Goal: Task Accomplishment & Management: Manage account settings

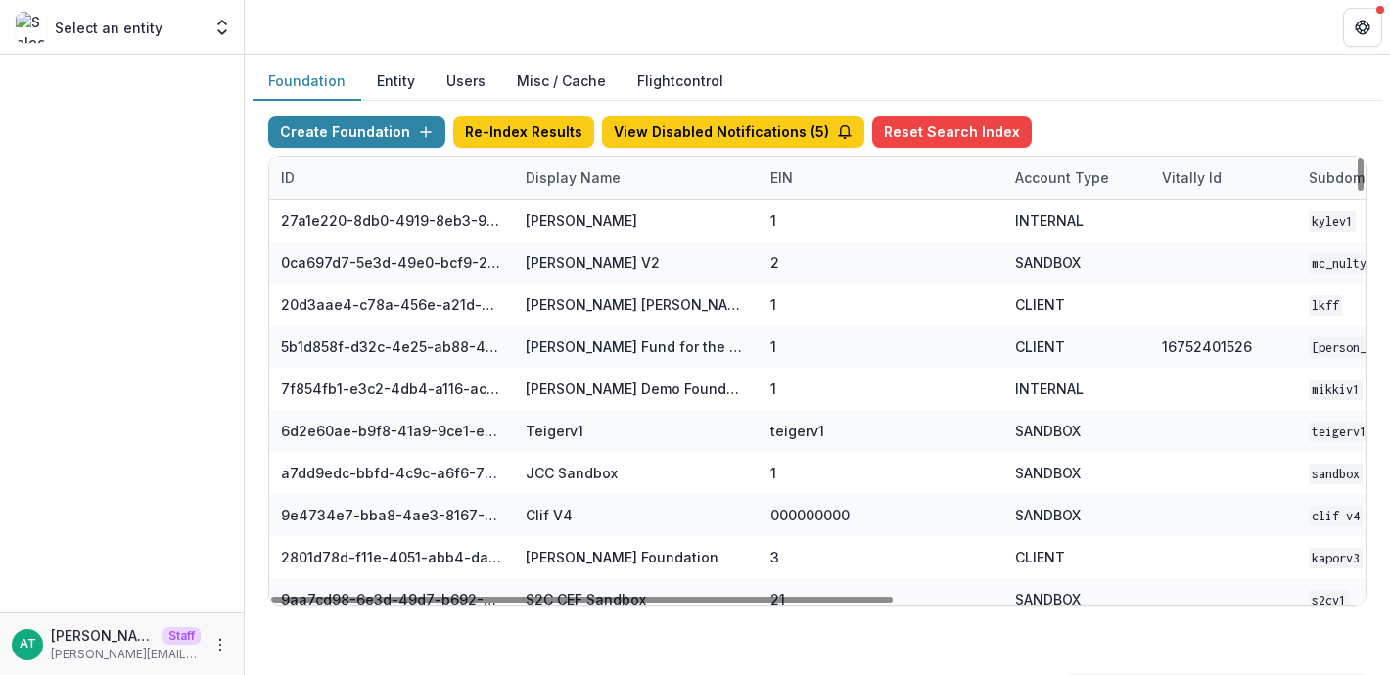
click at [545, 182] on div "Display Name" at bounding box center [573, 177] width 118 height 21
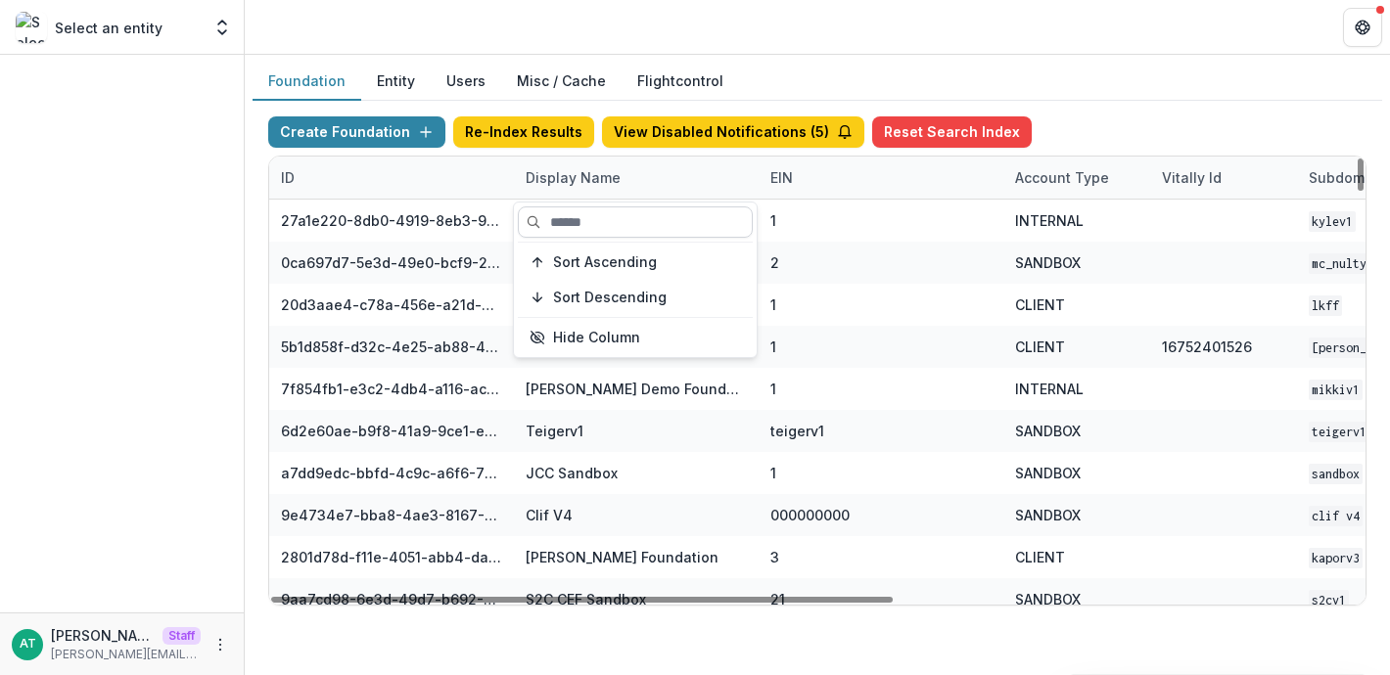
click at [558, 221] on input at bounding box center [635, 221] width 235 height 31
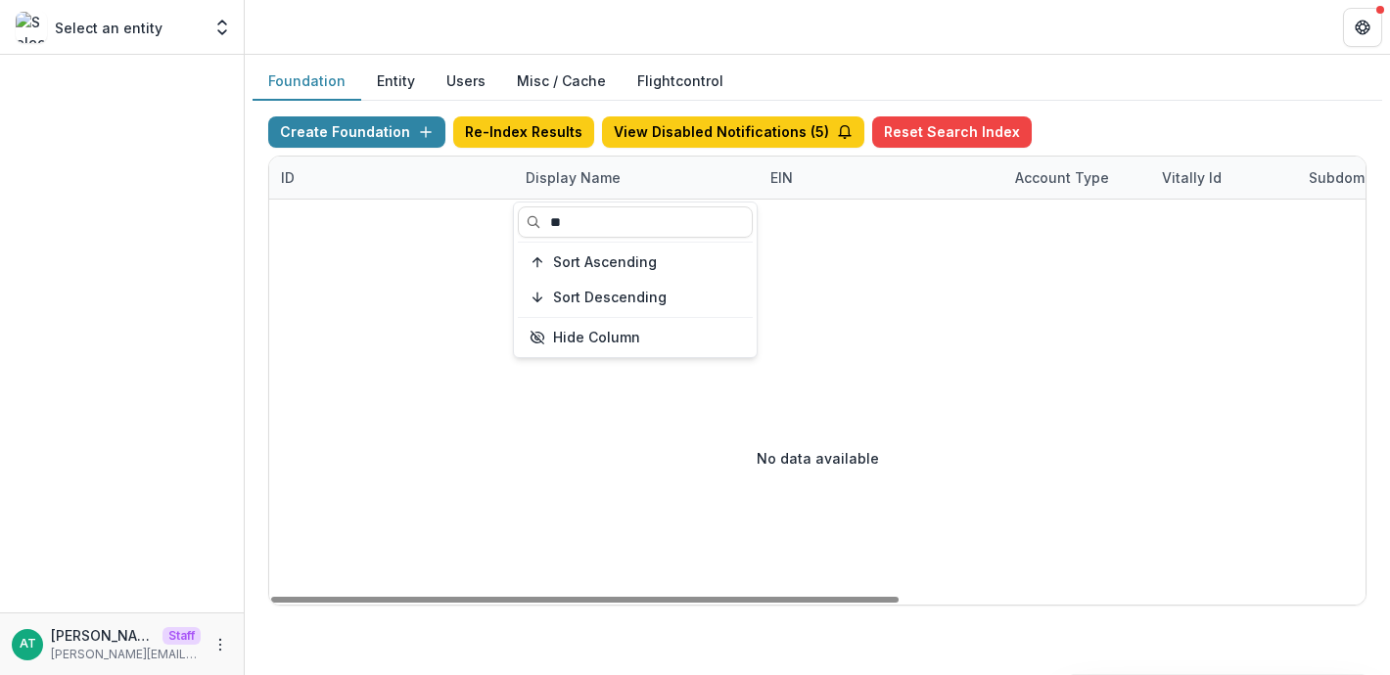
type input "*"
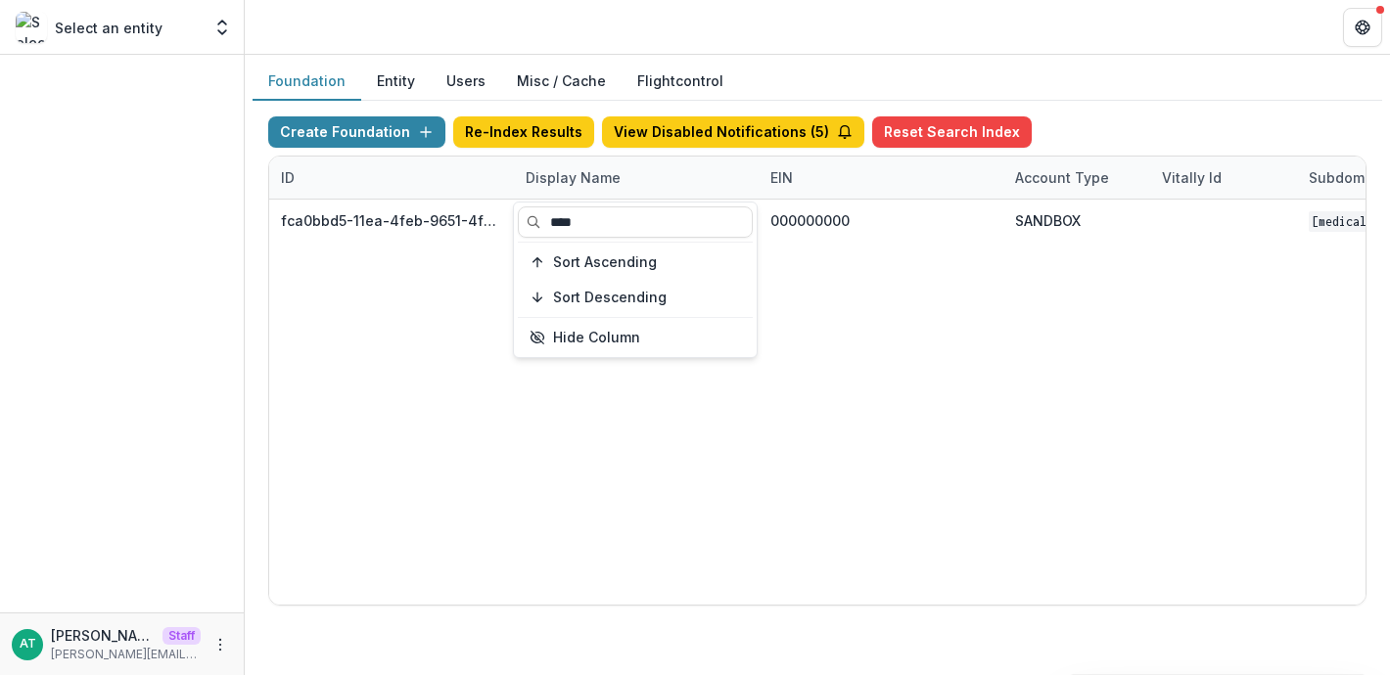
type input "****"
click at [693, 23] on header at bounding box center [817, 27] width 1145 height 54
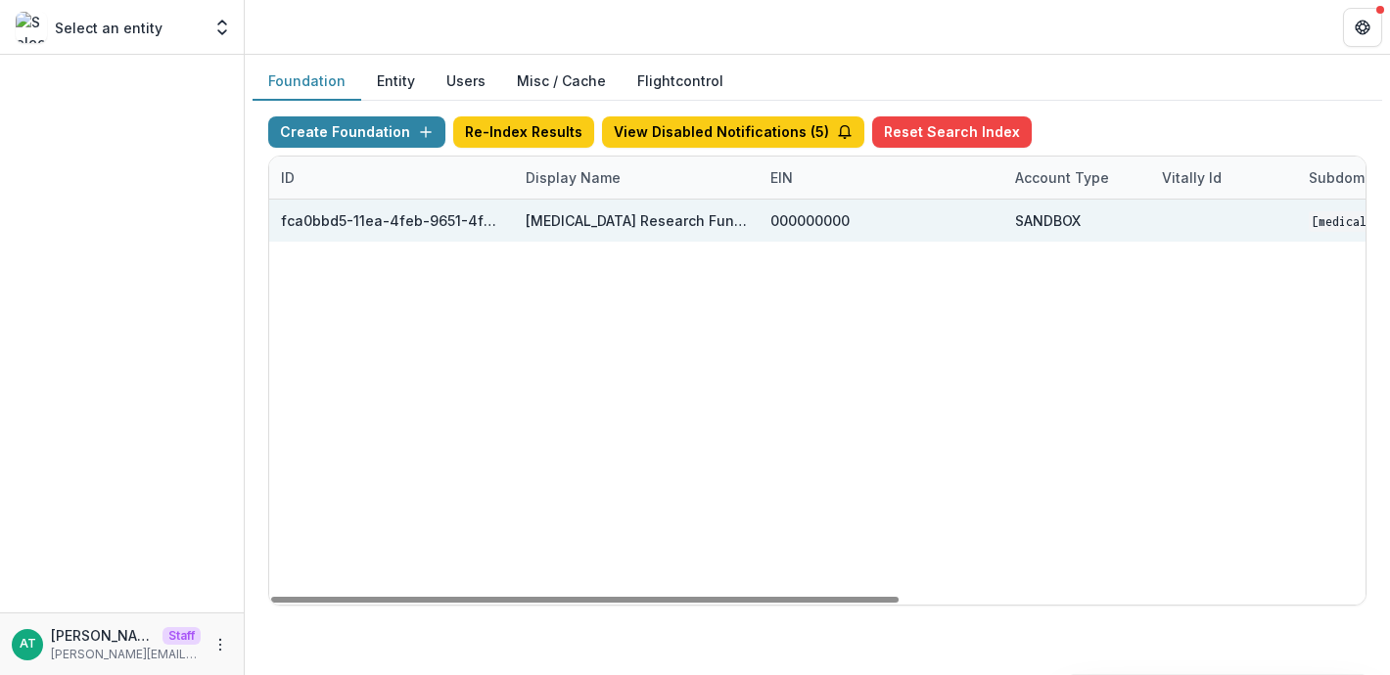
scroll to position [0, 812]
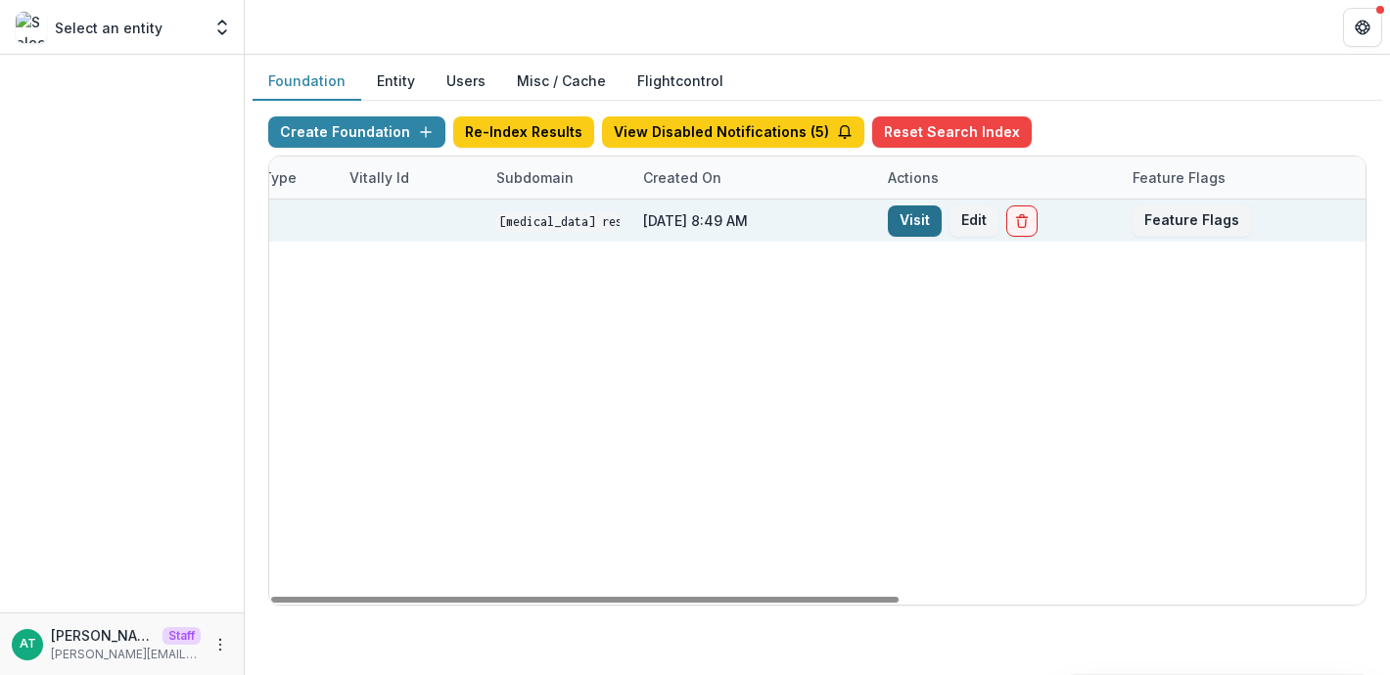
click at [899, 227] on link "Visit" at bounding box center [915, 221] width 54 height 31
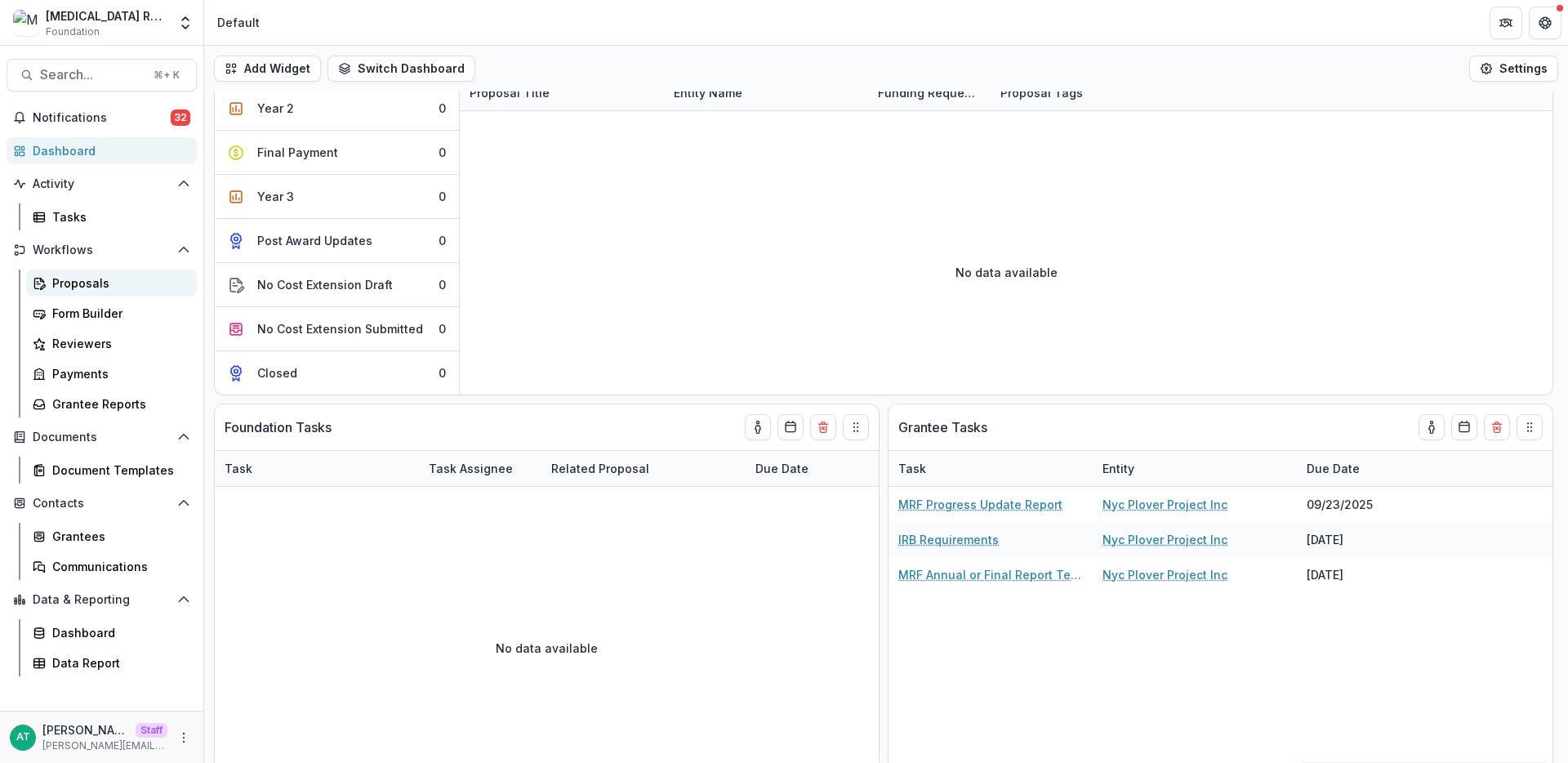
scroll to position [62, 0]
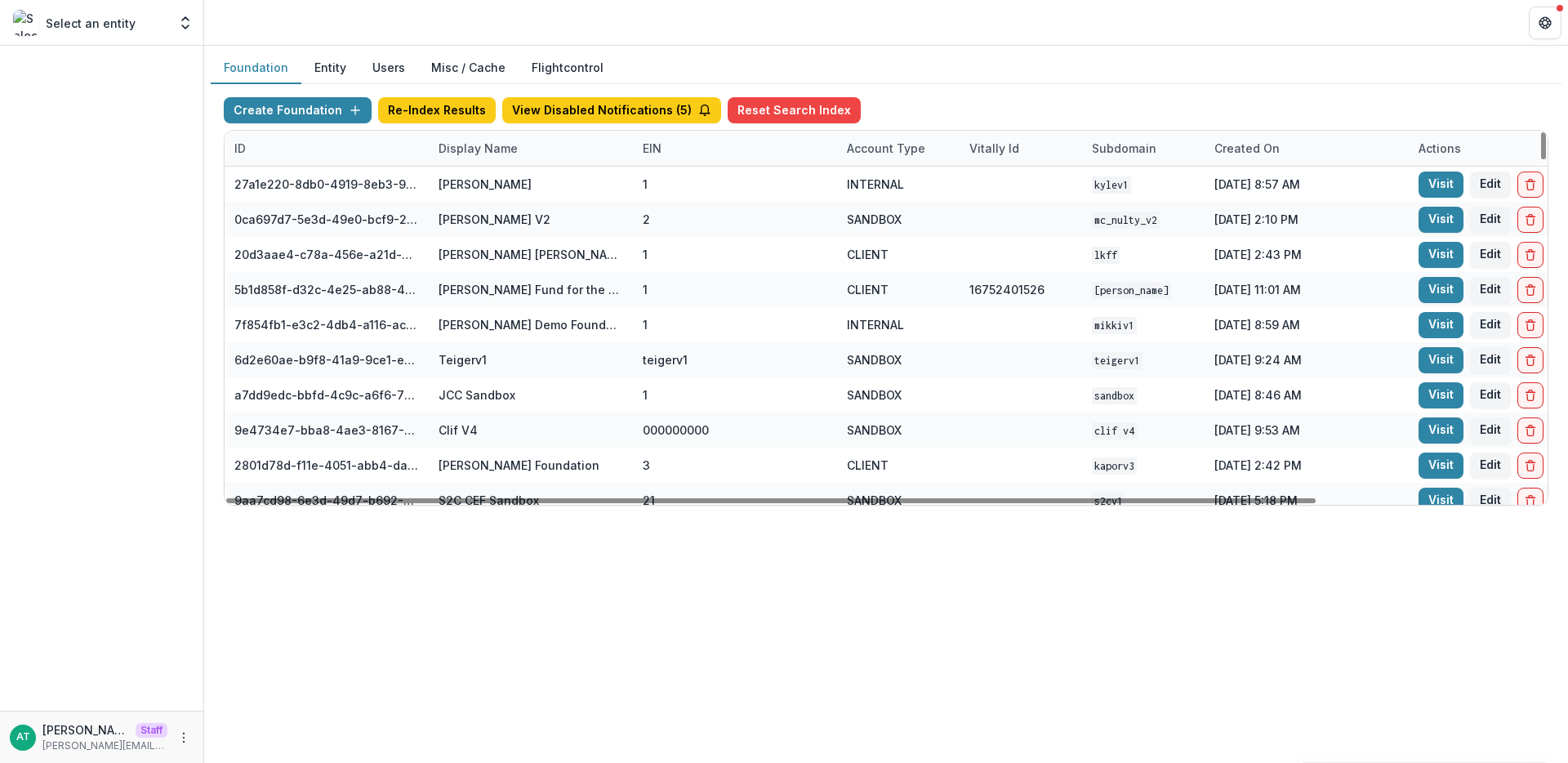
click at [481, 154] on div "Display Name" at bounding box center [478, 148] width 98 height 18
click at [481, 174] on input at bounding box center [530, 184] width 196 height 26
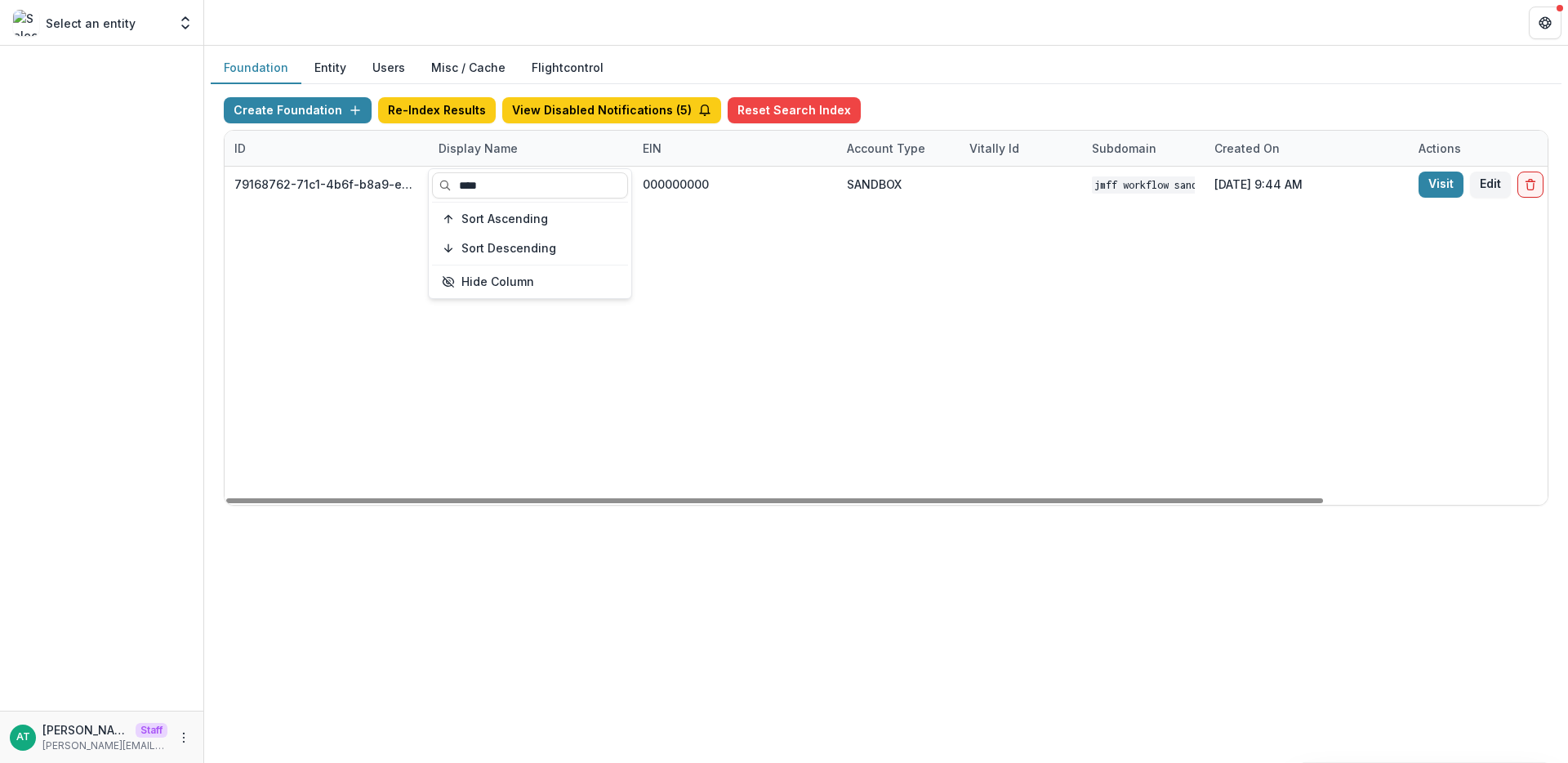
type input "****"
click at [530, 24] on header at bounding box center [886, 23] width 1364 height 45
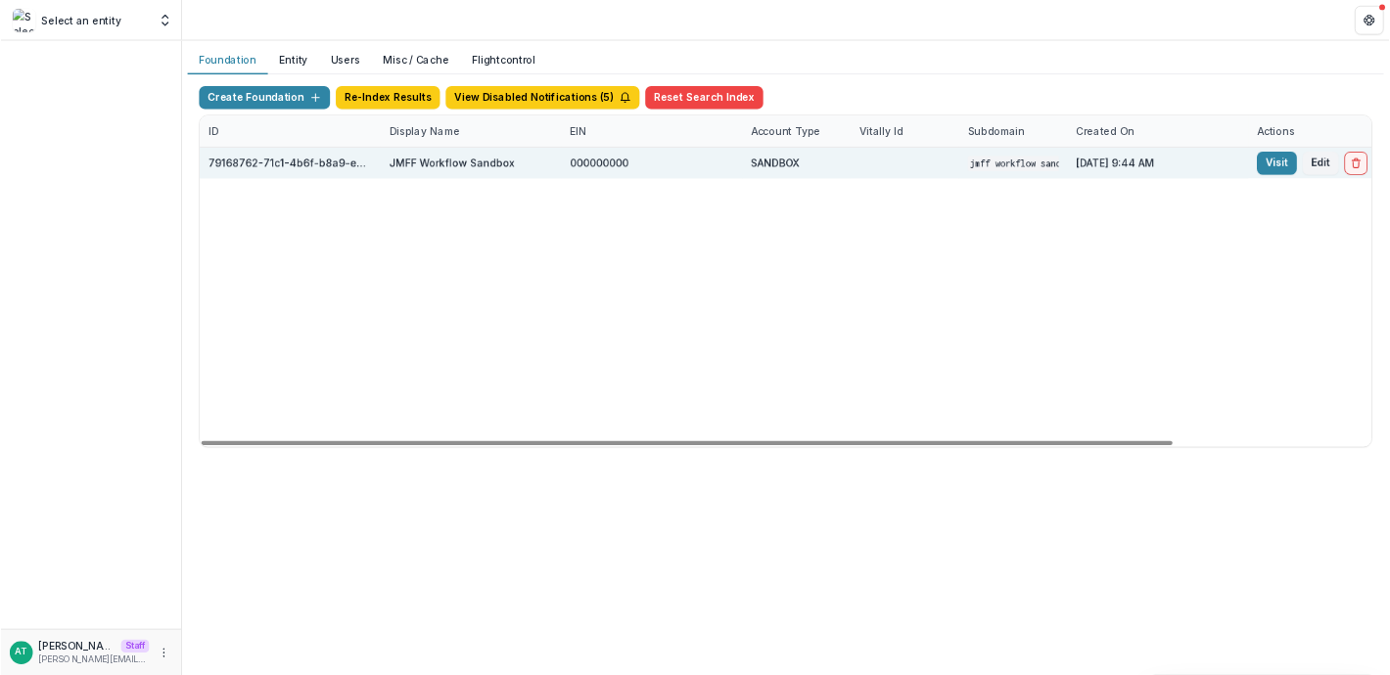
scroll to position [0, 323]
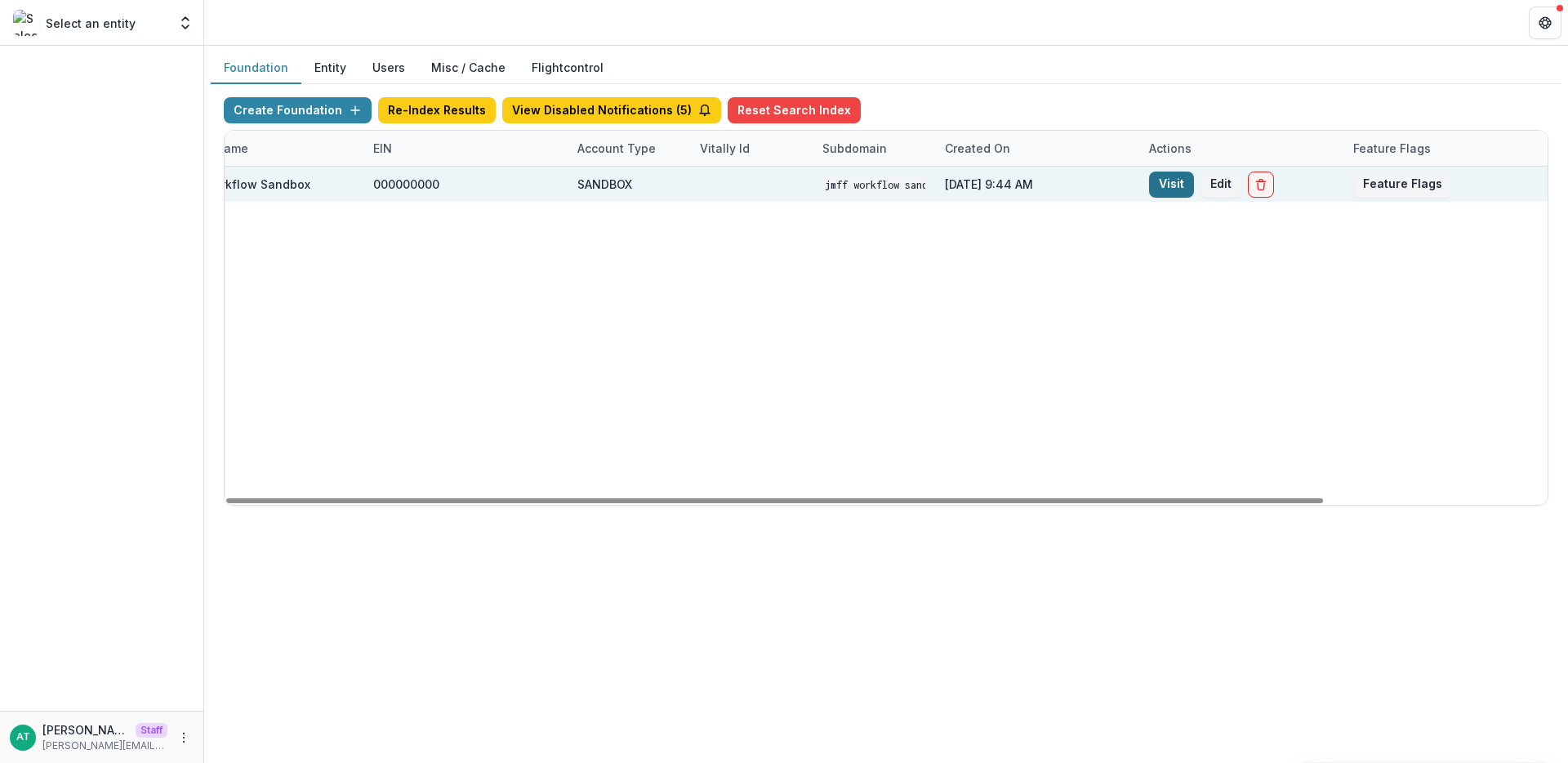
click at [1176, 174] on link "Visit" at bounding box center [1172, 184] width 45 height 26
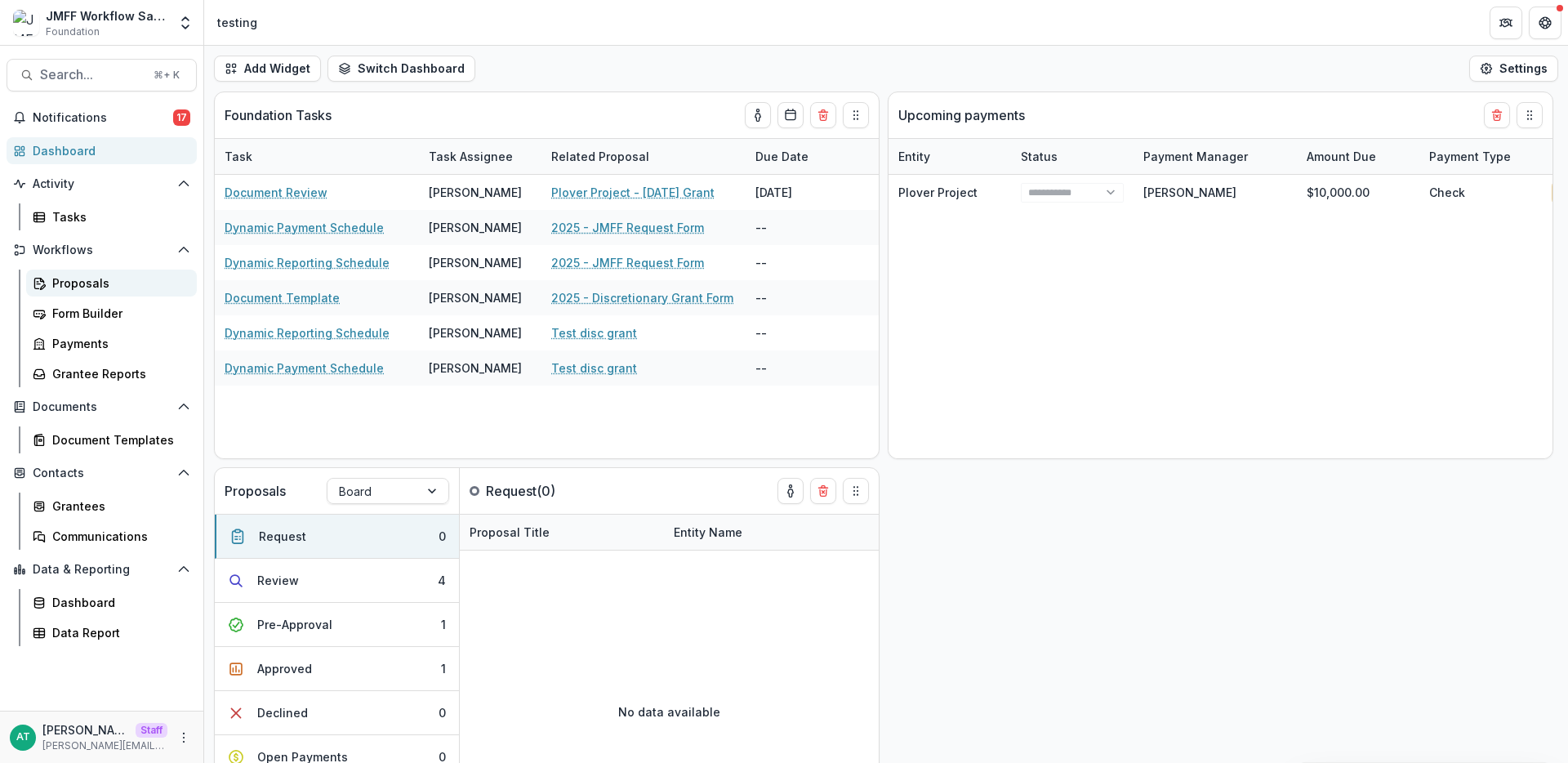
click at [105, 288] on div "Proposals" at bounding box center [118, 283] width 132 height 18
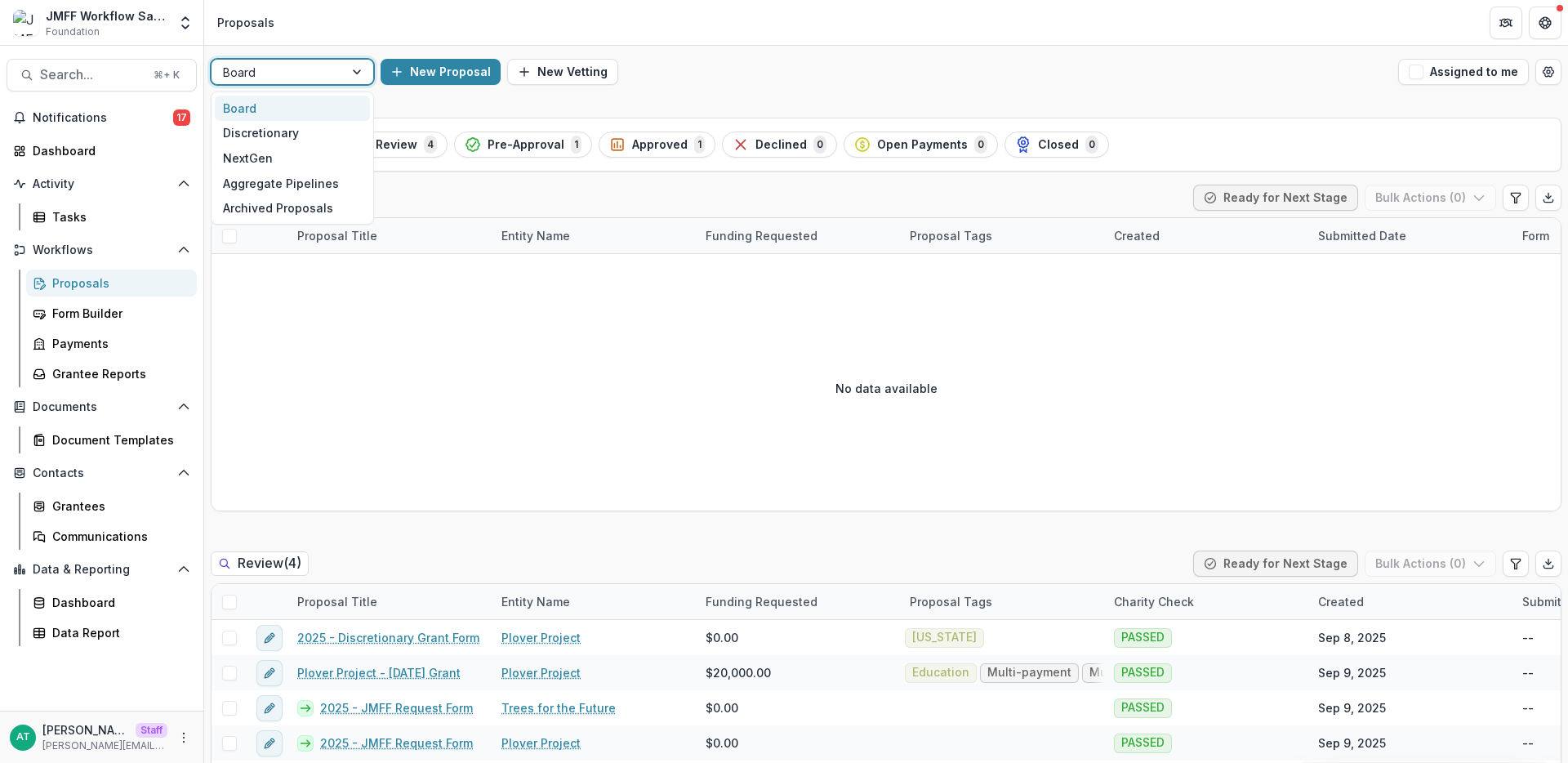
click at [232, 83] on div "Board" at bounding box center [277, 72] width 133 height 23
click at [259, 136] on div "Discretionary" at bounding box center [292, 134] width 155 height 25
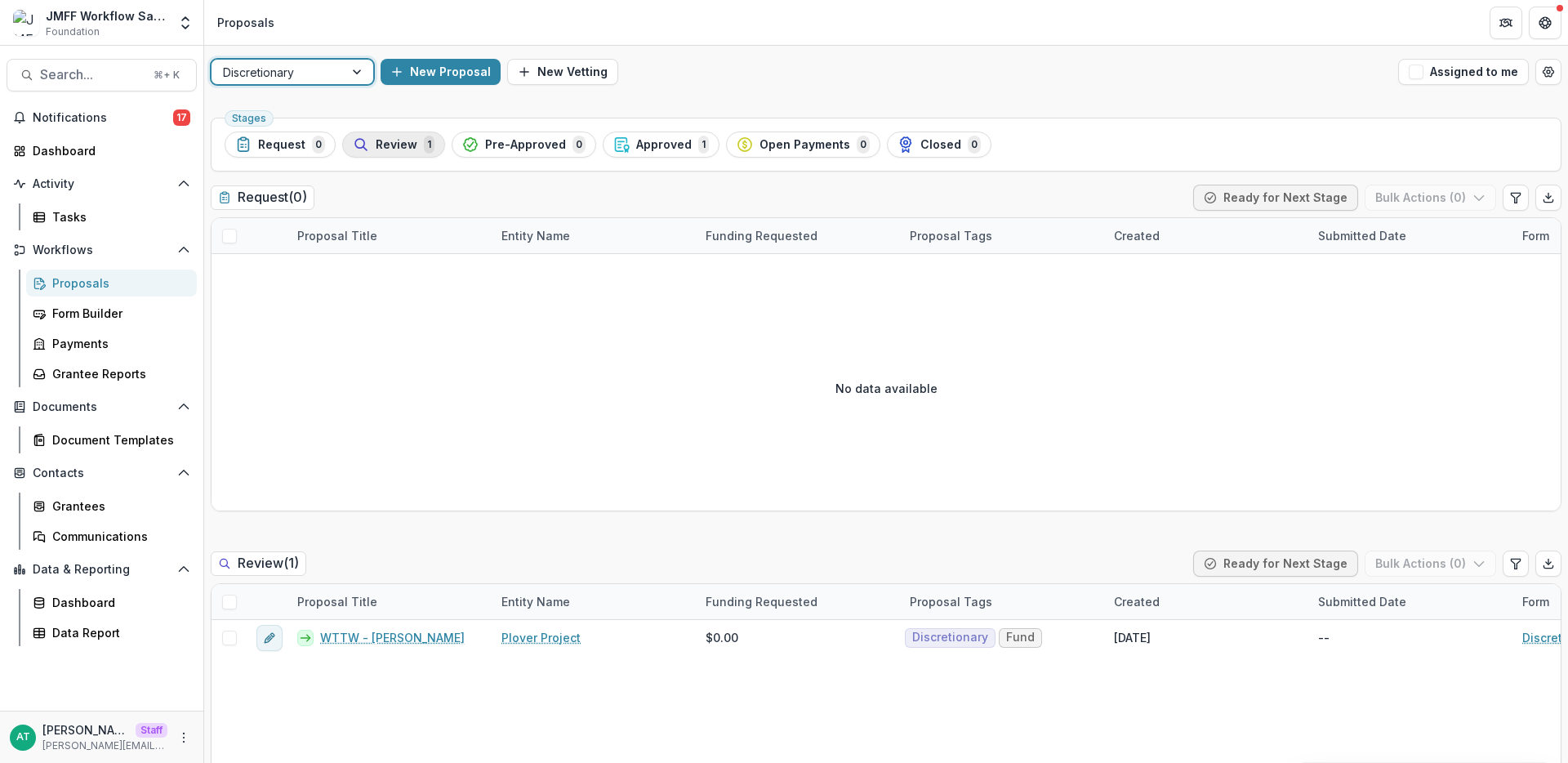
click at [387, 153] on div "Review 1" at bounding box center [394, 144] width 82 height 18
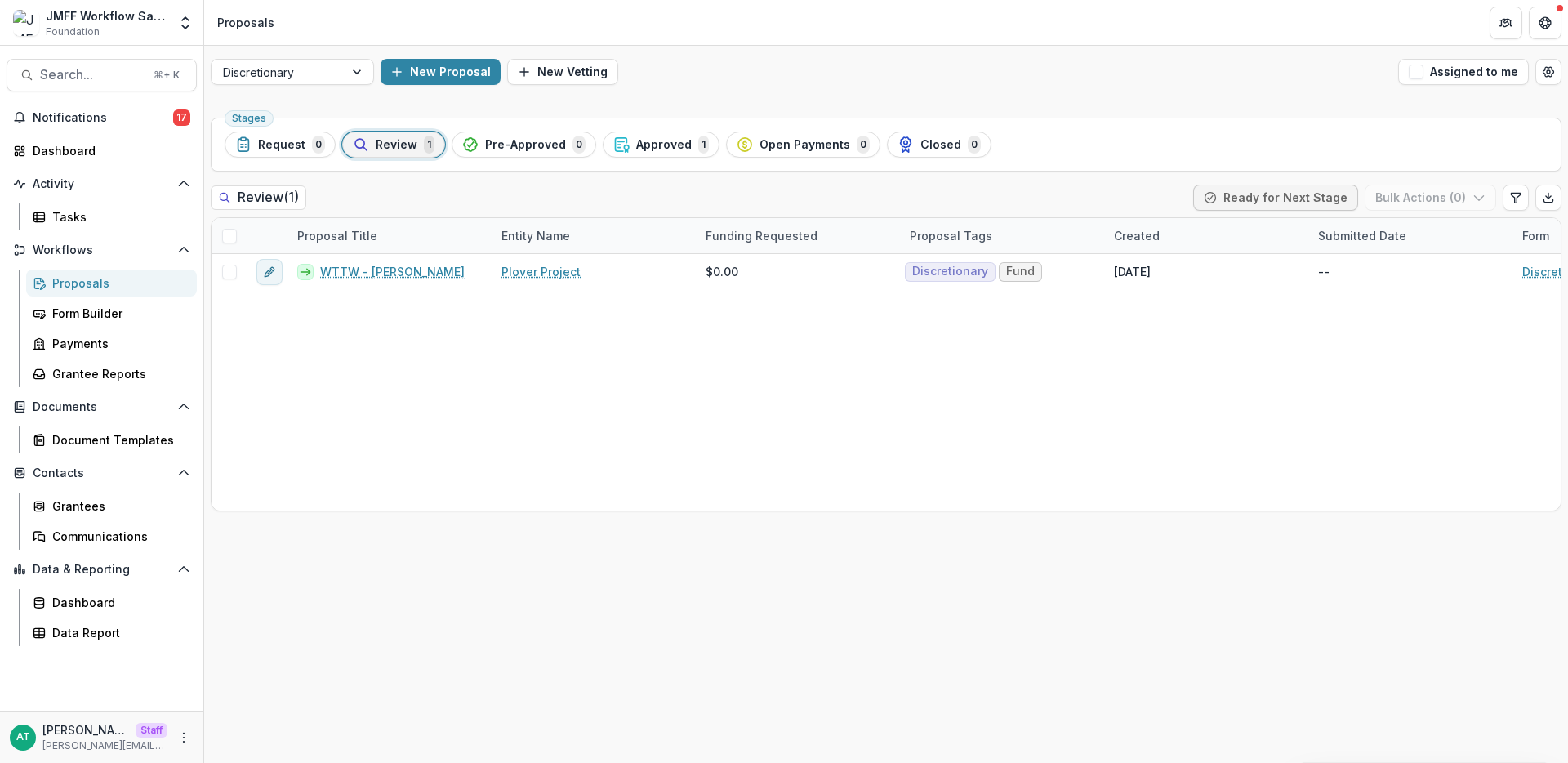
click at [322, 86] on div "Discretionary New Proposal New Vetting Assigned to me" at bounding box center [886, 72] width 1364 height 53
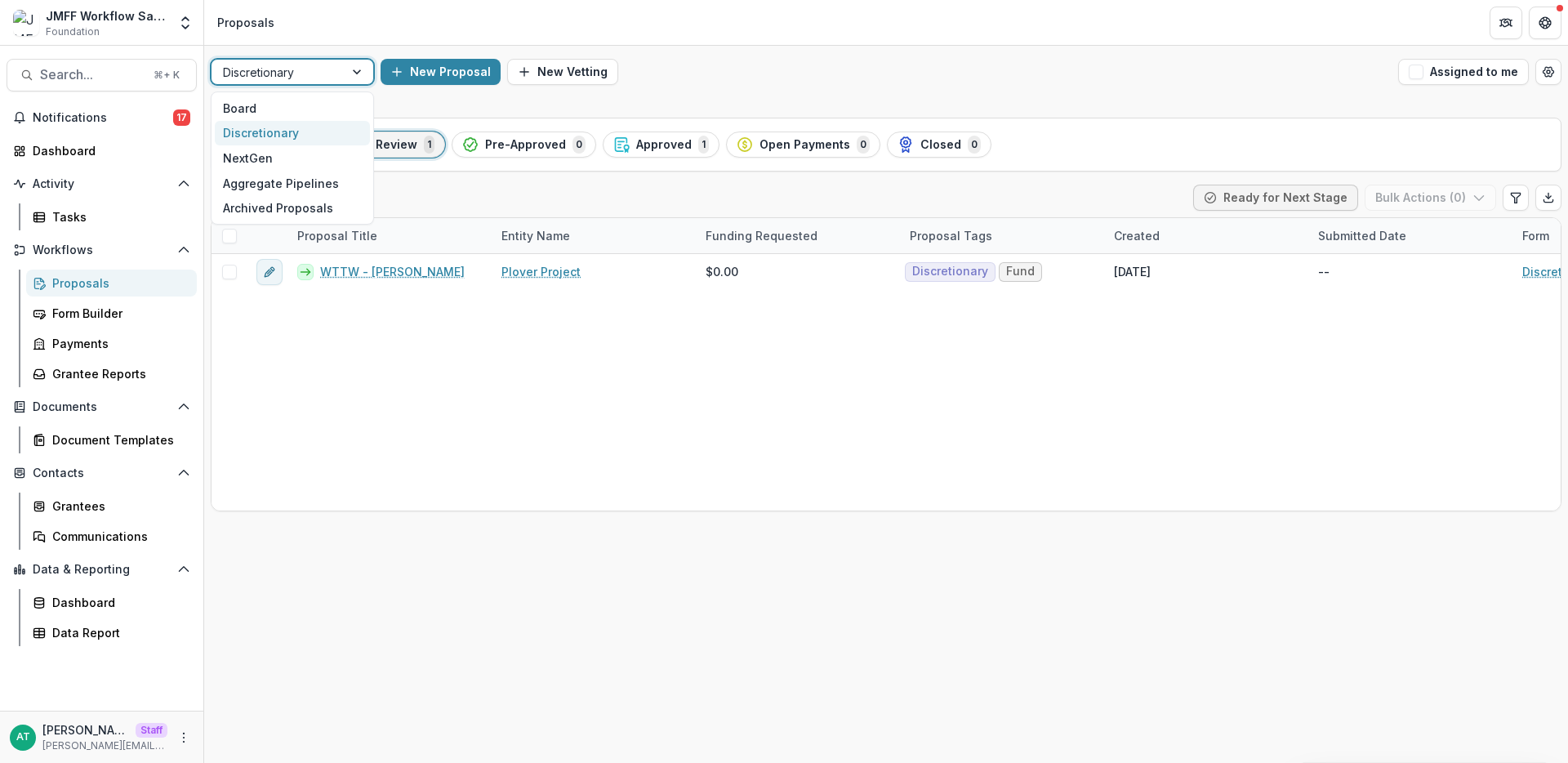
click at [314, 75] on div at bounding box center [277, 72] width 109 height 20
click at [295, 153] on div "NextGen" at bounding box center [292, 158] width 155 height 25
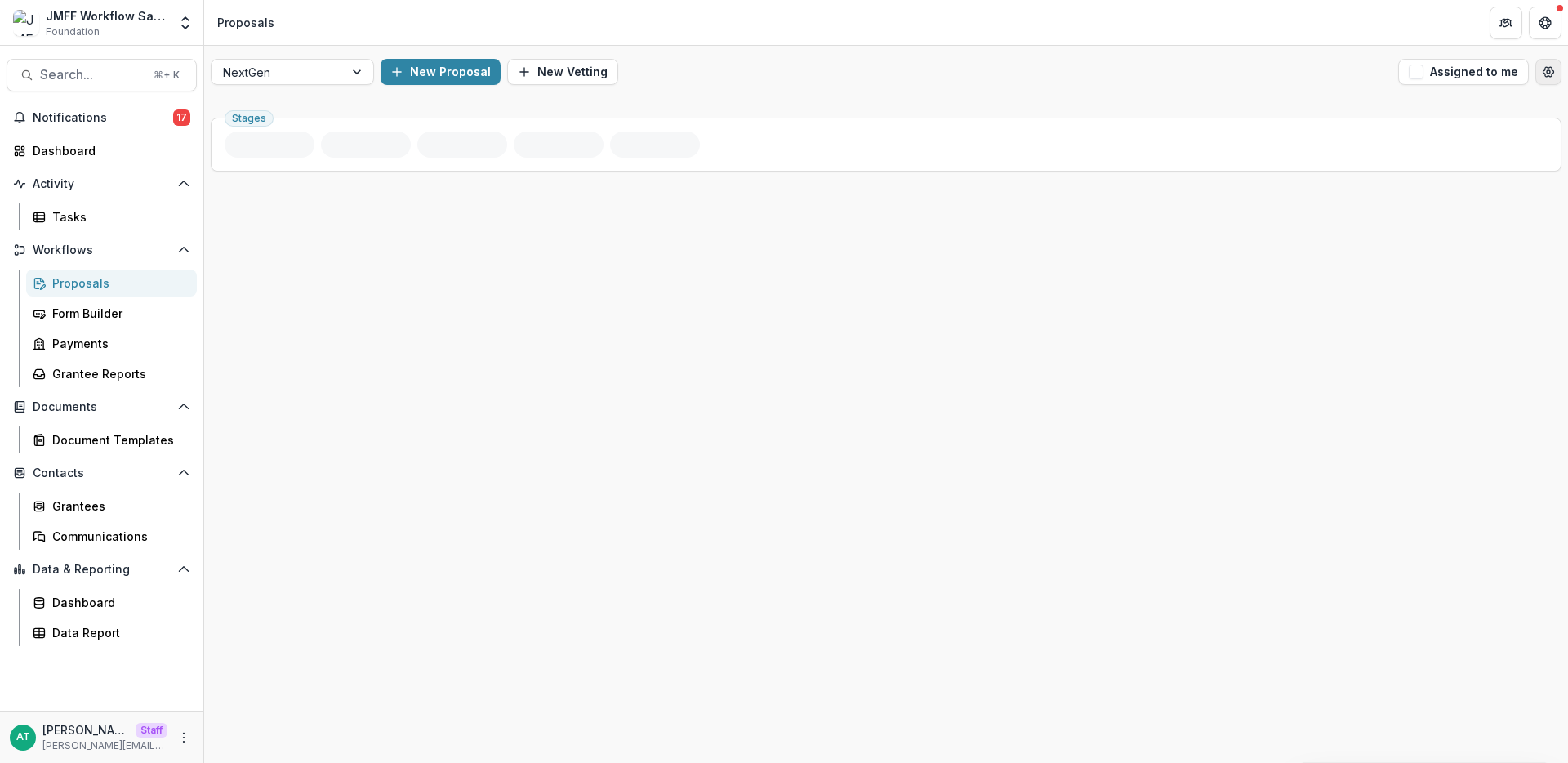
click at [1542, 75] on icon "Open table manager" at bounding box center [1549, 72] width 13 height 13
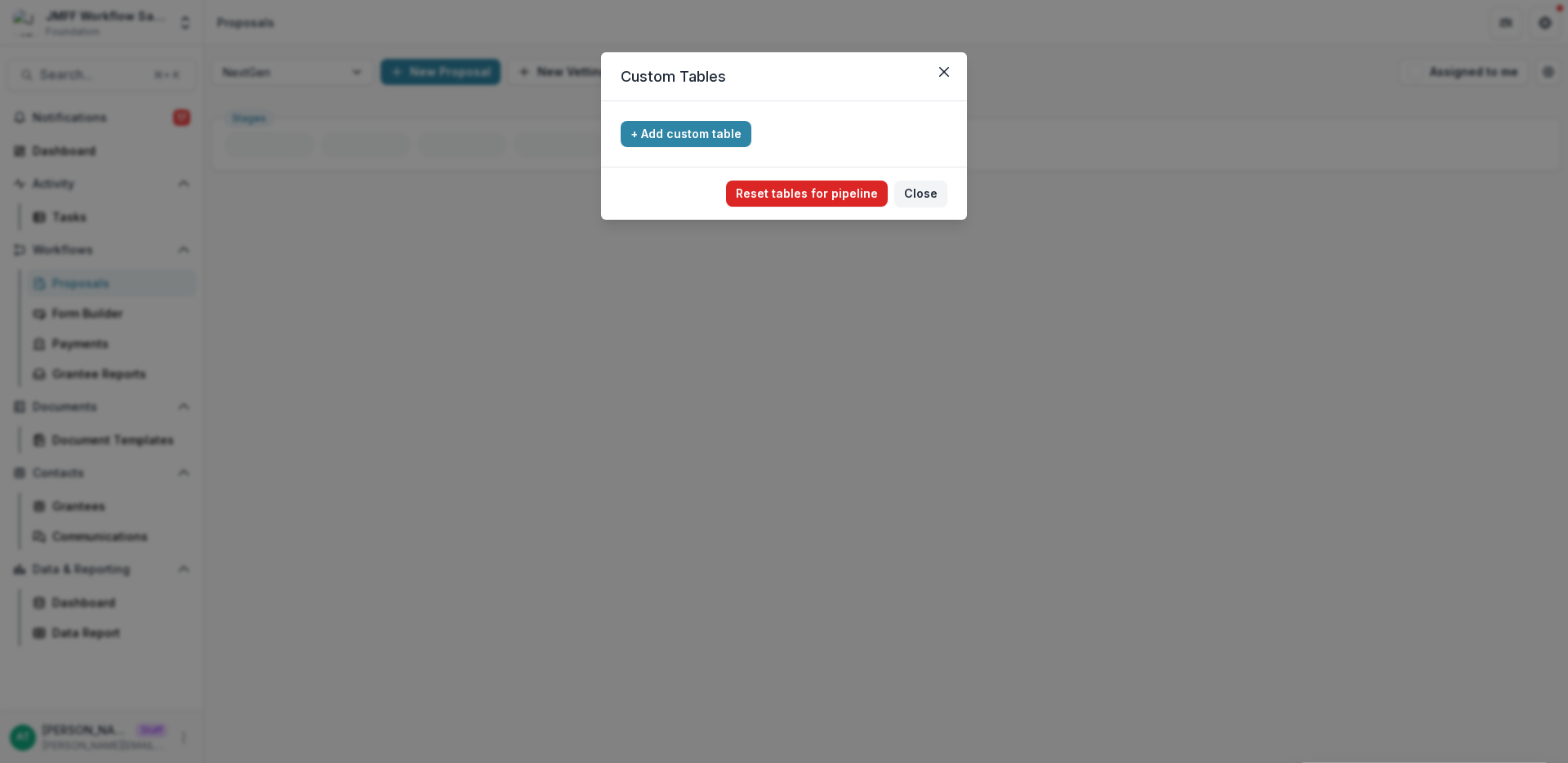
click at [782, 192] on button "Reset tables for pipeline" at bounding box center [807, 193] width 162 height 26
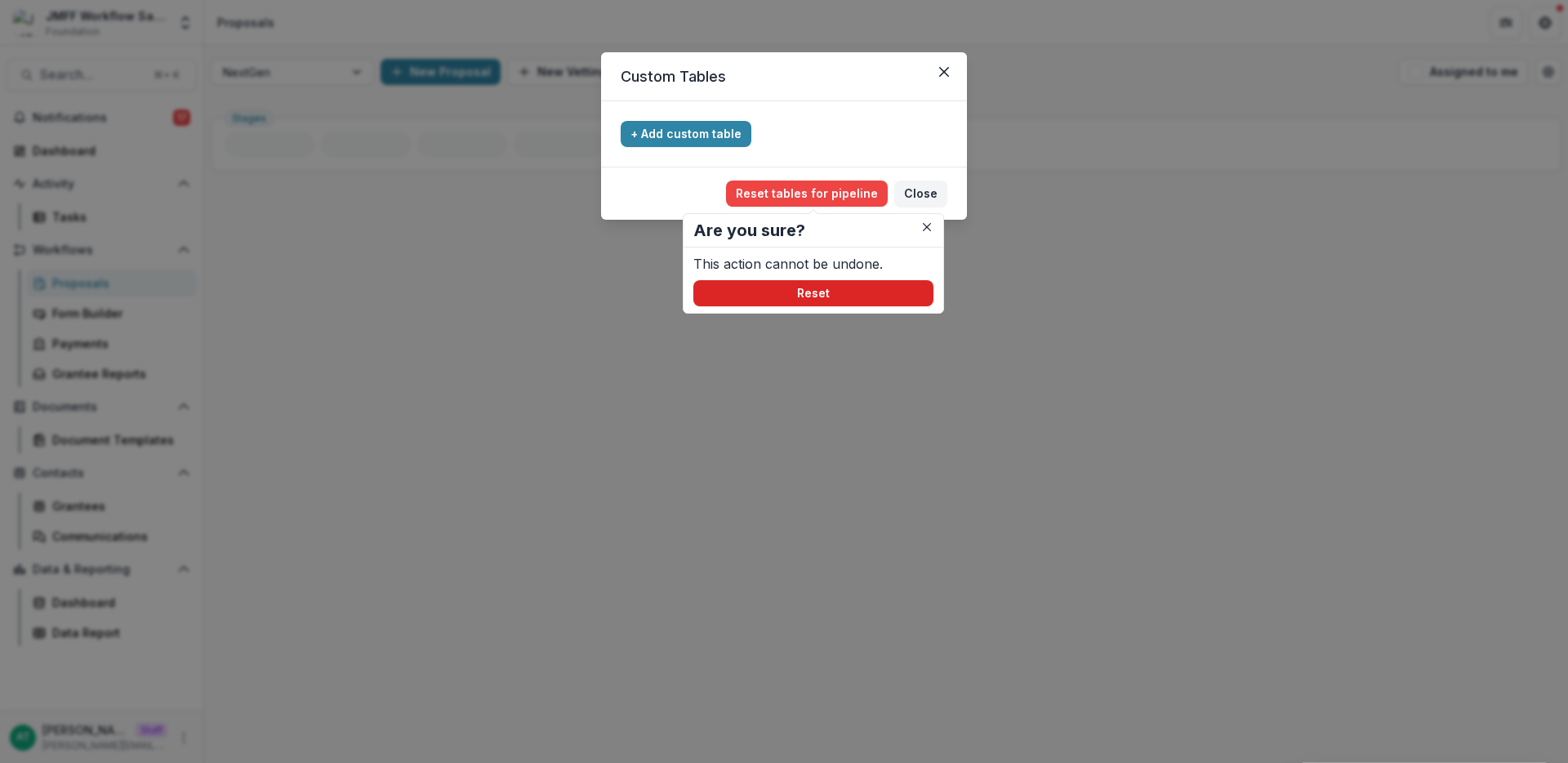
click at [814, 305] on button "Reset" at bounding box center [814, 293] width 240 height 26
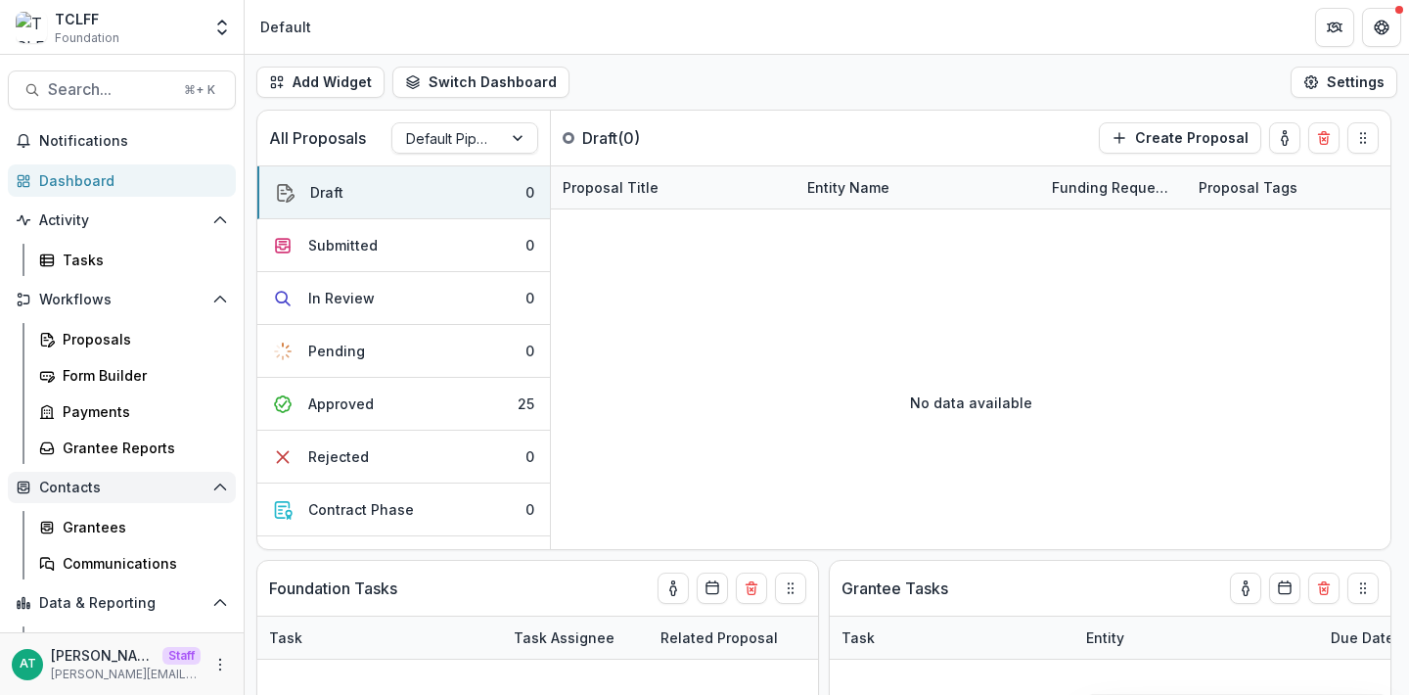
scroll to position [63, 0]
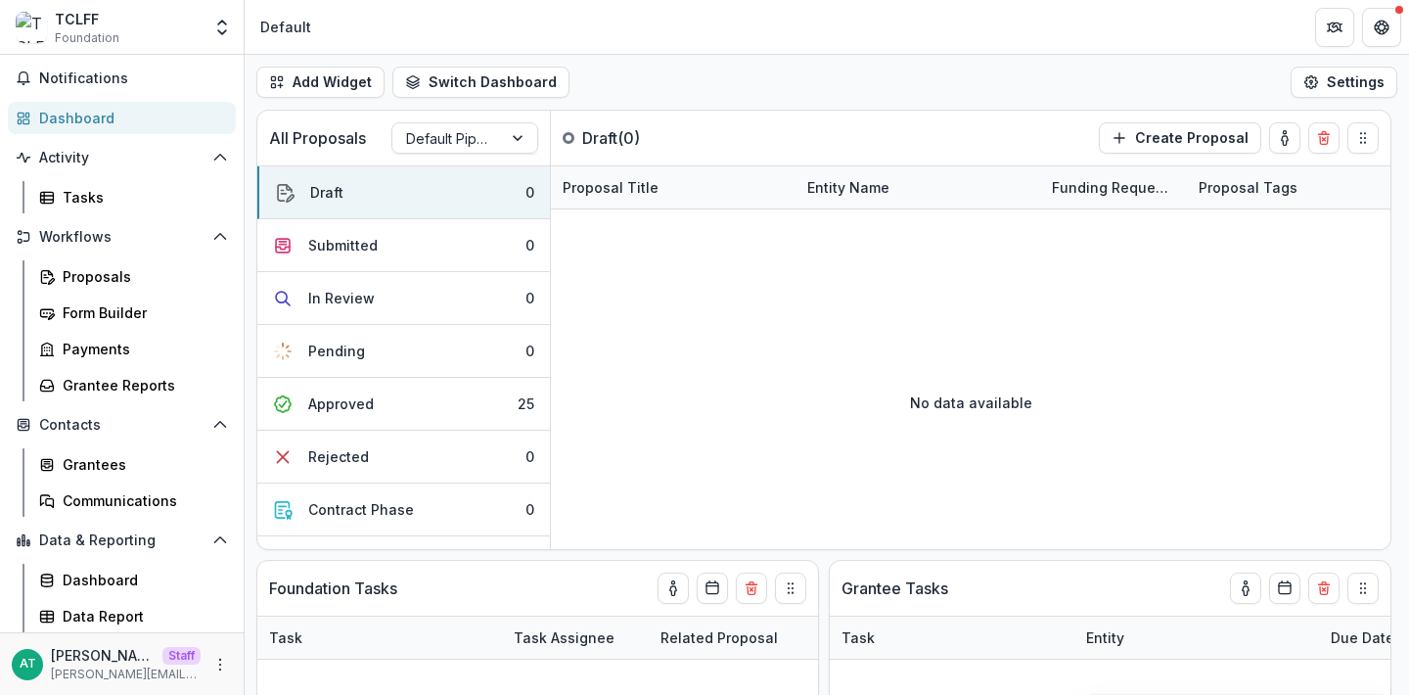
click at [226, 660] on div "AT Anna Test Staff anna@trytemelio.com" at bounding box center [122, 663] width 244 height 63
click at [220, 663] on circle "More" at bounding box center [220, 663] width 1 height 1
click at [341, 622] on link "User Settings" at bounding box center [343, 623] width 209 height 32
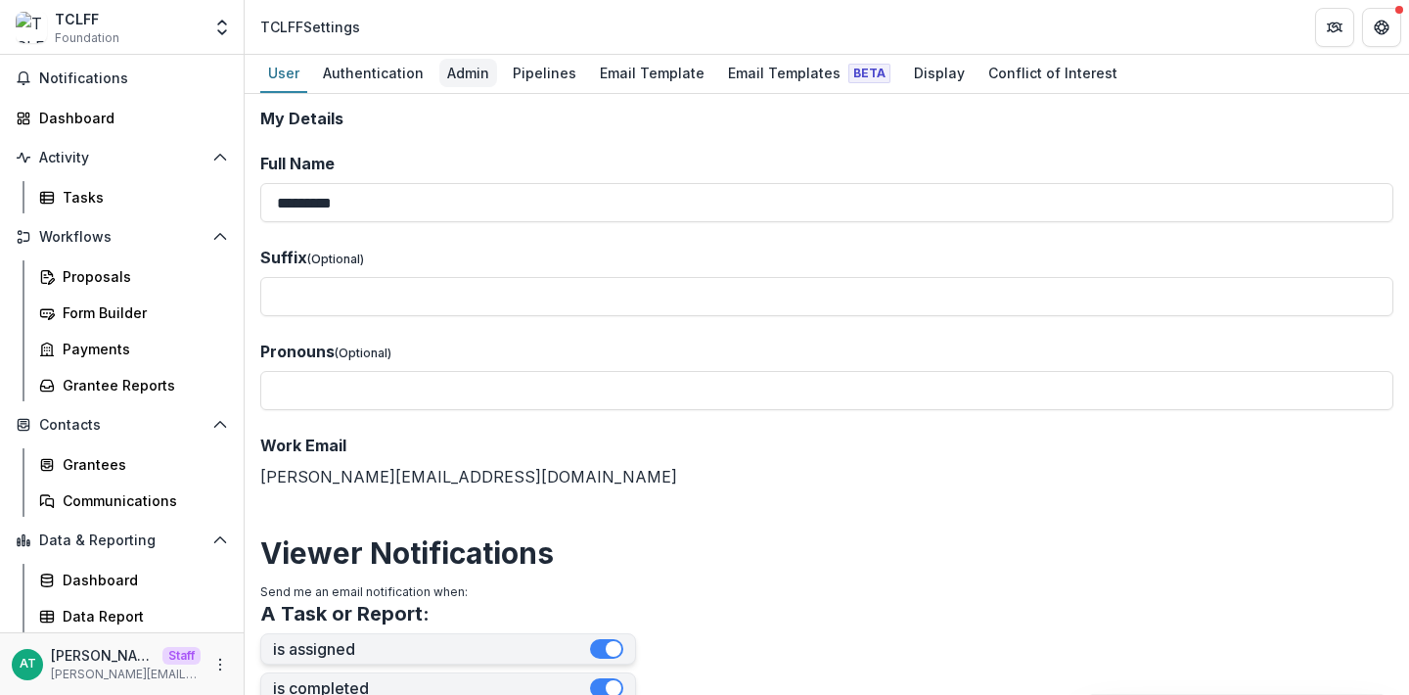
click at [461, 79] on div "Admin" at bounding box center [468, 73] width 58 height 28
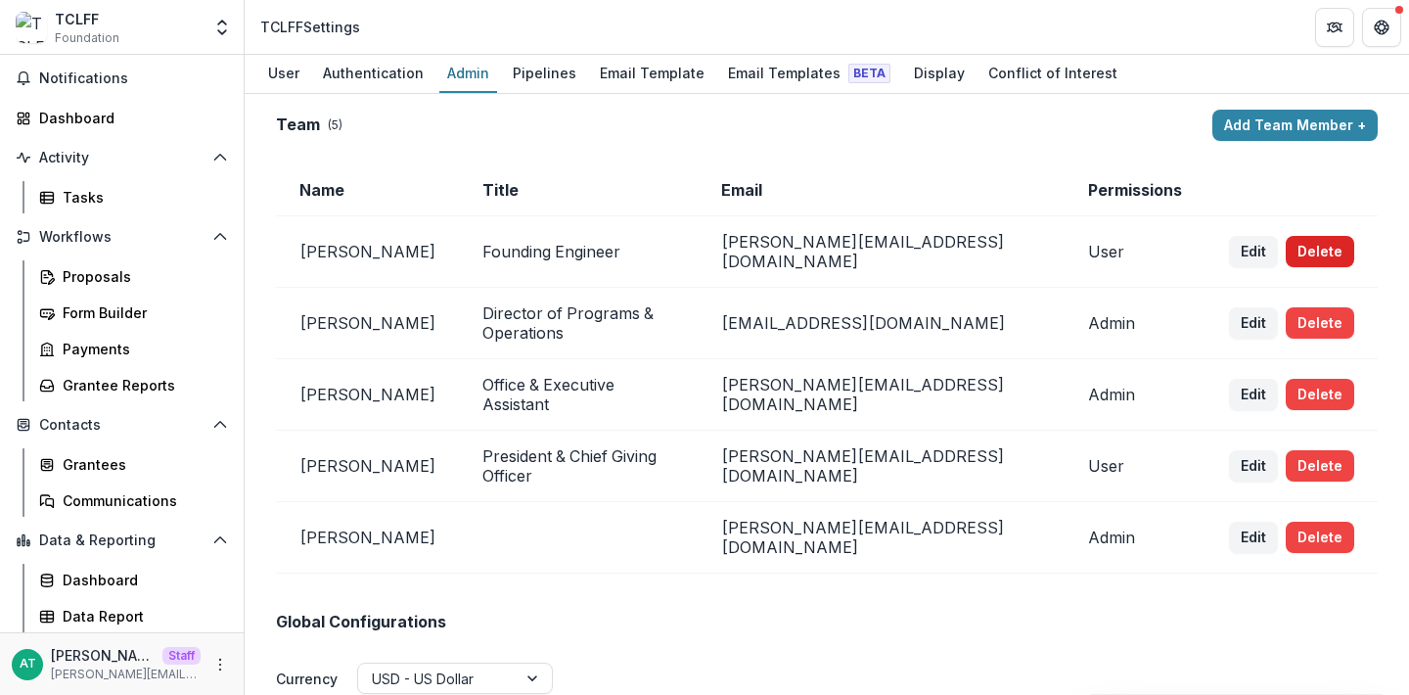
click at [1311, 247] on button "Delete" at bounding box center [1320, 251] width 69 height 31
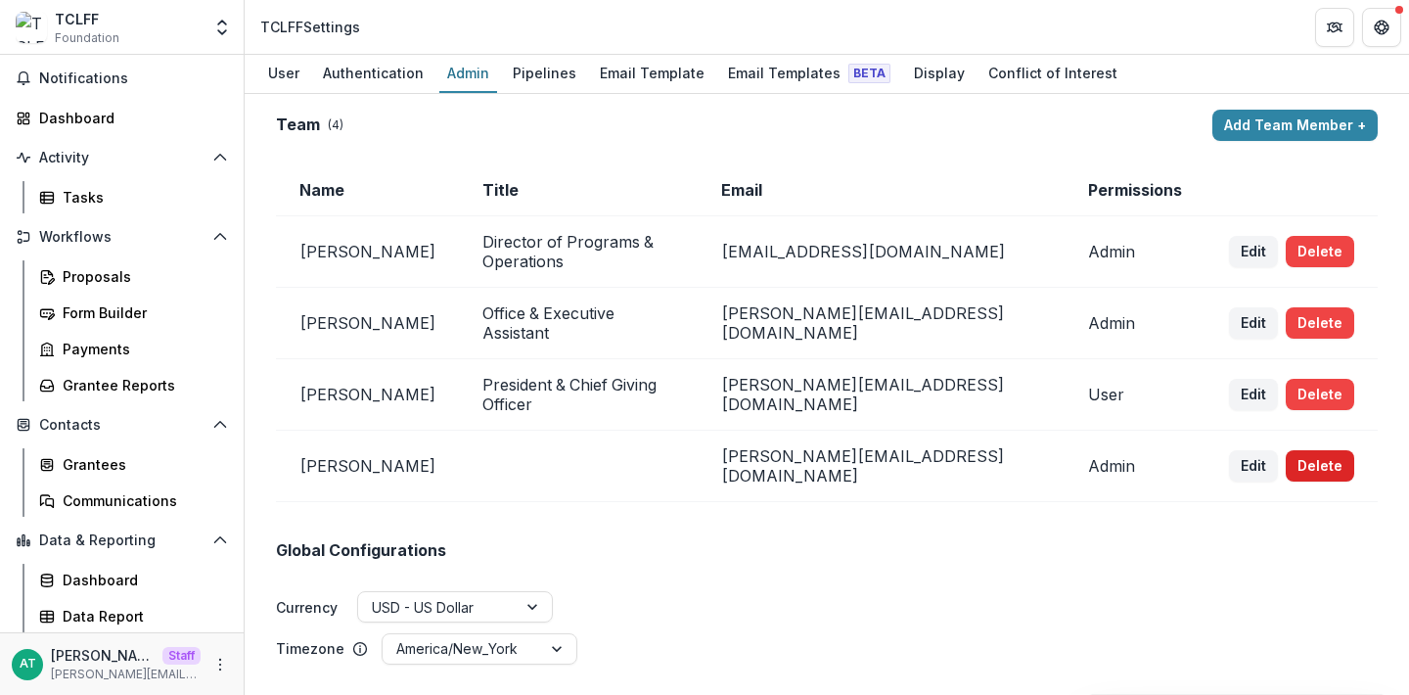
click at [1298, 450] on button "Delete" at bounding box center [1320, 465] width 69 height 31
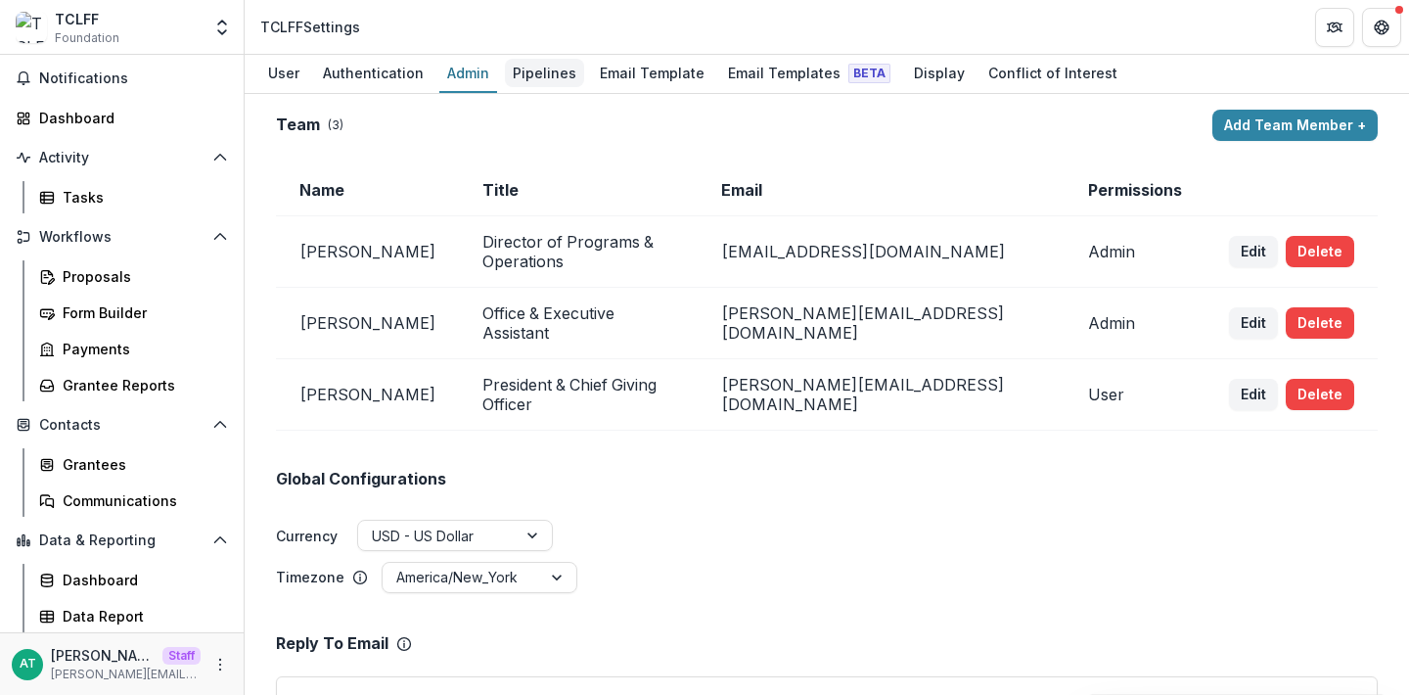
click at [539, 70] on div "Pipelines" at bounding box center [544, 73] width 79 height 28
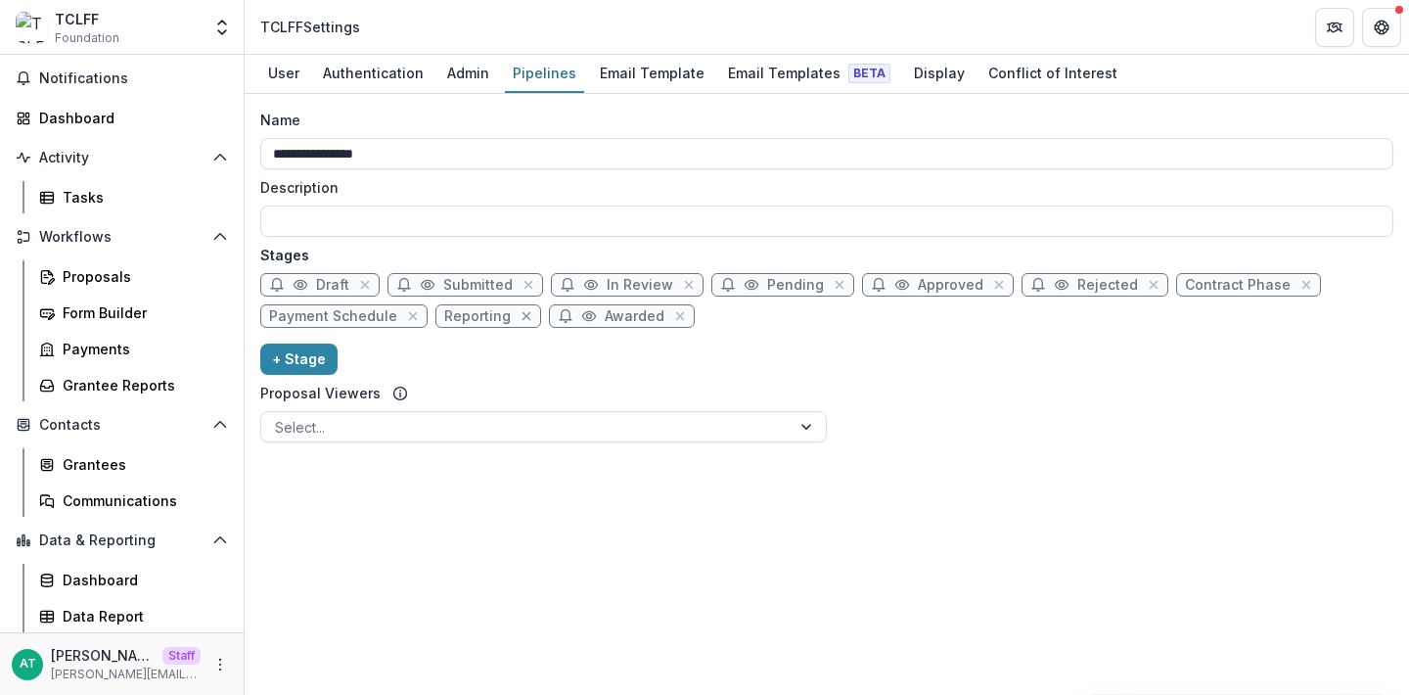
click at [522, 315] on icon "close" at bounding box center [527, 316] width 16 height 16
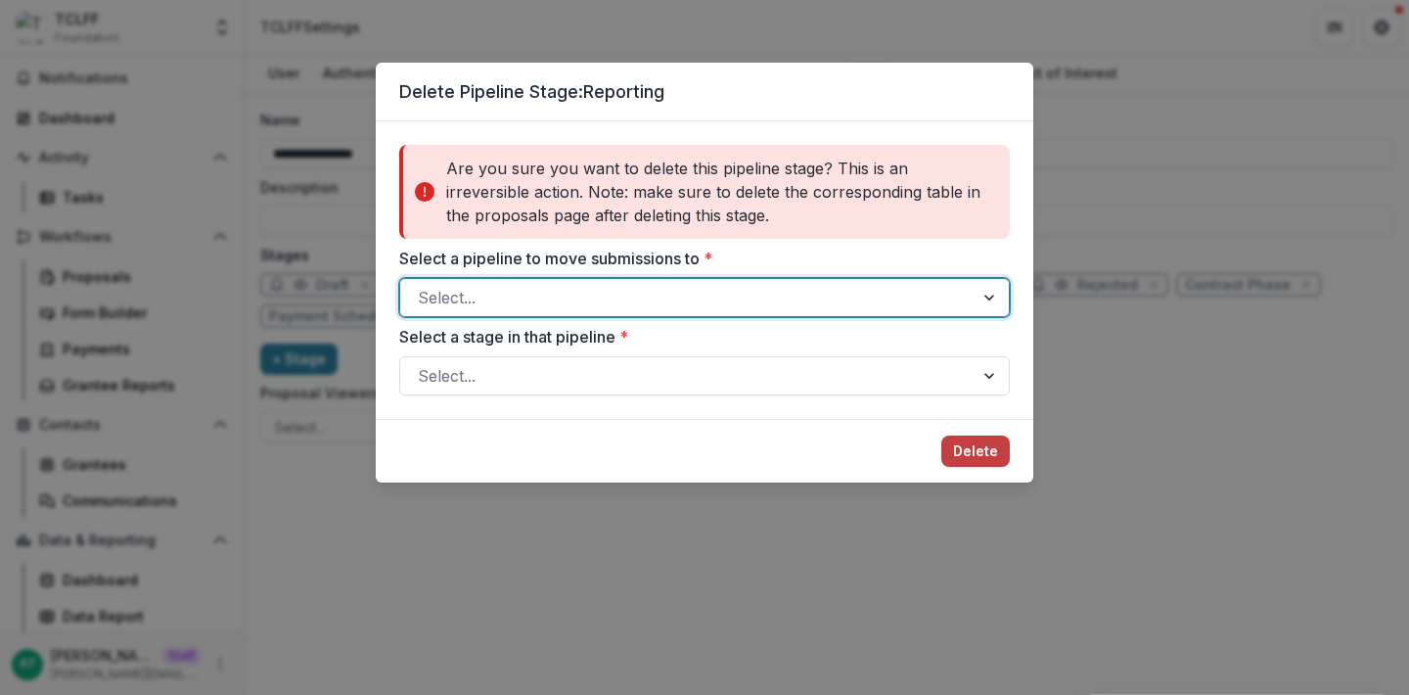
click at [624, 309] on div at bounding box center [687, 297] width 538 height 27
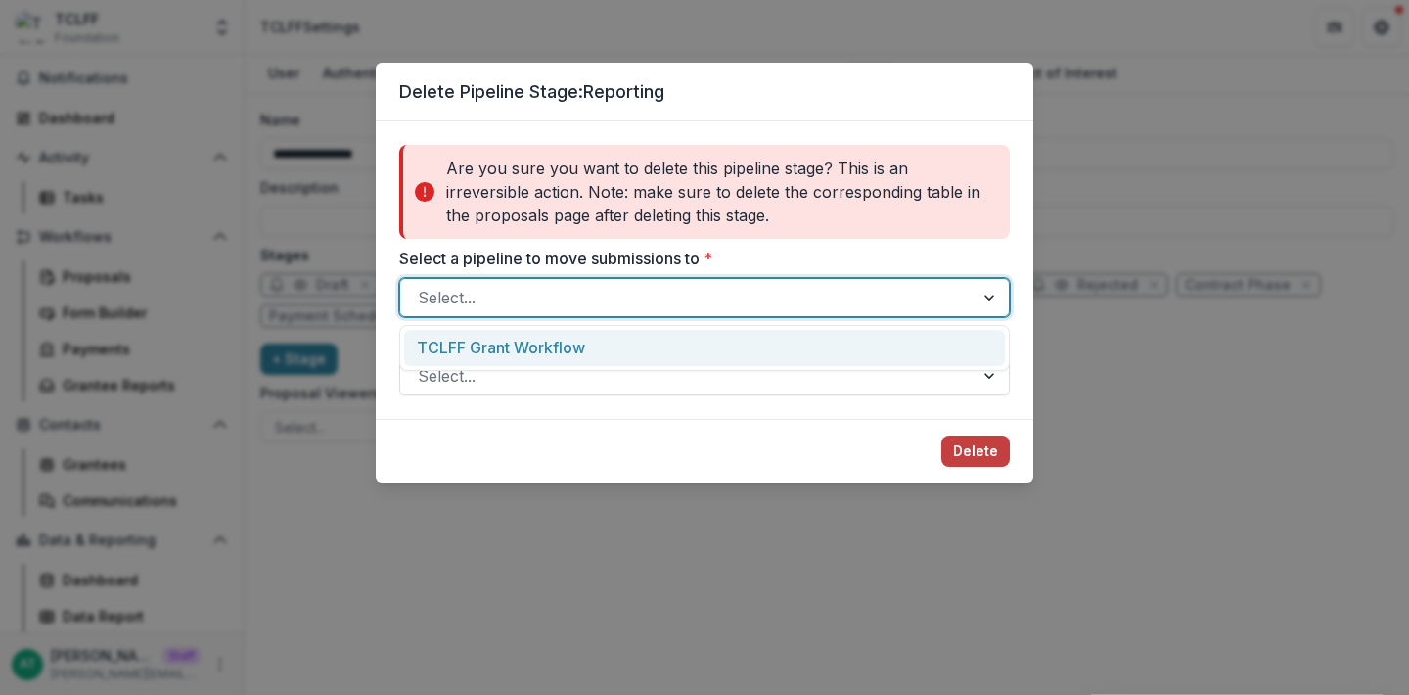
click at [615, 331] on div "TCLFF Grant Workflow" at bounding box center [704, 348] width 601 height 36
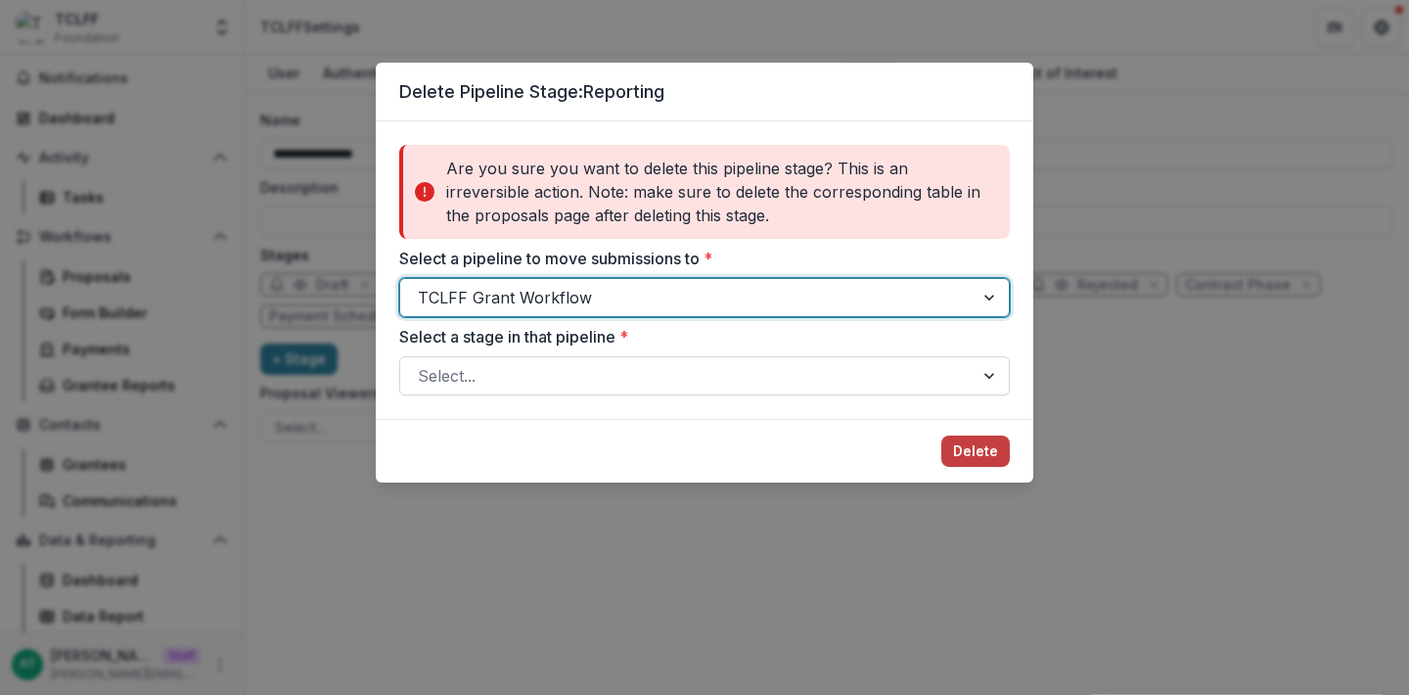
click at [602, 383] on div at bounding box center [687, 375] width 538 height 27
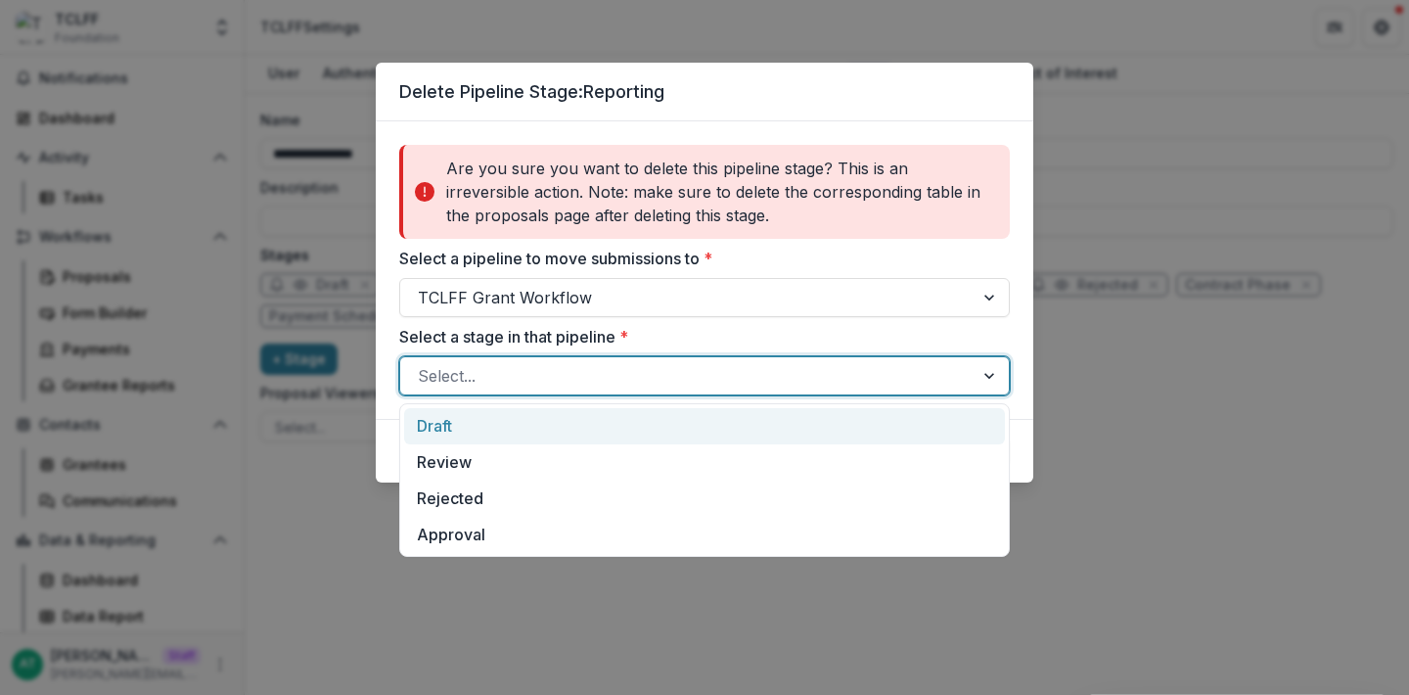
click at [601, 413] on div "Draft" at bounding box center [704, 426] width 601 height 36
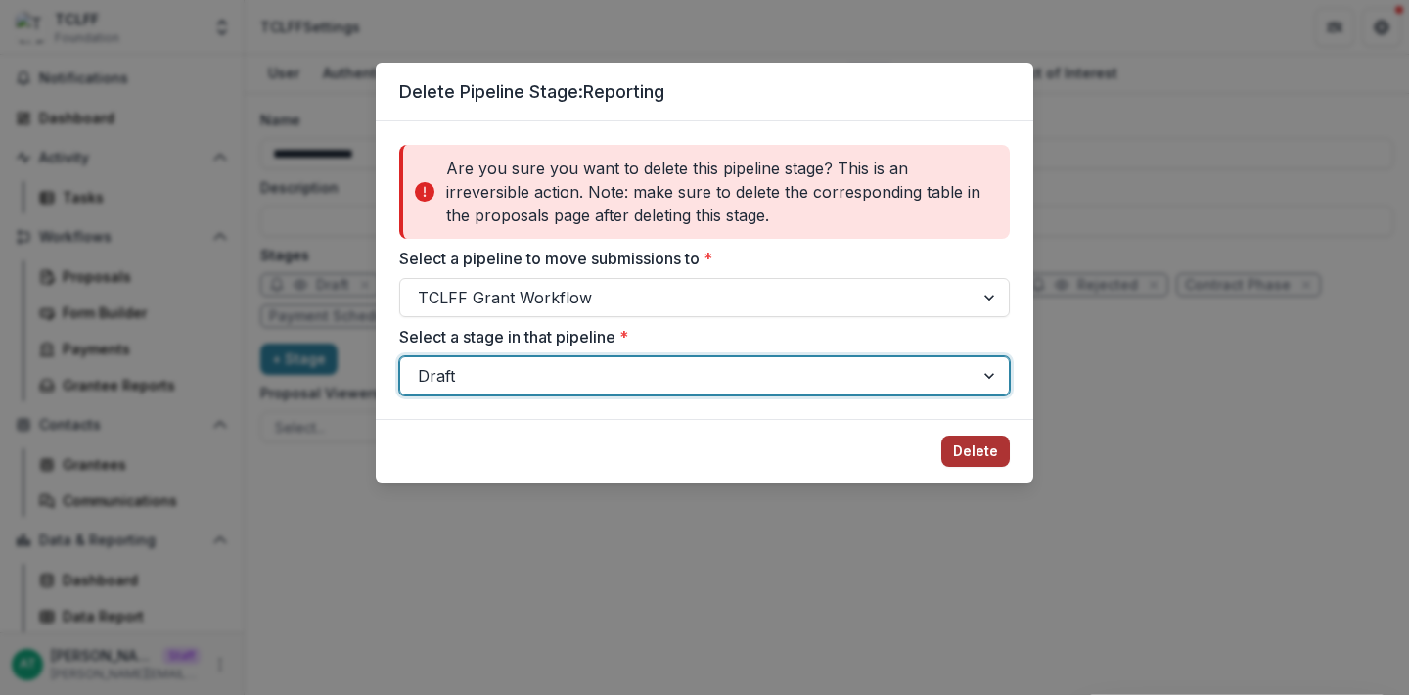
click at [965, 447] on button "Delete" at bounding box center [975, 450] width 69 height 31
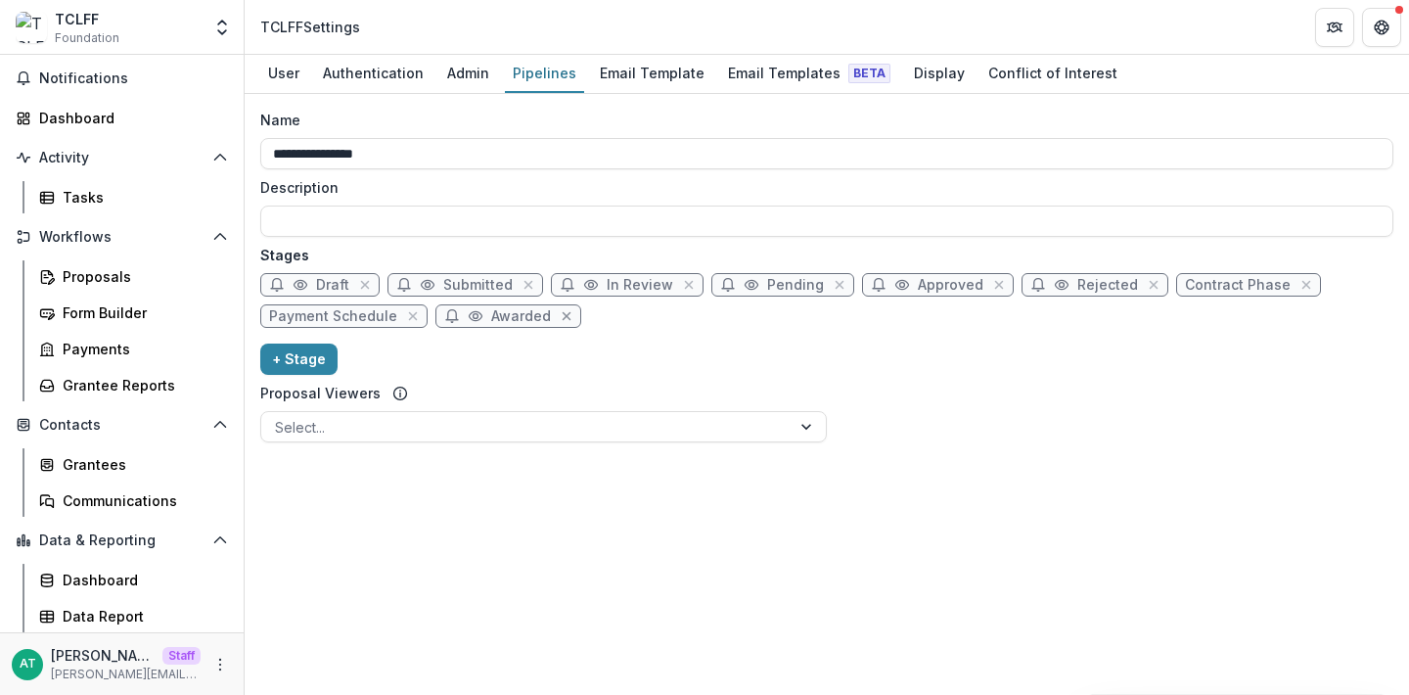
click at [563, 314] on icon "close" at bounding box center [567, 316] width 9 height 9
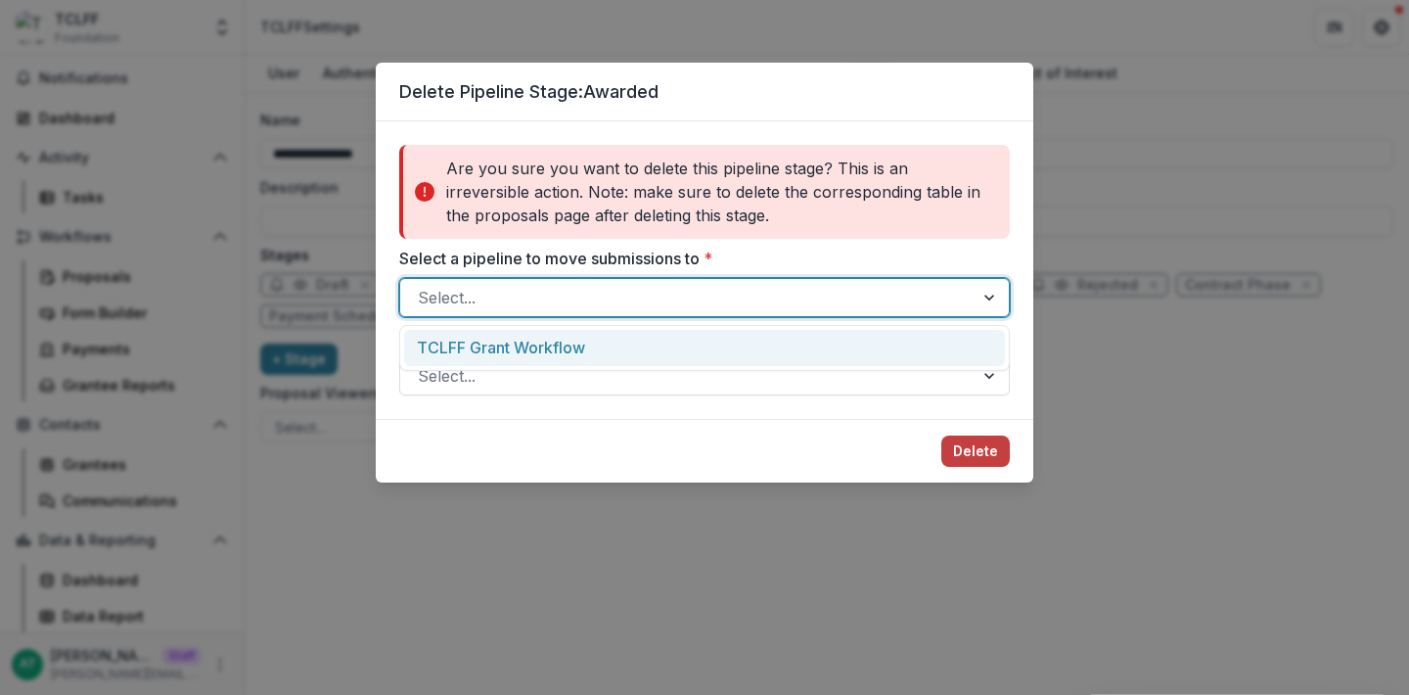
click at [550, 294] on div at bounding box center [687, 297] width 538 height 27
click at [550, 343] on div "TCLFF Grant Workflow" at bounding box center [704, 348] width 601 height 36
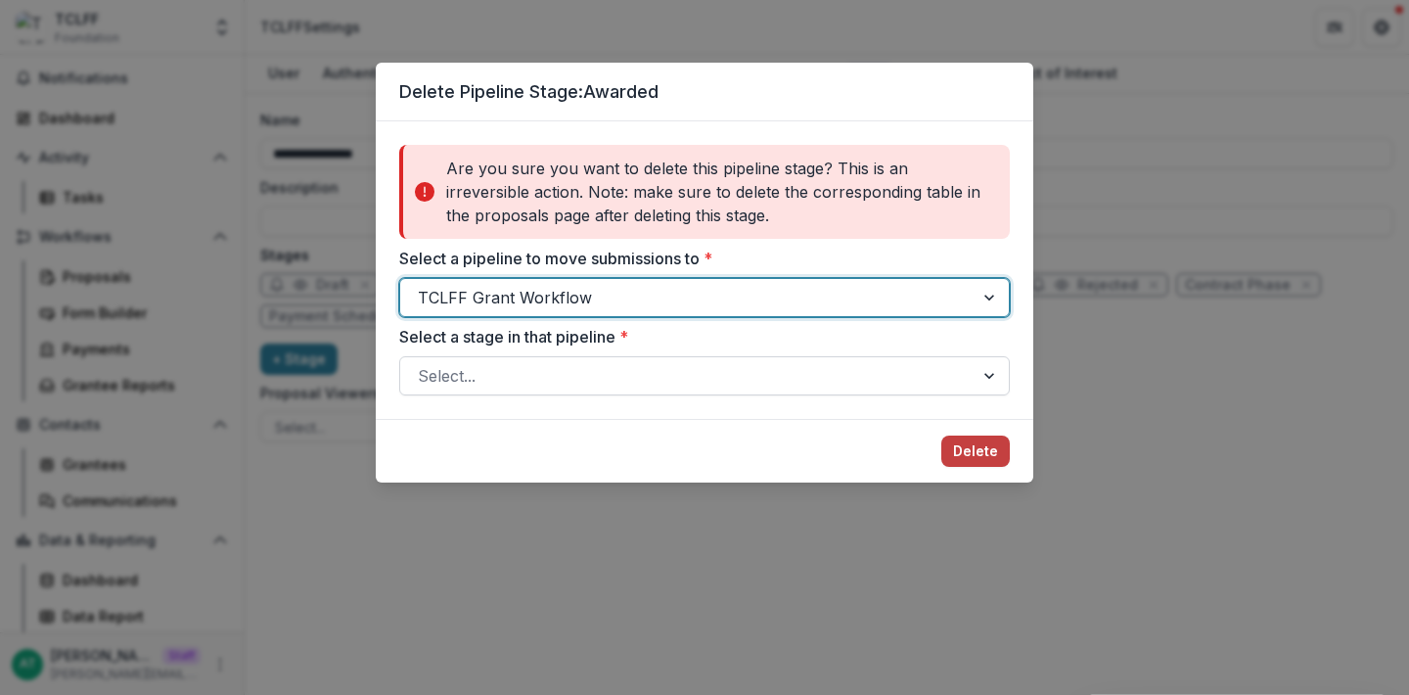
click at [550, 388] on div at bounding box center [687, 375] width 538 height 27
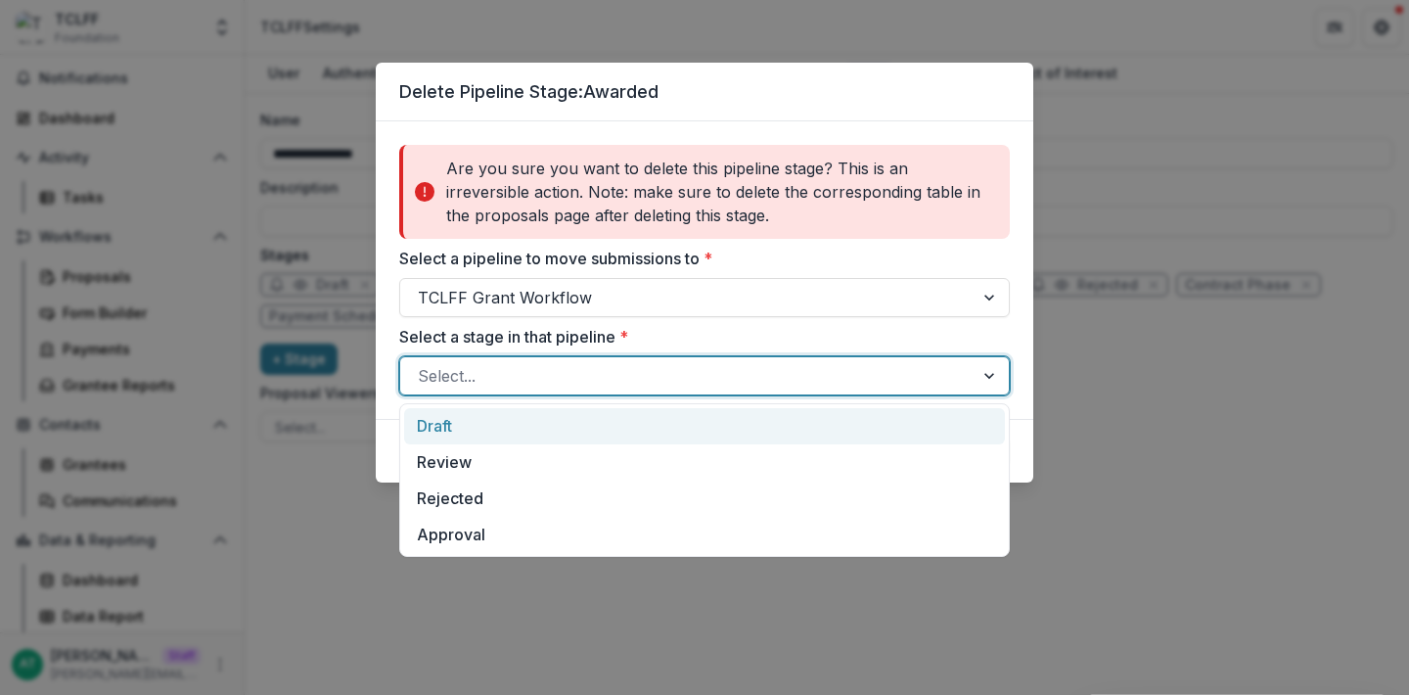
click at [545, 441] on div "Draft" at bounding box center [704, 426] width 601 height 36
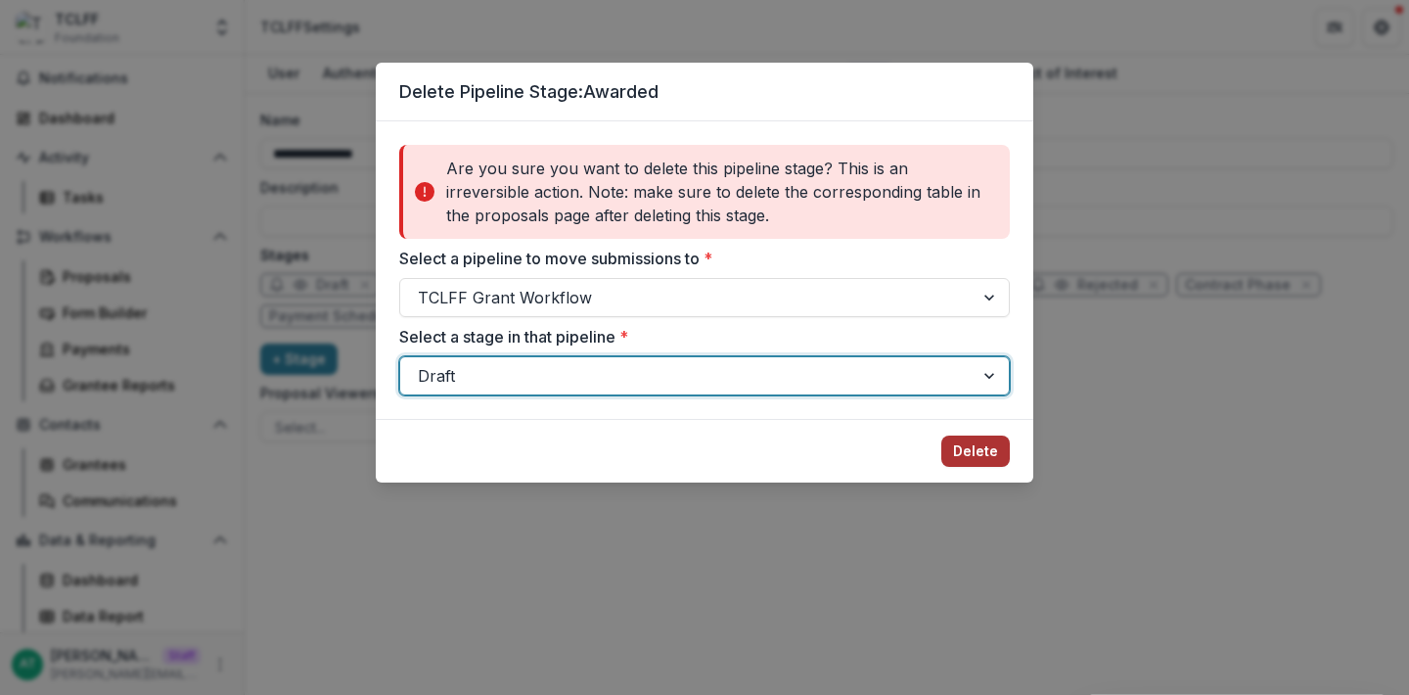
click at [967, 453] on button "Delete" at bounding box center [975, 450] width 69 height 31
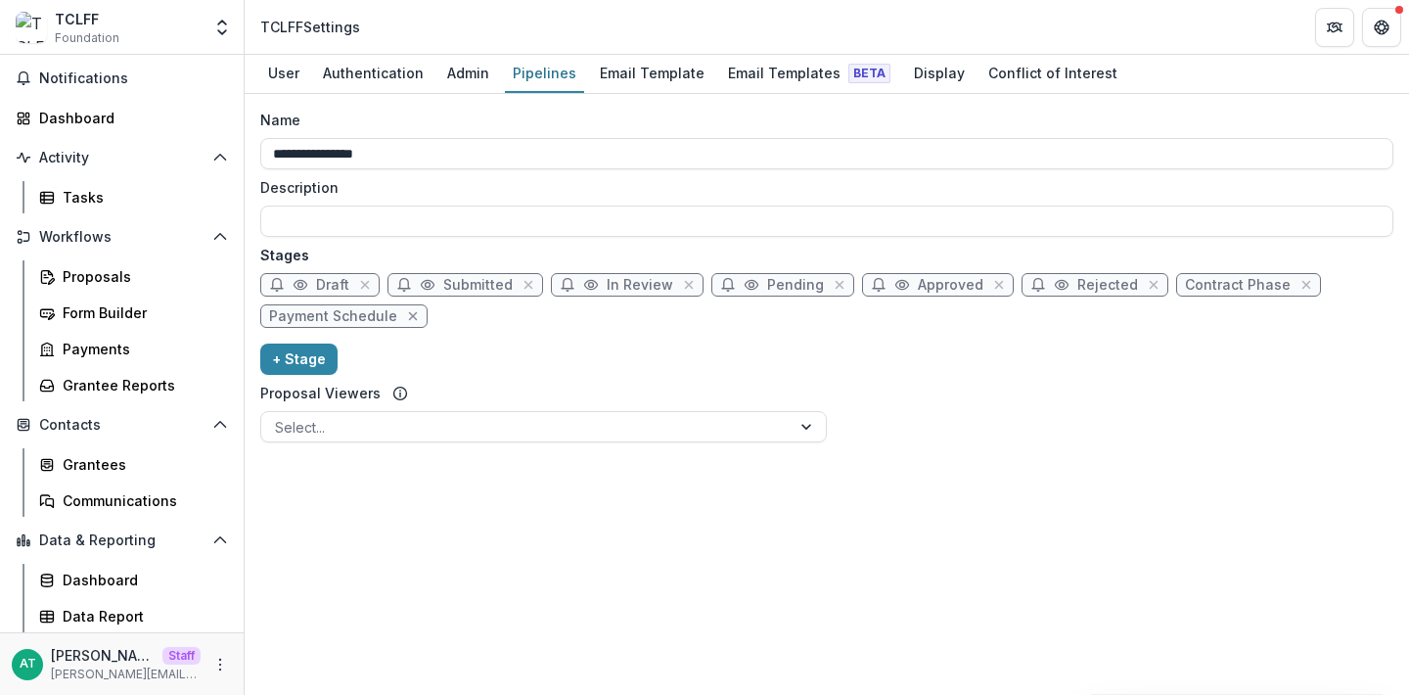
click at [406, 320] on icon "close" at bounding box center [413, 316] width 16 height 16
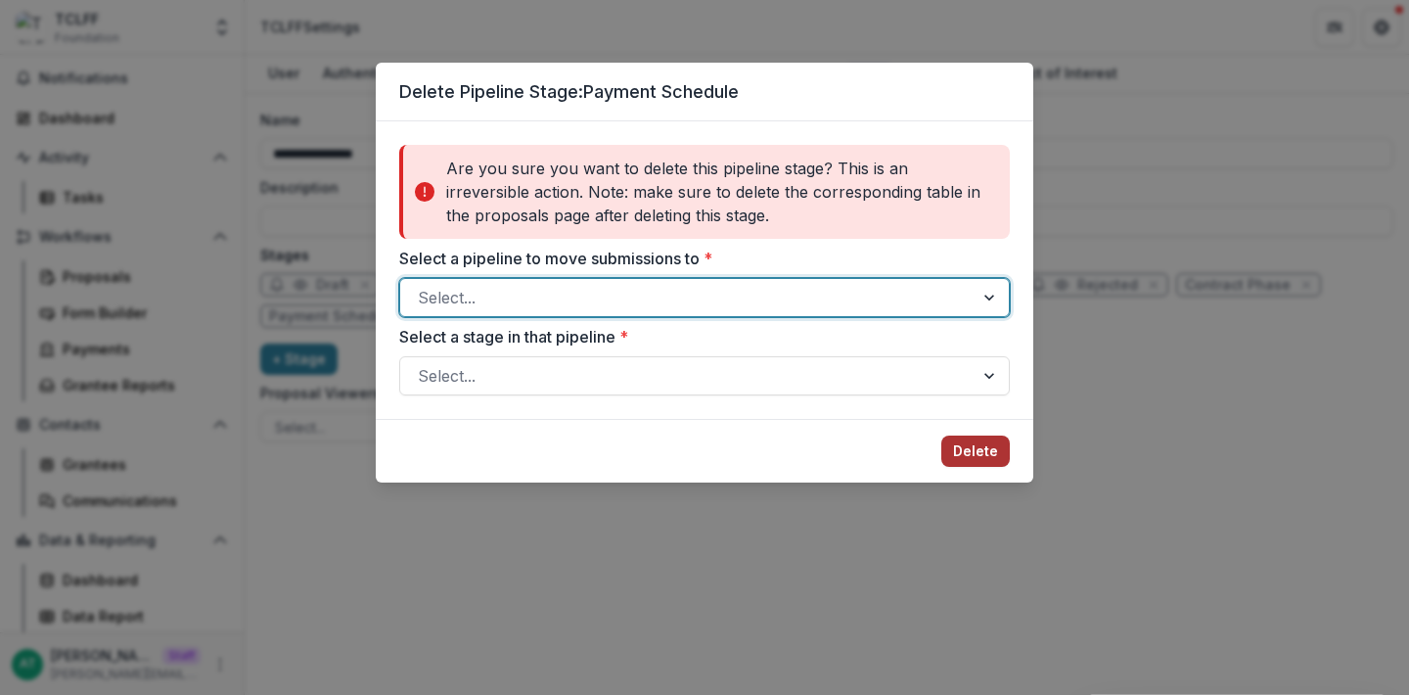
click at [980, 456] on button "Delete" at bounding box center [975, 450] width 69 height 31
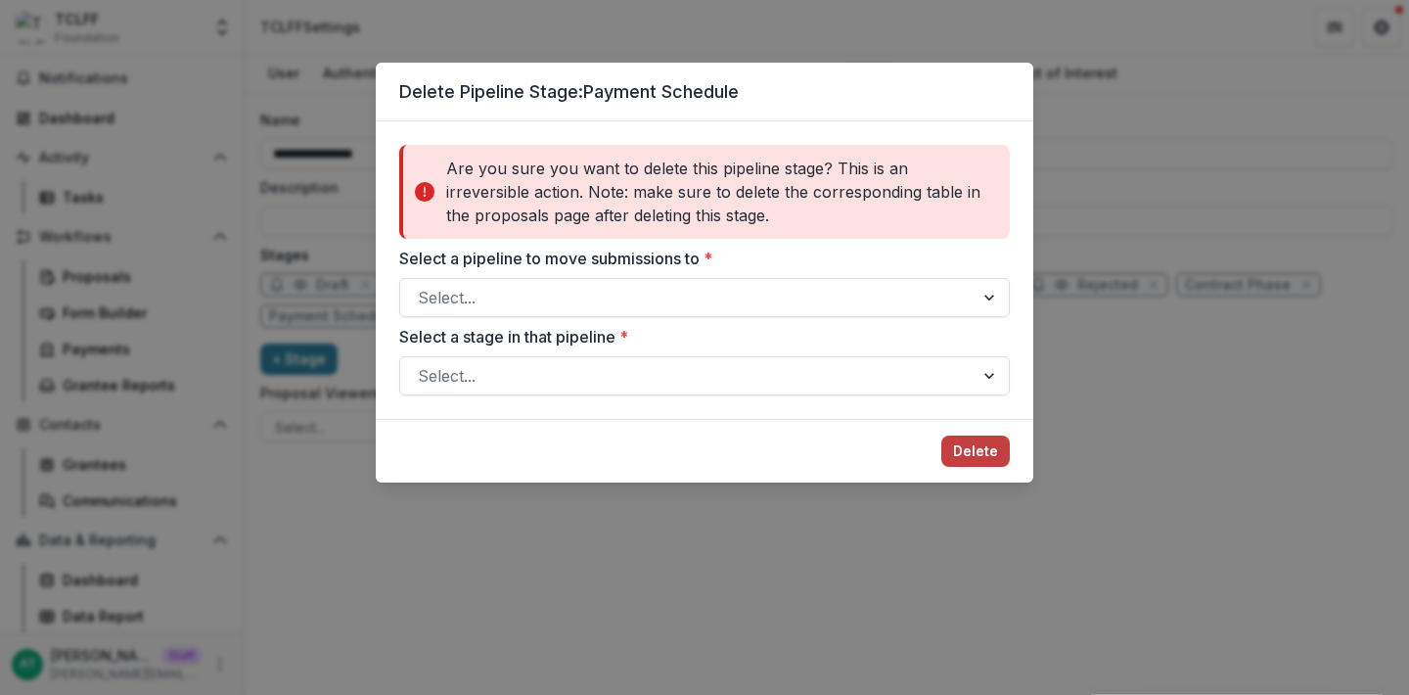
click at [695, 277] on div "Select a pipeline to move submissions to * Select..." at bounding box center [704, 282] width 611 height 70
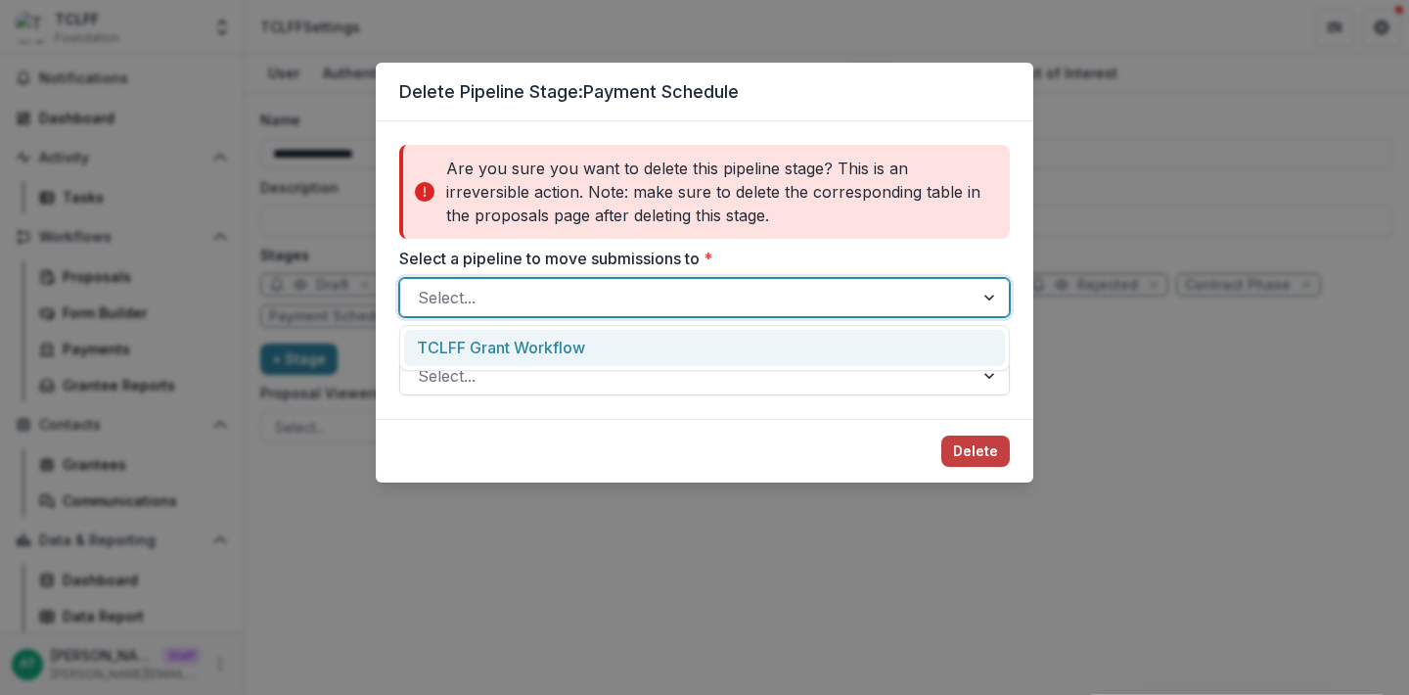
click at [656, 304] on div at bounding box center [687, 297] width 538 height 27
click at [1162, 250] on div "Delete Pipeline Stage: Payment Schedule Are you sure you want to delete this pi…" at bounding box center [704, 347] width 1409 height 695
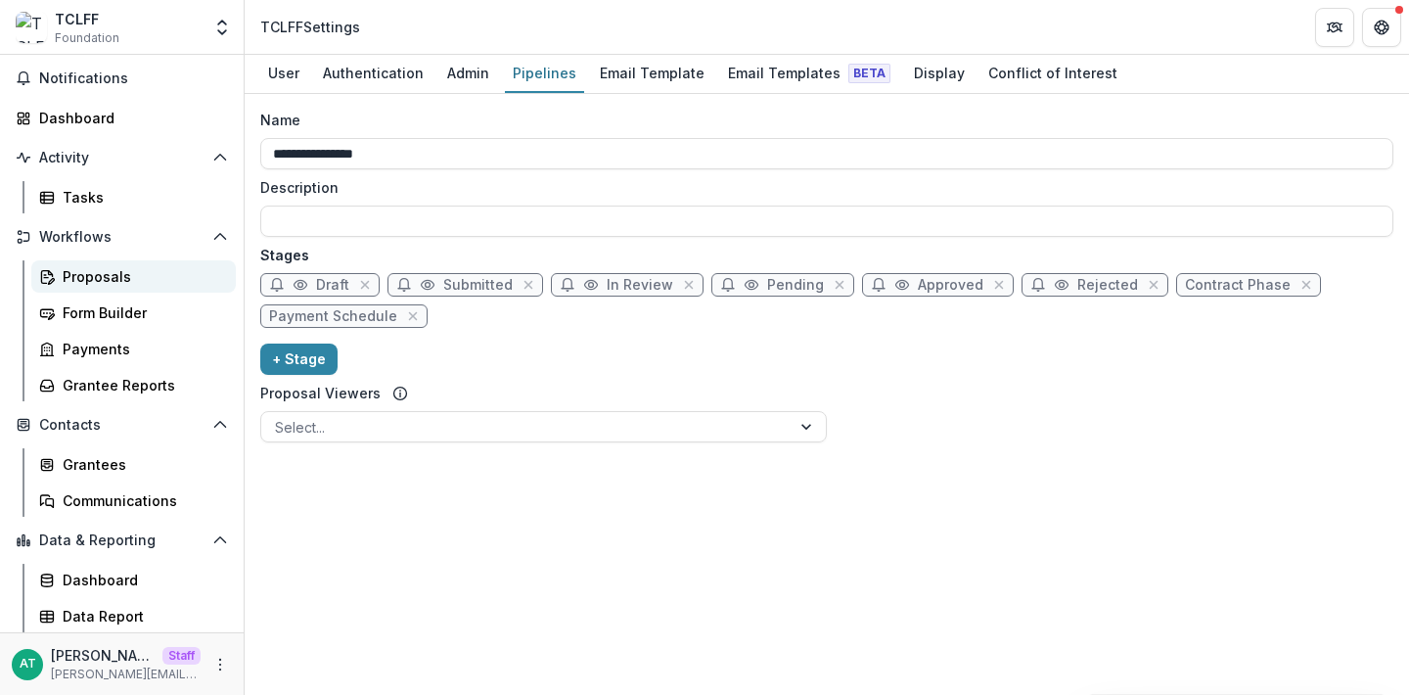
click at [86, 278] on div "Proposals" at bounding box center [142, 276] width 158 height 21
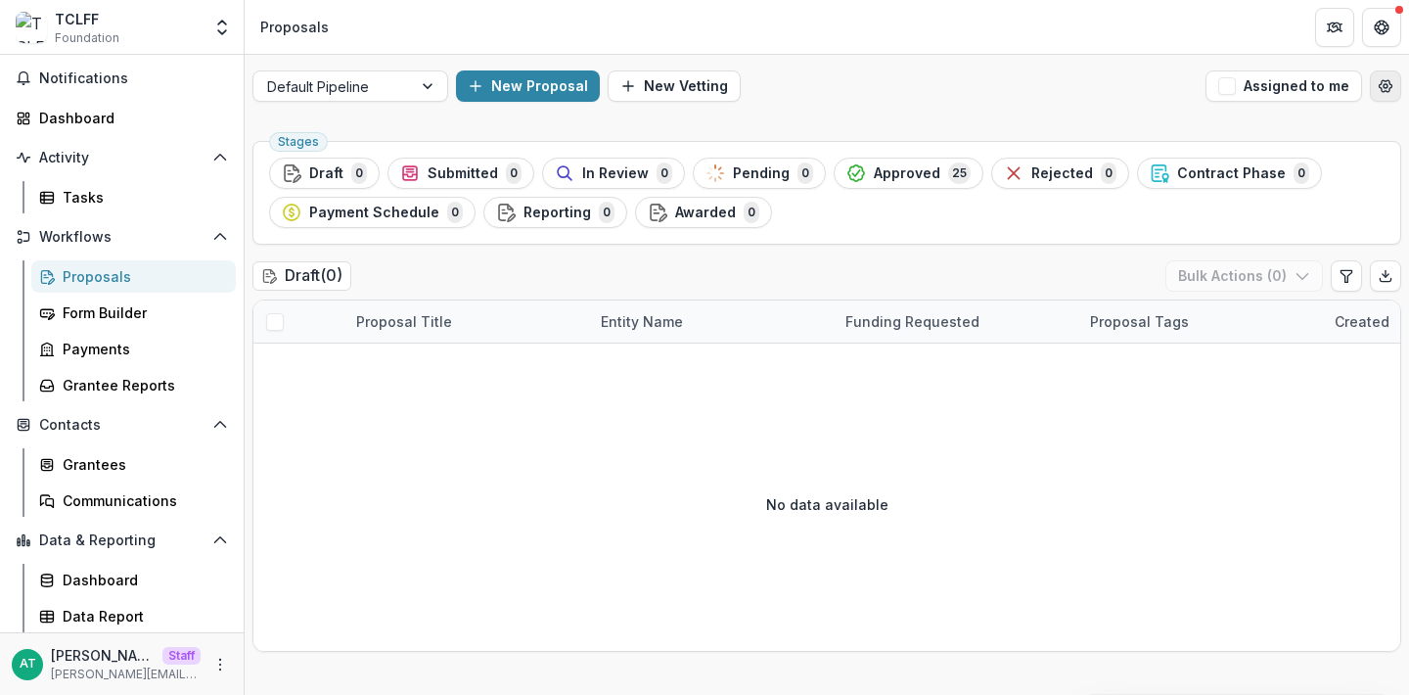
click at [1380, 84] on icon "Open table manager" at bounding box center [1386, 86] width 13 height 12
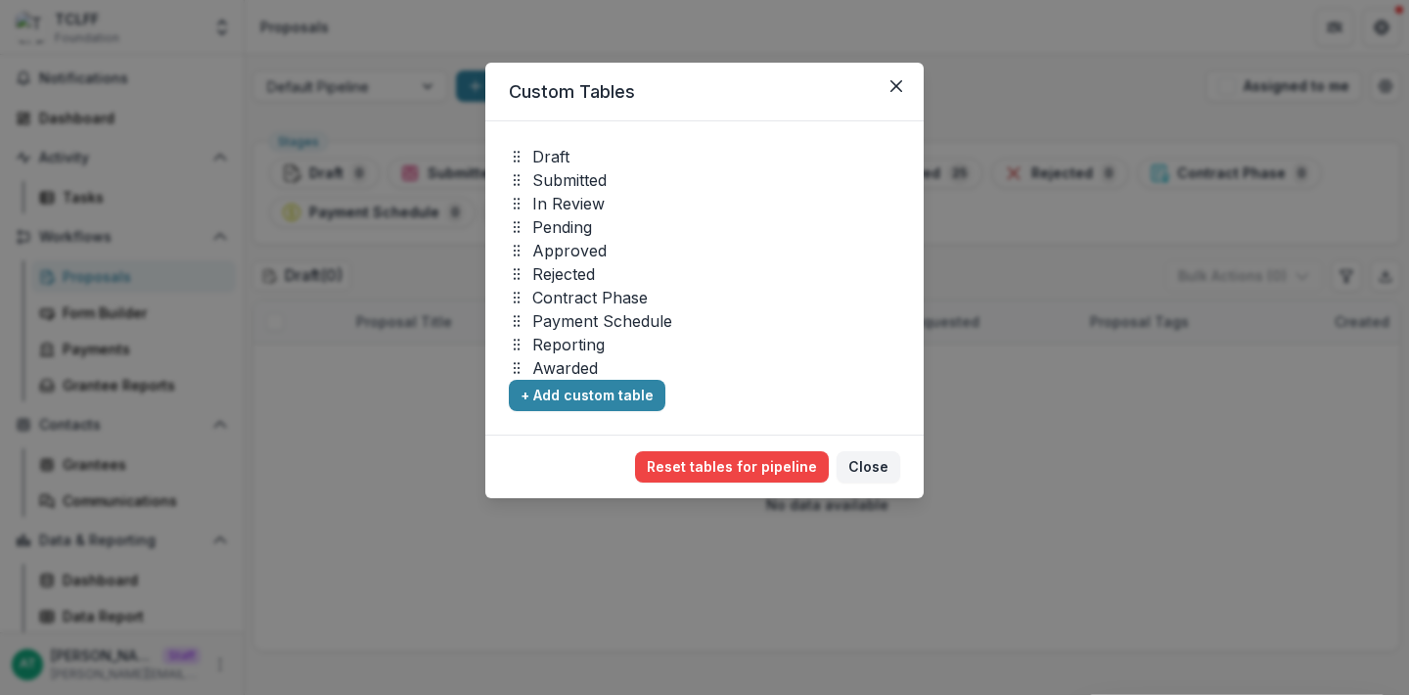
click at [726, 484] on footer "Reset tables for pipeline Are you sure? This action cannot be undone. Reset Clo…" at bounding box center [704, 466] width 438 height 64
click at [716, 468] on button "Reset tables for pipeline" at bounding box center [732, 466] width 194 height 31
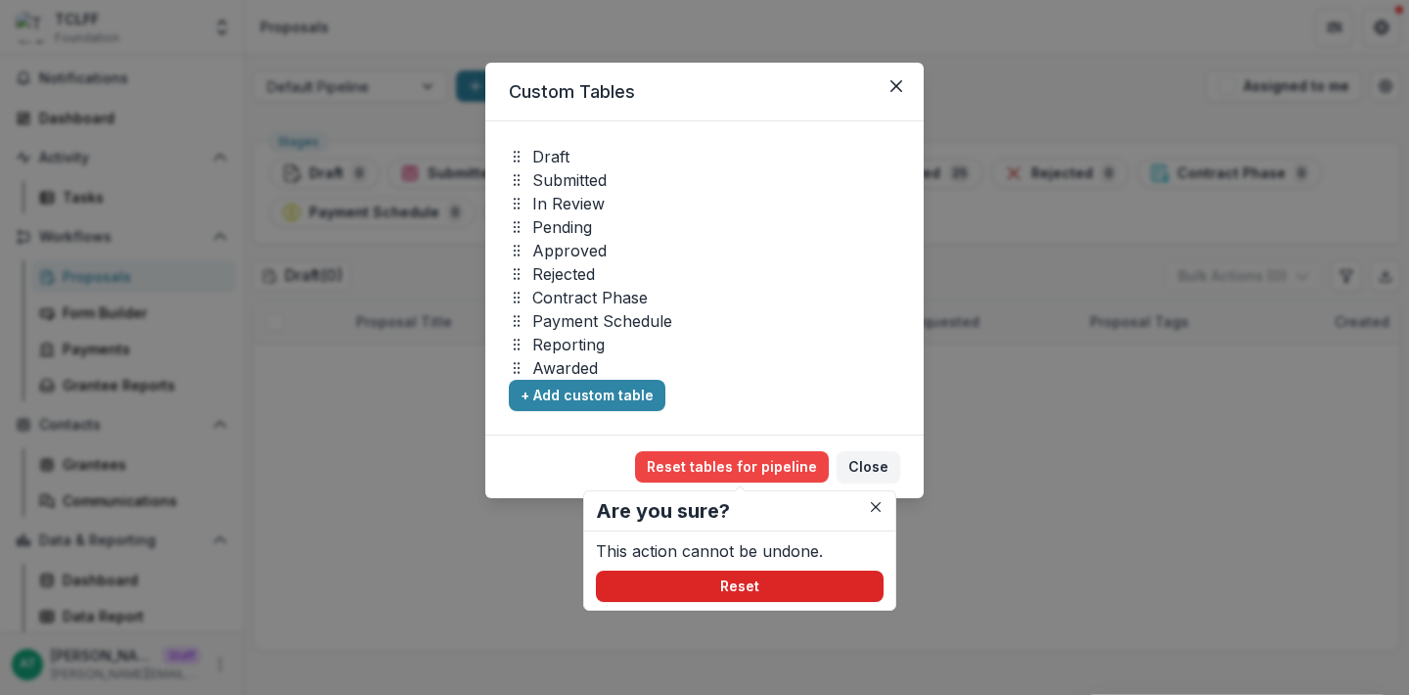
click at [709, 574] on button "Reset" at bounding box center [740, 586] width 288 height 31
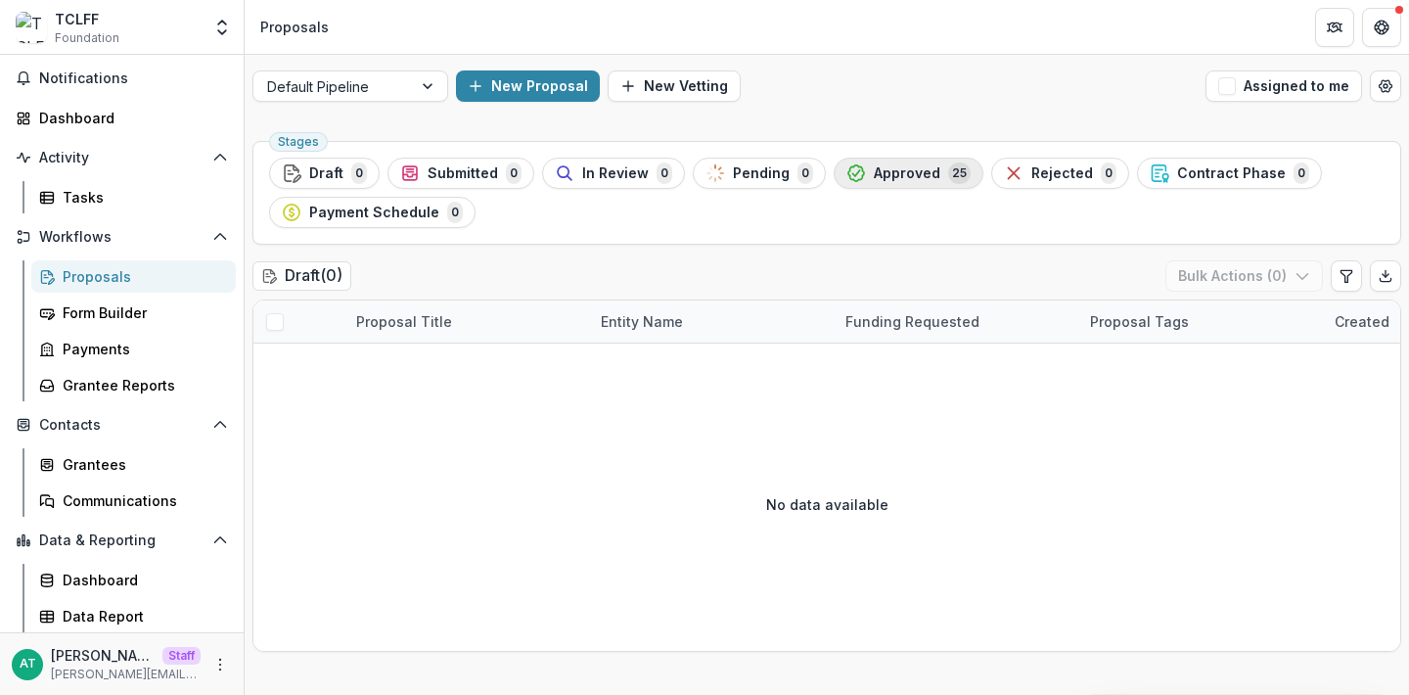
click at [918, 172] on span "Approved" at bounding box center [907, 173] width 67 height 17
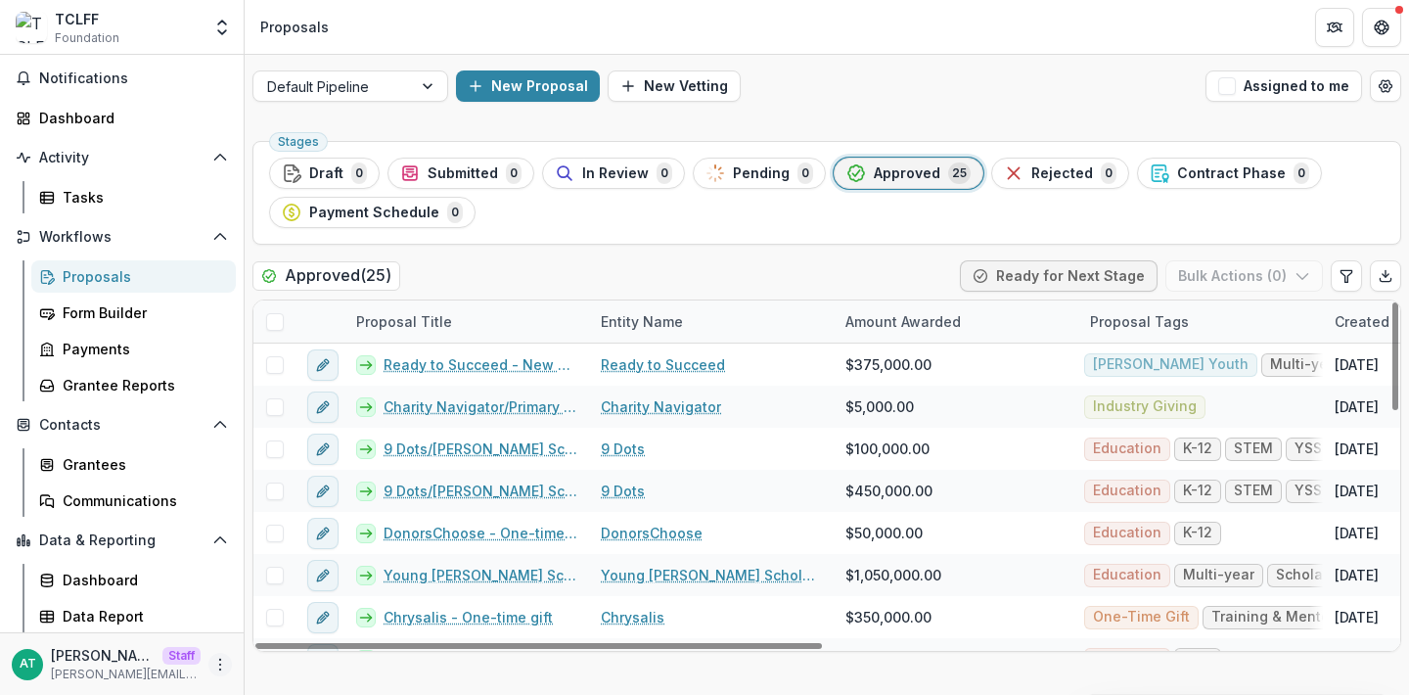
click at [212, 661] on icon "More" at bounding box center [220, 665] width 16 height 16
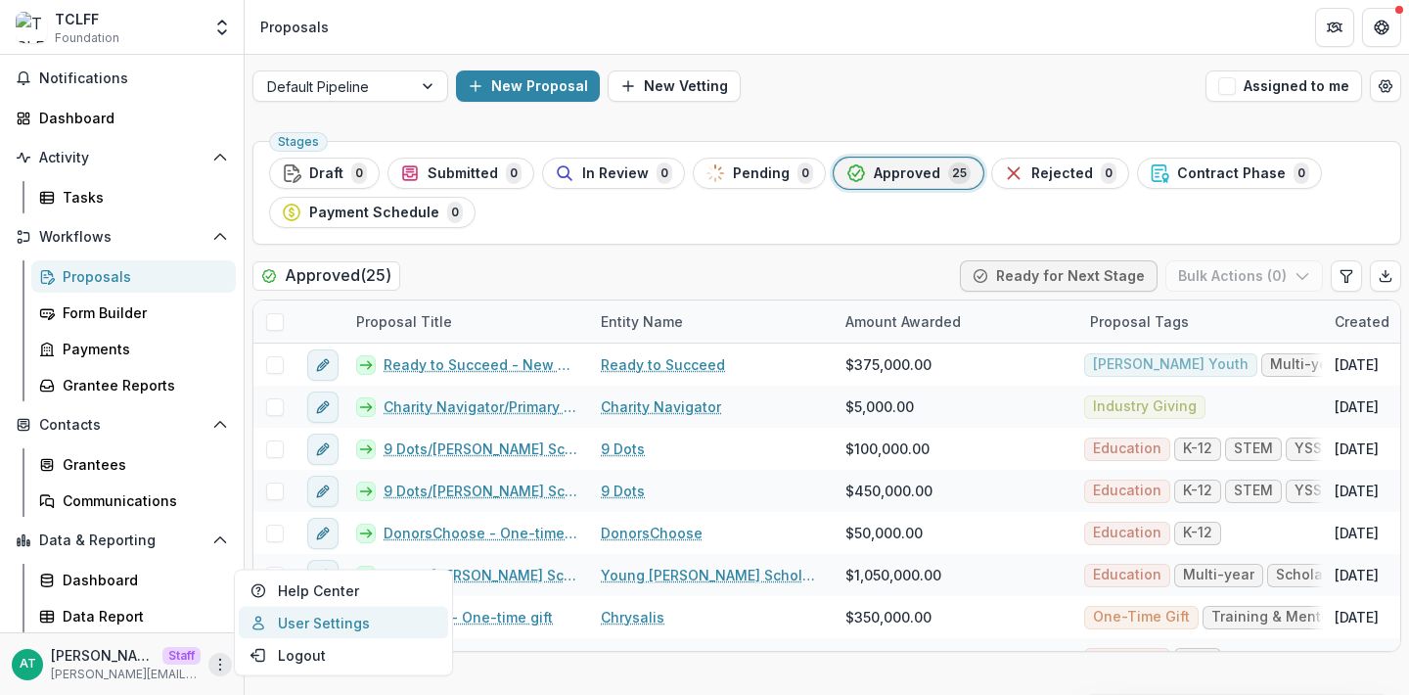
click at [271, 623] on link "User Settings" at bounding box center [343, 623] width 209 height 32
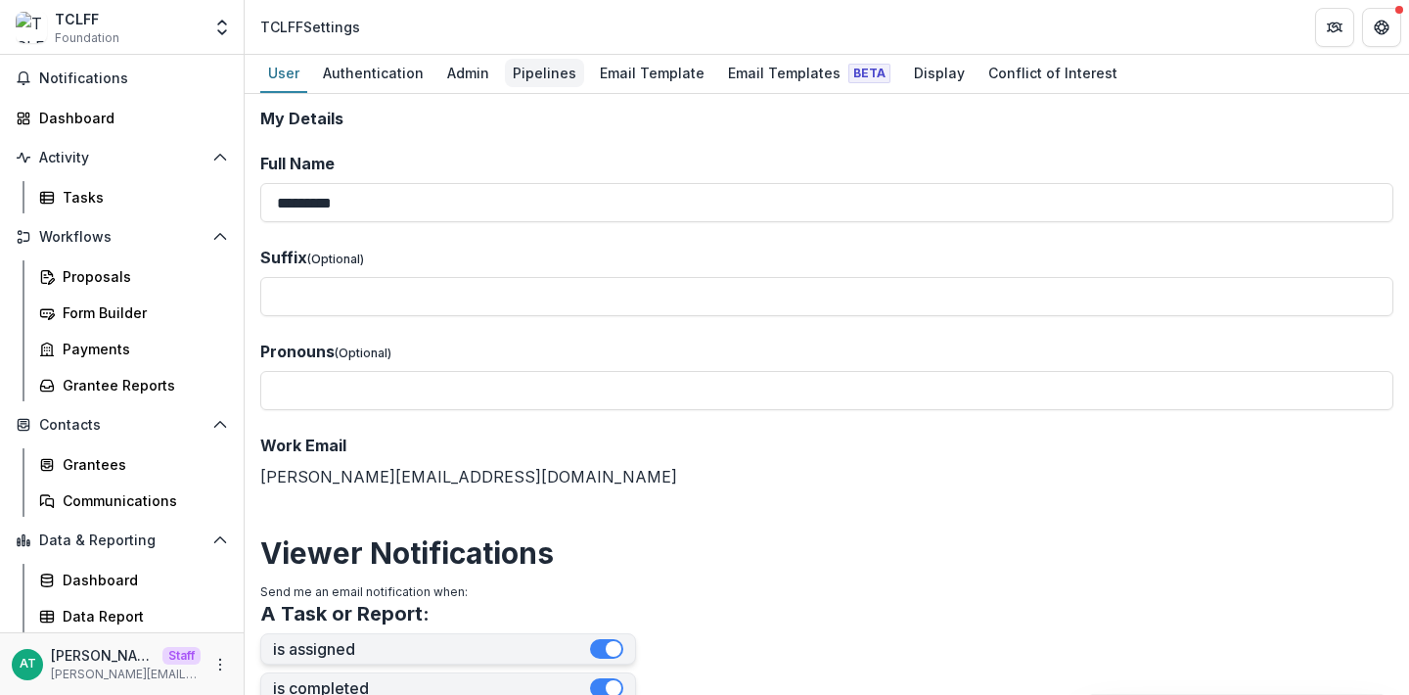
click at [523, 72] on div "Pipelines" at bounding box center [544, 73] width 79 height 28
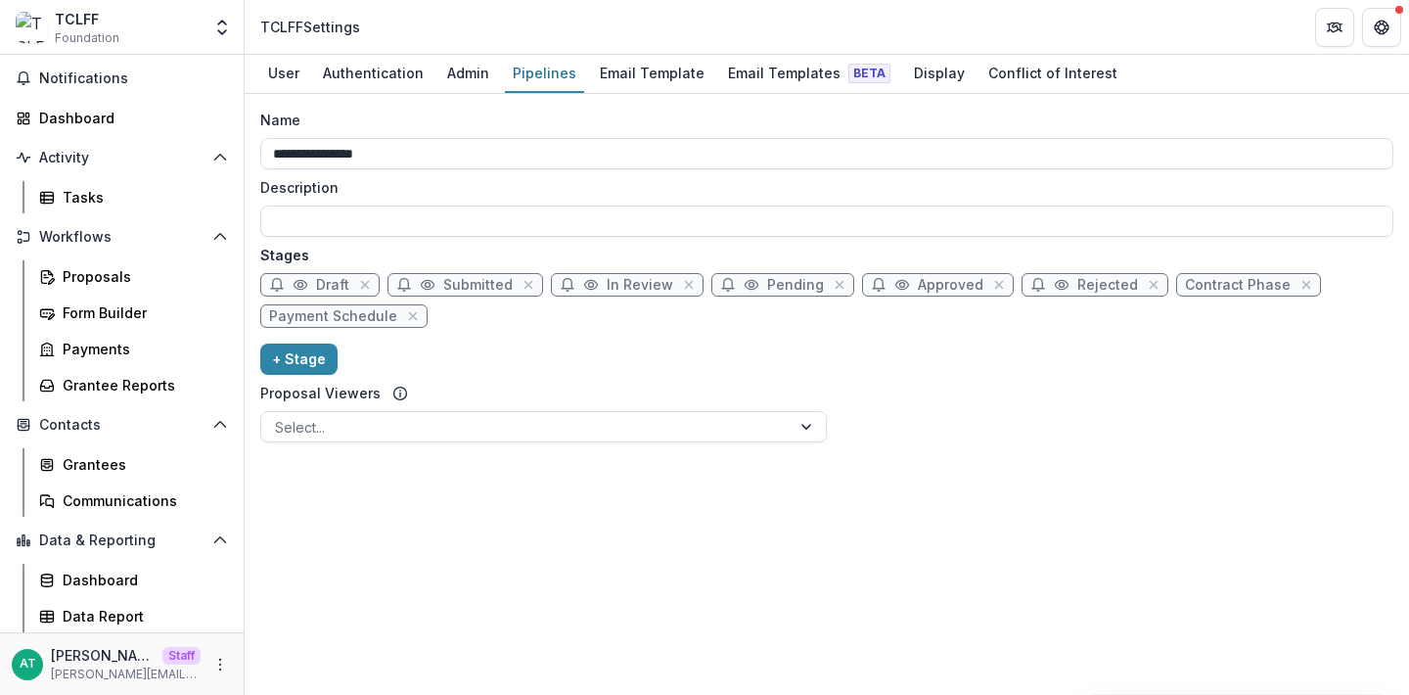
click at [899, 287] on icon at bounding box center [902, 285] width 16 height 16
click at [933, 287] on span "Approved" at bounding box center [951, 285] width 66 height 17
select select "********"
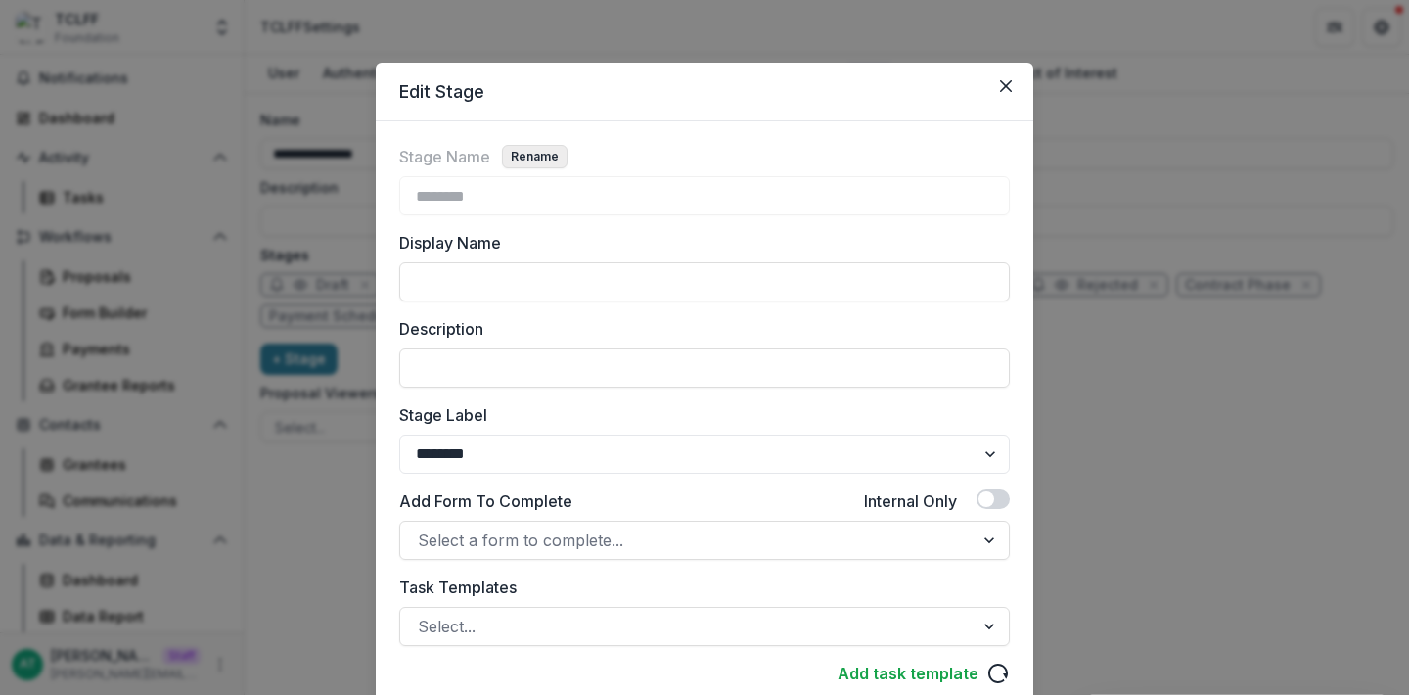
click at [547, 155] on button "Rename" at bounding box center [535, 156] width 66 height 23
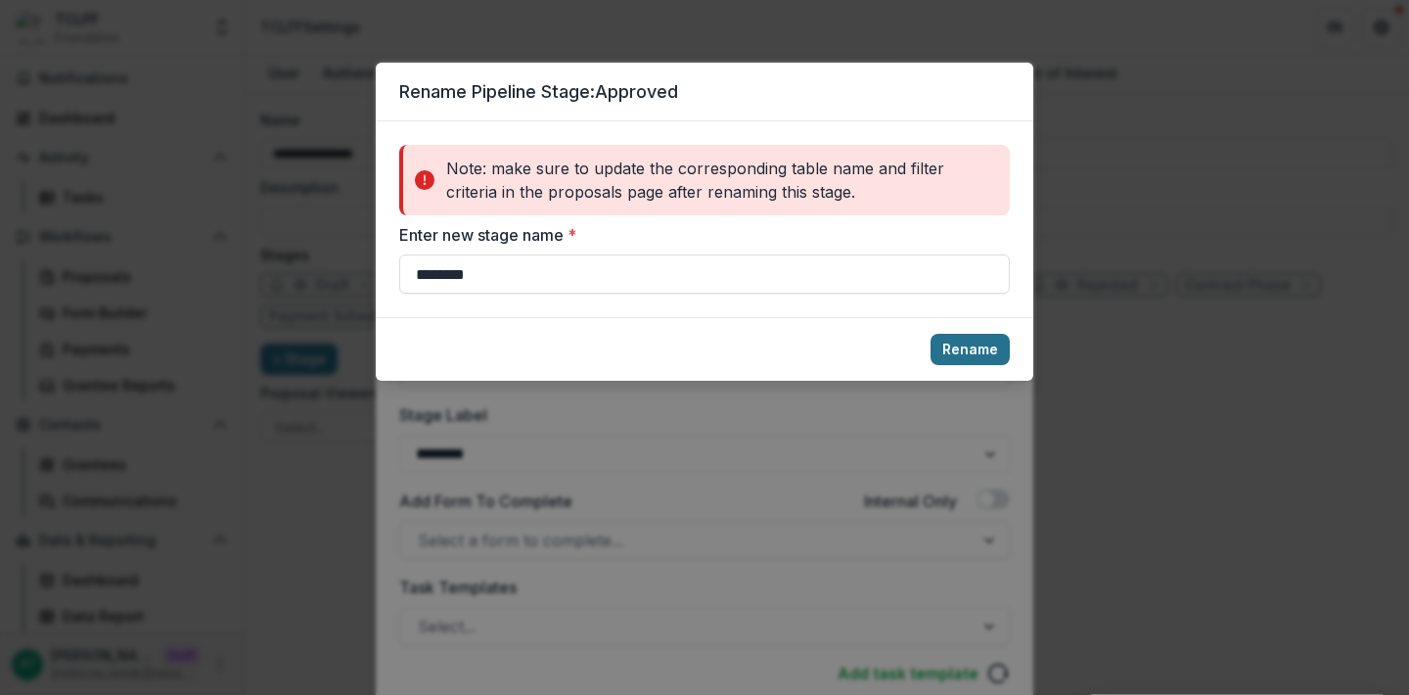
type input "********"
click at [996, 354] on button "Rename" at bounding box center [970, 349] width 79 height 31
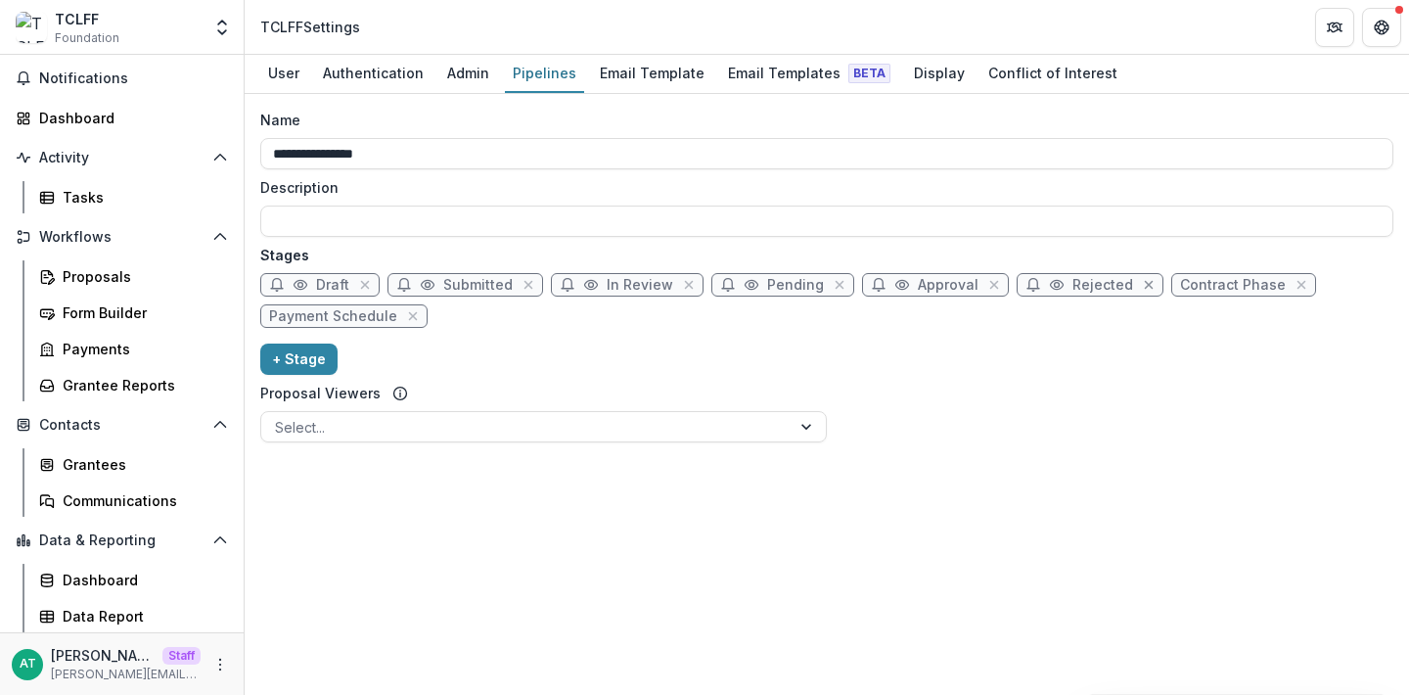
click at [1141, 282] on icon "close" at bounding box center [1149, 285] width 16 height 16
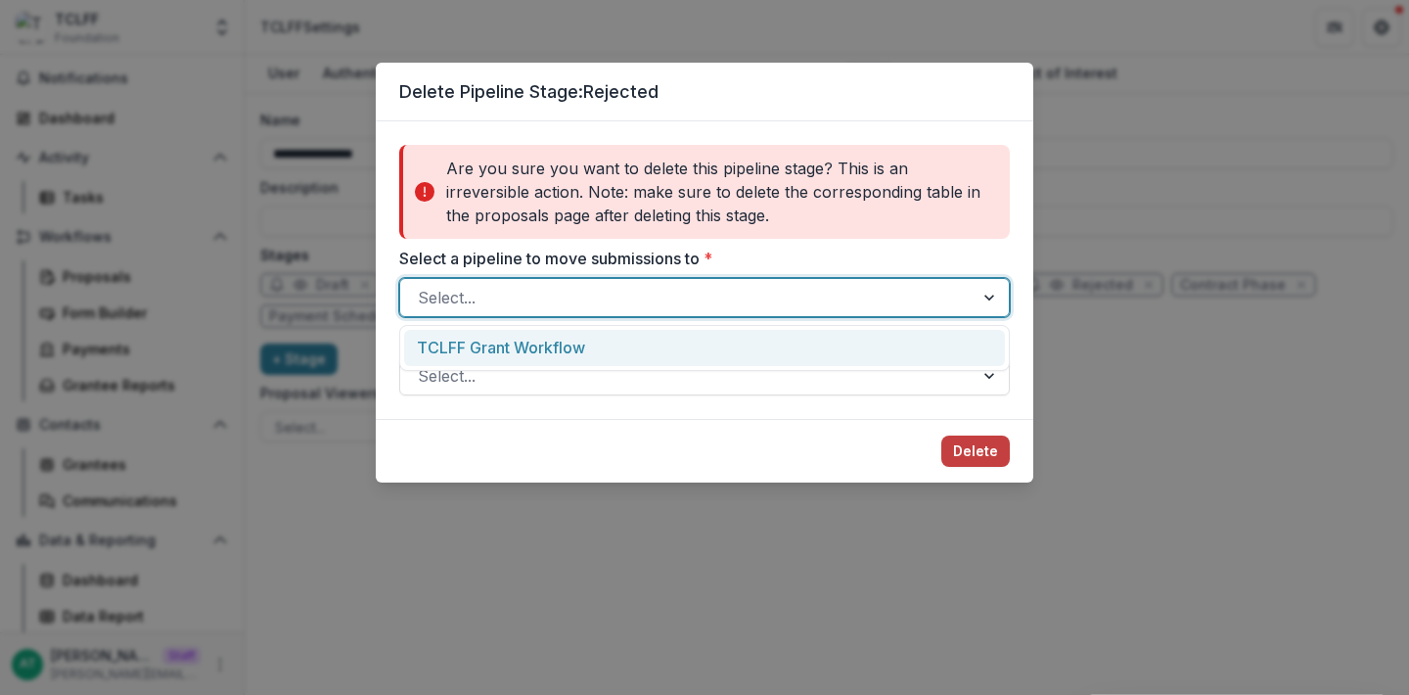
click at [616, 301] on div at bounding box center [687, 297] width 538 height 27
click at [563, 342] on div "TCLFF Grant Workflow" at bounding box center [704, 348] width 601 height 36
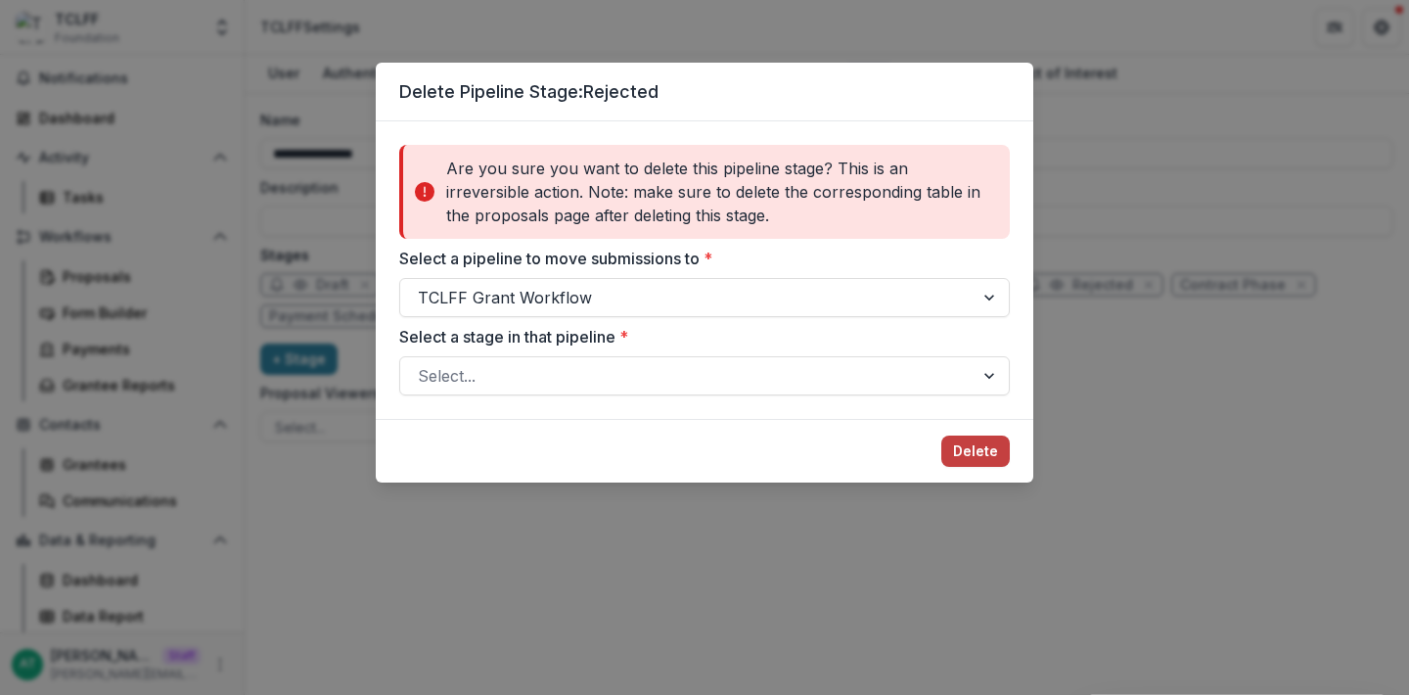
click at [548, 396] on div "Are you sure you want to delete this pipeline stage? This is an irreversible ac…" at bounding box center [705, 269] width 658 height 297
click at [534, 370] on div at bounding box center [687, 375] width 538 height 27
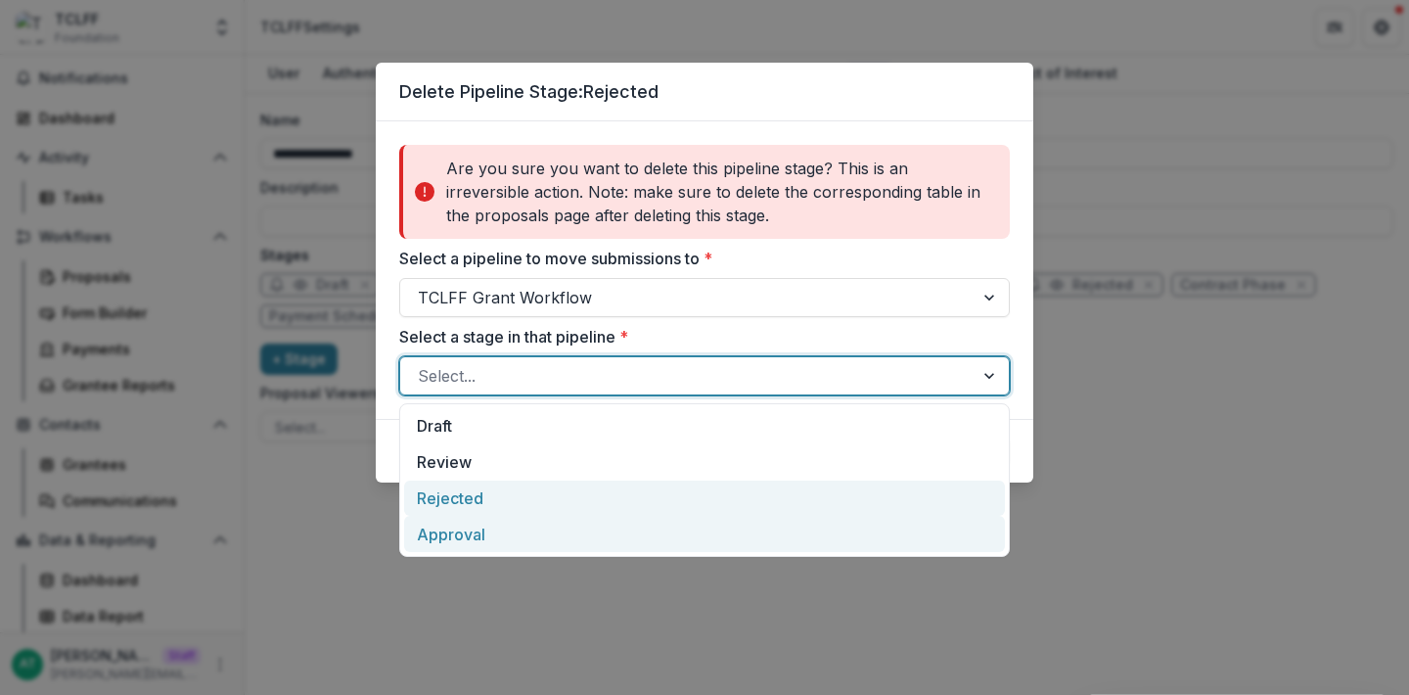
click at [511, 525] on div "Approval" at bounding box center [704, 534] width 601 height 36
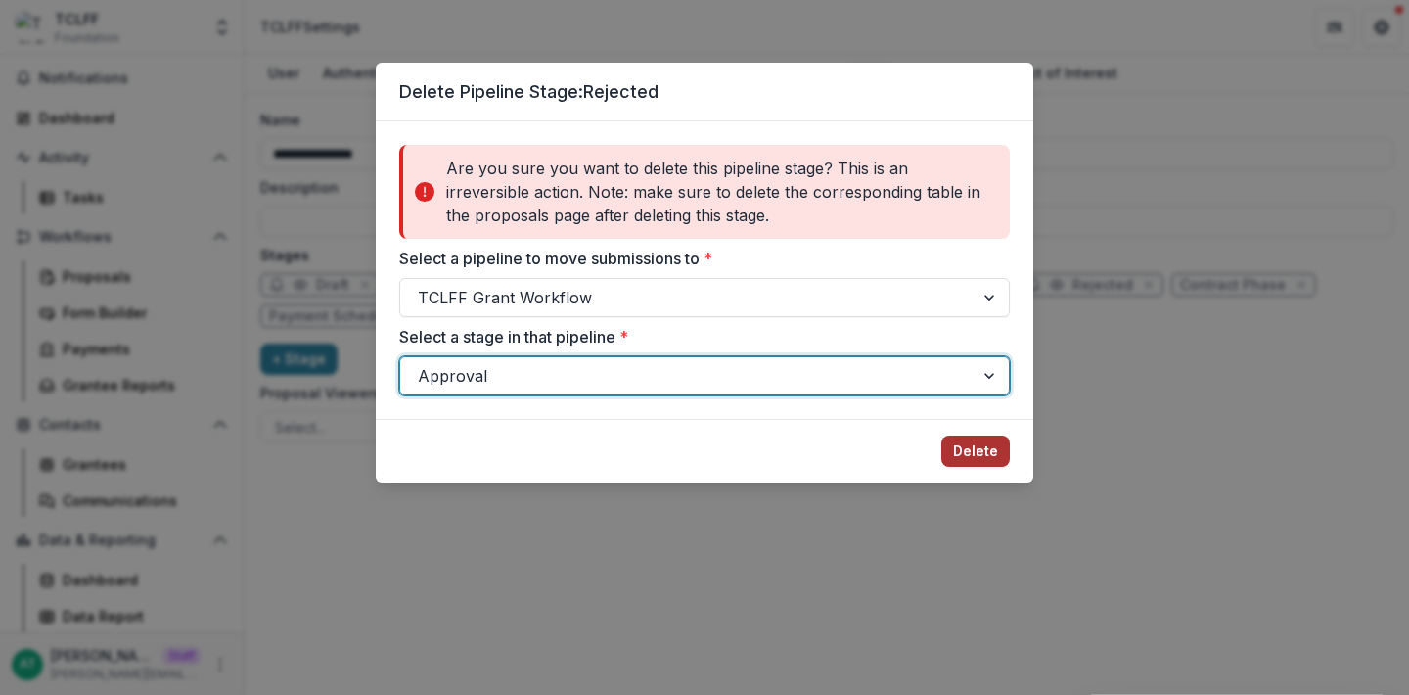
click at [960, 453] on button "Delete" at bounding box center [975, 450] width 69 height 31
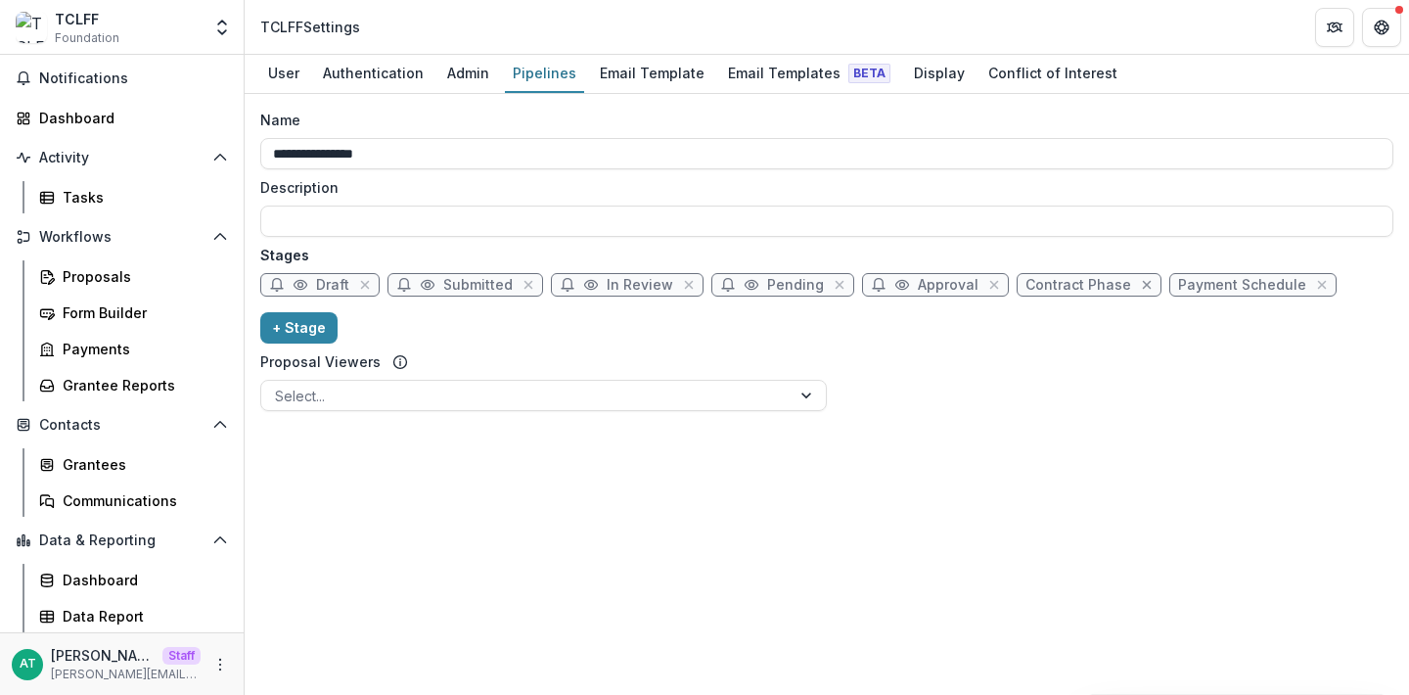
click at [1139, 282] on icon "close" at bounding box center [1147, 285] width 16 height 16
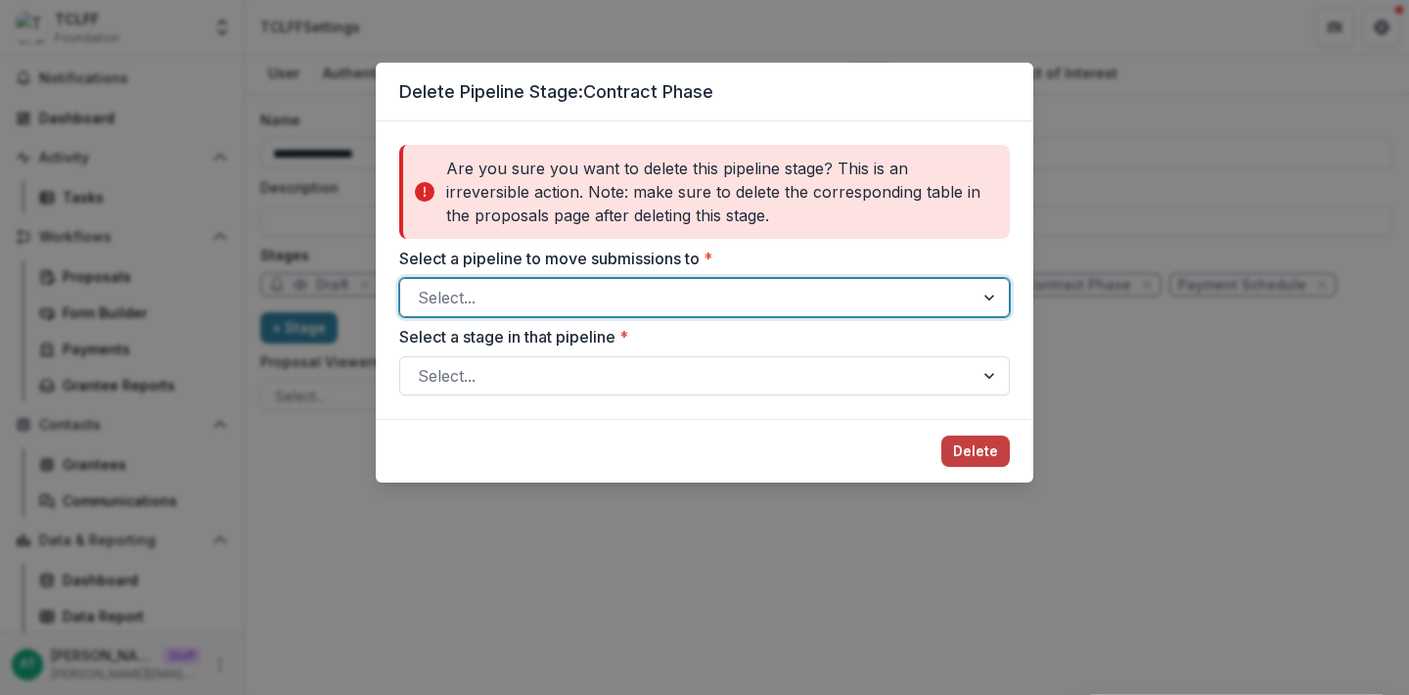
click at [633, 301] on div at bounding box center [687, 297] width 538 height 27
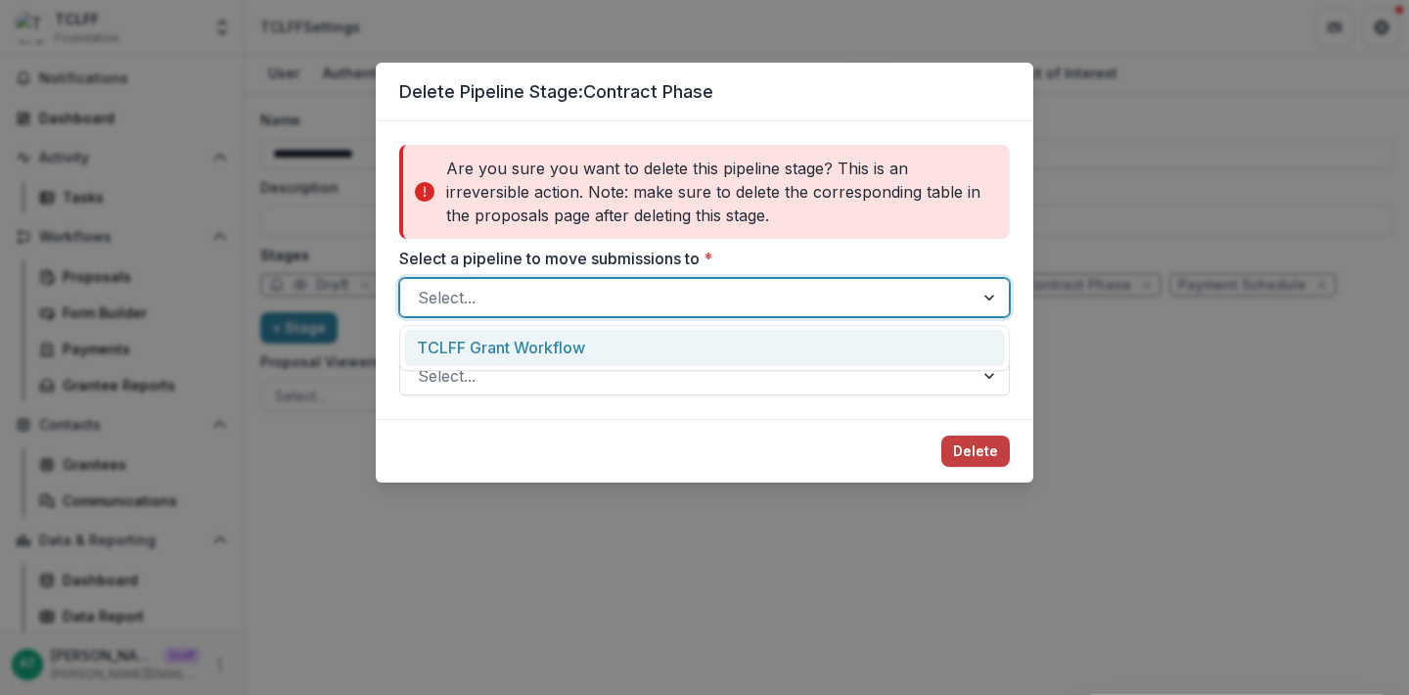
click at [604, 339] on div "TCLFF Grant Workflow" at bounding box center [704, 348] width 601 height 36
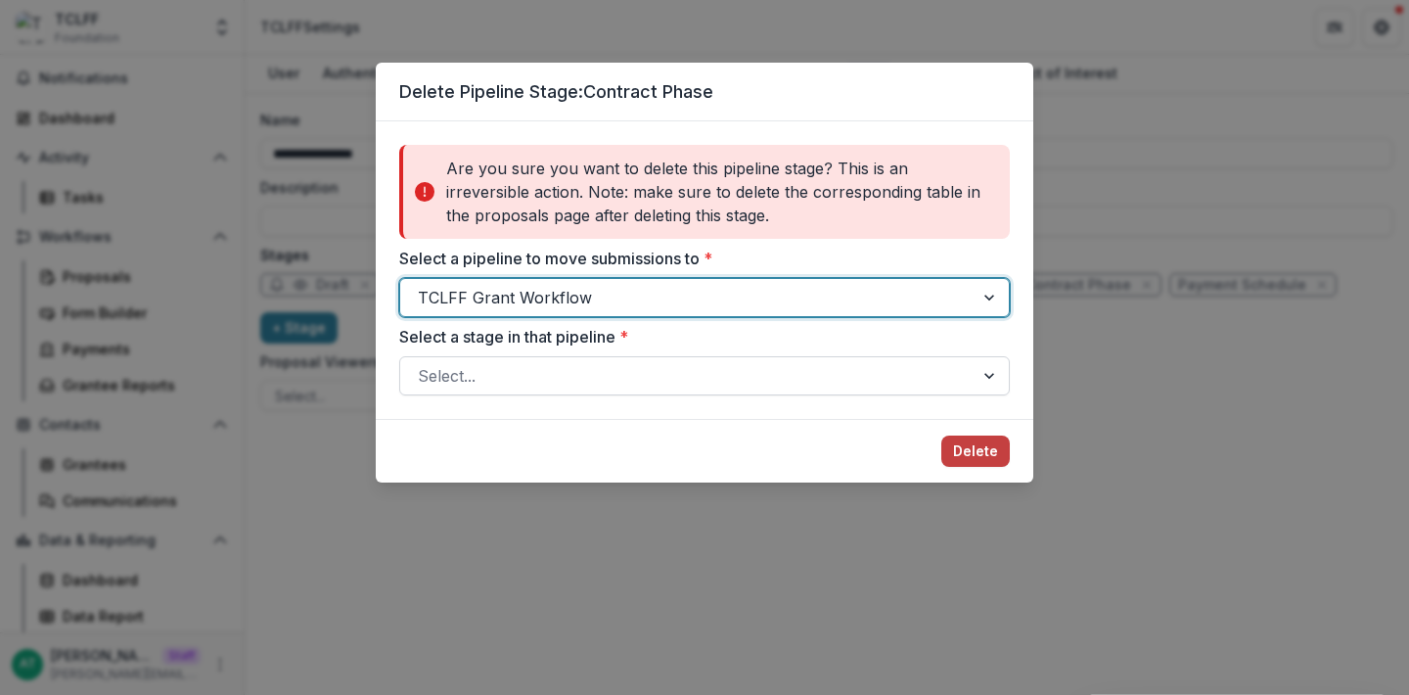
click at [588, 389] on div "Select..." at bounding box center [686, 375] width 573 height 31
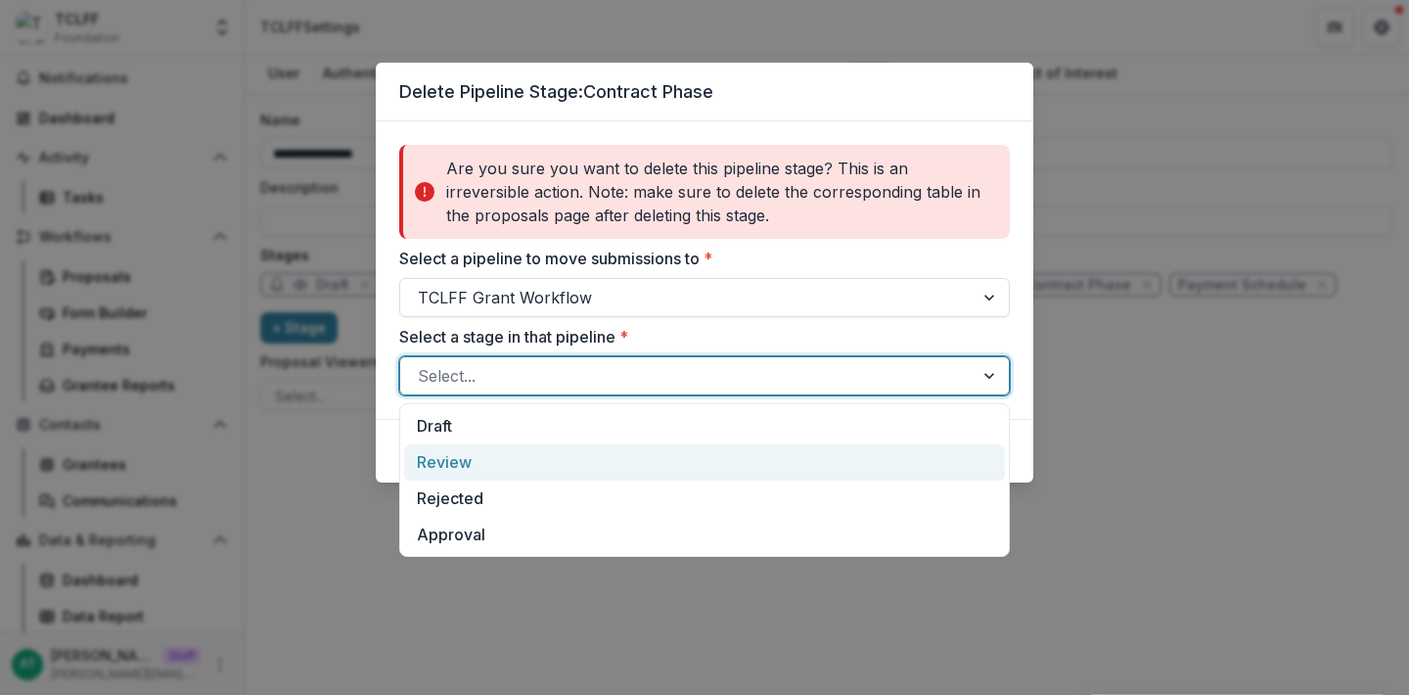
click at [558, 470] on div "Review" at bounding box center [704, 462] width 601 height 36
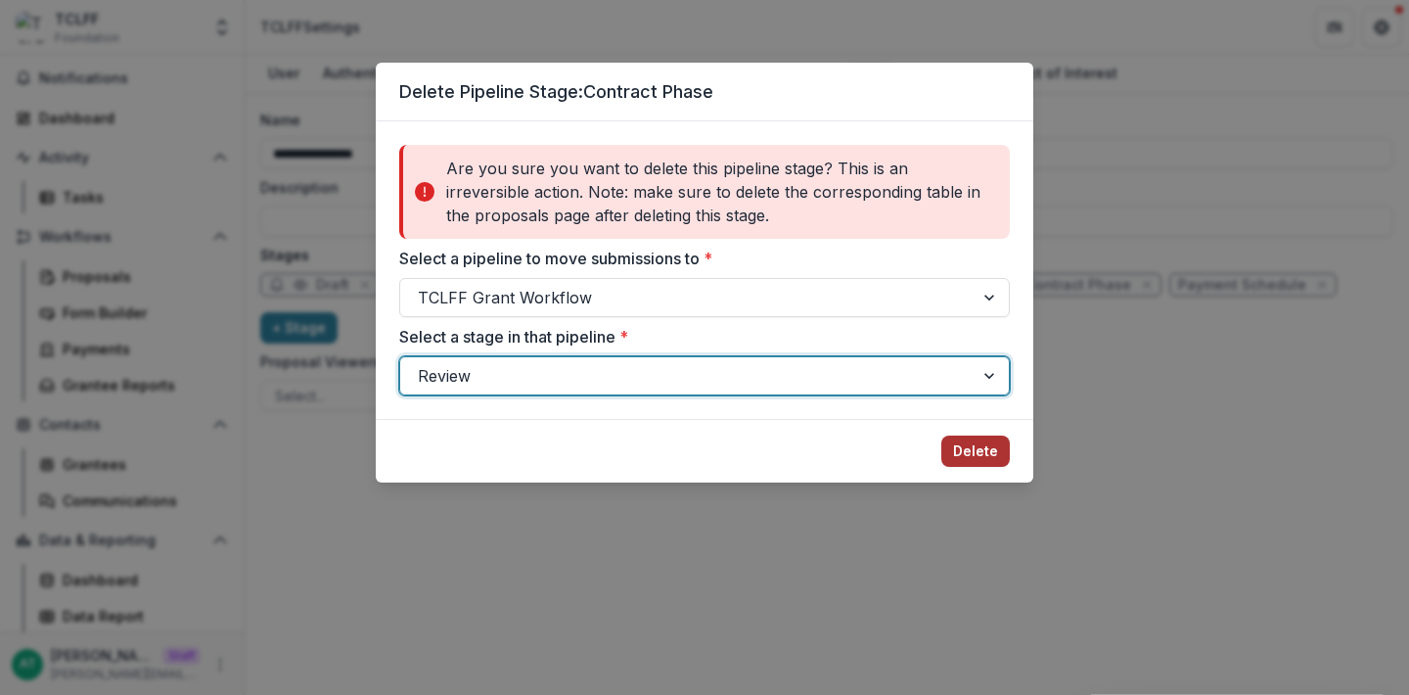
click at [994, 442] on button "Delete" at bounding box center [975, 450] width 69 height 31
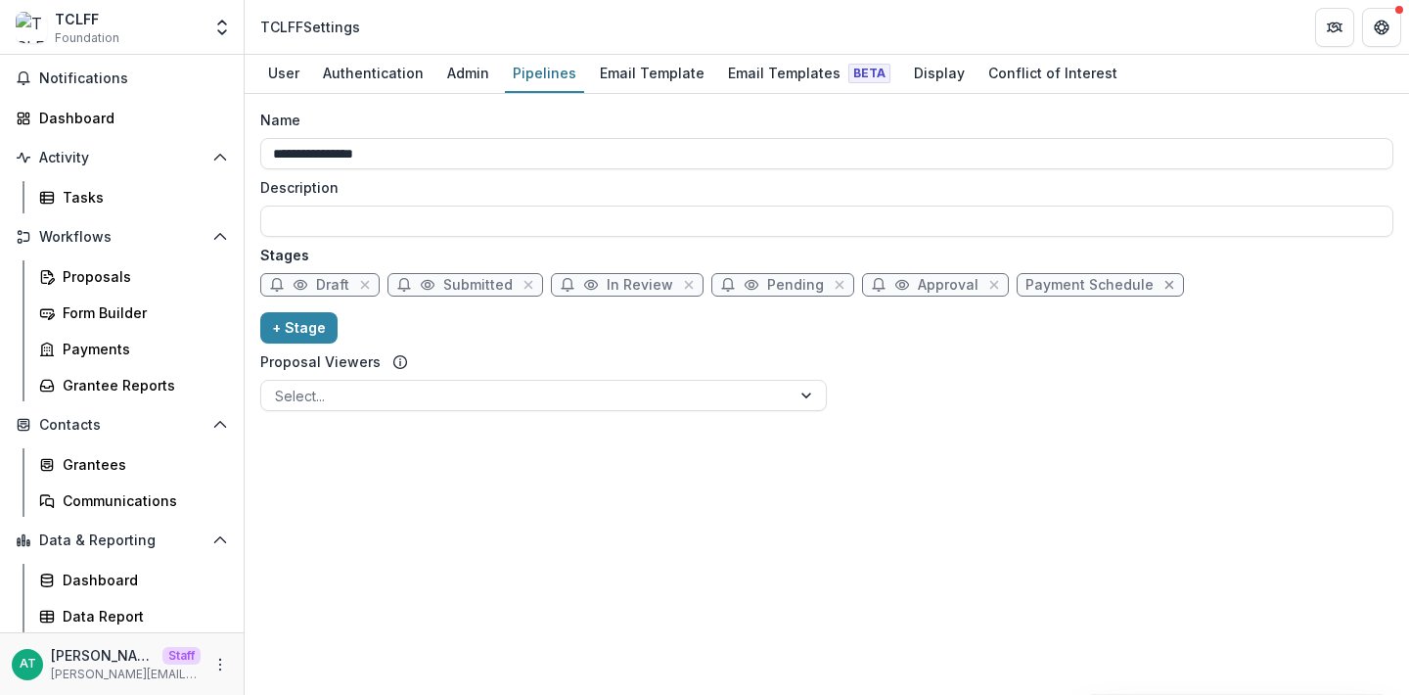
click at [1162, 280] on icon "close" at bounding box center [1170, 285] width 16 height 16
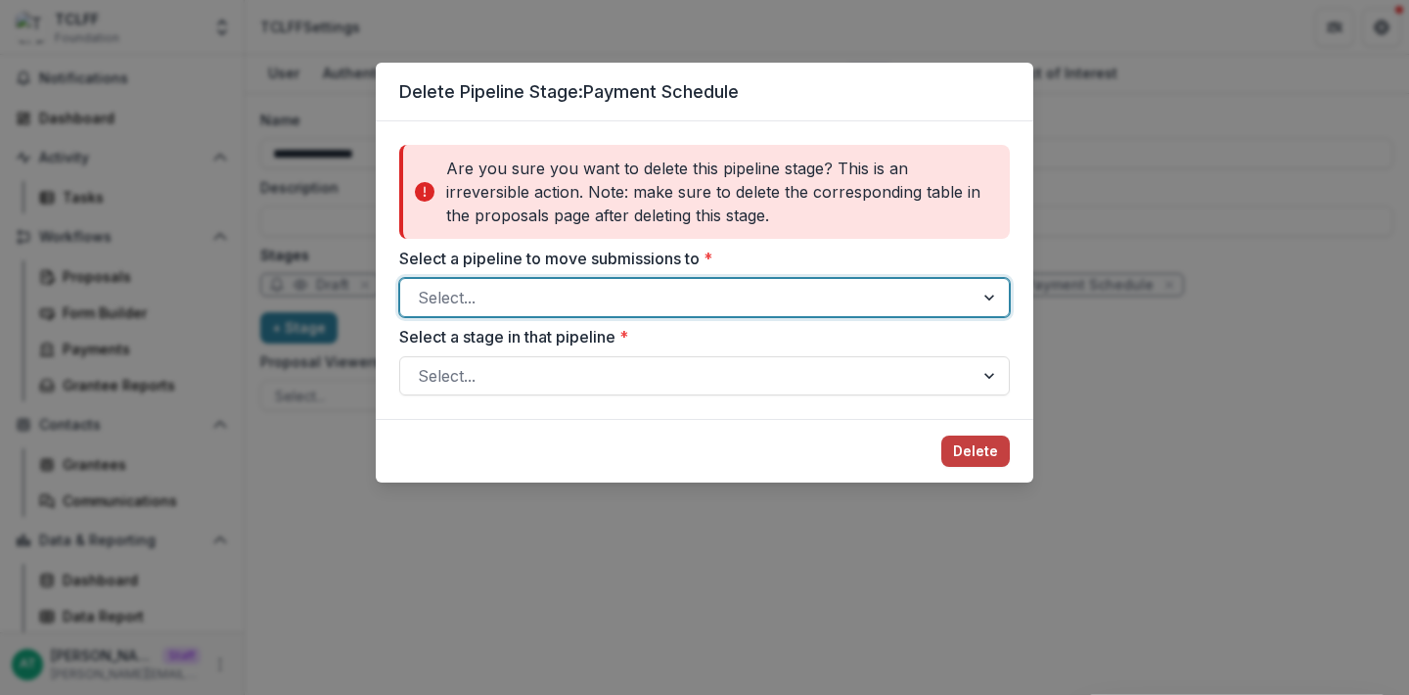
click at [702, 301] on div at bounding box center [687, 297] width 538 height 27
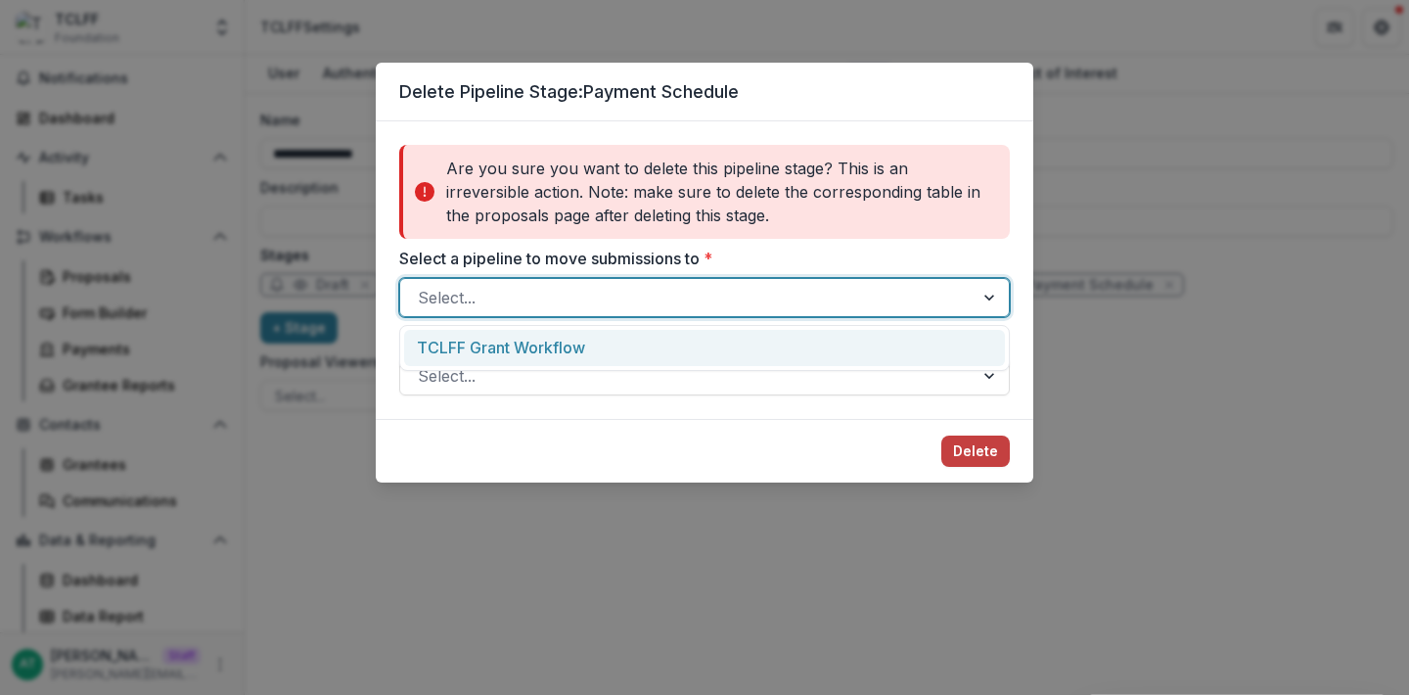
click at [607, 370] on div "TCLFF Grant Workflow" at bounding box center [704, 348] width 611 height 46
click at [596, 359] on div "TCLFF Grant Workflow" at bounding box center [704, 348] width 601 height 36
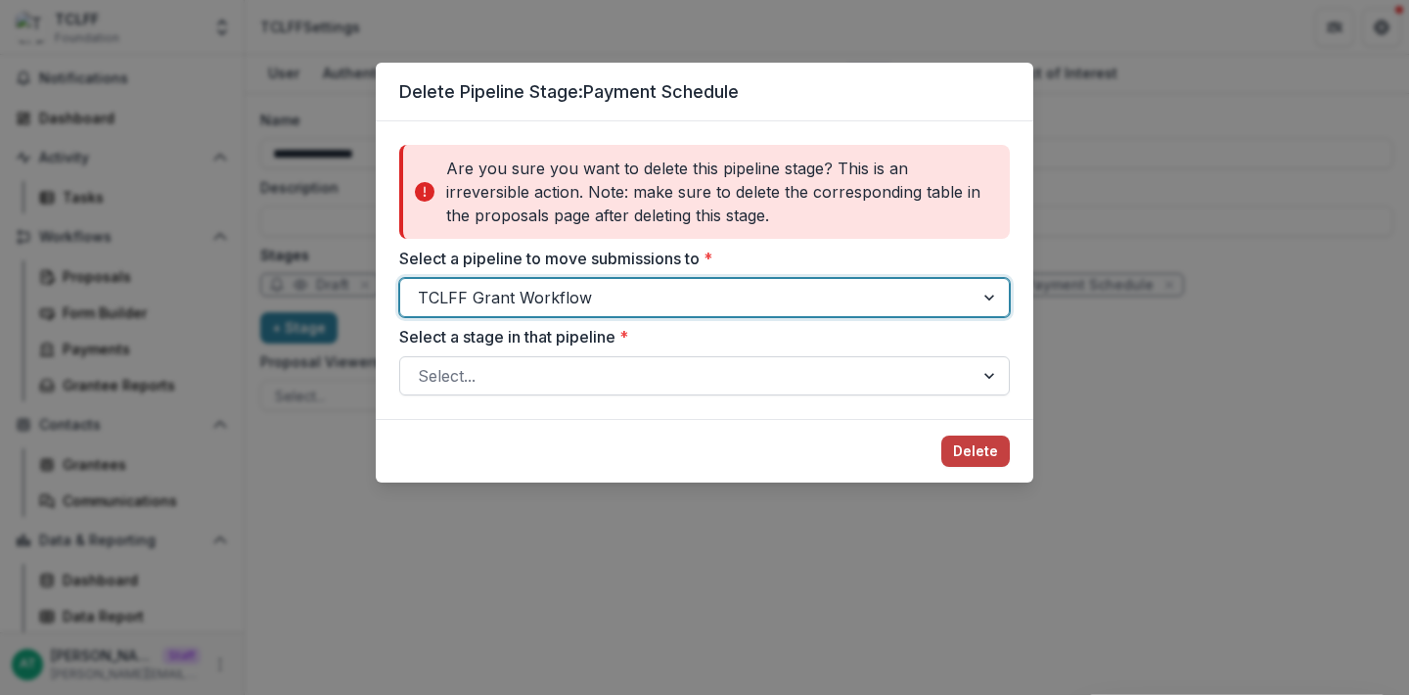
click at [592, 393] on div "Select..." at bounding box center [704, 375] width 611 height 39
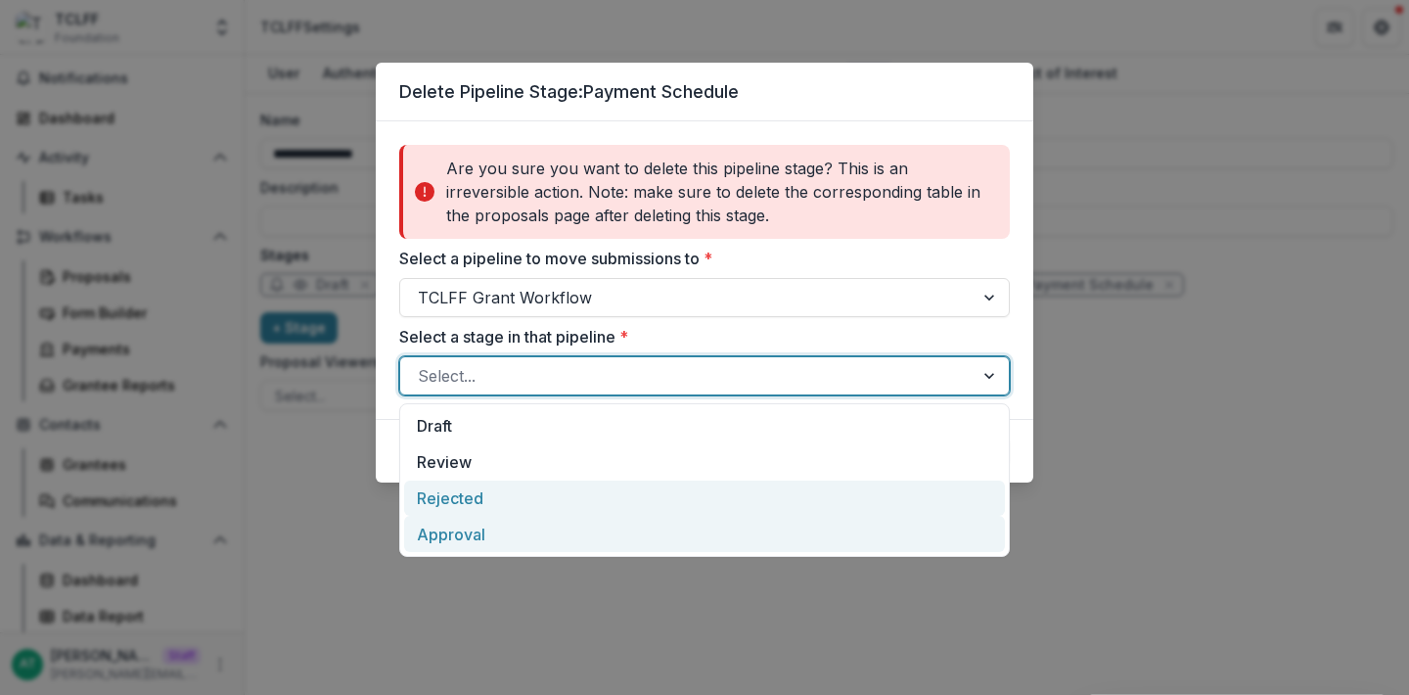
click at [539, 521] on div "Approval" at bounding box center [704, 534] width 601 height 36
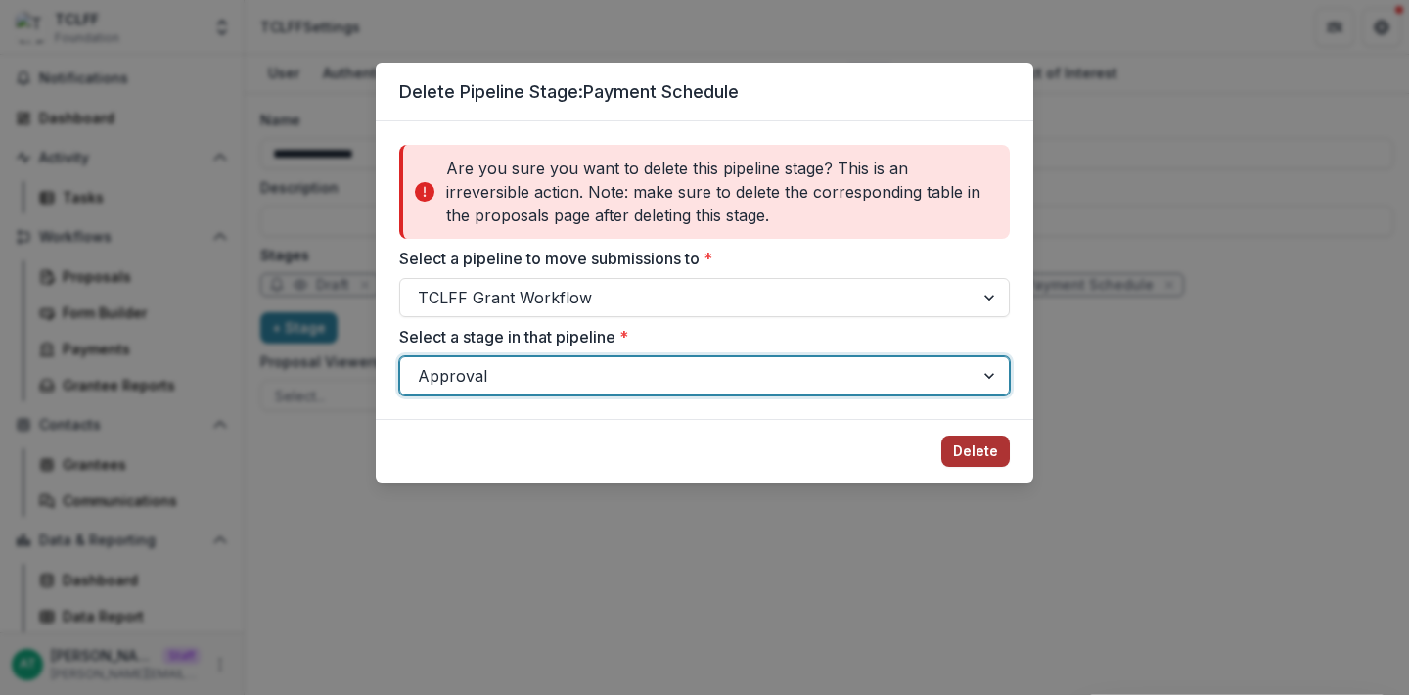
click at [959, 450] on button "Delete" at bounding box center [975, 450] width 69 height 31
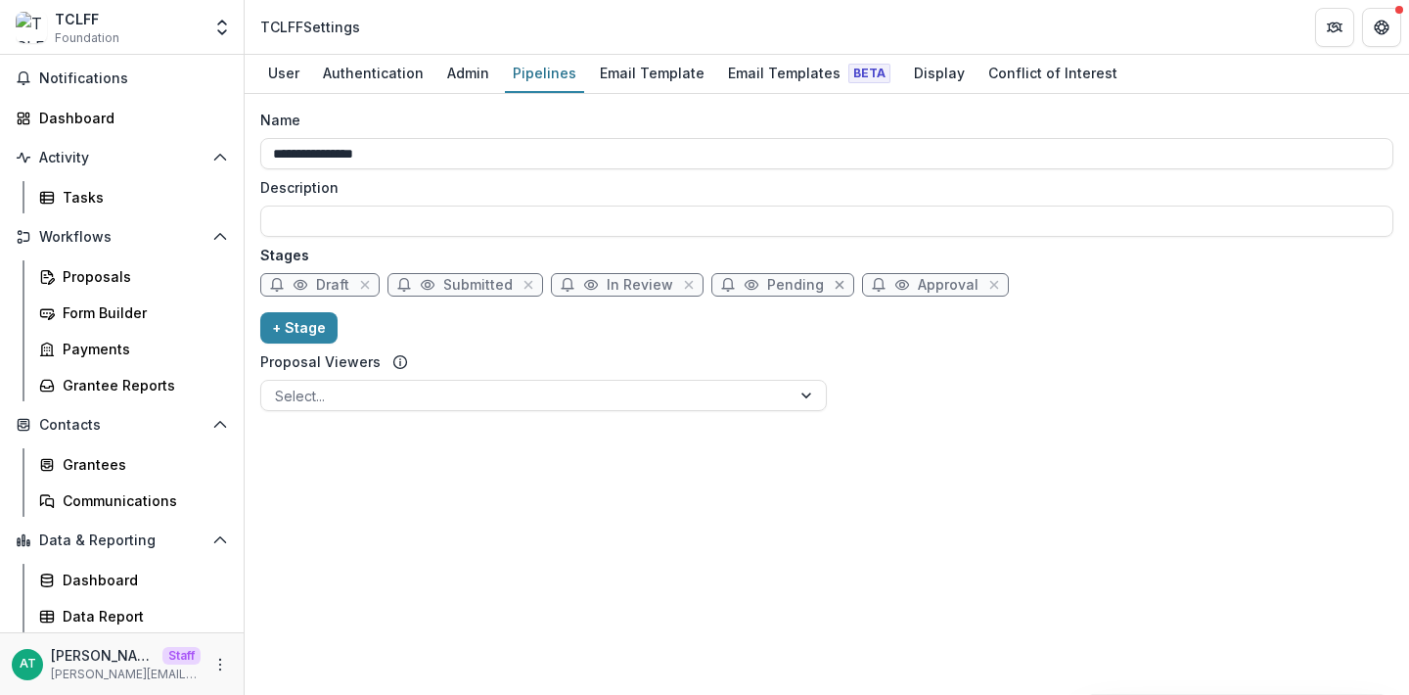
click at [832, 288] on icon "close" at bounding box center [840, 285] width 16 height 16
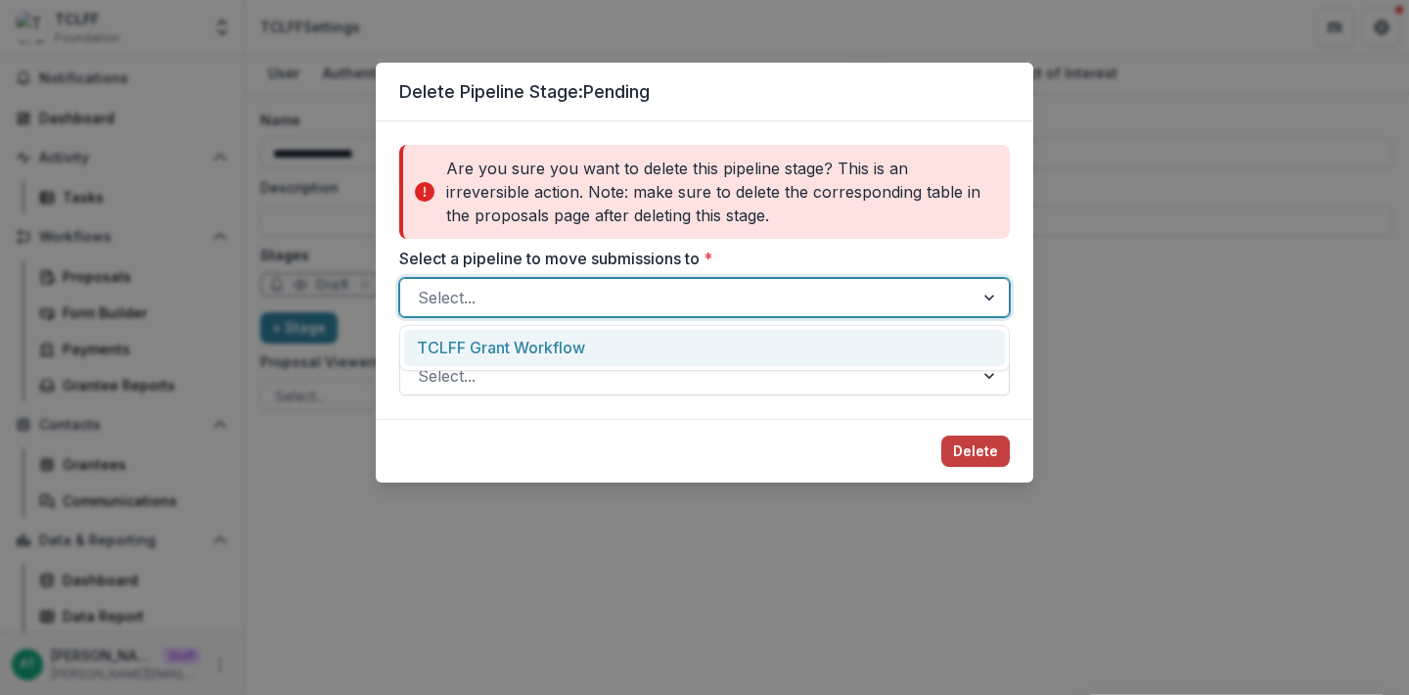
click at [647, 309] on div at bounding box center [687, 297] width 538 height 27
click at [621, 343] on div "TCLFF Grant Workflow" at bounding box center [704, 348] width 601 height 36
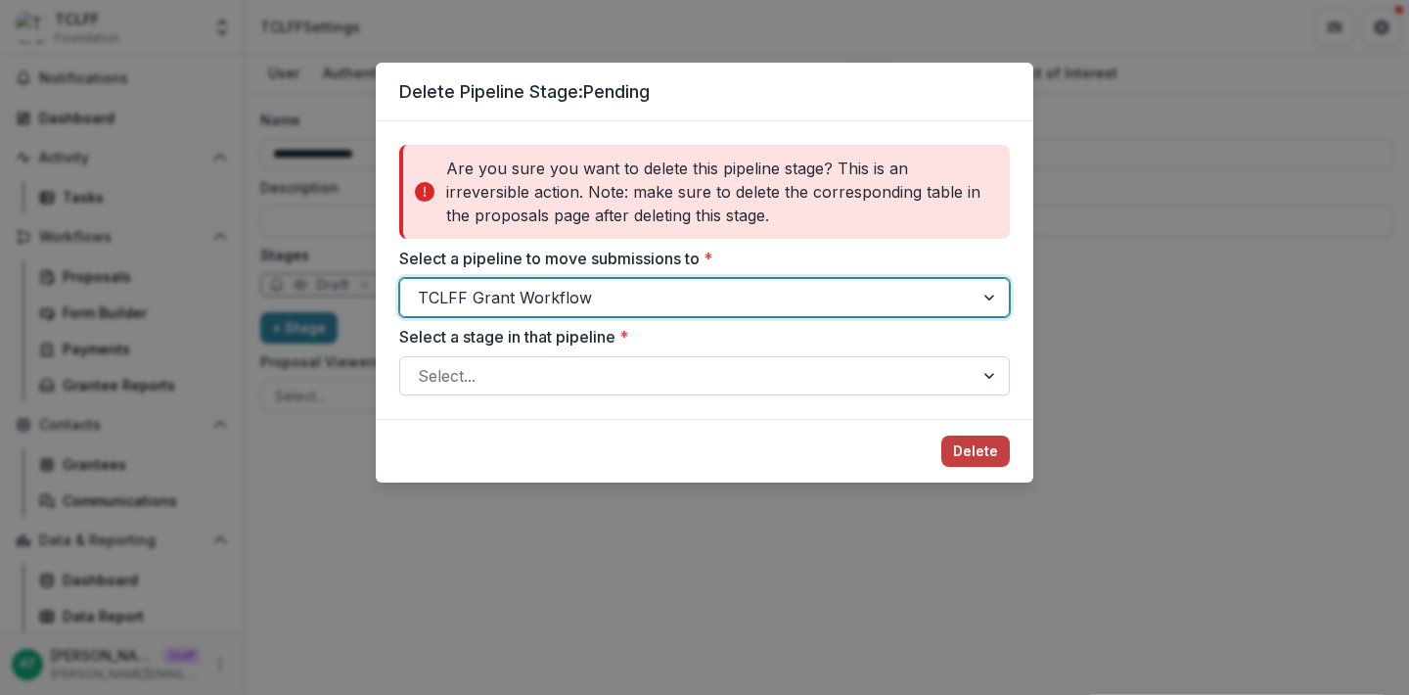
click at [611, 377] on div at bounding box center [687, 375] width 538 height 27
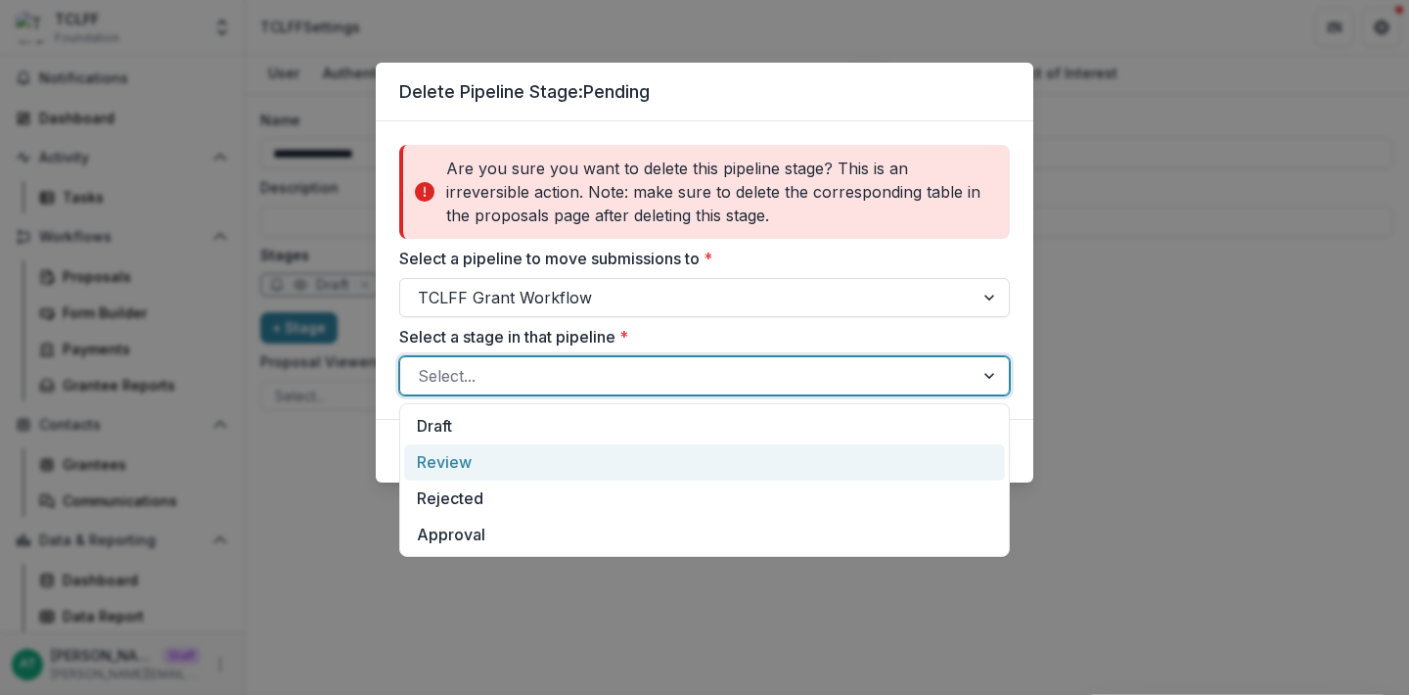
click at [595, 455] on div "Review" at bounding box center [704, 462] width 601 height 36
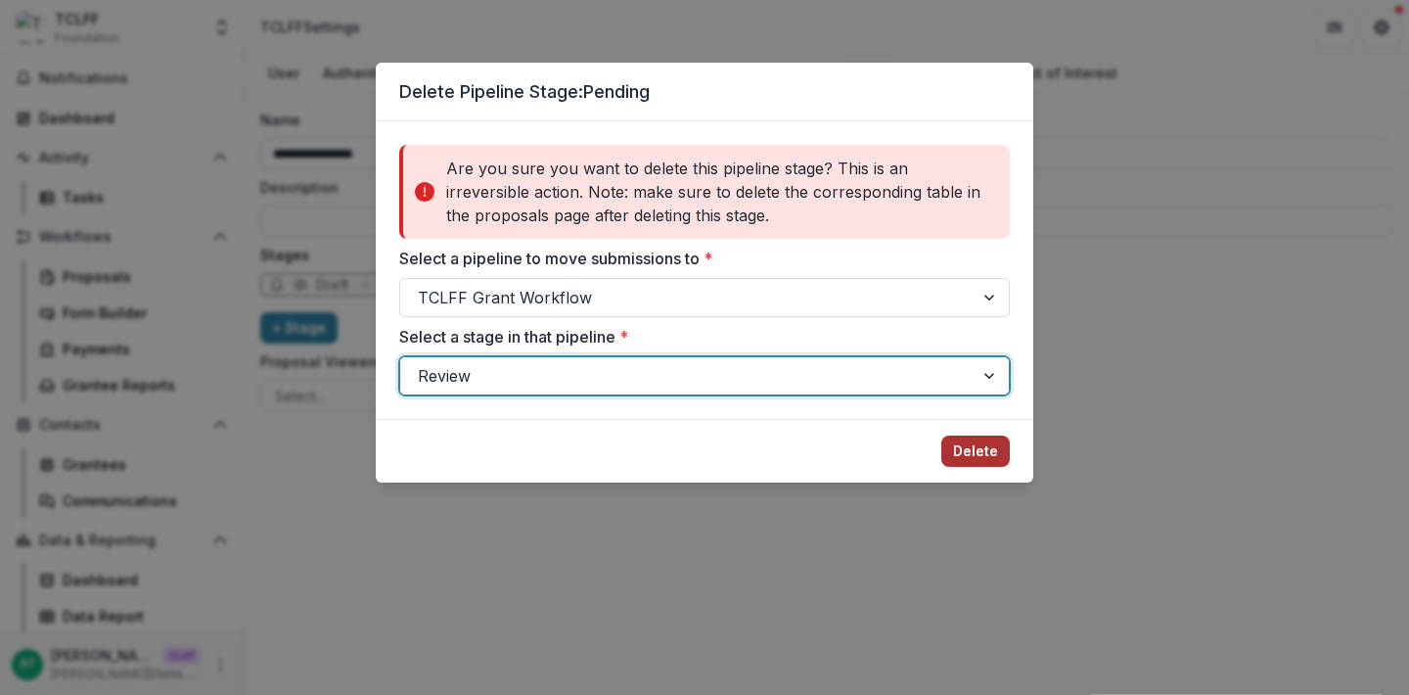
click at [982, 448] on button "Delete" at bounding box center [975, 450] width 69 height 31
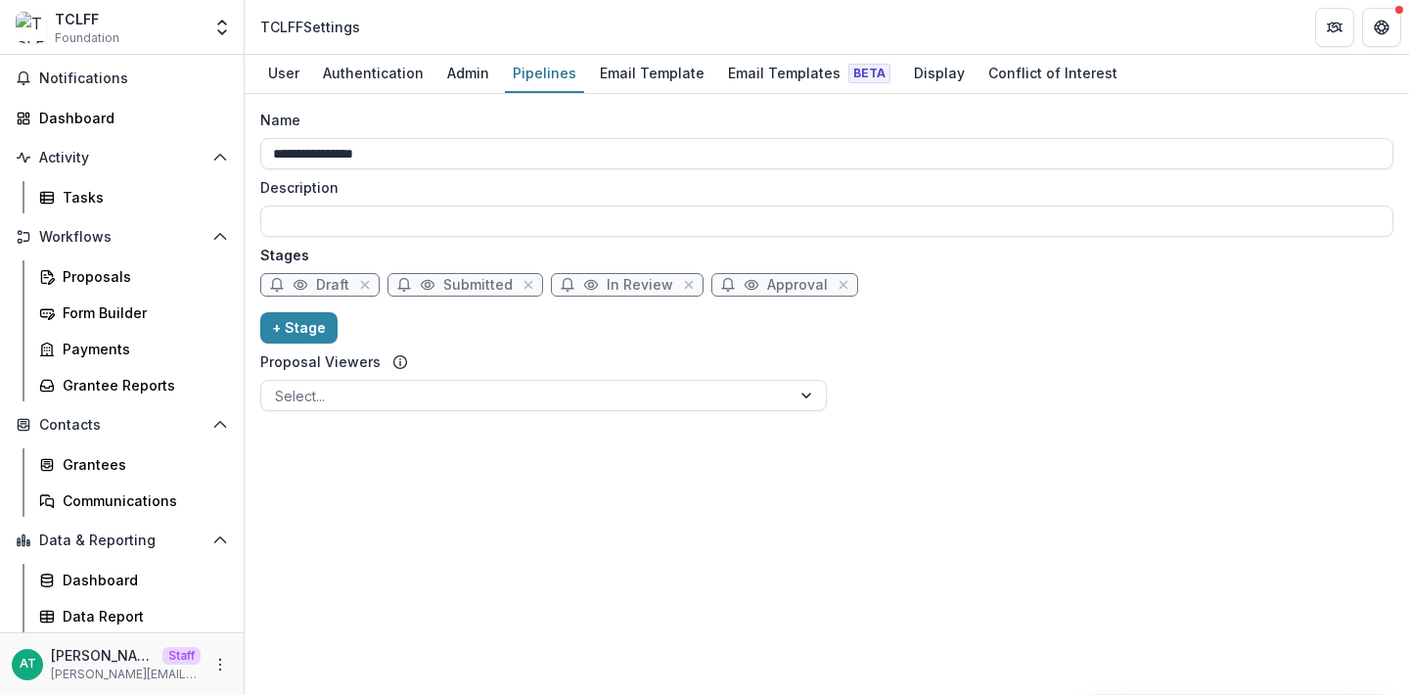
click at [628, 281] on span "In Review" at bounding box center [640, 285] width 67 height 17
select select "******"
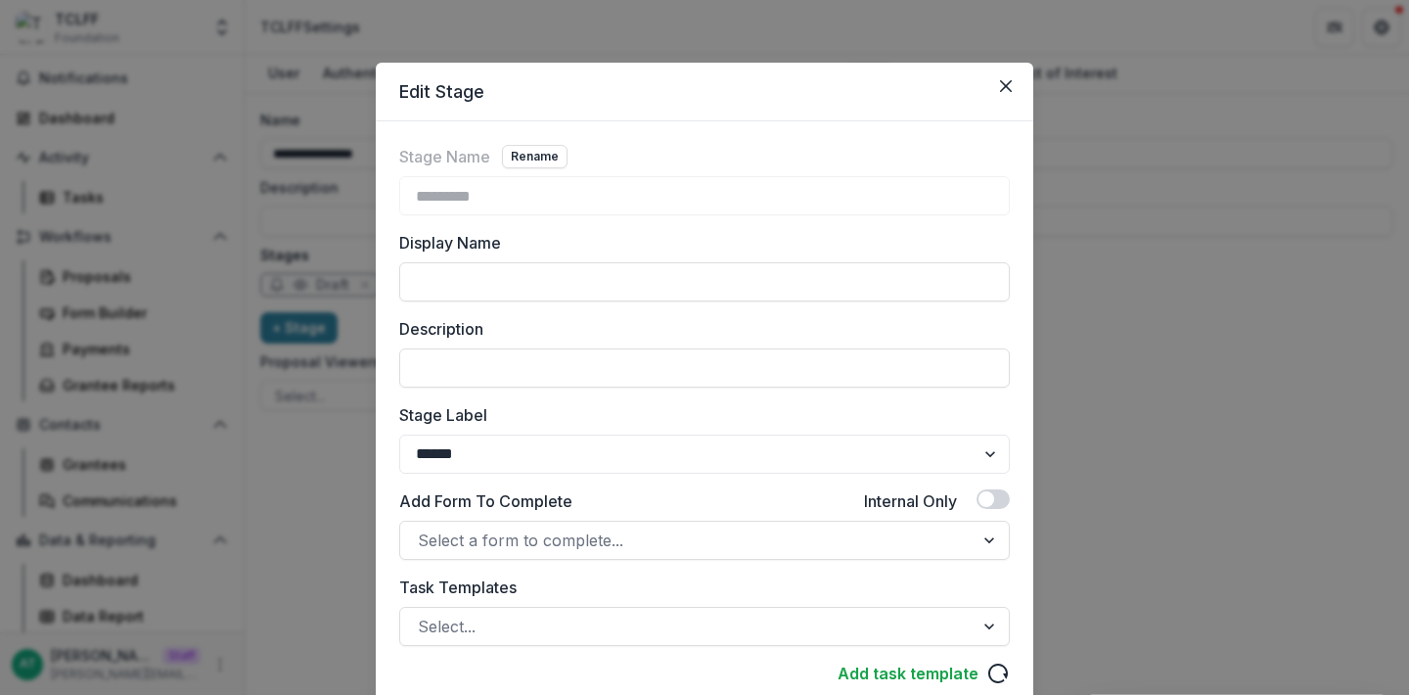
click at [529, 144] on div "Stage Name Rename ********* Display Name Description Stage Label ******* ***** …" at bounding box center [705, 532] width 658 height 823
click at [531, 165] on button "Rename" at bounding box center [535, 156] width 66 height 23
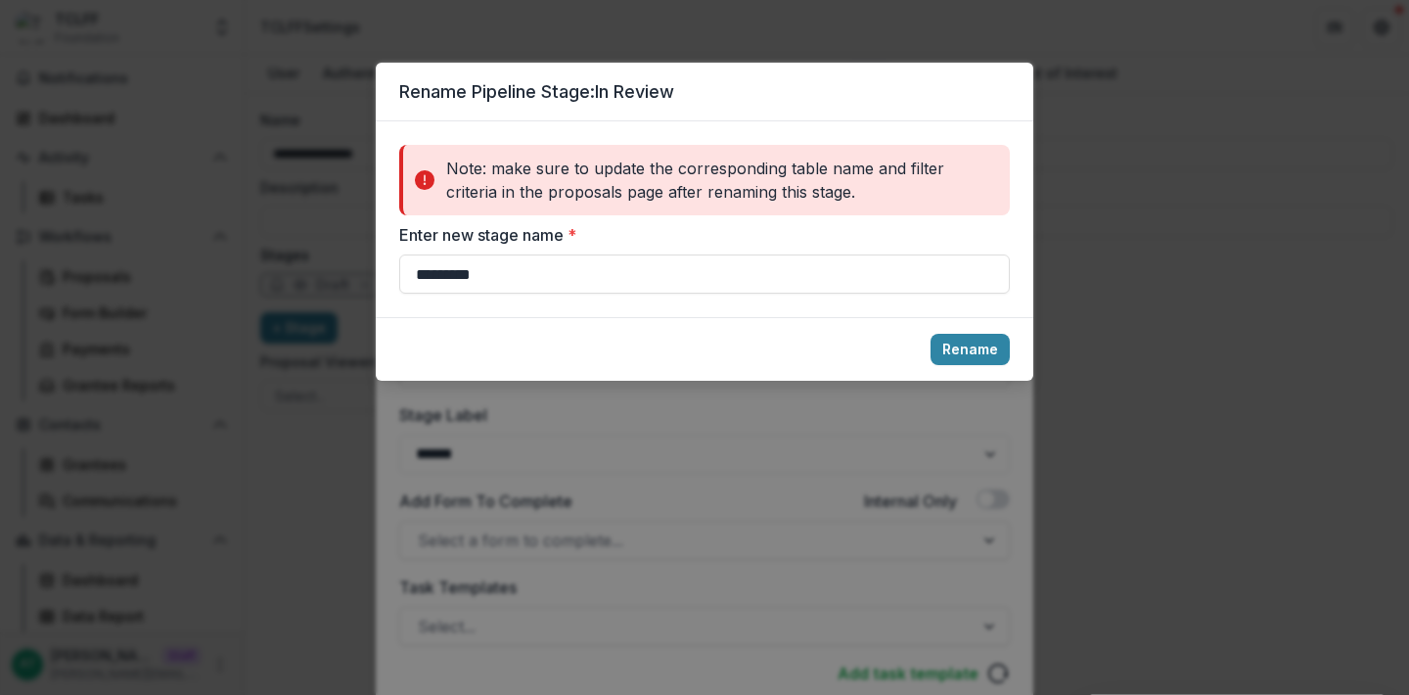
drag, startPoint x: 555, startPoint y: 281, endPoint x: 389, endPoint y: 271, distance: 165.7
click at [389, 271] on div "Note: make sure to update the corresponding table name and filter criteria in t…" at bounding box center [705, 219] width 658 height 196
type input "******"
click at [982, 332] on footer "Rename" at bounding box center [705, 349] width 658 height 64
click at [981, 342] on button "Rename" at bounding box center [970, 349] width 79 height 31
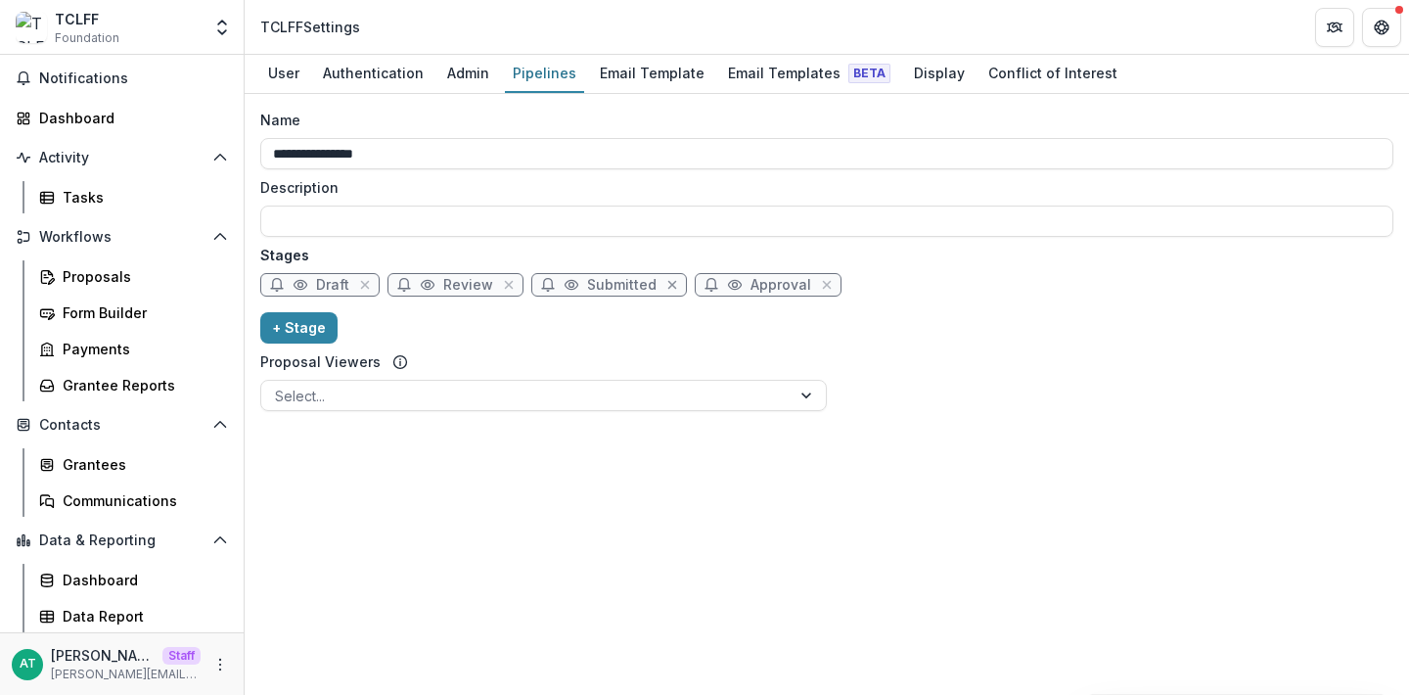
click at [664, 285] on icon "close" at bounding box center [672, 285] width 16 height 16
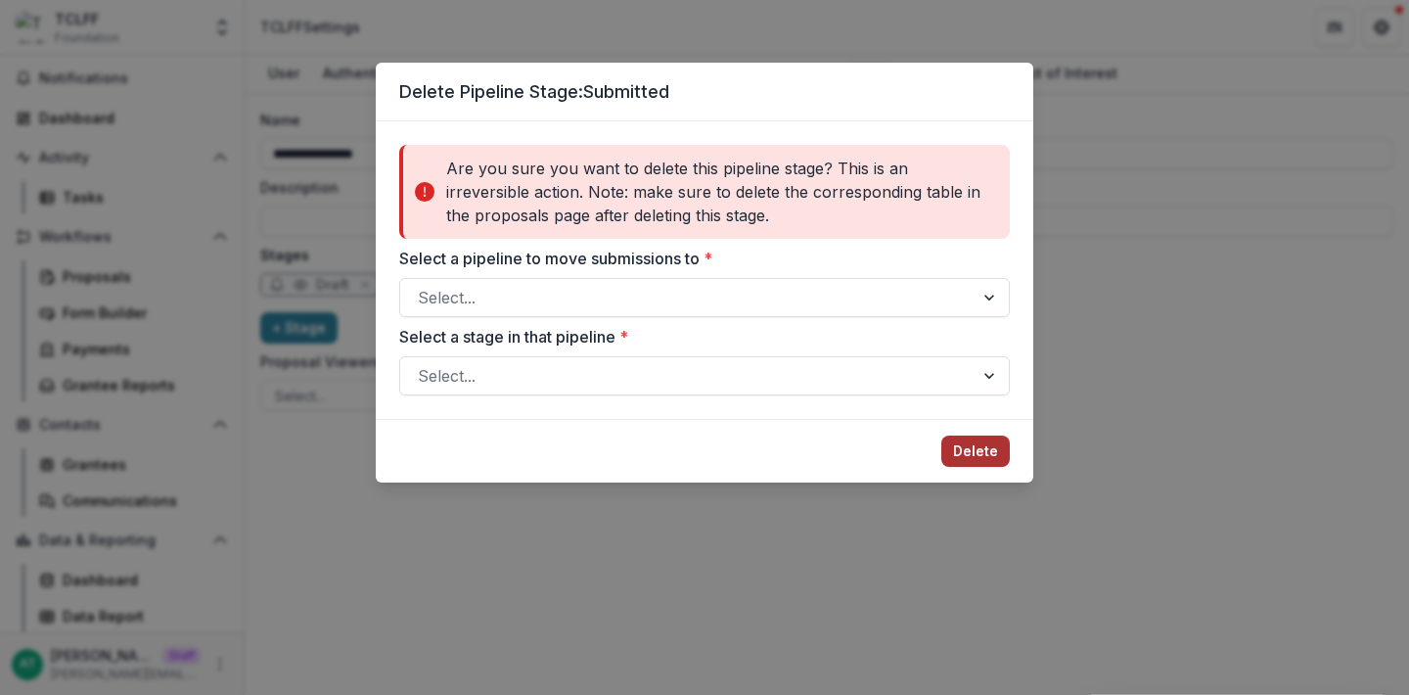
click at [994, 439] on button "Delete" at bounding box center [975, 450] width 69 height 31
click at [1299, 281] on div "Delete Pipeline Stage: Submitted Are you sure you want to delete this pipeline …" at bounding box center [704, 347] width 1409 height 695
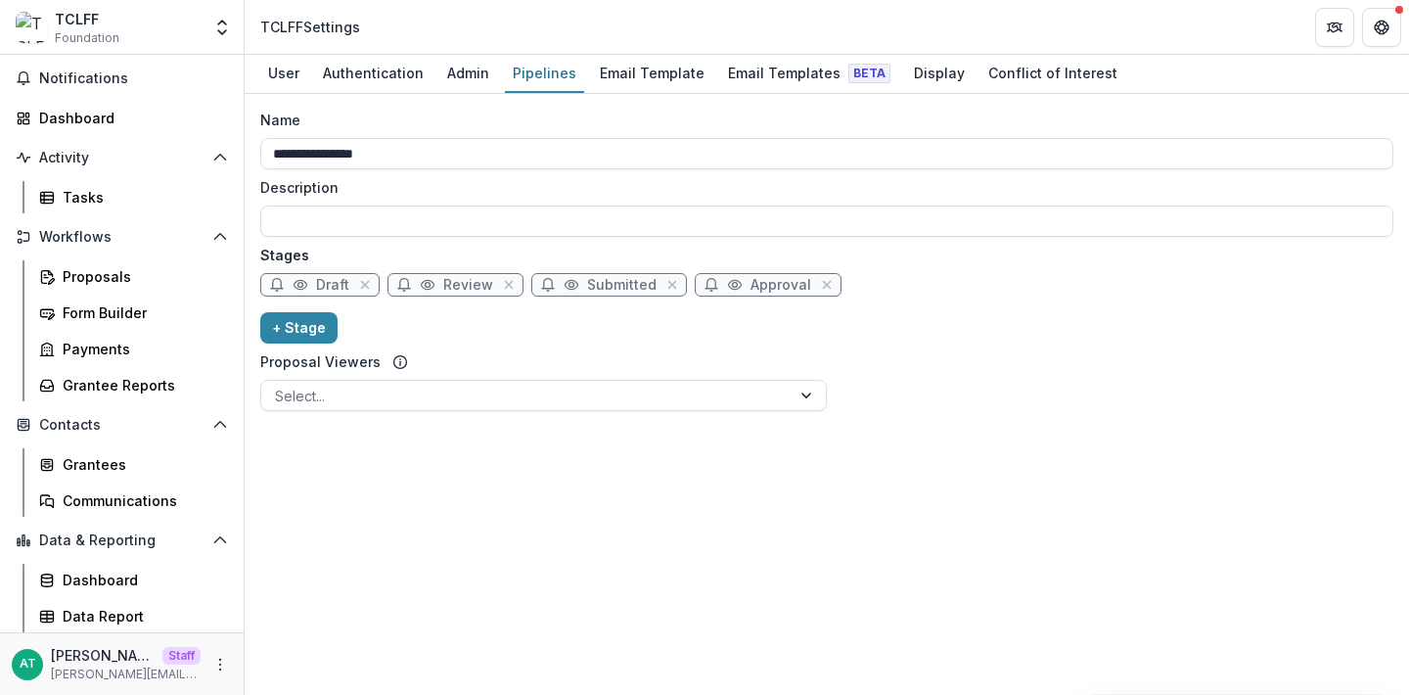
click at [587, 292] on span "Submitted" at bounding box center [621, 285] width 69 height 17
select select "*********"
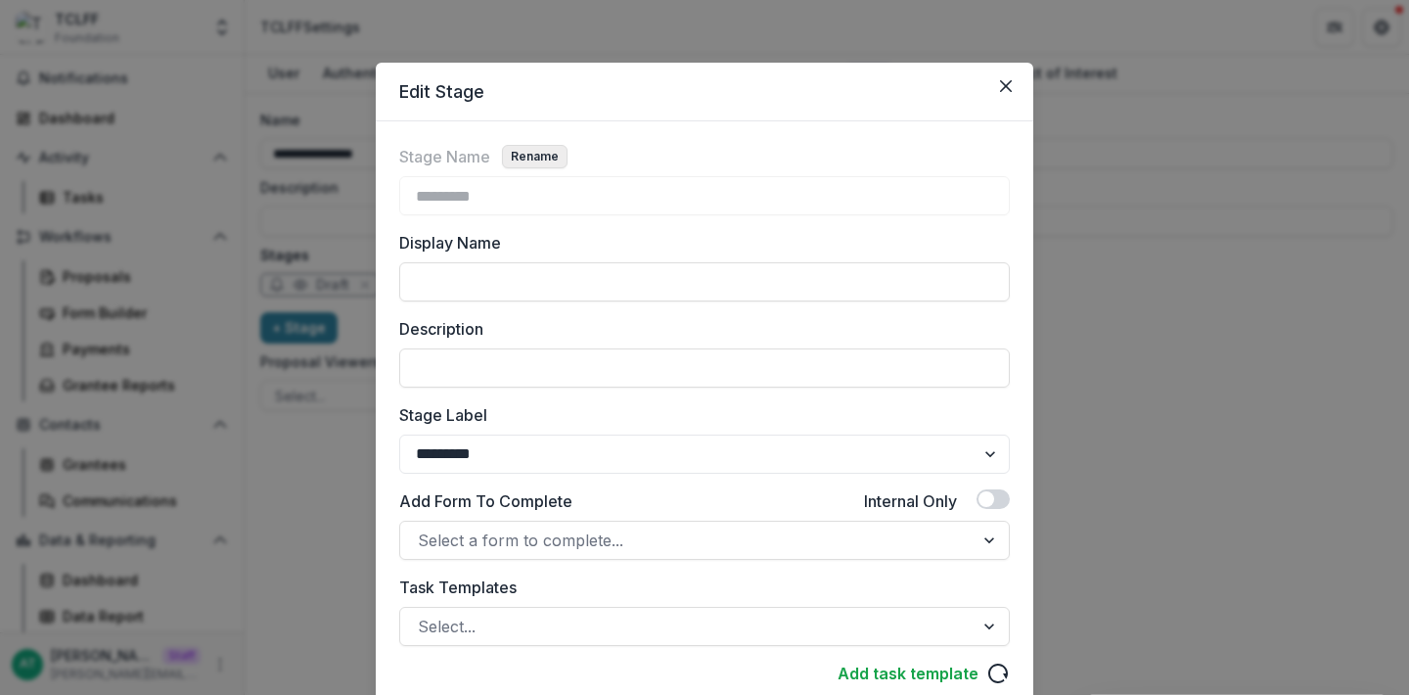
click at [535, 158] on button "Rename" at bounding box center [535, 156] width 66 height 23
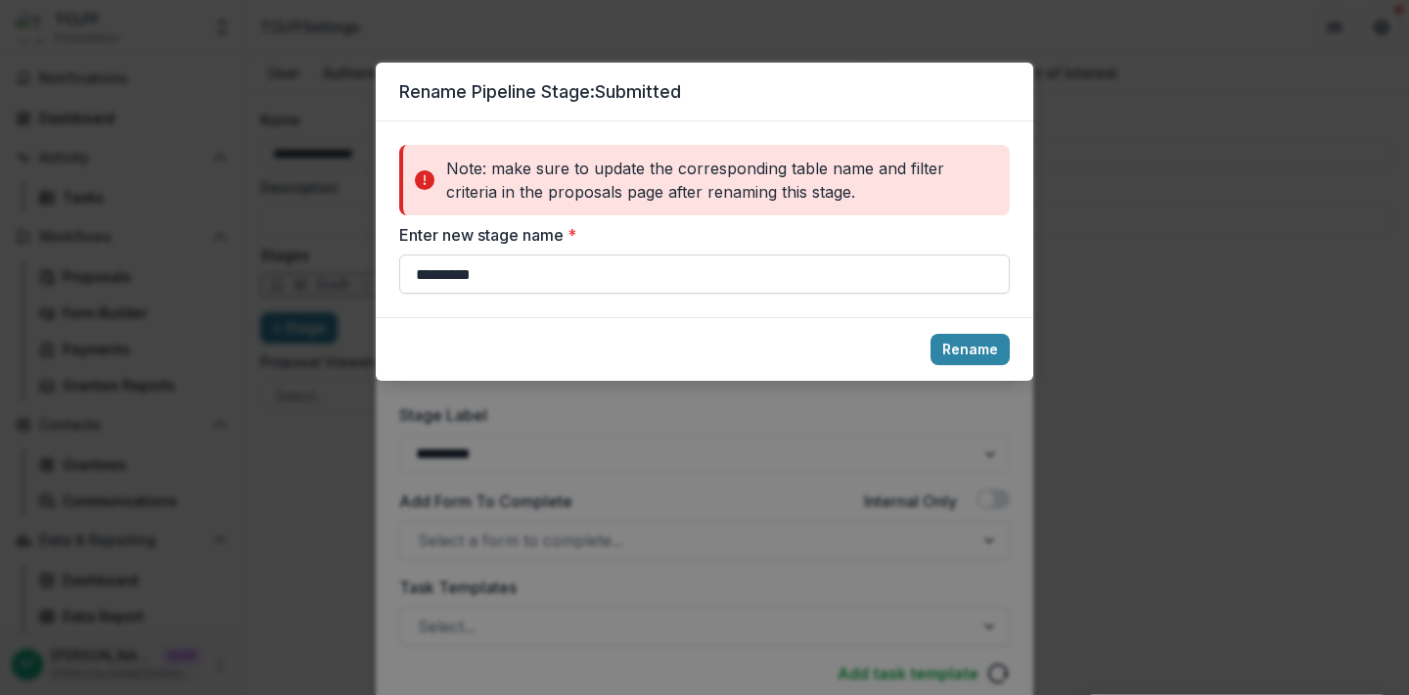
drag, startPoint x: 535, startPoint y: 262, endPoint x: 632, endPoint y: 278, distance: 98.1
click at [633, 281] on input "*********" at bounding box center [704, 273] width 611 height 39
type input "********"
click at [982, 348] on button "Rename" at bounding box center [970, 349] width 79 height 31
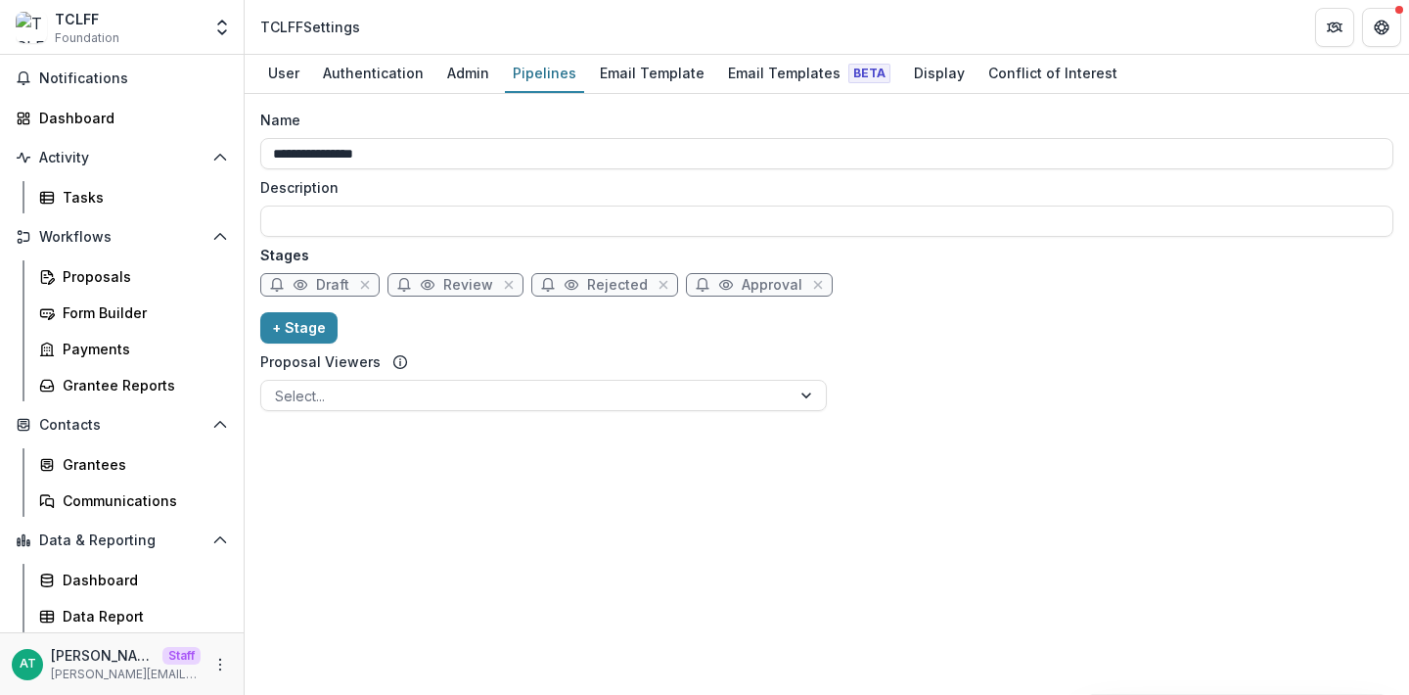
click at [596, 285] on span "Rejected" at bounding box center [617, 285] width 61 height 17
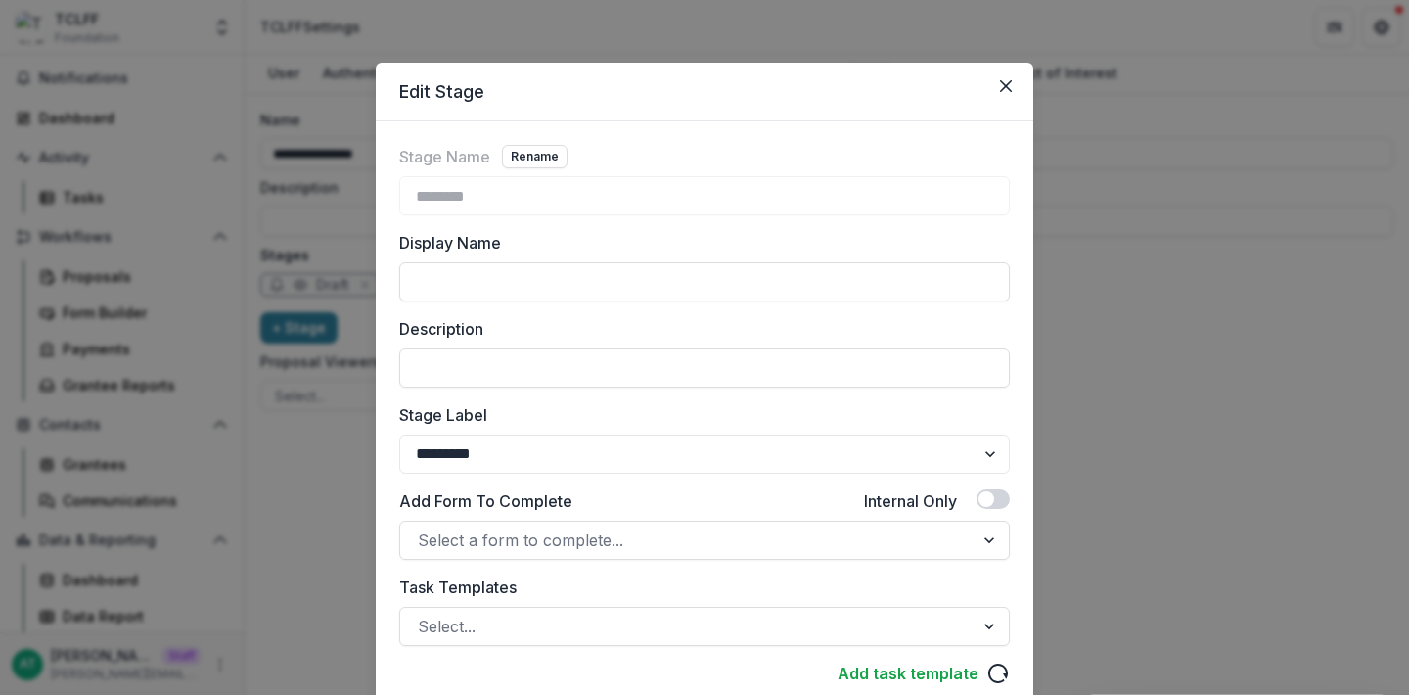
scroll to position [49, 0]
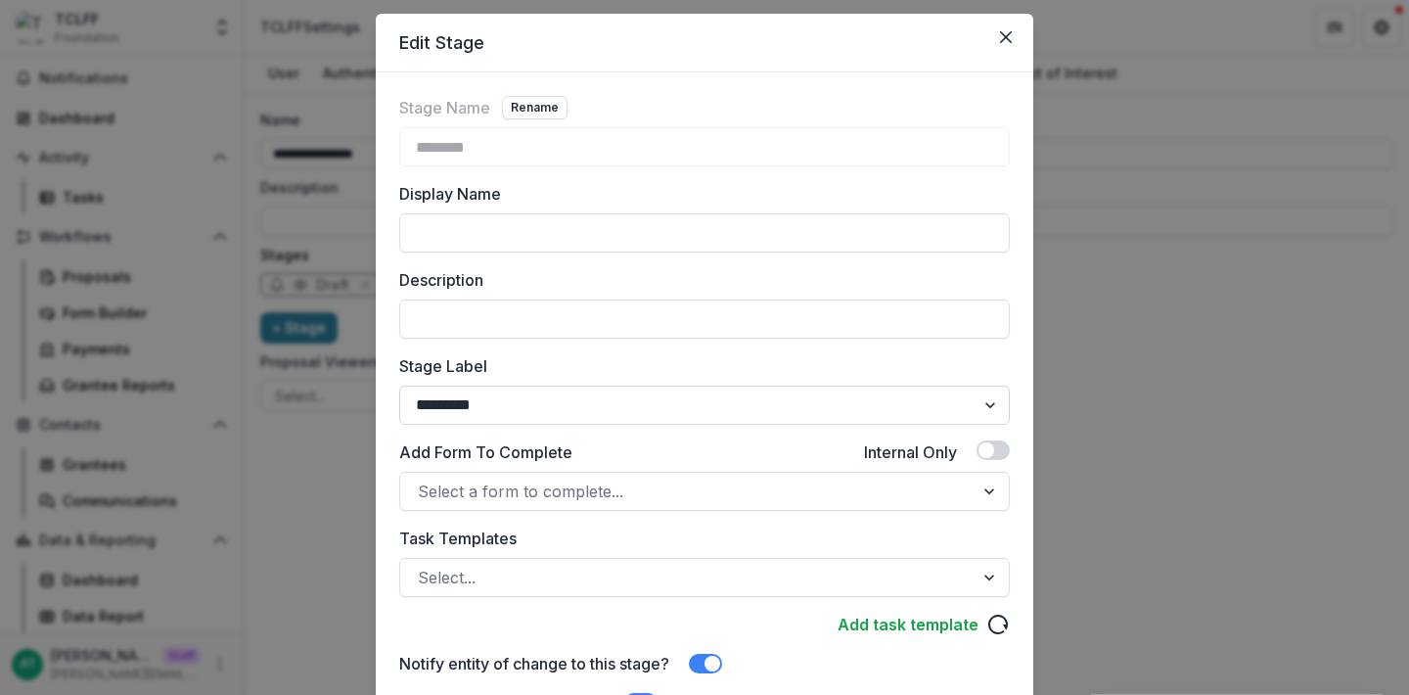
click at [521, 410] on select "******* ***** ********* ****** ******* ******** ******** ******* ********* ****…" at bounding box center [704, 405] width 611 height 39
select select "******"
click at [399, 386] on select "******* ***** ********* ****** ******* ******** ******** ******* ********* ****…" at bounding box center [704, 405] width 611 height 39
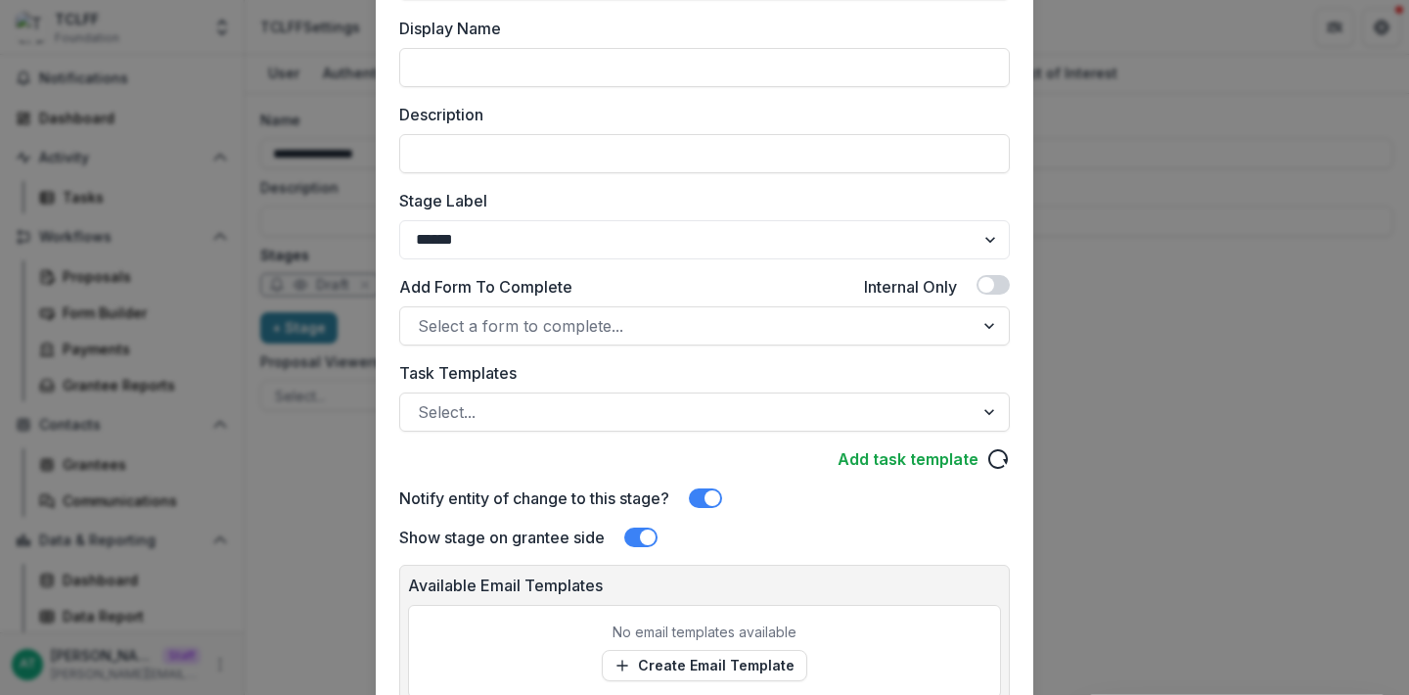
scroll to position [251, 0]
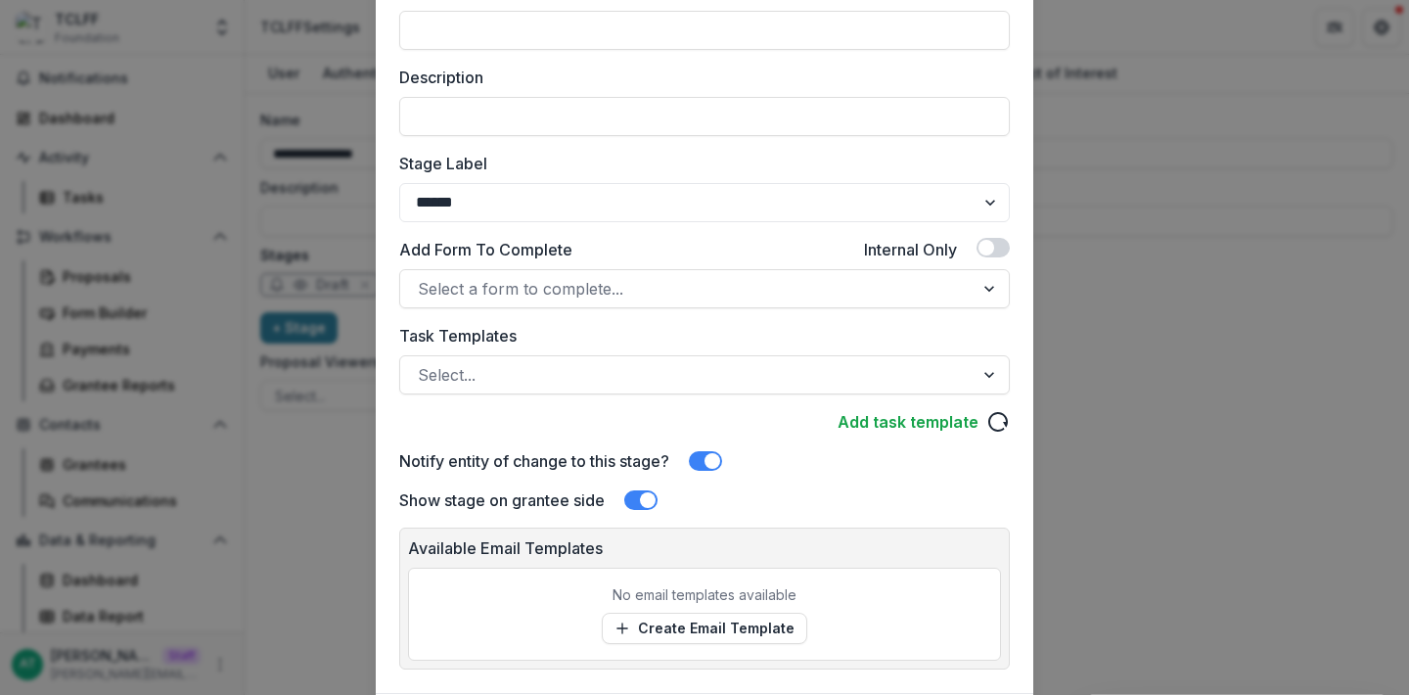
click at [711, 451] on span at bounding box center [705, 461] width 33 height 20
click at [640, 490] on span at bounding box center [640, 500] width 33 height 20
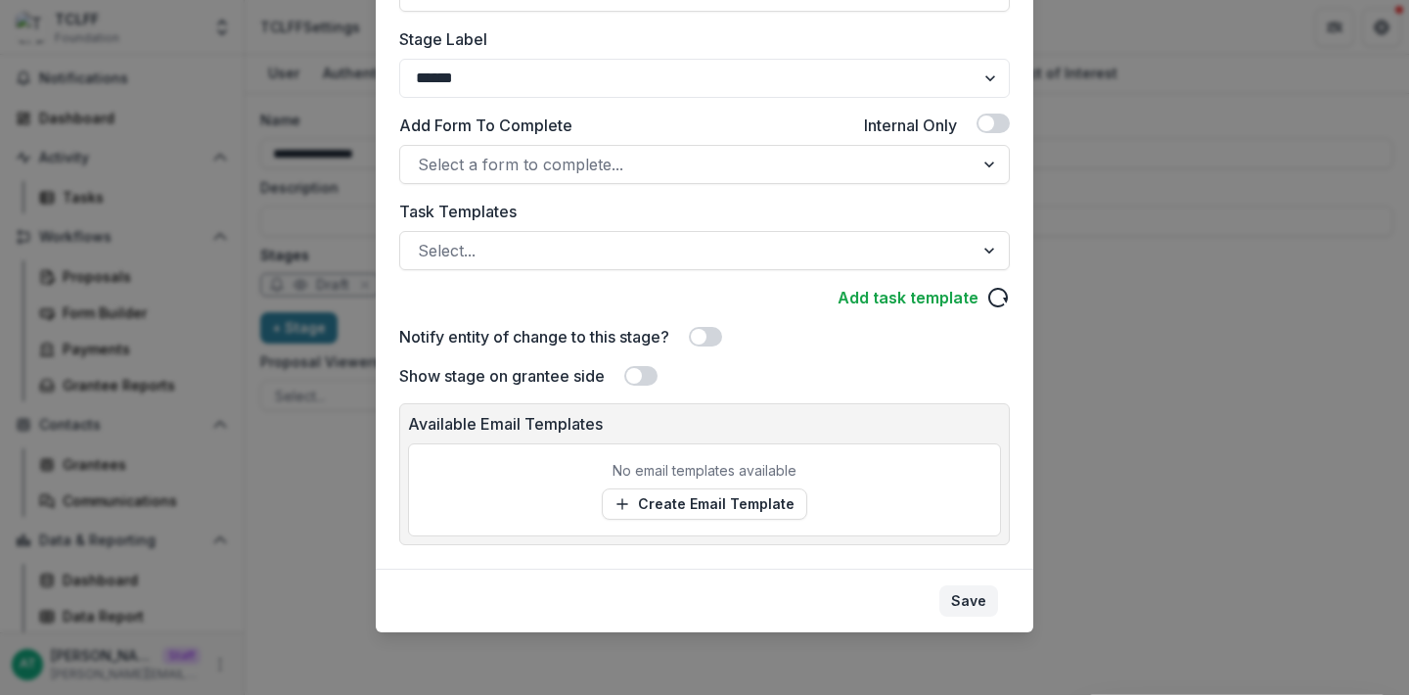
click at [974, 609] on button "Save" at bounding box center [968, 600] width 59 height 31
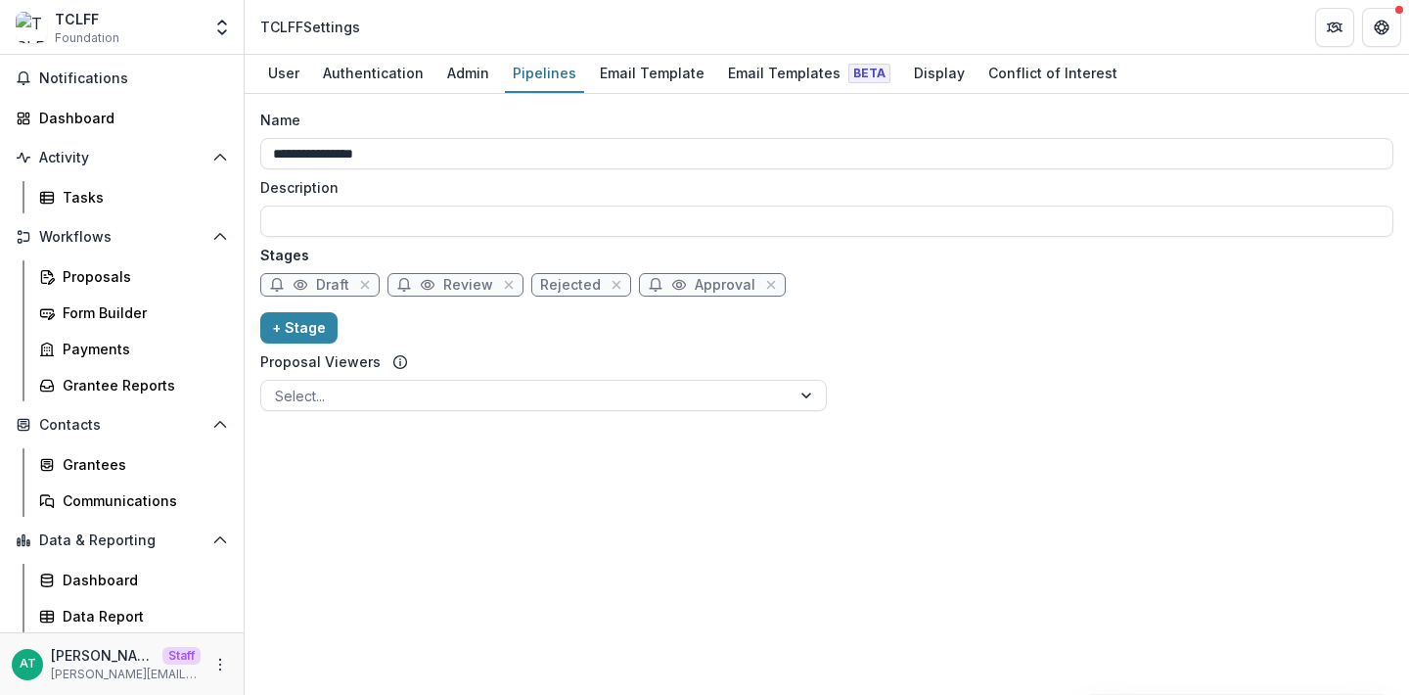
click at [701, 282] on span "Approval" at bounding box center [725, 285] width 61 height 17
select select "********"
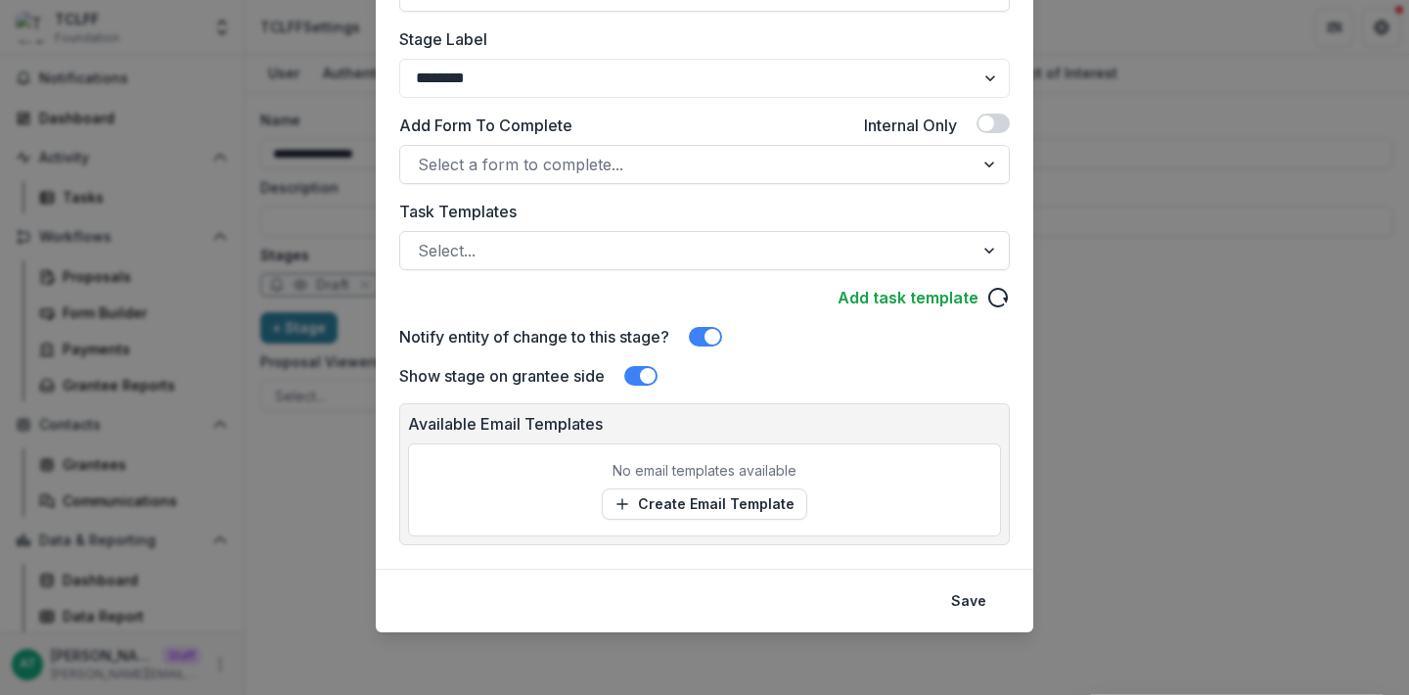
click at [709, 342] on span at bounding box center [713, 337] width 16 height 16
click at [979, 593] on button "Save" at bounding box center [968, 600] width 59 height 31
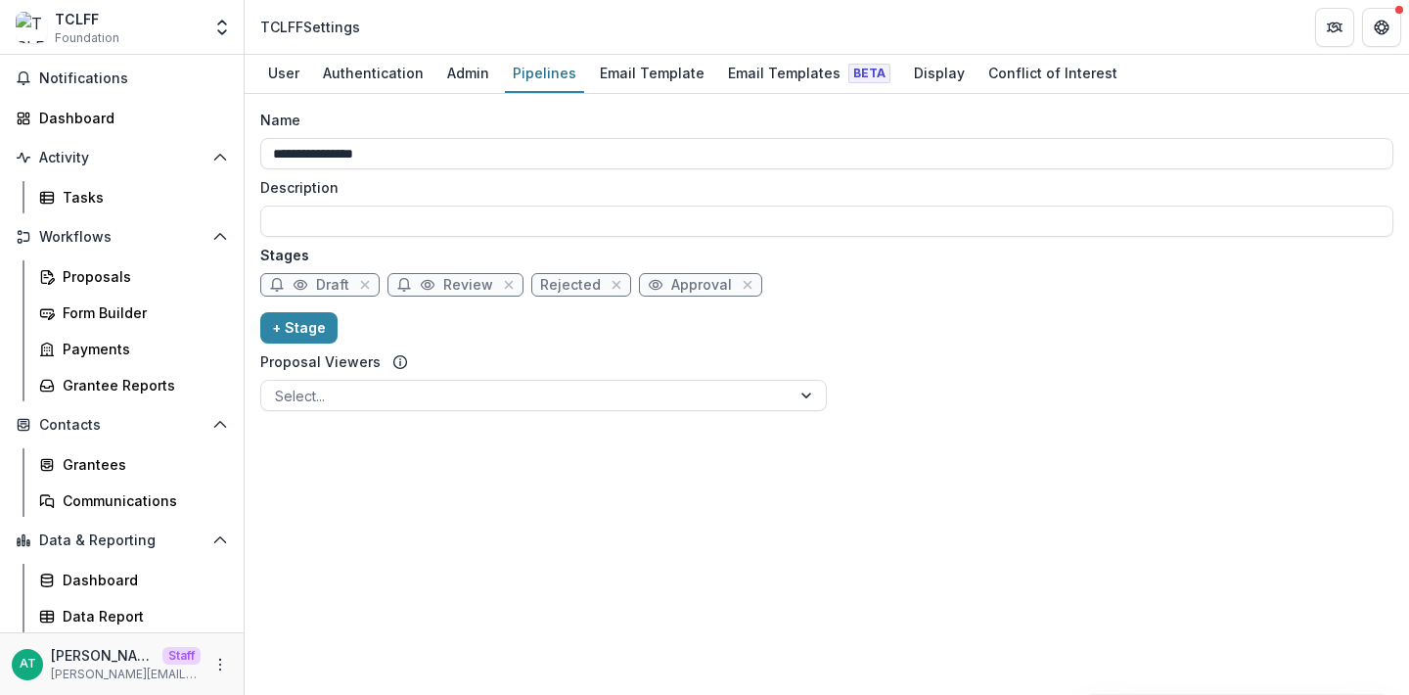
click at [449, 289] on span "Review" at bounding box center [468, 285] width 50 height 17
select select "******"
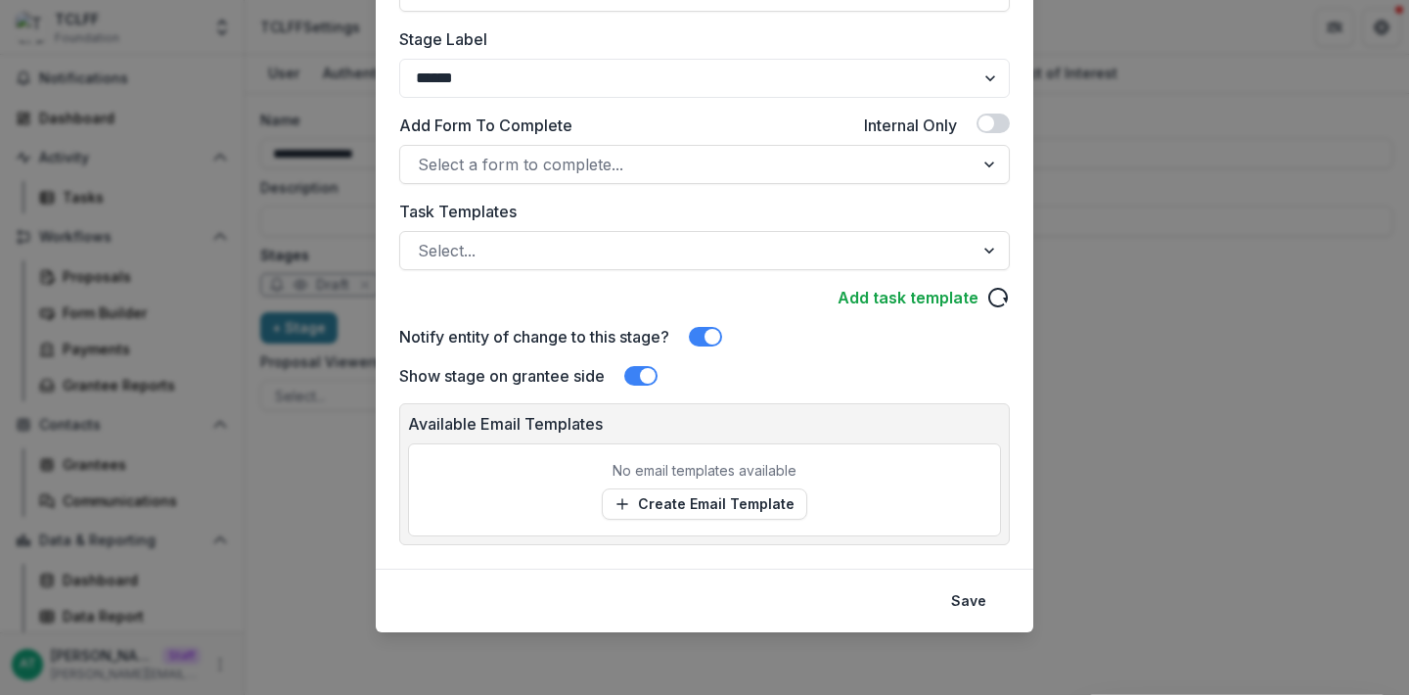
click at [633, 391] on div "Stage Name Rename ****** Display Name Description Stage Label ******* ***** ***…" at bounding box center [705, 157] width 658 height 823
click at [634, 375] on span at bounding box center [640, 376] width 33 height 20
click at [708, 352] on div "Stage Name Rename ****** Display Name Description Stage Label ******* ***** ***…" at bounding box center [704, 78] width 611 height 618
click at [705, 332] on span at bounding box center [705, 337] width 33 height 20
click at [982, 600] on button "Save" at bounding box center [968, 600] width 59 height 31
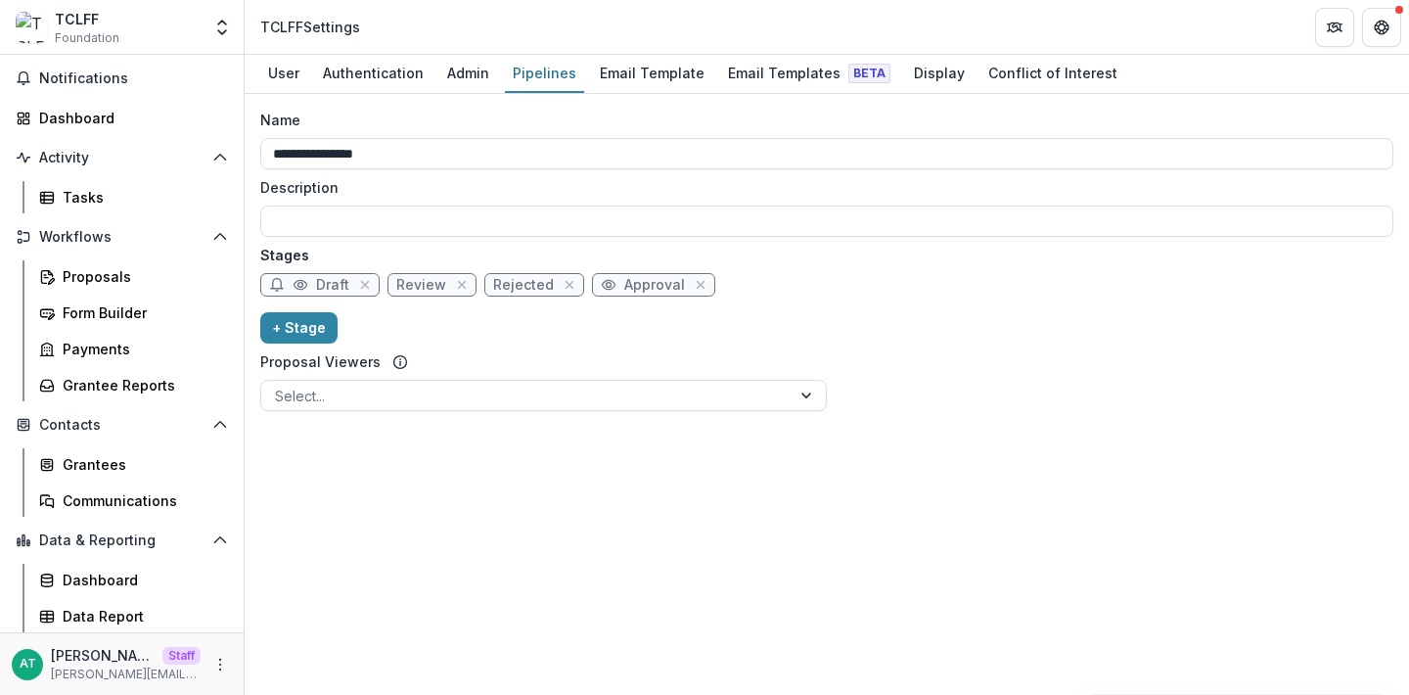
click at [325, 281] on span "Draft" at bounding box center [332, 285] width 33 height 17
select select "*****"
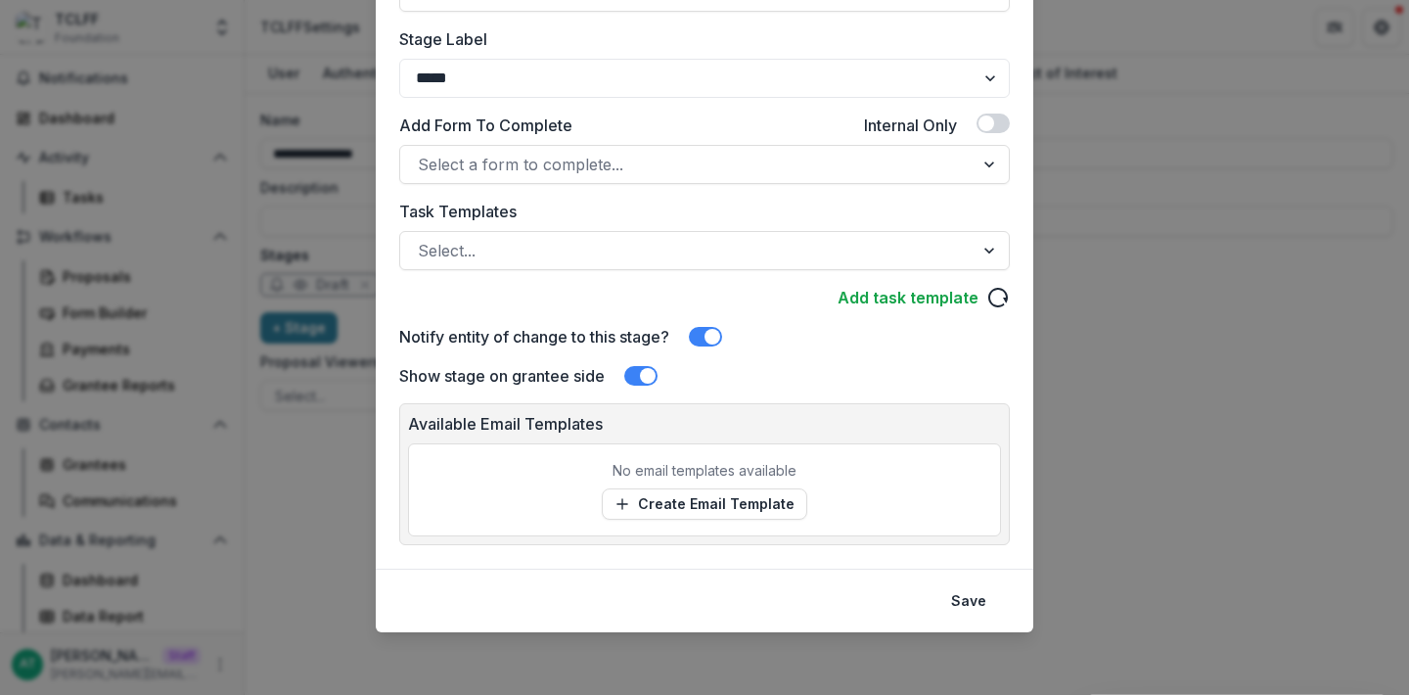
click at [648, 373] on span at bounding box center [648, 376] width 16 height 16
click at [699, 341] on span at bounding box center [705, 337] width 33 height 20
click at [955, 593] on button "Save" at bounding box center [968, 600] width 59 height 31
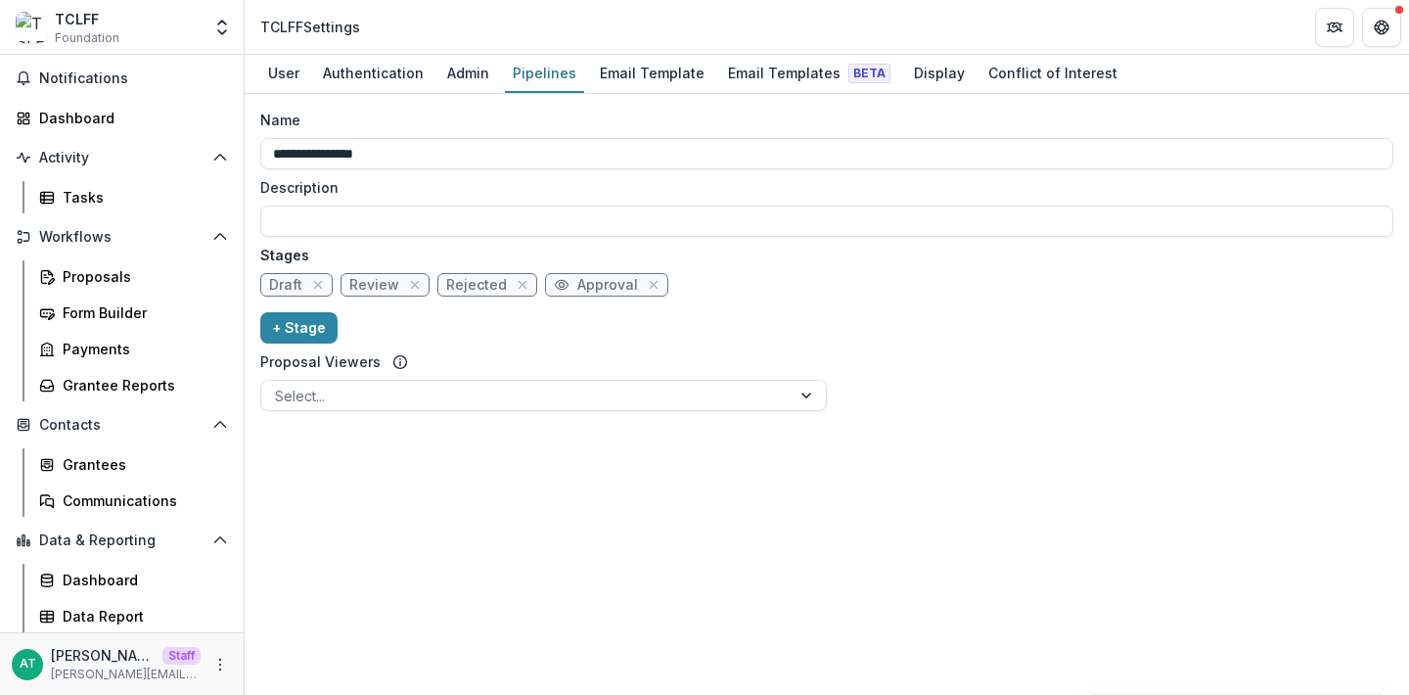
click at [372, 291] on span "Review" at bounding box center [374, 285] width 50 height 17
select select "******"
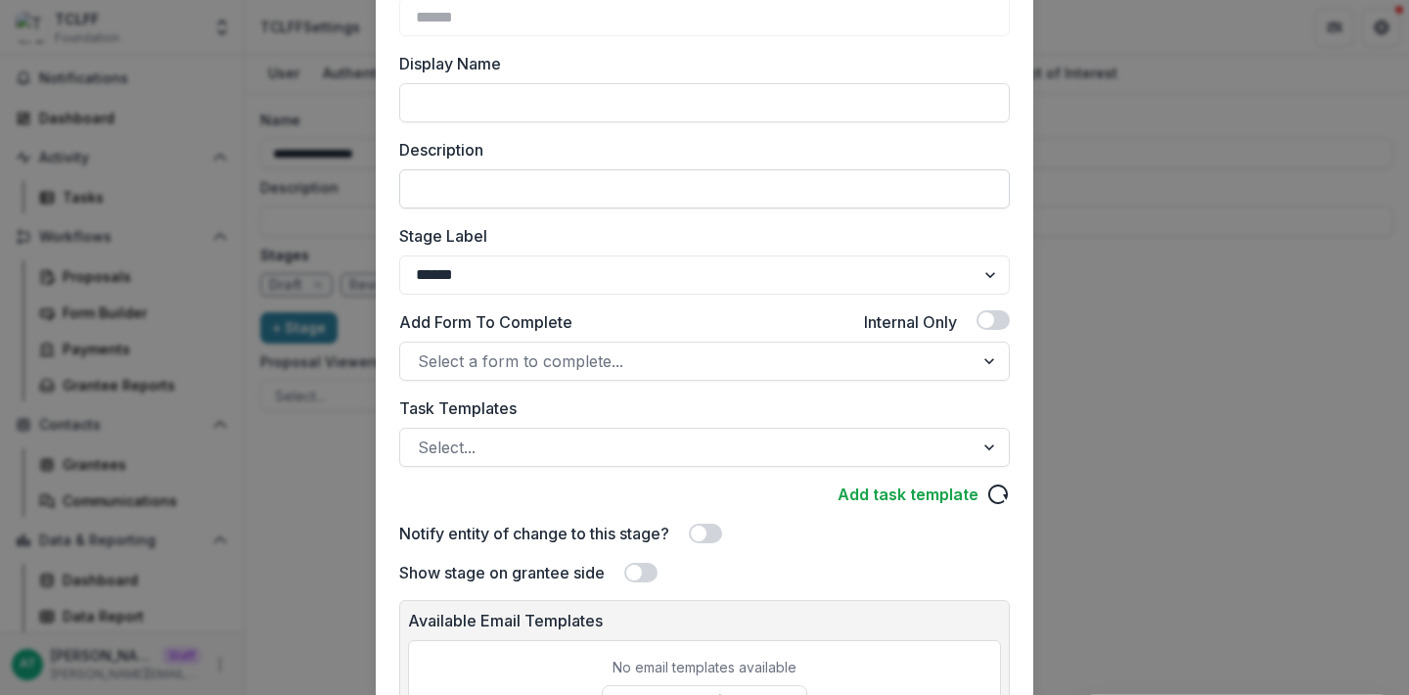
scroll to position [192, 0]
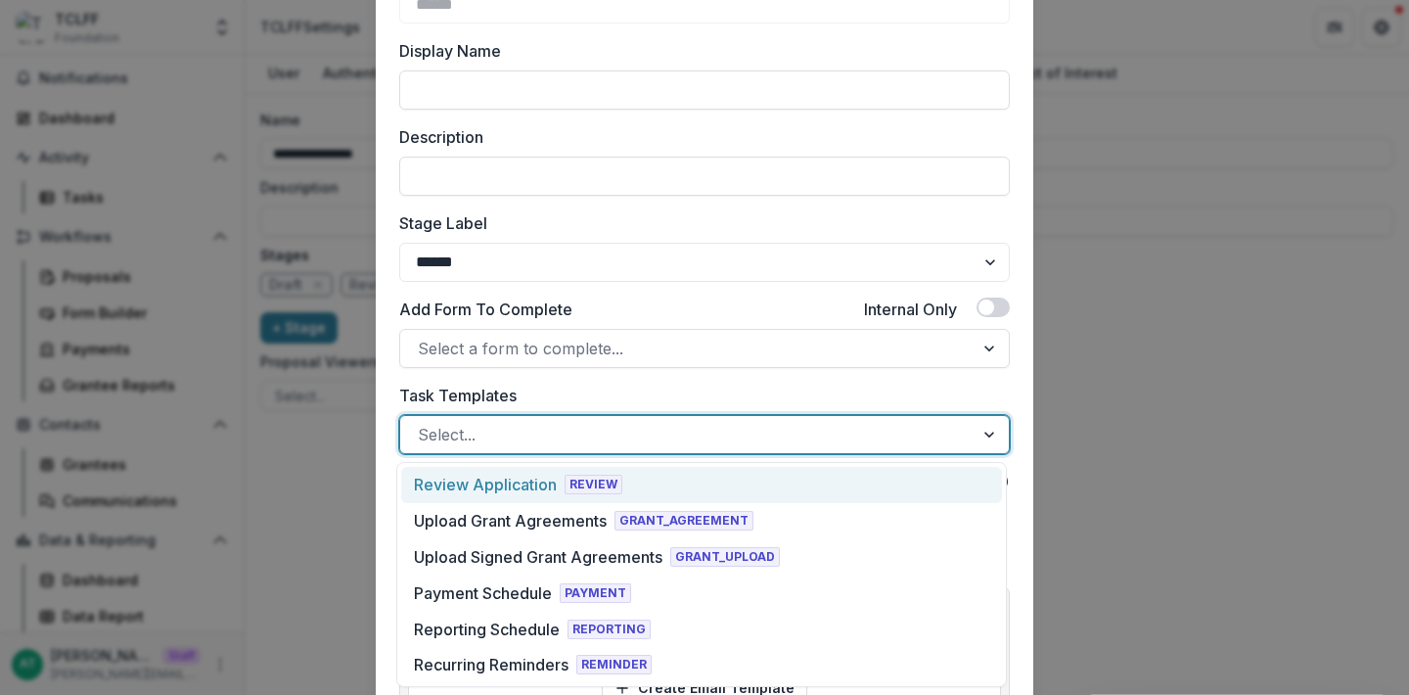
click at [463, 427] on div at bounding box center [687, 434] width 538 height 27
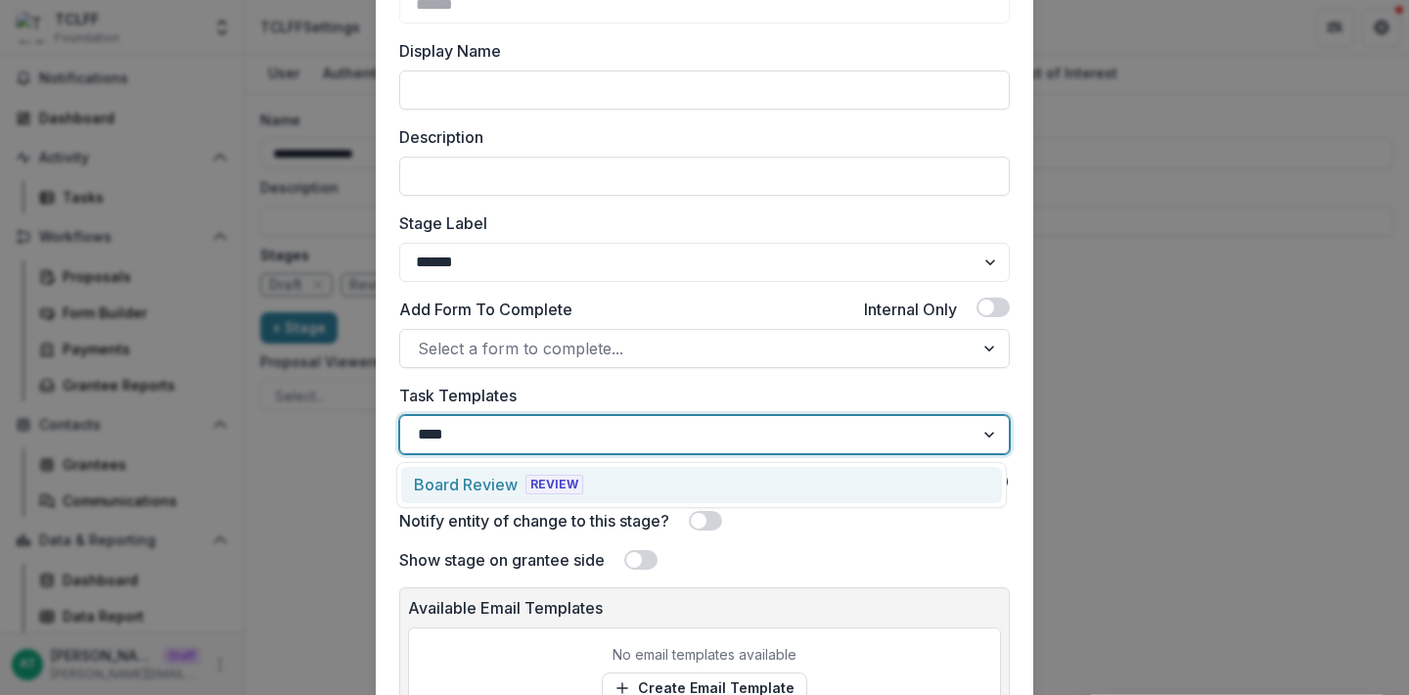
type input "*****"
click at [463, 465] on div "Board Review REVIEW" at bounding box center [701, 485] width 611 height 46
click at [463, 478] on div "Board Review" at bounding box center [466, 484] width 104 height 23
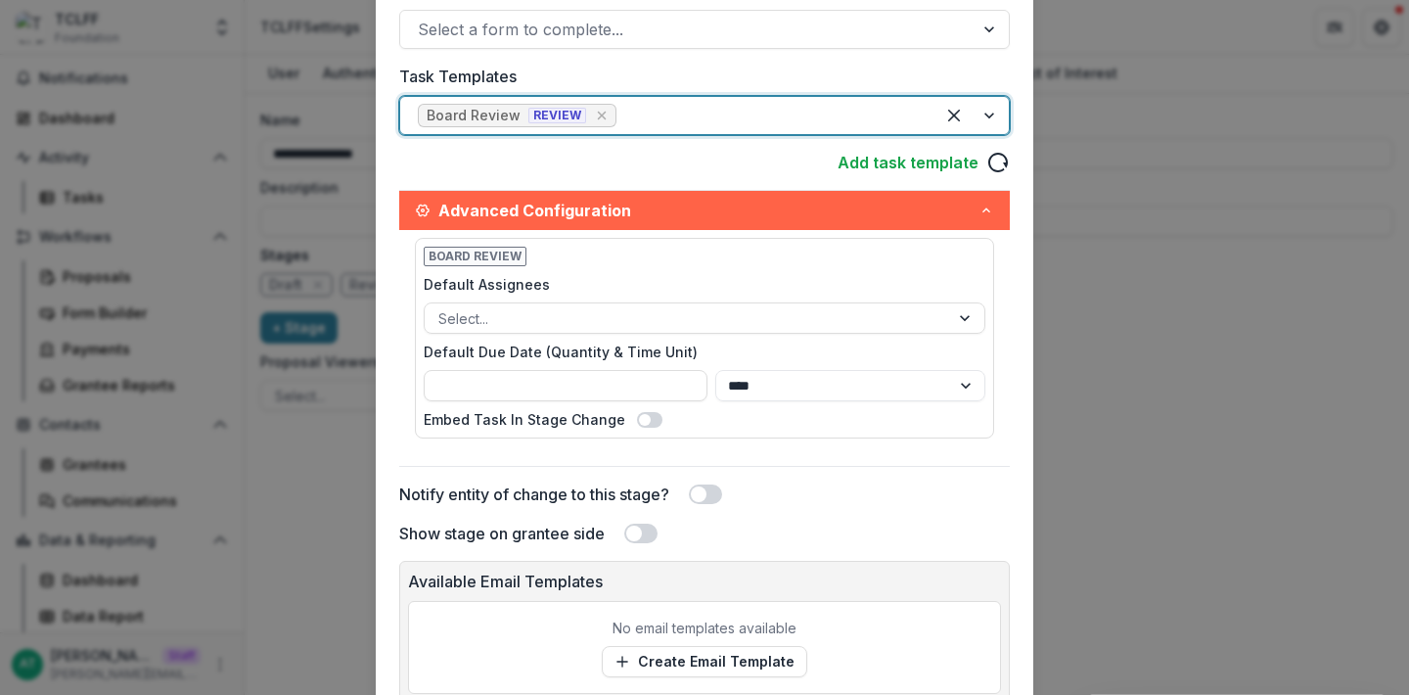
scroll to position [668, 0]
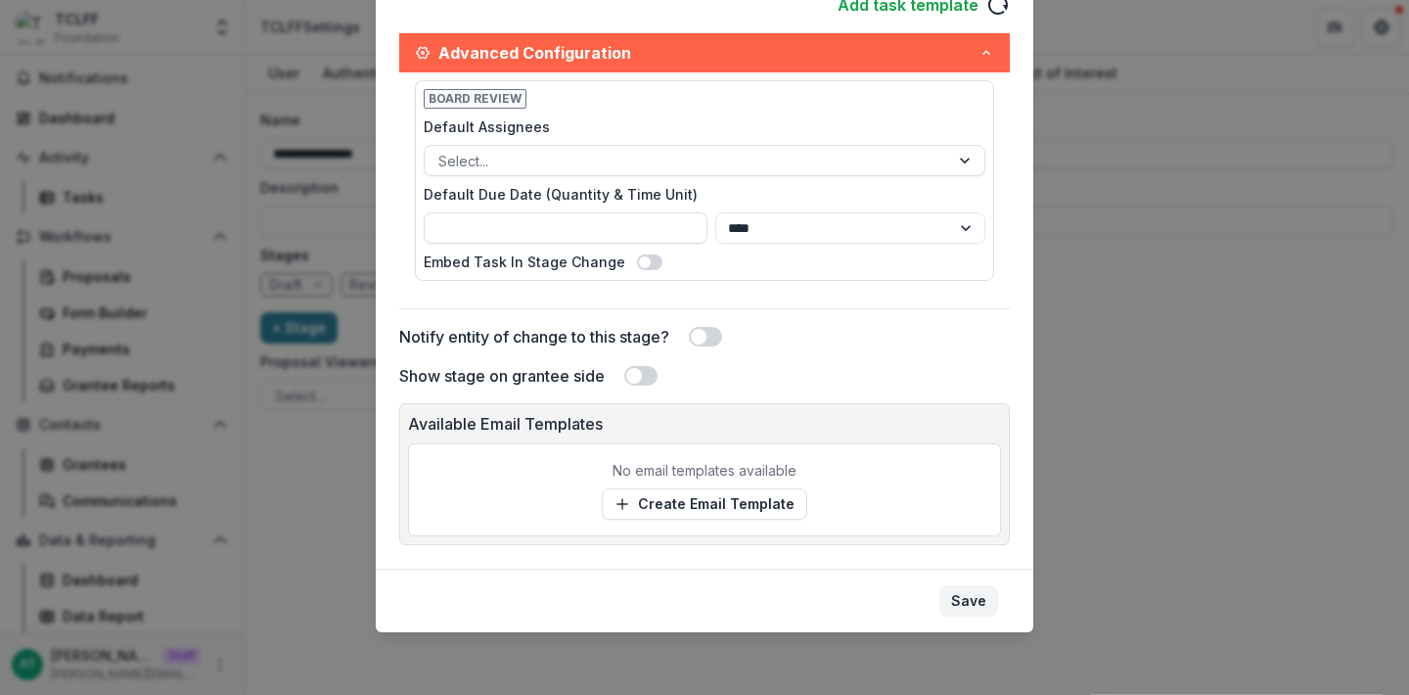
click at [963, 601] on button "Save" at bounding box center [968, 600] width 59 height 31
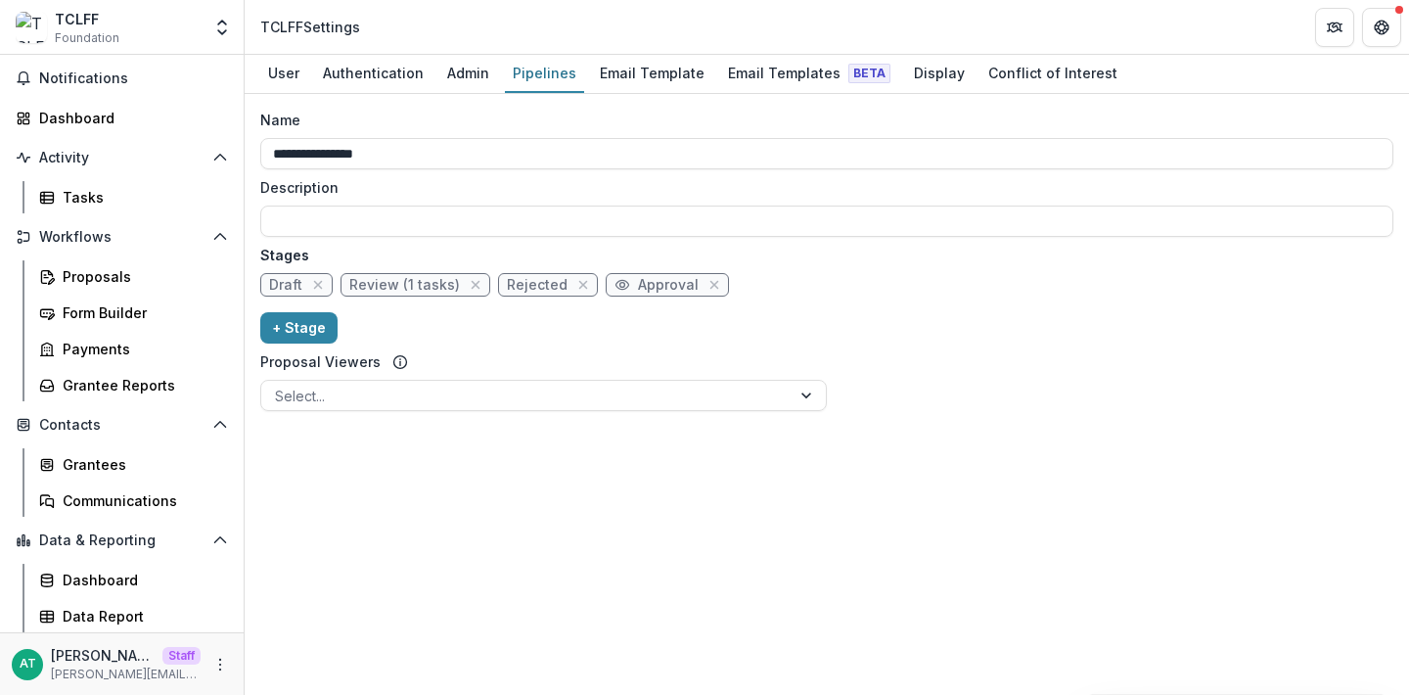
click at [650, 282] on span "Approval" at bounding box center [668, 285] width 61 height 17
select select "********"
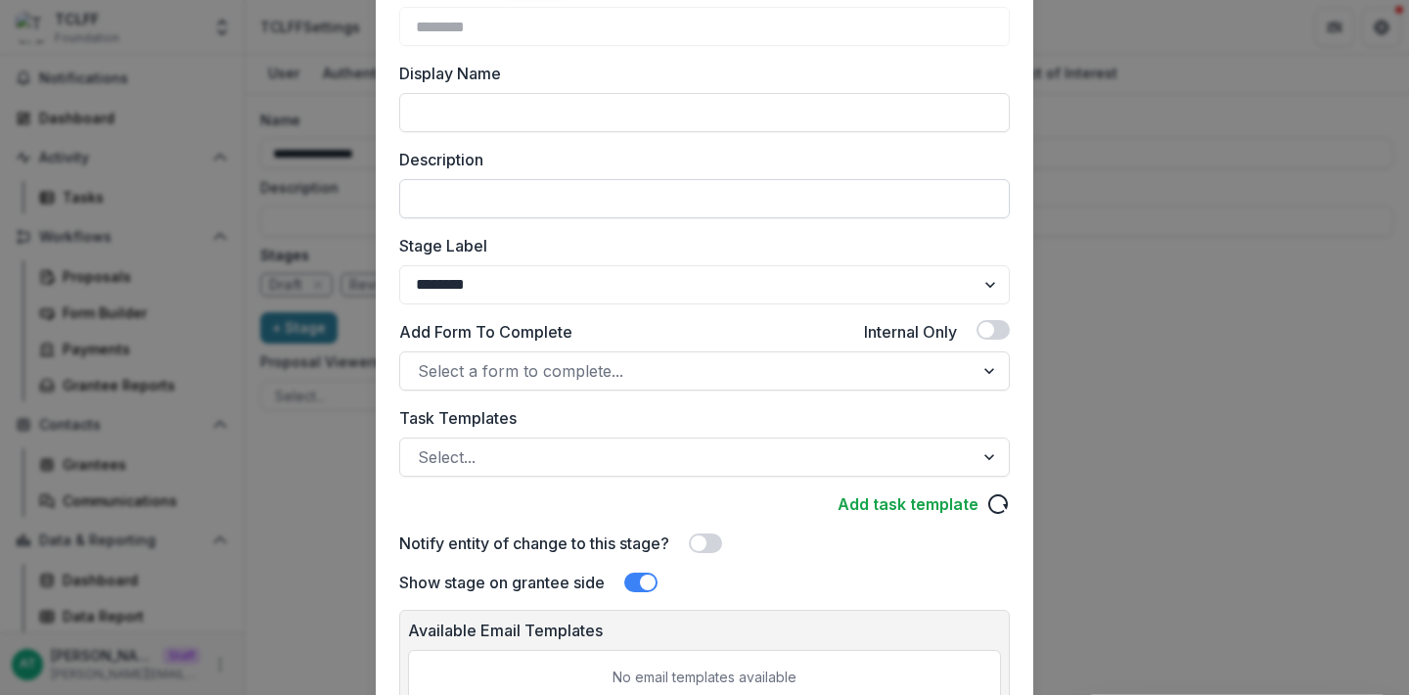
scroll to position [184, 0]
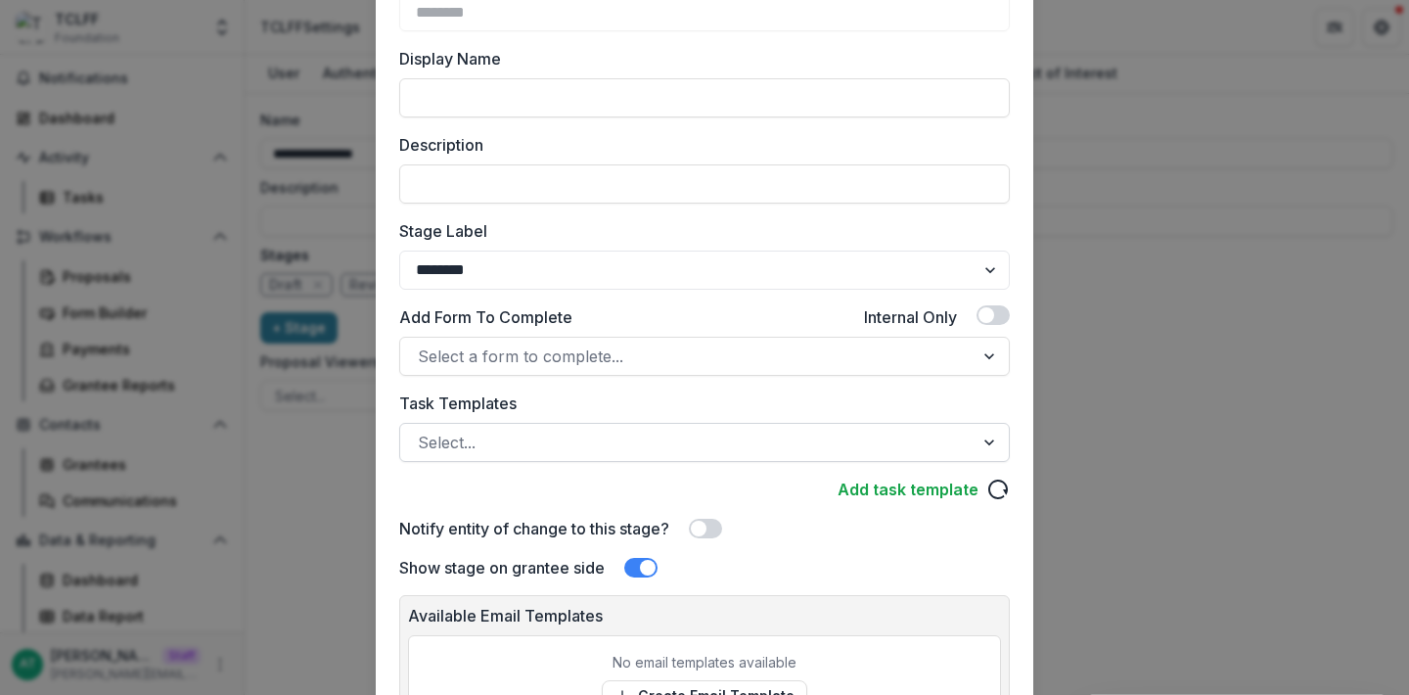
click at [521, 441] on div at bounding box center [687, 442] width 538 height 27
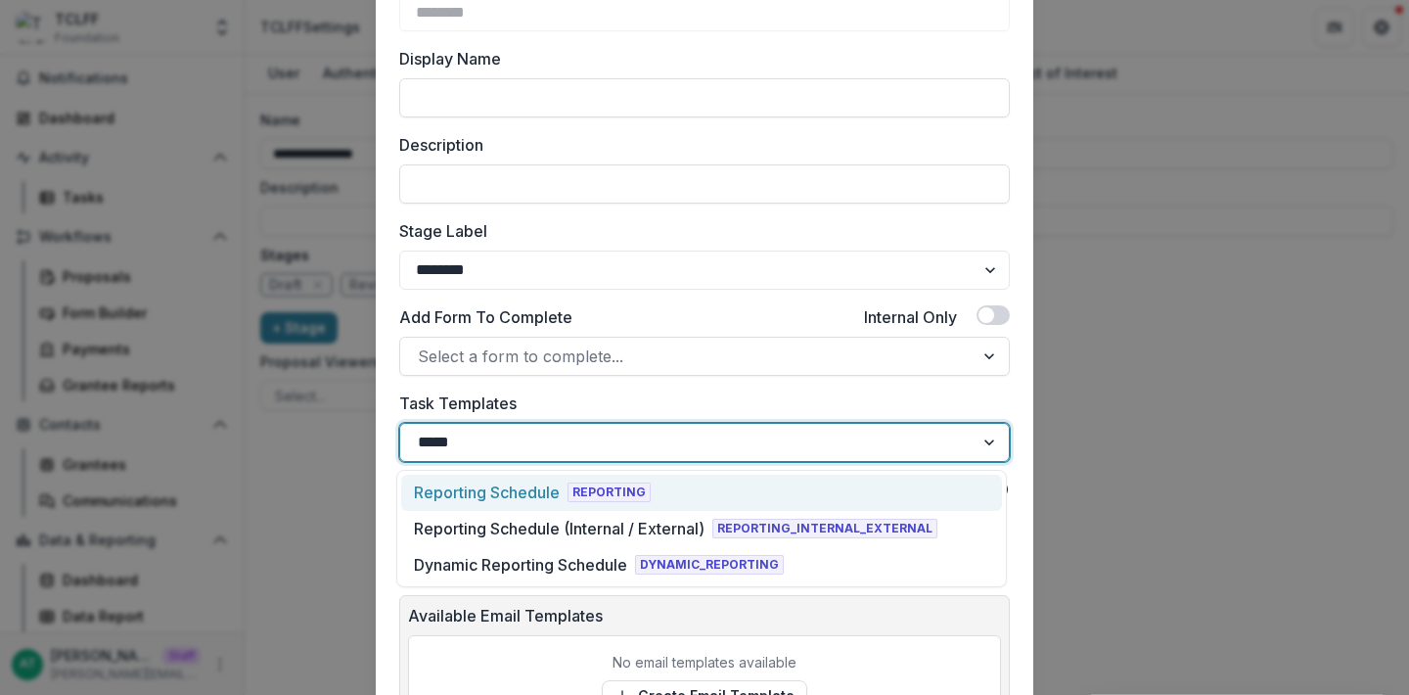
type input "******"
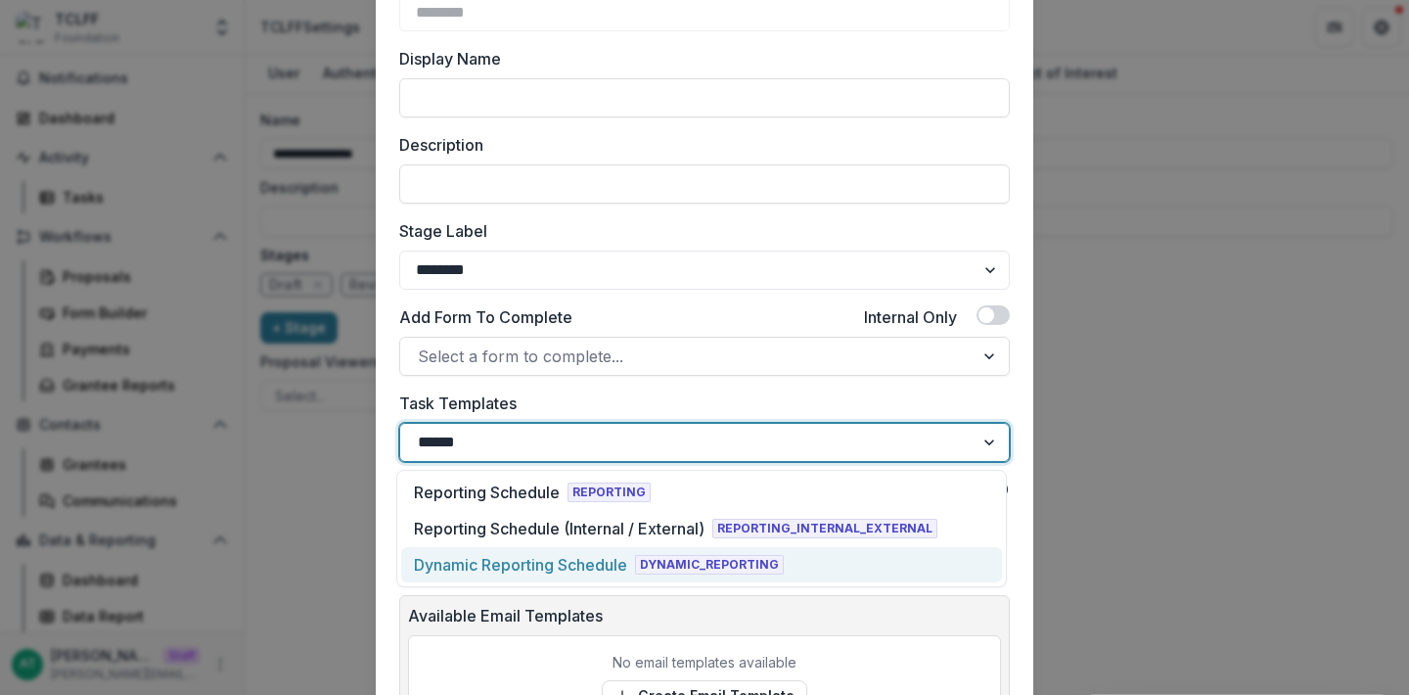
click at [532, 572] on div "Dynamic Reporting Schedule" at bounding box center [520, 564] width 213 height 23
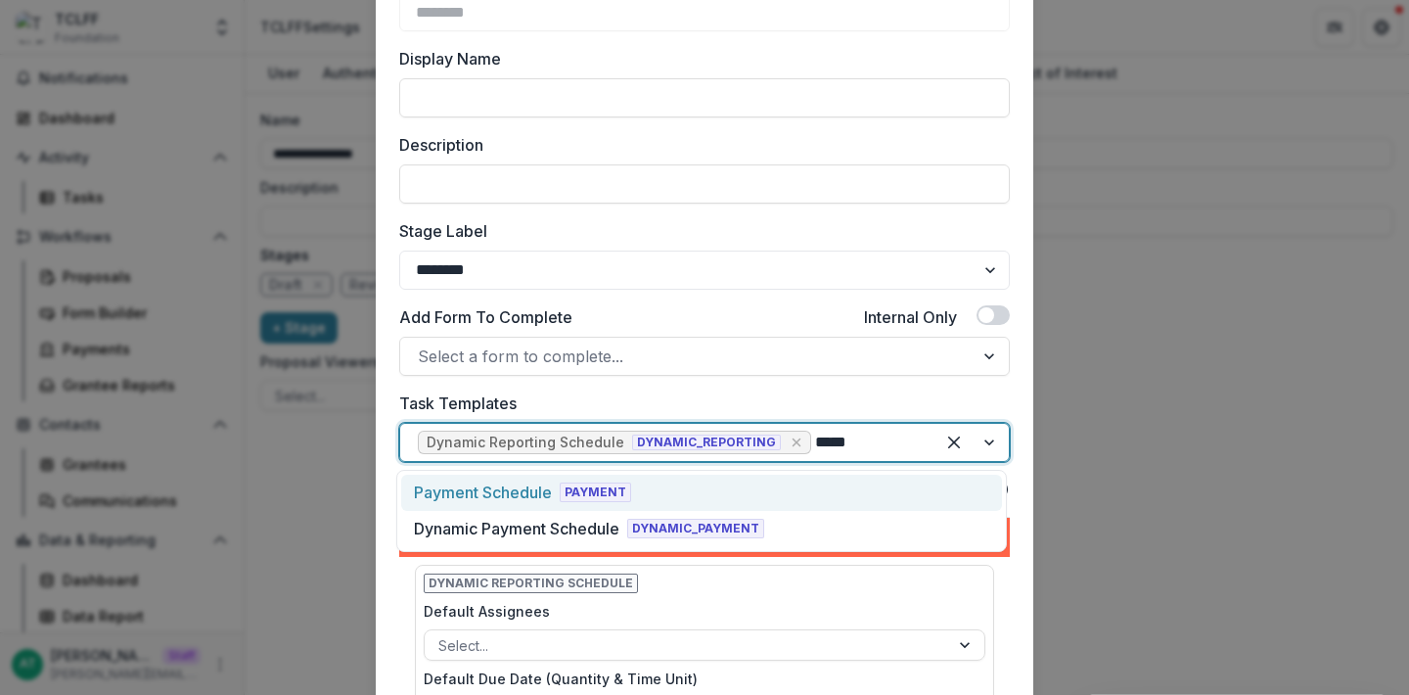
type input "******"
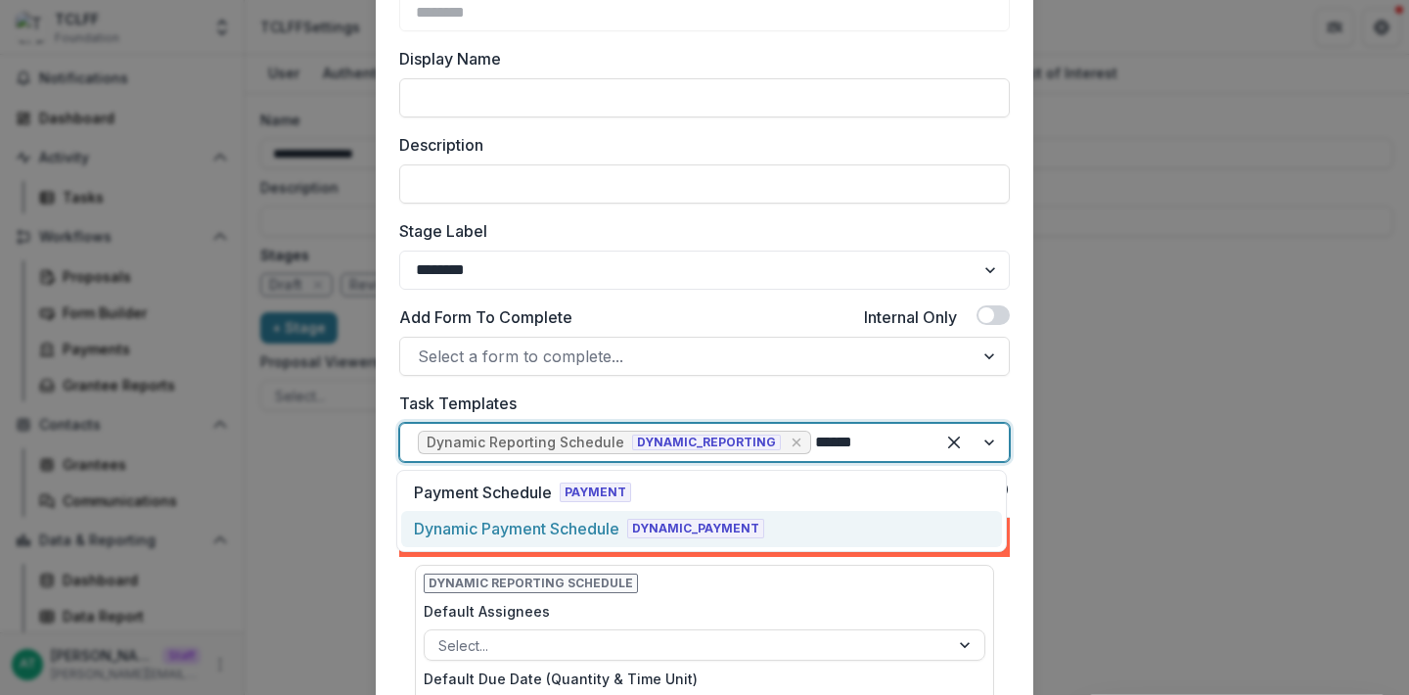
click at [512, 534] on div "Dynamic Payment Schedule" at bounding box center [517, 528] width 206 height 23
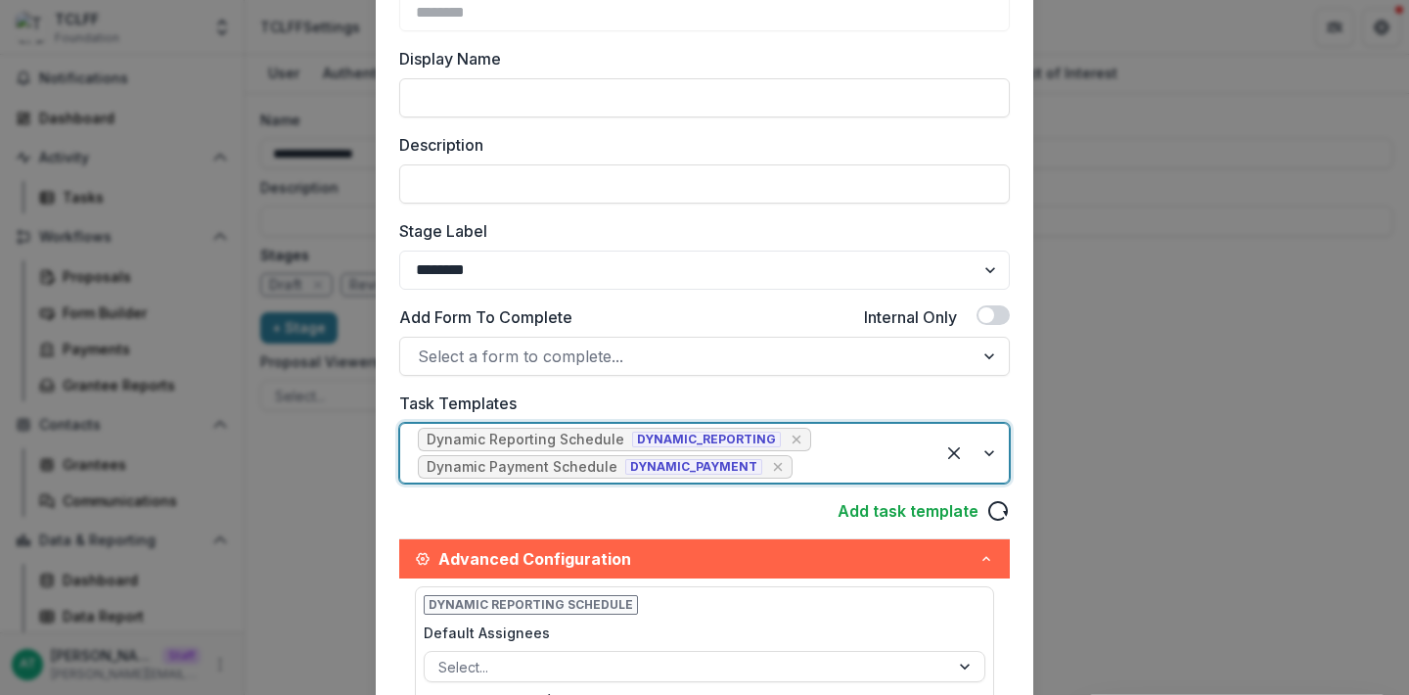
scroll to position [898, 0]
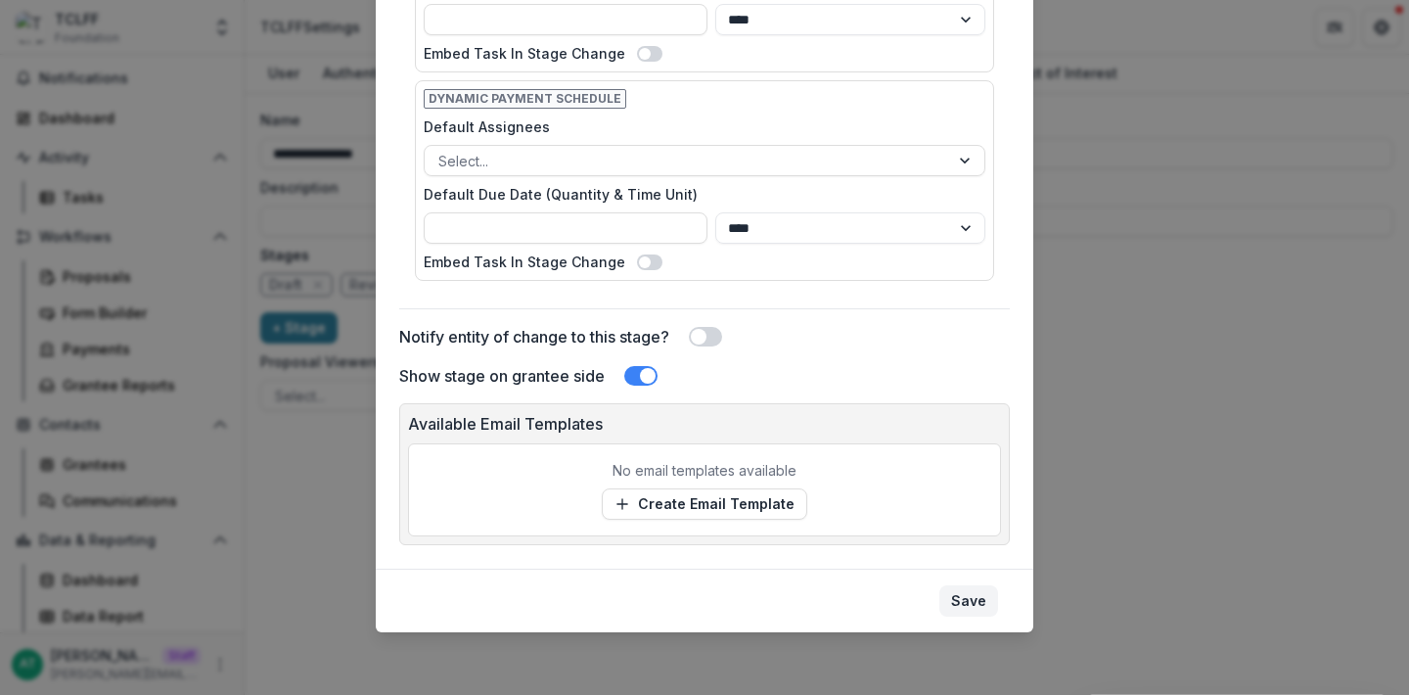
click at [975, 603] on button "Save" at bounding box center [968, 600] width 59 height 31
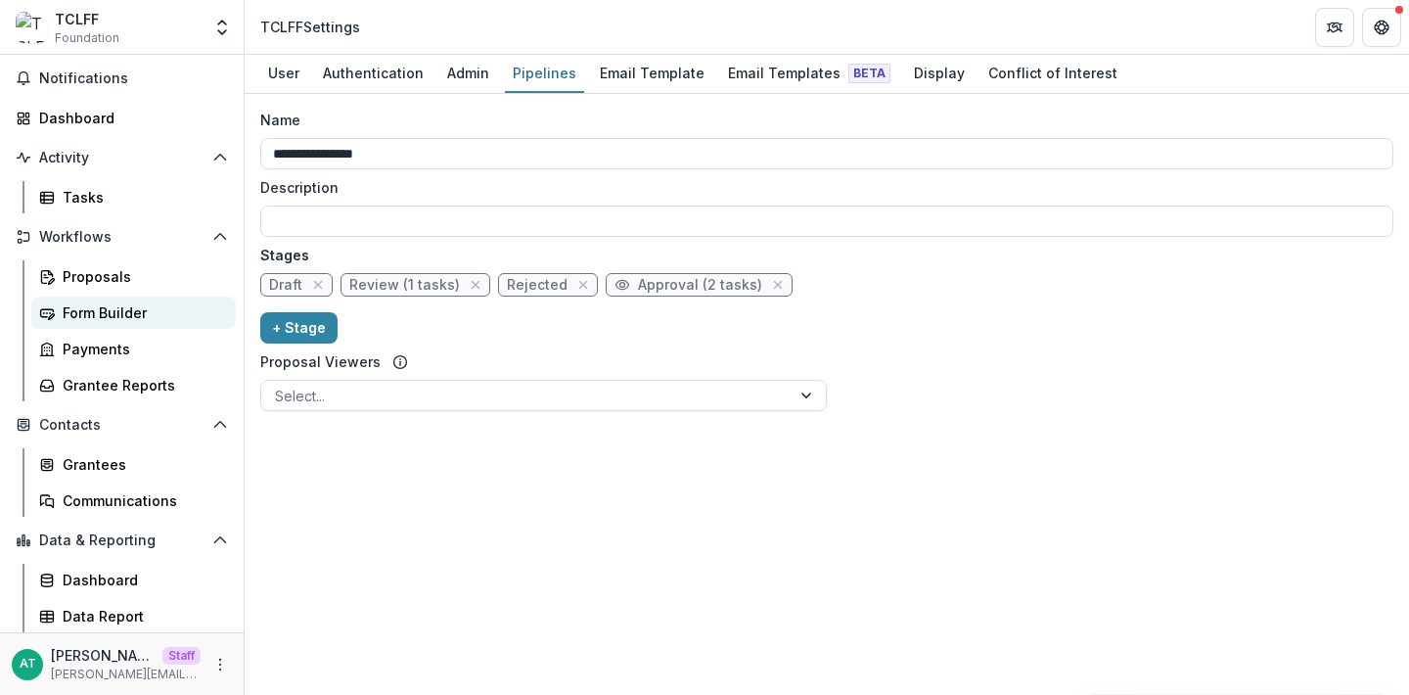
click at [87, 310] on div "Form Builder" at bounding box center [142, 312] width 158 height 21
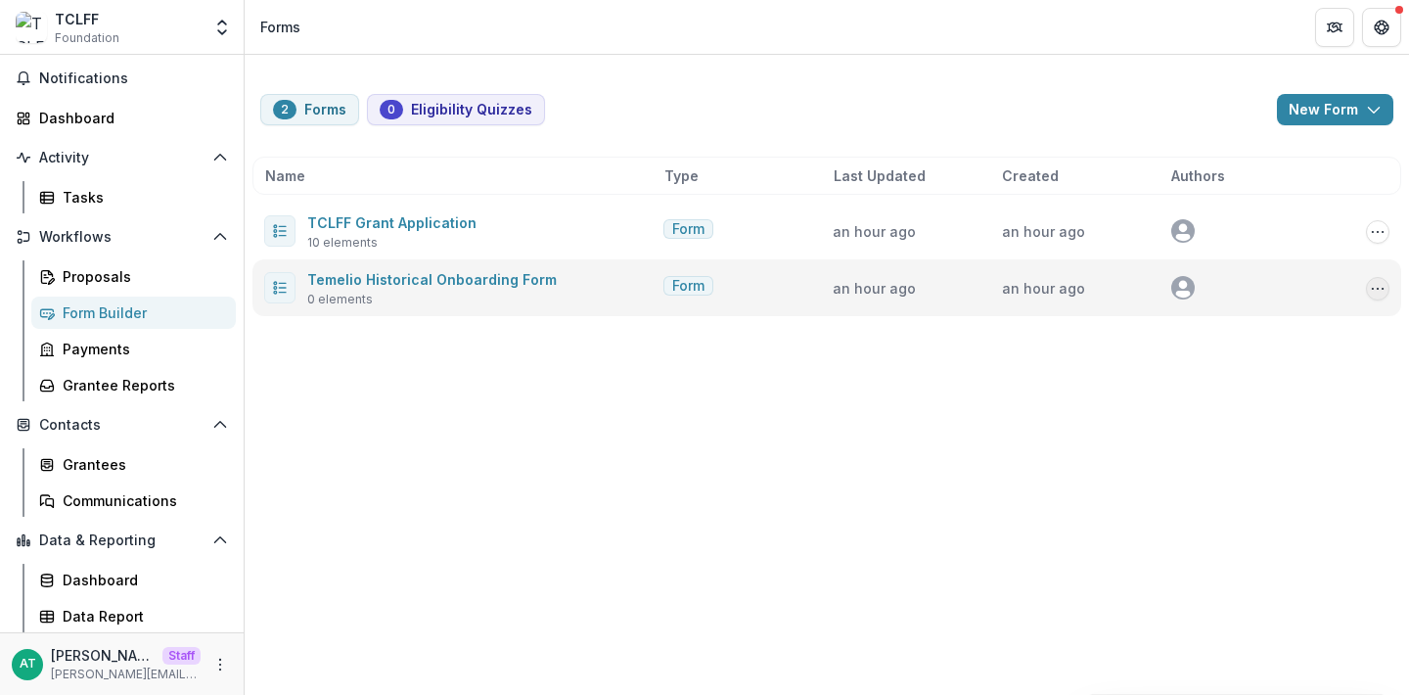
click at [1376, 286] on icon "Options" at bounding box center [1378, 289] width 16 height 16
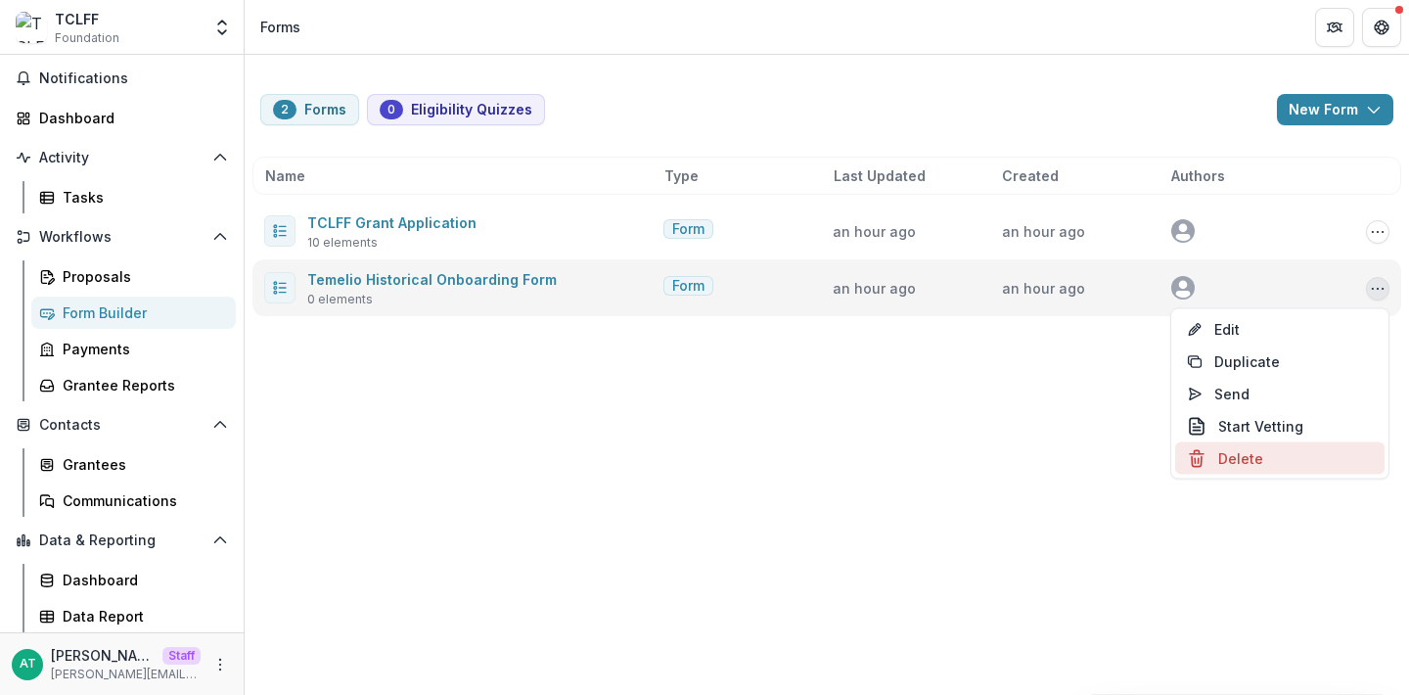
click at [1241, 461] on button "Delete" at bounding box center [1279, 458] width 209 height 32
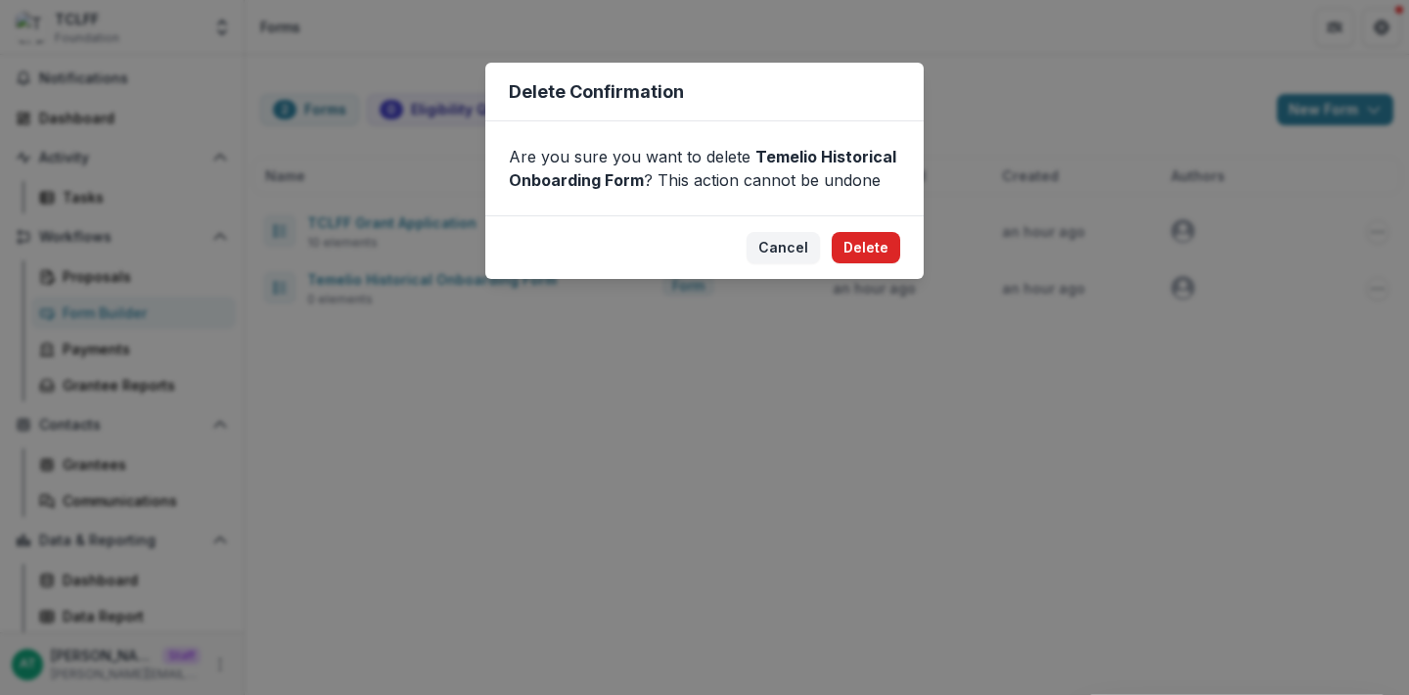
click at [866, 251] on button "Delete" at bounding box center [866, 247] width 69 height 31
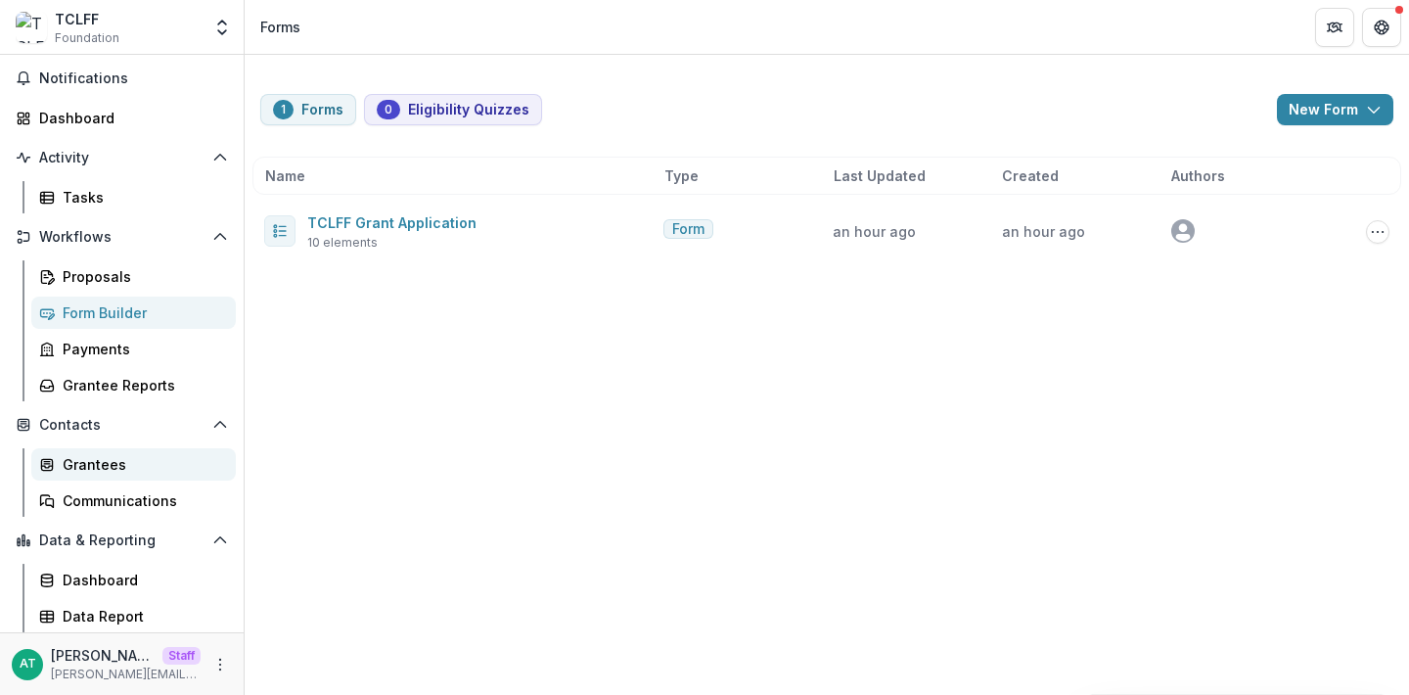
click at [120, 474] on div "Grantees" at bounding box center [142, 464] width 158 height 21
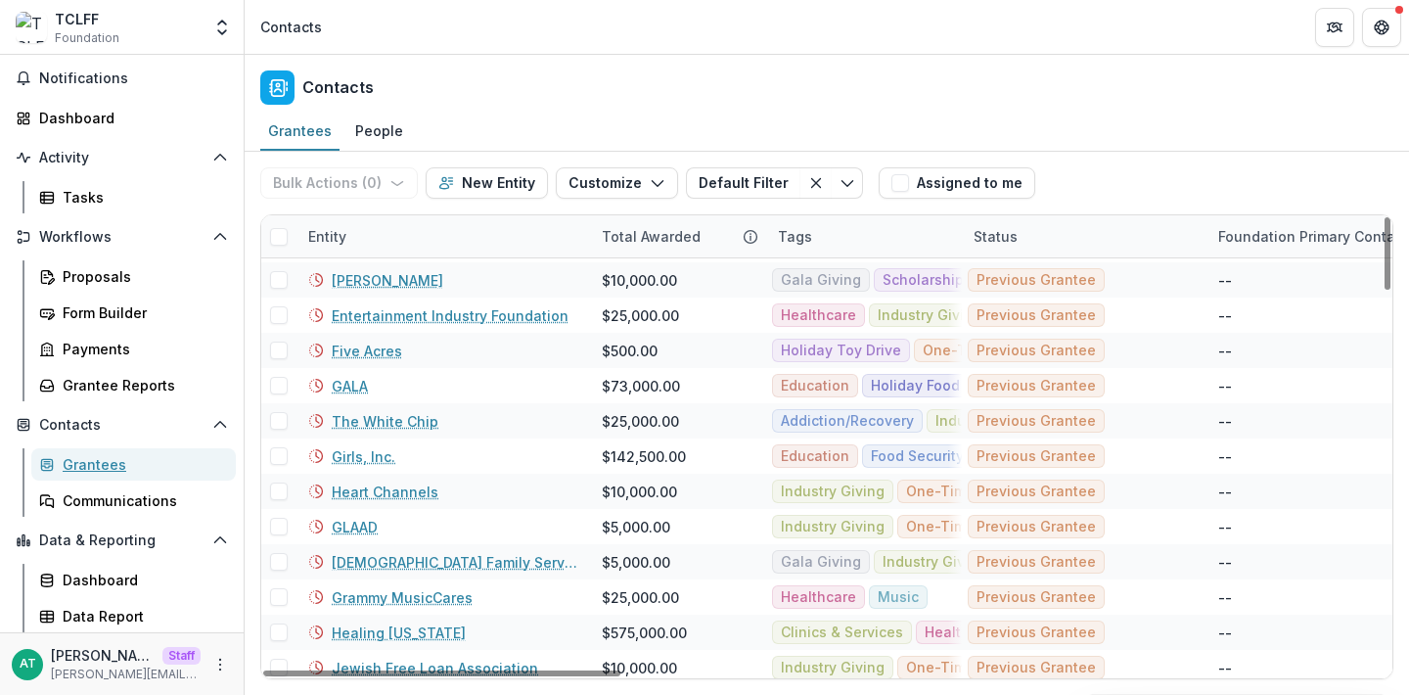
scroll to position [1728, 0]
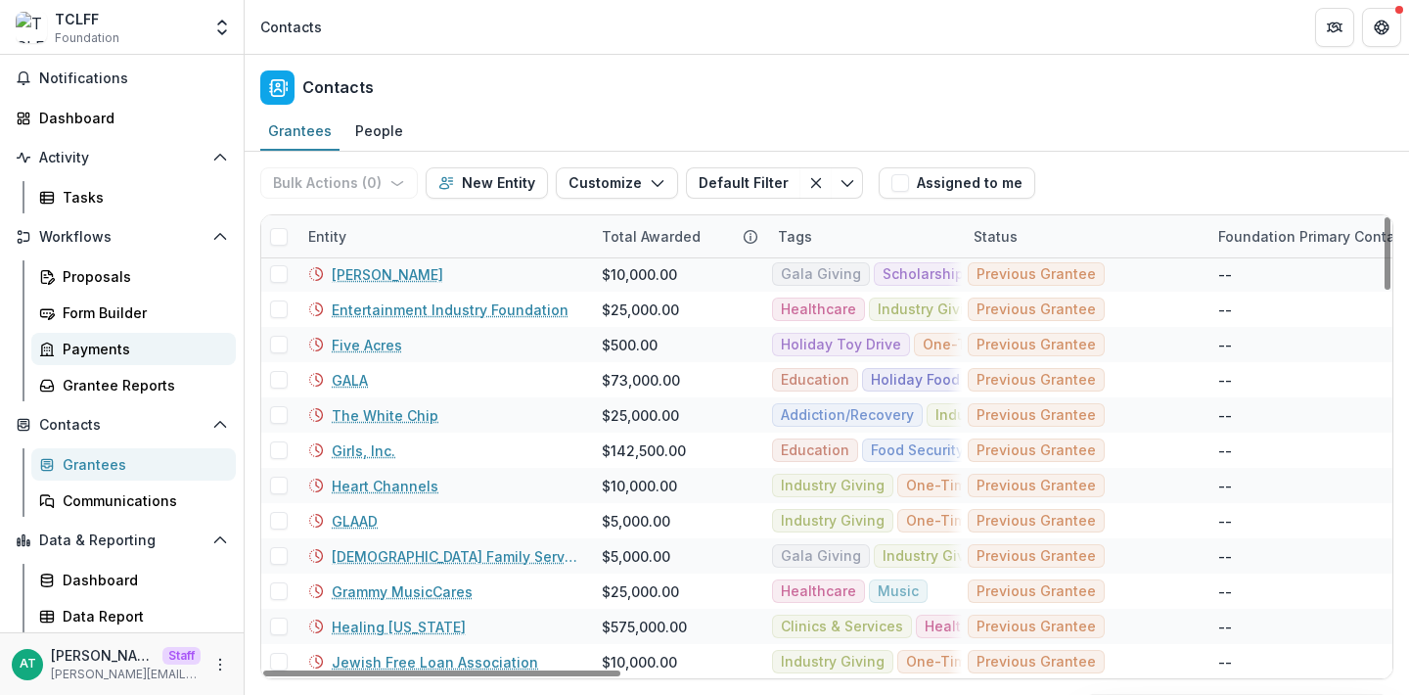
click at [105, 346] on div "Payments" at bounding box center [142, 349] width 158 height 21
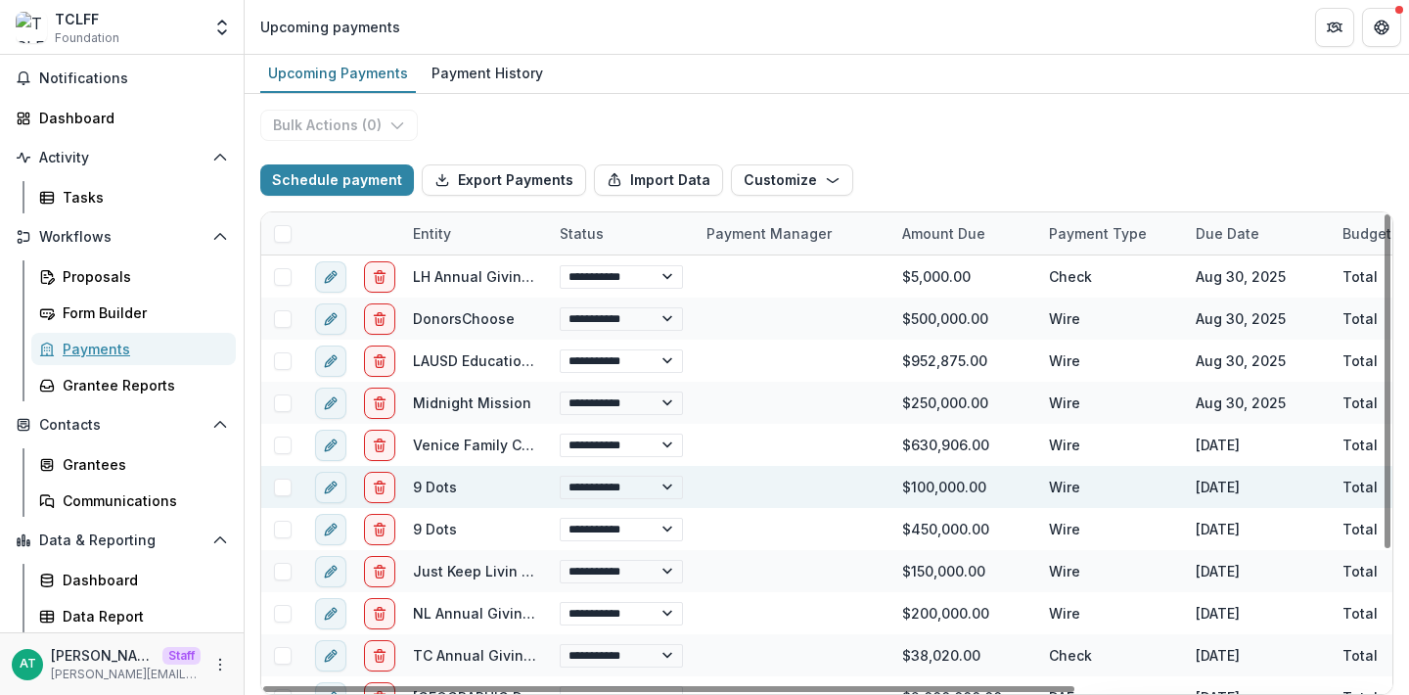
scroll to position [193, 0]
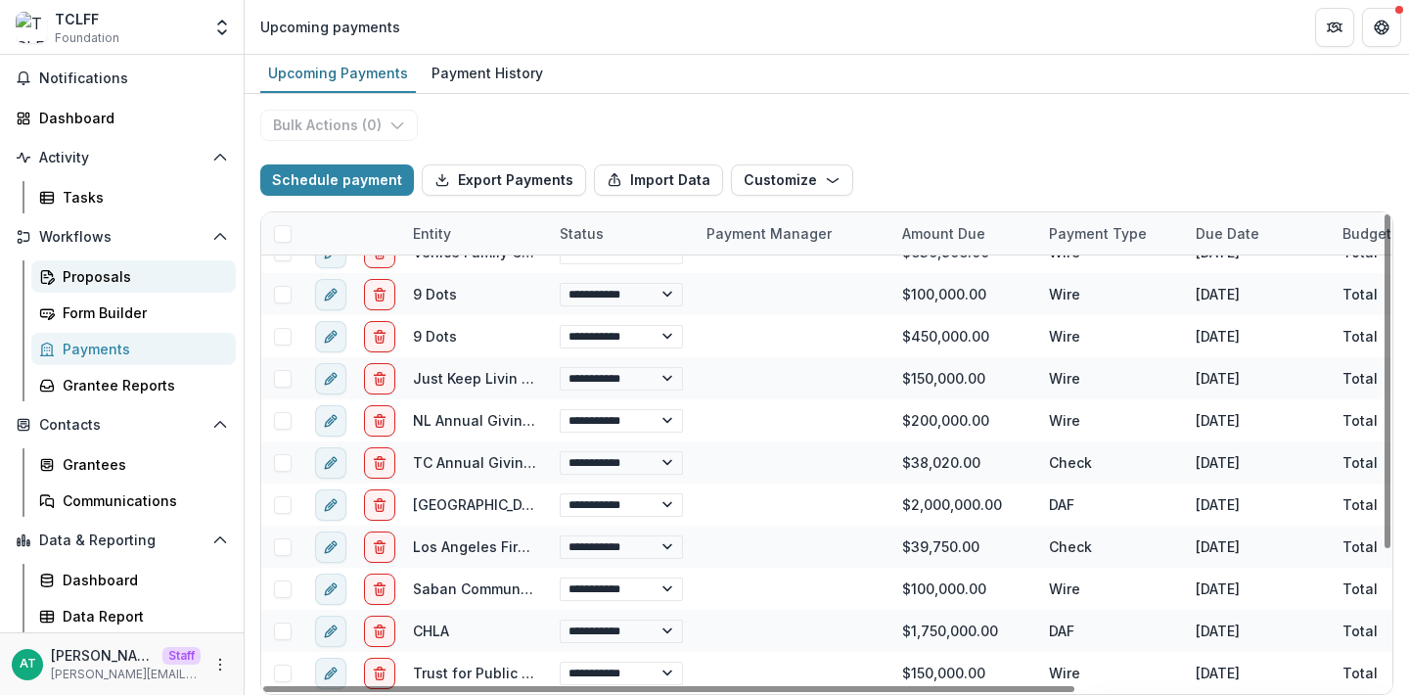
click at [82, 268] on div "Proposals" at bounding box center [142, 276] width 158 height 21
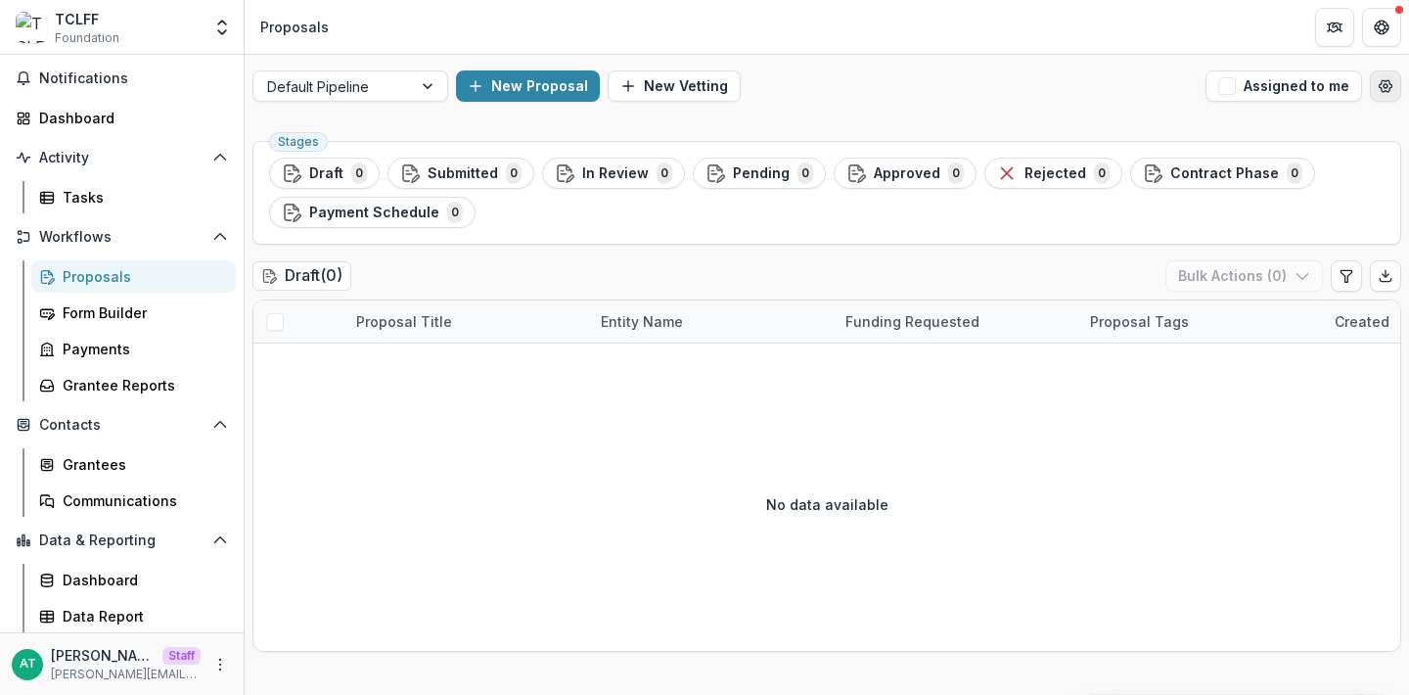
click at [1378, 89] on icon "Open table manager" at bounding box center [1386, 86] width 16 height 16
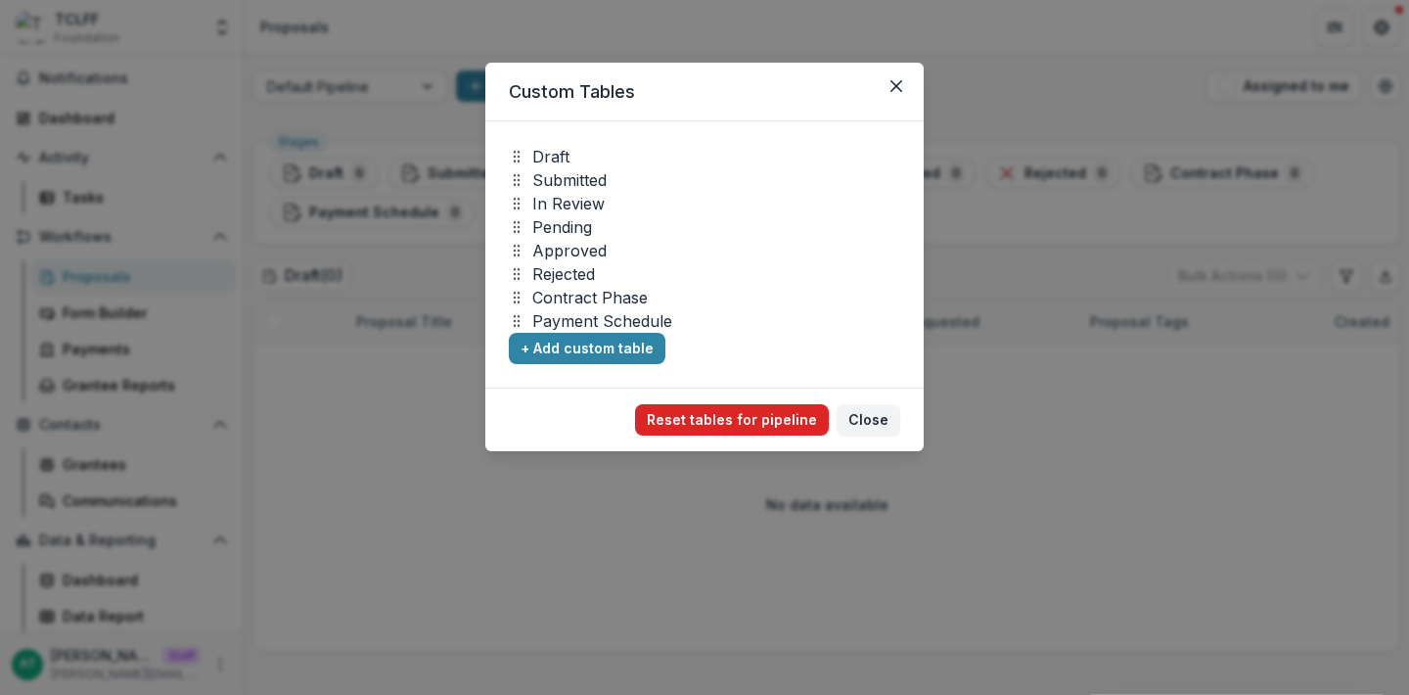
click at [791, 427] on button "Reset tables for pipeline" at bounding box center [732, 419] width 194 height 31
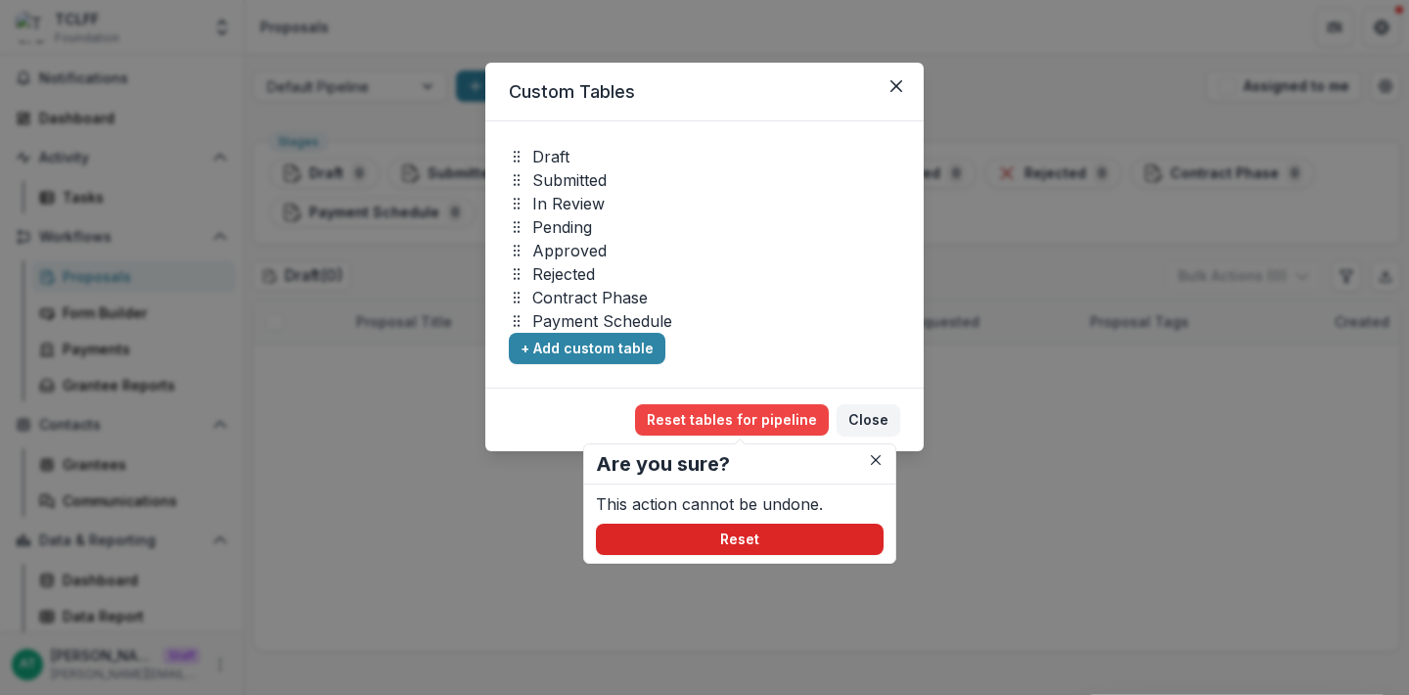
click at [725, 540] on button "Reset" at bounding box center [740, 539] width 288 height 31
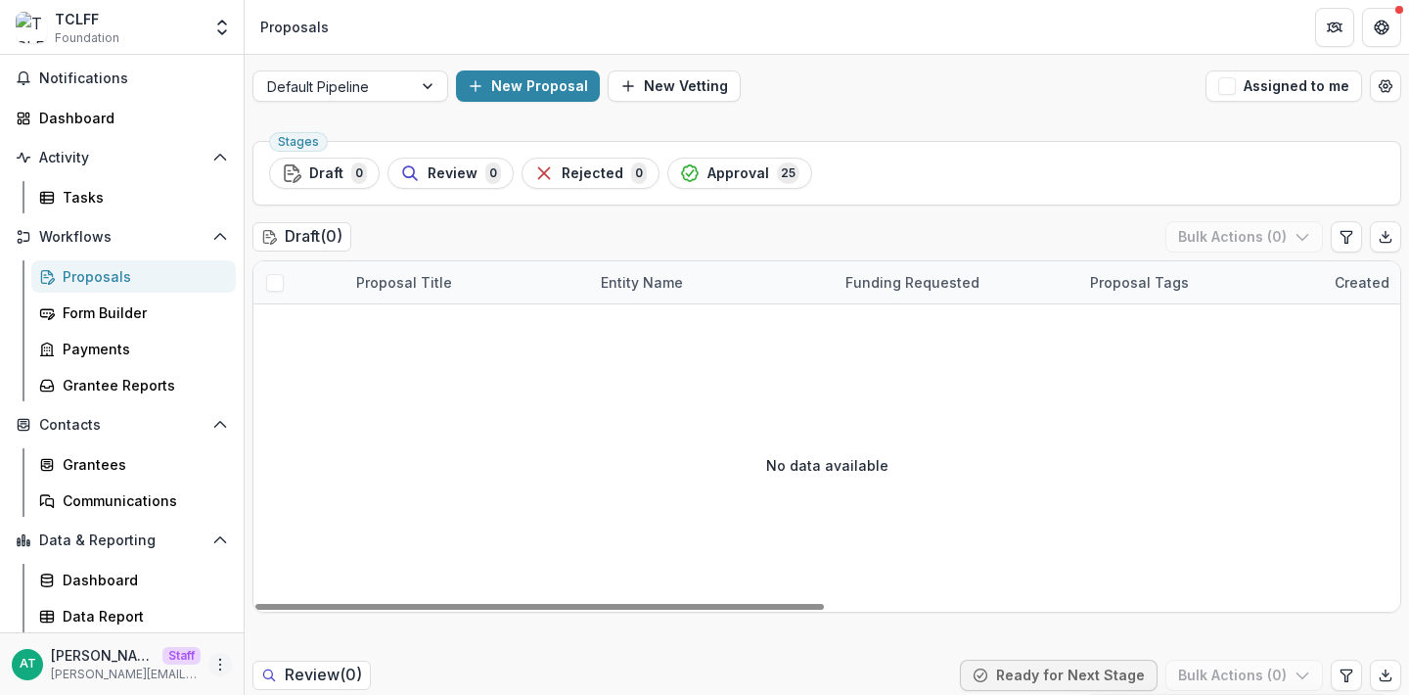
click at [216, 666] on icon "More" at bounding box center [220, 665] width 16 height 16
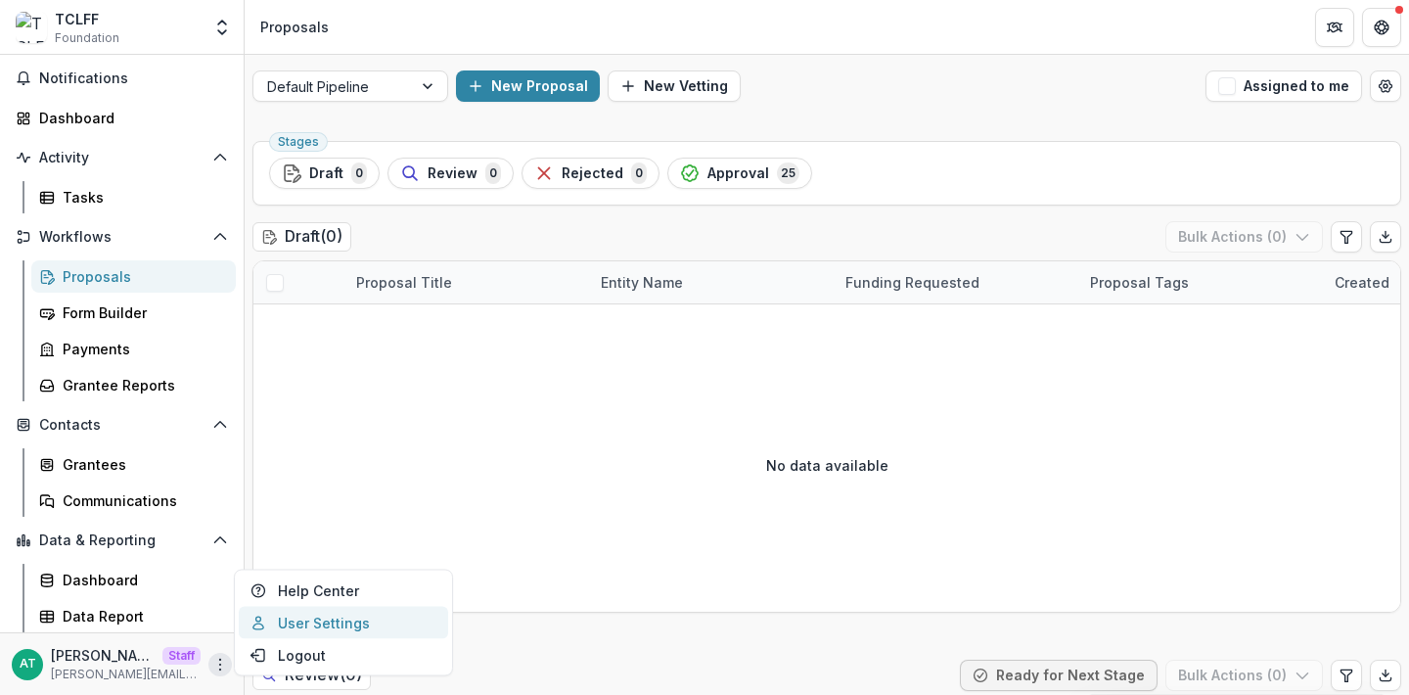
click at [293, 625] on link "User Settings" at bounding box center [343, 623] width 209 height 32
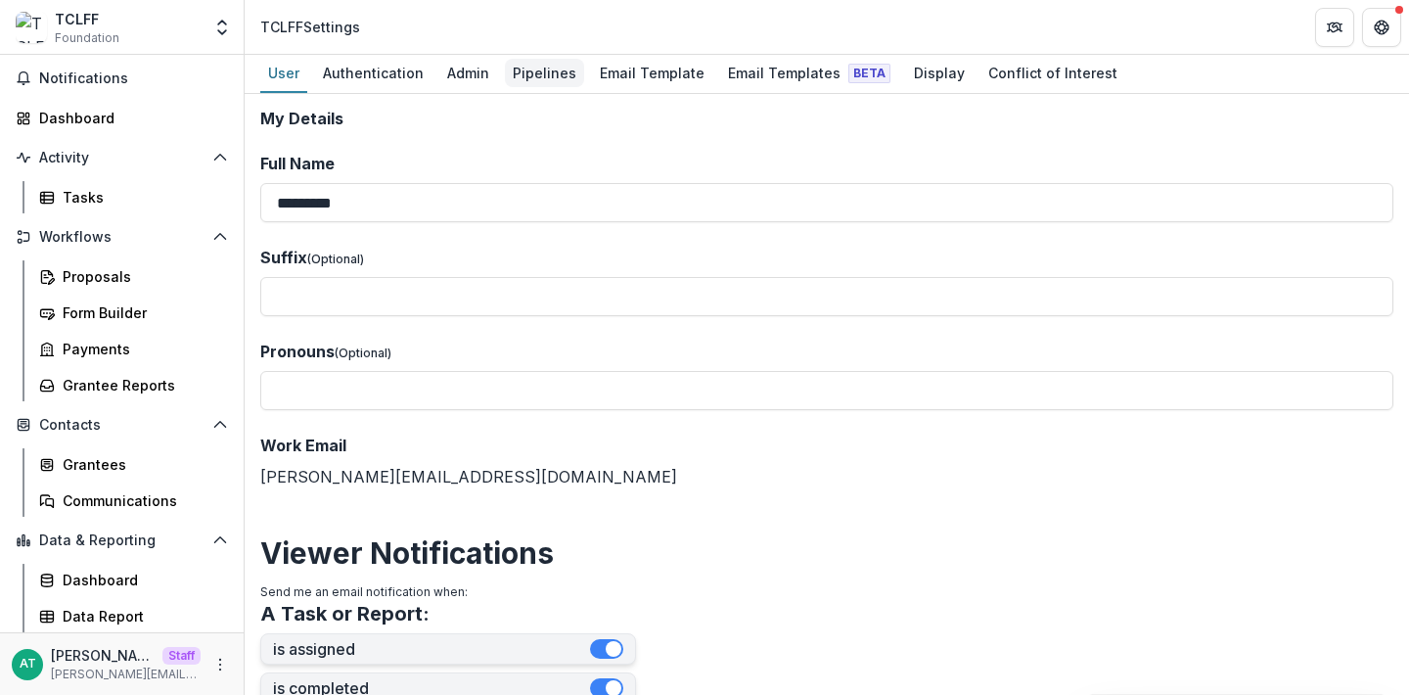
click at [526, 78] on div "Pipelines" at bounding box center [544, 73] width 79 height 28
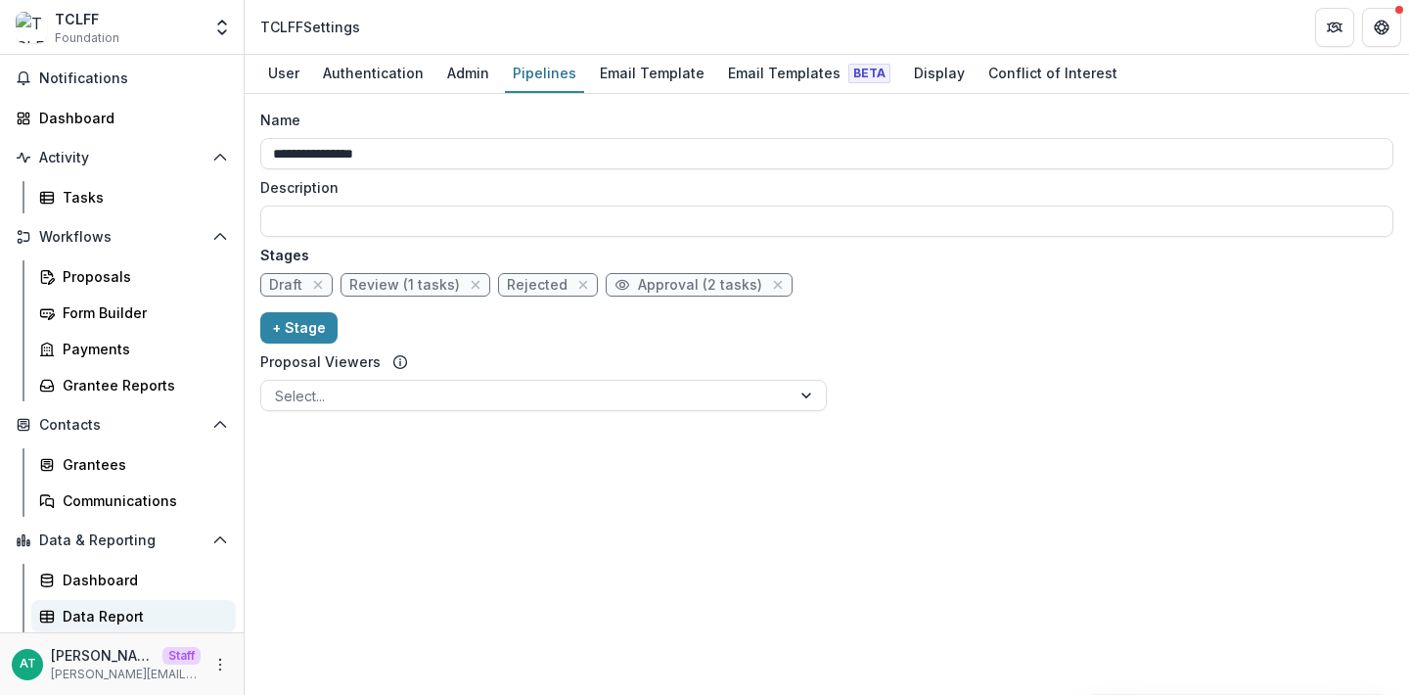
click at [105, 615] on div "Data Report" at bounding box center [142, 616] width 158 height 21
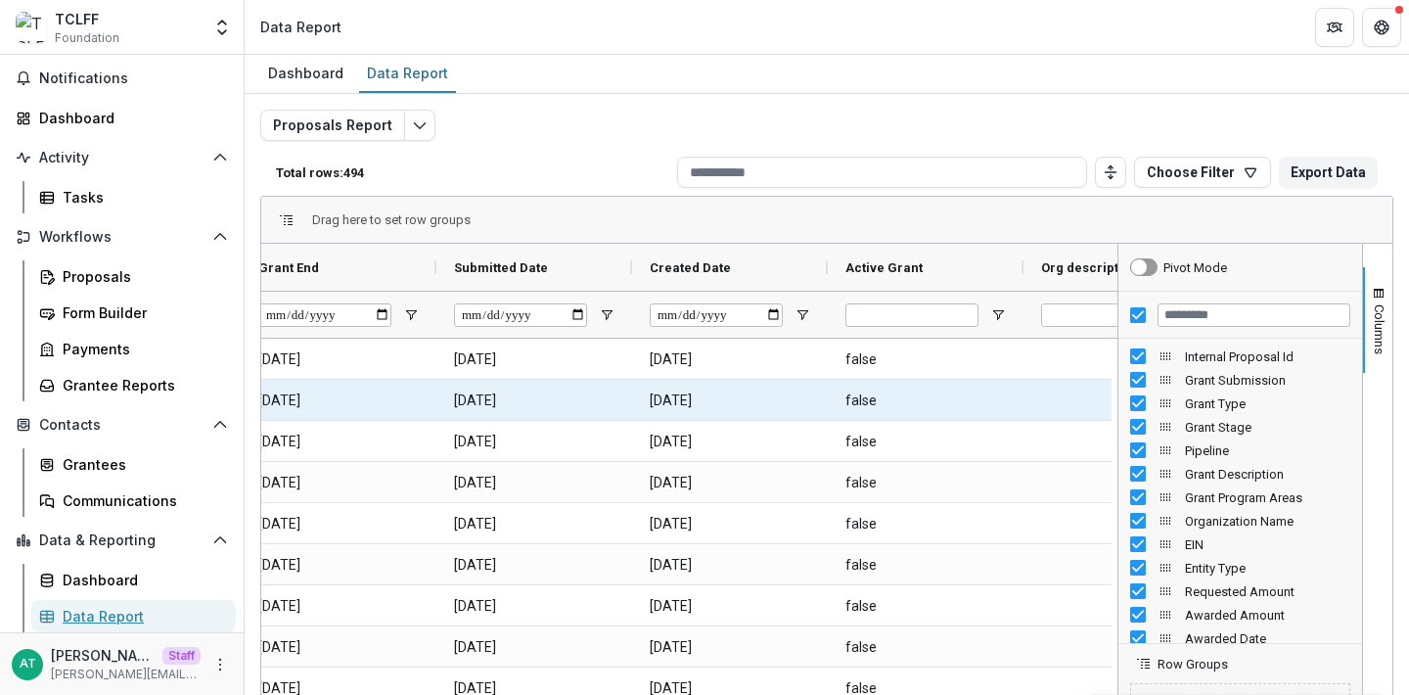
scroll to position [0, 3175]
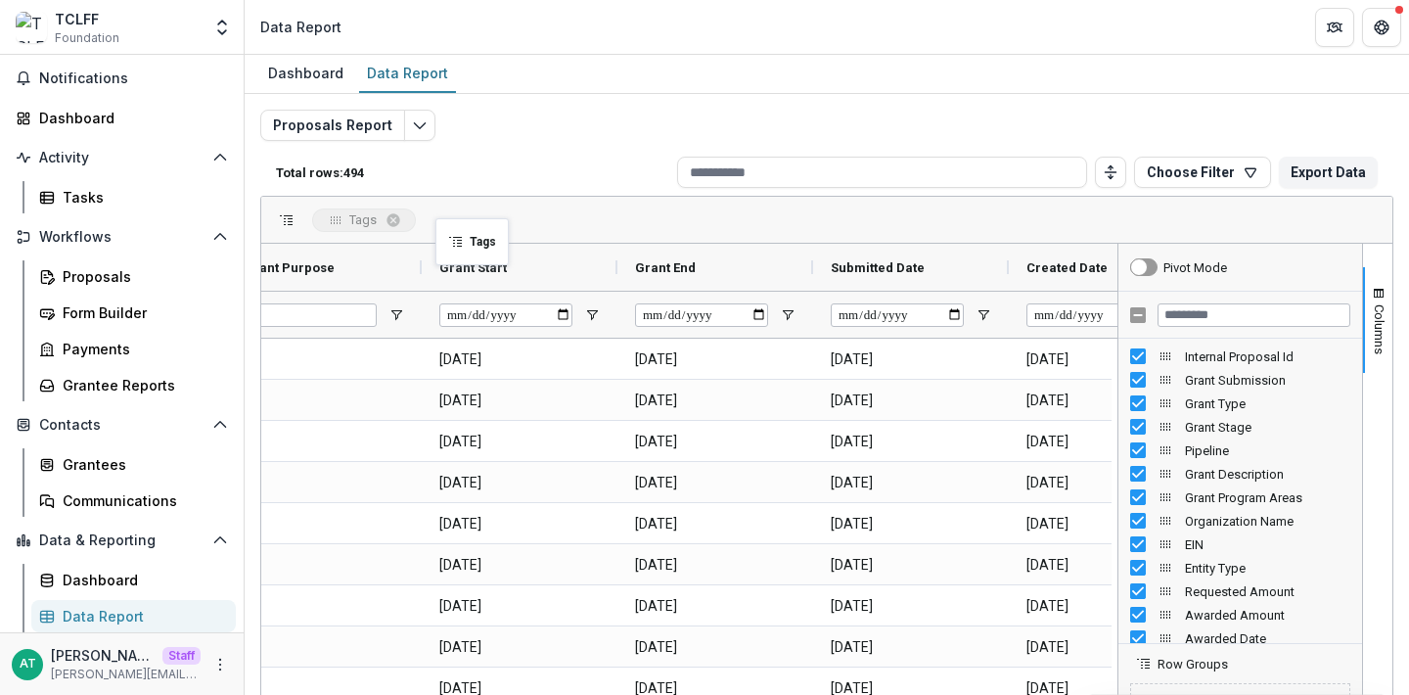
drag, startPoint x: 494, startPoint y: 271, endPoint x: 445, endPoint y: 229, distance: 64.5
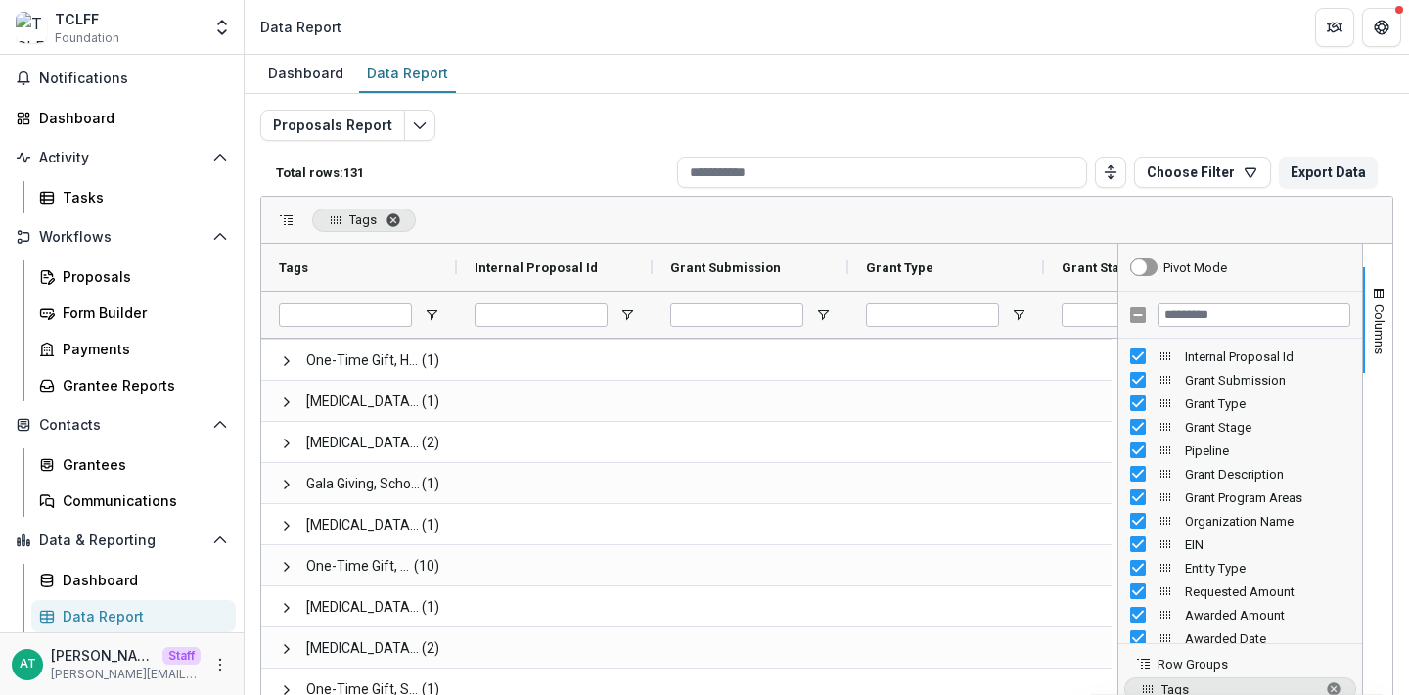
click at [396, 220] on span "Tags. Press ENTER to sort. Press DELETE to remove" at bounding box center [394, 220] width 16 height 16
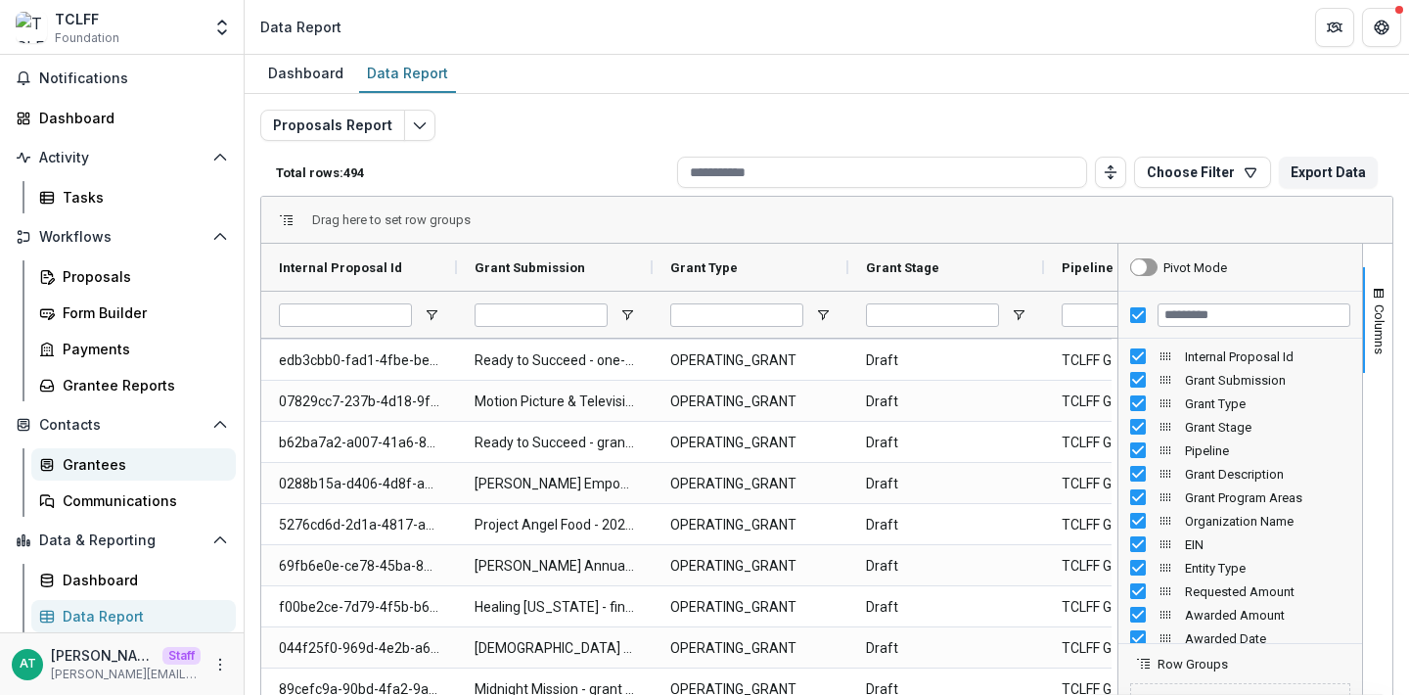
click at [100, 457] on div "Grantees" at bounding box center [142, 464] width 158 height 21
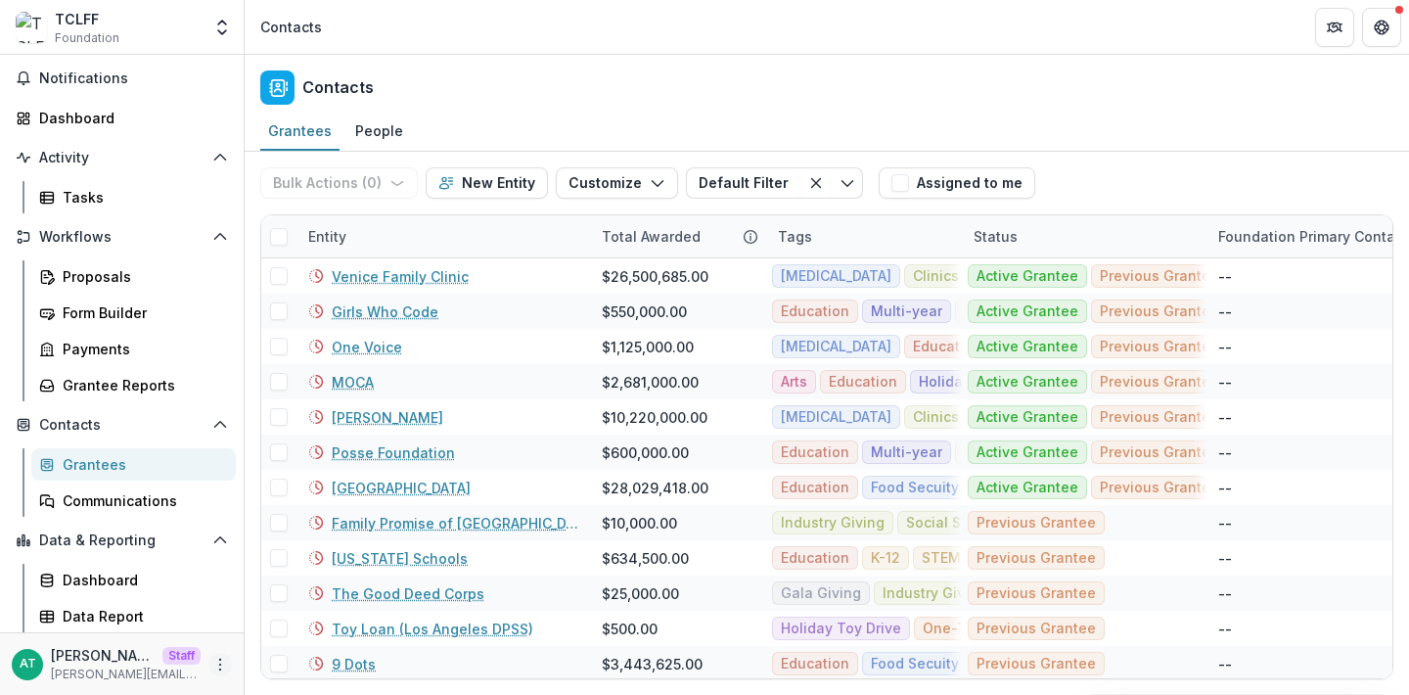
click at [212, 666] on icon "More" at bounding box center [220, 665] width 16 height 16
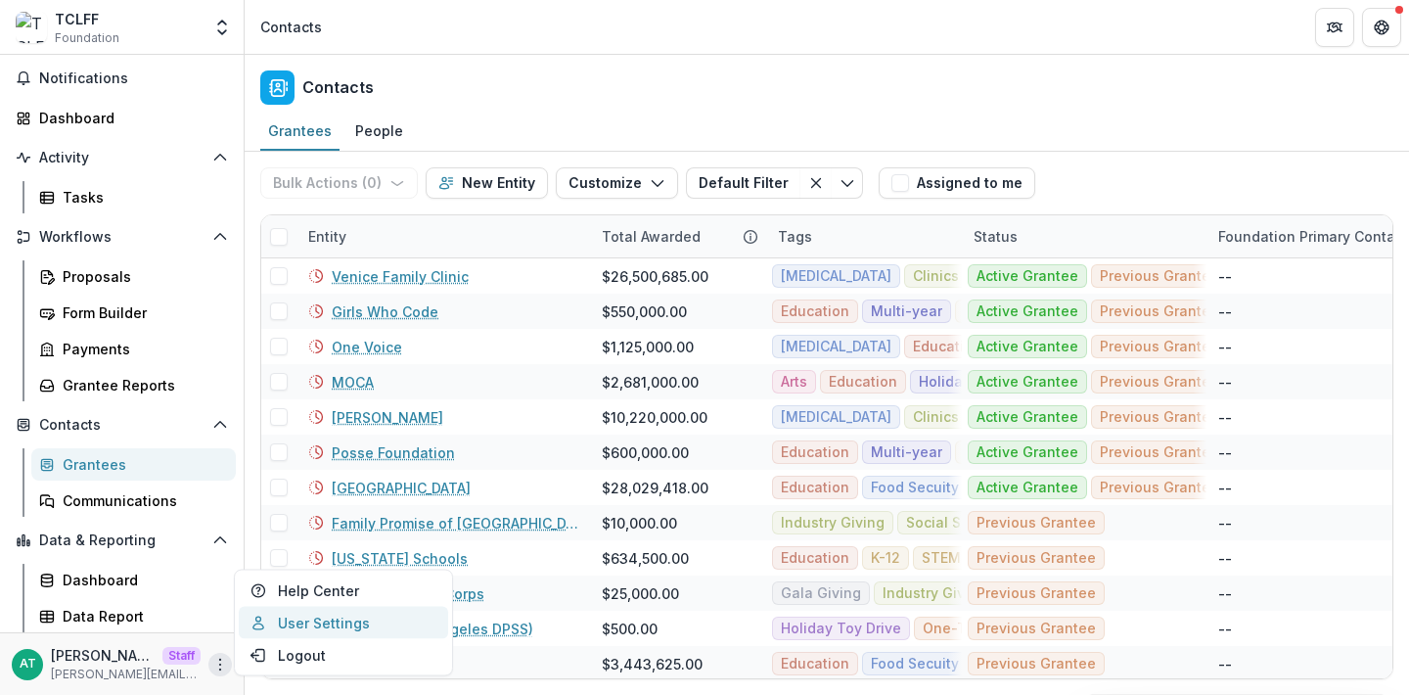
click at [297, 612] on link "User Settings" at bounding box center [343, 623] width 209 height 32
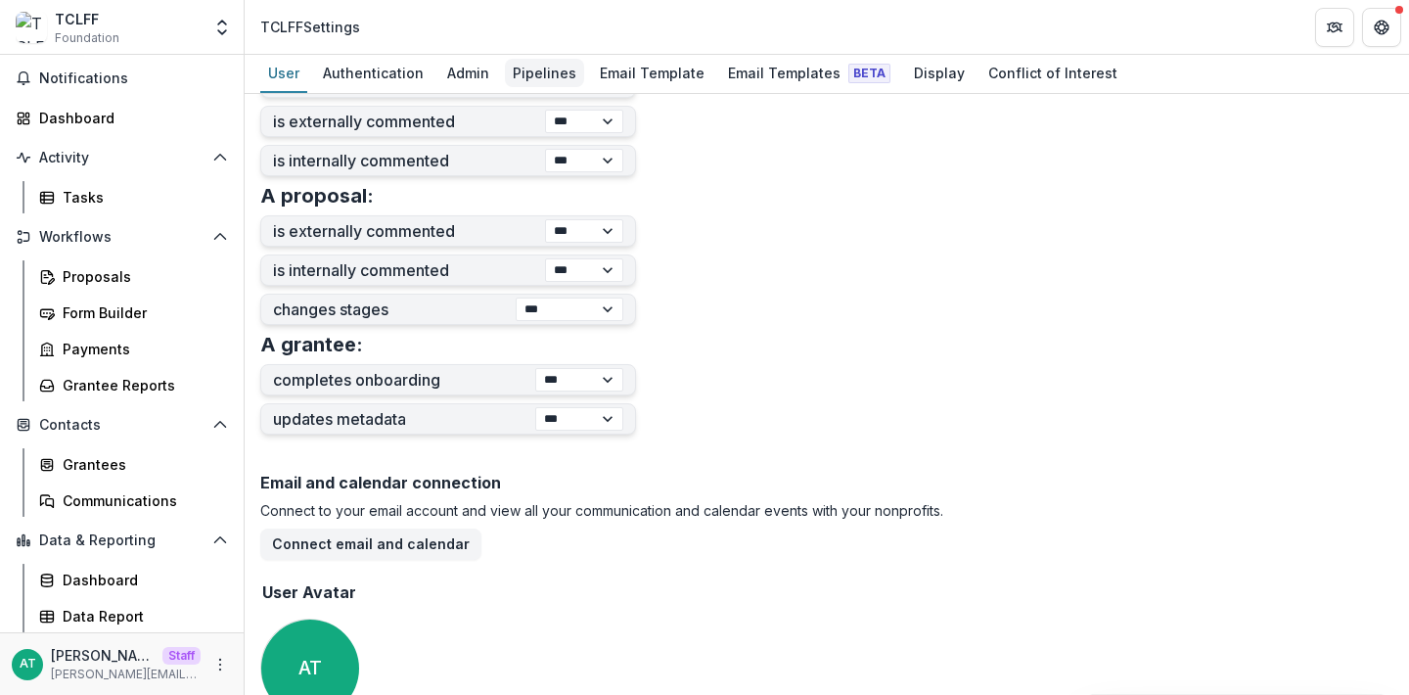
click at [544, 62] on div "Pipelines" at bounding box center [544, 73] width 79 height 28
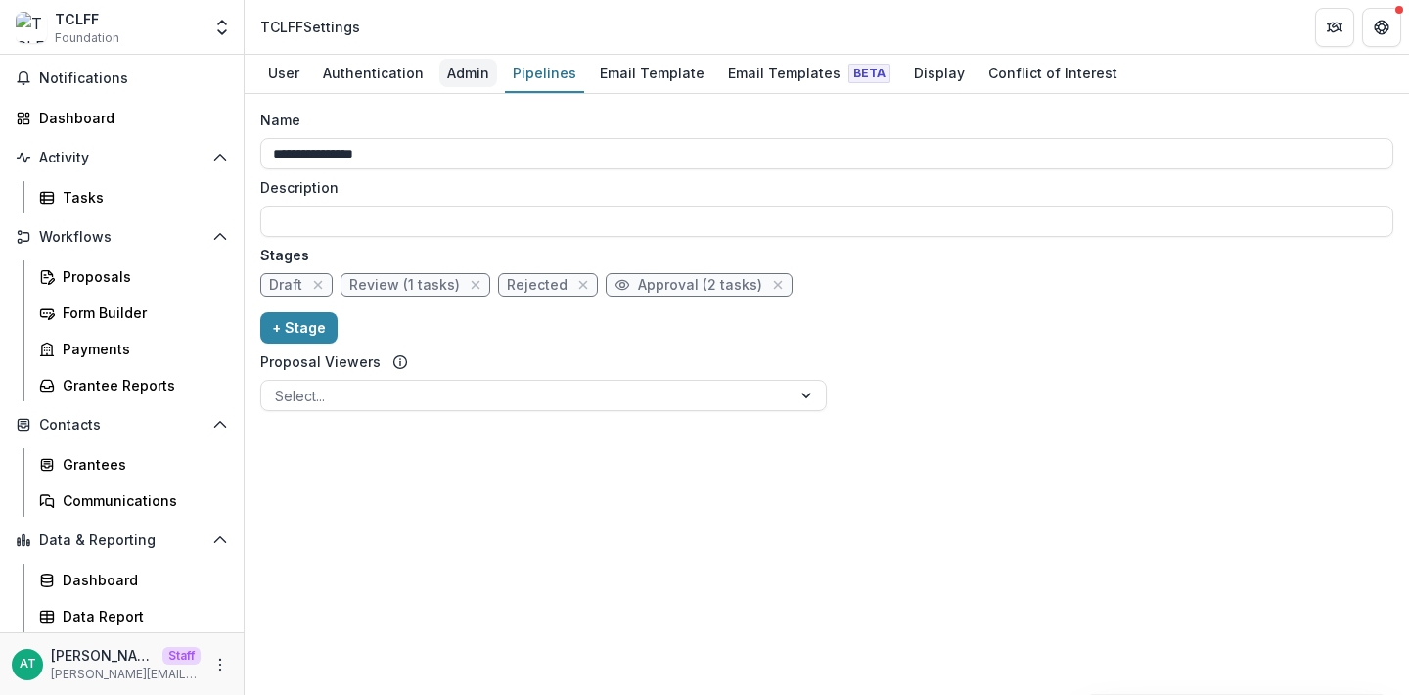
click at [458, 66] on div "Admin" at bounding box center [468, 73] width 58 height 28
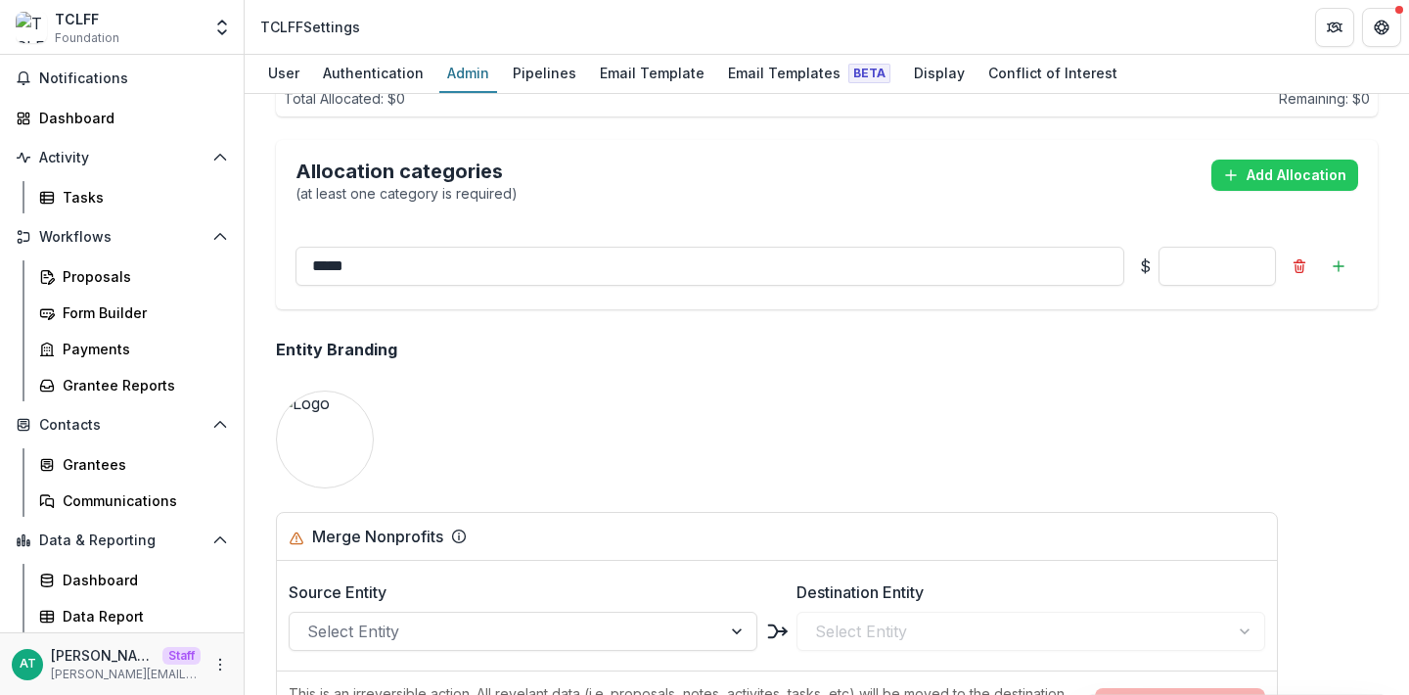
scroll to position [1708, 0]
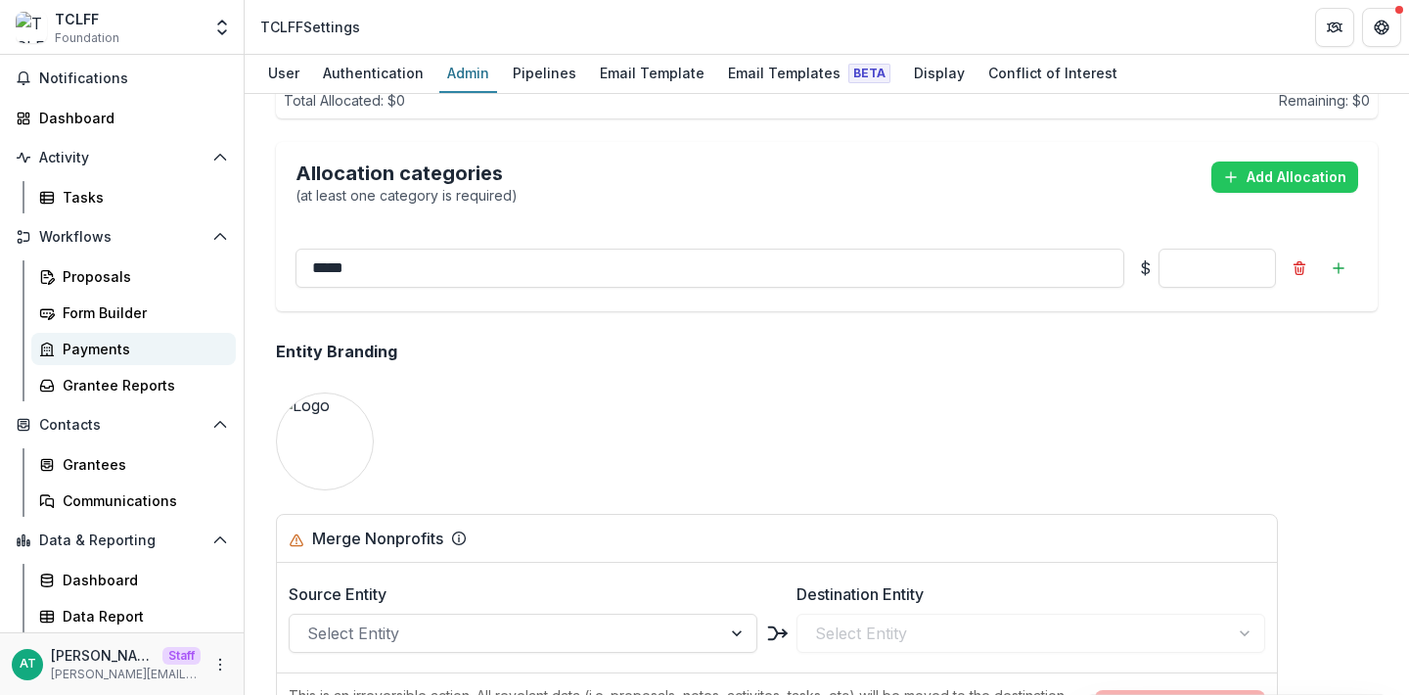
click at [103, 352] on div "Payments" at bounding box center [142, 349] width 158 height 21
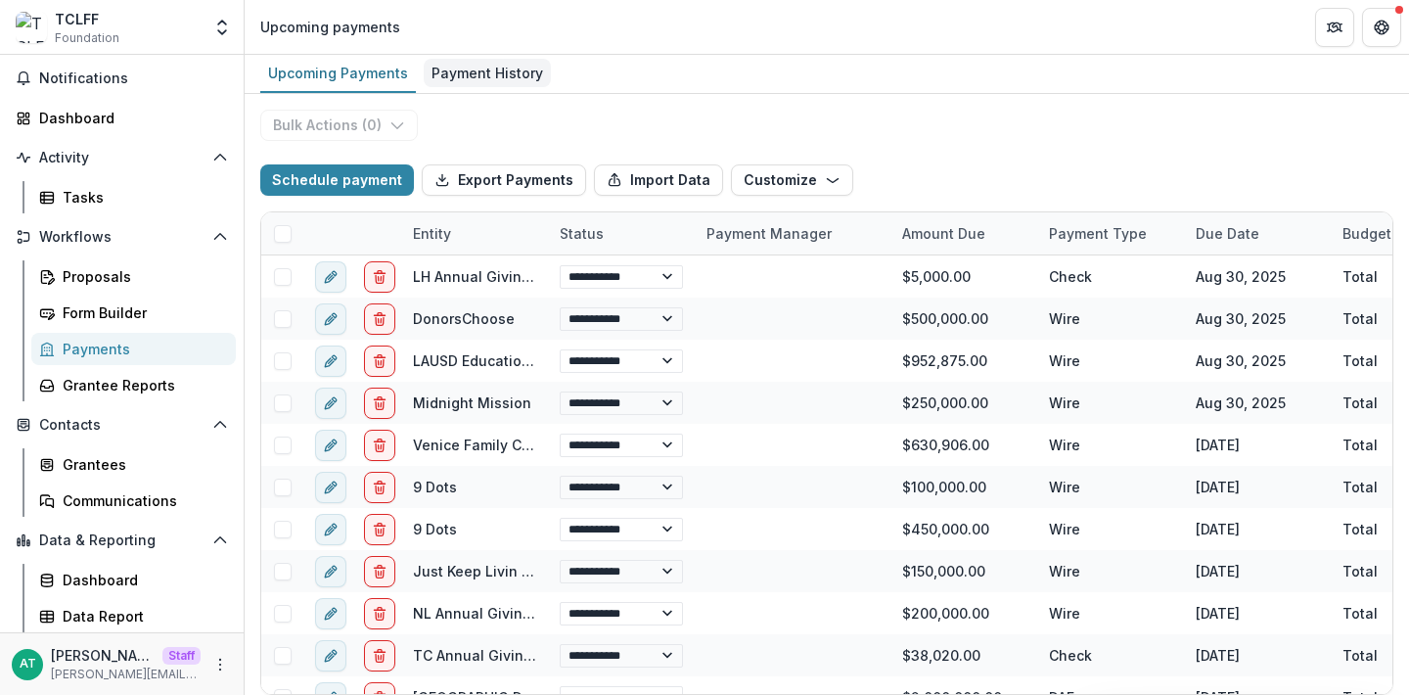
click at [474, 77] on div "Payment History" at bounding box center [487, 73] width 127 height 28
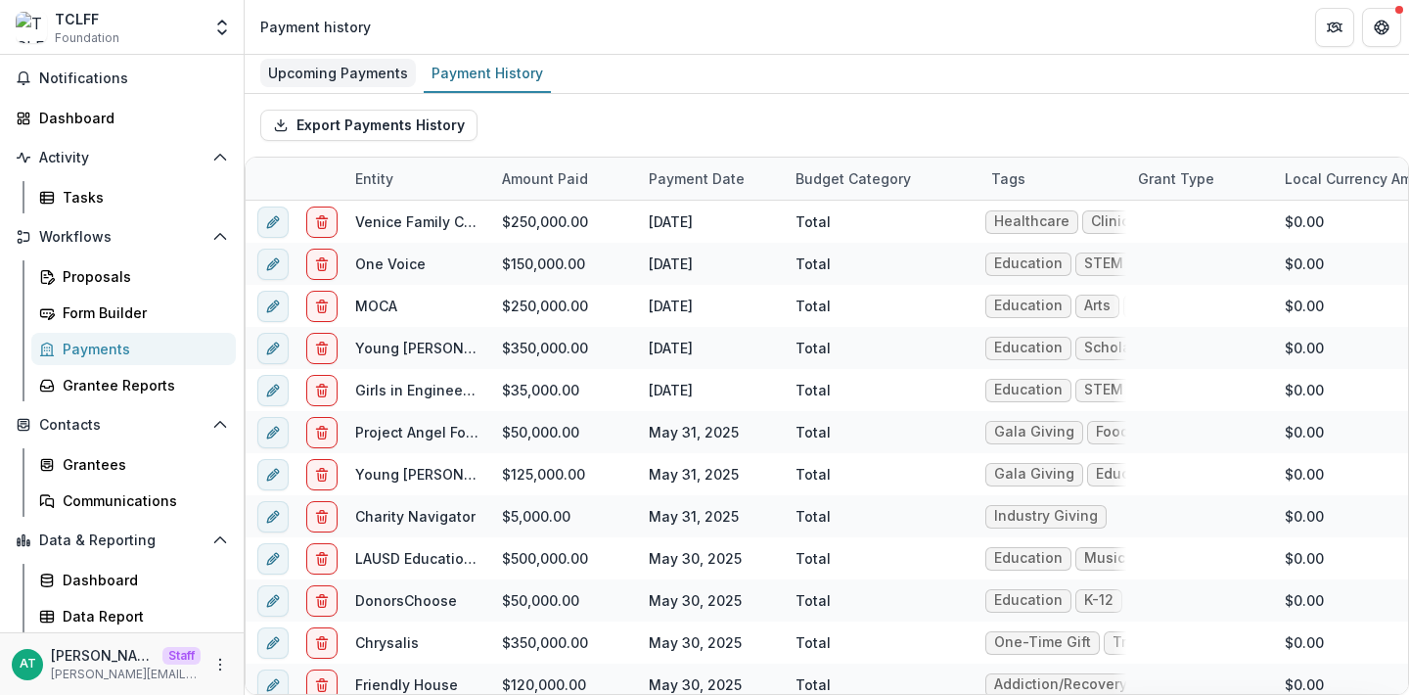
click at [366, 71] on div "Upcoming Payments" at bounding box center [338, 73] width 156 height 28
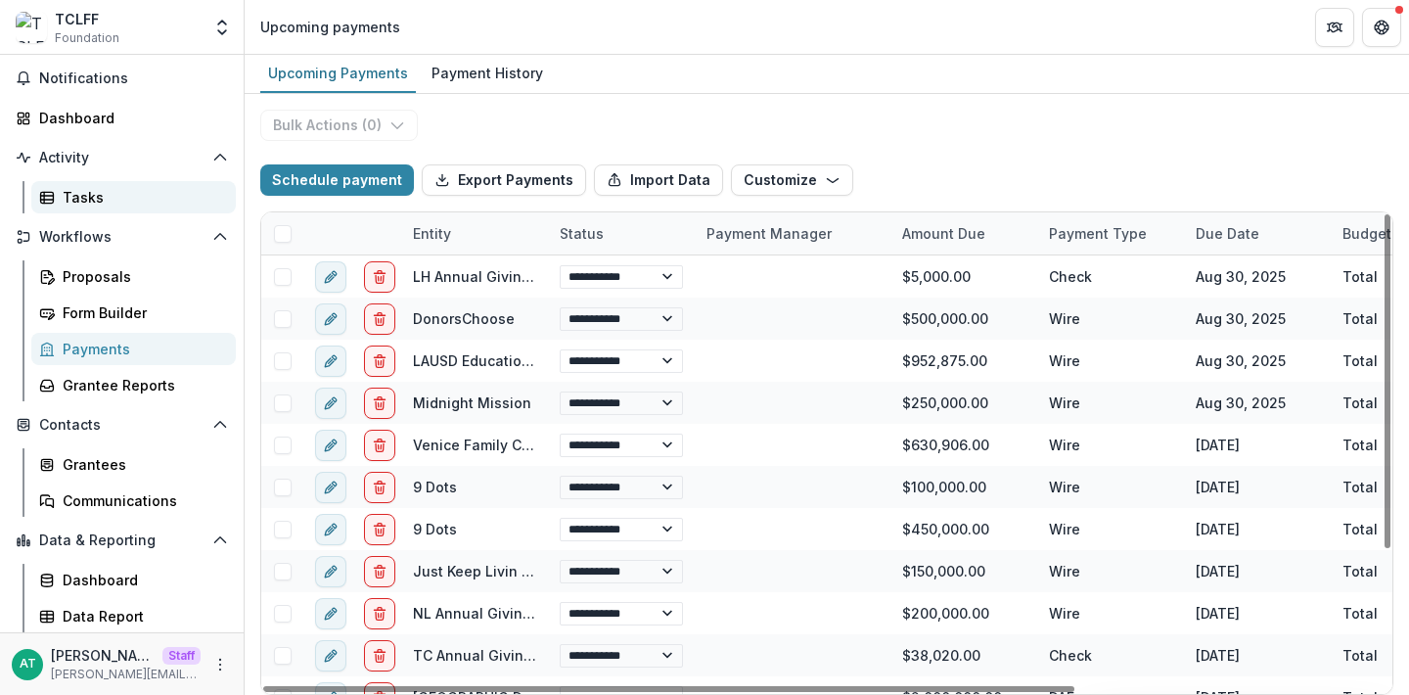
click at [86, 202] on div "Tasks" at bounding box center [142, 197] width 158 height 21
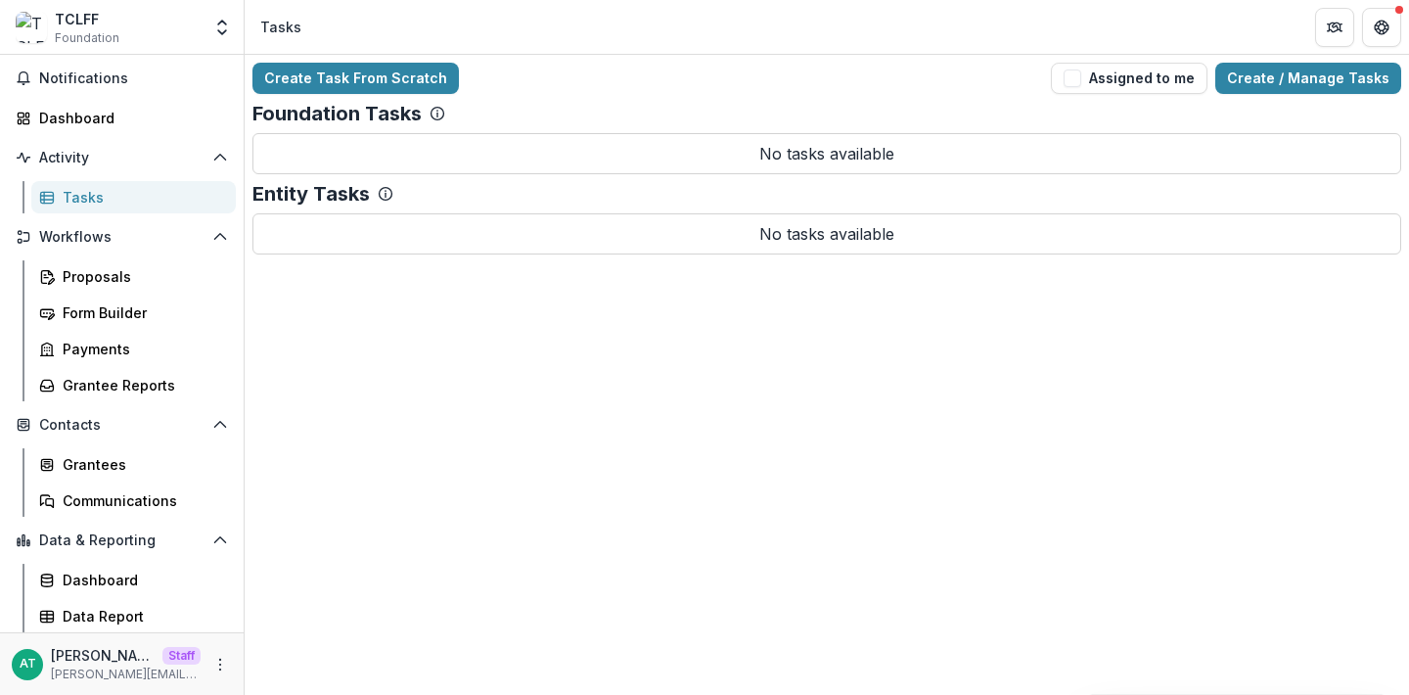
click at [1265, 94] on div "Create Task From Scratch Assigned to me Create / Manage Tasks Foundation Tasks …" at bounding box center [827, 158] width 1165 height 207
click at [1265, 93] on link "Create / Manage Tasks" at bounding box center [1308, 78] width 186 height 31
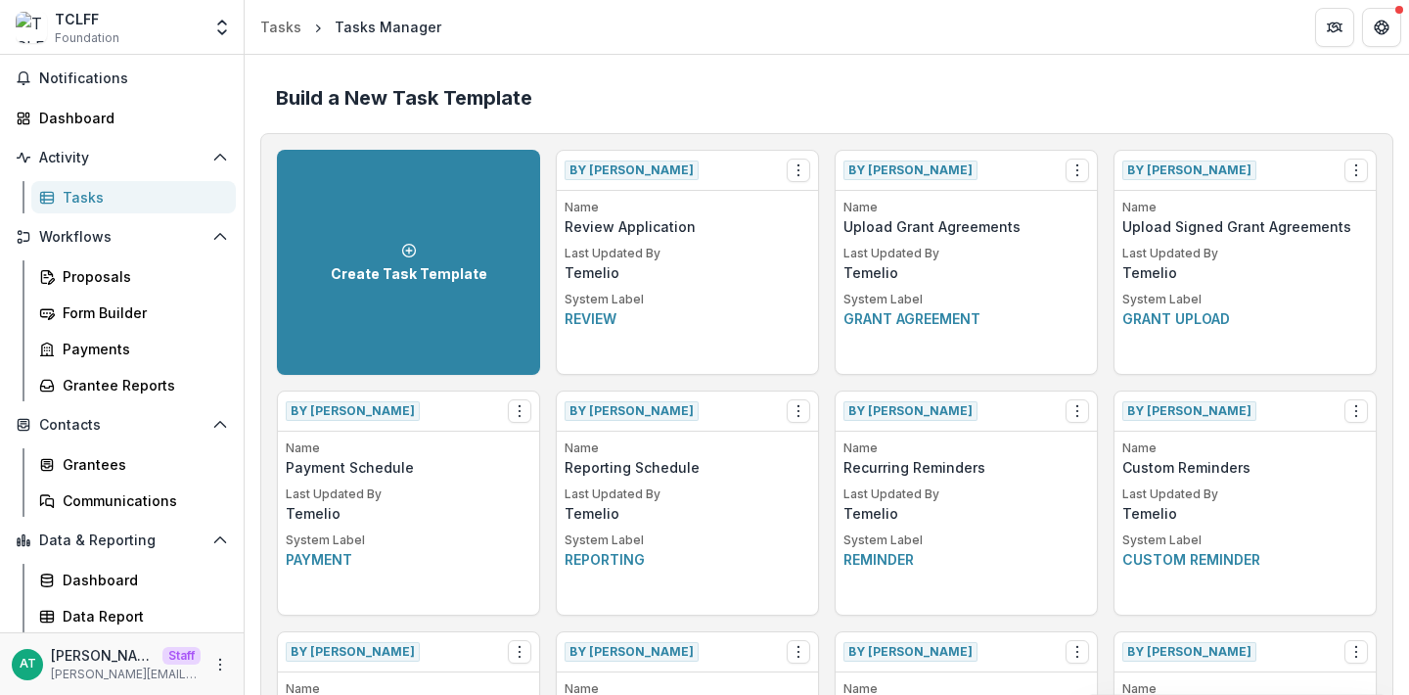
scroll to position [950, 0]
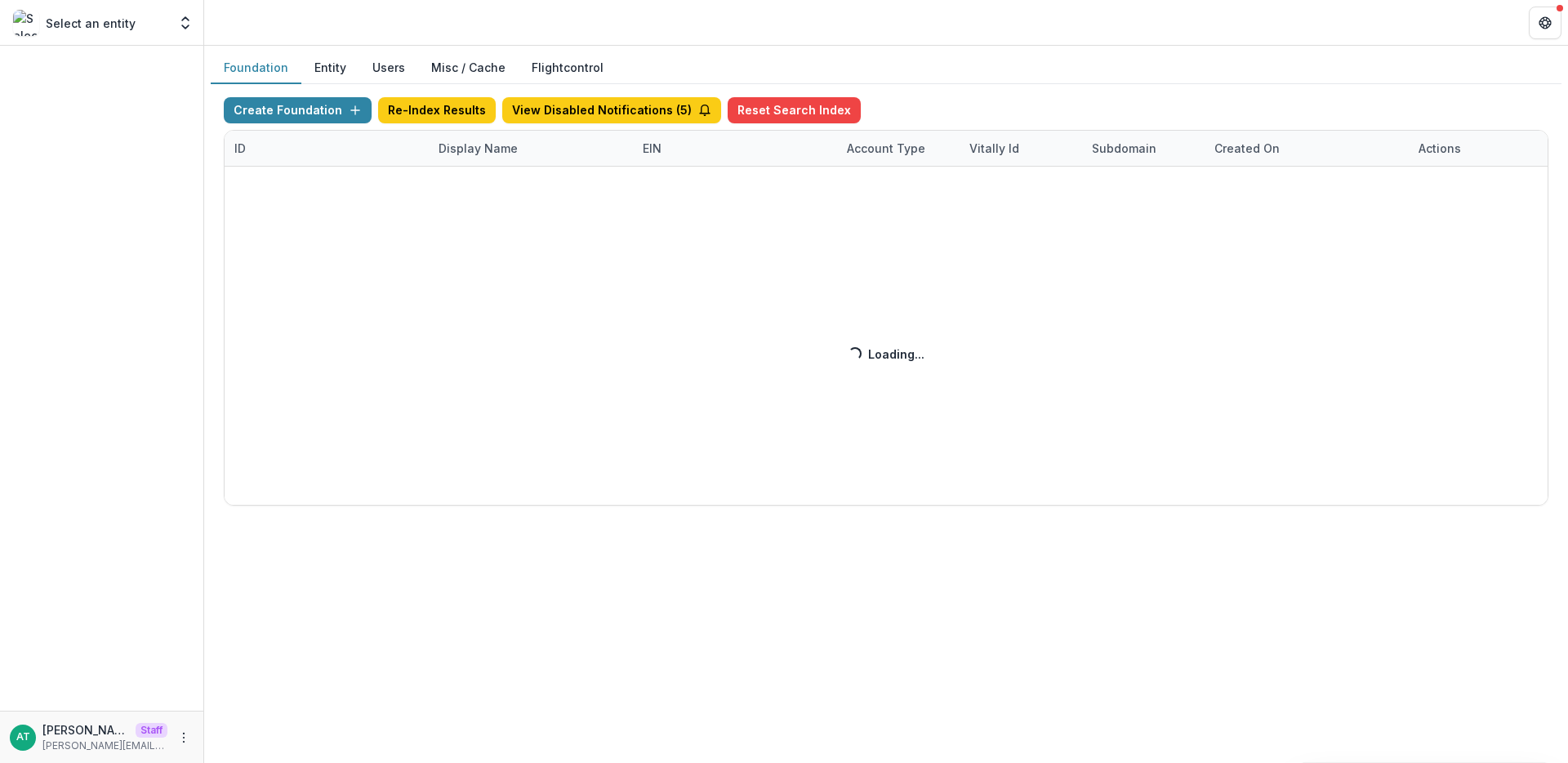
click at [461, 152] on div "Create Foundation Re-Index Results View Disabled Notifications ( 5 ) Reset Sear…" at bounding box center [885, 301] width 1324 height 408
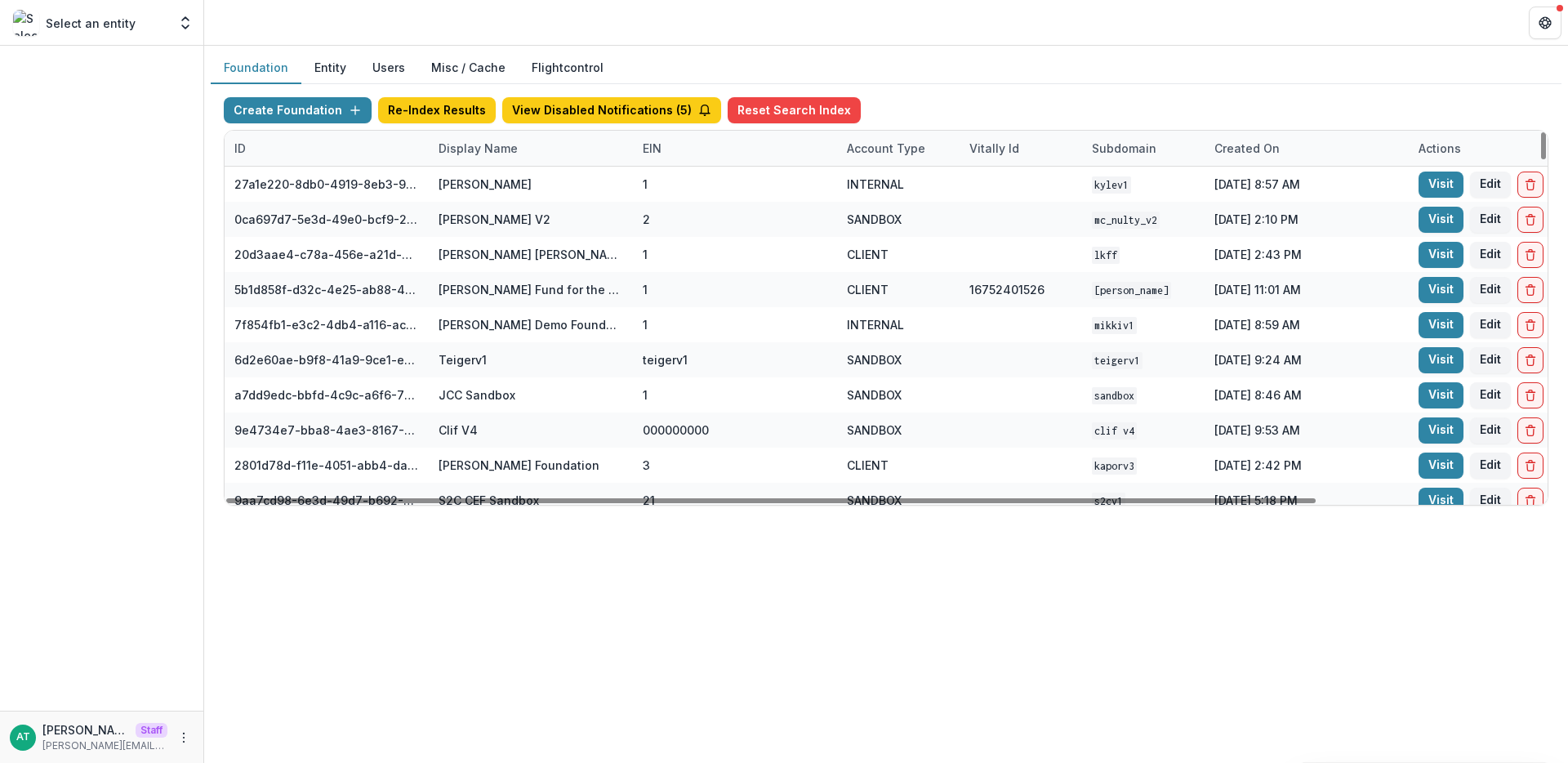
click at [477, 145] on div "Display Name" at bounding box center [478, 148] width 98 height 18
click at [480, 189] on input at bounding box center [530, 184] width 196 height 26
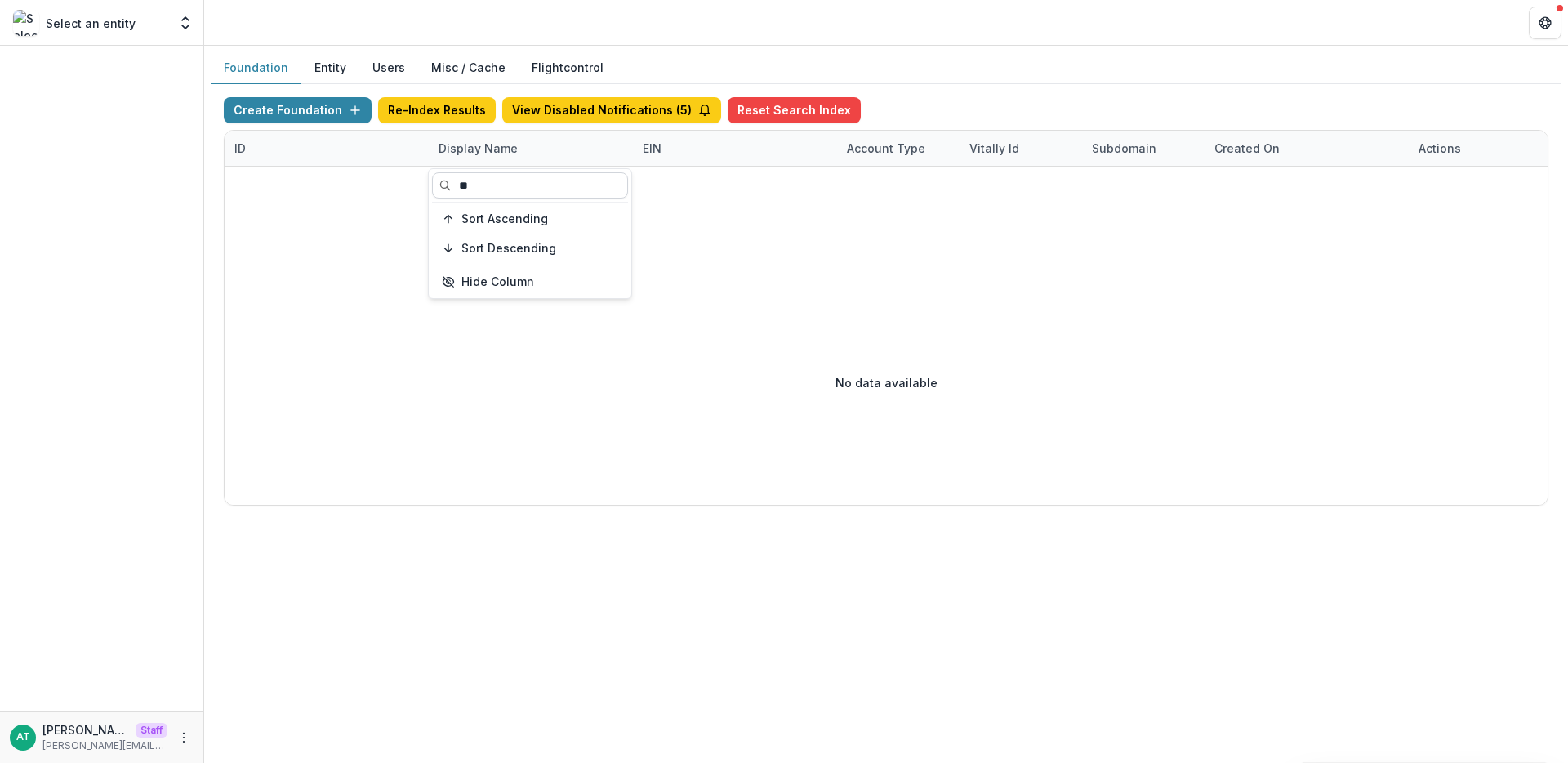
type input "*"
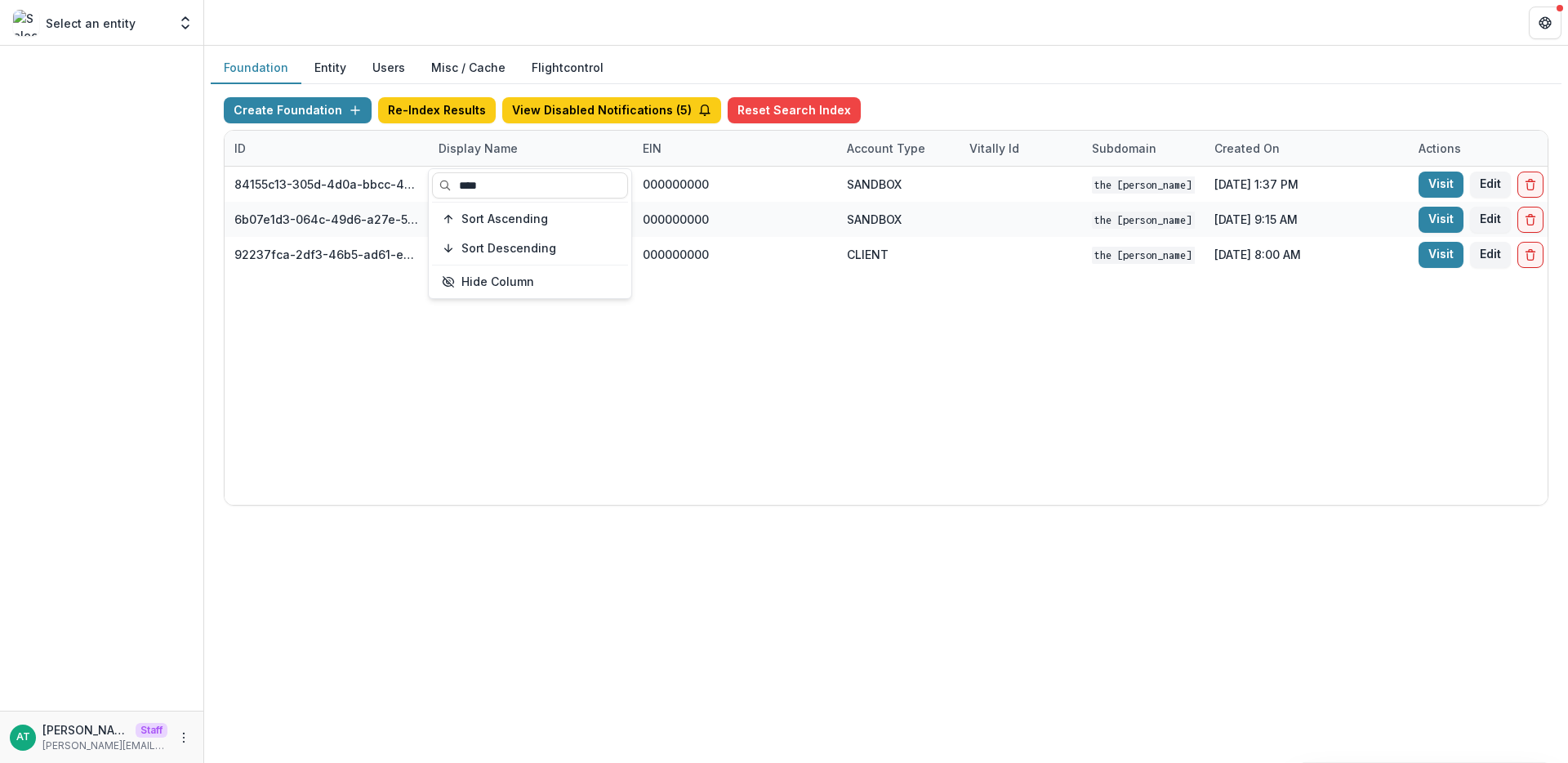
type input "****"
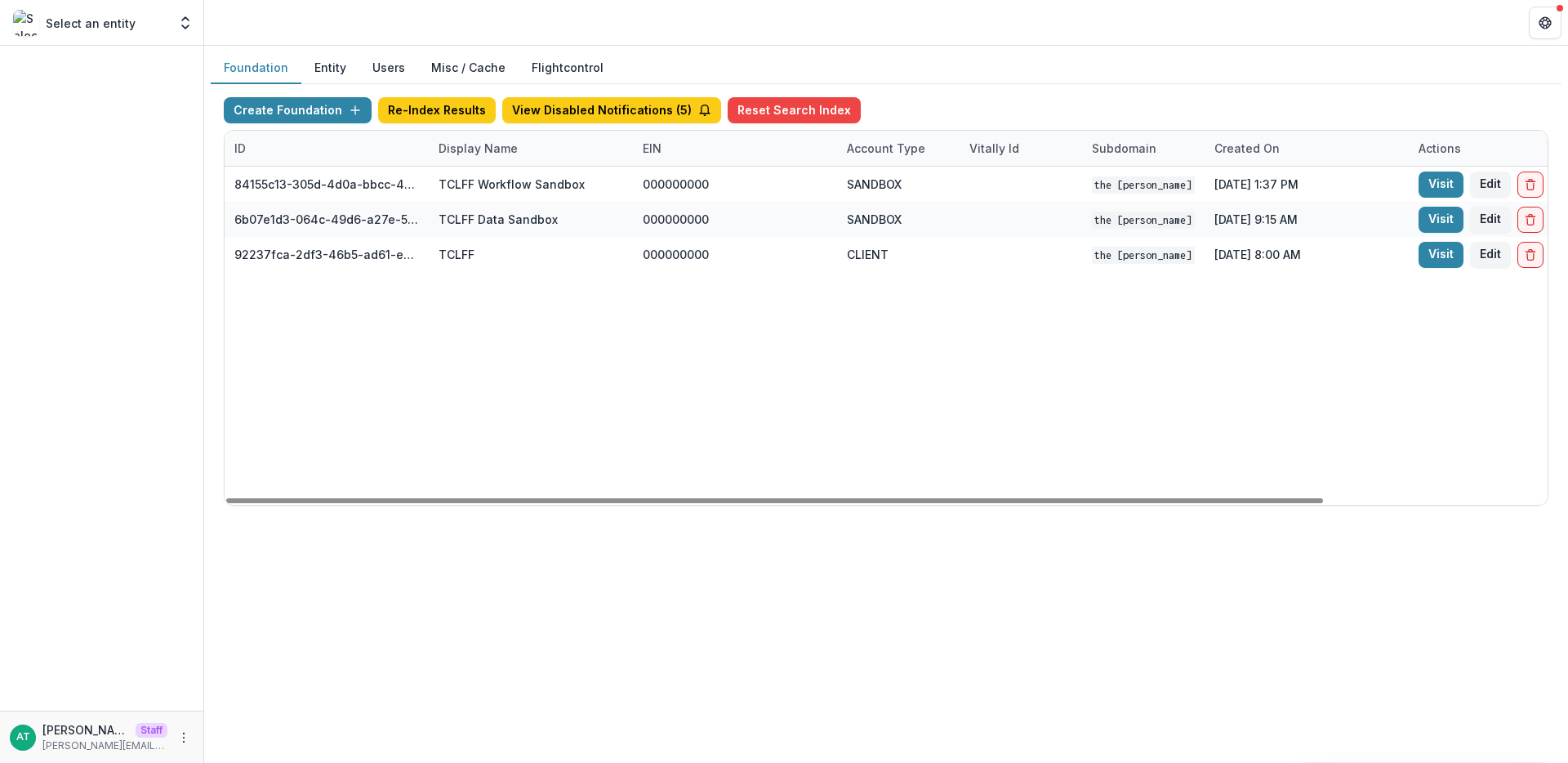
click at [860, 310] on div "84155c13-305d-4d0a-bbcc-4e8fb1a9ec77 TCLFF Workflow Sandbox 000000000 SANDBOX T…" at bounding box center [1021, 336] width 1592 height 338
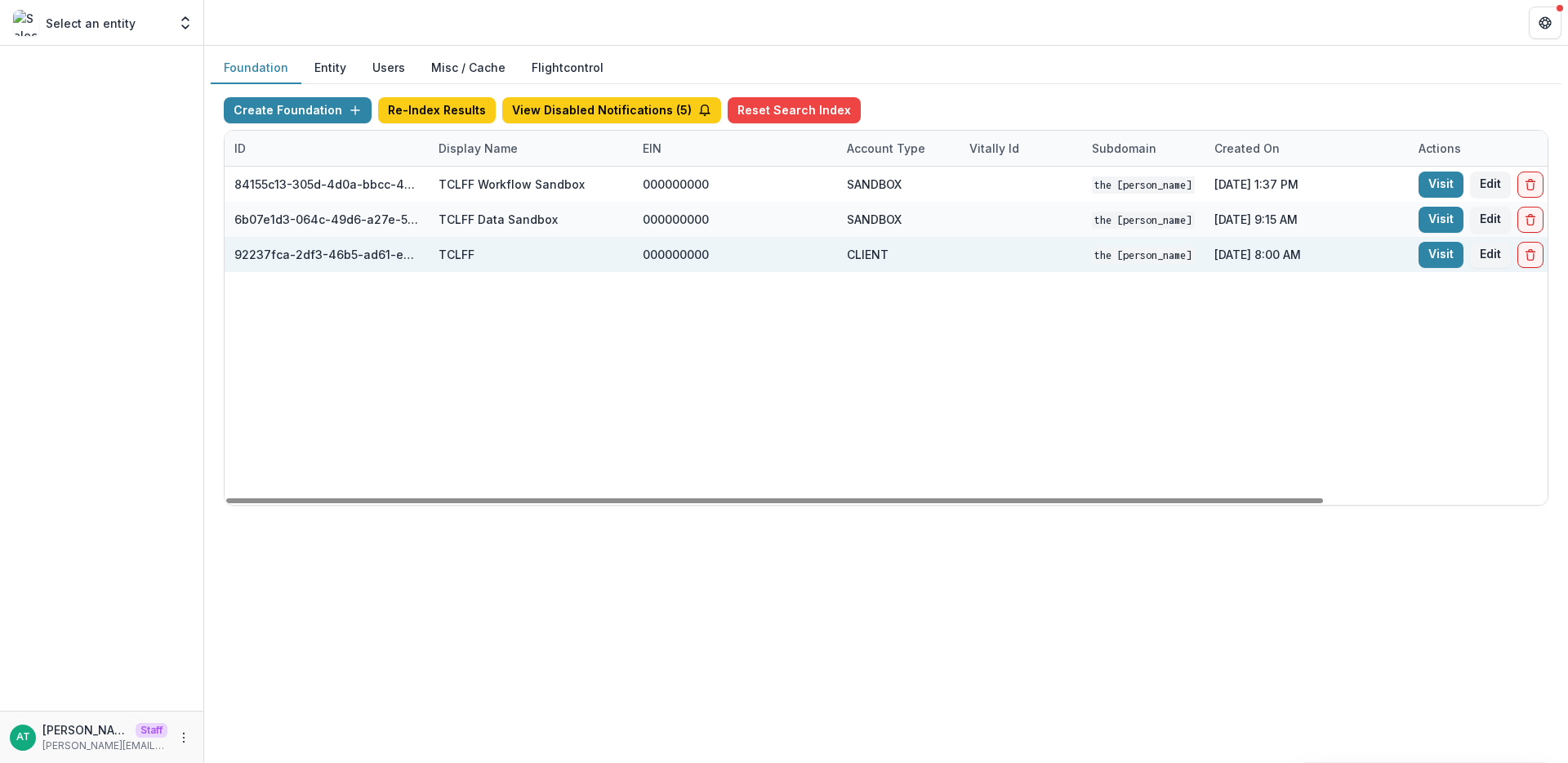
scroll to position [0, 270]
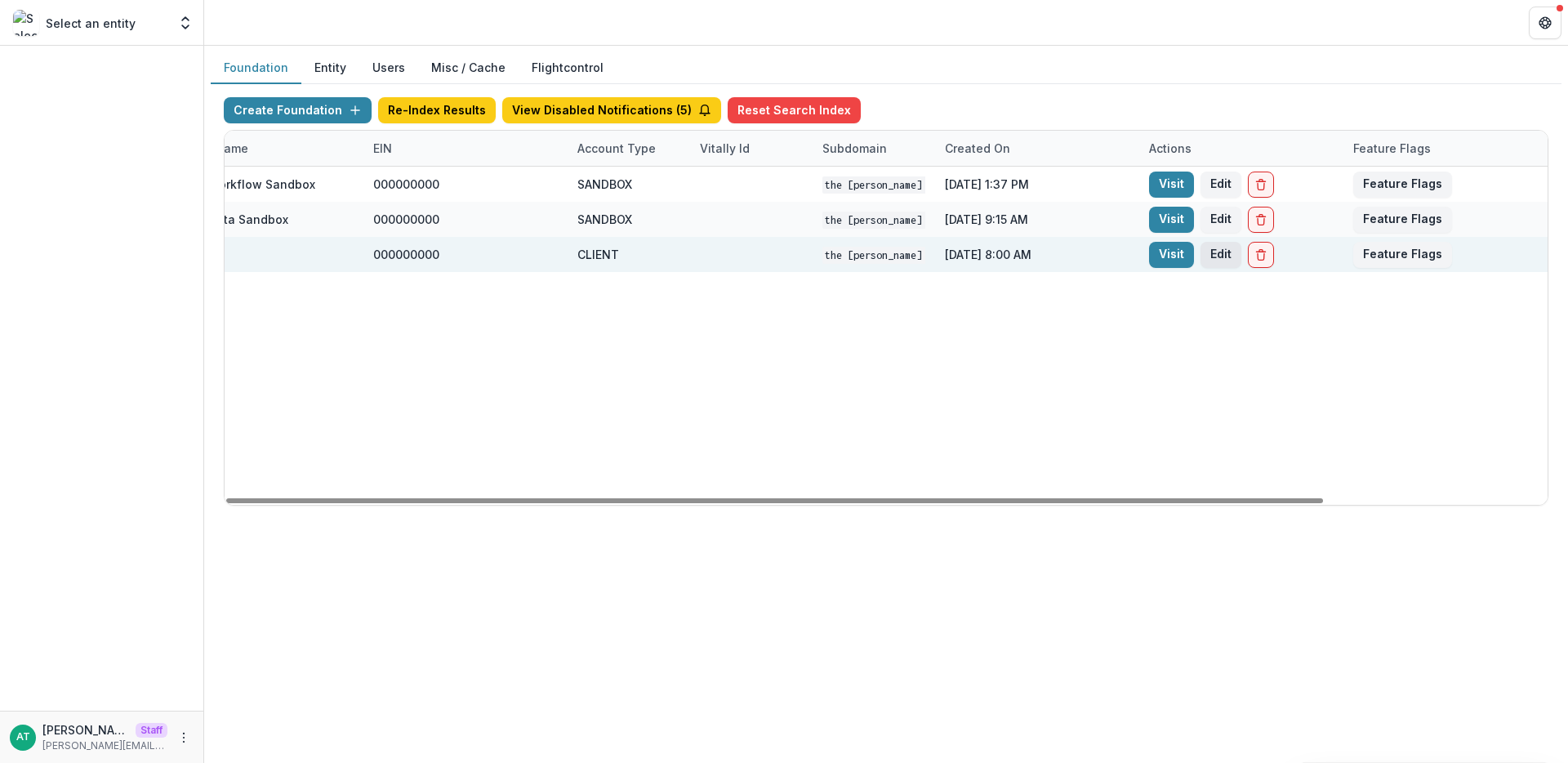
click at [1215, 254] on button "Edit" at bounding box center [1221, 255] width 41 height 26
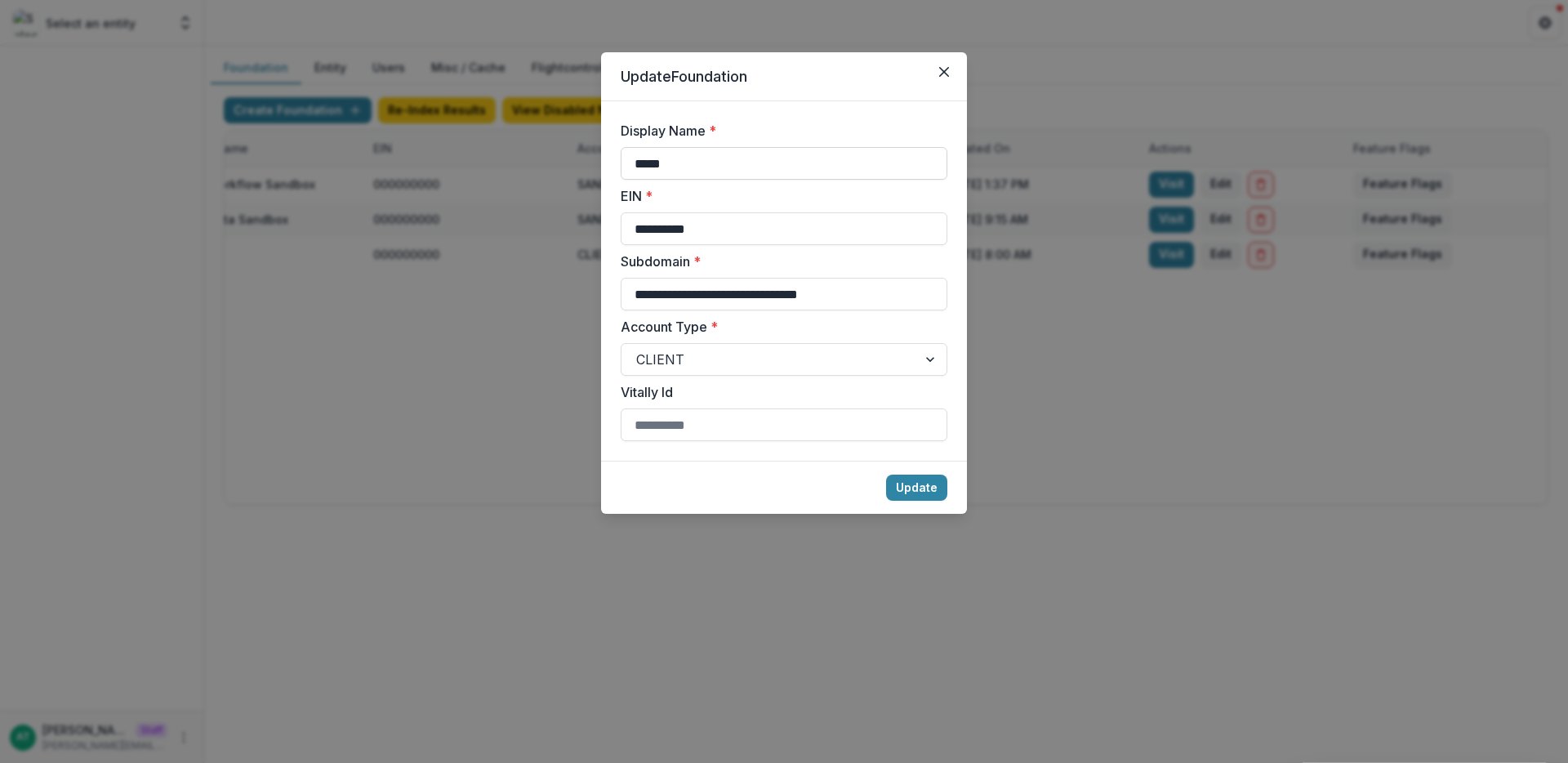
drag, startPoint x: 695, startPoint y: 159, endPoint x: 644, endPoint y: 158, distance: 51.0
click at [644, 158] on input "*****" at bounding box center [784, 163] width 326 height 33
click at [916, 494] on button "Update" at bounding box center [916, 488] width 61 height 26
click at [884, 165] on input "**********" at bounding box center [784, 163] width 326 height 33
click at [927, 498] on button "Update" at bounding box center [916, 488] width 61 height 26
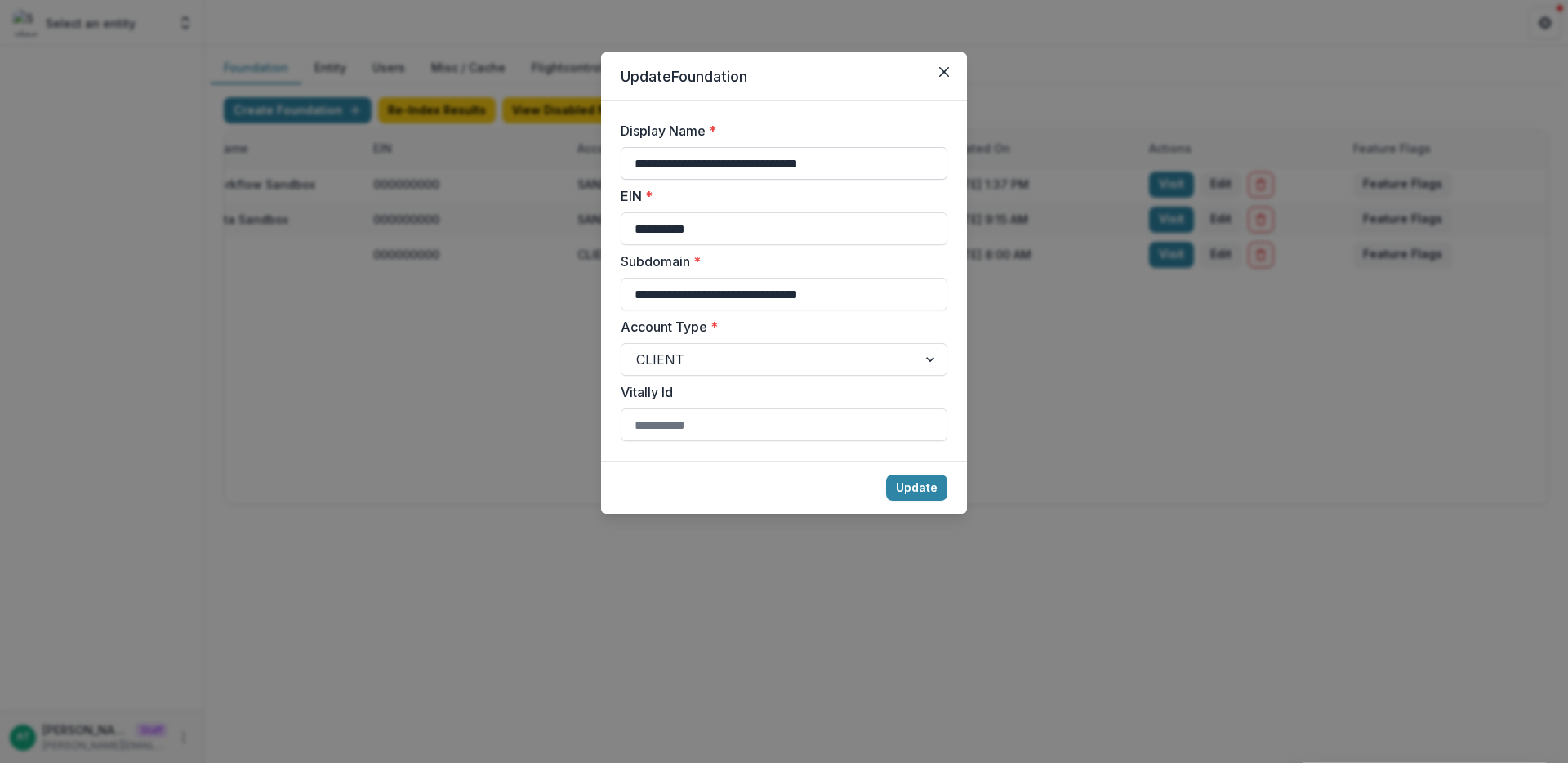
click at [865, 163] on input "**********" at bounding box center [784, 163] width 326 height 33
type input "**********"
click at [925, 493] on button "Update" at bounding box center [916, 488] width 61 height 26
click at [935, 494] on button "Update" at bounding box center [916, 488] width 61 height 26
click at [891, 503] on footer "Update" at bounding box center [784, 488] width 366 height 53
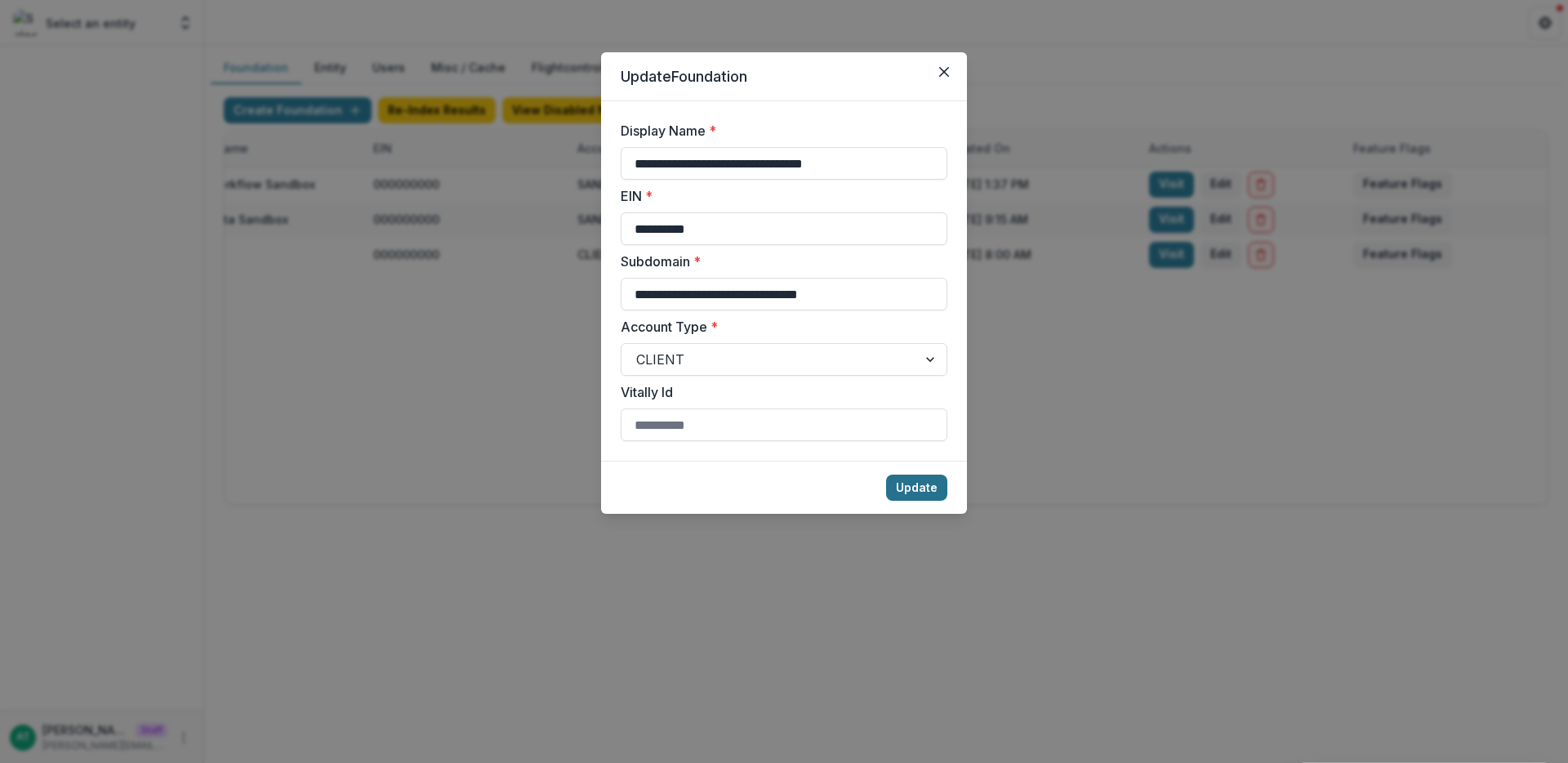
click at [904, 487] on button "Update" at bounding box center [916, 488] width 61 height 26
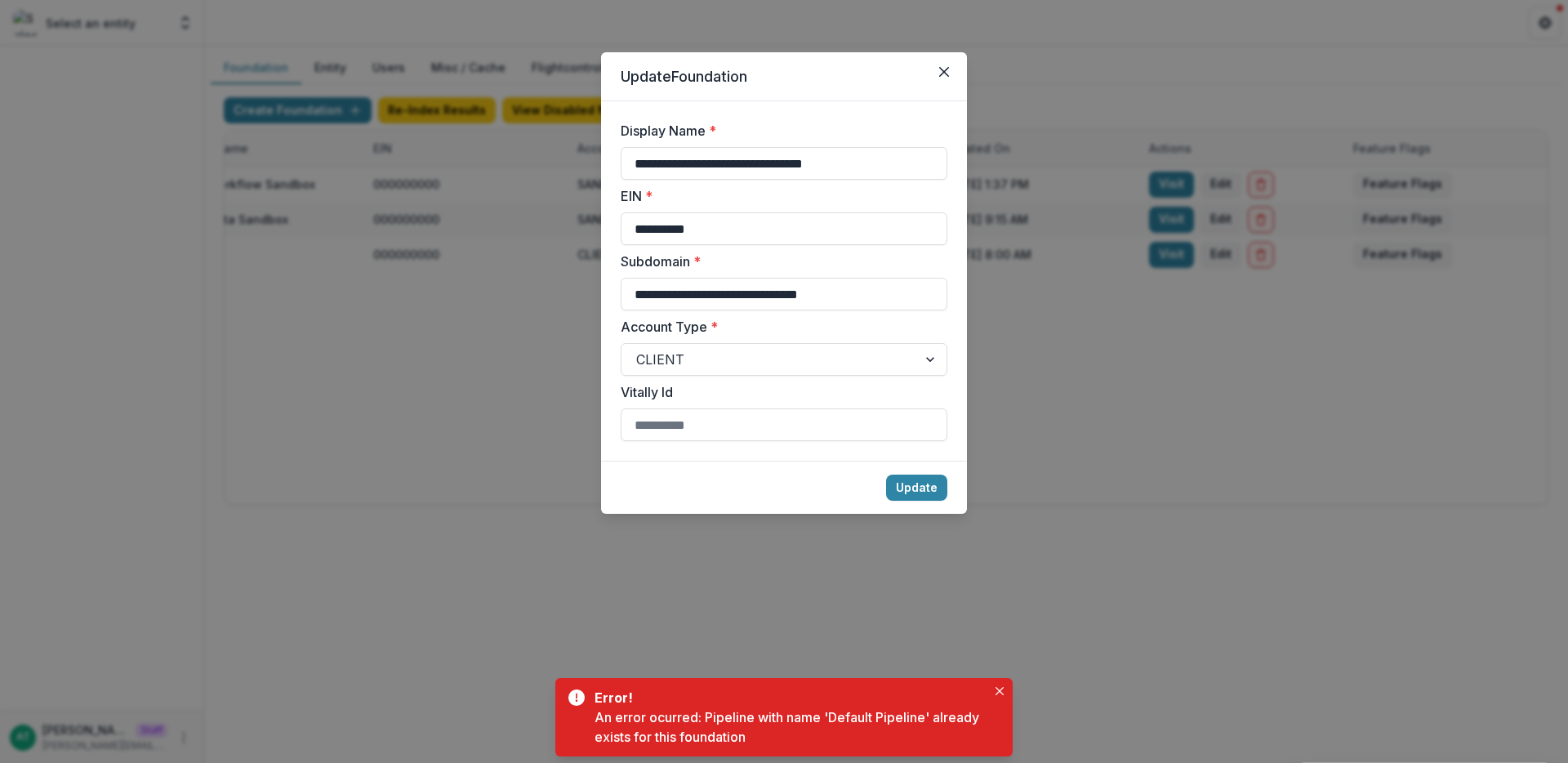
click at [691, 725] on div "An error ocurred: Pipeline with name 'Default Pipeline' already exists for this…" at bounding box center [790, 726] width 392 height 39
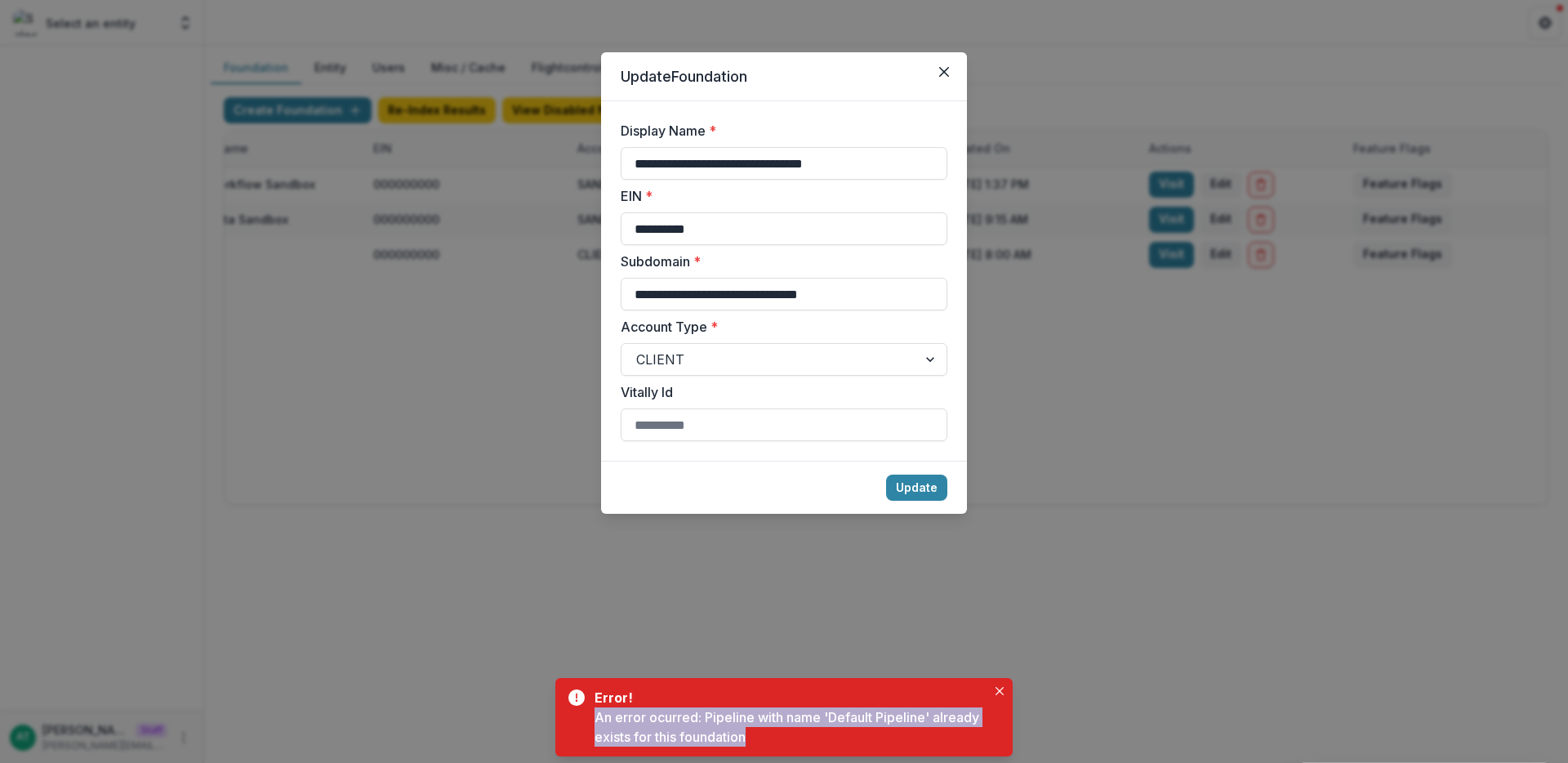
click at [691, 725] on div "An error ocurred: Pipeline with name 'Default Pipeline' already exists for this…" at bounding box center [790, 726] width 392 height 39
copy body "An error ocurred: Pipeline with name 'Default Pipeline' already exists for this…"
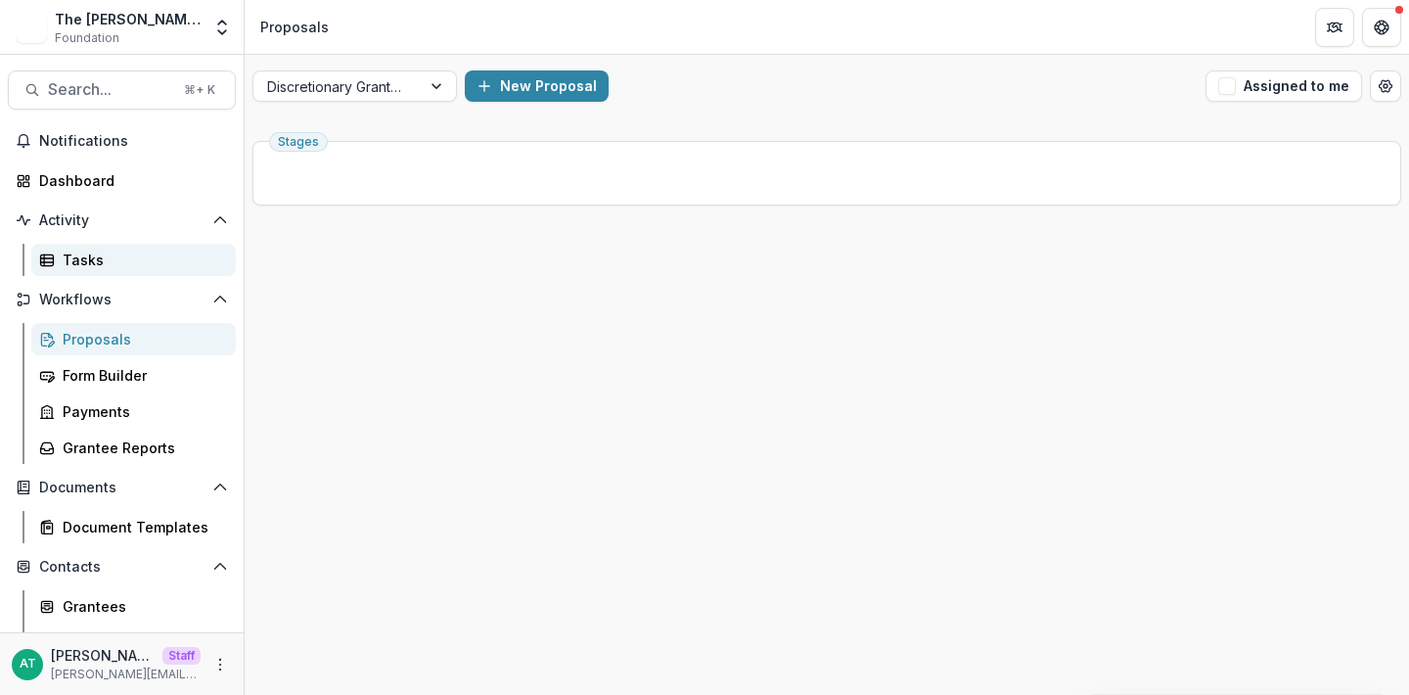
click at [103, 254] on div "Tasks" at bounding box center [142, 260] width 158 height 21
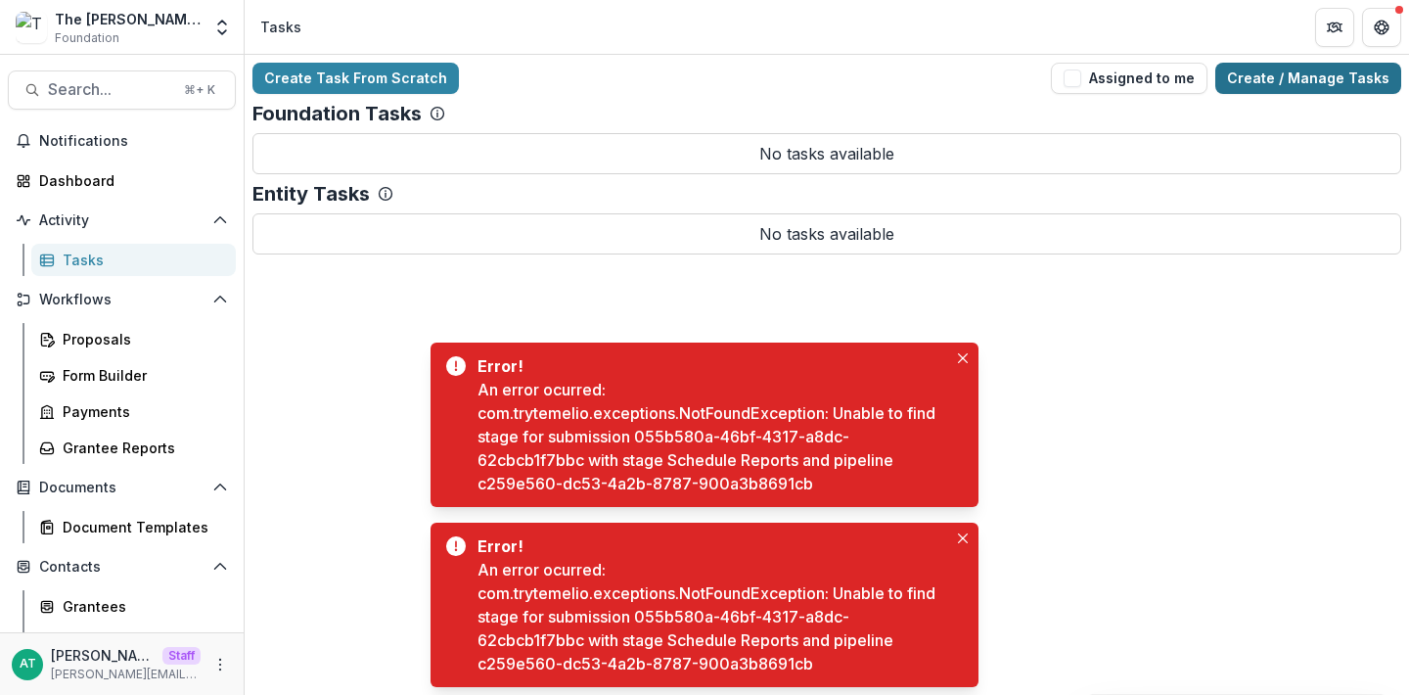
click at [1347, 66] on link "Create / Manage Tasks" at bounding box center [1308, 78] width 186 height 31
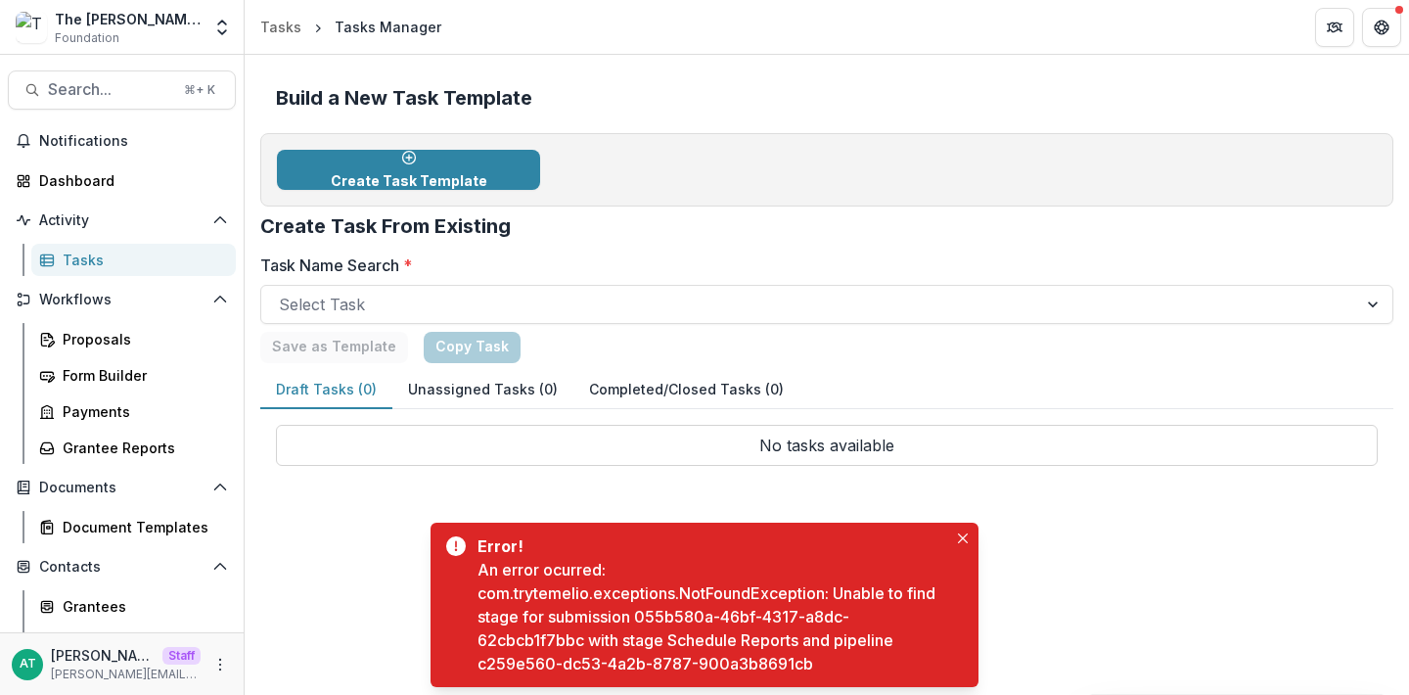
click at [131, 256] on div "Tasks" at bounding box center [142, 260] width 158 height 21
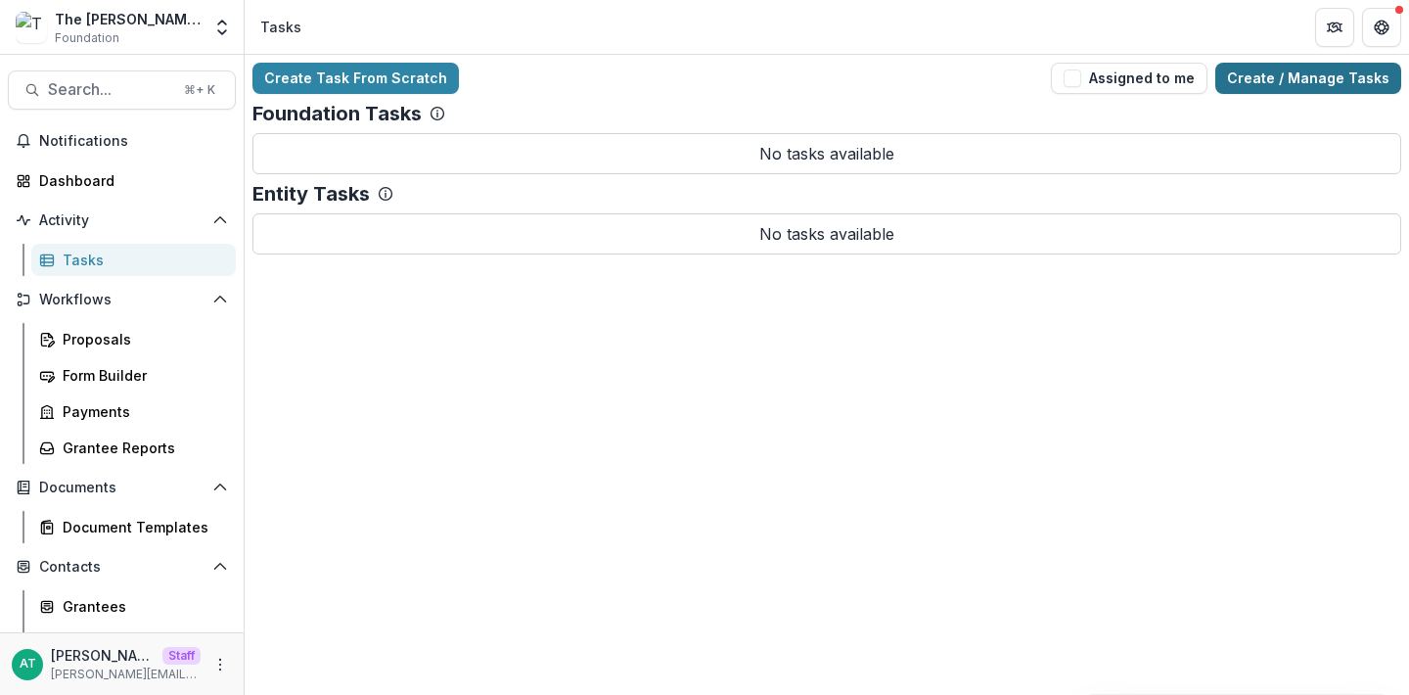
click at [1296, 82] on link "Create / Manage Tasks" at bounding box center [1308, 78] width 186 height 31
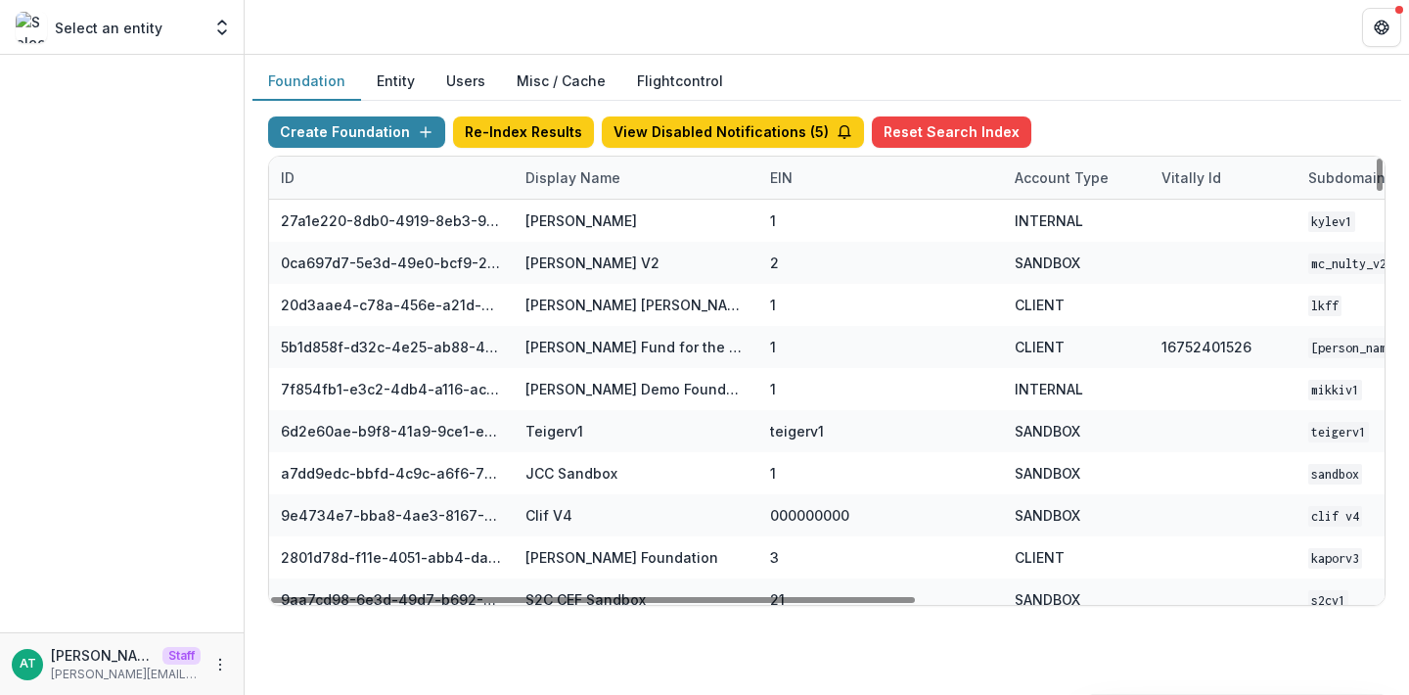
click at [554, 181] on div "Display Name" at bounding box center [573, 177] width 118 height 21
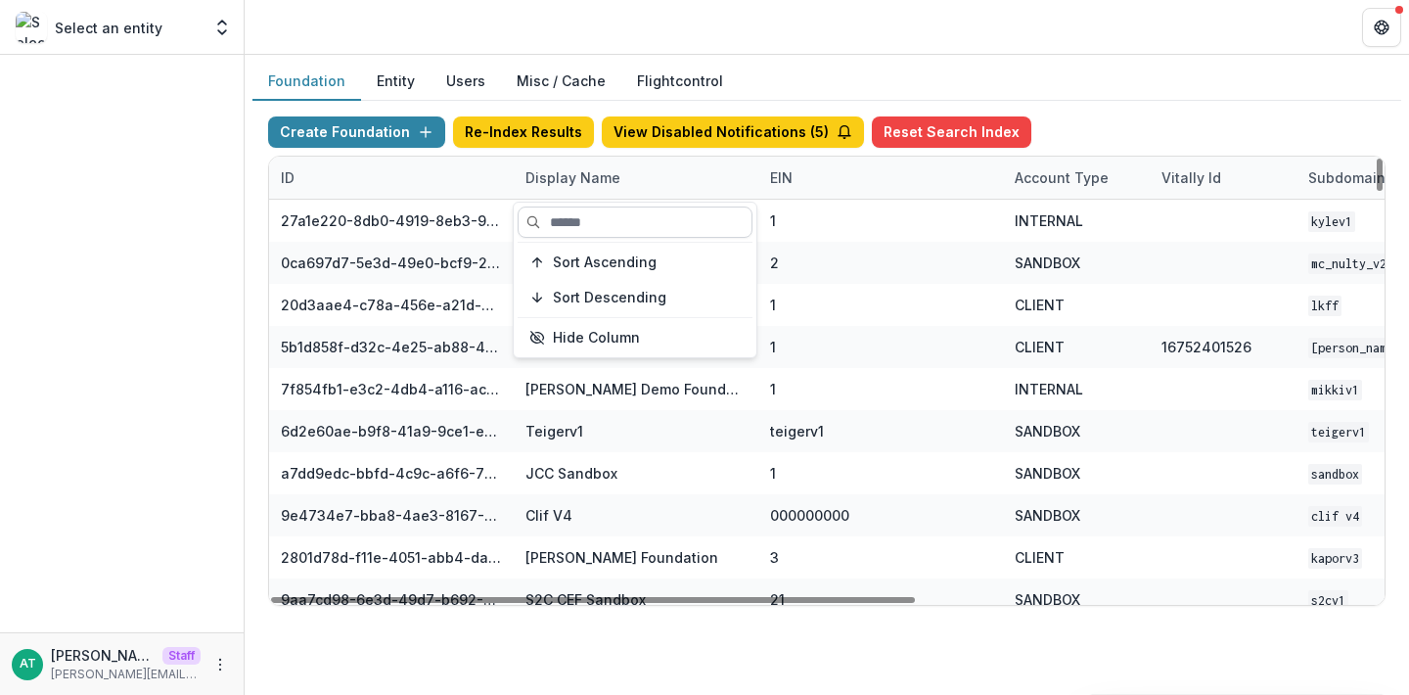
click at [583, 215] on input at bounding box center [635, 221] width 235 height 31
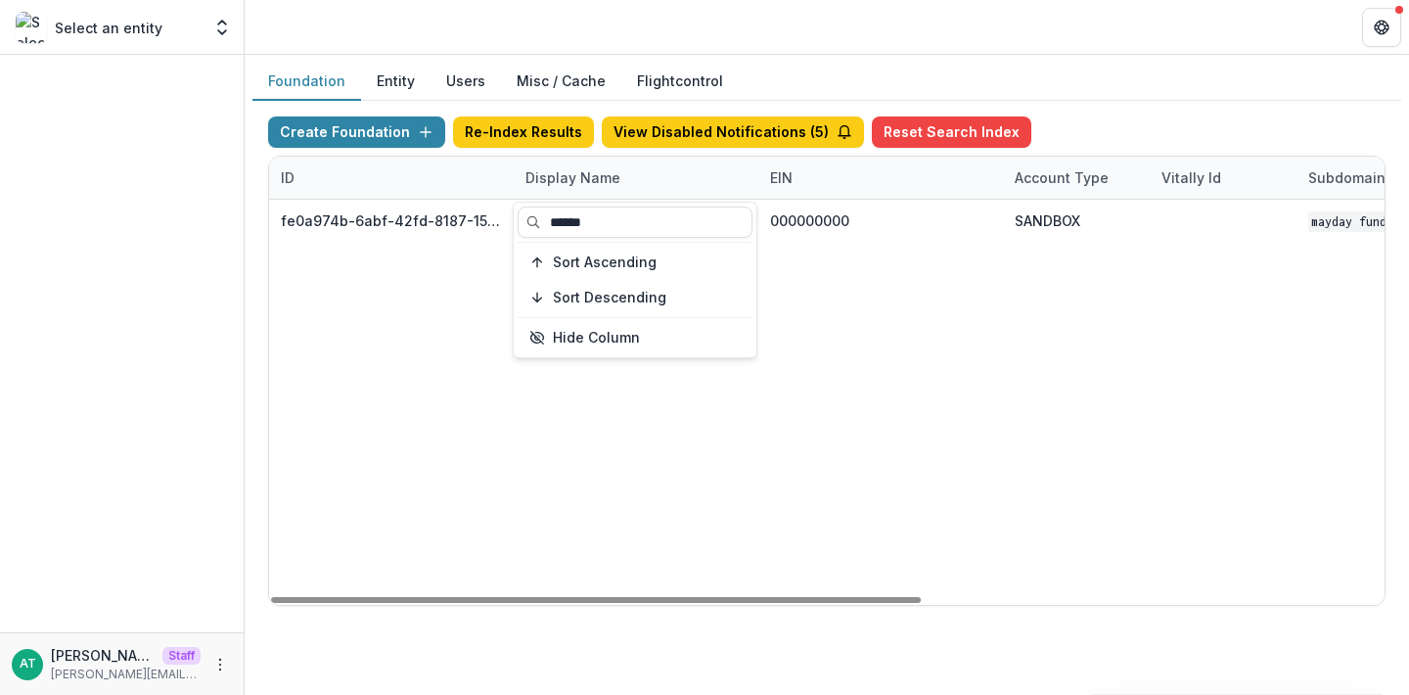
type input "******"
click at [669, 4] on header at bounding box center [827, 27] width 1165 height 54
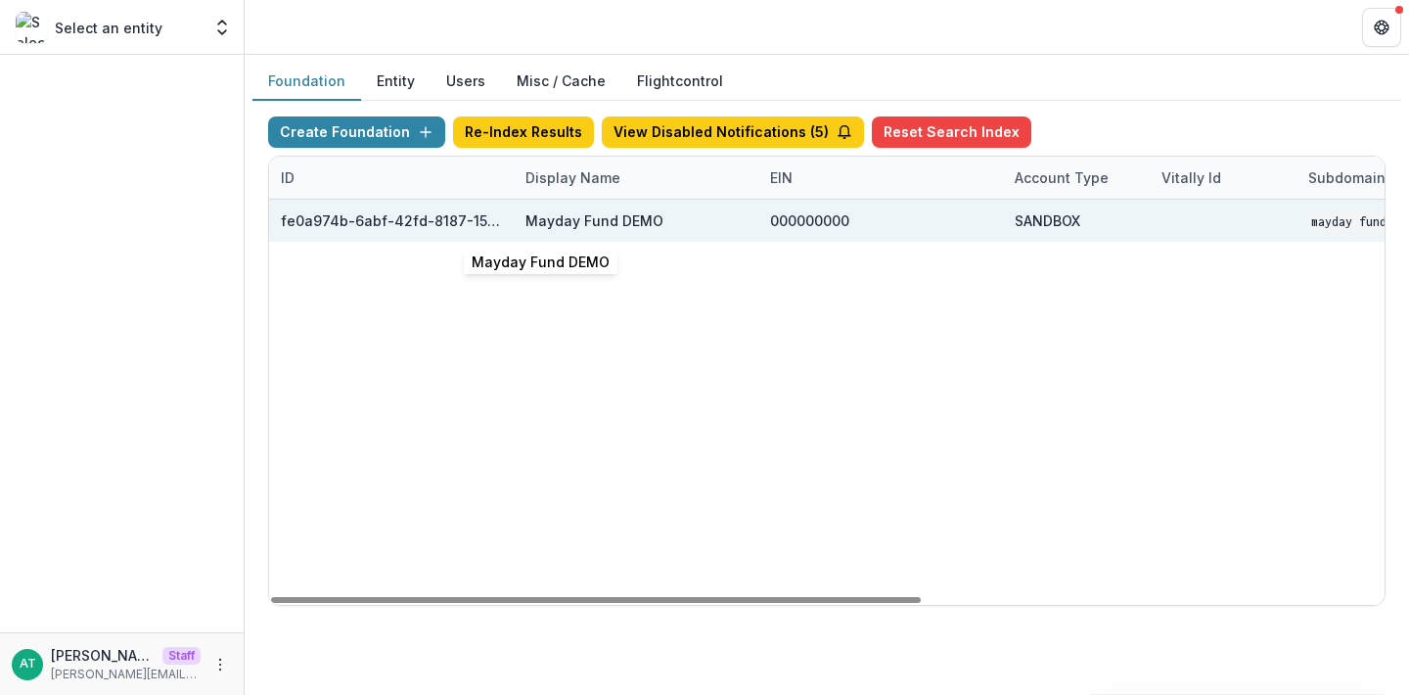
scroll to position [0, 793]
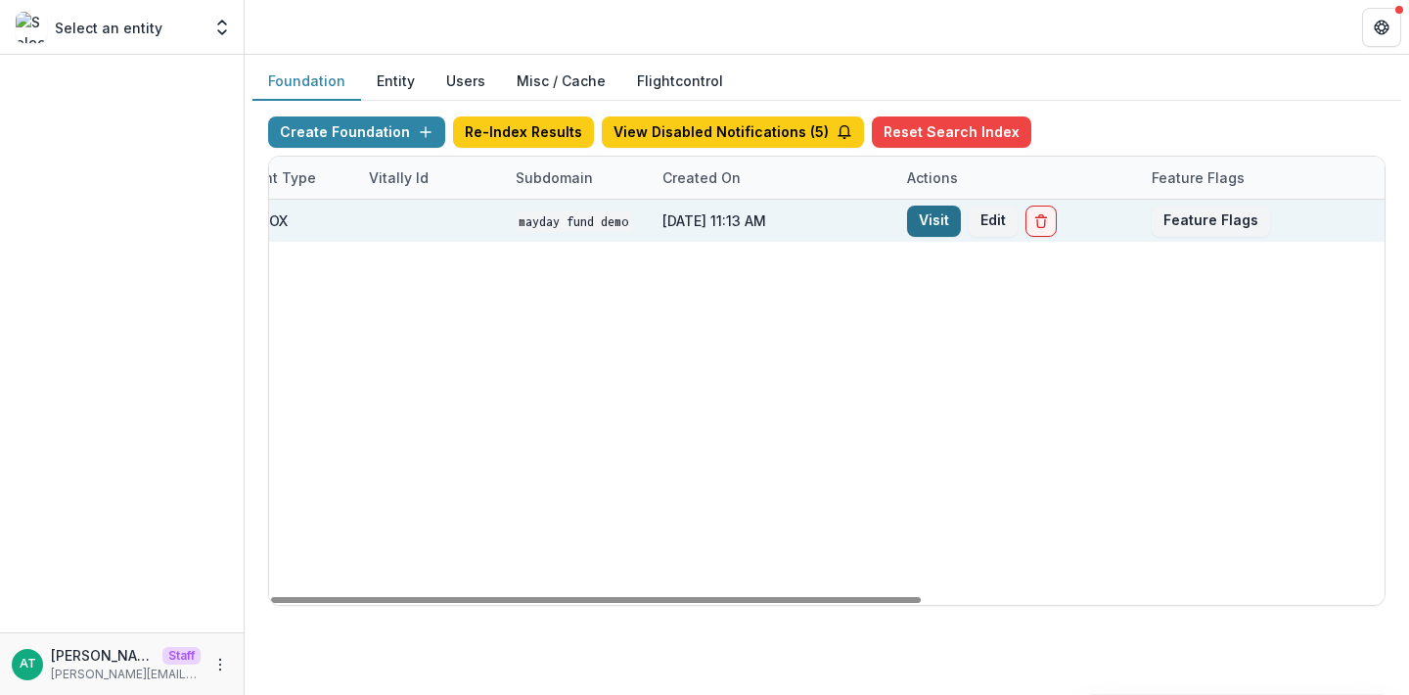
click at [937, 223] on link "Visit" at bounding box center [934, 221] width 54 height 31
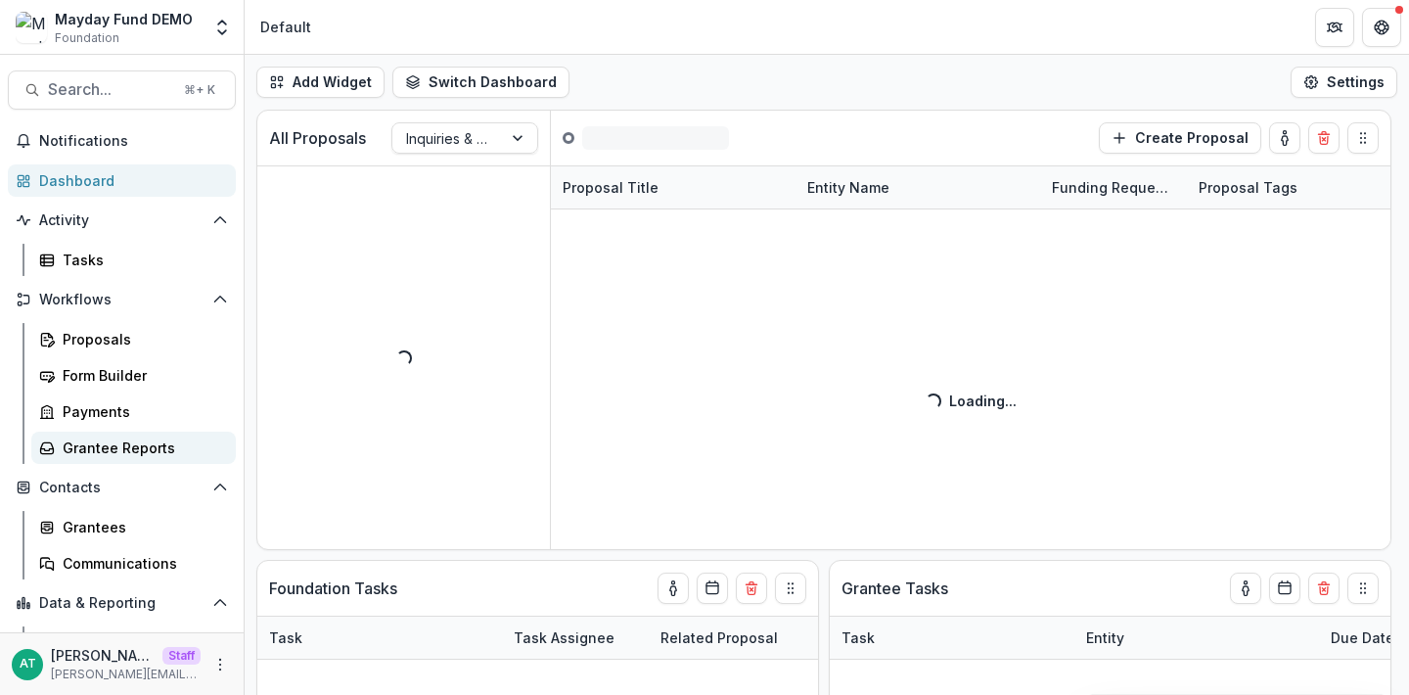
scroll to position [63, 0]
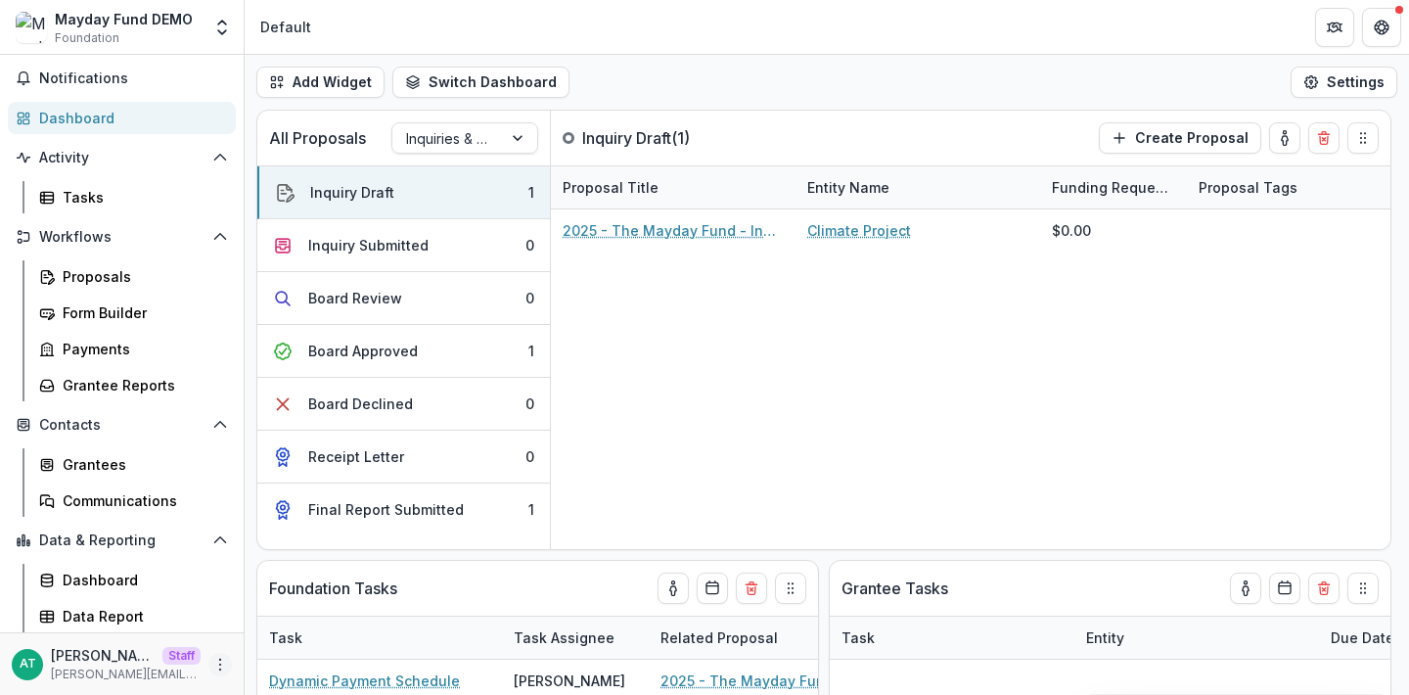
click at [223, 660] on button "More" at bounding box center [219, 664] width 23 height 23
click at [300, 624] on link "User Settings" at bounding box center [343, 623] width 209 height 32
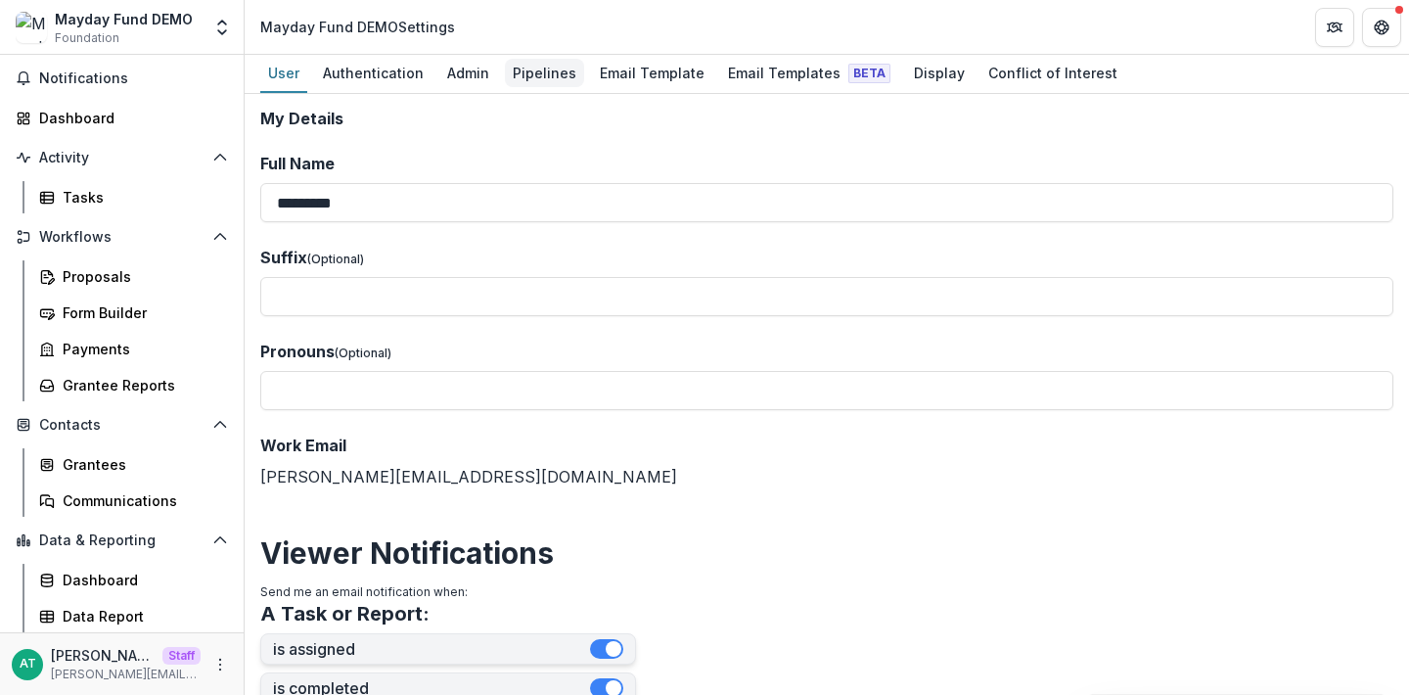
click at [528, 78] on div "Pipelines" at bounding box center [544, 73] width 79 height 28
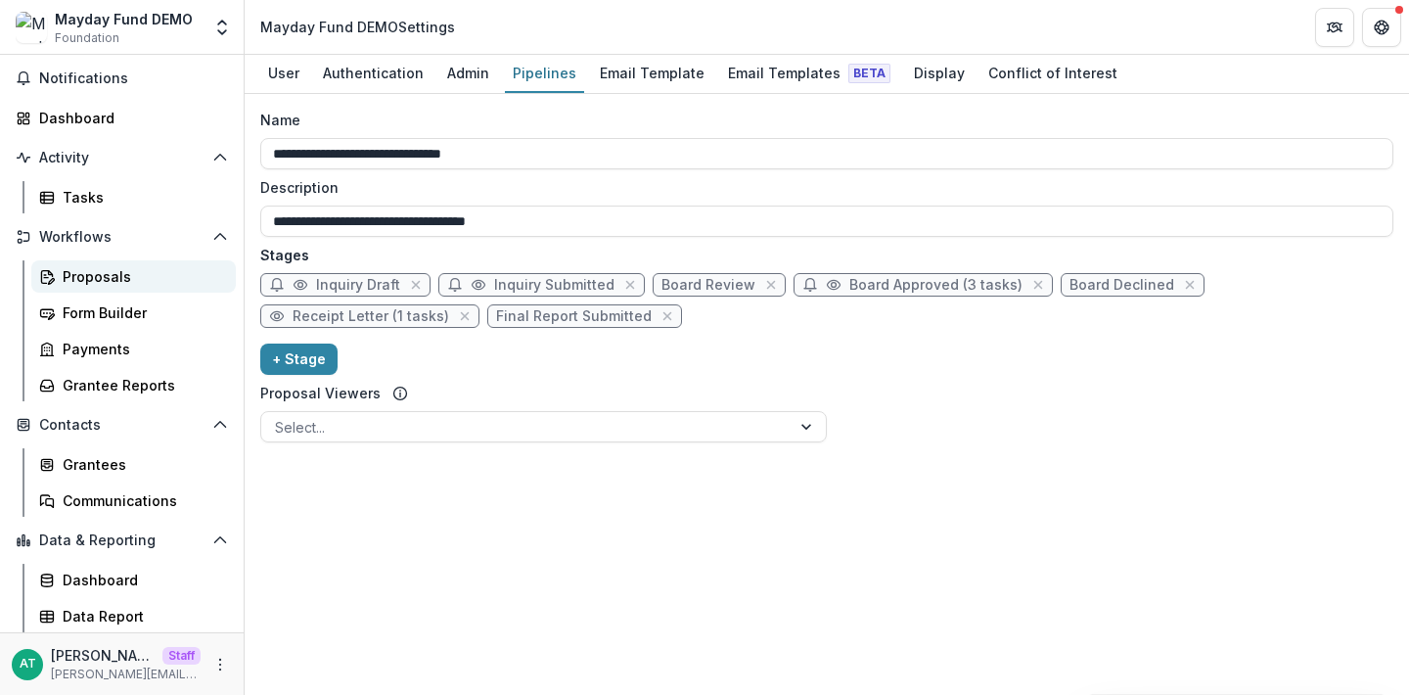
click at [89, 277] on div "Proposals" at bounding box center [142, 276] width 158 height 21
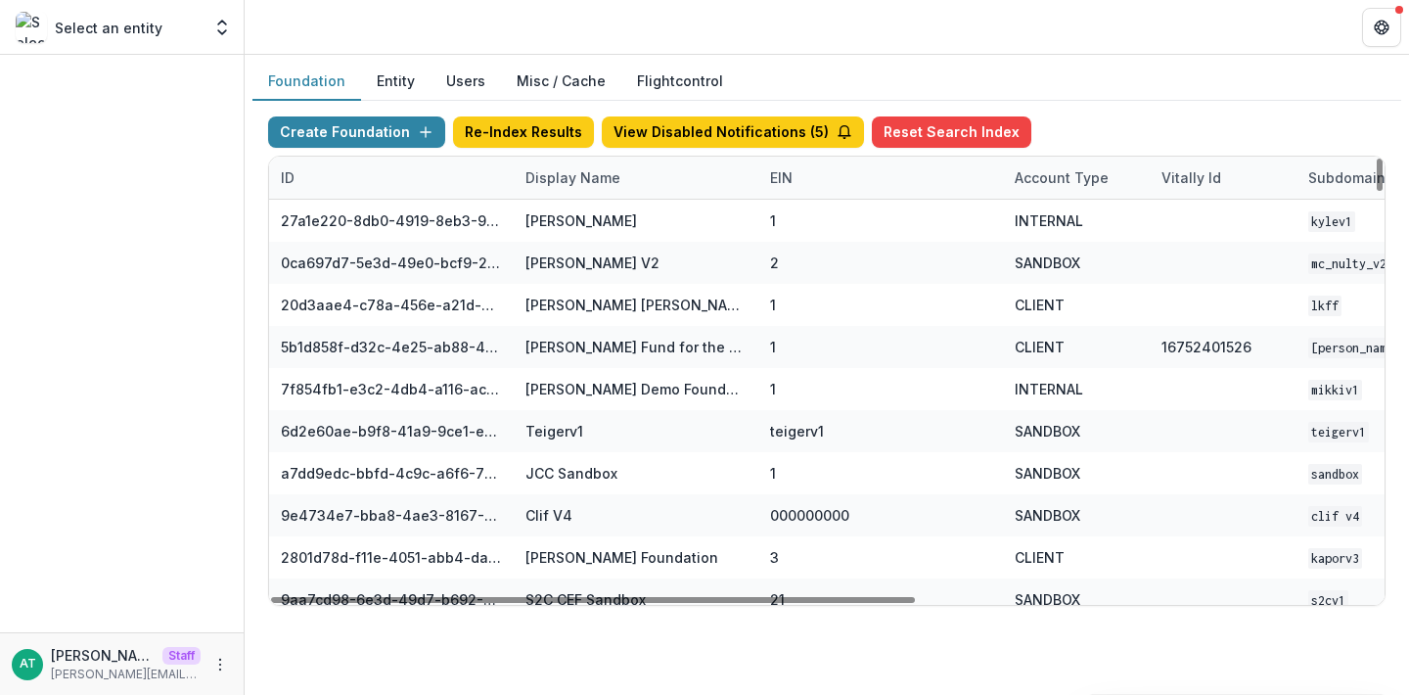
click at [532, 178] on div "Display Name" at bounding box center [573, 177] width 118 height 21
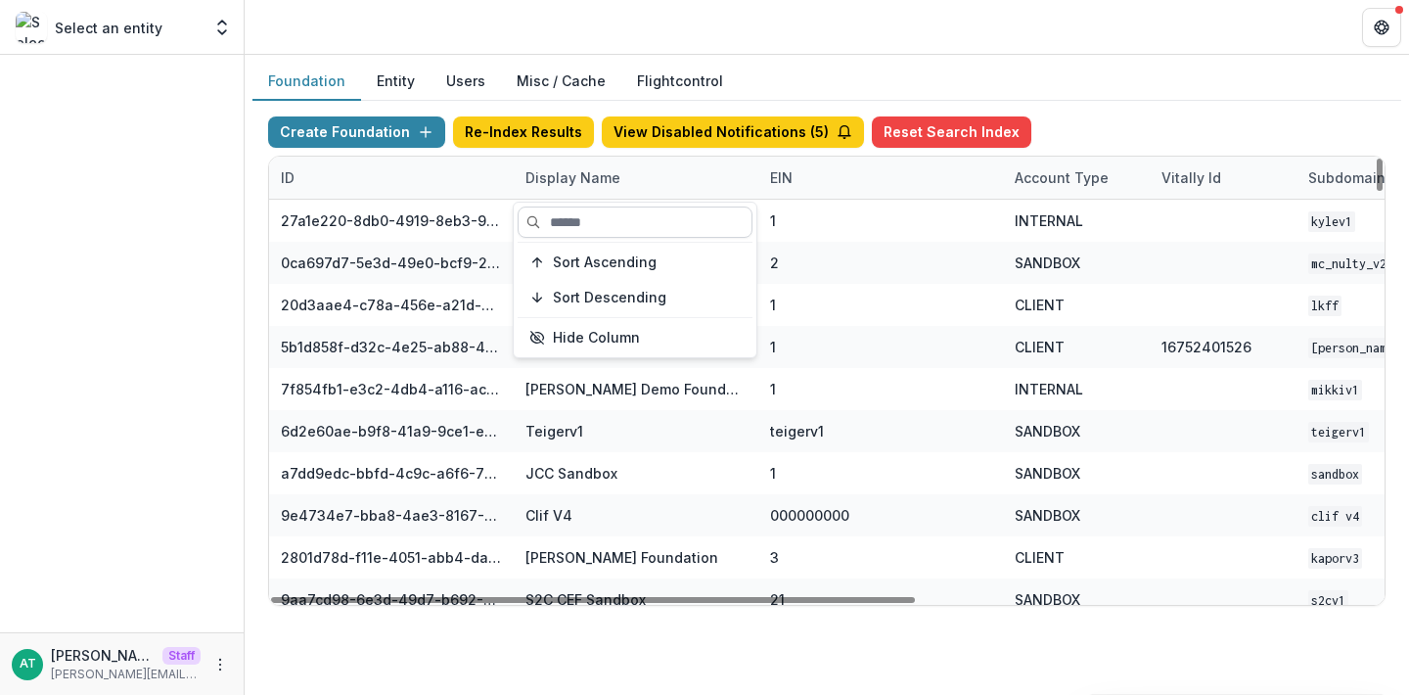
click at [595, 226] on input at bounding box center [635, 221] width 235 height 31
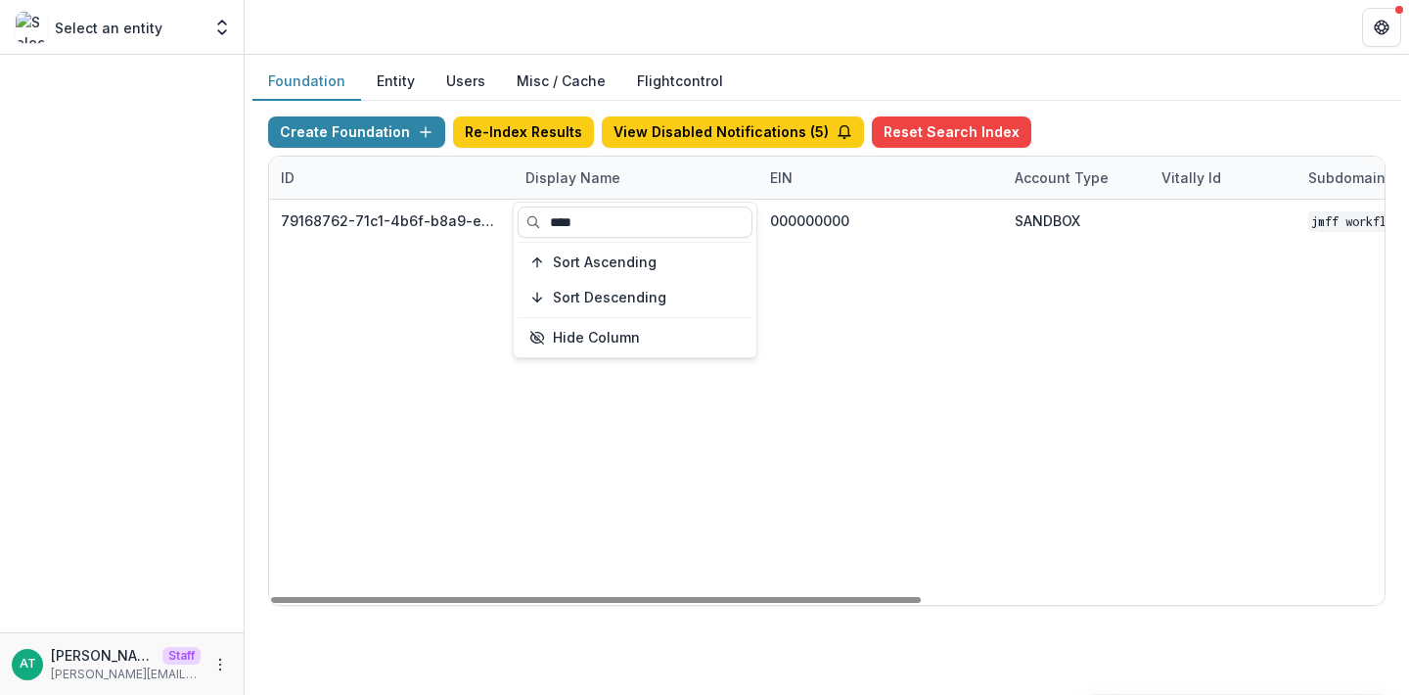
type input "****"
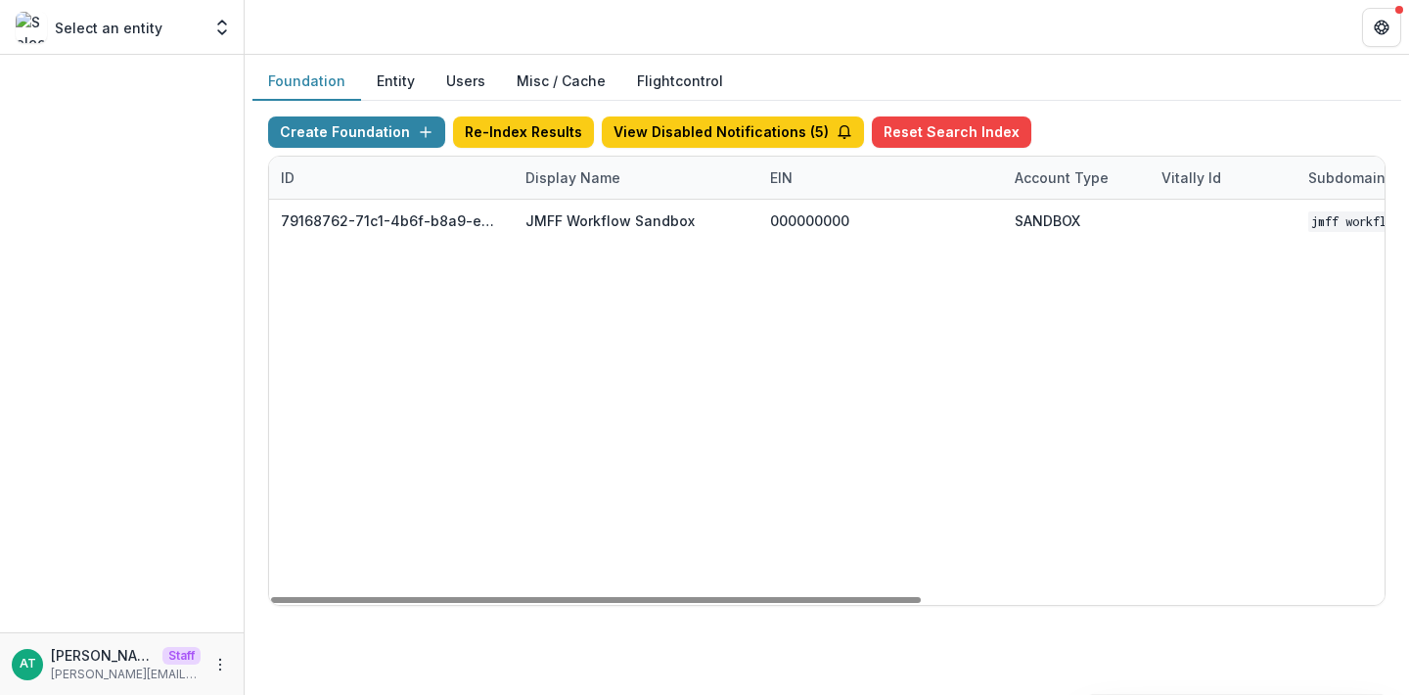
click at [346, 328] on div "79168762-71c1-4b6f-b8a9-eb321379a53e JMFF Workflow Sandbox 000000000 SANDBOX JM…" at bounding box center [1223, 402] width 1908 height 405
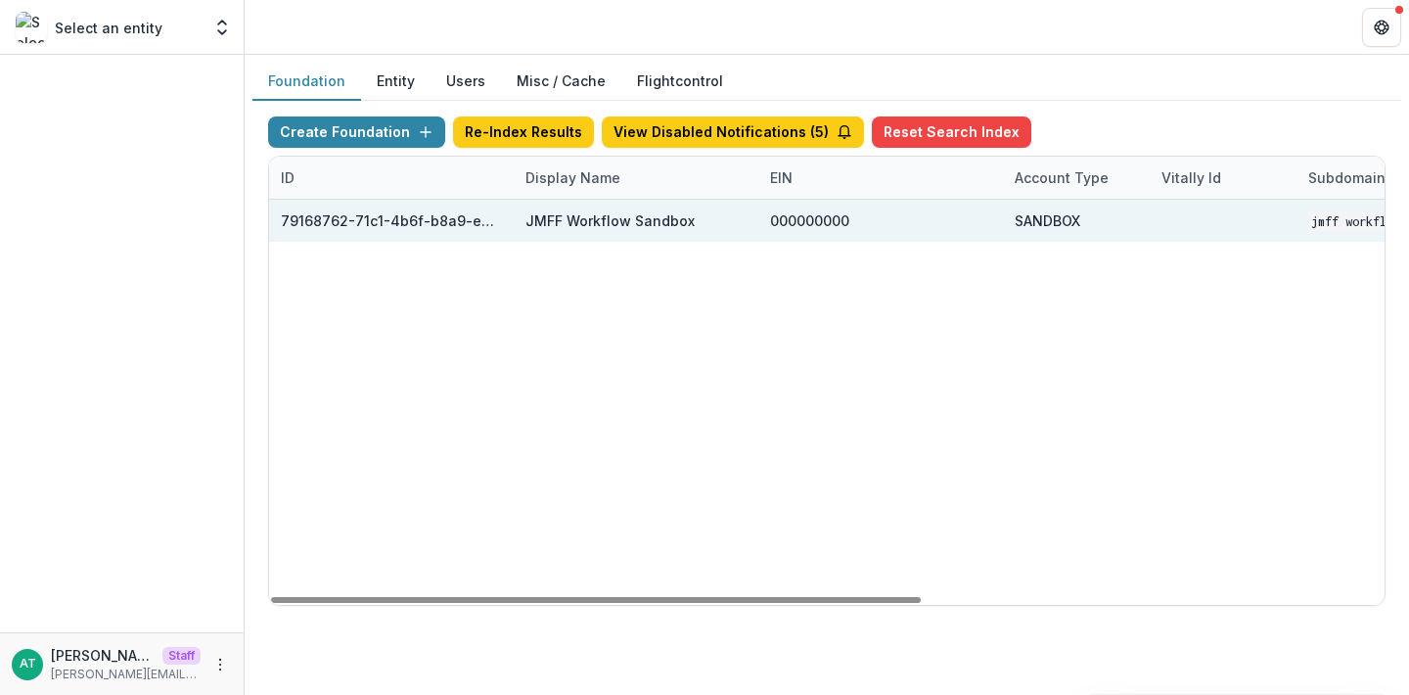
scroll to position [0, 793]
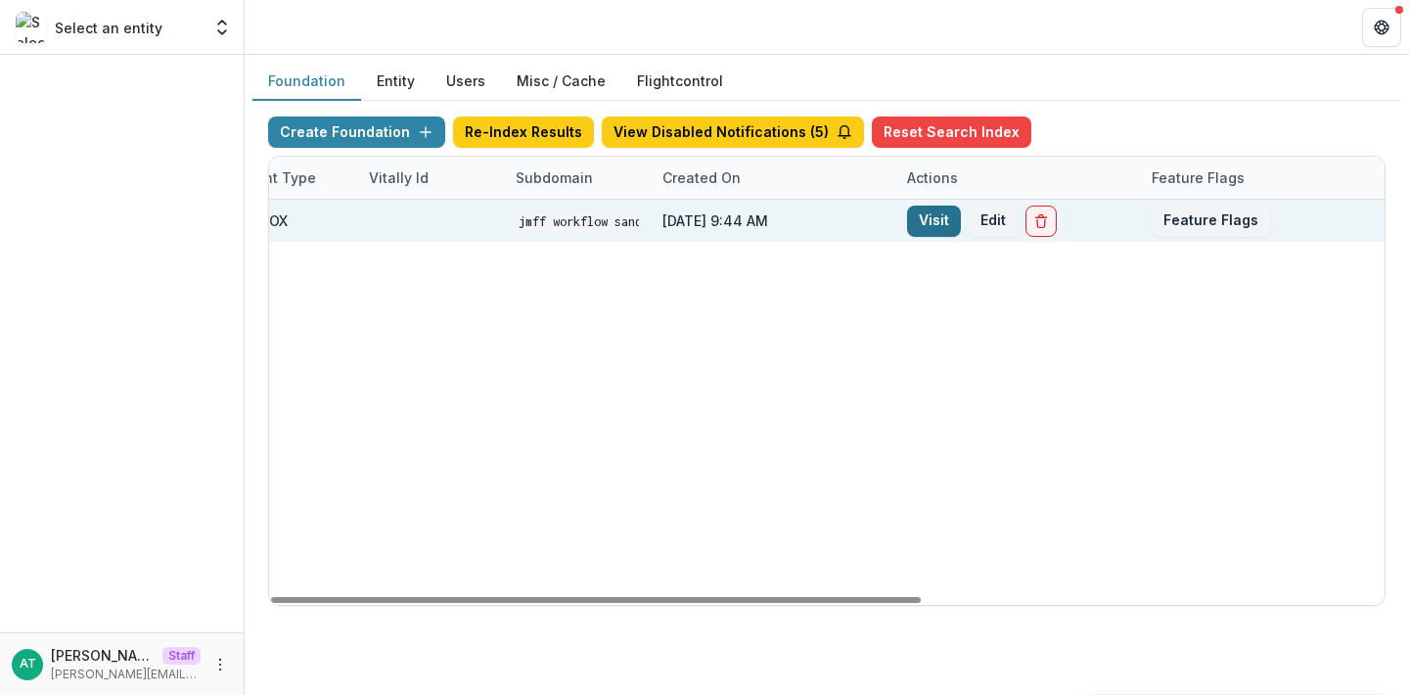
click at [930, 216] on link "Visit" at bounding box center [934, 221] width 54 height 31
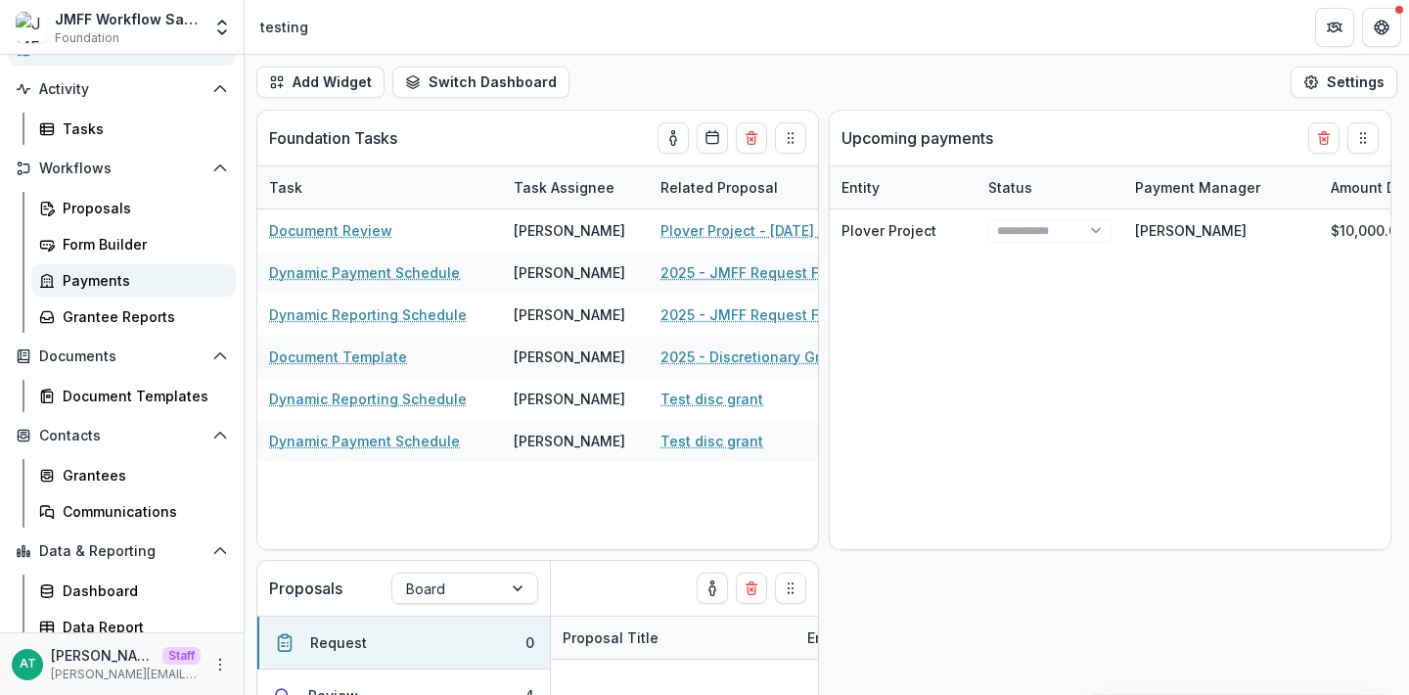
scroll to position [142, 0]
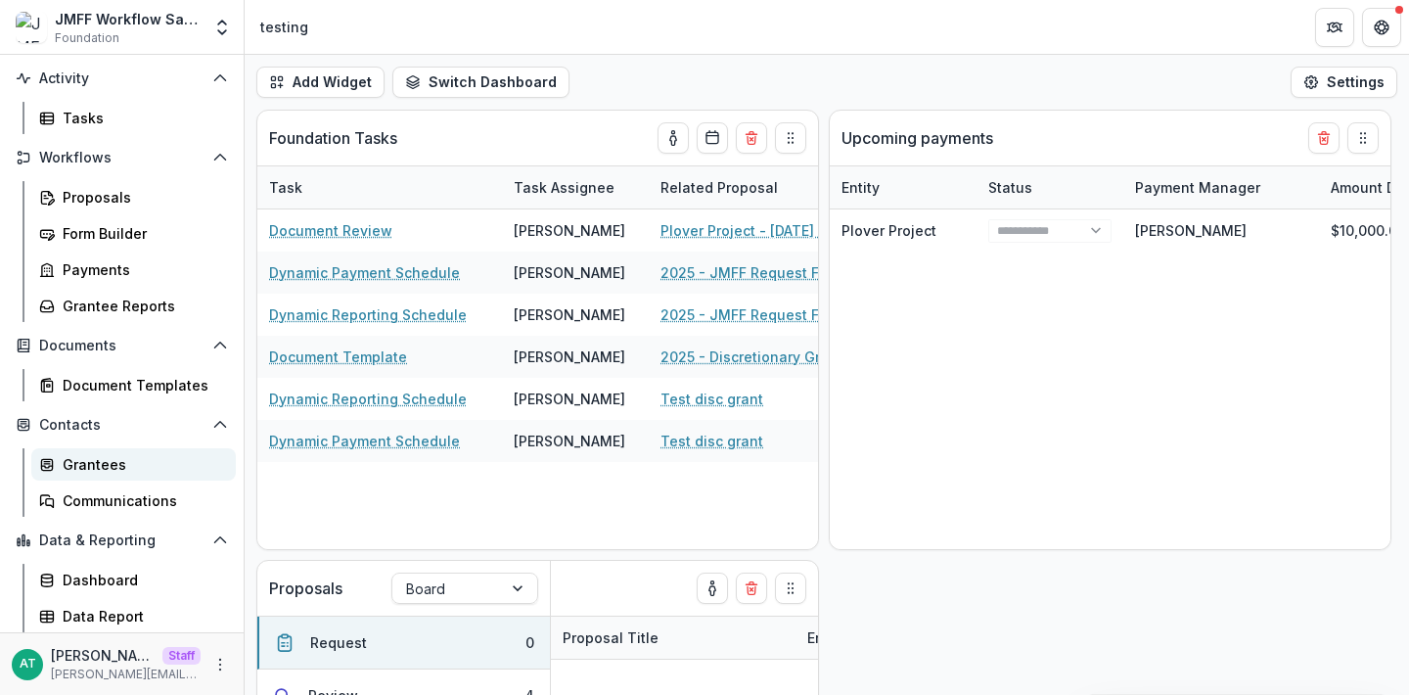
click at [91, 480] on link "Grantees" at bounding box center [133, 464] width 205 height 32
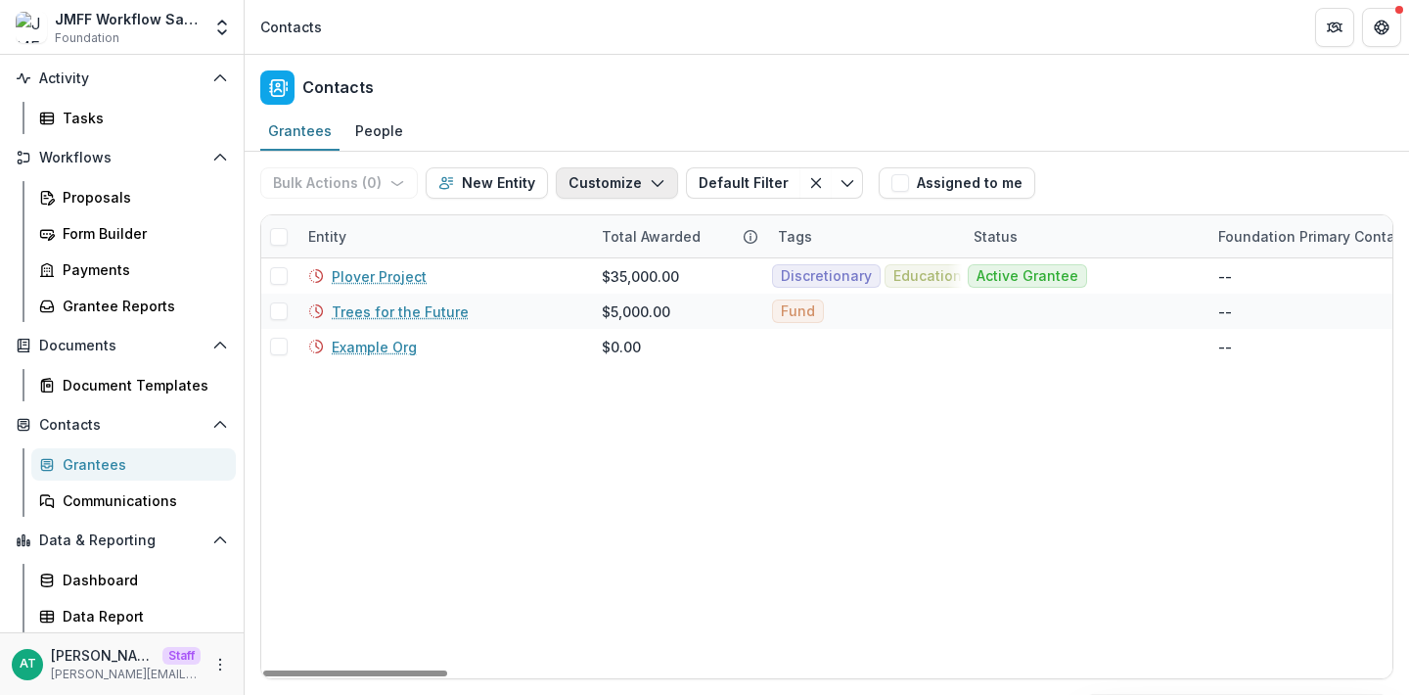
click at [639, 181] on button "Customize" at bounding box center [617, 182] width 122 height 31
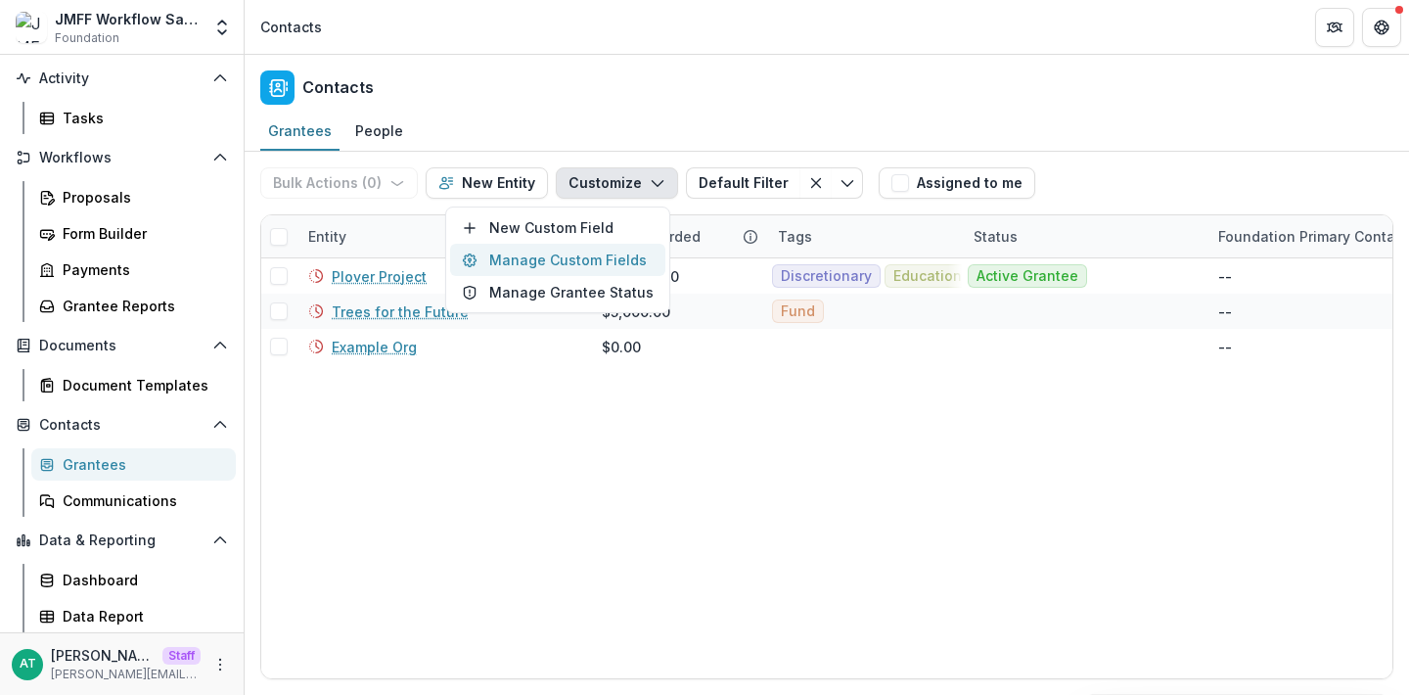
click at [583, 264] on button "Manage Custom Fields" at bounding box center [557, 260] width 215 height 32
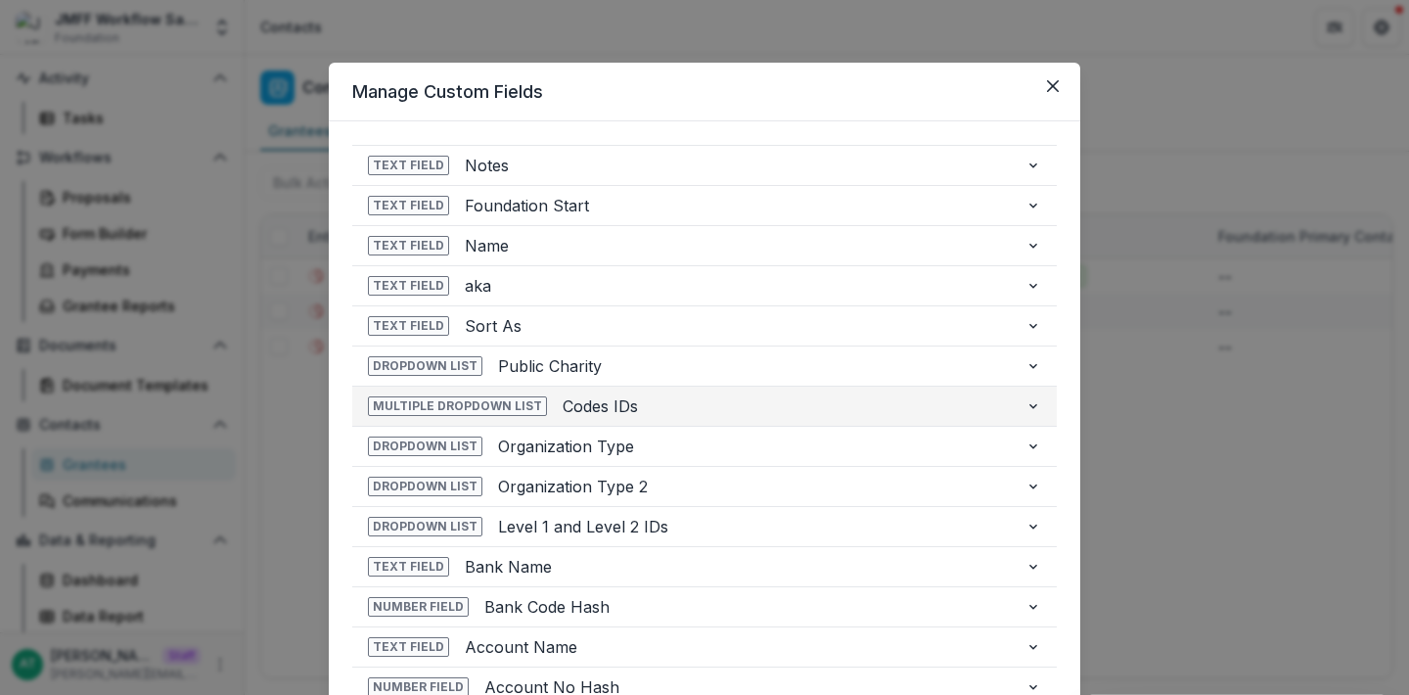
scroll to position [524, 0]
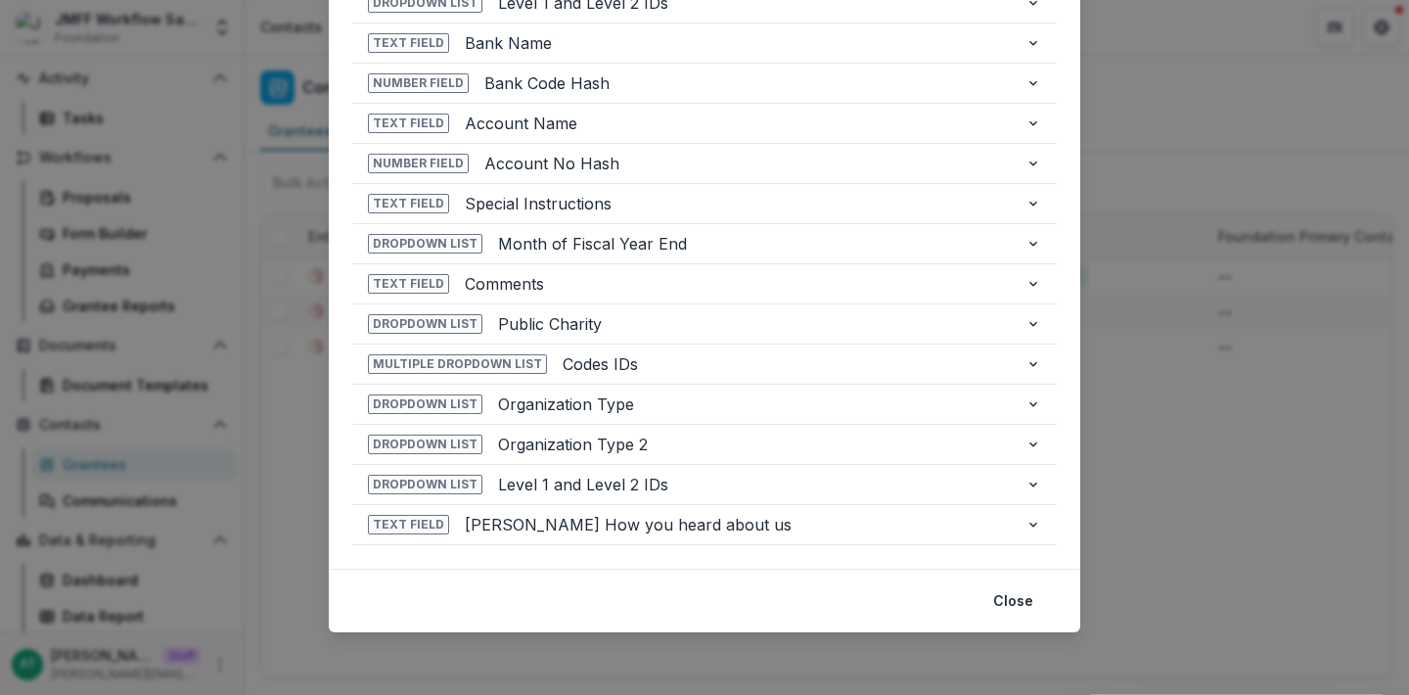
click at [1158, 480] on div "**********" at bounding box center [704, 347] width 1409 height 695
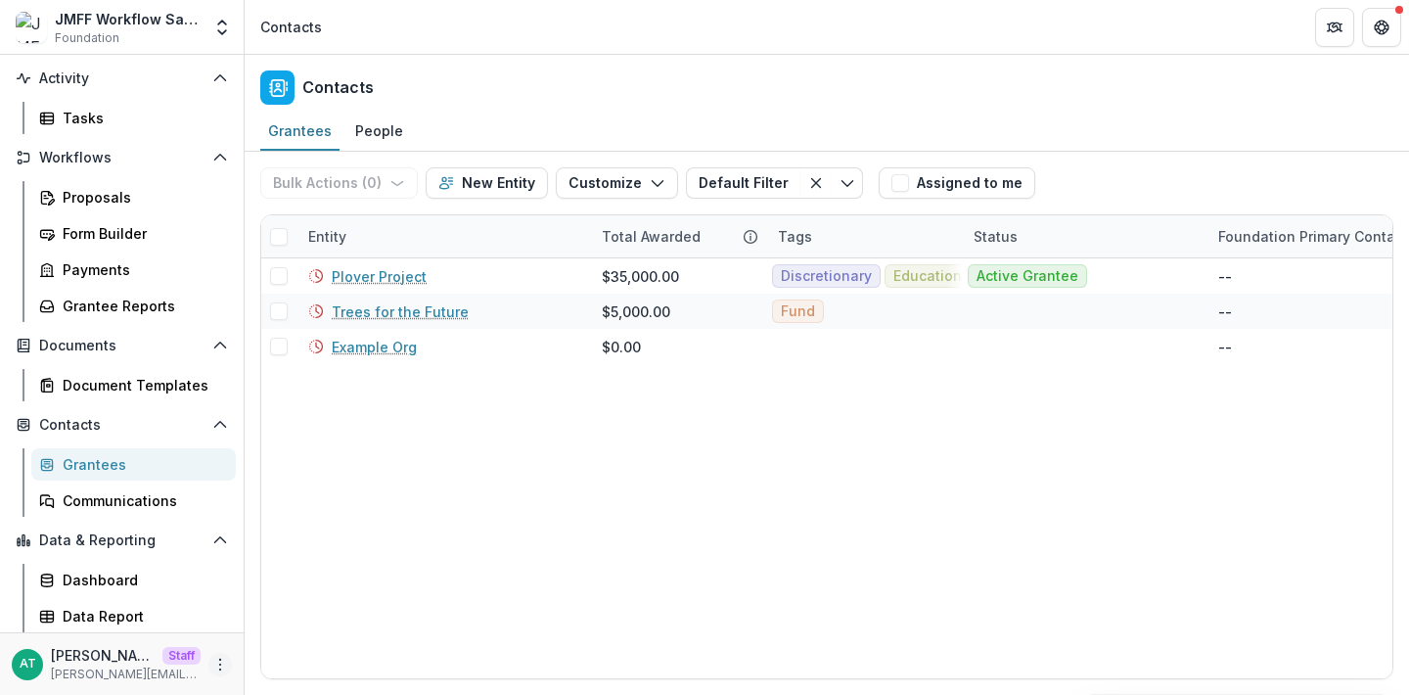
click at [216, 675] on button "More" at bounding box center [219, 664] width 23 height 23
click at [282, 628] on link "User Settings" at bounding box center [343, 623] width 209 height 32
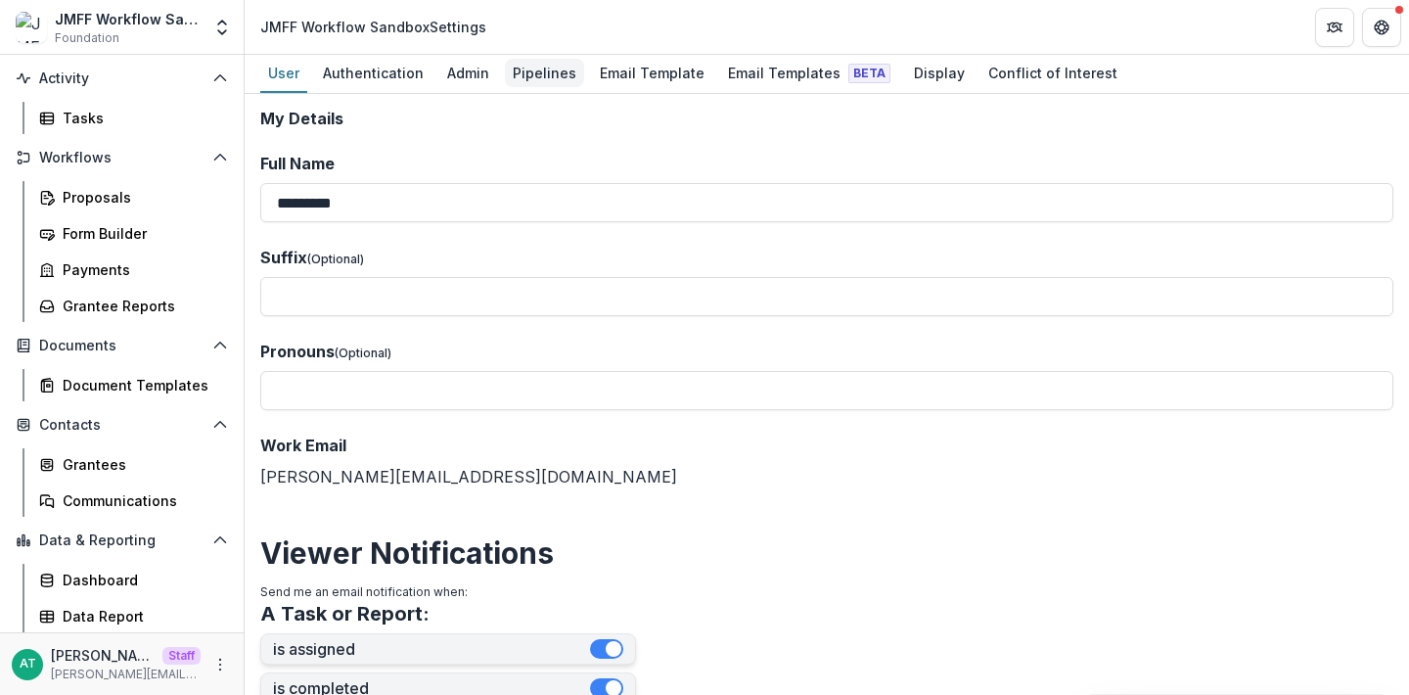
click at [543, 68] on div "Pipelines" at bounding box center [544, 73] width 79 height 28
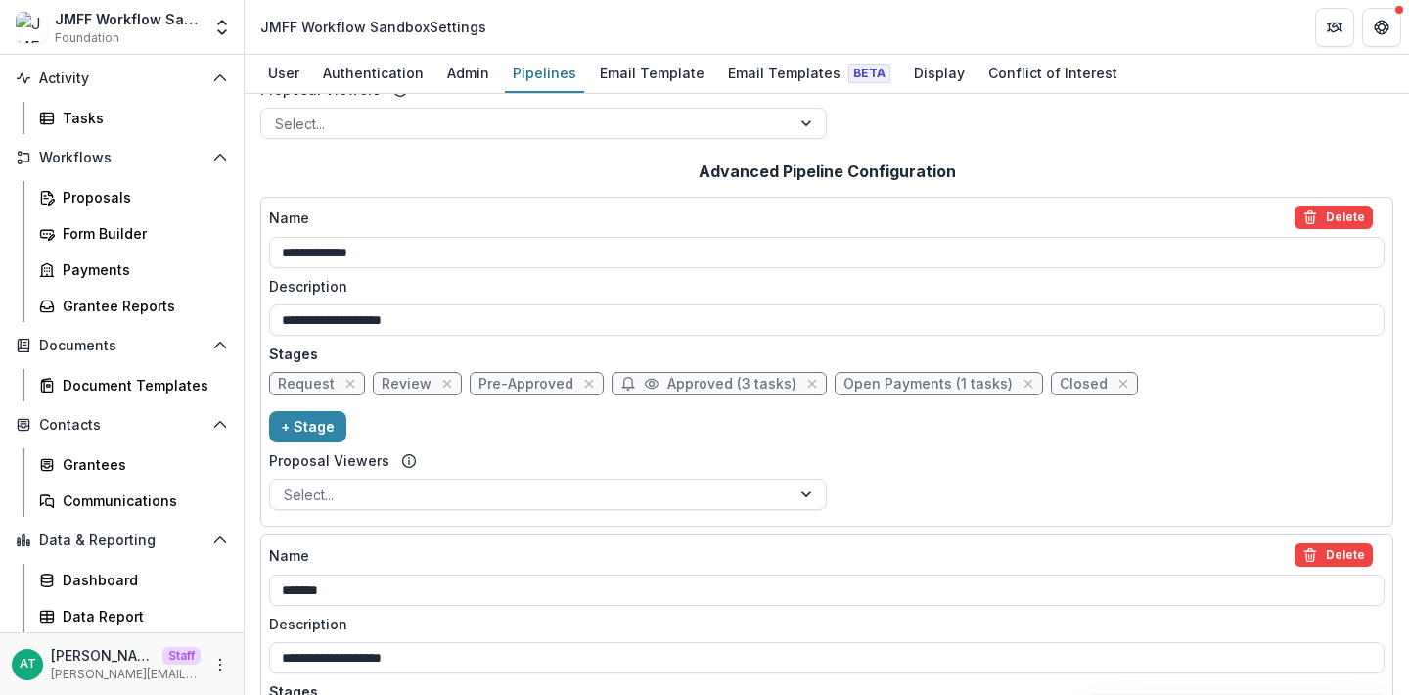
scroll to position [305, 0]
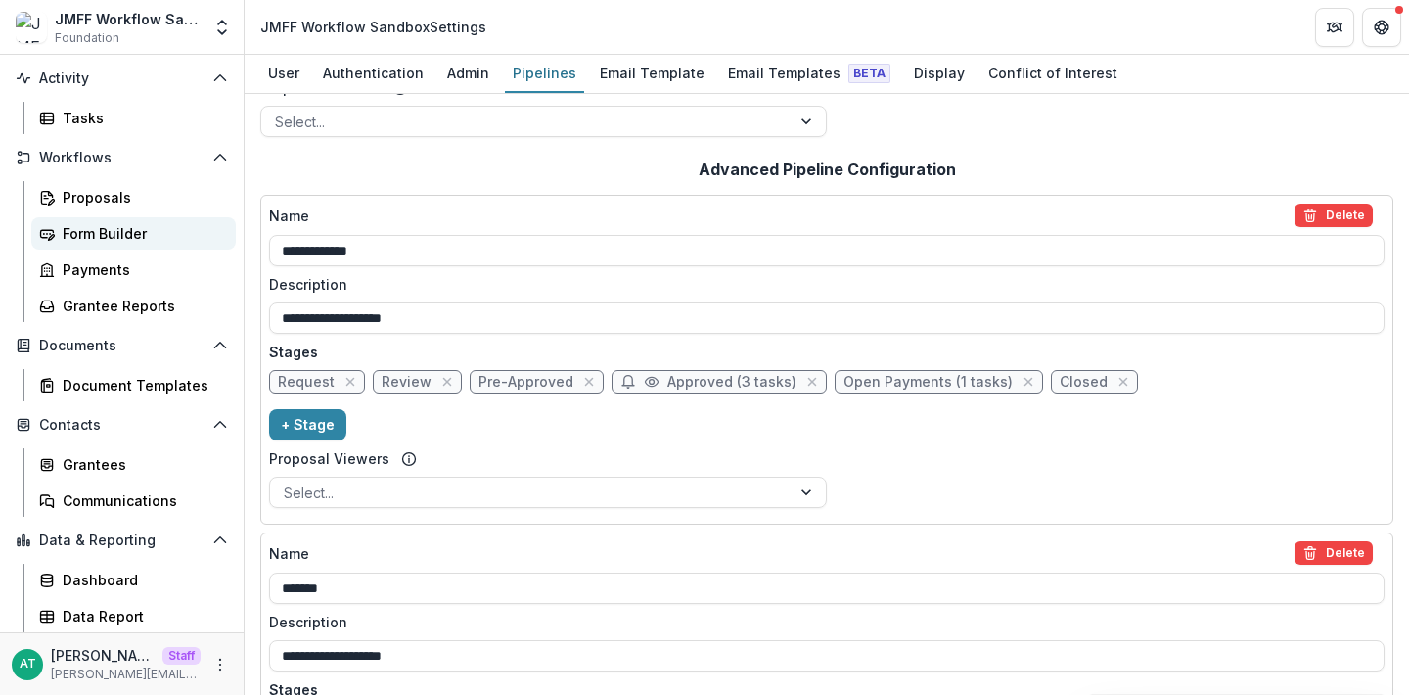
click at [134, 225] on div "Form Builder" at bounding box center [142, 233] width 158 height 21
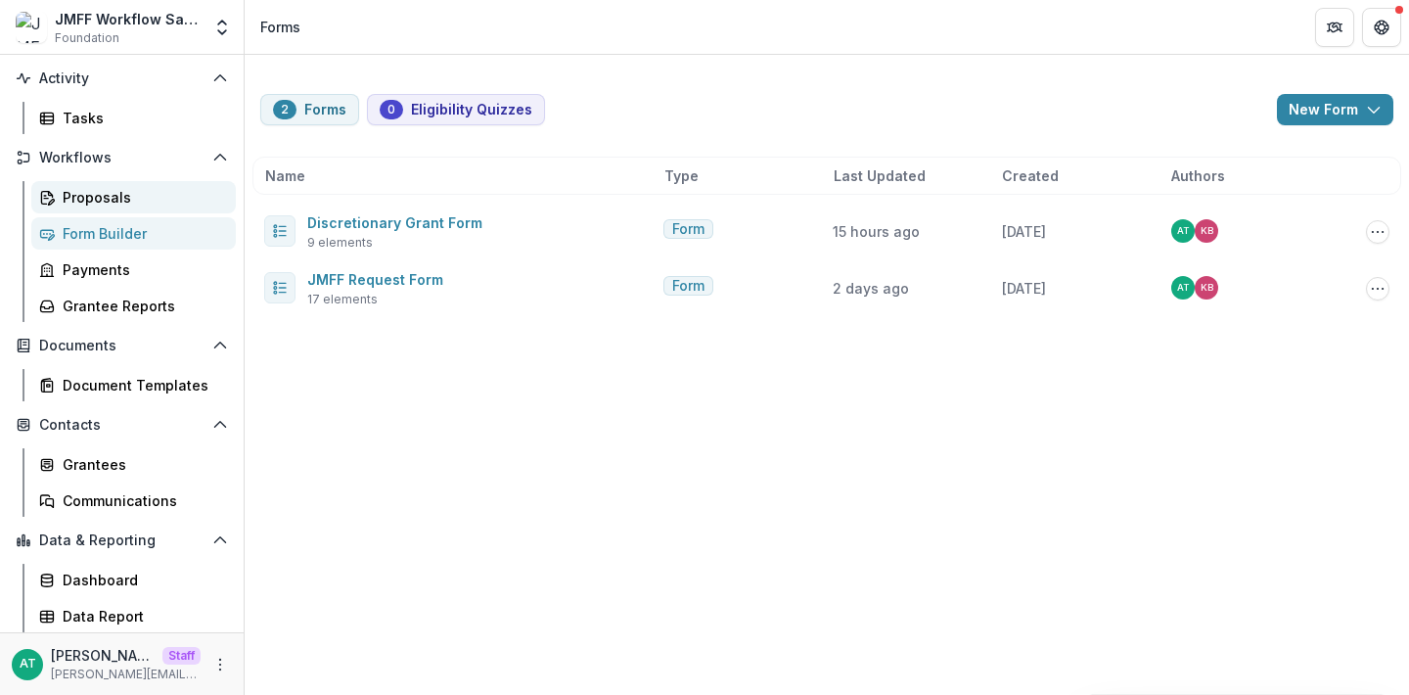
click at [115, 202] on div "Proposals" at bounding box center [142, 197] width 158 height 21
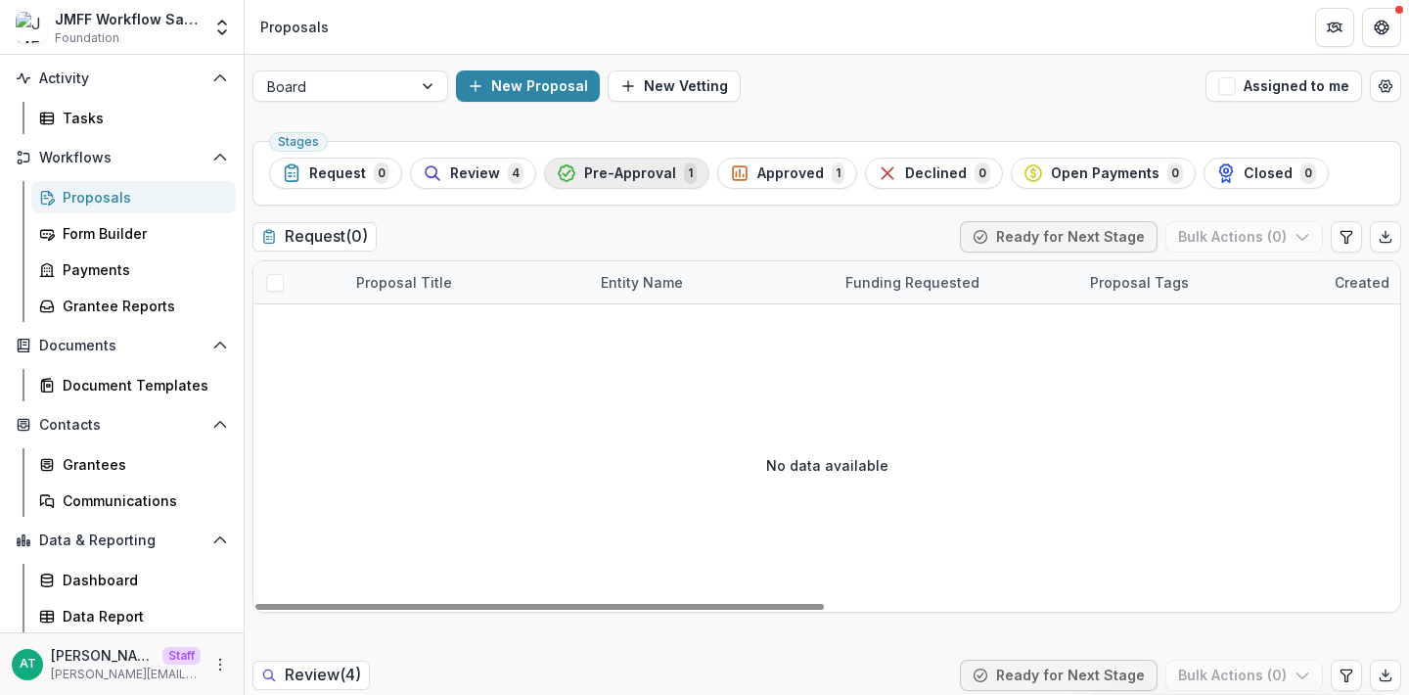
click at [636, 160] on button "Pre-Approval 1" at bounding box center [626, 173] width 165 height 31
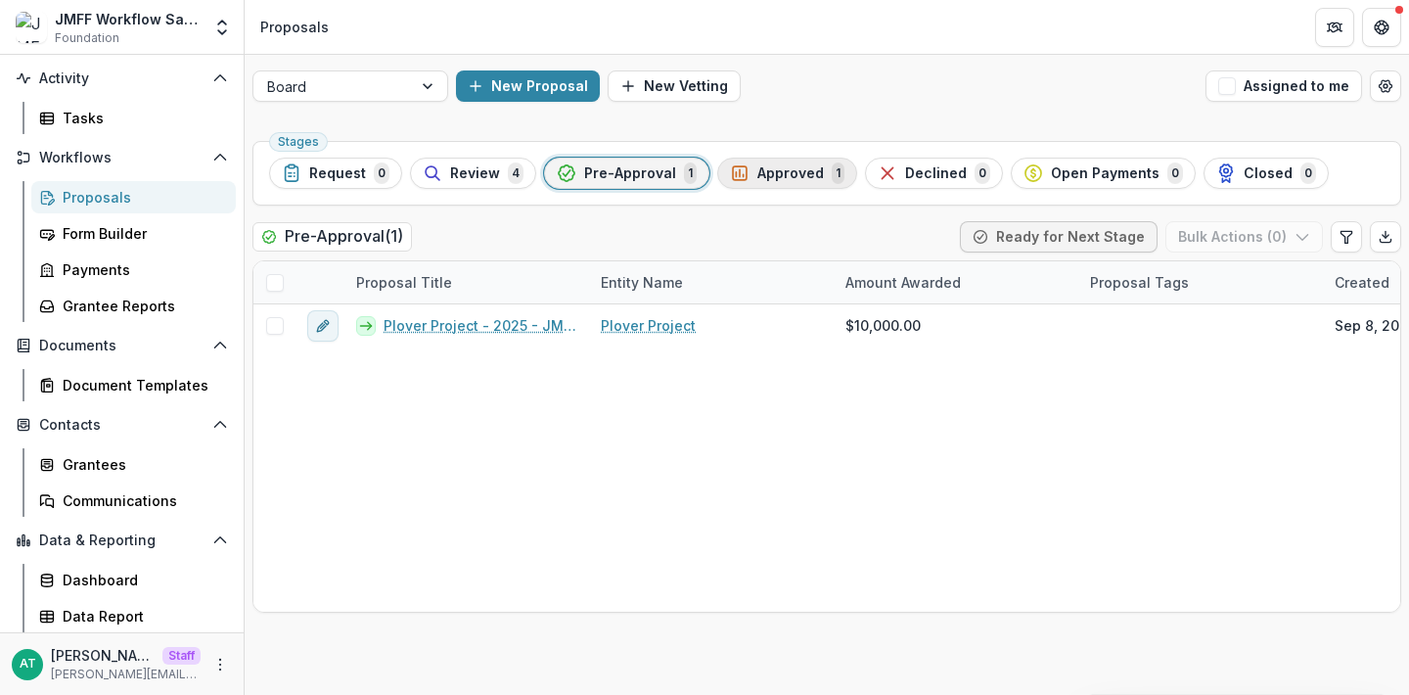
click at [786, 168] on span "Approved" at bounding box center [790, 173] width 67 height 17
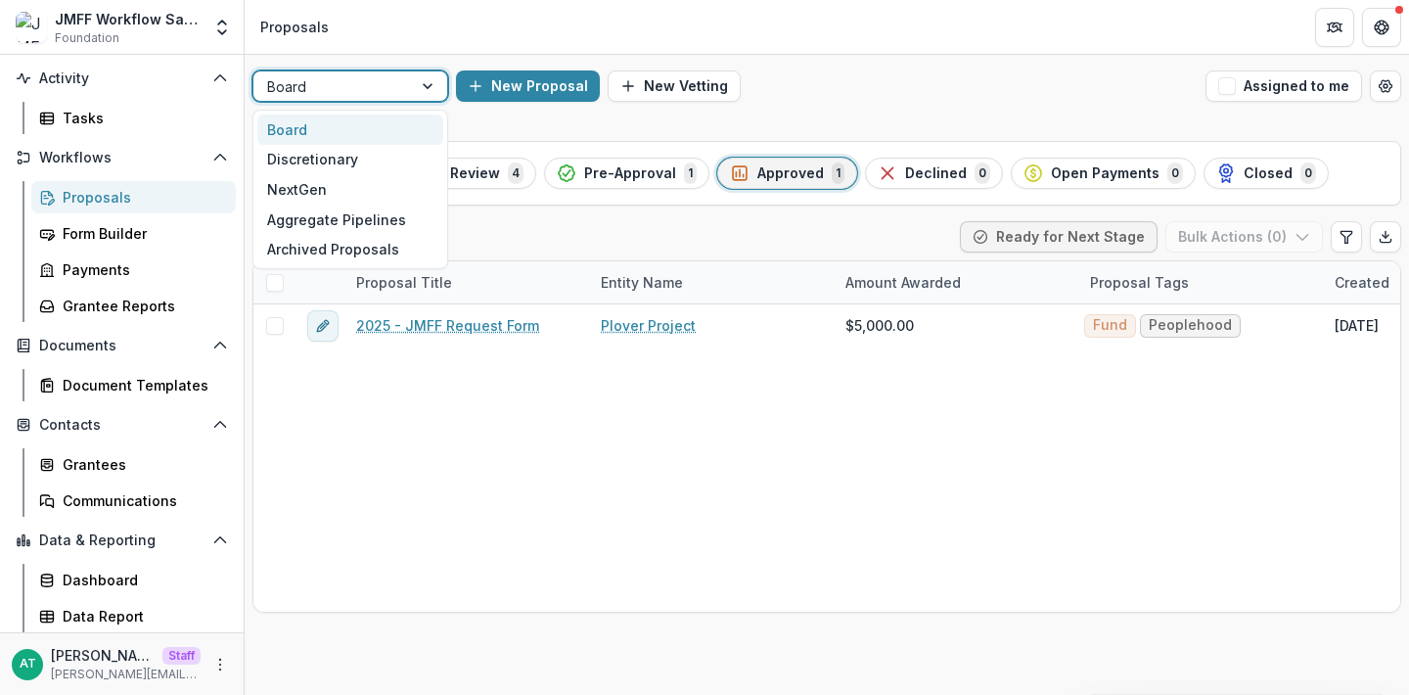
click at [403, 97] on div "Board" at bounding box center [332, 86] width 159 height 28
click at [343, 156] on div "Discretionary" at bounding box center [350, 160] width 186 height 30
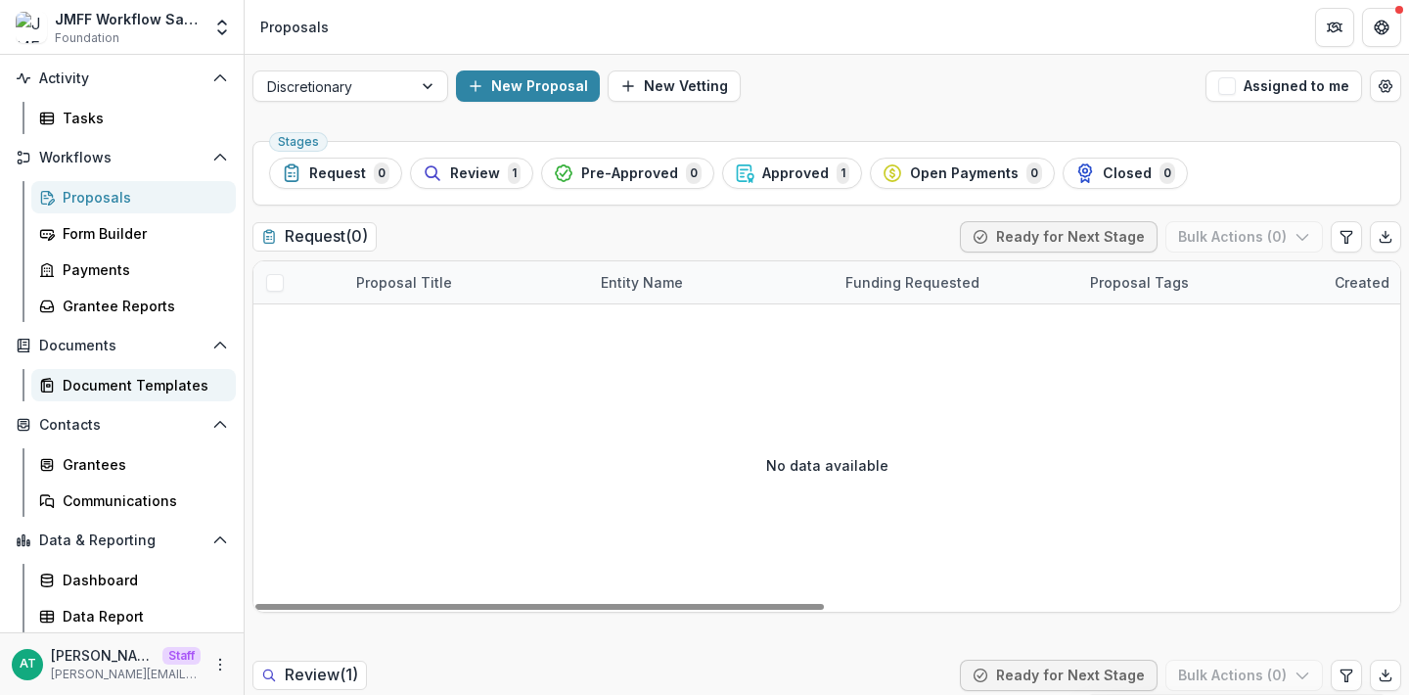
click at [151, 393] on div "Document Templates" at bounding box center [142, 385] width 158 height 21
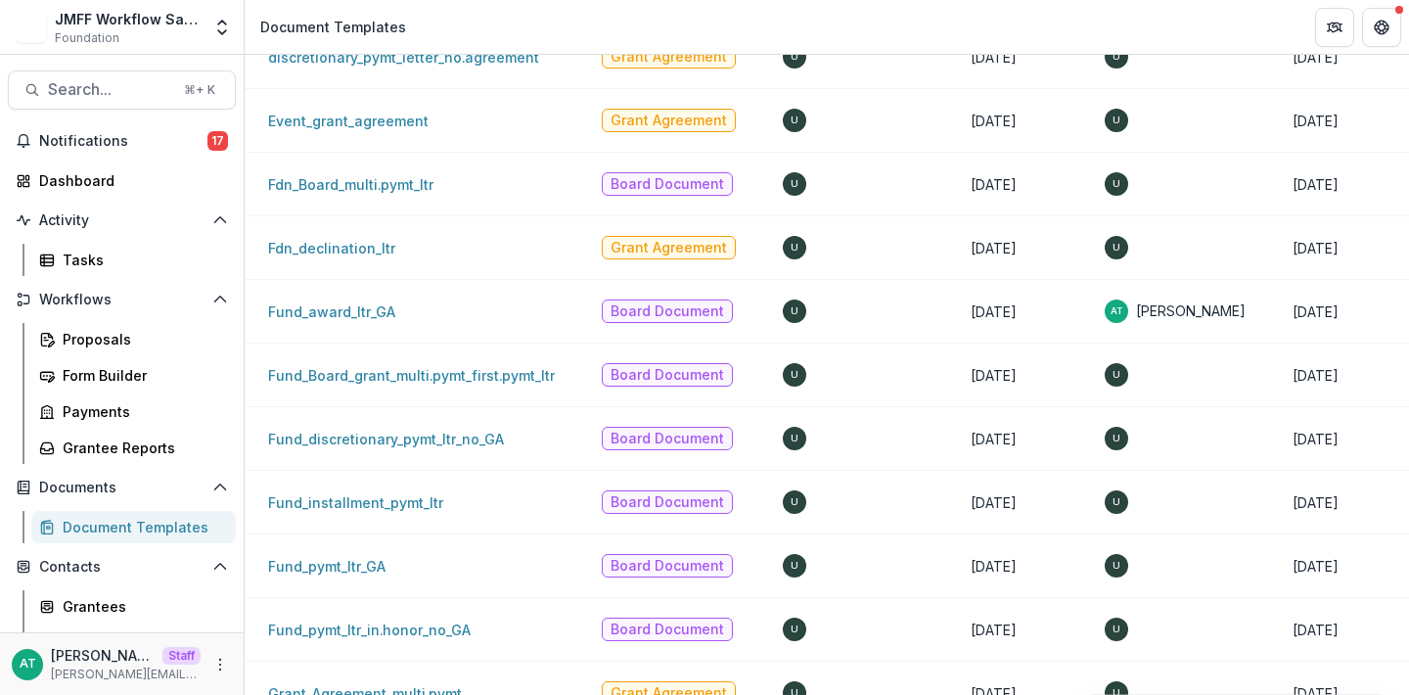
scroll to position [1045, 0]
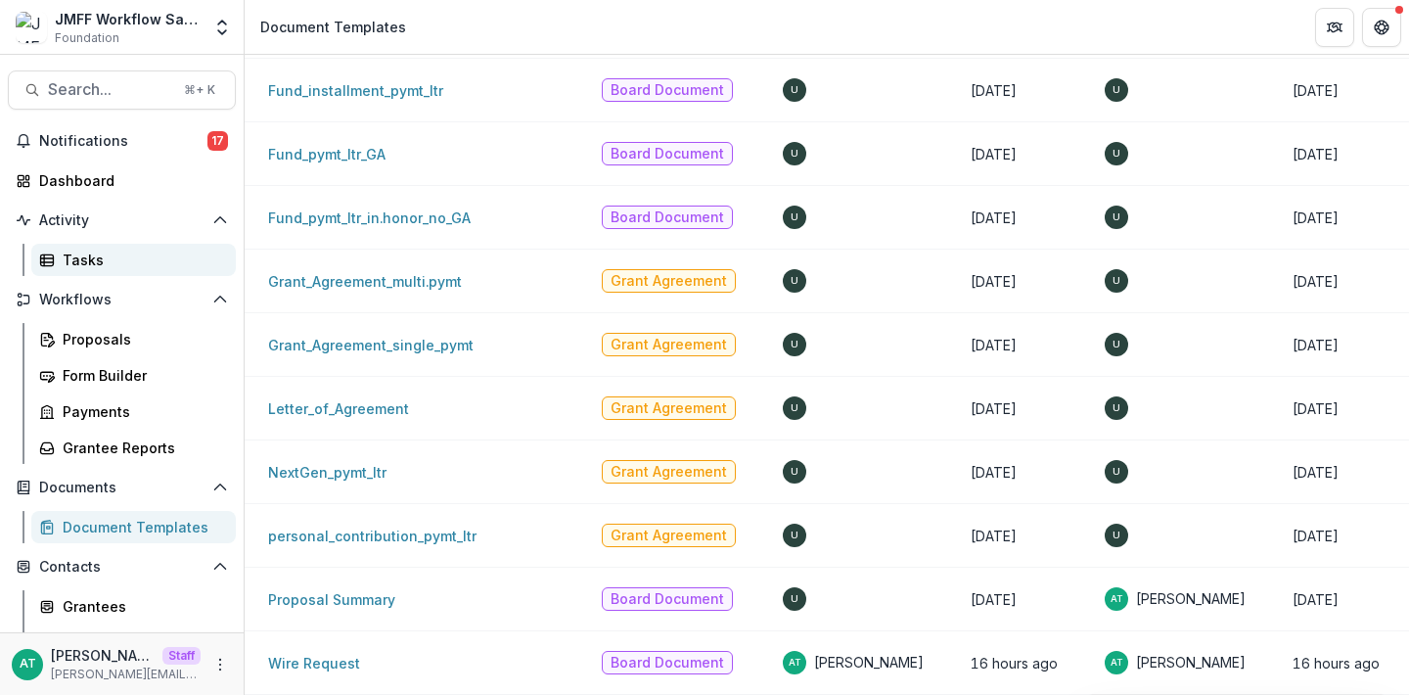
click at [127, 251] on div "Tasks" at bounding box center [142, 260] width 158 height 21
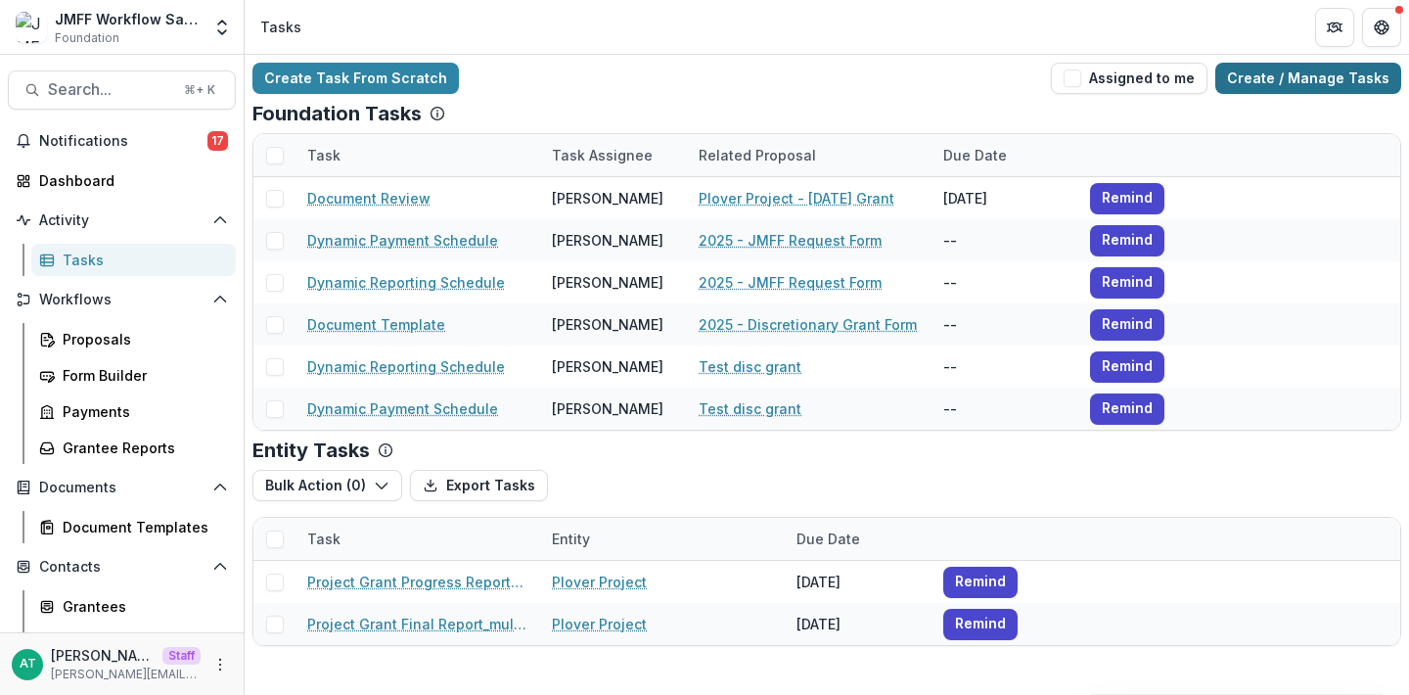
click at [1309, 81] on link "Create / Manage Tasks" at bounding box center [1308, 78] width 186 height 31
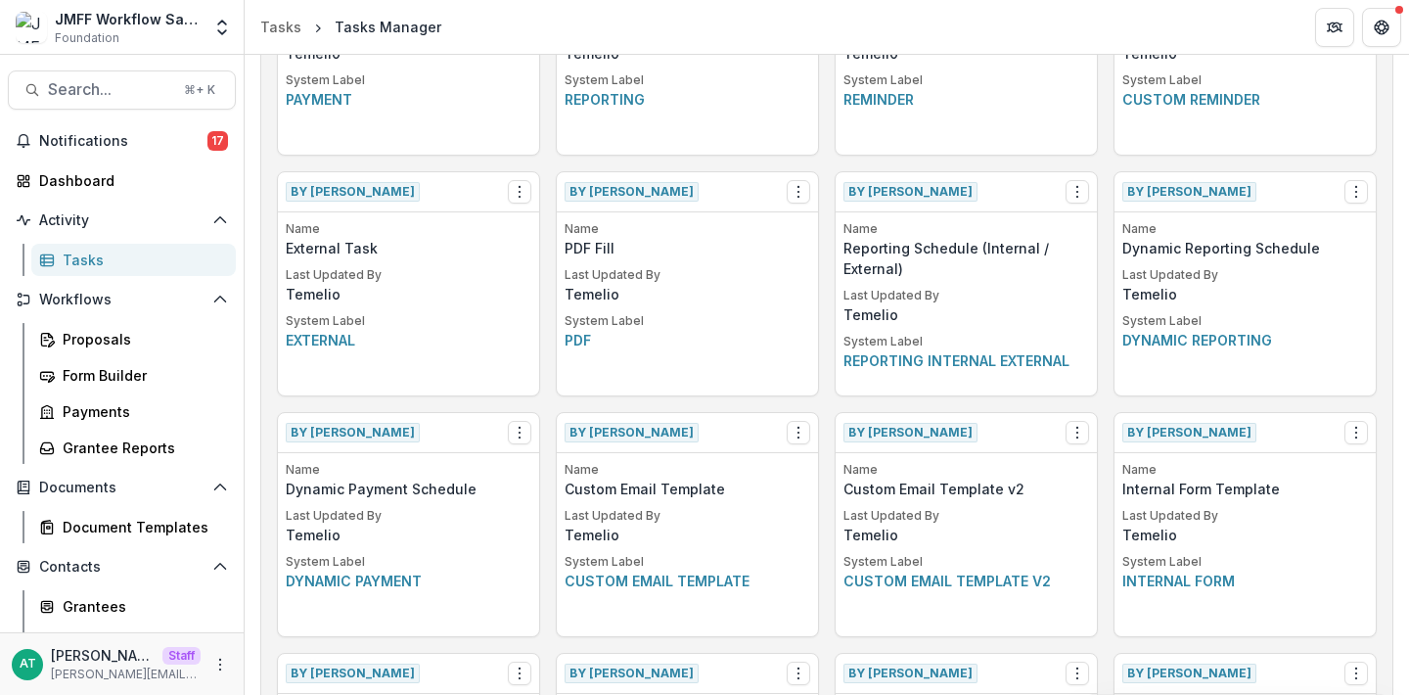
scroll to position [1432, 0]
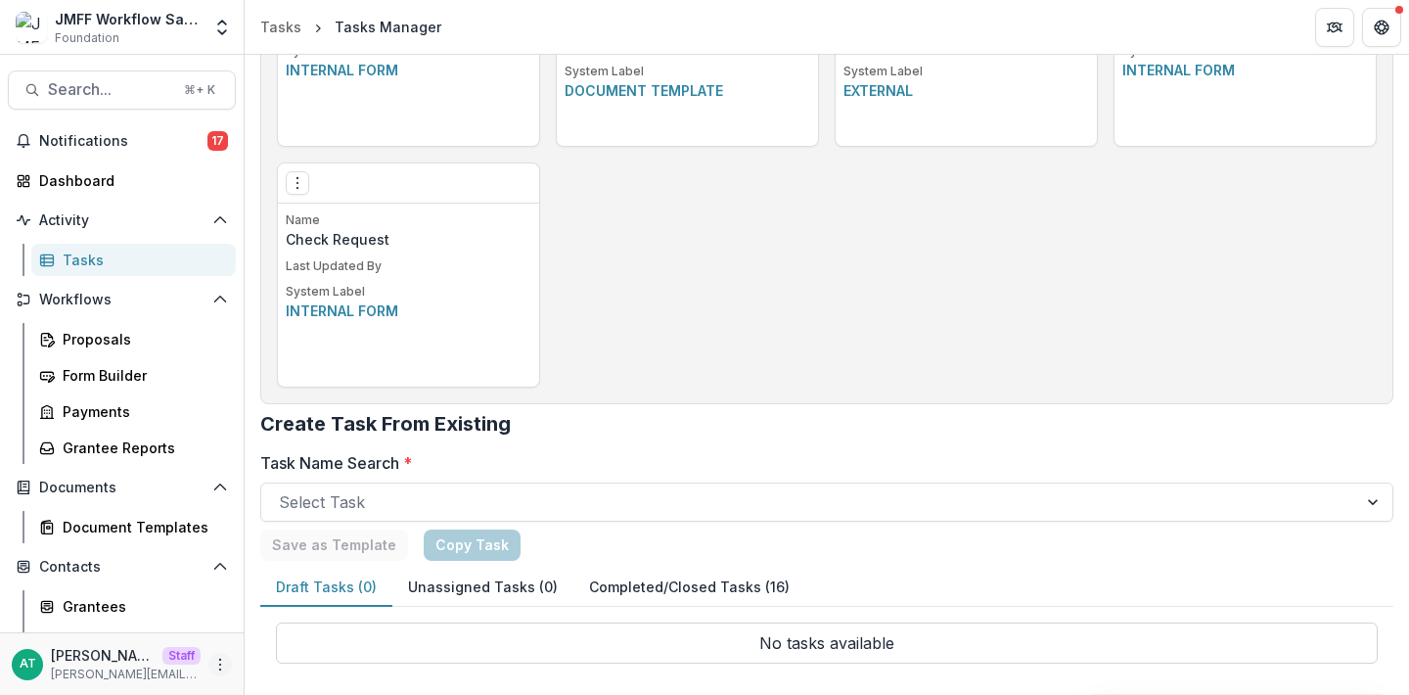
click at [222, 659] on button "More" at bounding box center [219, 664] width 23 height 23
click at [315, 616] on link "User Settings" at bounding box center [343, 623] width 209 height 32
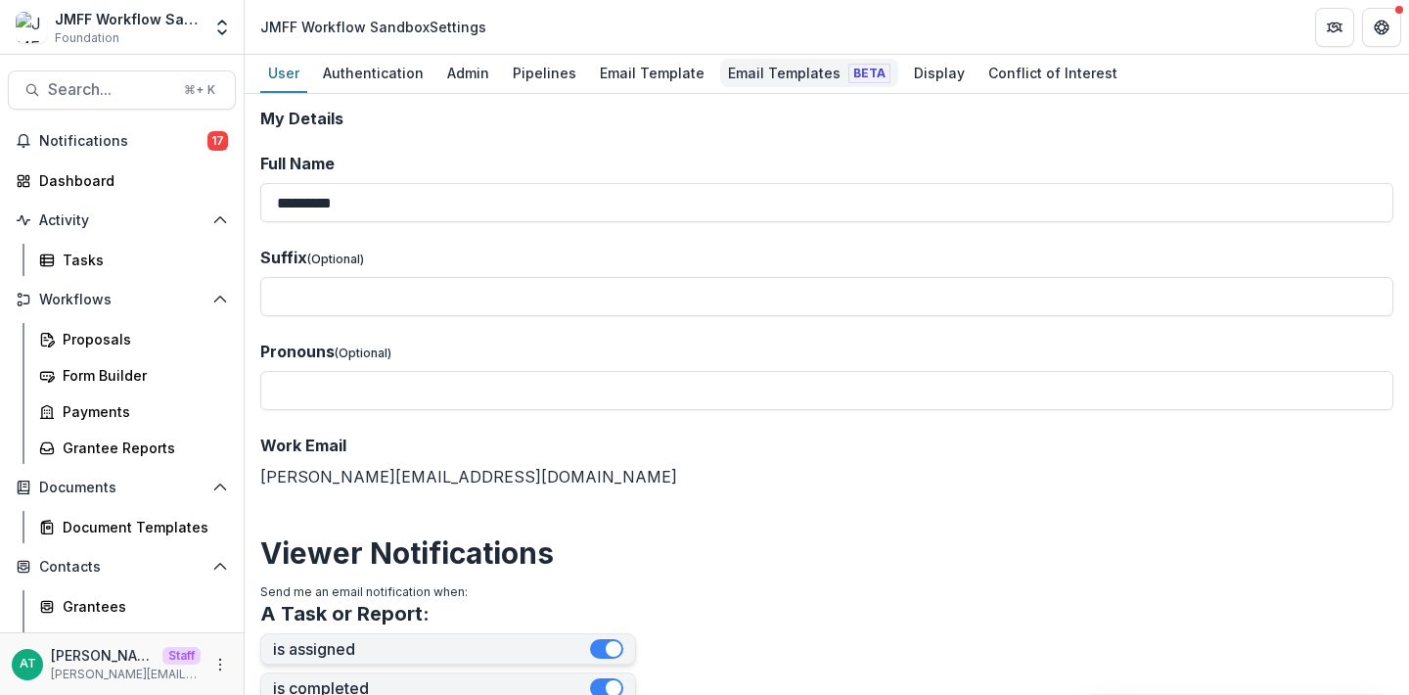
click at [762, 66] on div "Email Templates Beta" at bounding box center [809, 73] width 178 height 28
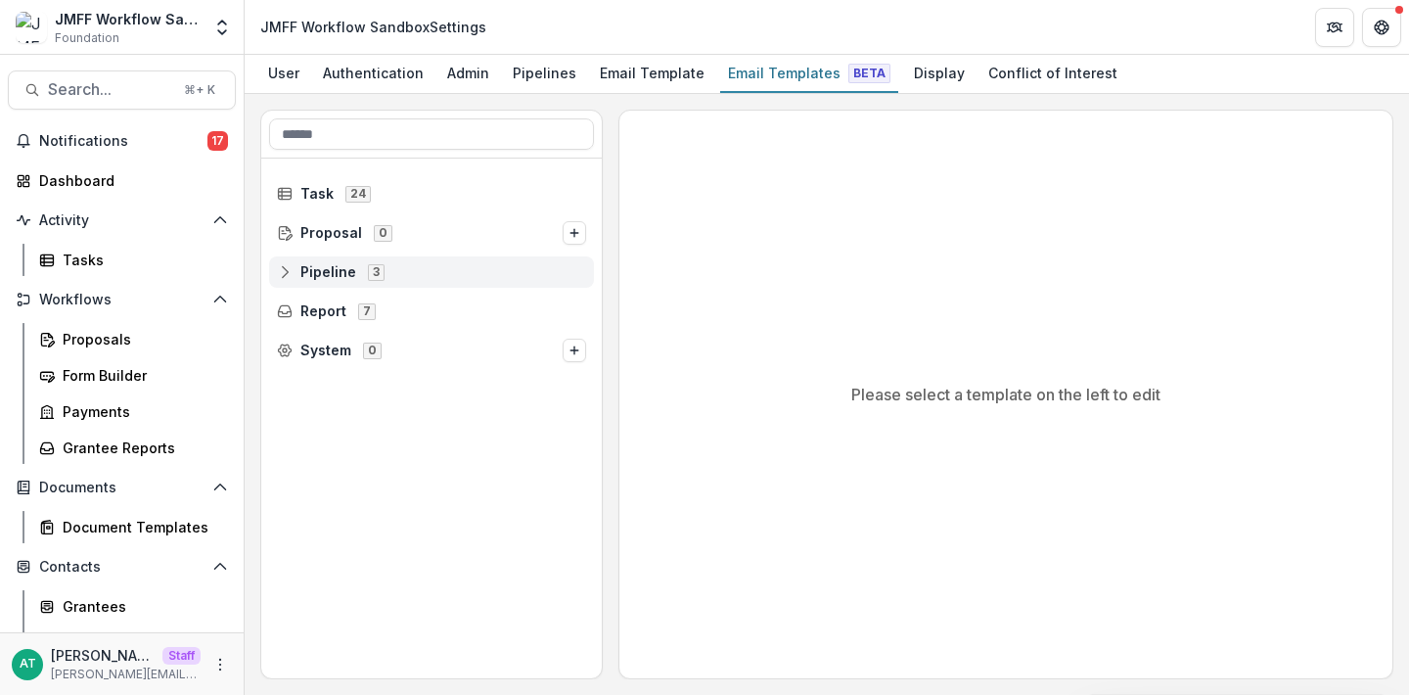
click at [344, 272] on span "Pipeline" at bounding box center [328, 272] width 56 height 17
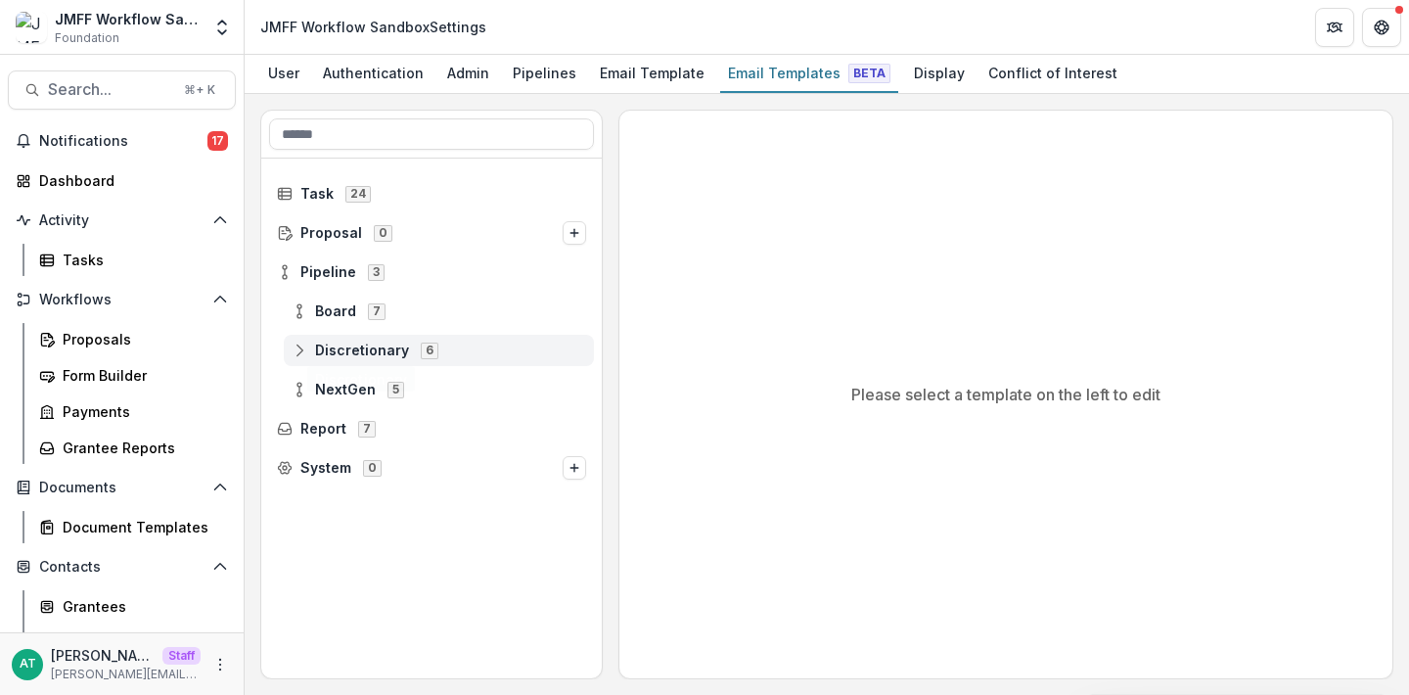
click at [348, 345] on span "Discretionary" at bounding box center [362, 351] width 94 height 17
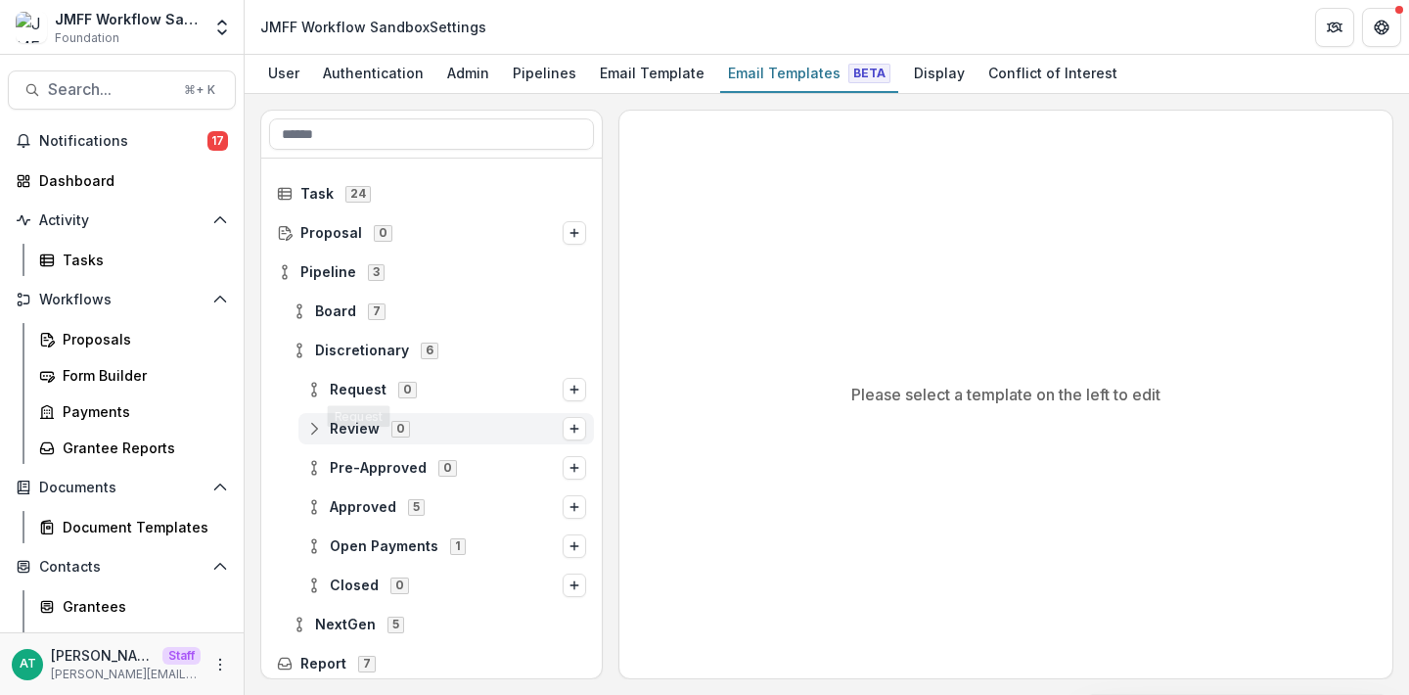
scroll to position [44, 0]
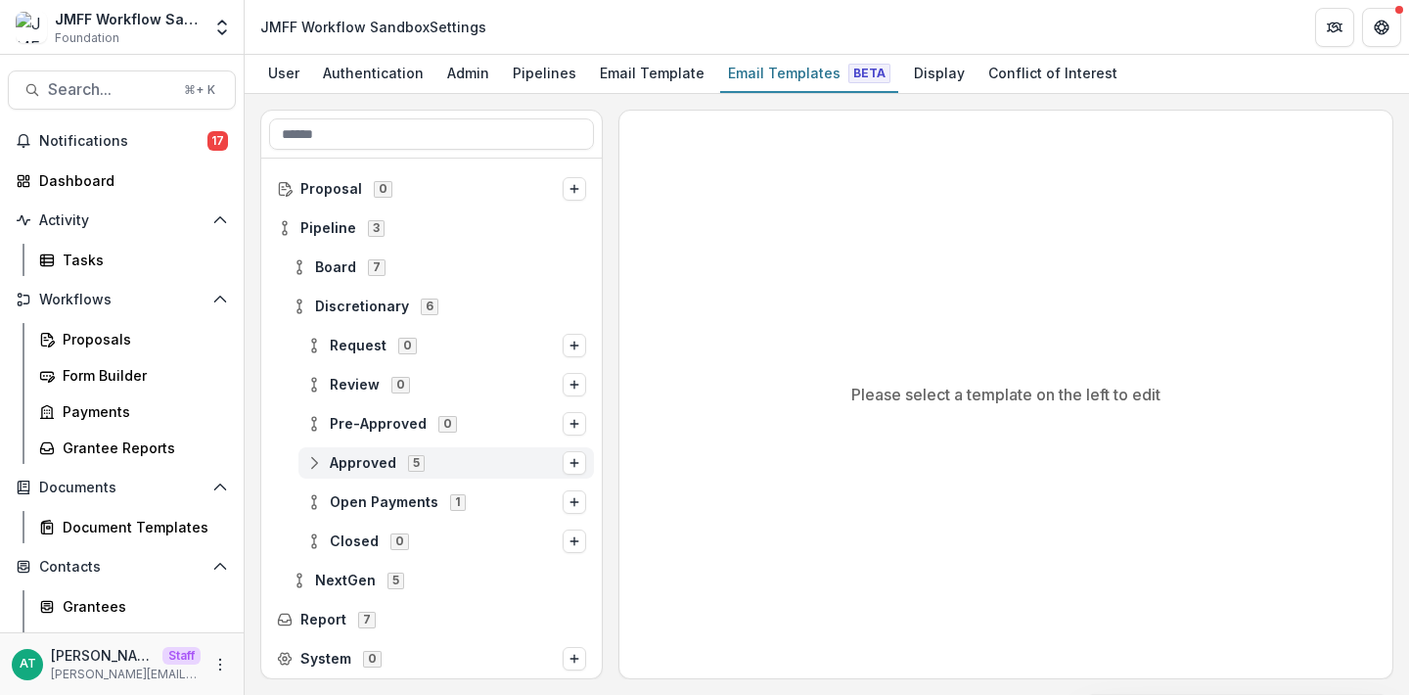
click at [351, 457] on span "Approved" at bounding box center [363, 463] width 67 height 17
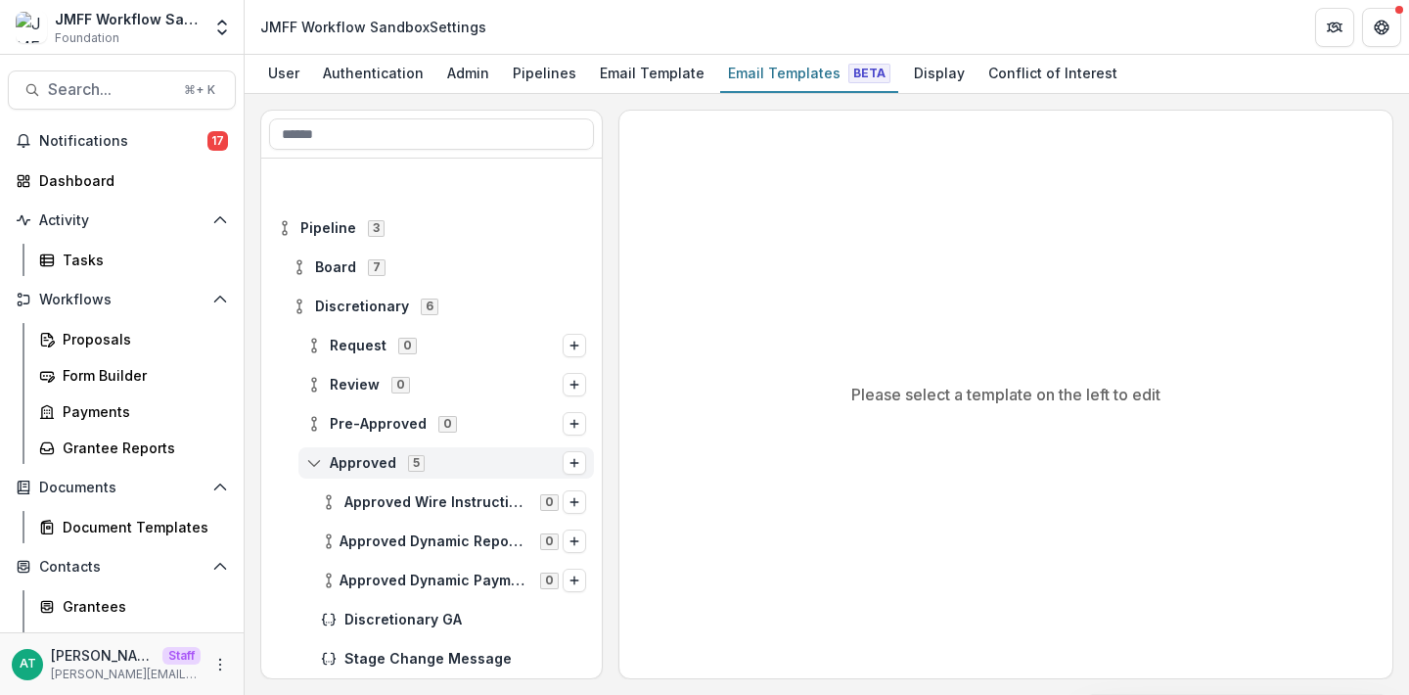
scroll to position [240, 0]
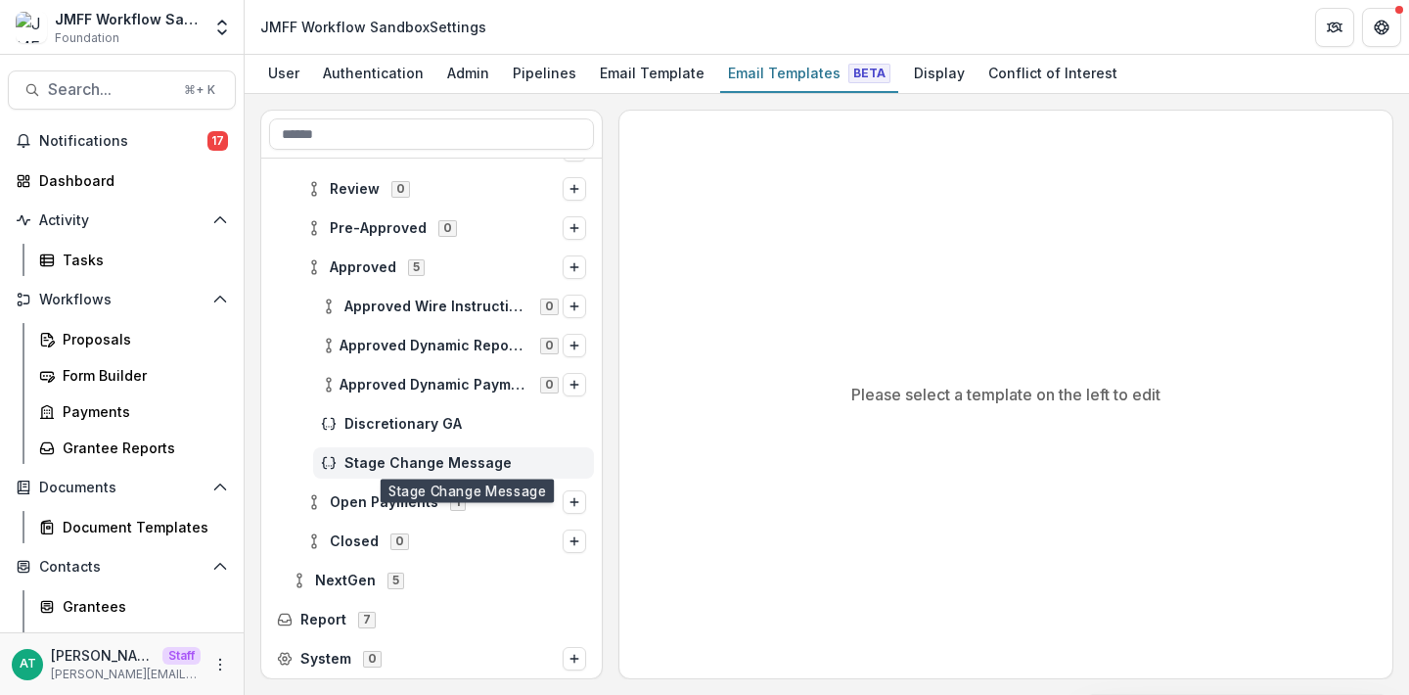
click at [420, 462] on span "Stage Change Message" at bounding box center [465, 463] width 242 height 17
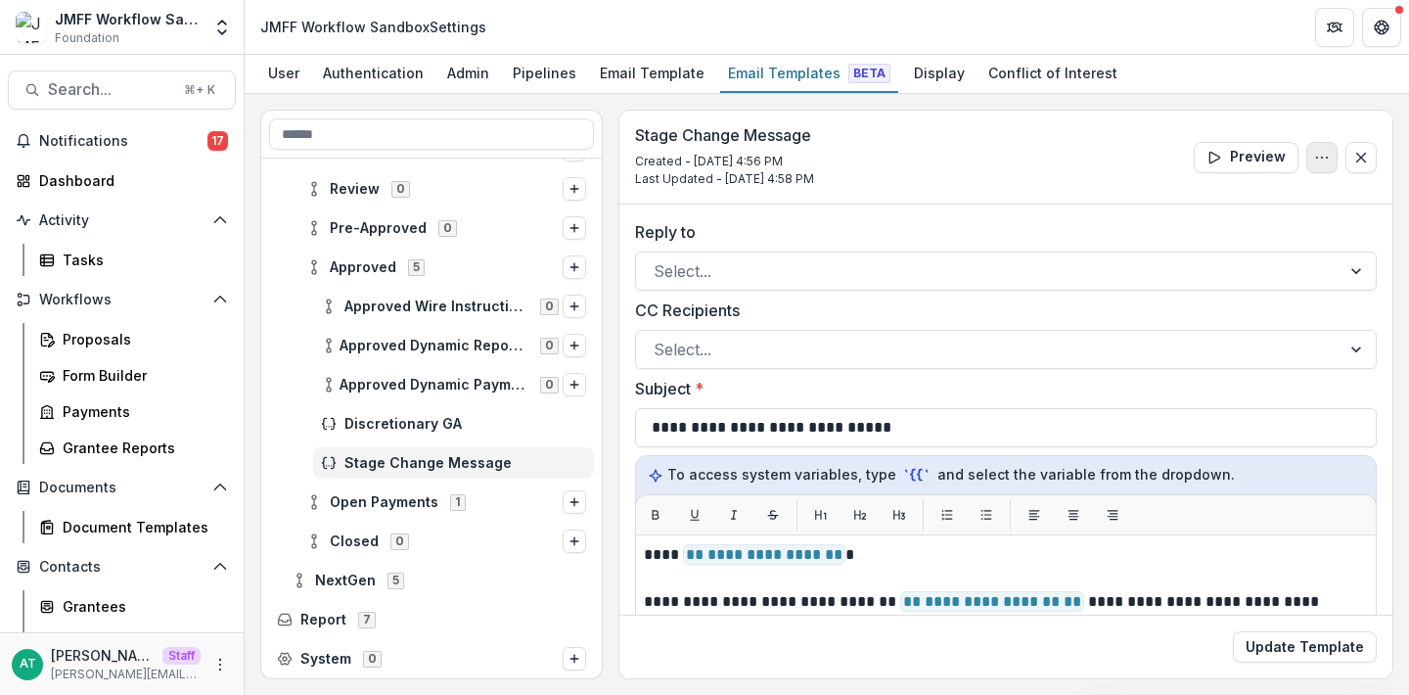
click at [1306, 159] on button "Options" at bounding box center [1321, 157] width 31 height 31
click at [1184, 196] on button "Edit Name" at bounding box center [1227, 202] width 209 height 32
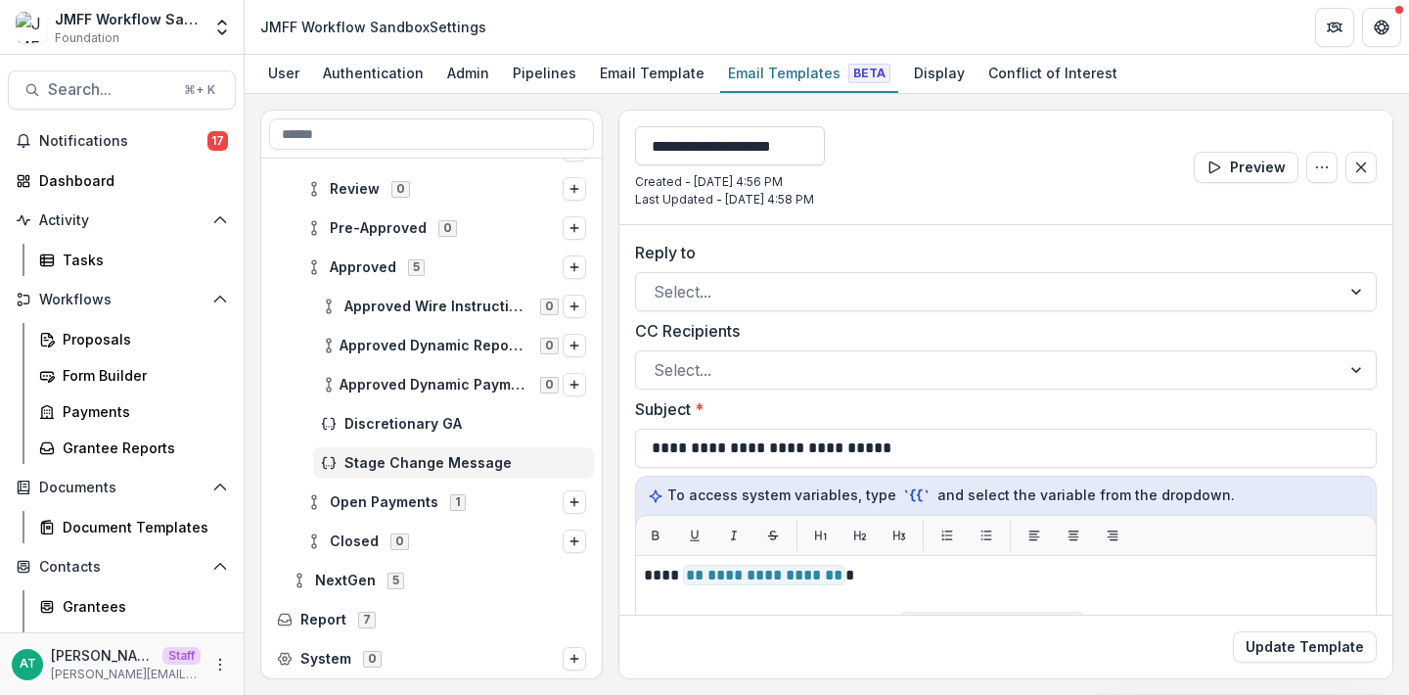
click at [747, 147] on input "**********" at bounding box center [730, 145] width 190 height 39
type input "**********"
click at [1233, 631] on button "Update Template" at bounding box center [1305, 646] width 144 height 31
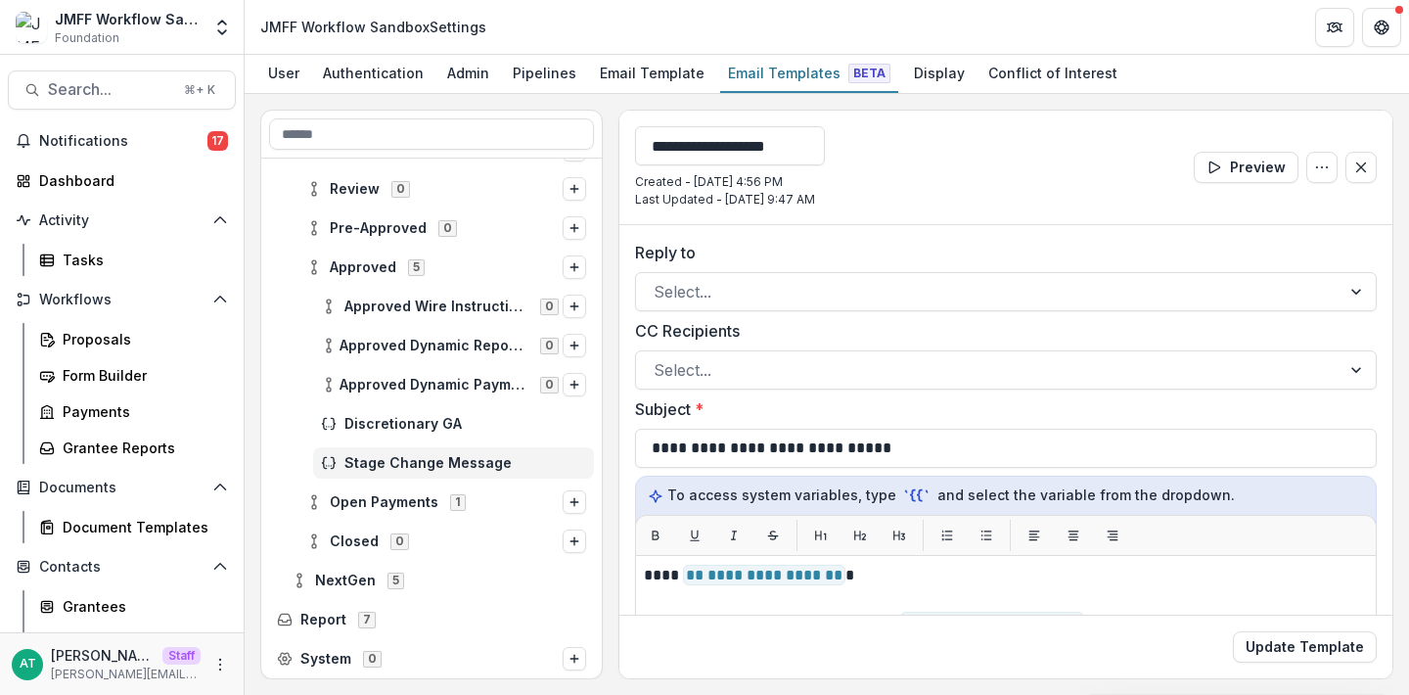
click at [907, 152] on div "**********" at bounding box center [1005, 168] width 773 height 114
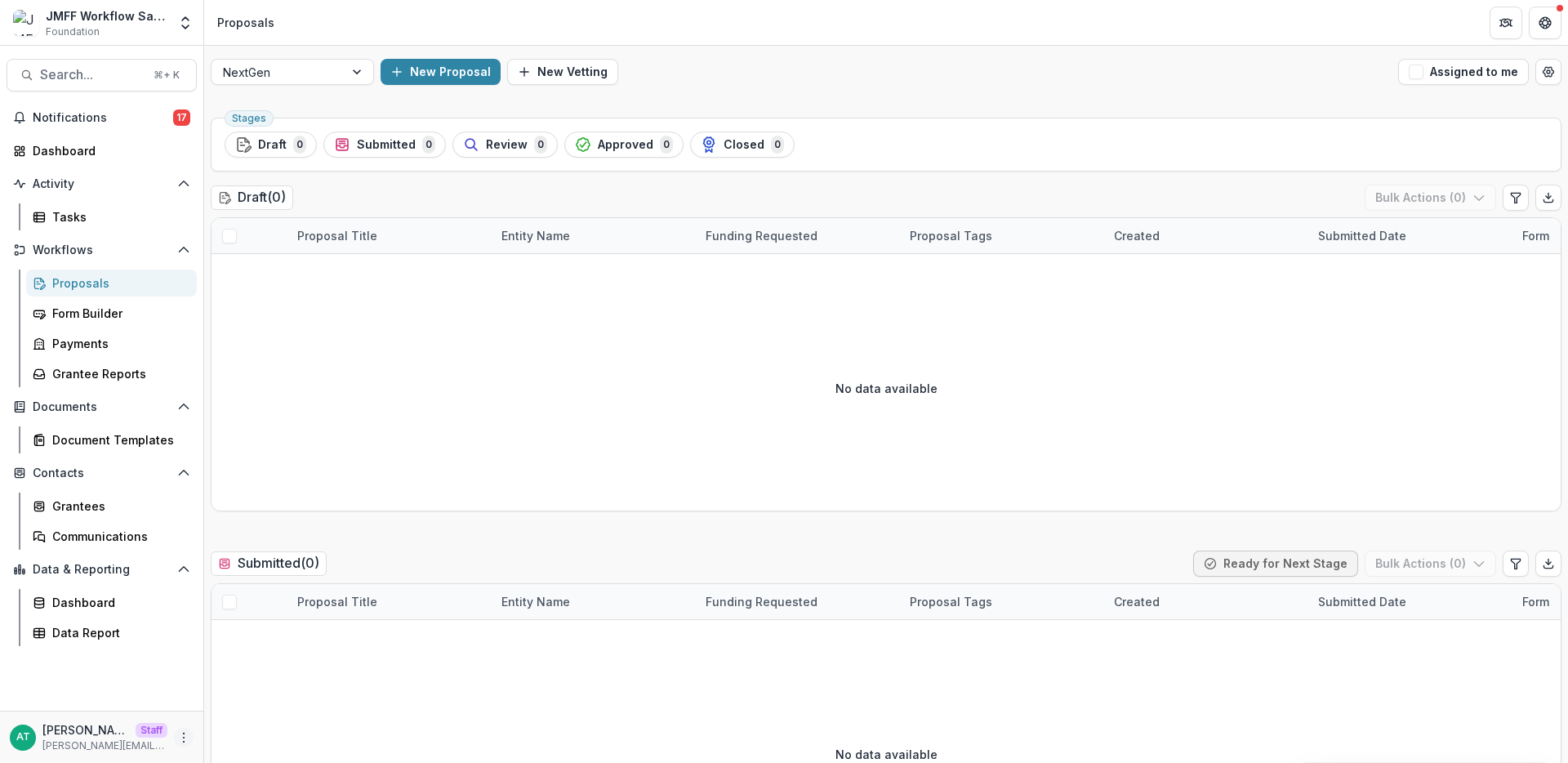
click at [179, 738] on icon "More" at bounding box center [184, 738] width 13 height 13
click at [266, 700] on link "User Settings" at bounding box center [291, 703] width 174 height 27
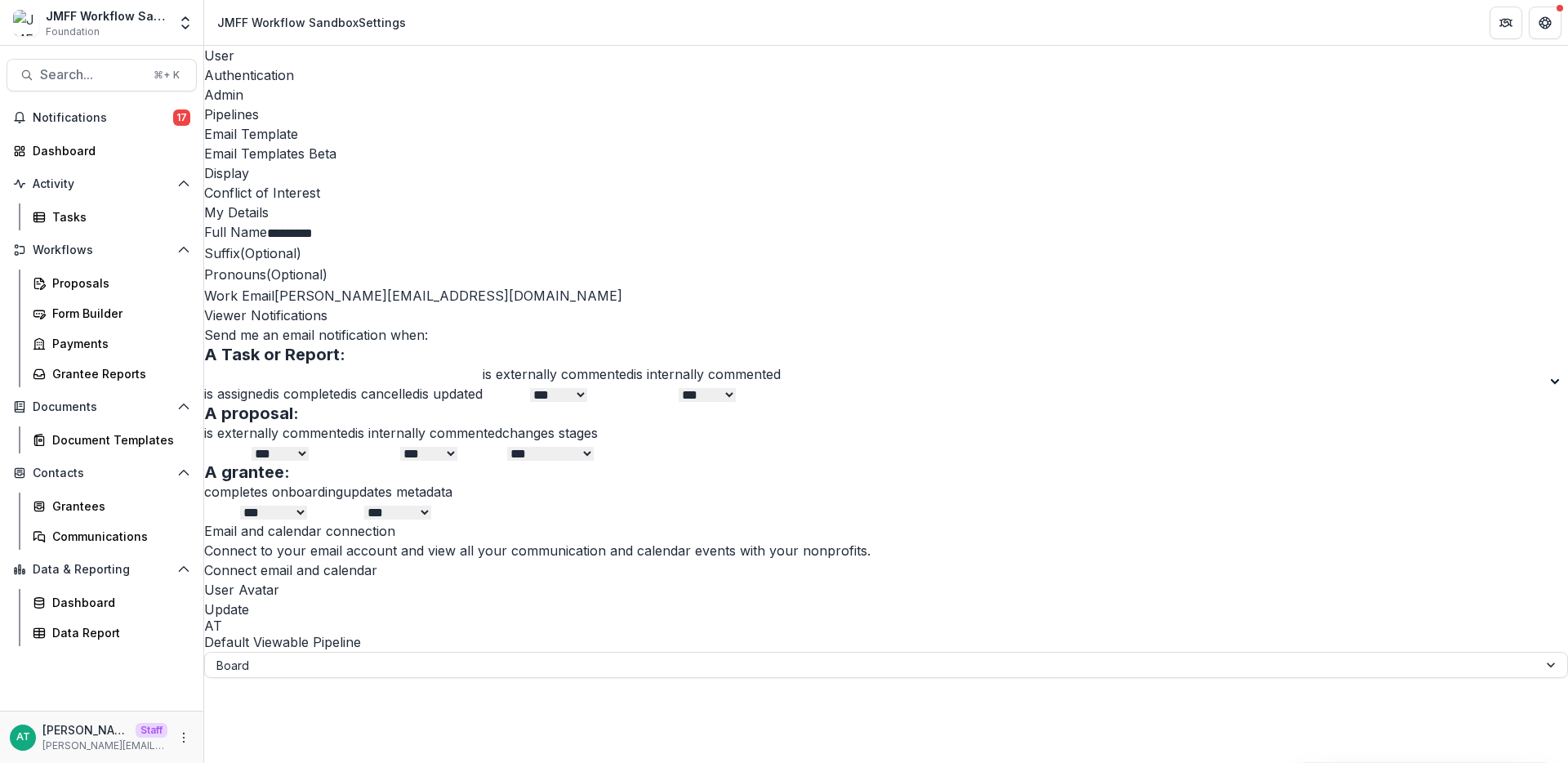
click at [453, 104] on div "Pipelines" at bounding box center [886, 114] width 1364 height 19
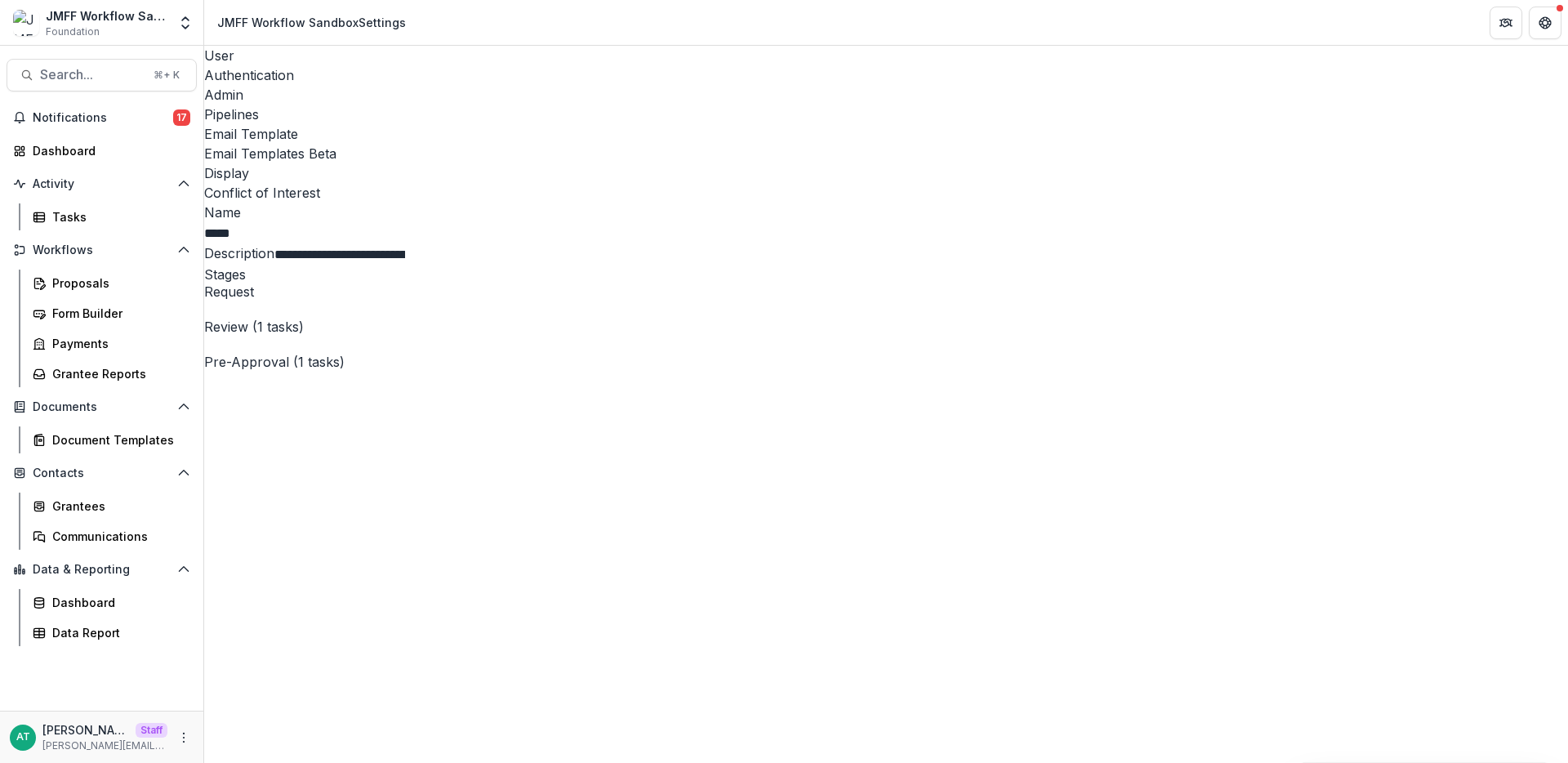
click at [350, 320] on span "Review (1 tasks)" at bounding box center [886, 327] width 1364 height 16
select select "******"
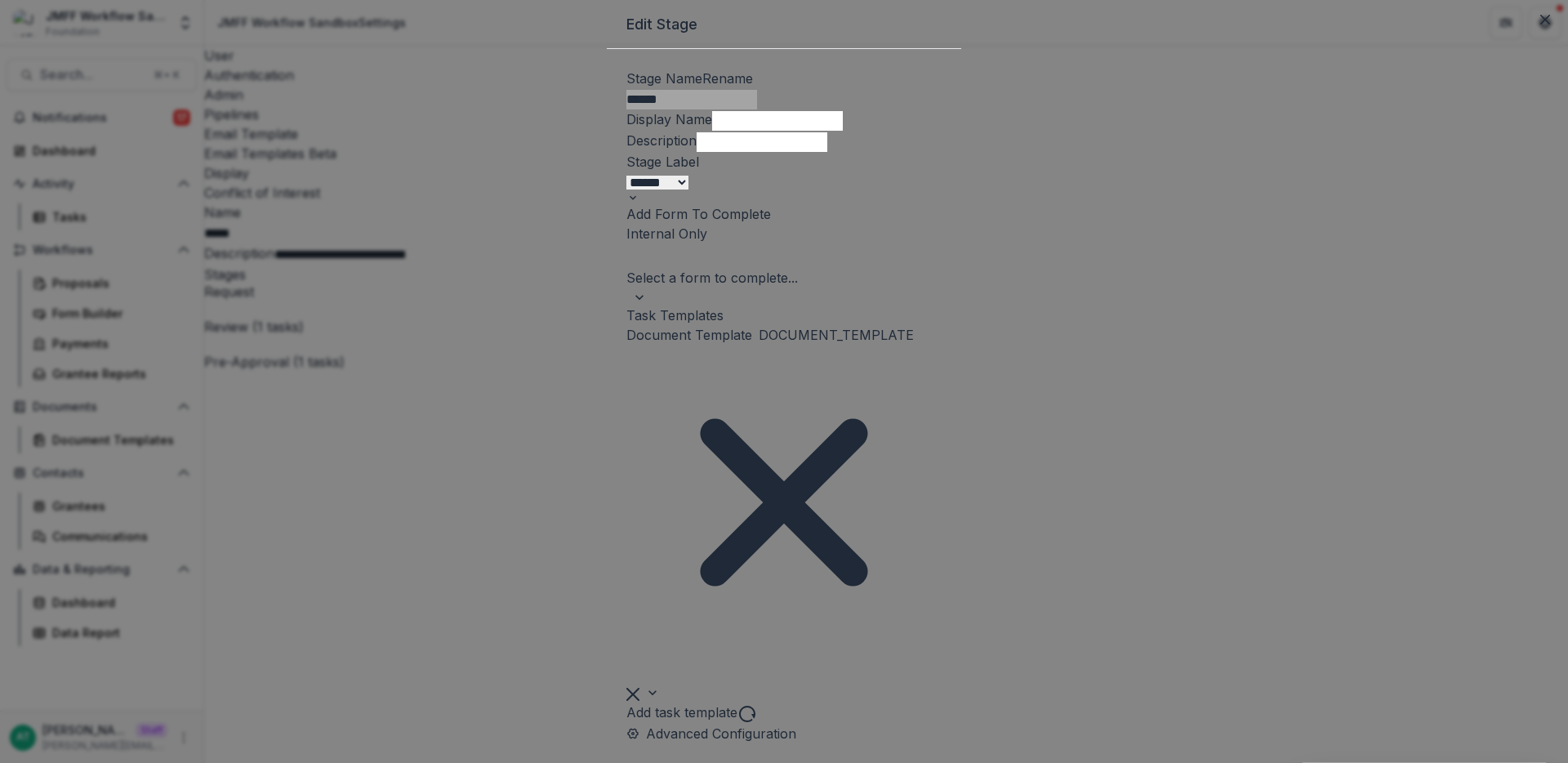
click at [276, 483] on div "Edit Stage Stage Name Rename ****** Display Name Description Stage Label ******…" at bounding box center [784, 382] width 1568 height 763
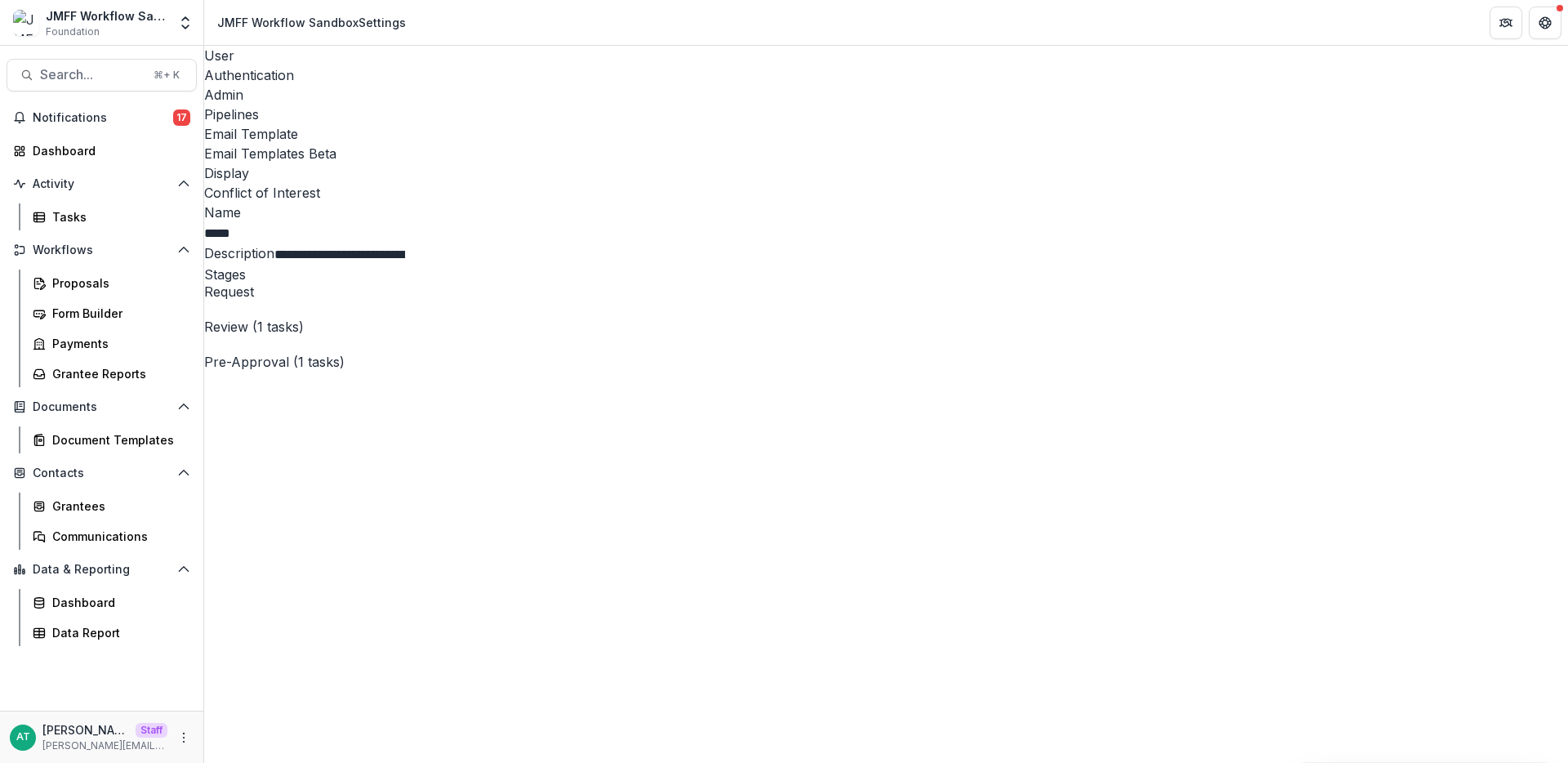
scroll to position [28, 0]
click at [517, 355] on span "Pre-Approval (1 tasks)" at bounding box center [886, 362] width 1364 height 16
select select "********"
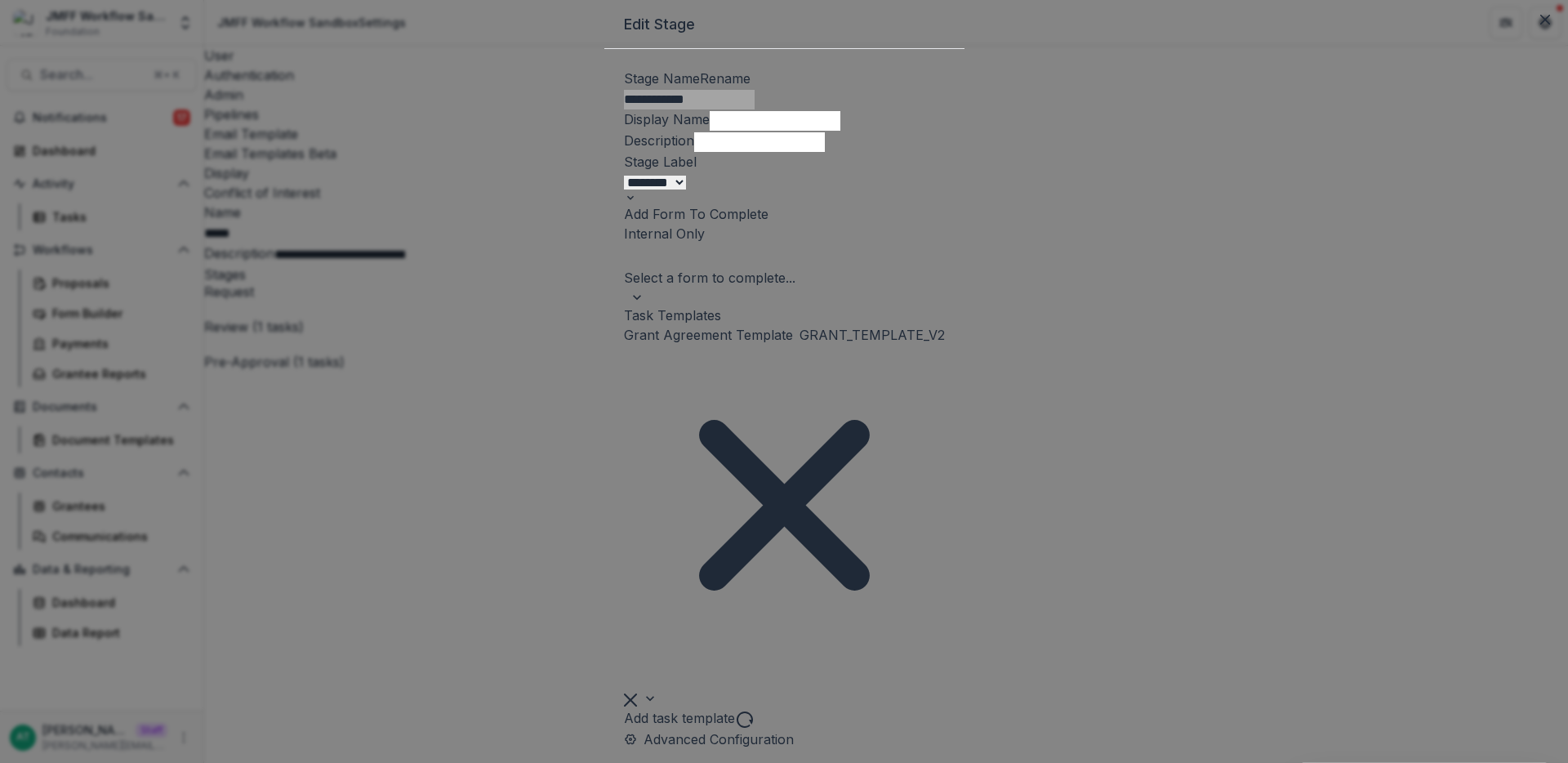
click at [423, 296] on div "**********" at bounding box center [784, 382] width 1568 height 763
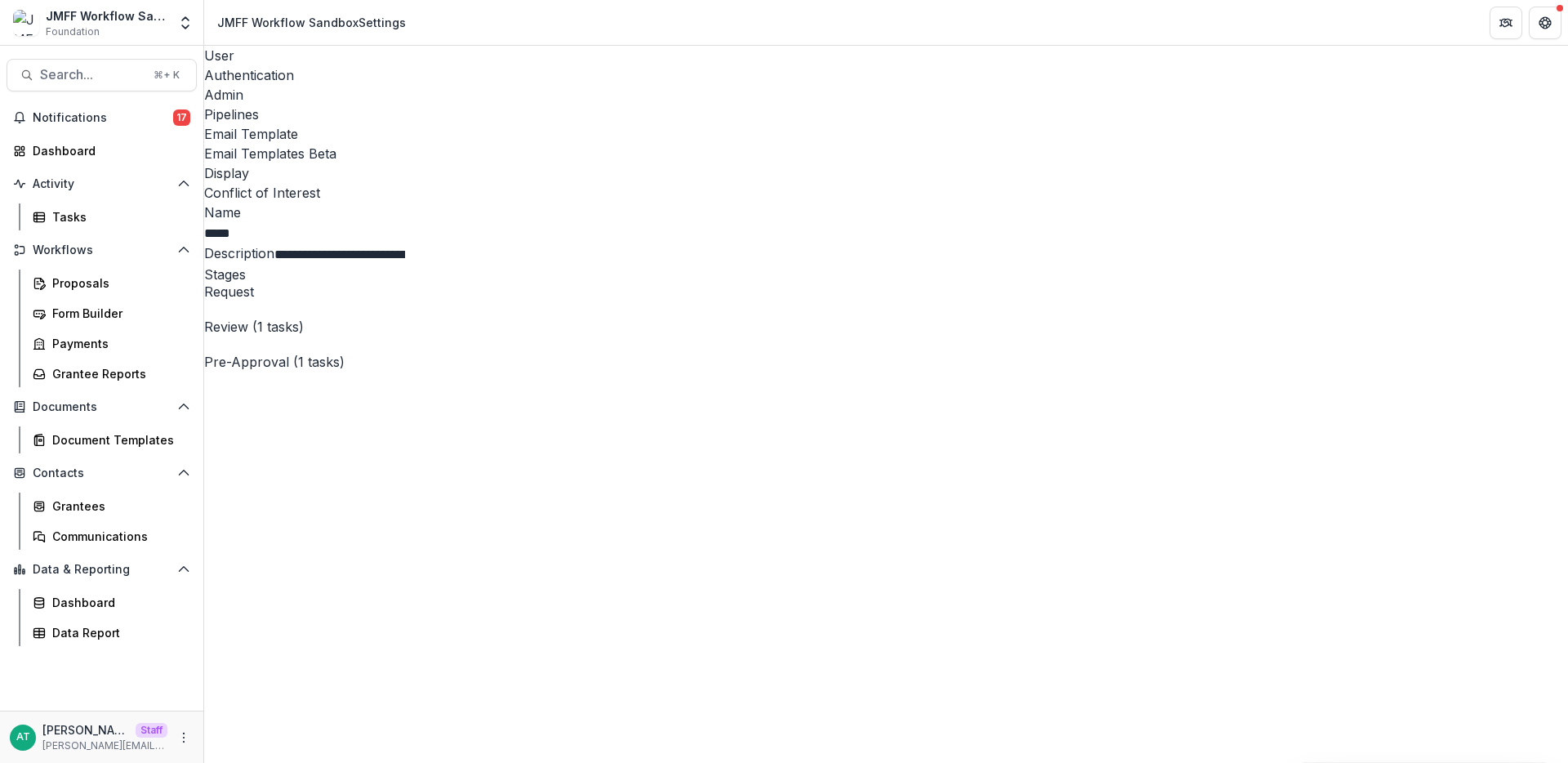
click at [490, 355] on span "Pre-Approval (1 tasks)" at bounding box center [886, 362] width 1364 height 16
select select "********"
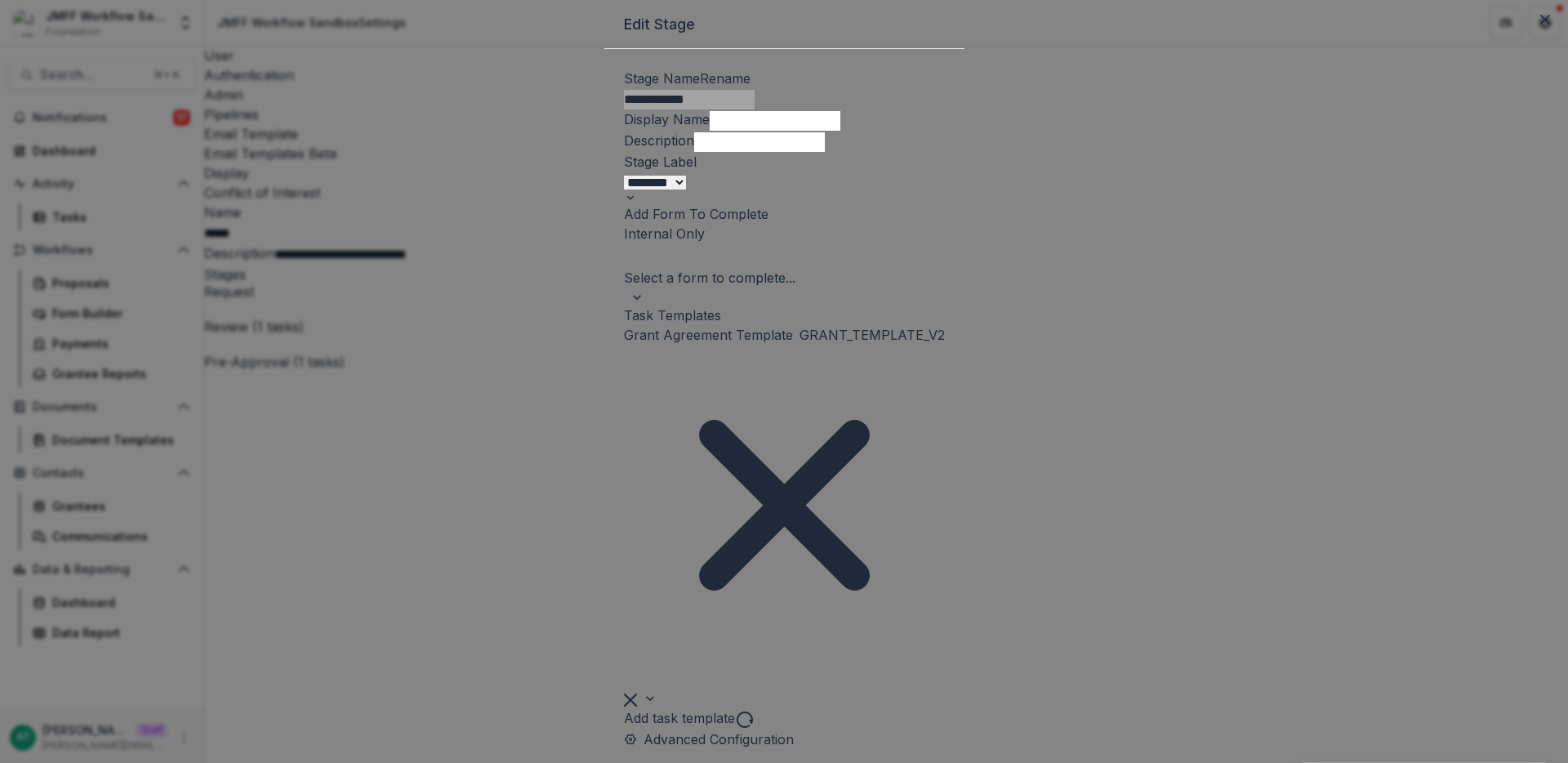
click at [371, 387] on div "**********" at bounding box center [784, 382] width 1568 height 763
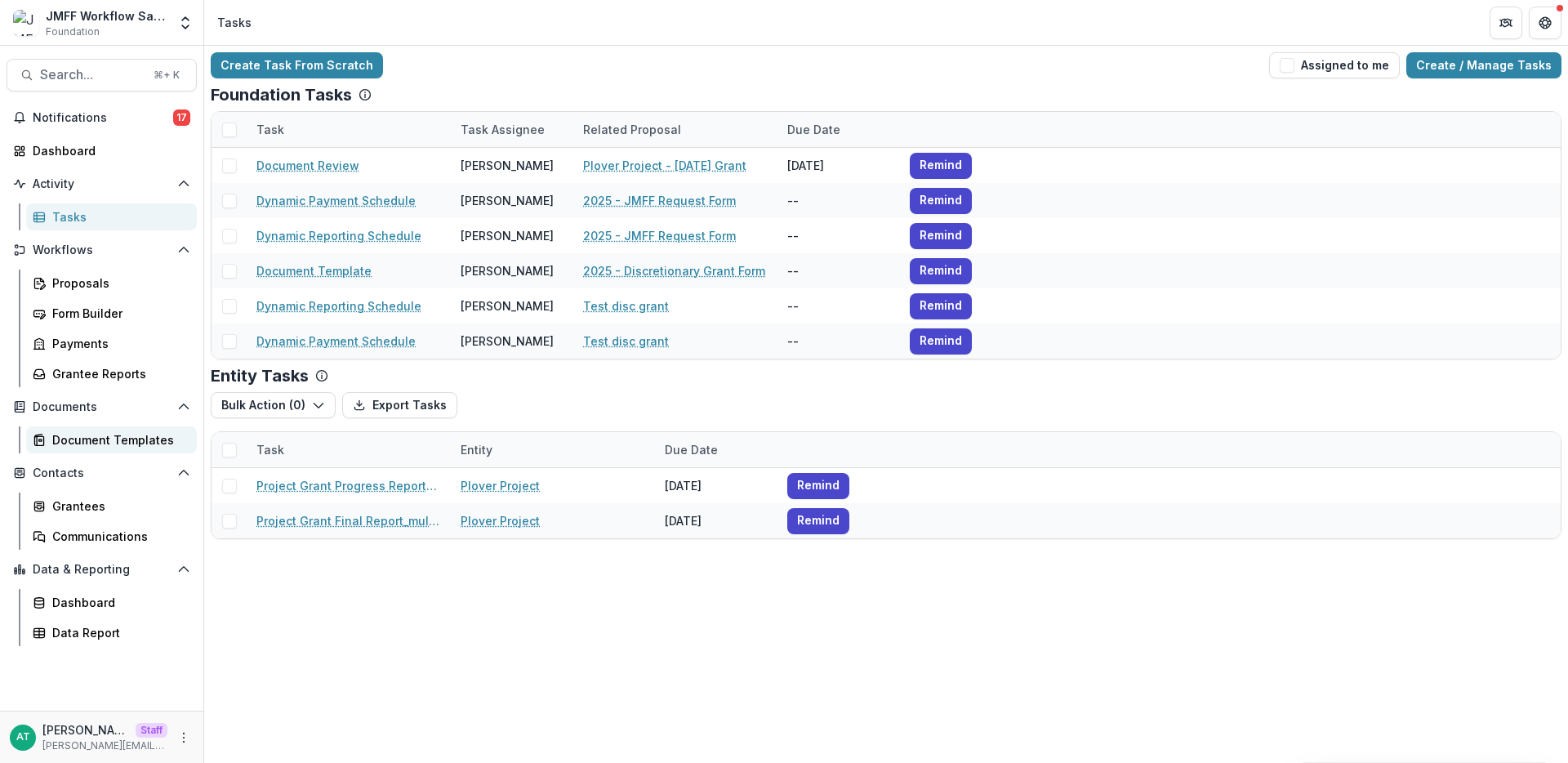
click at [68, 443] on div "Document Templates" at bounding box center [118, 440] width 132 height 18
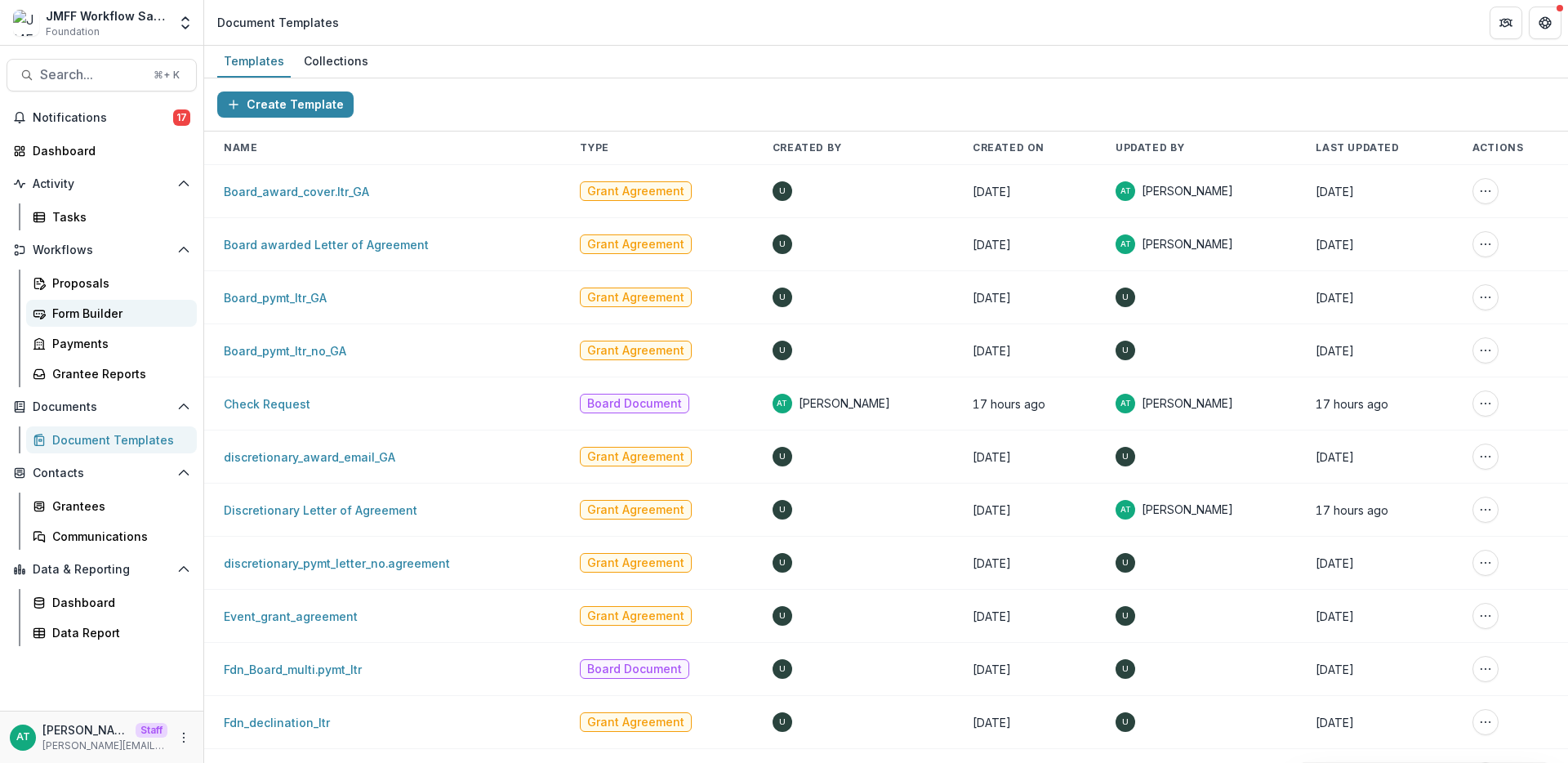
click at [100, 309] on div "Form Builder" at bounding box center [118, 313] width 132 height 18
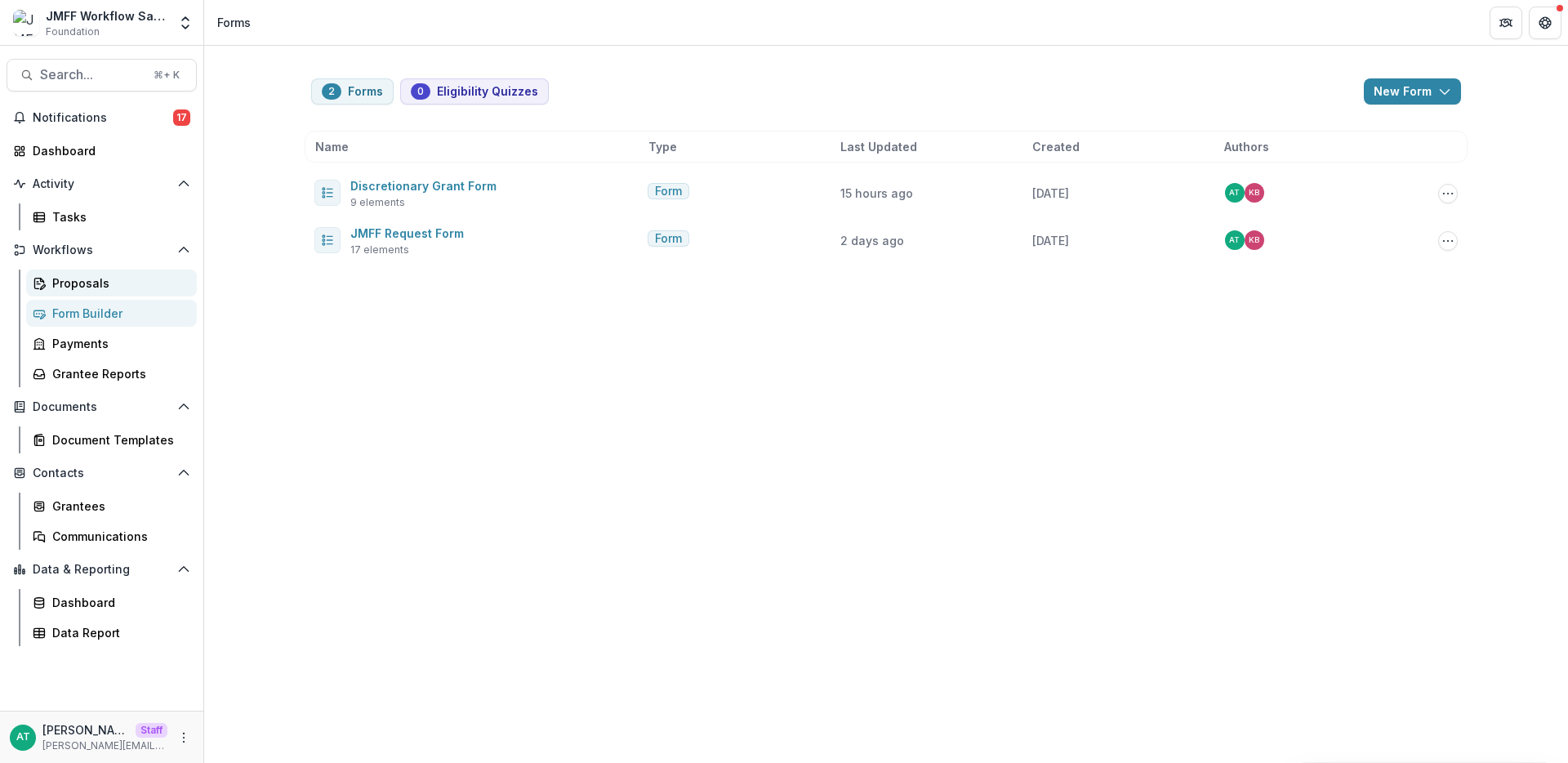
click at [77, 279] on div "Proposals" at bounding box center [118, 283] width 132 height 18
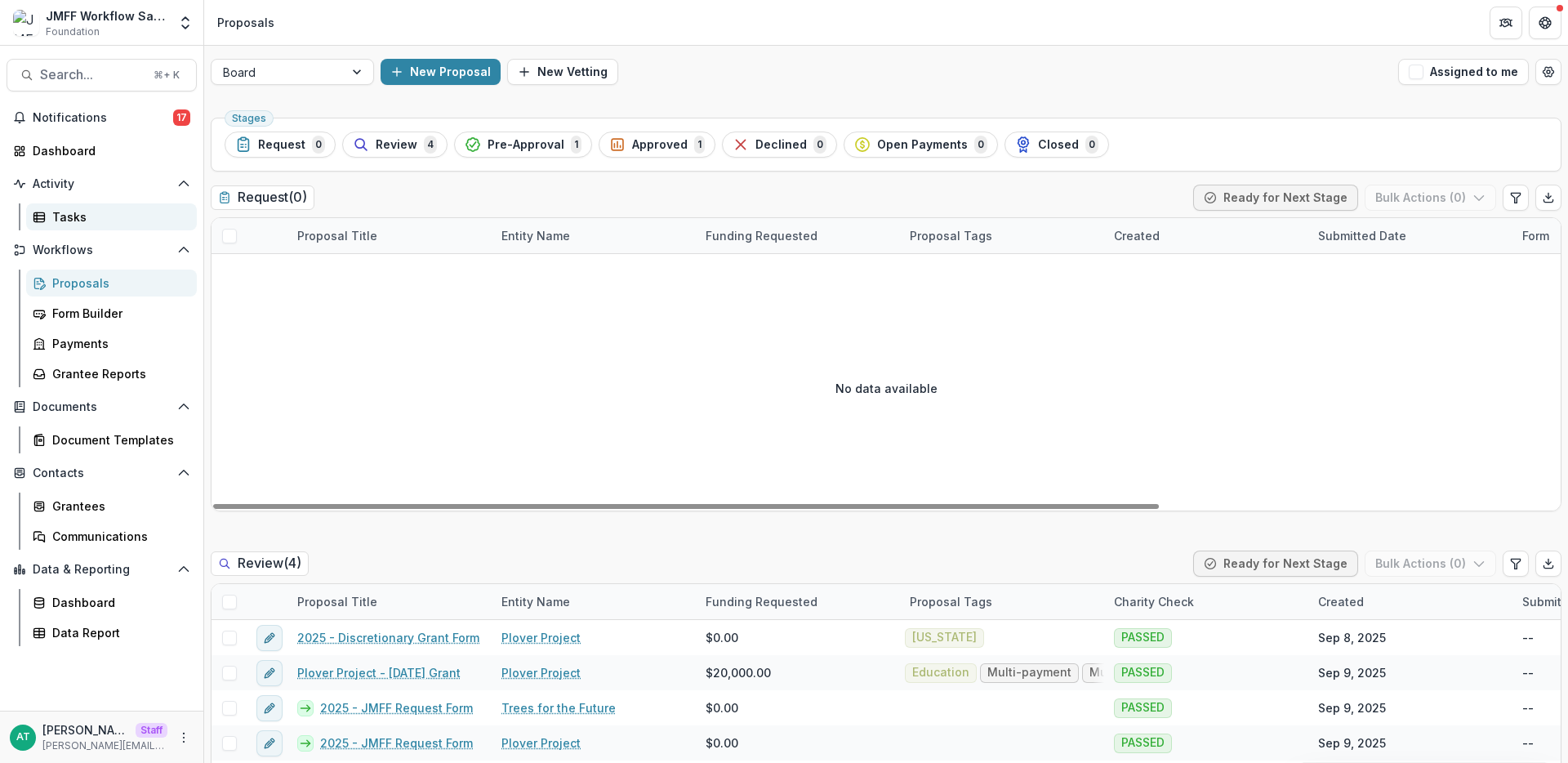
click at [103, 213] on div "Tasks" at bounding box center [118, 217] width 132 height 18
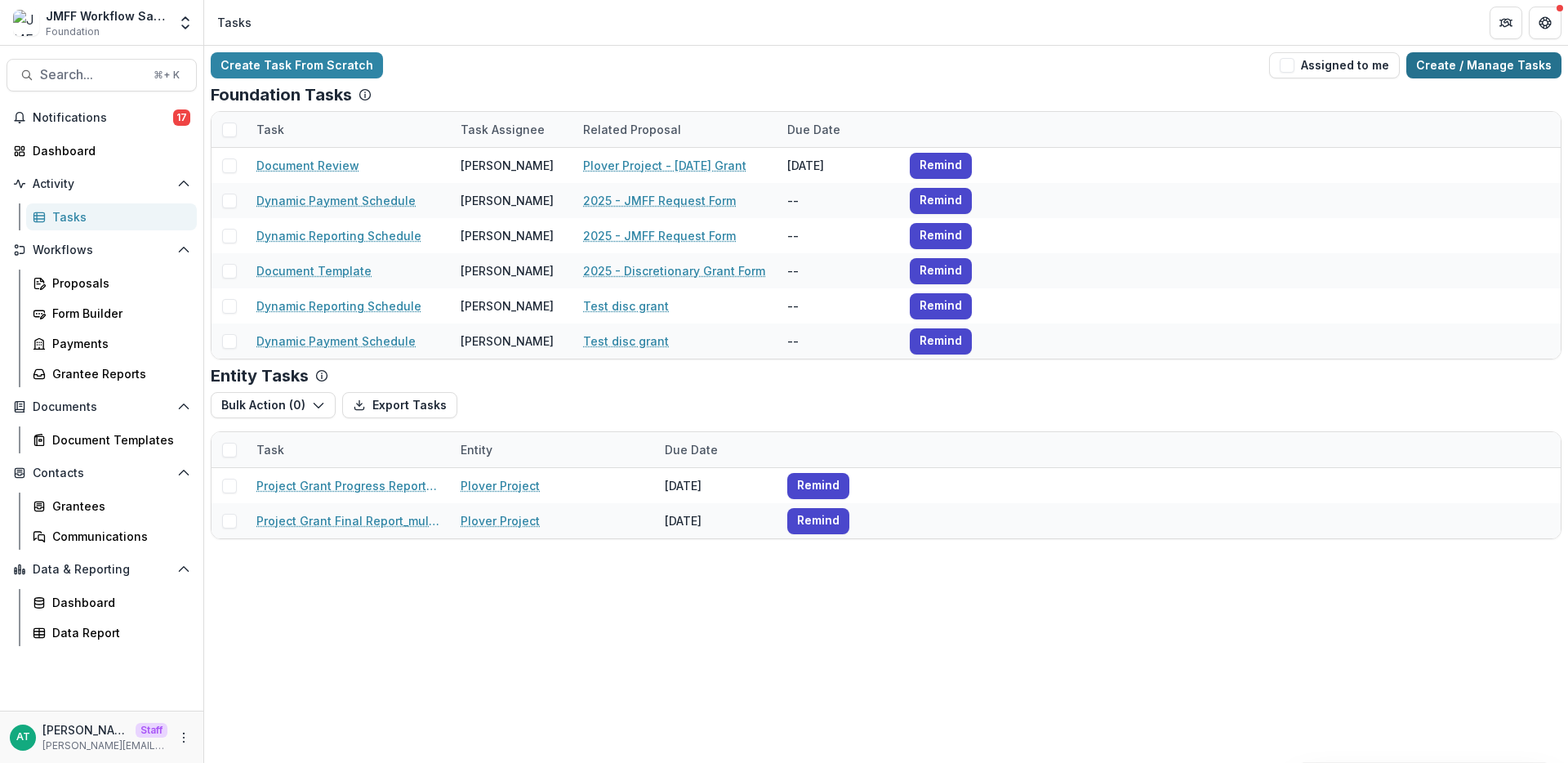
click at [1486, 58] on link "Create / Manage Tasks" at bounding box center [1484, 65] width 155 height 26
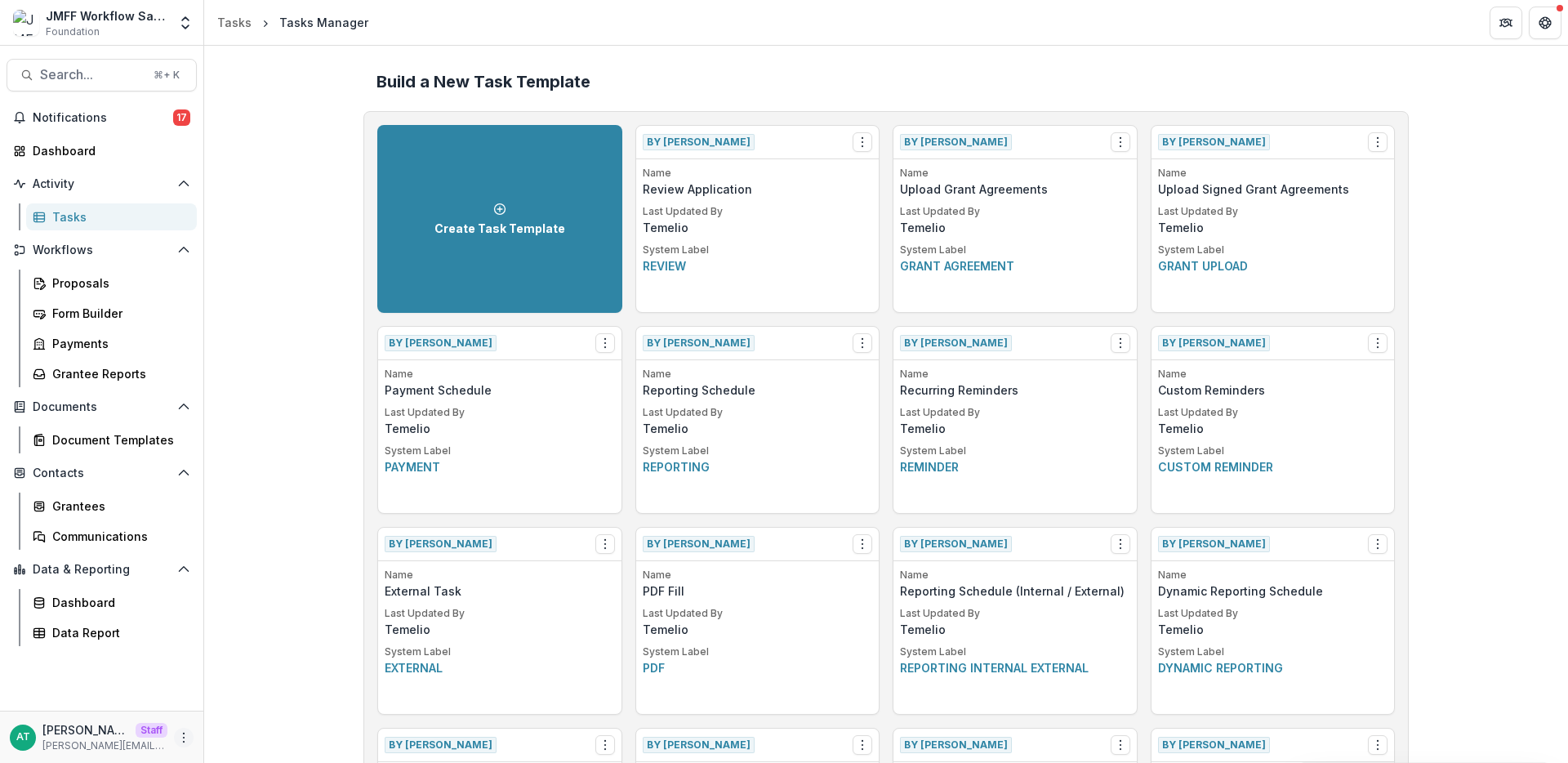
click at [184, 737] on circle "More" at bounding box center [184, 737] width 1 height 1
click at [250, 711] on link "User Settings" at bounding box center [291, 703] width 174 height 27
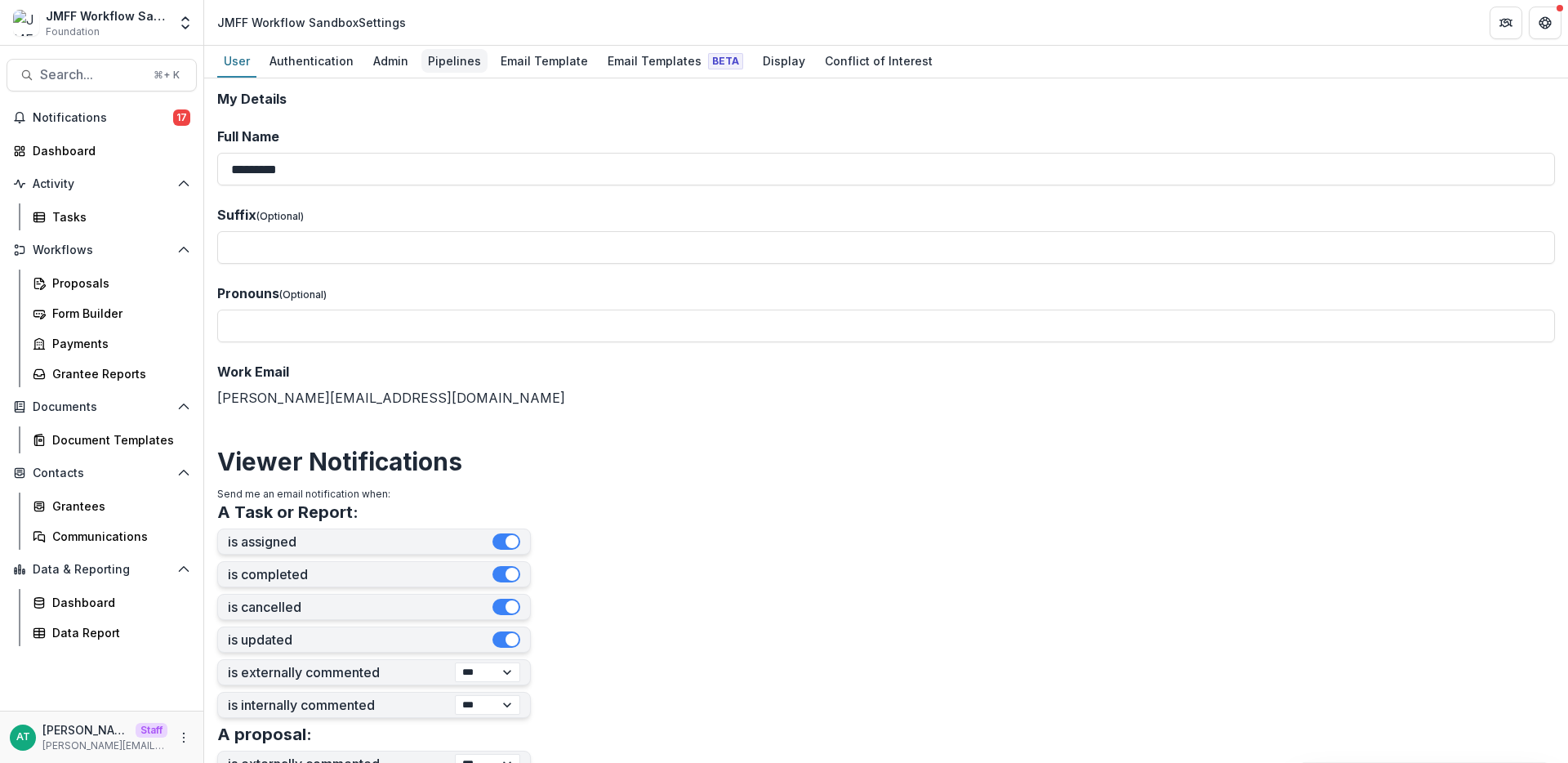
click at [463, 74] on link "Pipelines" at bounding box center [454, 62] width 66 height 32
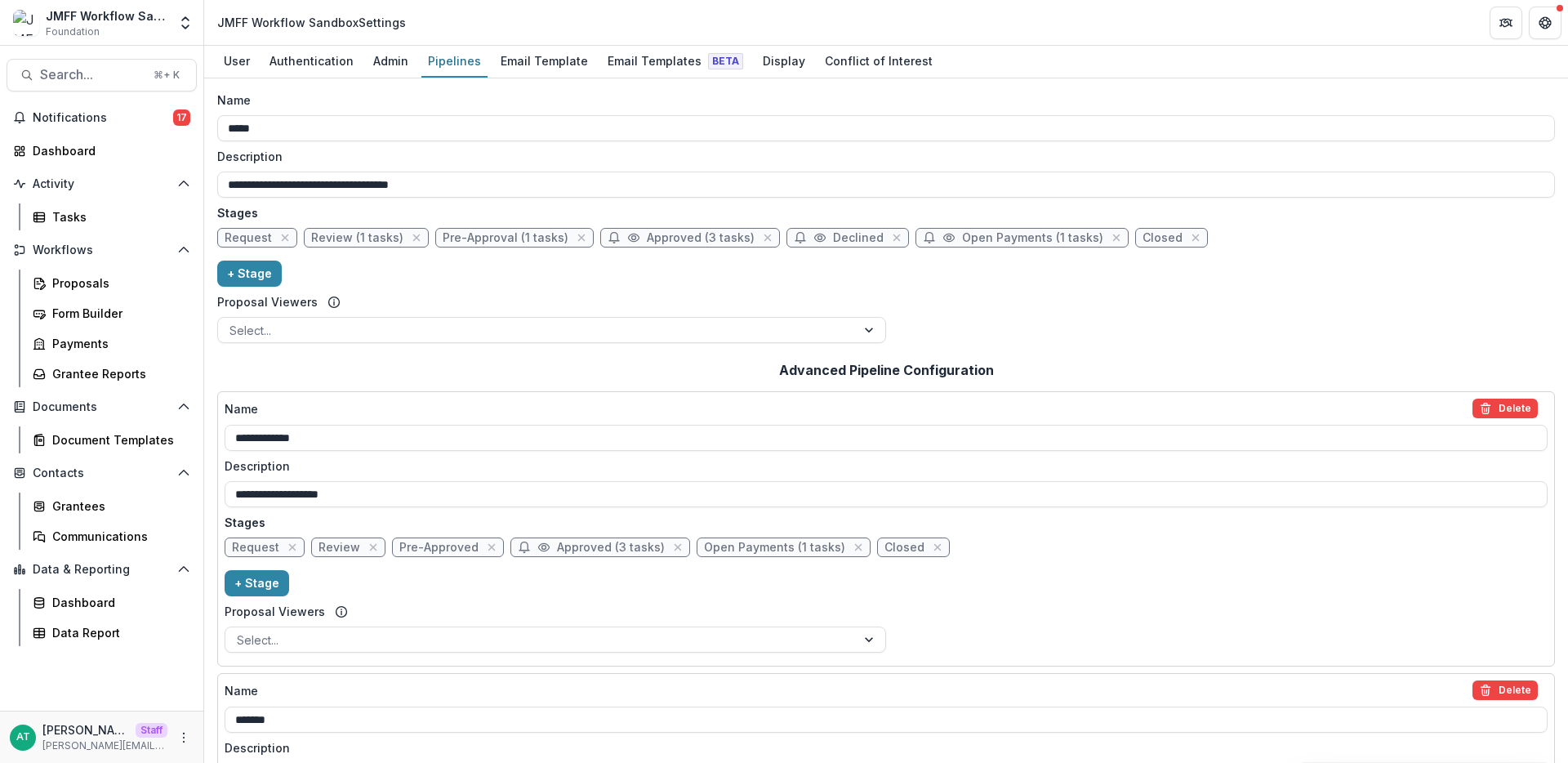
click at [439, 550] on span "Pre-Approved" at bounding box center [439, 548] width 79 height 14
select select "********"
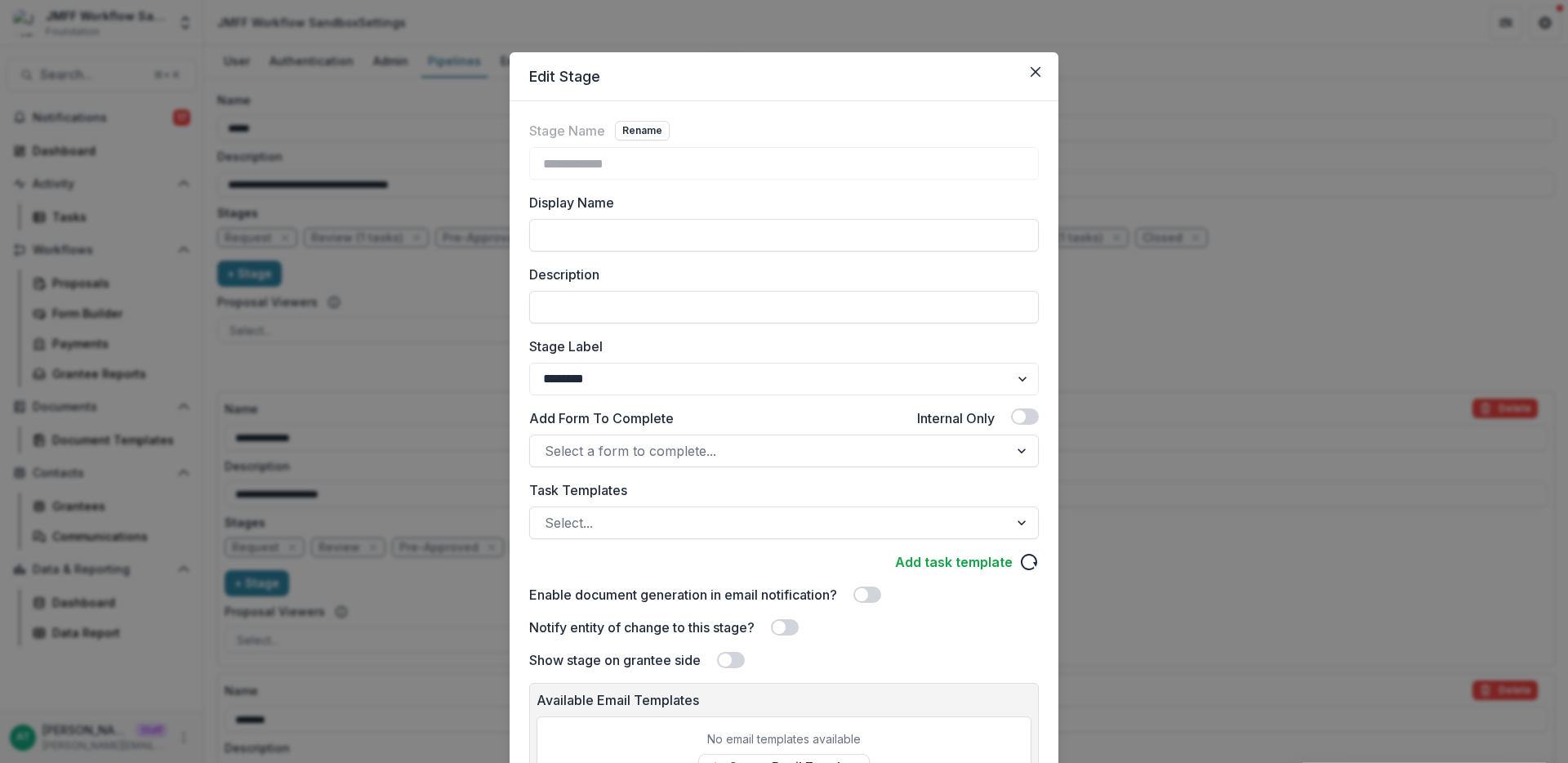
click at [476, 250] on div "**********" at bounding box center [784, 382] width 1568 height 763
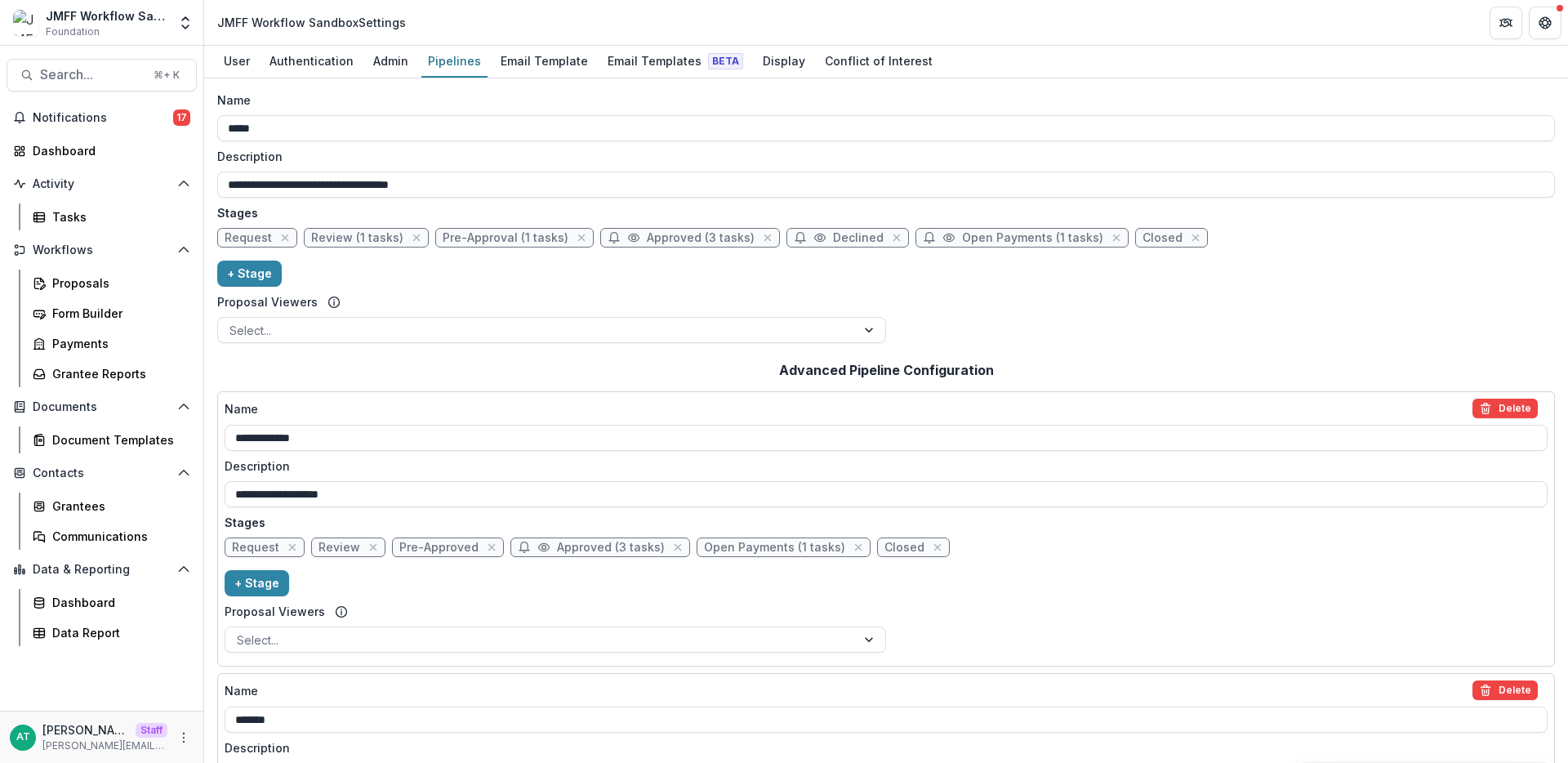
click at [471, 239] on span "Pre-Approval (1 tasks)" at bounding box center [505, 238] width 126 height 14
select select "********"
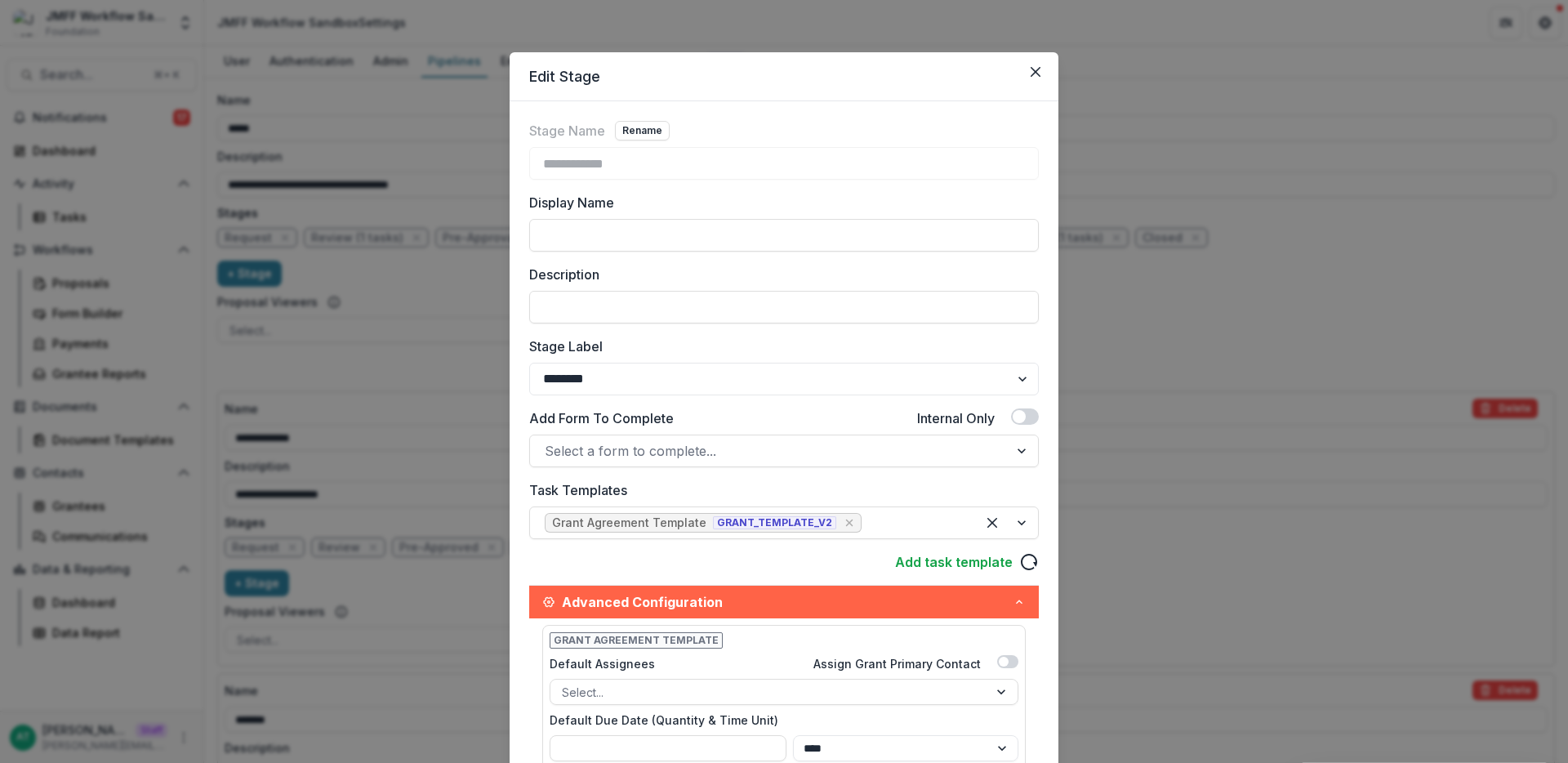
scroll to position [13, 0]
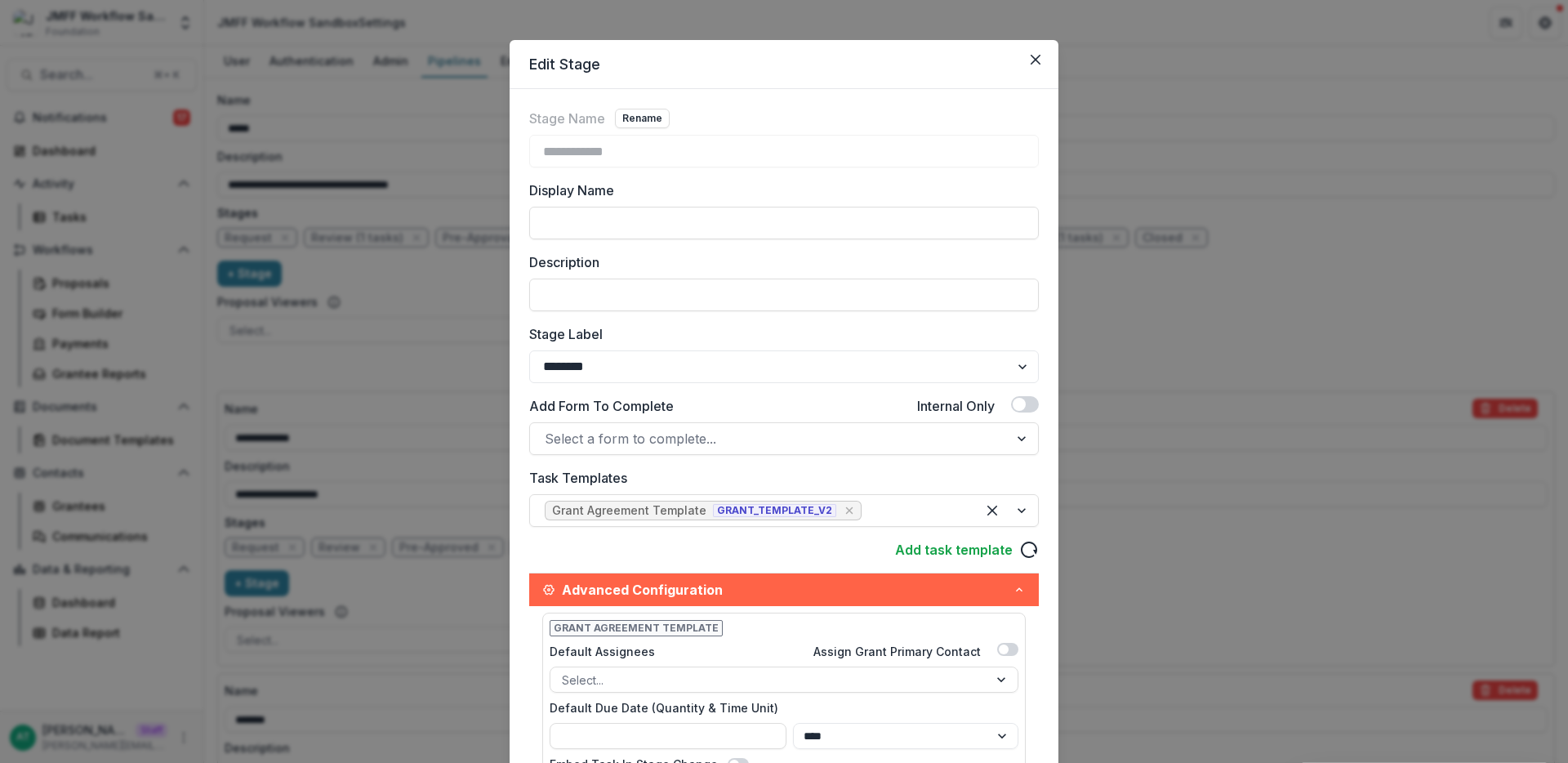
click at [418, 474] on div "**********" at bounding box center [784, 382] width 1568 height 763
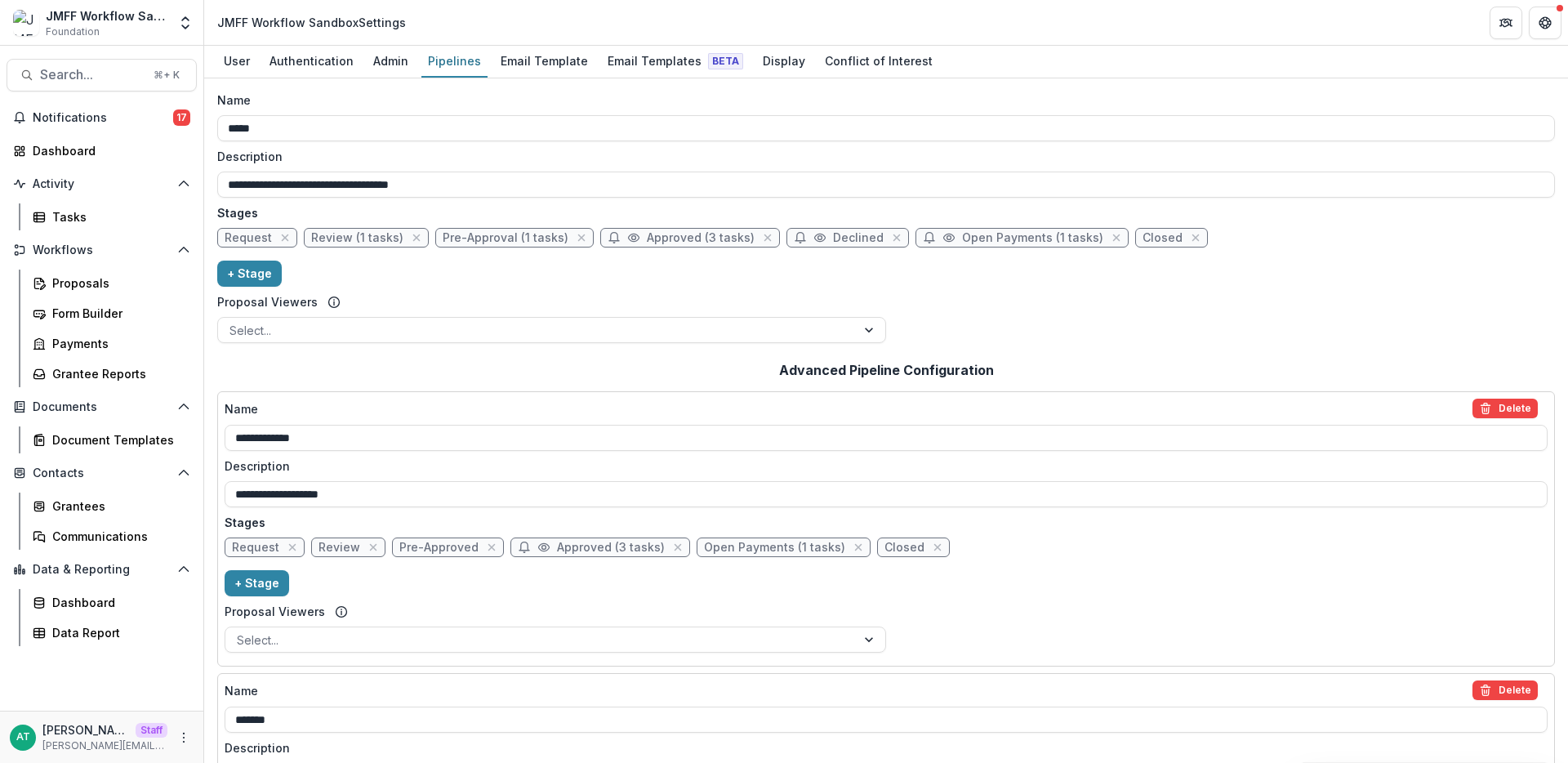
click at [576, 542] on span "Approved (3 tasks)" at bounding box center [610, 548] width 108 height 14
select select "********"
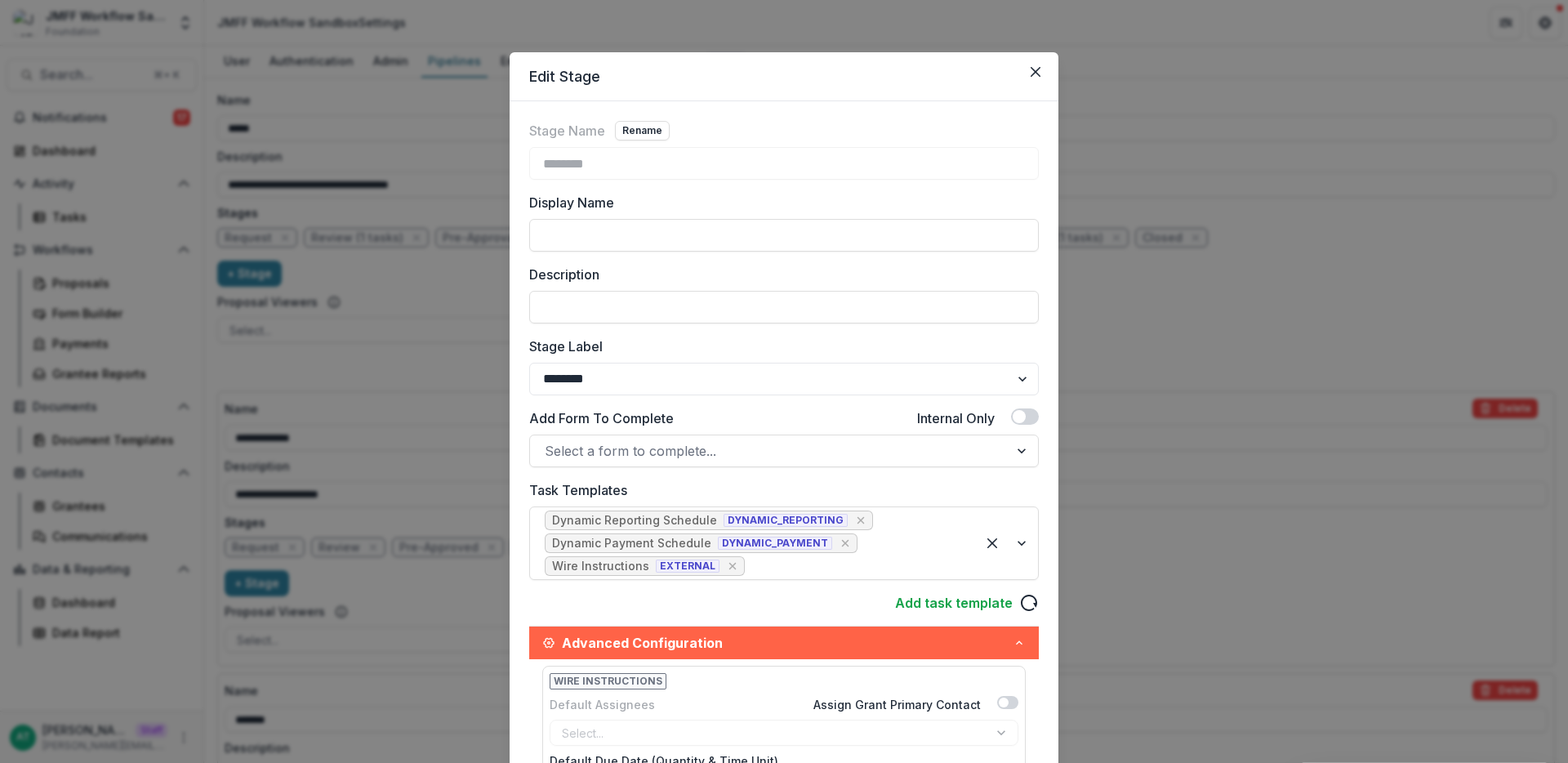
click at [362, 558] on div "Edit Stage Stage Name Rename ******** Display Name Description Stage Label ****…" at bounding box center [784, 382] width 1568 height 763
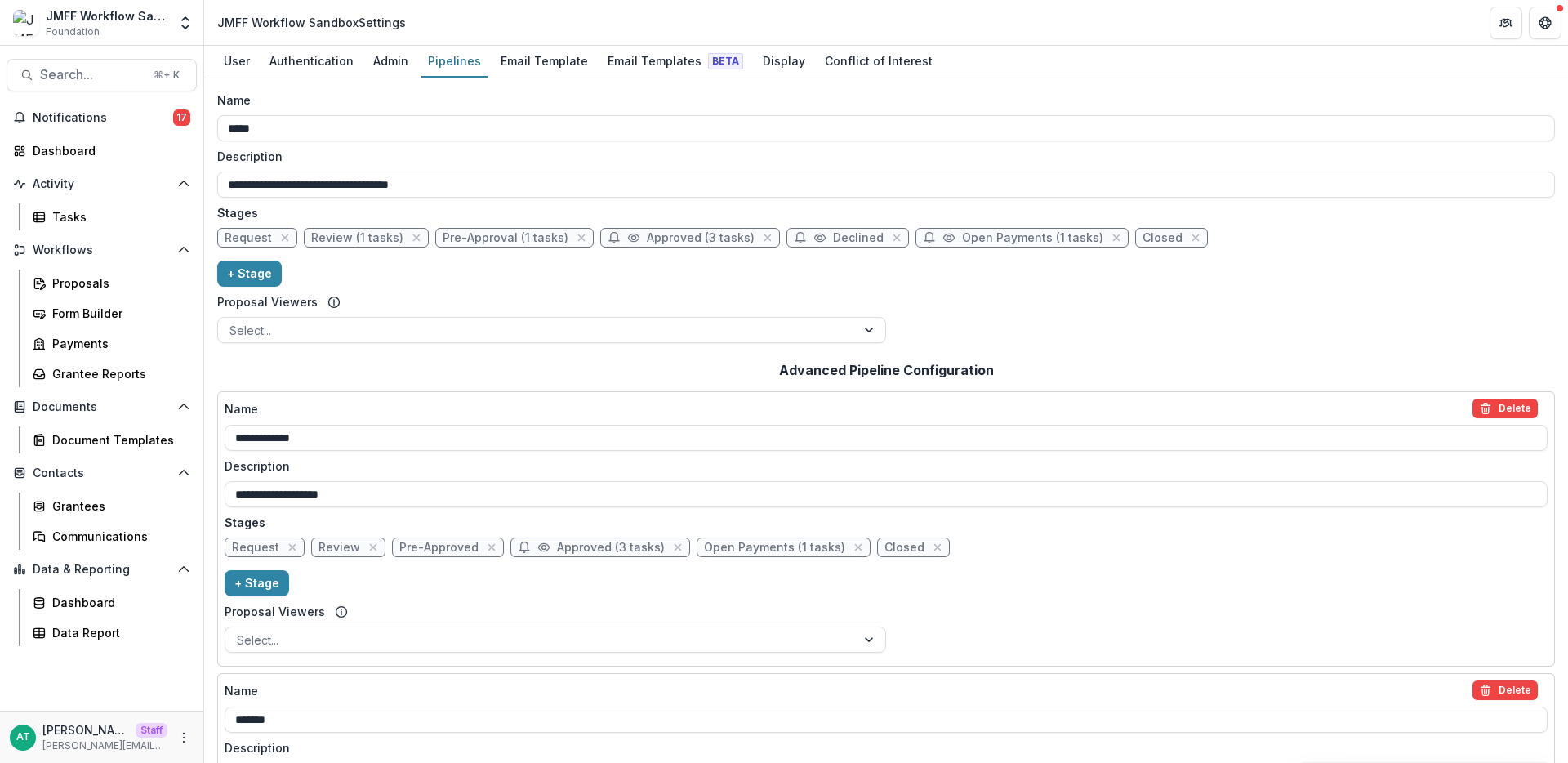
click at [783, 548] on span "Open Payments (1 tasks)" at bounding box center [774, 548] width 141 height 14
select select "*******"
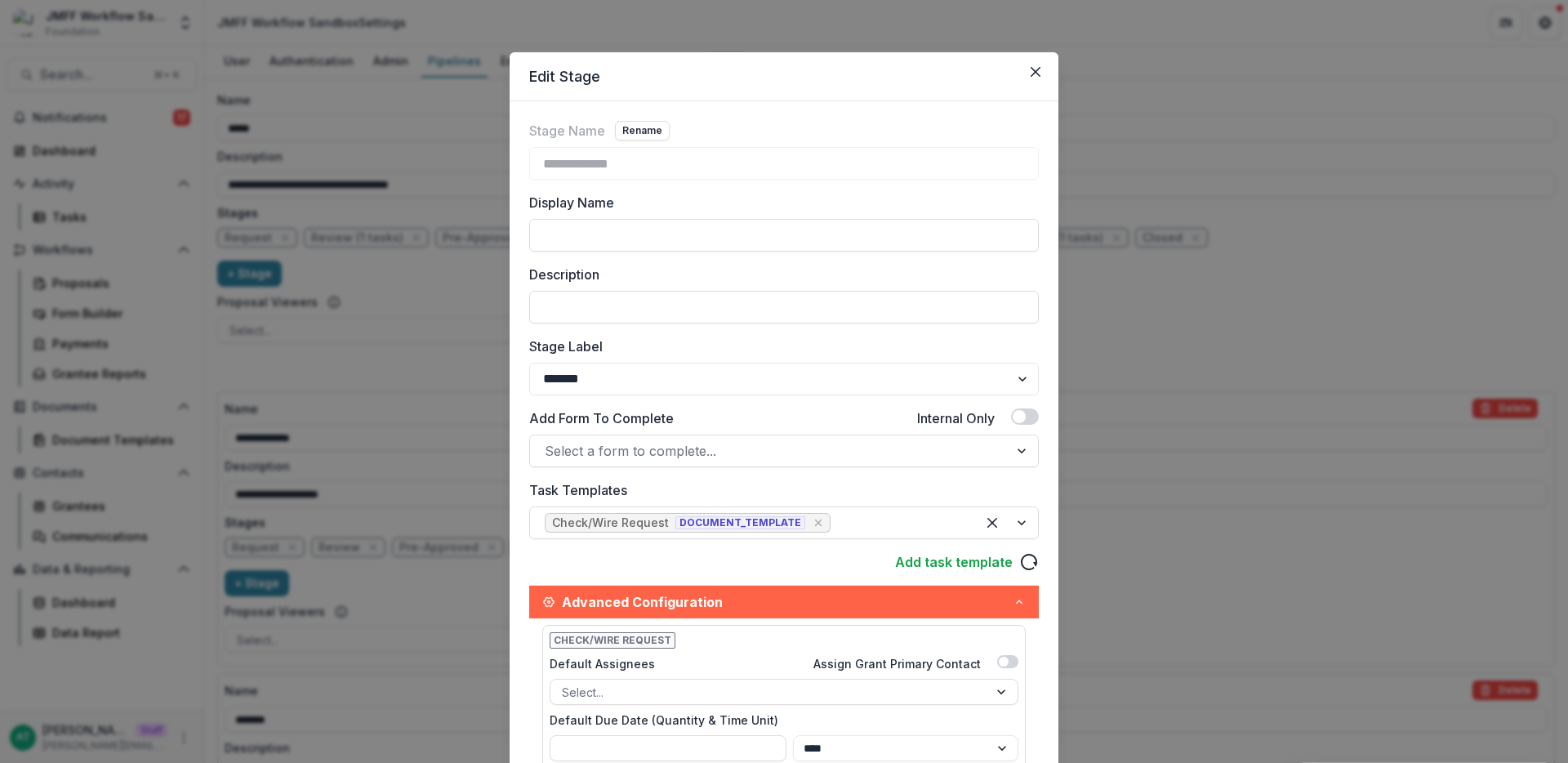
click at [390, 494] on div "**********" at bounding box center [784, 382] width 1568 height 763
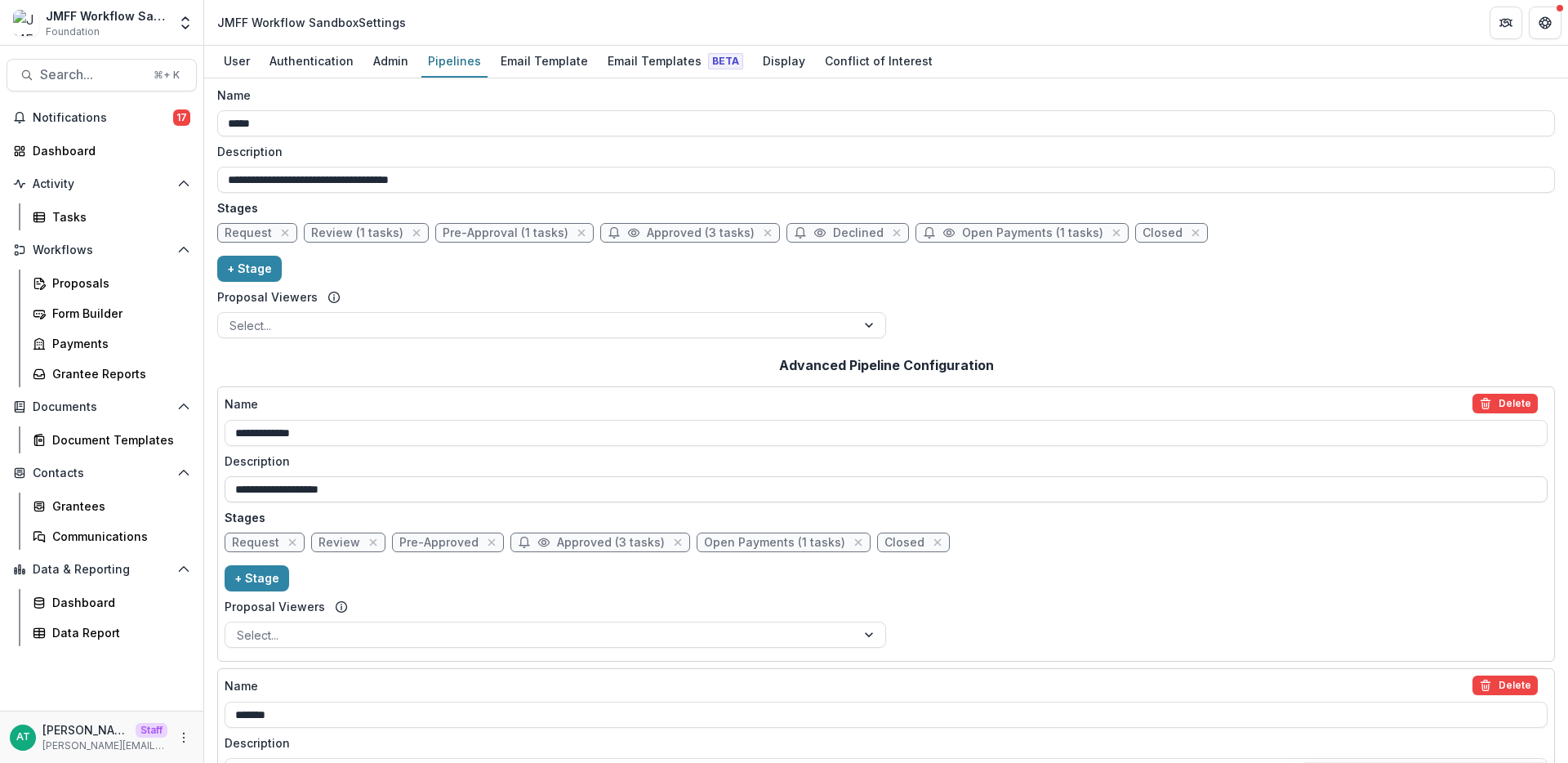
scroll to position [10, 0]
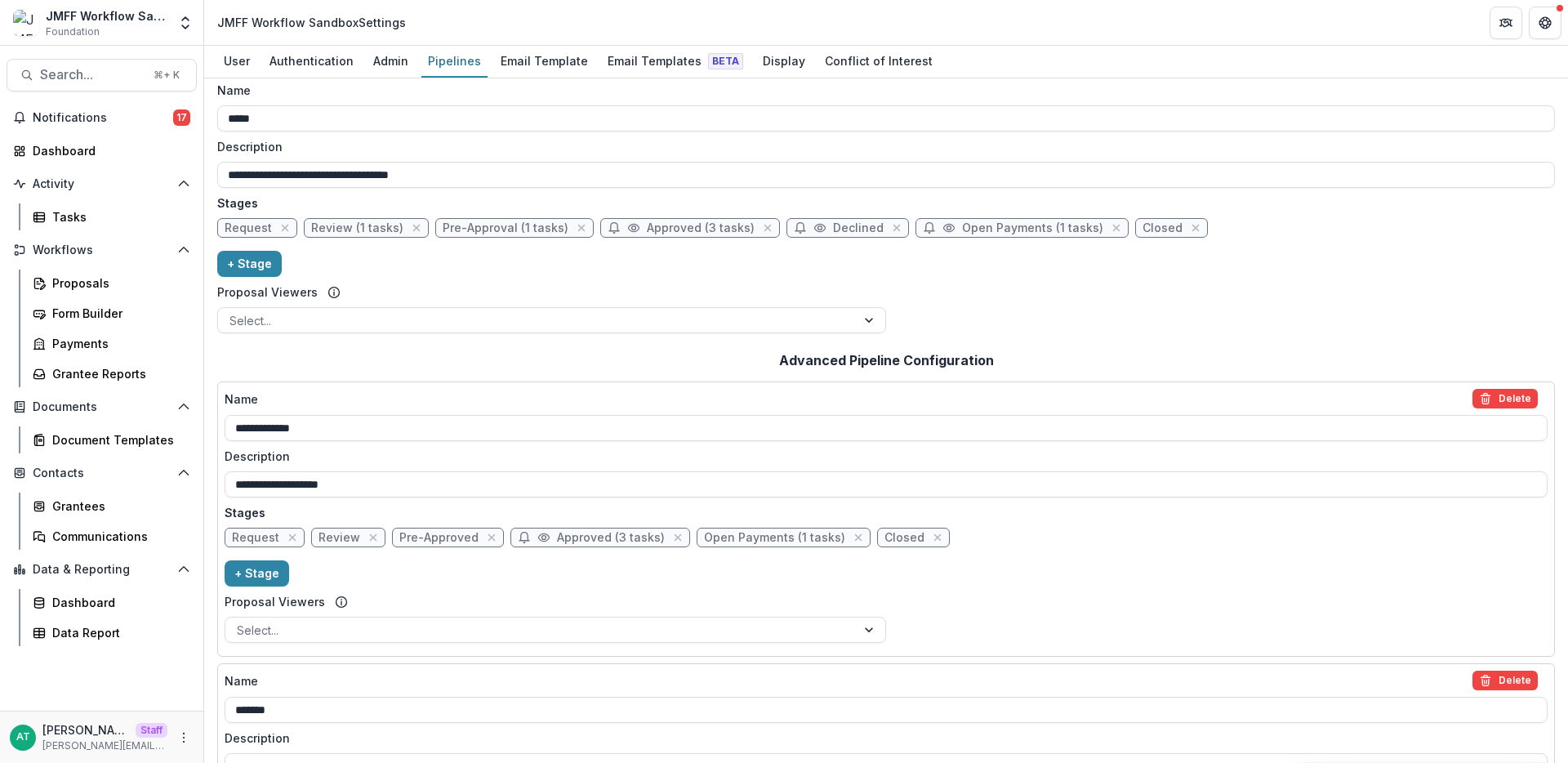
click at [349, 222] on span "Review (1 tasks)" at bounding box center [357, 228] width 93 height 14
select select "******"
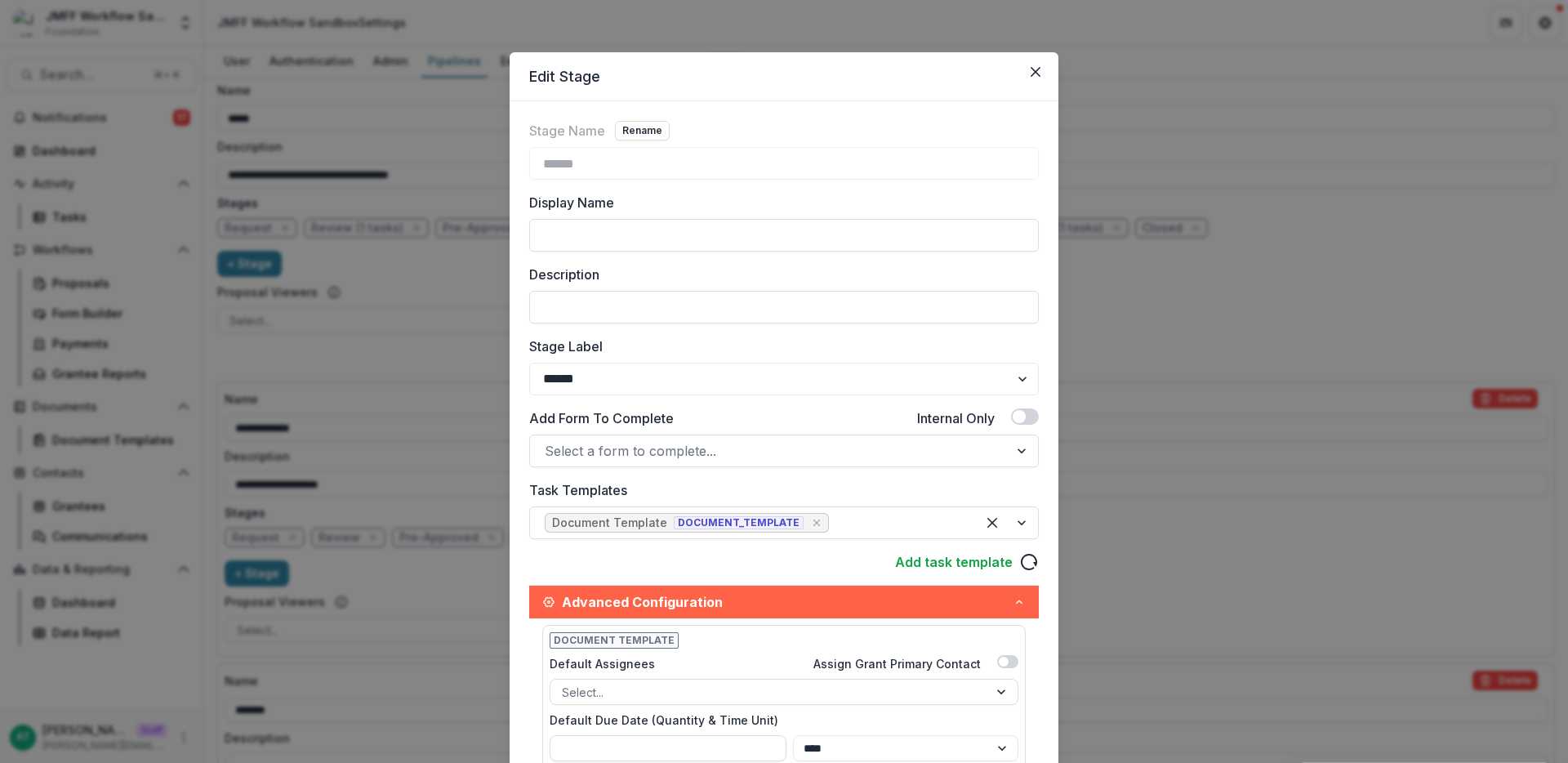
click at [250, 470] on div "Edit Stage Stage Name Rename ****** Display Name Description Stage Label ******…" at bounding box center [784, 382] width 1568 height 763
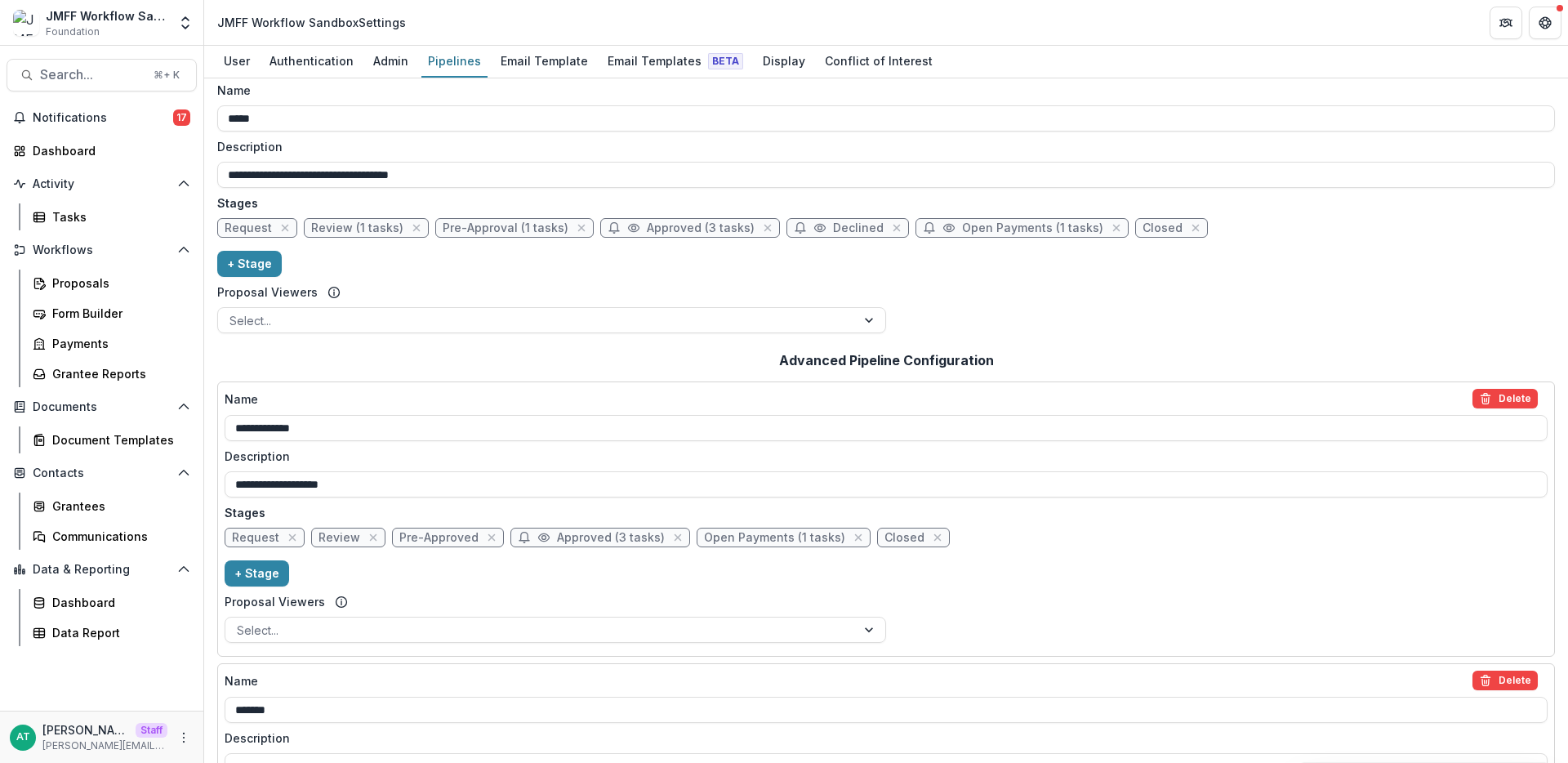
click at [736, 536] on span "Open Payments (1 tasks)" at bounding box center [774, 538] width 141 height 14
select select "*******"
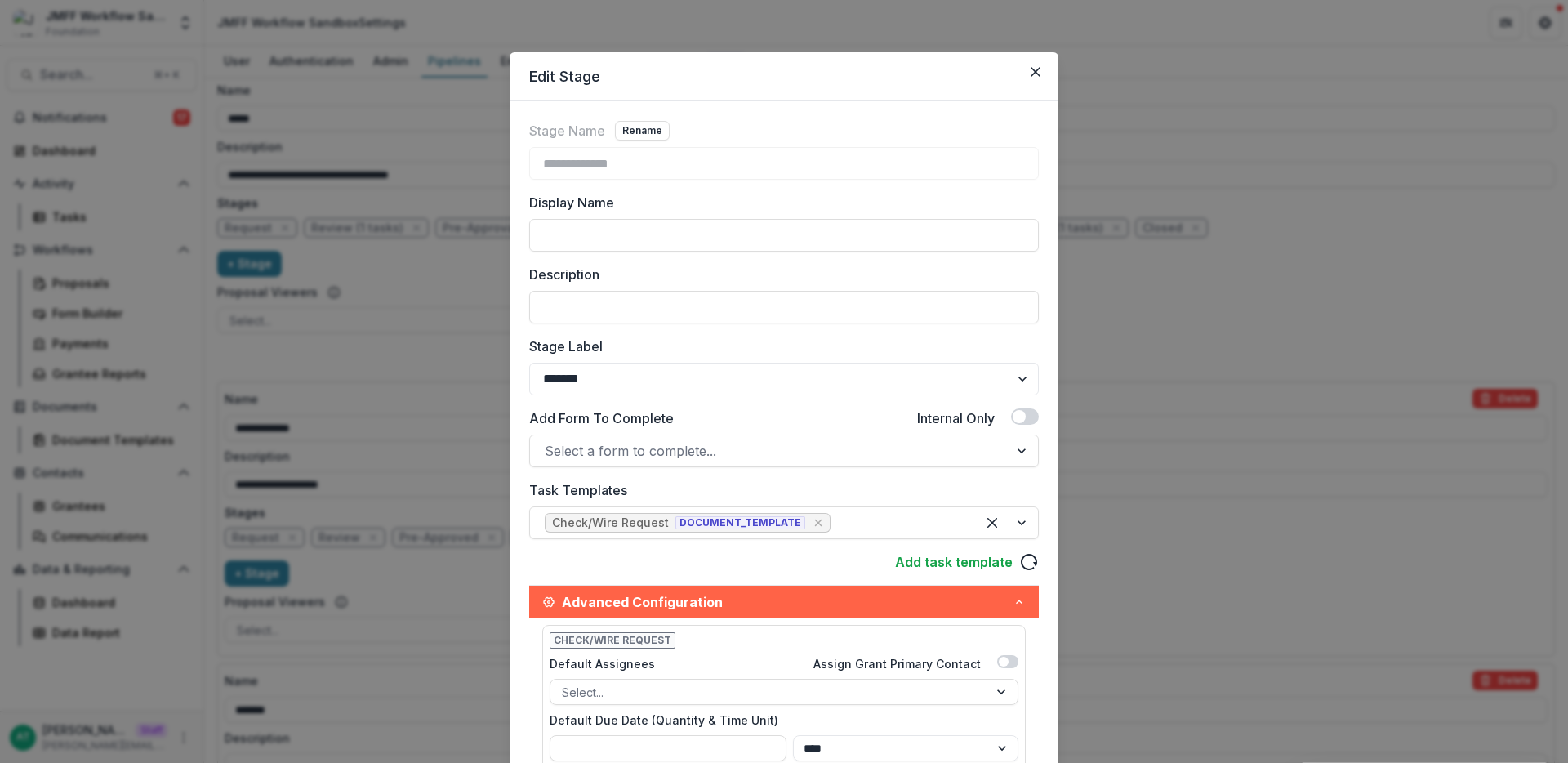
click at [461, 538] on div "**********" at bounding box center [784, 382] width 1568 height 763
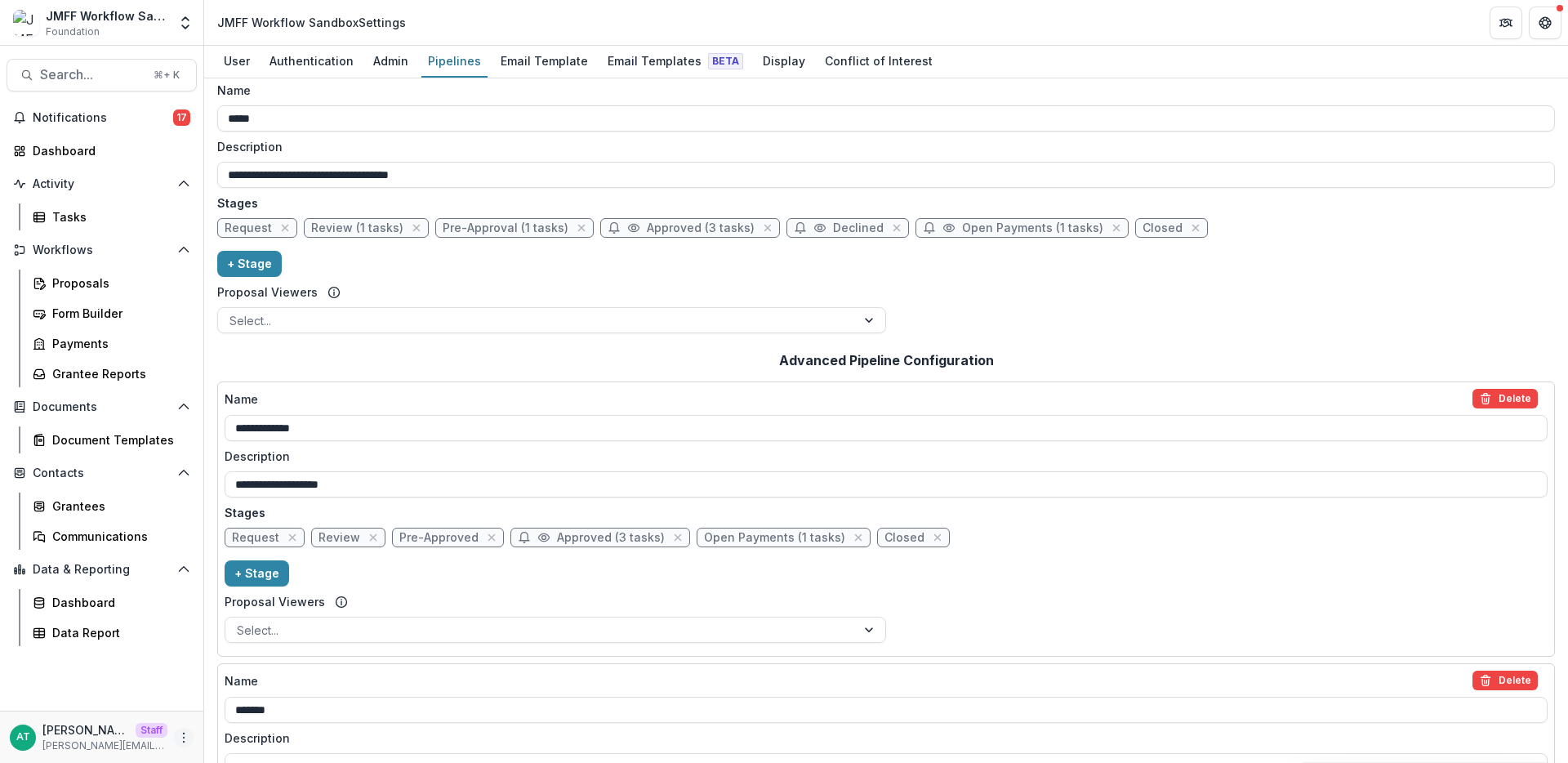
click at [175, 735] on button "More" at bounding box center [183, 737] width 19 height 19
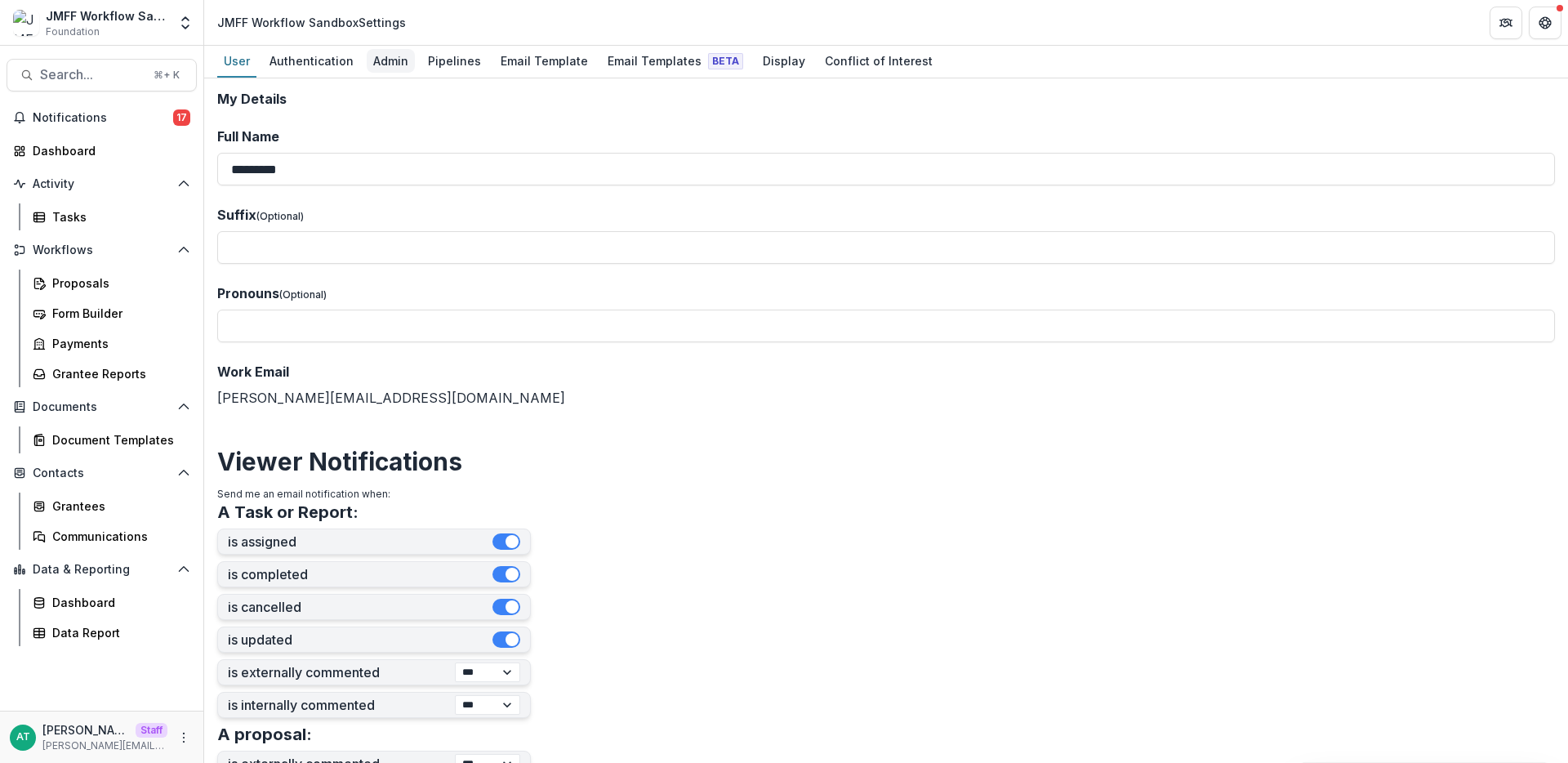
click at [393, 63] on div "Admin" at bounding box center [391, 61] width 48 height 23
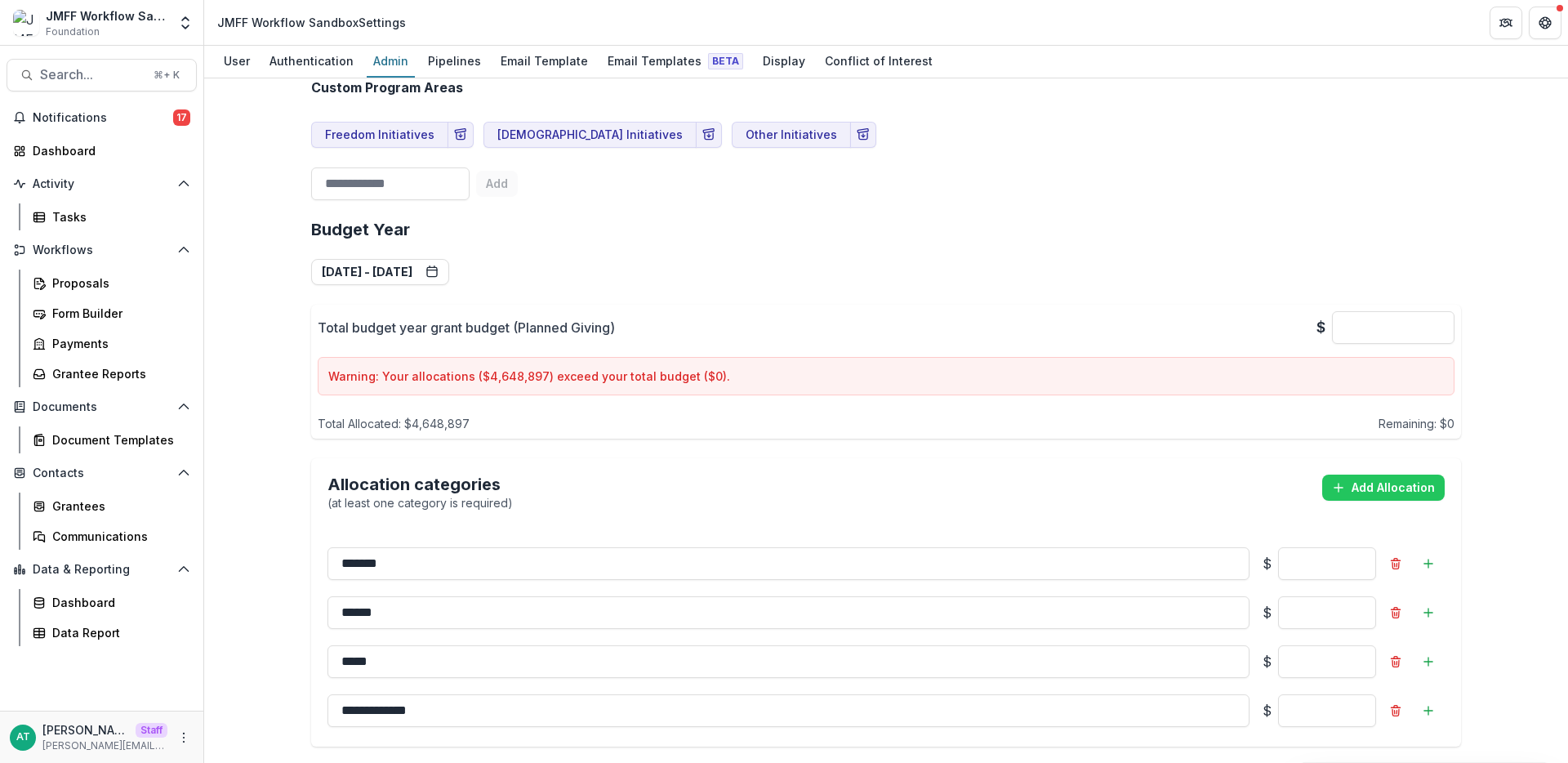
scroll to position [971, 0]
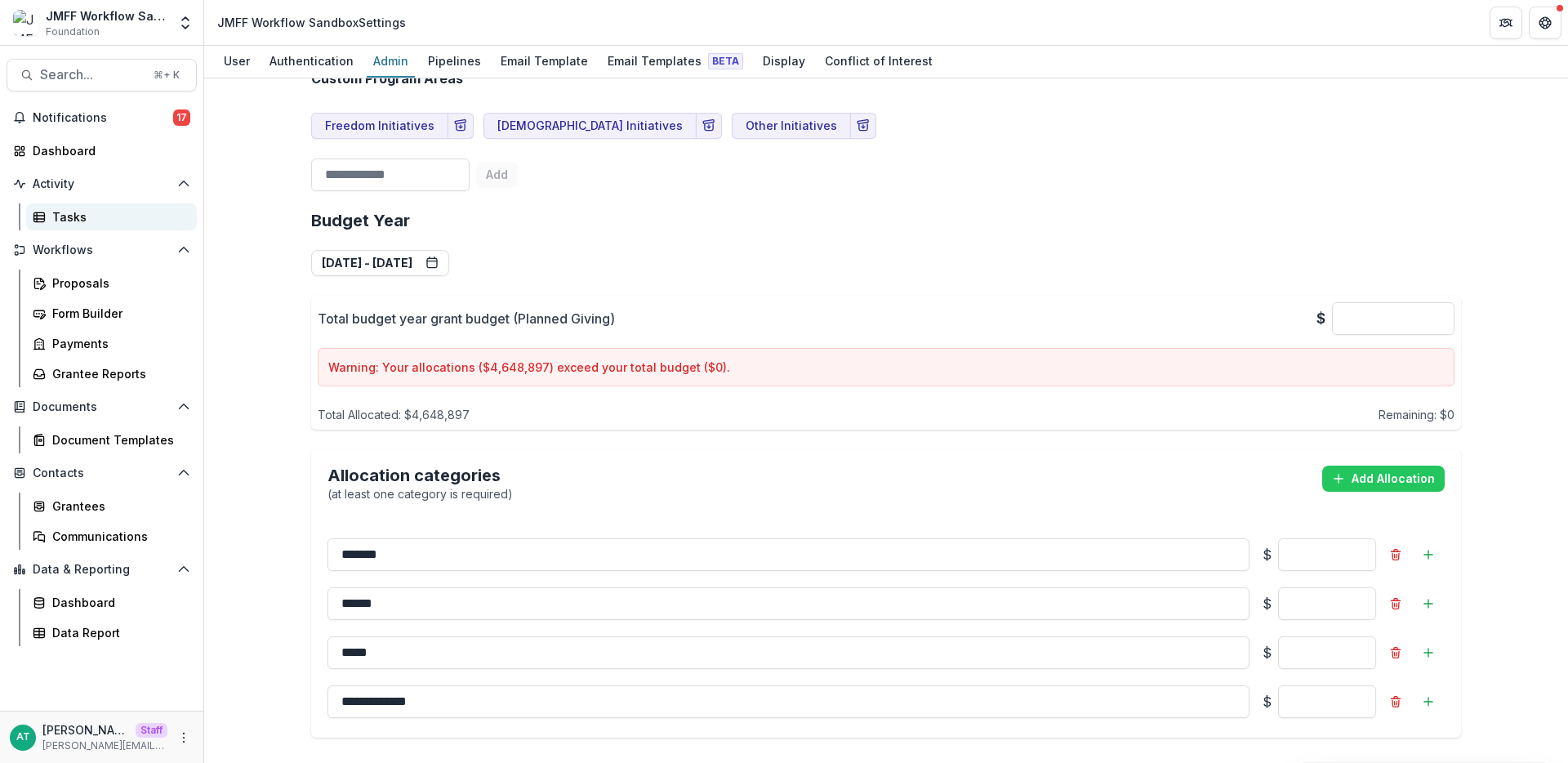
click at [78, 219] on div "Tasks" at bounding box center [118, 217] width 132 height 18
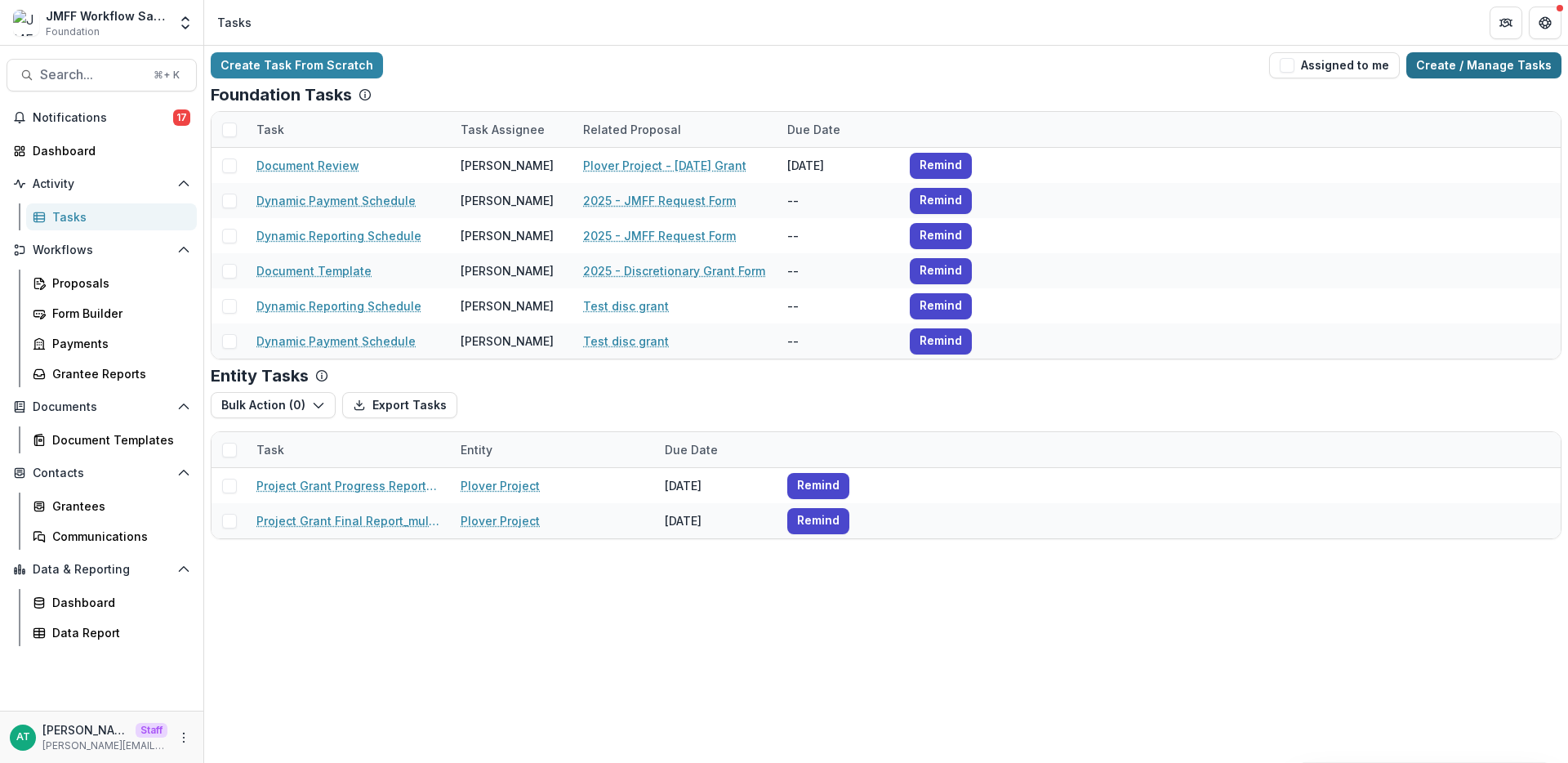
click at [1418, 64] on link "Create / Manage Tasks" at bounding box center [1484, 65] width 155 height 26
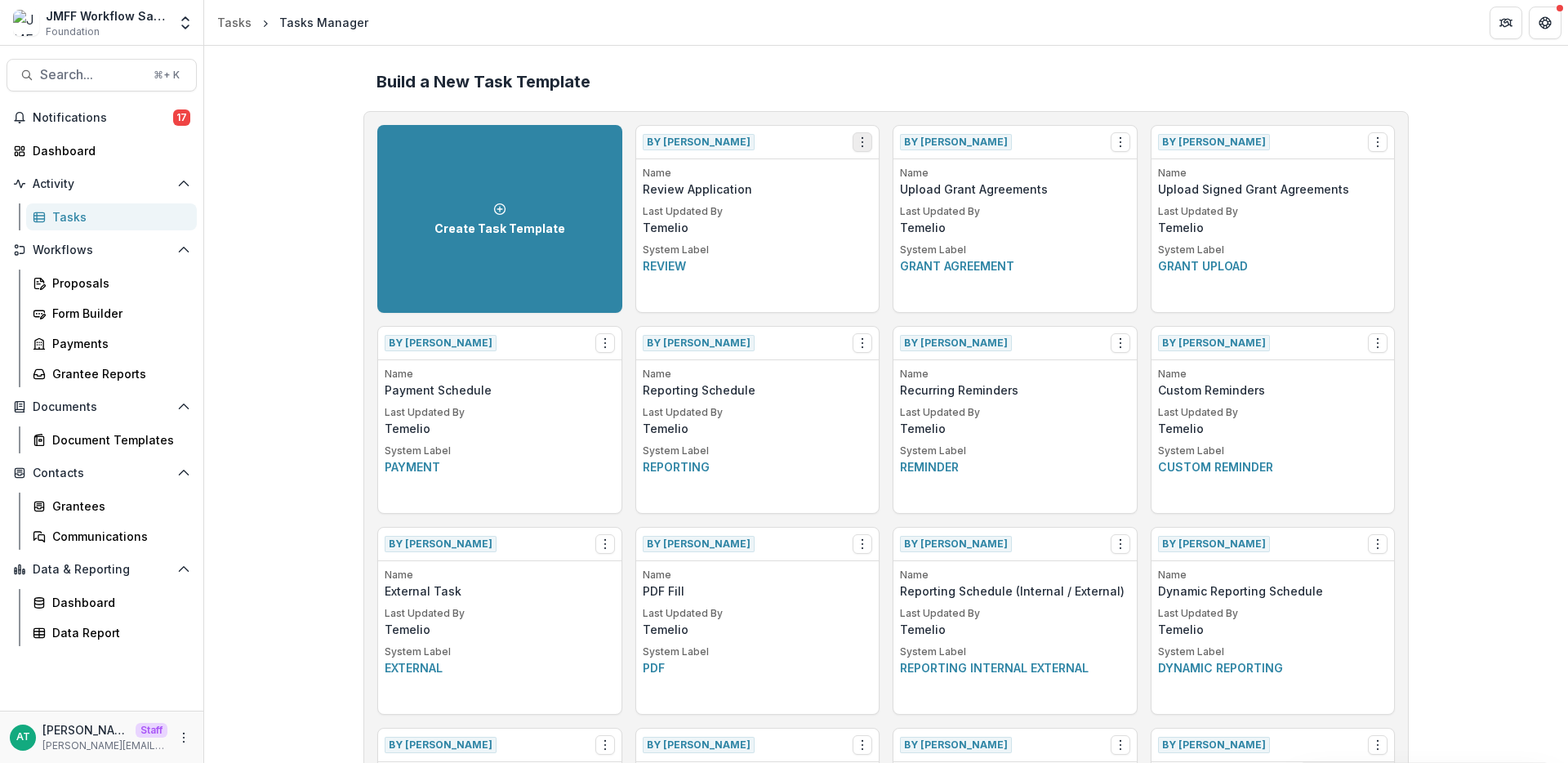
click at [853, 149] on button "Options" at bounding box center [862, 142] width 19 height 19
click at [896, 205] on button "Make a Copy" at bounding box center [955, 203] width 200 height 27
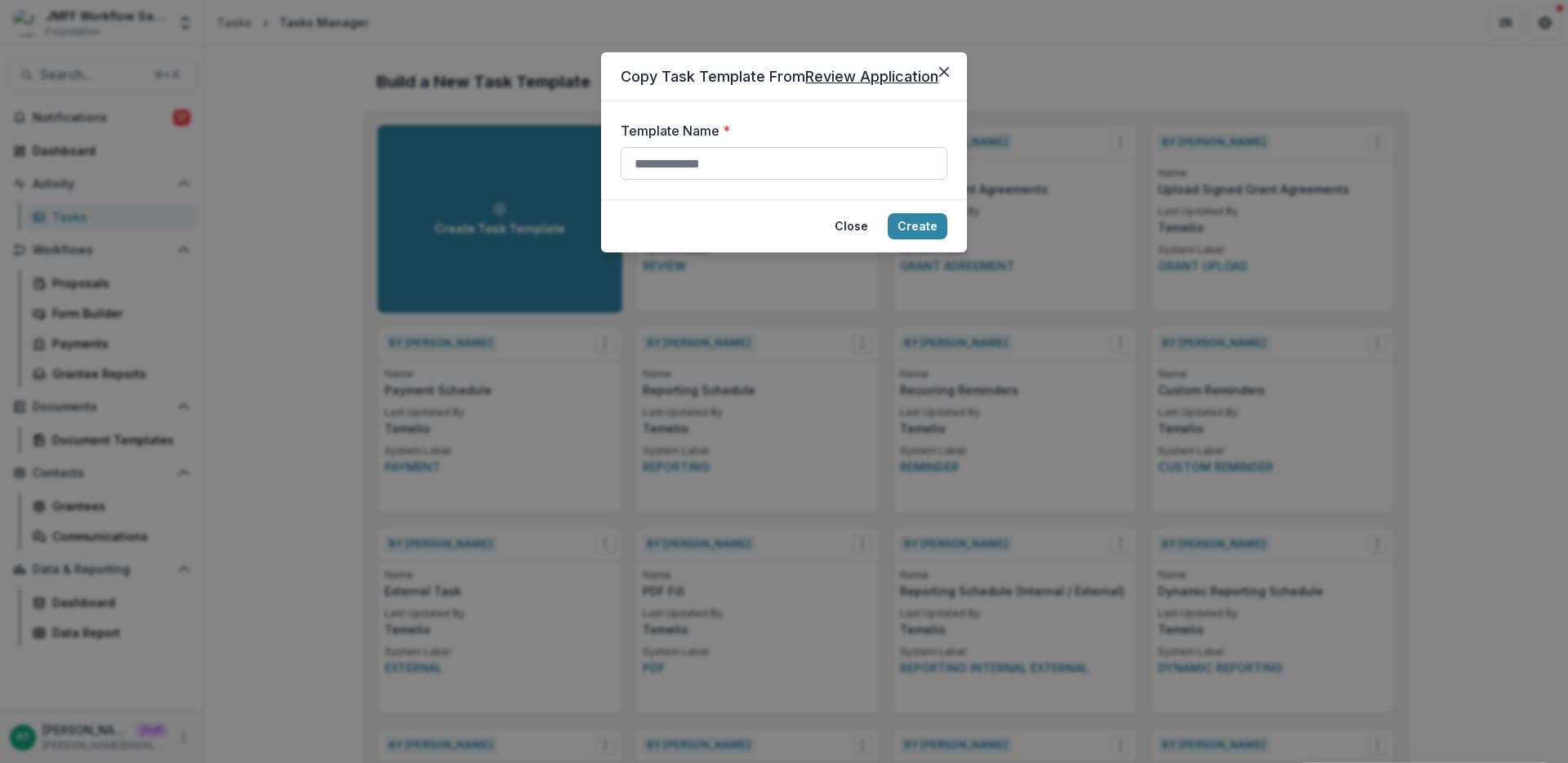
click at [703, 174] on input "Template Name *" at bounding box center [784, 163] width 326 height 33
type input "*"
type input "**********"
click at [916, 224] on button "Create" at bounding box center [917, 225] width 59 height 26
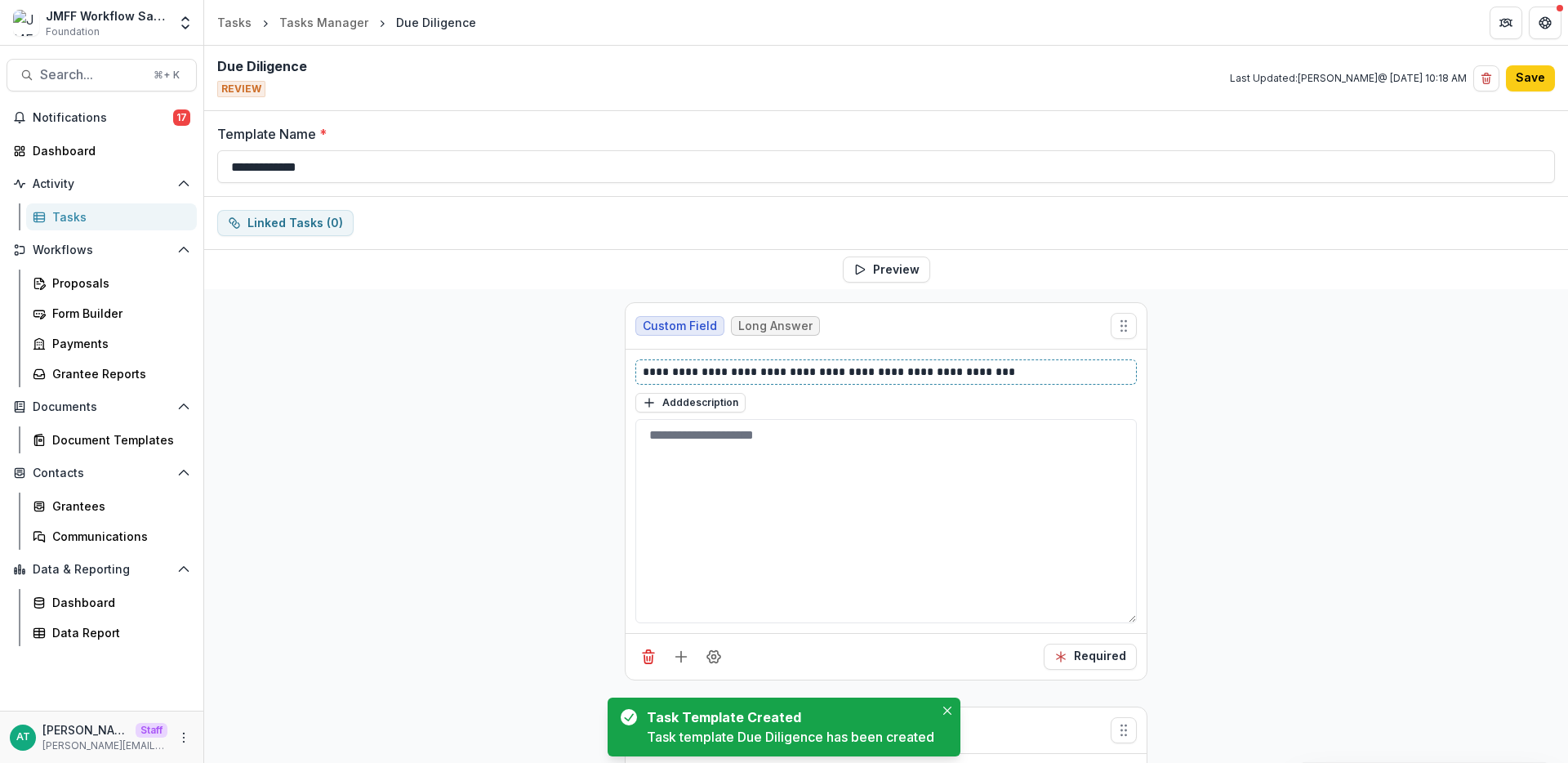
click at [870, 369] on p "**********" at bounding box center [885, 371] width 487 height 18
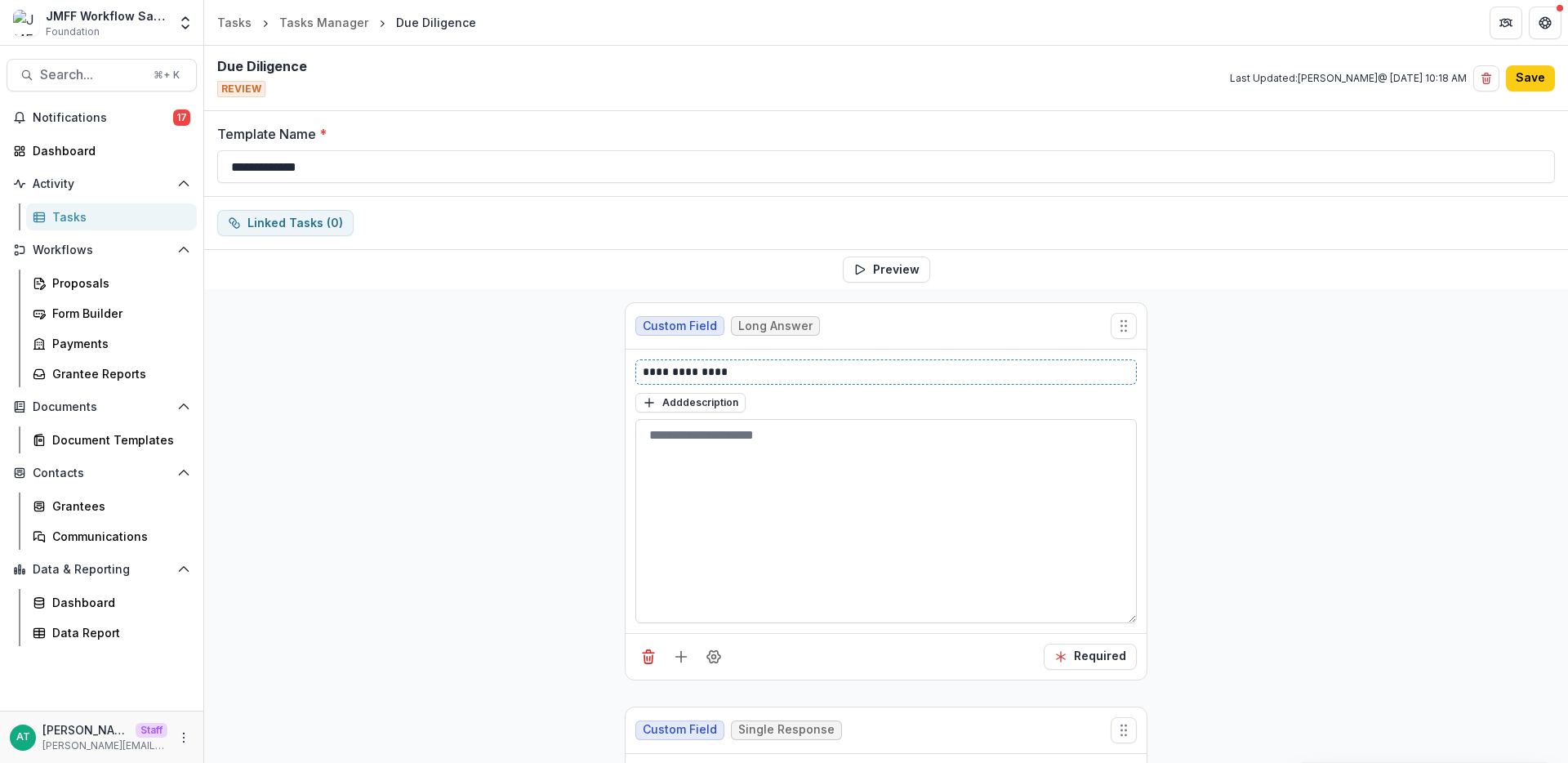
scroll to position [260, 0]
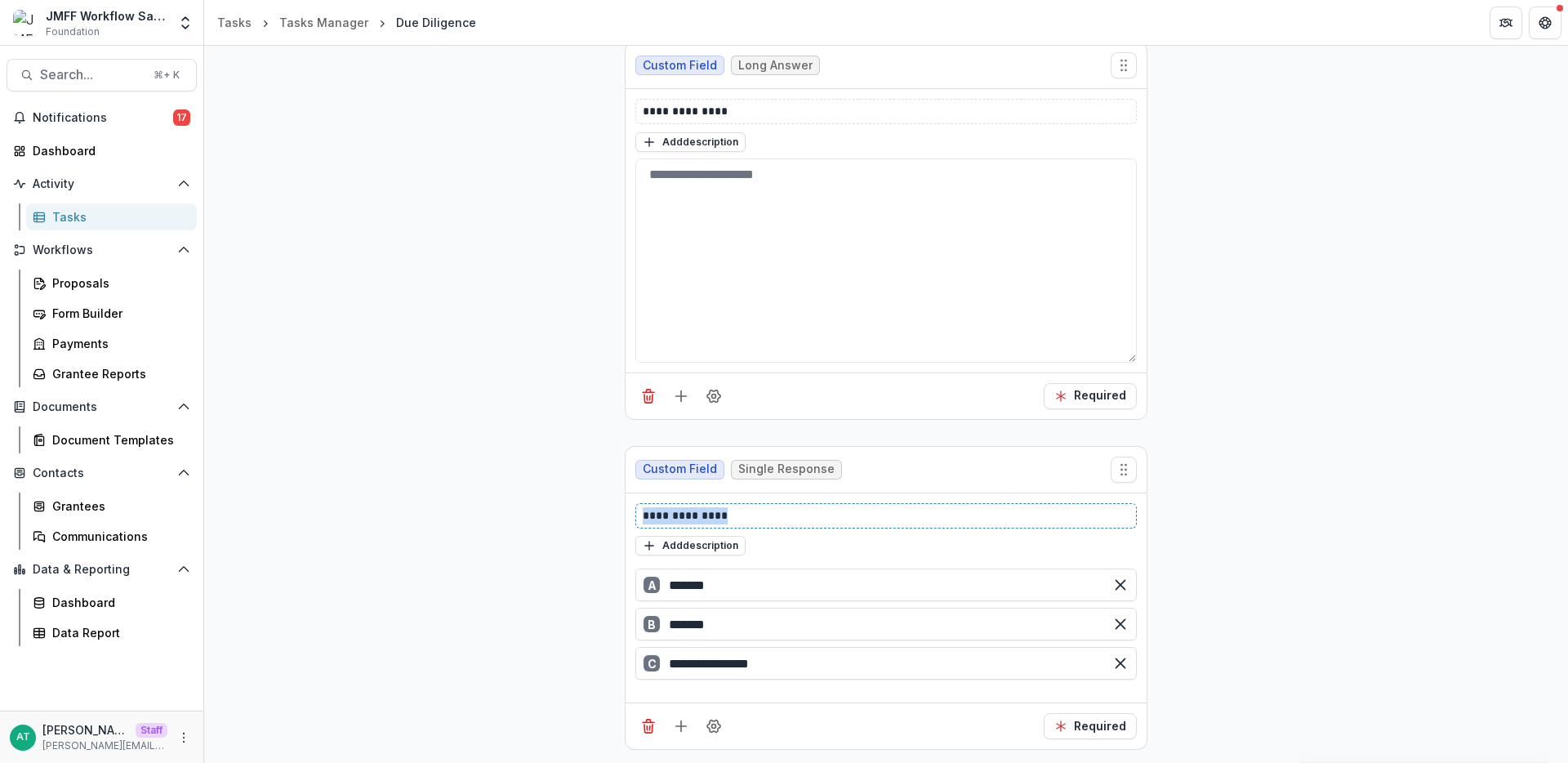
drag, startPoint x: 759, startPoint y: 515, endPoint x: 602, endPoint y: 517, distance: 157.0
click at [602, 517] on div "**********" at bounding box center [886, 396] width 1364 height 735
drag, startPoint x: 743, startPoint y: 584, endPoint x: 618, endPoint y: 584, distance: 125.0
click at [618, 584] on div "**********" at bounding box center [886, 408] width 549 height 760
type input "***"
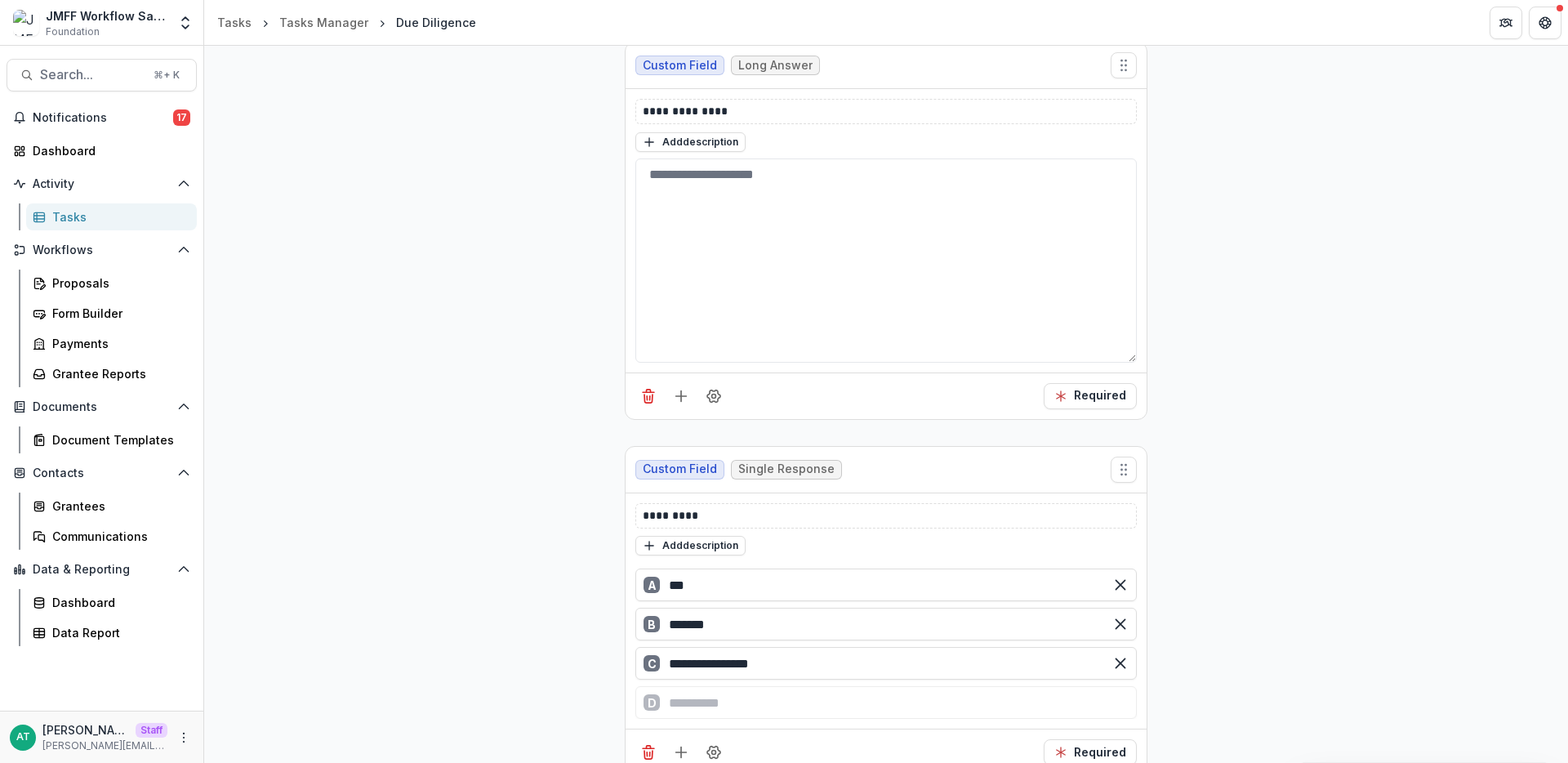
drag, startPoint x: 659, startPoint y: 618, endPoint x: 542, endPoint y: 614, distance: 117.1
click at [542, 614] on div "**********" at bounding box center [886, 408] width 1364 height 760
click at [677, 627] on input "*******" at bounding box center [885, 624] width 502 height 33
type input "**"
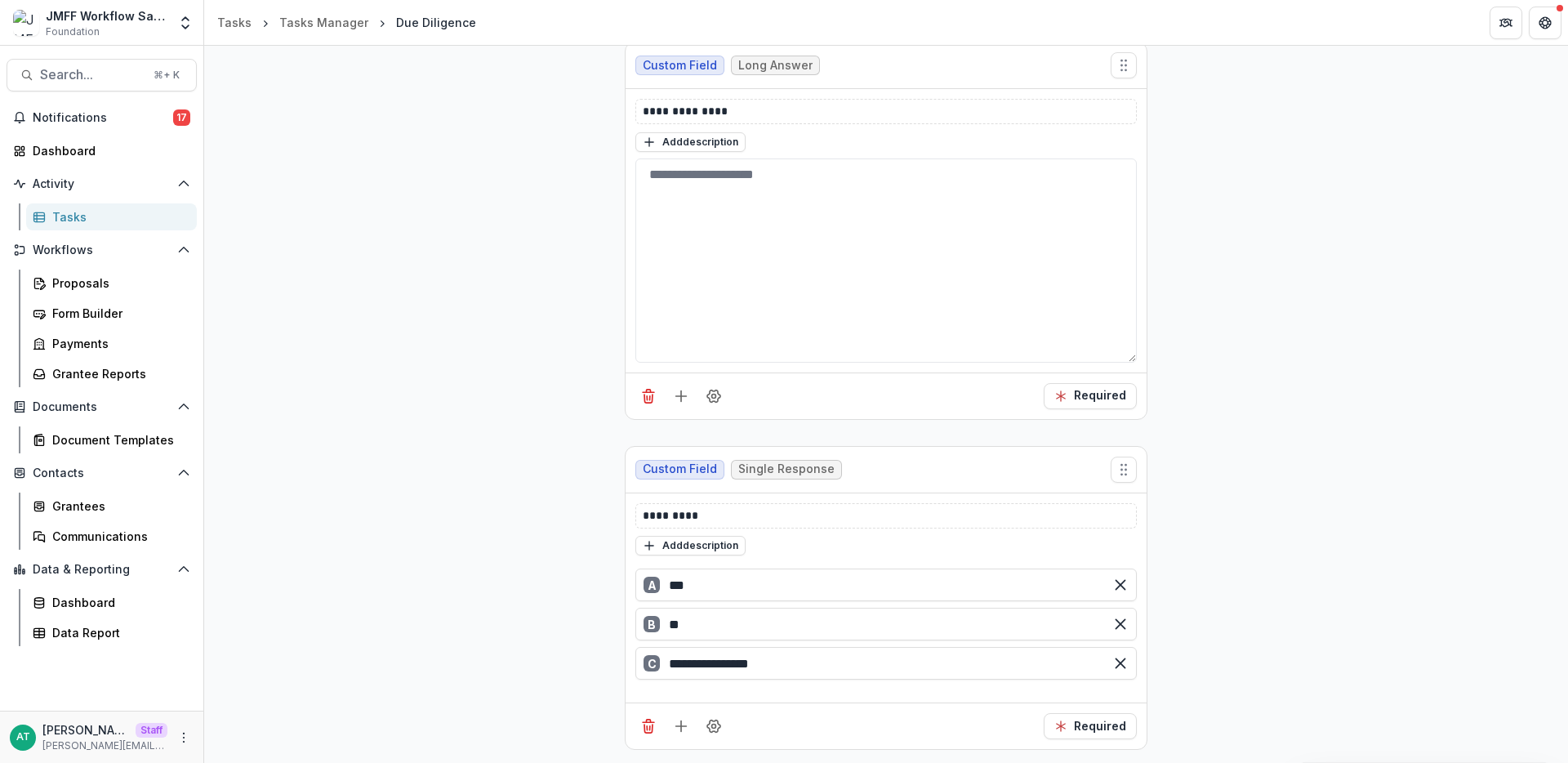
click at [1347, 432] on div "**********" at bounding box center [886, 396] width 1364 height 735
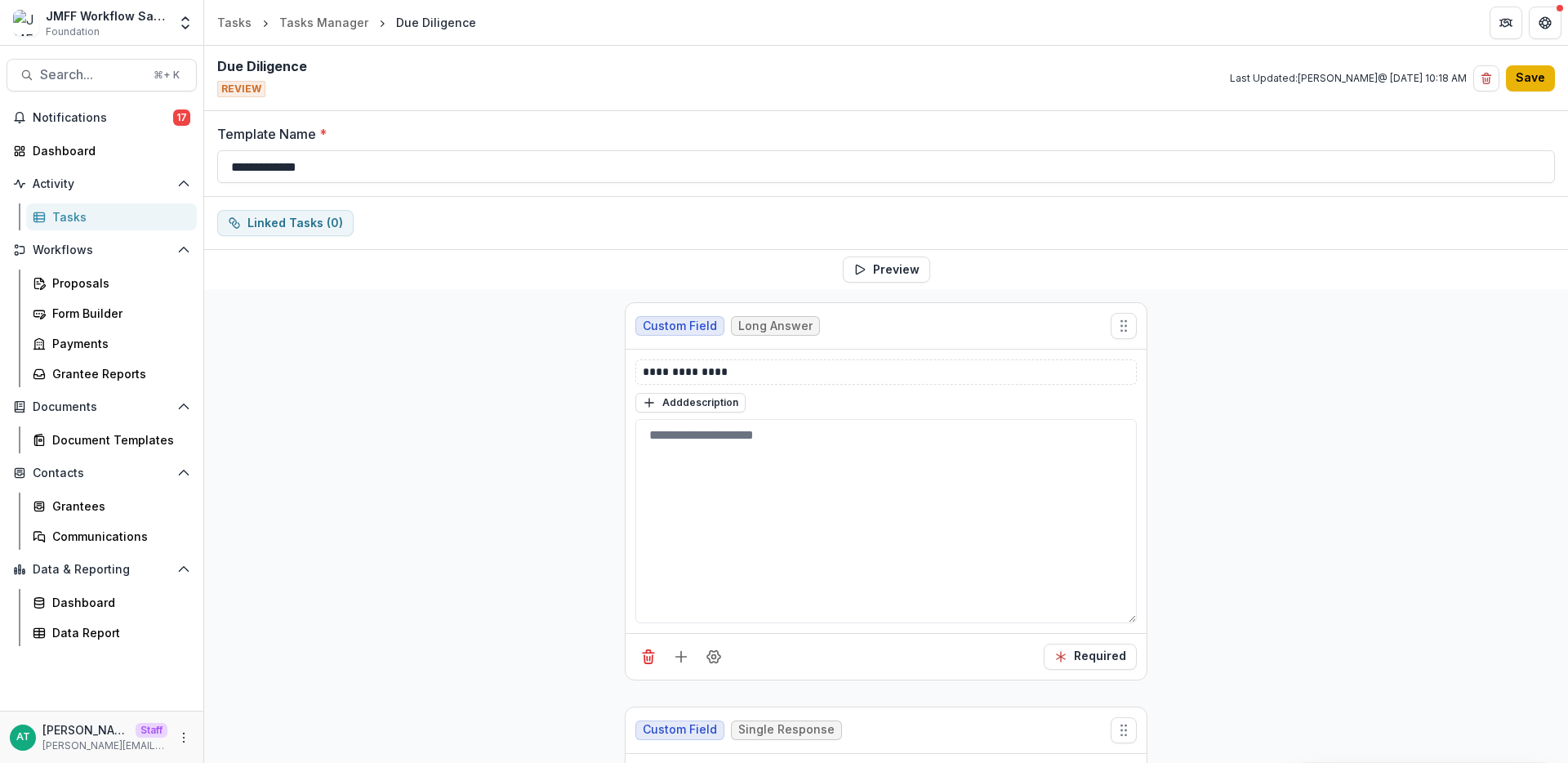
click at [1526, 89] on button "Save" at bounding box center [1530, 78] width 49 height 26
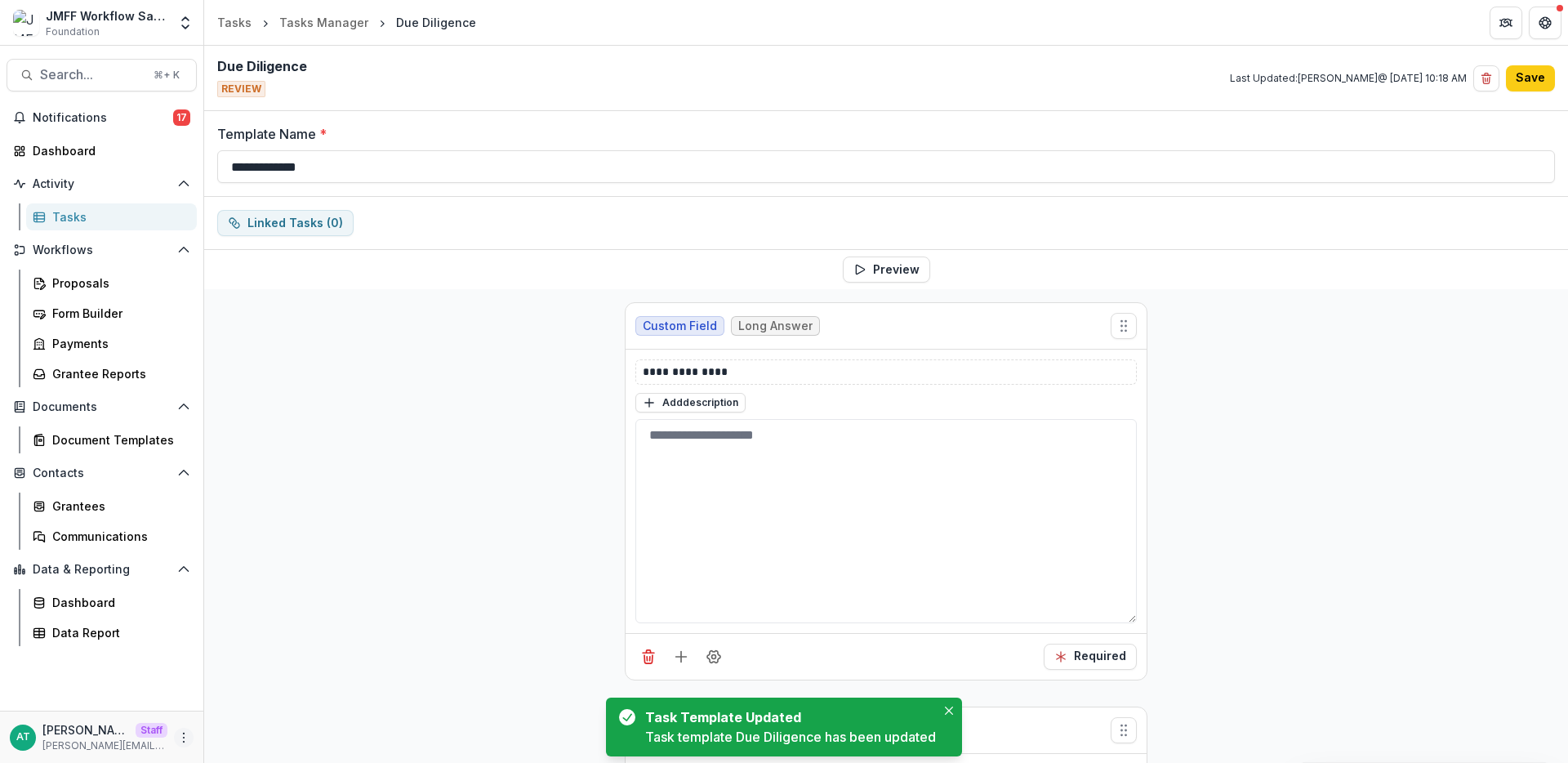
click at [177, 738] on icon "More" at bounding box center [184, 738] width 13 height 13
click at [236, 698] on link "User Settings" at bounding box center [291, 703] width 174 height 27
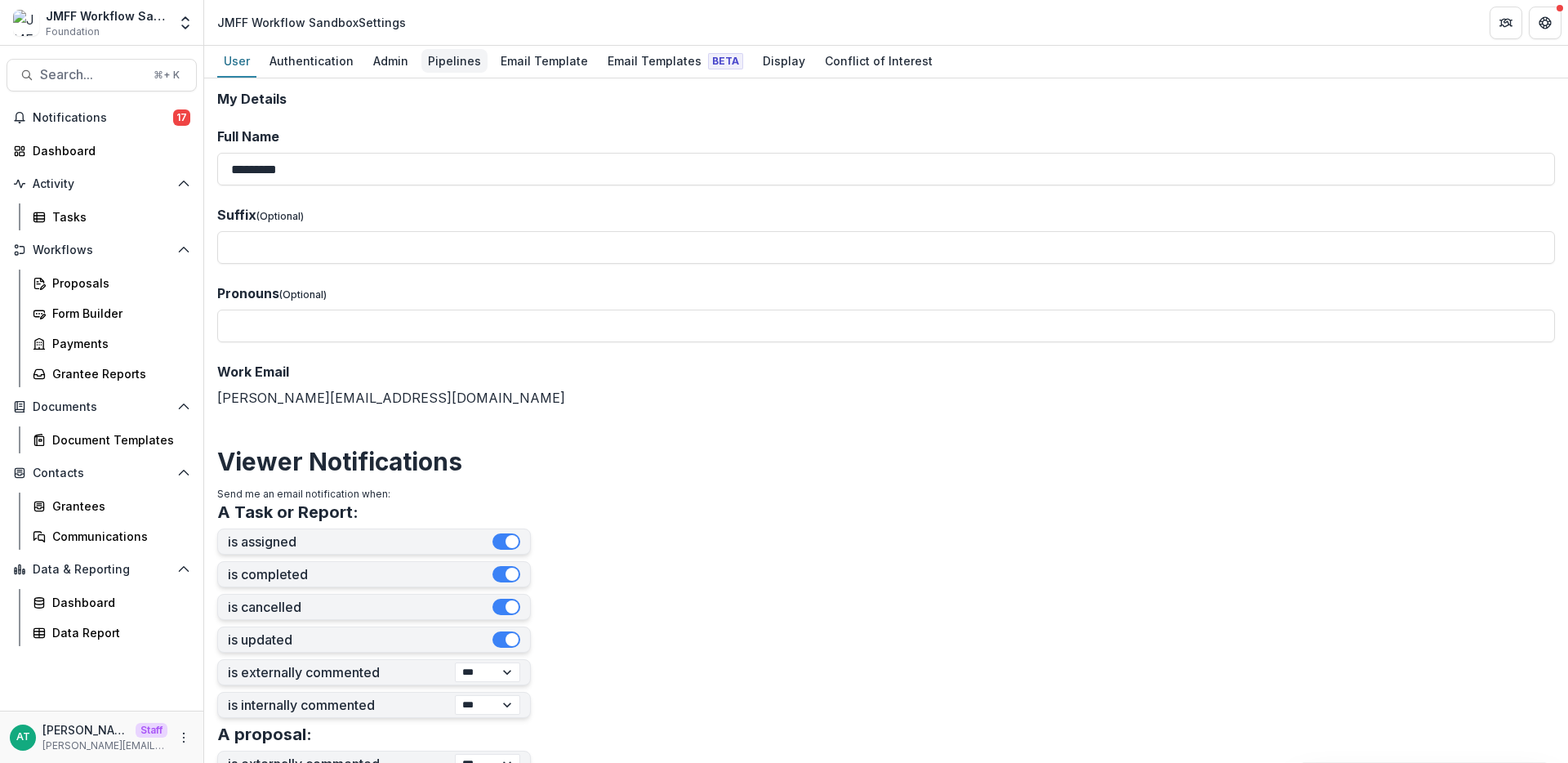
click at [466, 49] on div "Pipelines" at bounding box center [454, 61] width 66 height 23
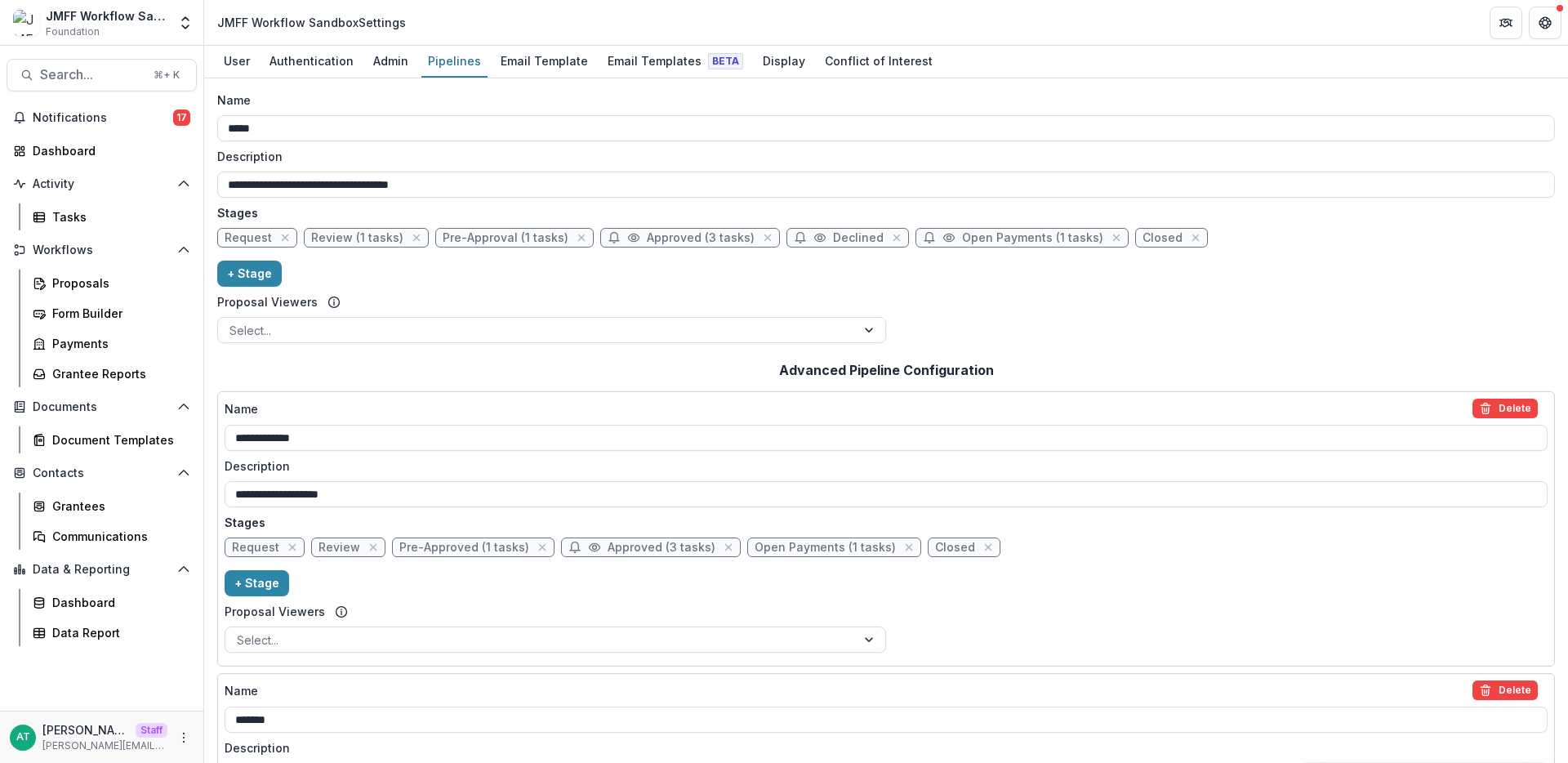
click at [342, 232] on span "Review (1 tasks)" at bounding box center [357, 238] width 93 height 14
select select "******"
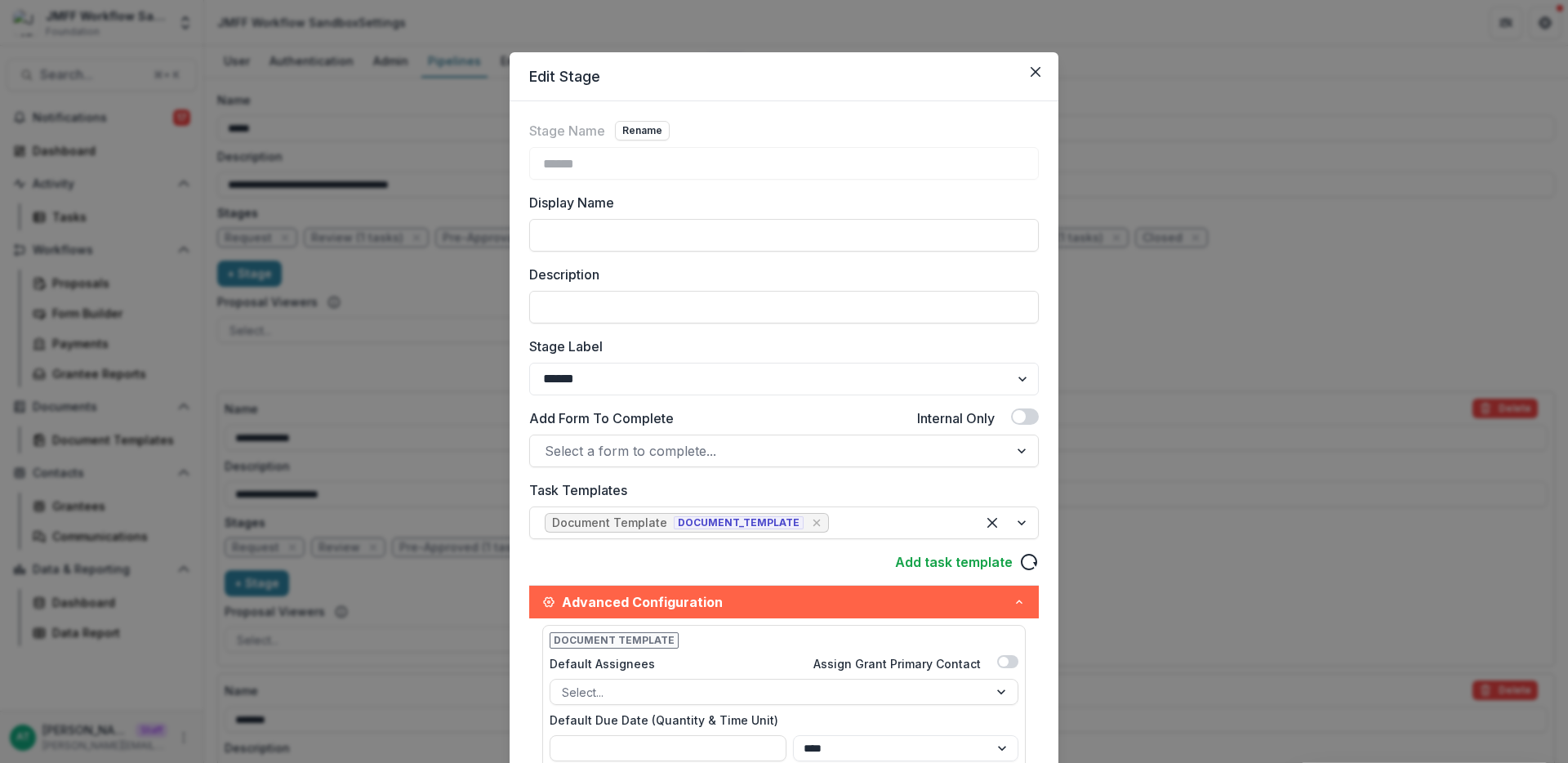
click at [366, 407] on div "Edit Stage Stage Name Rename ****** Display Name Description Stage Label ******…" at bounding box center [784, 382] width 1568 height 763
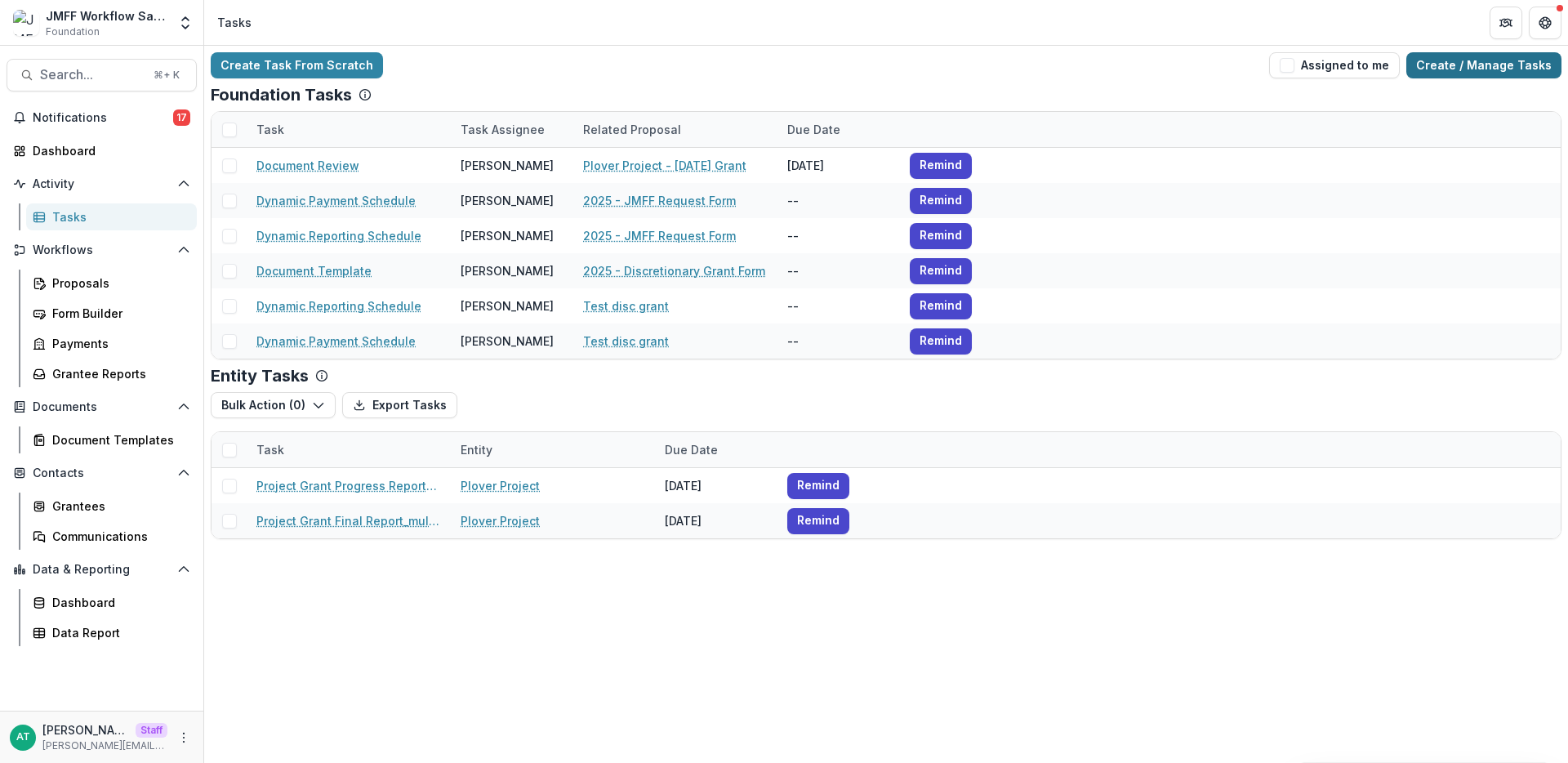
click at [1489, 68] on link "Create / Manage Tasks" at bounding box center [1484, 65] width 155 height 26
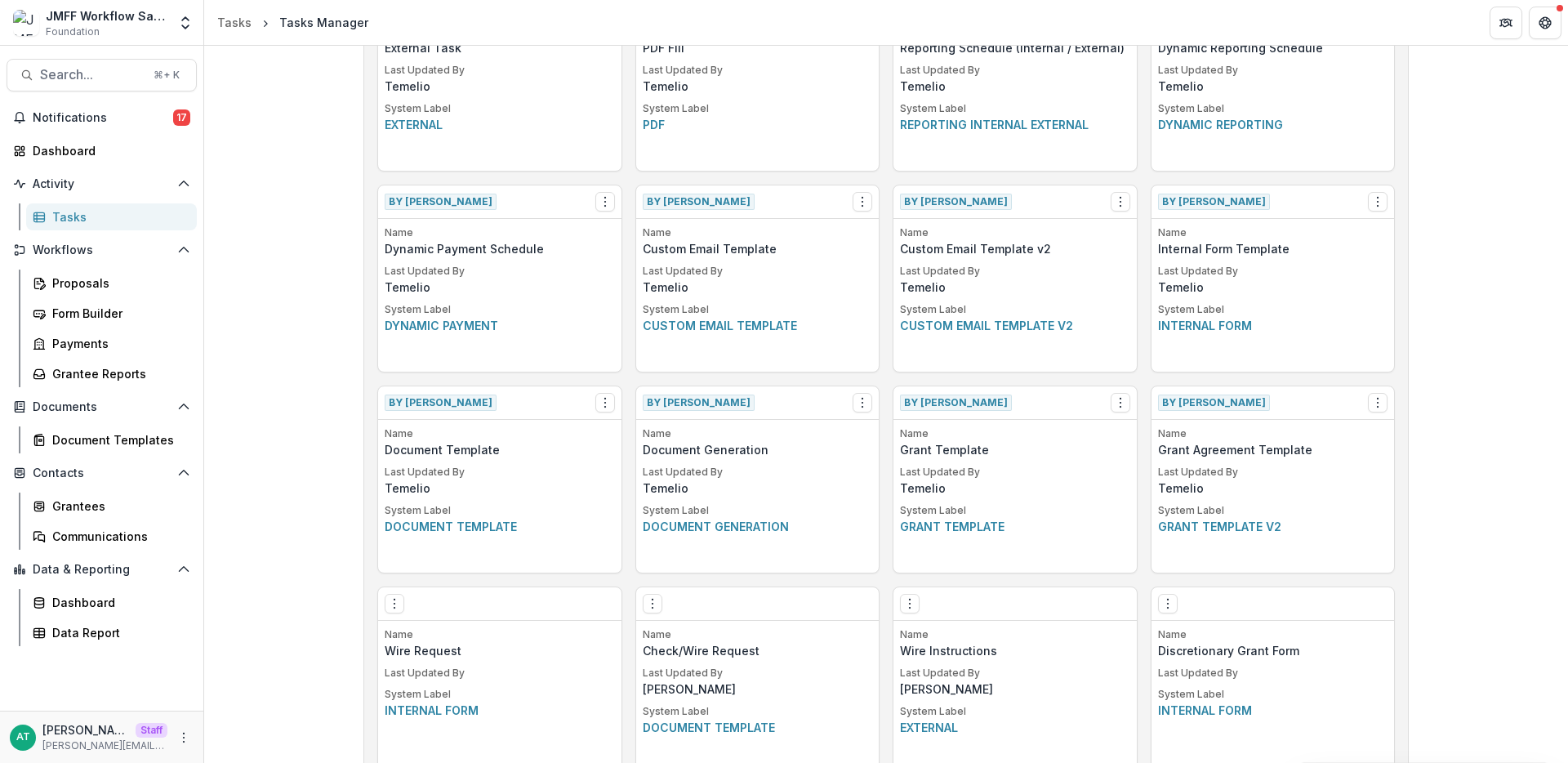
scroll to position [546, 0]
click at [856, 397] on icon "Options" at bounding box center [863, 401] width 13 height 13
click at [920, 458] on button "Make a Copy" at bounding box center [955, 461] width 200 height 27
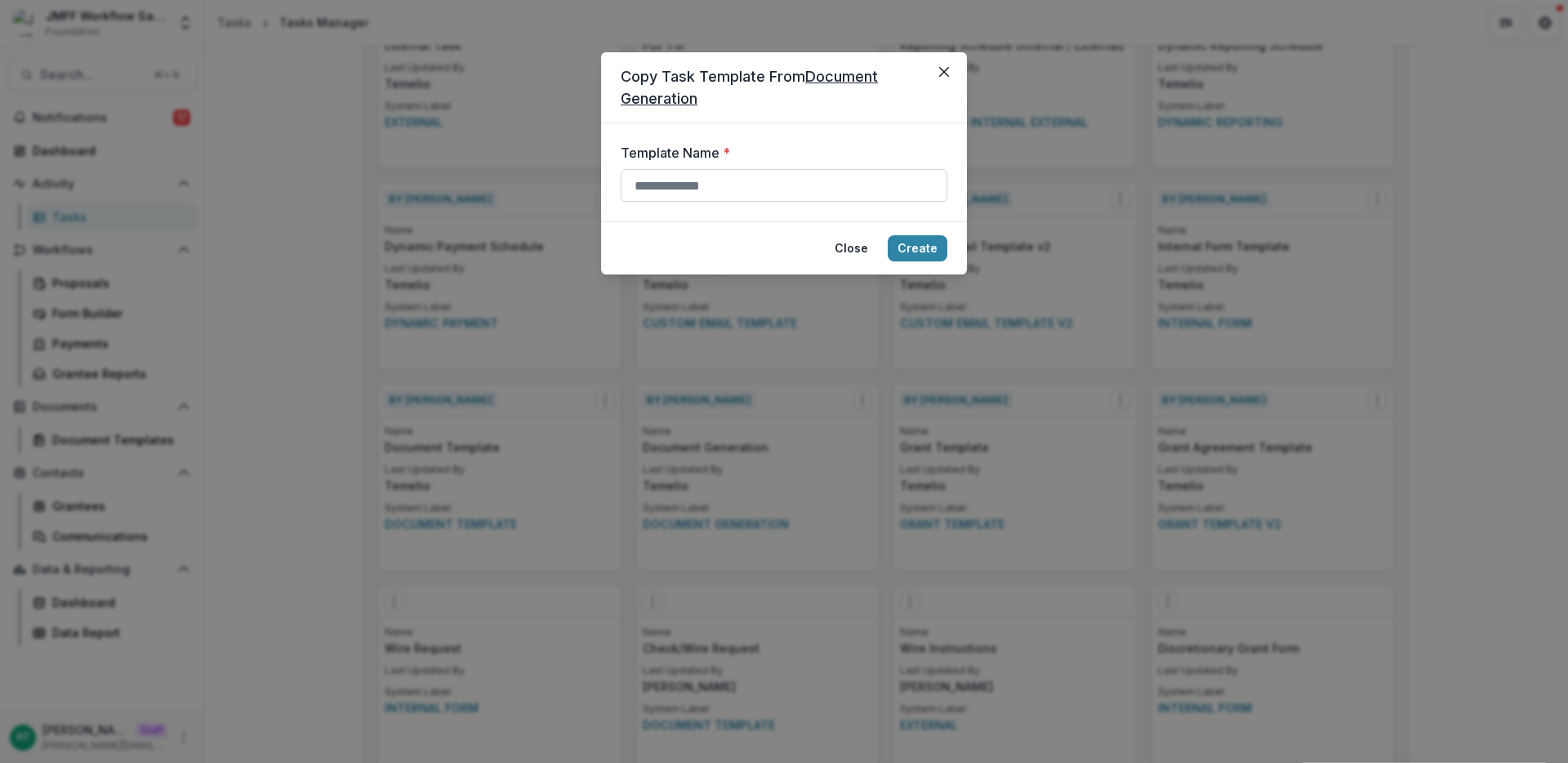
click at [701, 193] on input "Template Name *" at bounding box center [784, 185] width 326 height 33
type input "**********"
click at [926, 250] on button "Create" at bounding box center [917, 248] width 59 height 26
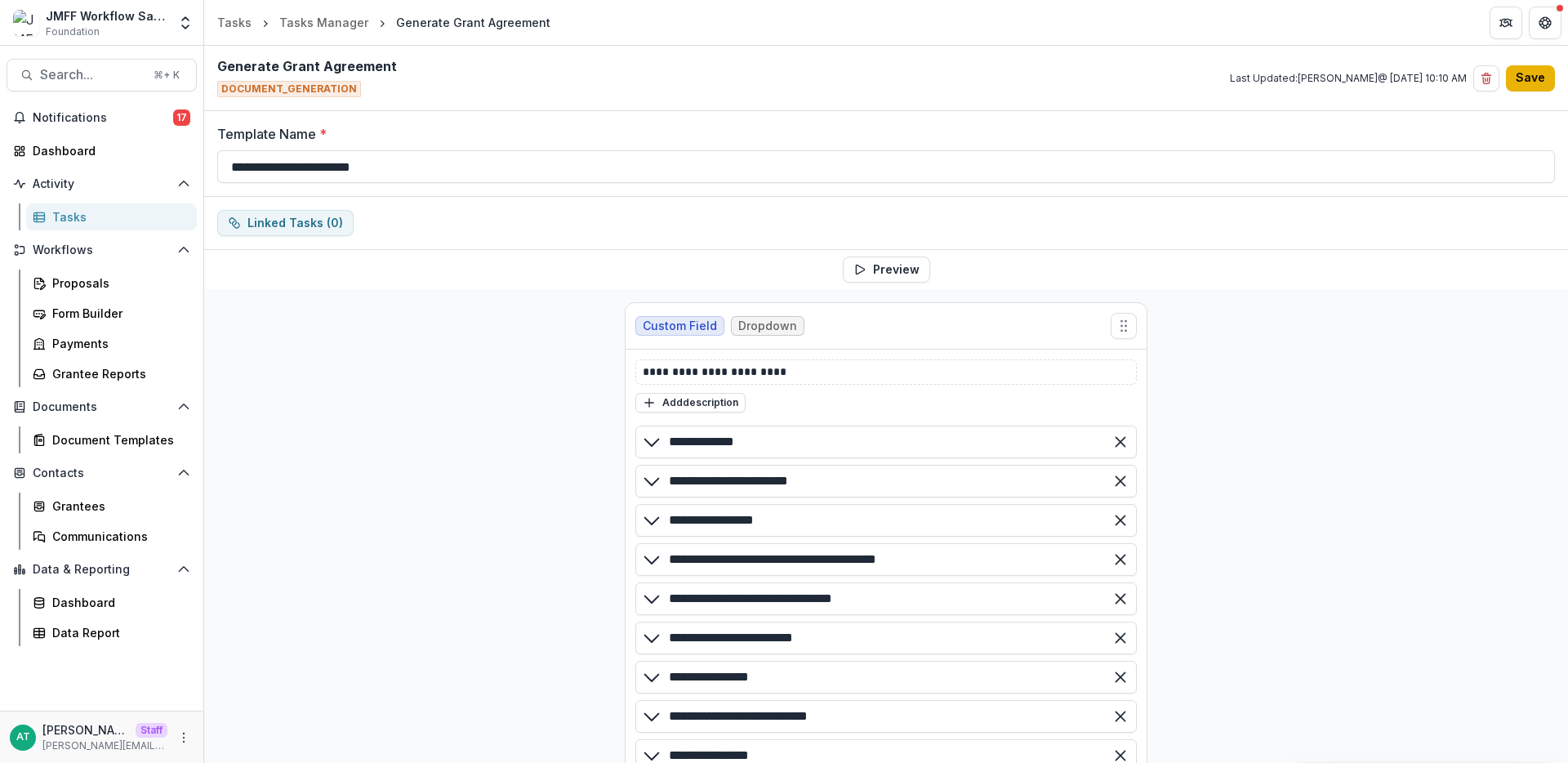
click at [1524, 77] on button "Save" at bounding box center [1530, 78] width 49 height 26
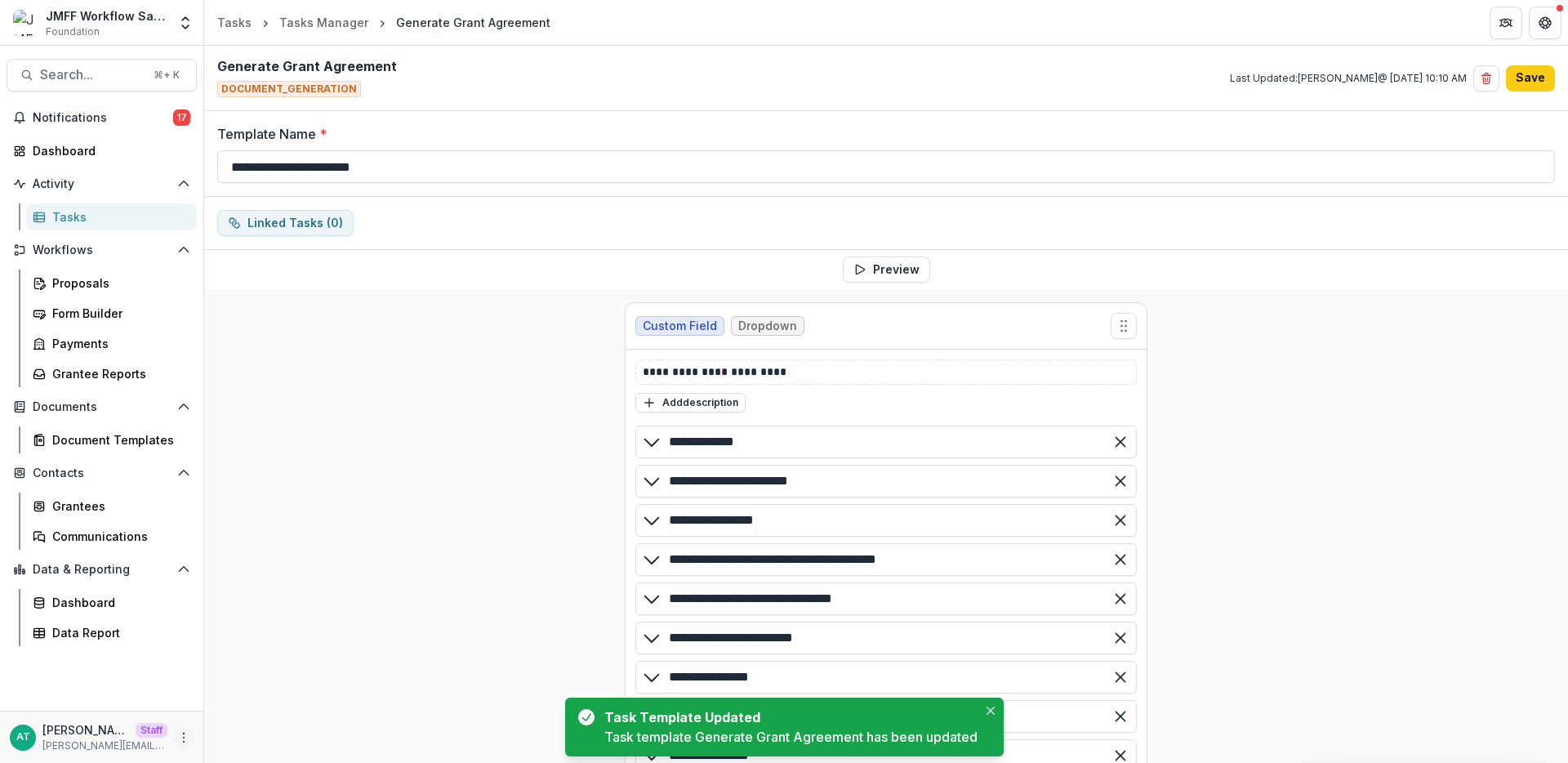
click at [186, 732] on icon "More" at bounding box center [184, 738] width 13 height 13
click at [239, 707] on link "User Settings" at bounding box center [291, 703] width 174 height 27
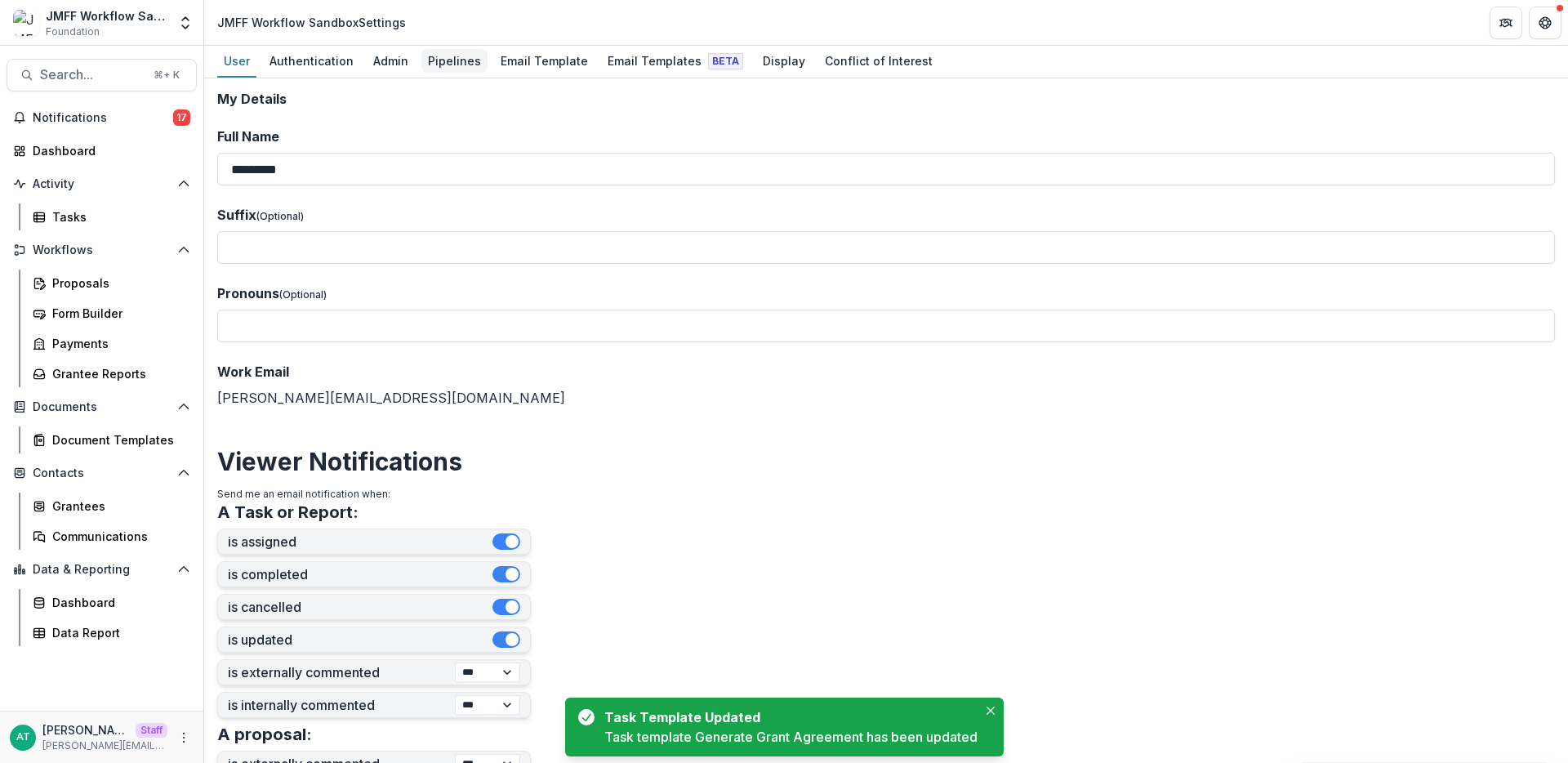
click at [448, 63] on div "Pipelines" at bounding box center [454, 61] width 66 height 23
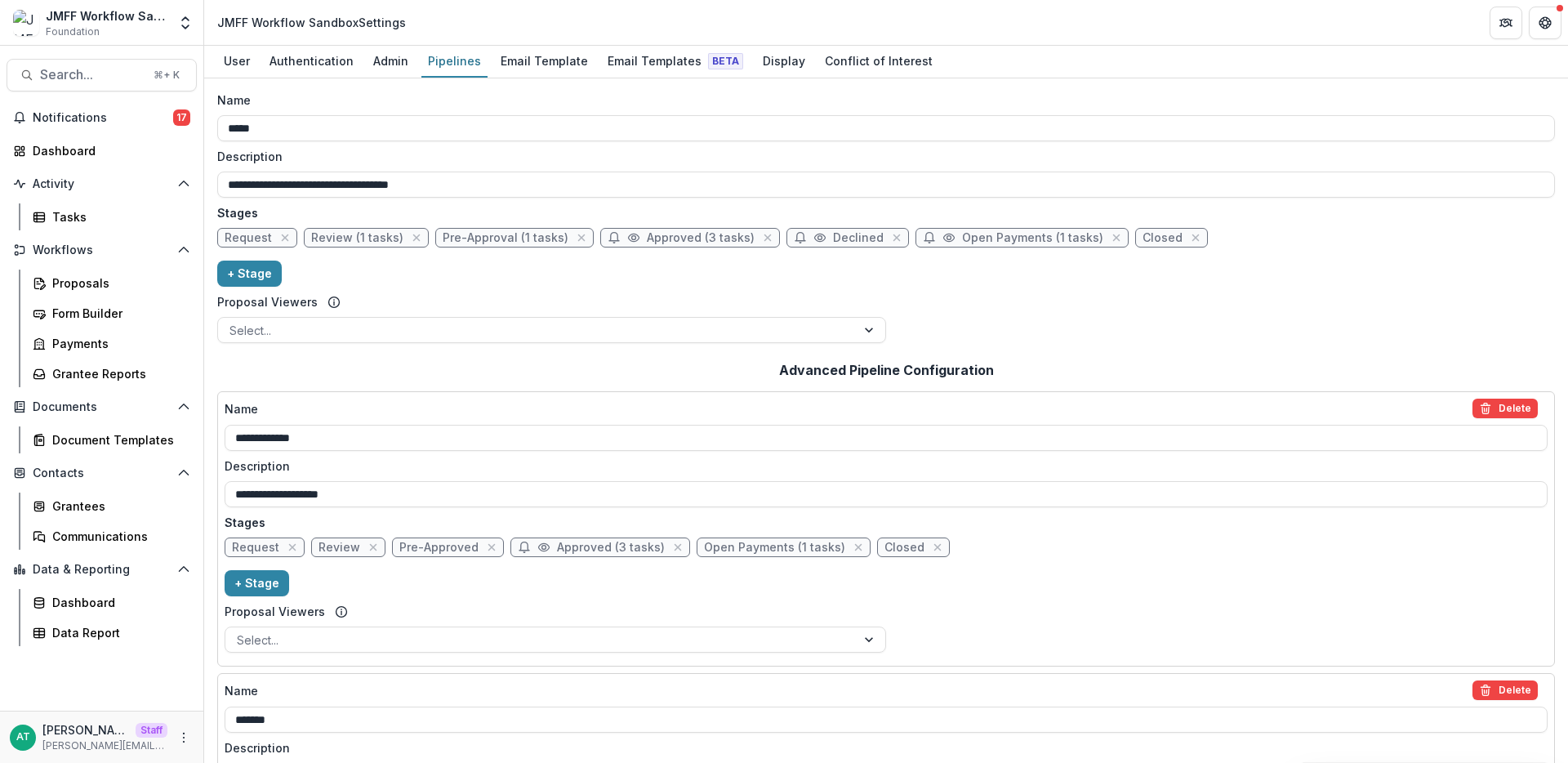
click at [430, 548] on span "Pre-Approved" at bounding box center [439, 548] width 79 height 14
select select "********"
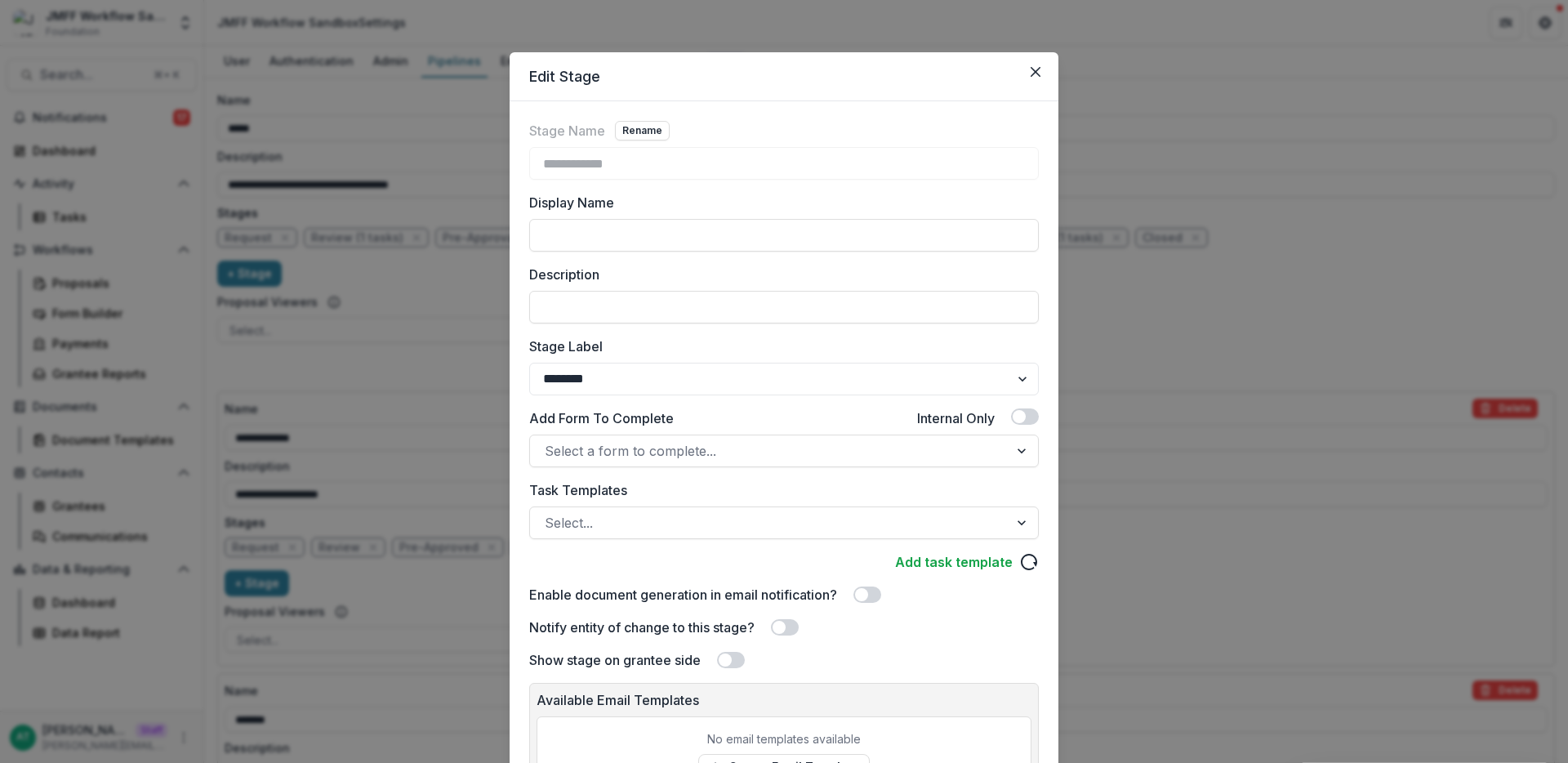
click at [394, 505] on div "**********" at bounding box center [784, 382] width 1568 height 763
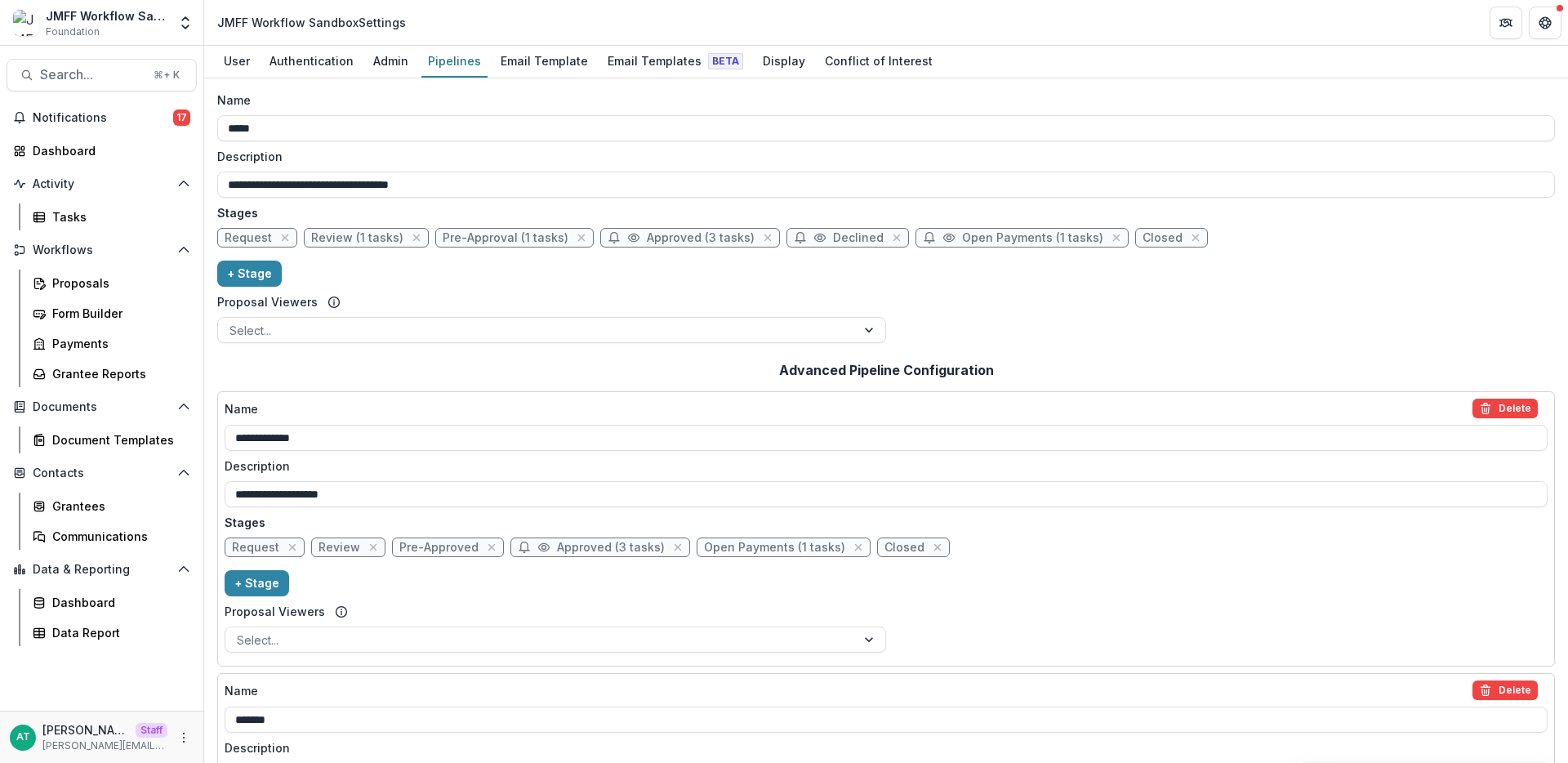
click at [350, 245] on span "Review (1 tasks)" at bounding box center [357, 238] width 93 height 14
select select "******"
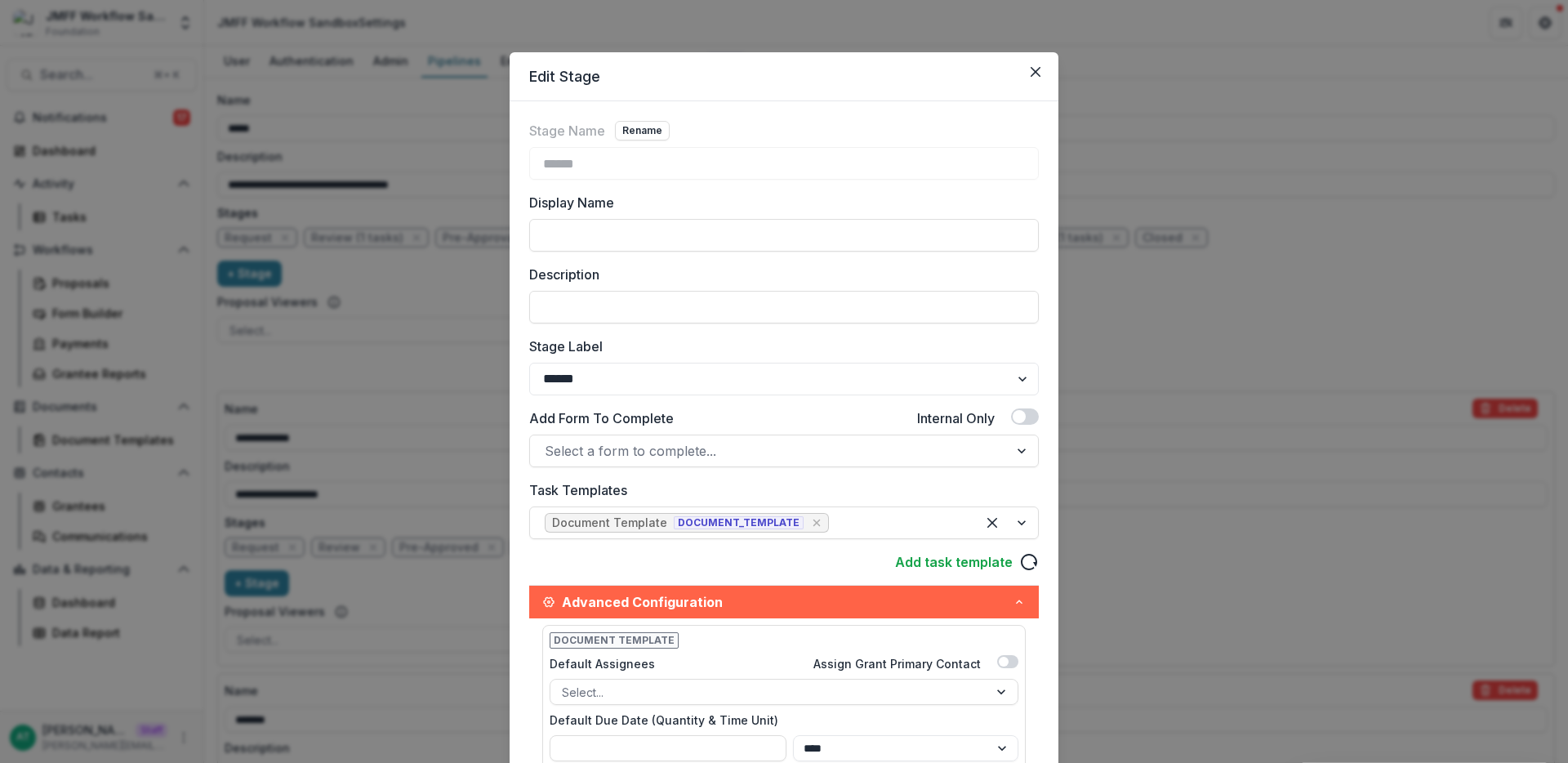
click at [329, 478] on div "Edit Stage Stage Name Rename ****** Display Name Description Stage Label ******…" at bounding box center [784, 382] width 1568 height 763
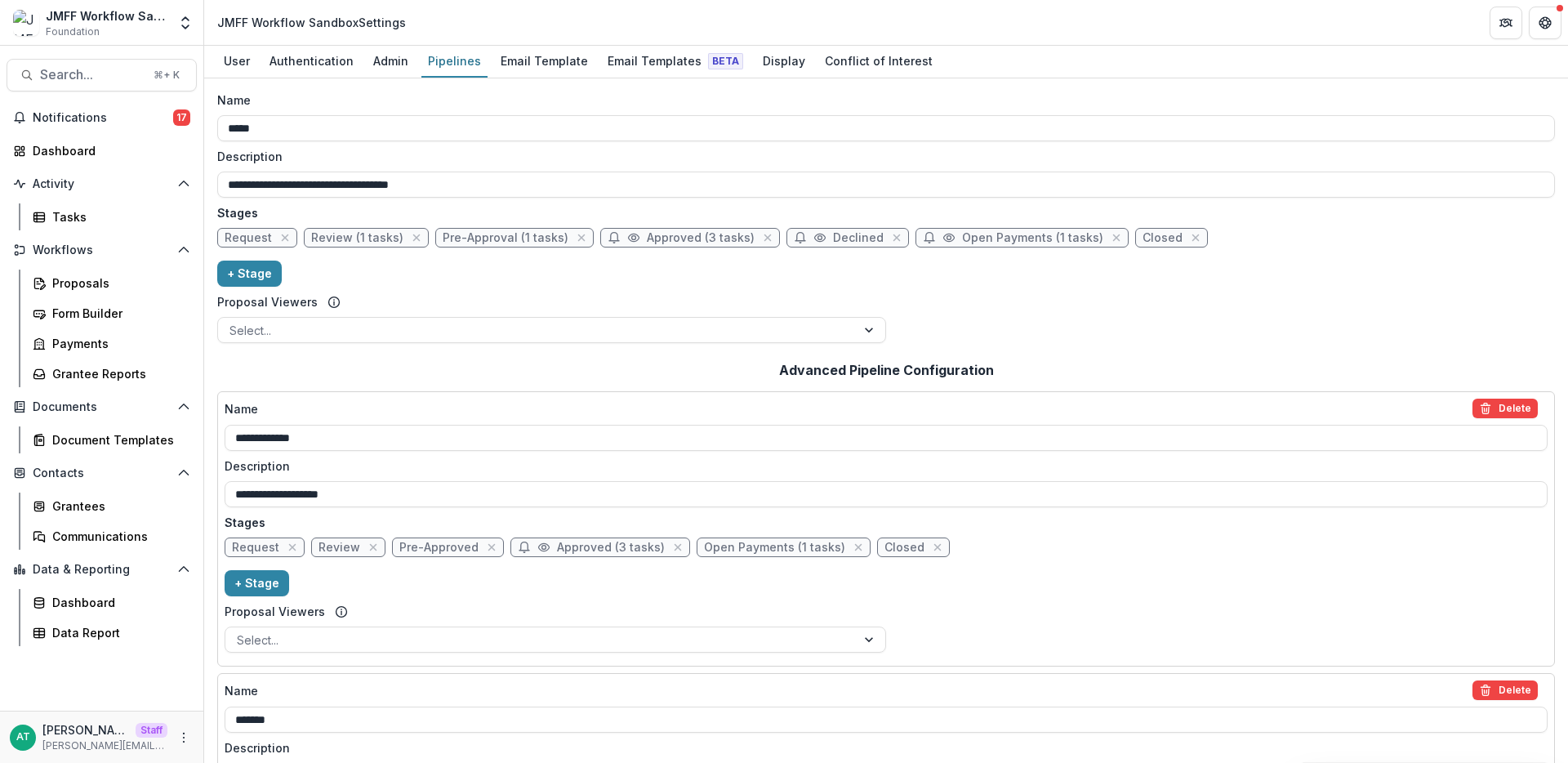
click at [447, 550] on span "Pre-Approved" at bounding box center [439, 548] width 79 height 14
select select "********"
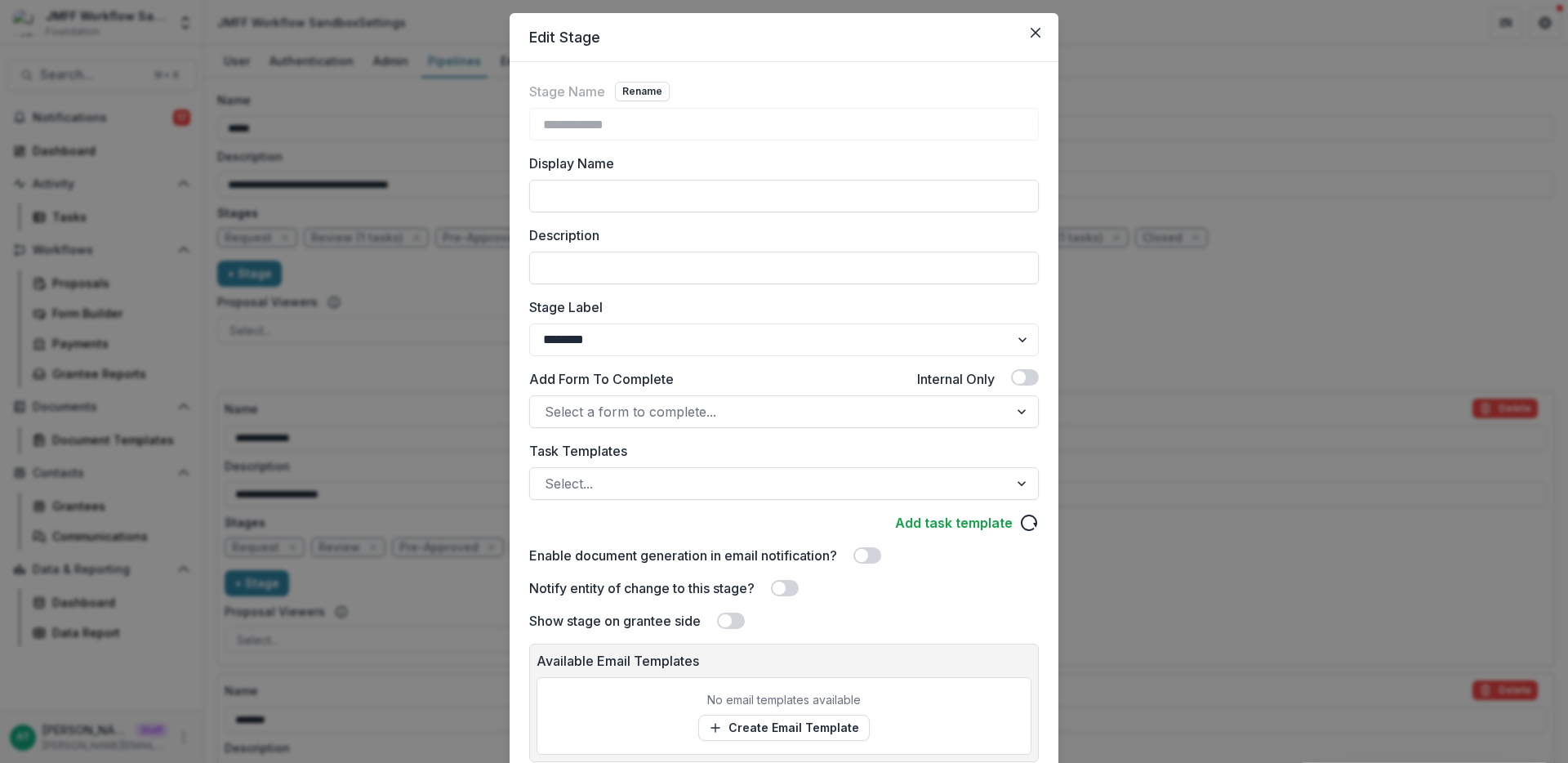
scroll to position [58, 0]
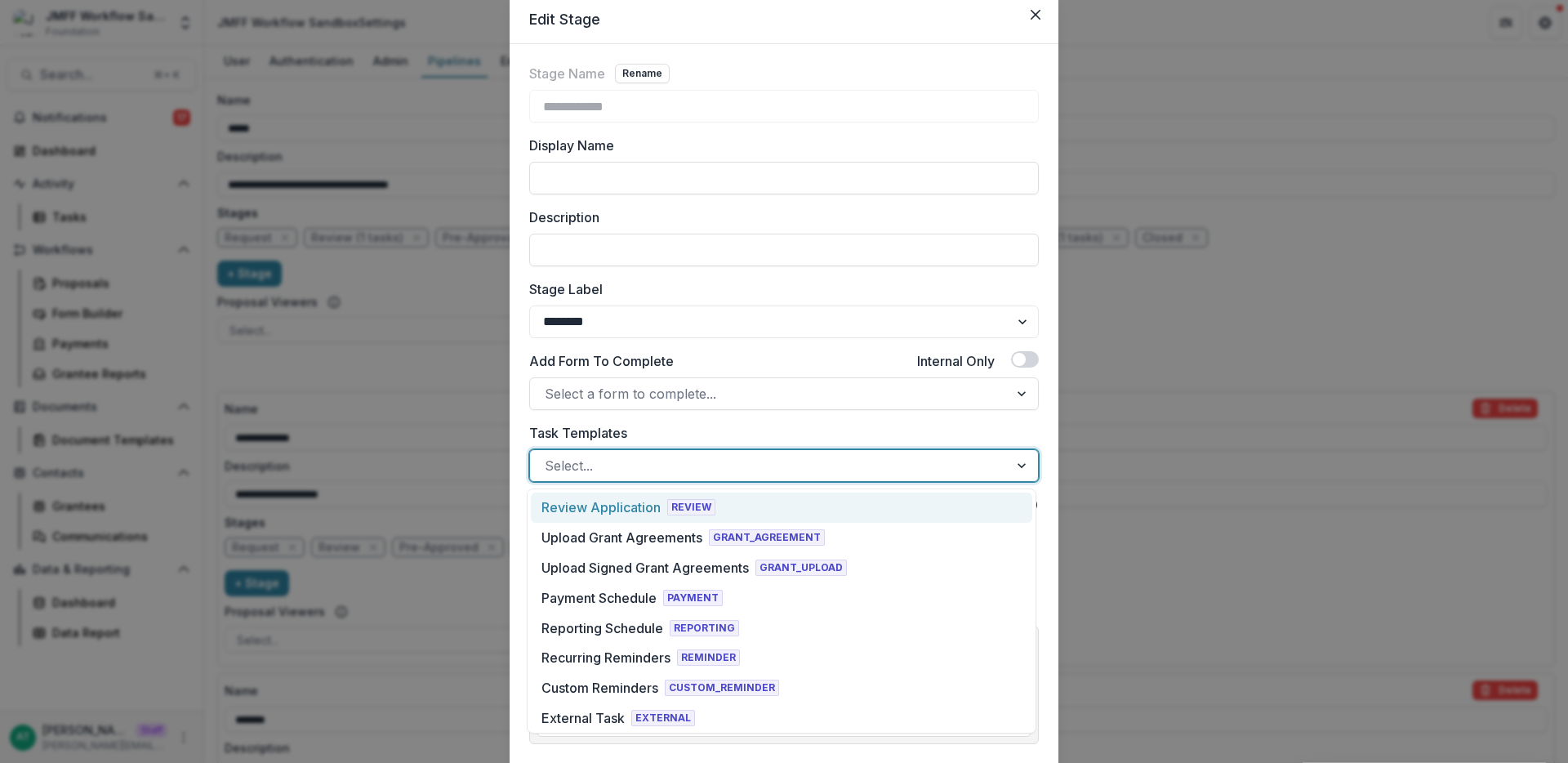
click at [612, 455] on div at bounding box center [769, 465] width 449 height 23
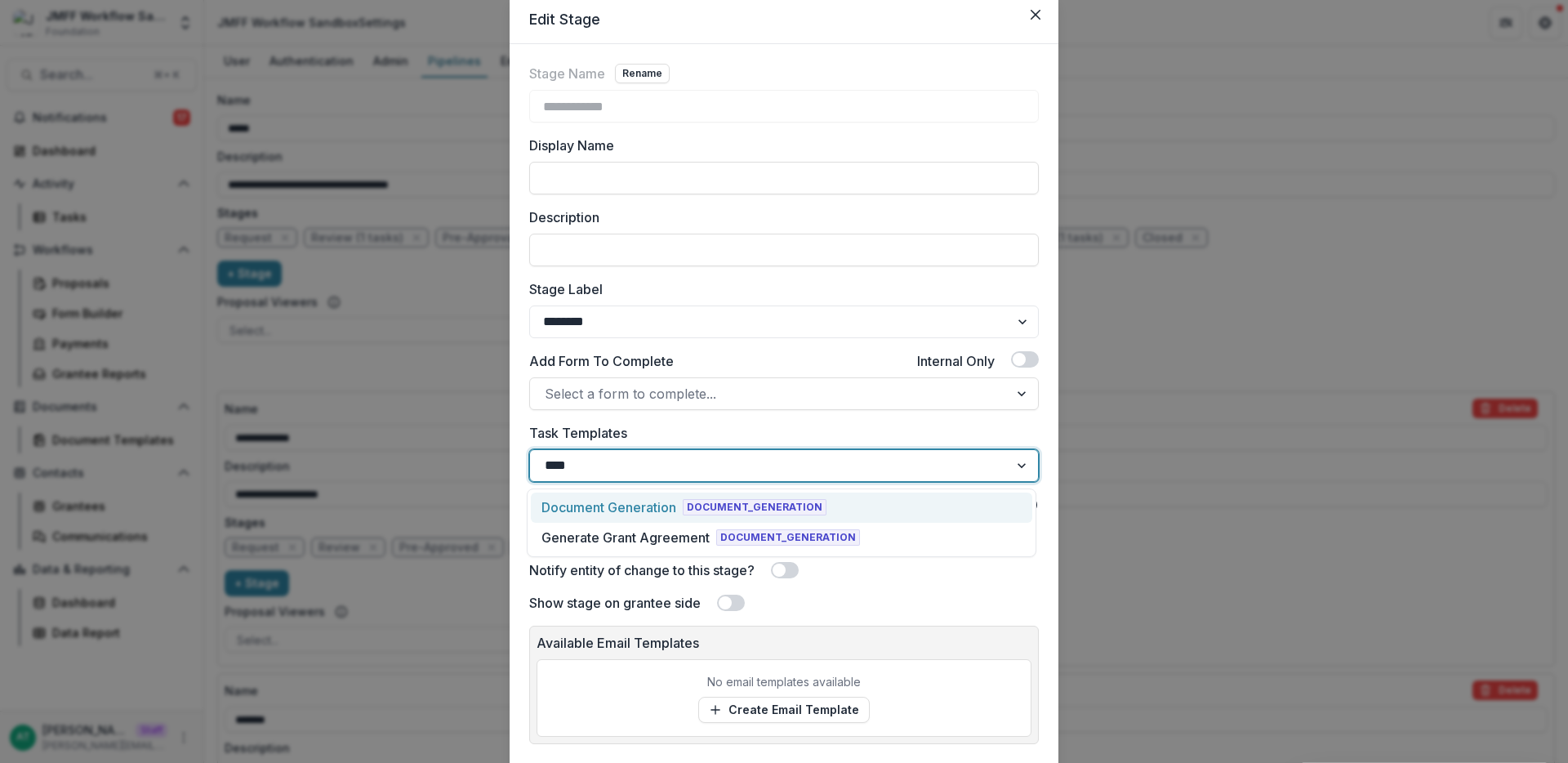
type input "*****"
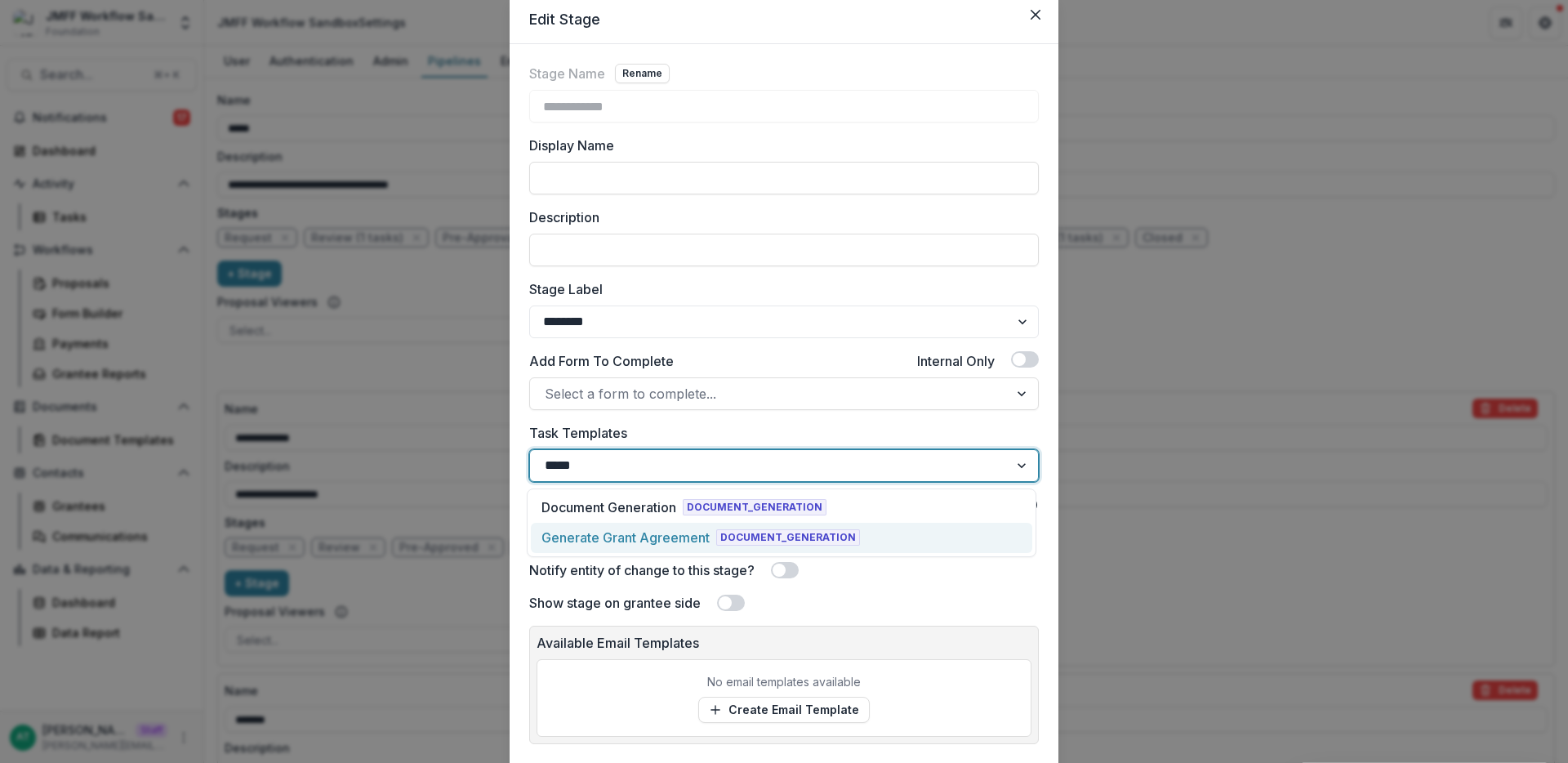
click at [607, 537] on div "Generate Grant Agreement" at bounding box center [626, 537] width 169 height 19
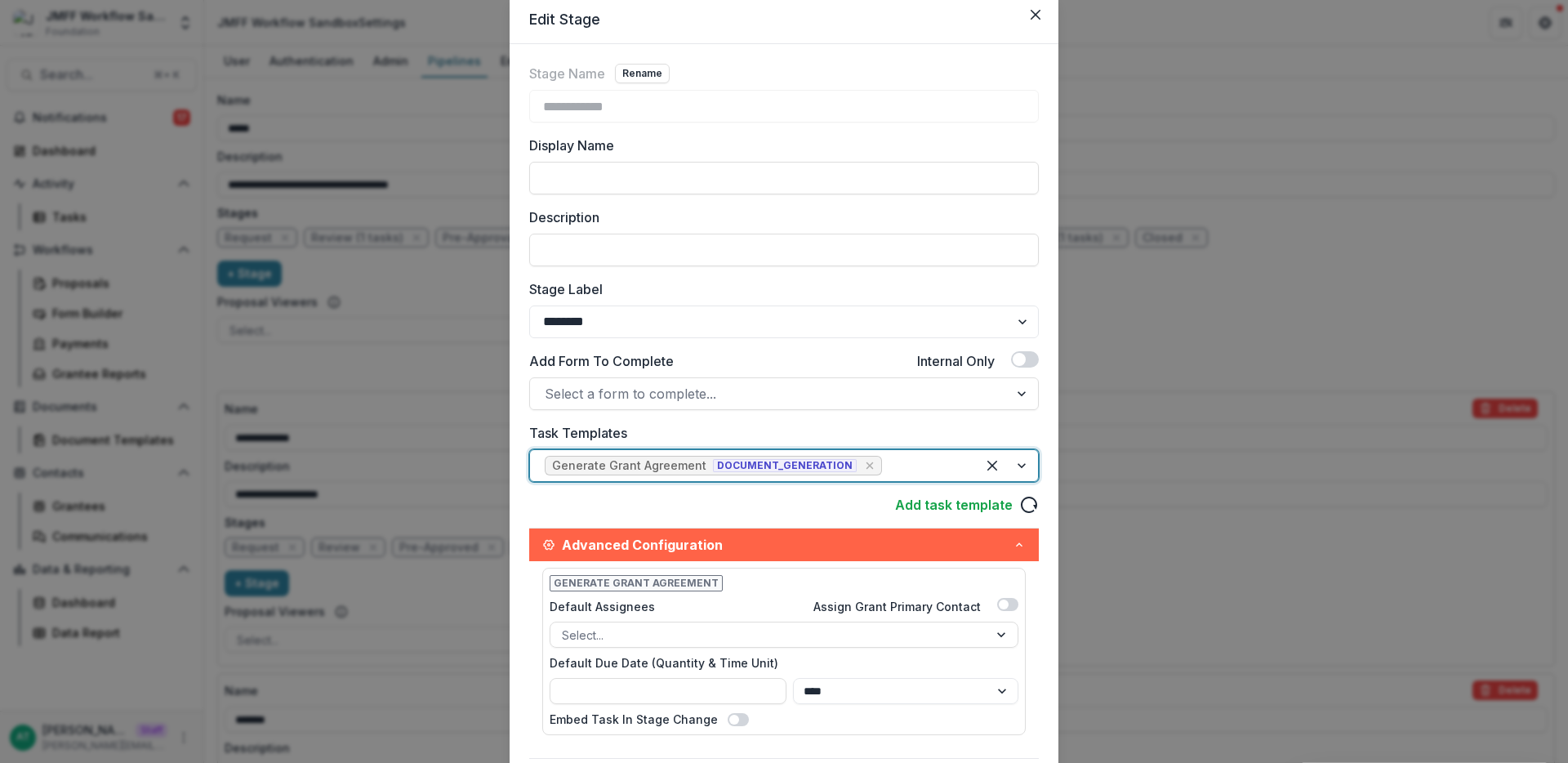
scroll to position [407, 0]
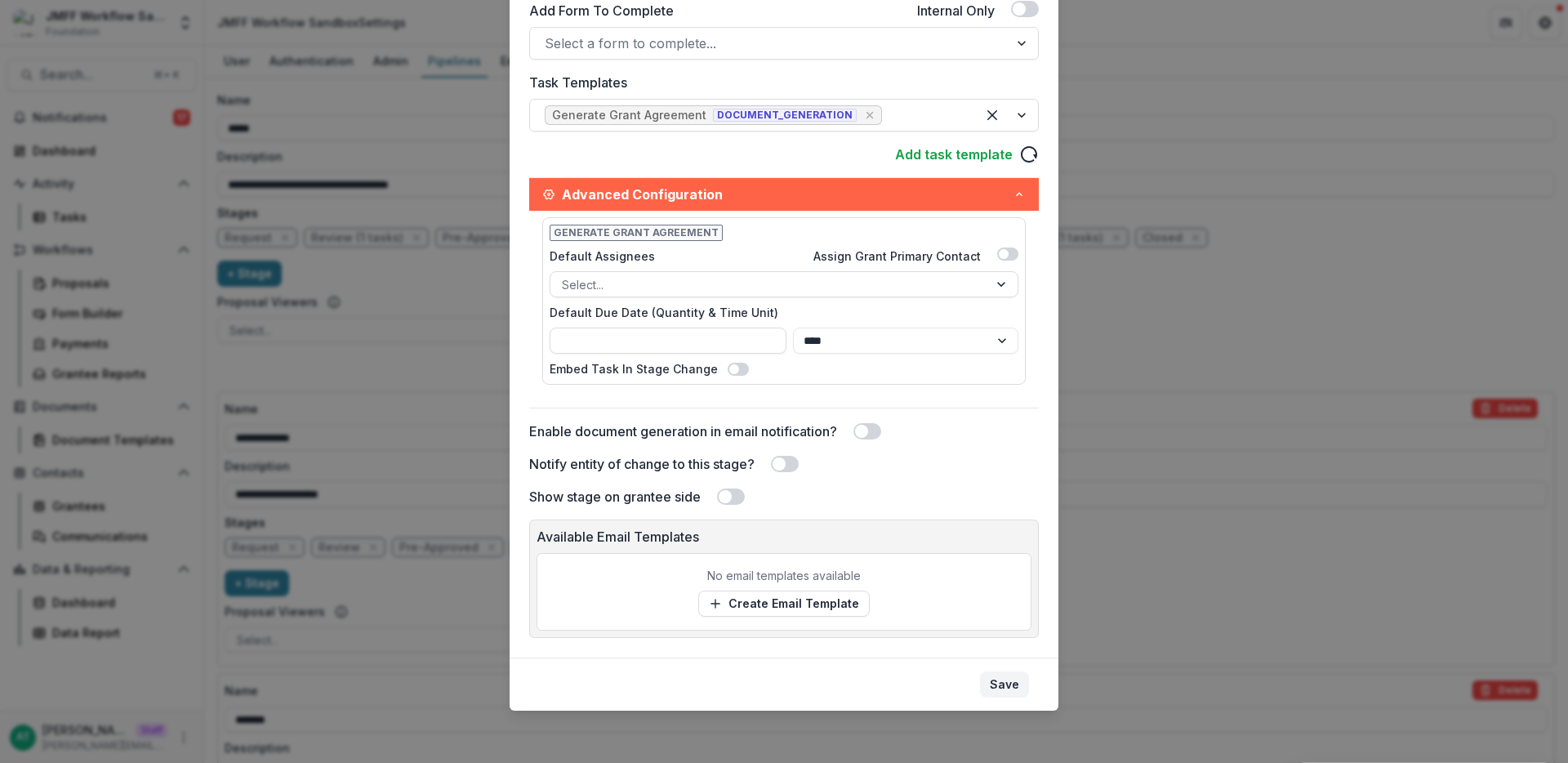
click at [998, 689] on button "Save" at bounding box center [1004, 684] width 49 height 26
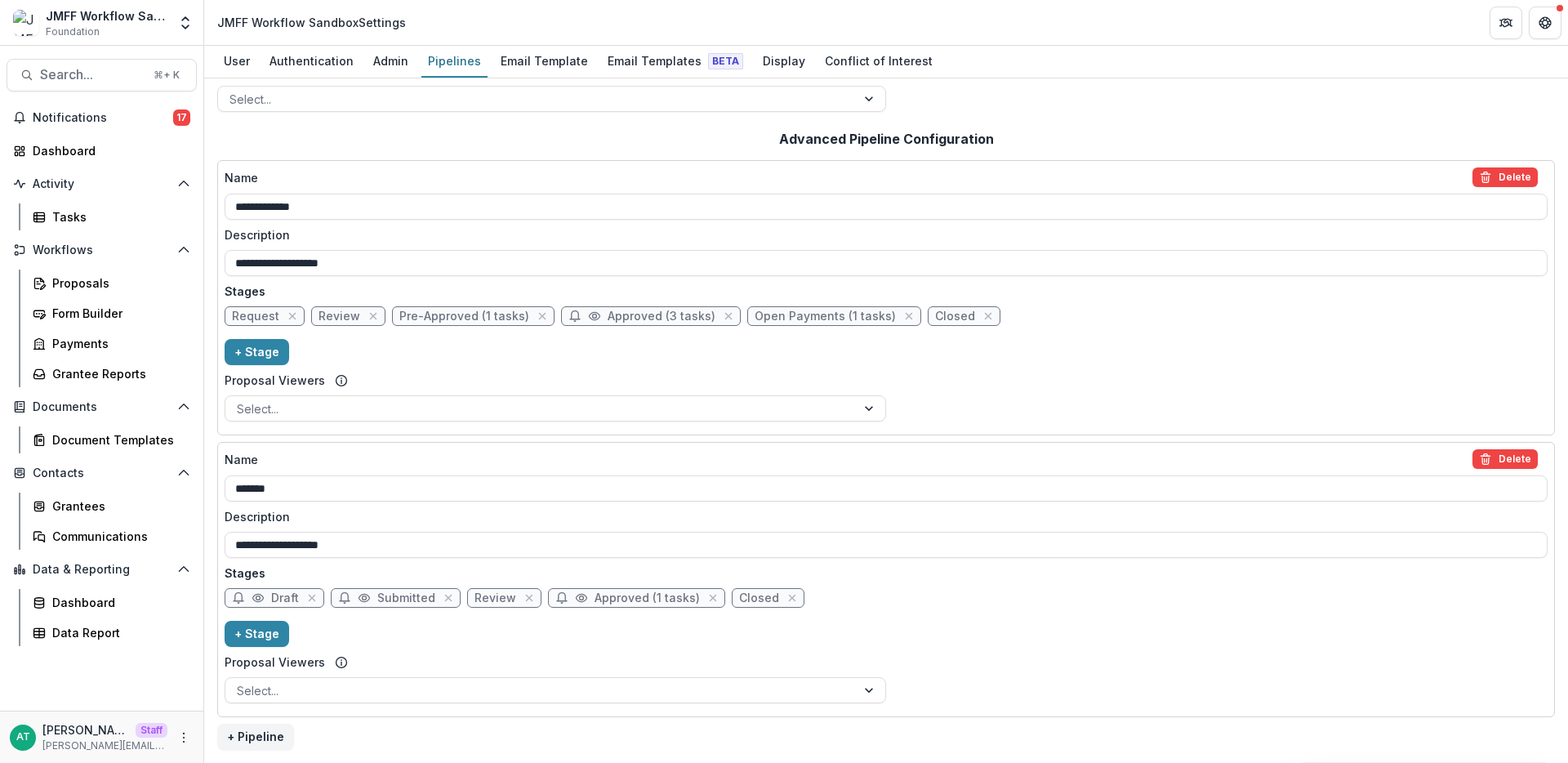
scroll to position [0, 0]
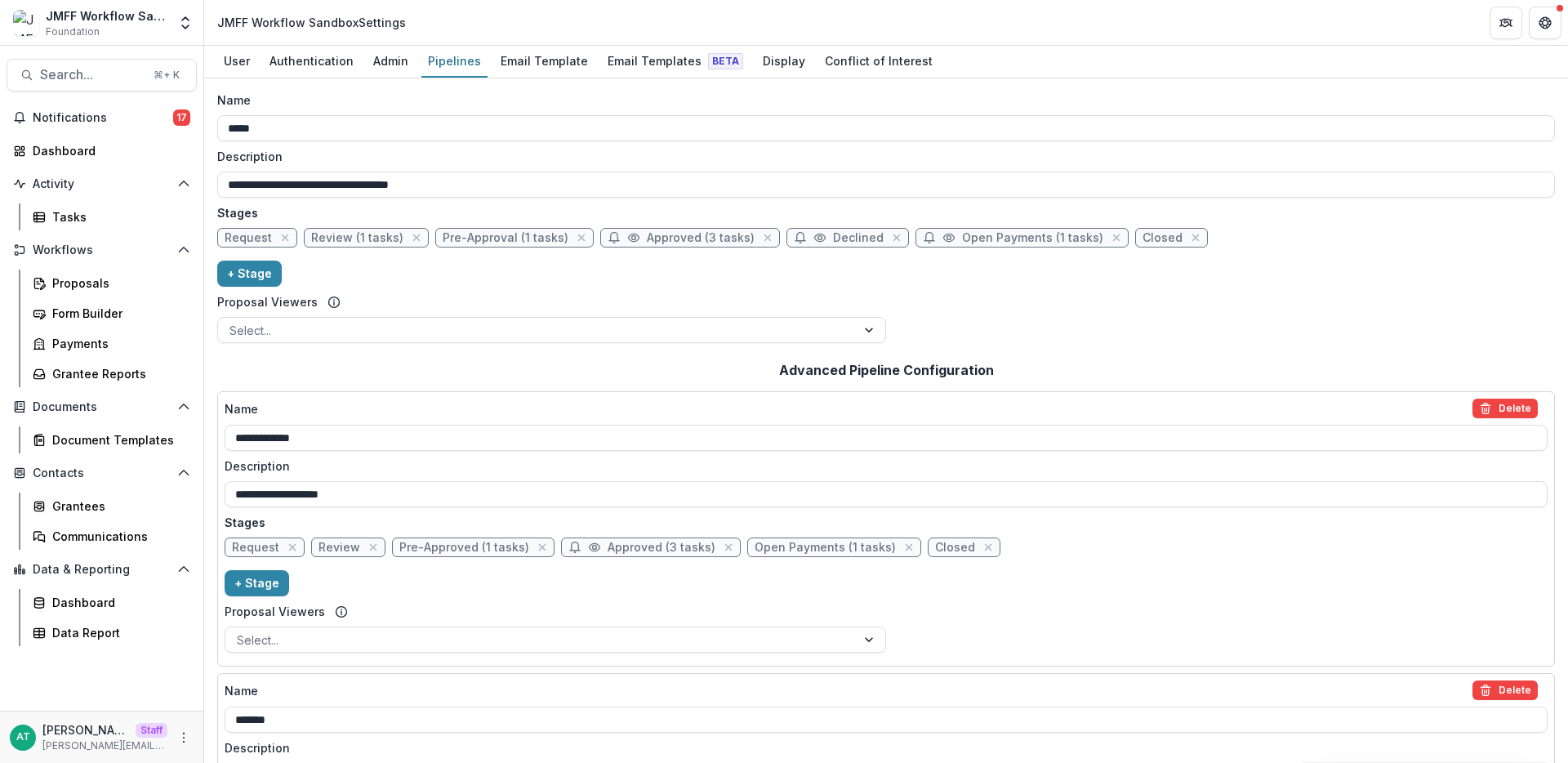
click at [485, 242] on span "Pre-Approval (1 tasks)" at bounding box center [505, 238] width 126 height 14
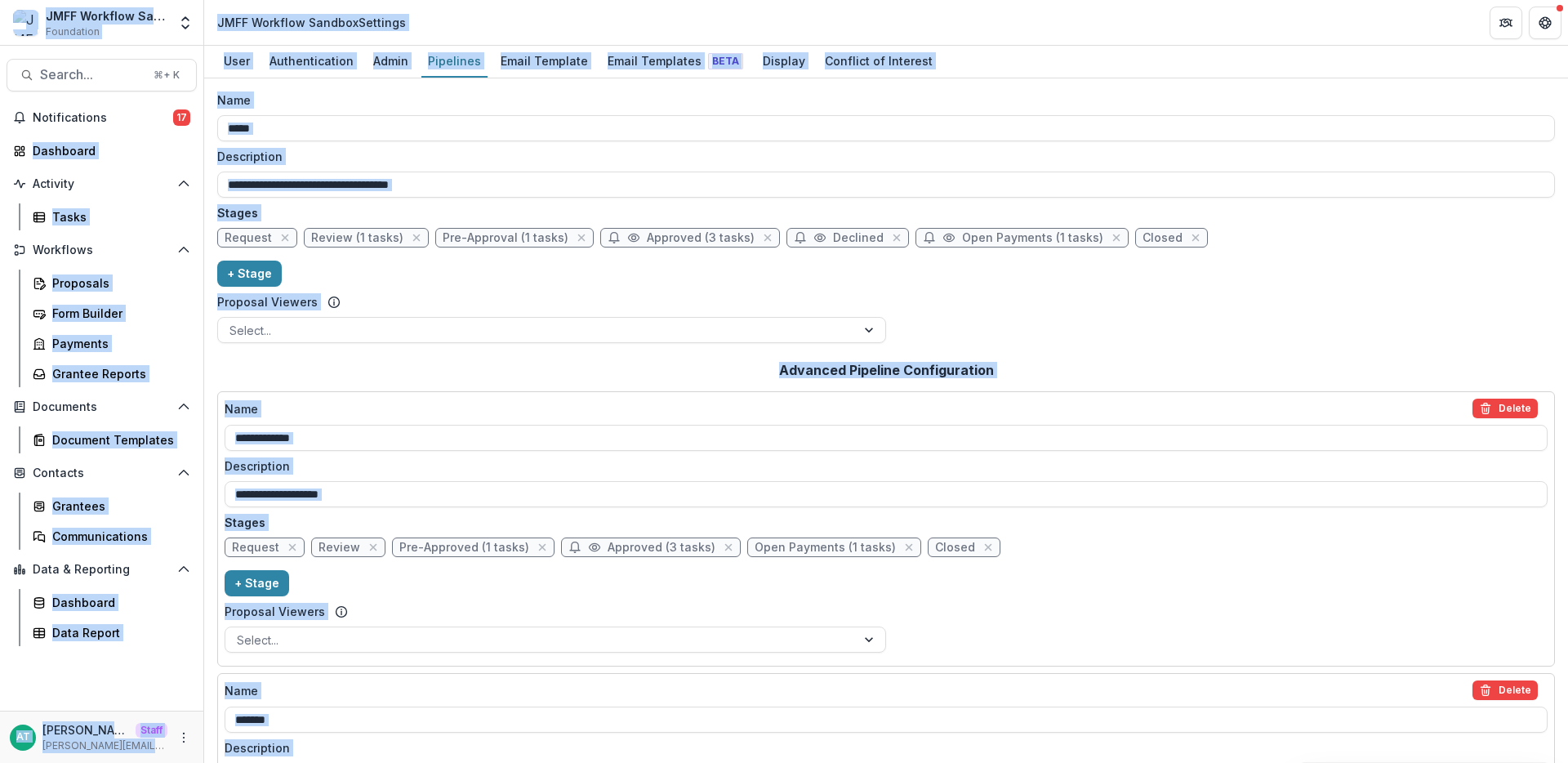
click at [485, 242] on span "Pre-Approval (1 tasks)" at bounding box center [505, 238] width 126 height 14
select select "********"
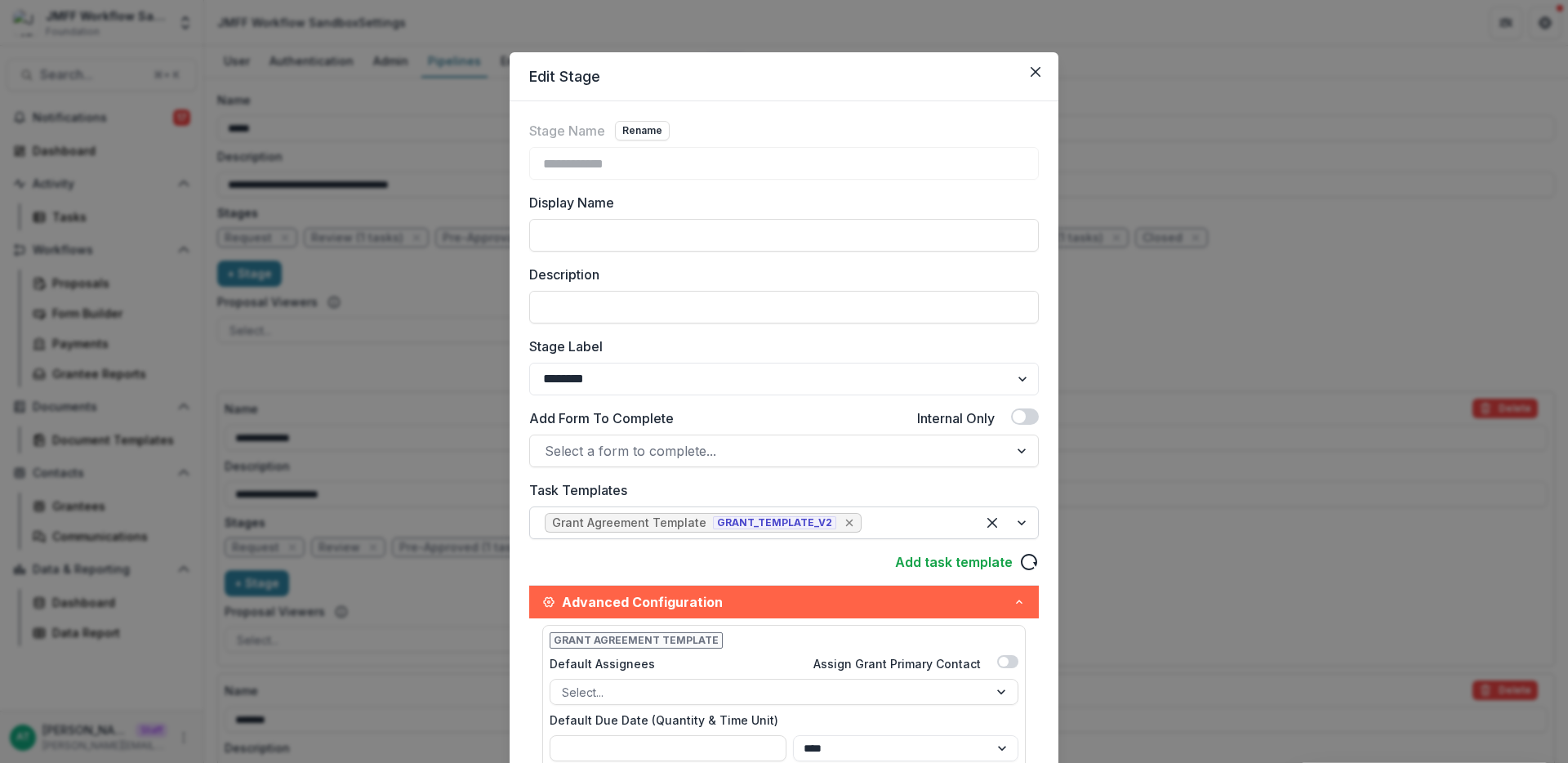
click at [843, 516] on icon "Remove [object Object]" at bounding box center [850, 523] width 13 height 13
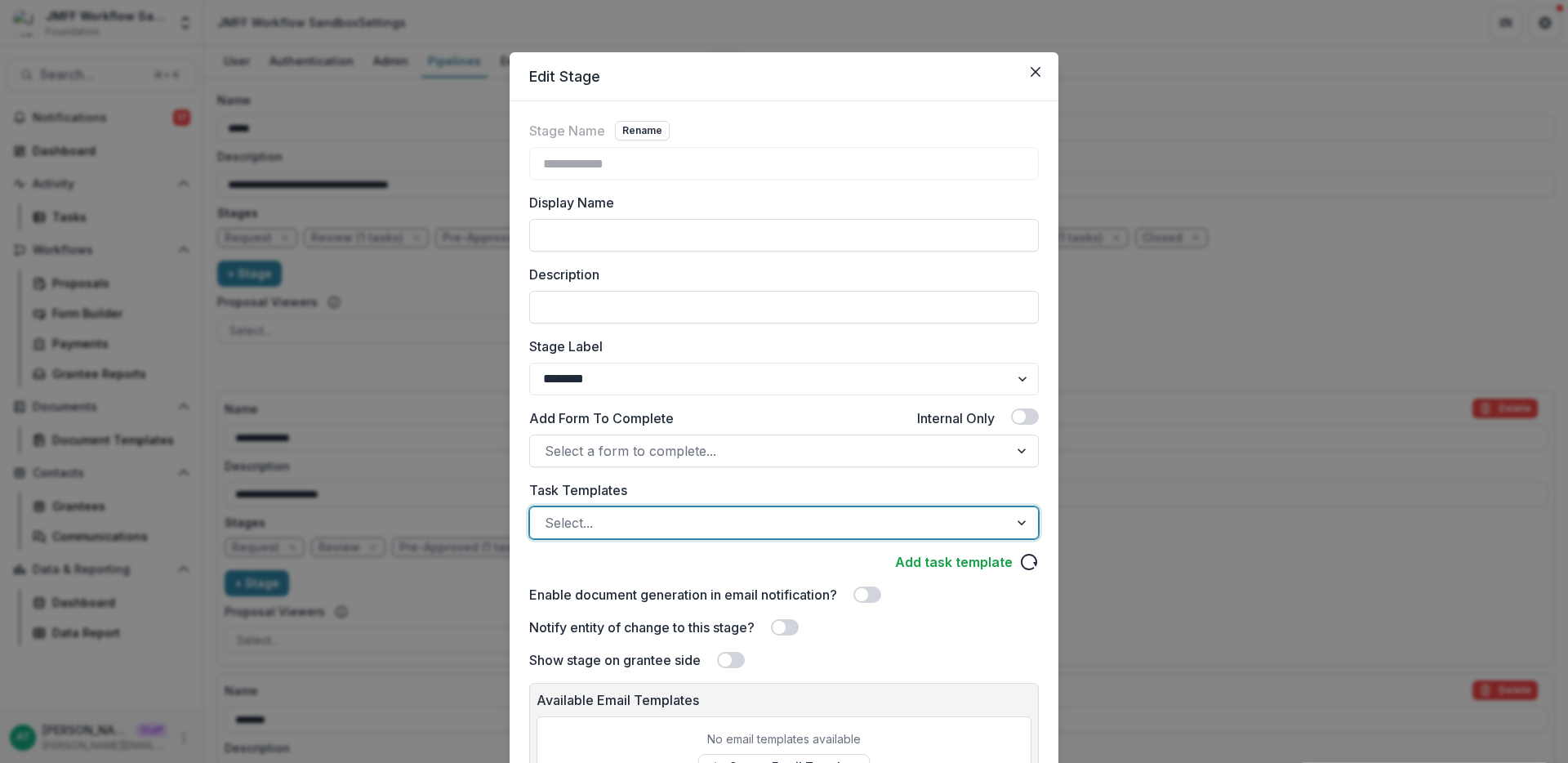
click at [818, 516] on div at bounding box center [769, 523] width 449 height 23
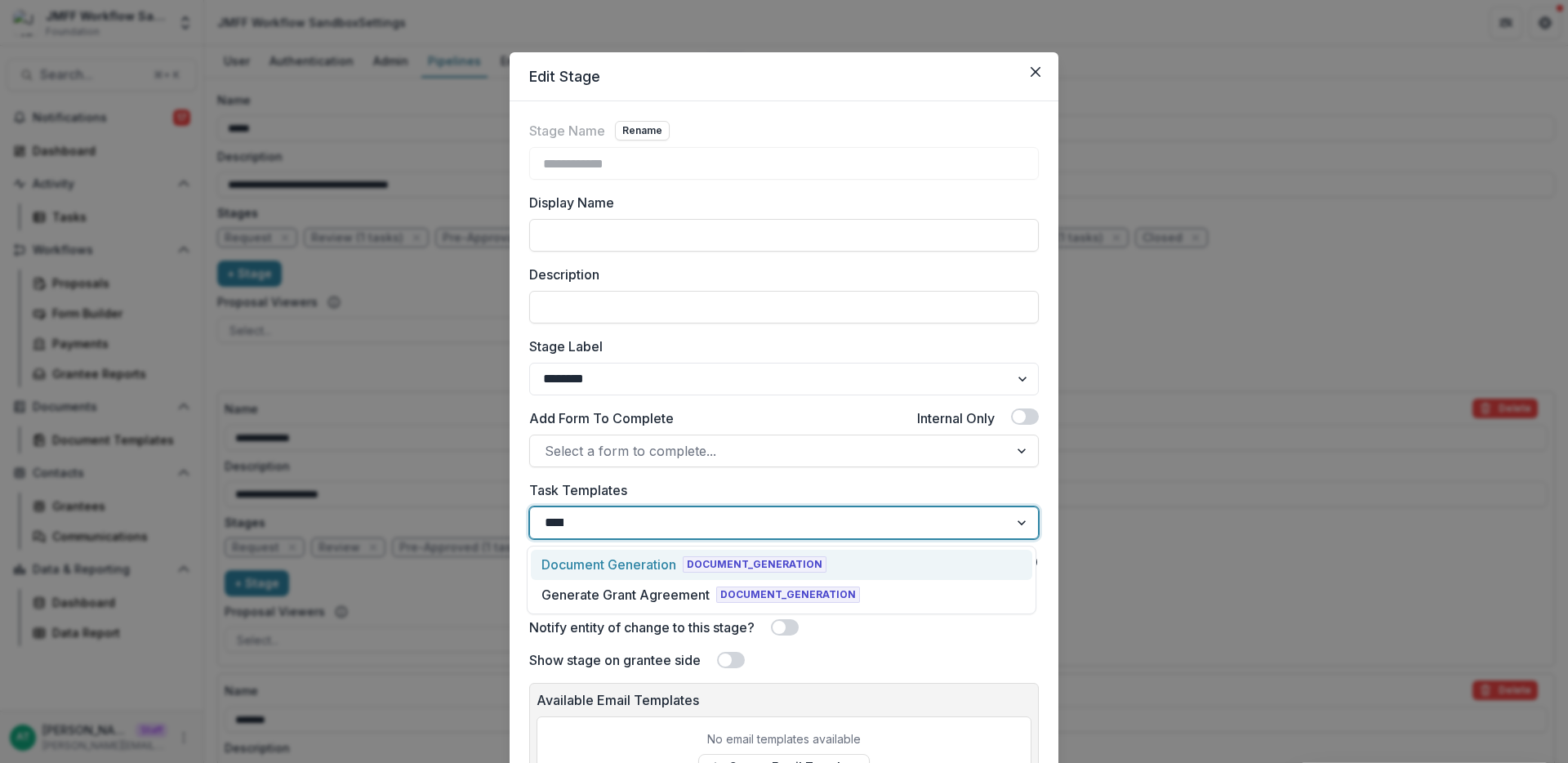
type input "*****"
click at [687, 586] on div "Generate Grant Agreement" at bounding box center [626, 594] width 169 height 19
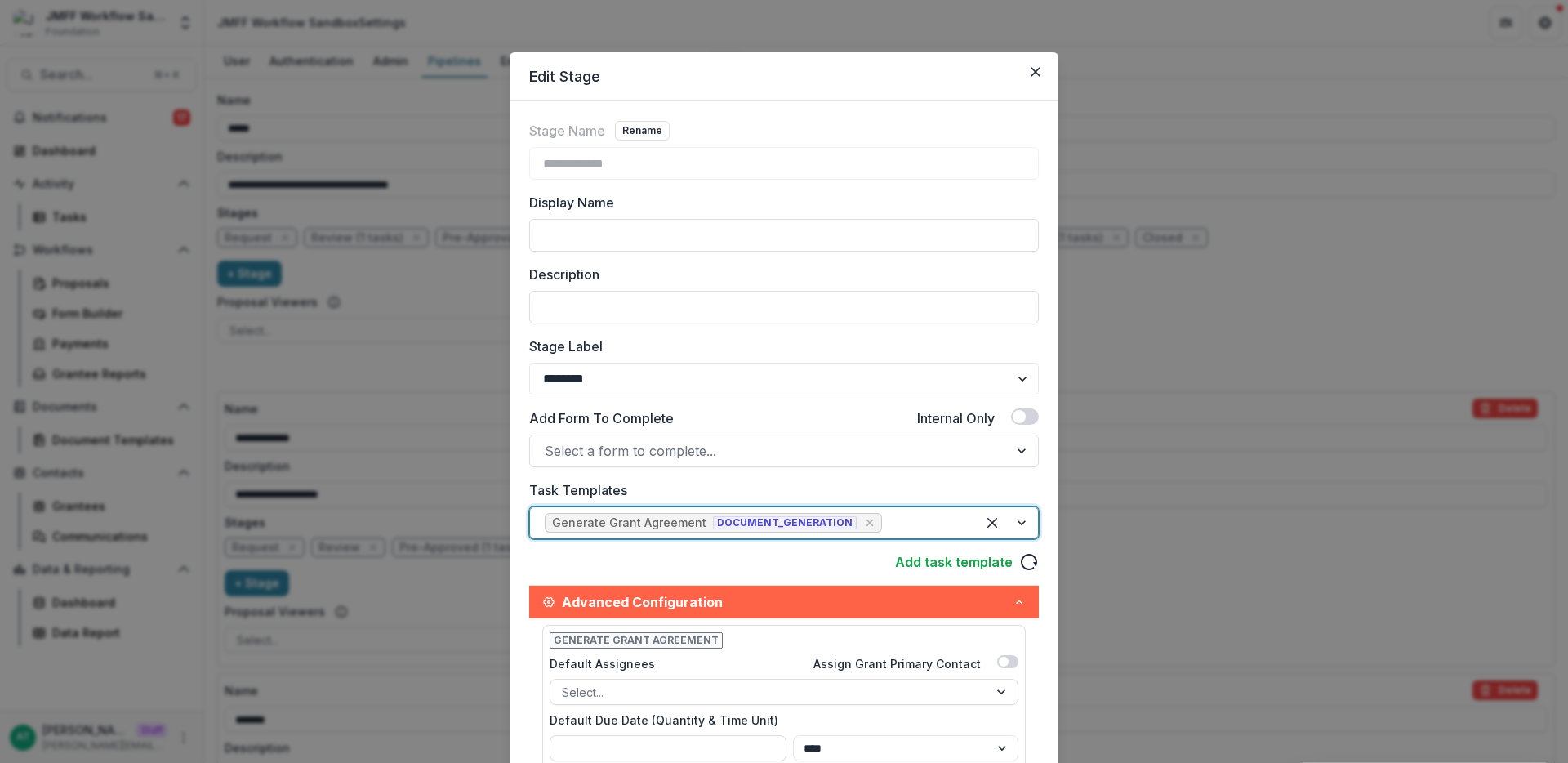
scroll to position [407, 0]
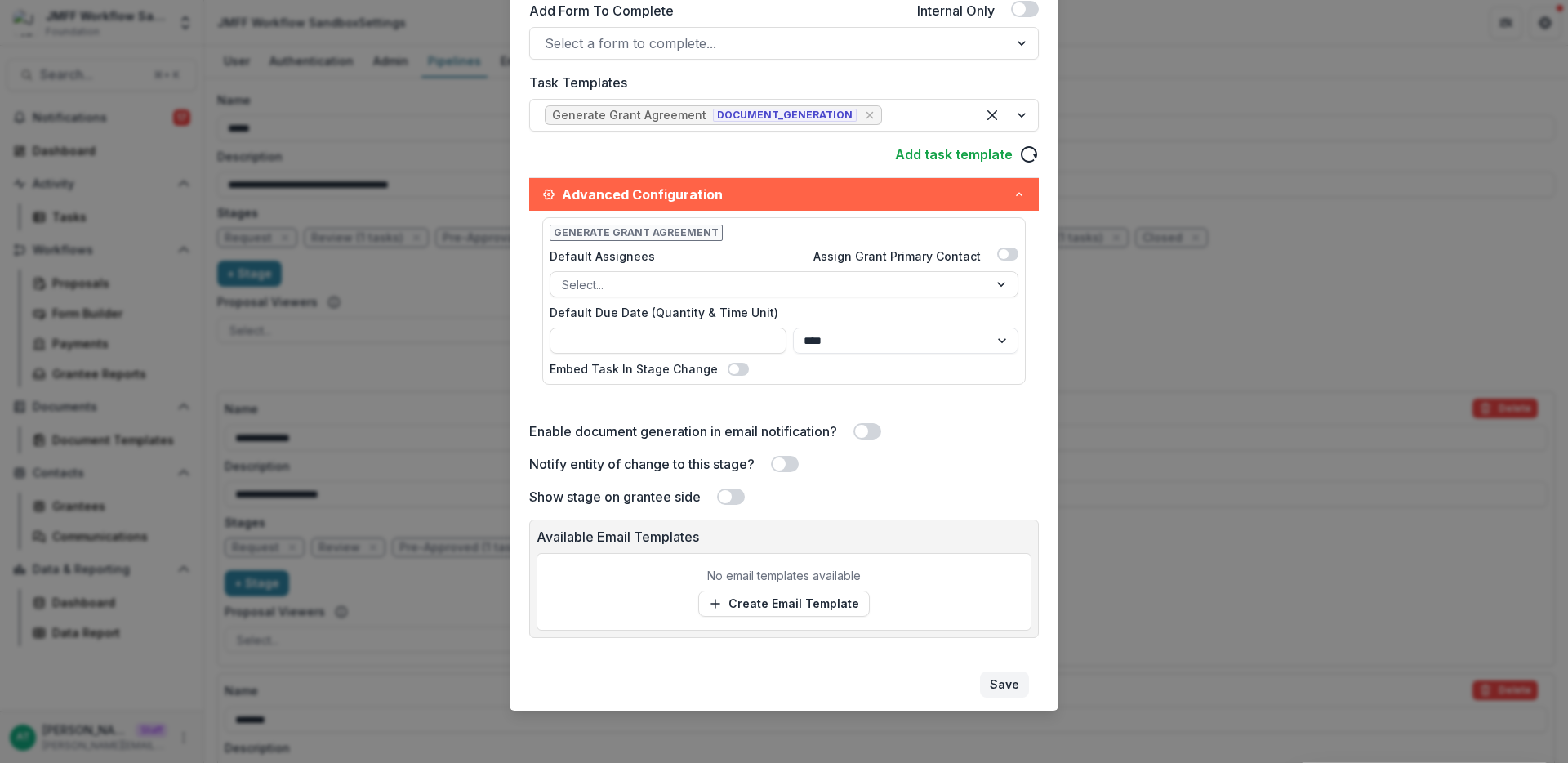
click at [996, 675] on button "Save" at bounding box center [1004, 684] width 49 height 26
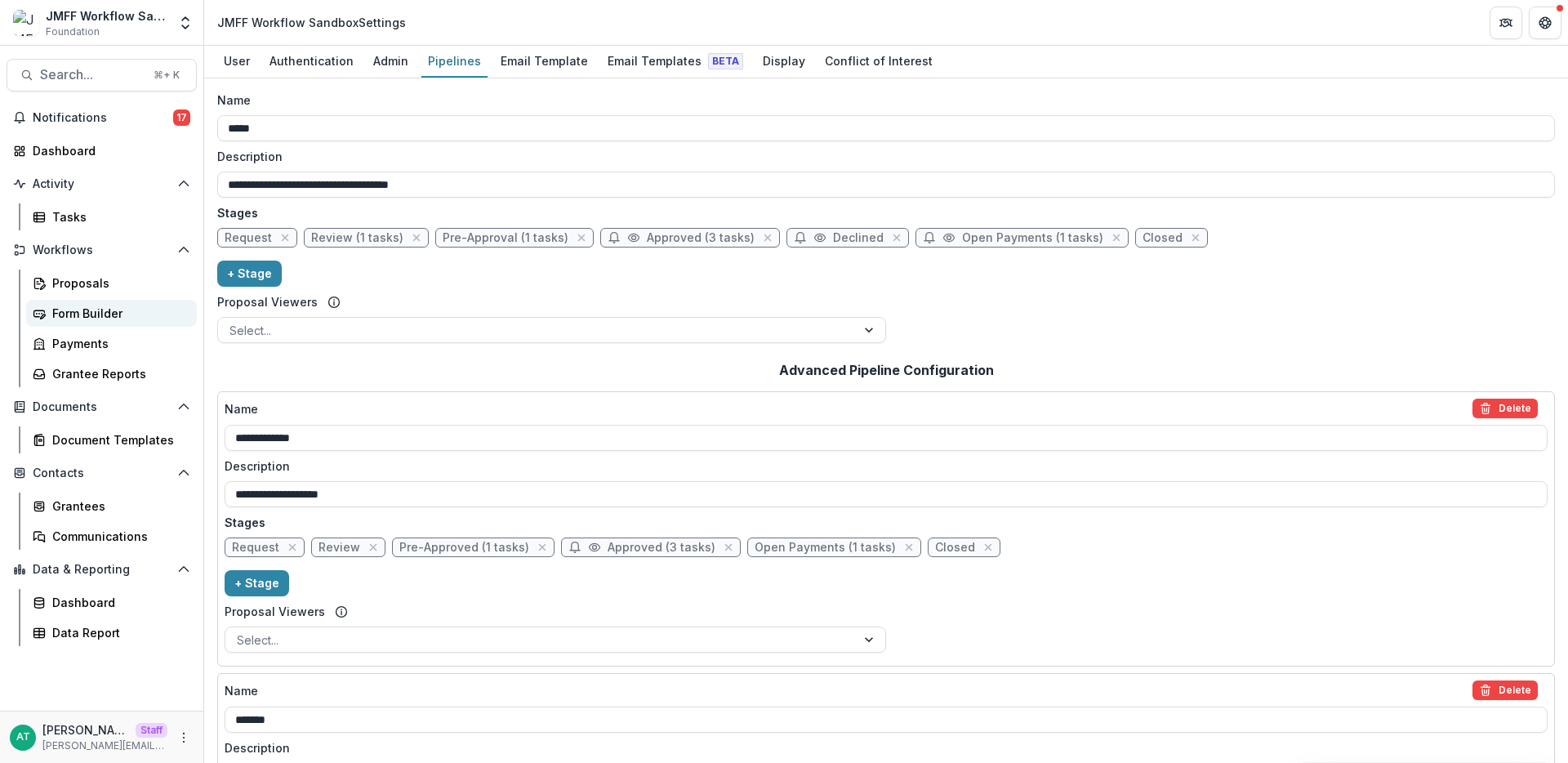
click at [93, 318] on div "Form Builder" at bounding box center [118, 313] width 132 height 18
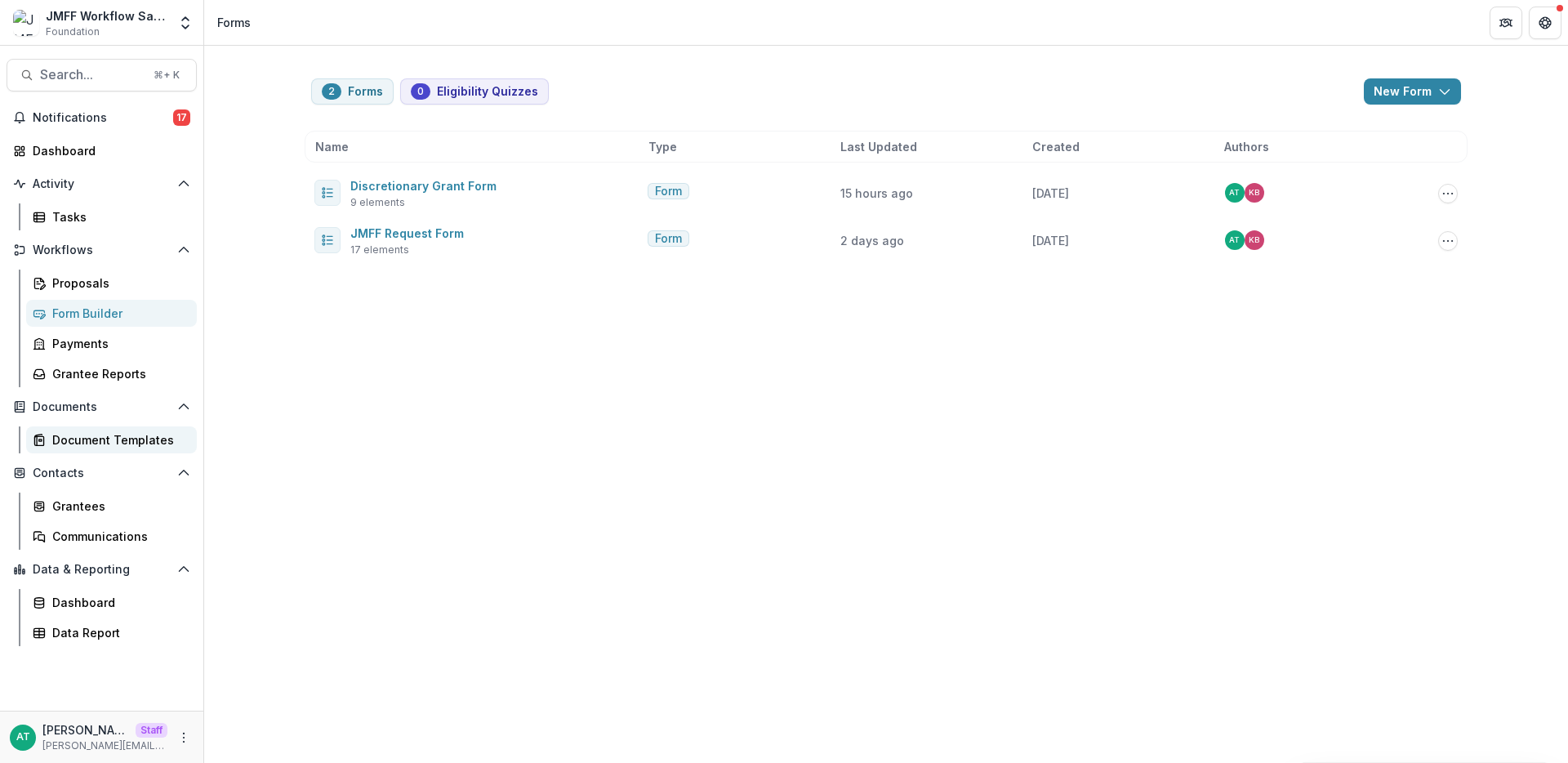
click at [102, 444] on div "Document Templates" at bounding box center [118, 440] width 132 height 18
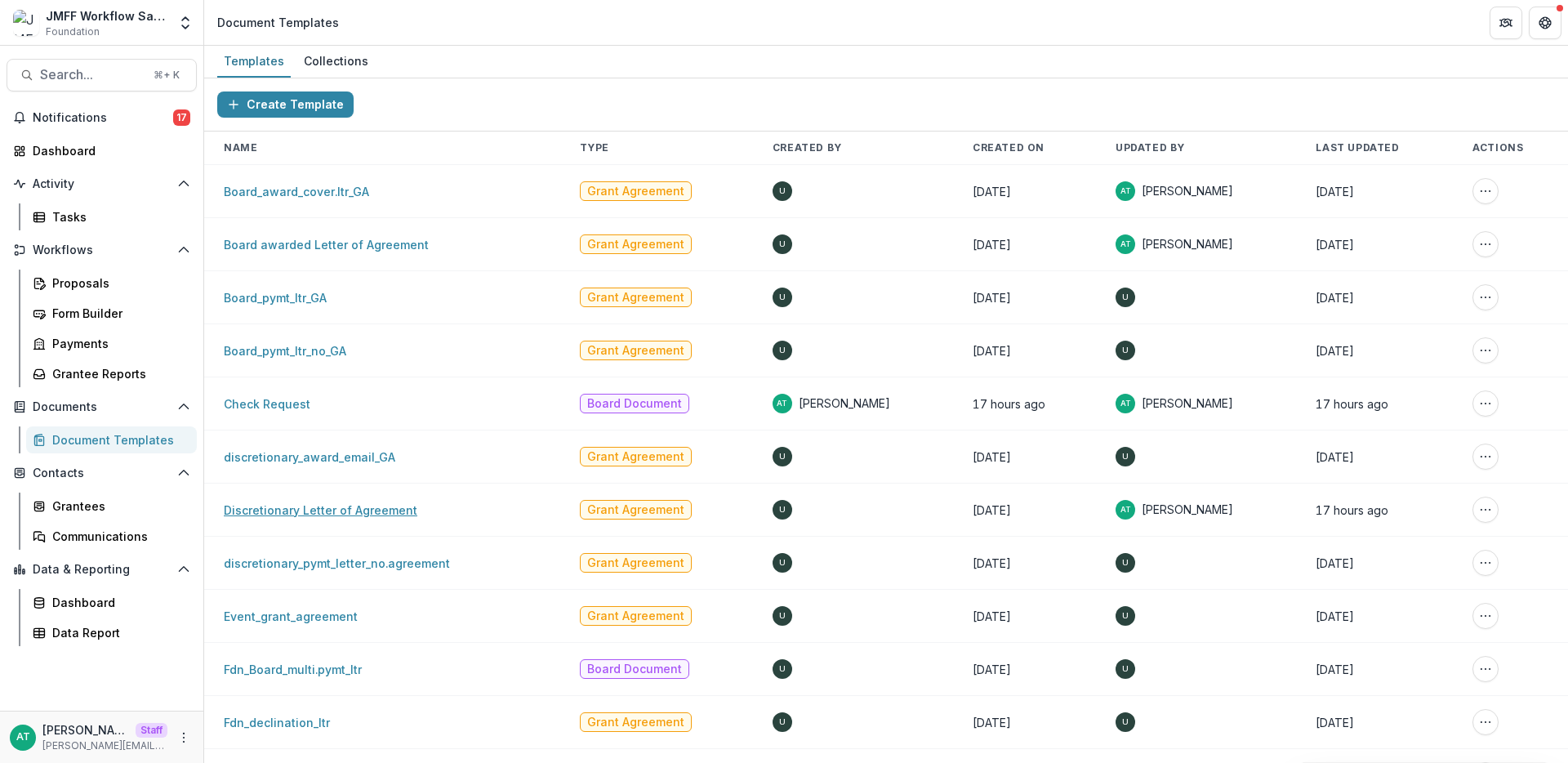
click at [338, 509] on link "Discretionary Letter of Agreement" at bounding box center [320, 510] width 194 height 14
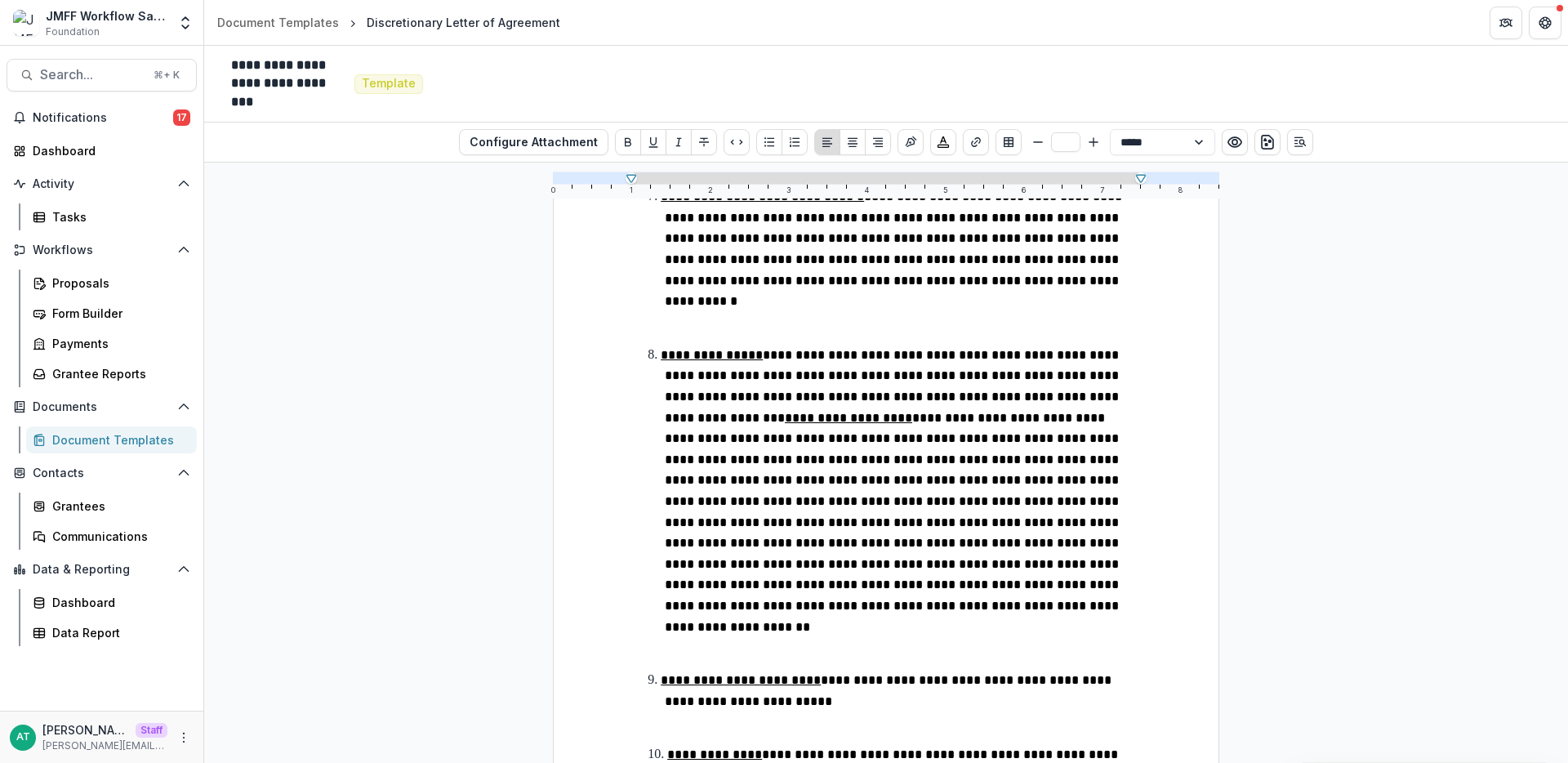
scroll to position [2058, 0]
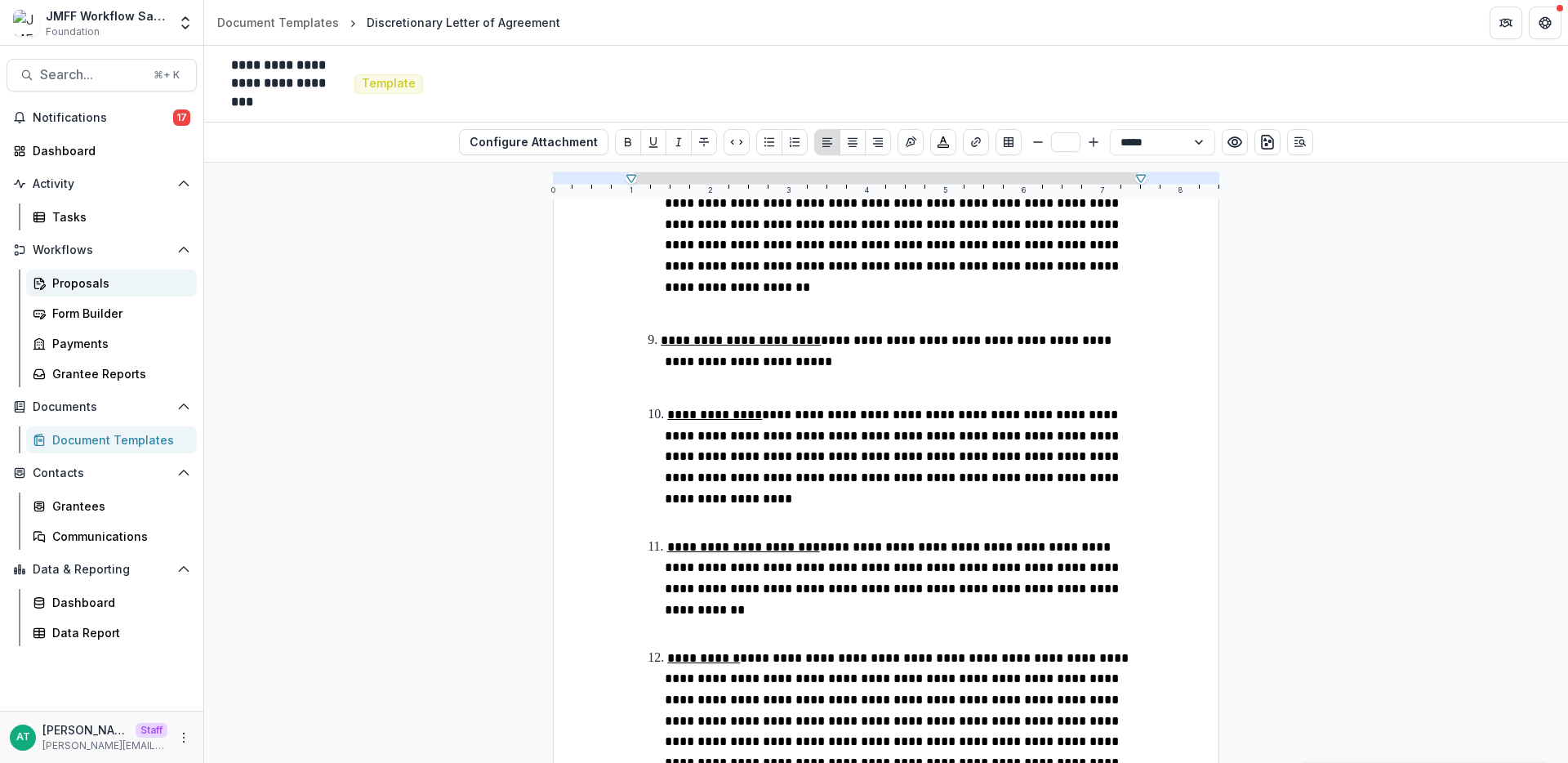
click at [107, 286] on div "Proposals" at bounding box center [118, 283] width 132 height 18
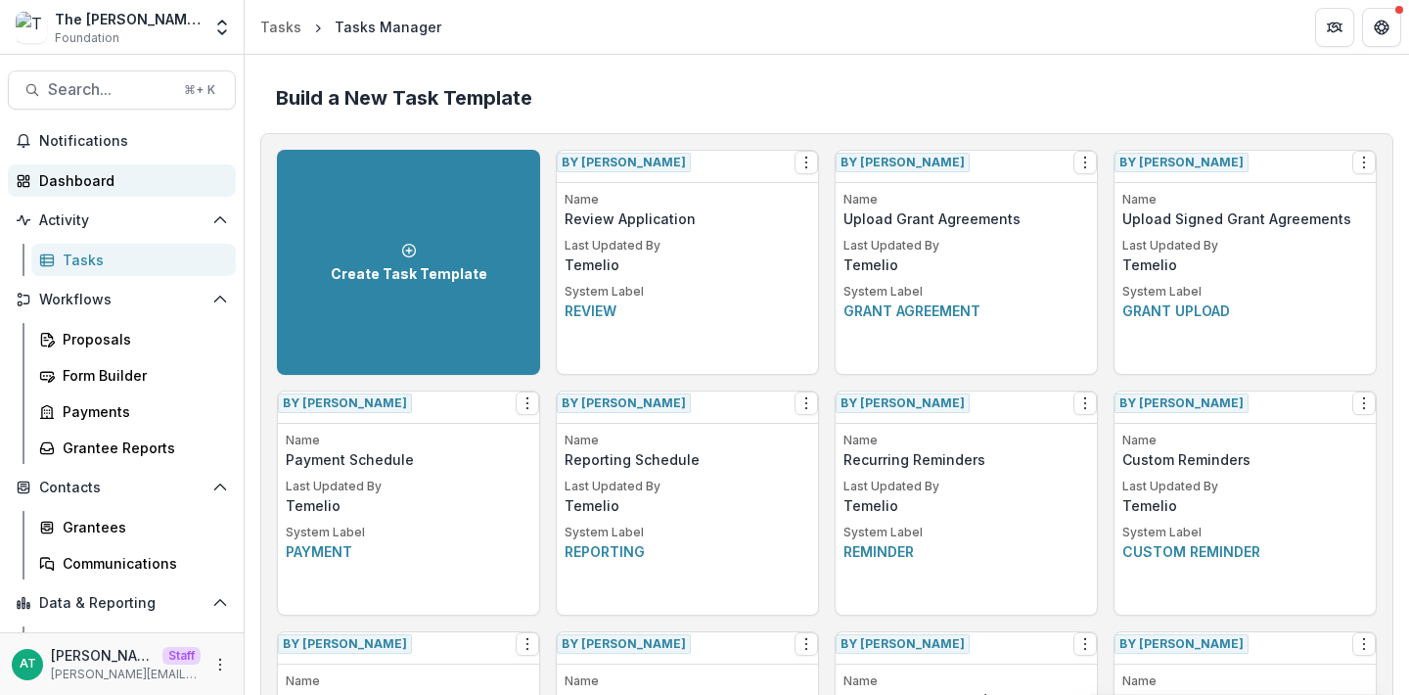
click at [95, 165] on link "Dashboard" at bounding box center [122, 180] width 228 height 32
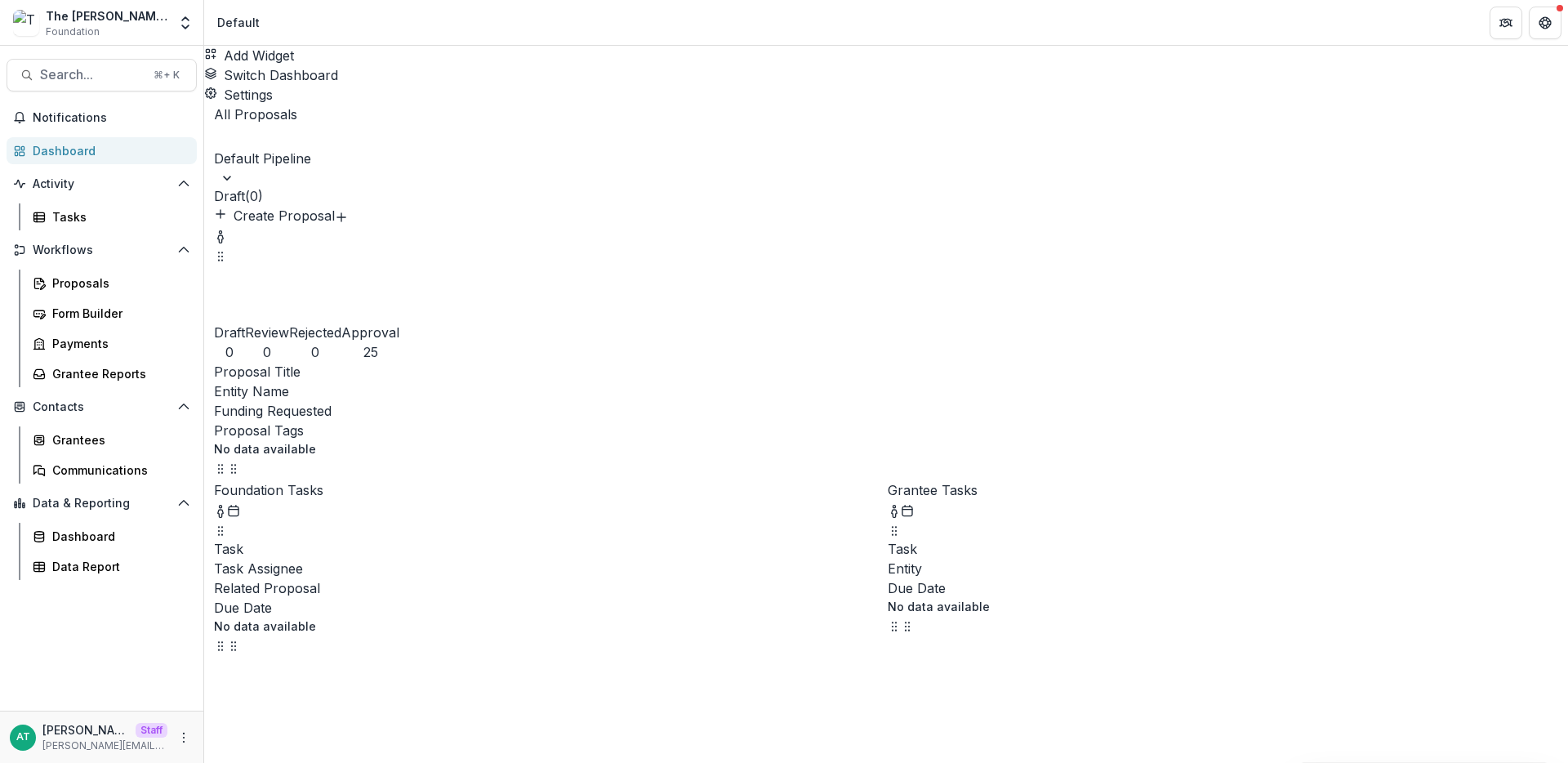
scroll to position [407, 0]
click at [189, 579] on icon "More" at bounding box center [184, 738] width 13 height 13
click at [246, 579] on link "User Settings" at bounding box center [291, 703] width 174 height 27
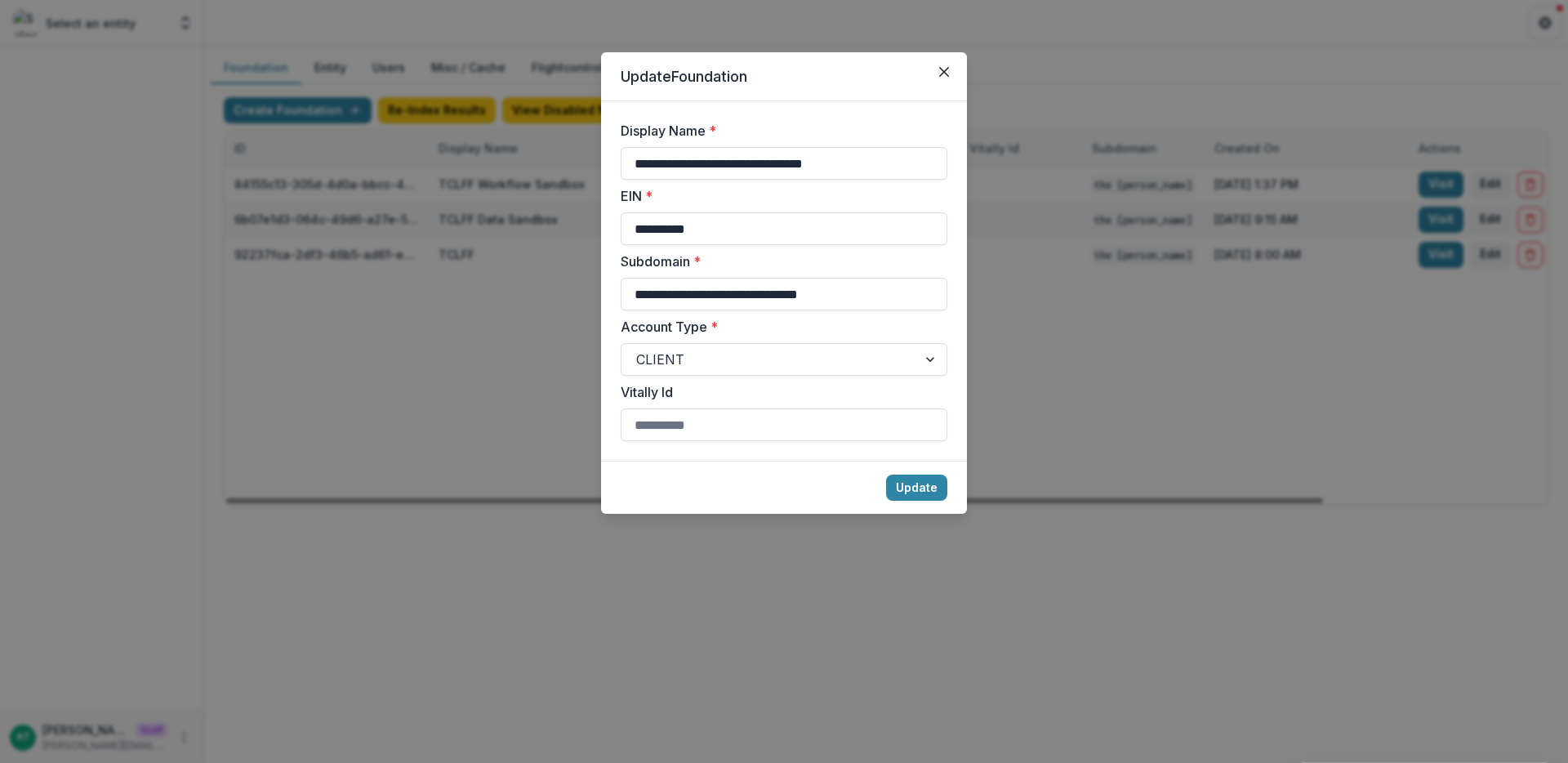
scroll to position [0, 270]
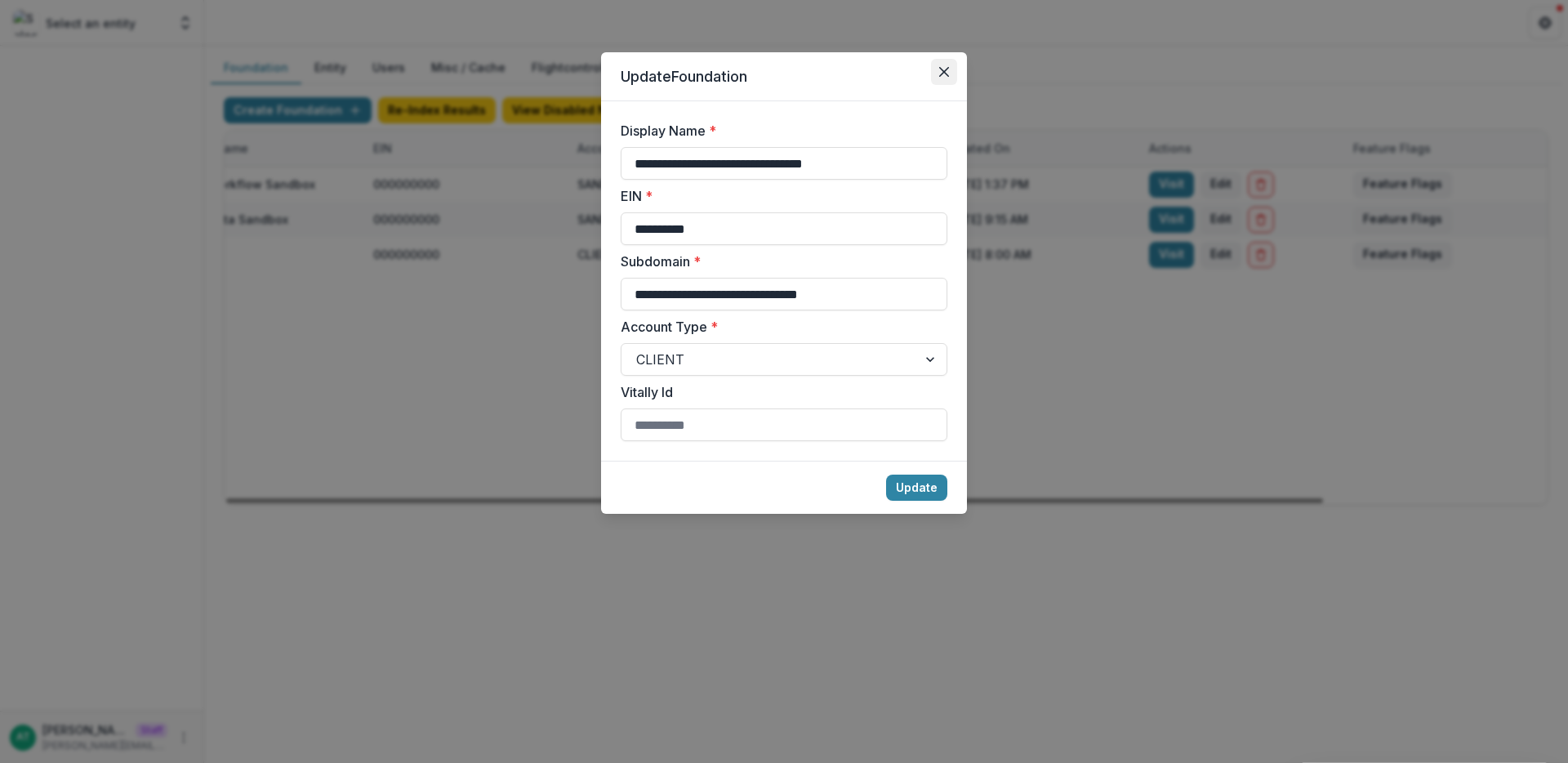
click at [939, 74] on icon "Close" at bounding box center [944, 72] width 10 height 10
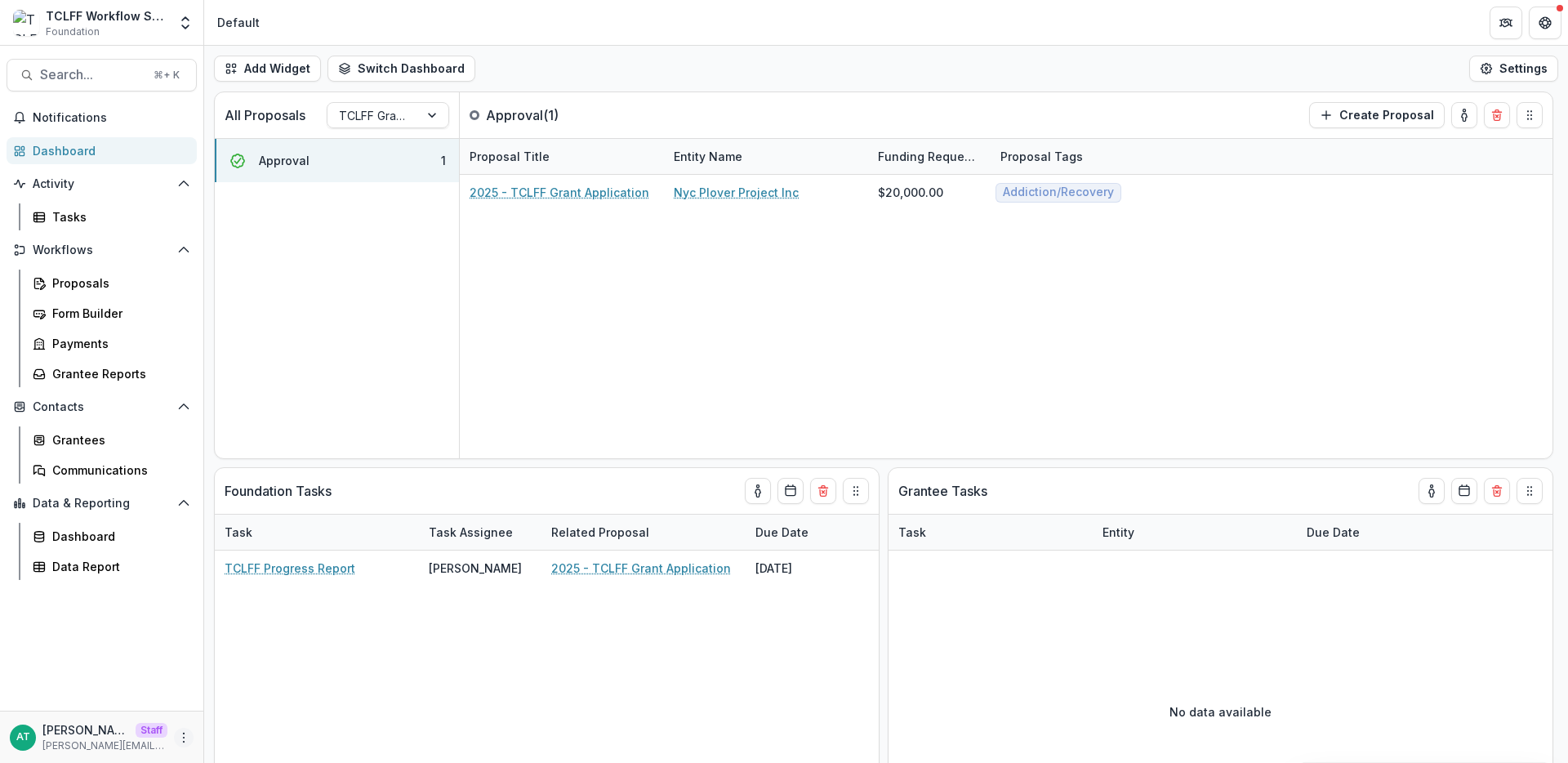
click at [178, 735] on icon "More" at bounding box center [184, 738] width 13 height 13
click at [275, 705] on link "User Settings" at bounding box center [291, 703] width 174 height 27
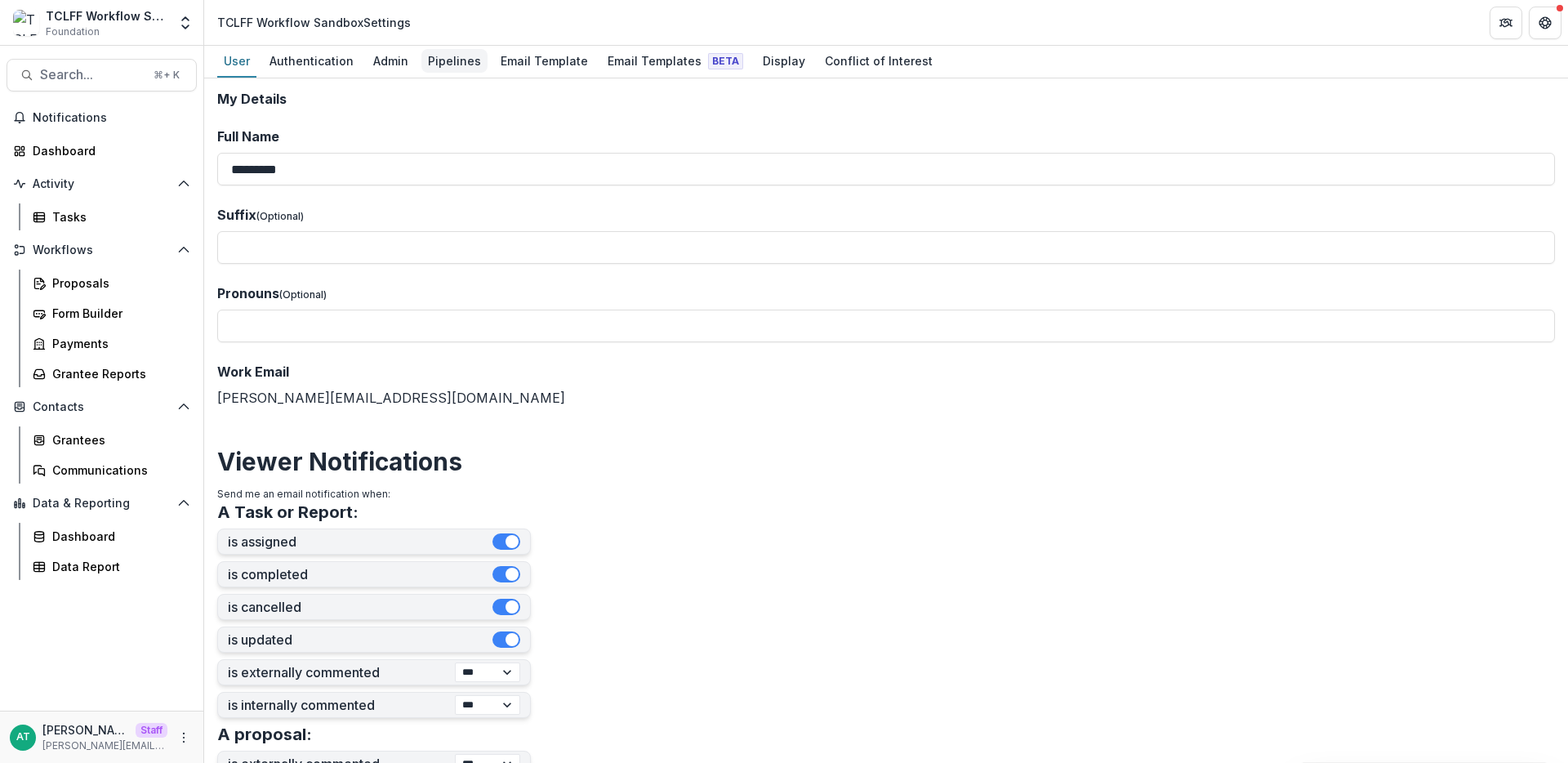
click at [430, 63] on div "Pipelines" at bounding box center [454, 61] width 66 height 23
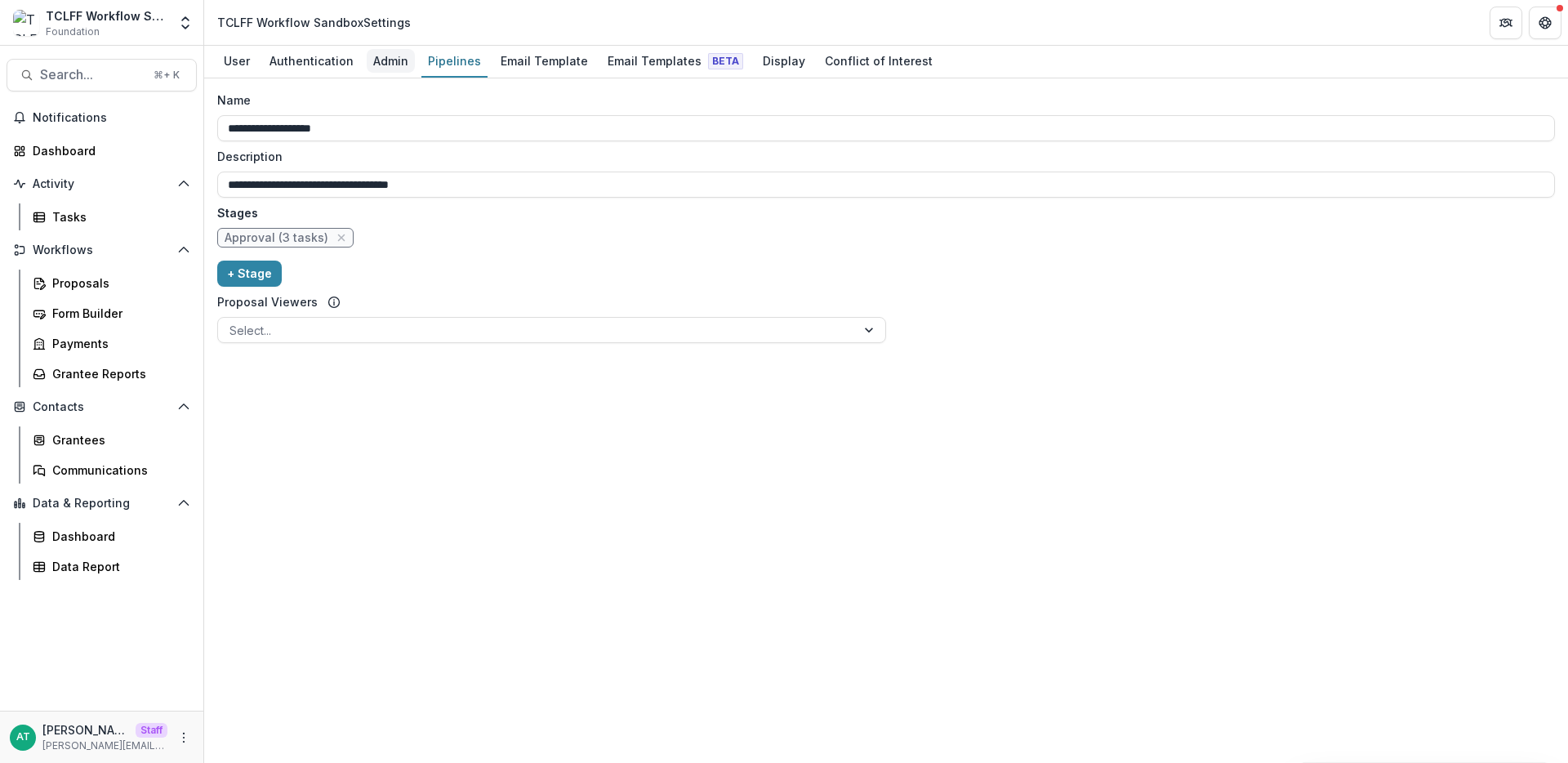
click at [382, 57] on div "Admin" at bounding box center [391, 61] width 48 height 23
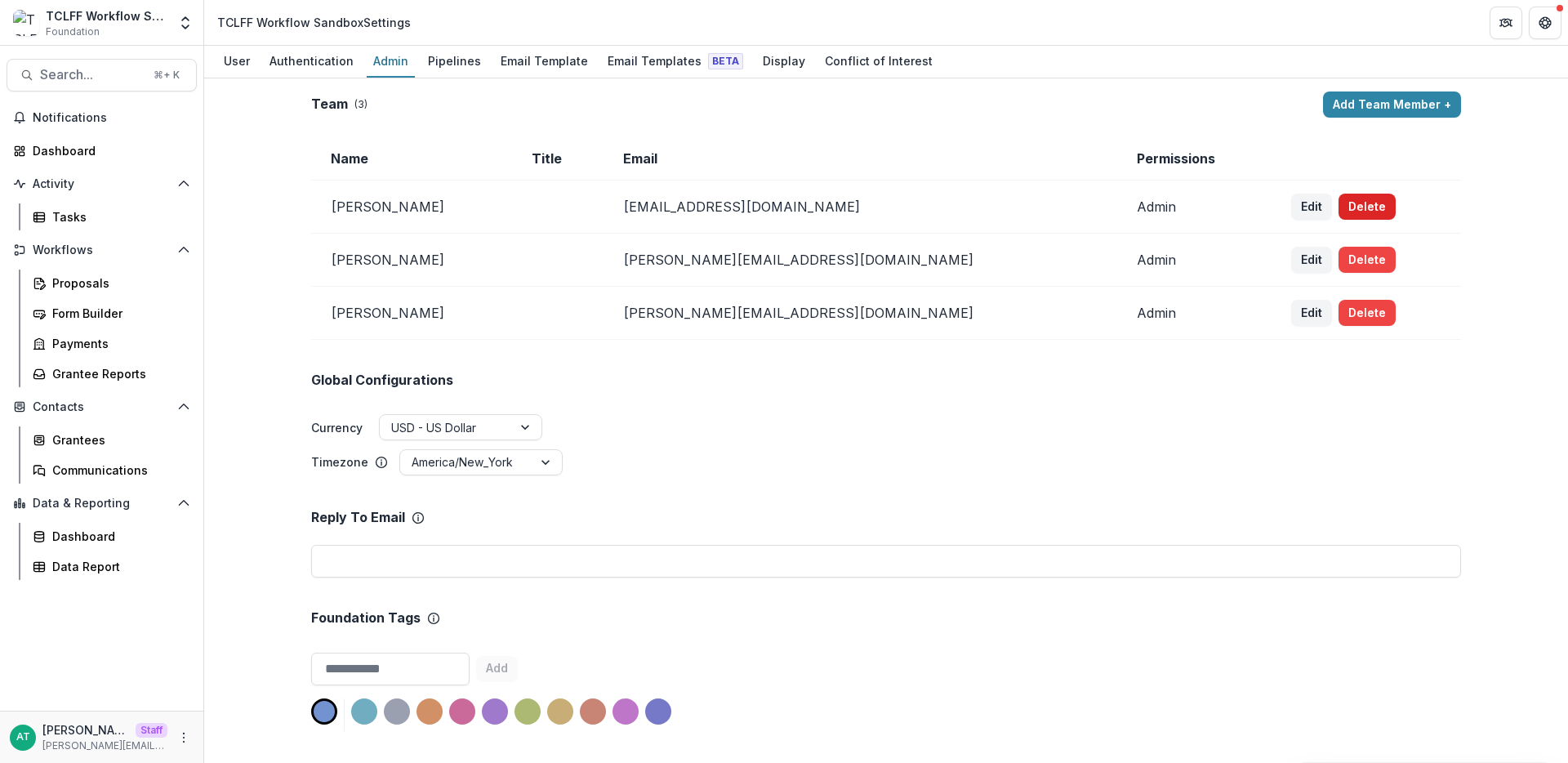
click at [1339, 200] on button "Delete" at bounding box center [1367, 206] width 58 height 26
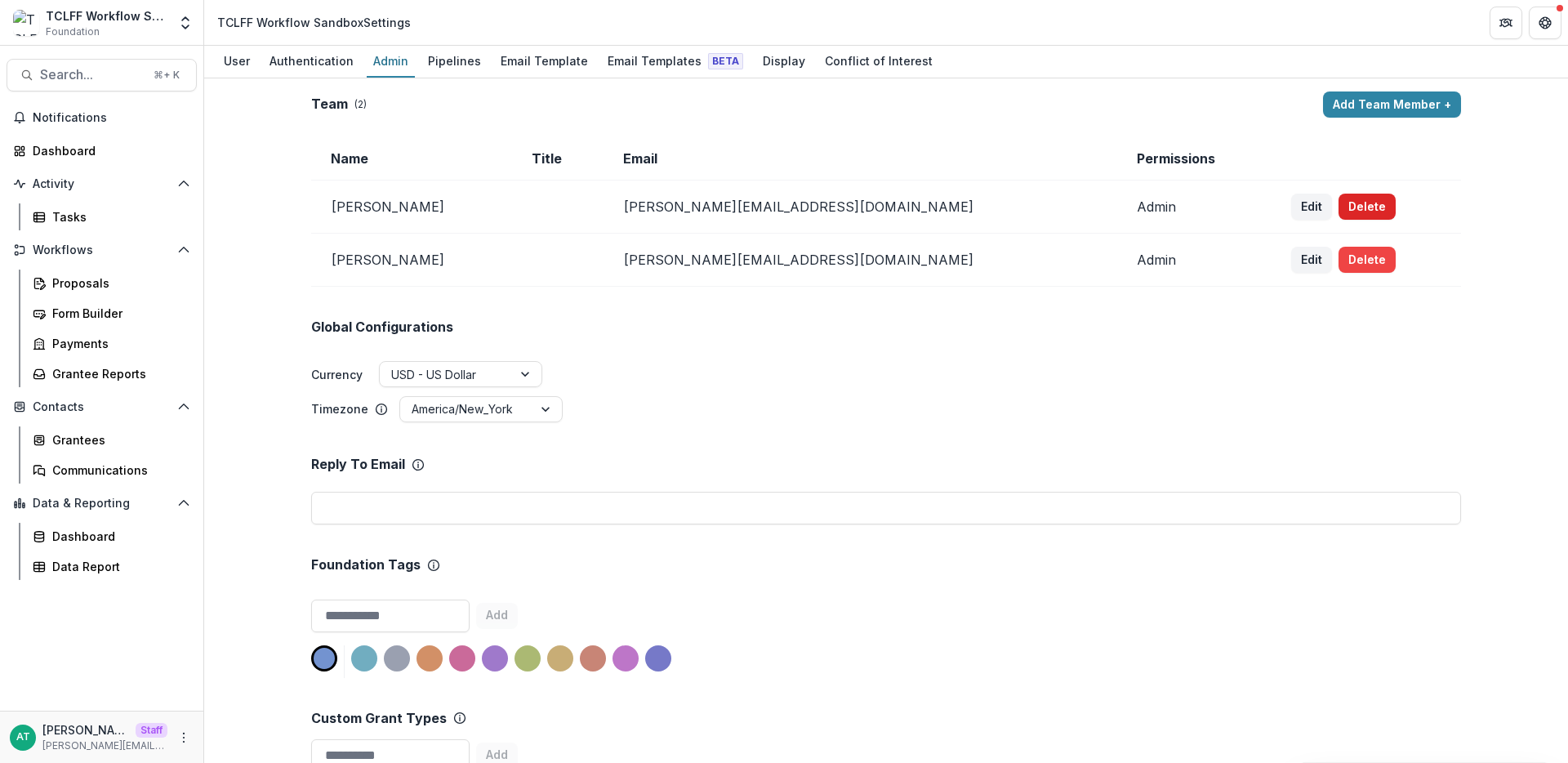
click at [1339, 206] on button "Delete" at bounding box center [1367, 206] width 58 height 26
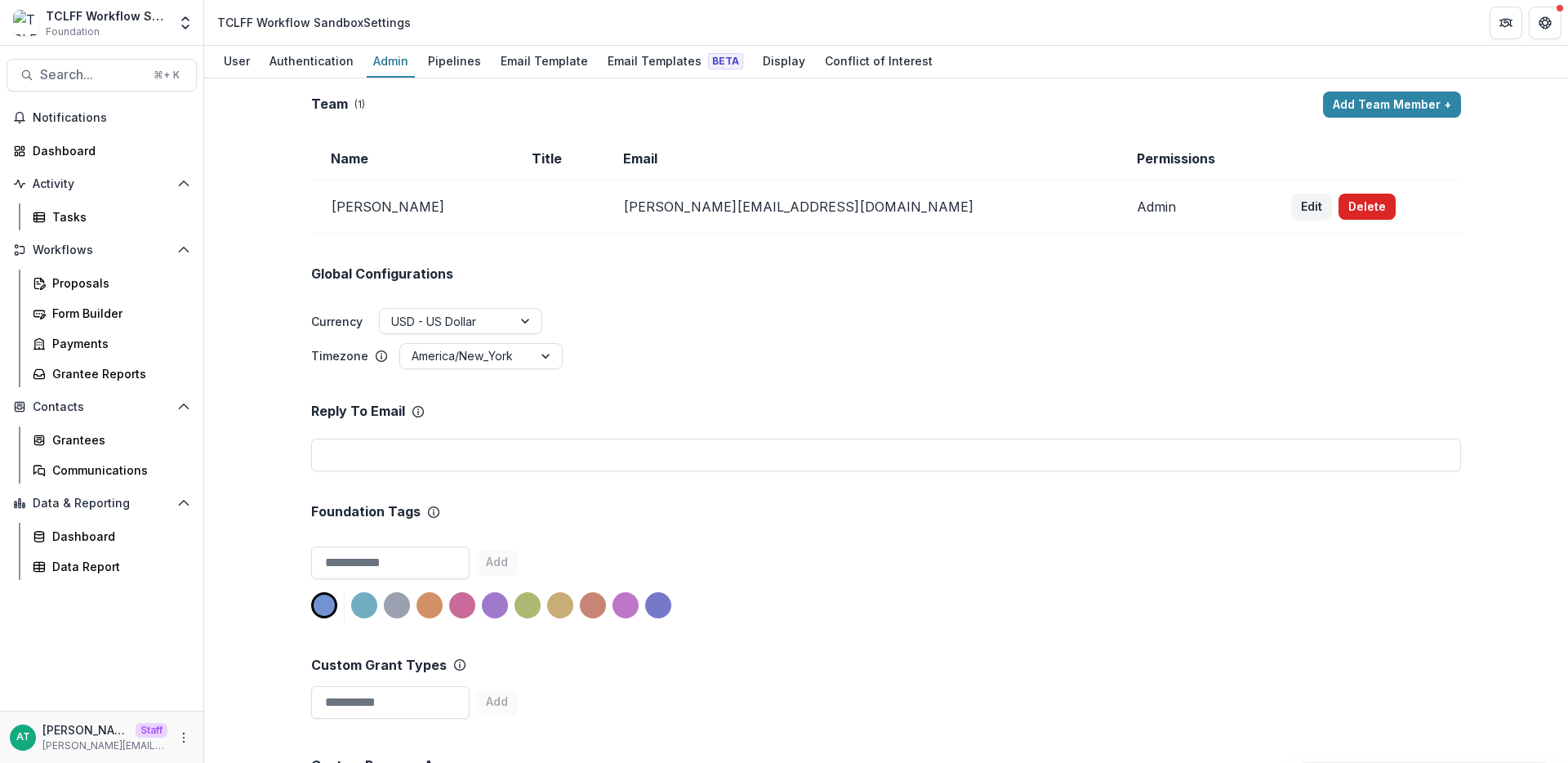
click at [1339, 195] on button "Delete" at bounding box center [1367, 206] width 58 height 26
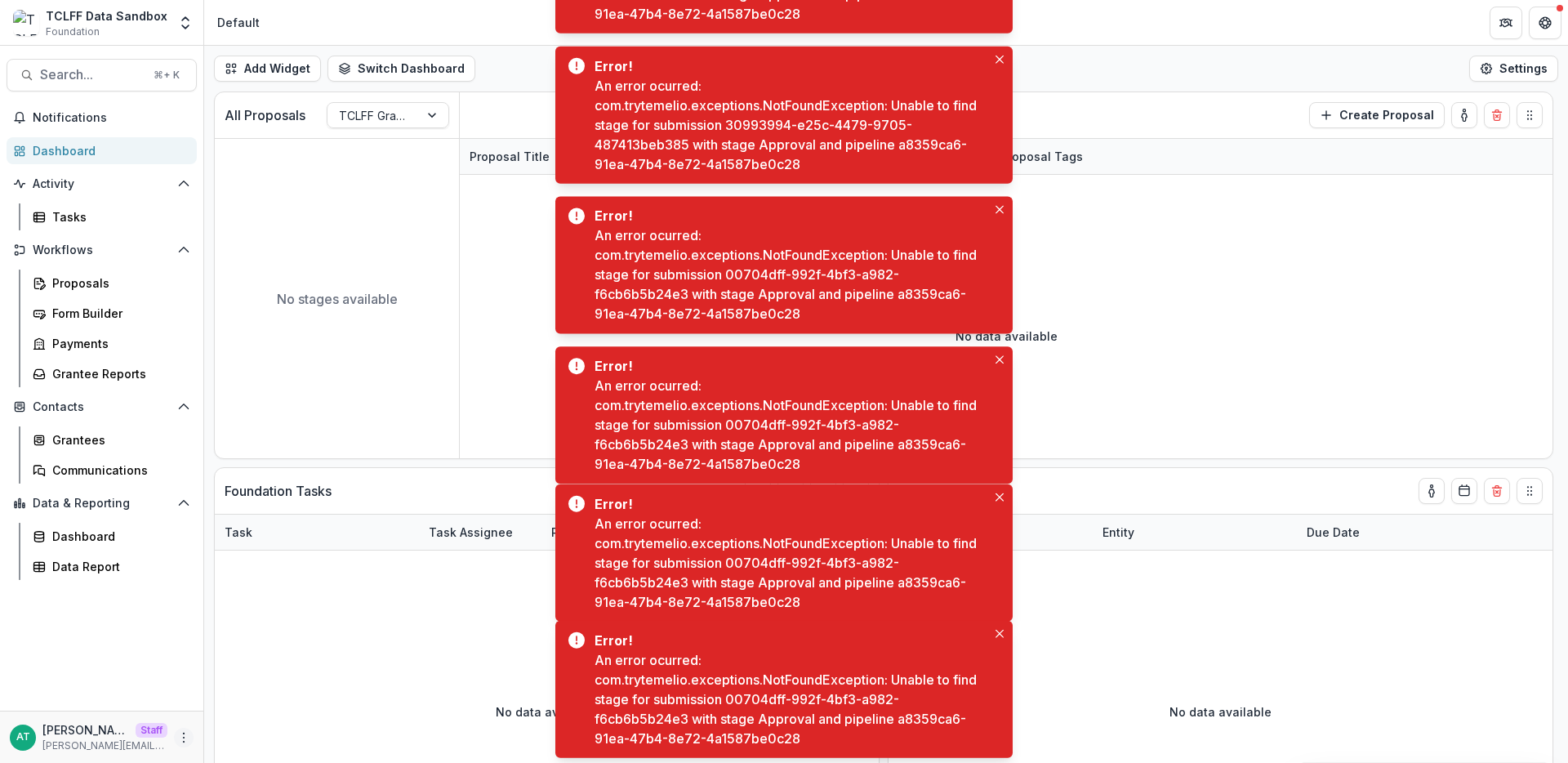
click at [184, 741] on circle "More" at bounding box center [184, 741] width 1 height 1
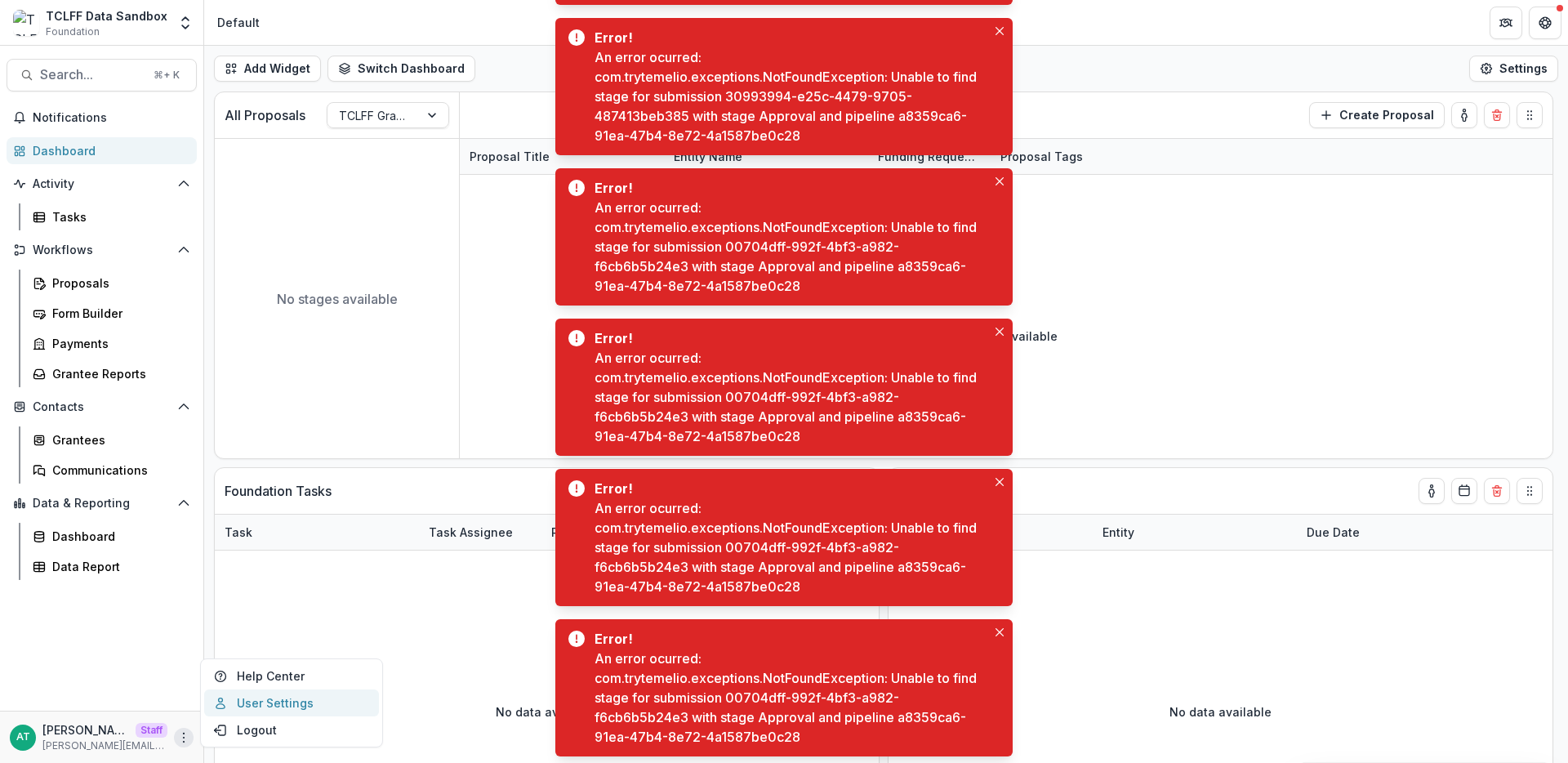
click at [250, 707] on link "User Settings" at bounding box center [291, 703] width 174 height 27
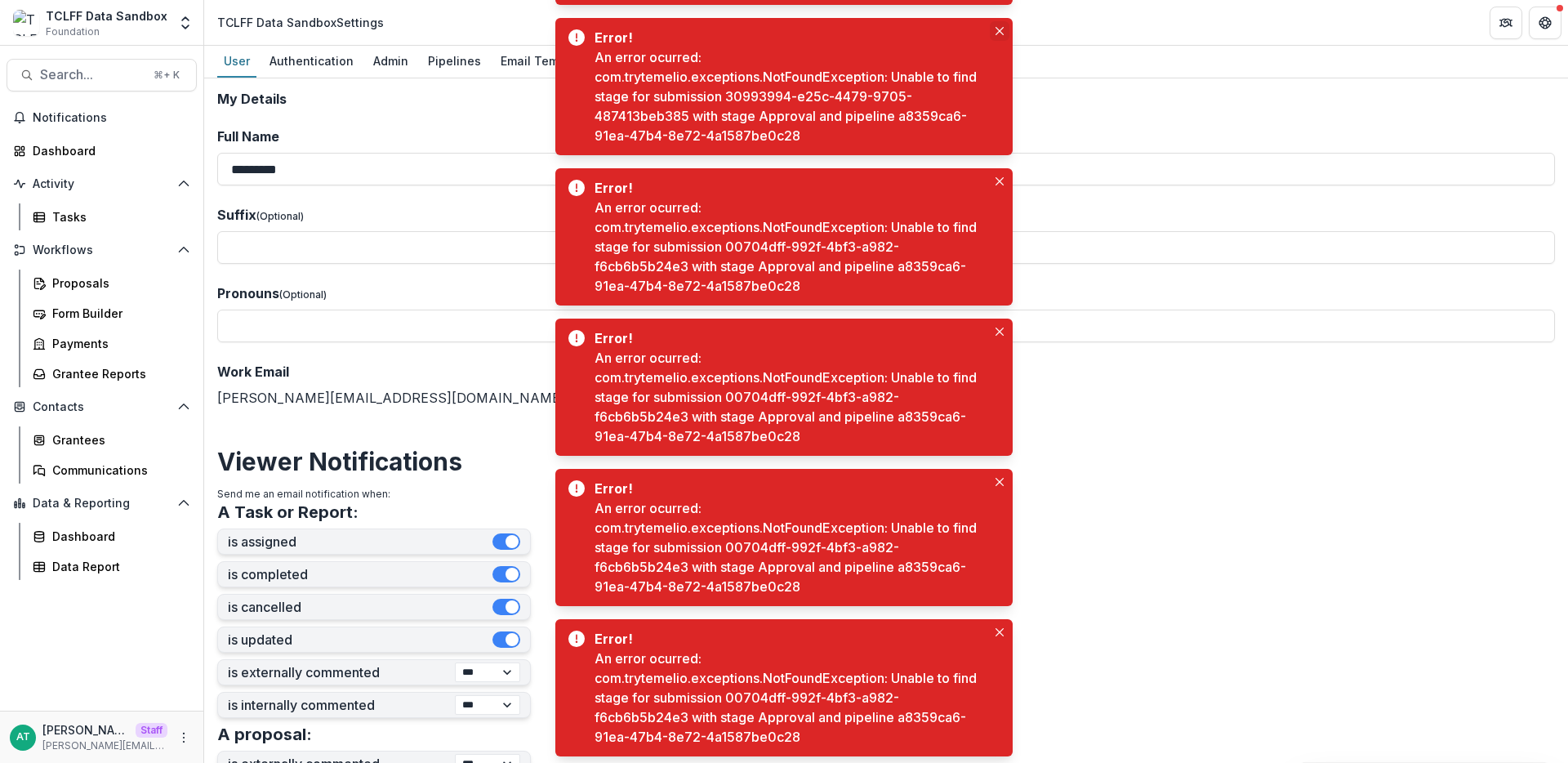
click at [999, 30] on icon "Close" at bounding box center [1000, 31] width 8 height 8
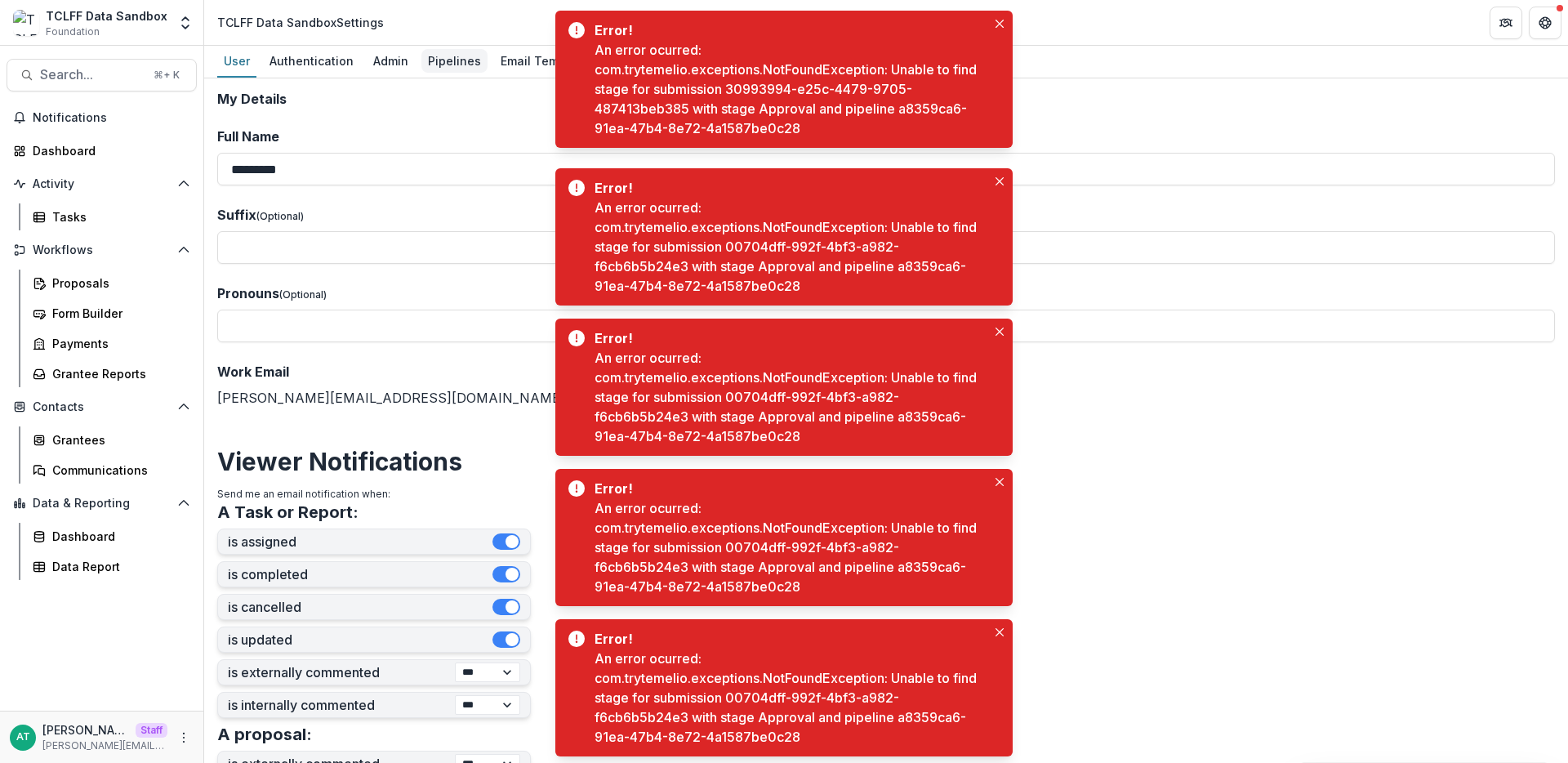
click at [456, 63] on div "Pipelines" at bounding box center [454, 61] width 66 height 23
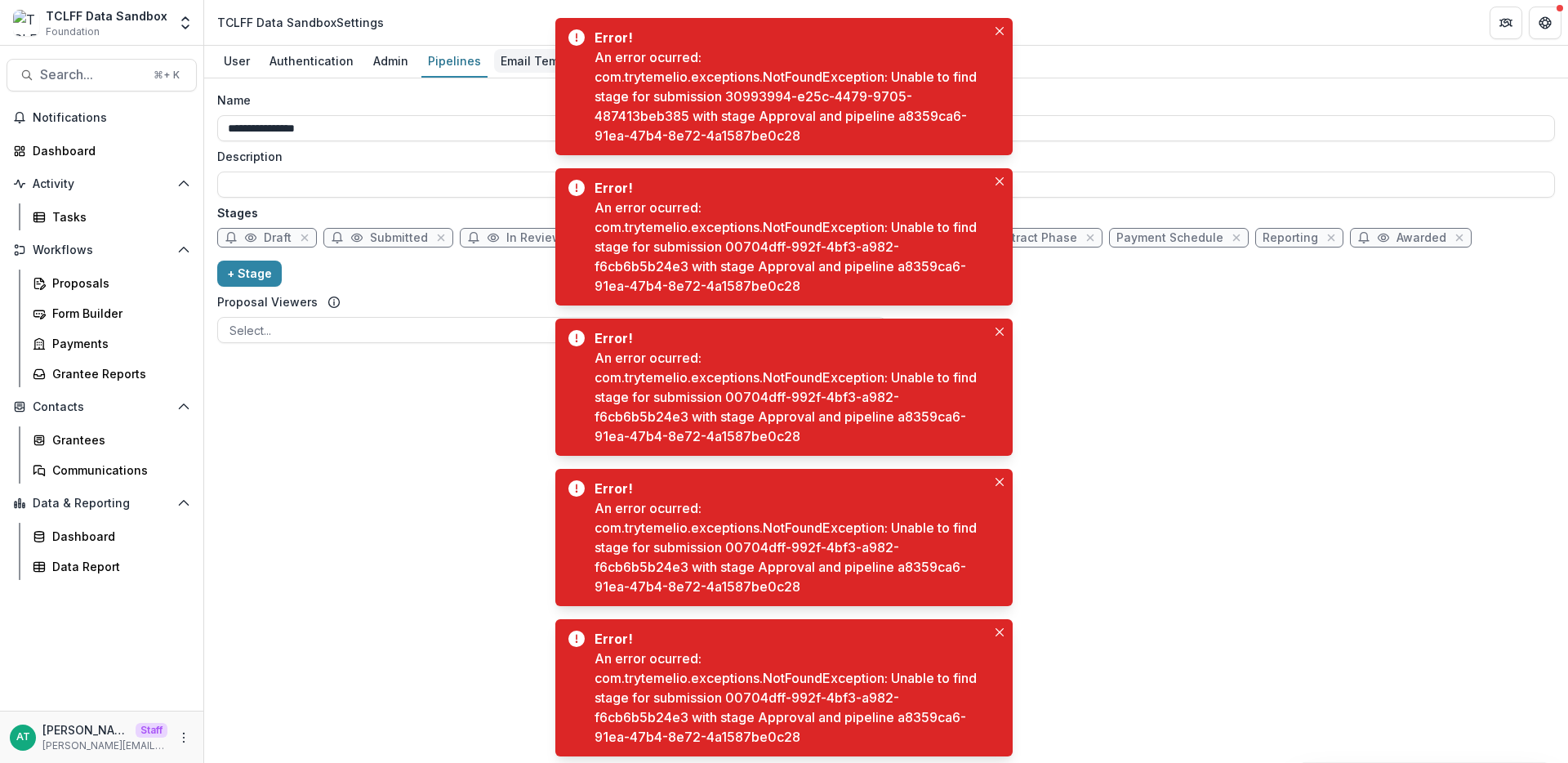
click at [519, 62] on div "Email Template" at bounding box center [544, 61] width 100 height 23
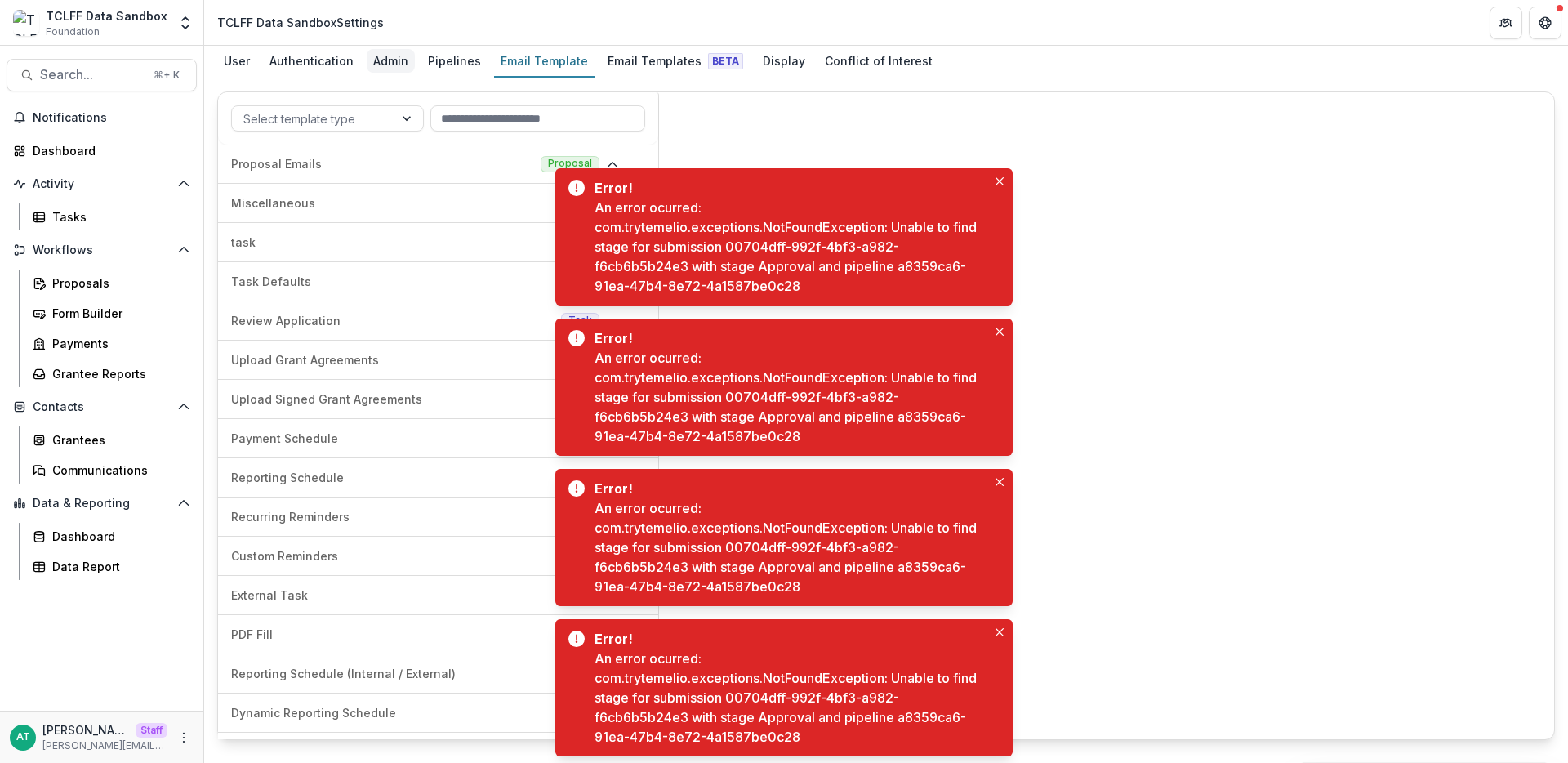
click at [373, 67] on div "Admin" at bounding box center [391, 61] width 48 height 23
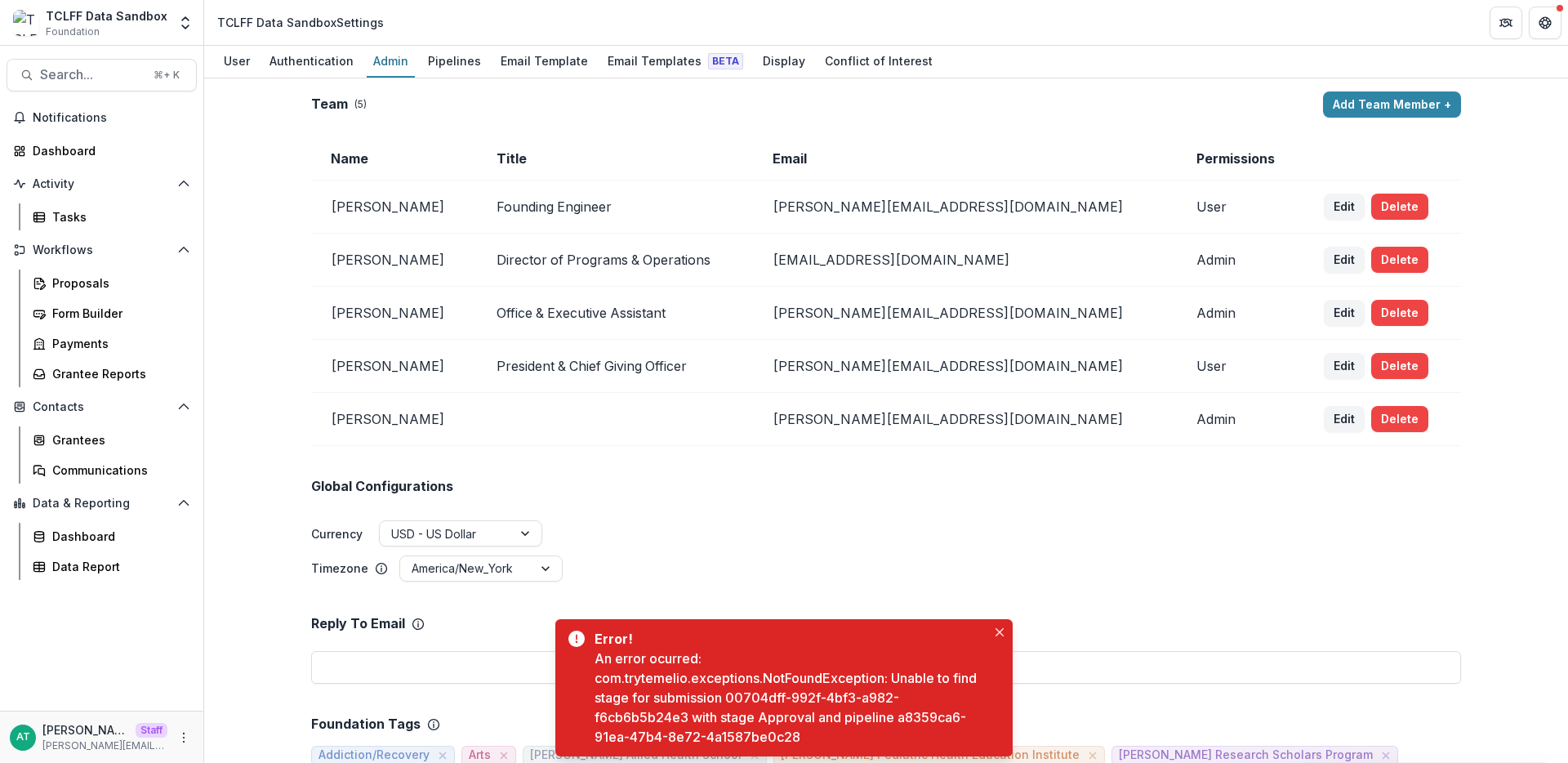
click at [1333, 221] on td "Edit Delete" at bounding box center [1383, 207] width 157 height 53
click at [1371, 203] on button "Delete" at bounding box center [1399, 206] width 58 height 26
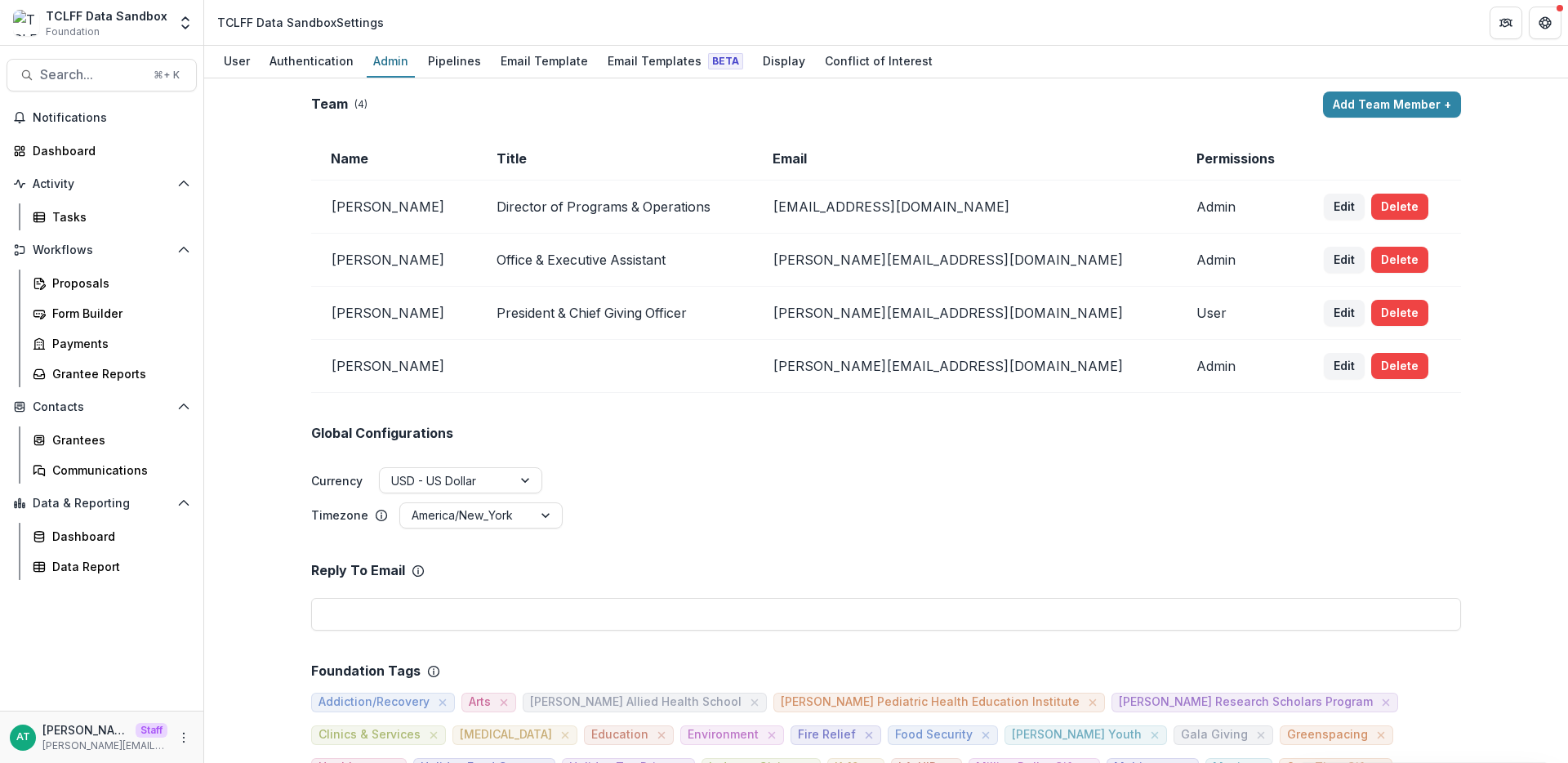
click at [1371, 203] on button "Delete" at bounding box center [1399, 206] width 58 height 26
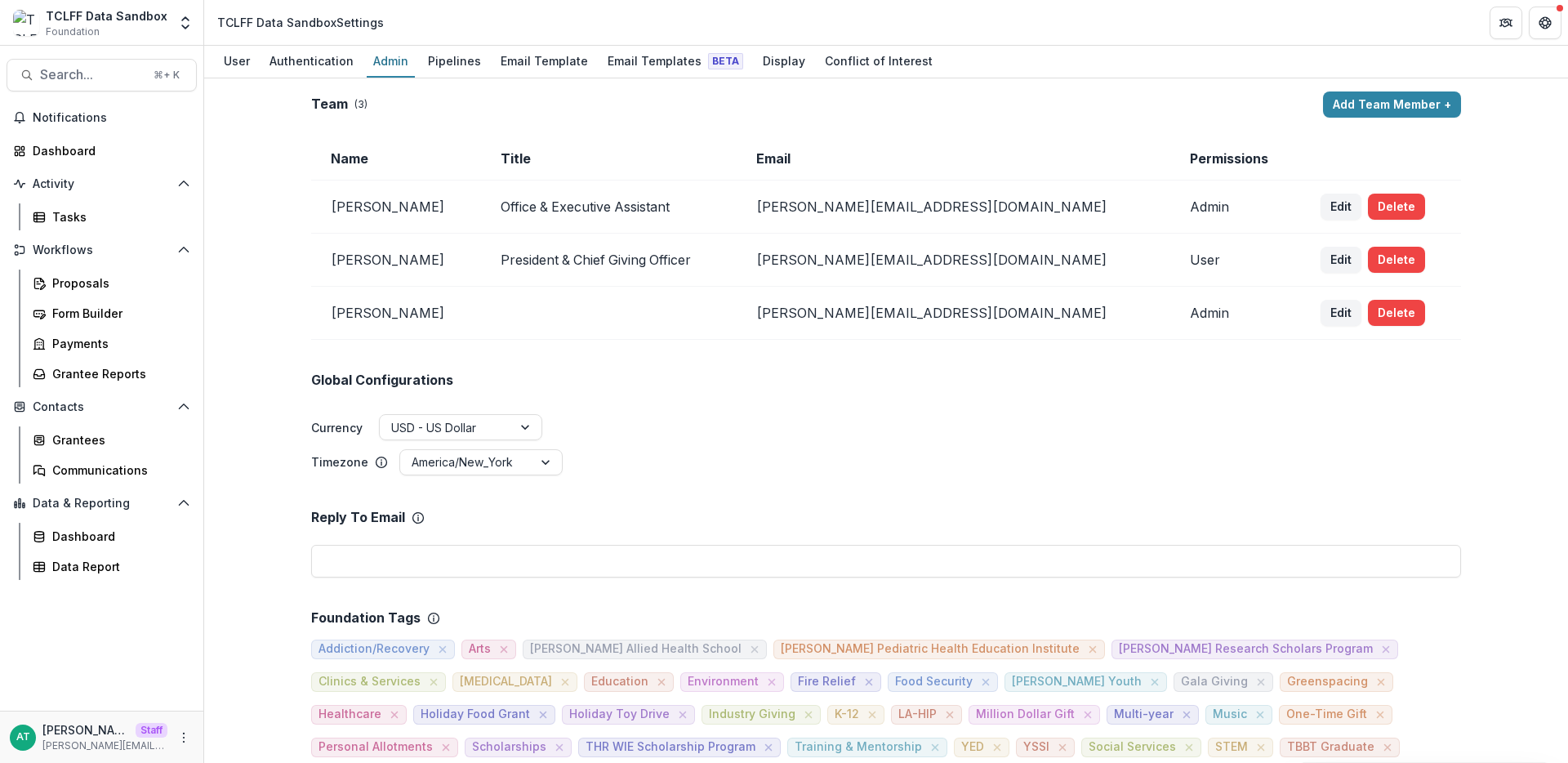
click at [1368, 203] on button "Delete" at bounding box center [1396, 206] width 58 height 26
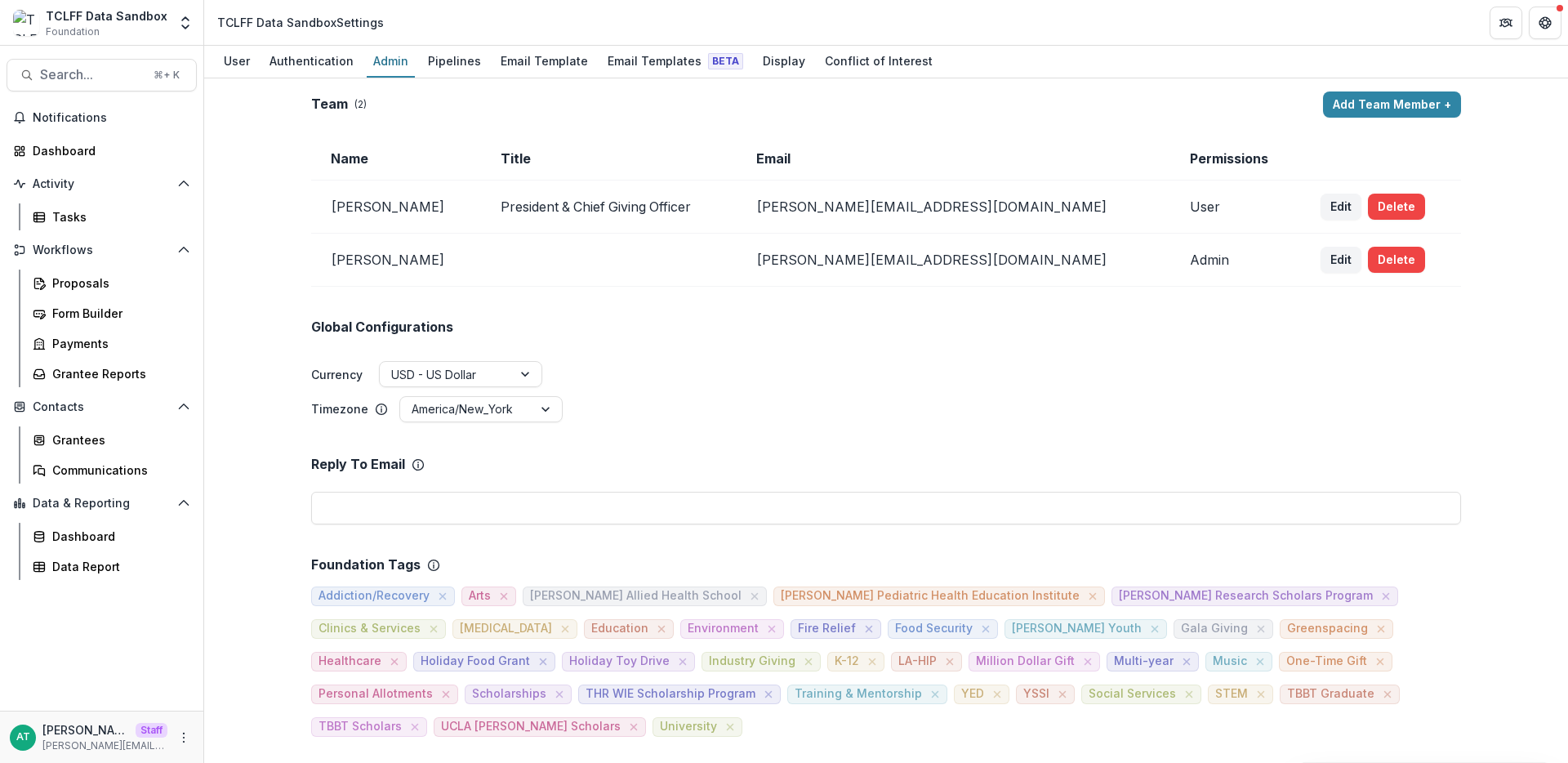
click at [1368, 203] on button "Delete" at bounding box center [1396, 206] width 58 height 26
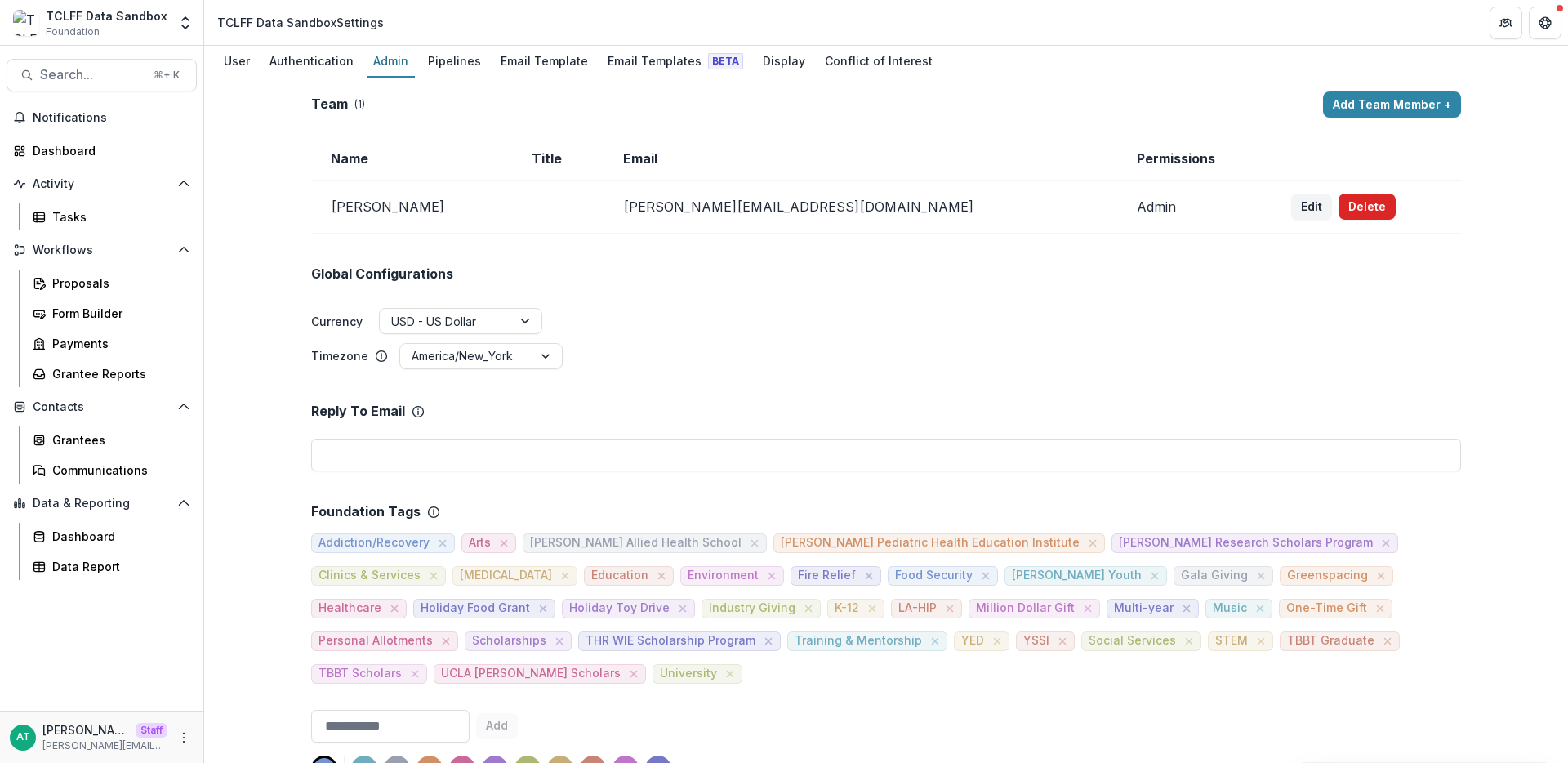
click at [1339, 205] on button "Delete" at bounding box center [1367, 206] width 58 height 26
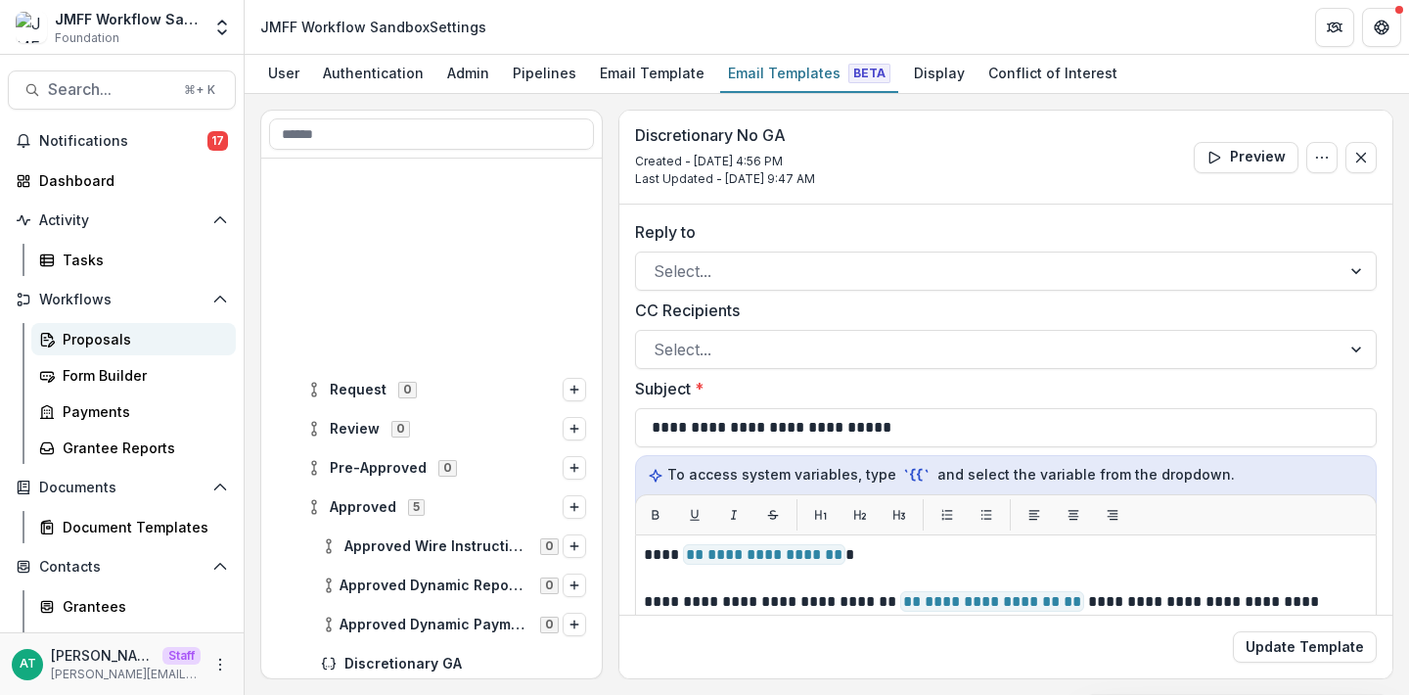
scroll to position [240, 0]
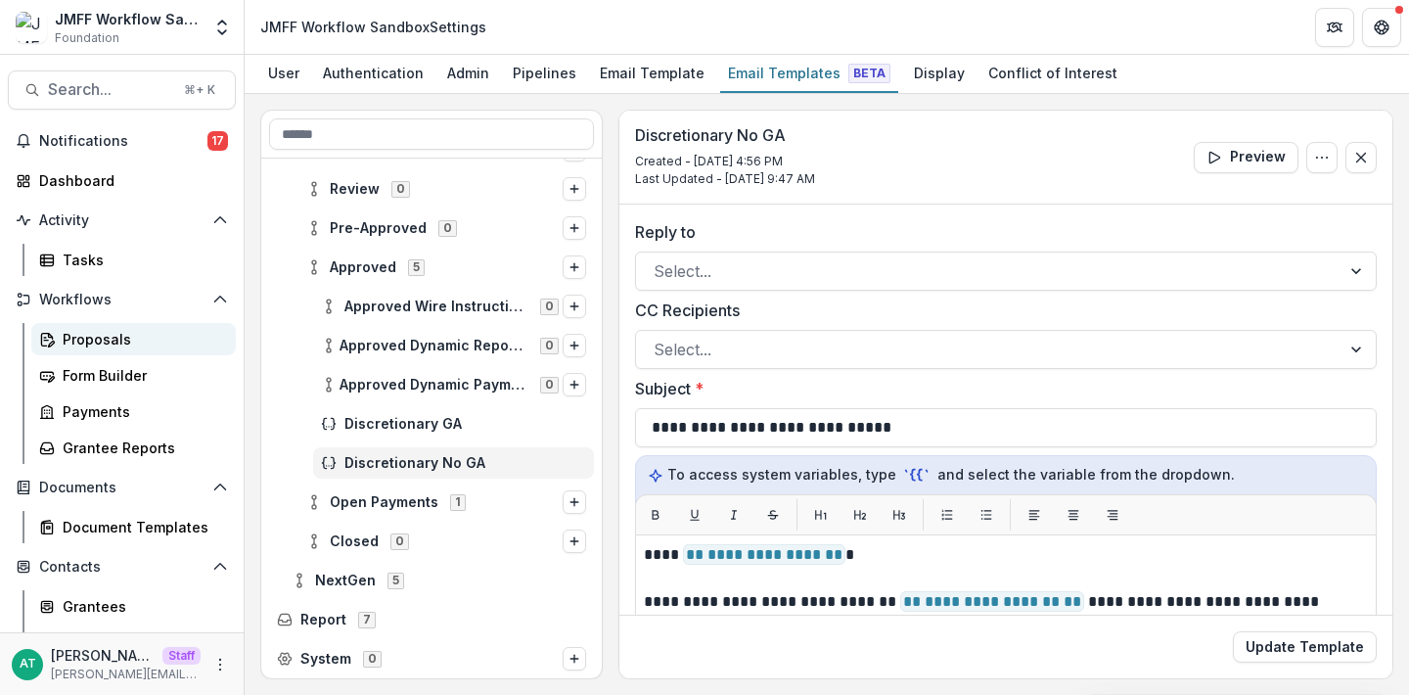
click at [131, 337] on div "Proposals" at bounding box center [142, 339] width 158 height 21
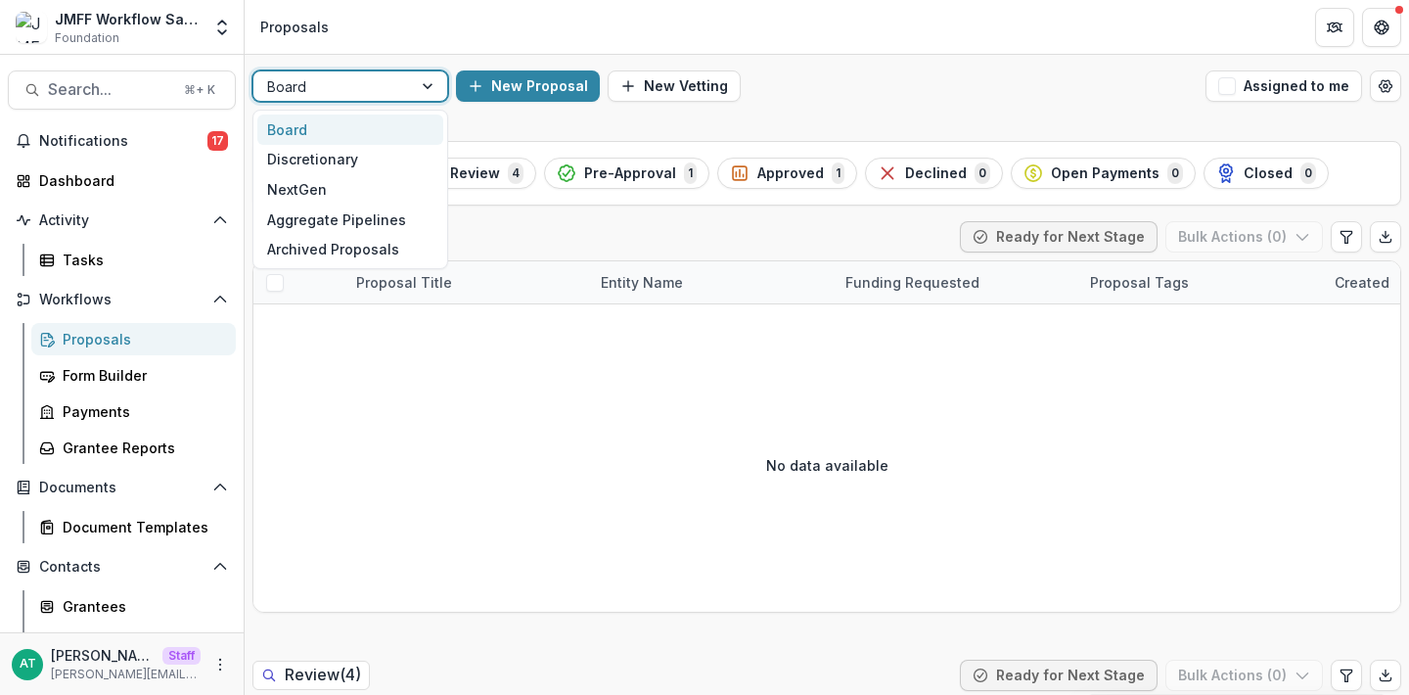
click at [350, 94] on div at bounding box center [332, 86] width 131 height 24
click at [337, 163] on div "Discretionary" at bounding box center [350, 160] width 186 height 30
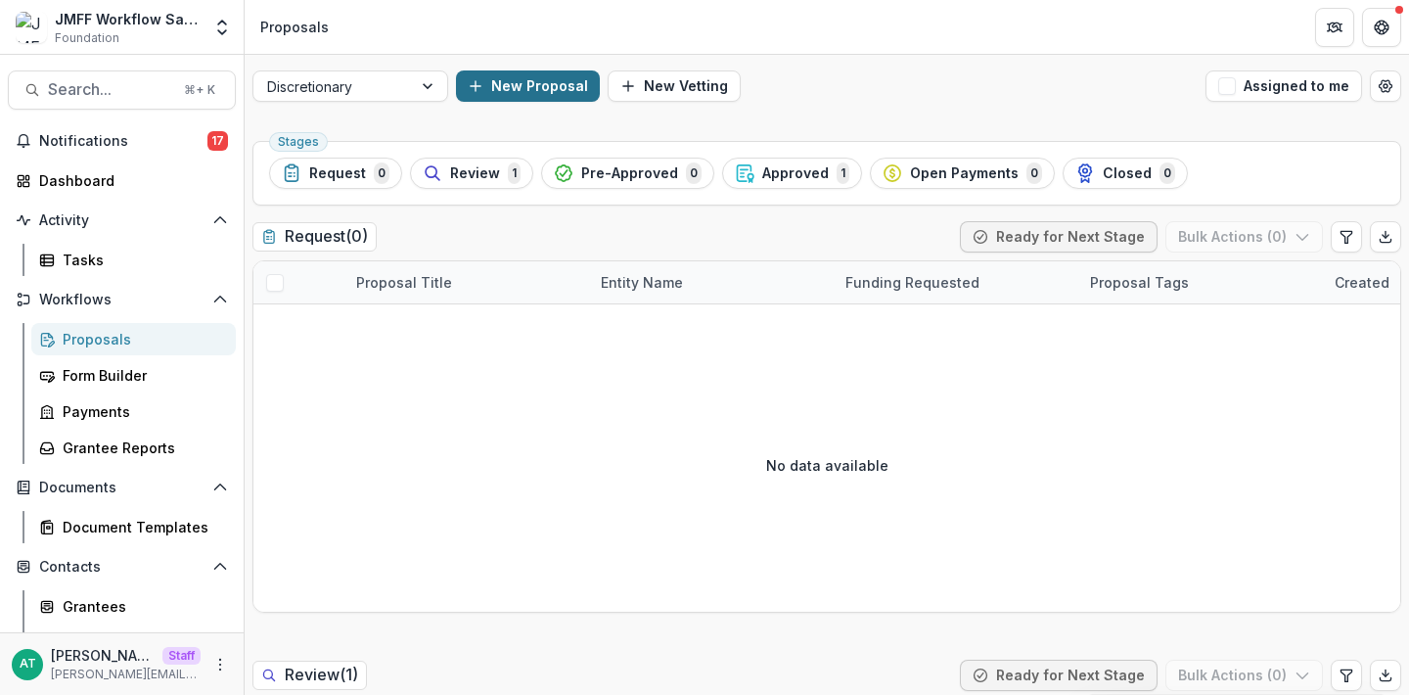
click at [524, 78] on button "New Proposal" at bounding box center [528, 85] width 144 height 31
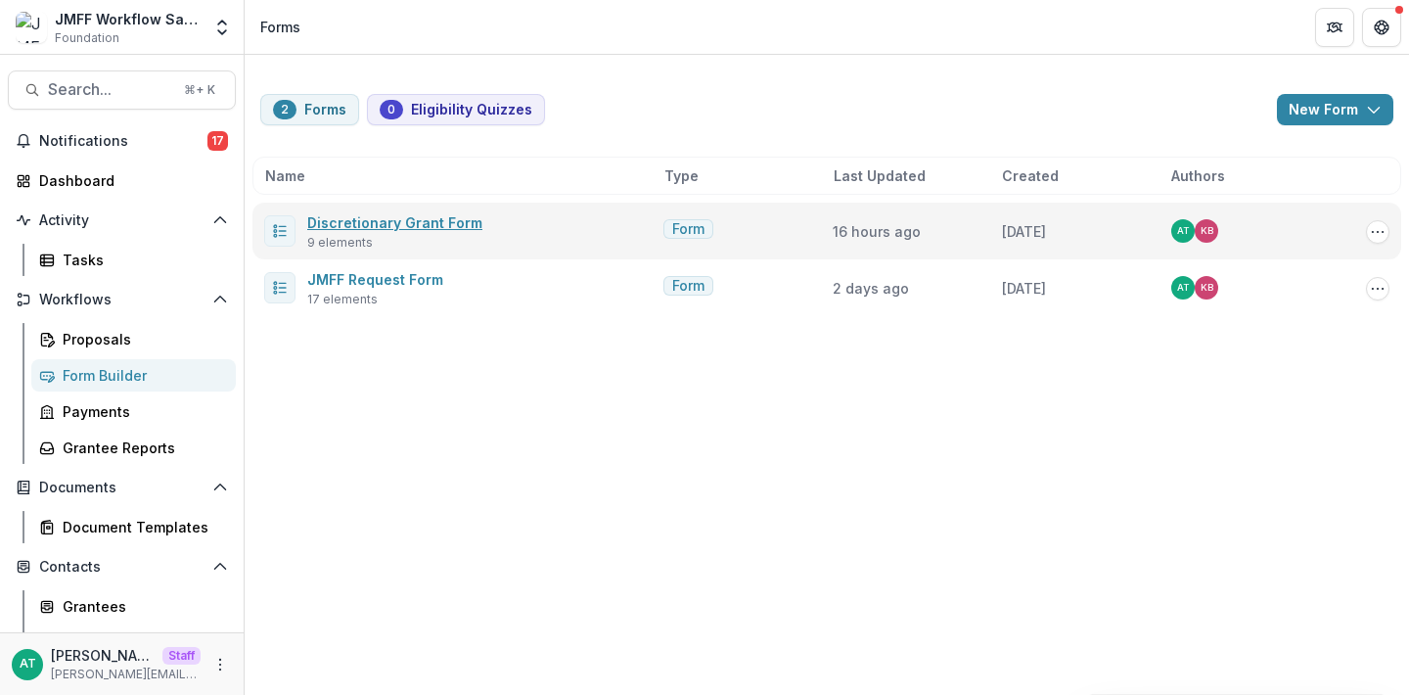
click at [417, 227] on link "Discretionary Grant Form" at bounding box center [394, 222] width 175 height 17
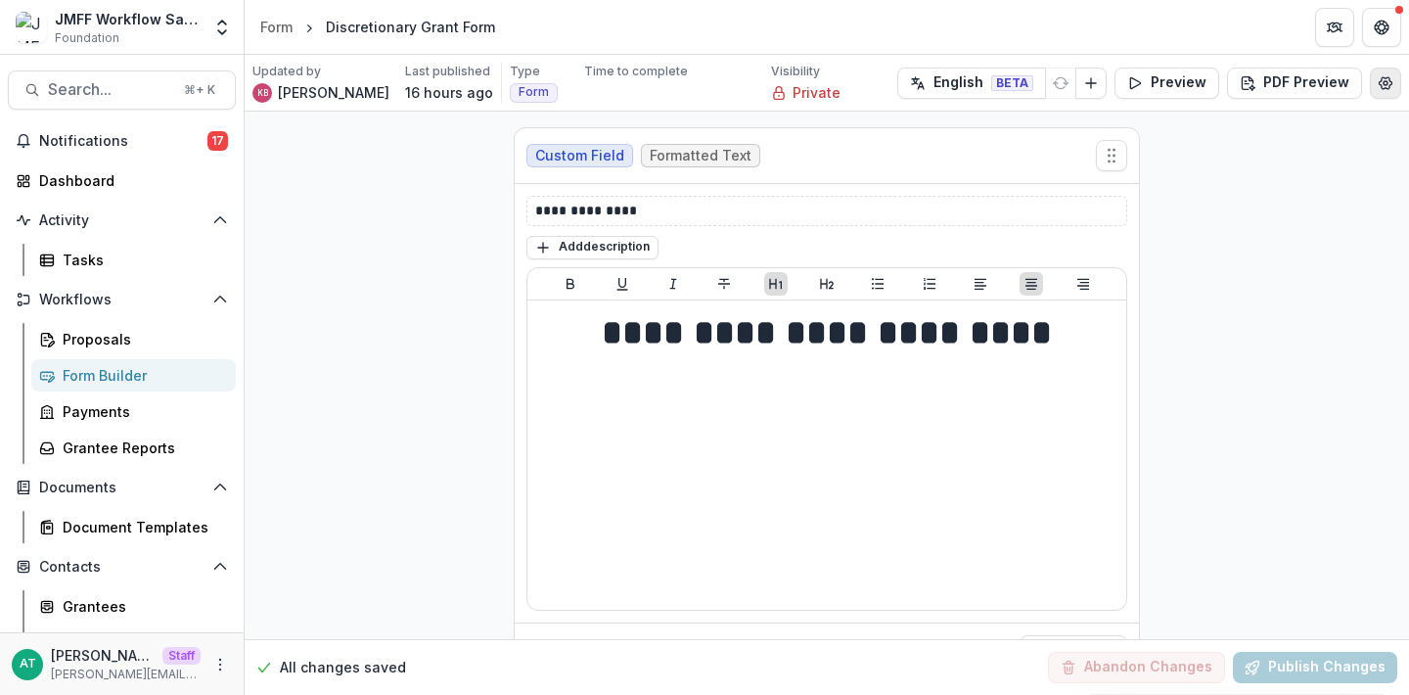
click at [1378, 83] on icon "Edit Form Settings" at bounding box center [1386, 83] width 16 height 16
select select "*******"
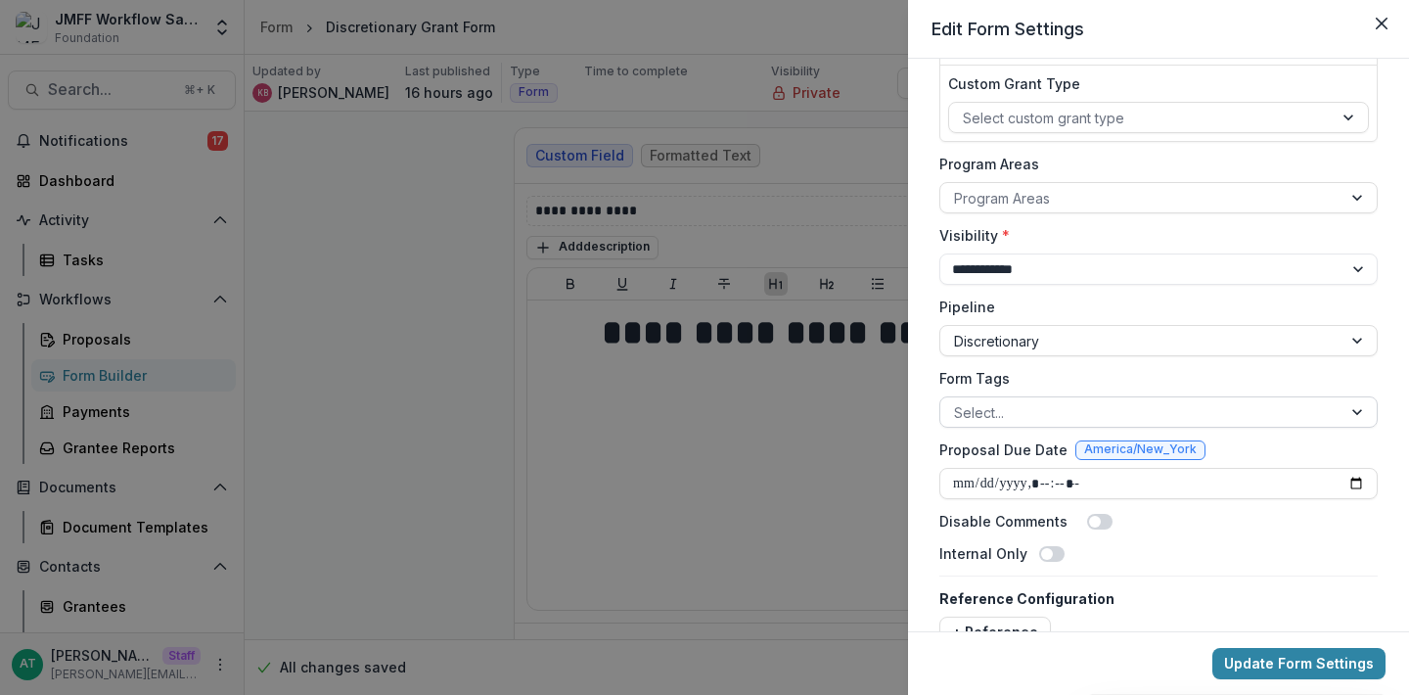
scroll to position [256, 0]
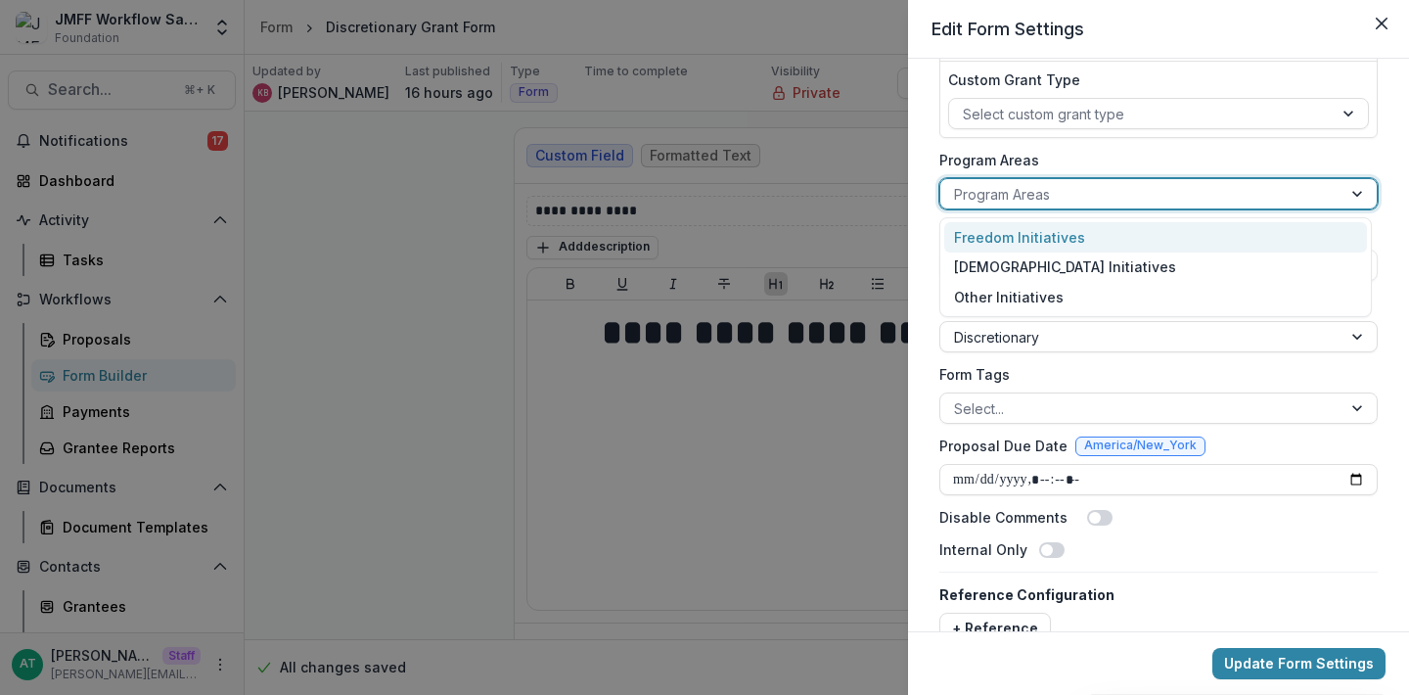
click at [1031, 193] on div at bounding box center [1141, 194] width 374 height 24
click at [1005, 154] on label "Program Areas" at bounding box center [1152, 160] width 427 height 21
click at [958, 184] on input "Program Areas" at bounding box center [956, 194] width 4 height 21
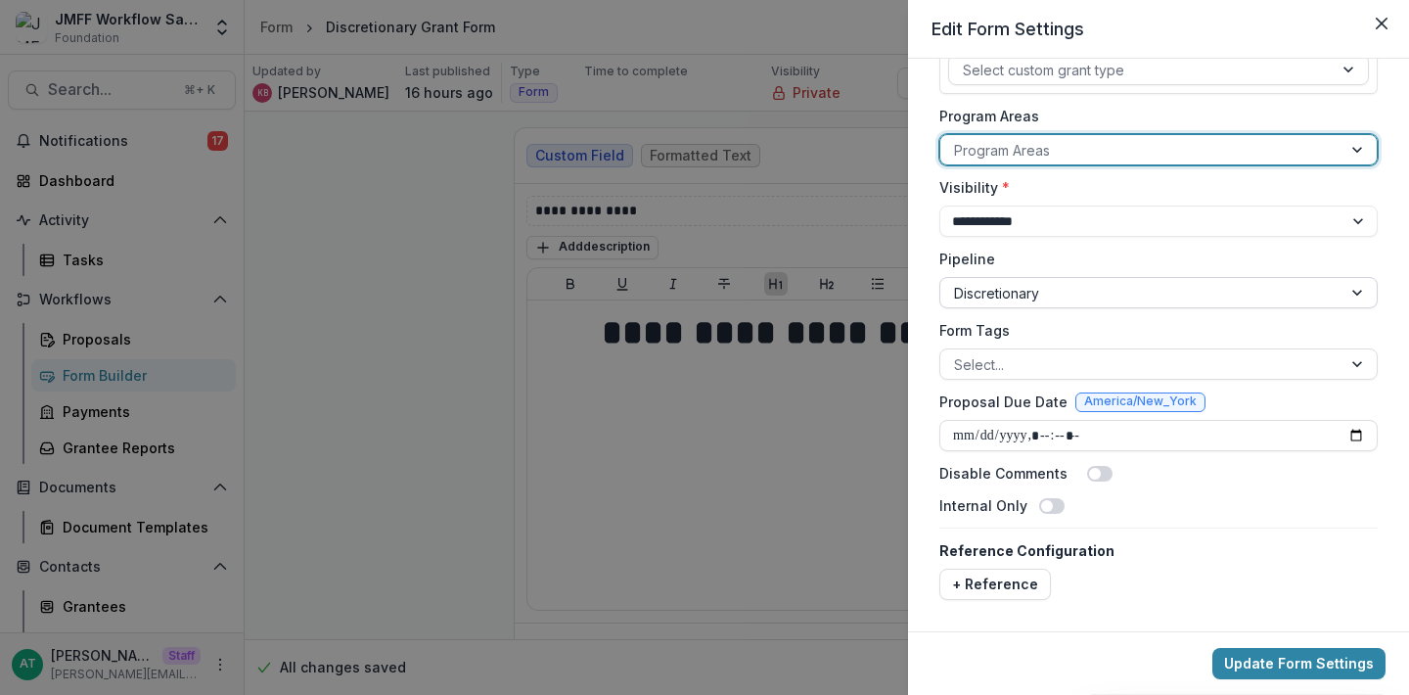
scroll to position [299, 0]
click at [1006, 337] on label "Form Tags" at bounding box center [1152, 331] width 427 height 21
click at [958, 355] on input "Form Tags" at bounding box center [956, 365] width 4 height 21
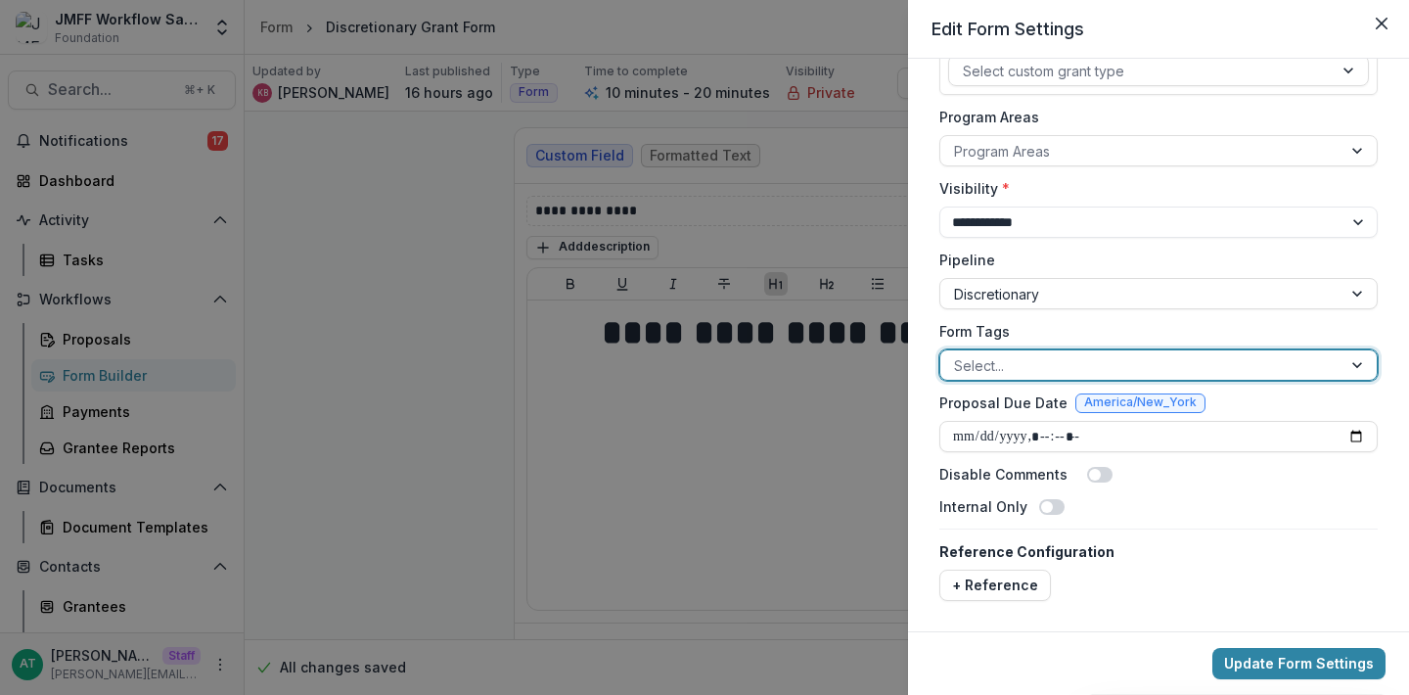
click at [1006, 361] on div at bounding box center [1141, 365] width 374 height 24
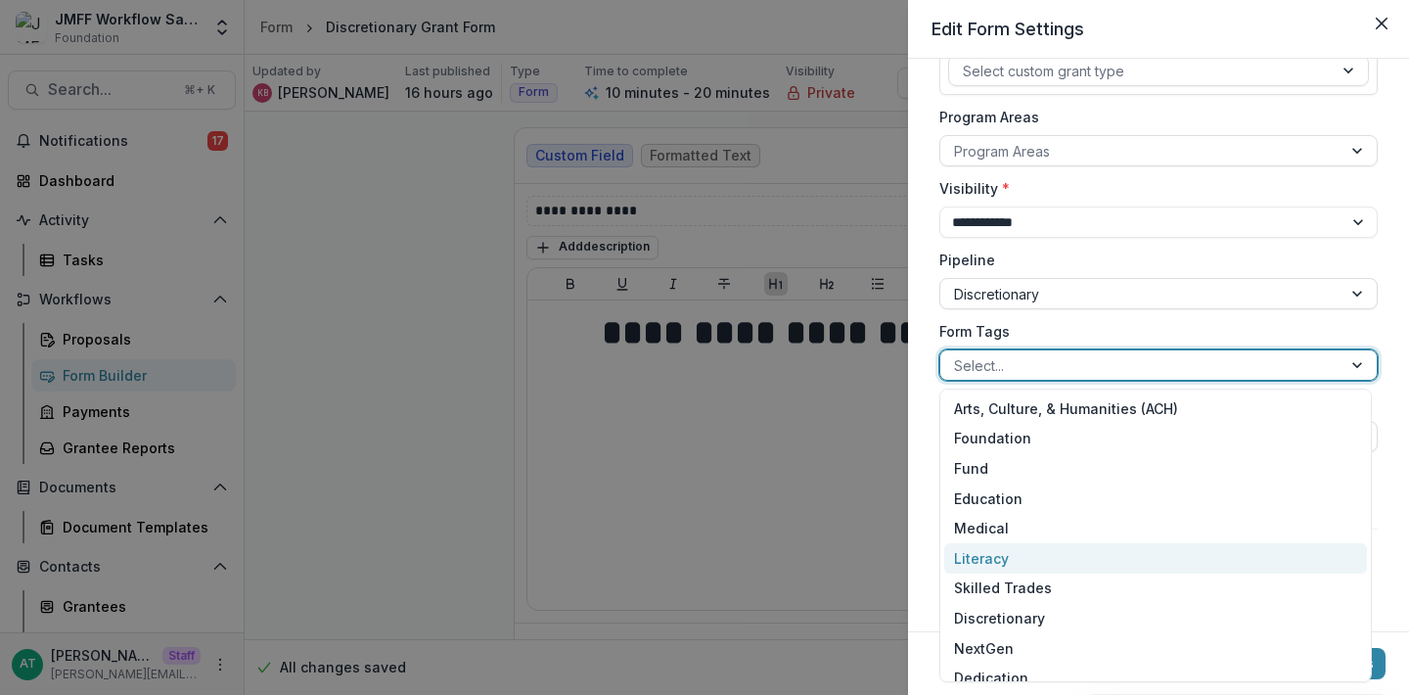
scroll to position [65, 0]
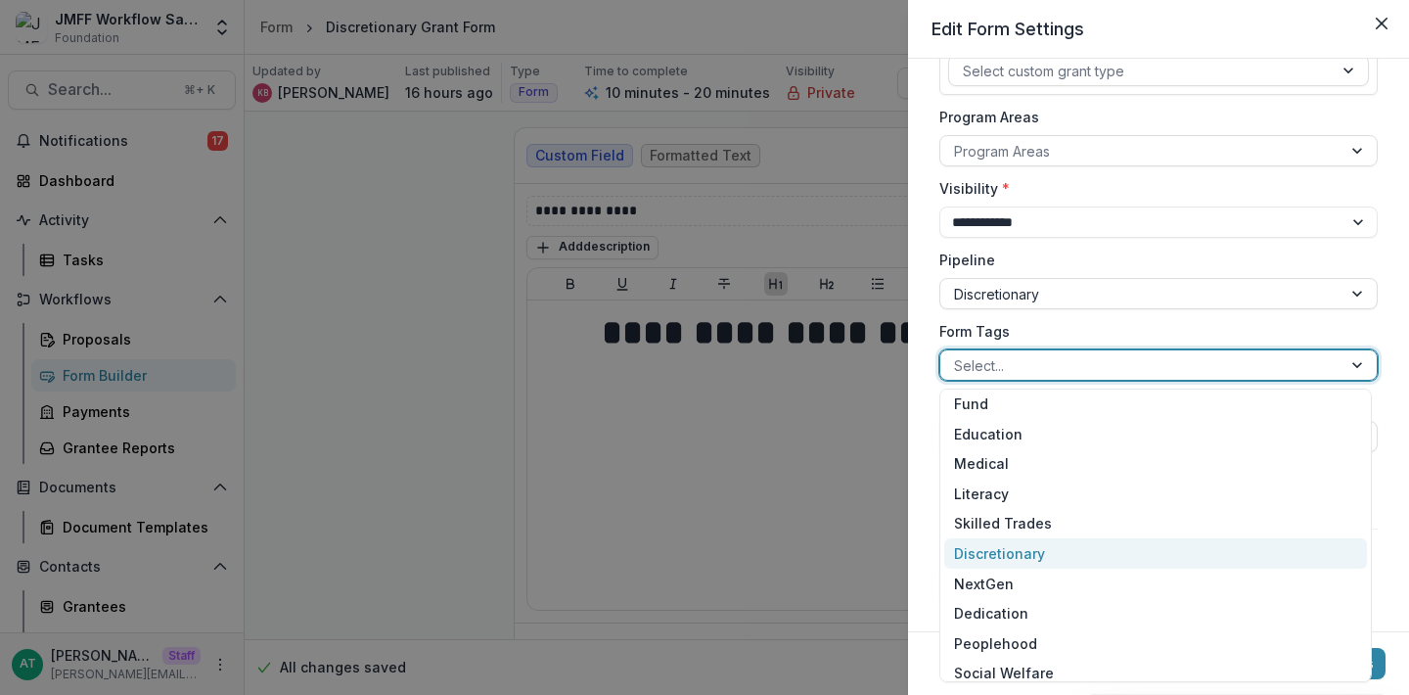
click at [997, 557] on div "Discretionary" at bounding box center [1155, 553] width 423 height 30
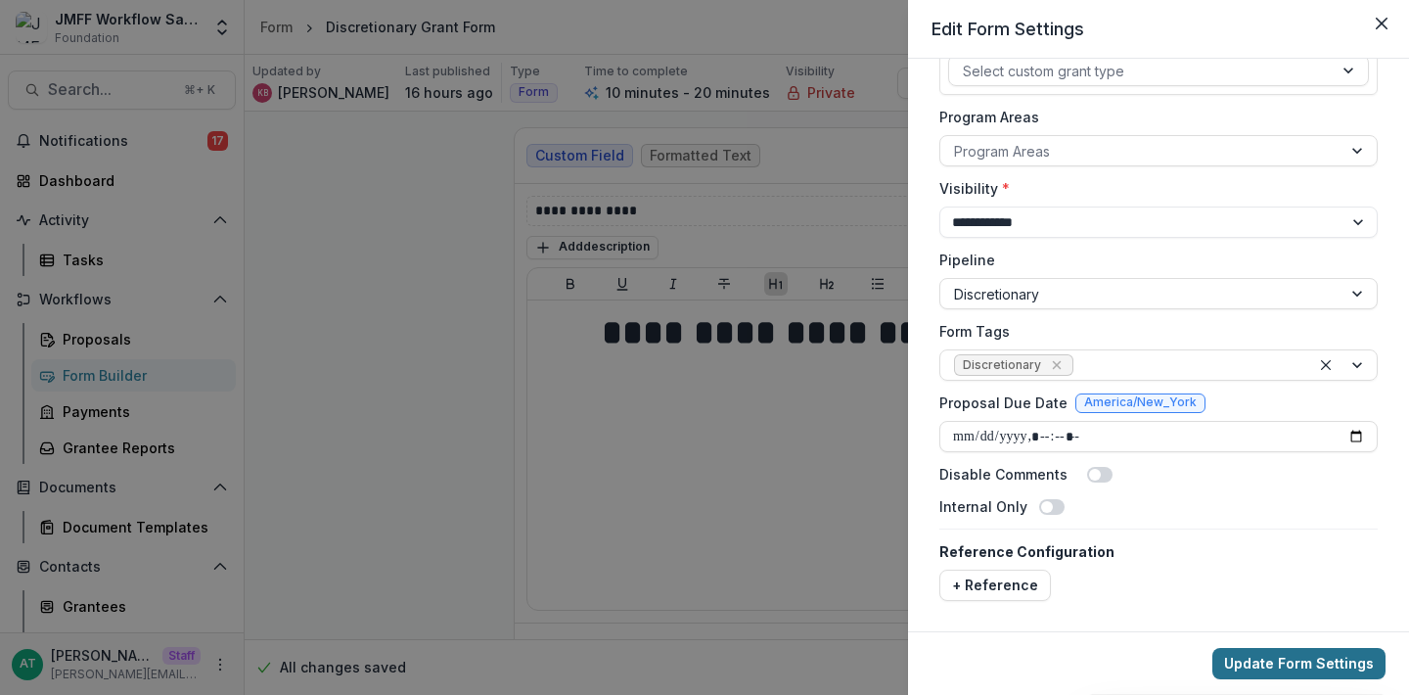
click at [1299, 662] on button "Update Form Settings" at bounding box center [1298, 663] width 173 height 31
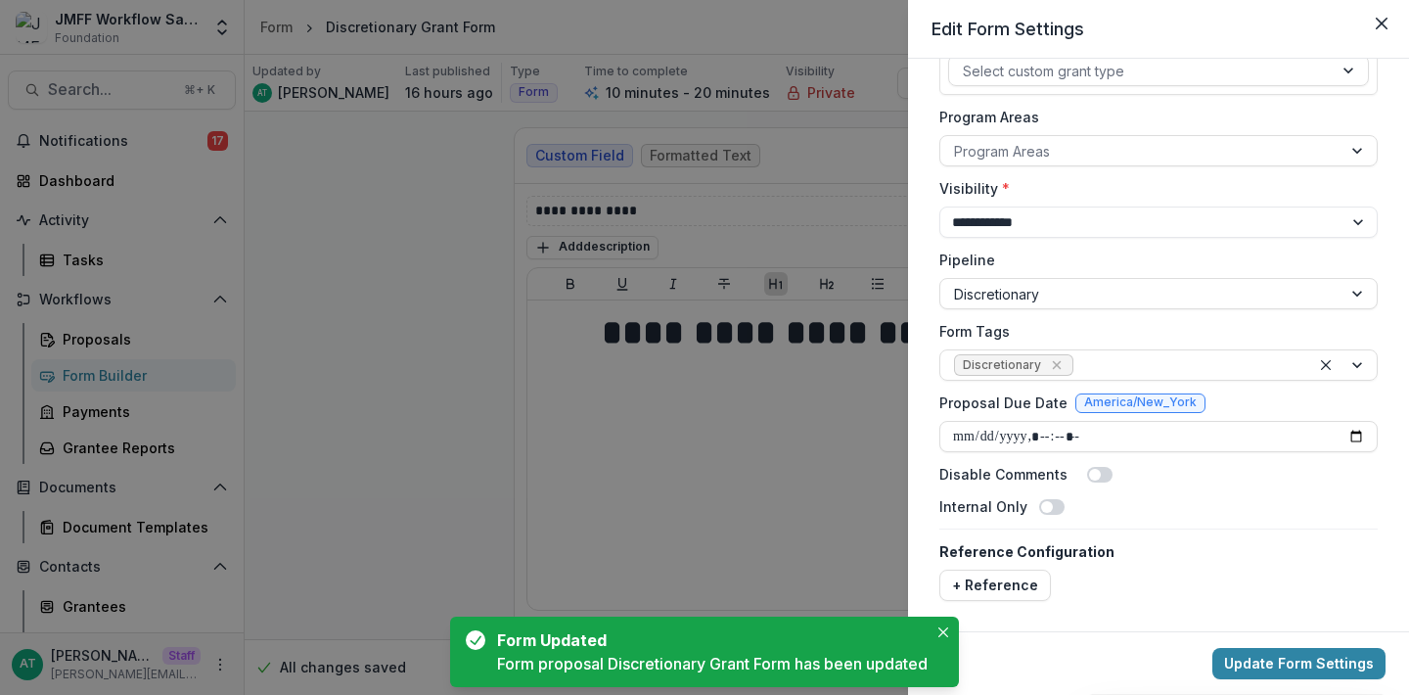
click at [544, 421] on div "**********" at bounding box center [704, 347] width 1409 height 695
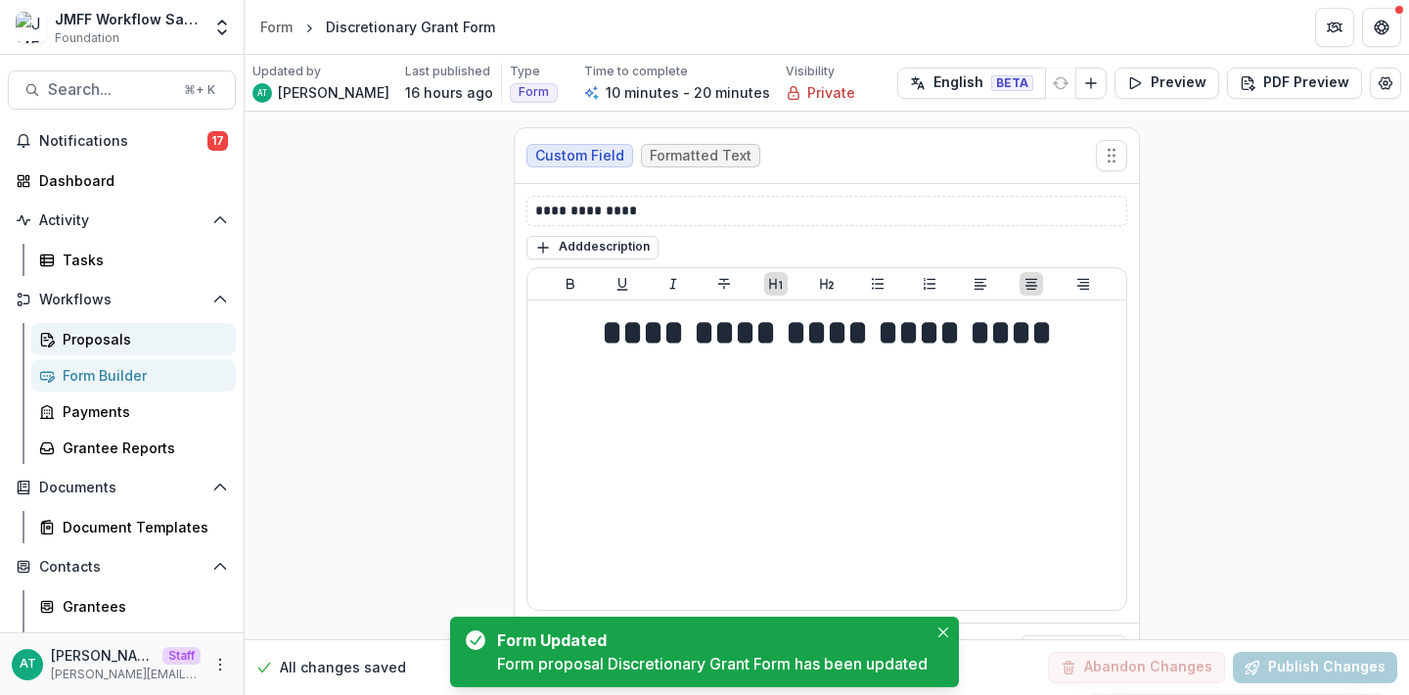
click at [103, 330] on div "Proposals" at bounding box center [142, 339] width 158 height 21
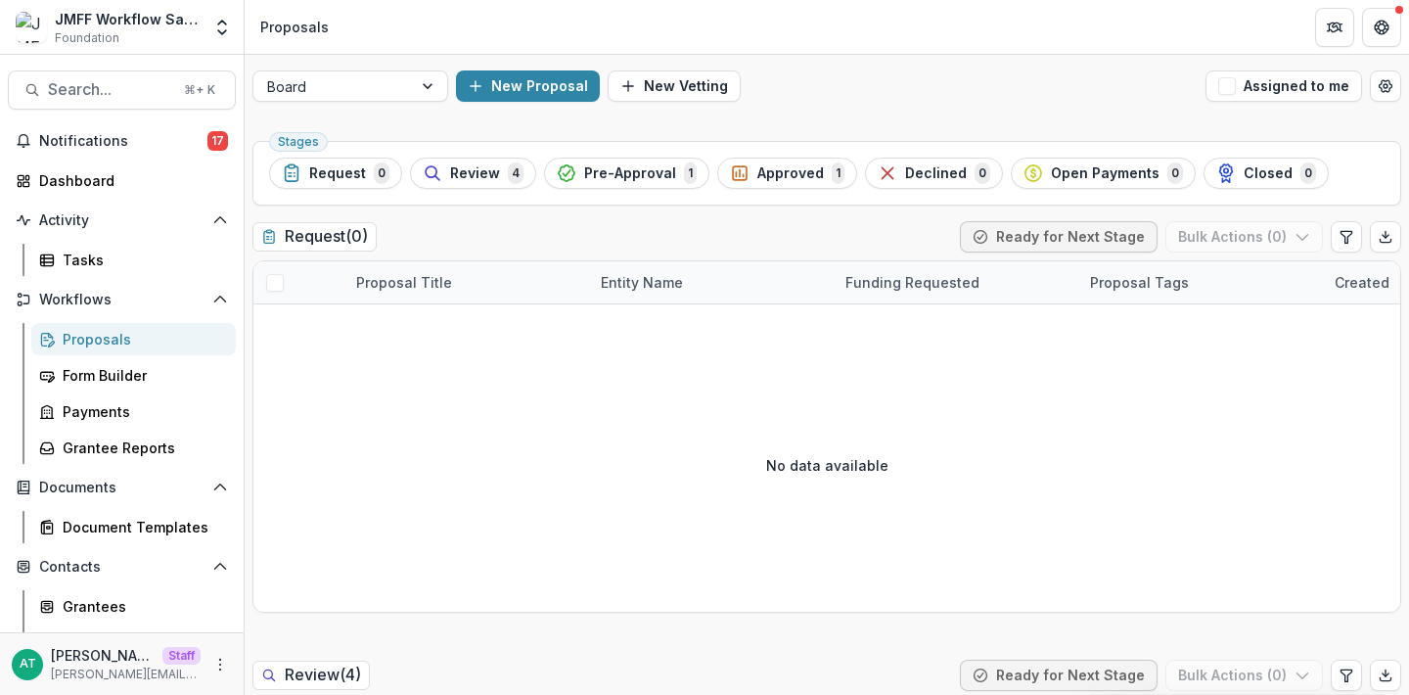
click at [320, 105] on div "Board New Proposal New Vetting Assigned to me" at bounding box center [827, 86] width 1165 height 63
click at [312, 91] on div at bounding box center [332, 86] width 131 height 24
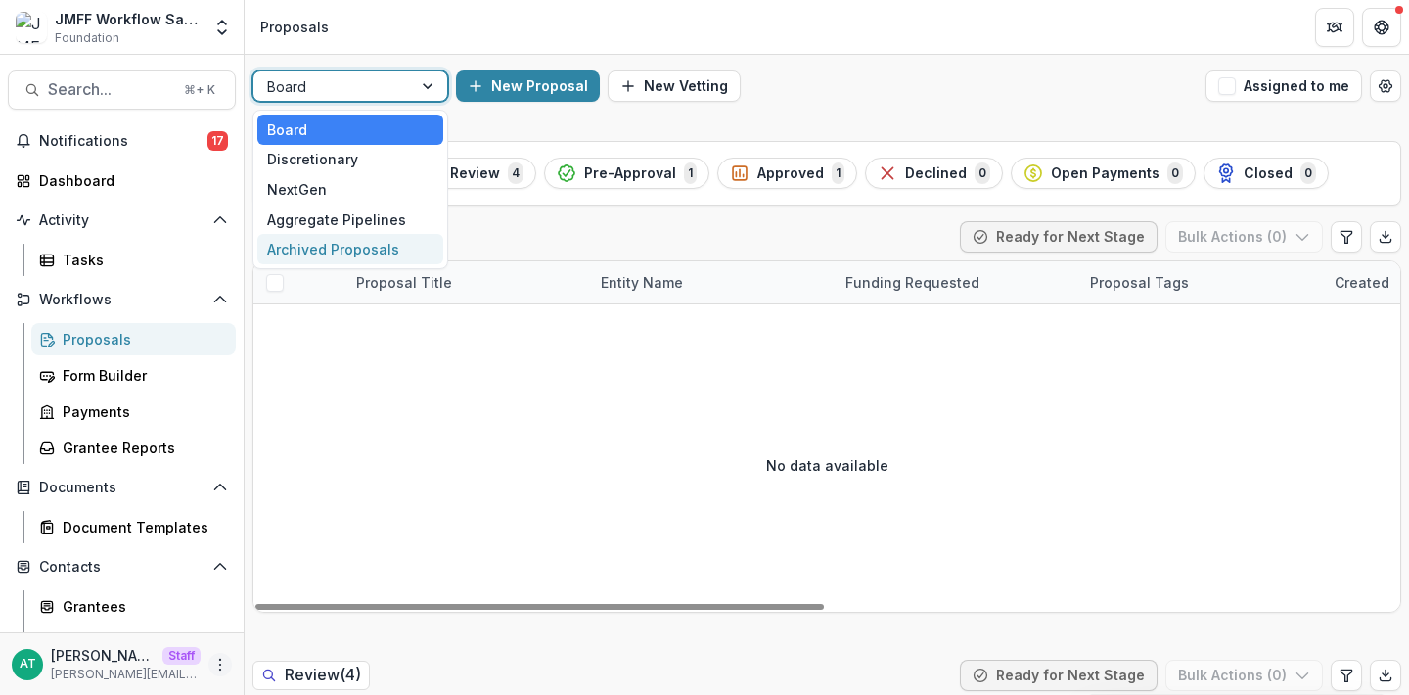
click at [215, 661] on icon "More" at bounding box center [220, 665] width 16 height 16
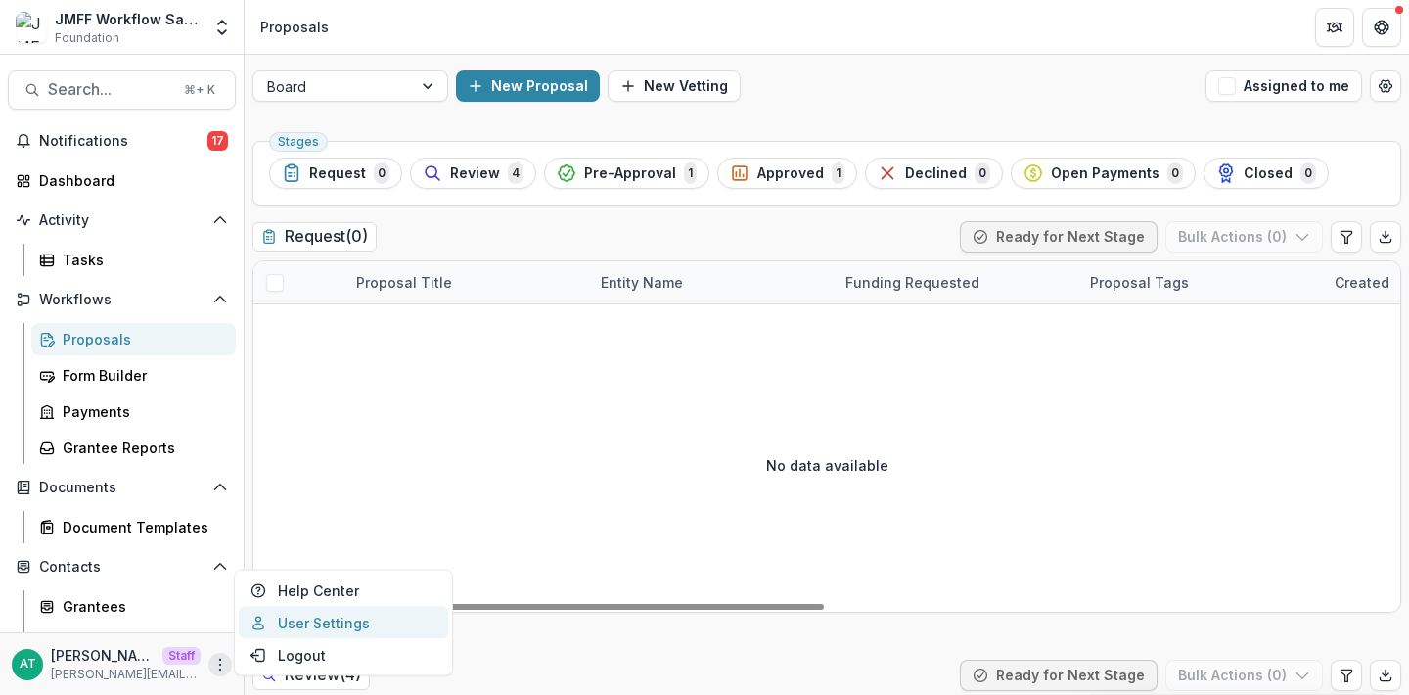
click at [300, 620] on link "User Settings" at bounding box center [343, 623] width 209 height 32
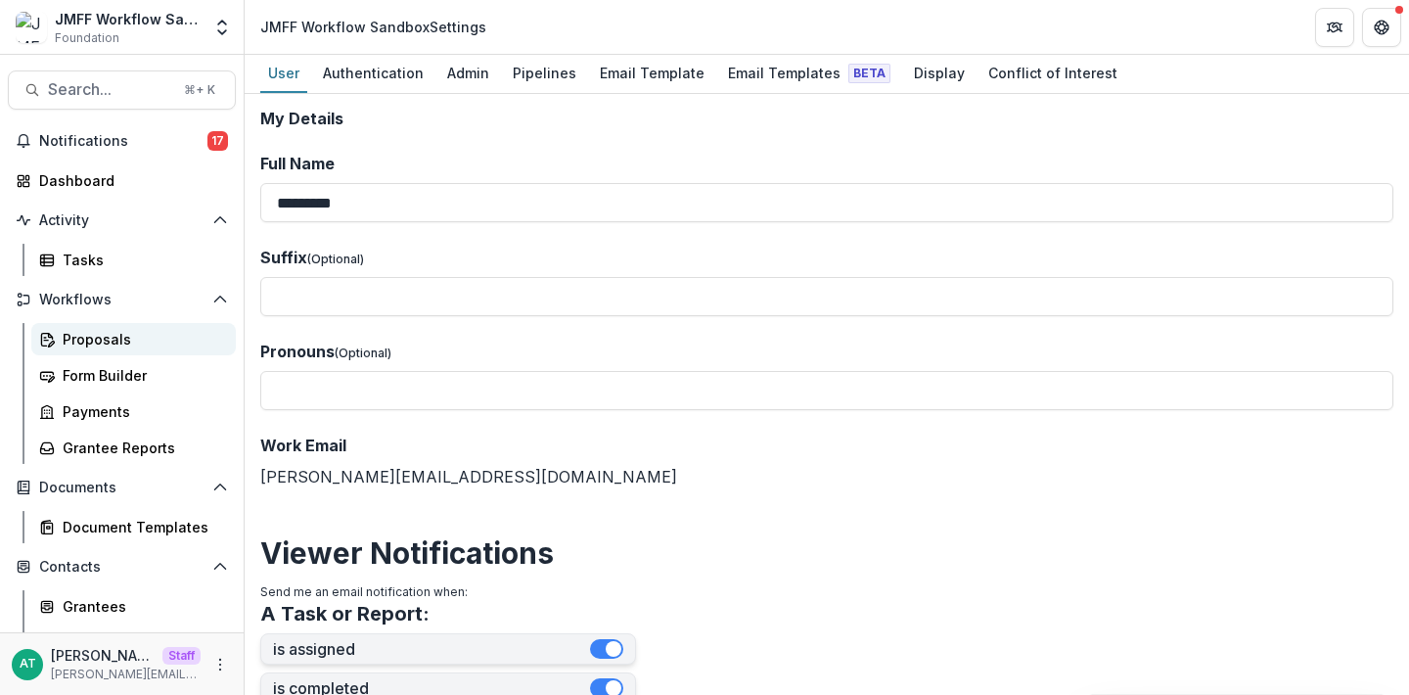
click at [159, 332] on div "Proposals" at bounding box center [142, 339] width 158 height 21
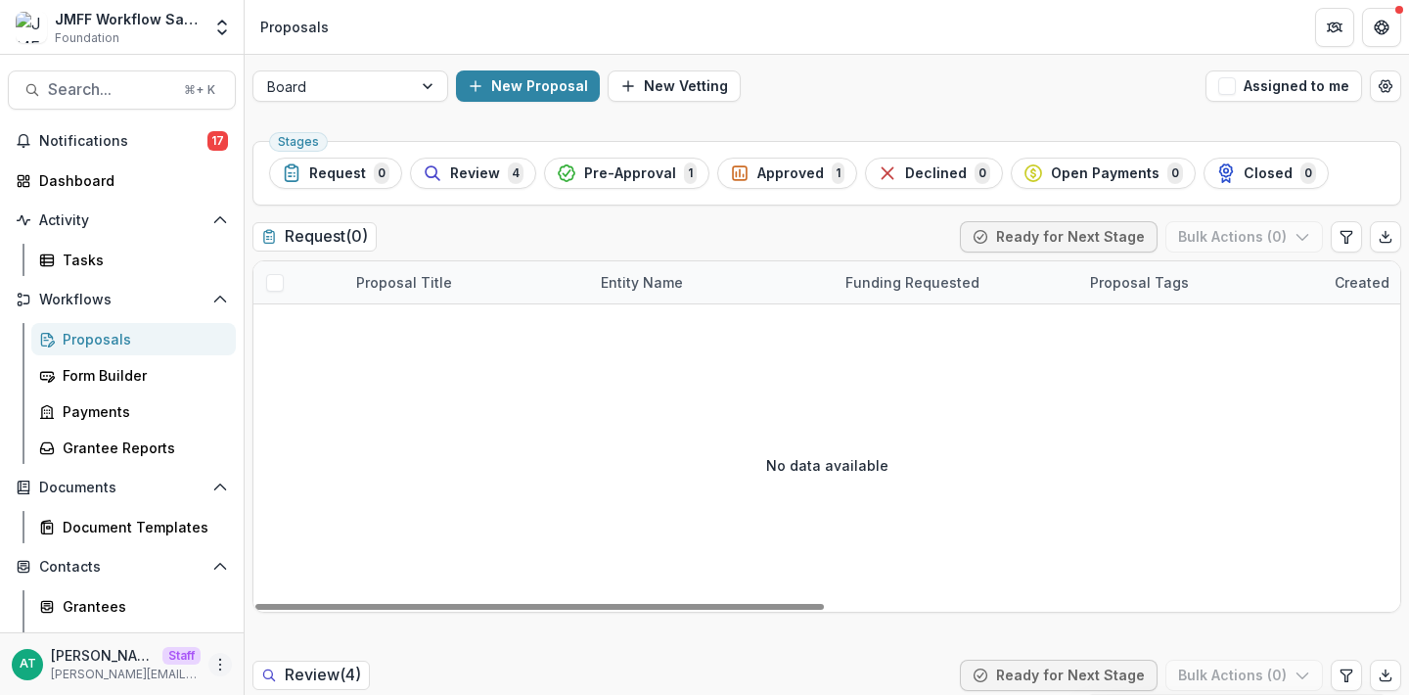
click at [212, 664] on icon "More" at bounding box center [220, 665] width 16 height 16
click at [292, 607] on link "User Settings" at bounding box center [343, 623] width 209 height 32
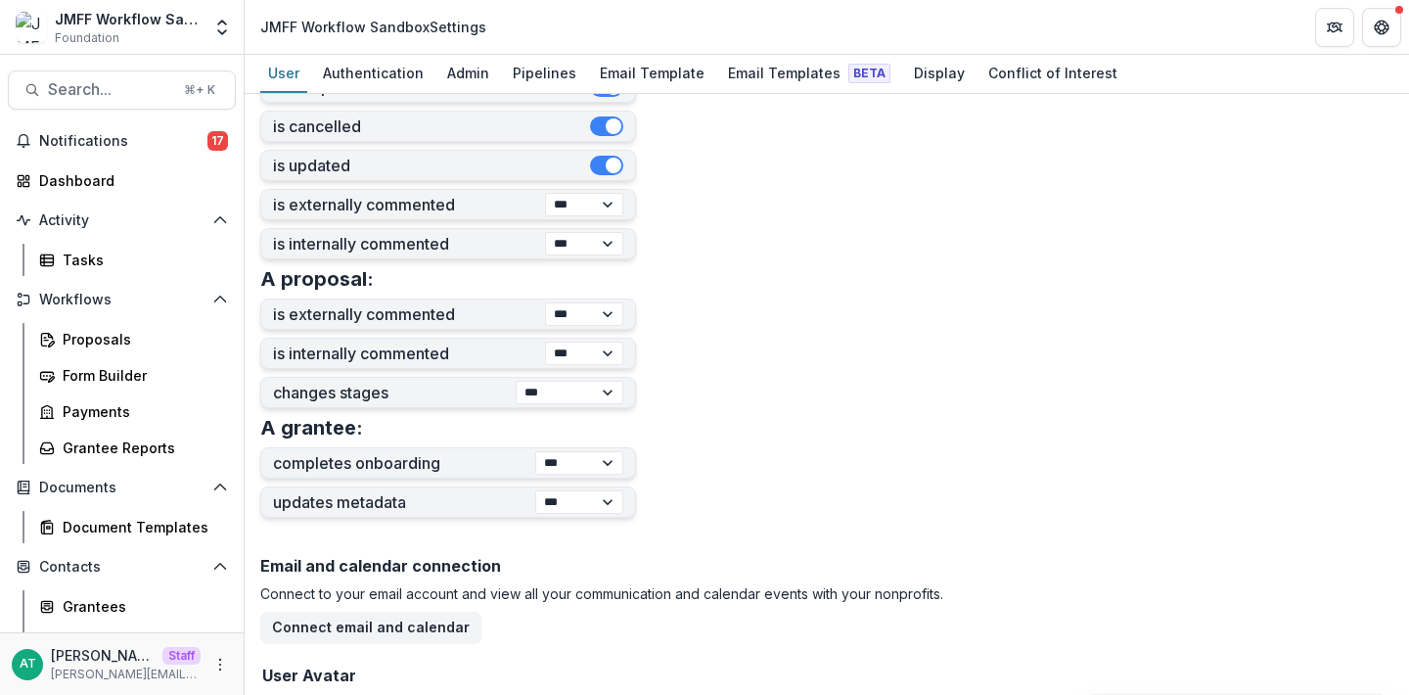
scroll to position [795, 0]
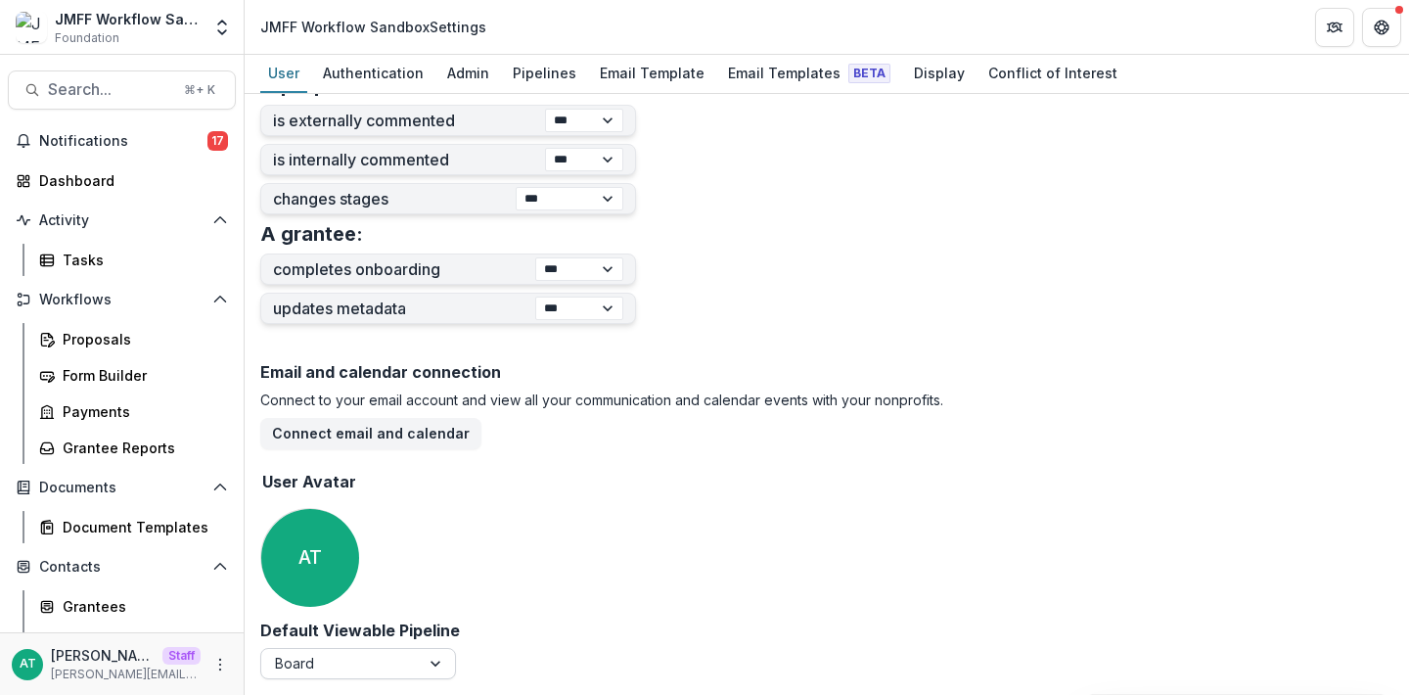
click at [296, 669] on div at bounding box center [340, 663] width 131 height 24
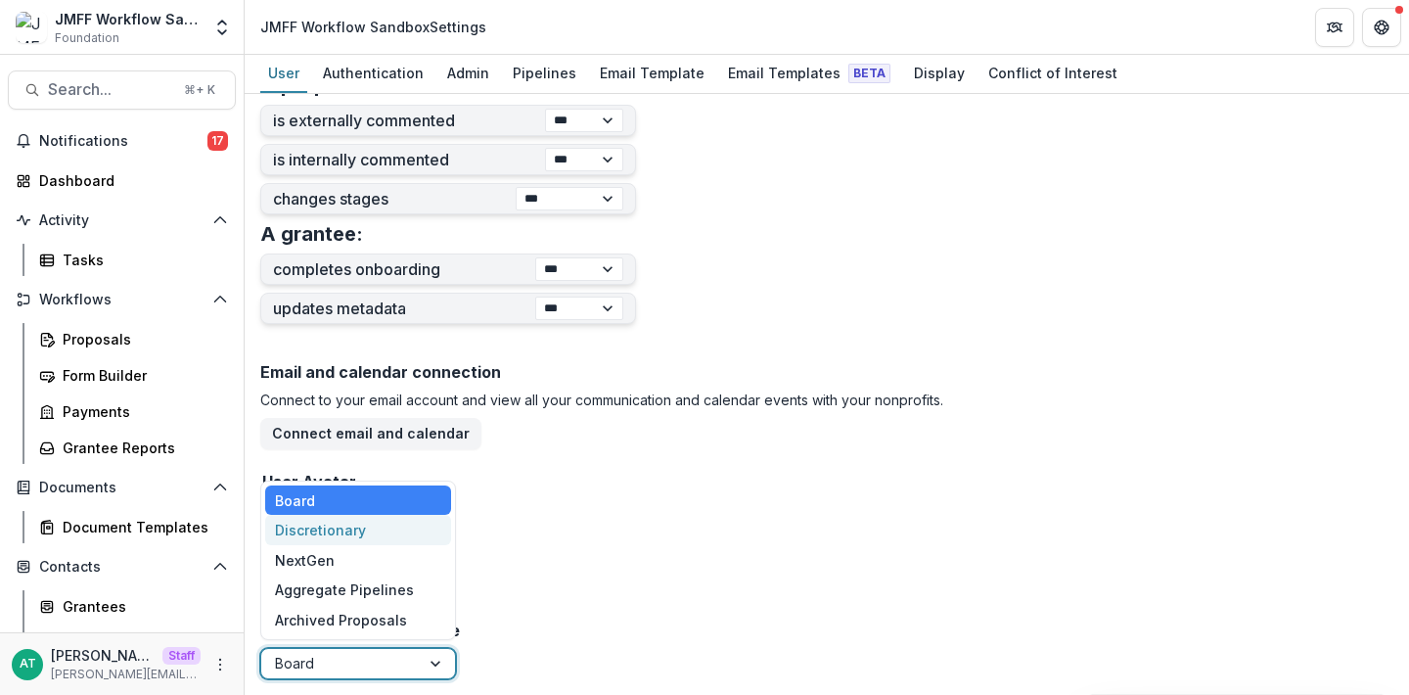
click at [286, 520] on div "Discretionary" at bounding box center [358, 530] width 186 height 30
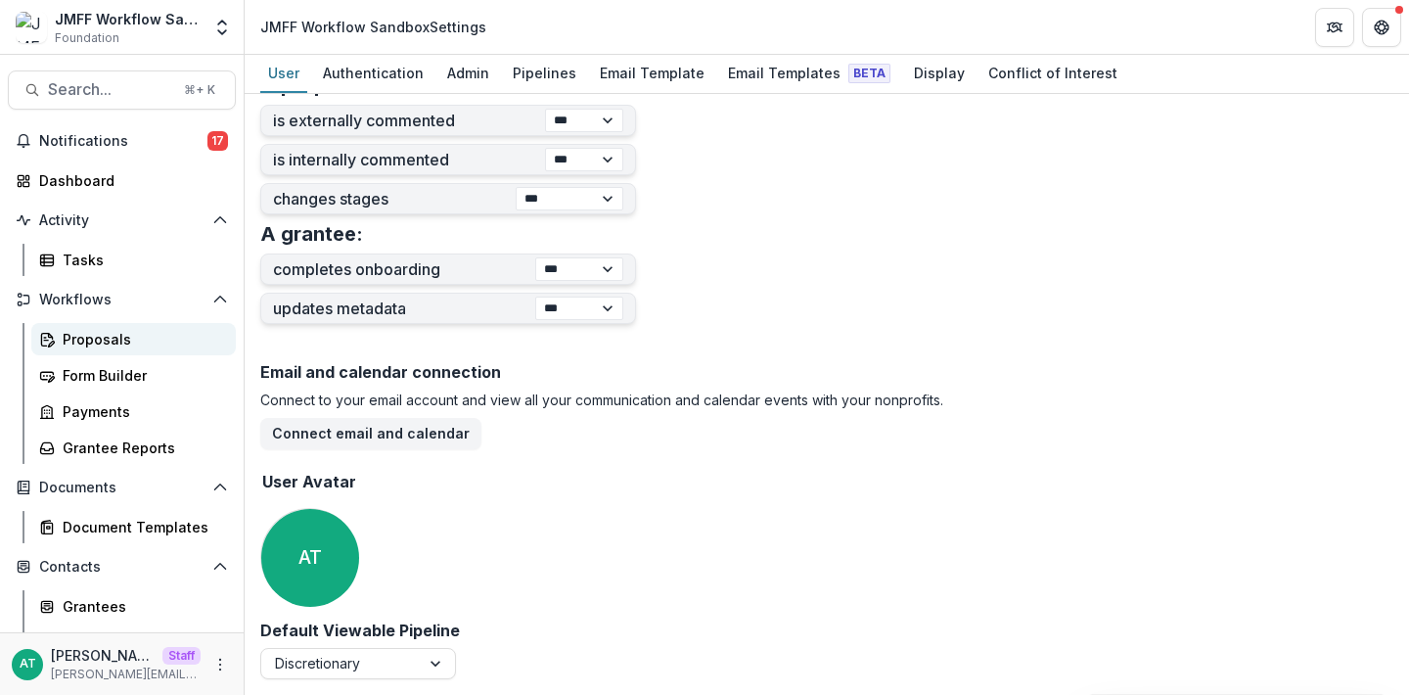
click at [104, 339] on div "Proposals" at bounding box center [142, 339] width 158 height 21
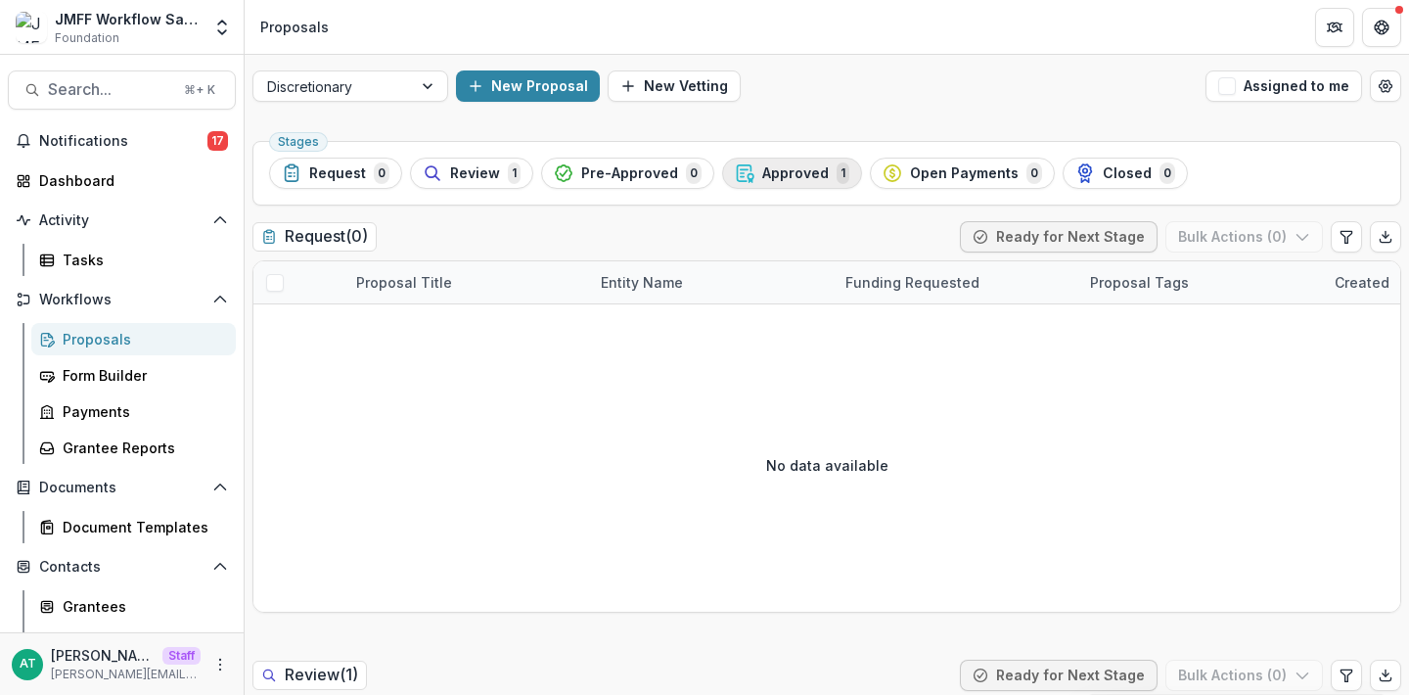
click at [769, 167] on span "Approved" at bounding box center [795, 173] width 67 height 17
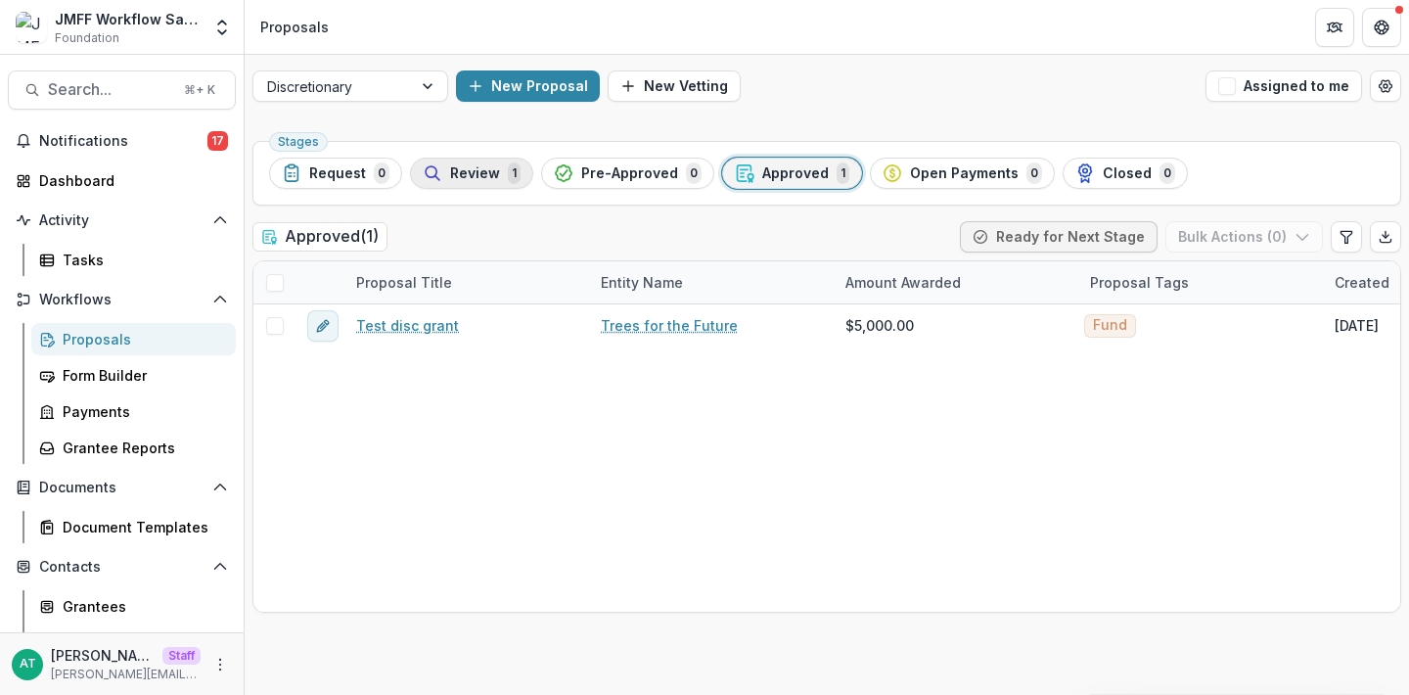
click at [498, 170] on div "Review 1" at bounding box center [472, 173] width 98 height 22
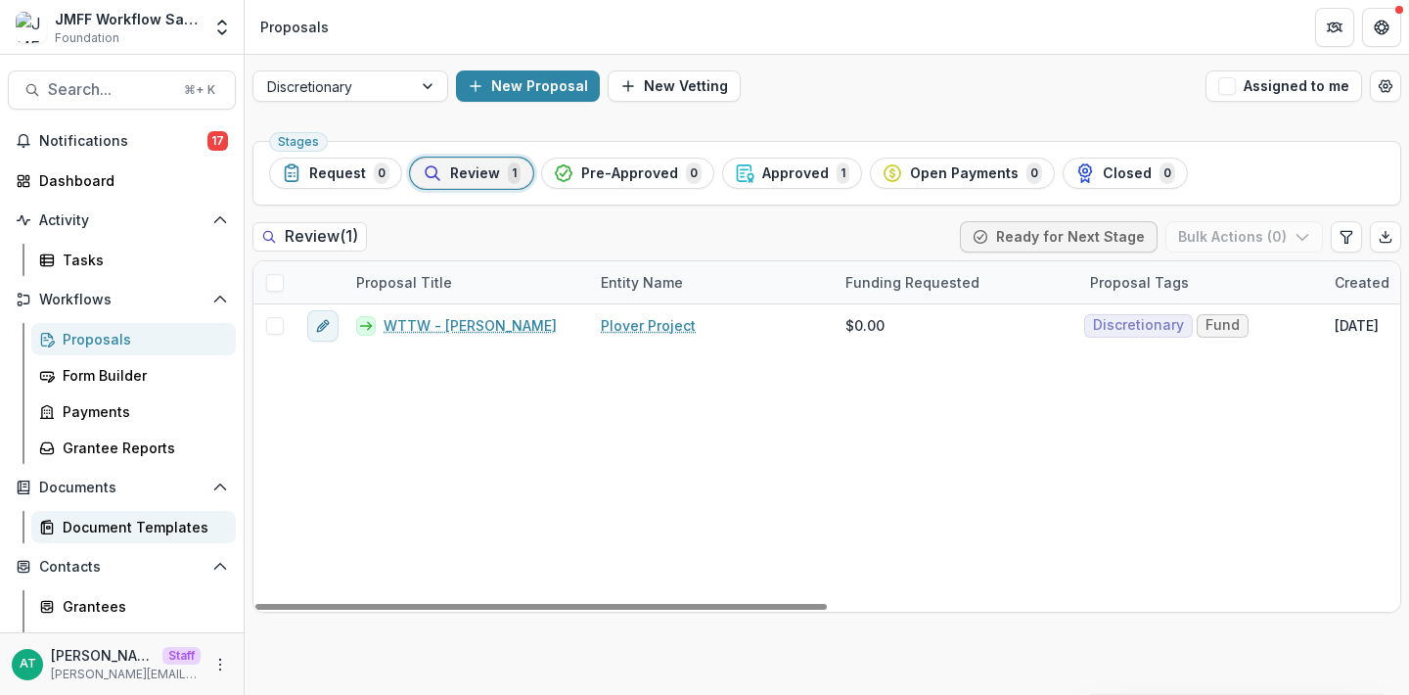
click at [96, 522] on div "Document Templates" at bounding box center [142, 527] width 158 height 21
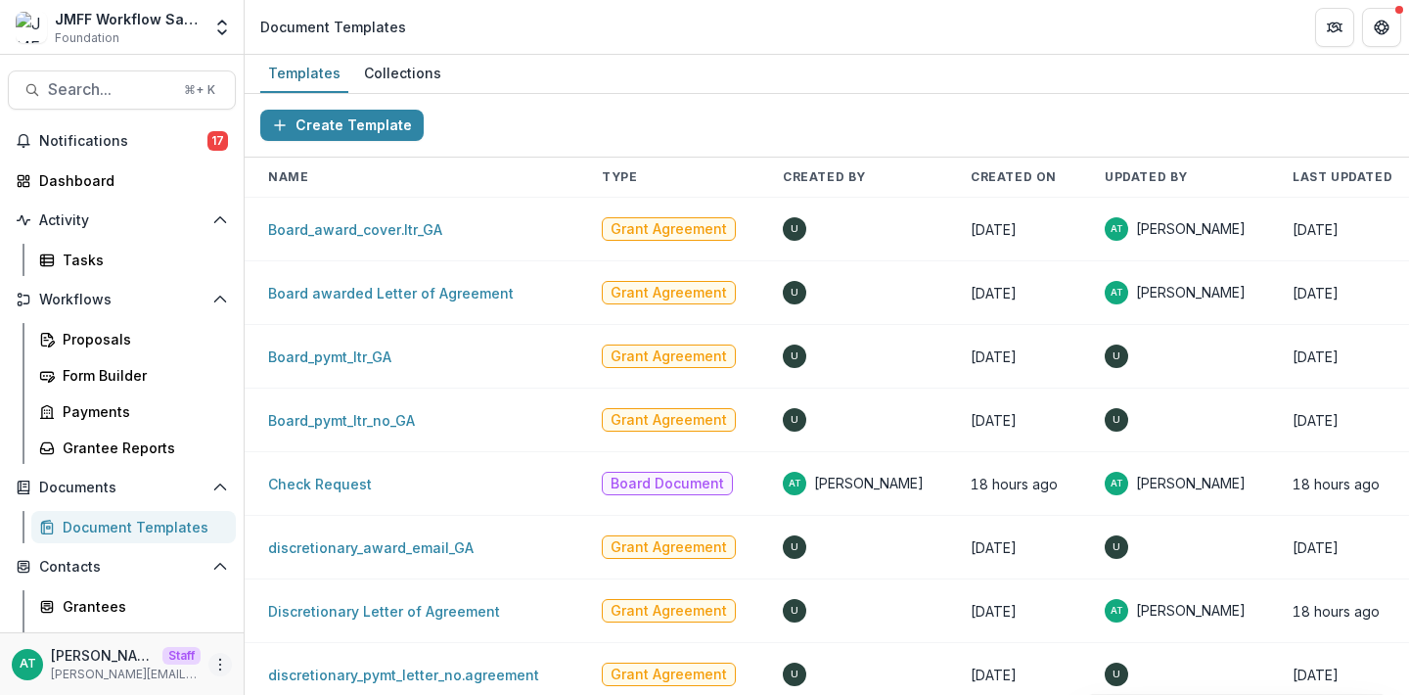
click at [212, 659] on icon "More" at bounding box center [220, 665] width 16 height 16
click at [309, 625] on link "User Settings" at bounding box center [343, 623] width 209 height 32
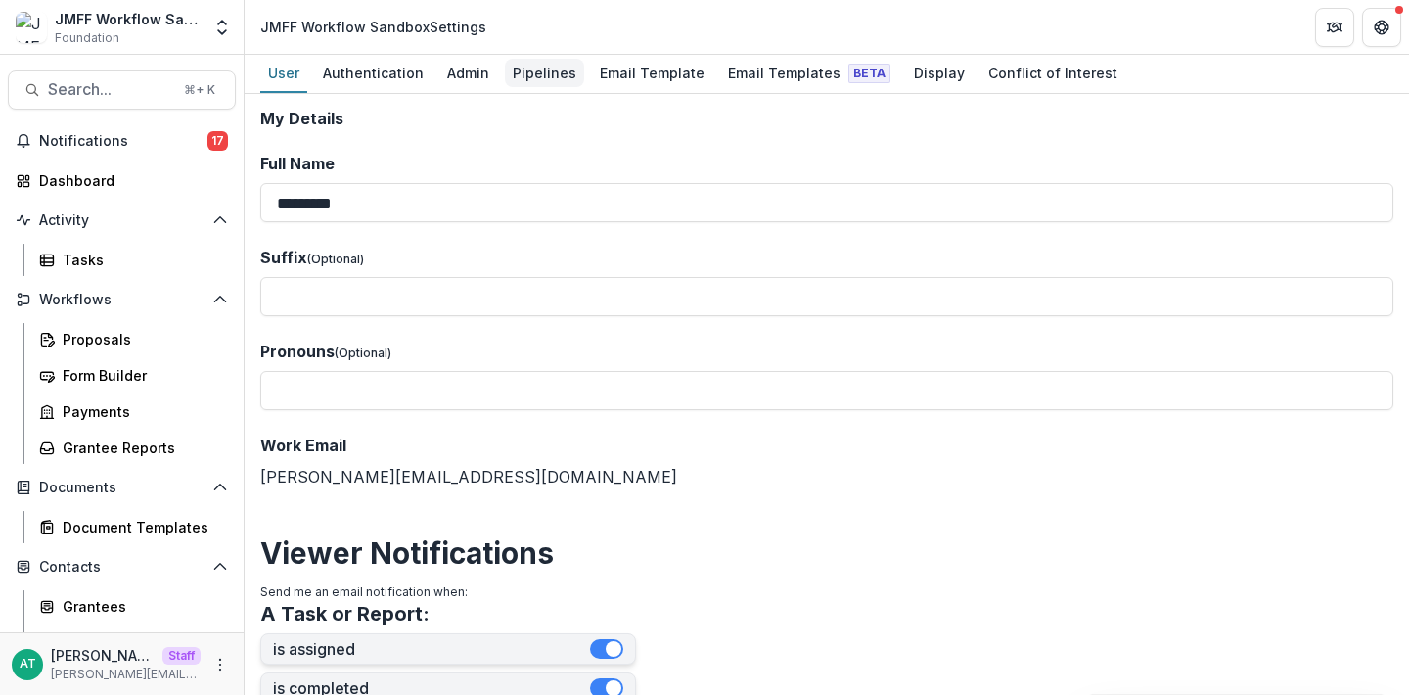
click at [539, 77] on div "Pipelines" at bounding box center [544, 73] width 79 height 28
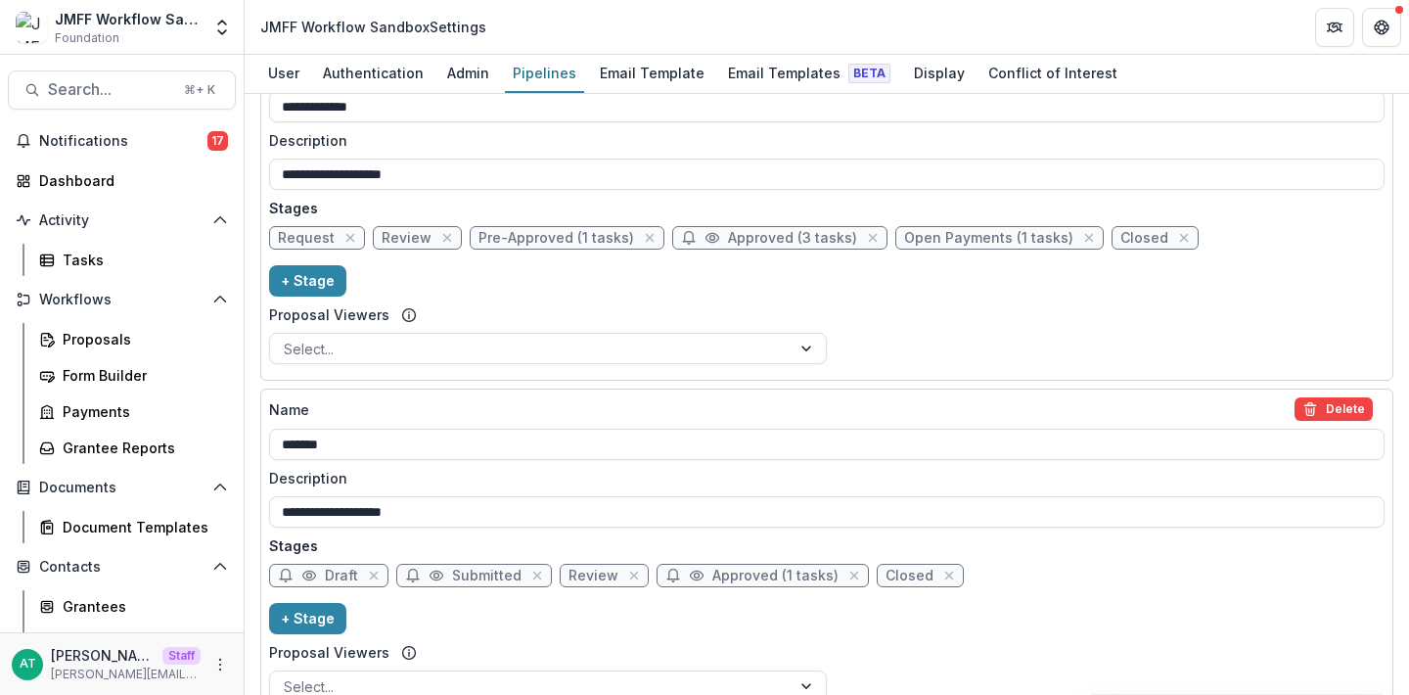
scroll to position [451, 0]
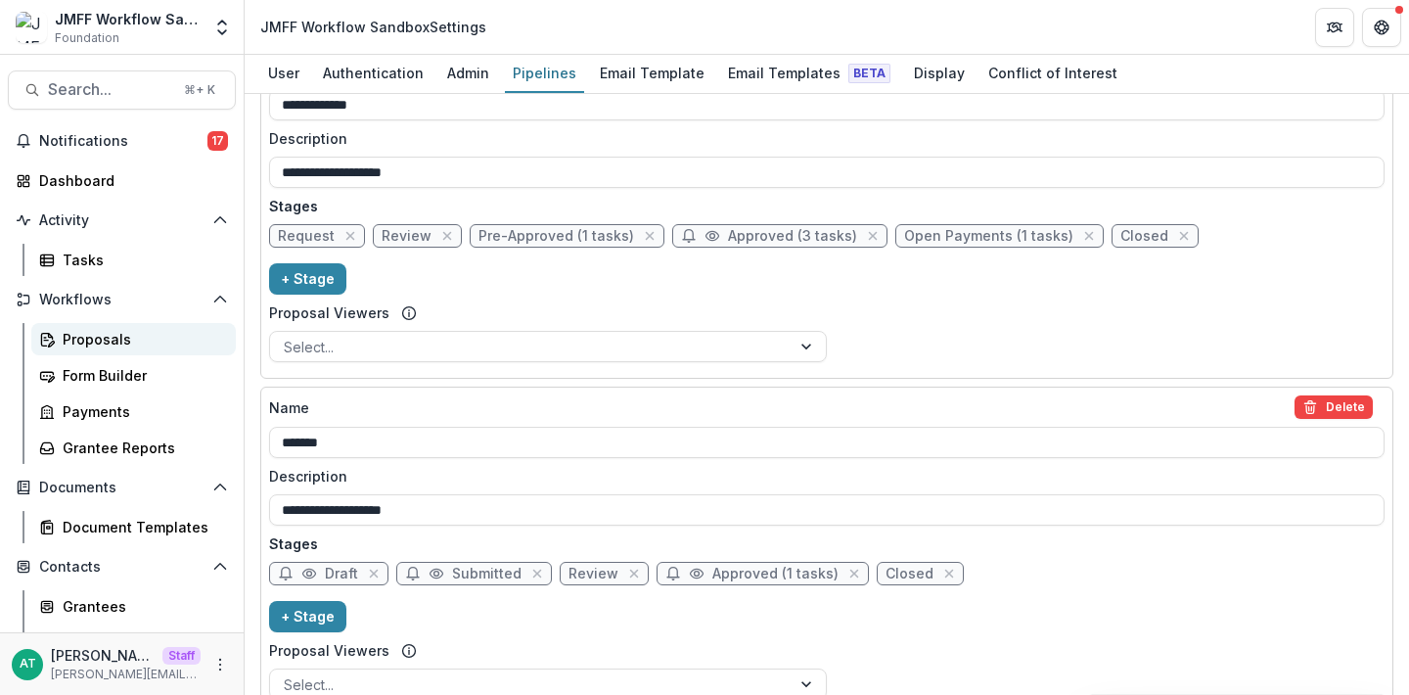
click at [95, 330] on div "Proposals" at bounding box center [142, 339] width 158 height 21
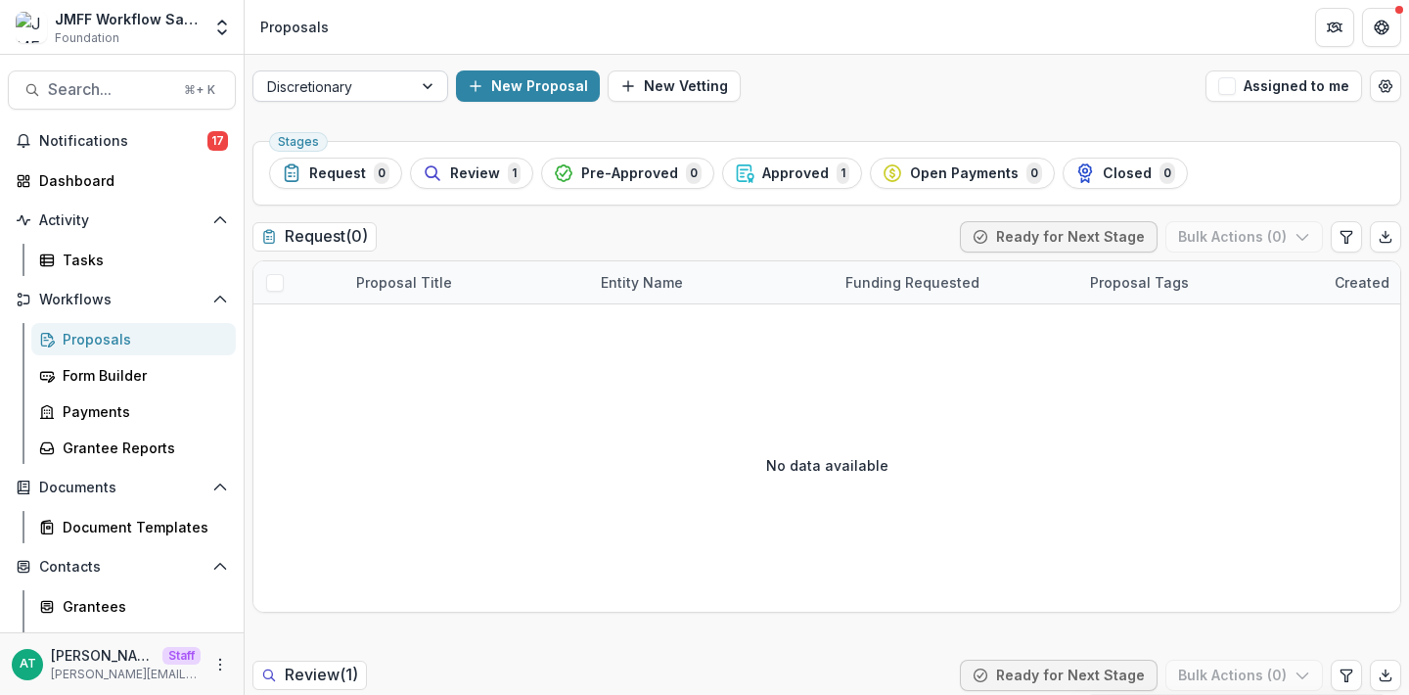
click at [390, 86] on div at bounding box center [332, 86] width 131 height 24
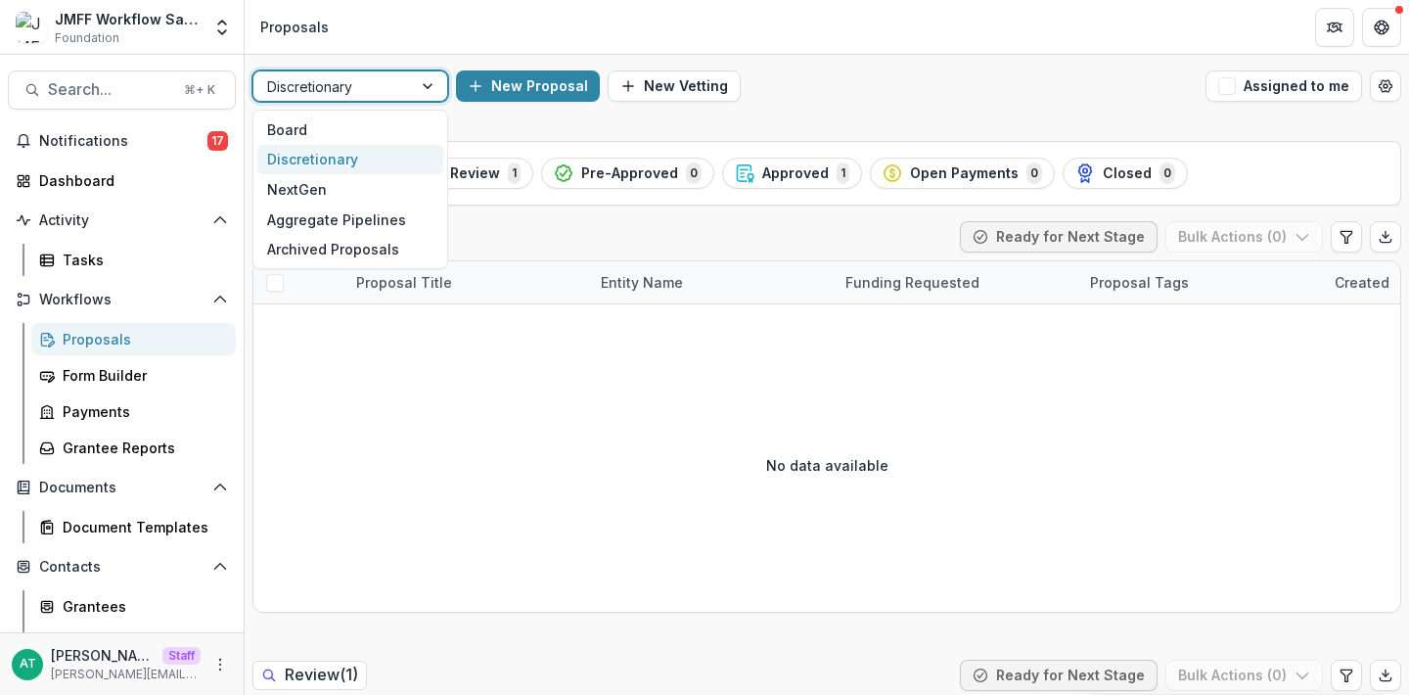
click at [428, 31] on header "Proposals" at bounding box center [827, 27] width 1165 height 54
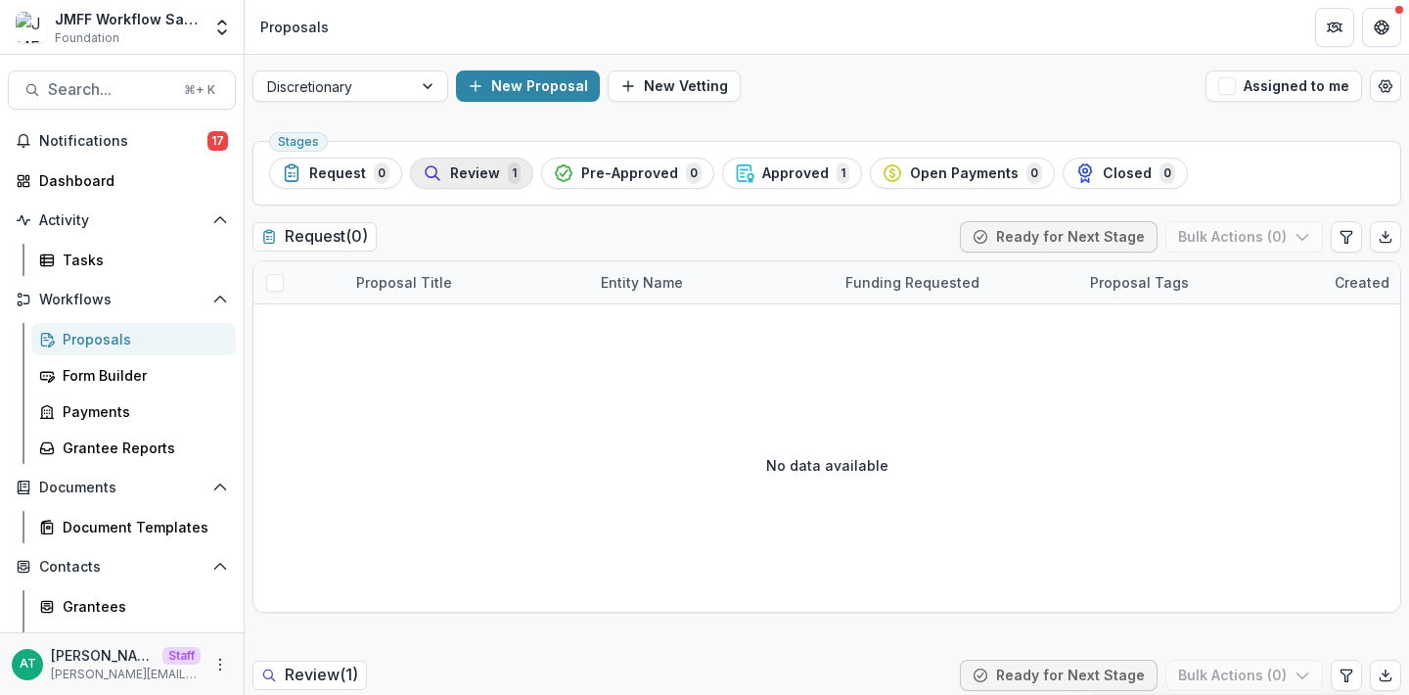
click at [446, 164] on div "Review 1" at bounding box center [472, 173] width 98 height 22
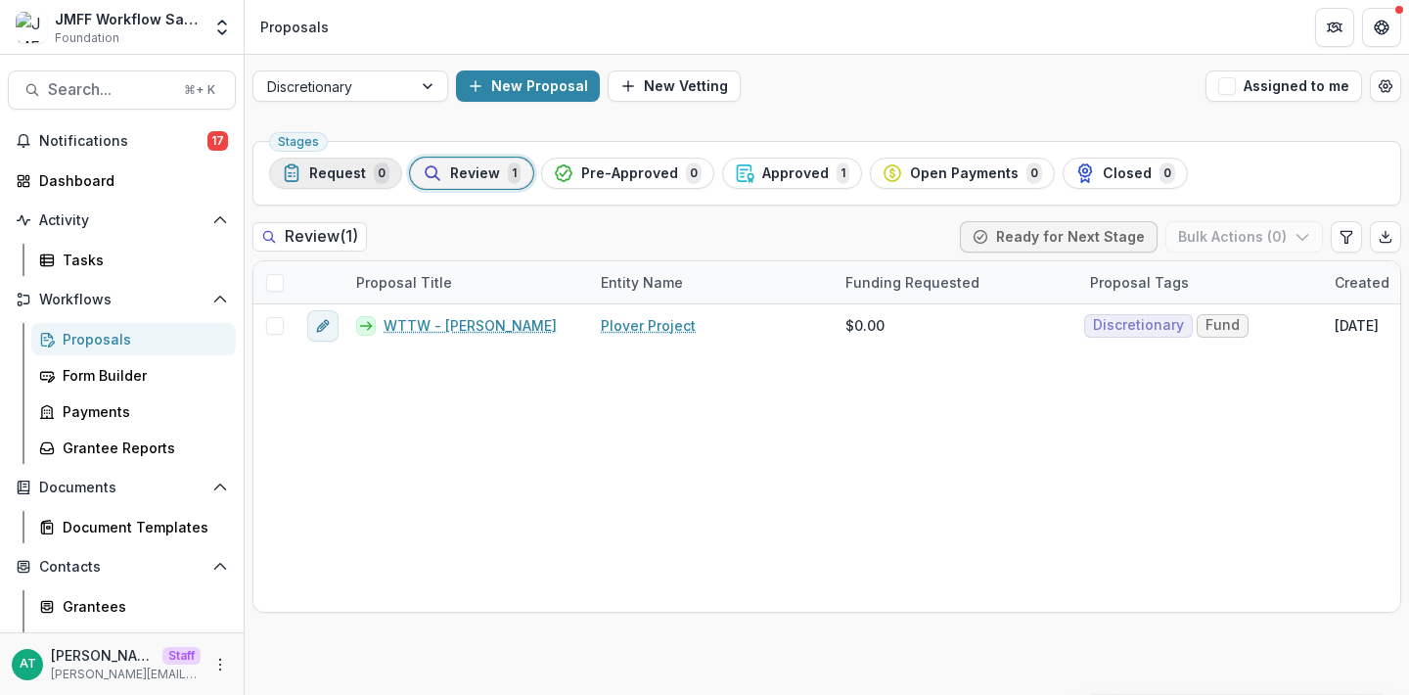
click at [318, 167] on span "Request" at bounding box center [337, 173] width 57 height 17
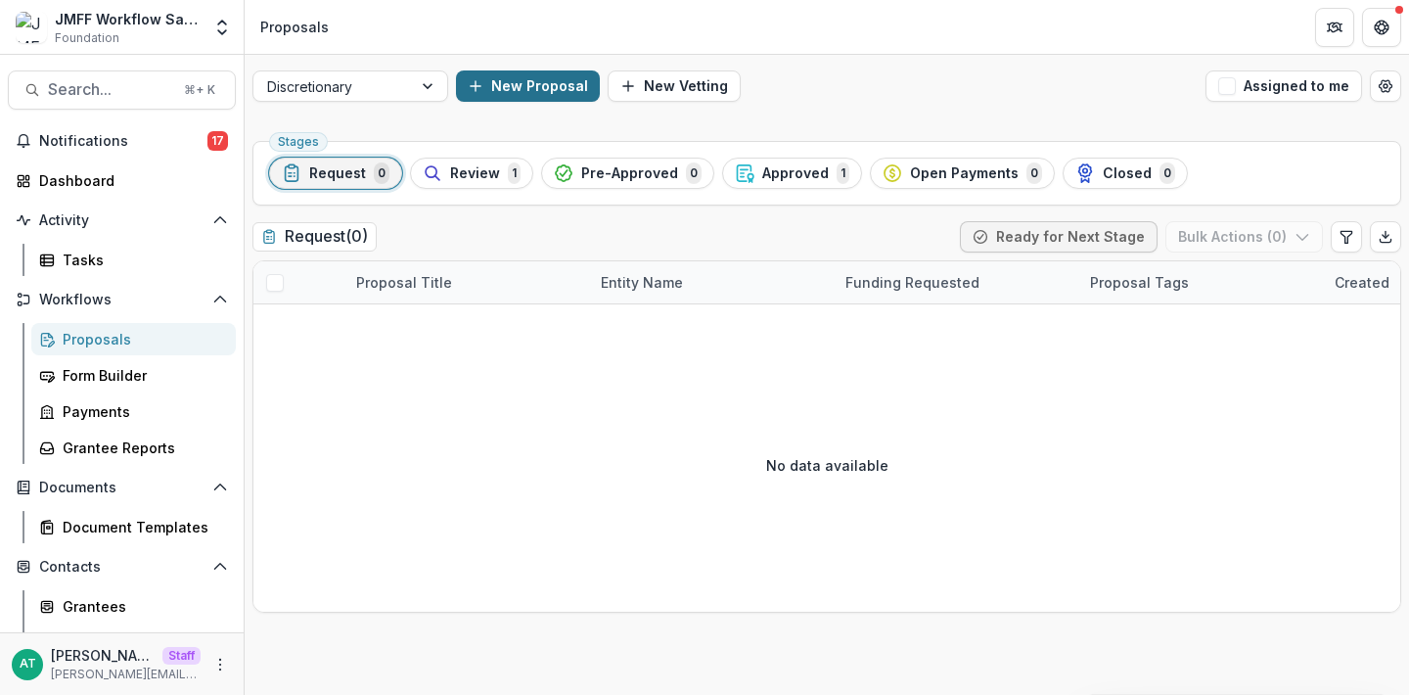
click at [552, 91] on button "New Proposal" at bounding box center [528, 85] width 144 height 31
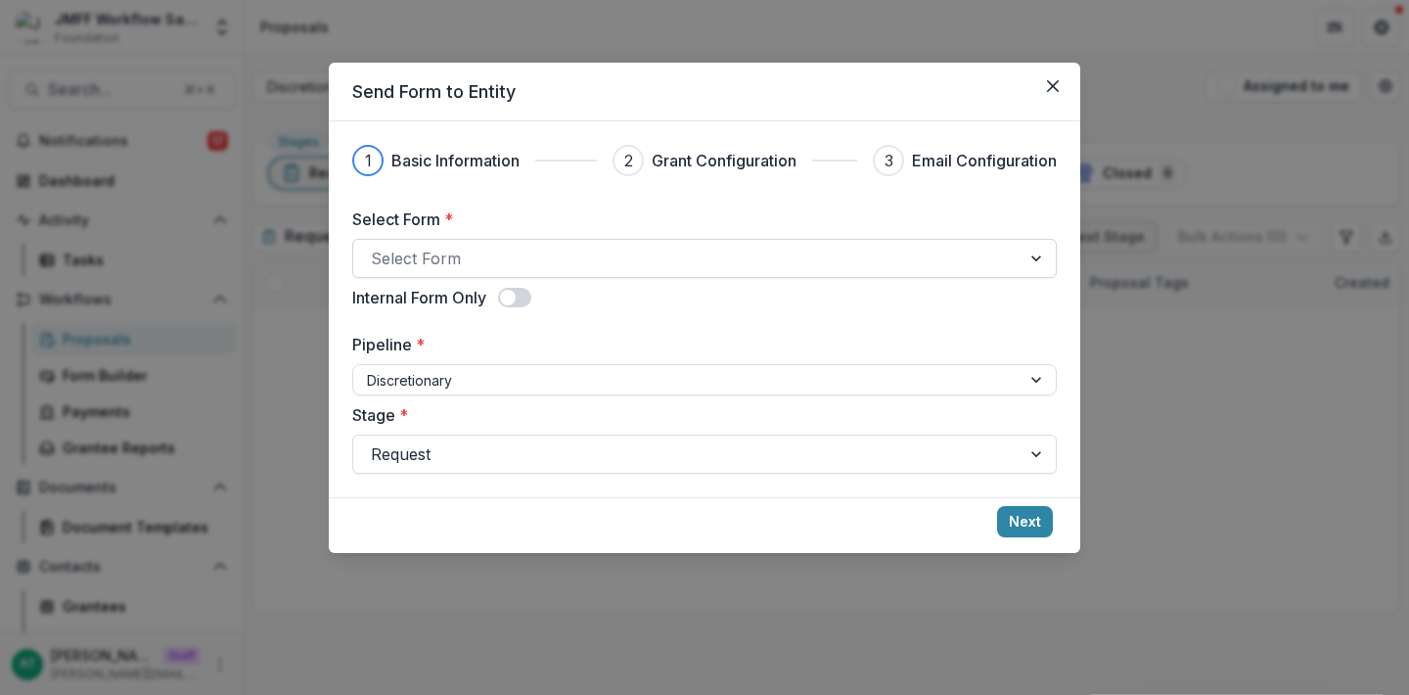
click at [497, 251] on div at bounding box center [687, 258] width 632 height 27
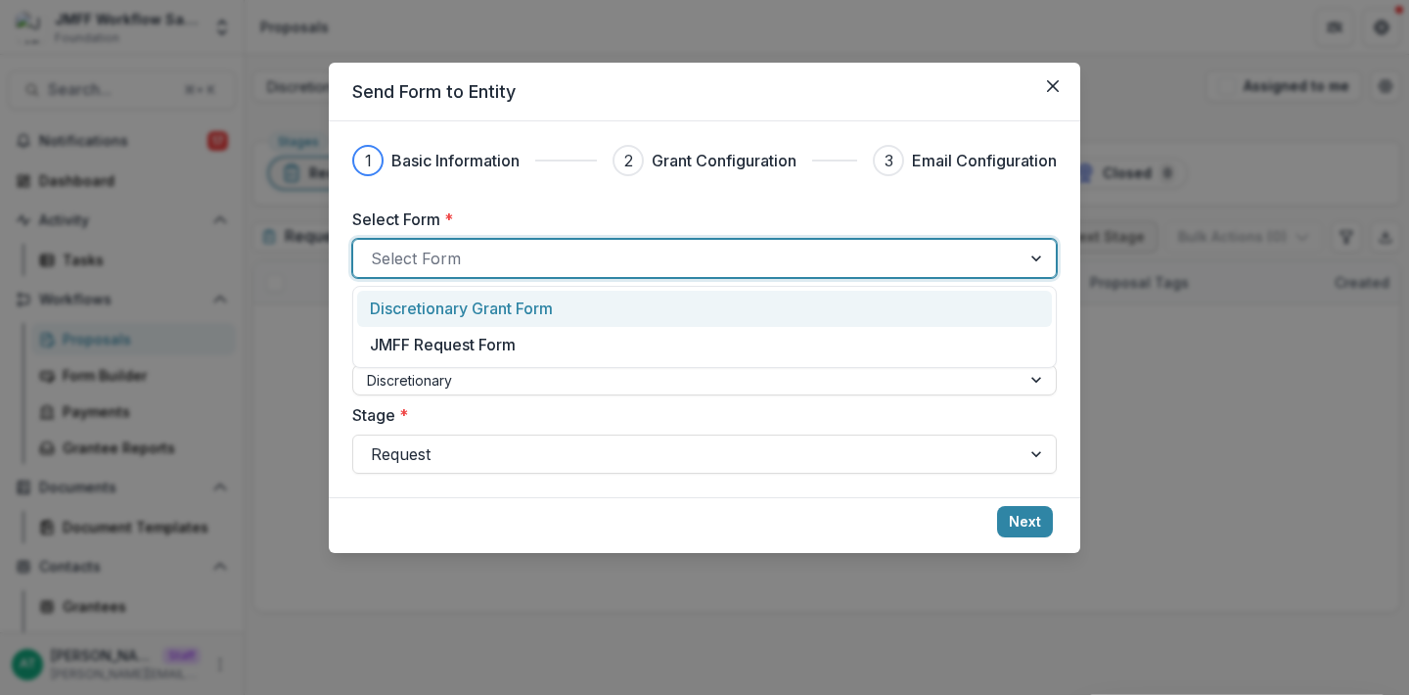
click at [463, 310] on p "Discretionary Grant Form" at bounding box center [461, 308] width 183 height 23
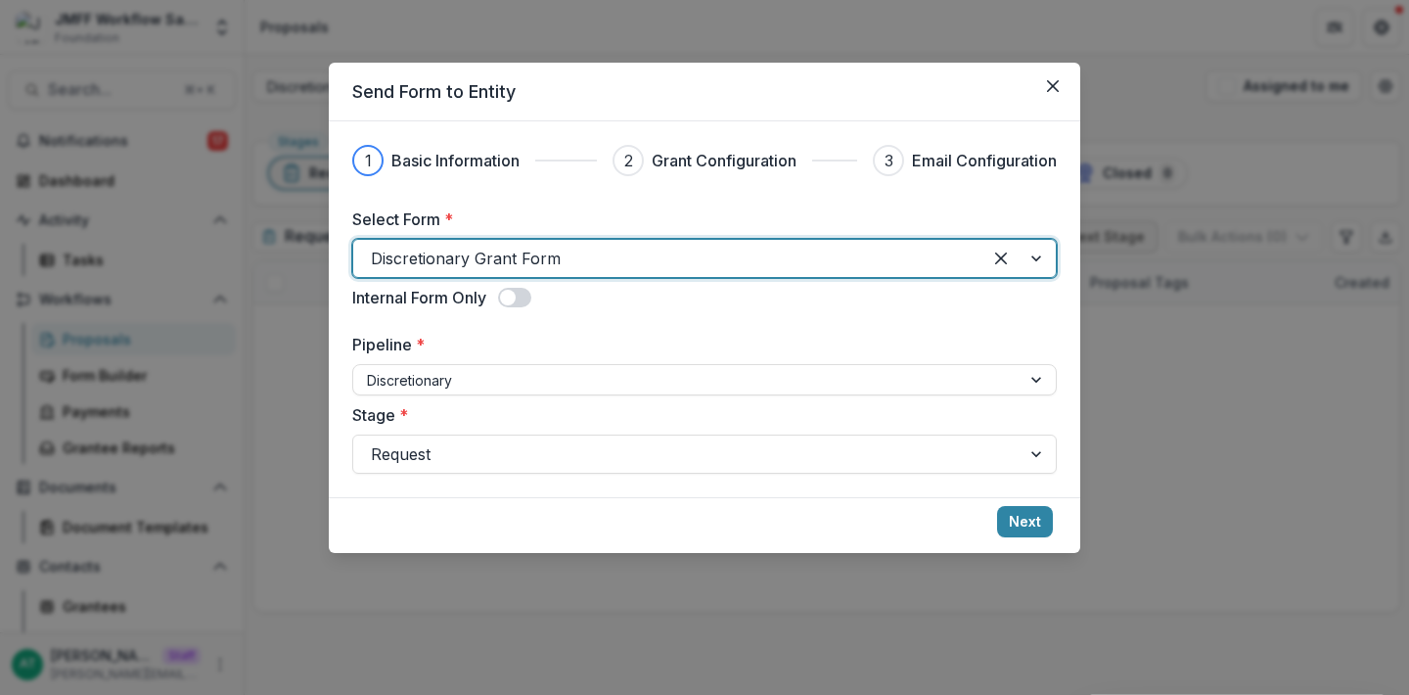
click at [512, 297] on span at bounding box center [508, 298] width 16 height 16
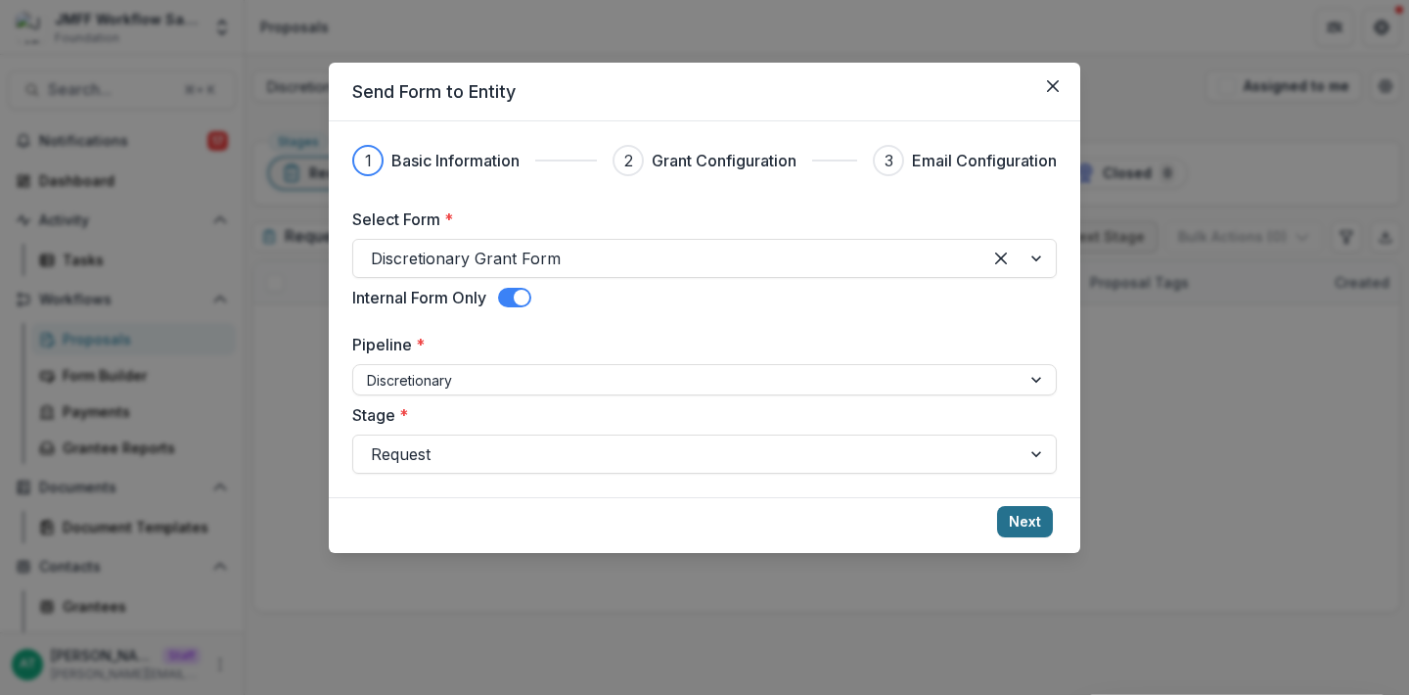
click at [1030, 525] on button "Next" at bounding box center [1025, 521] width 56 height 31
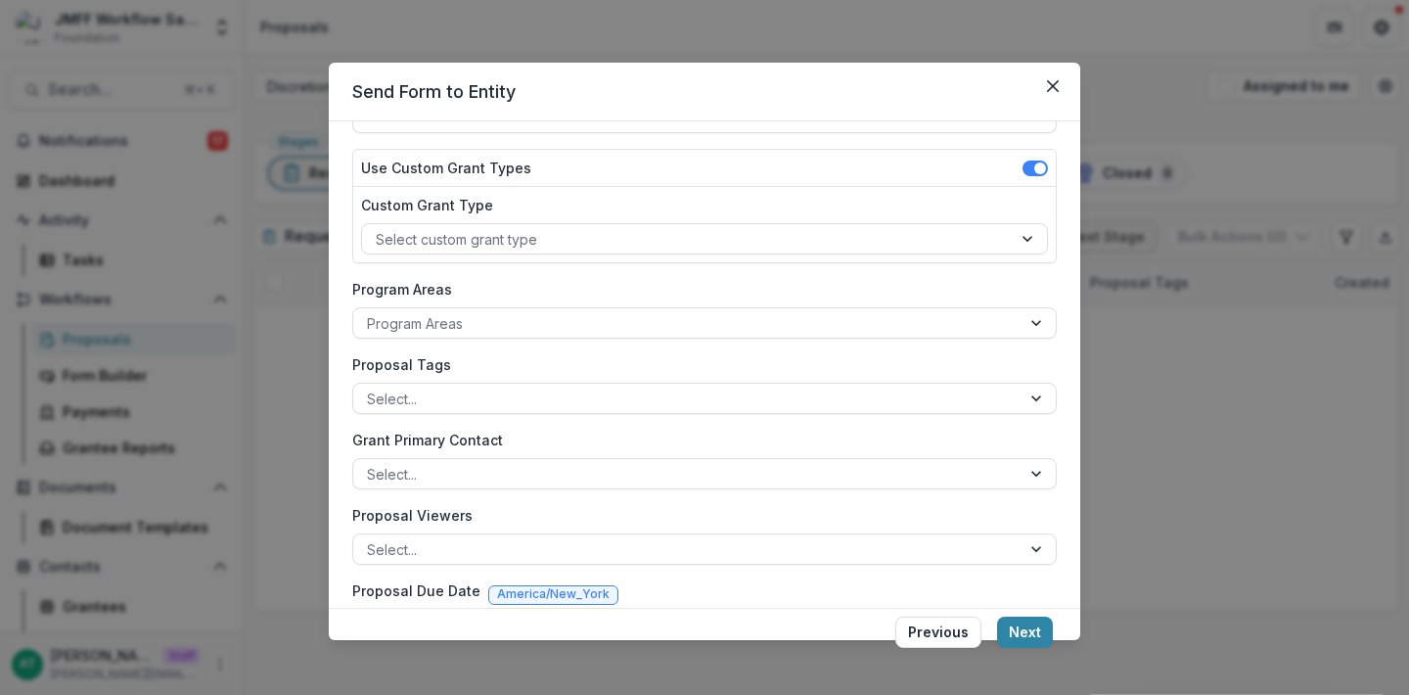
scroll to position [210, 0]
click at [1028, 620] on button "Next" at bounding box center [1025, 632] width 56 height 31
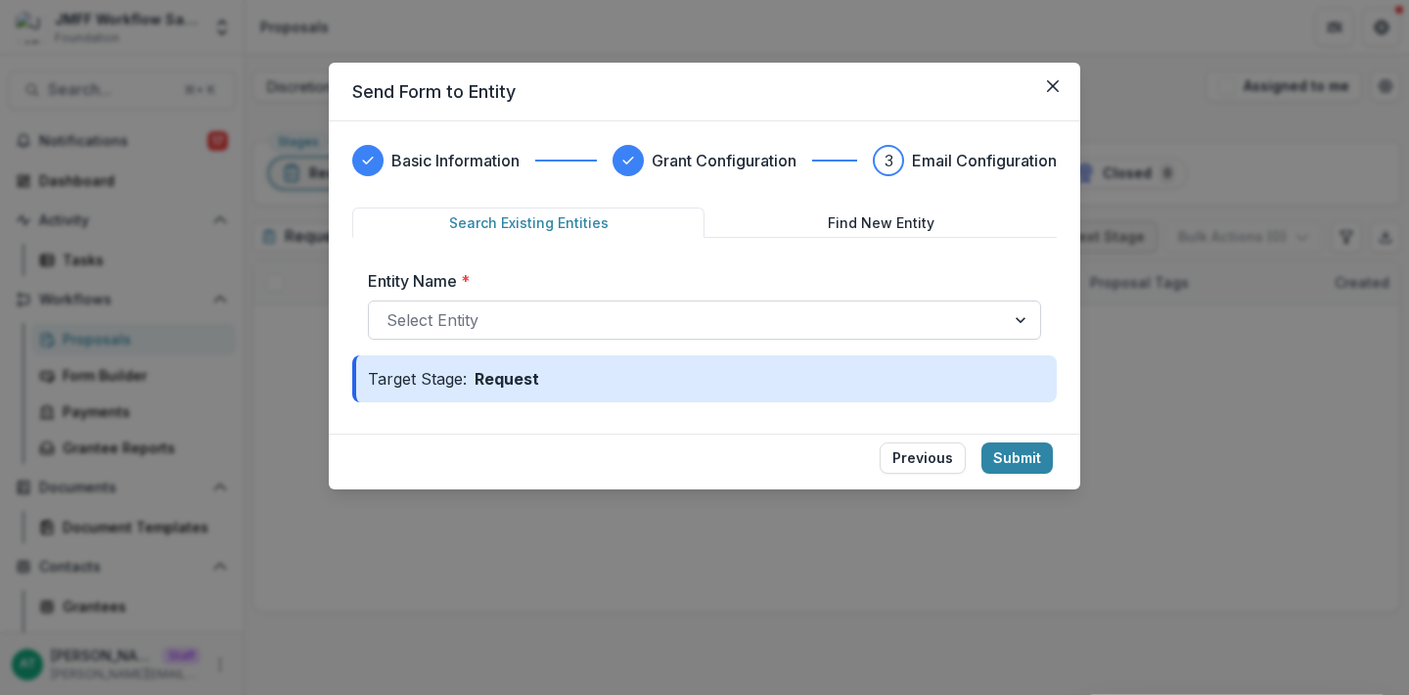
click at [740, 317] on div at bounding box center [687, 319] width 601 height 27
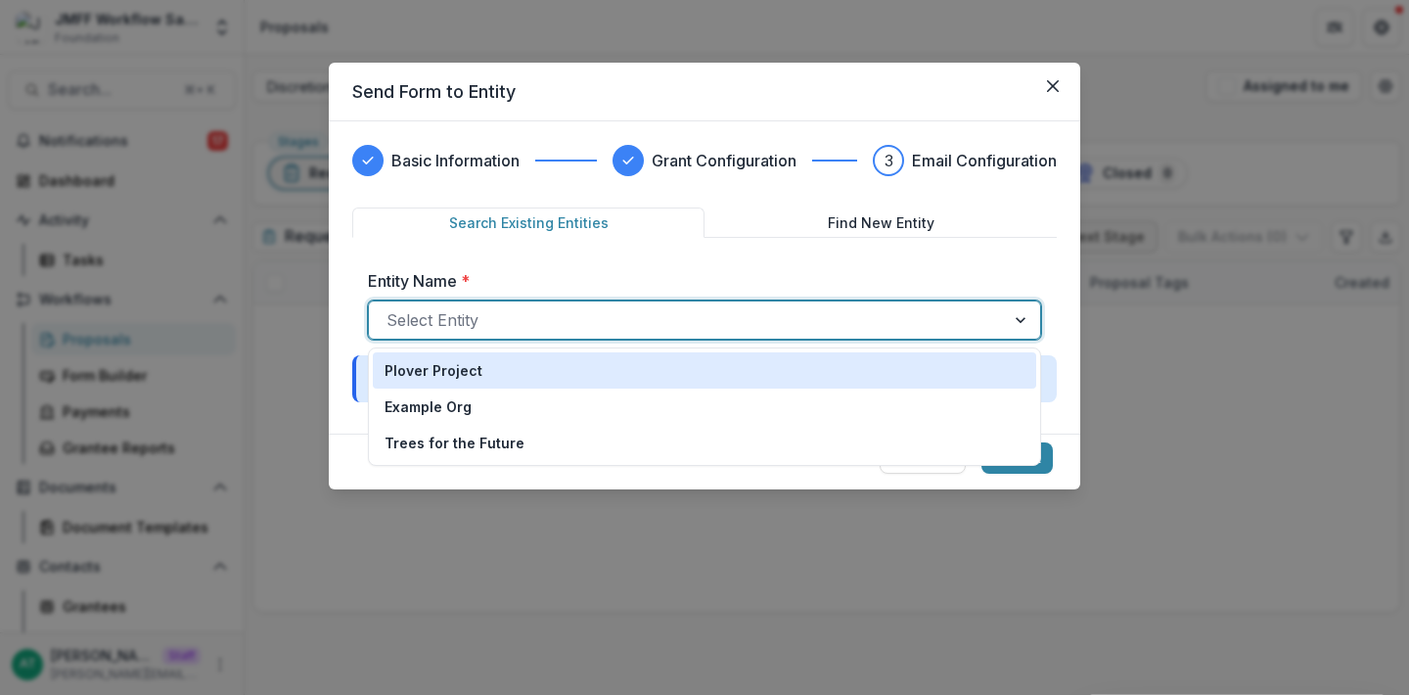
click at [725, 375] on div "Plover Project" at bounding box center [705, 370] width 640 height 21
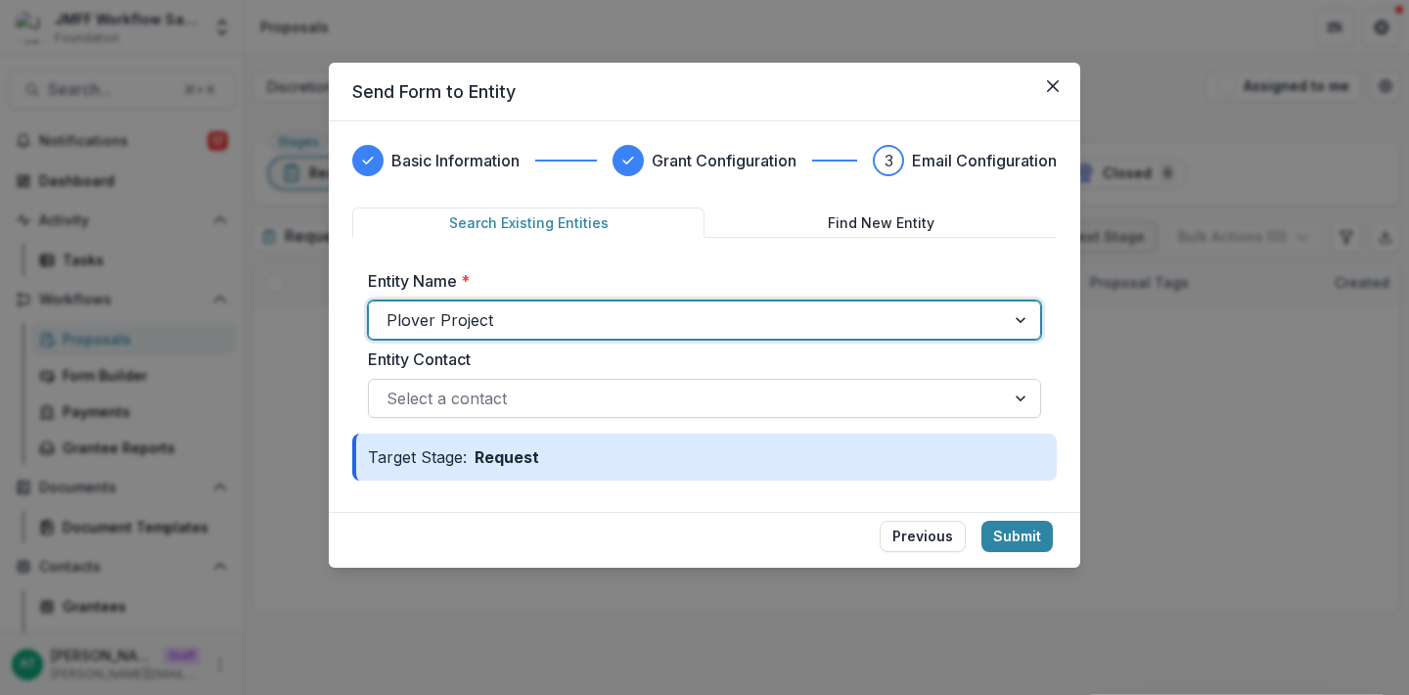
click at [706, 385] on div "Select a contact" at bounding box center [687, 398] width 636 height 31
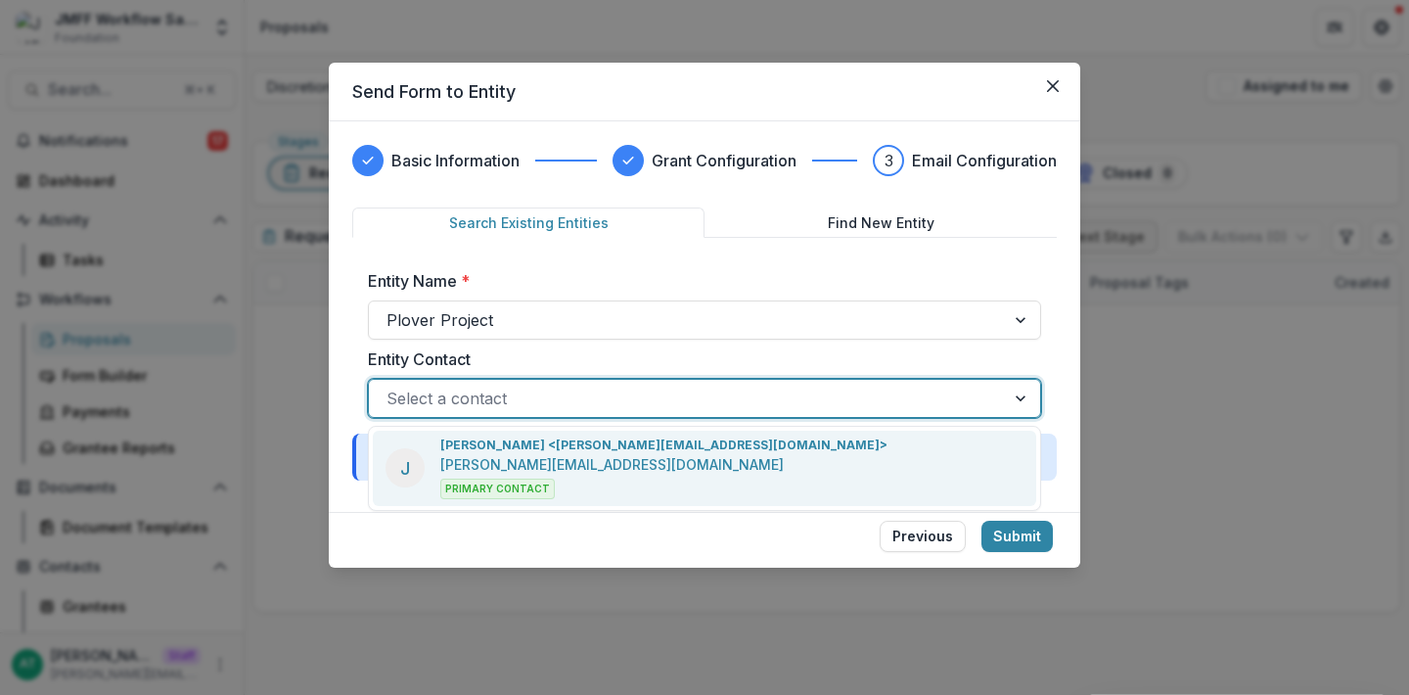
click at [706, 438] on div "J Jane Doe <anna+jmff@trytemelio.com> anna+jmff@trytemelio.com Primary Contact" at bounding box center [704, 468] width 663 height 75
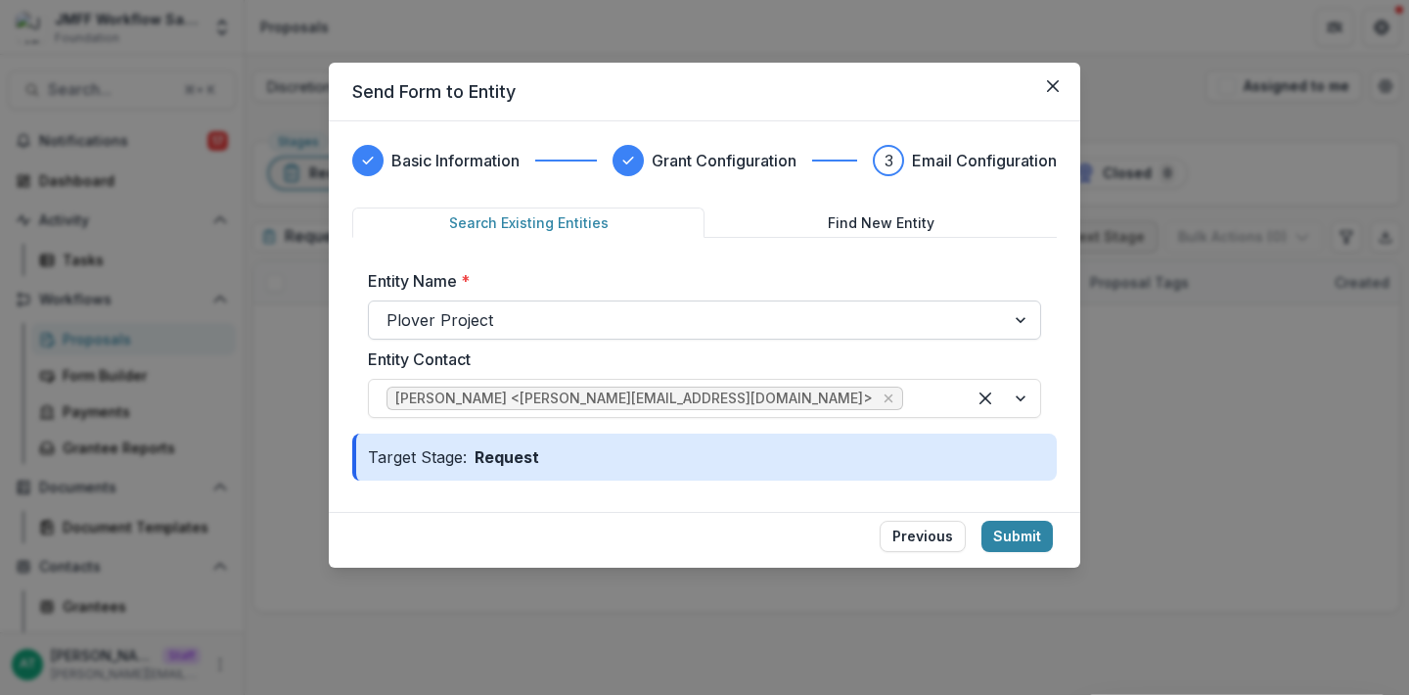
drag, startPoint x: 1014, startPoint y: 539, endPoint x: 739, endPoint y: 306, distance: 360.4
click at [741, 307] on form "Basic Information Grant Configuration 3 Email Configuration Search Existing Ent…" at bounding box center [705, 344] width 752 height 446
click at [739, 306] on div at bounding box center [687, 319] width 601 height 27
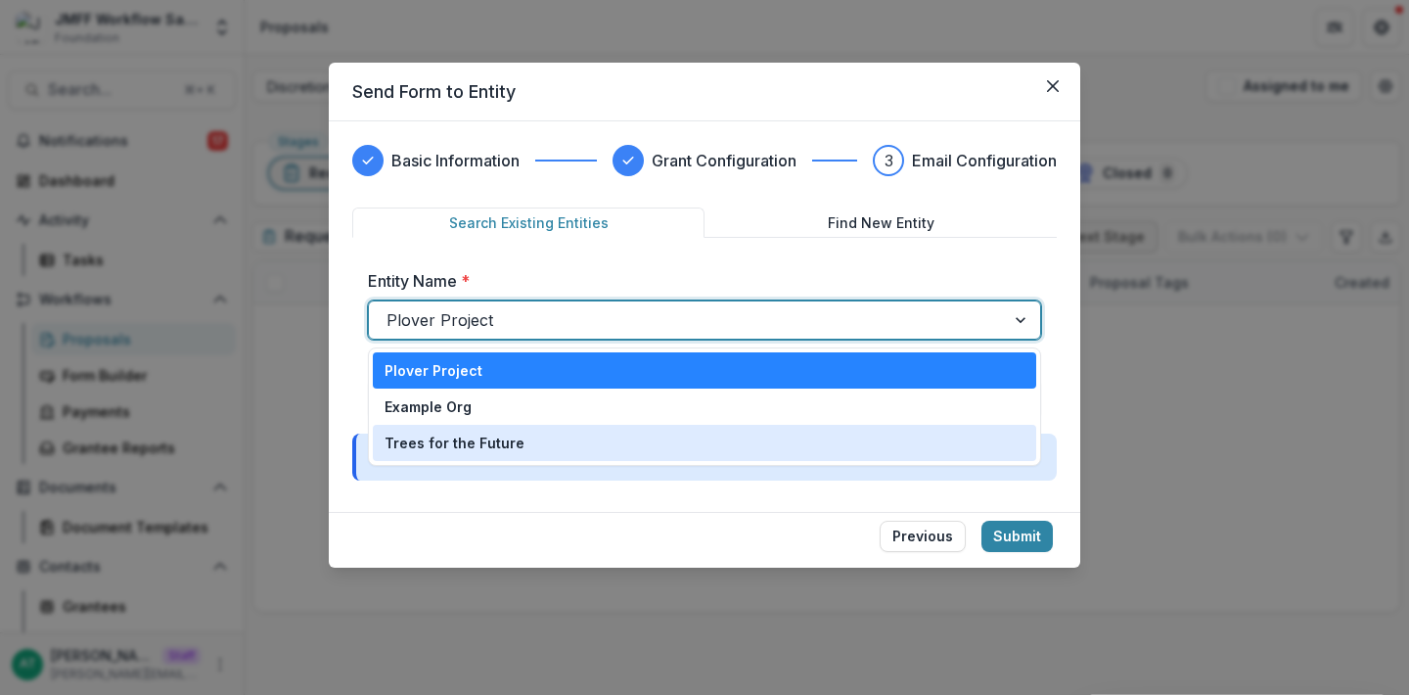
click at [689, 433] on div "Trees for the Future" at bounding box center [705, 443] width 640 height 21
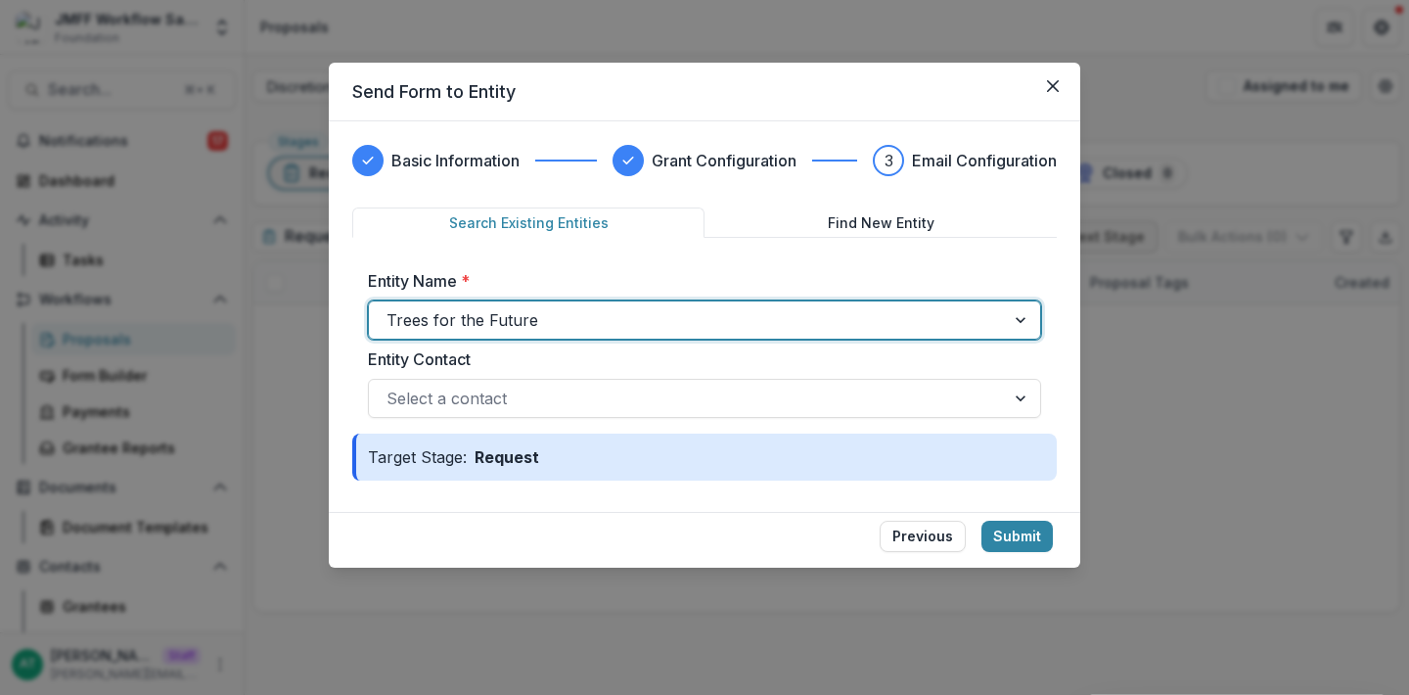
click at [659, 297] on div "Entity Name * option Trees for the Future, selected. Trees for the Future" at bounding box center [704, 304] width 673 height 70
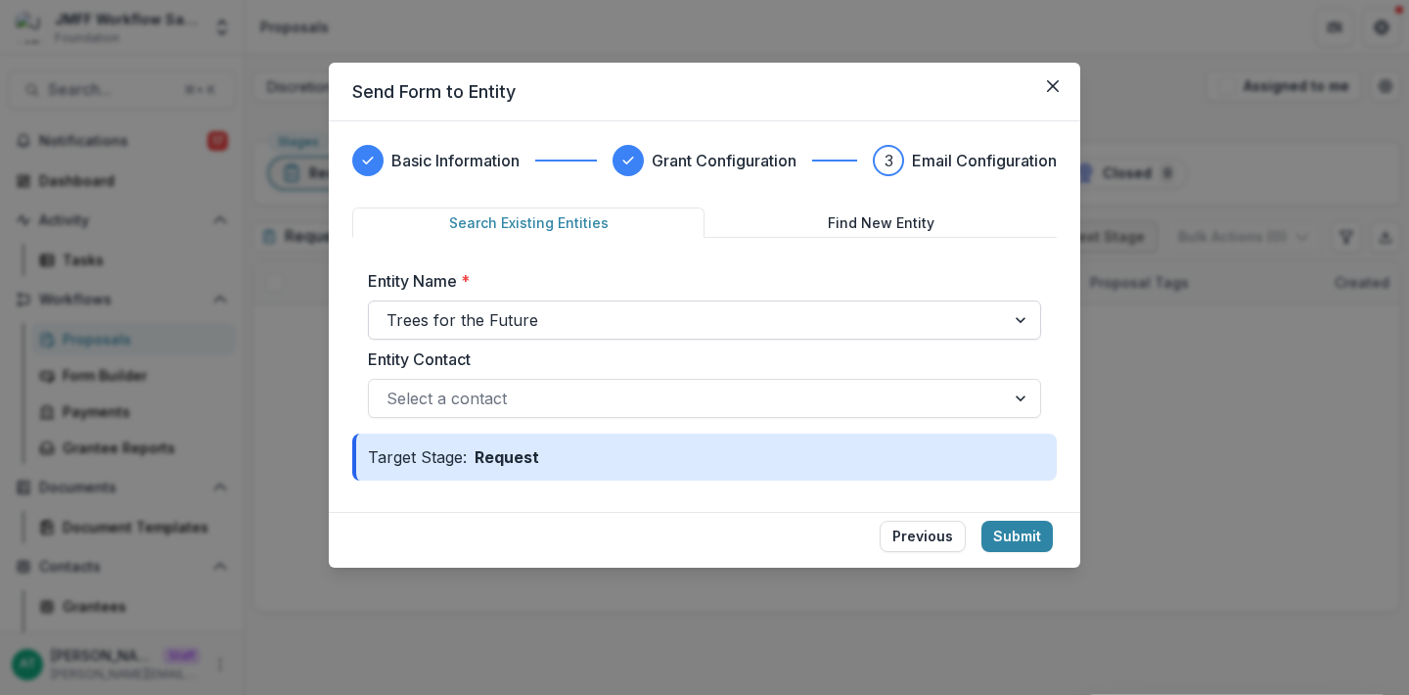
click at [624, 316] on div at bounding box center [687, 319] width 601 height 27
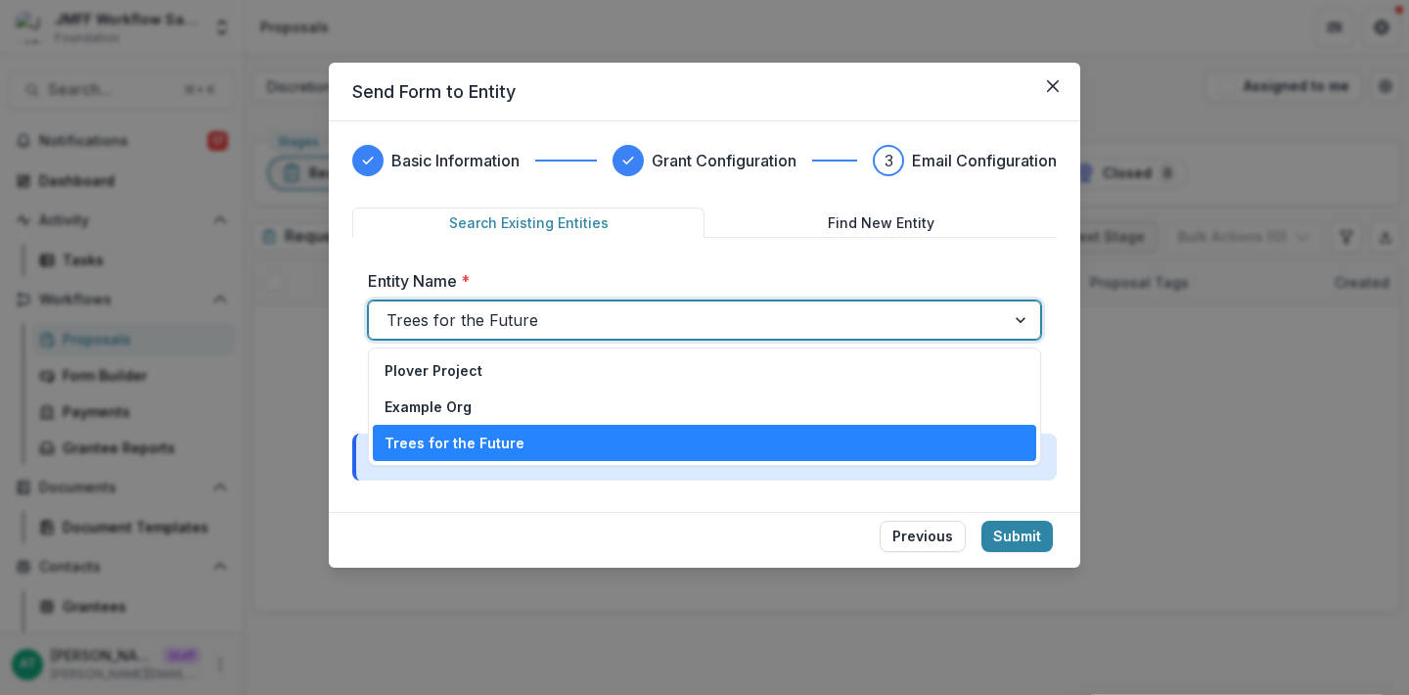
click at [613, 355] on div "Plover Project" at bounding box center [704, 370] width 663 height 36
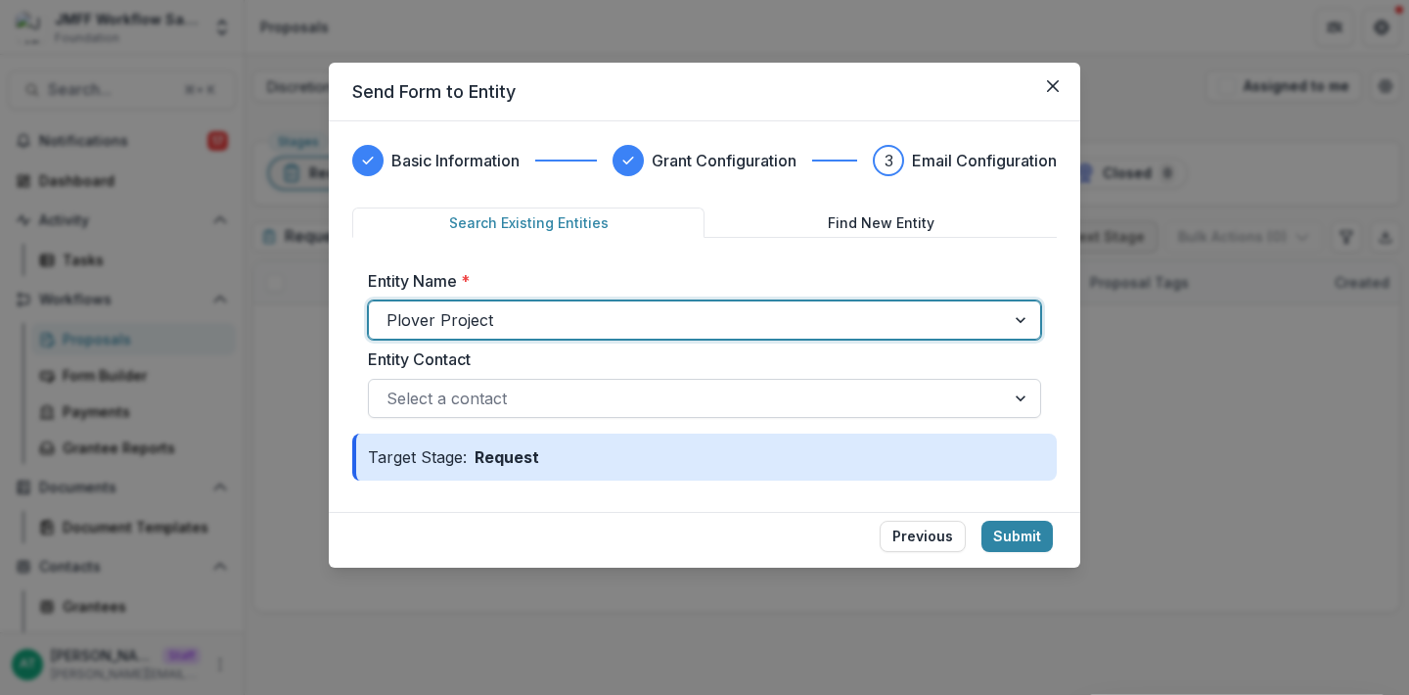
click at [604, 410] on div at bounding box center [687, 398] width 601 height 27
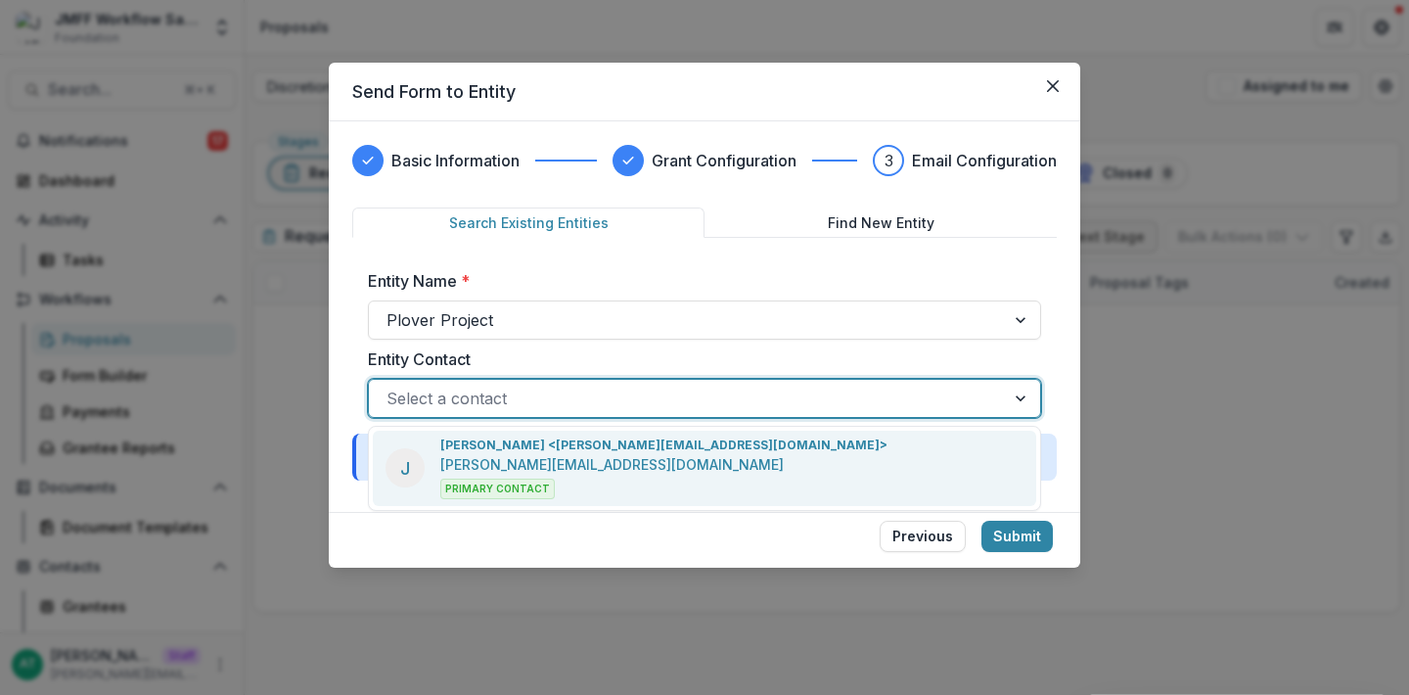
click at [614, 454] on p "anna+jmff@trytemelio.com" at bounding box center [611, 464] width 343 height 21
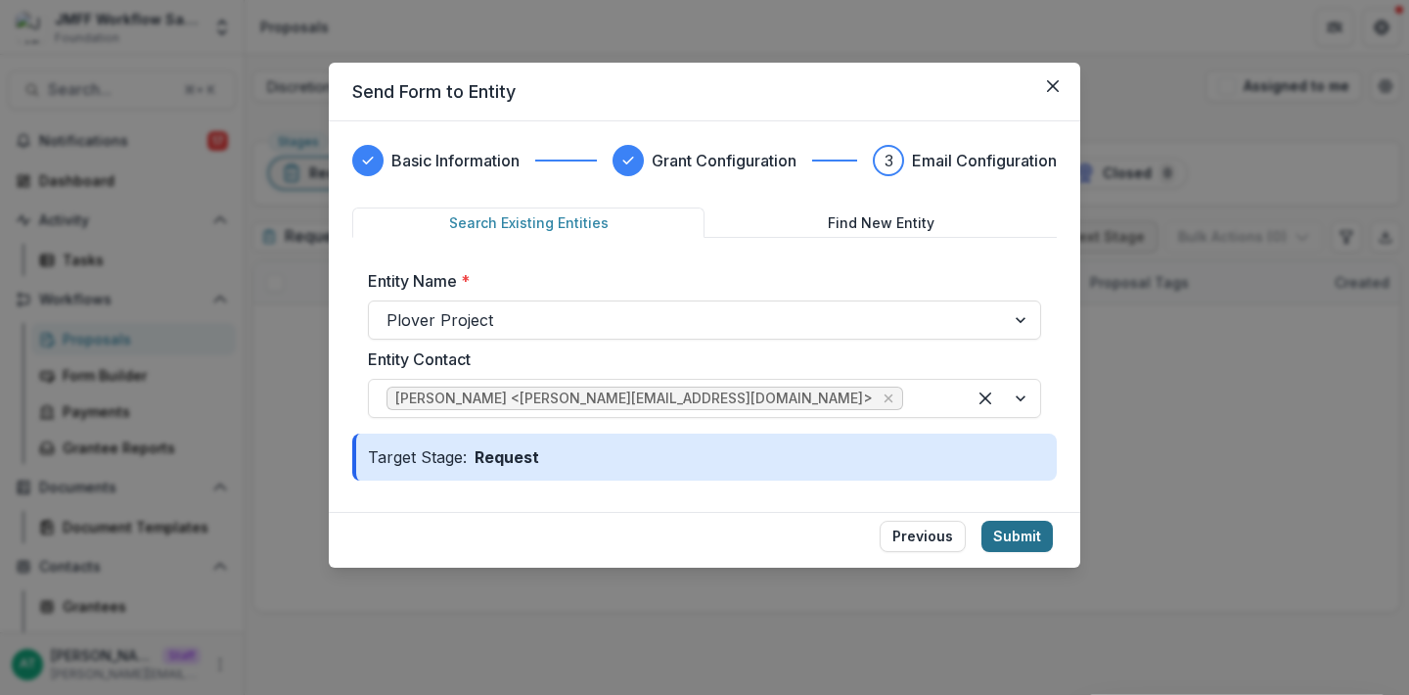
click at [1001, 530] on button "Submit" at bounding box center [1017, 536] width 71 height 31
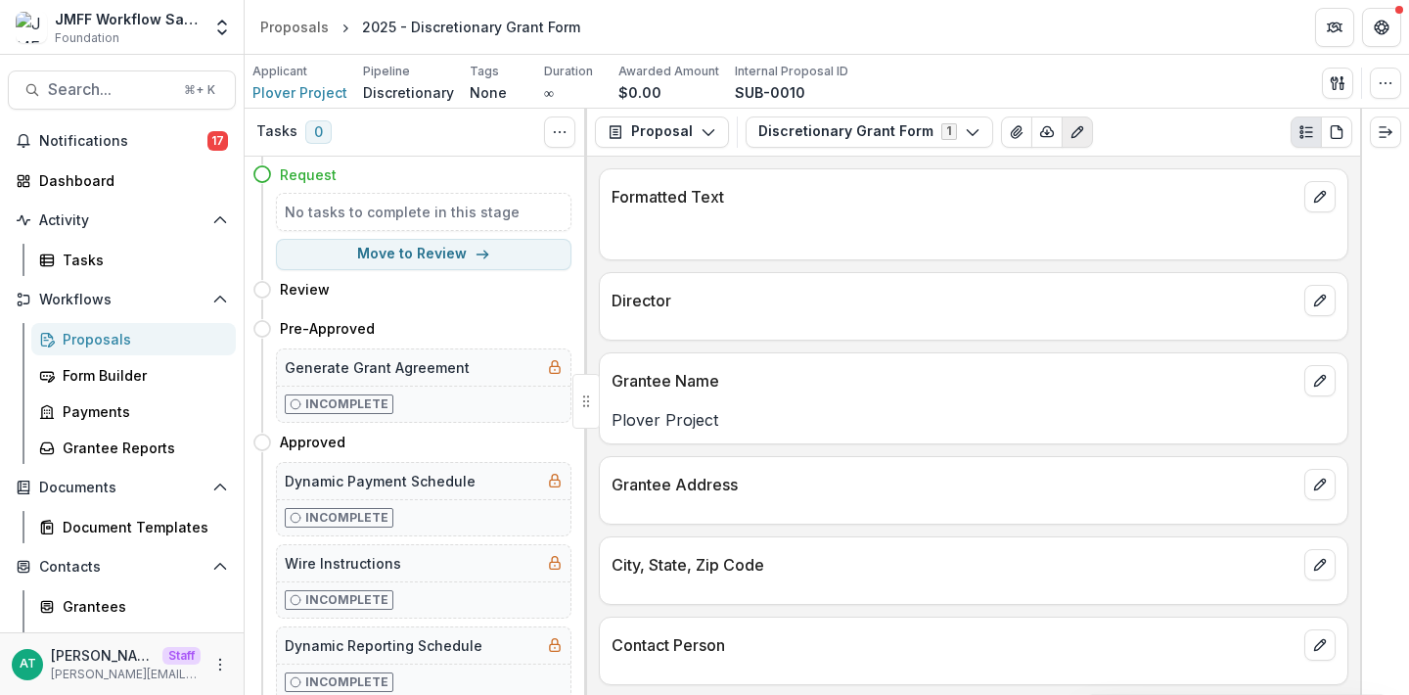
click at [1069, 139] on button "Edit as form" at bounding box center [1077, 131] width 31 height 31
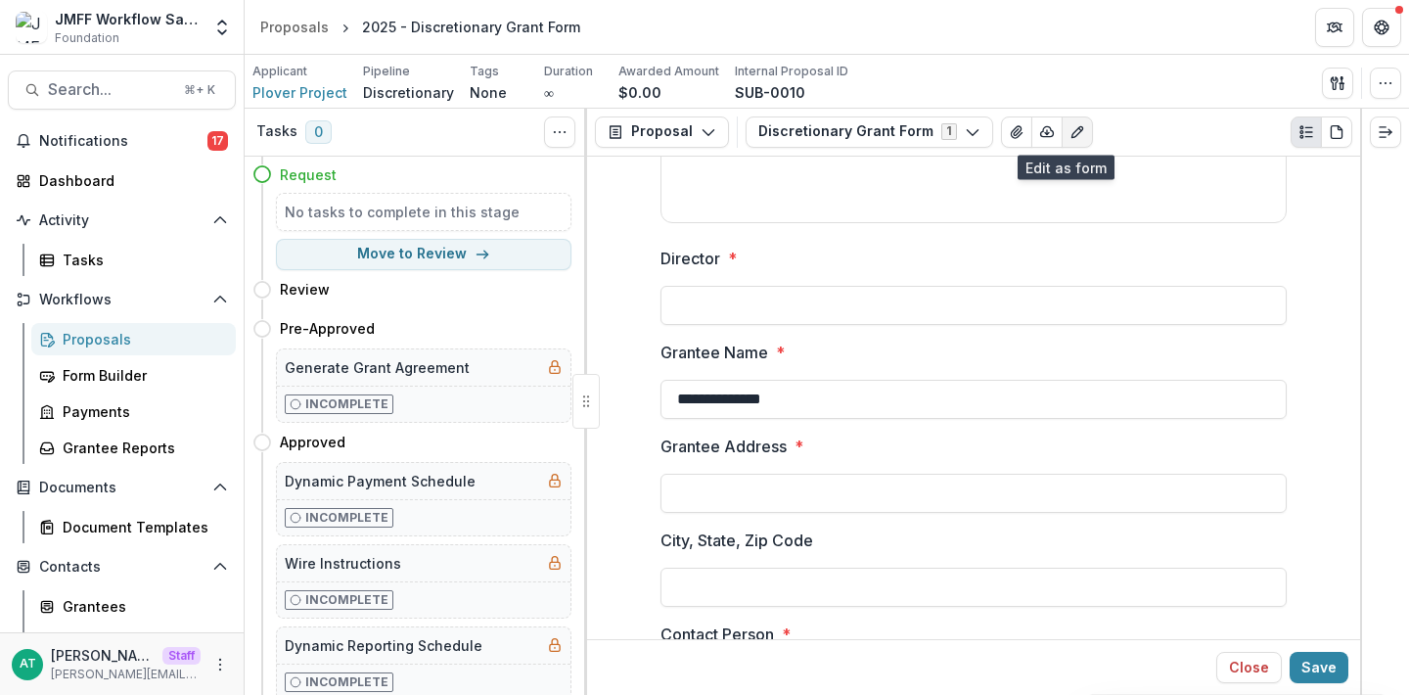
scroll to position [729, 0]
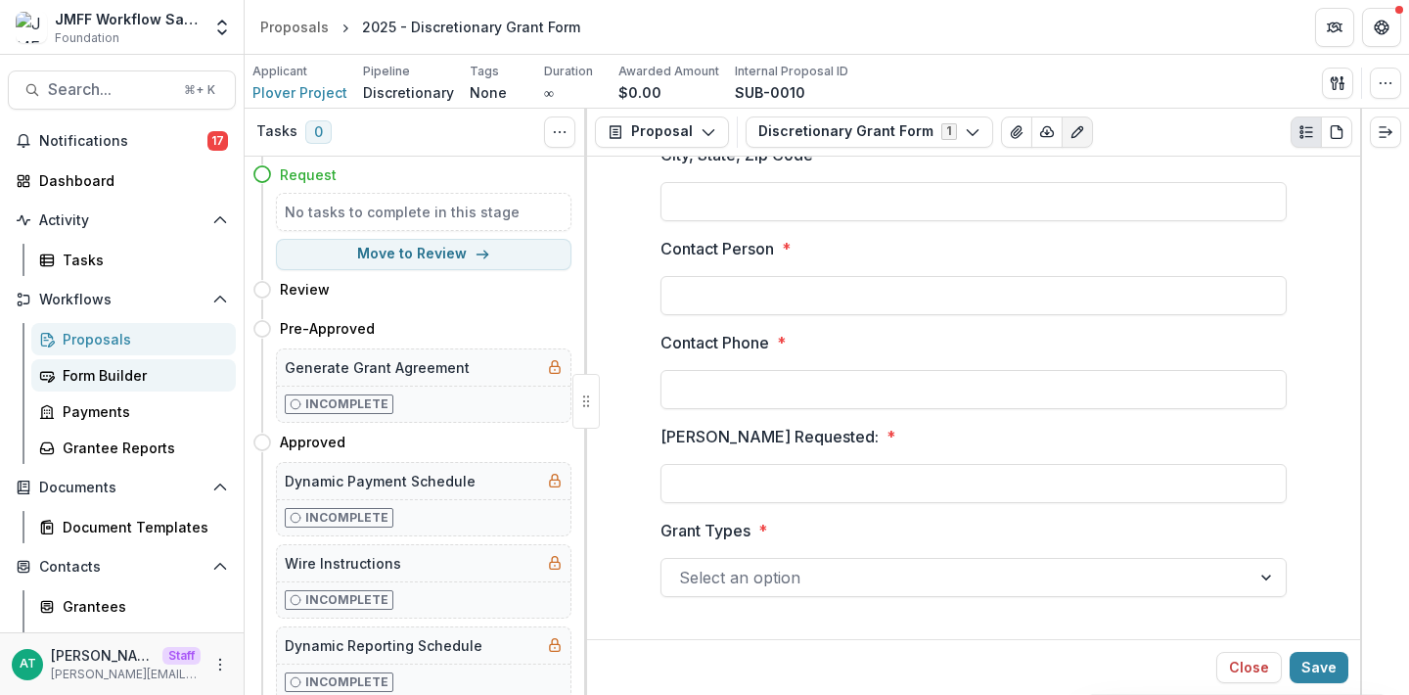
click at [131, 377] on div "Form Builder" at bounding box center [142, 375] width 158 height 21
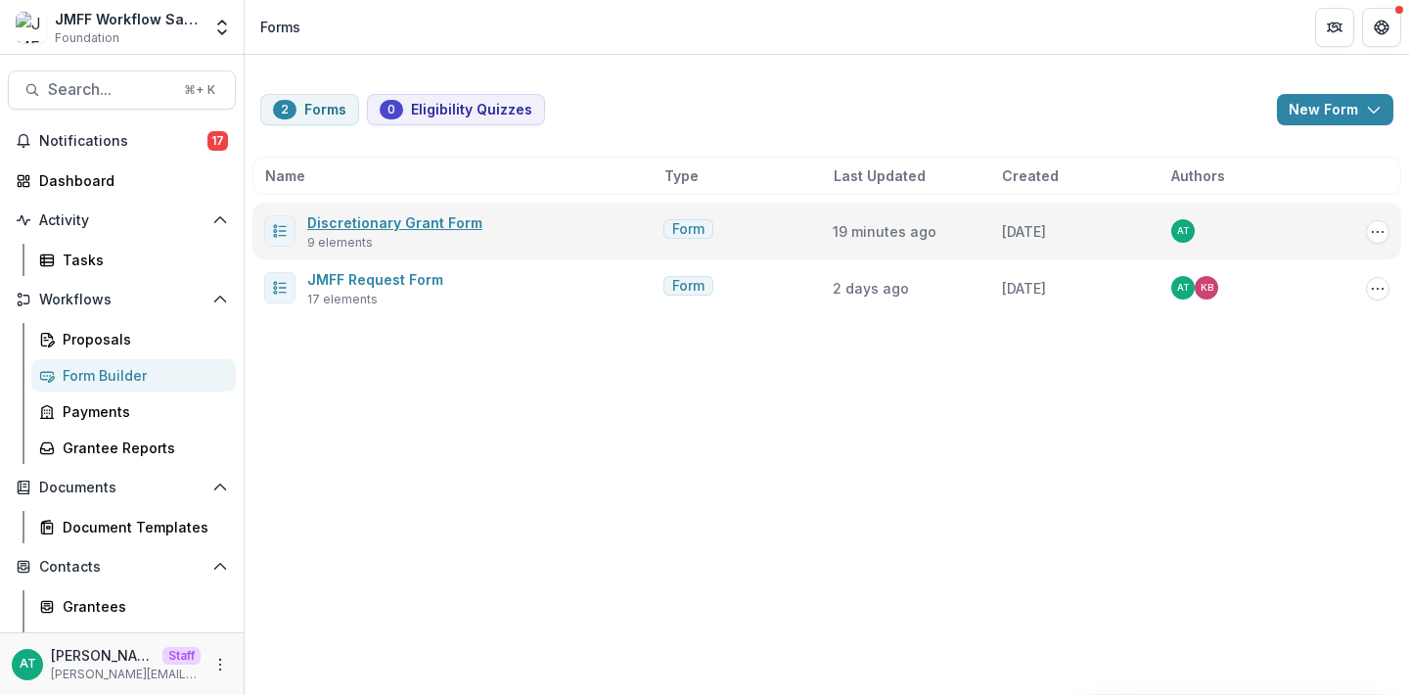
click at [407, 222] on link "Discretionary Grant Form" at bounding box center [394, 222] width 175 height 17
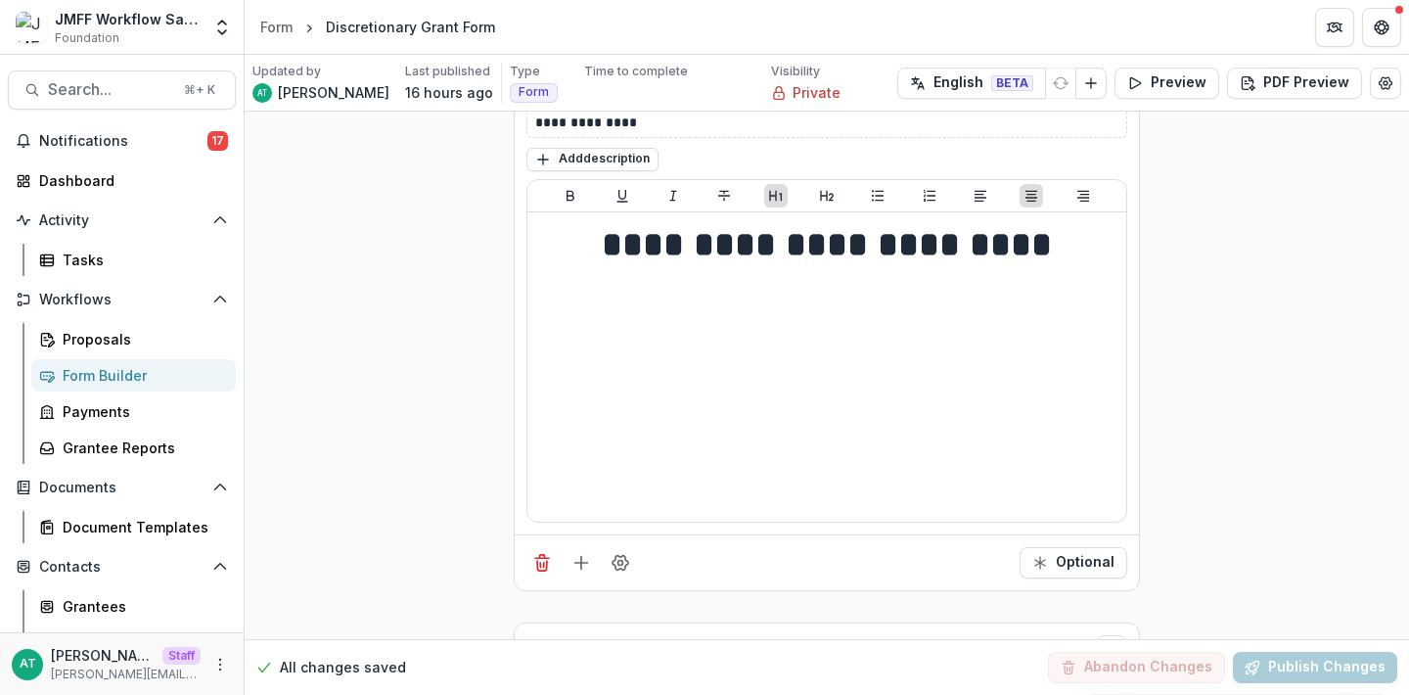
scroll to position [87, 0]
click at [571, 565] on icon "Add field" at bounding box center [581, 564] width 20 height 20
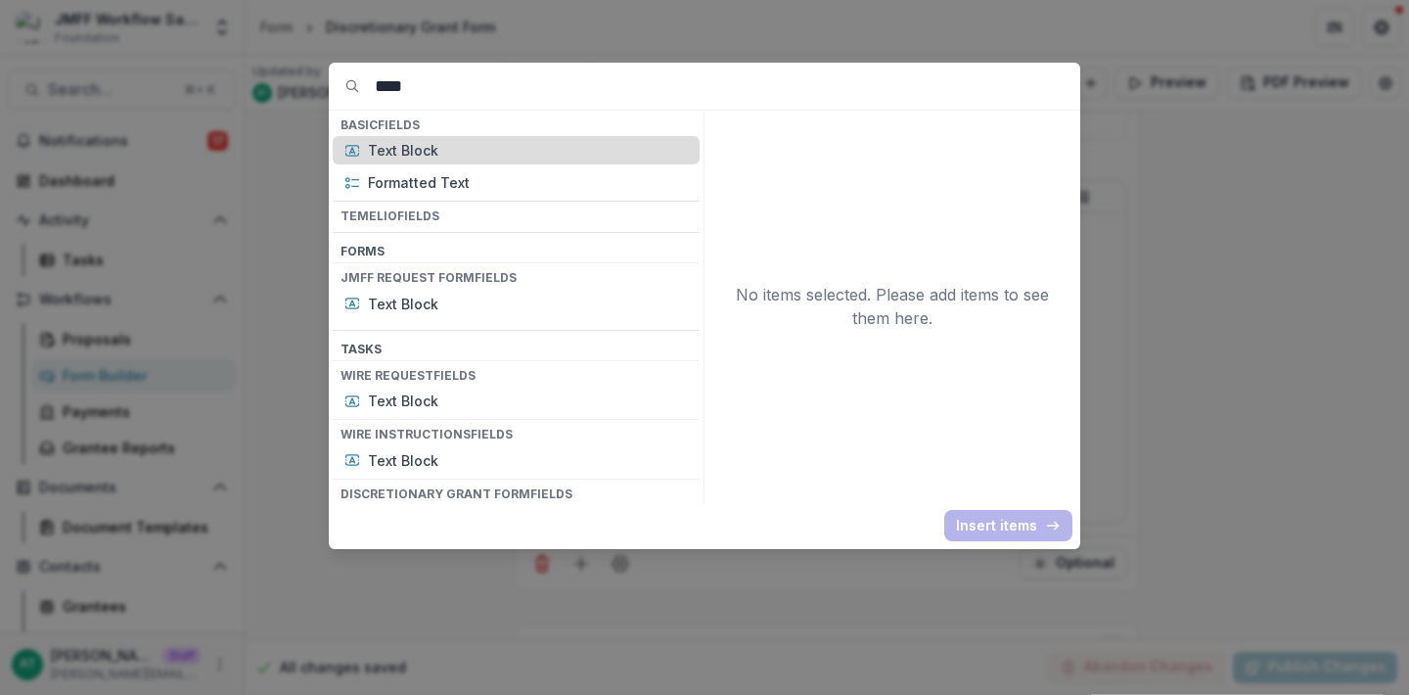
type input "****"
click at [460, 156] on p "Text Block" at bounding box center [528, 150] width 320 height 21
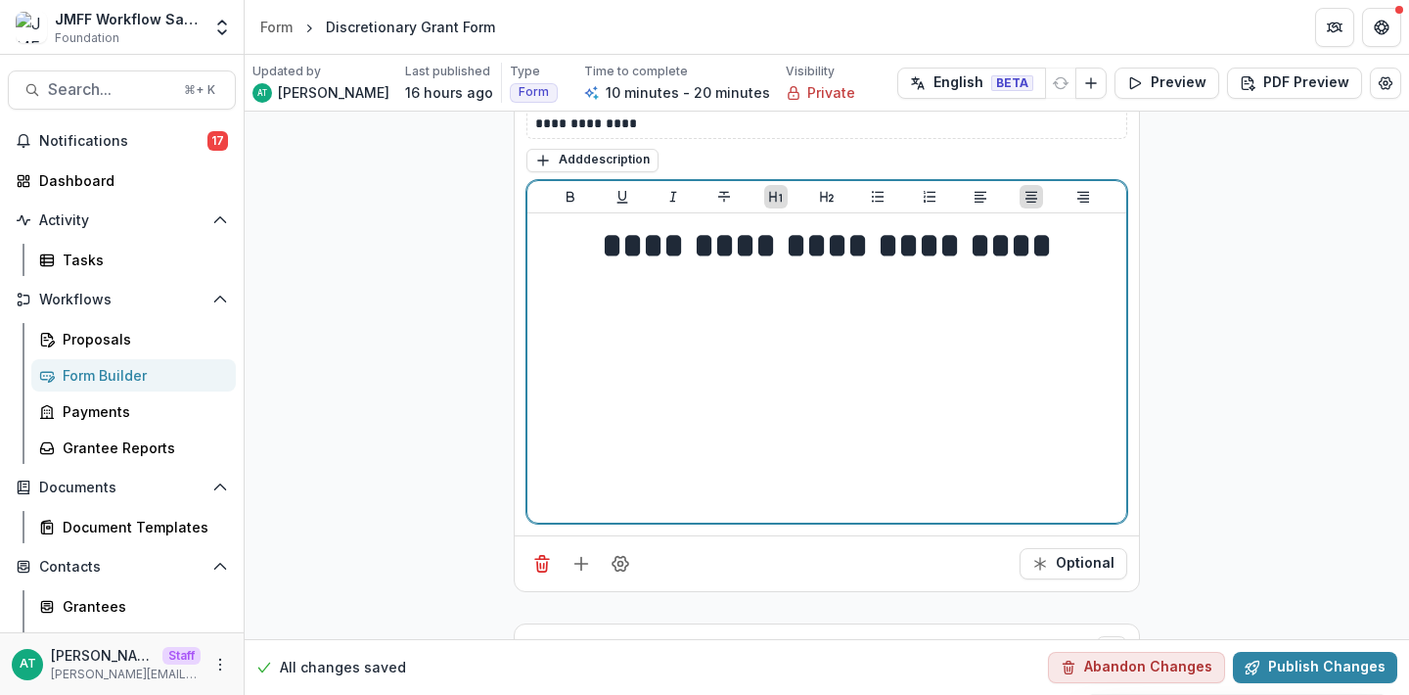
click at [758, 251] on h1 "**********" at bounding box center [826, 245] width 583 height 49
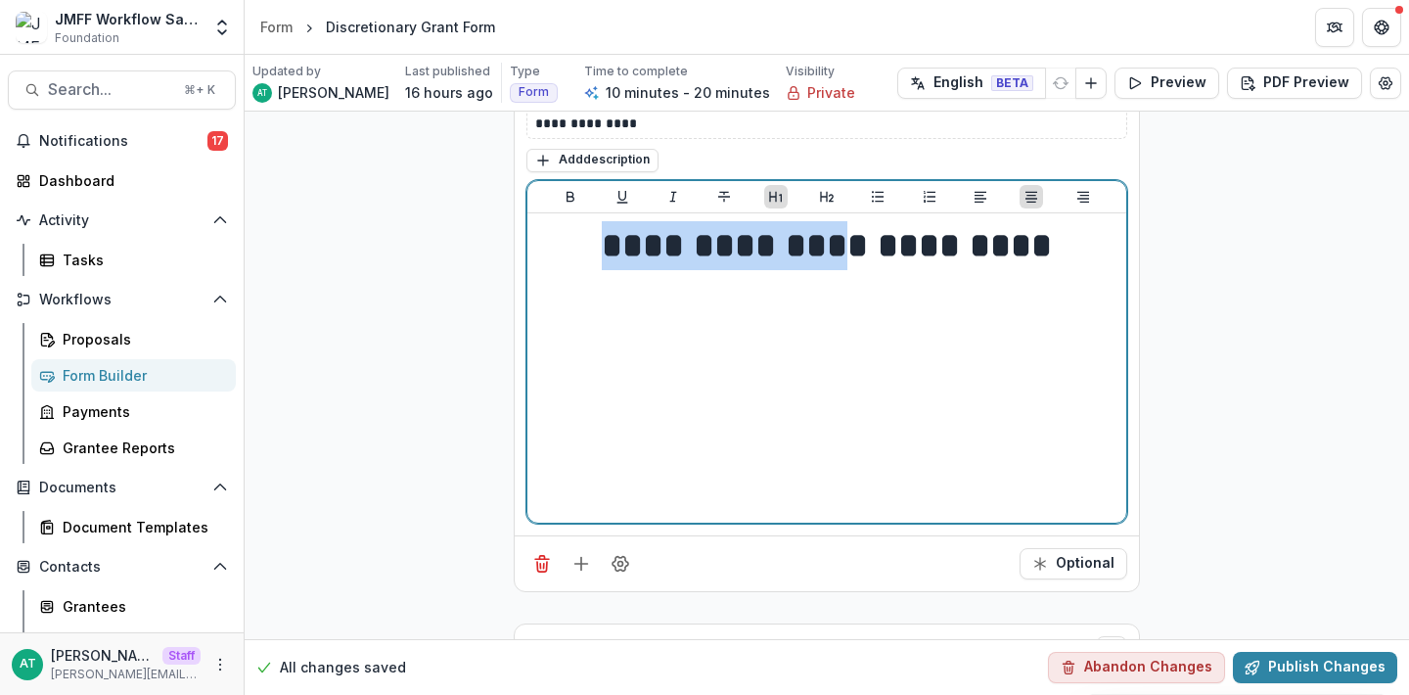
click at [758, 251] on h1 "**********" at bounding box center [826, 245] width 583 height 49
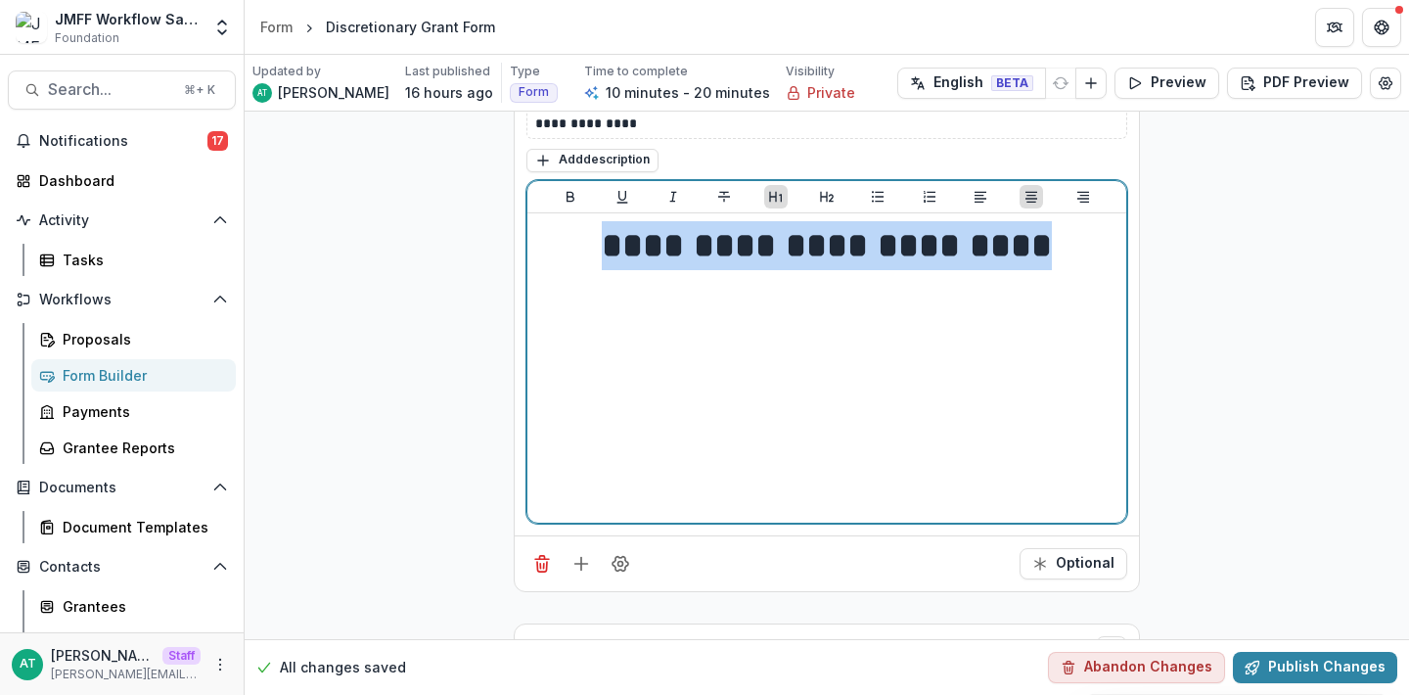
click at [758, 251] on h1 "**********" at bounding box center [826, 245] width 583 height 49
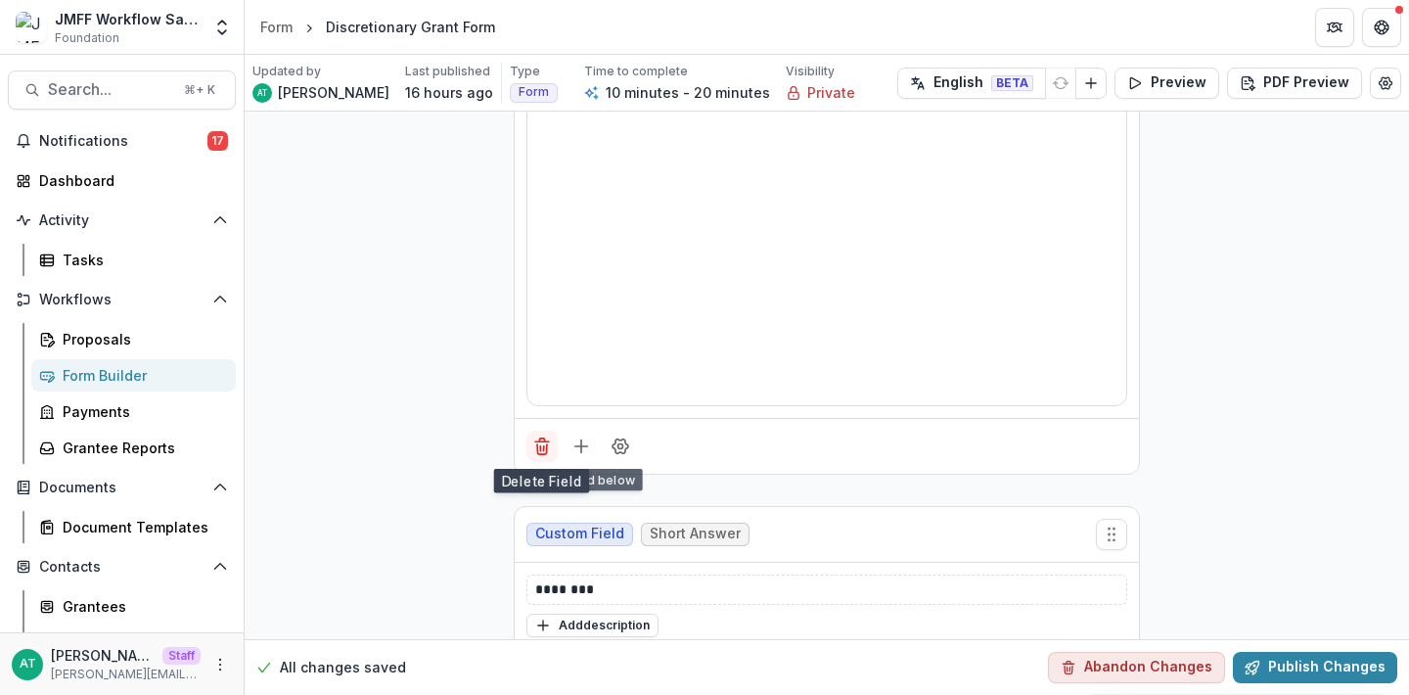
click at [543, 434] on button "Delete field" at bounding box center [541, 446] width 31 height 31
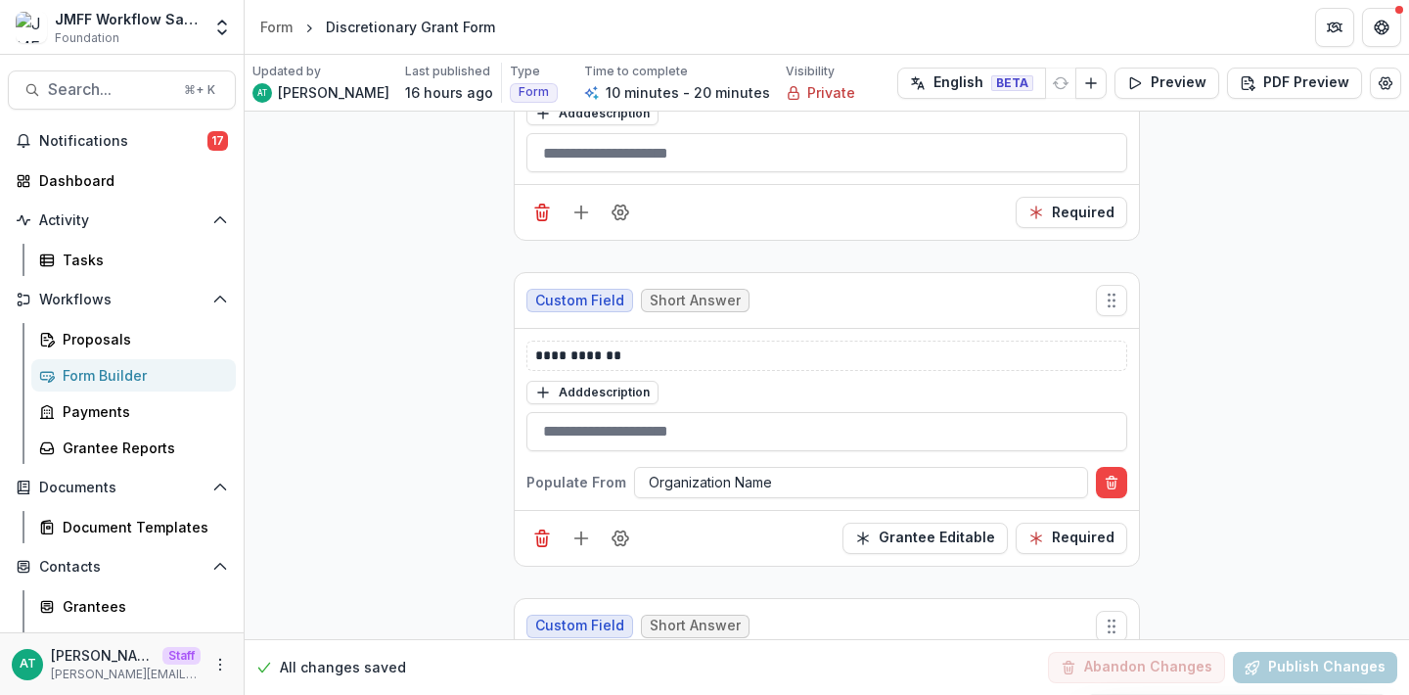
scroll to position [468, 0]
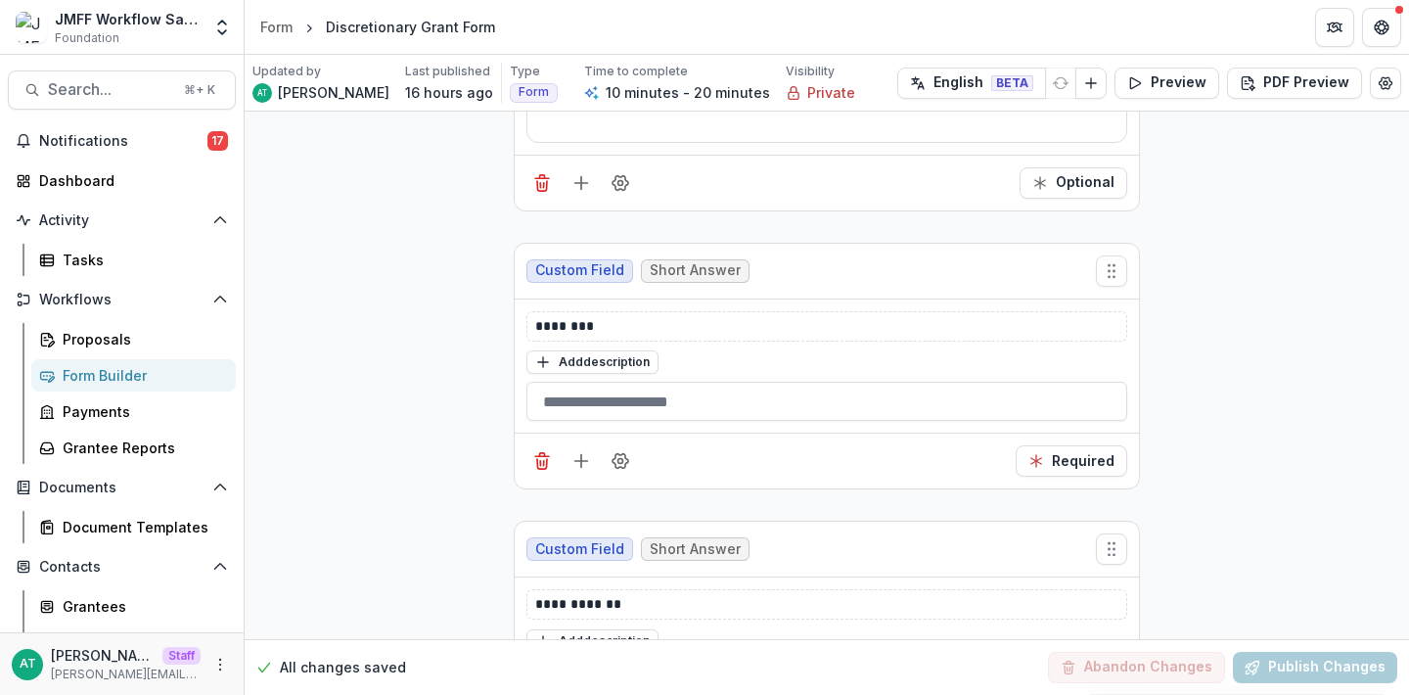
click at [114, 359] on link "Form Builder" at bounding box center [133, 375] width 205 height 32
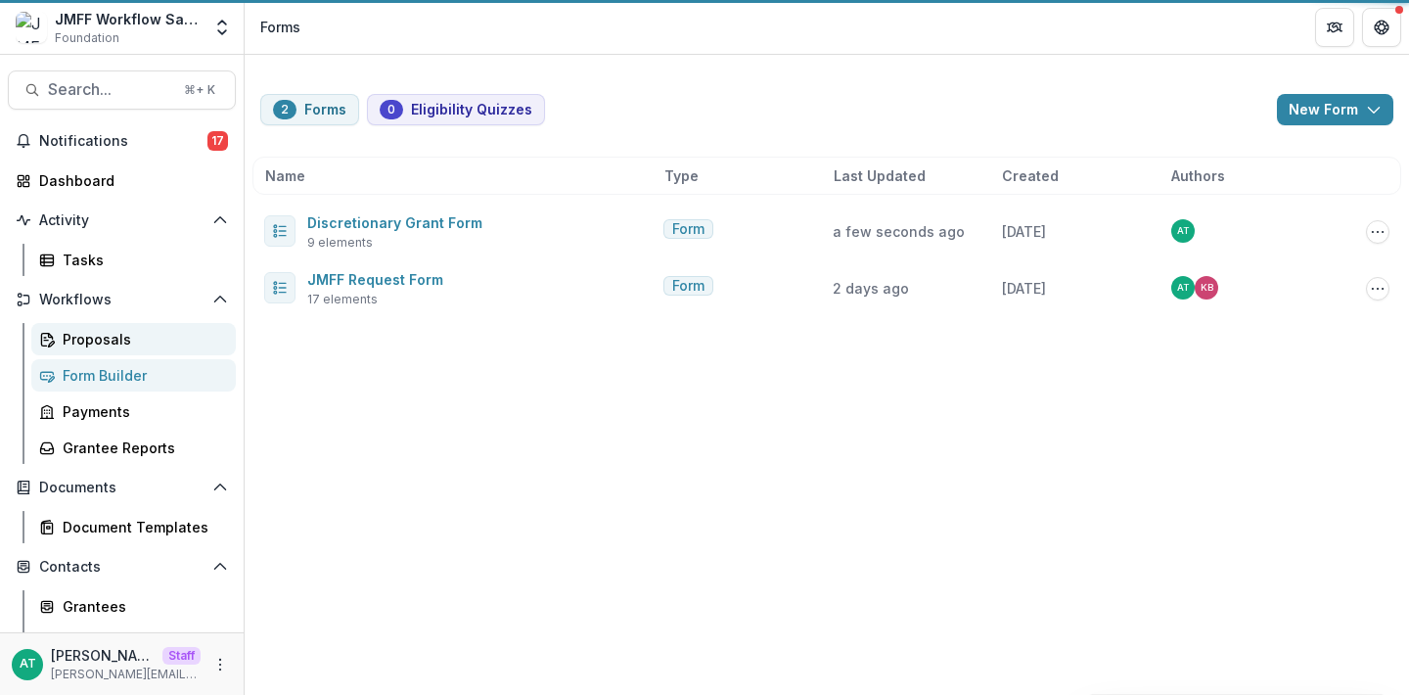
click at [112, 344] on div "Proposals" at bounding box center [142, 339] width 158 height 21
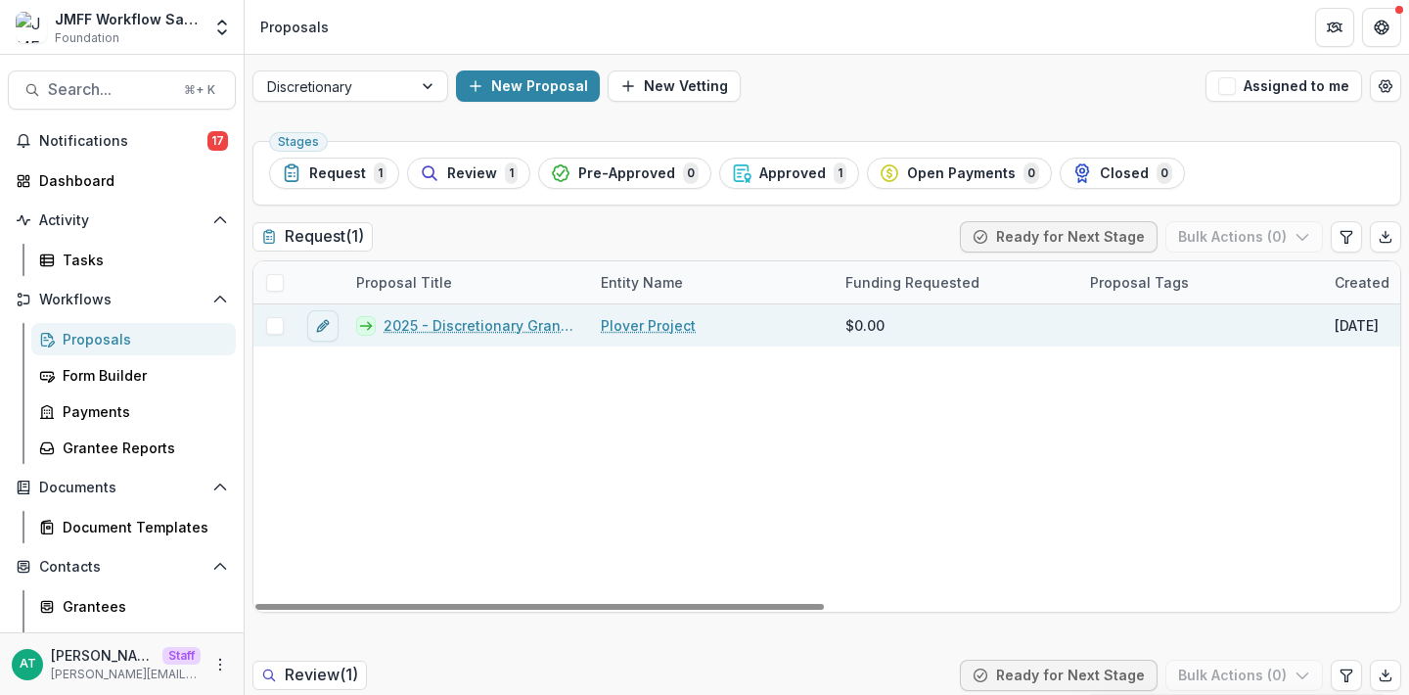
click at [469, 326] on link "2025 - Discretionary Grant Form" at bounding box center [481, 325] width 194 height 21
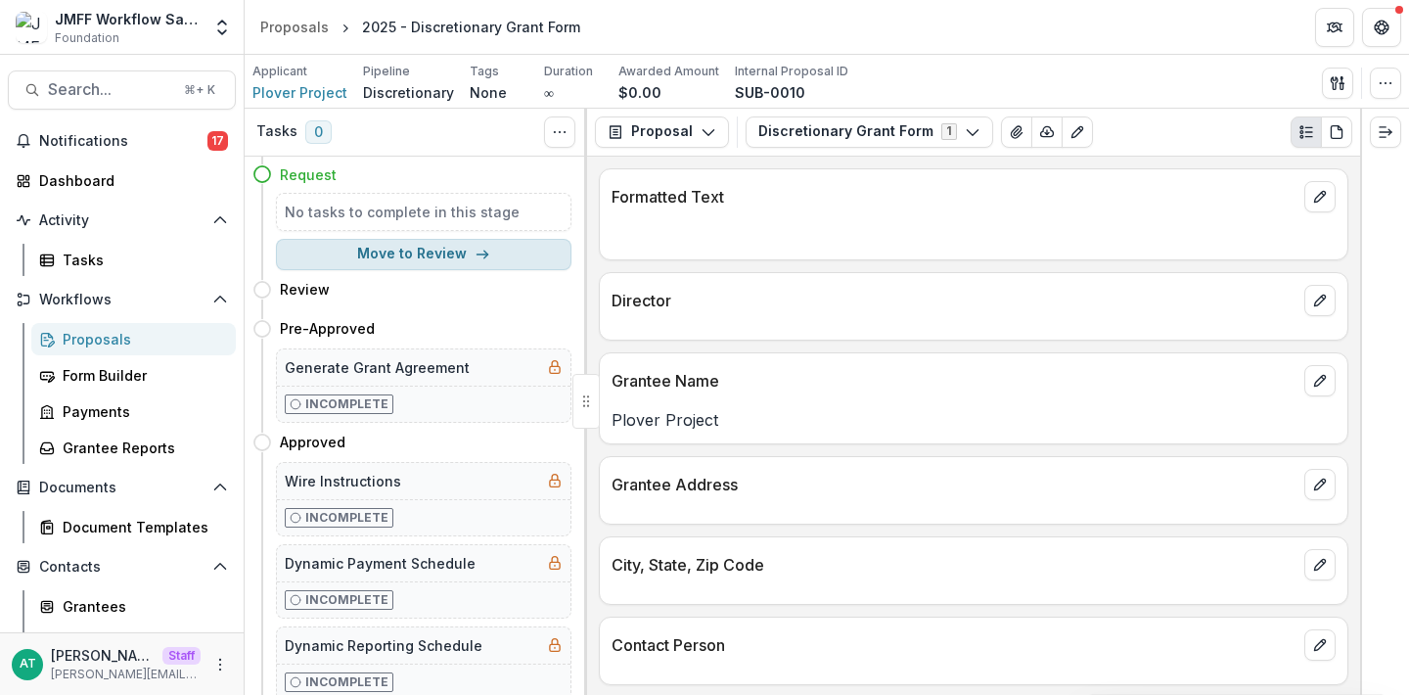
click at [411, 257] on button "Move to Review" at bounding box center [424, 254] width 296 height 31
select select "******"
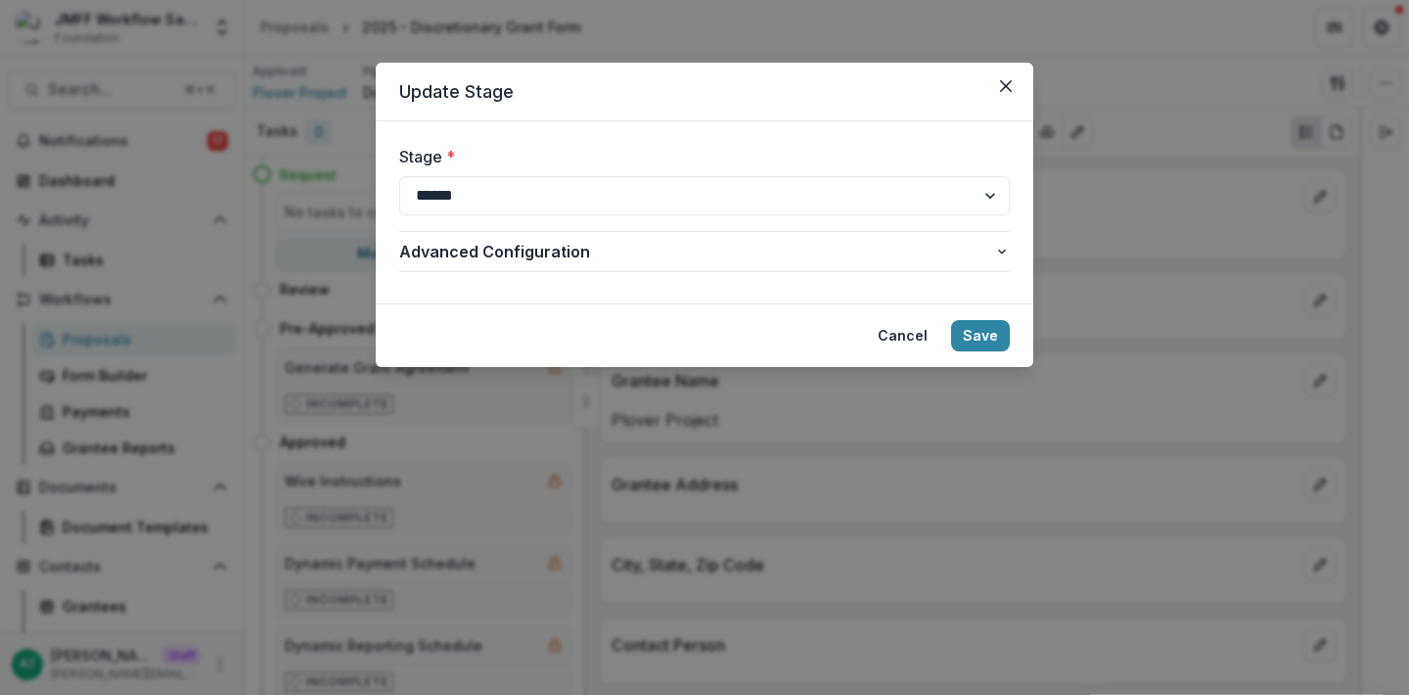
click at [391, 453] on div "**********" at bounding box center [704, 347] width 1409 height 695
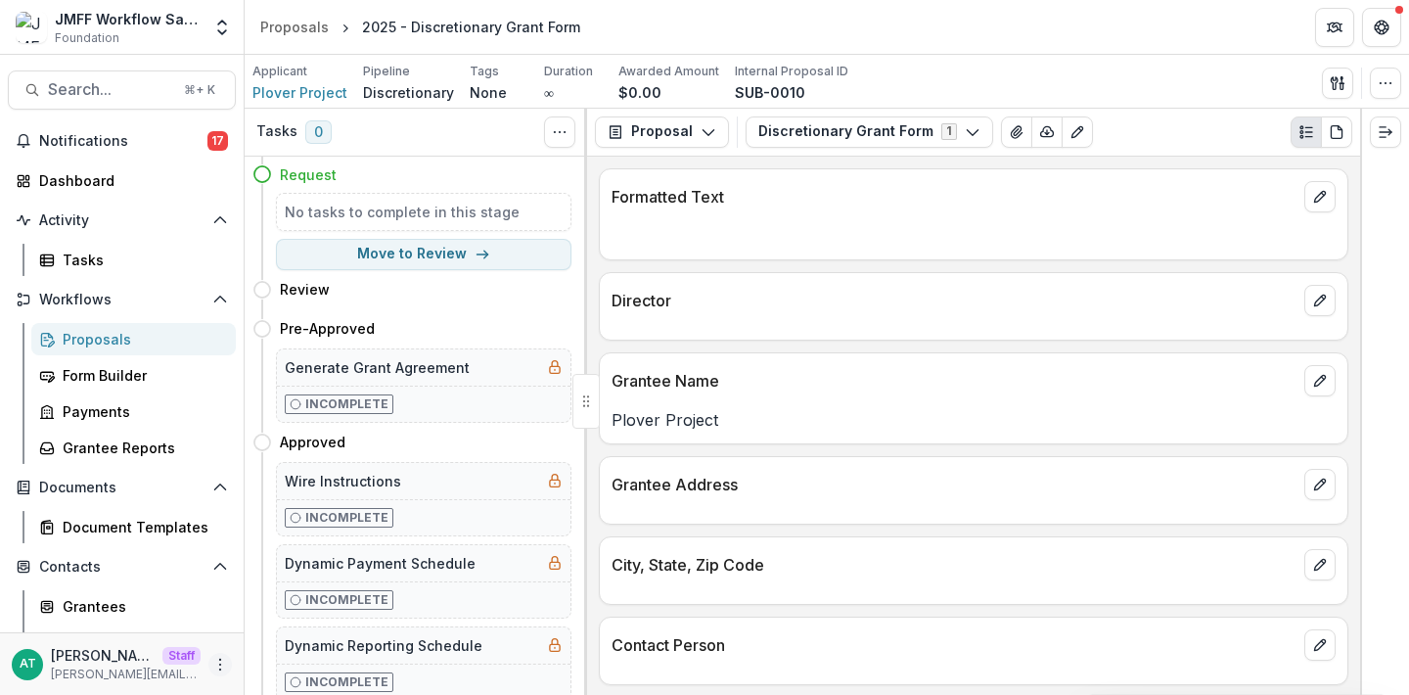
click at [212, 658] on icon "More" at bounding box center [220, 665] width 16 height 16
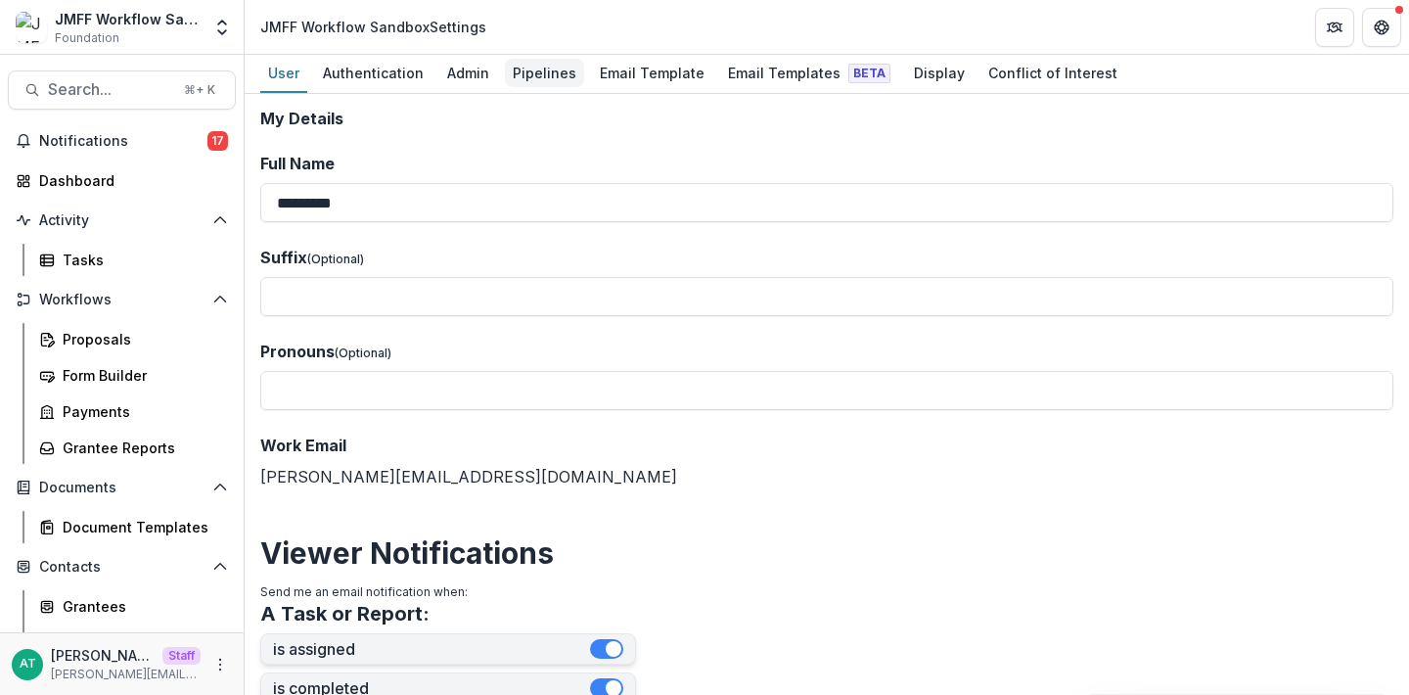
click at [505, 78] on div "Pipelines" at bounding box center [544, 73] width 79 height 28
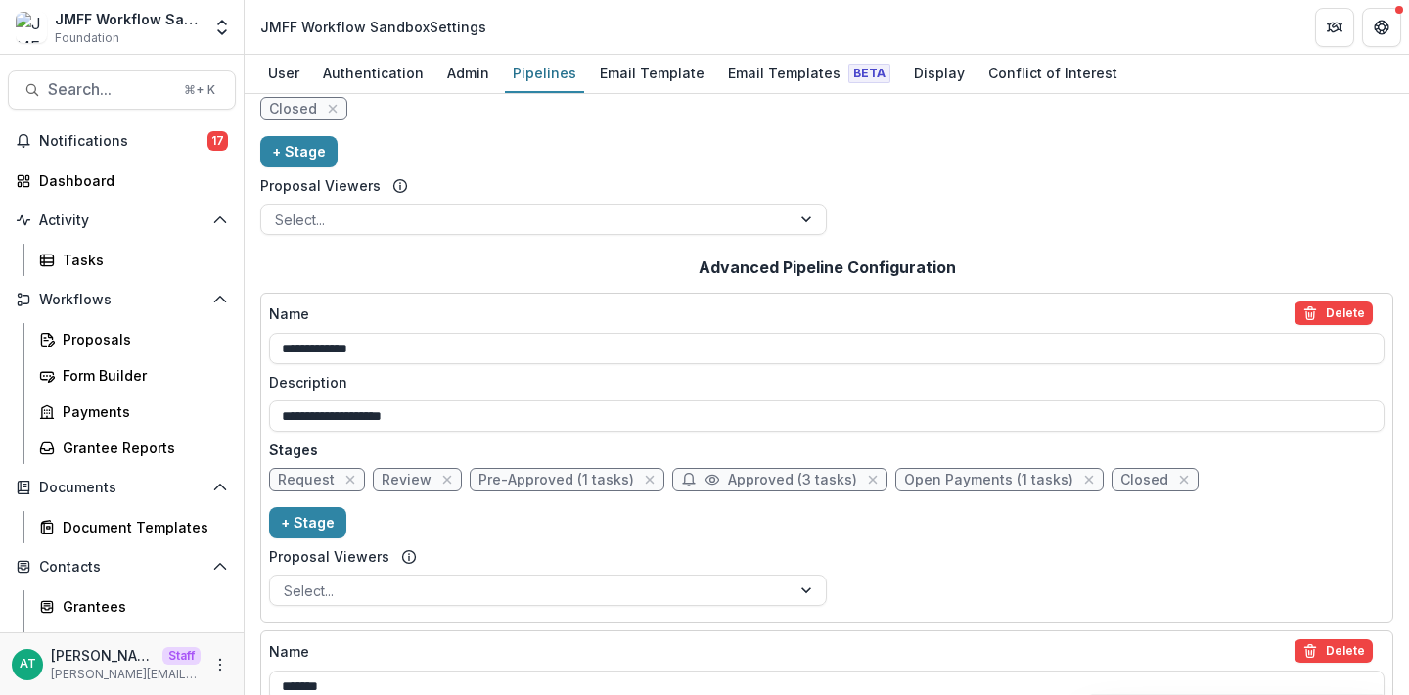
scroll to position [208, 0]
click at [407, 477] on span "Review" at bounding box center [407, 479] width 50 height 17
select select "******"
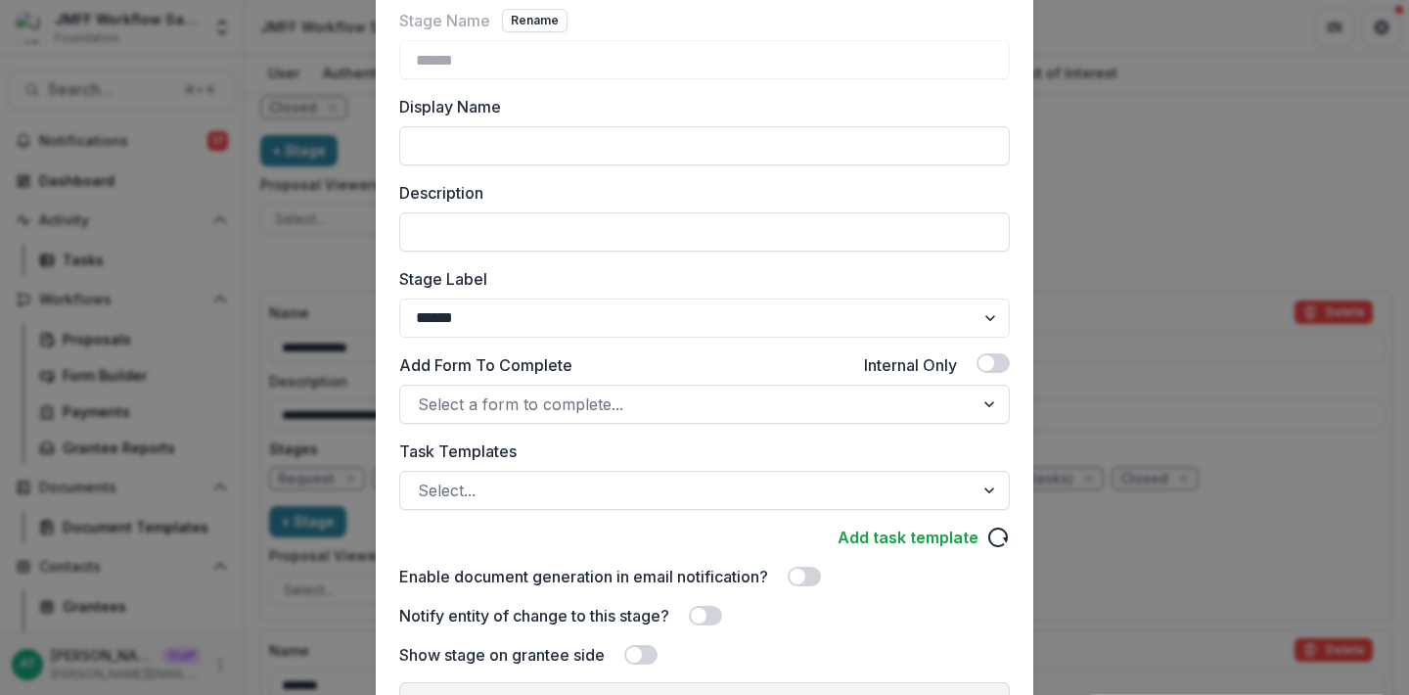
scroll to position [151, 0]
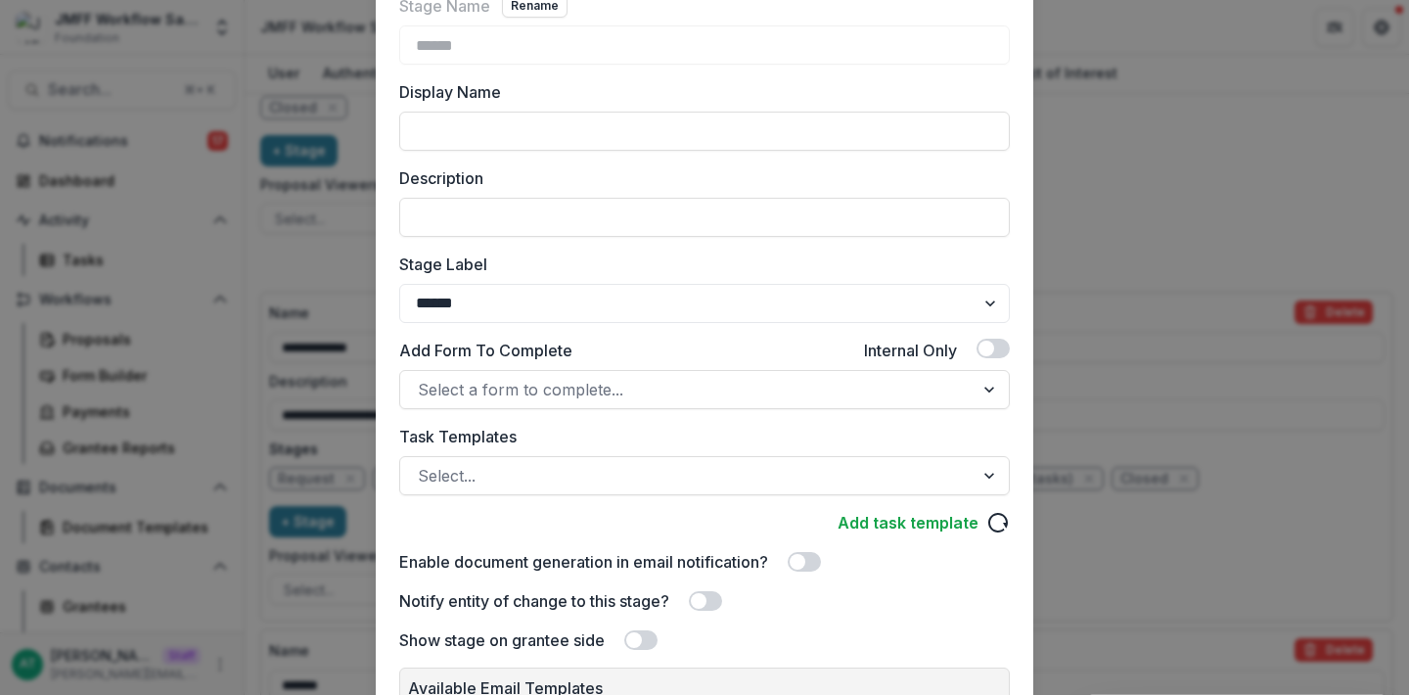
click at [521, 514] on div "Add task template" at bounding box center [704, 522] width 611 height 23
click at [514, 473] on div at bounding box center [687, 475] width 538 height 27
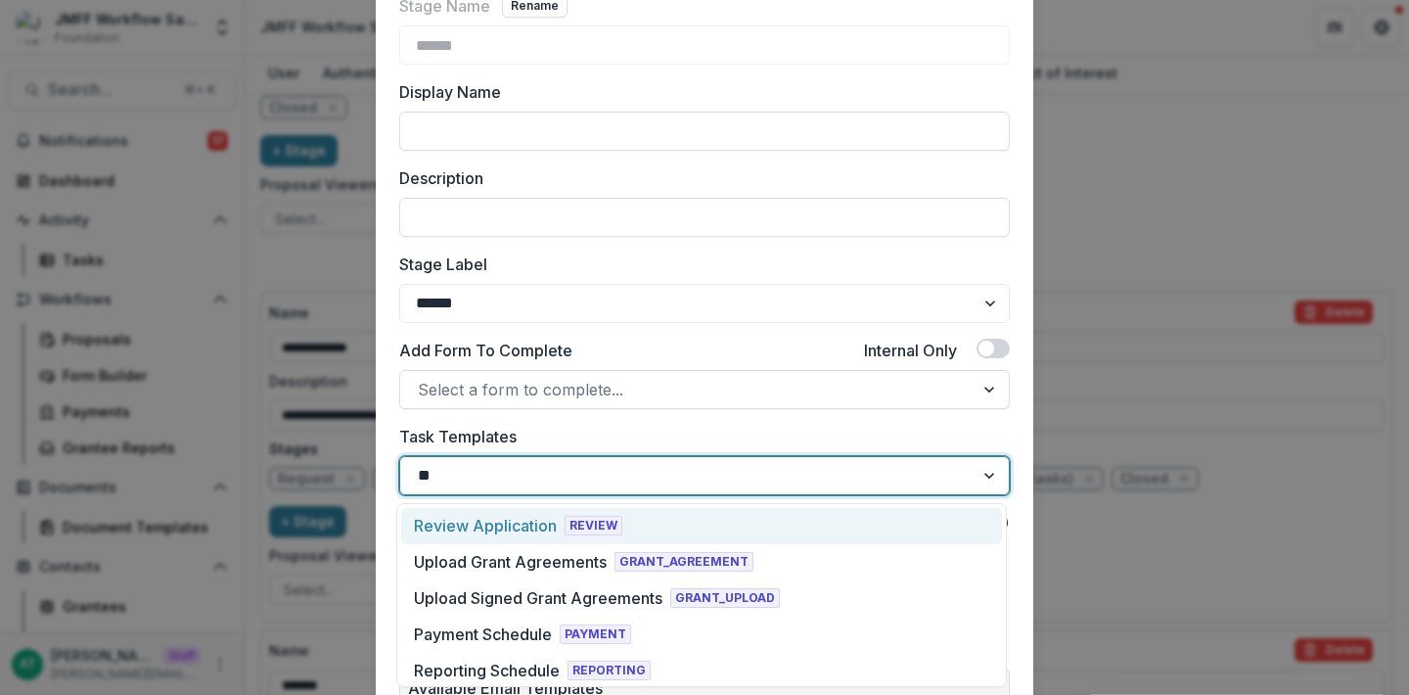
type input "***"
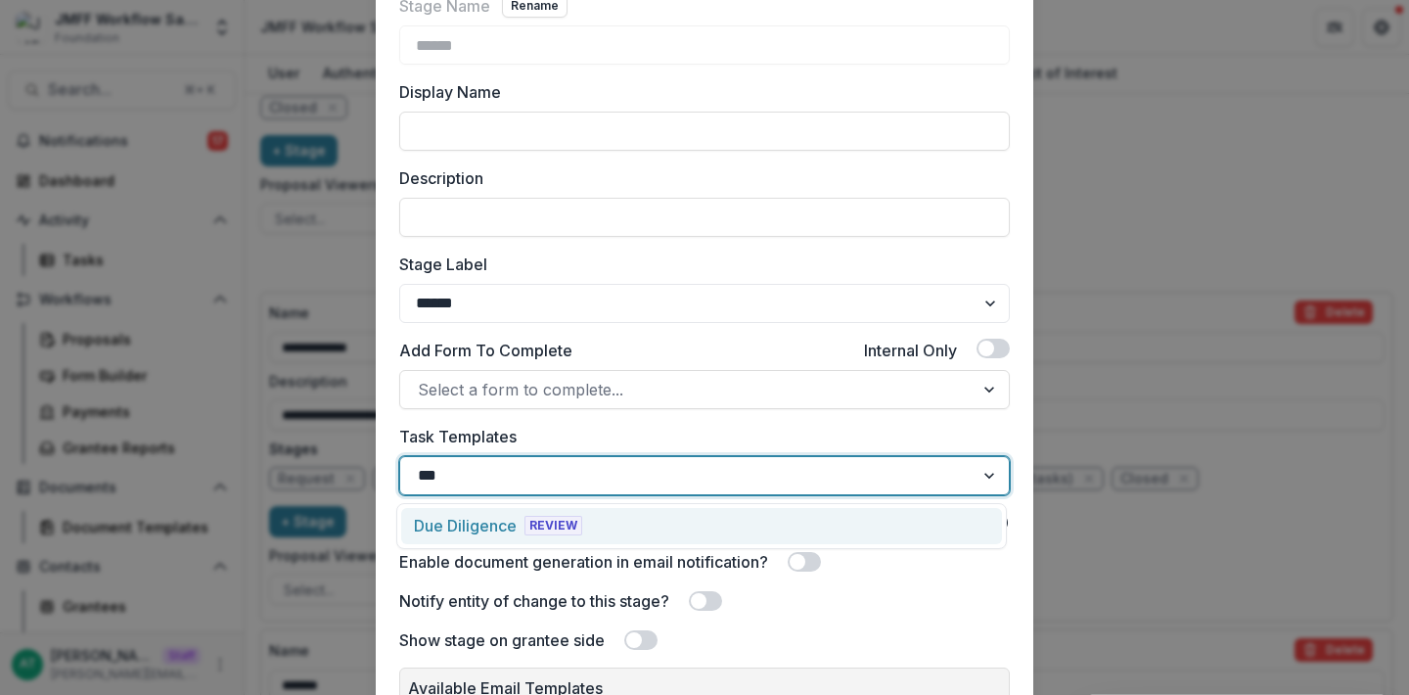
click at [490, 523] on div "Due Diligence" at bounding box center [465, 525] width 103 height 23
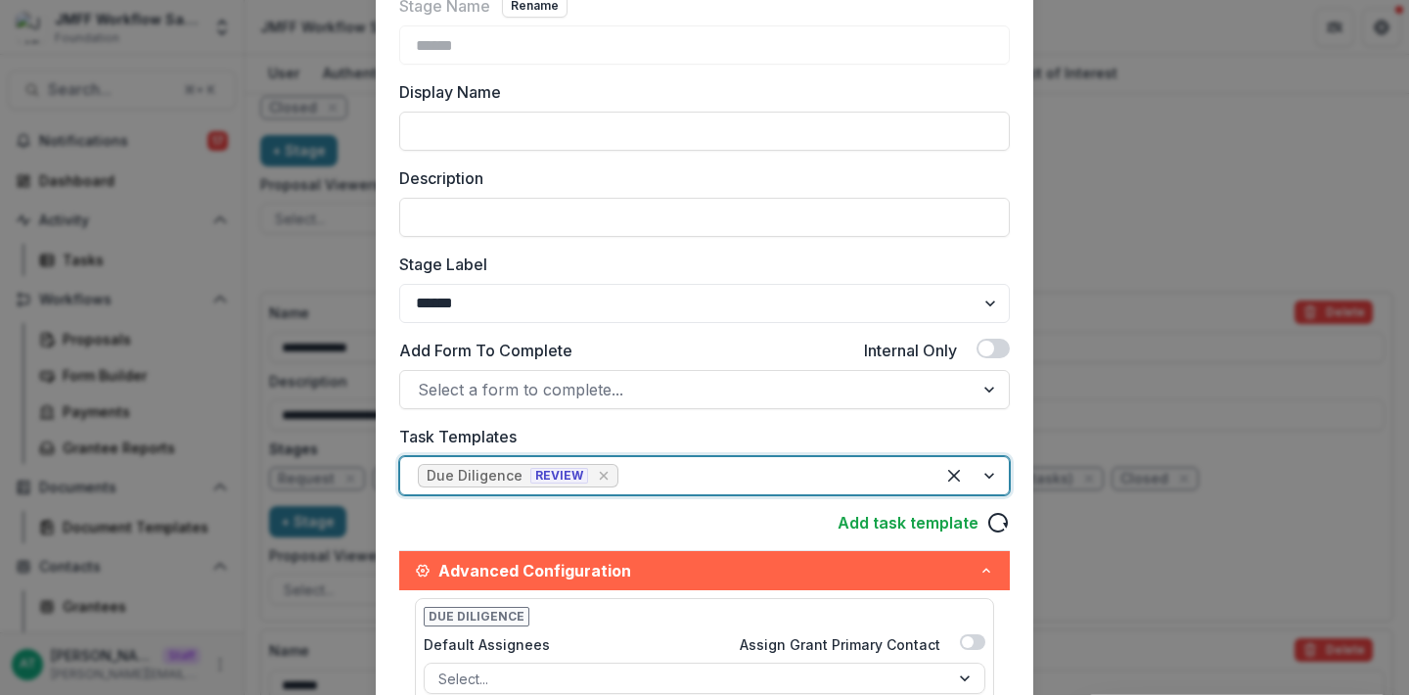
scroll to position [708, 0]
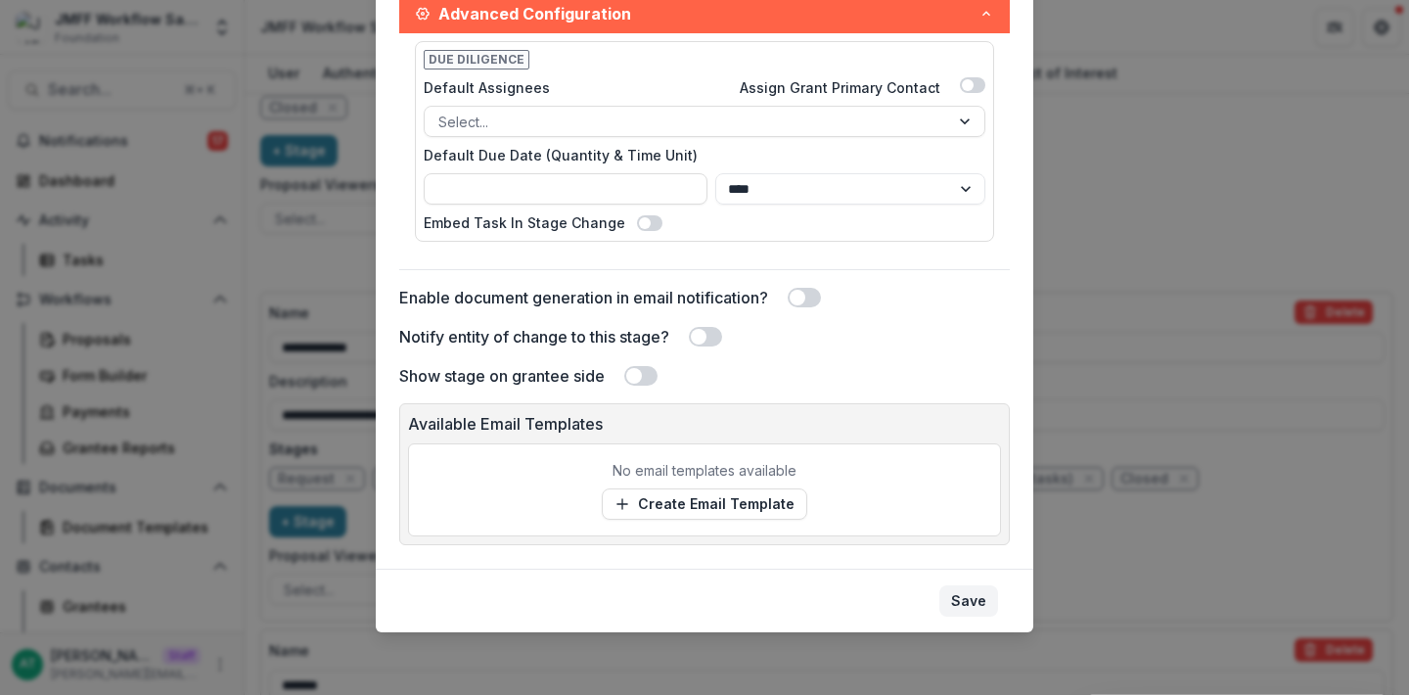
click at [965, 599] on button "Save" at bounding box center [968, 600] width 59 height 31
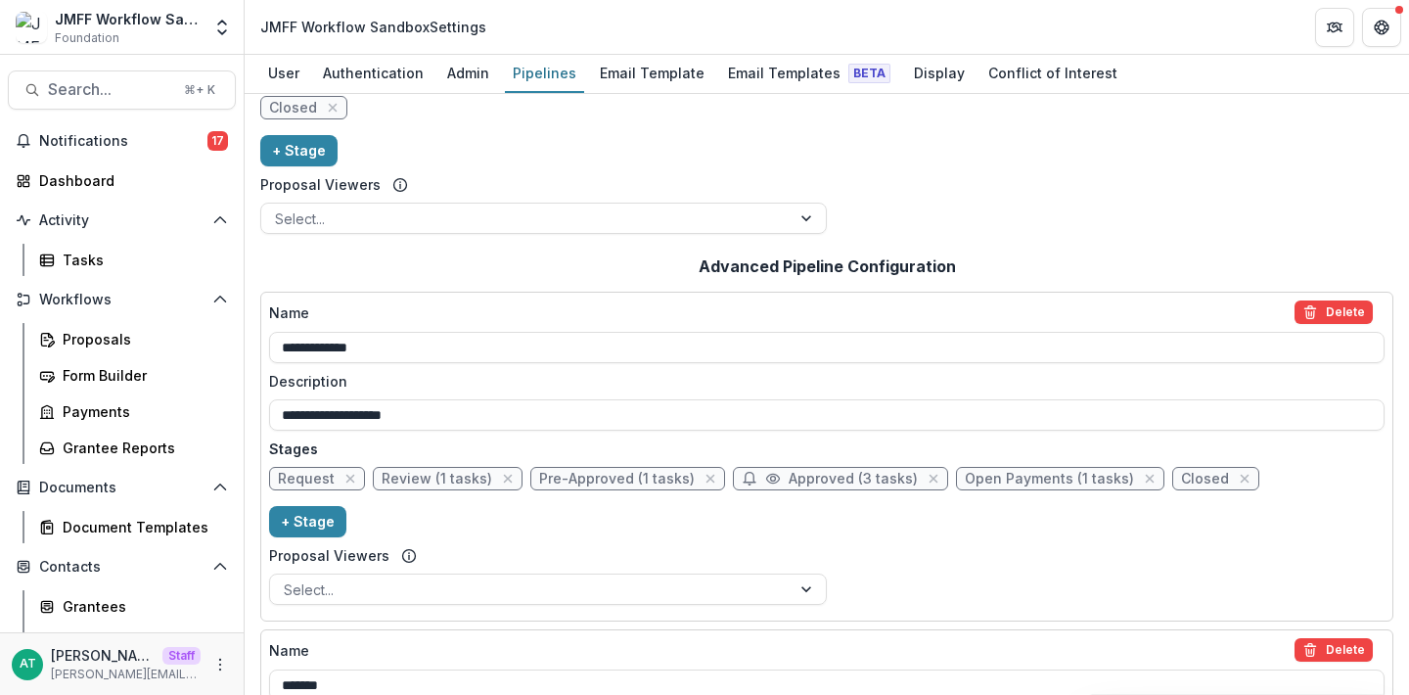
scroll to position [0, 0]
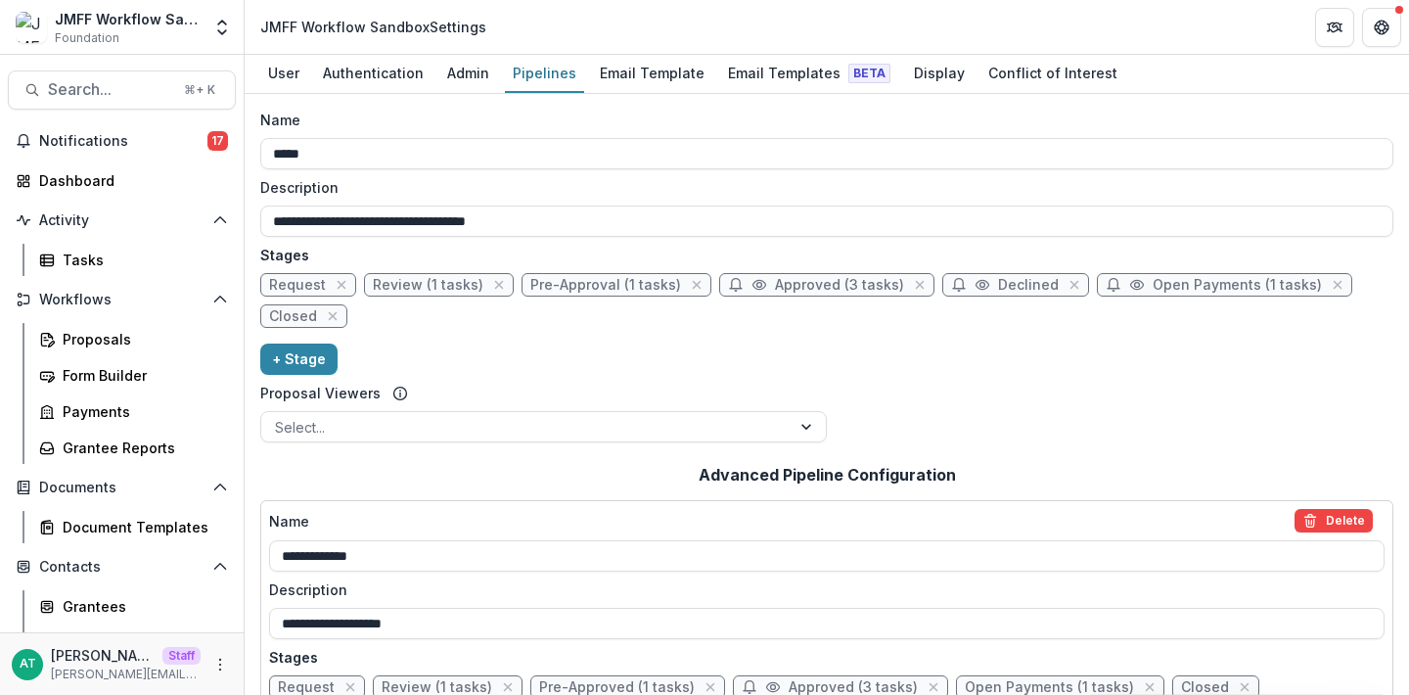
click at [452, 281] on span "Review (1 tasks)" at bounding box center [428, 285] width 111 height 17
select select "******"
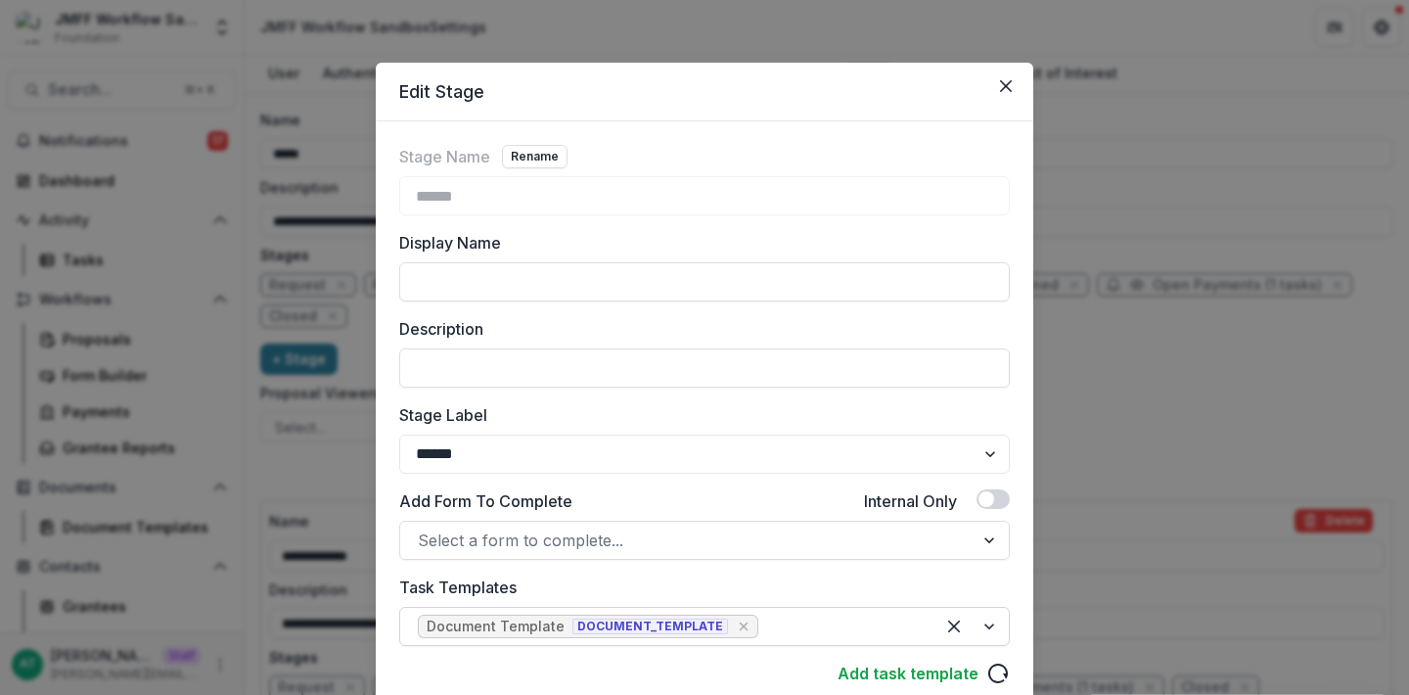
click at [773, 618] on div at bounding box center [839, 626] width 155 height 27
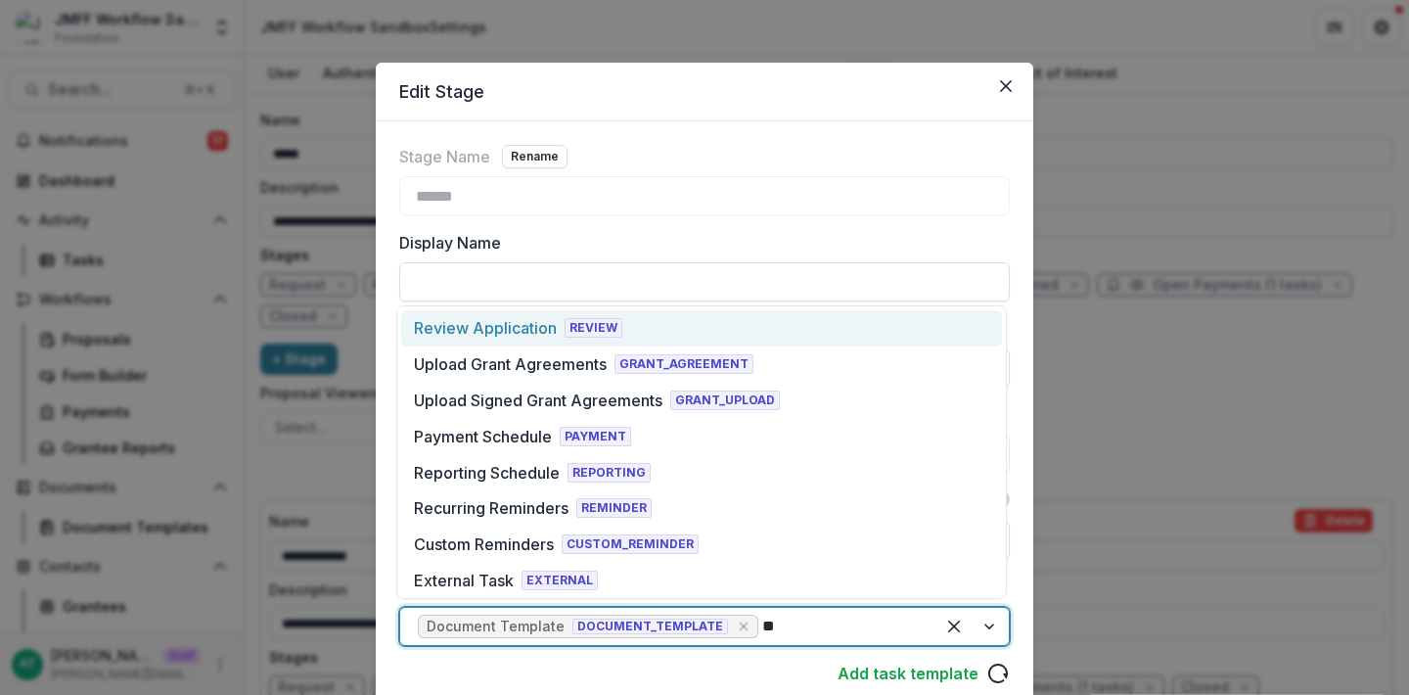
type input "***"
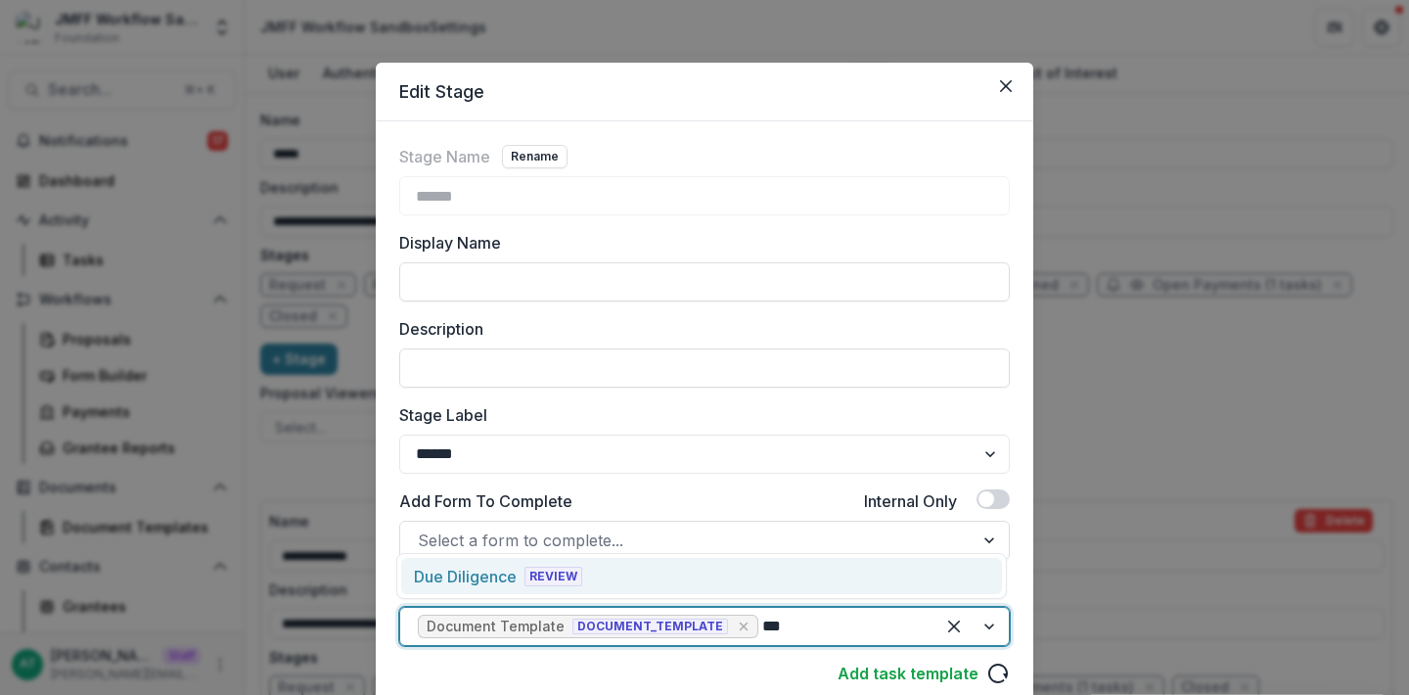
click at [662, 563] on div "Due Diligence REVIEW" at bounding box center [701, 576] width 601 height 36
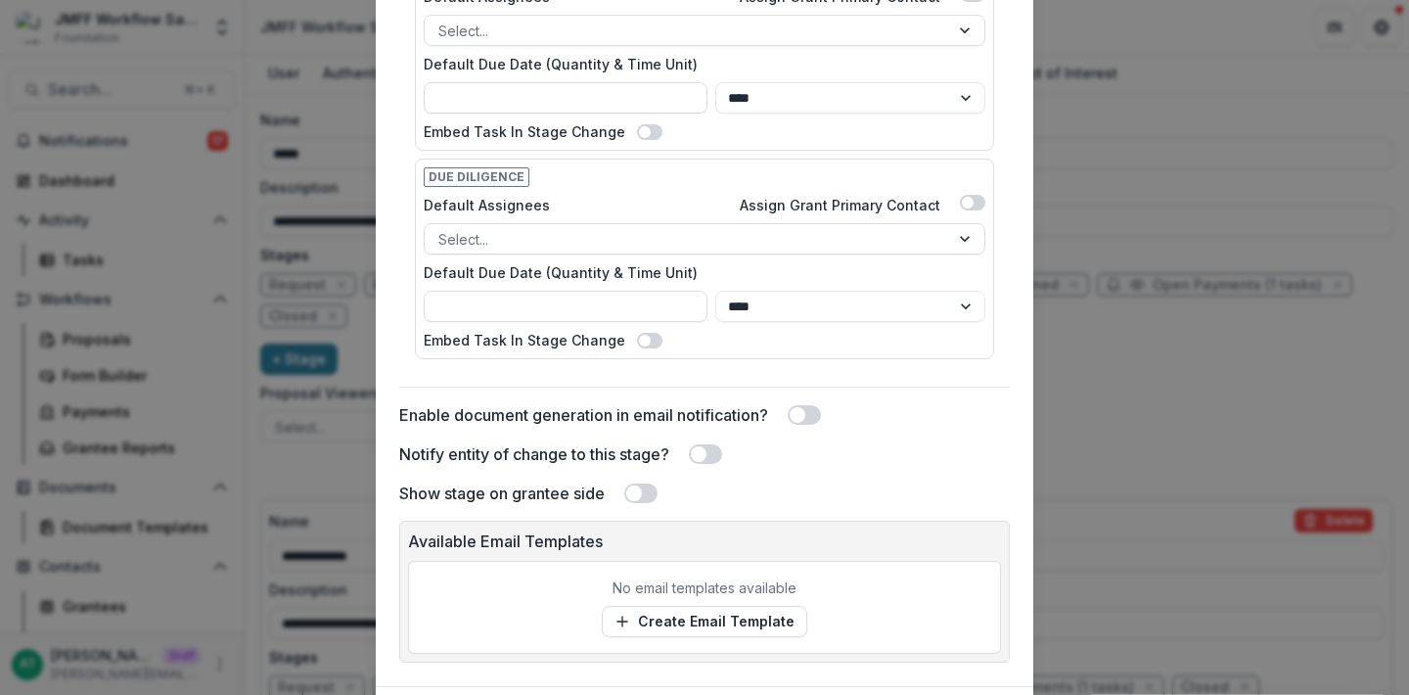
scroll to position [937, 0]
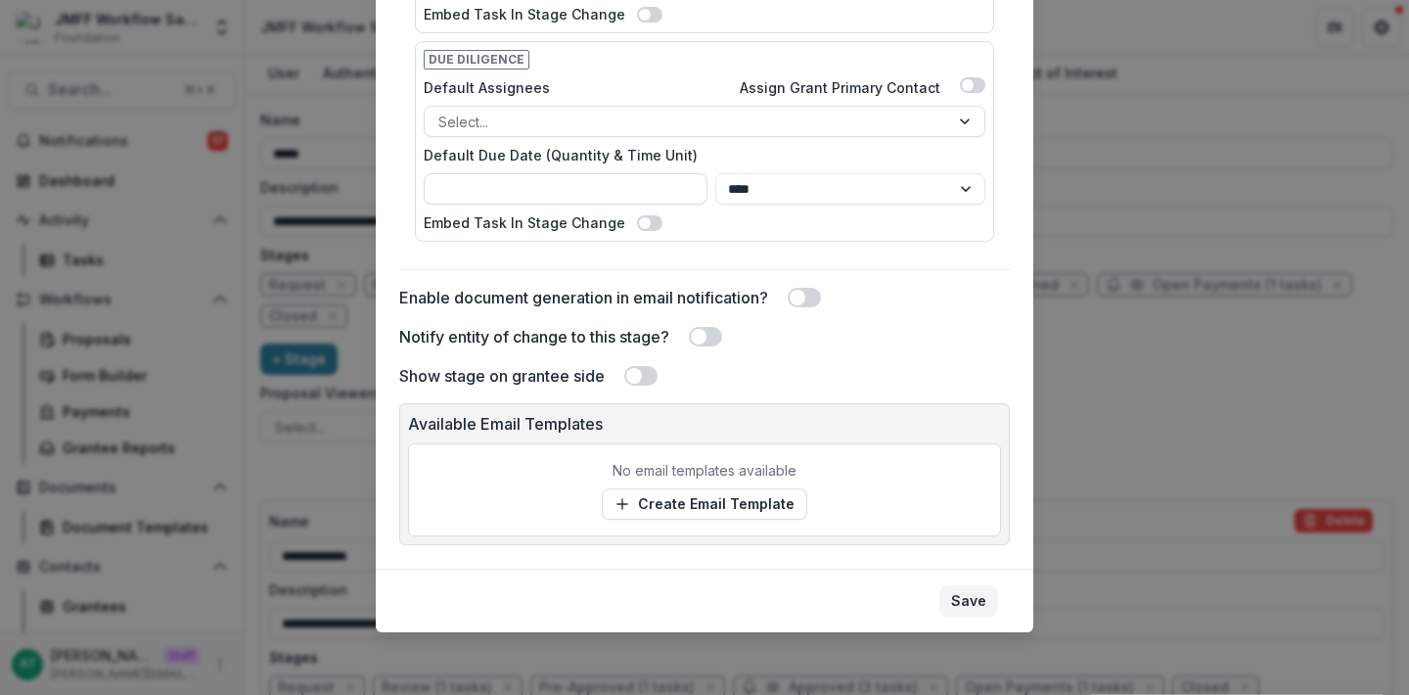
click at [980, 604] on button "Save" at bounding box center [968, 600] width 59 height 31
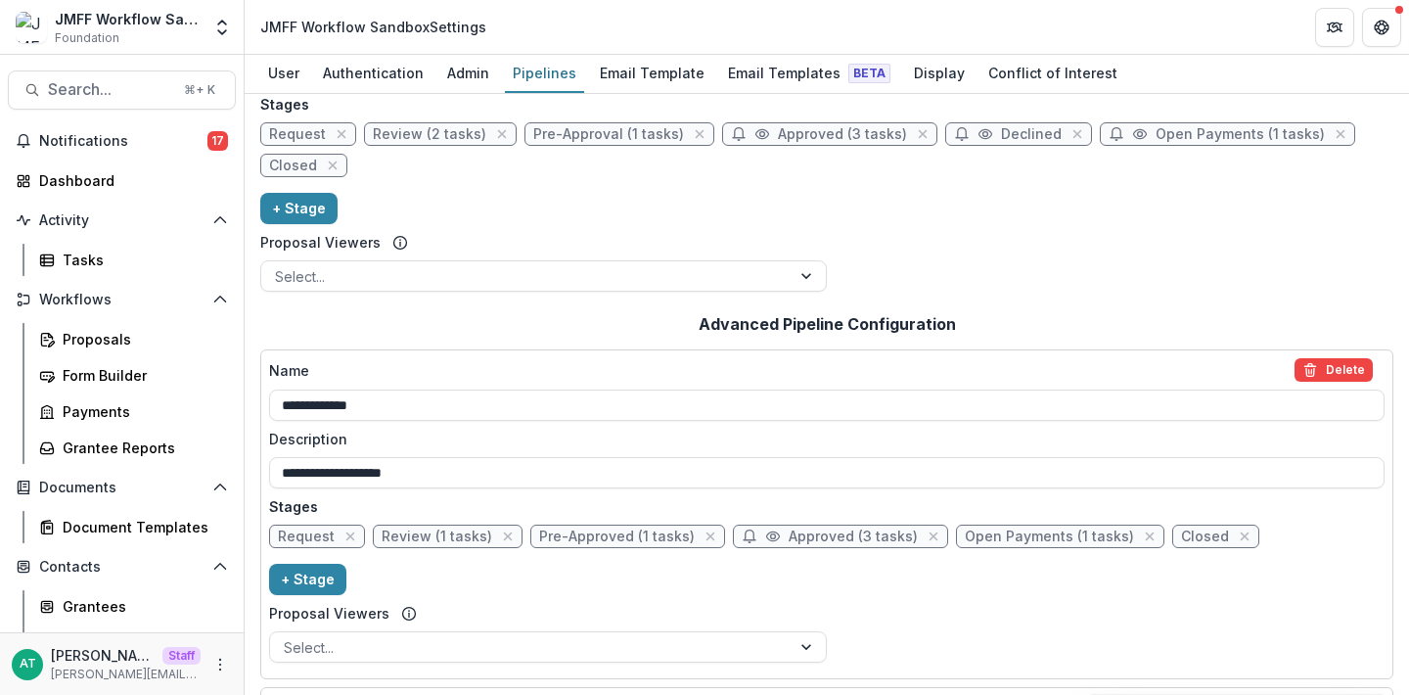
scroll to position [149, 0]
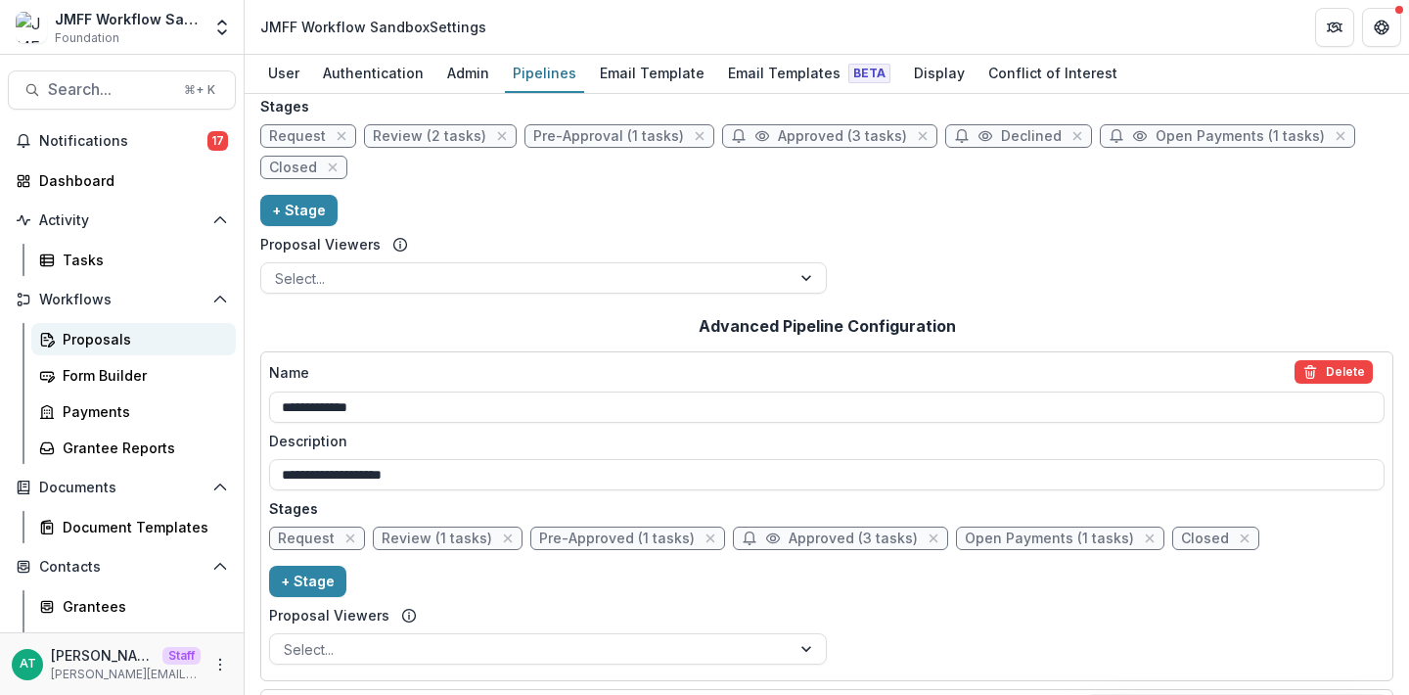
click at [112, 347] on div "Proposals" at bounding box center [142, 339] width 158 height 21
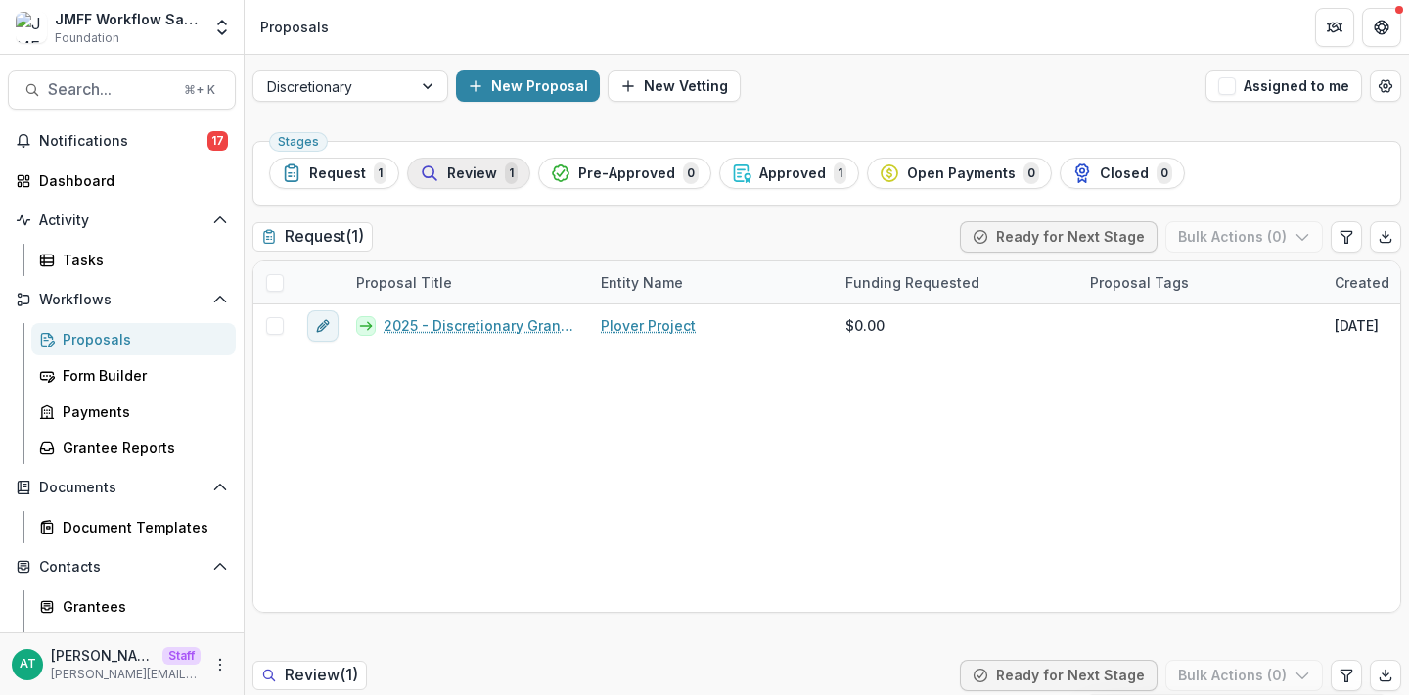
click at [451, 173] on span "Review" at bounding box center [472, 173] width 50 height 17
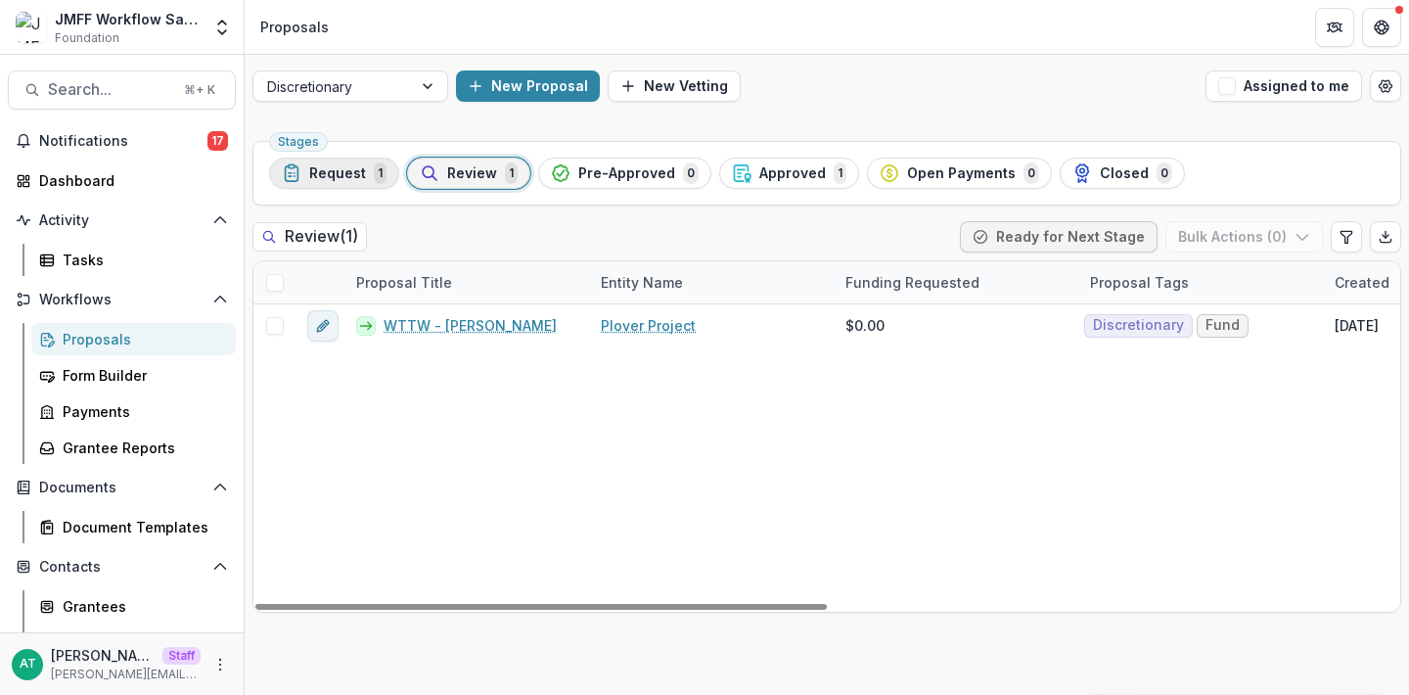
click at [321, 177] on span "Request" at bounding box center [337, 173] width 57 height 17
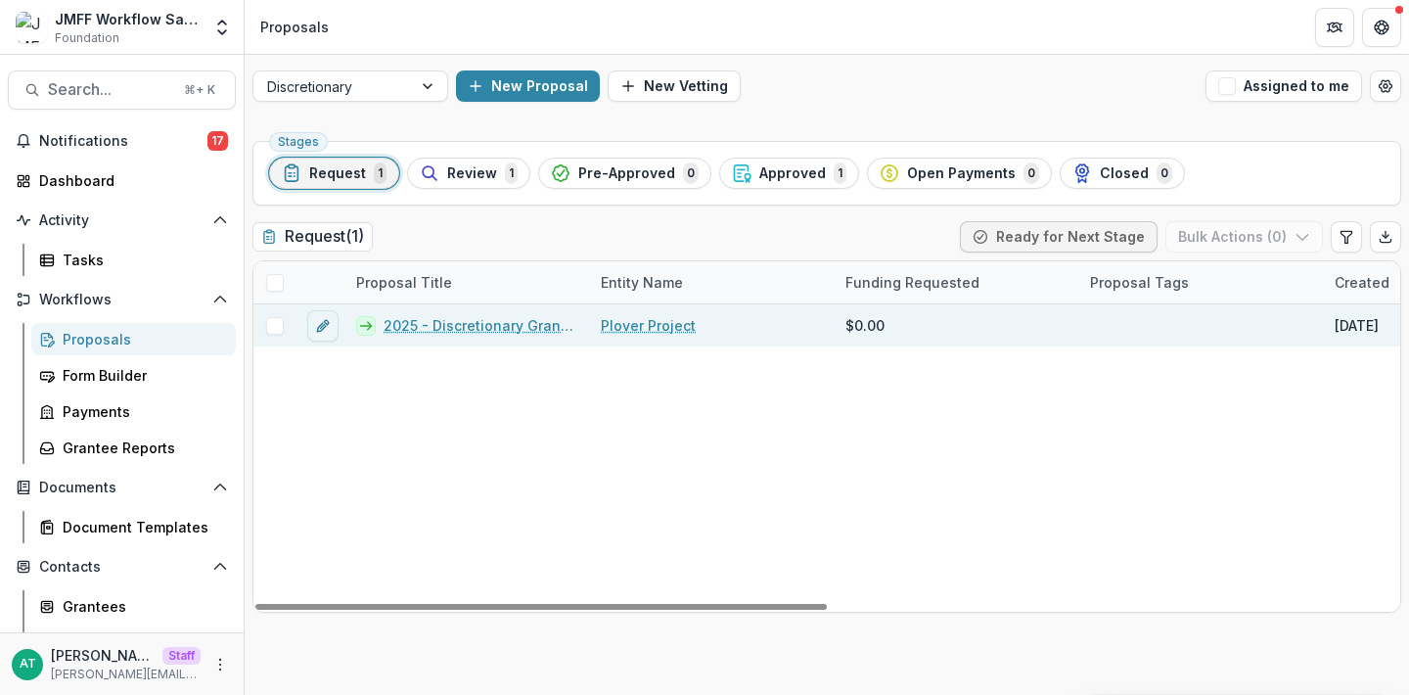
click at [419, 321] on link "2025 - Discretionary Grant Form" at bounding box center [481, 325] width 194 height 21
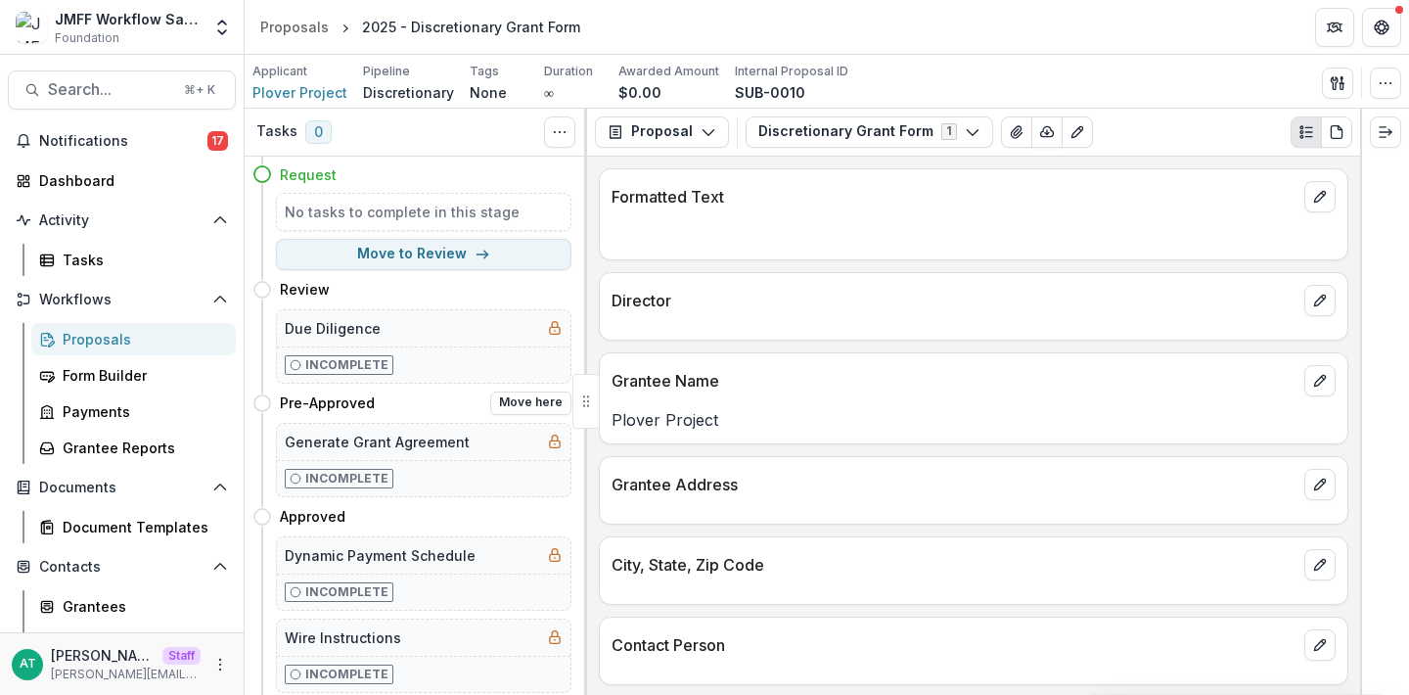
scroll to position [79, 0]
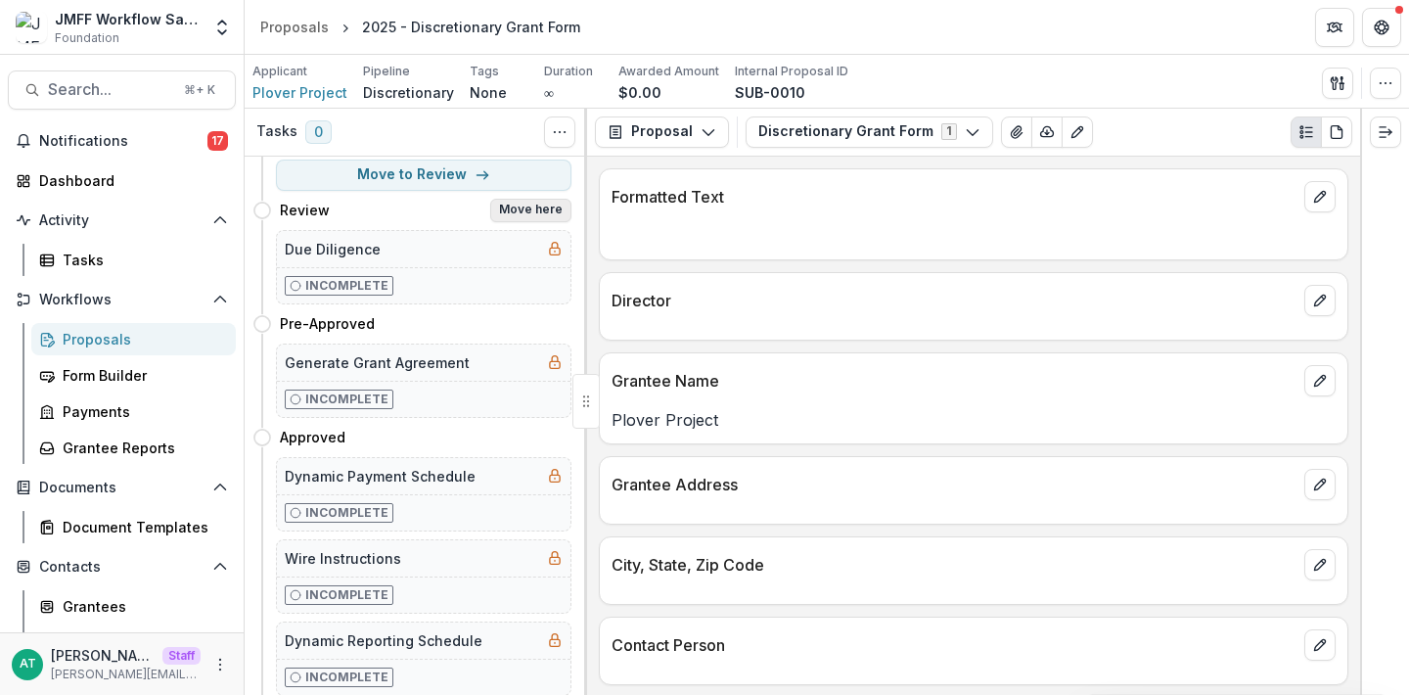
click at [511, 208] on button "Move here" at bounding box center [530, 210] width 81 height 23
select select "******"
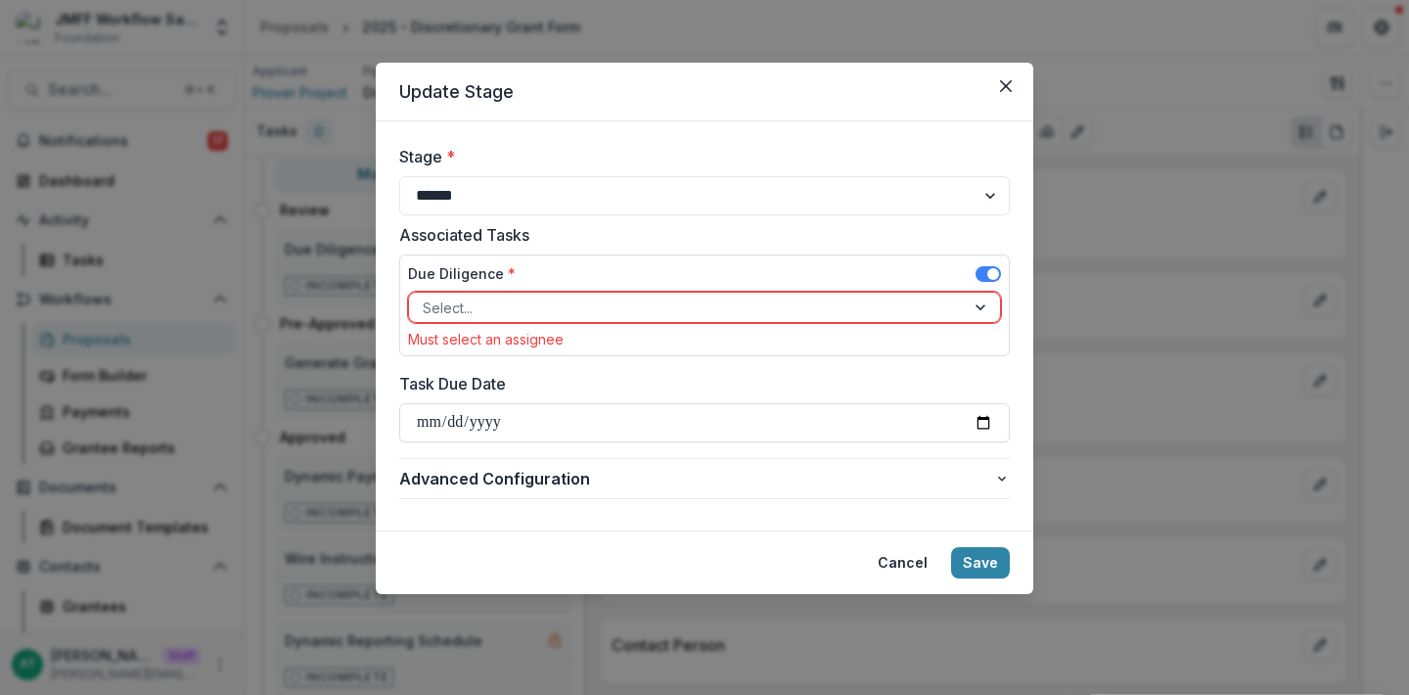
click at [1134, 376] on div "**********" at bounding box center [704, 347] width 1409 height 695
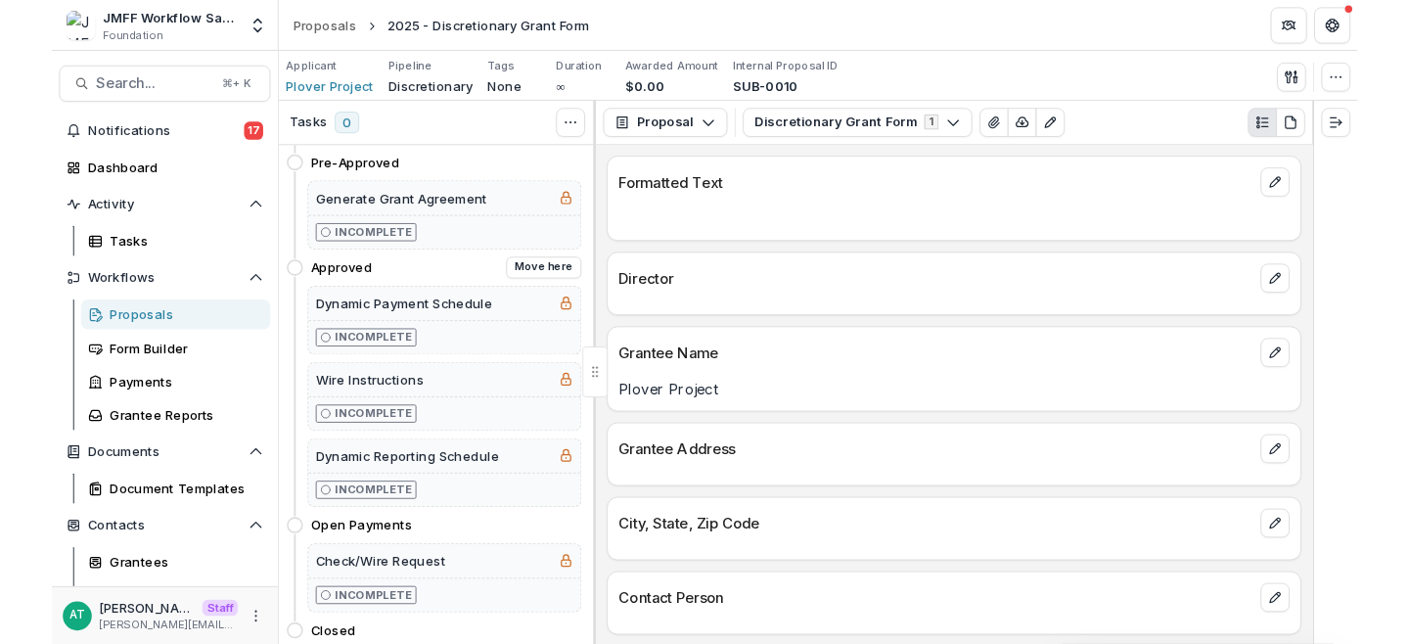
scroll to position [232, 0]
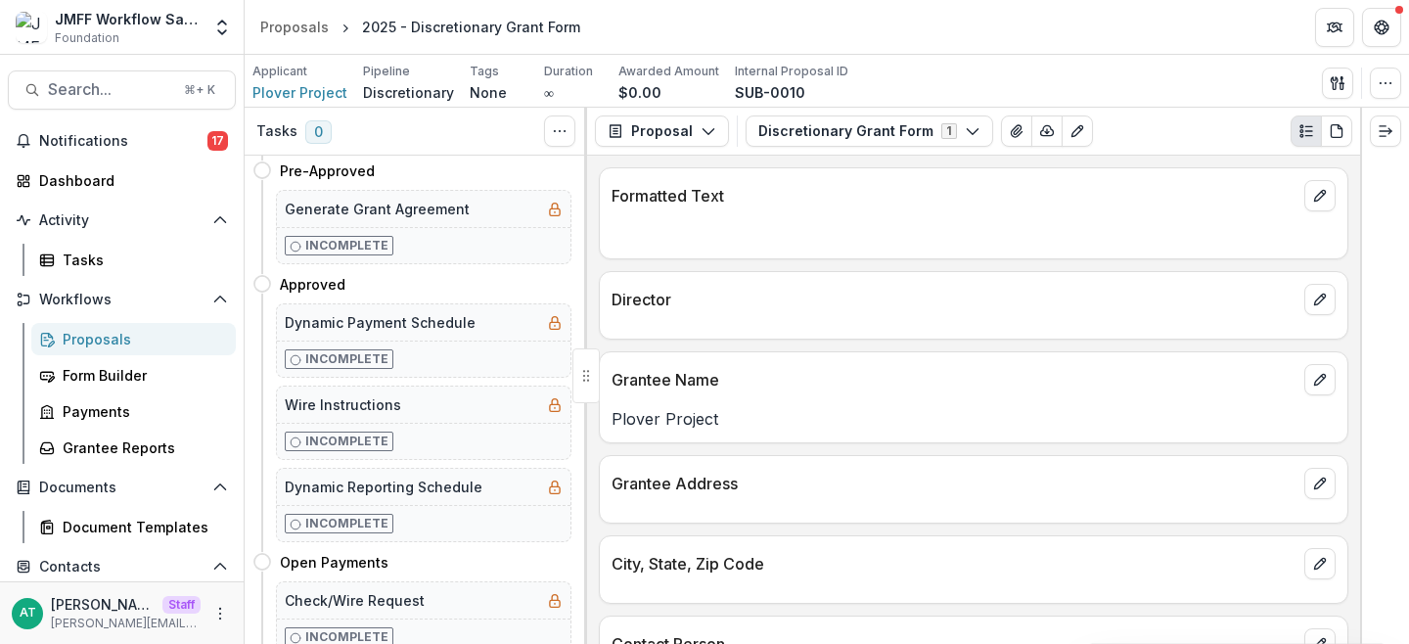
click at [69, 333] on div "Proposals" at bounding box center [142, 339] width 158 height 21
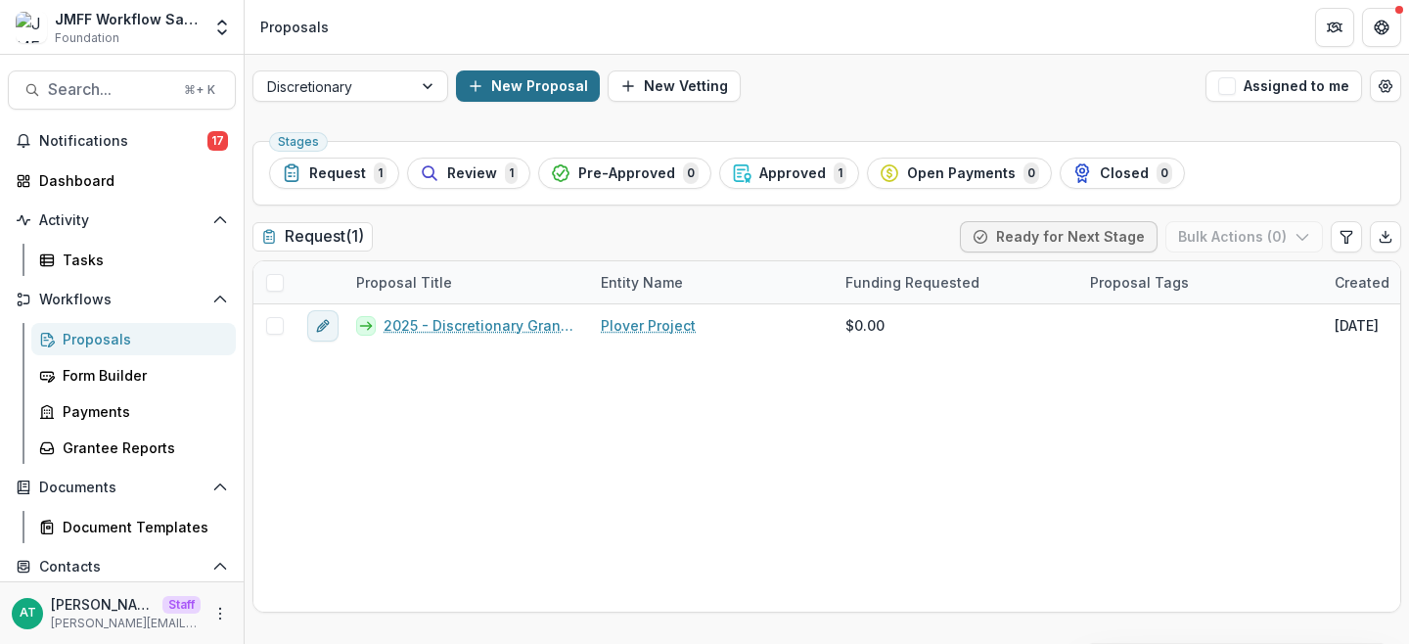
click at [534, 97] on button "New Proposal" at bounding box center [528, 85] width 144 height 31
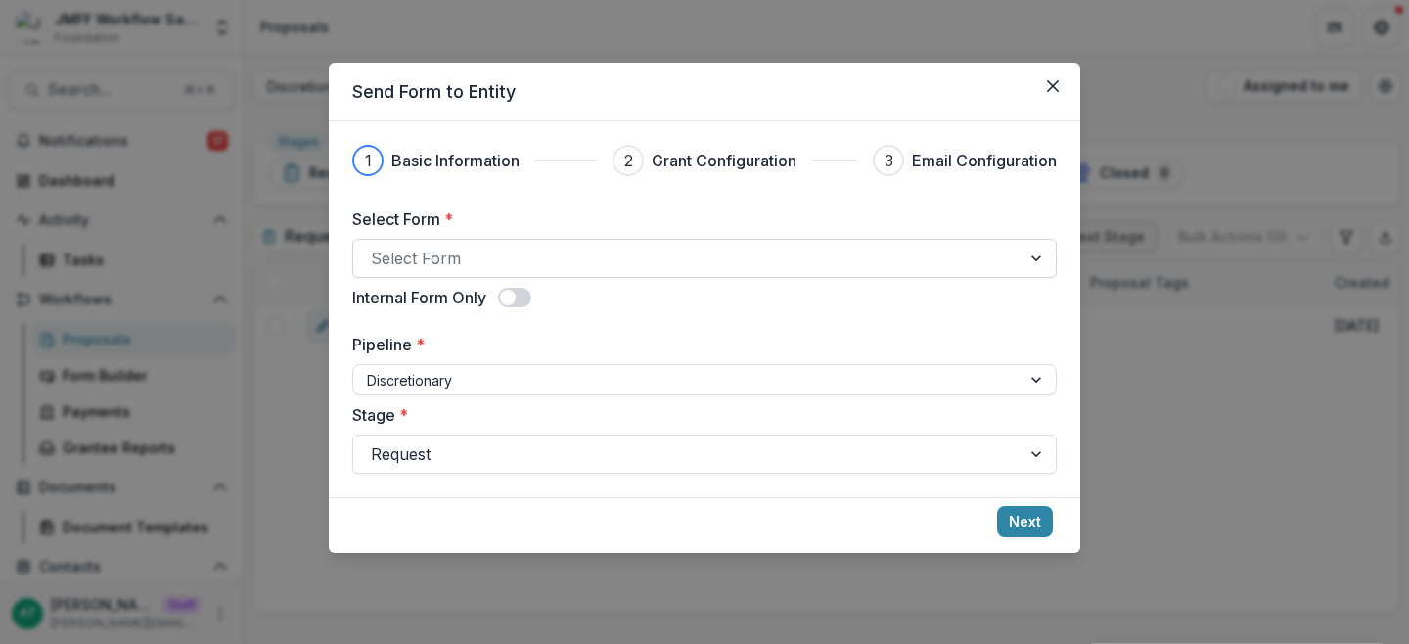
click at [429, 257] on div at bounding box center [687, 258] width 632 height 27
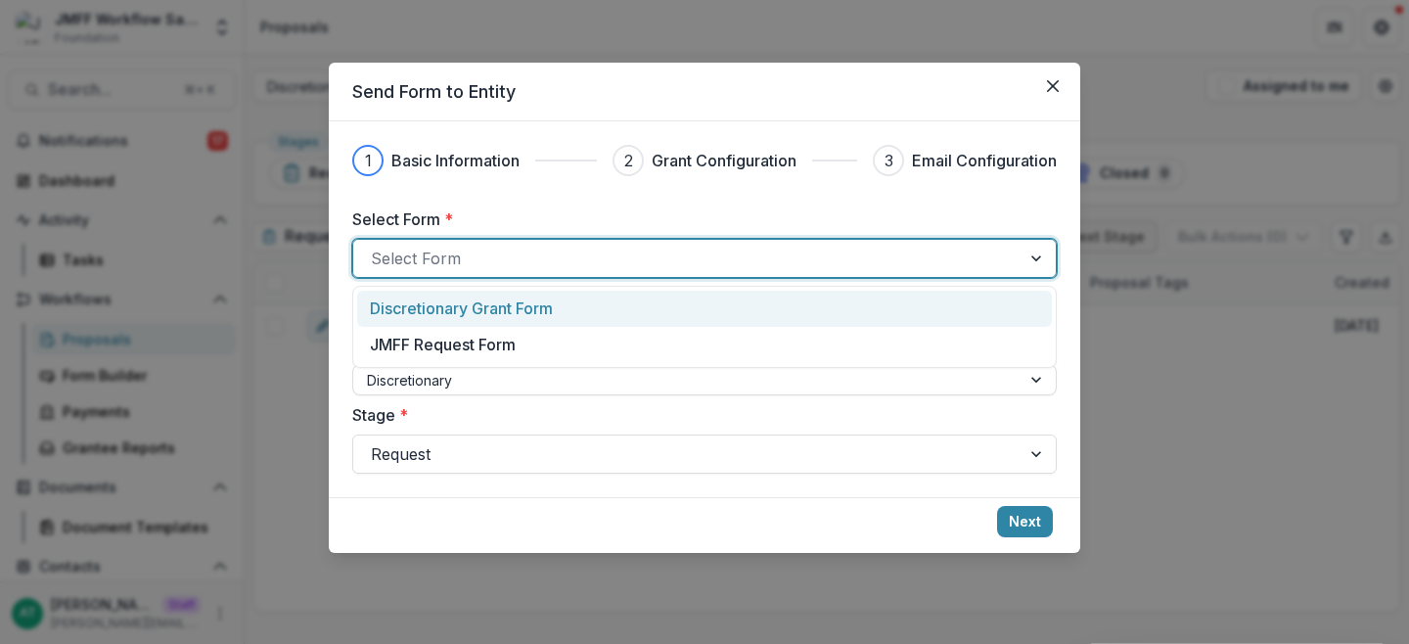
click at [433, 304] on p "Discretionary Grant Form" at bounding box center [461, 308] width 183 height 23
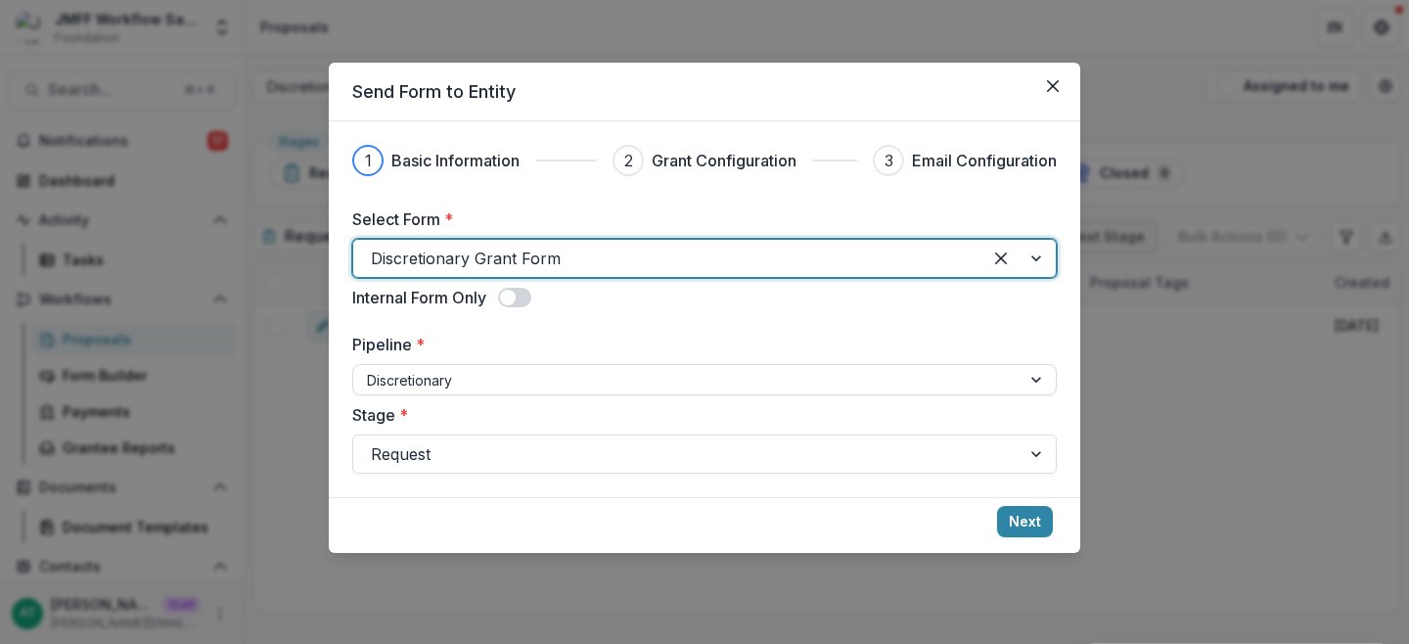
click at [525, 293] on span at bounding box center [514, 298] width 33 height 20
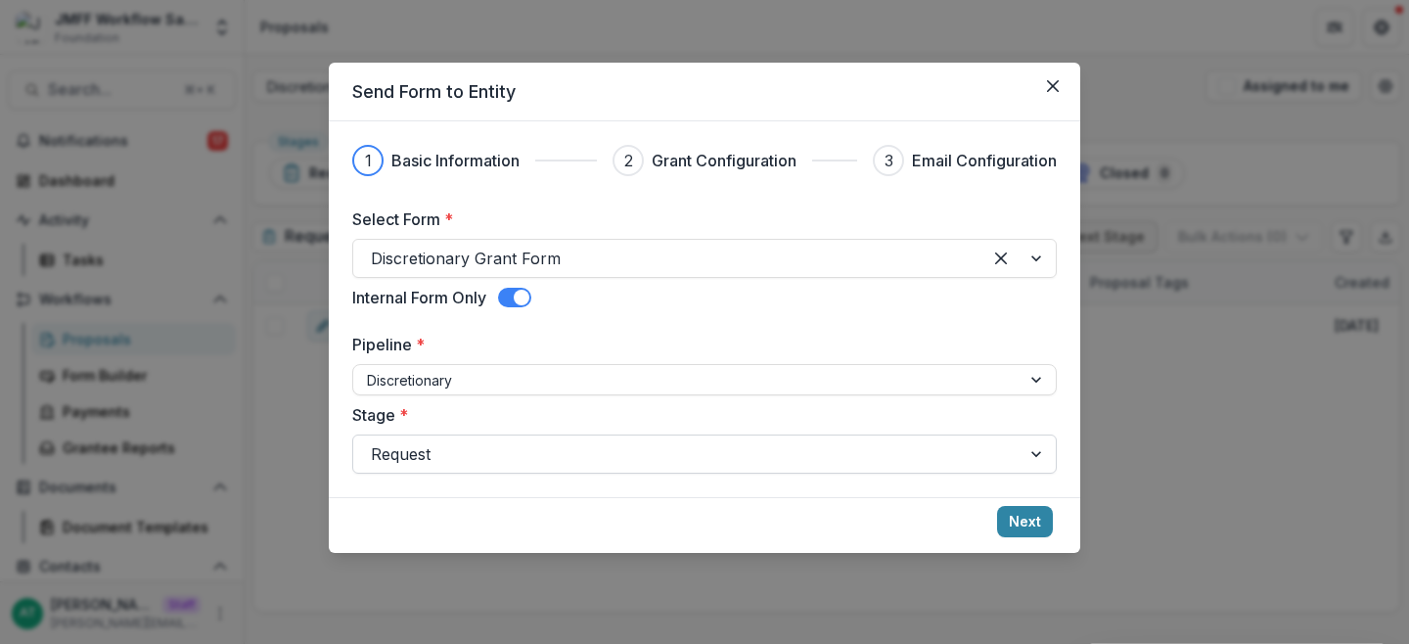
click at [439, 460] on div at bounding box center [687, 453] width 632 height 27
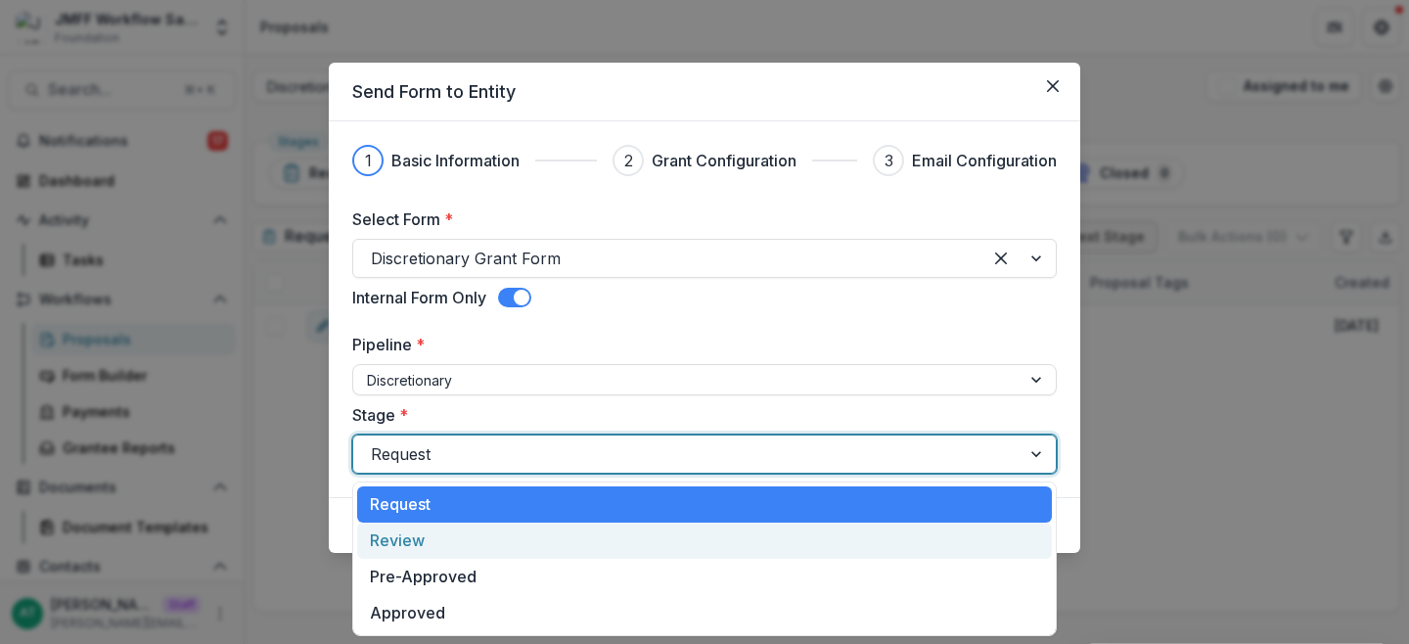
scroll to position [61, 0]
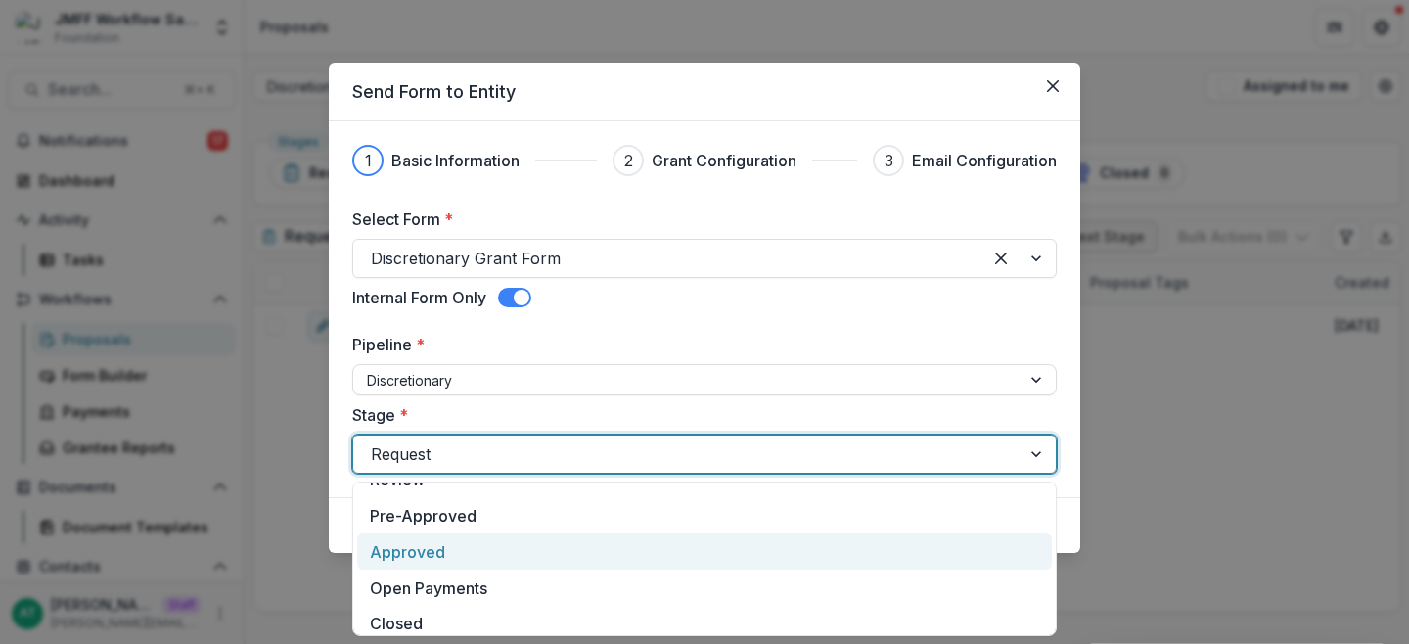
click at [435, 541] on div "Approved" at bounding box center [704, 551] width 695 height 36
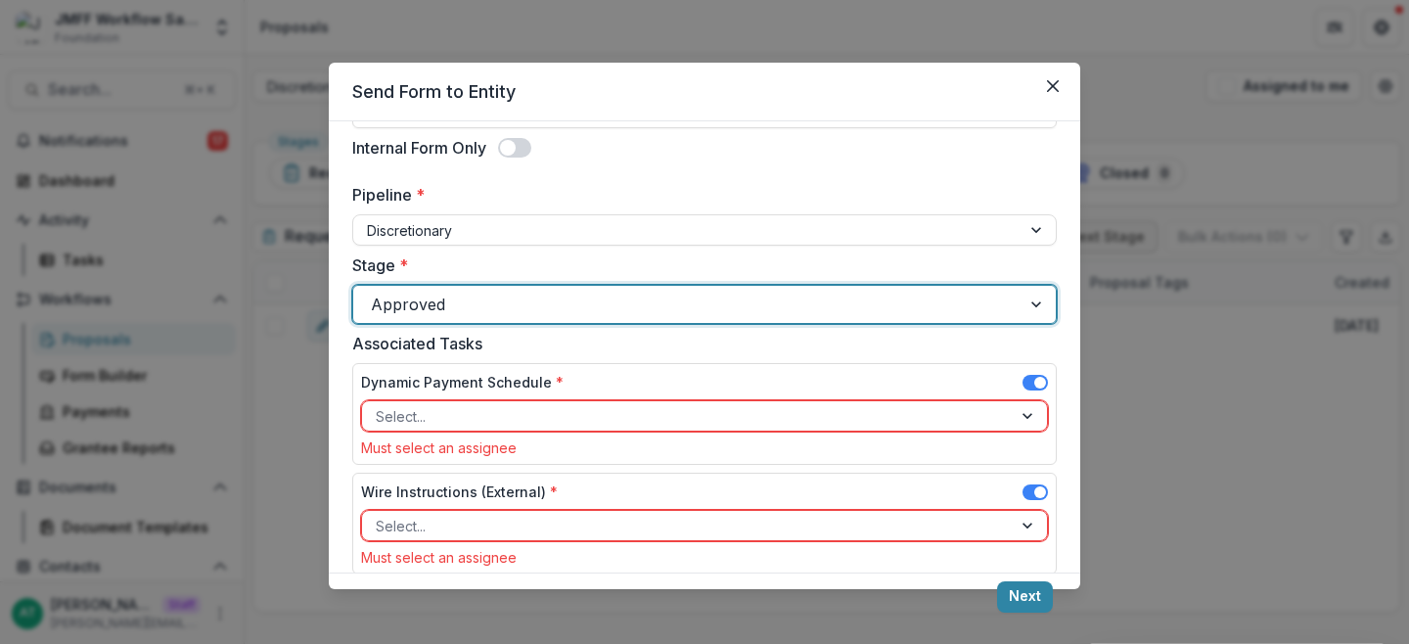
scroll to position [138, 0]
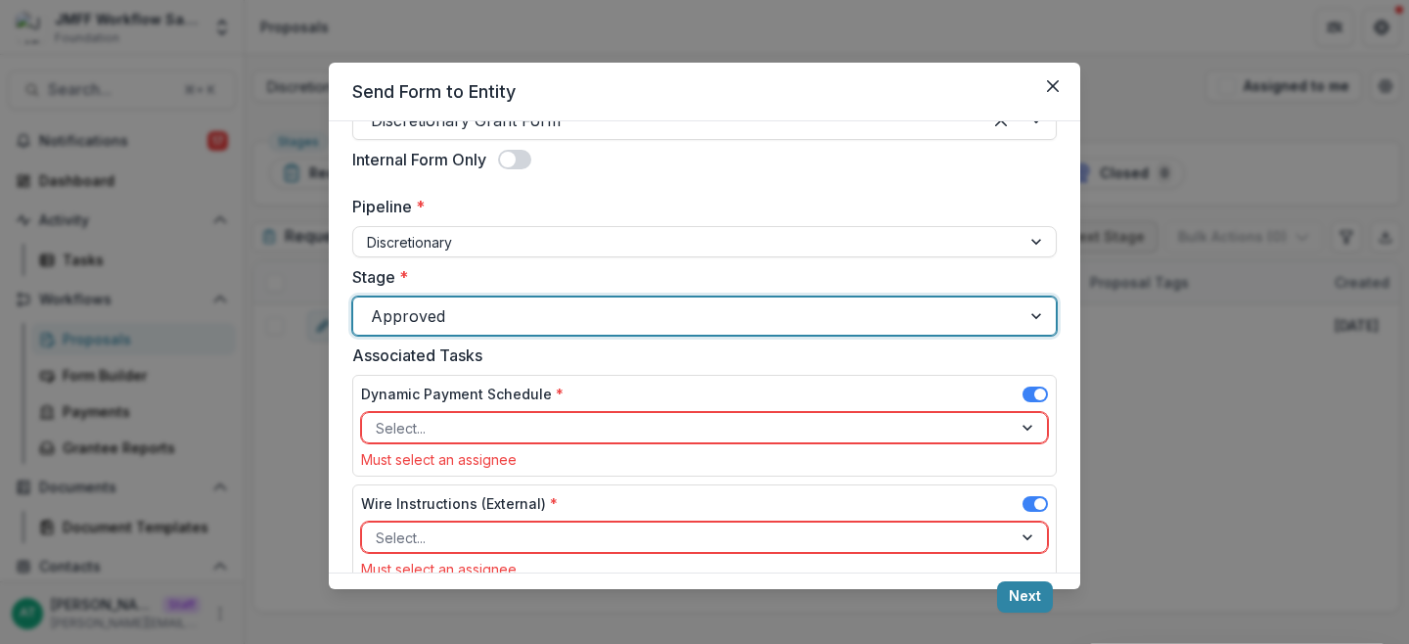
click at [472, 308] on div at bounding box center [687, 315] width 632 height 27
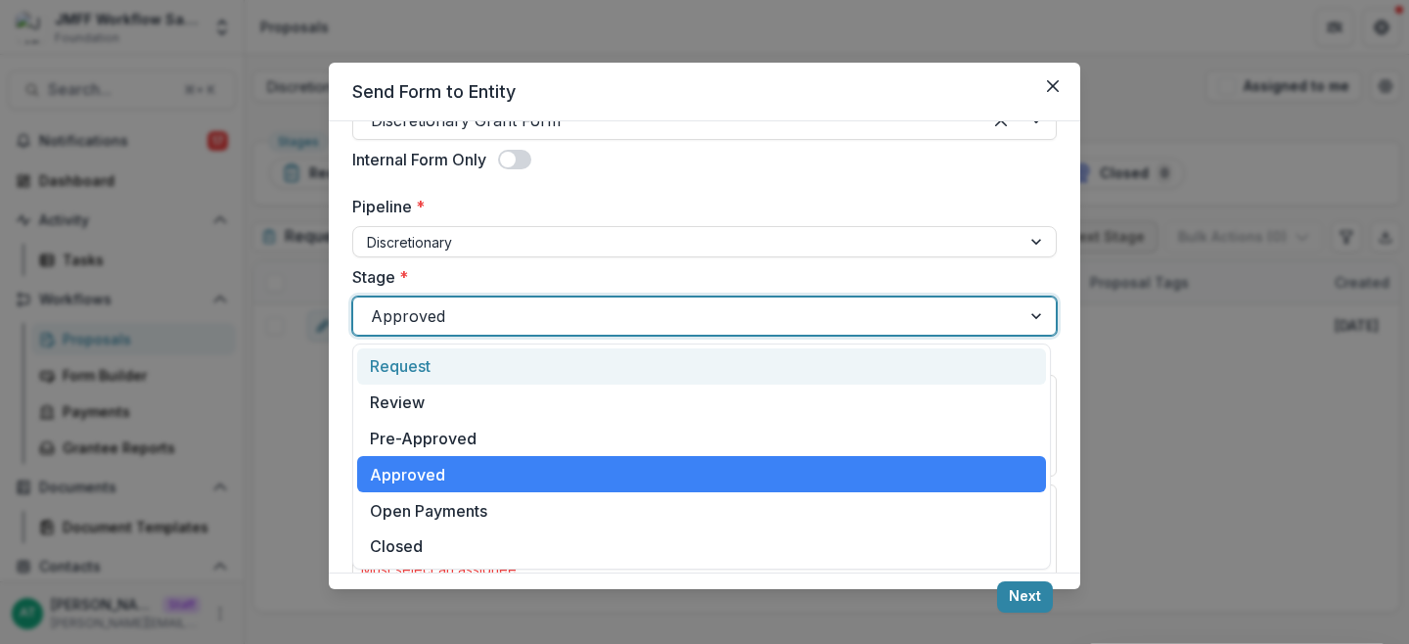
click at [413, 375] on div "Request" at bounding box center [701, 366] width 689 height 36
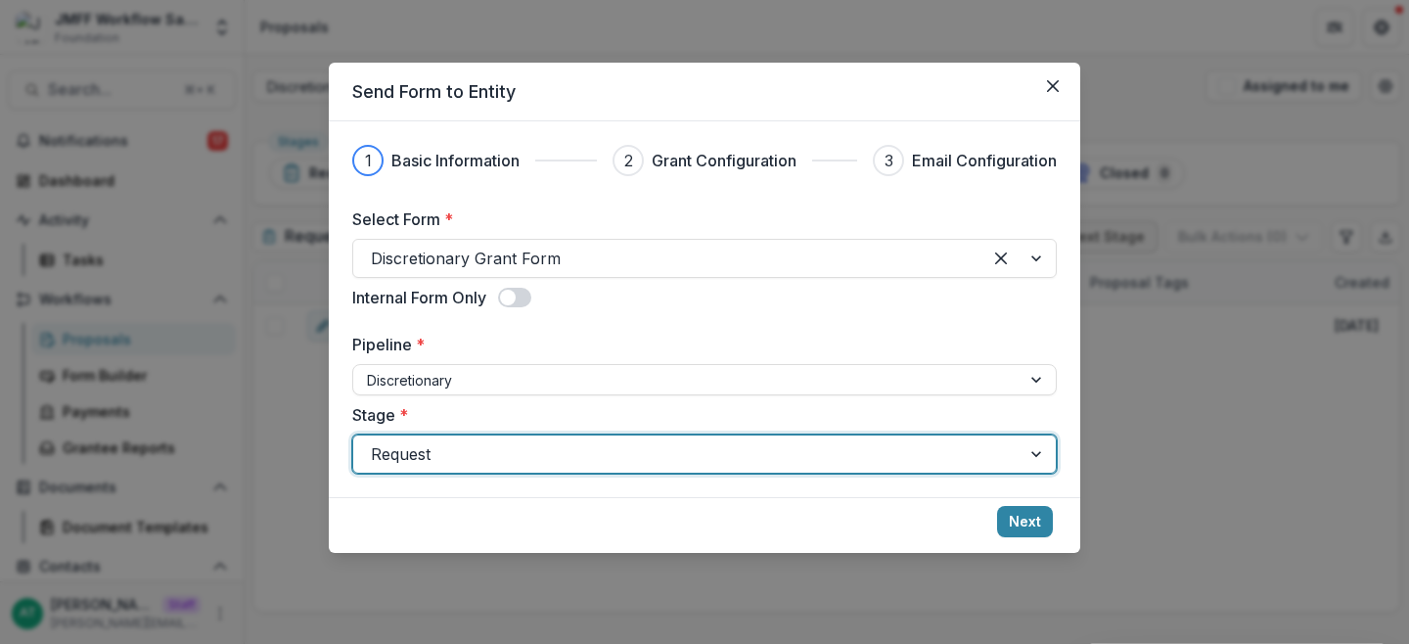
scroll to position [0, 0]
click at [1028, 526] on button "Next" at bounding box center [1025, 521] width 56 height 31
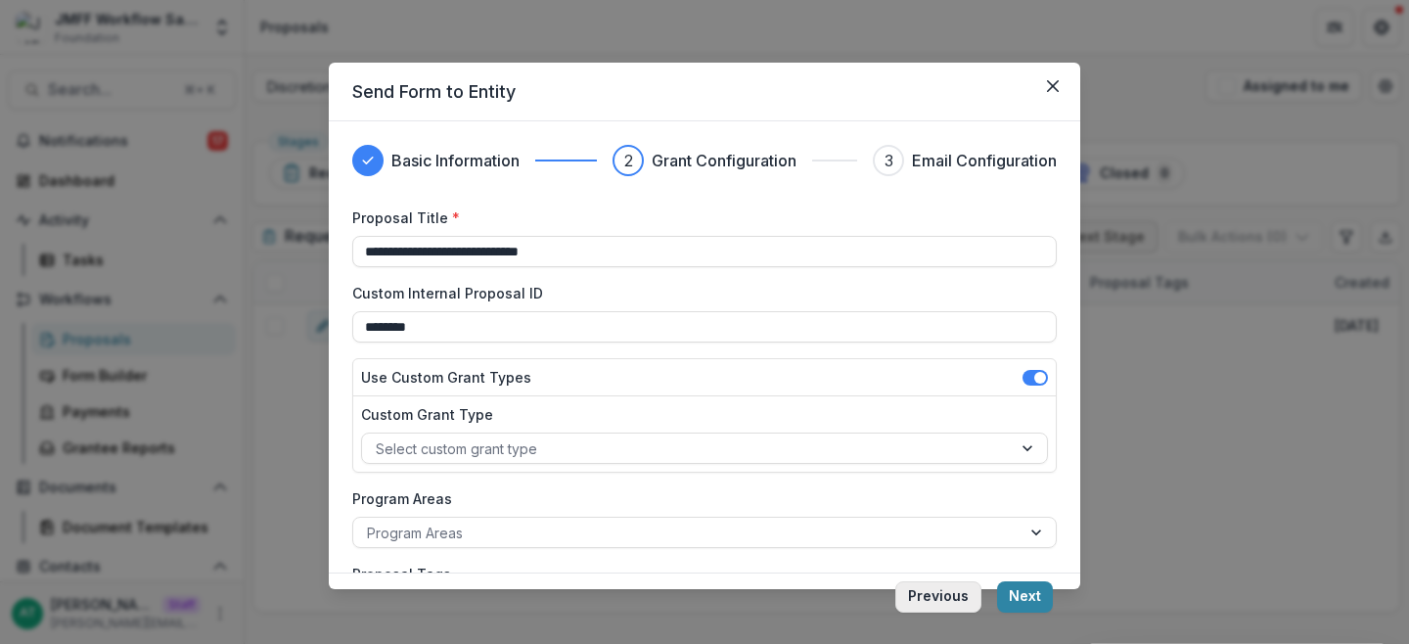
click at [929, 582] on button "Previous" at bounding box center [938, 596] width 86 height 31
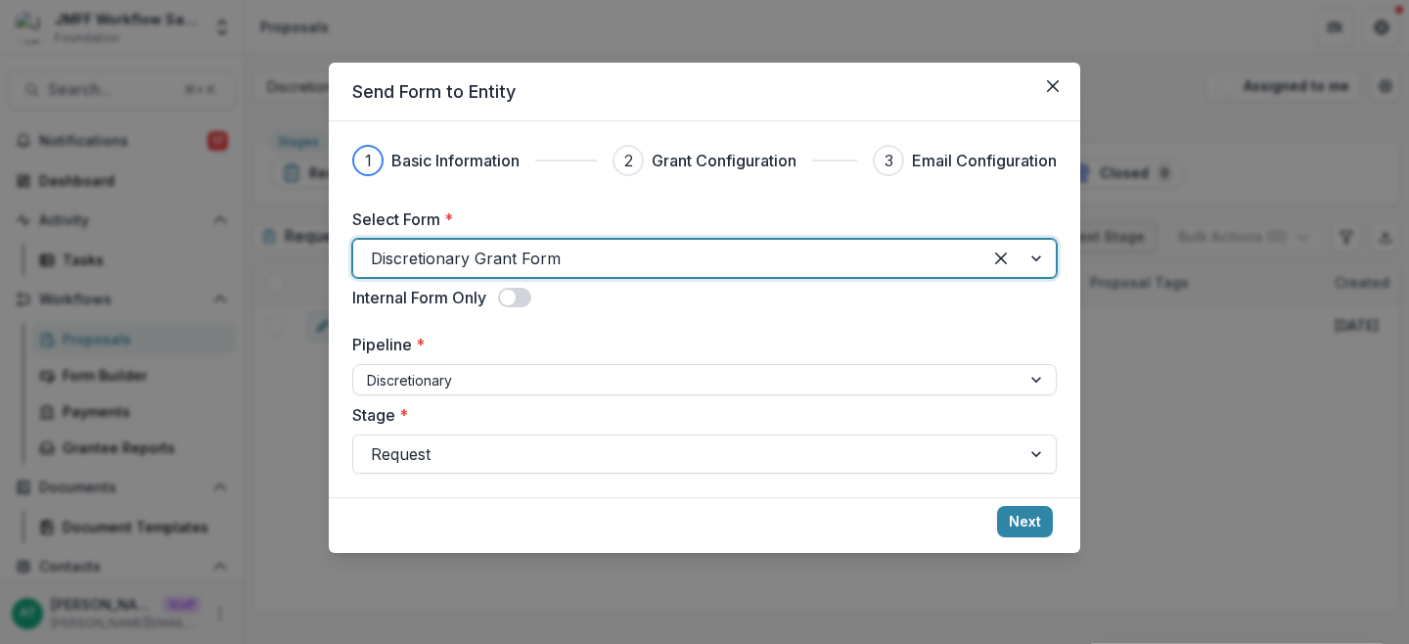
click at [523, 297] on span at bounding box center [514, 298] width 33 height 20
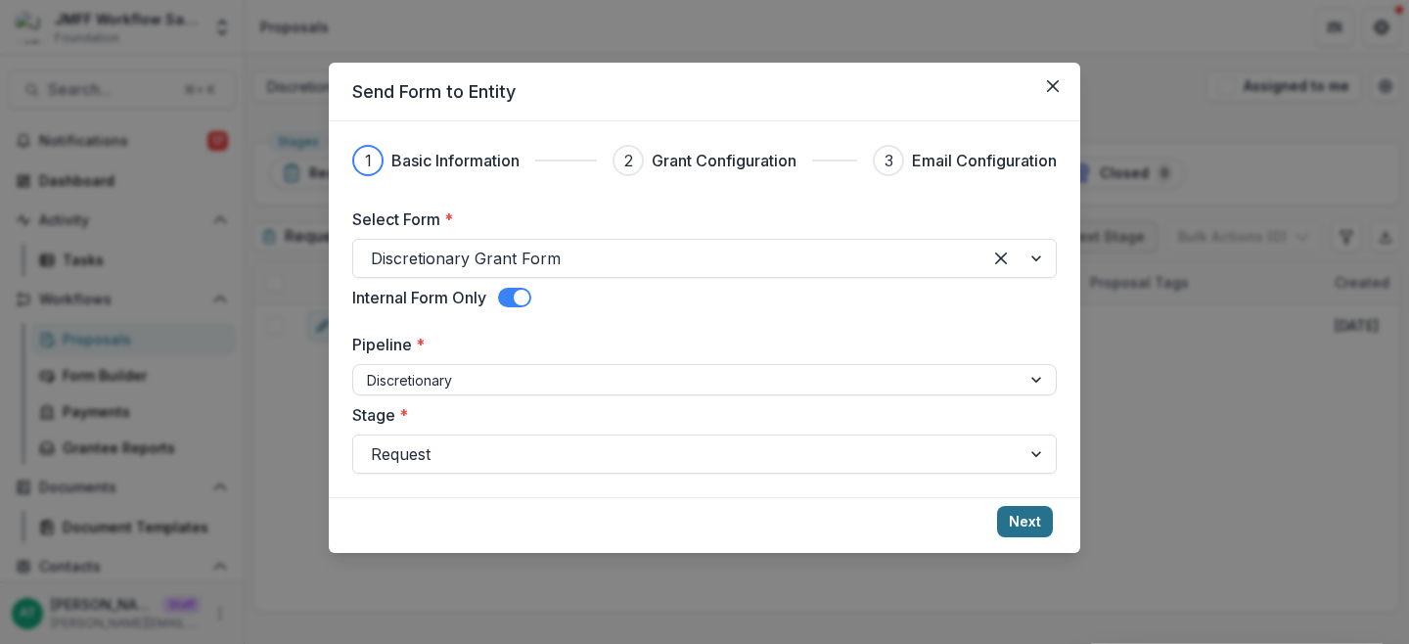
click at [1029, 527] on button "Next" at bounding box center [1025, 521] width 56 height 31
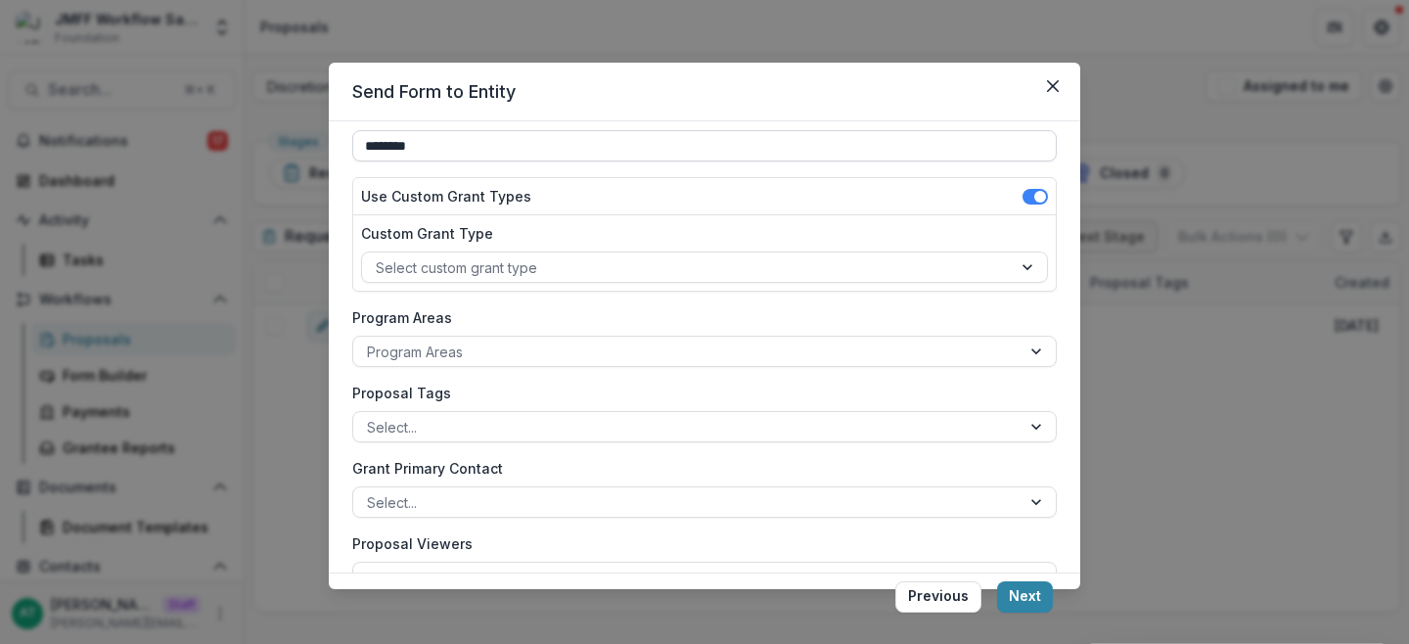
scroll to position [215, 0]
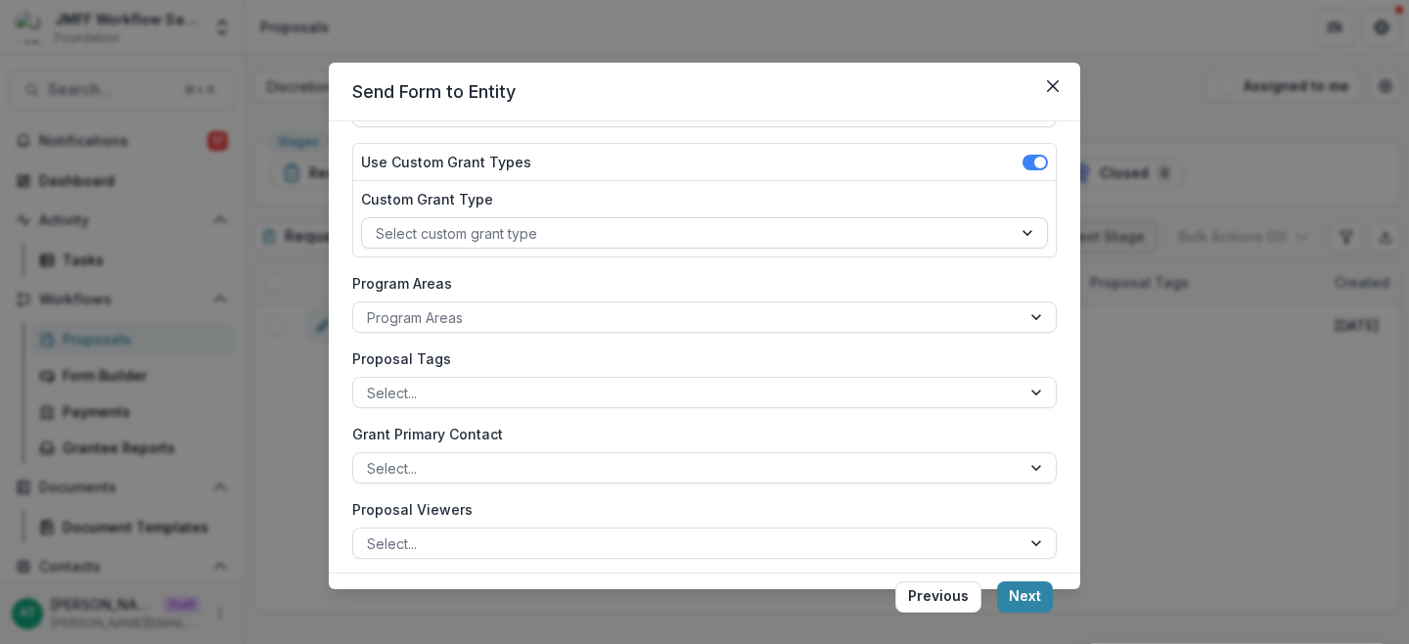
type input "**********"
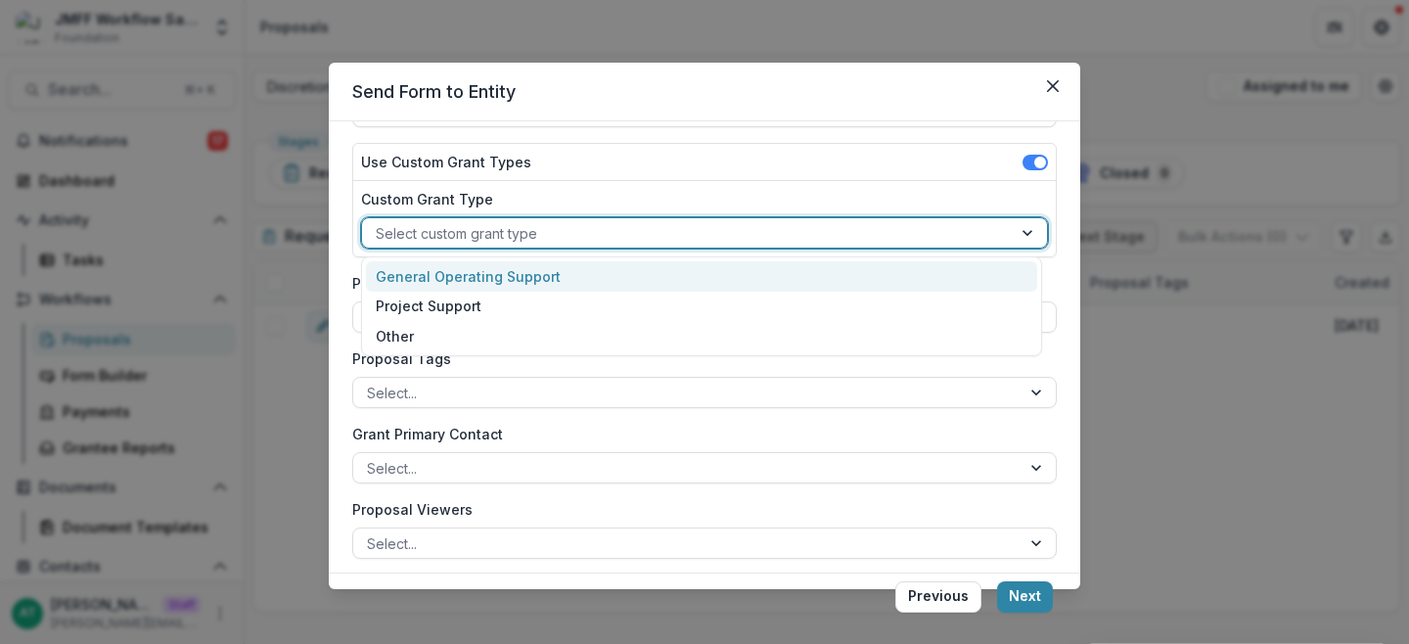
click at [507, 234] on div at bounding box center [687, 233] width 622 height 24
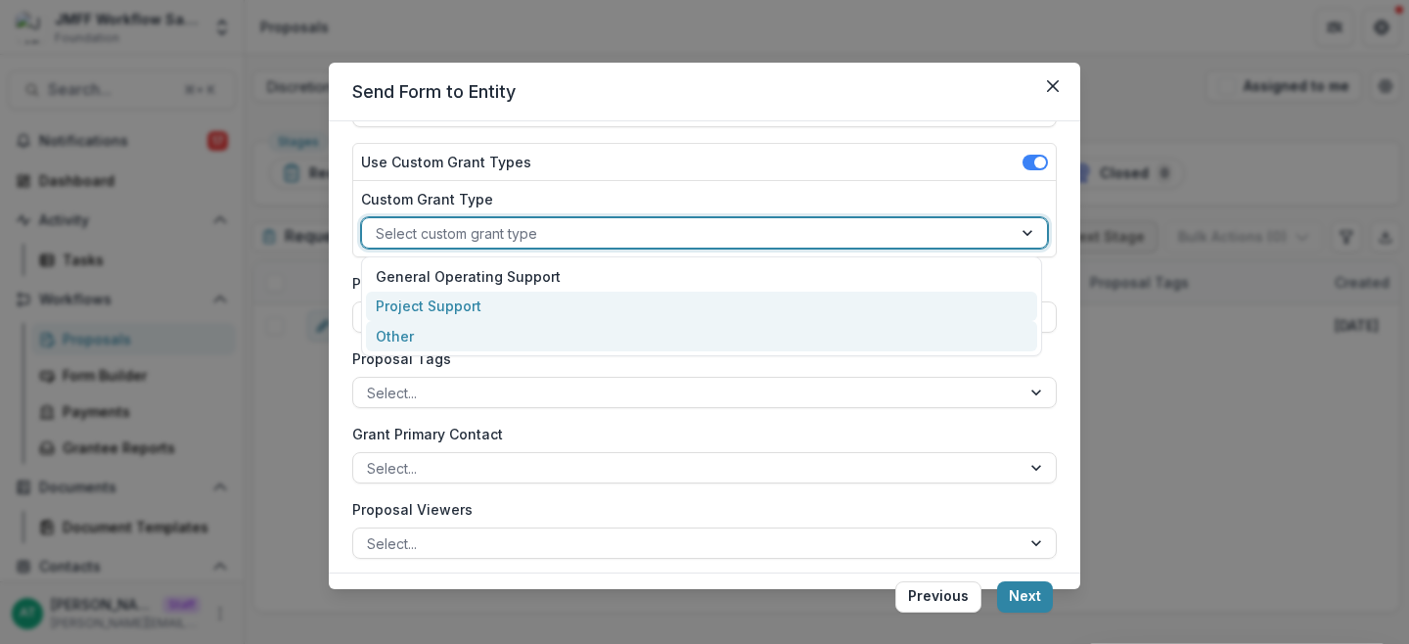
click at [636, 336] on div "Other" at bounding box center [701, 336] width 671 height 30
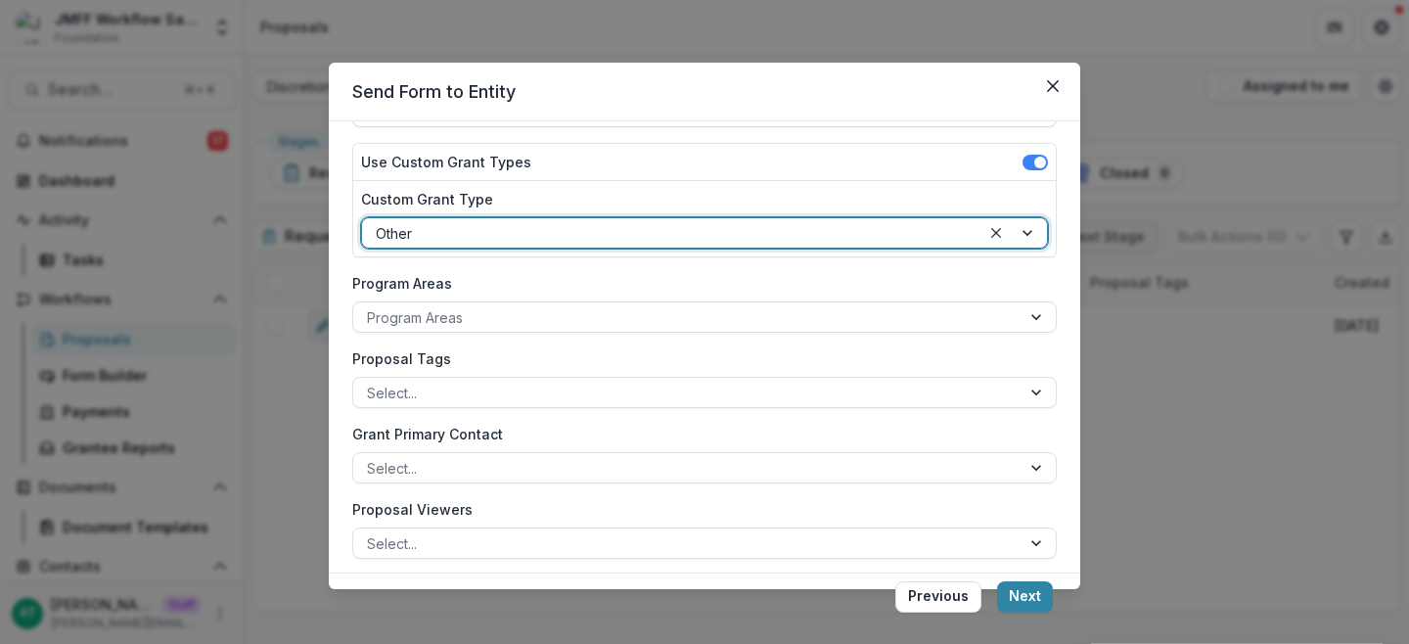
scroll to position [330, 0]
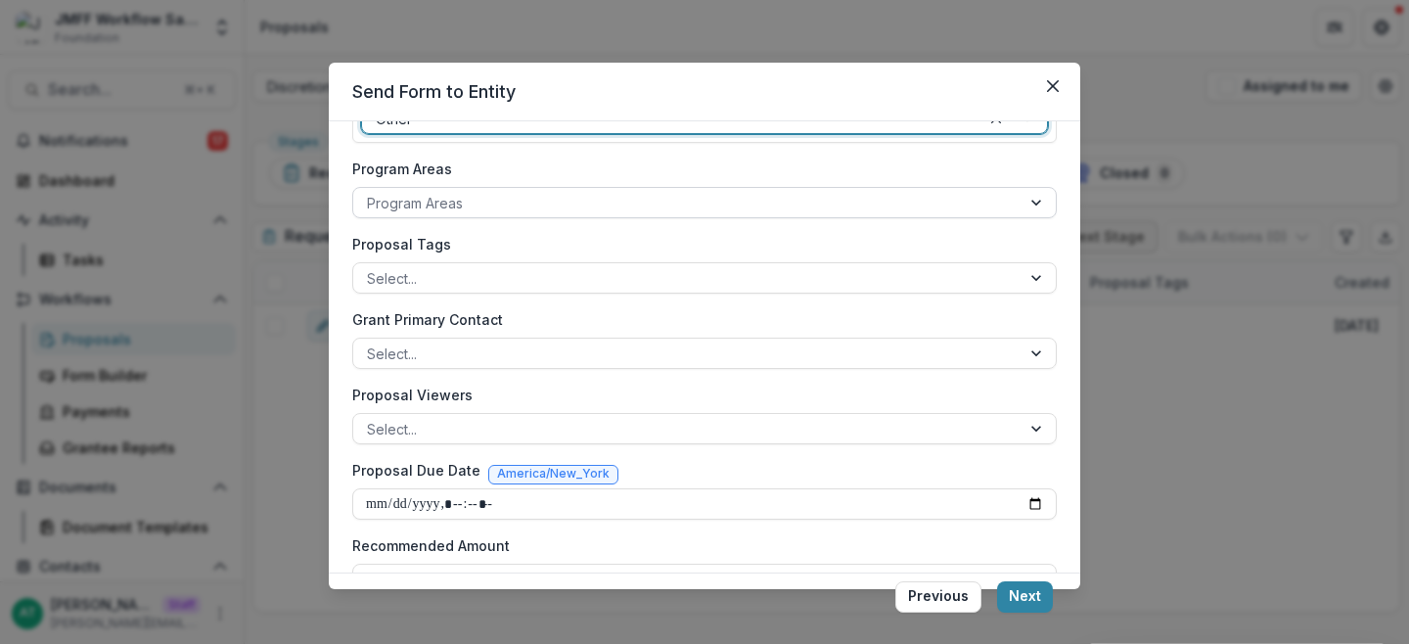
click at [530, 210] on div at bounding box center [687, 203] width 640 height 24
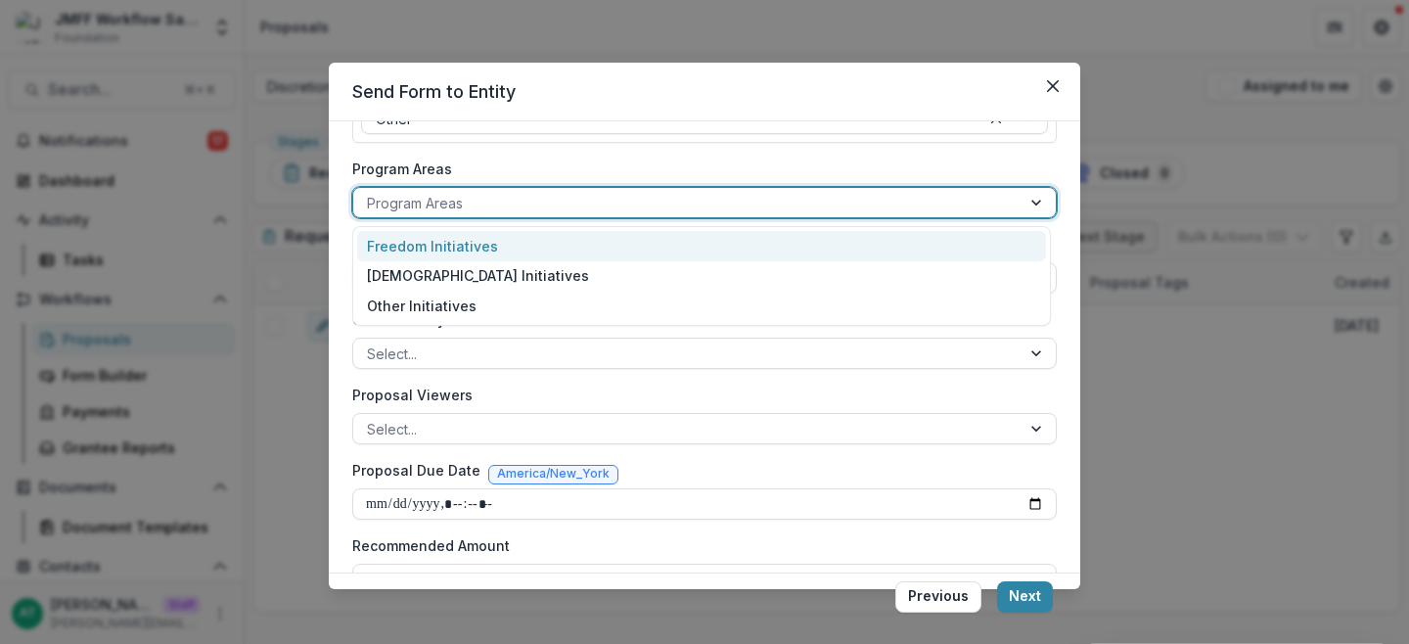
click at [553, 246] on div "Freedom Initiatives" at bounding box center [701, 246] width 689 height 30
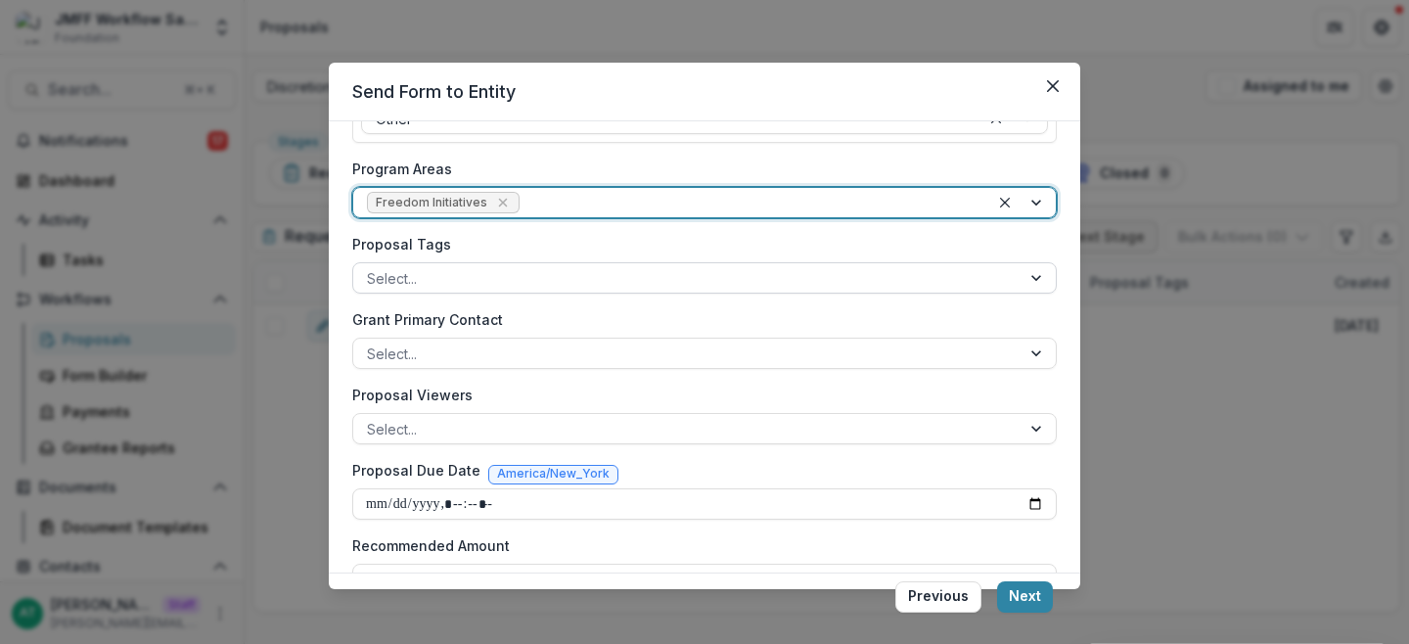
click at [512, 282] on div at bounding box center [687, 278] width 640 height 24
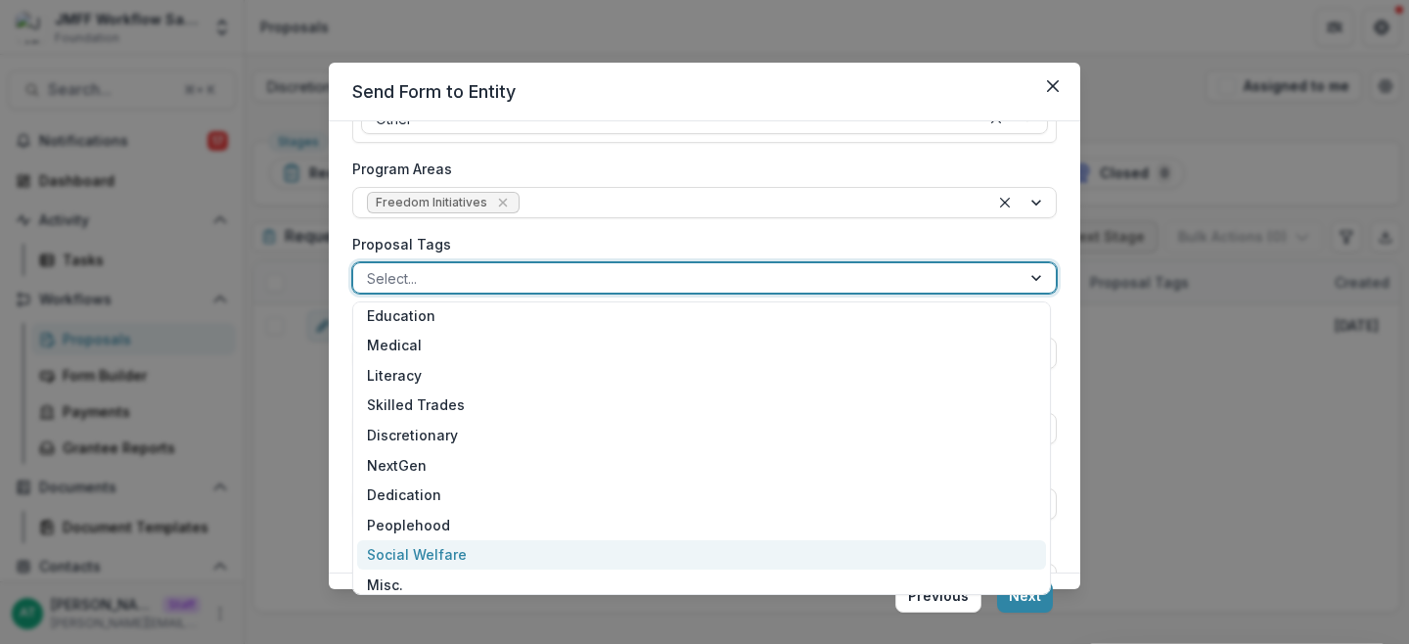
scroll to position [0, 0]
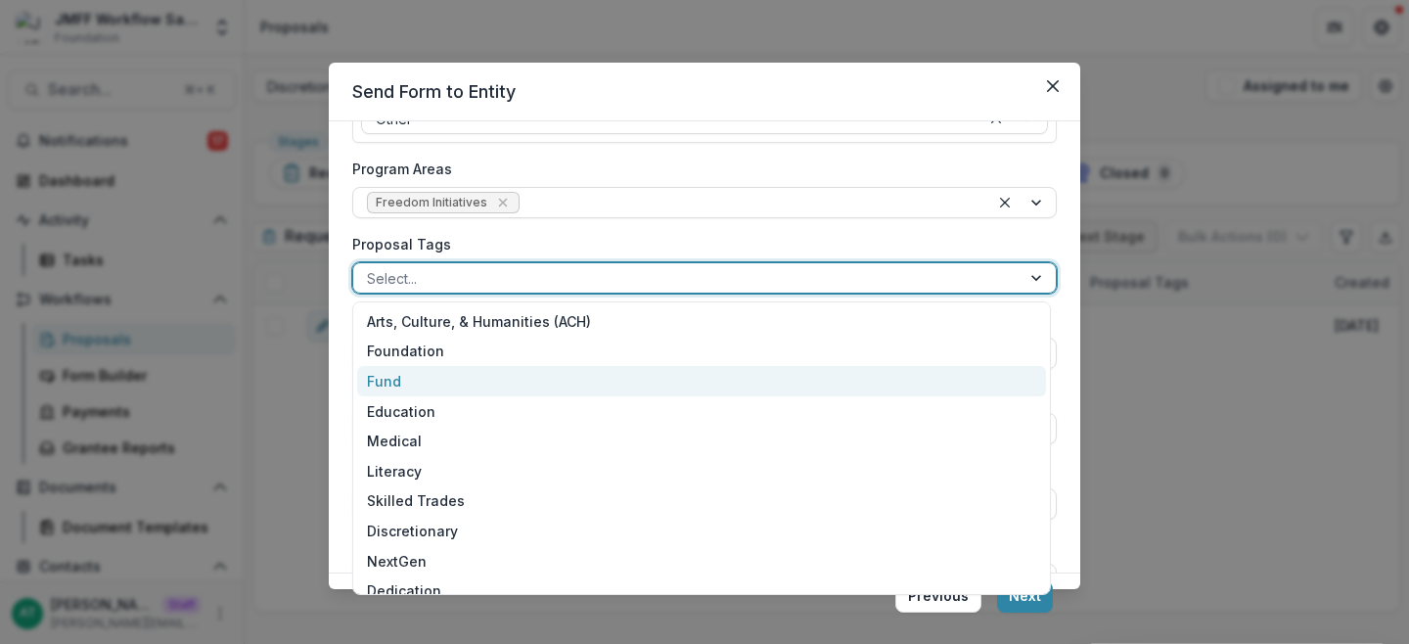
drag, startPoint x: 468, startPoint y: 348, endPoint x: 475, endPoint y: 383, distance: 34.9
click at [475, 383] on div "Arts, Culture, & Humanities (ACH) Foundation Fund Education Medical Literacy Sk…" at bounding box center [701, 448] width 699 height 294
click at [474, 382] on div "Fund" at bounding box center [701, 381] width 689 height 30
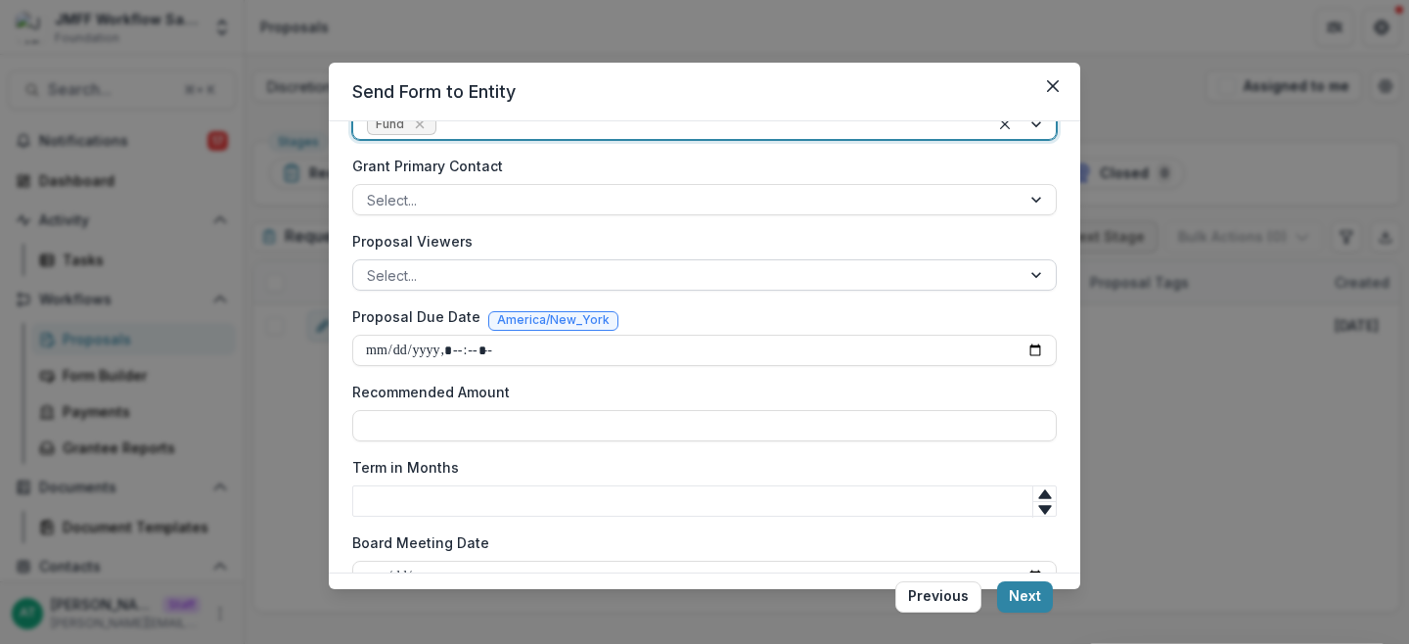
scroll to position [526, 0]
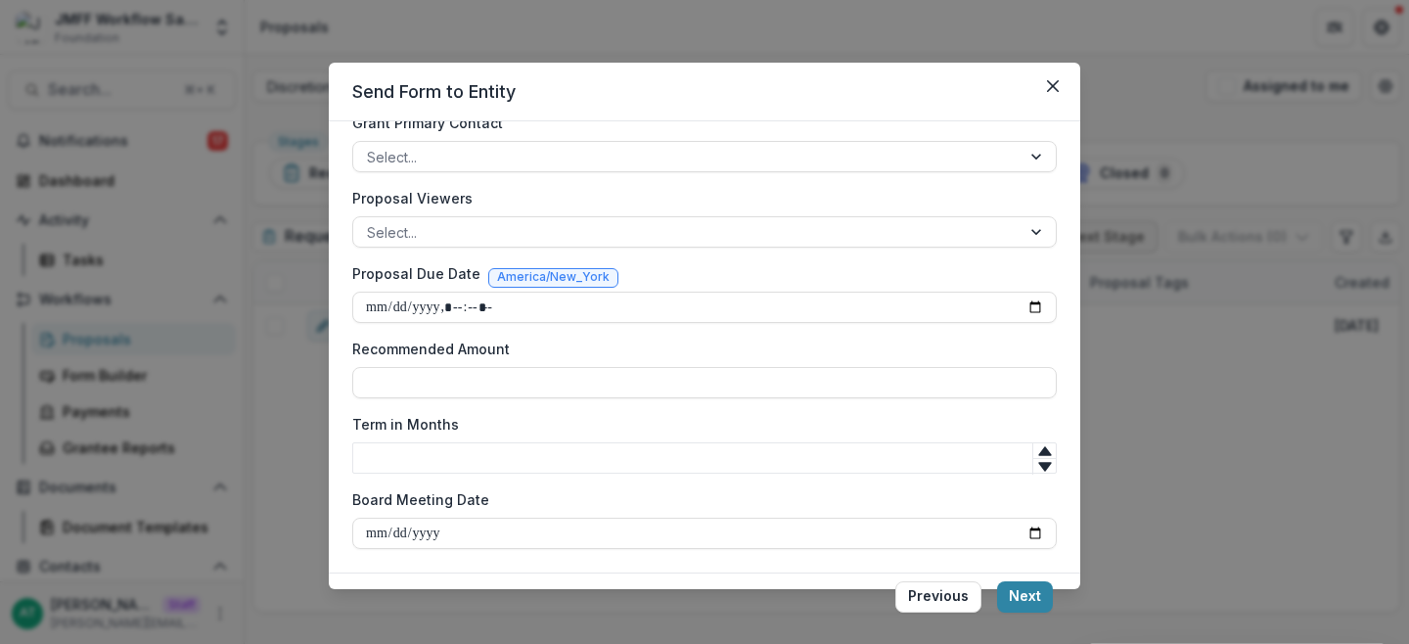
click at [436, 360] on div "Recommended Amount" at bounding box center [704, 369] width 705 height 60
click at [423, 387] on input "Recommended Amount" at bounding box center [704, 382] width 705 height 31
type input "*******"
click at [477, 458] on input "Term in Months" at bounding box center [704, 458] width 705 height 31
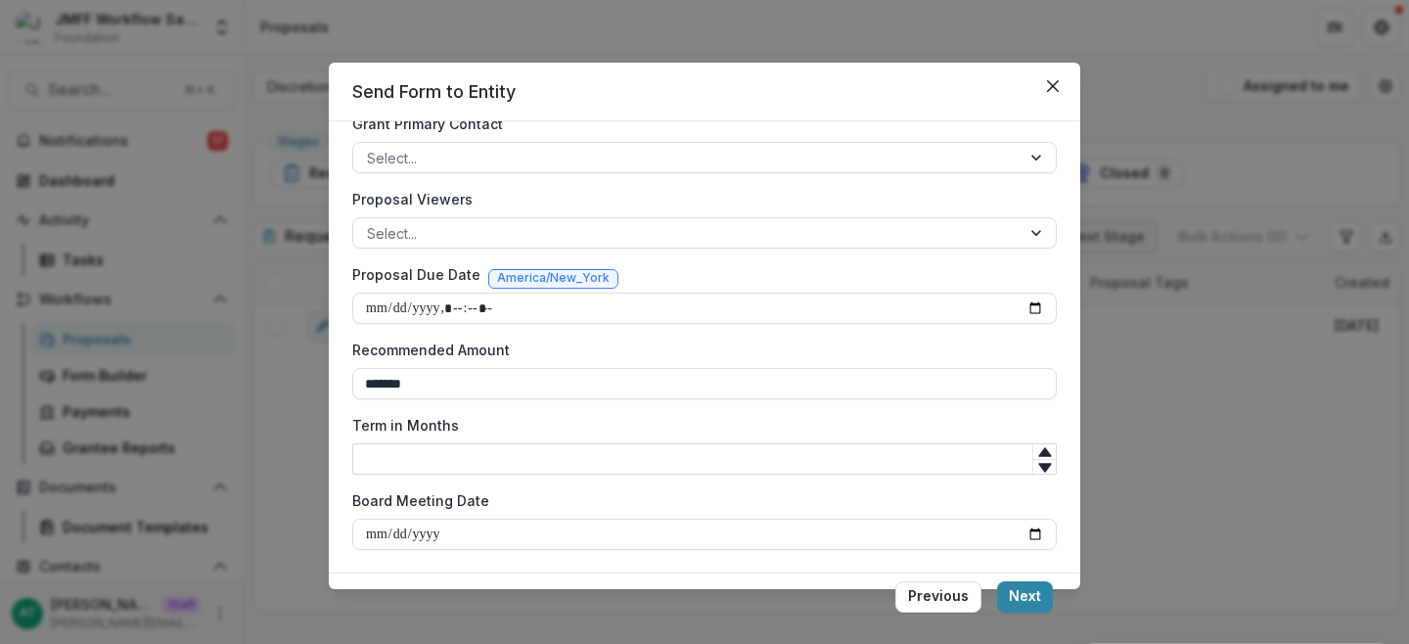
type input "*"
type input "**"
click at [1039, 592] on button "Next" at bounding box center [1025, 596] width 56 height 31
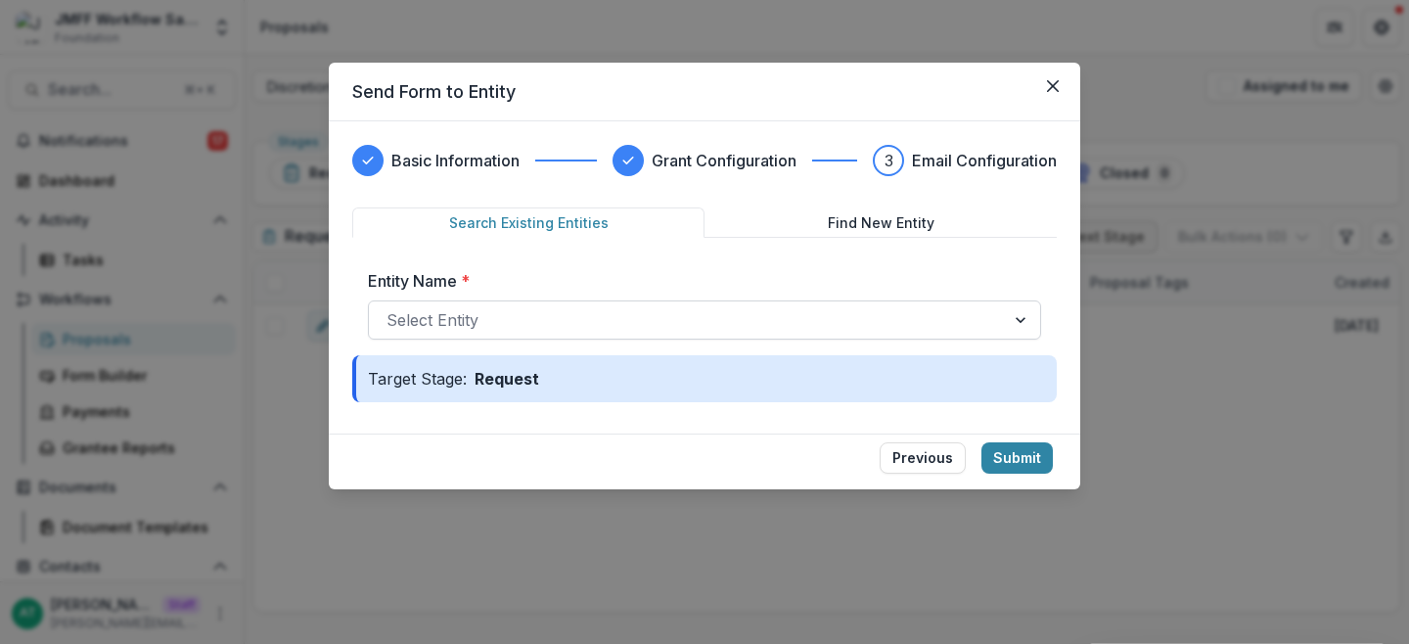
click at [636, 312] on div at bounding box center [687, 319] width 601 height 27
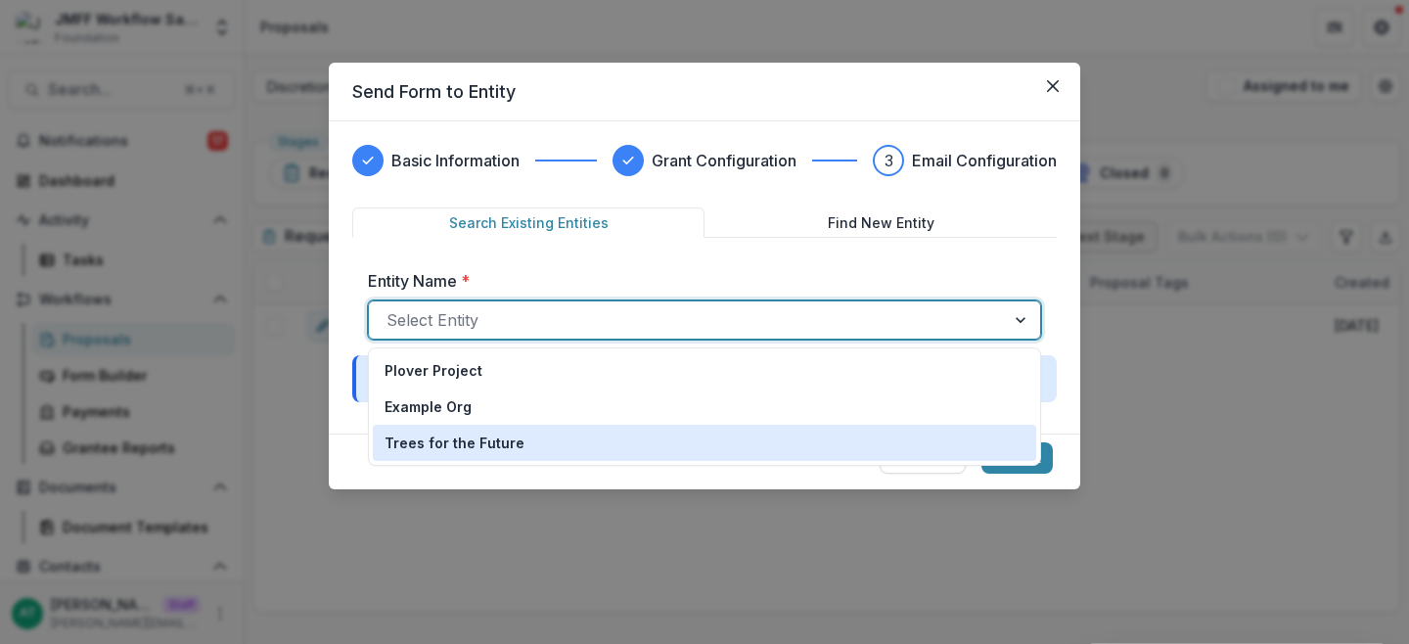
click at [588, 450] on div "Trees for the Future" at bounding box center [705, 443] width 640 height 21
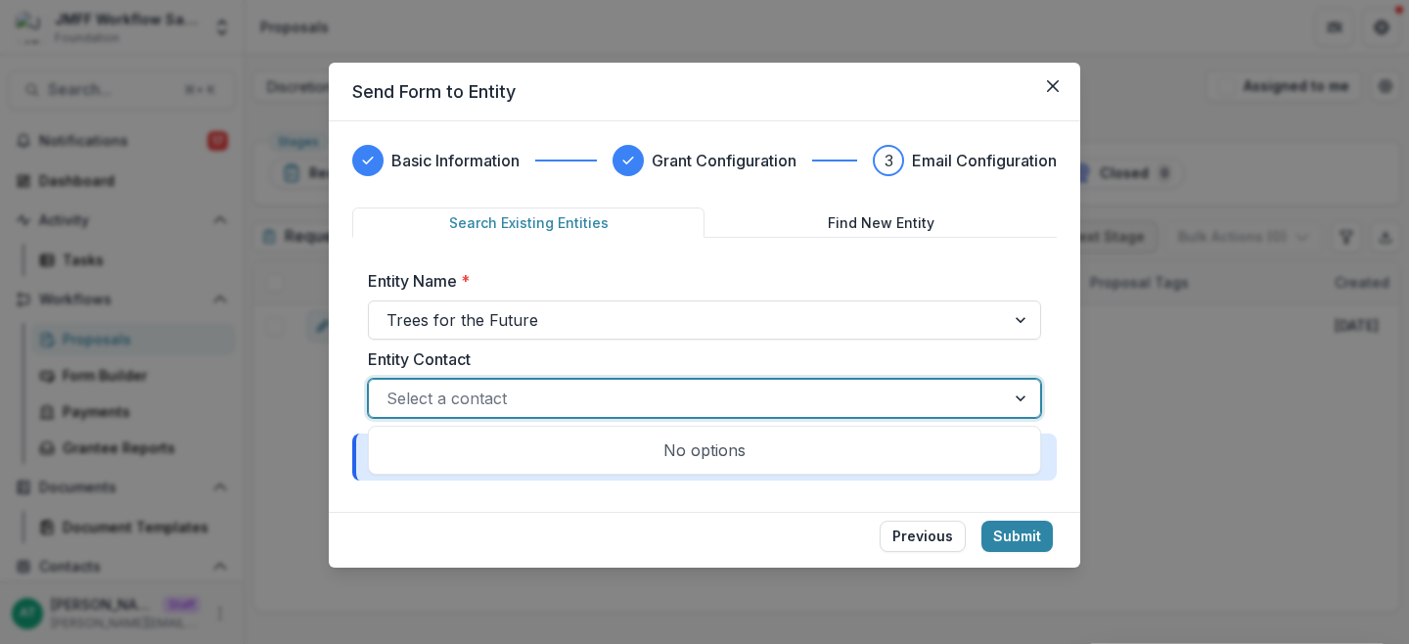
click at [525, 398] on div at bounding box center [687, 398] width 601 height 27
click at [483, 360] on label "Entity Contact" at bounding box center [699, 358] width 662 height 23
click at [391, 387] on input "Entity Contact" at bounding box center [389, 398] width 5 height 23
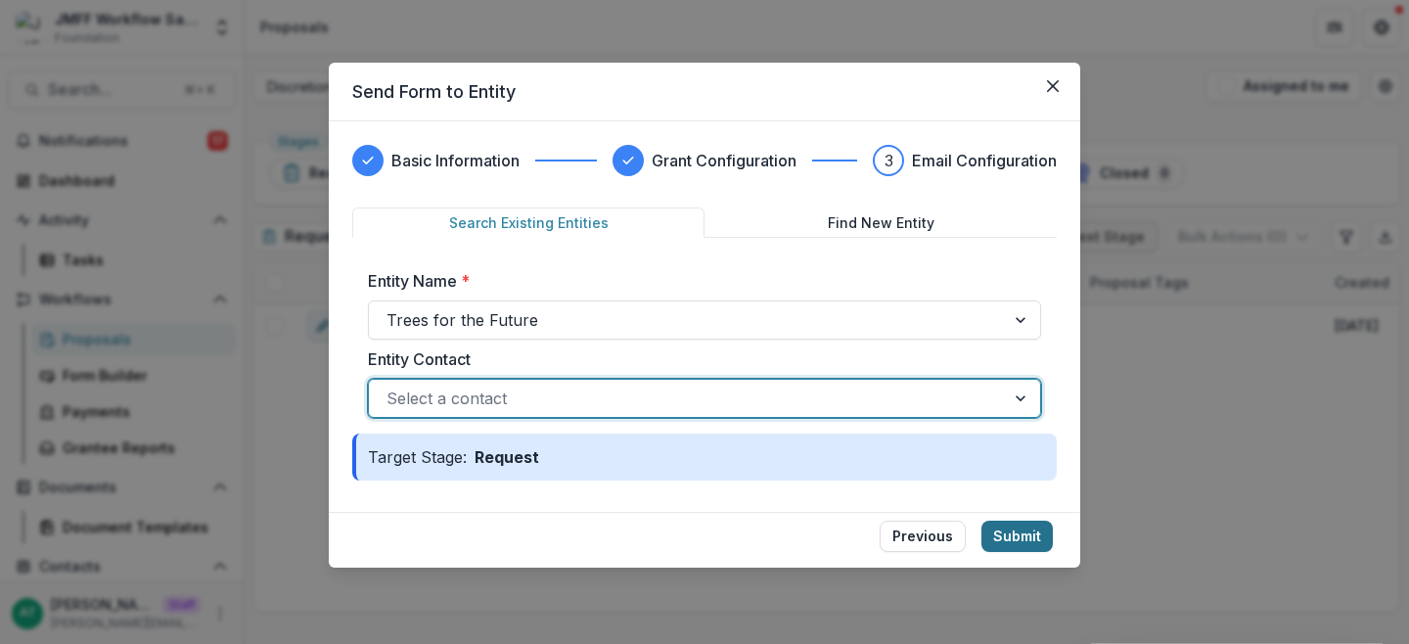
click at [1008, 534] on button "Submit" at bounding box center [1017, 536] width 71 height 31
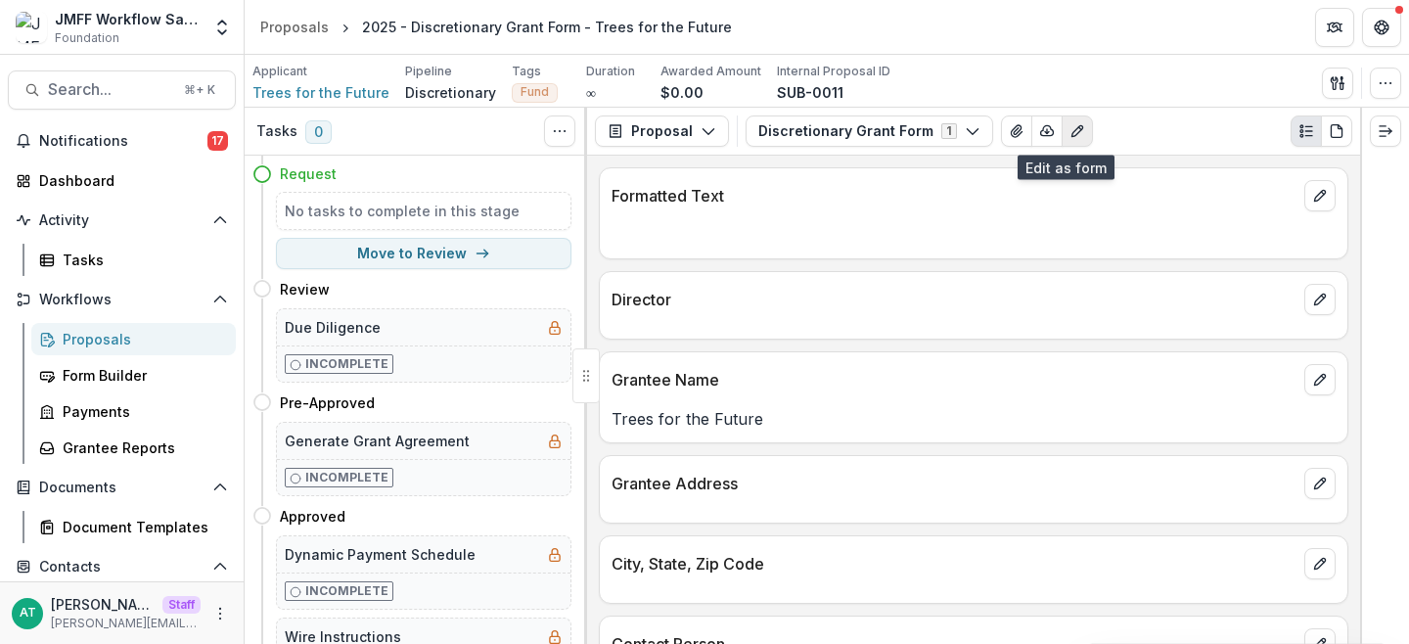
click at [1072, 136] on icon "Edit as form" at bounding box center [1077, 131] width 11 height 11
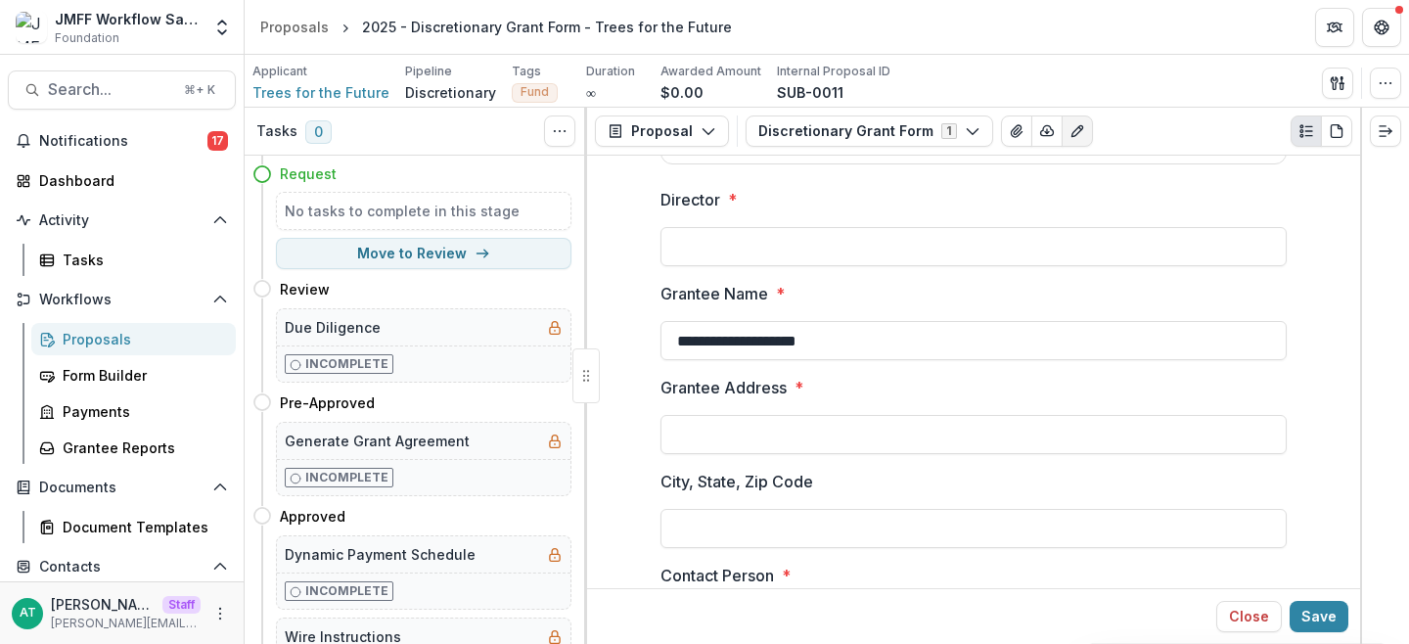
scroll to position [402, 0]
click at [807, 216] on div "Director *" at bounding box center [974, 226] width 626 height 78
click at [799, 235] on input "Director *" at bounding box center [974, 245] width 626 height 39
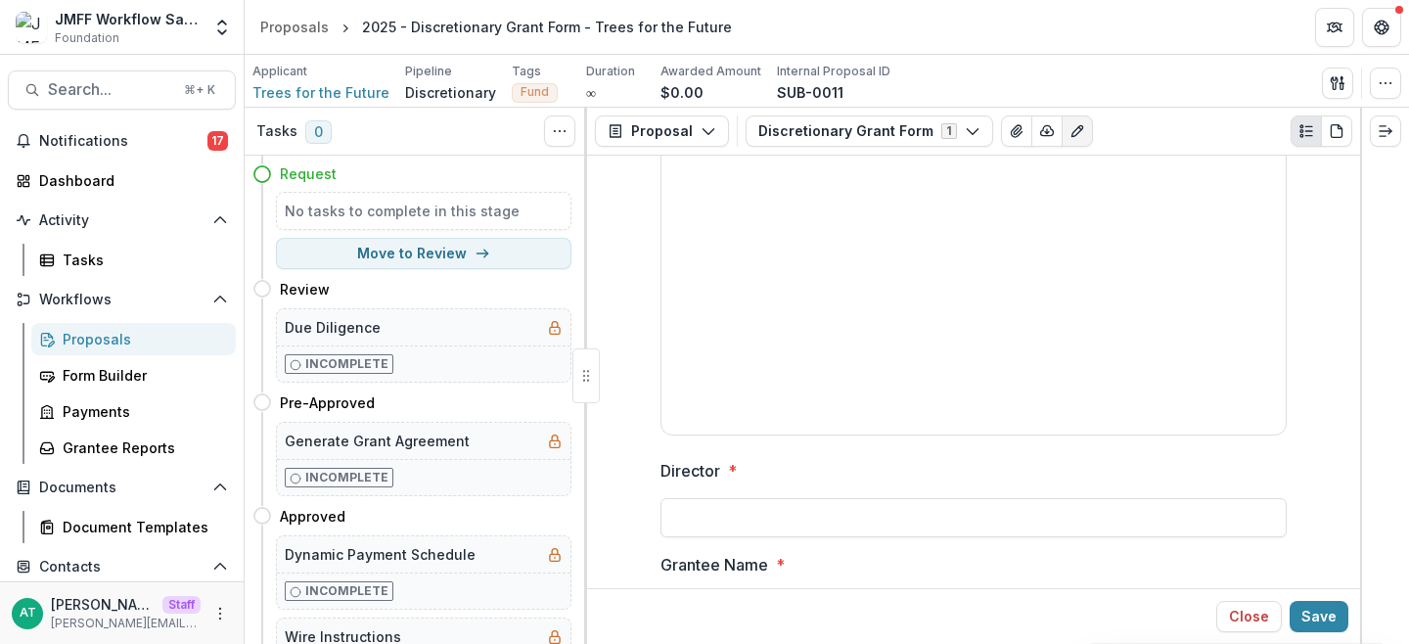
scroll to position [0, 0]
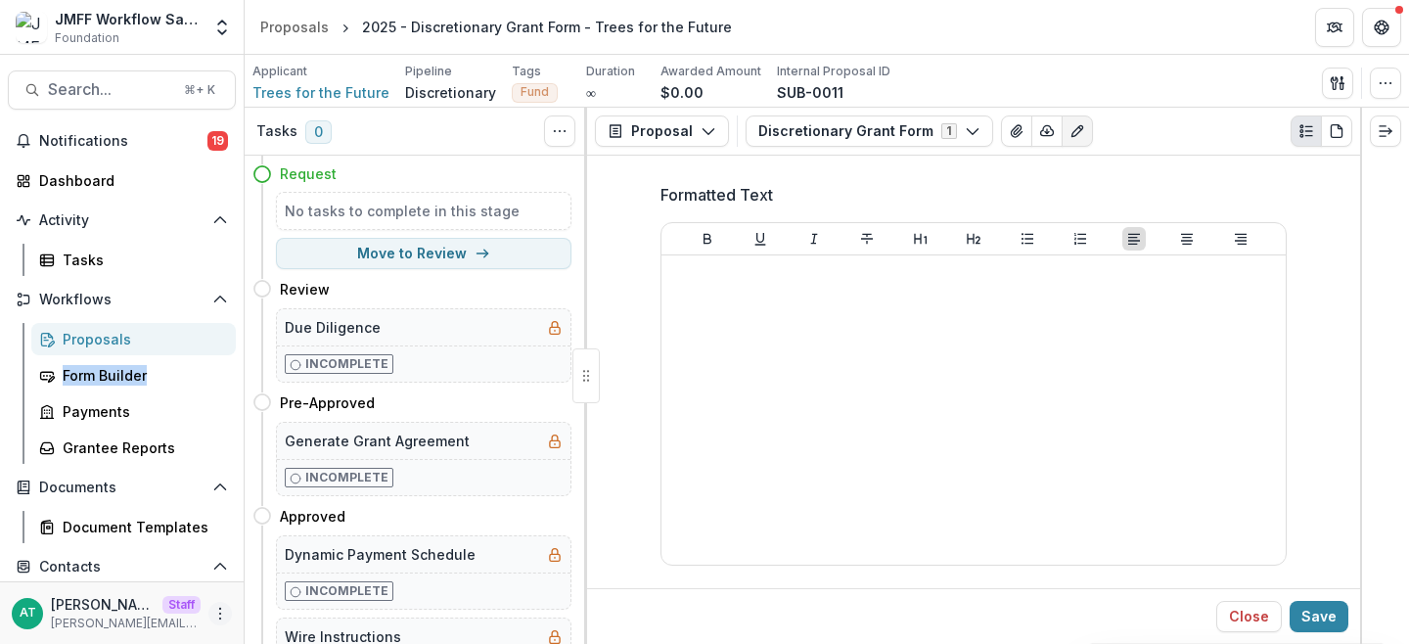
click at [219, 611] on icon "More" at bounding box center [220, 614] width 16 height 16
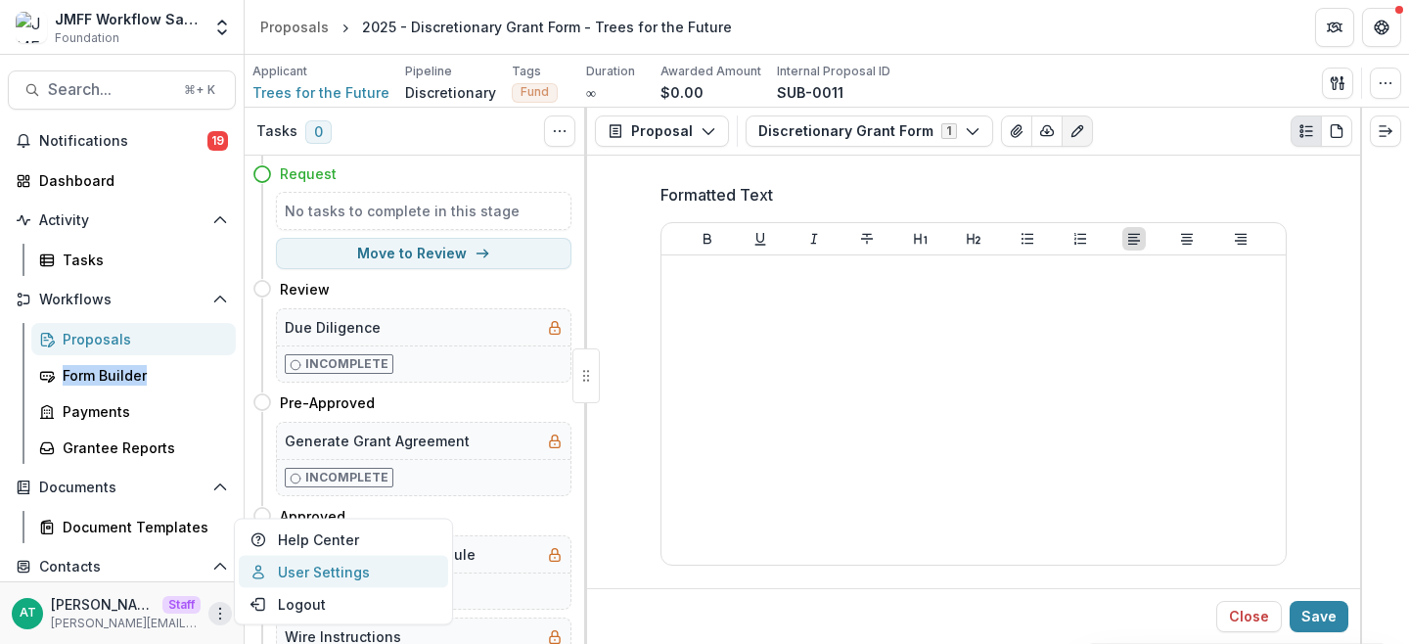
click at [330, 564] on link "User Settings" at bounding box center [343, 572] width 209 height 32
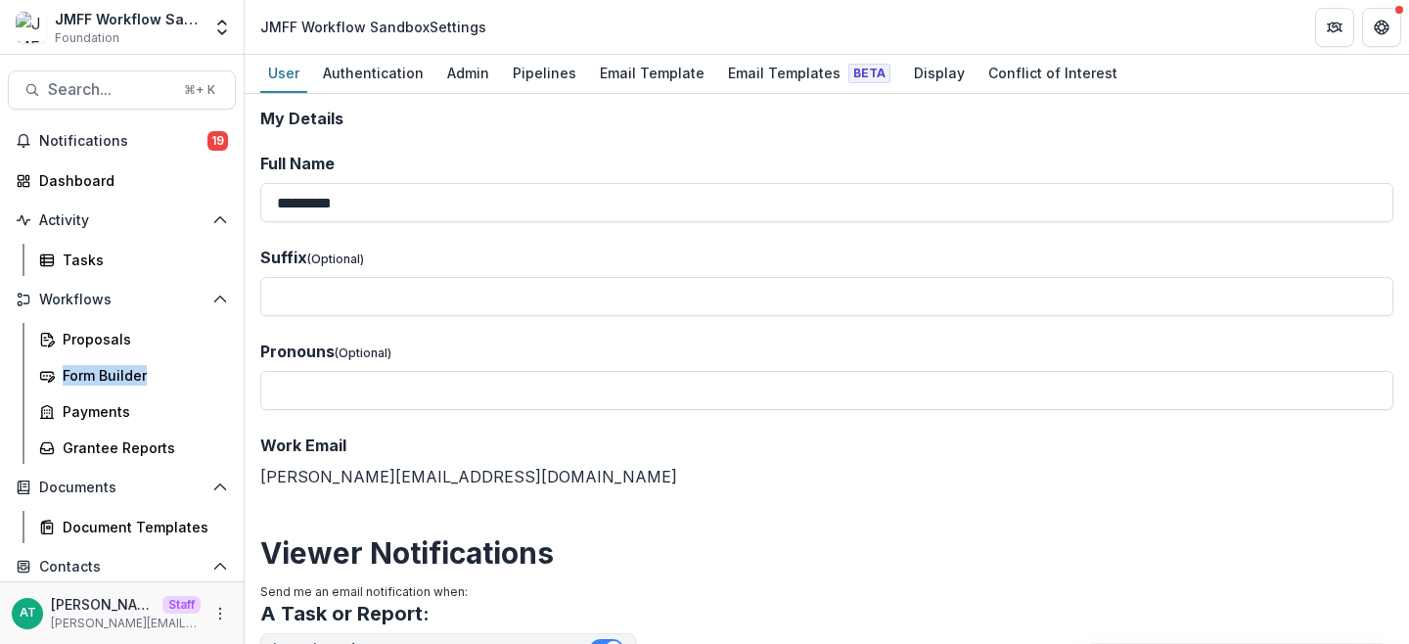
scroll to position [193, 0]
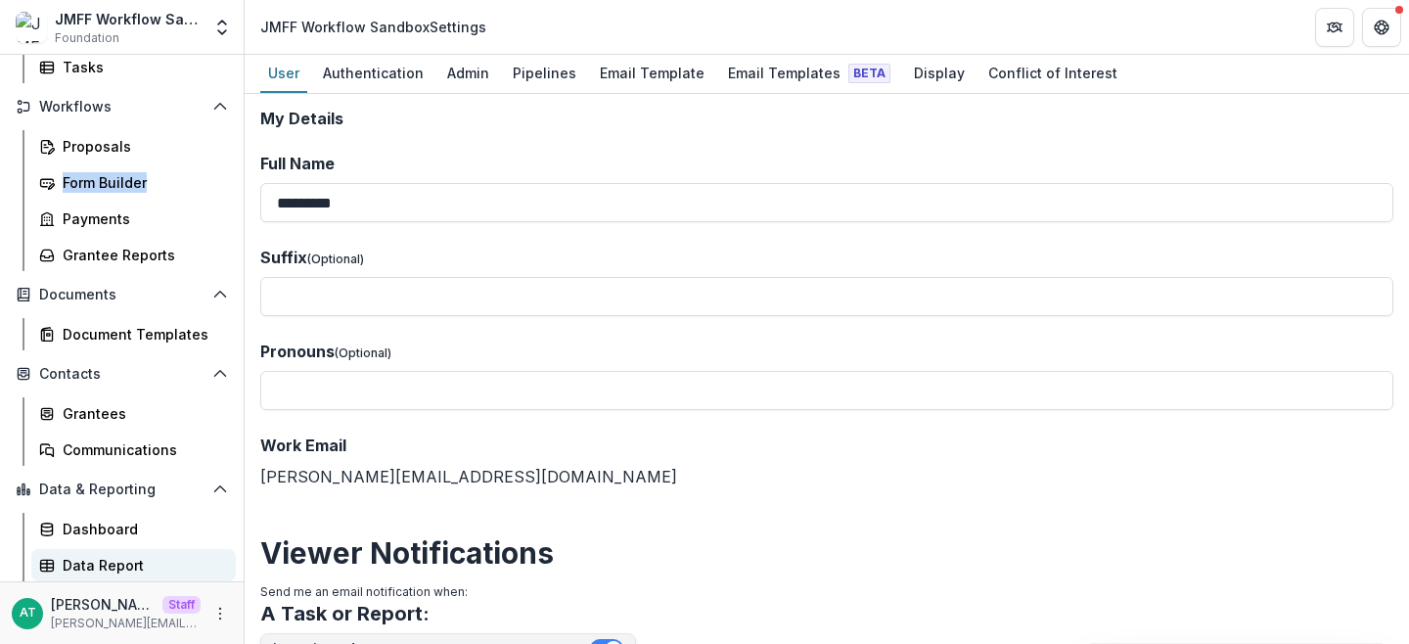
click at [109, 557] on div "Data Report" at bounding box center [142, 565] width 158 height 21
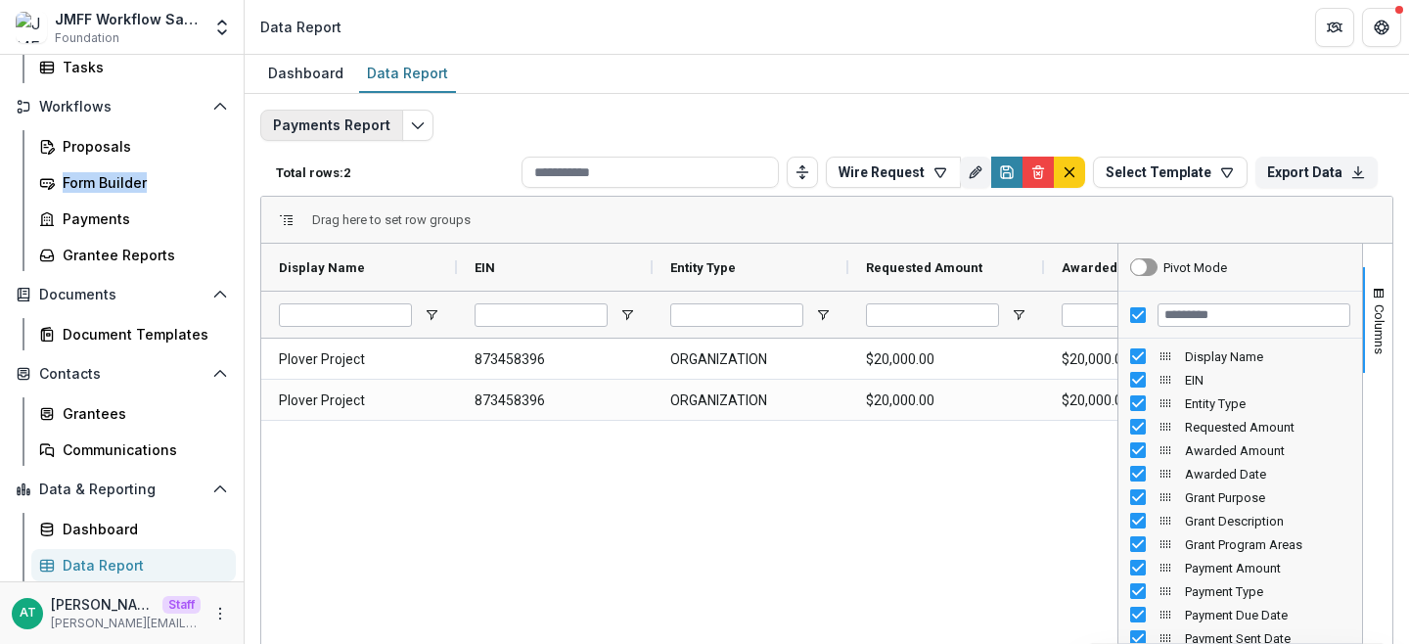
click at [349, 120] on button "Payments Report" at bounding box center [331, 125] width 143 height 31
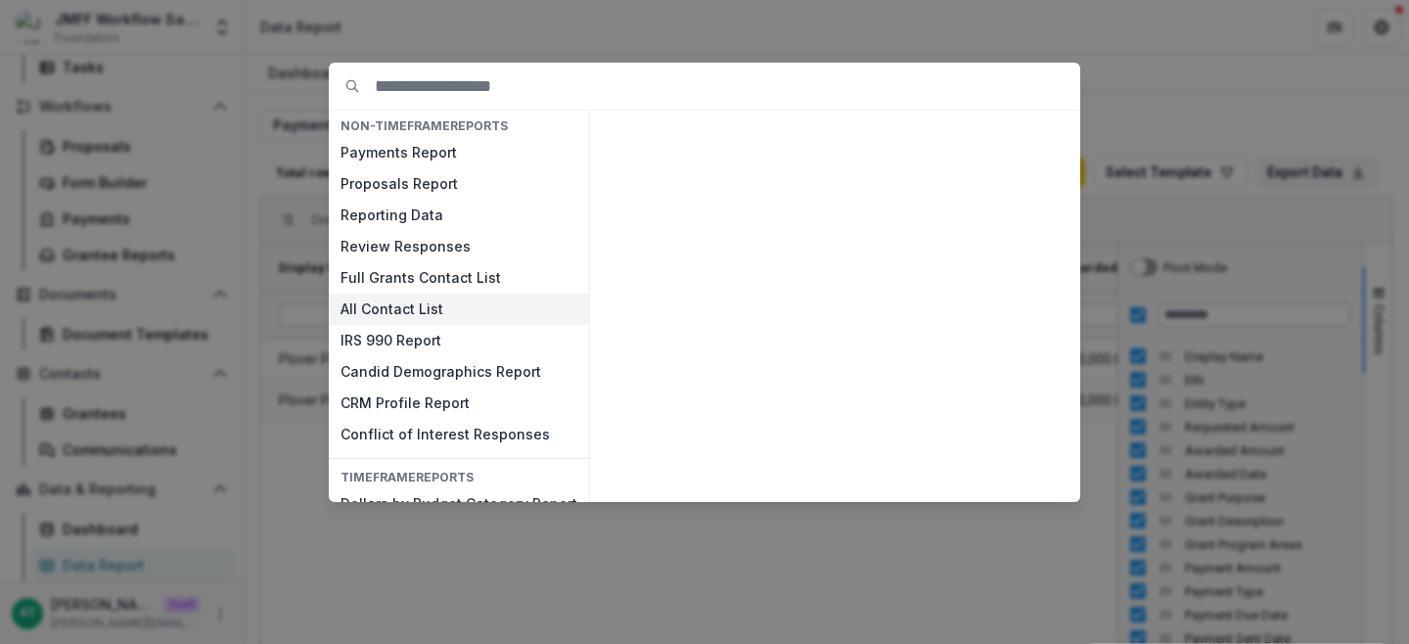
scroll to position [61, 0]
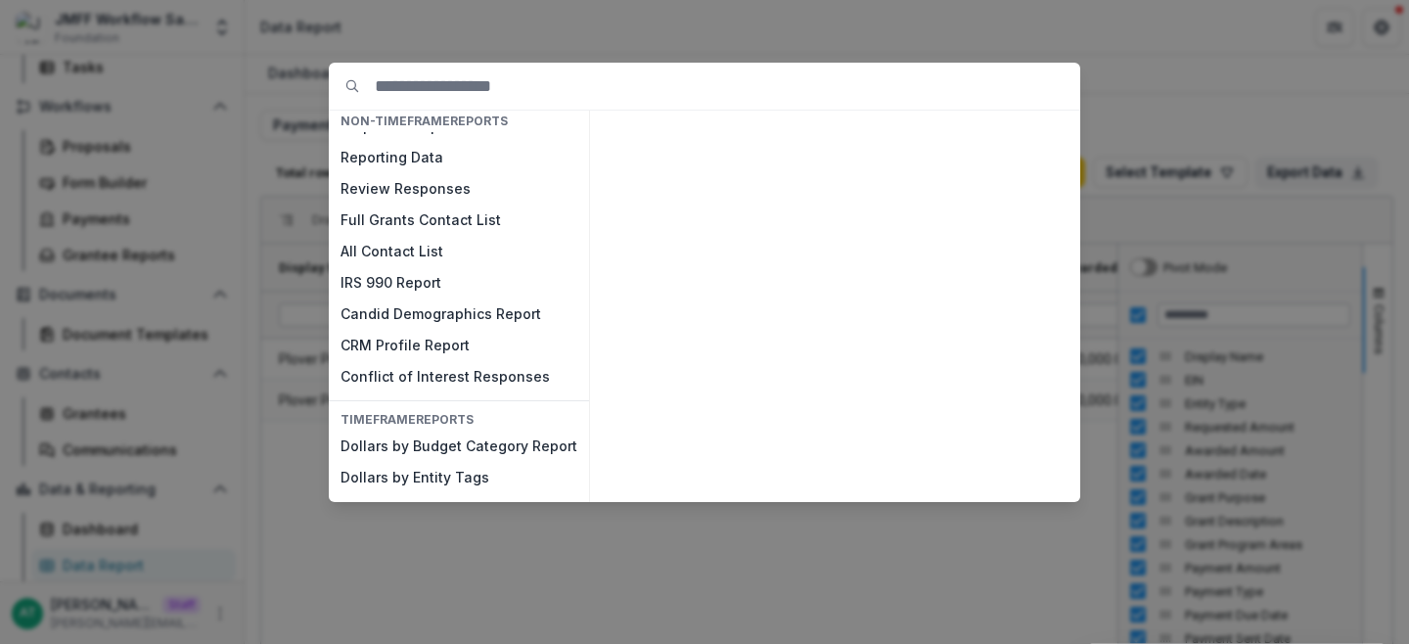
click at [235, 231] on div "NON-TIMEFRAME Reports Payments Report Proposals Report Reporting Data Review Re…" at bounding box center [704, 322] width 1409 height 644
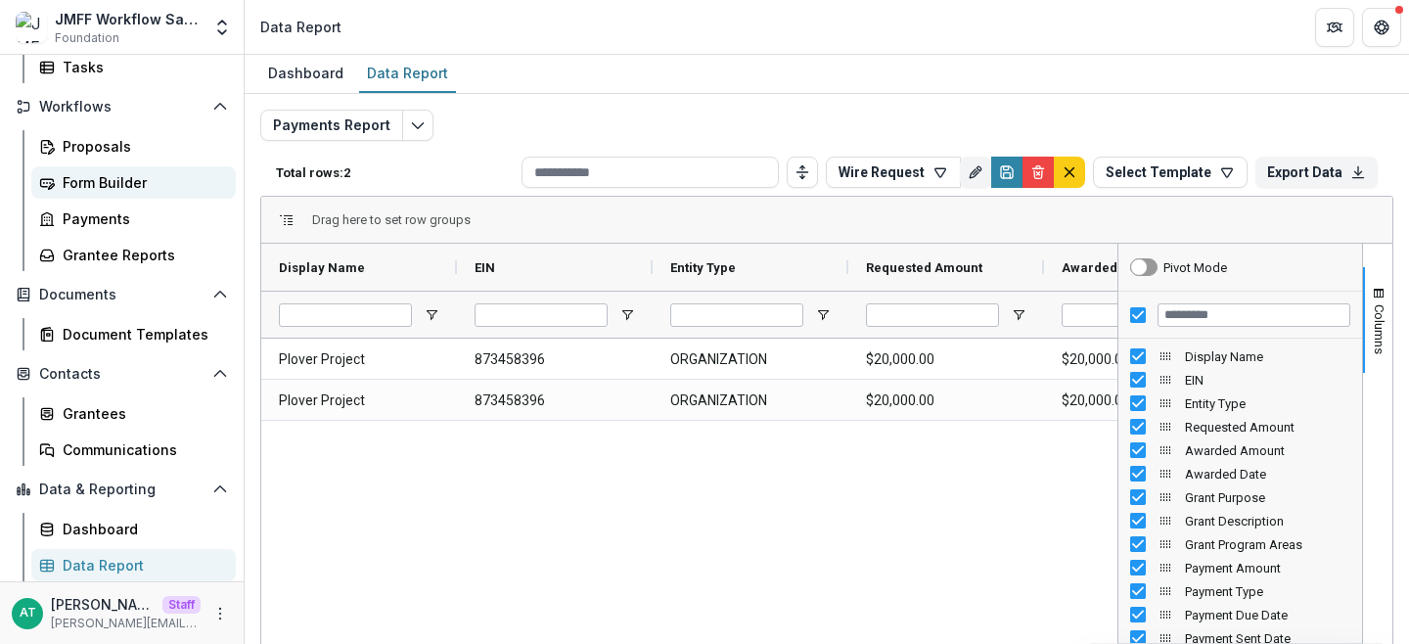
click at [120, 183] on div "Form Builder" at bounding box center [142, 182] width 158 height 21
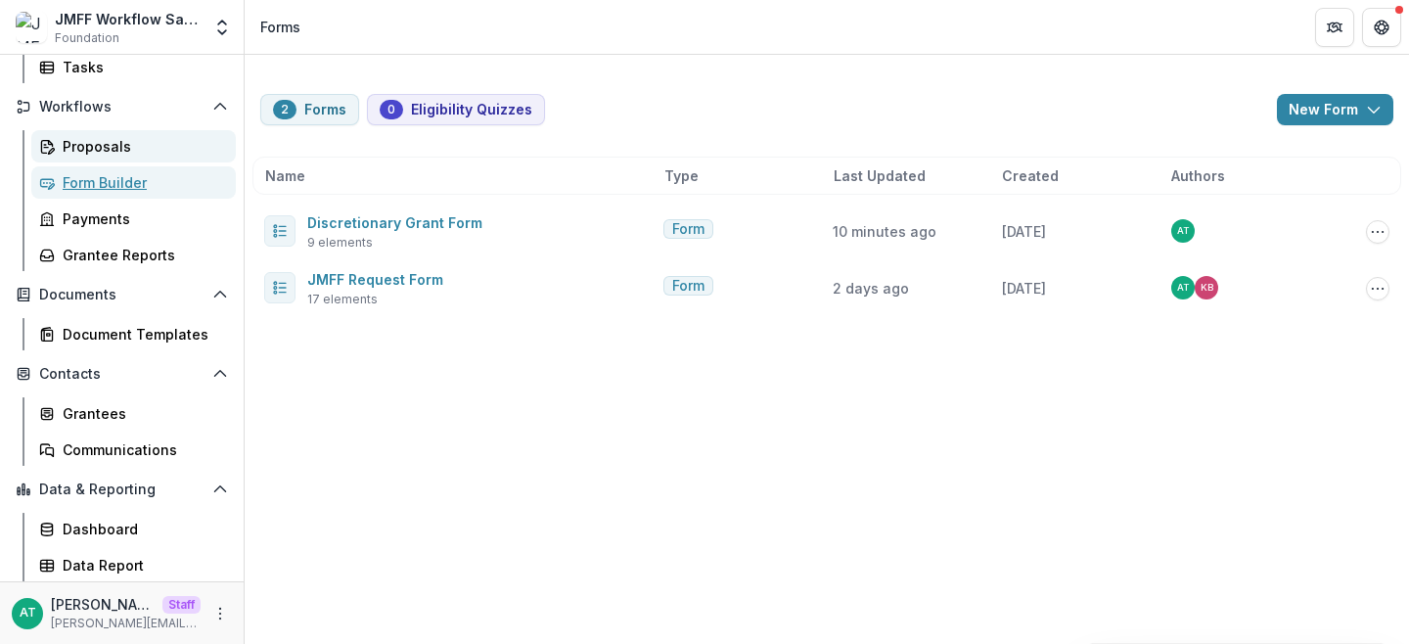
scroll to position [149, 0]
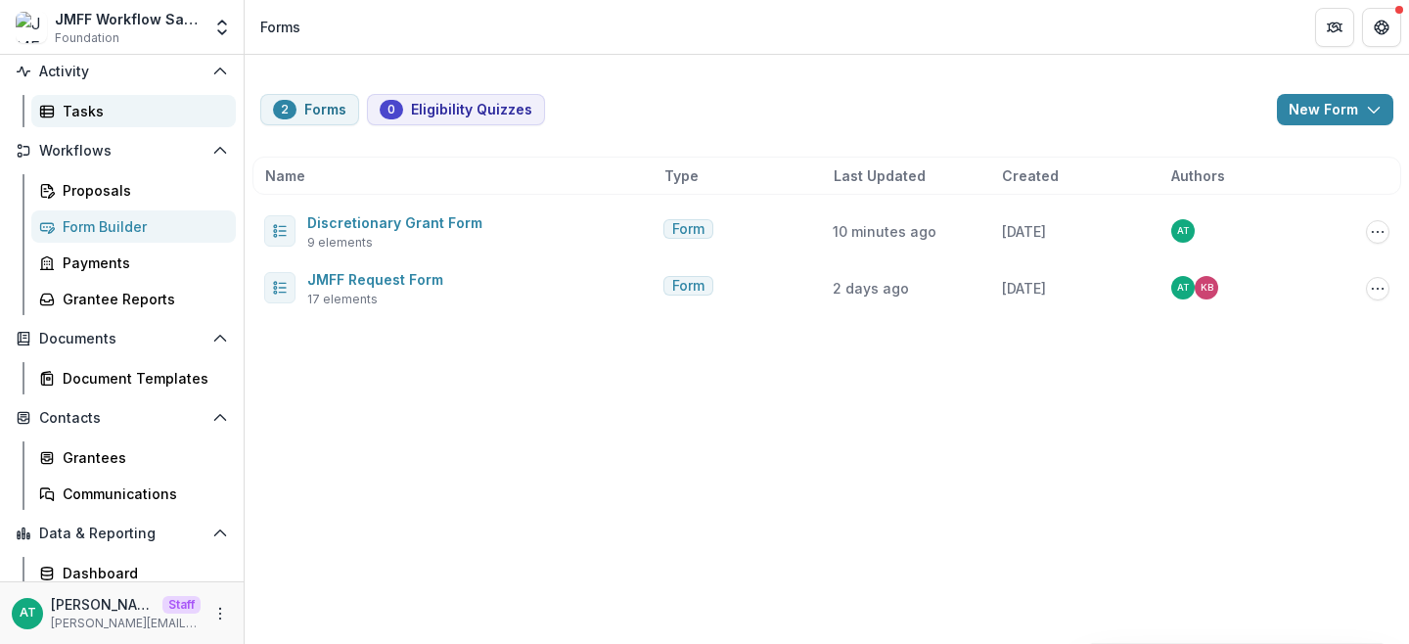
click at [112, 111] on div "Tasks" at bounding box center [142, 111] width 158 height 21
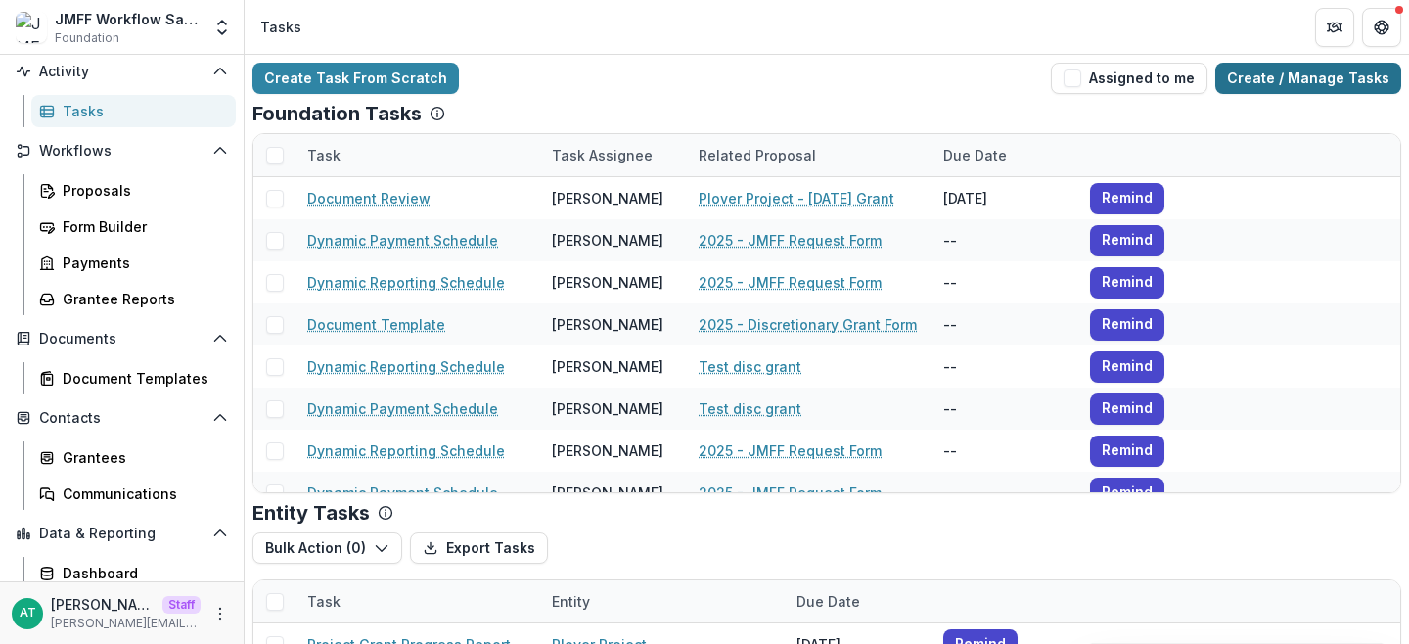
click at [1275, 85] on link "Create / Manage Tasks" at bounding box center [1308, 78] width 186 height 31
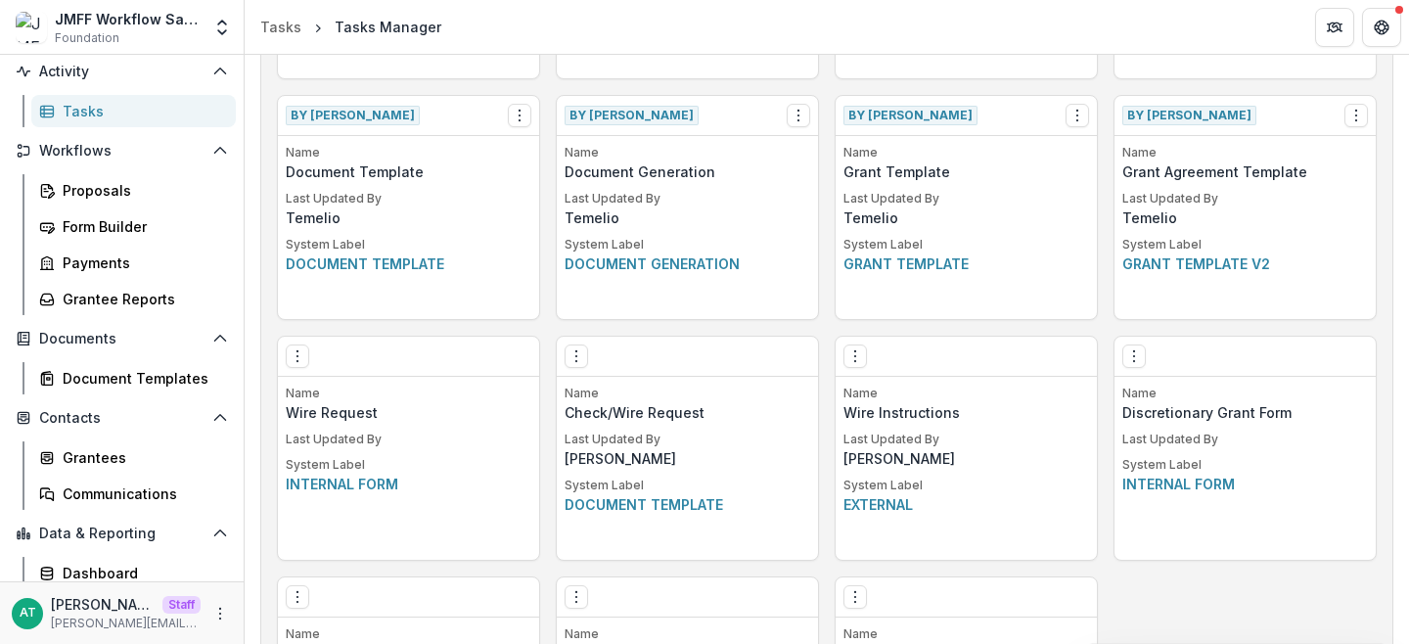
scroll to position [1016, 0]
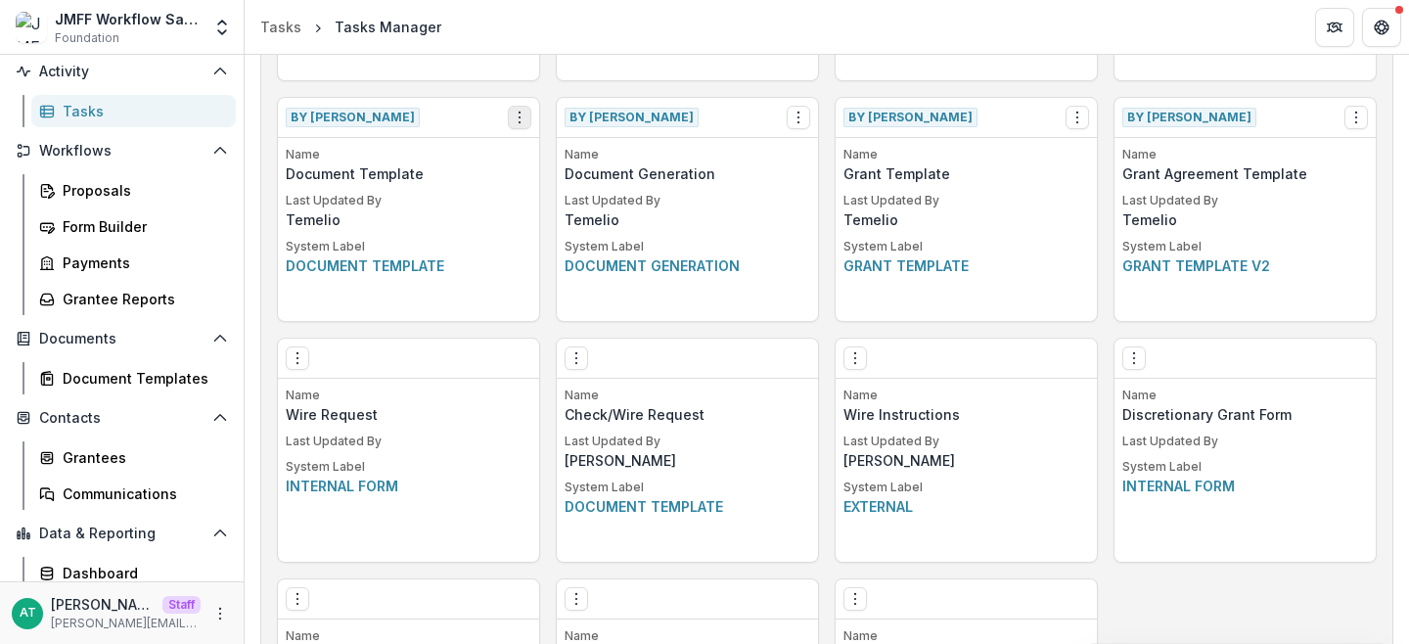
click at [523, 121] on icon "Options" at bounding box center [520, 118] width 16 height 16
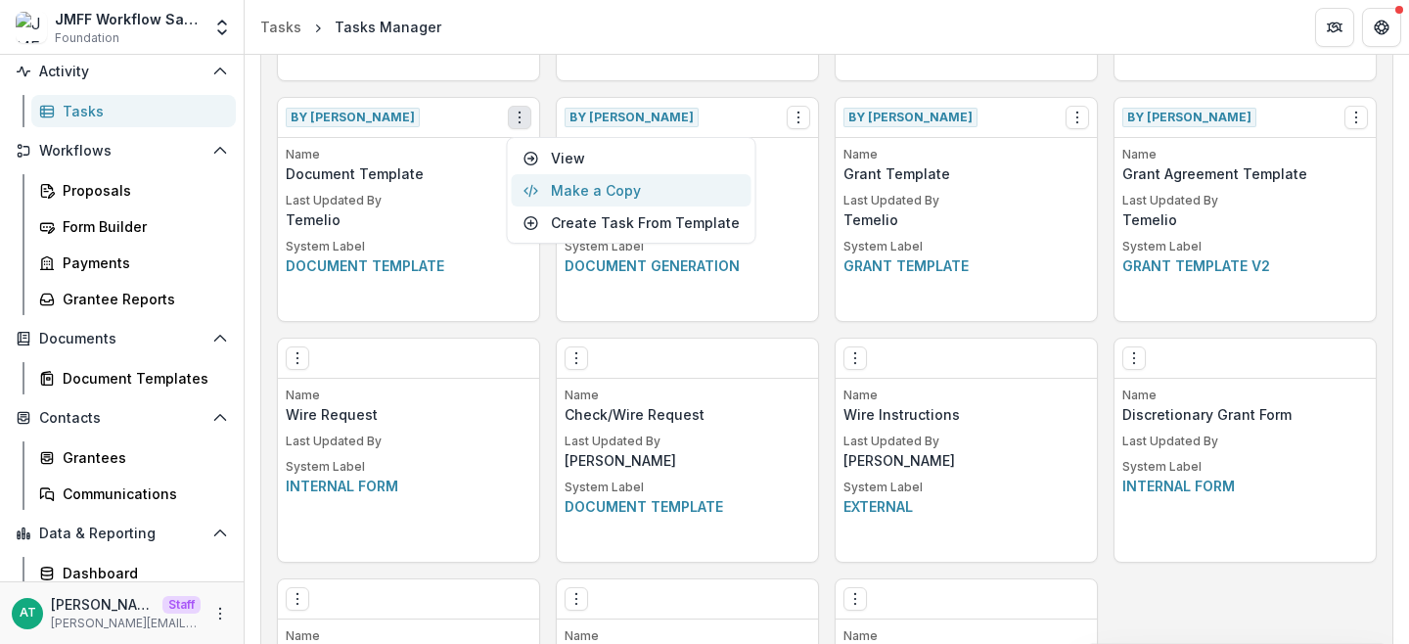
click at [572, 186] on button "Make a Copy" at bounding box center [632, 190] width 240 height 32
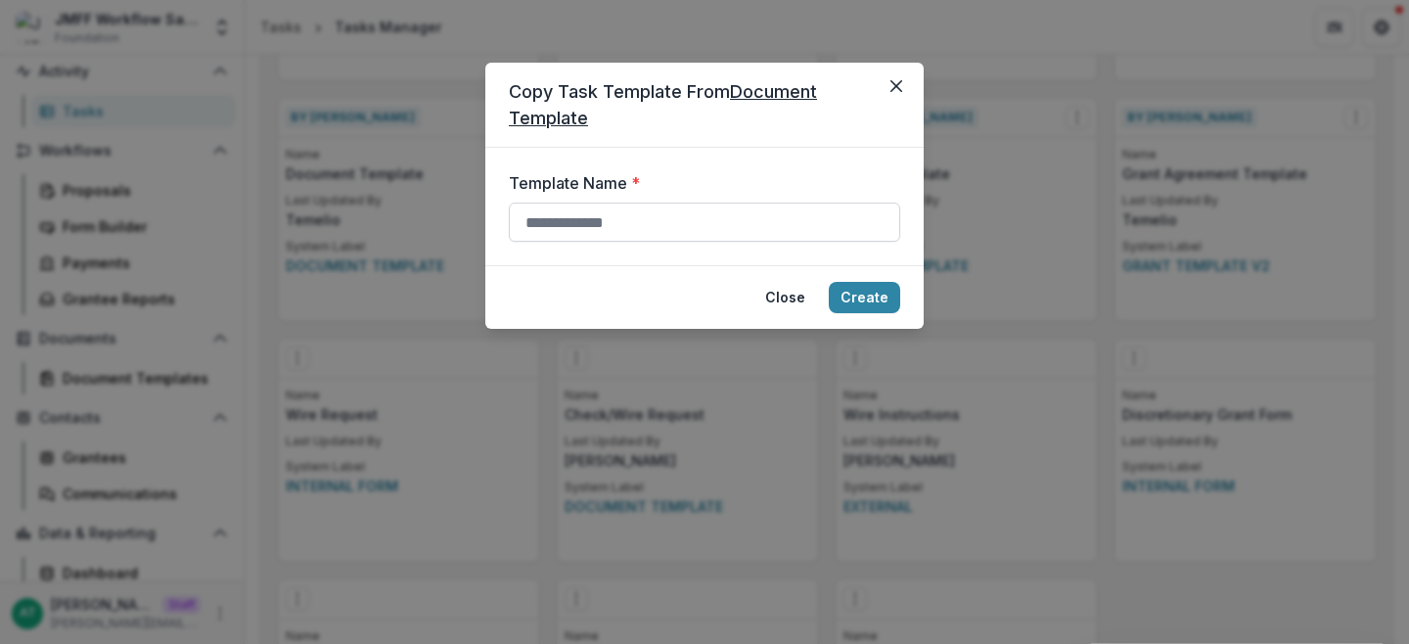
click at [583, 208] on input "Template Name *" at bounding box center [704, 222] width 391 height 39
type input "**********"
click at [873, 296] on button "Create" at bounding box center [864, 297] width 71 height 31
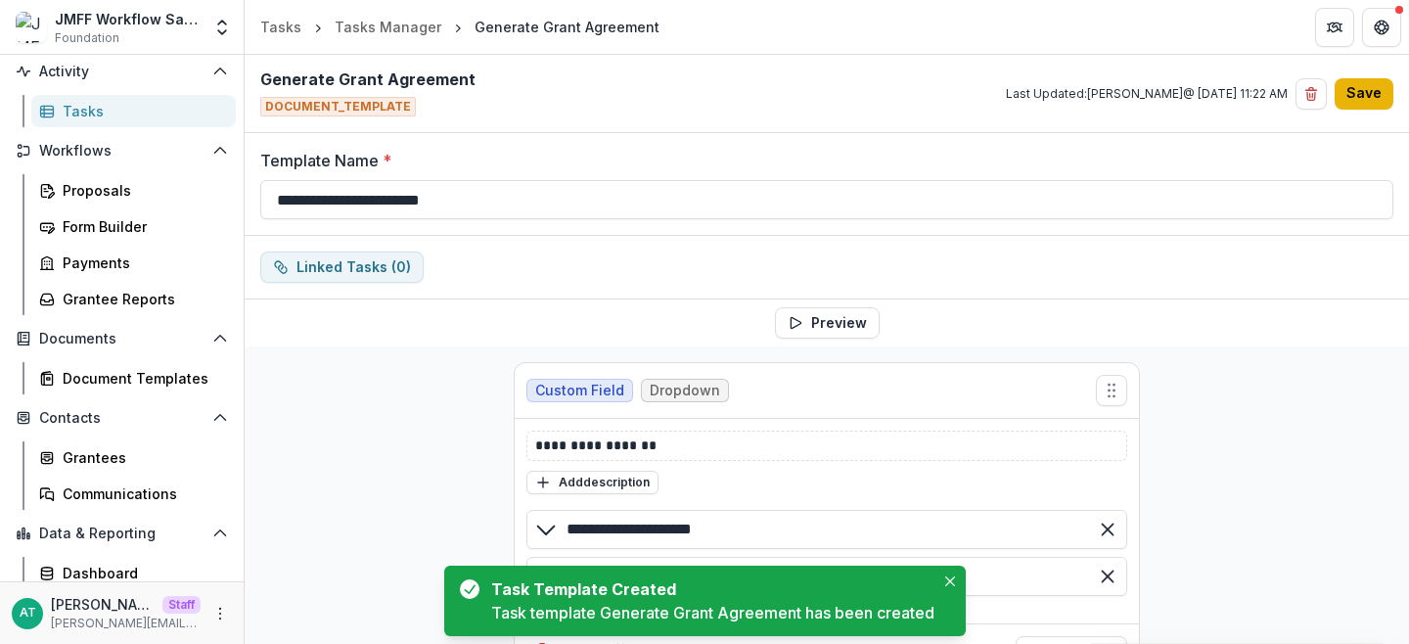
click at [1365, 92] on button "Save" at bounding box center [1364, 93] width 59 height 31
click at [363, 15] on link "Tasks Manager" at bounding box center [388, 27] width 122 height 28
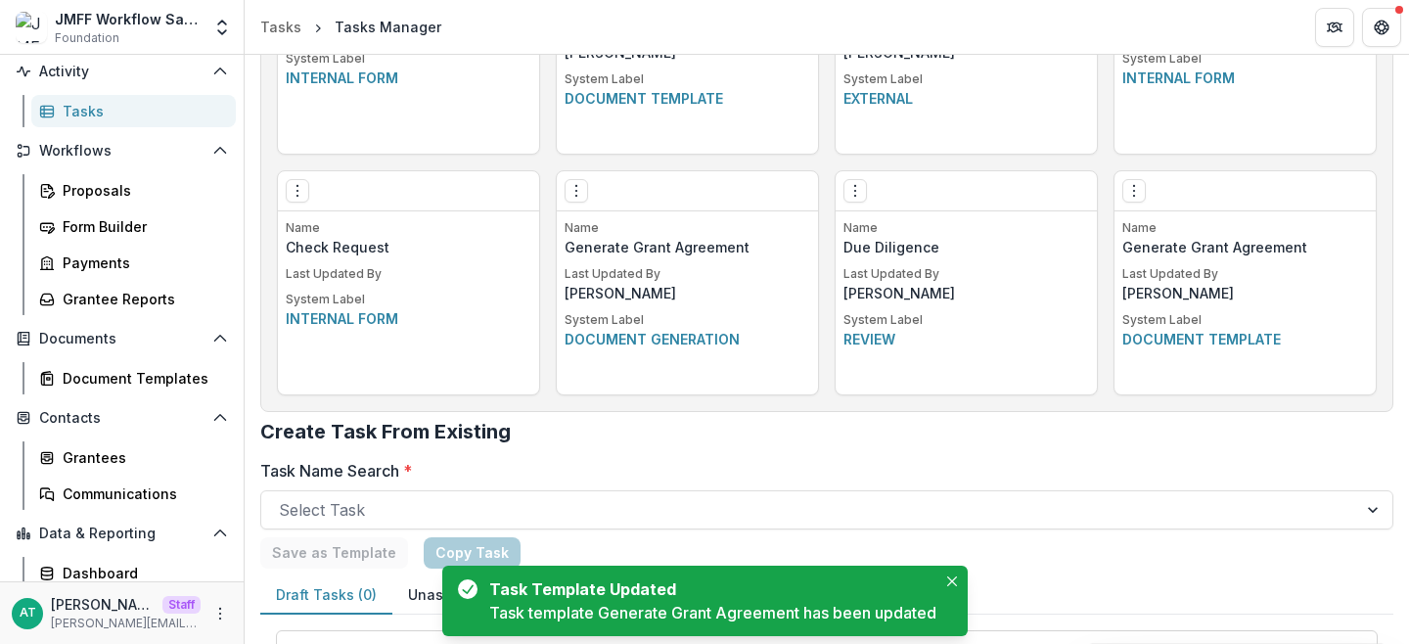
scroll to position [1425, 0]
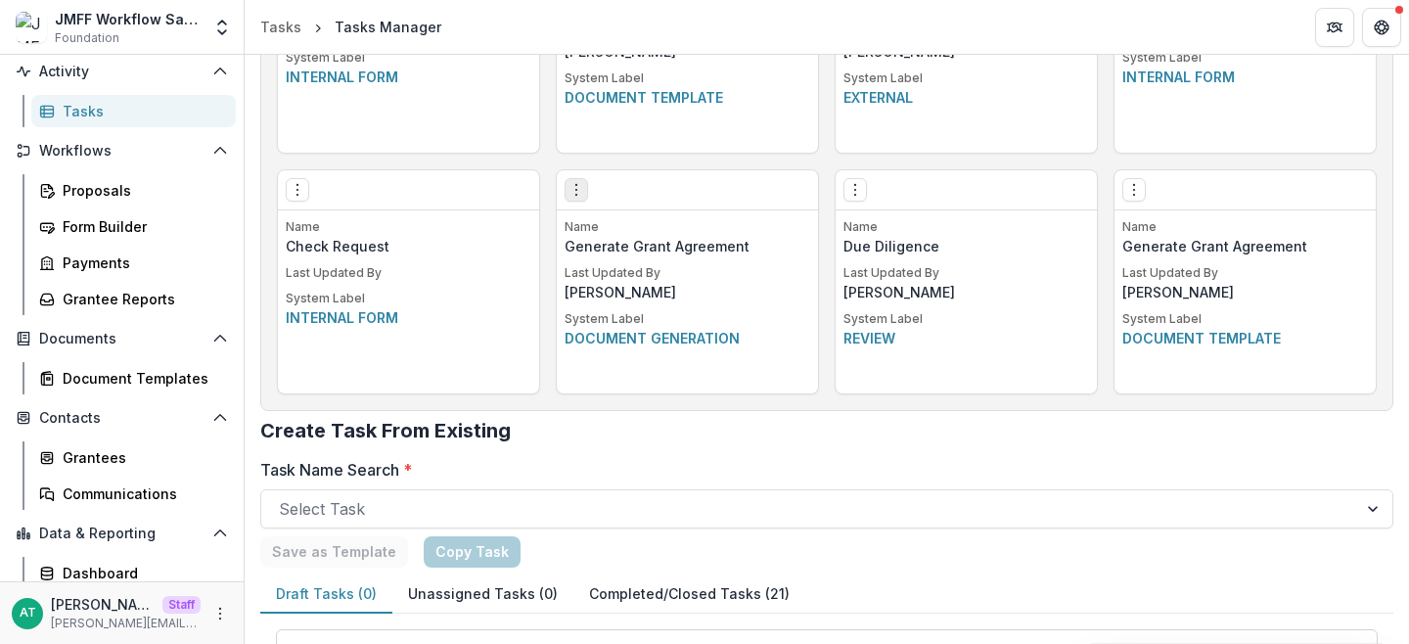
click at [569, 190] on icon "Options" at bounding box center [577, 190] width 16 height 16
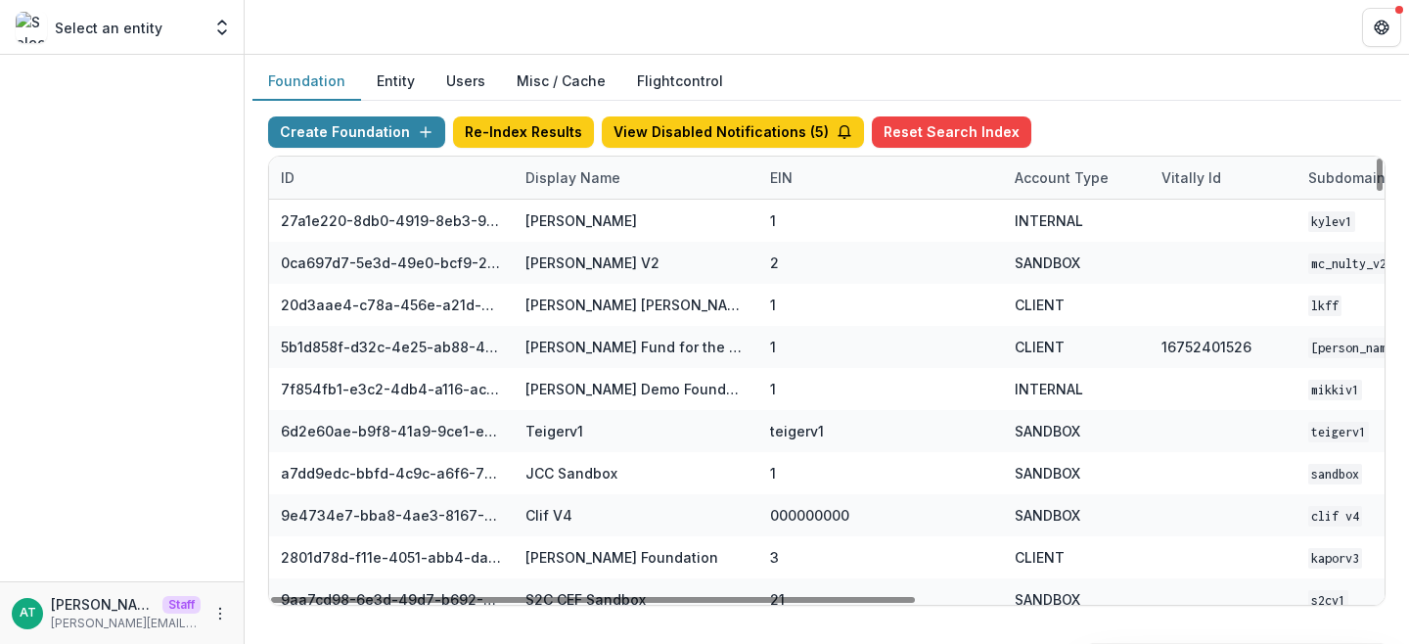
click at [549, 181] on div "Display Name" at bounding box center [573, 177] width 118 height 21
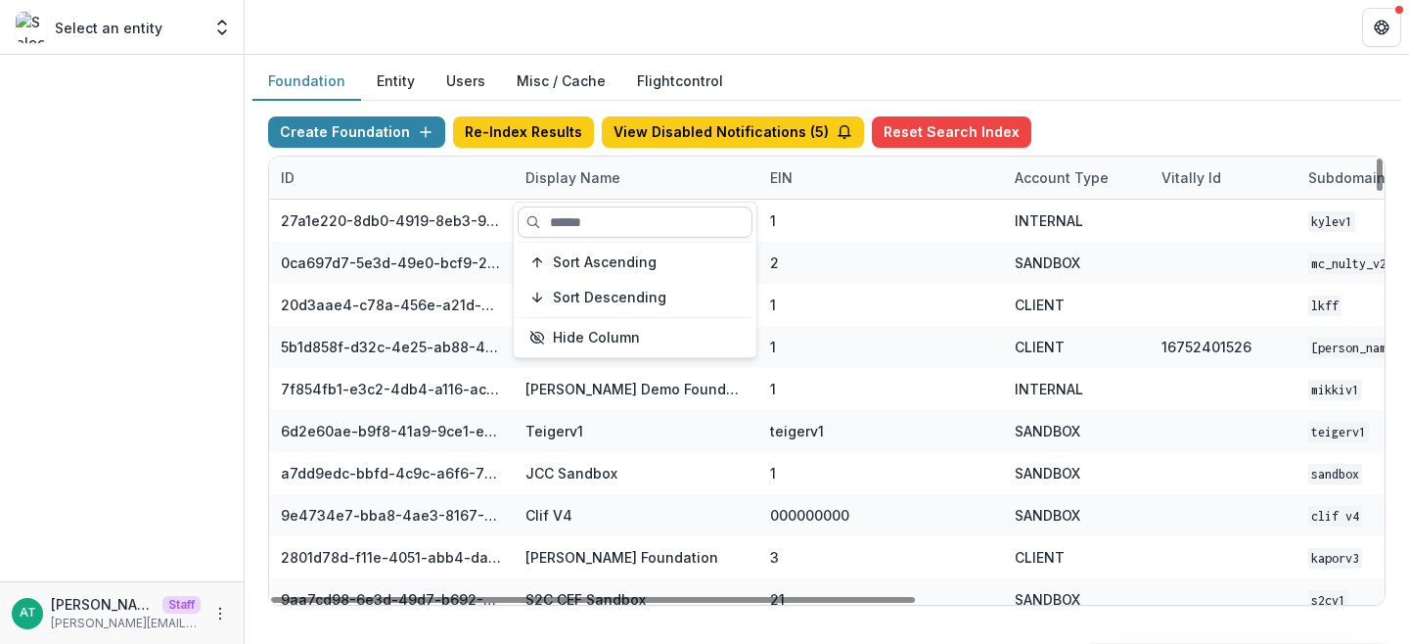
click at [578, 218] on input at bounding box center [635, 221] width 235 height 31
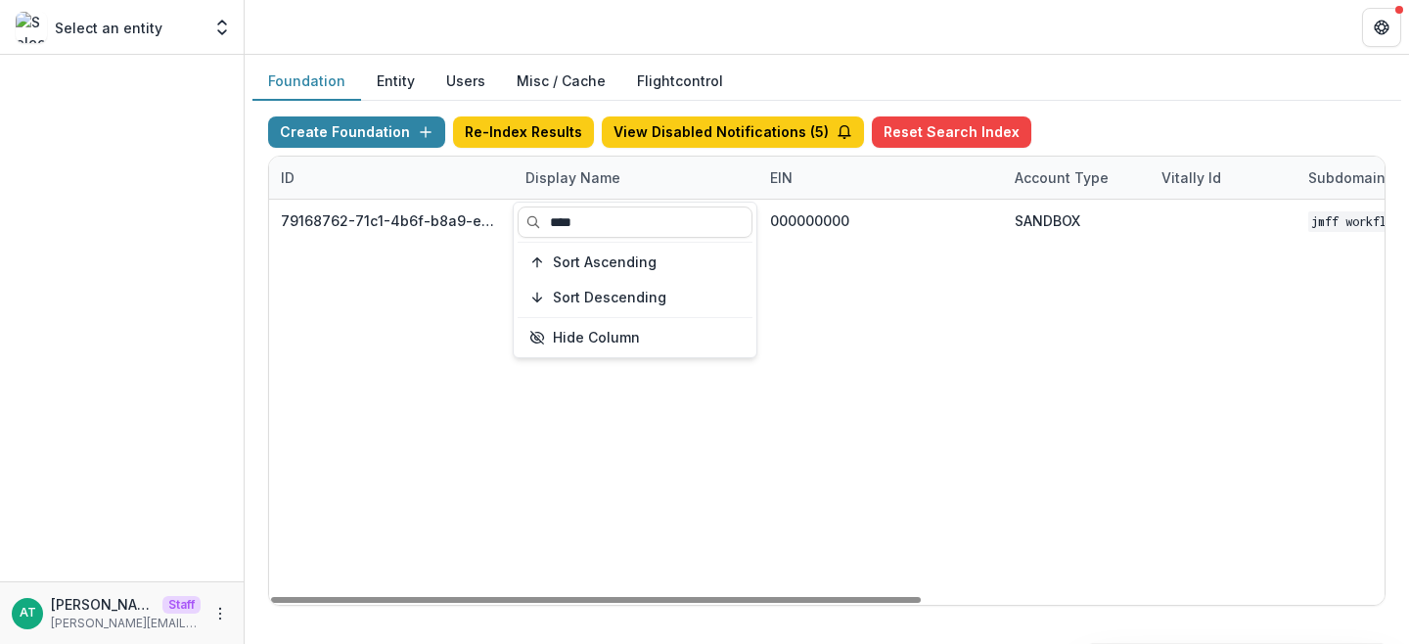
type input "****"
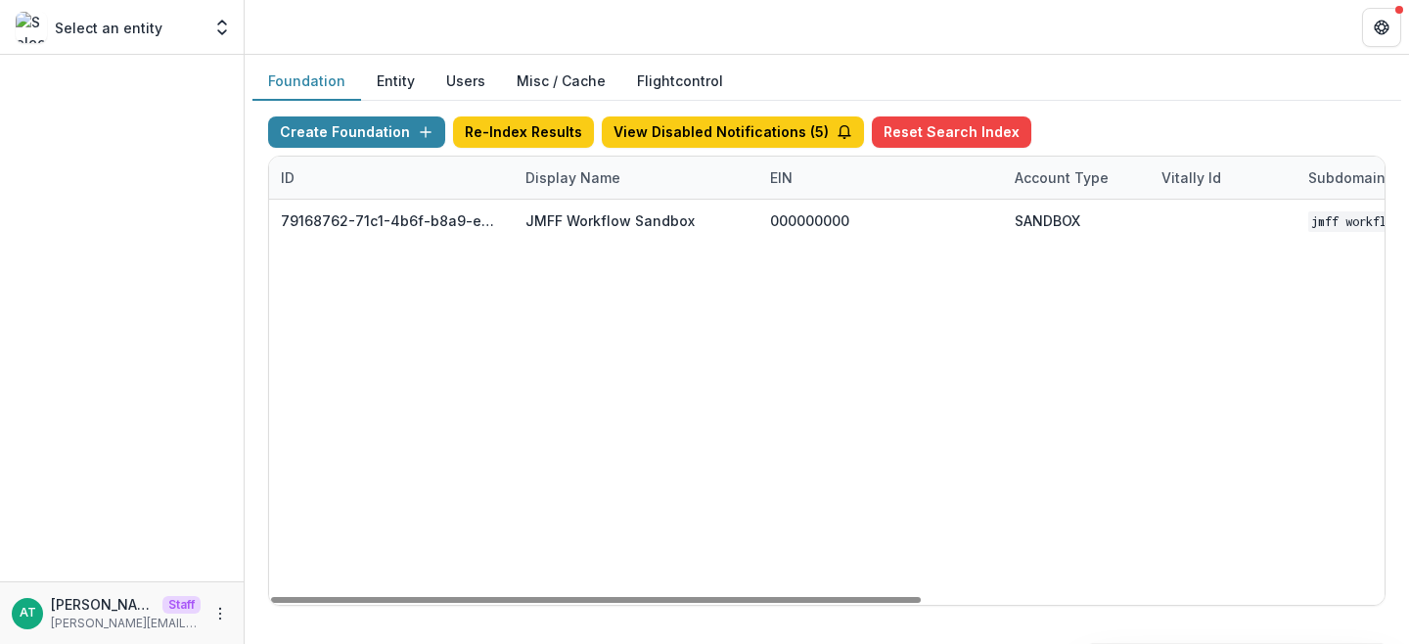
click at [642, 12] on header at bounding box center [827, 27] width 1165 height 54
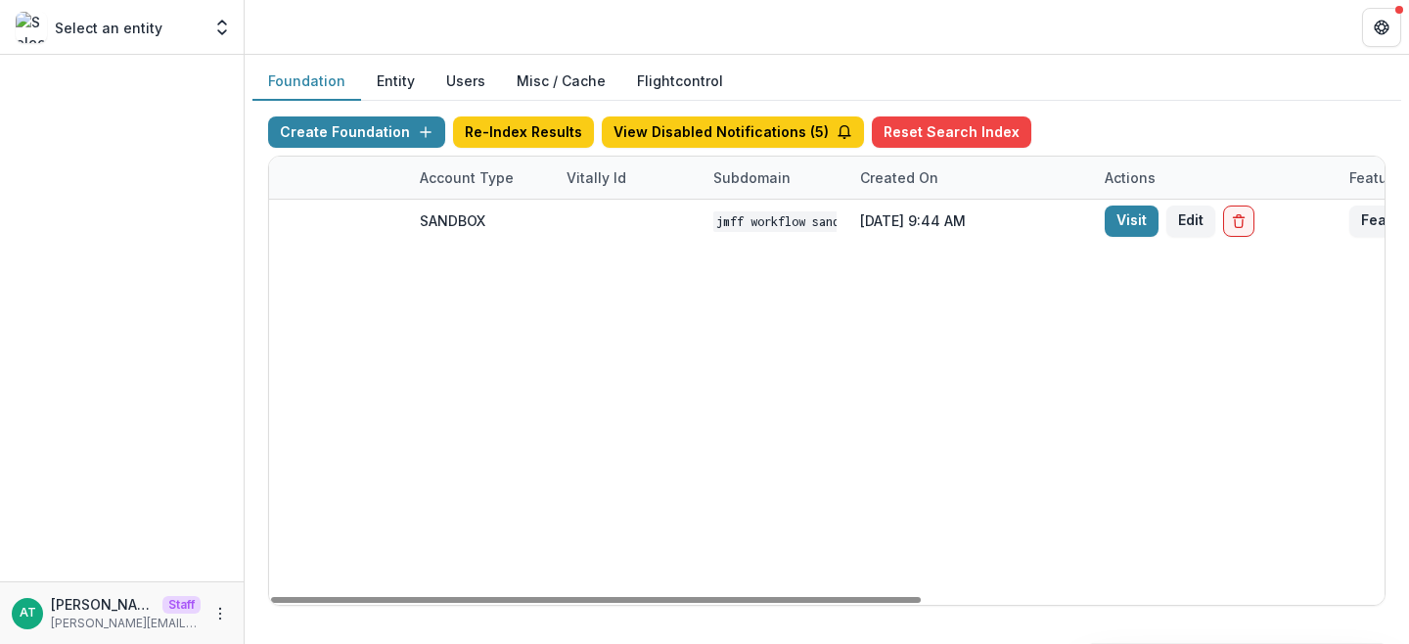
scroll to position [0, 793]
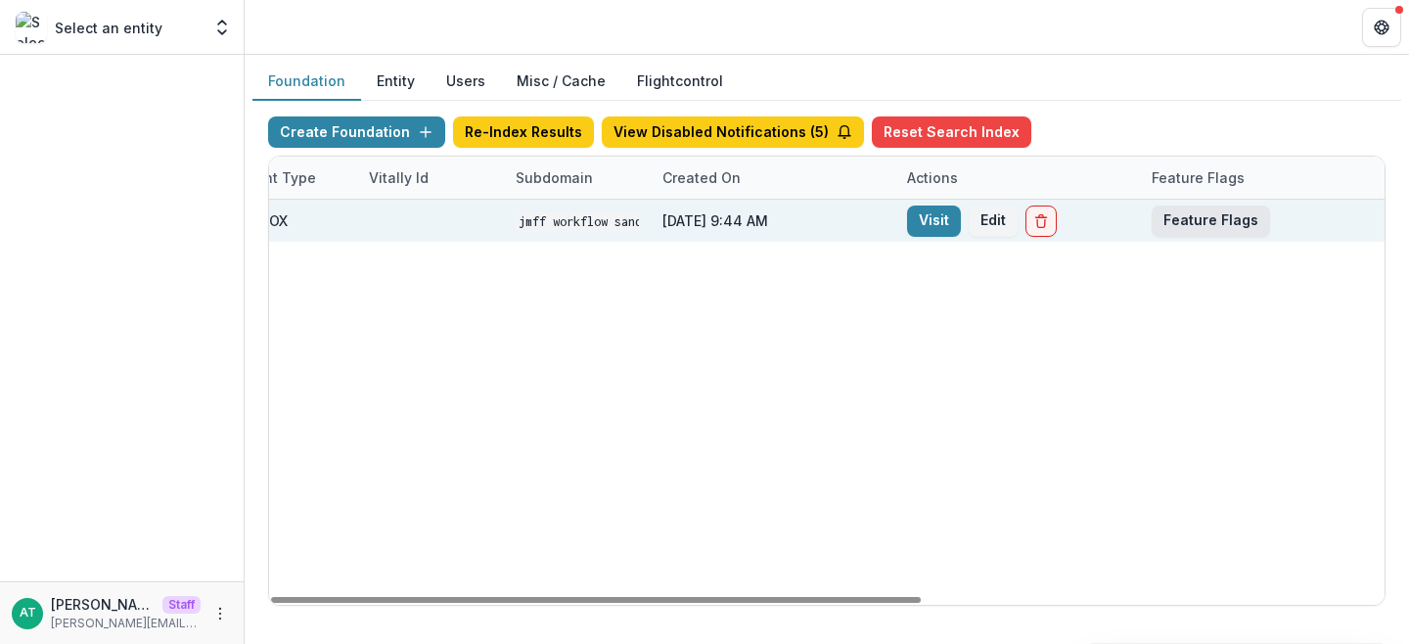
click at [1187, 220] on button "Feature Flags" at bounding box center [1211, 221] width 118 height 31
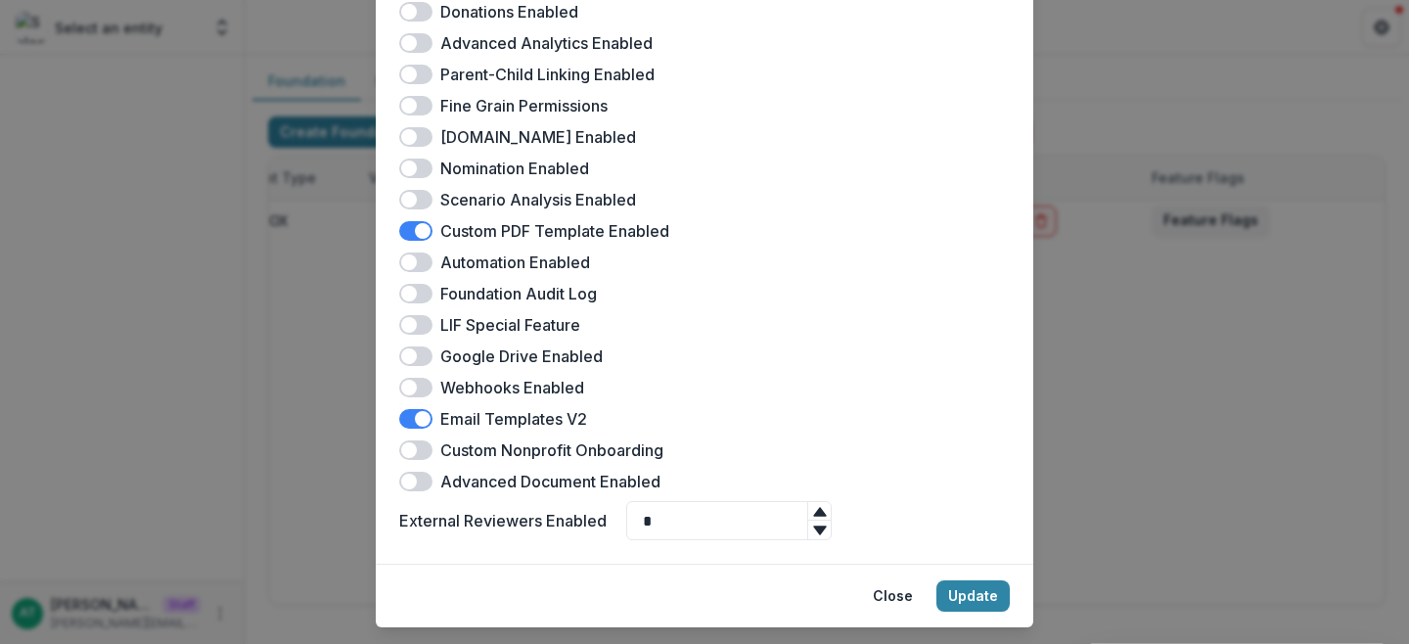
scroll to position [577, 0]
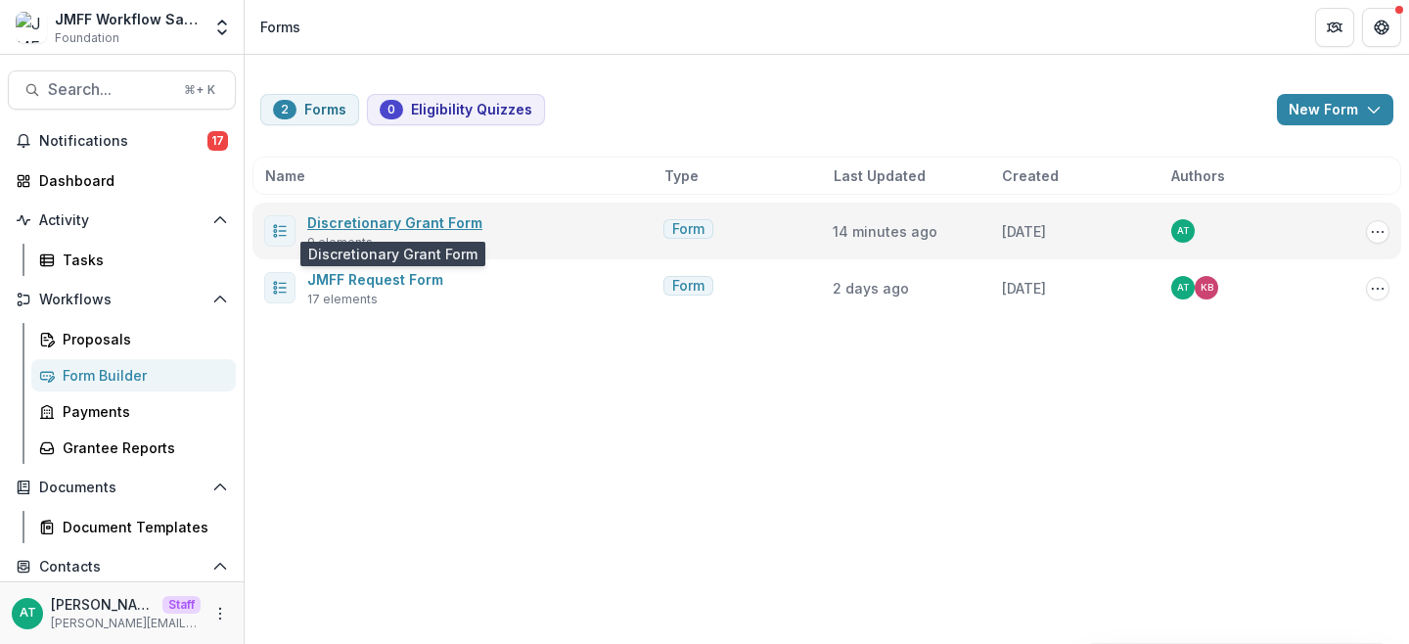
click at [356, 219] on link "Discretionary Grant Form" at bounding box center [394, 222] width 175 height 17
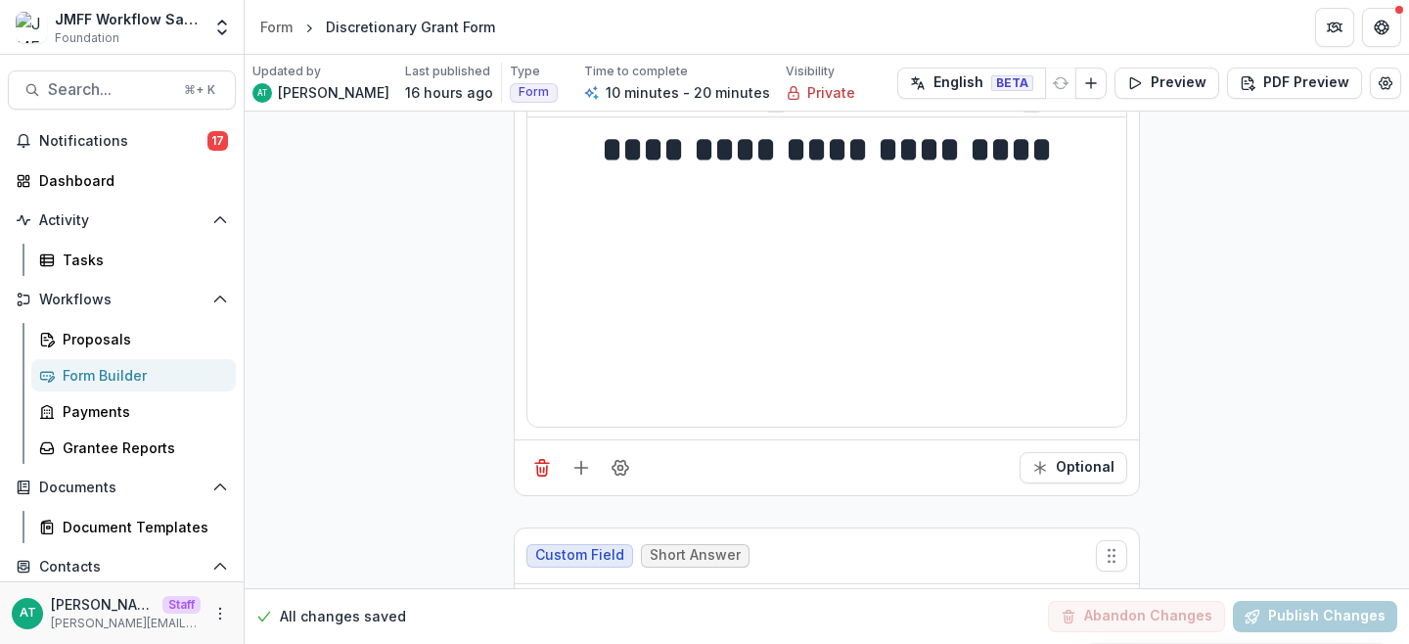
scroll to position [182, 0]
click at [578, 460] on icon "Add field" at bounding box center [581, 469] width 20 height 20
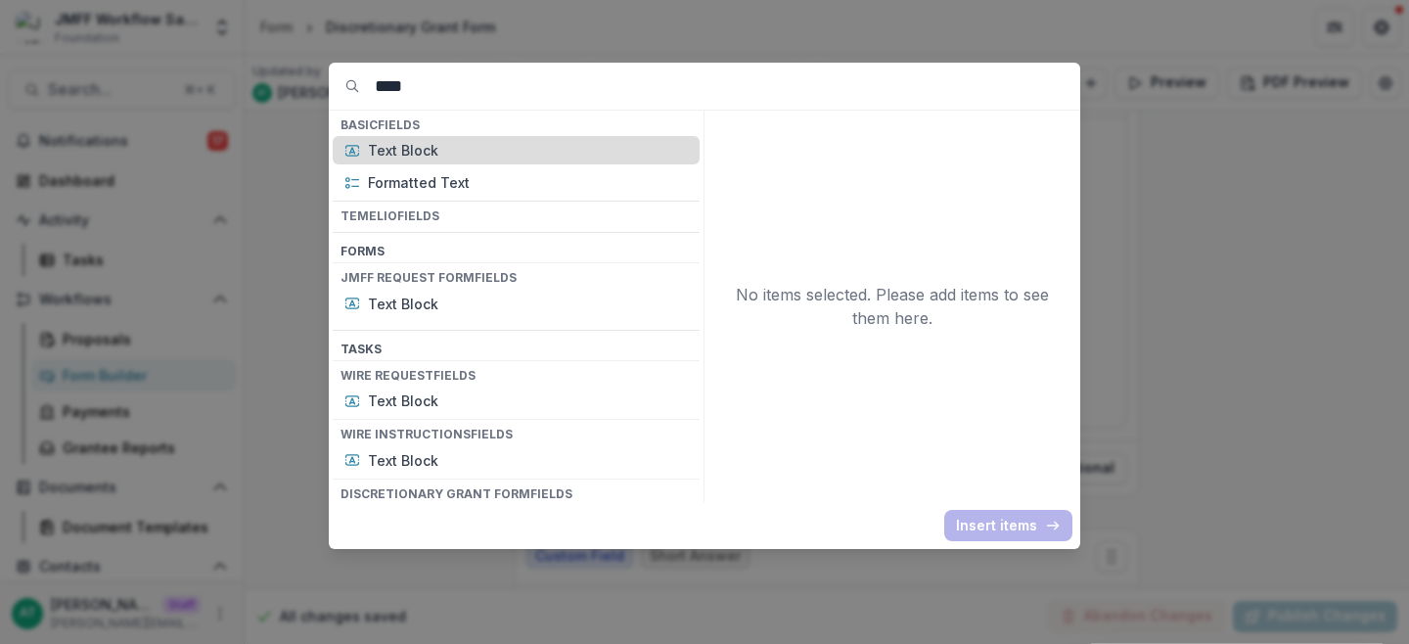
type input "****"
click at [459, 157] on p "Text Block" at bounding box center [528, 150] width 320 height 21
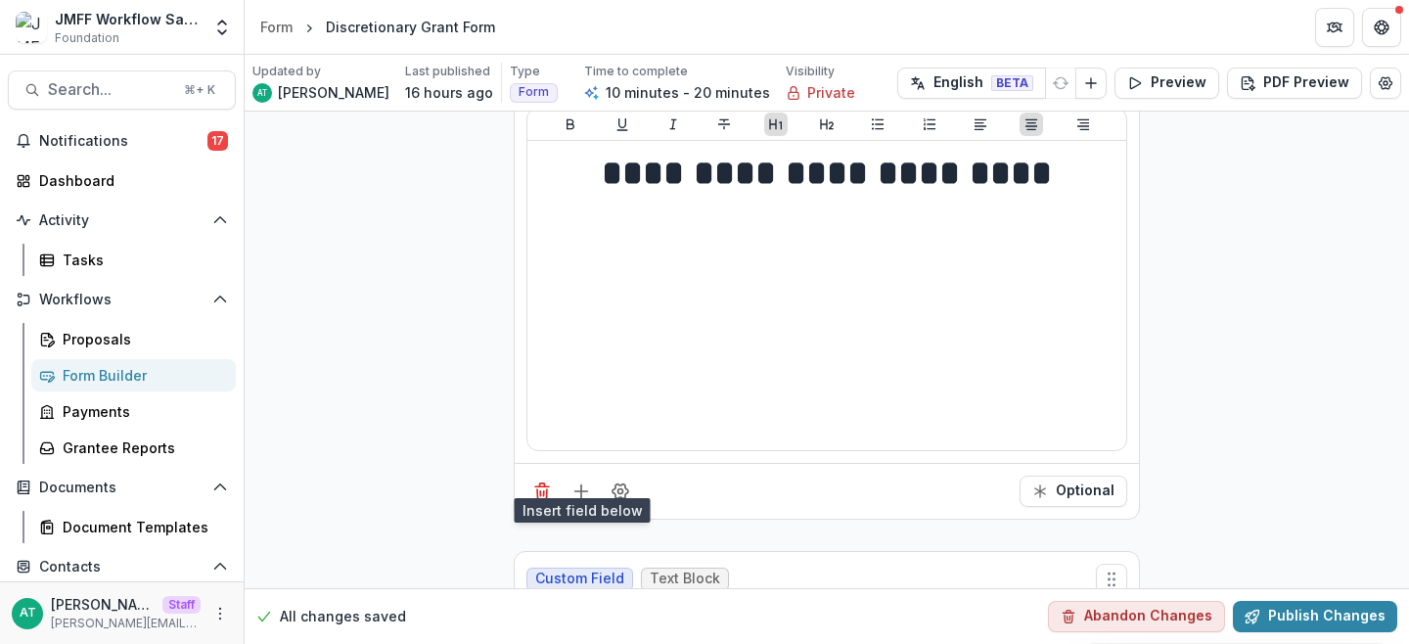
scroll to position [158, 0]
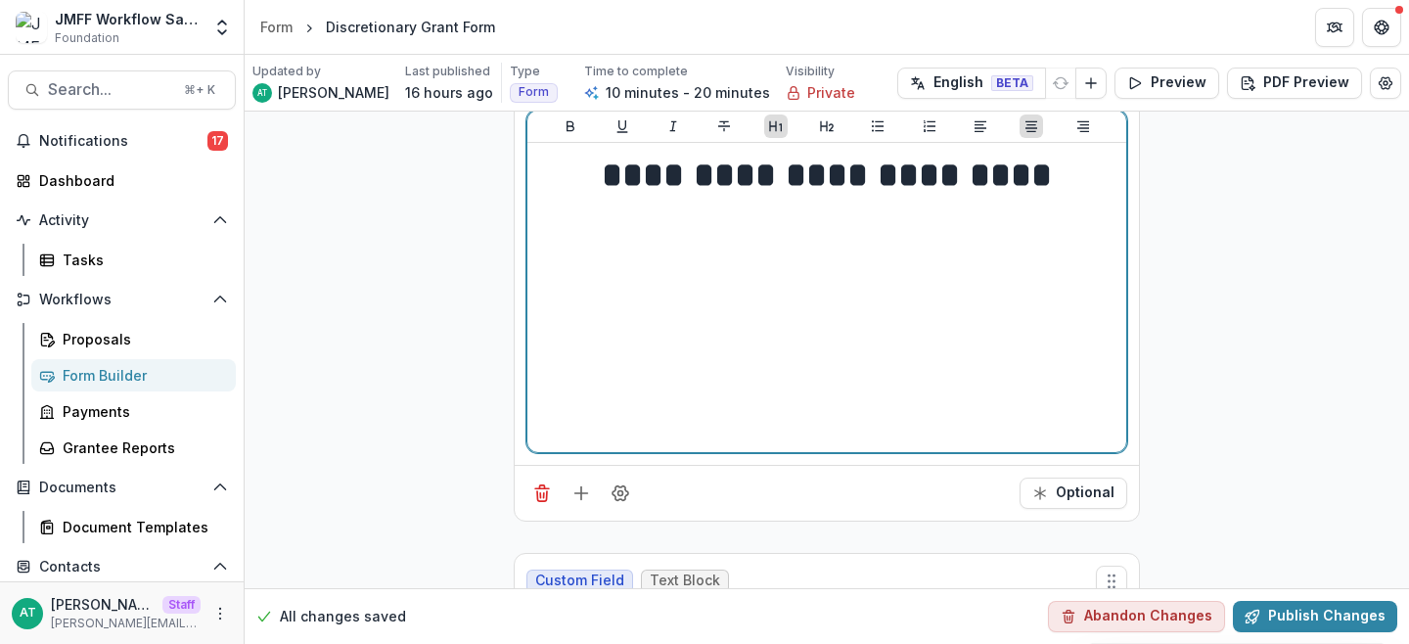
click at [776, 177] on h1 "**********" at bounding box center [826, 175] width 583 height 49
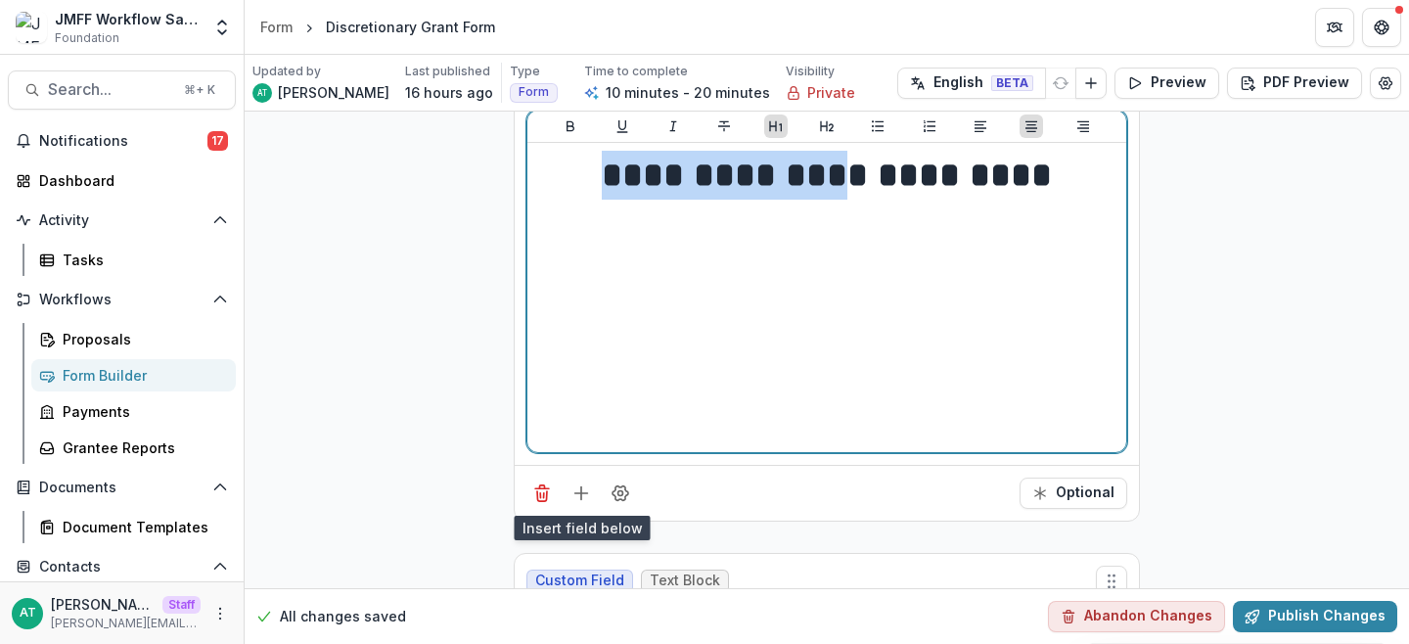
click at [776, 177] on h1 "**********" at bounding box center [826, 175] width 583 height 49
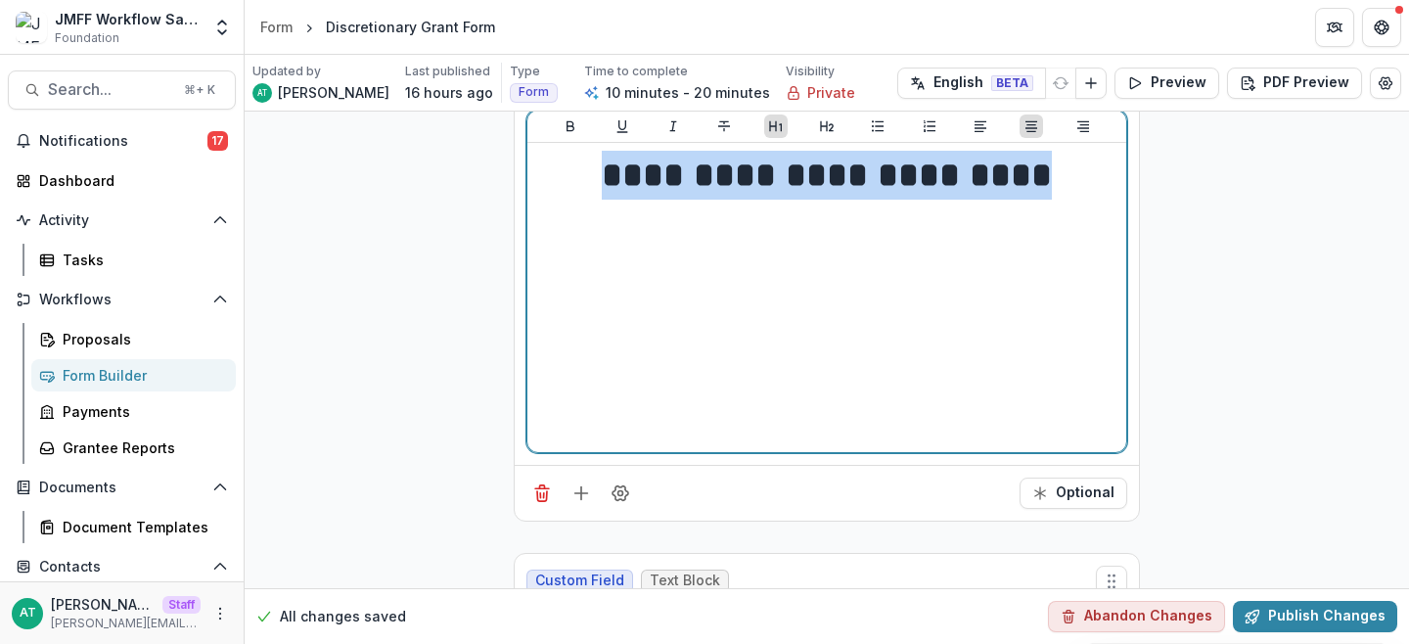
click at [776, 177] on h1 "**********" at bounding box center [826, 175] width 583 height 49
copy h1 "**********"
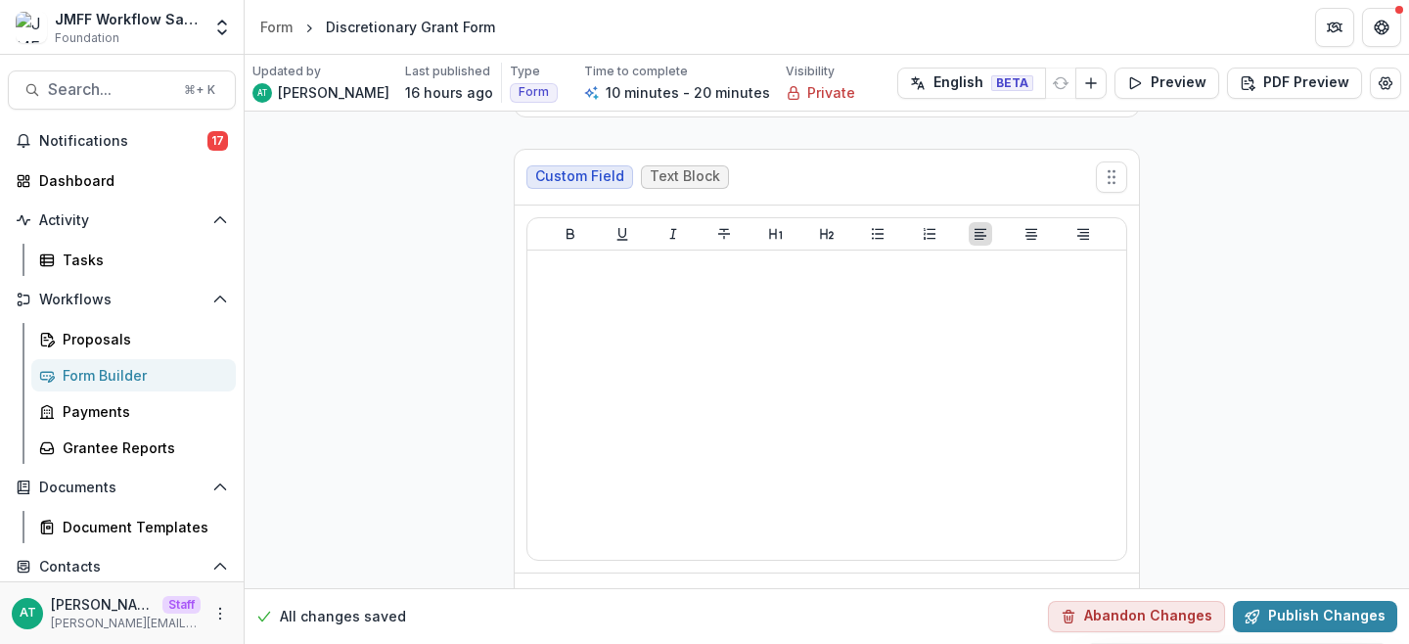
scroll to position [584, 0]
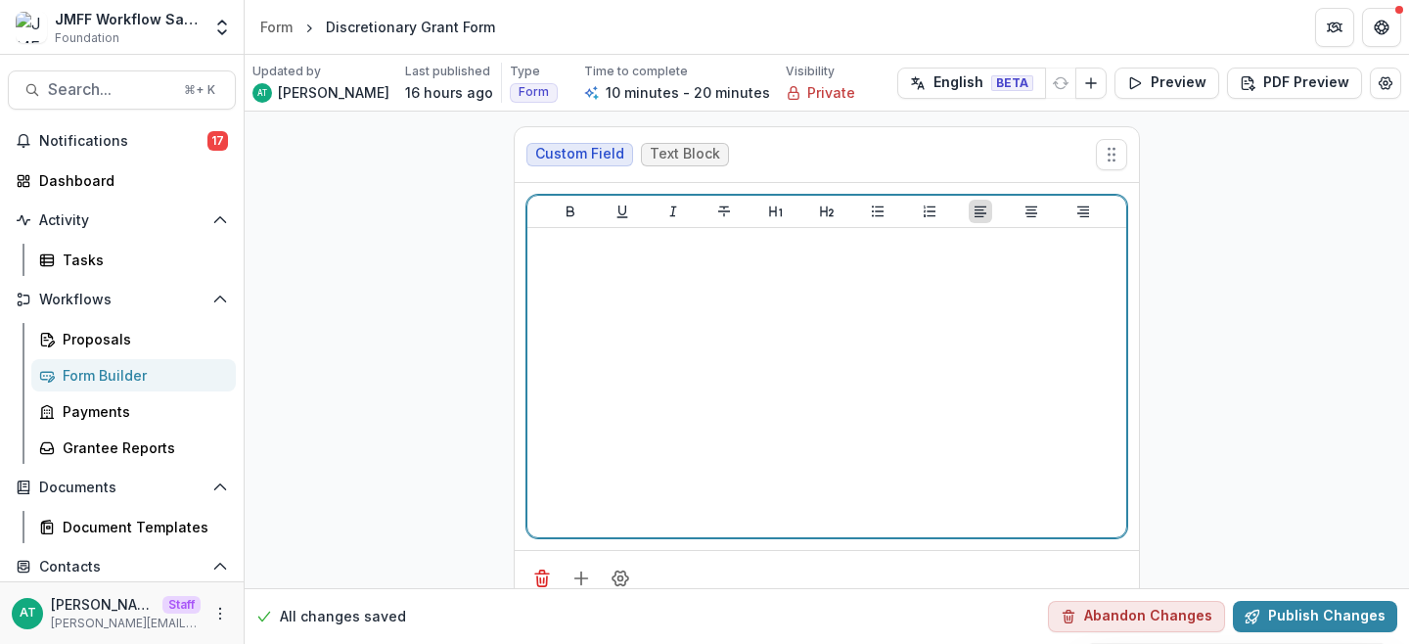
click at [708, 313] on div at bounding box center [826, 383] width 583 height 294
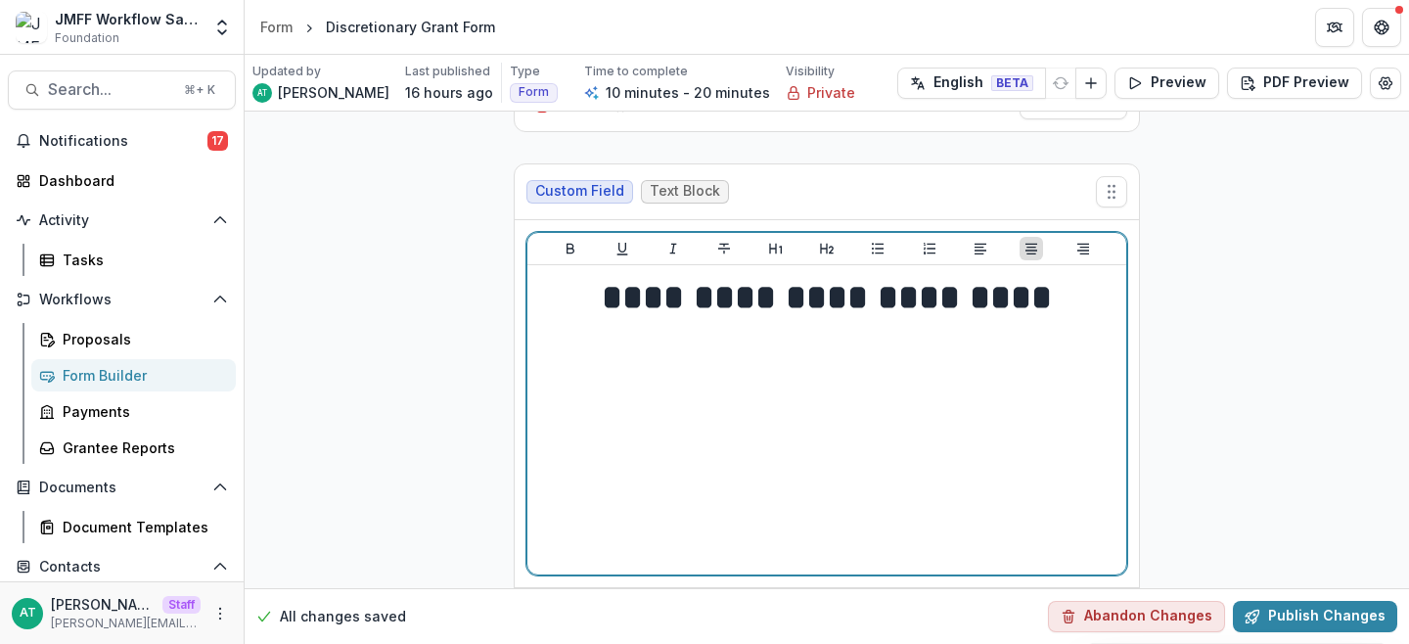
scroll to position [548, 0]
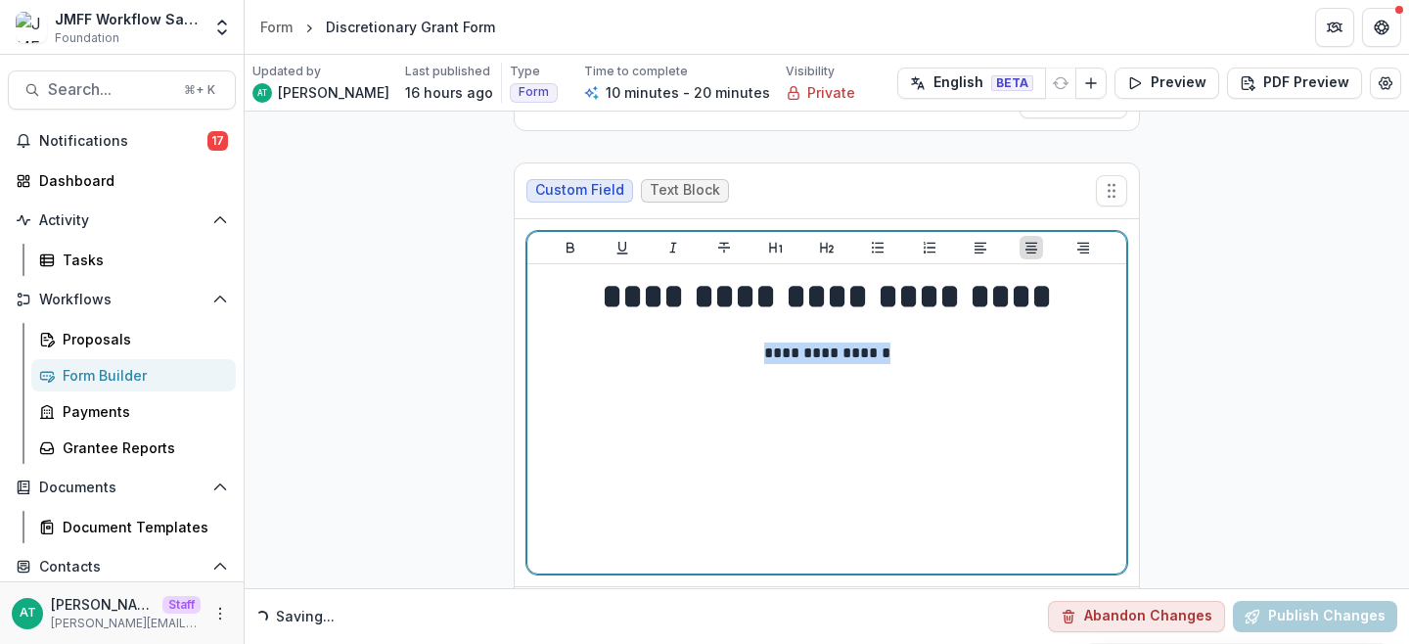
drag, startPoint x: 913, startPoint y: 348, endPoint x: 768, endPoint y: 348, distance: 144.8
click at [768, 348] on p "**********" at bounding box center [826, 354] width 583 height 22
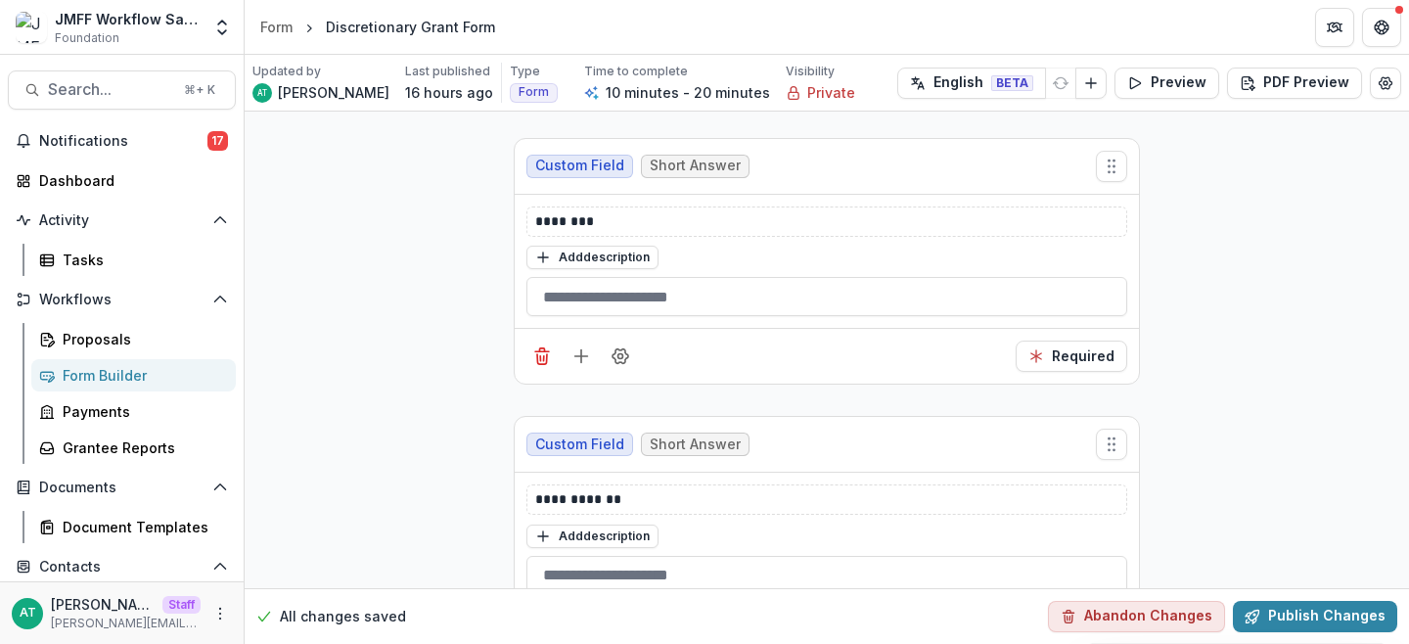
scroll to position [1082, 0]
click at [580, 364] on icon "Add field" at bounding box center [581, 358] width 20 height 20
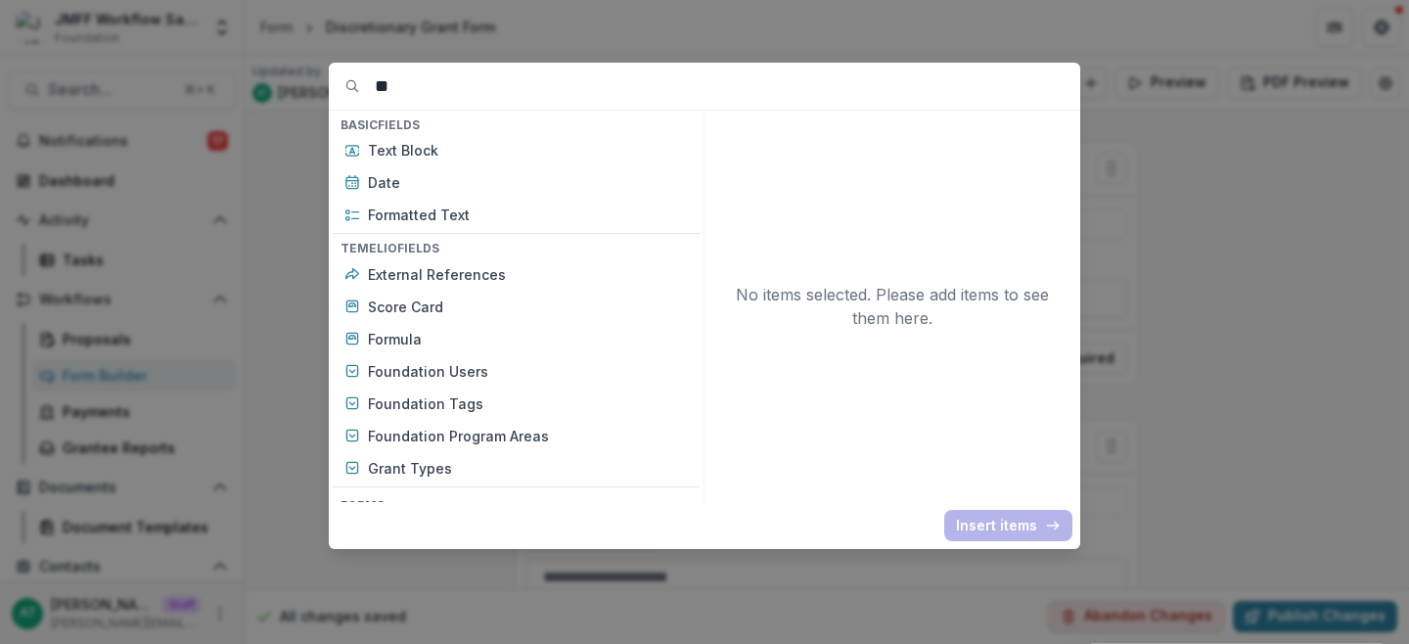
type input "*"
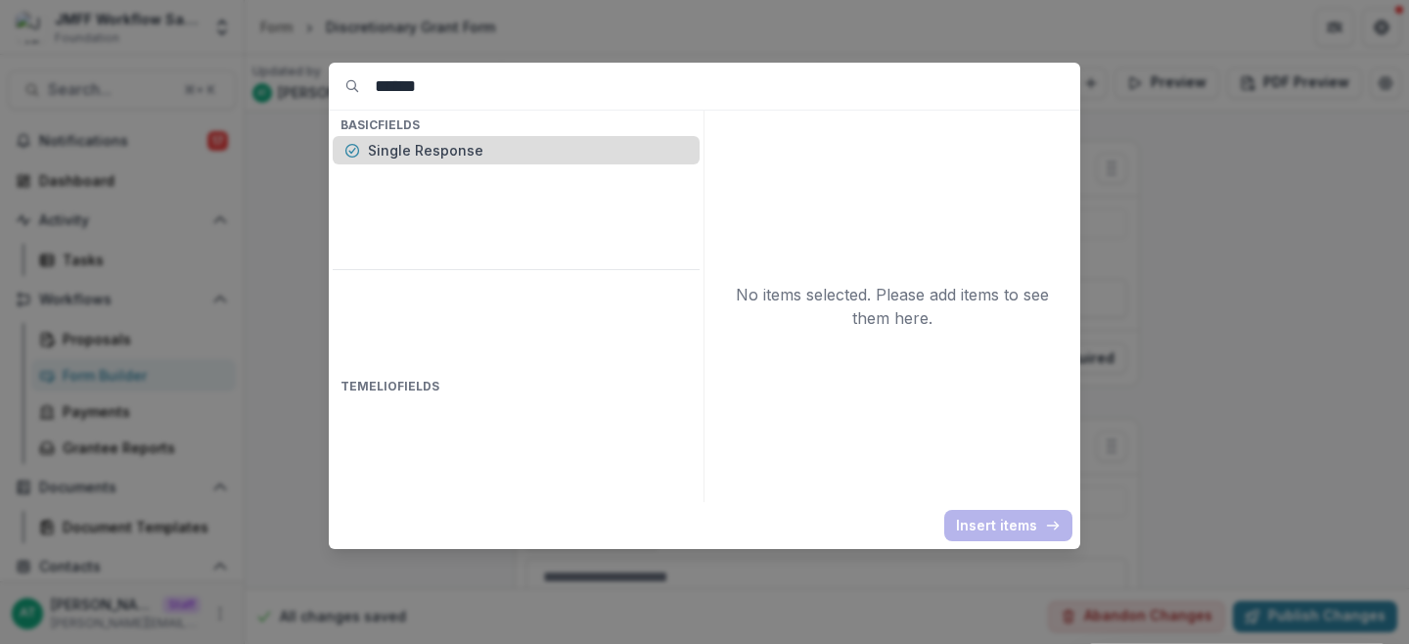
type input "******"
click at [441, 155] on p "Single Response" at bounding box center [528, 150] width 320 height 21
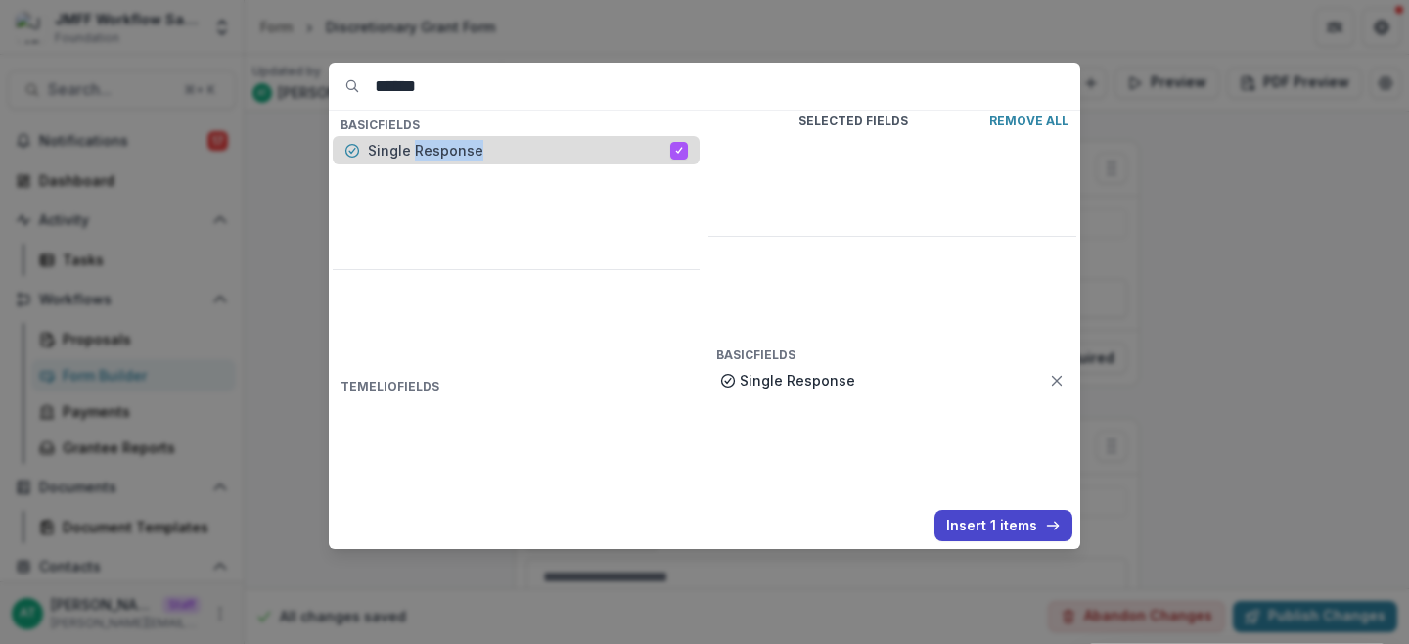
click at [441, 155] on p "Single Response" at bounding box center [519, 150] width 302 height 21
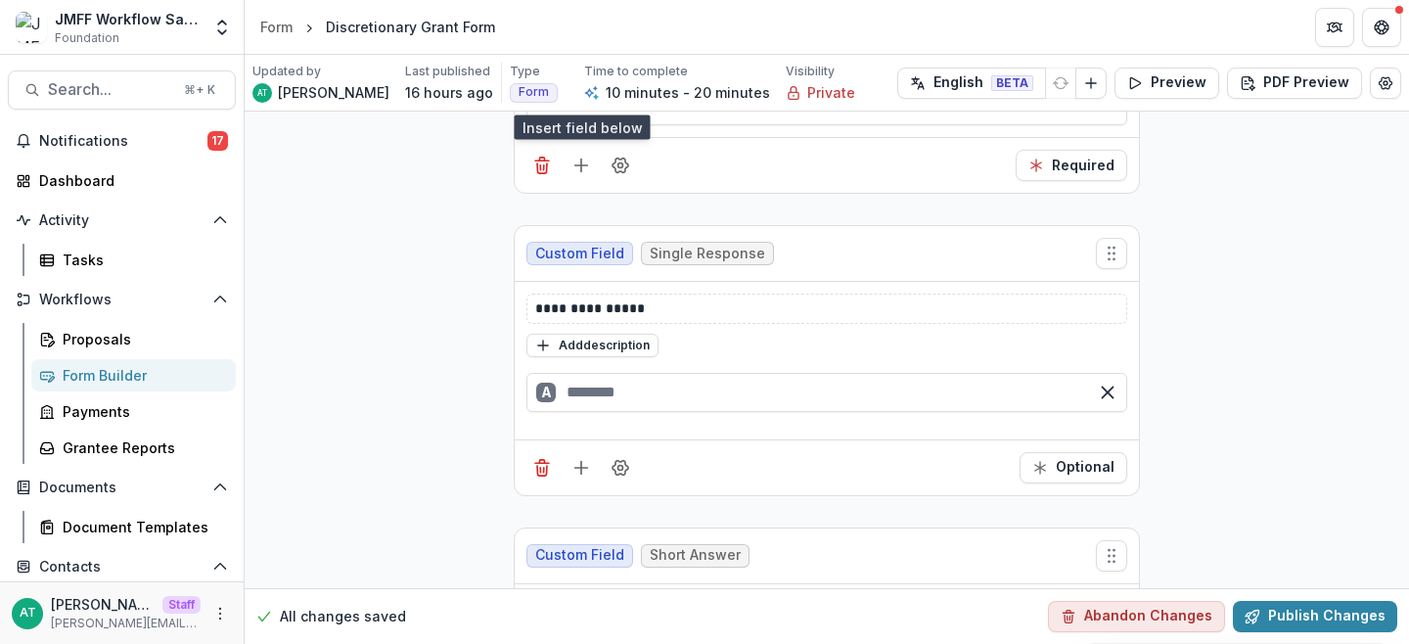
scroll to position [1350, 0]
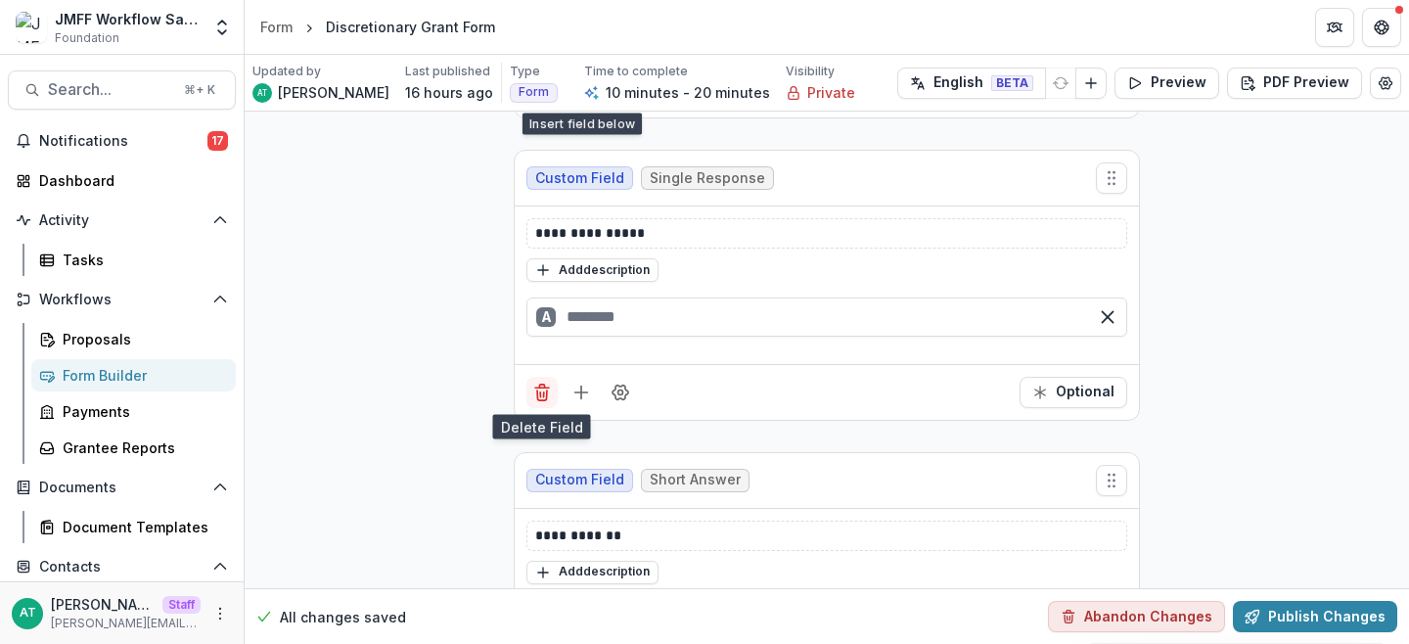
click at [540, 392] on line "Delete field" at bounding box center [540, 394] width 0 height 5
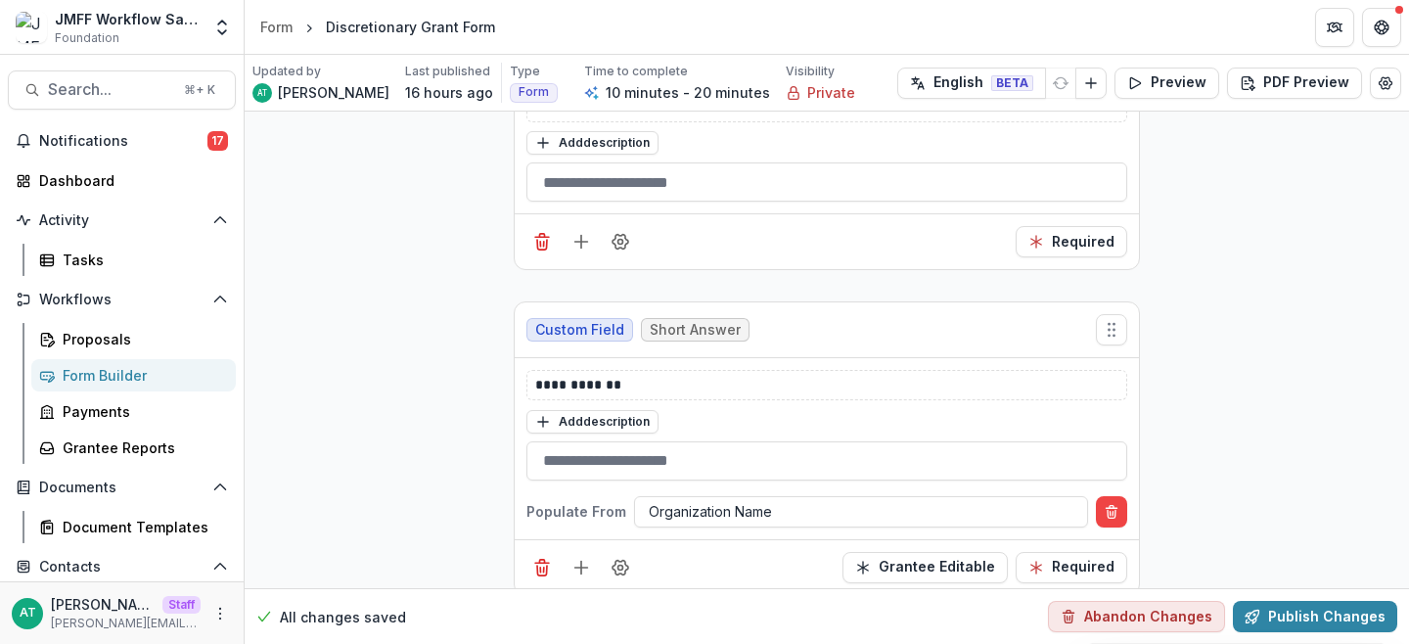
scroll to position [1164, 0]
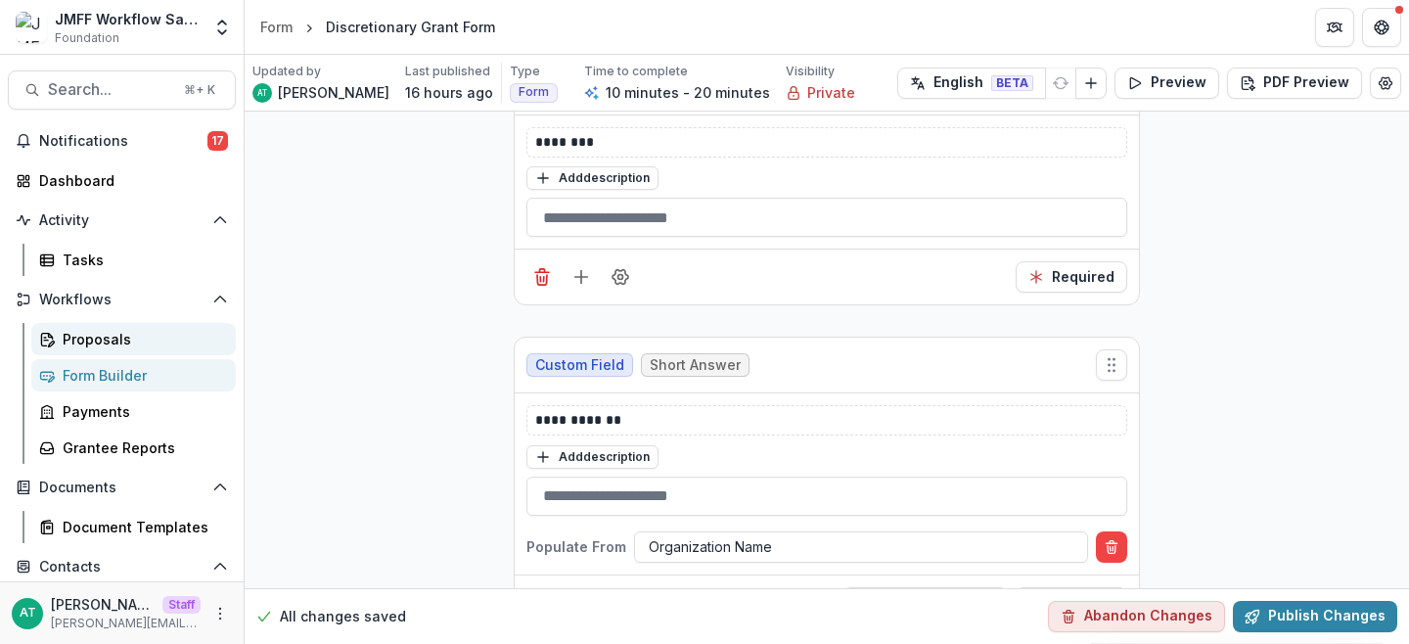
click at [133, 346] on div "Proposals" at bounding box center [142, 339] width 158 height 21
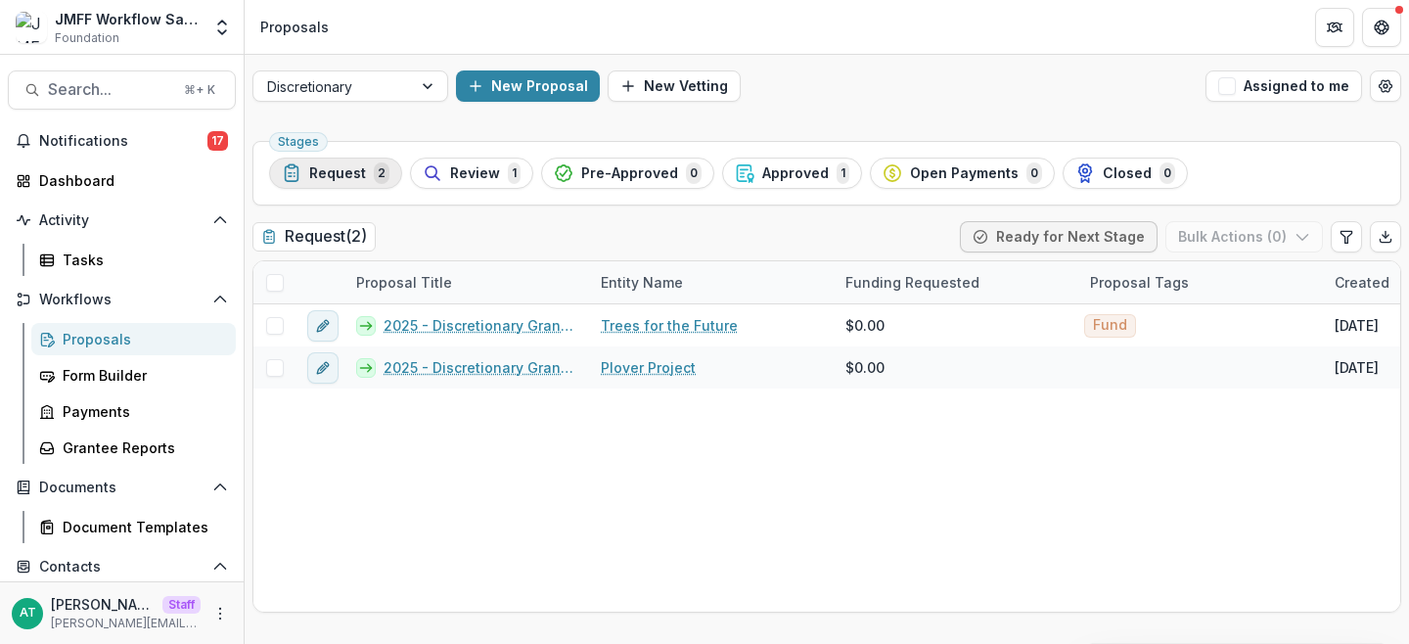
click at [338, 175] on span "Request" at bounding box center [337, 173] width 57 height 17
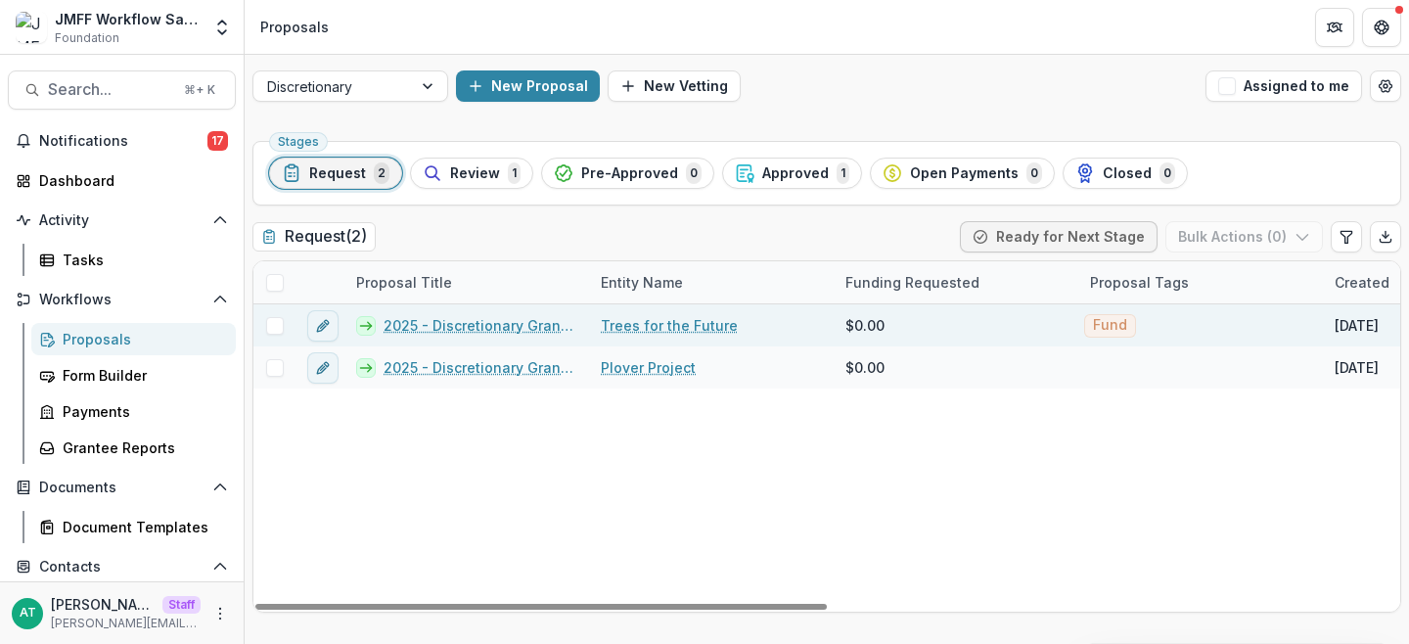
click at [488, 331] on link "2025 - Discretionary Grant Form - Trees for the Future" at bounding box center [481, 325] width 194 height 21
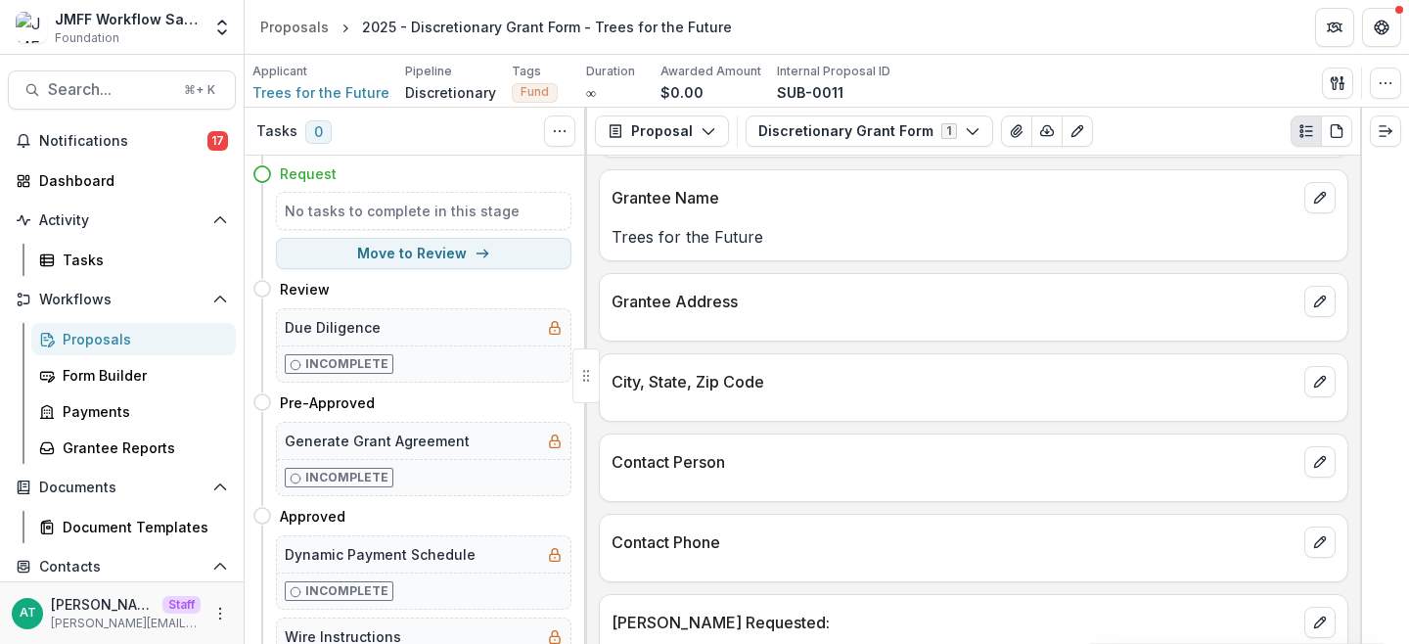
scroll to position [179, 0]
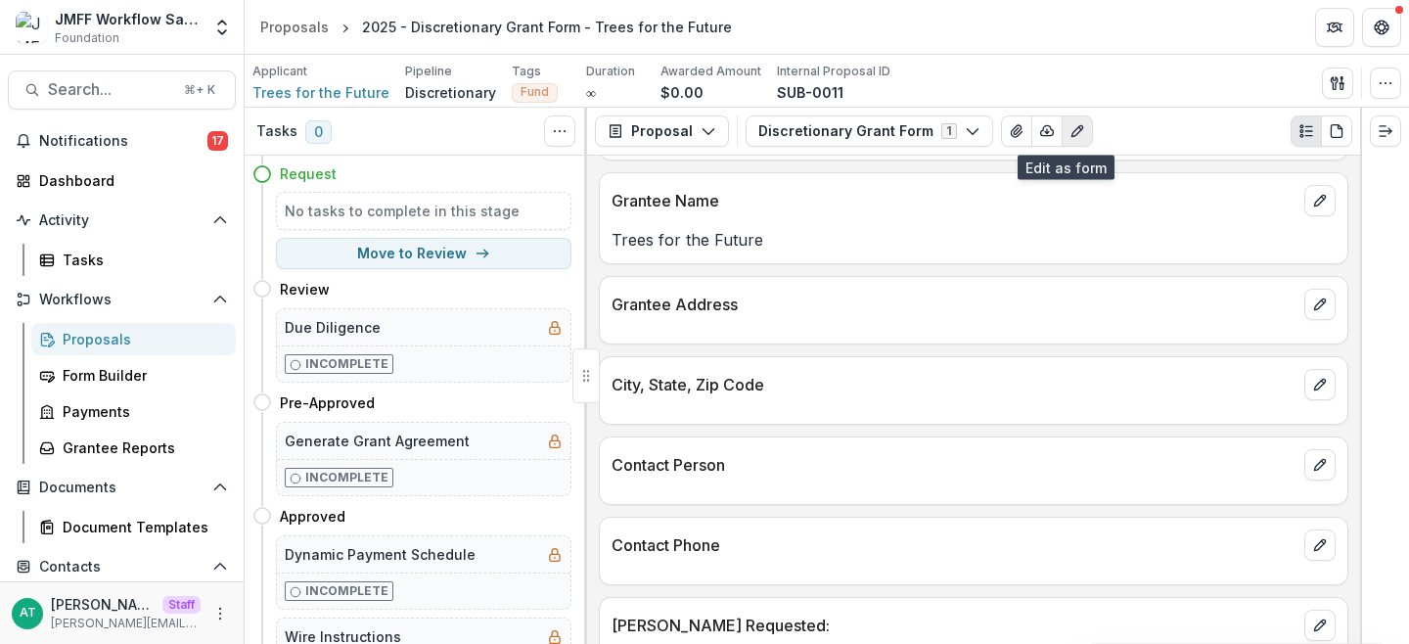
click at [1072, 133] on icon "Edit as form" at bounding box center [1077, 131] width 11 height 11
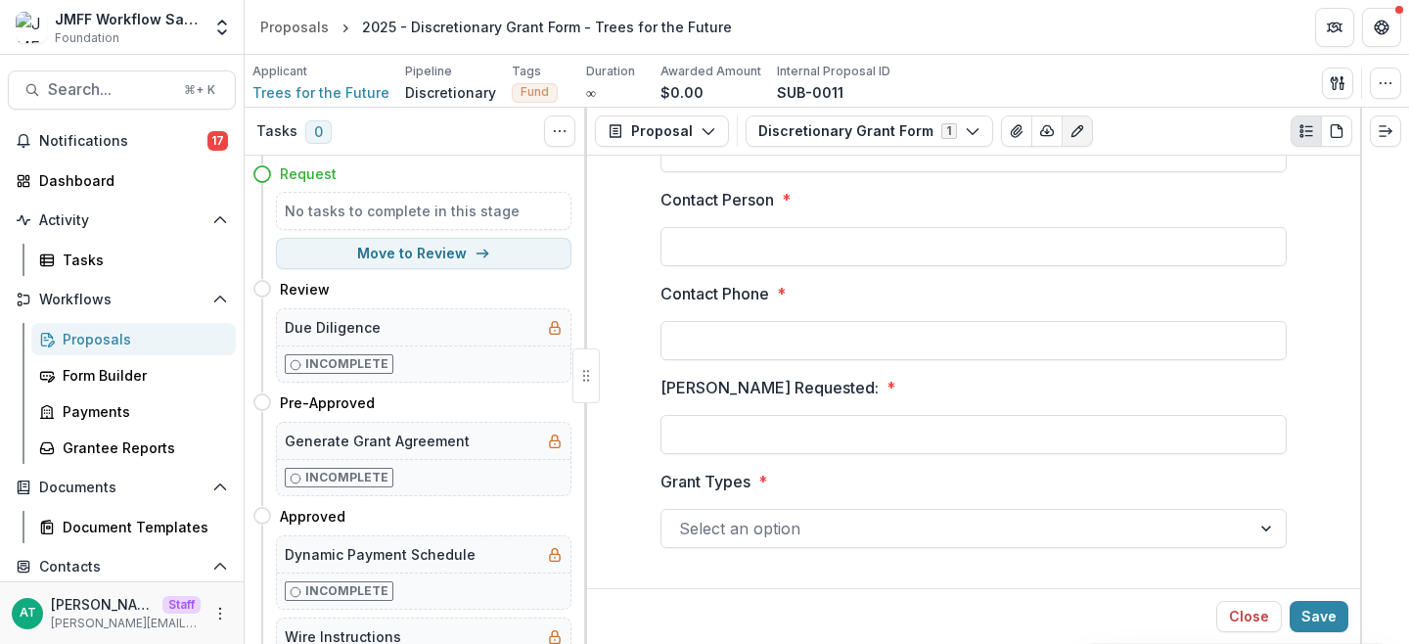
scroll to position [780, 0]
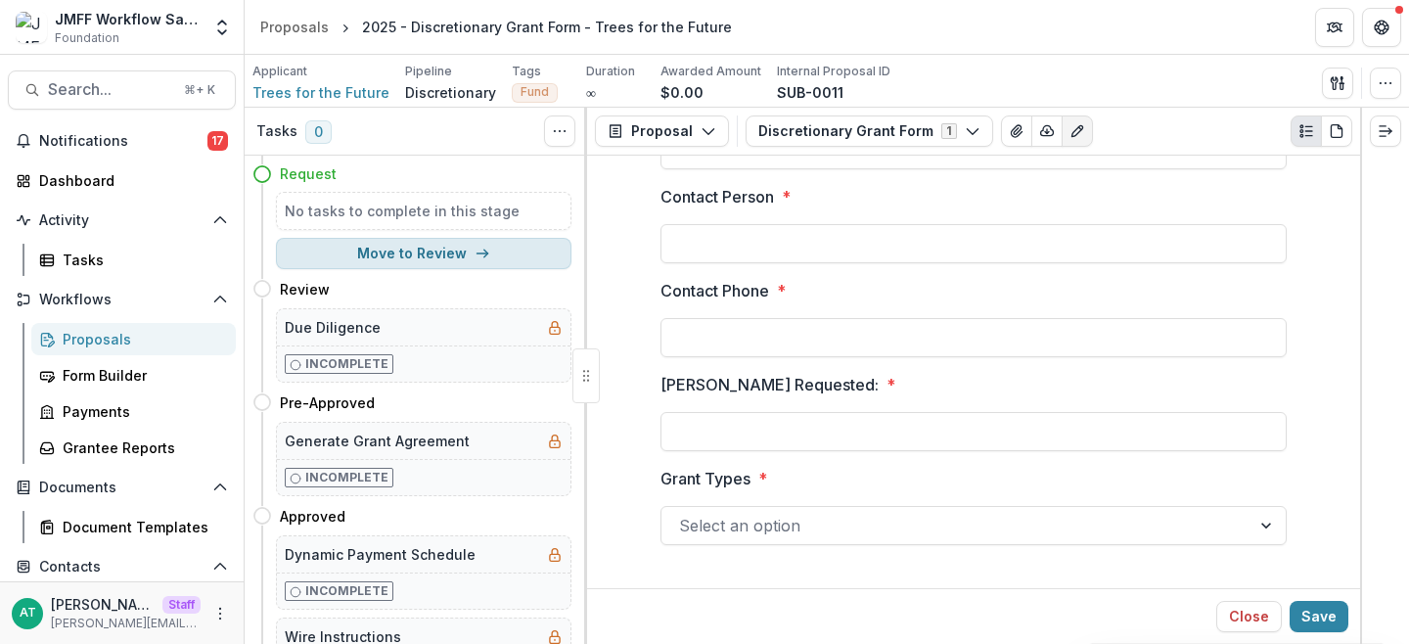
click at [343, 259] on button "Move to Review" at bounding box center [424, 253] width 296 height 31
select select "******"
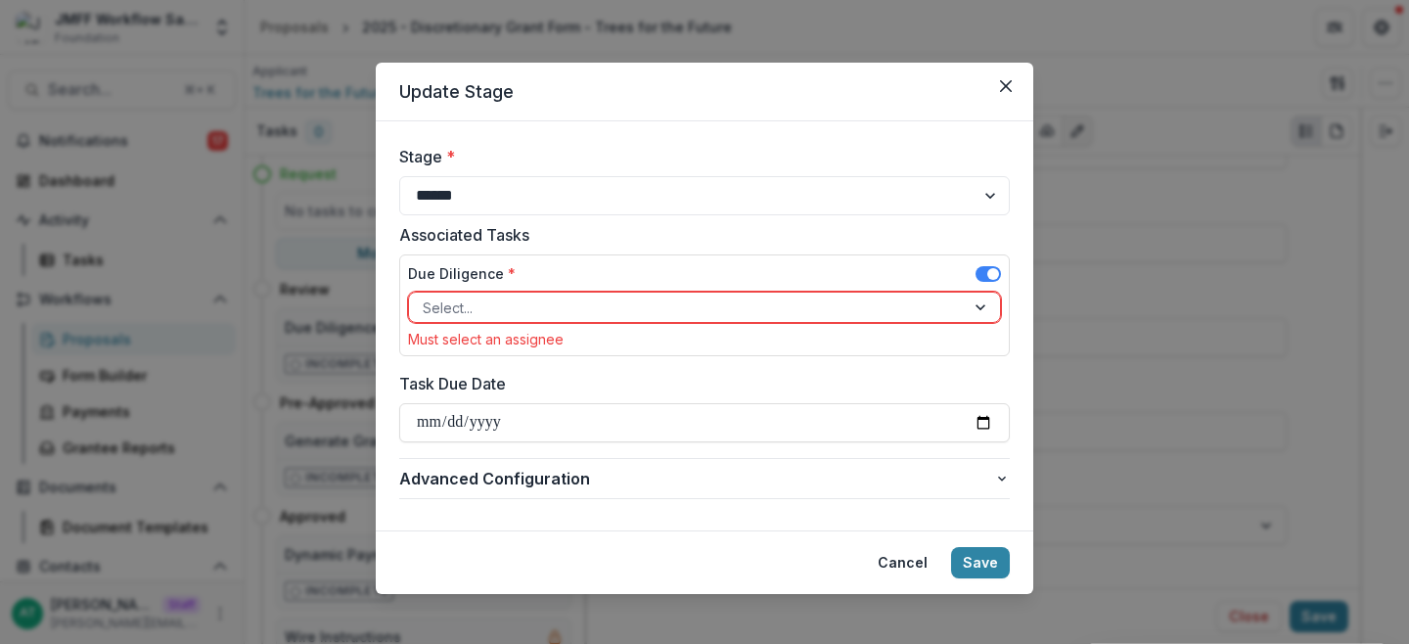
click at [487, 302] on div at bounding box center [687, 308] width 528 height 24
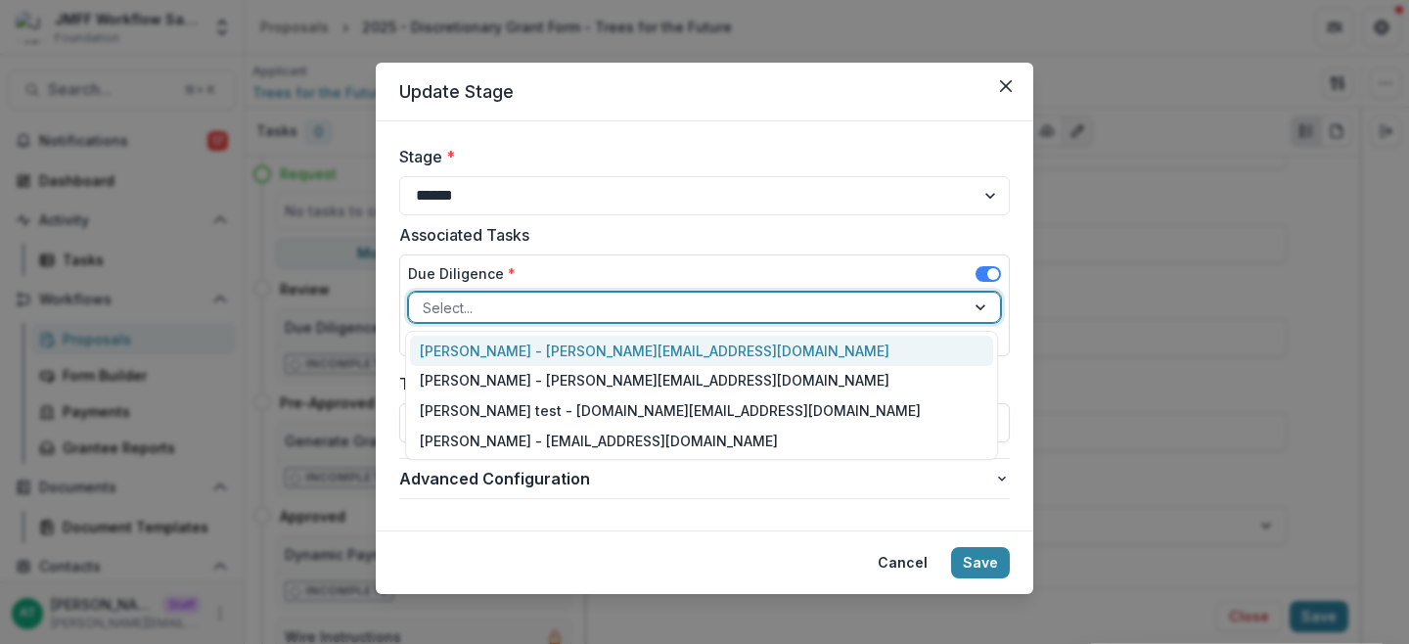
click at [513, 348] on div "Anna Test - anna@trytemelio.com" at bounding box center [701, 351] width 583 height 30
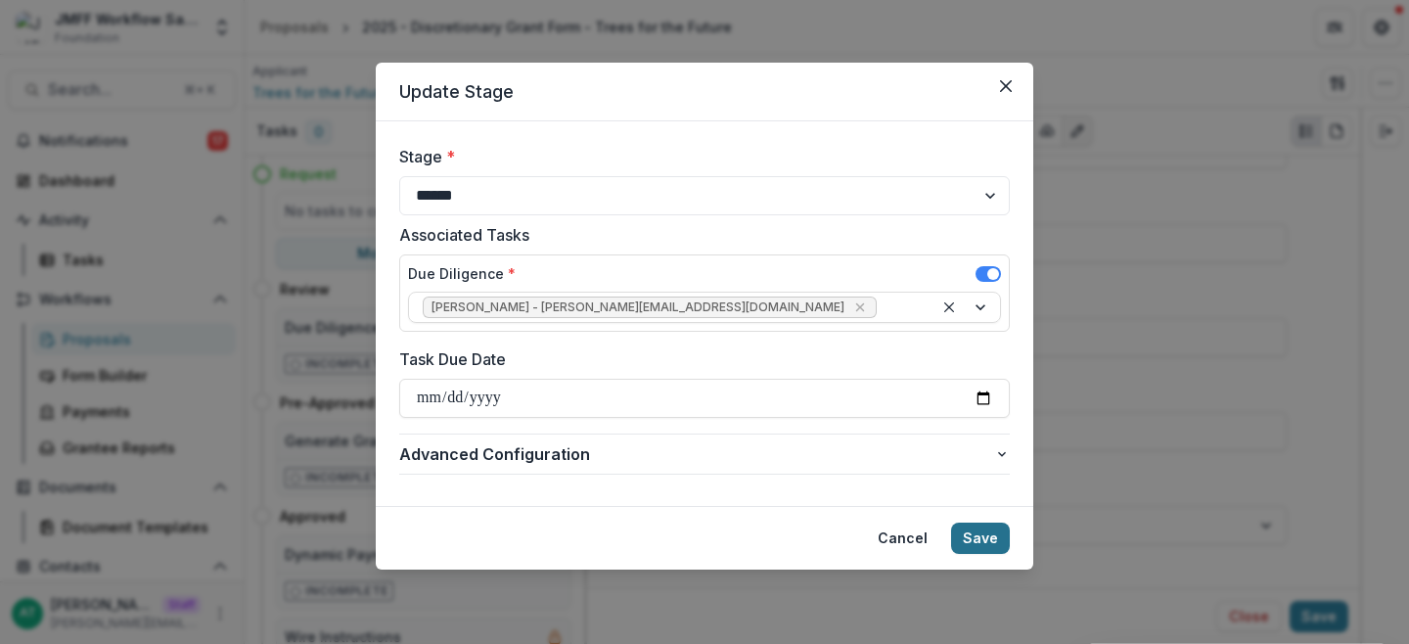
click at [979, 538] on button "Save" at bounding box center [980, 538] width 59 height 31
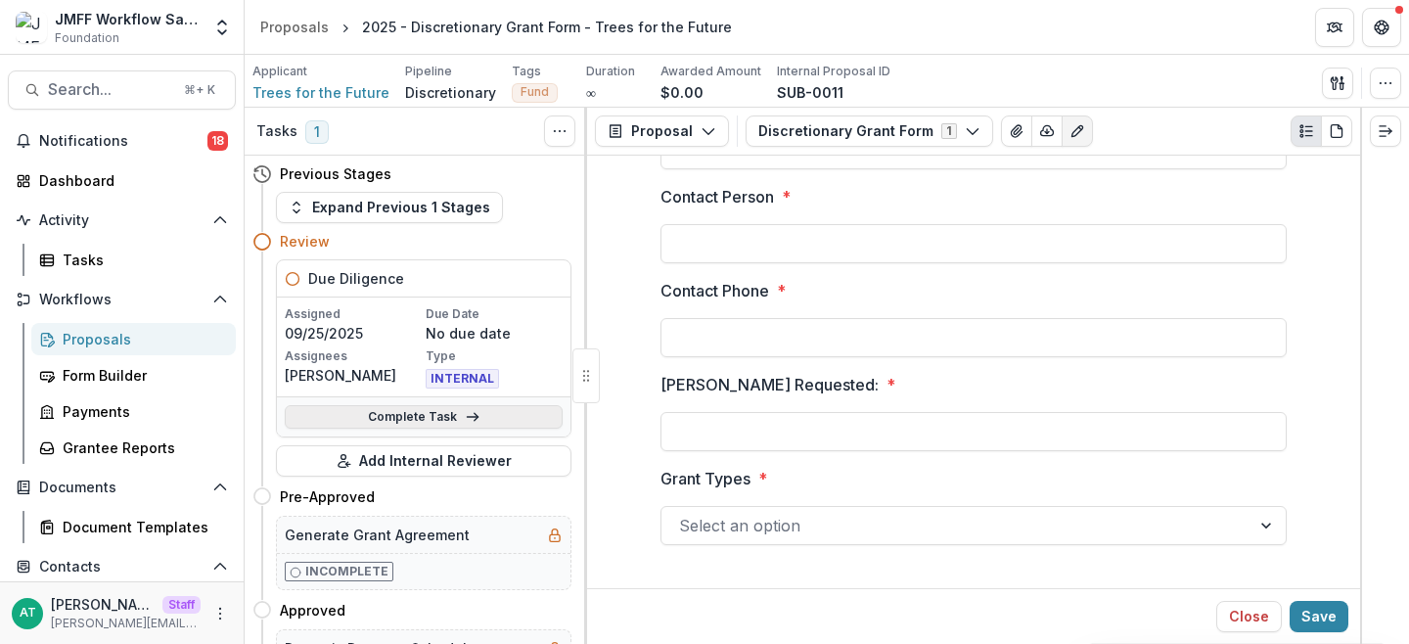
click at [361, 423] on link "Complete Task" at bounding box center [424, 416] width 278 height 23
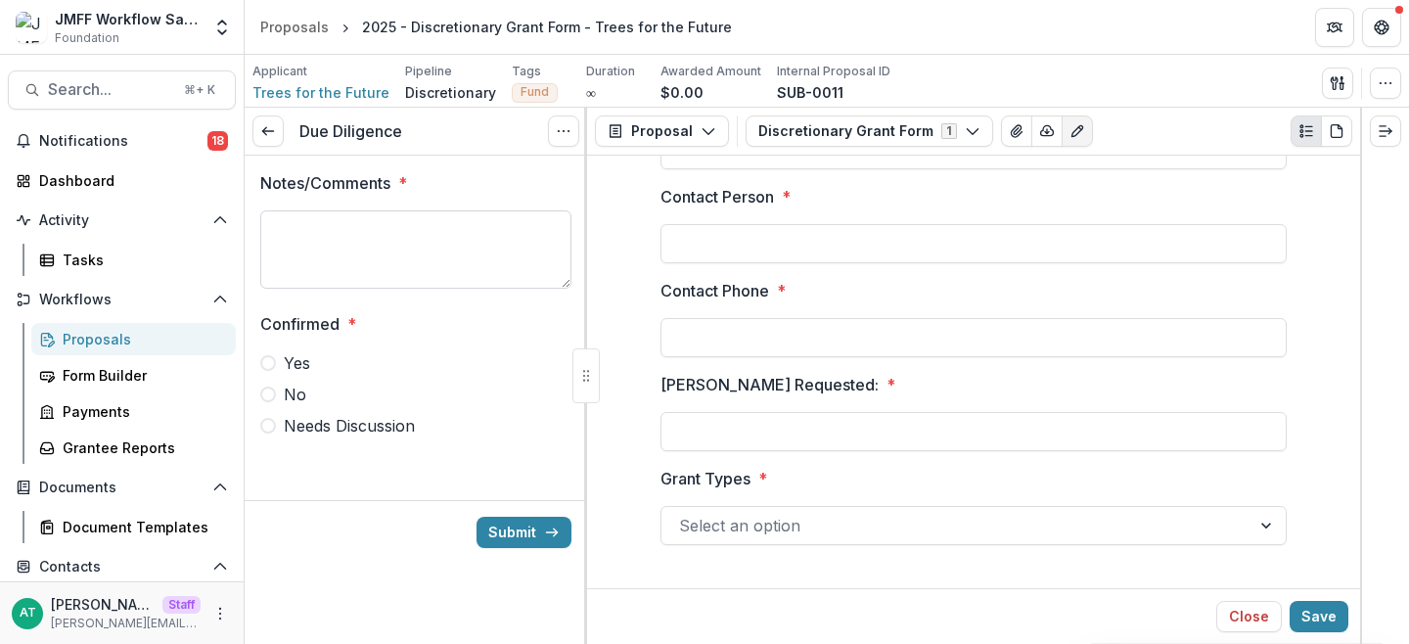
click at [435, 246] on textarea "Notes/Comments *" at bounding box center [415, 249] width 311 height 78
click at [304, 369] on span "Yes" at bounding box center [297, 362] width 26 height 23
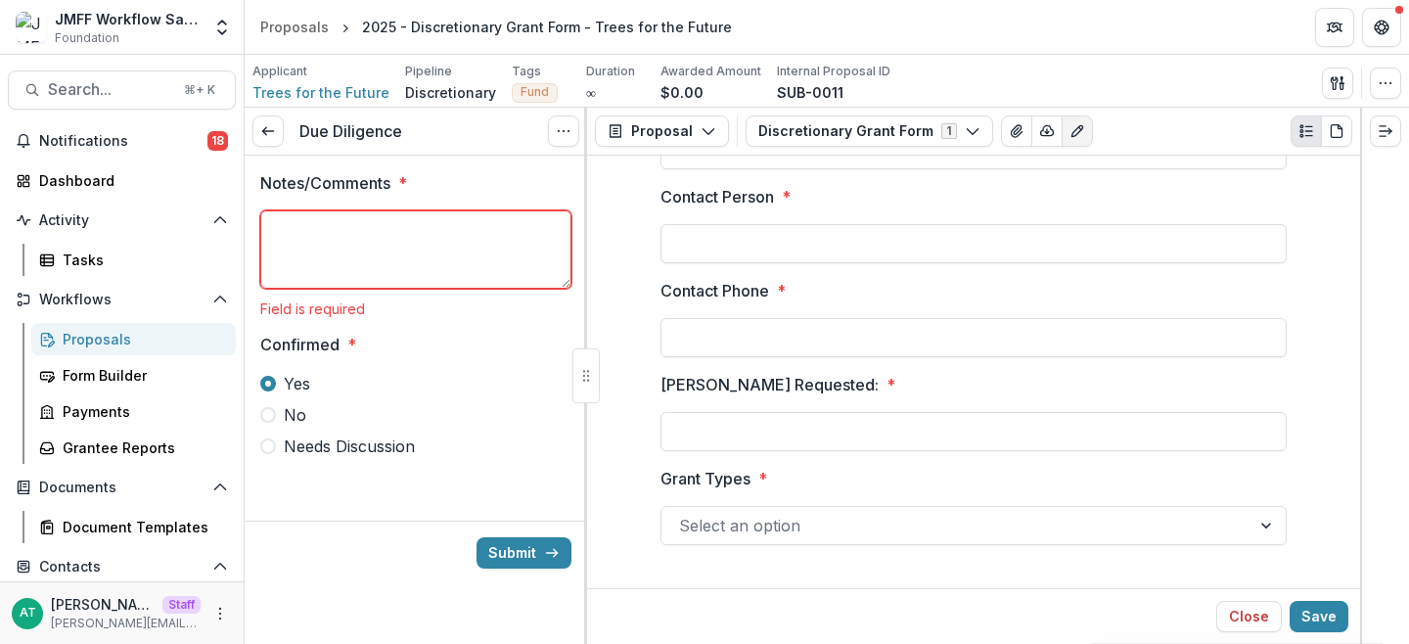
click at [343, 260] on textarea "Notes/Comments *" at bounding box center [415, 249] width 311 height 78
type textarea "**********"
click at [909, 57] on div "Applicant Trees for the Future Pipeline Discretionary Tags Fund All tags Fund D…" at bounding box center [827, 81] width 1165 height 53
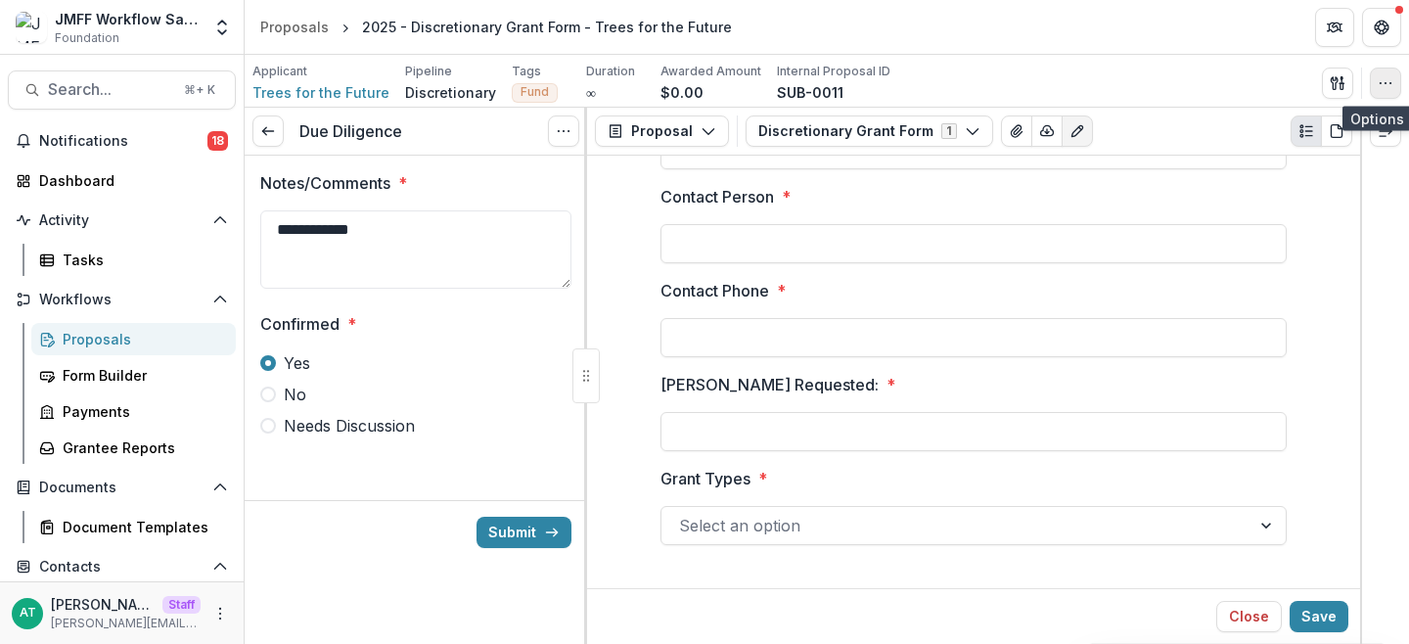
click at [1384, 88] on icon "button" at bounding box center [1386, 83] width 16 height 16
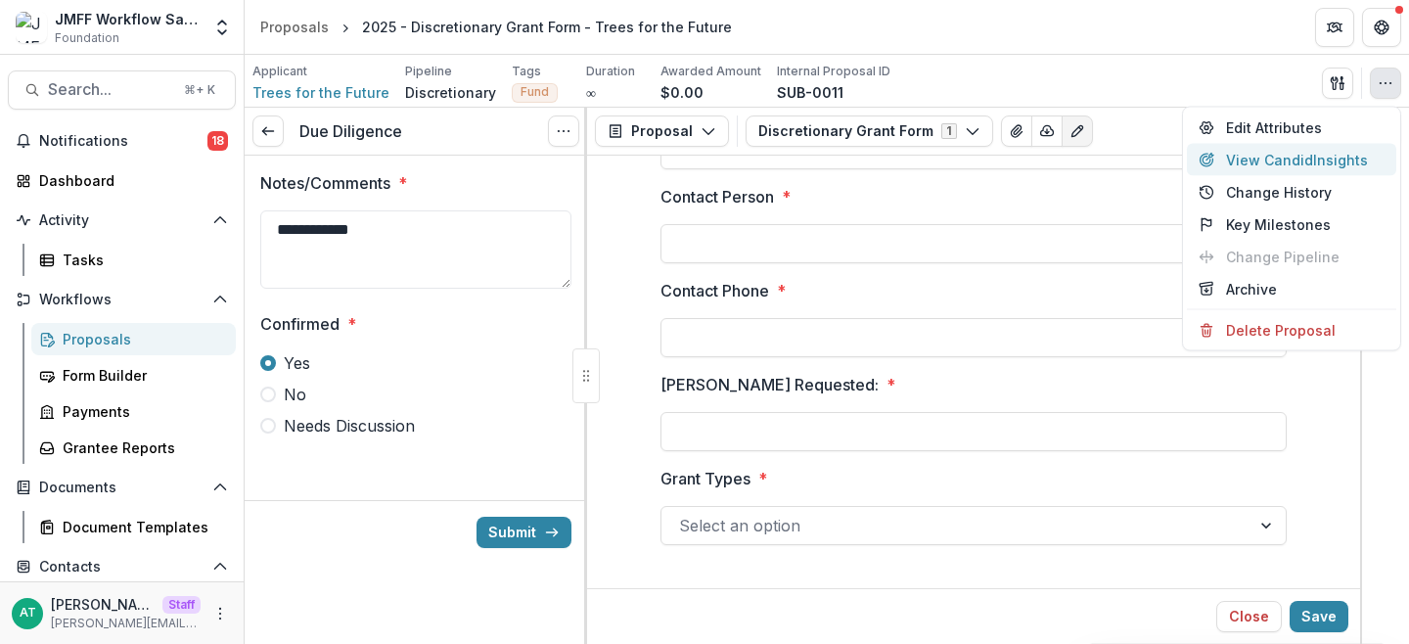
click at [1329, 166] on button "View Candid Insights" at bounding box center [1291, 160] width 209 height 32
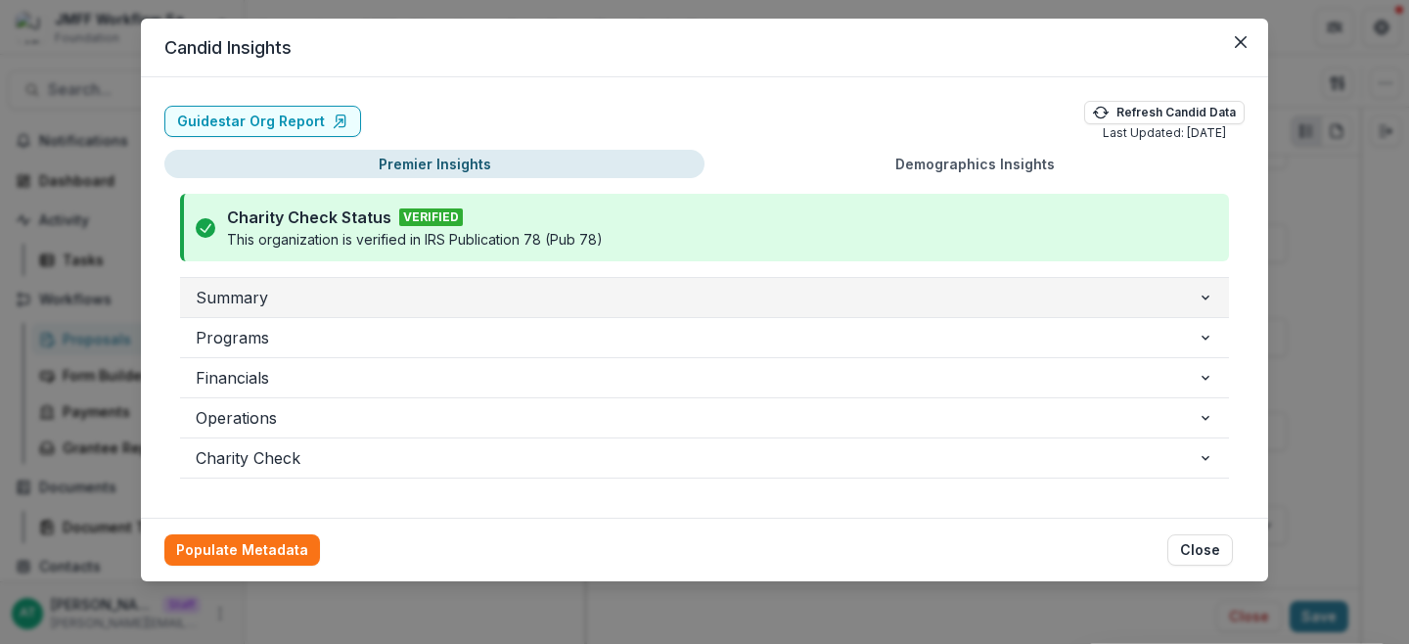
scroll to position [43, 0]
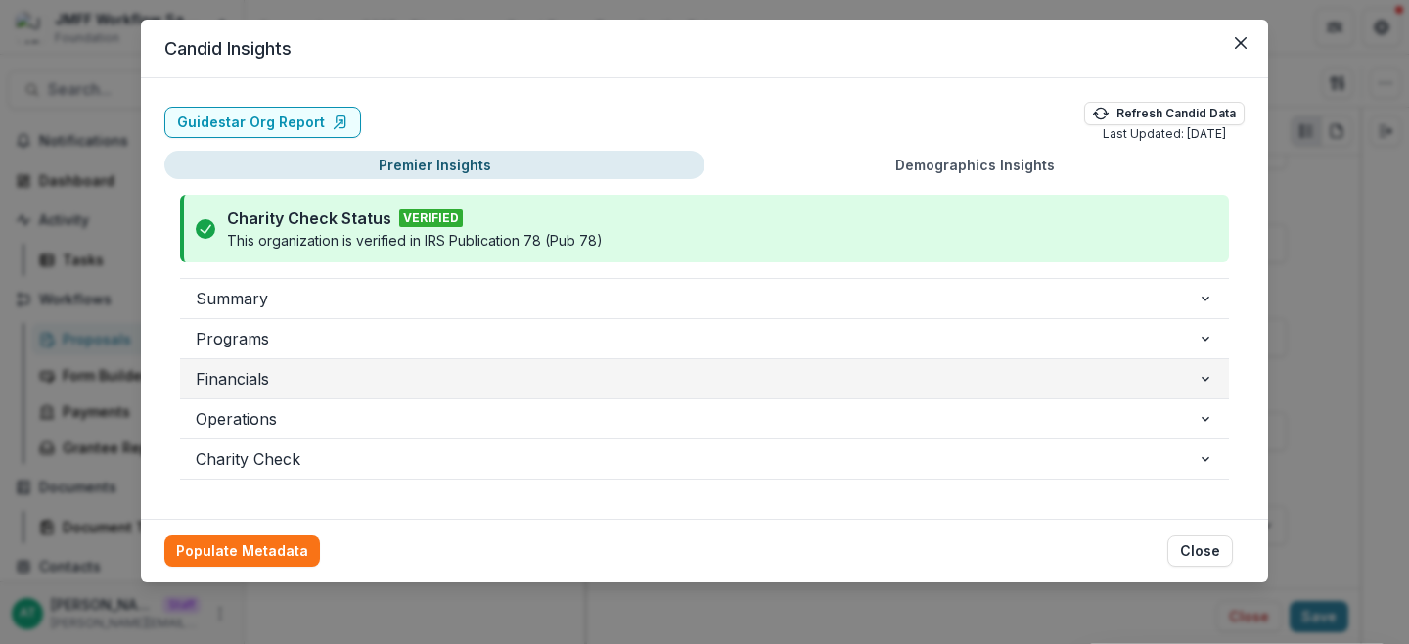
click at [364, 387] on span "Financials" at bounding box center [697, 378] width 1002 height 23
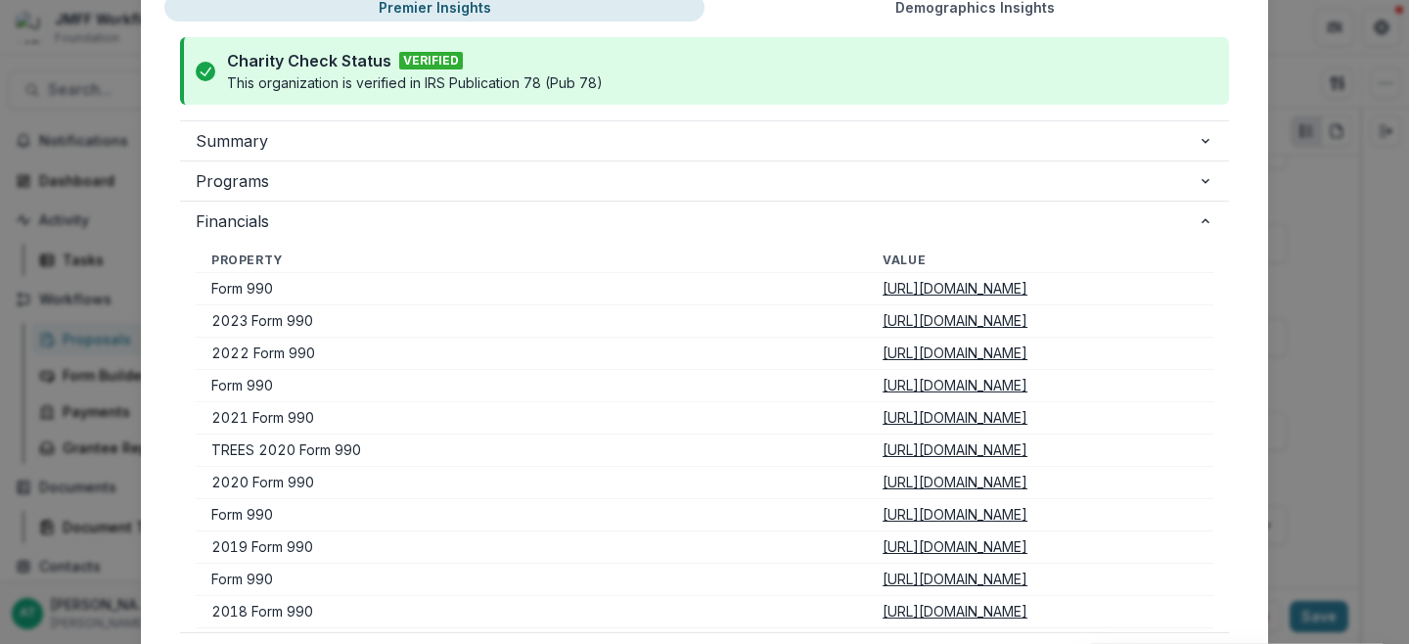
scroll to position [202, 0]
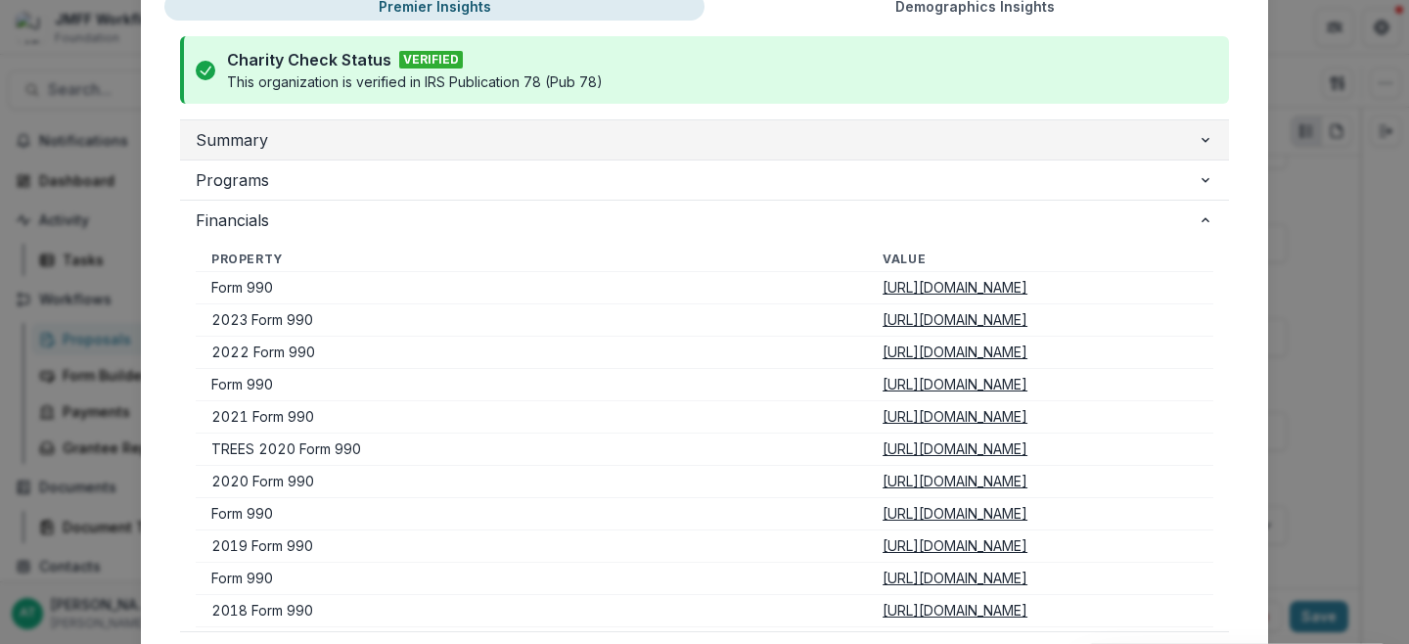
click at [326, 136] on span "Summary" at bounding box center [697, 139] width 1002 height 23
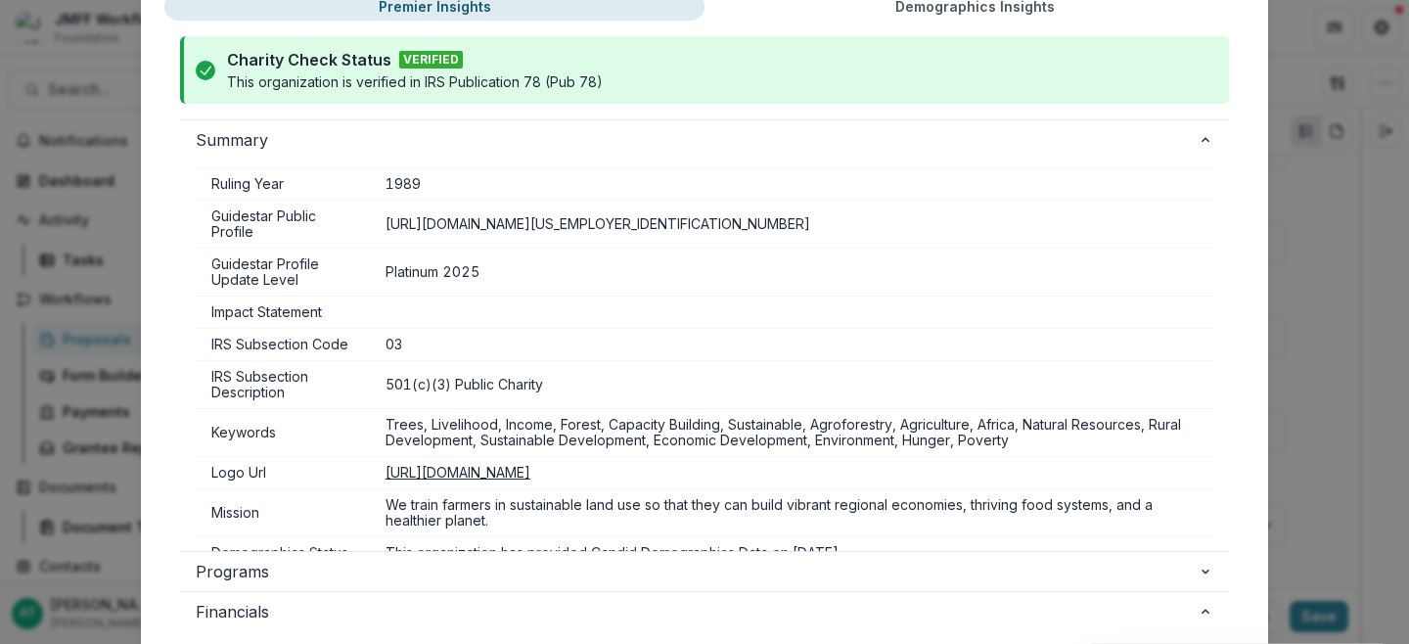
scroll to position [573, 0]
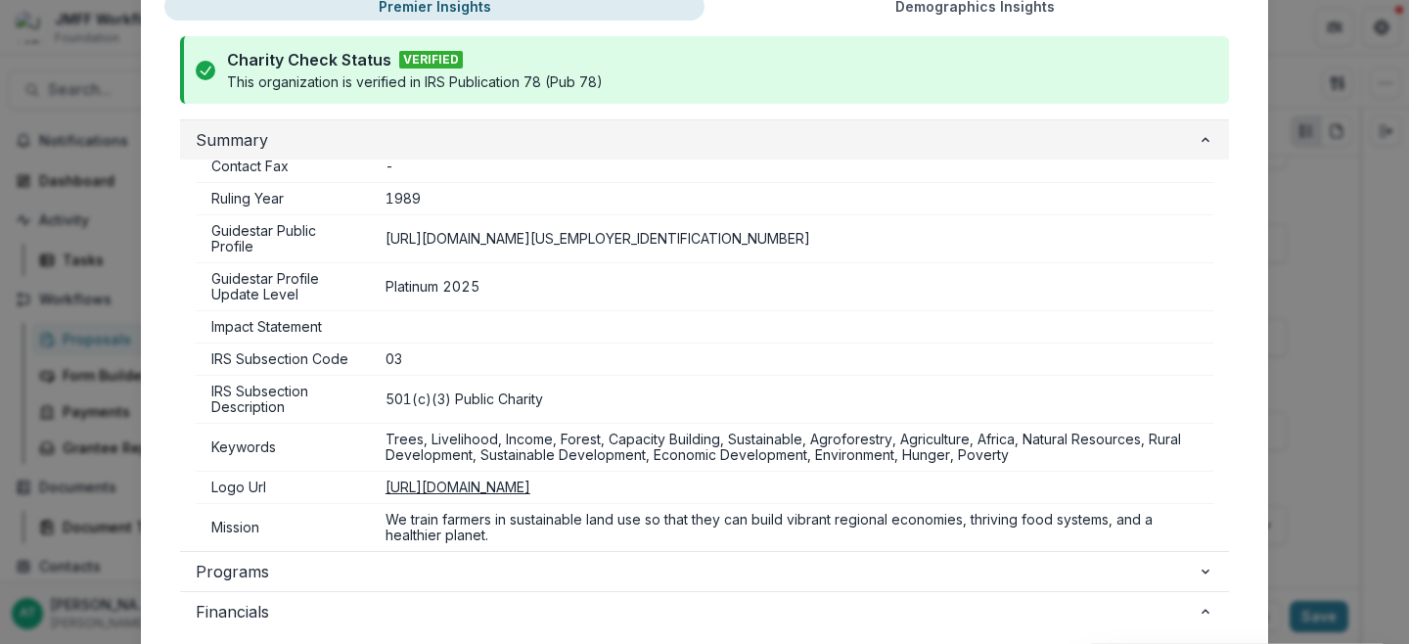
click at [252, 134] on span "Summary" at bounding box center [697, 139] width 1002 height 23
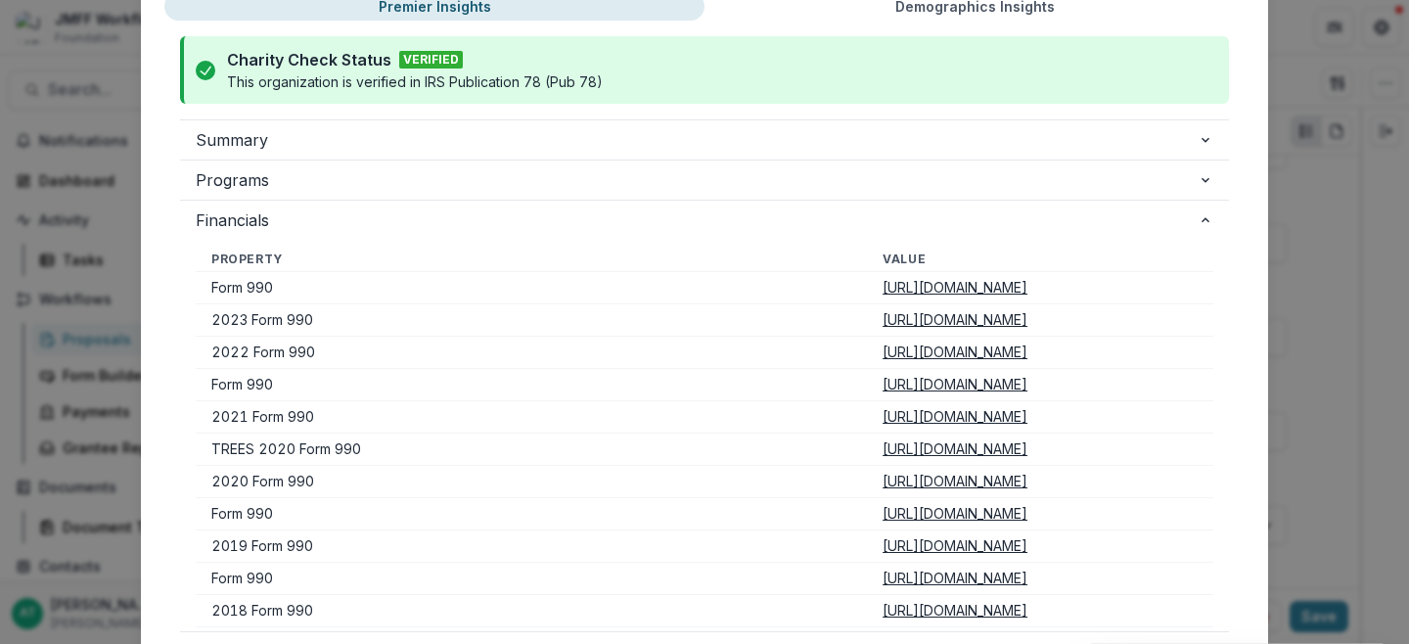
click at [883, 319] on u "https://pdf.guidestar.org/PDF_Images/2023/521/644/2023-521644869-20240319934930…" at bounding box center [955, 319] width 145 height 17
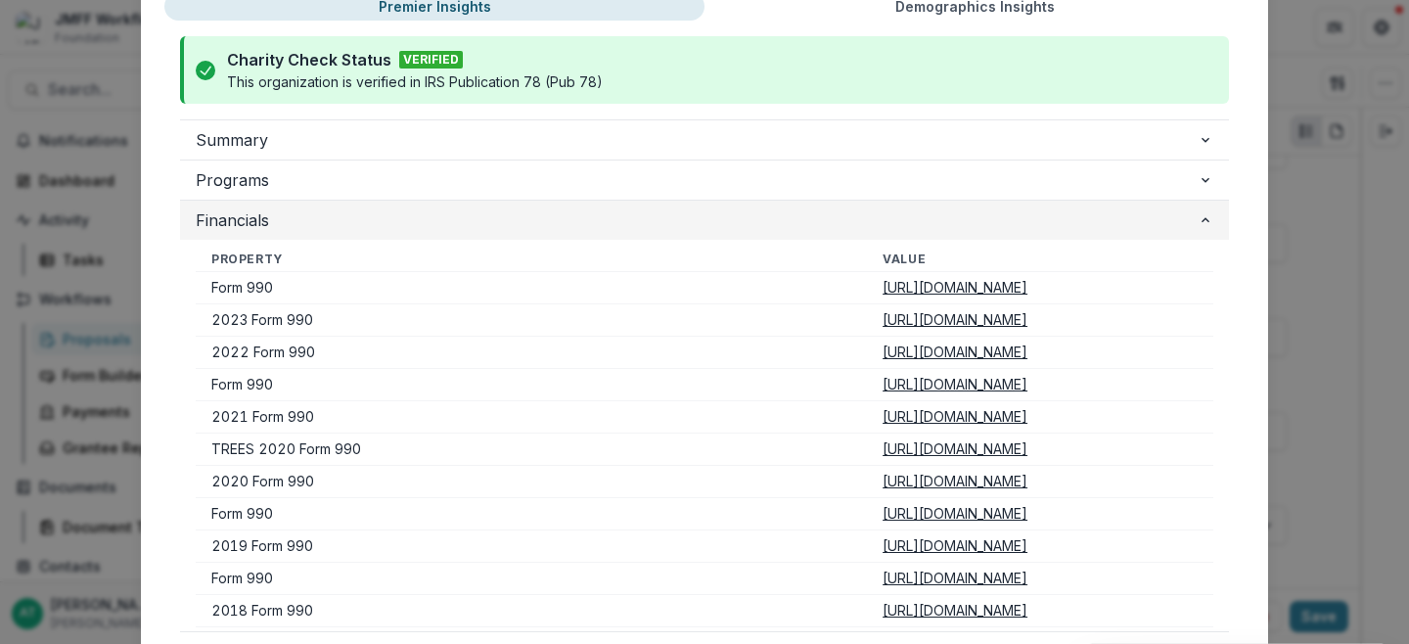
click at [351, 209] on span "Financials" at bounding box center [697, 219] width 1002 height 23
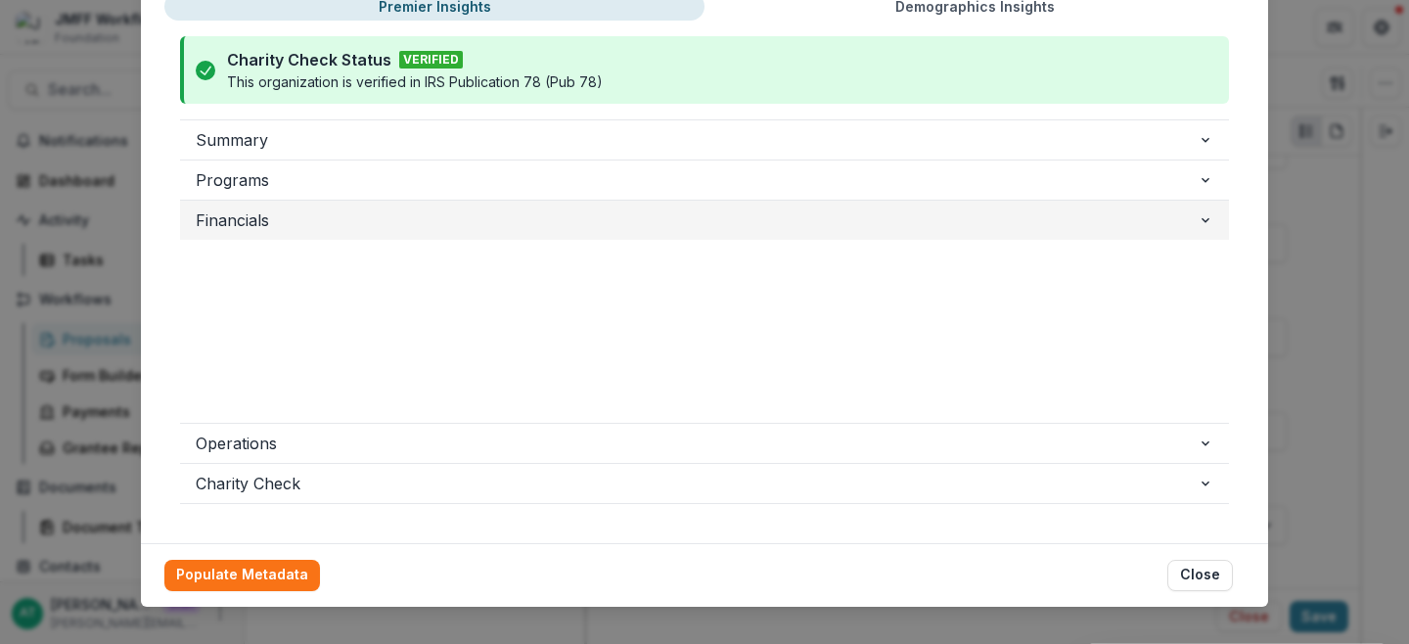
scroll to position [44, 0]
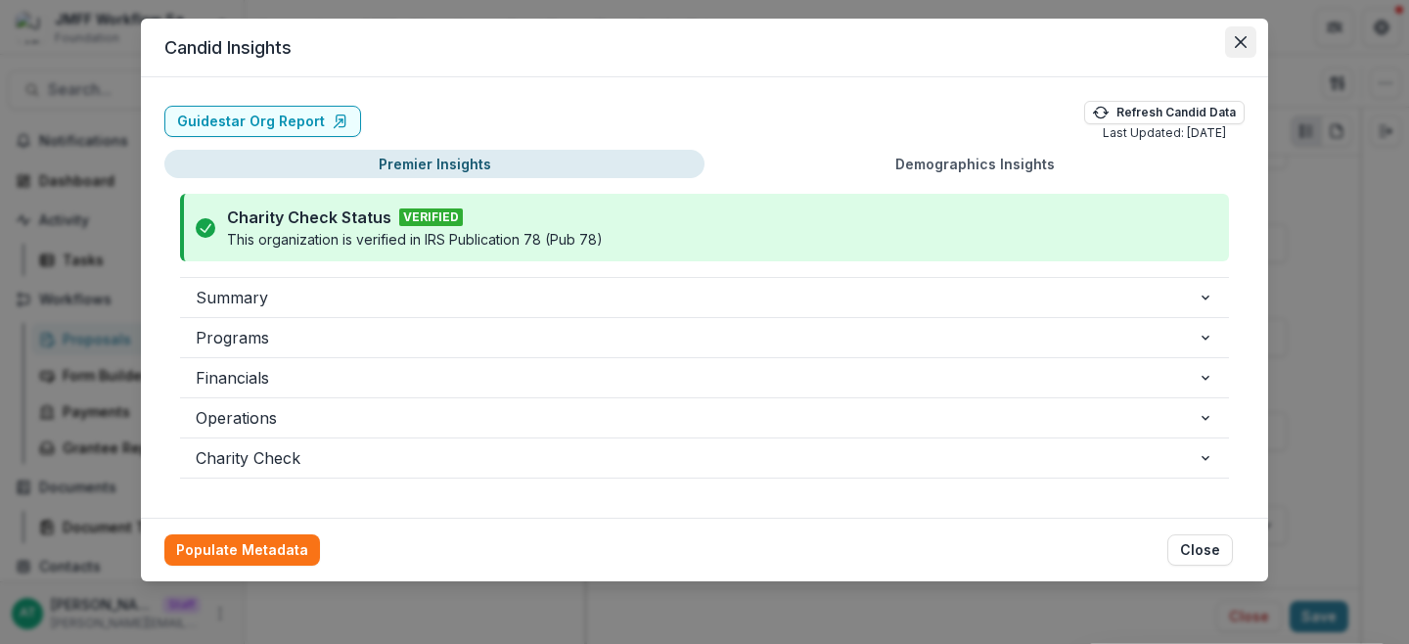
click at [1238, 36] on icon "Close" at bounding box center [1241, 42] width 12 height 12
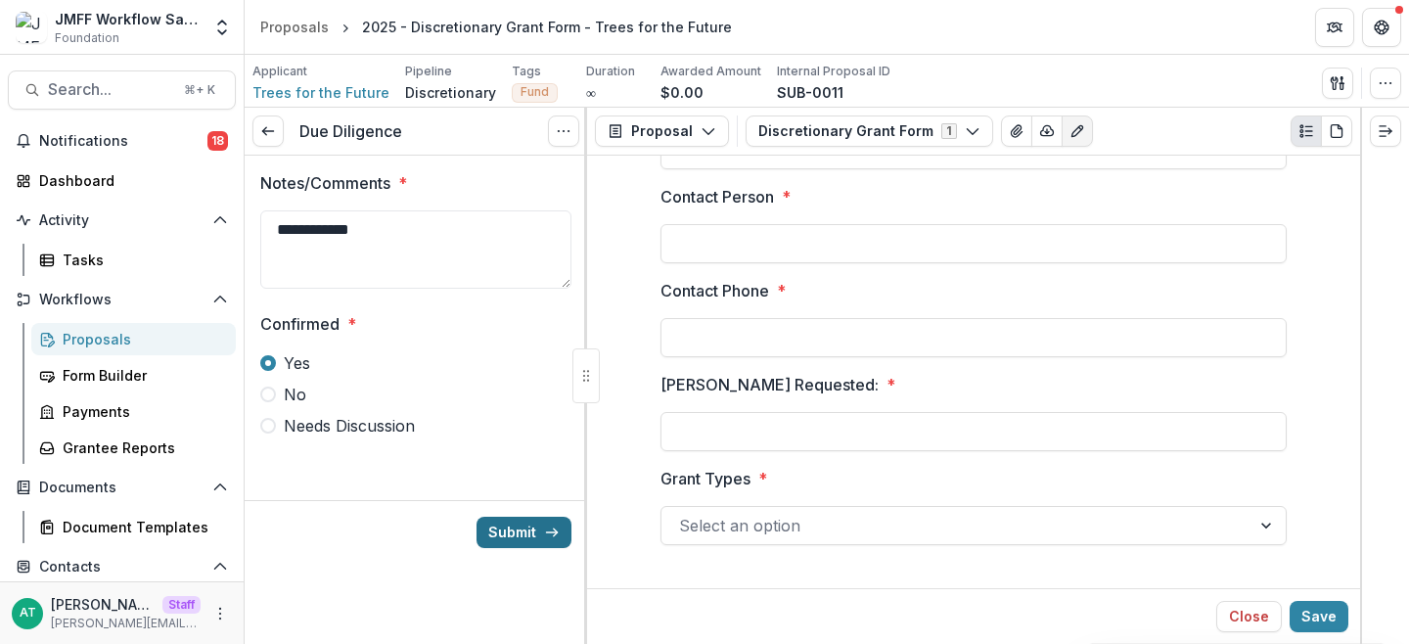
click at [525, 536] on button "Submit" at bounding box center [524, 532] width 95 height 31
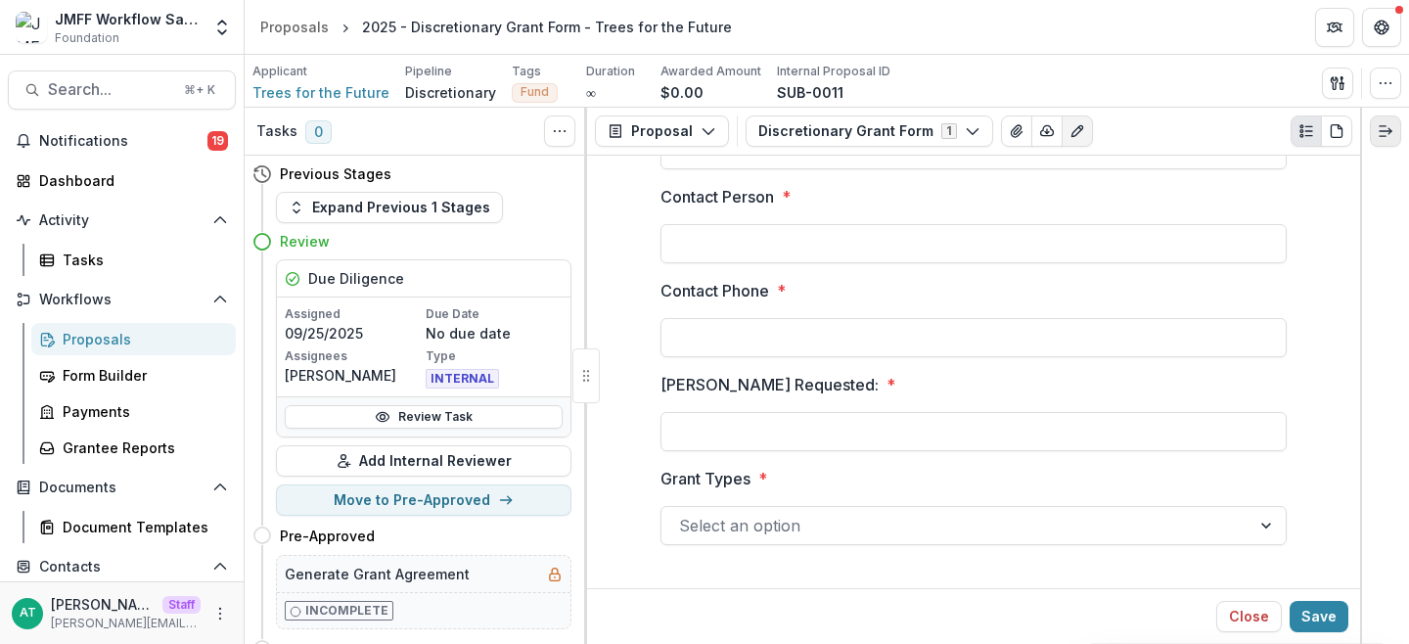
click at [1393, 145] on button "Expand right" at bounding box center [1385, 130] width 31 height 31
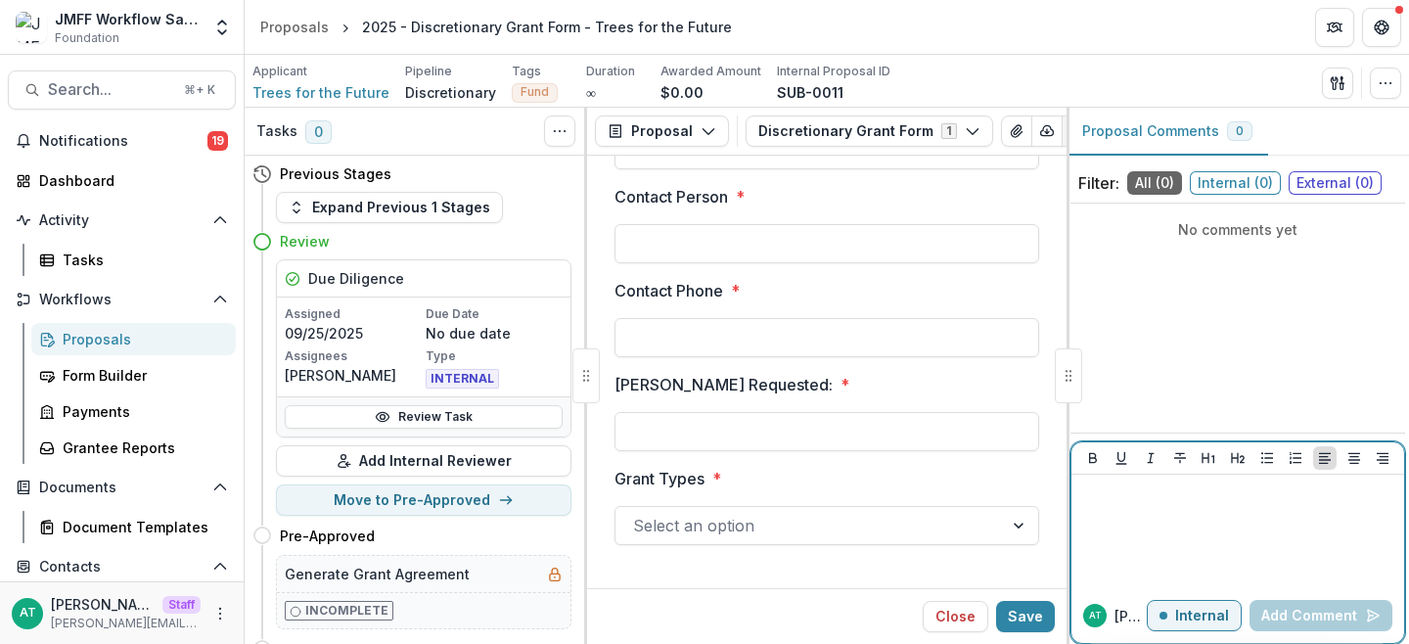
click at [1215, 497] on p at bounding box center [1237, 493] width 317 height 22
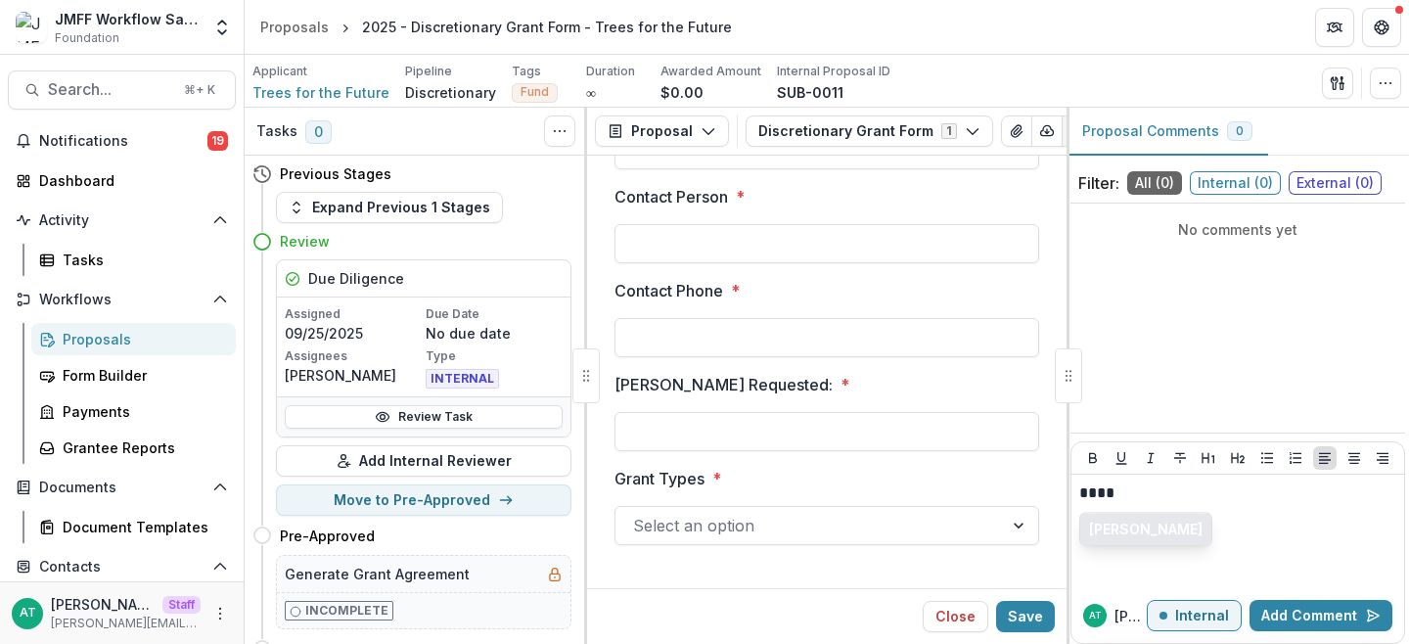
click at [1116, 533] on button "Jacob Millner" at bounding box center [1145, 529] width 131 height 31
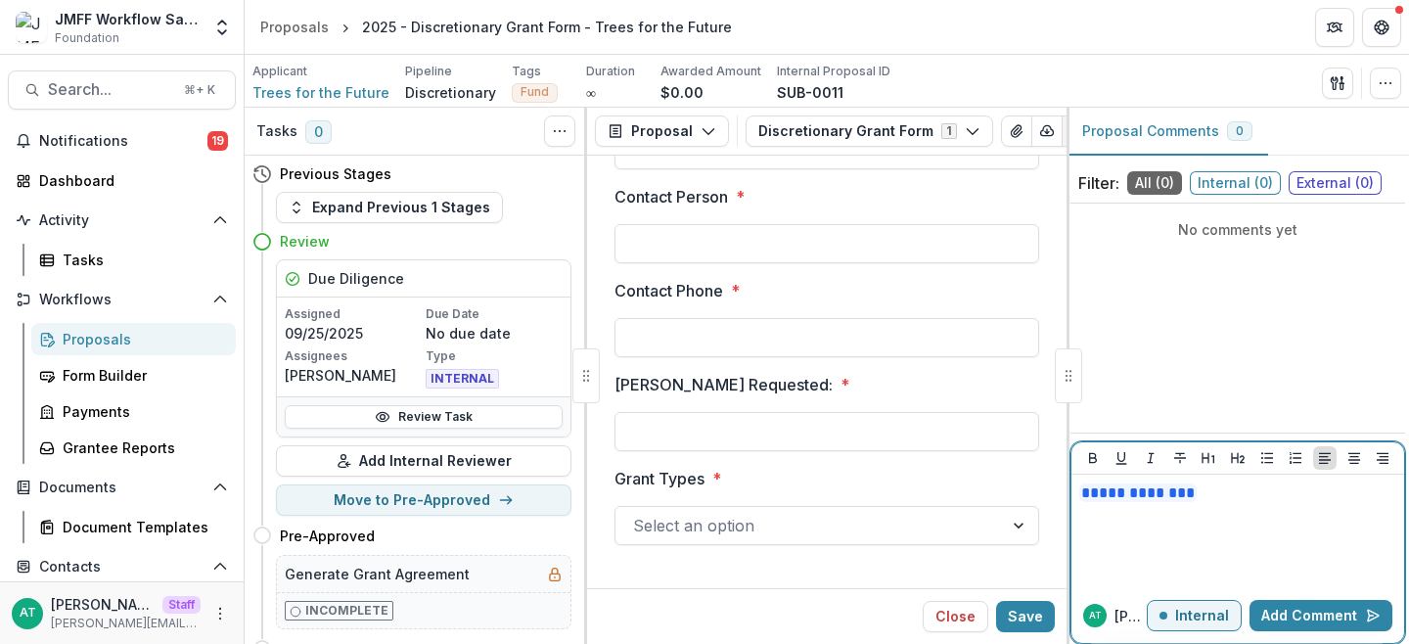
drag, startPoint x: 1244, startPoint y: 509, endPoint x: 1045, endPoint y: 497, distance: 199.0
click at [1045, 499] on div "**********" at bounding box center [827, 376] width 1165 height 536
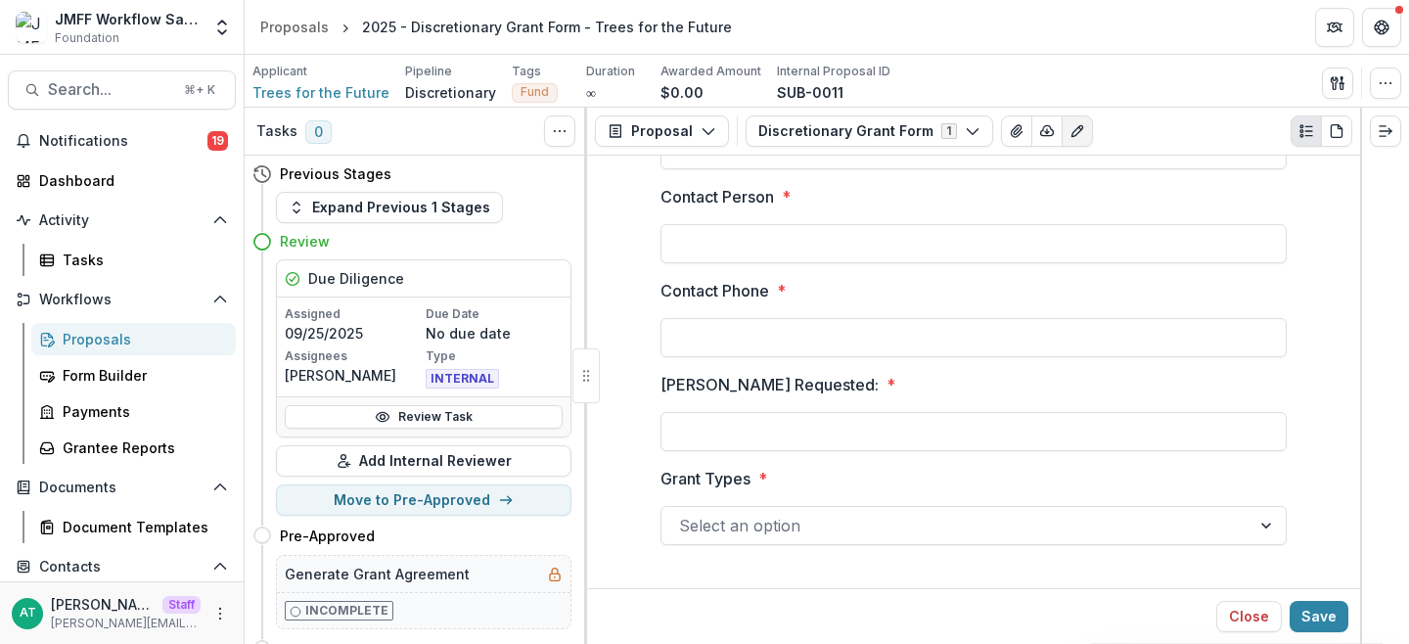
drag, startPoint x: 1063, startPoint y: 387, endPoint x: 407, endPoint y: 1, distance: 760.6
click at [1388, 127] on icon "Expand right" at bounding box center [1386, 131] width 16 height 16
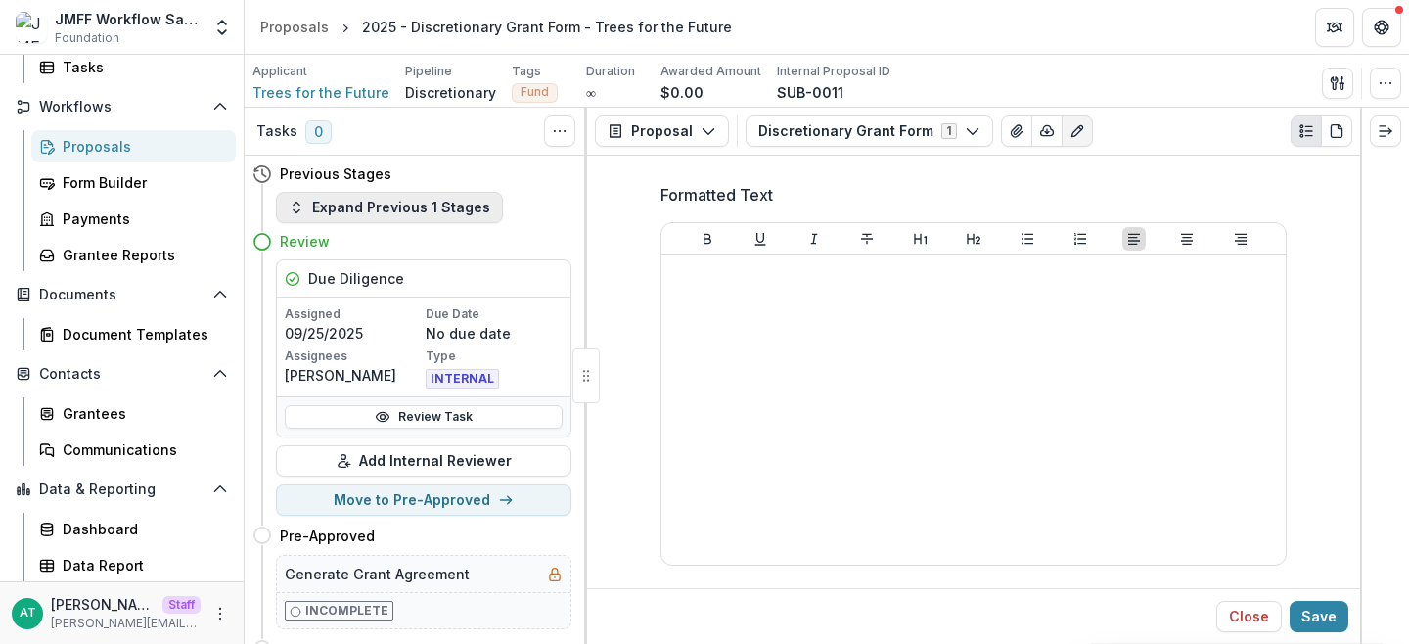
click at [403, 207] on button "Expand Previous 1 Stages" at bounding box center [389, 207] width 227 height 31
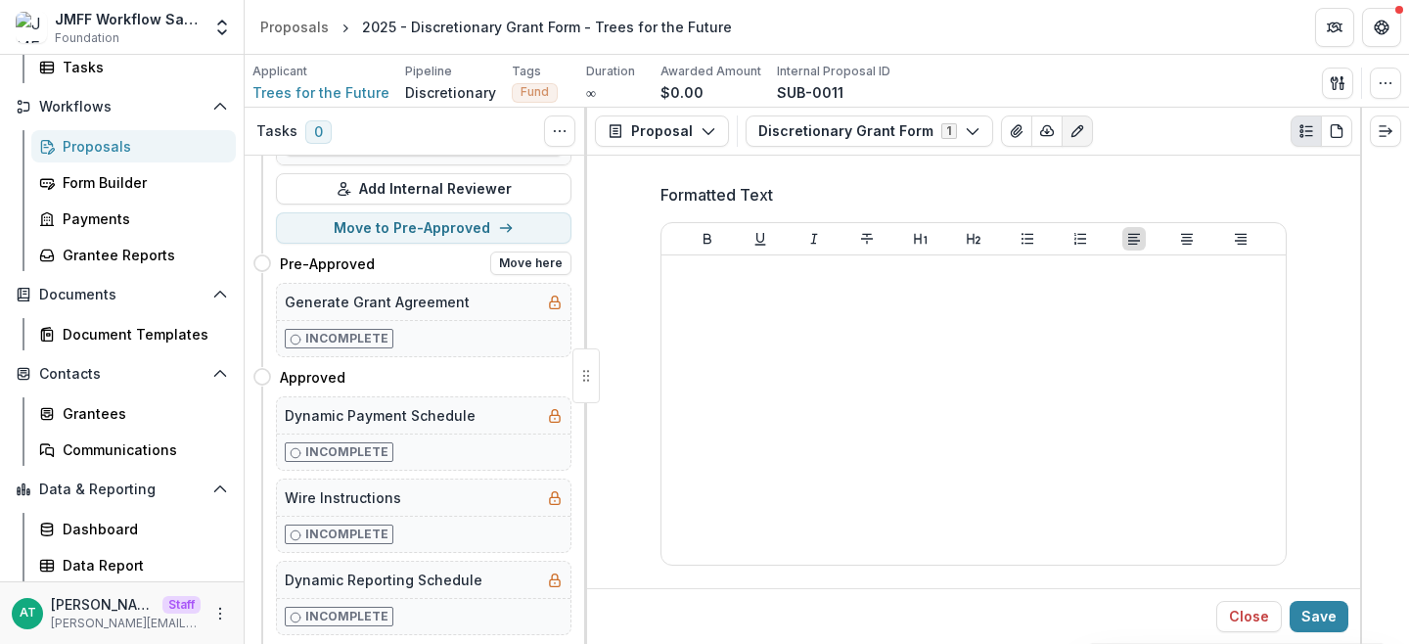
scroll to position [312, 0]
click at [364, 219] on button "Move to Pre-Approved" at bounding box center [424, 226] width 296 height 31
select select "**********"
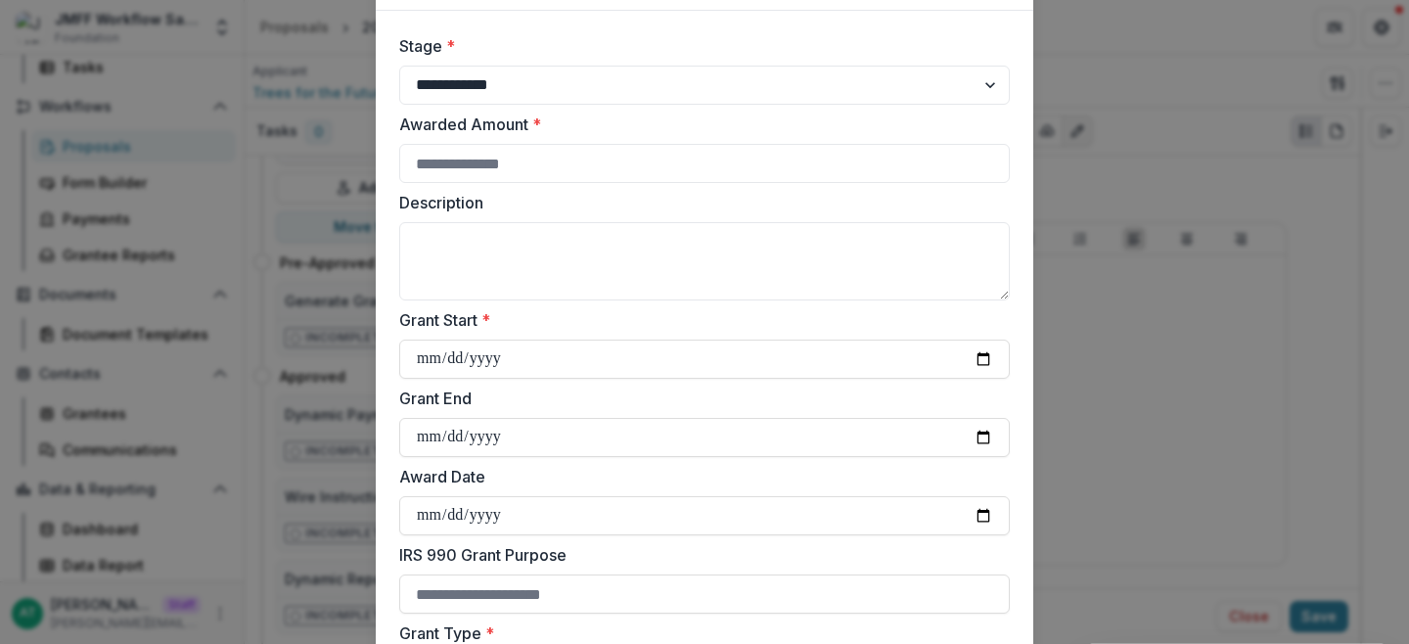
scroll to position [109, 0]
click at [501, 171] on input "Awarded Amount *" at bounding box center [704, 165] width 611 height 39
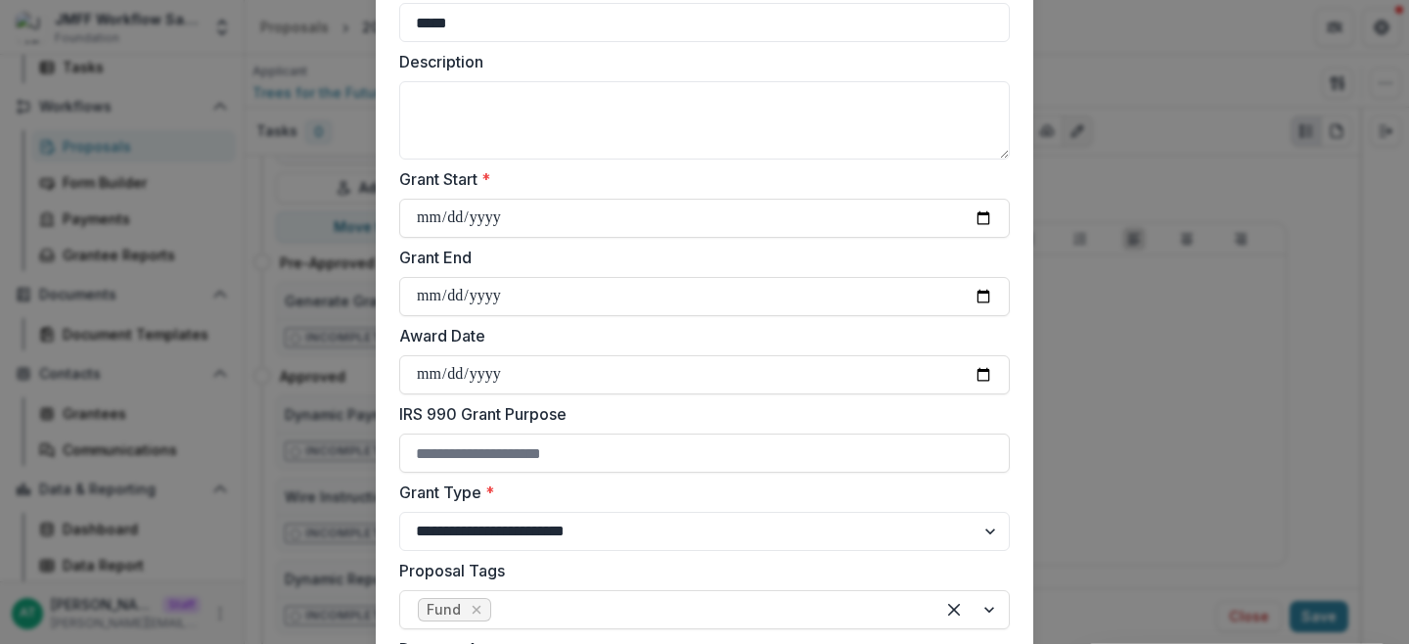
scroll to position [252, 0]
type input "*****"
click at [980, 212] on input "Grant Start *" at bounding box center [704, 217] width 611 height 39
click at [981, 215] on input "**********" at bounding box center [704, 217] width 611 height 39
type input "**********"
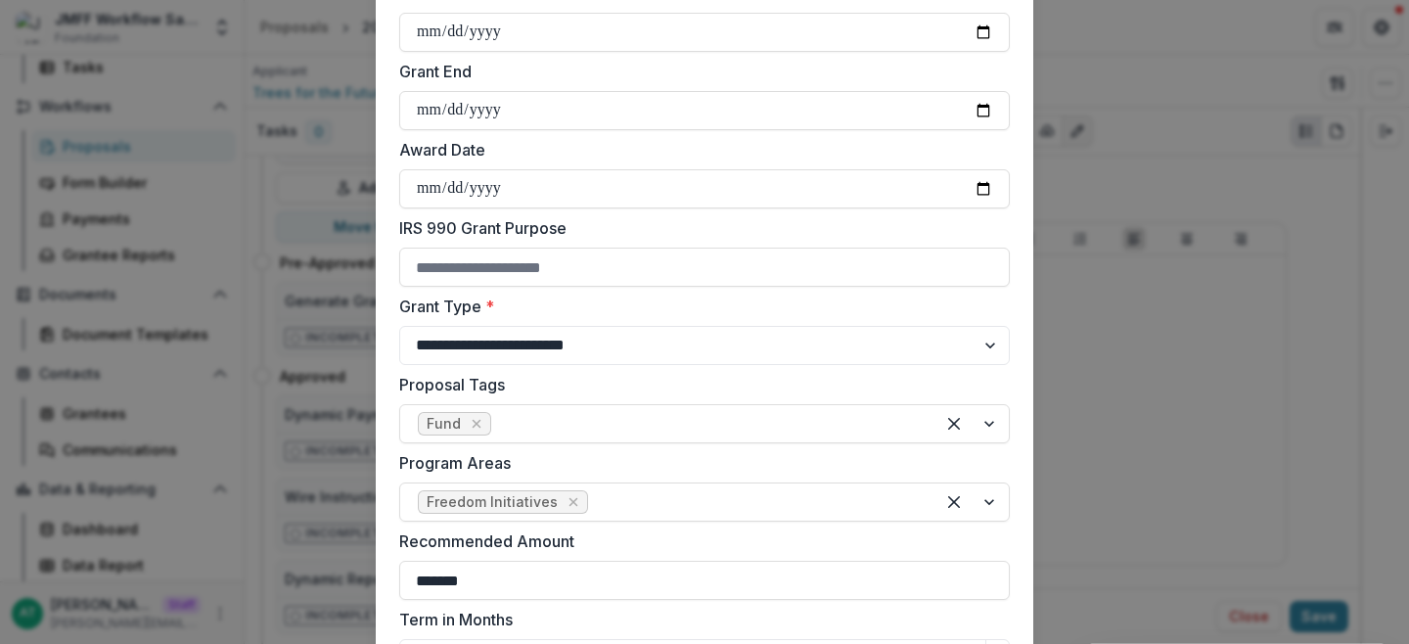
scroll to position [459, 0]
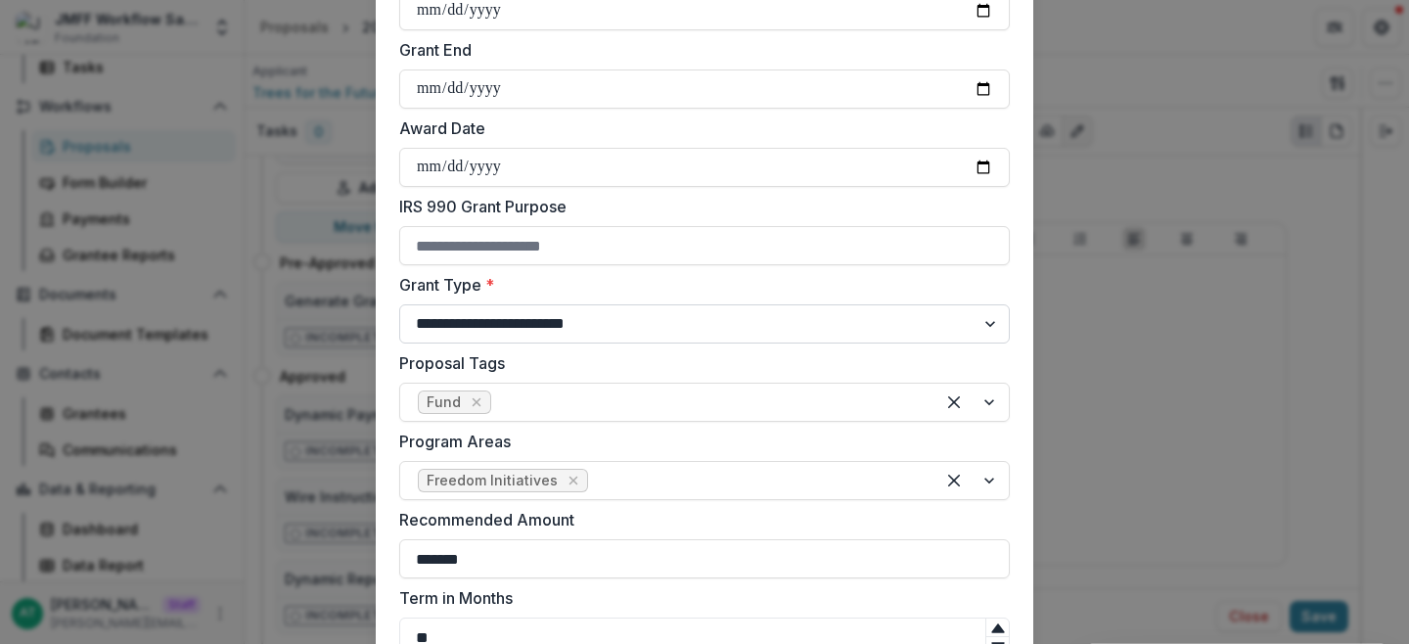
click at [539, 327] on select "**********" at bounding box center [704, 323] width 611 height 39
click at [518, 330] on select "**********" at bounding box center [704, 323] width 611 height 39
click at [399, 304] on select "**********" at bounding box center [704, 323] width 611 height 39
click at [492, 327] on select "**********" at bounding box center [704, 323] width 611 height 39
select select "**********"
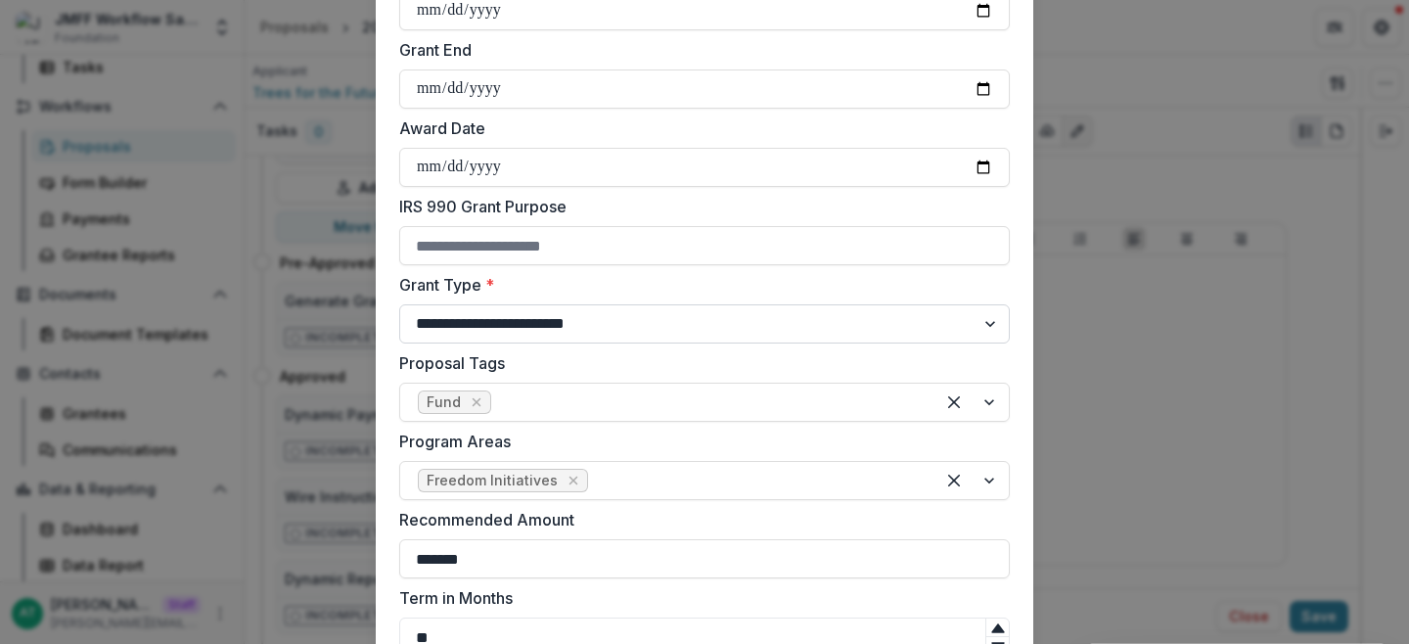
click at [399, 304] on select "**********" at bounding box center [704, 323] width 611 height 39
click at [448, 329] on select "**********" at bounding box center [704, 323] width 611 height 39
click at [399, 304] on select "**********" at bounding box center [704, 323] width 611 height 39
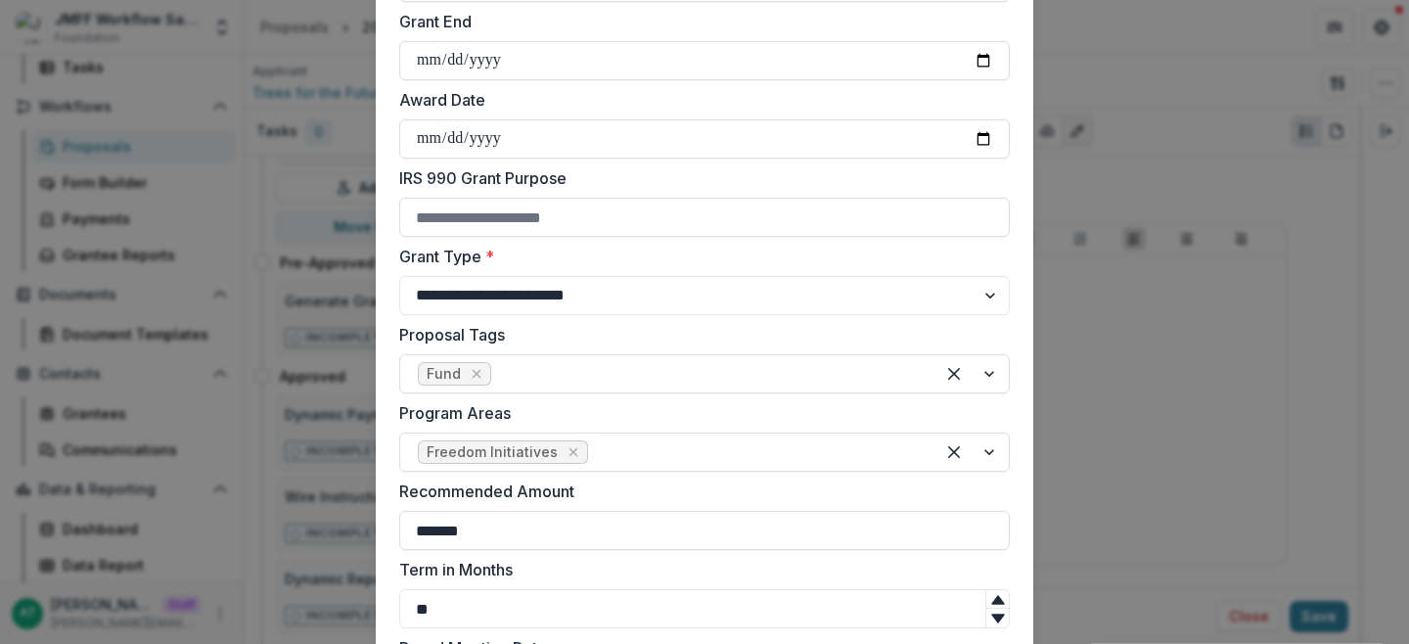
click at [458, 246] on label "Grant Type *" at bounding box center [698, 256] width 599 height 23
click at [458, 276] on select "**********" at bounding box center [704, 295] width 611 height 39
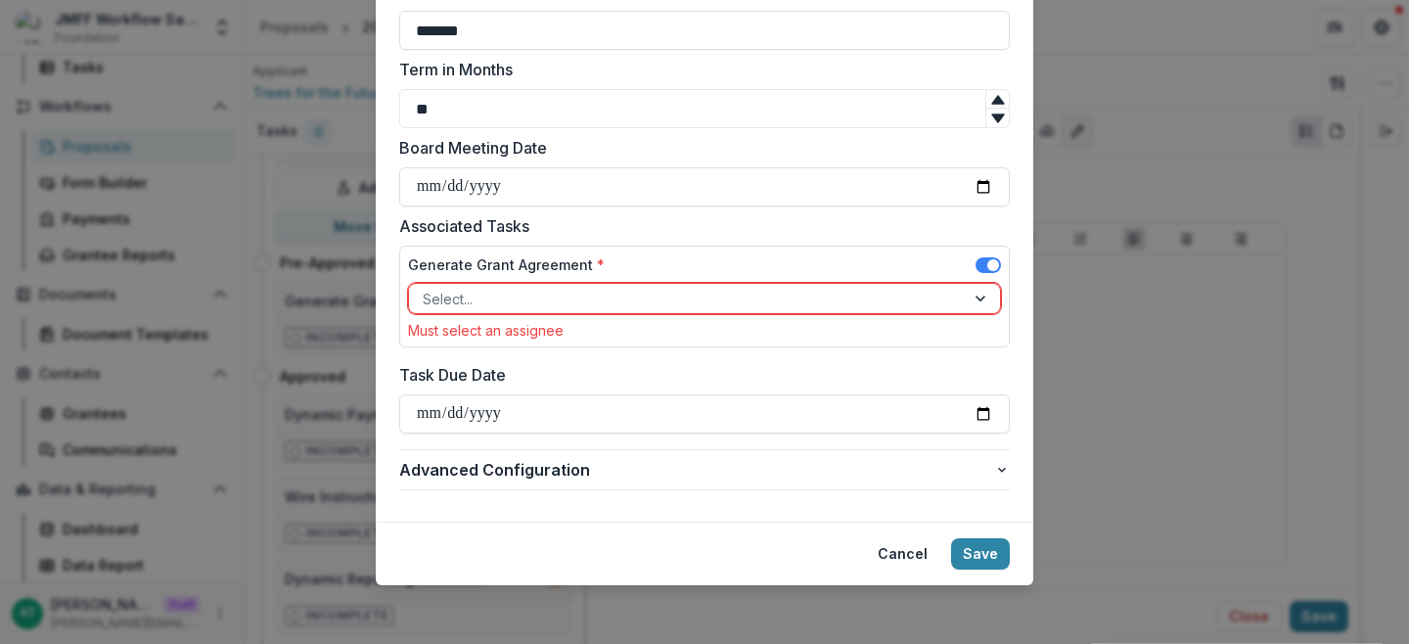
scroll to position [986, 0]
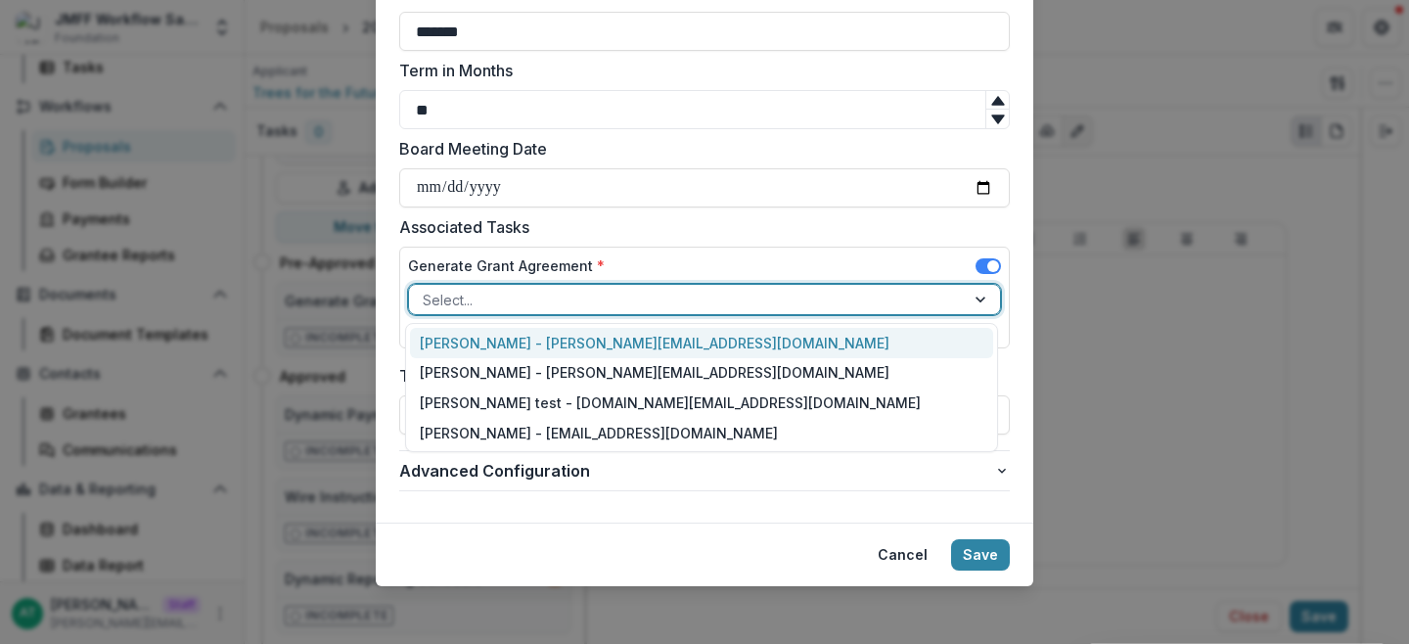
click at [554, 297] on div at bounding box center [687, 300] width 528 height 24
click at [466, 342] on div "Anna Test - anna@trytemelio.com" at bounding box center [701, 343] width 583 height 30
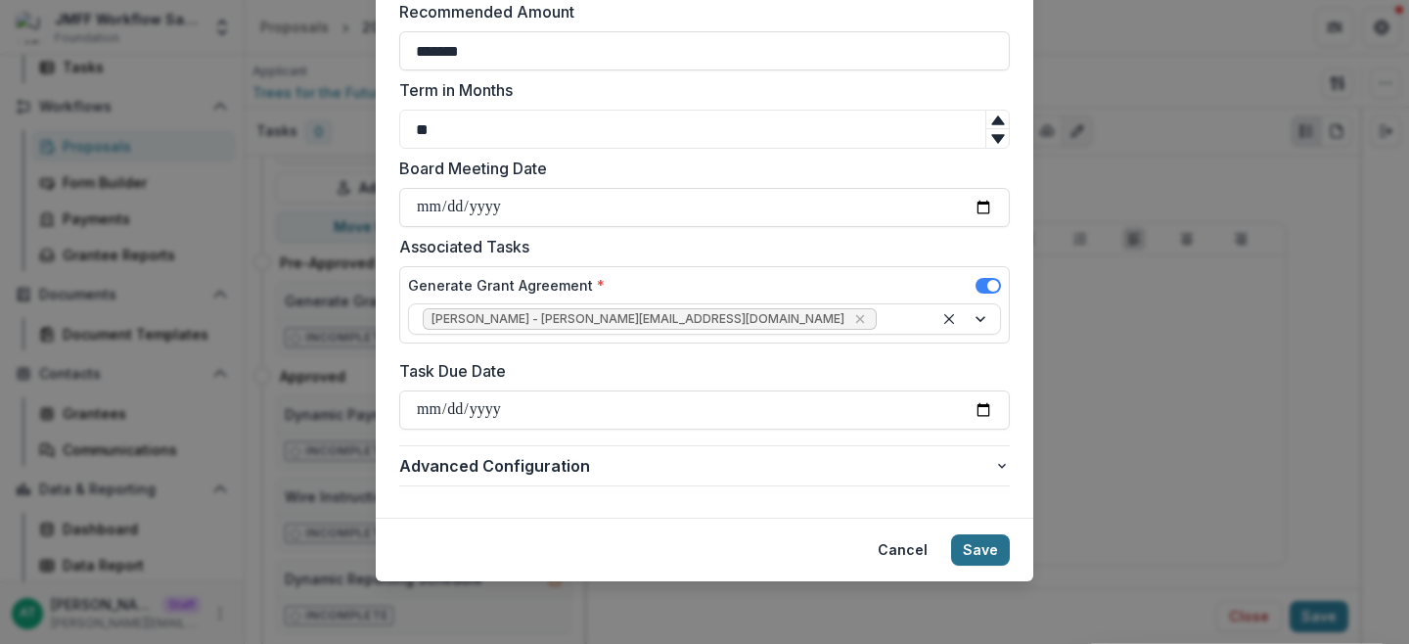
click at [979, 551] on button "Save" at bounding box center [980, 549] width 59 height 31
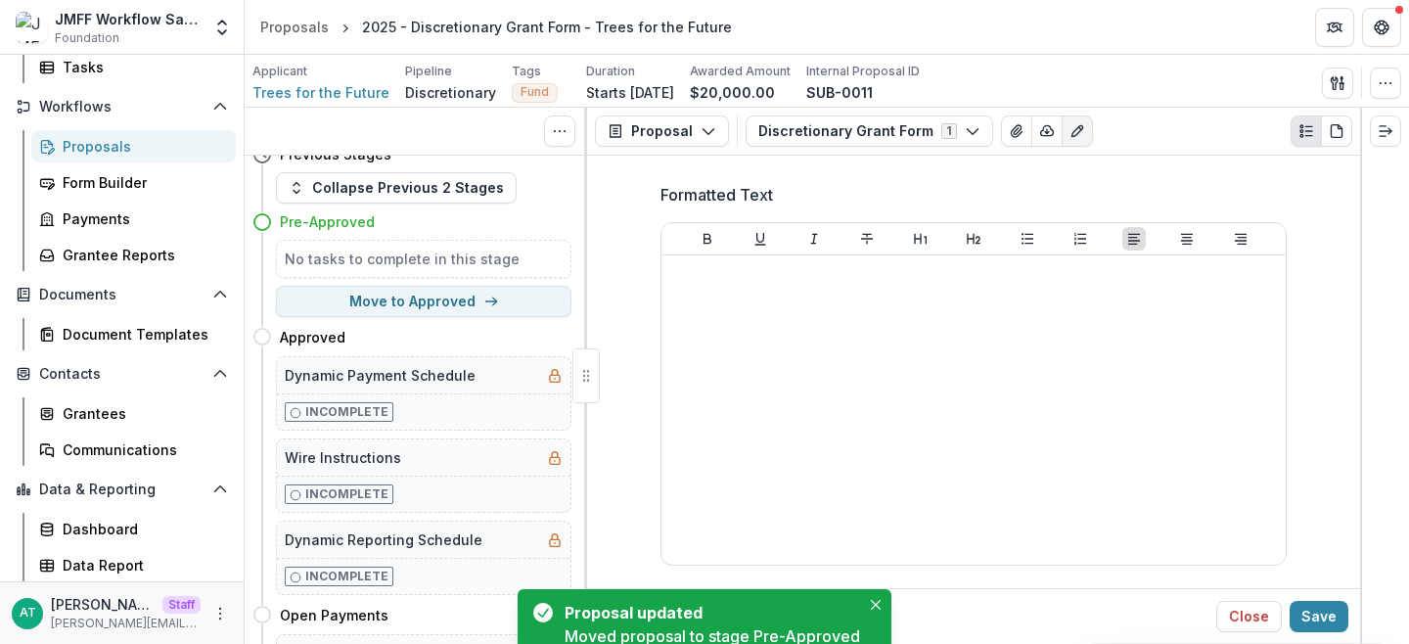
scroll to position [276, 0]
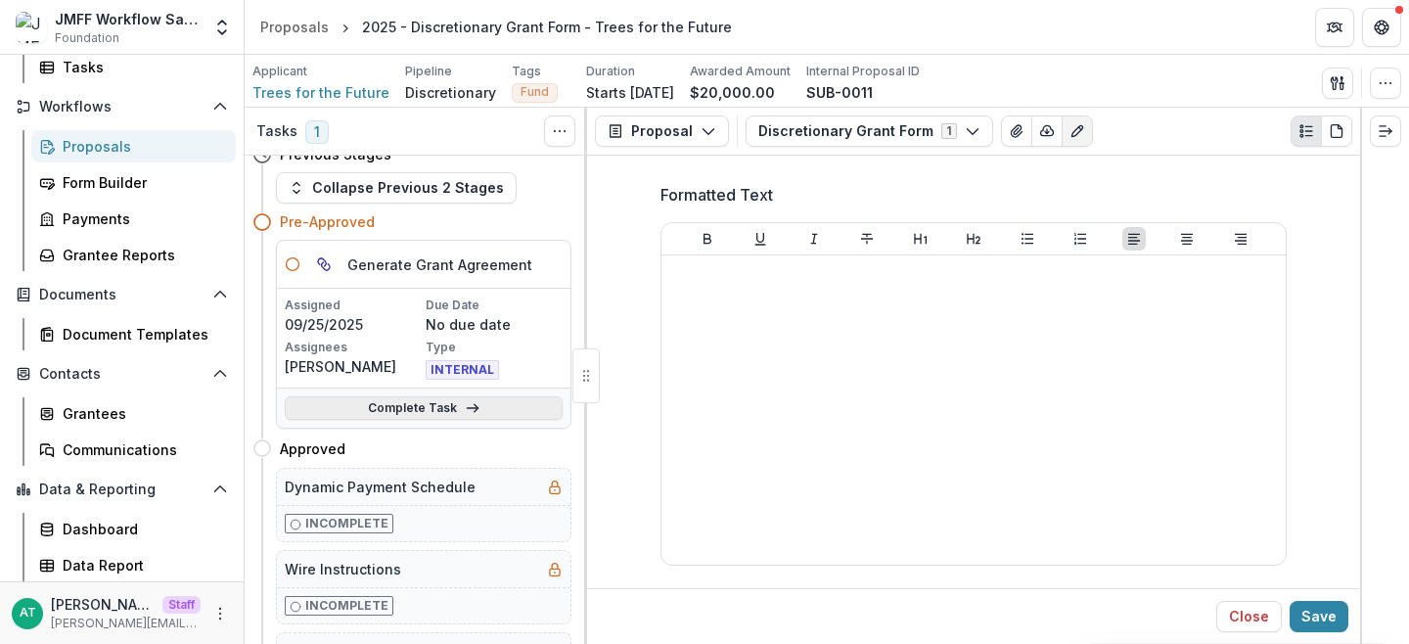
click at [408, 411] on link "Complete Task" at bounding box center [424, 407] width 278 height 23
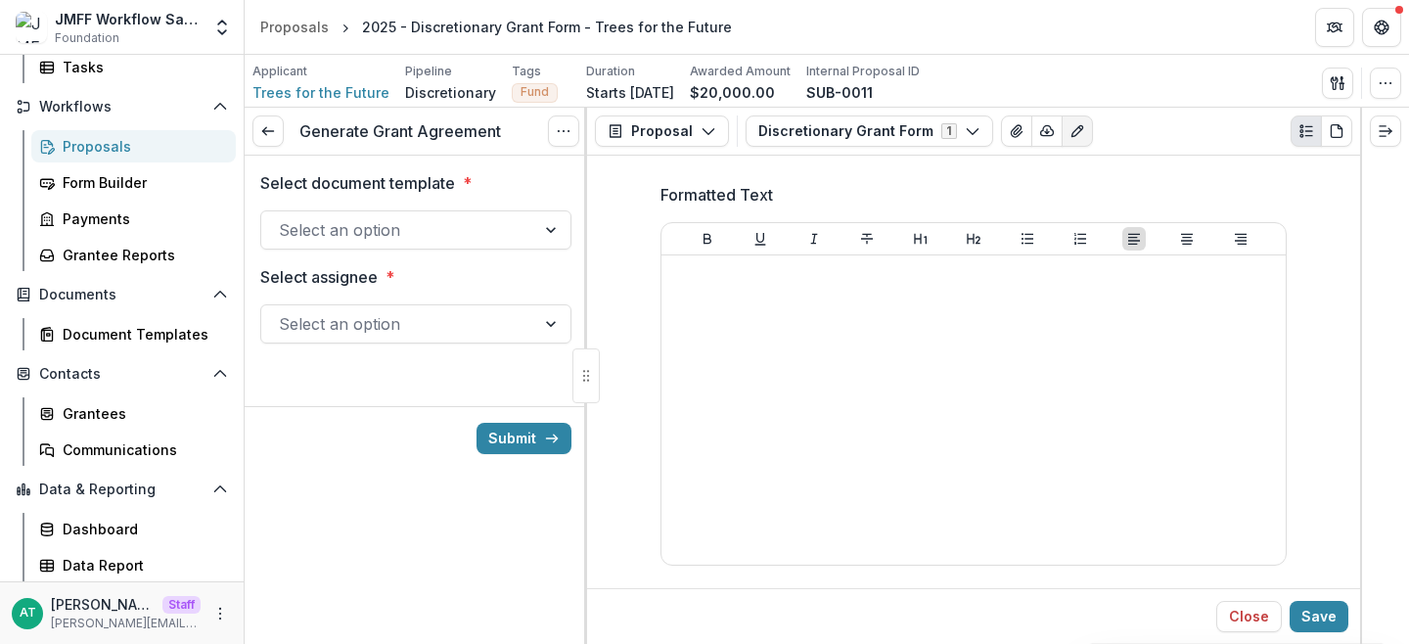
click at [409, 240] on div at bounding box center [398, 229] width 239 height 27
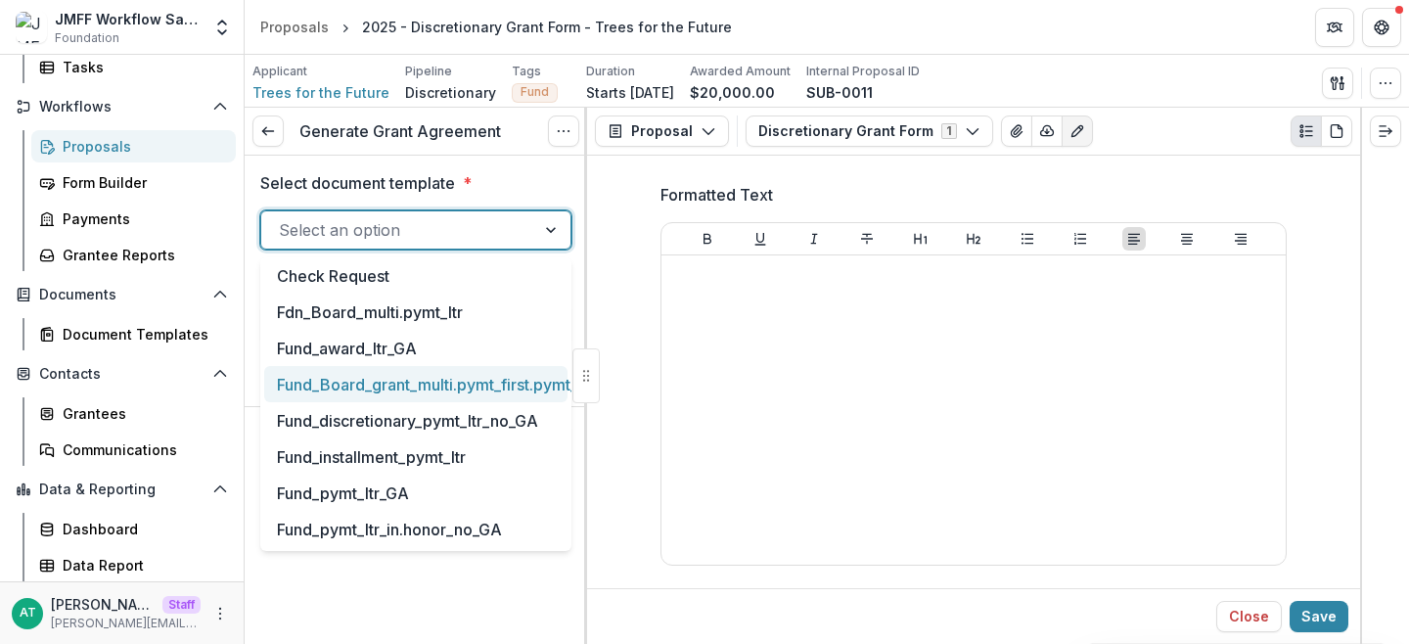
scroll to position [84, 0]
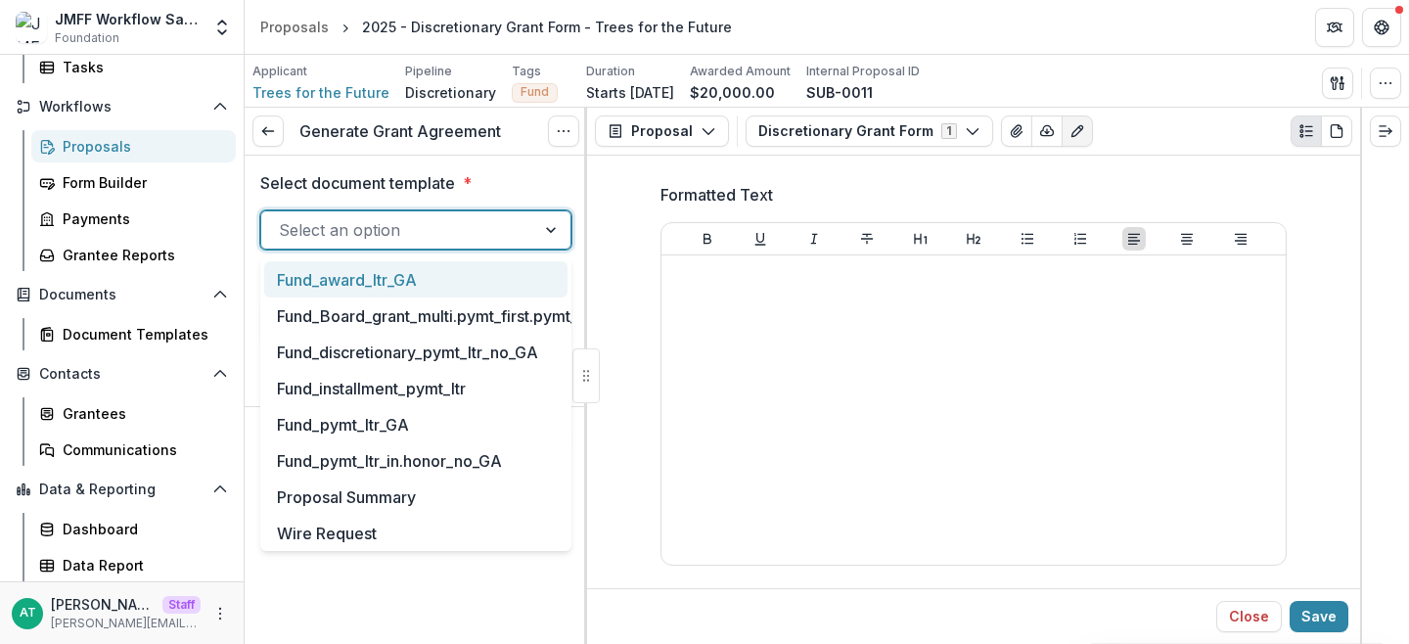
click at [433, 168] on div "Select document template * Fund_award_ltr_GA, 3 of 10. 10 results available. Us…" at bounding box center [415, 265] width 311 height 219
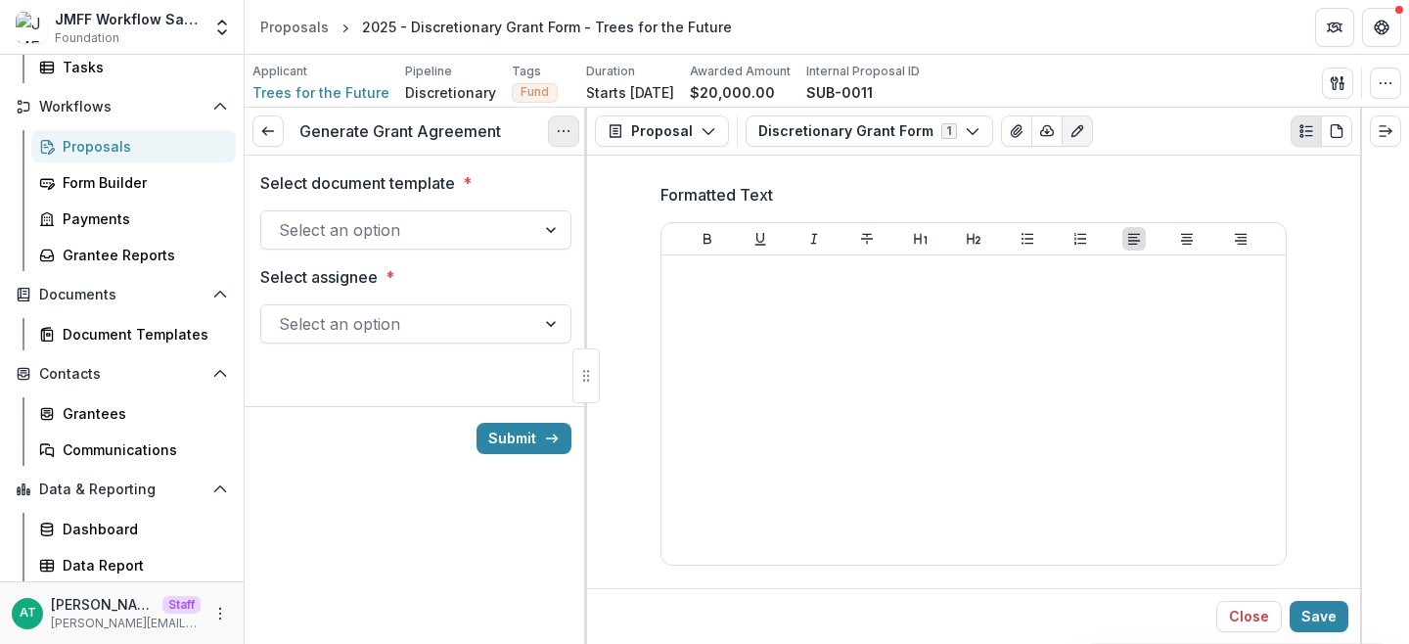
click at [559, 135] on icon "Options" at bounding box center [564, 131] width 16 height 16
click at [475, 208] on button "Cancel Task" at bounding box center [469, 217] width 209 height 32
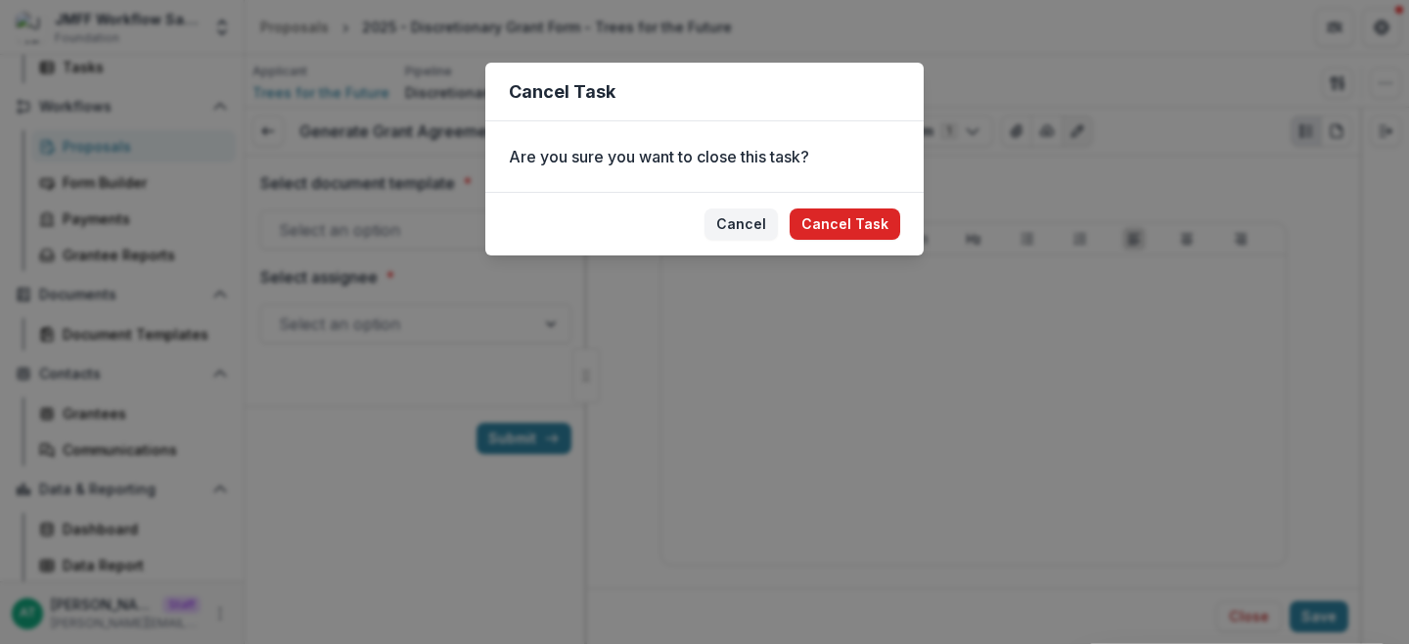
click at [874, 229] on button "Cancel Task" at bounding box center [845, 223] width 111 height 31
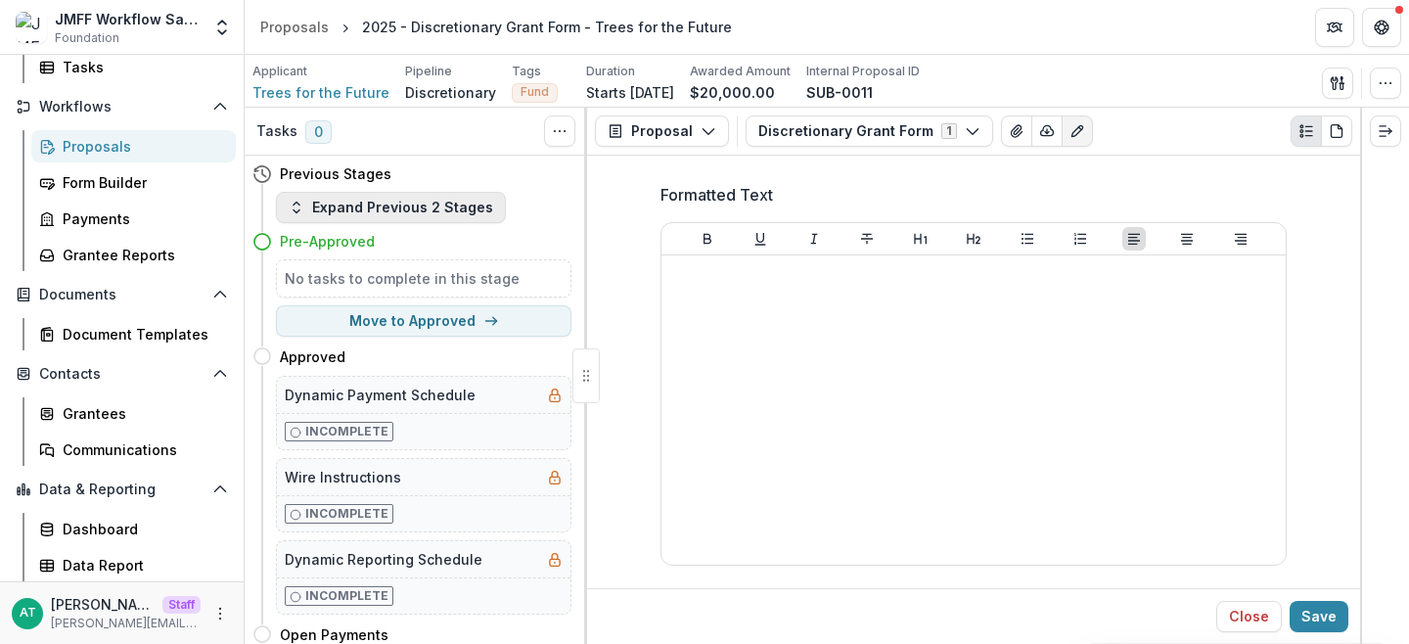
click at [382, 220] on button "Expand Previous 2 Stages" at bounding box center [391, 207] width 230 height 31
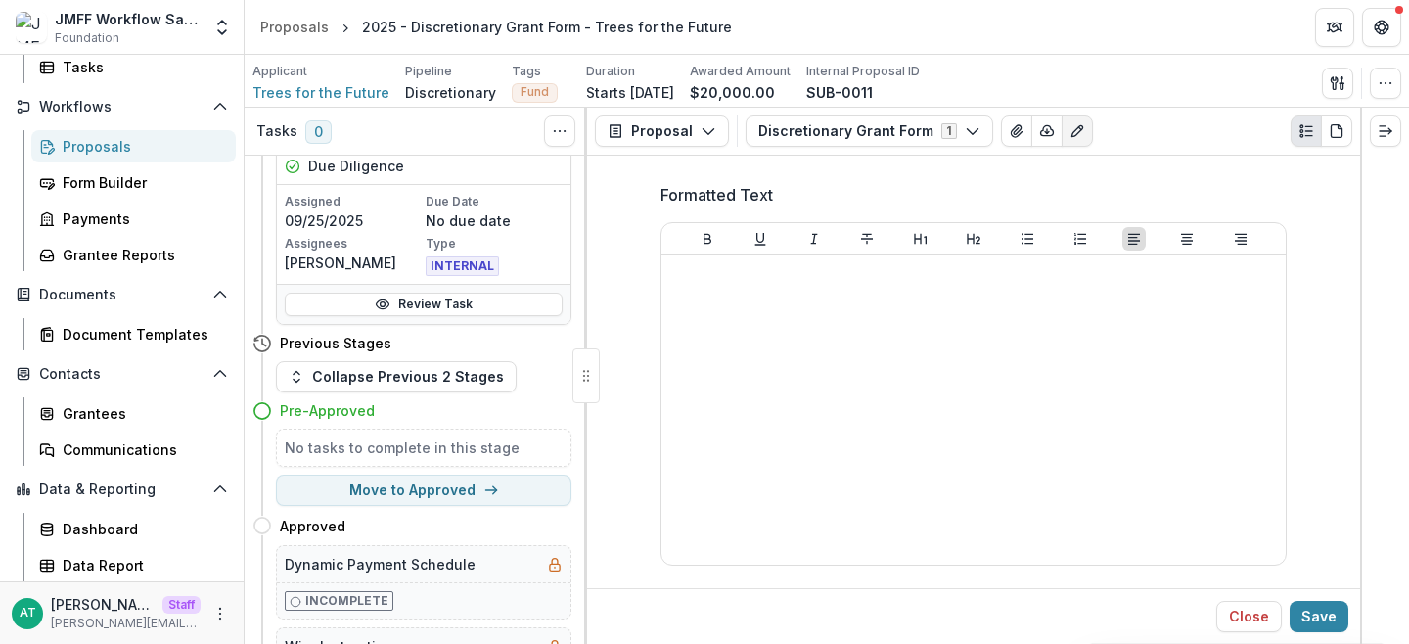
scroll to position [27, 0]
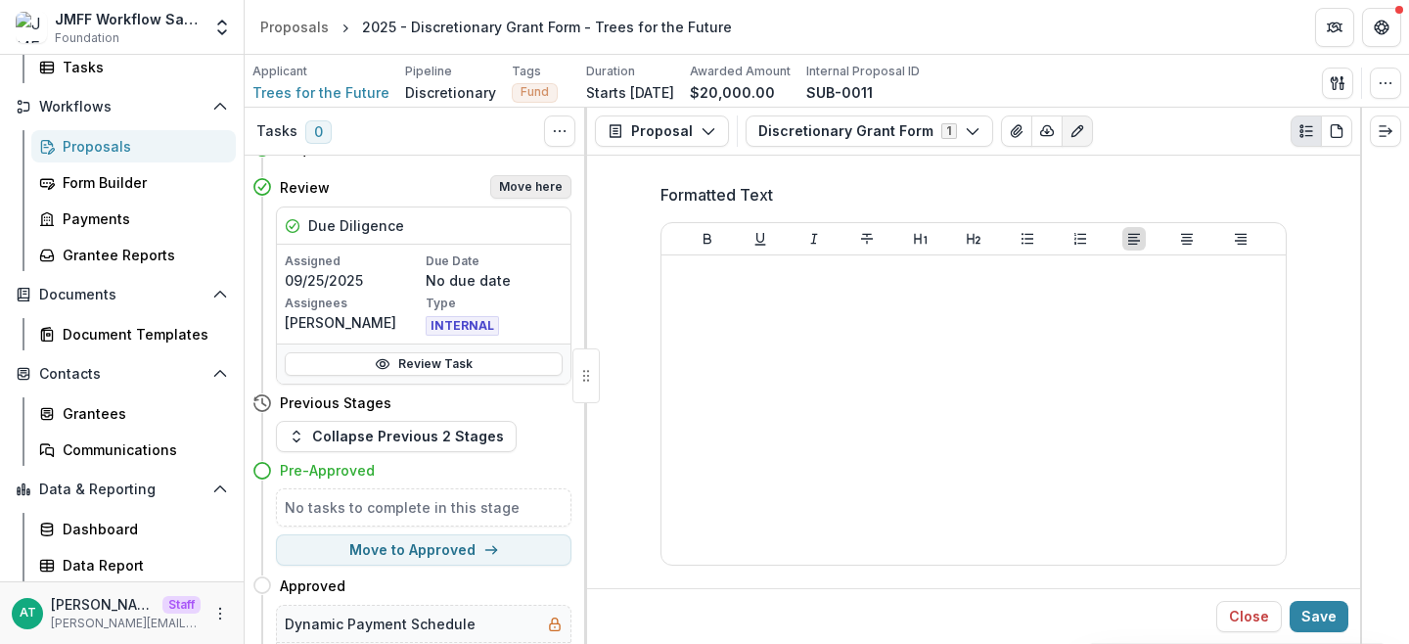
click at [528, 185] on button "Move here" at bounding box center [530, 186] width 81 height 23
select select "******"
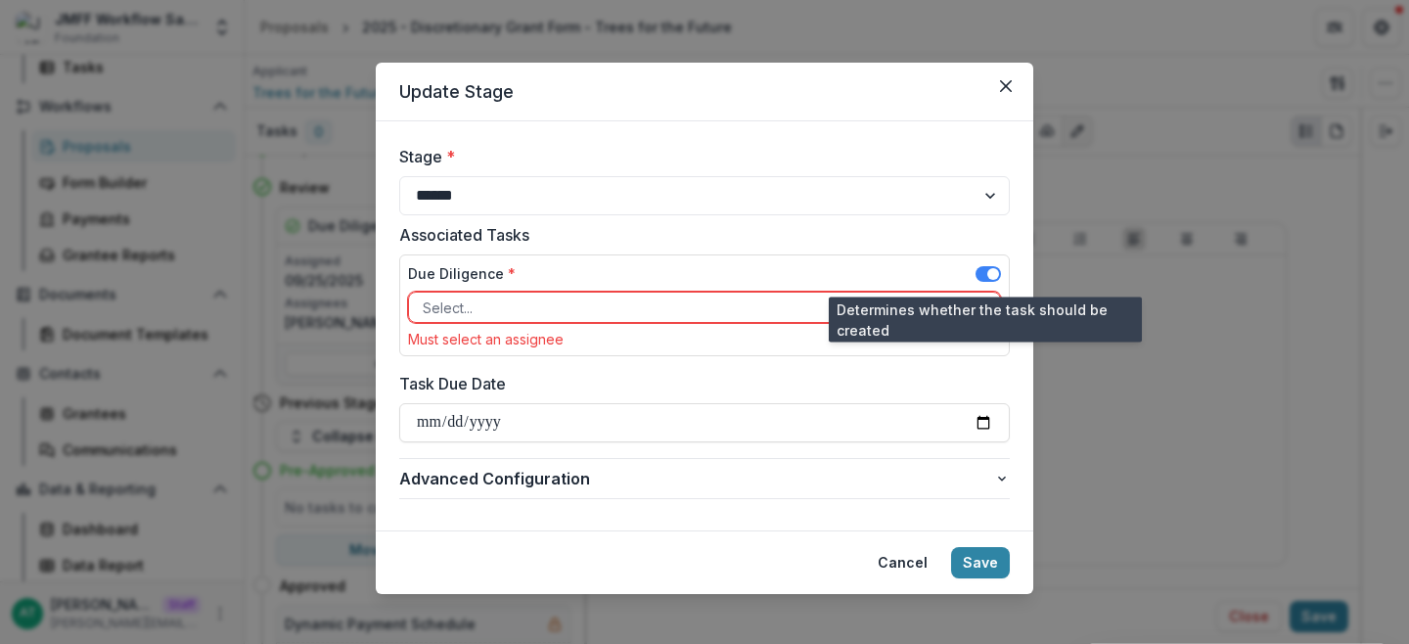
click at [977, 279] on span at bounding box center [988, 274] width 25 height 16
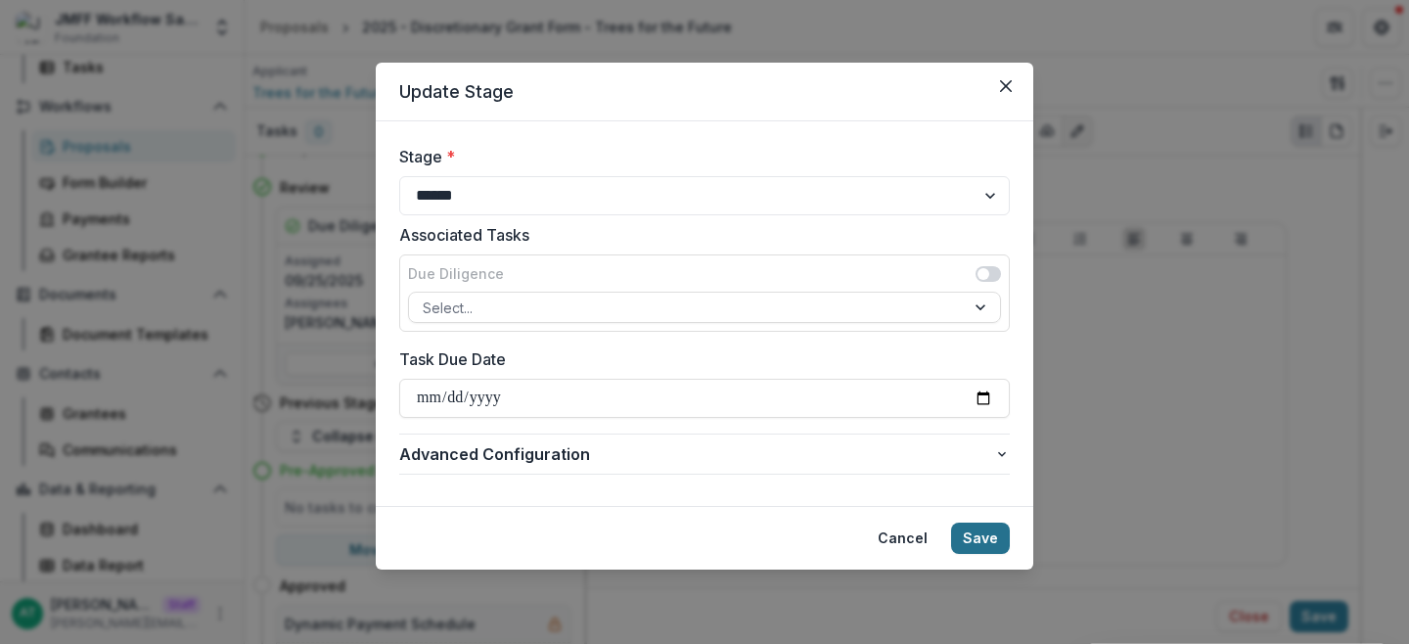
click at [988, 533] on button "Save" at bounding box center [980, 538] width 59 height 31
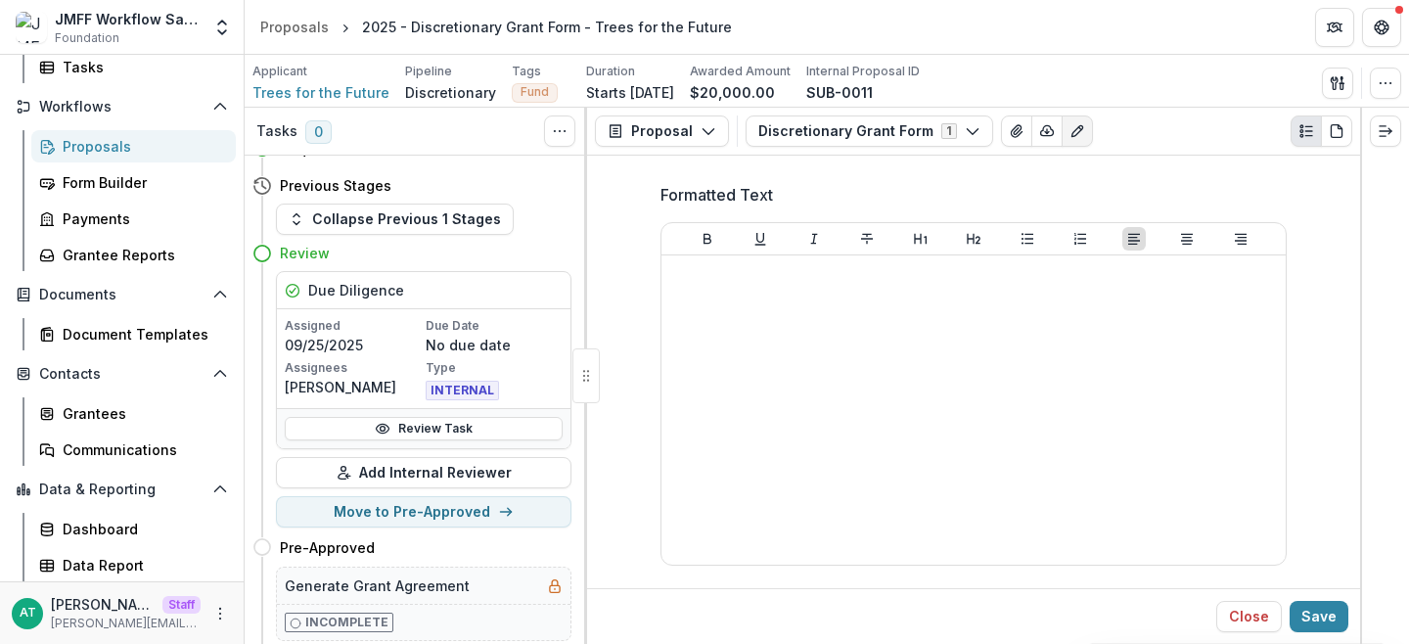
click at [84, 154] on div "Proposals" at bounding box center [142, 146] width 158 height 21
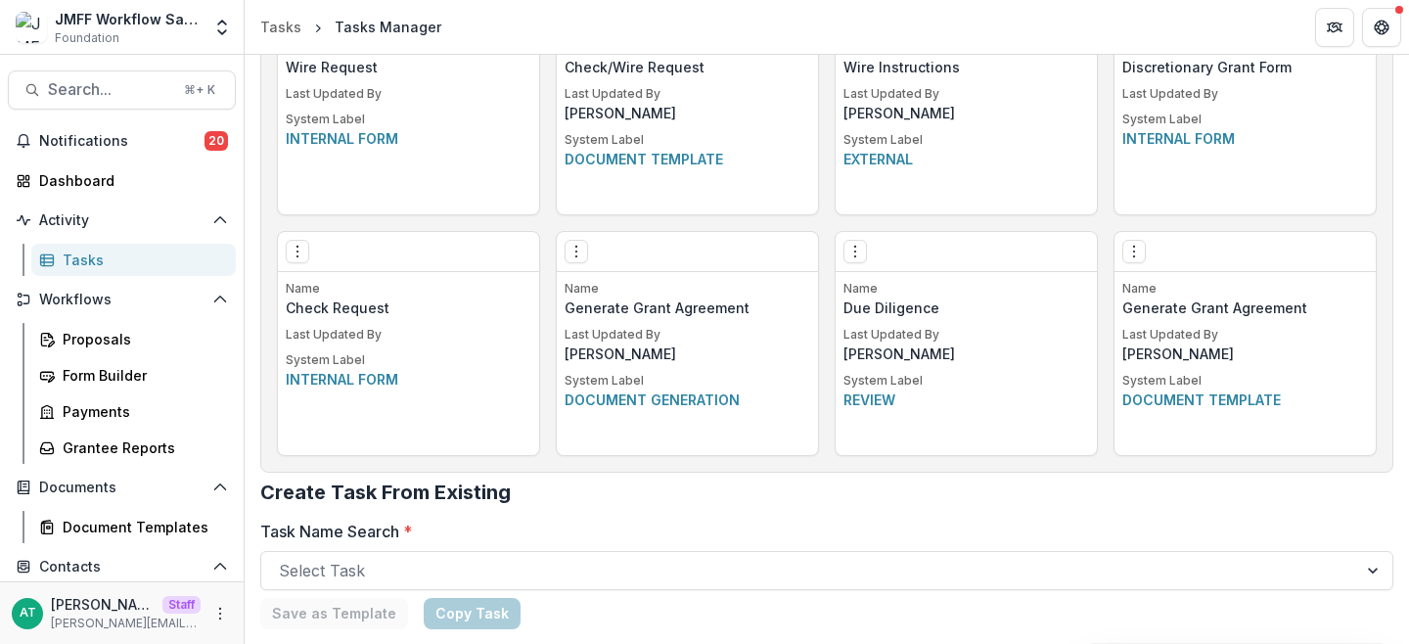
scroll to position [1483, 0]
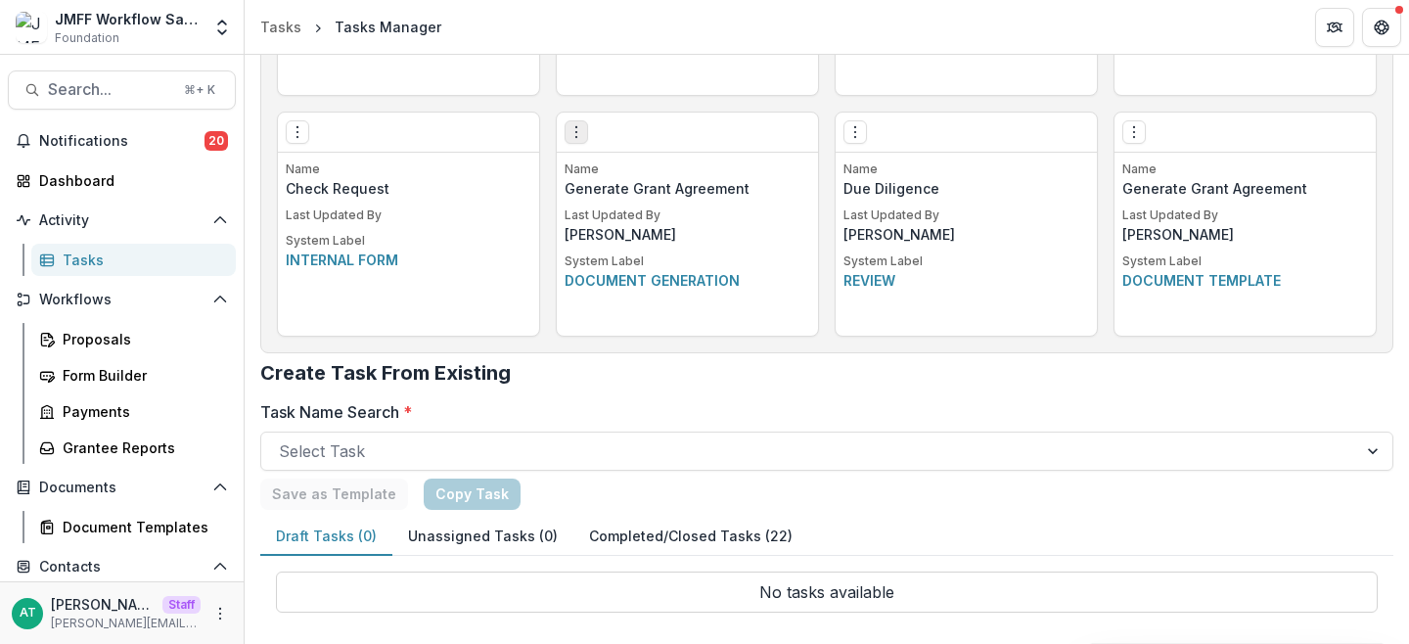
click at [575, 132] on icon "Options" at bounding box center [577, 132] width 16 height 16
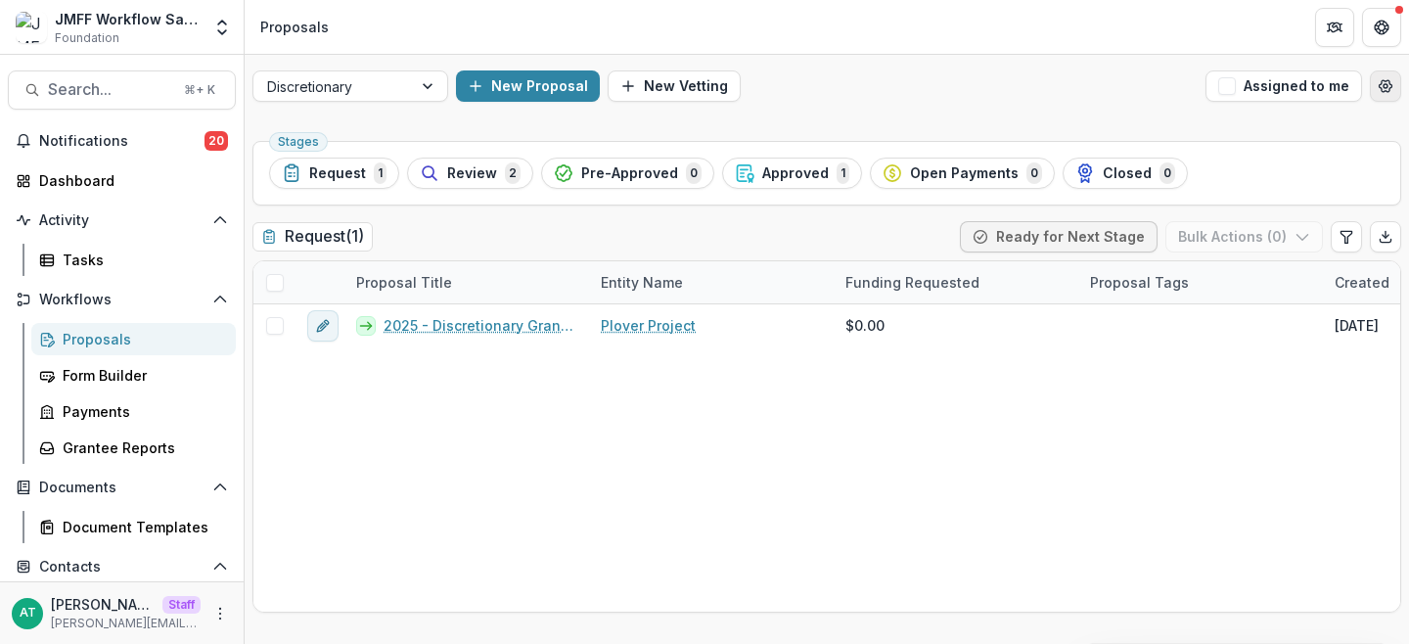
click at [1390, 88] on button "Open table manager" at bounding box center [1385, 85] width 31 height 31
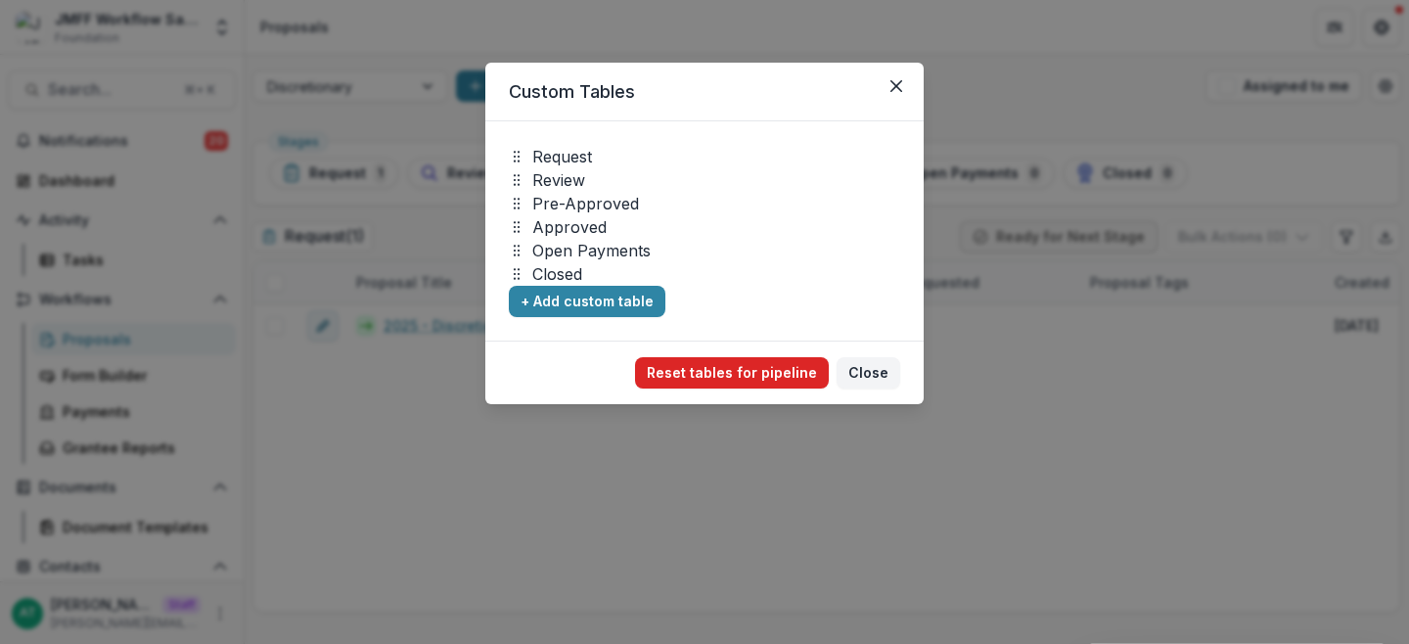
click at [783, 369] on button "Reset tables for pipeline" at bounding box center [732, 372] width 194 height 31
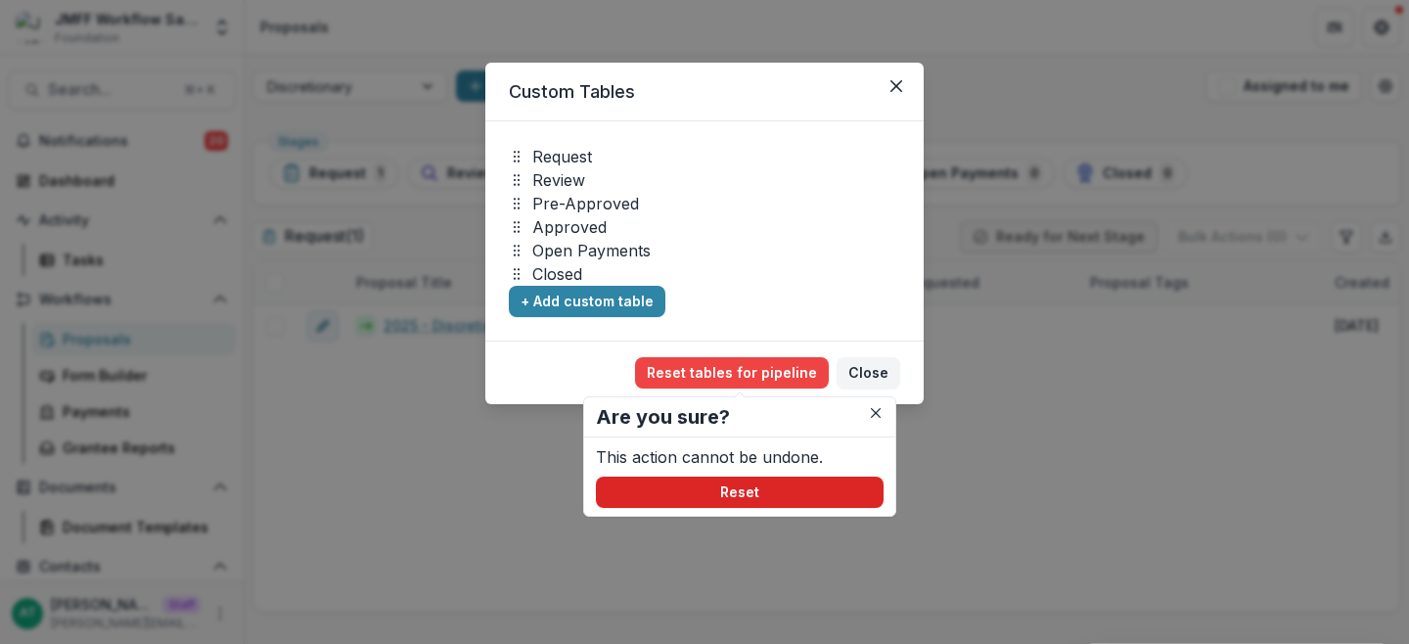
click at [723, 482] on button "Reset" at bounding box center [740, 492] width 288 height 31
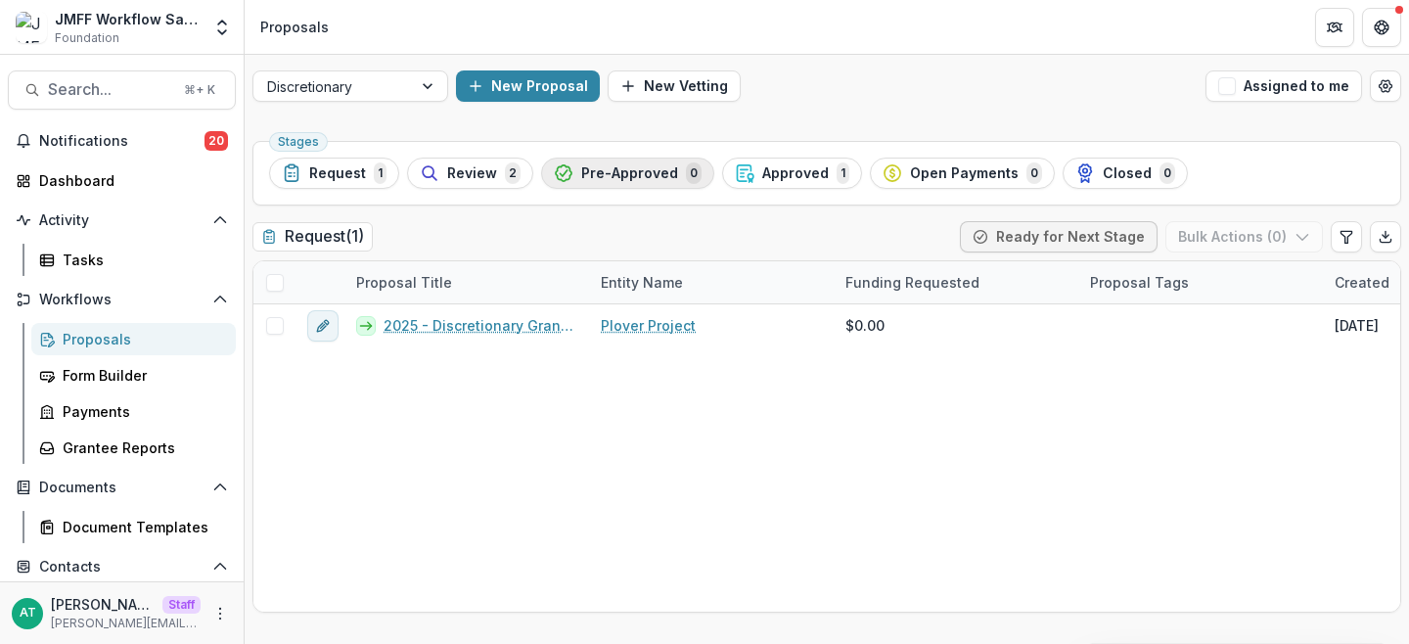
click at [636, 165] on span "Pre-Approved" at bounding box center [629, 173] width 97 height 17
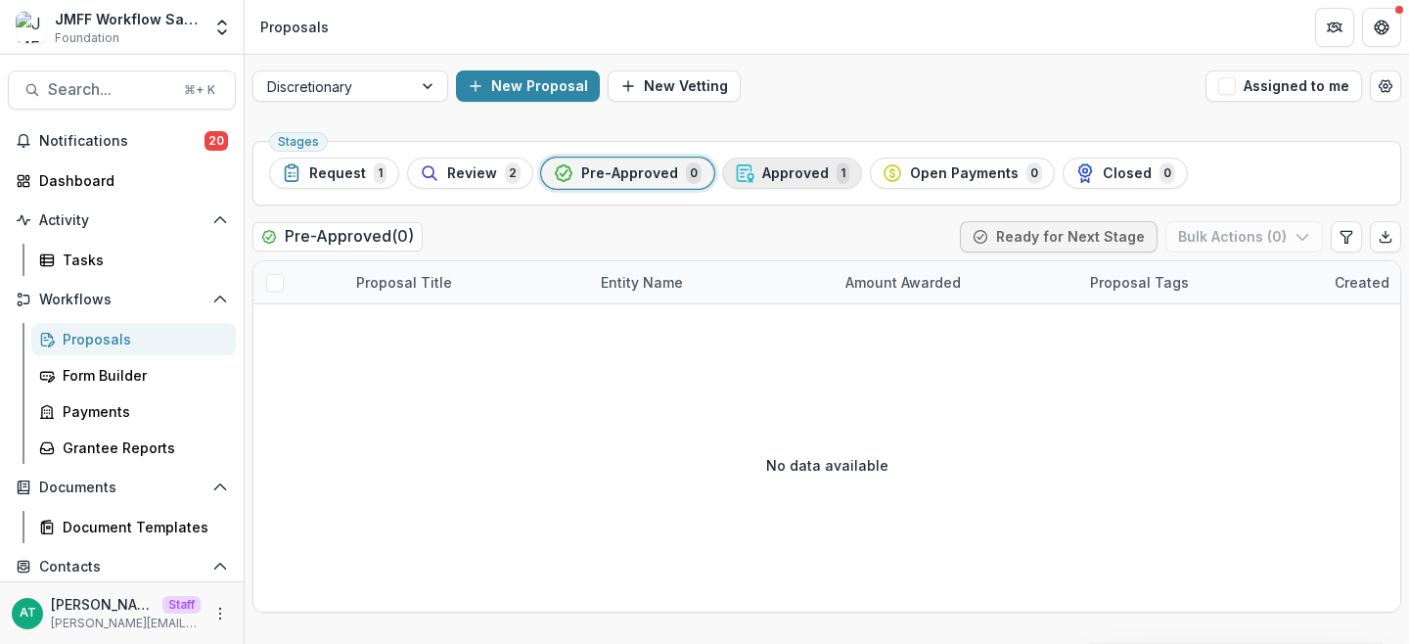
click at [785, 166] on span "Approved" at bounding box center [795, 173] width 67 height 17
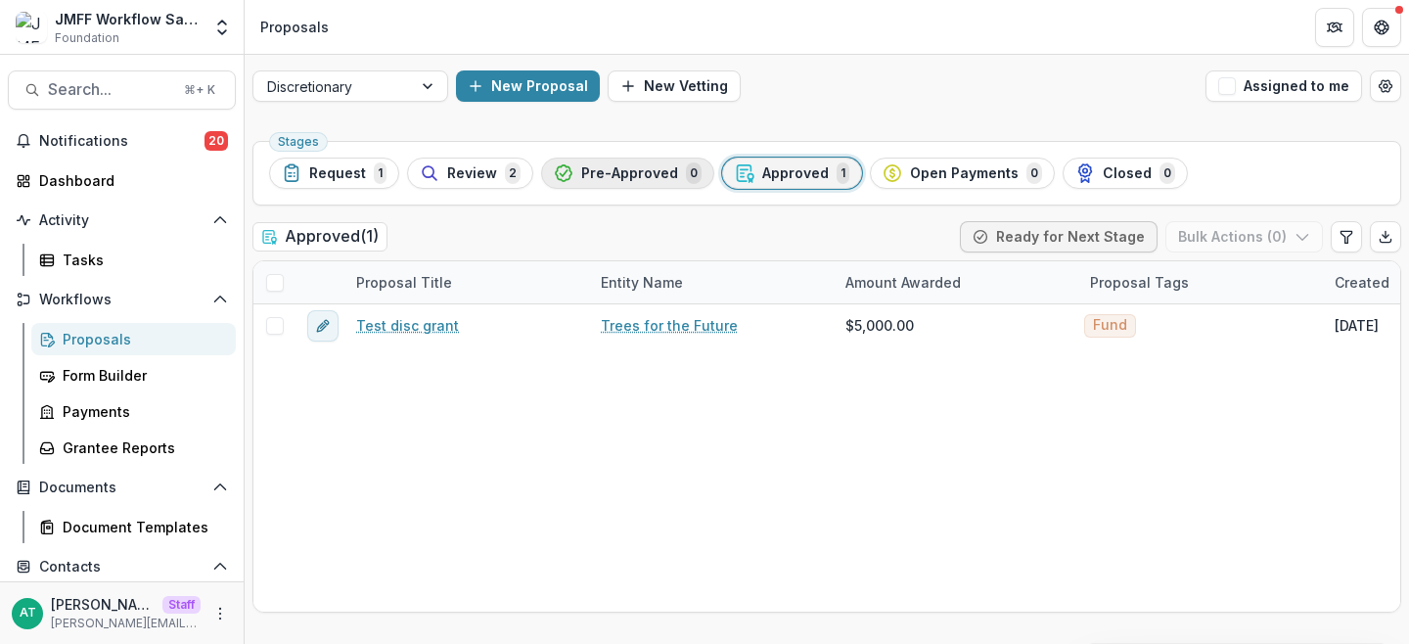
click at [660, 174] on span "Pre-Approved" at bounding box center [629, 173] width 97 height 17
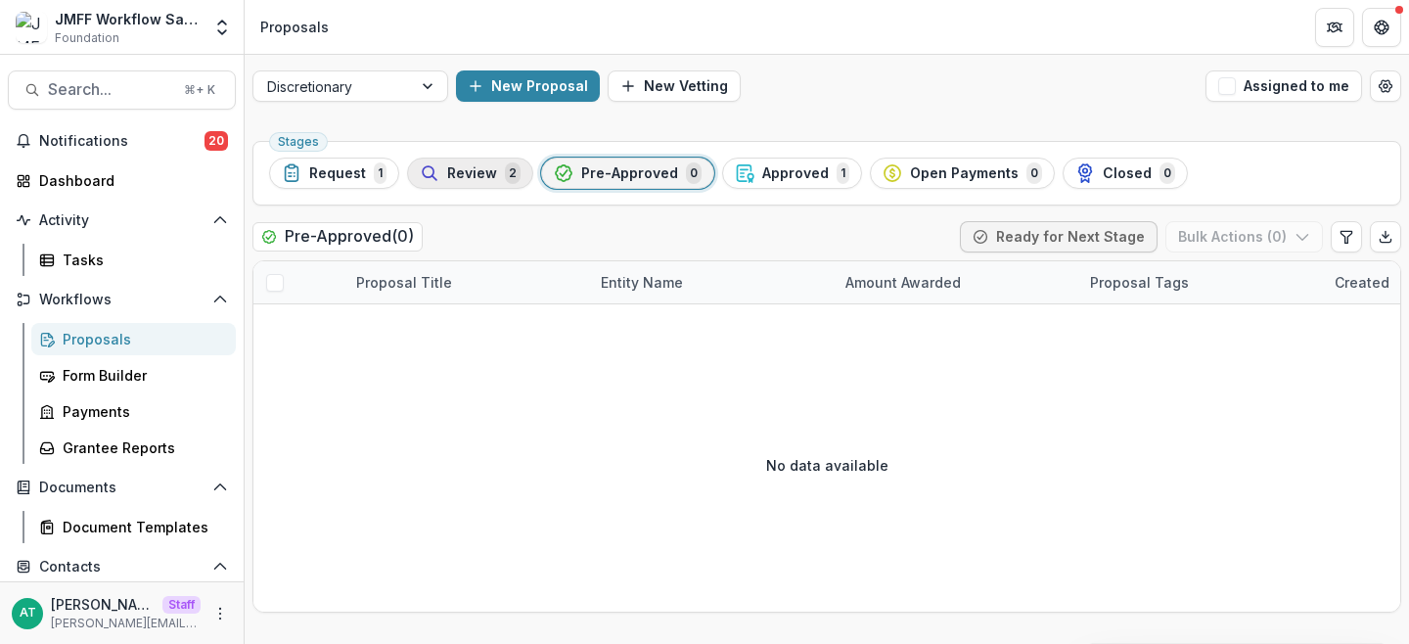
click at [449, 177] on span "Review" at bounding box center [472, 173] width 50 height 17
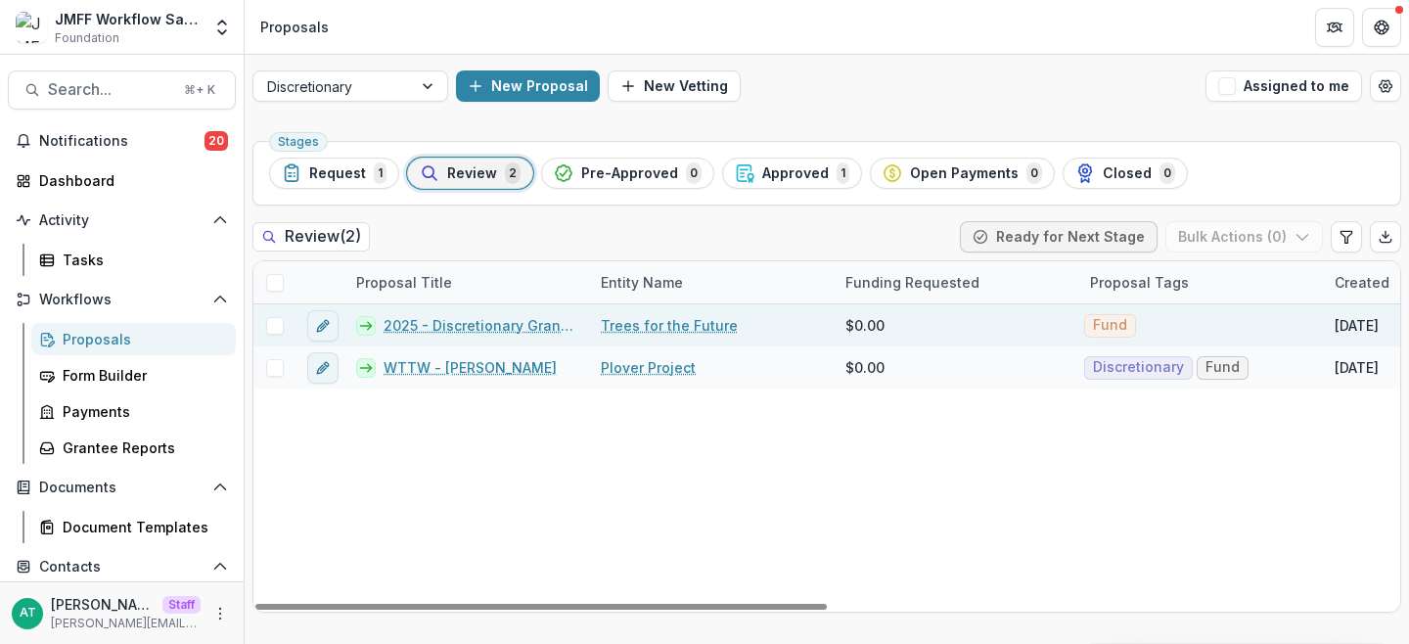
click at [434, 322] on link "2025 - Discretionary Grant Form - Trees for the Future" at bounding box center [481, 325] width 194 height 21
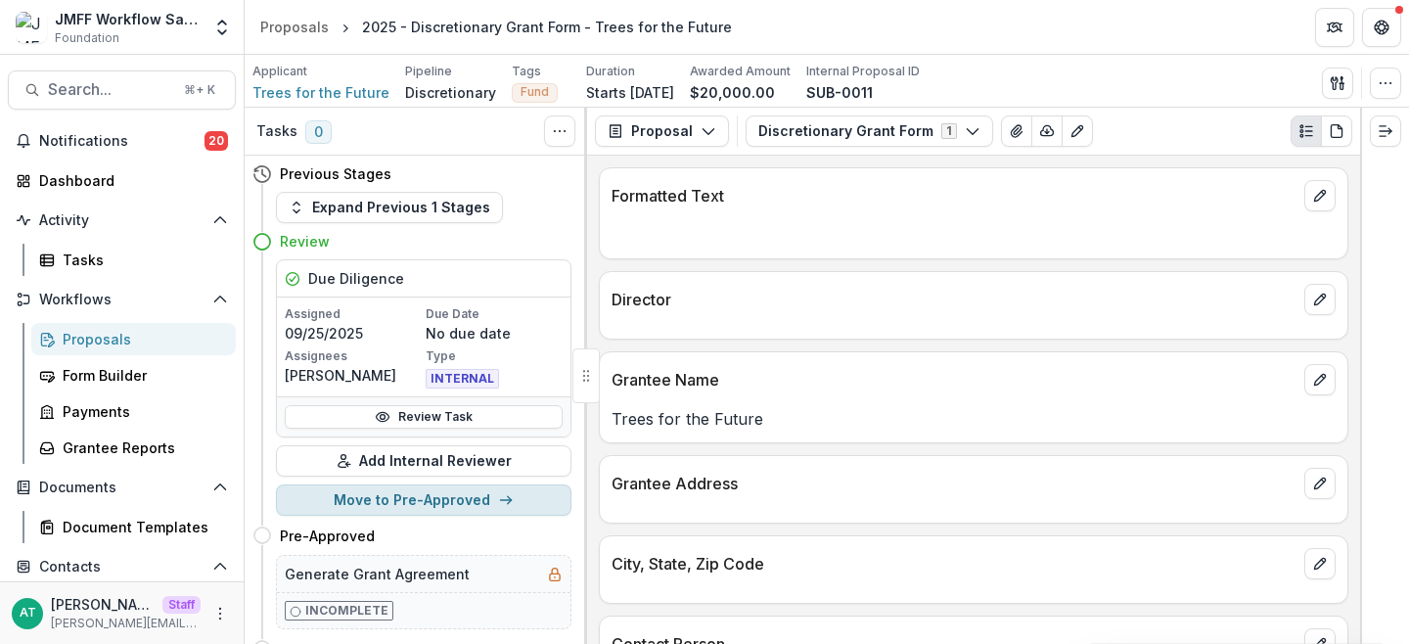
click at [386, 503] on button "Move to Pre-Approved" at bounding box center [424, 499] width 296 height 31
select select "**********"
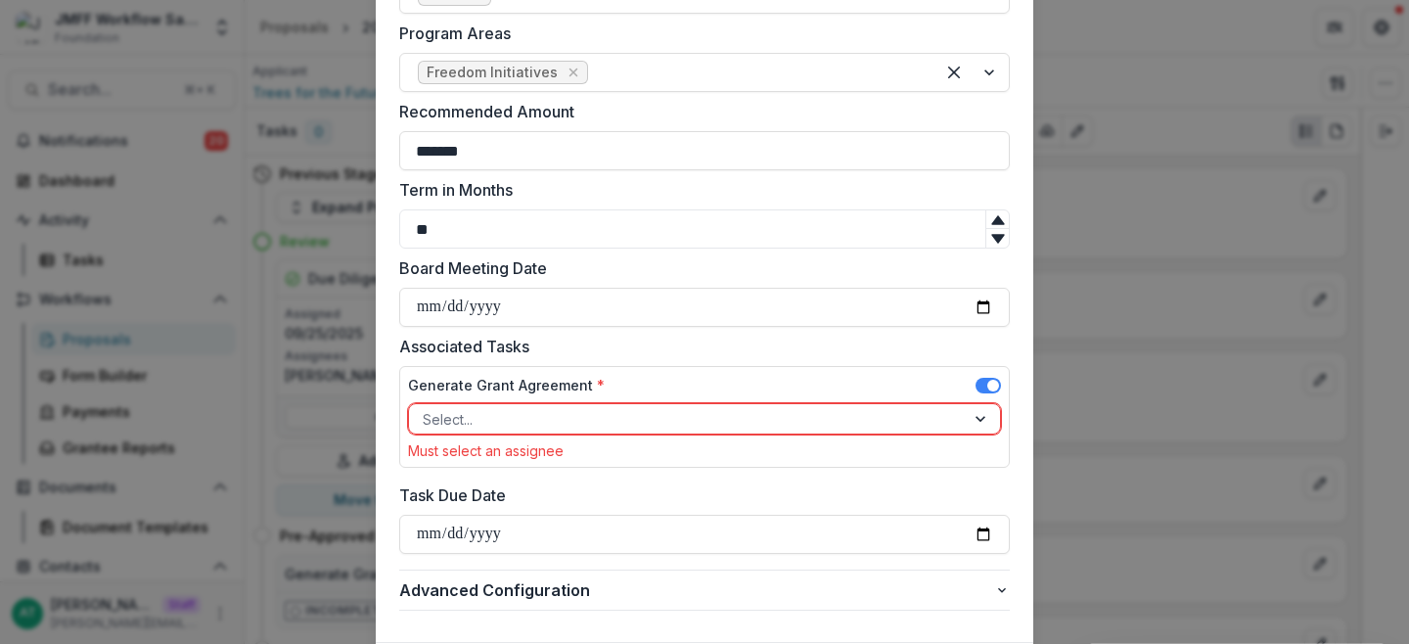
scroll to position [991, 0]
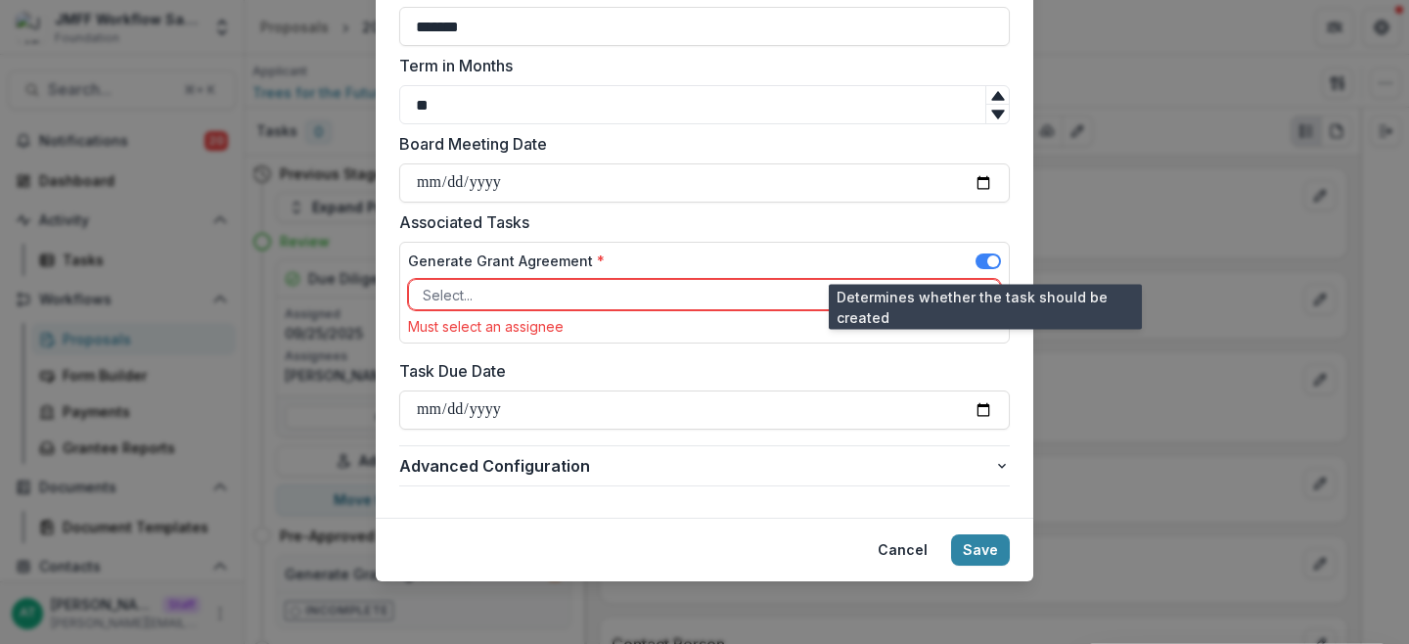
click at [992, 263] on span at bounding box center [993, 261] width 12 height 12
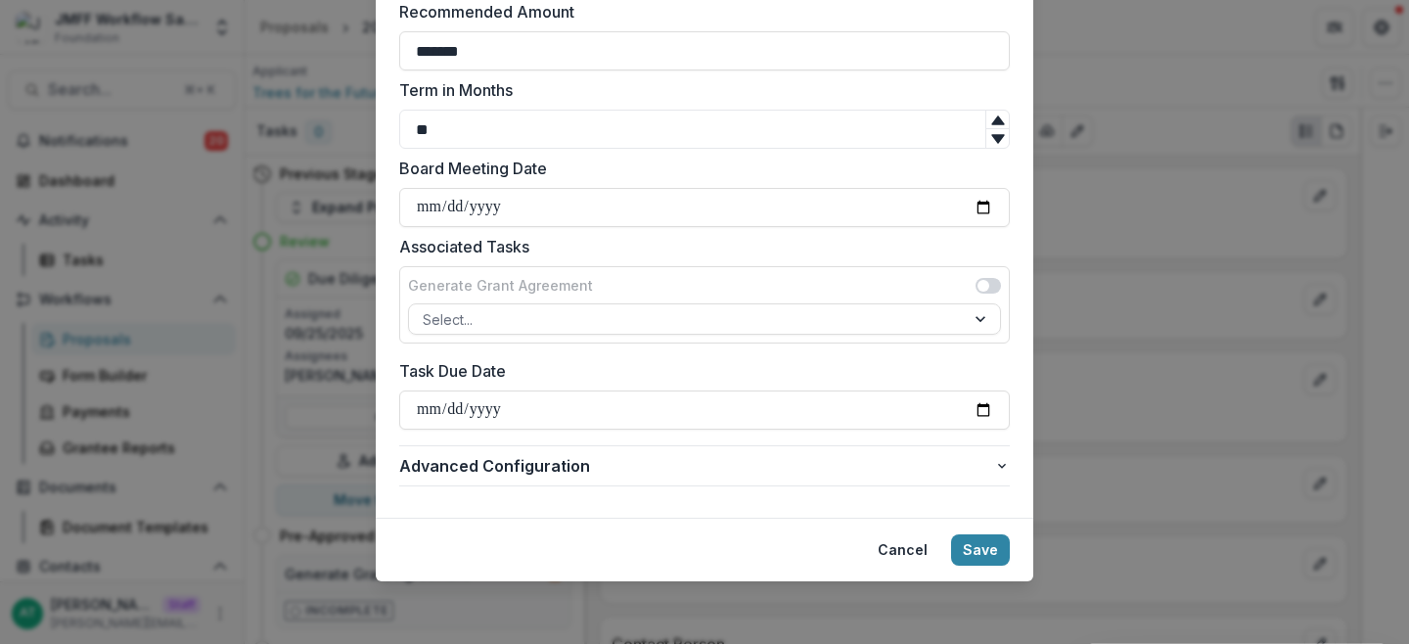
scroll to position [967, 0]
click at [961, 554] on button "Save" at bounding box center [980, 549] width 59 height 31
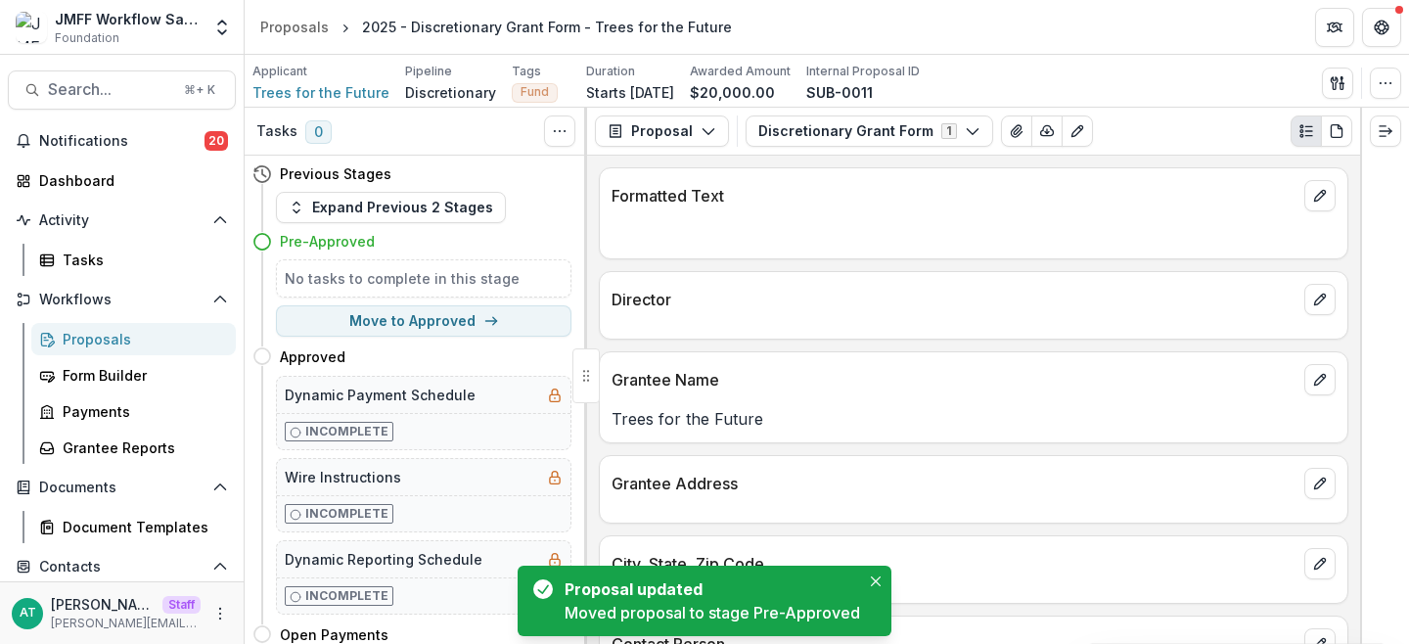
click at [123, 331] on div "Proposals" at bounding box center [142, 339] width 158 height 21
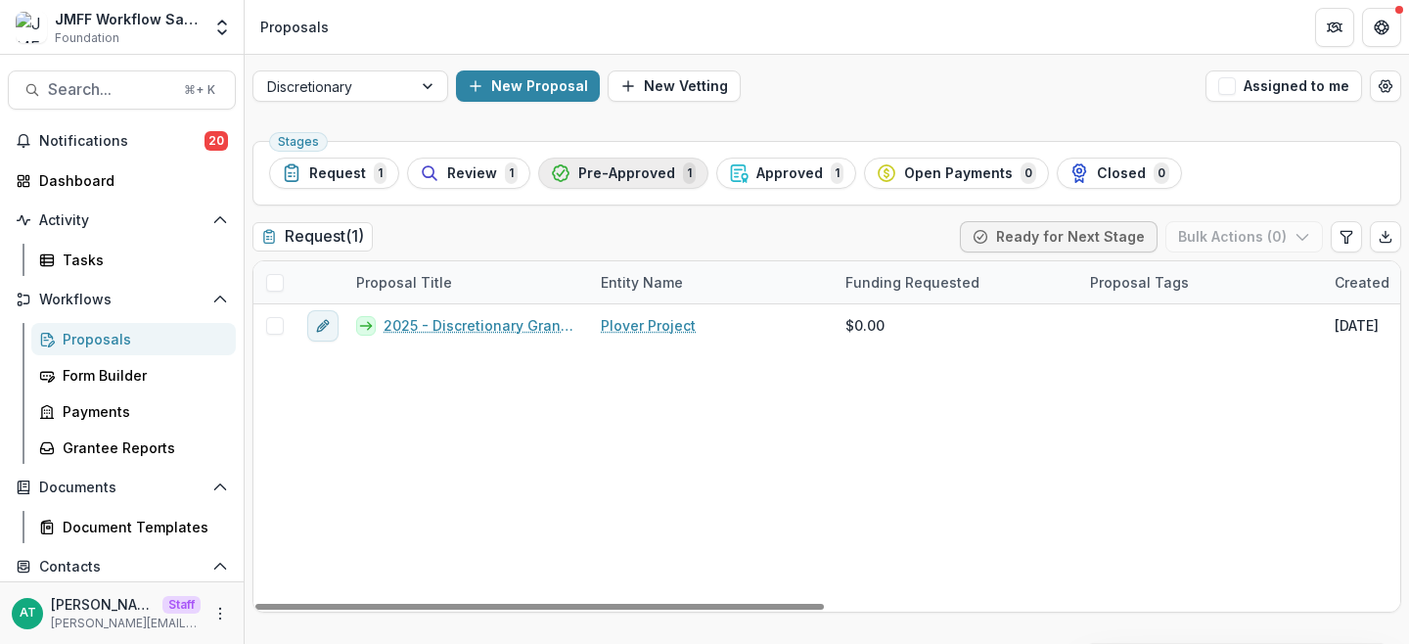
click at [571, 177] on div "Pre-Approved 1" at bounding box center [623, 173] width 145 height 22
click at [279, 274] on span at bounding box center [275, 283] width 18 height 18
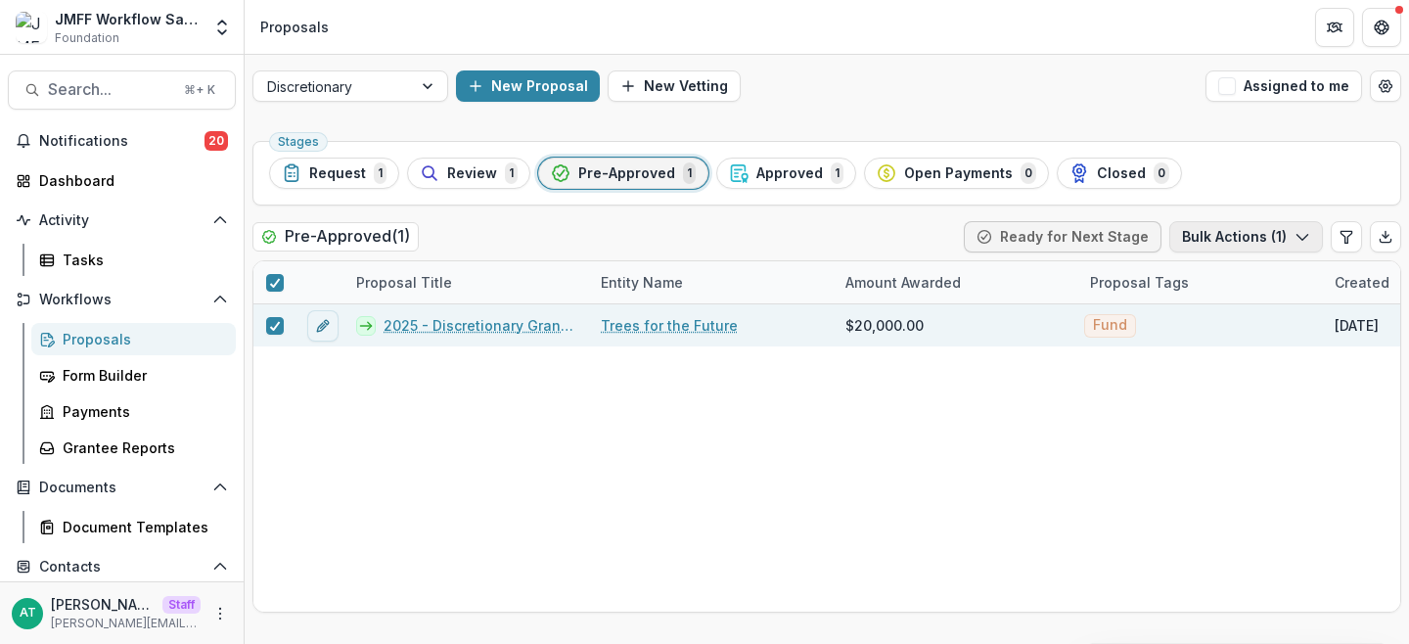
click at [1296, 250] on button "Bulk Actions ( 1 )" at bounding box center [1246, 236] width 154 height 31
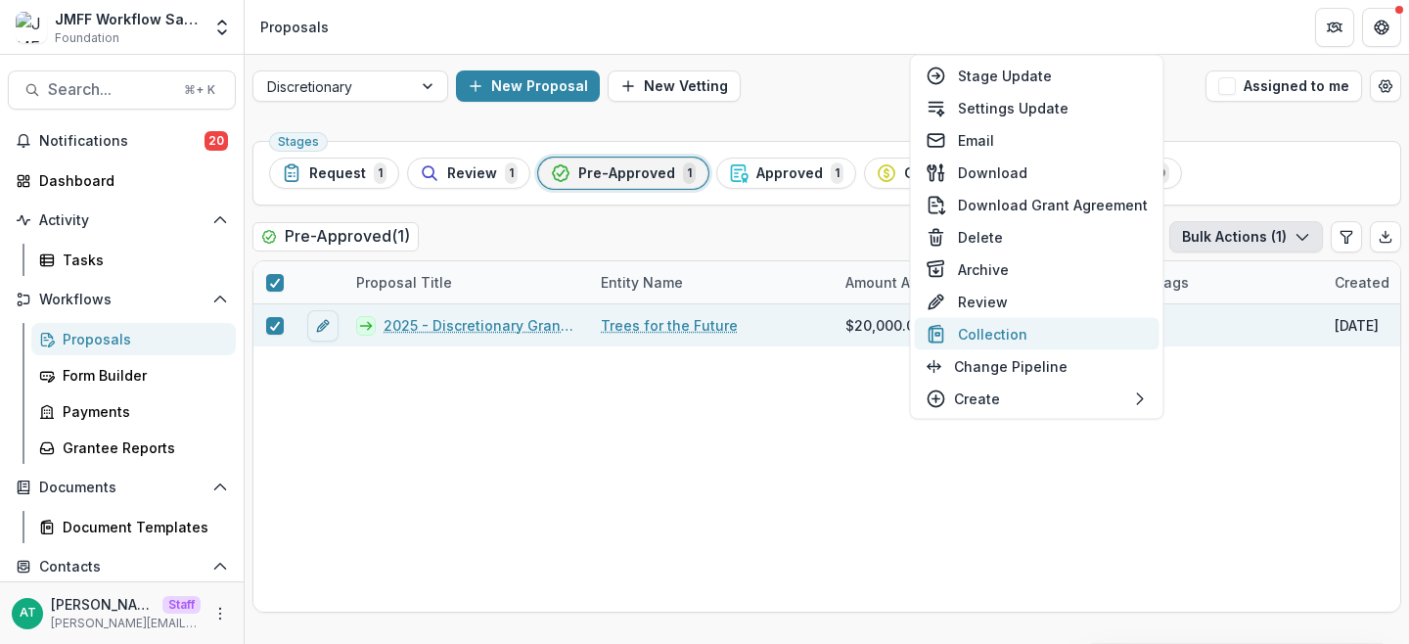
click at [1075, 342] on button "Collection" at bounding box center [1037, 334] width 245 height 32
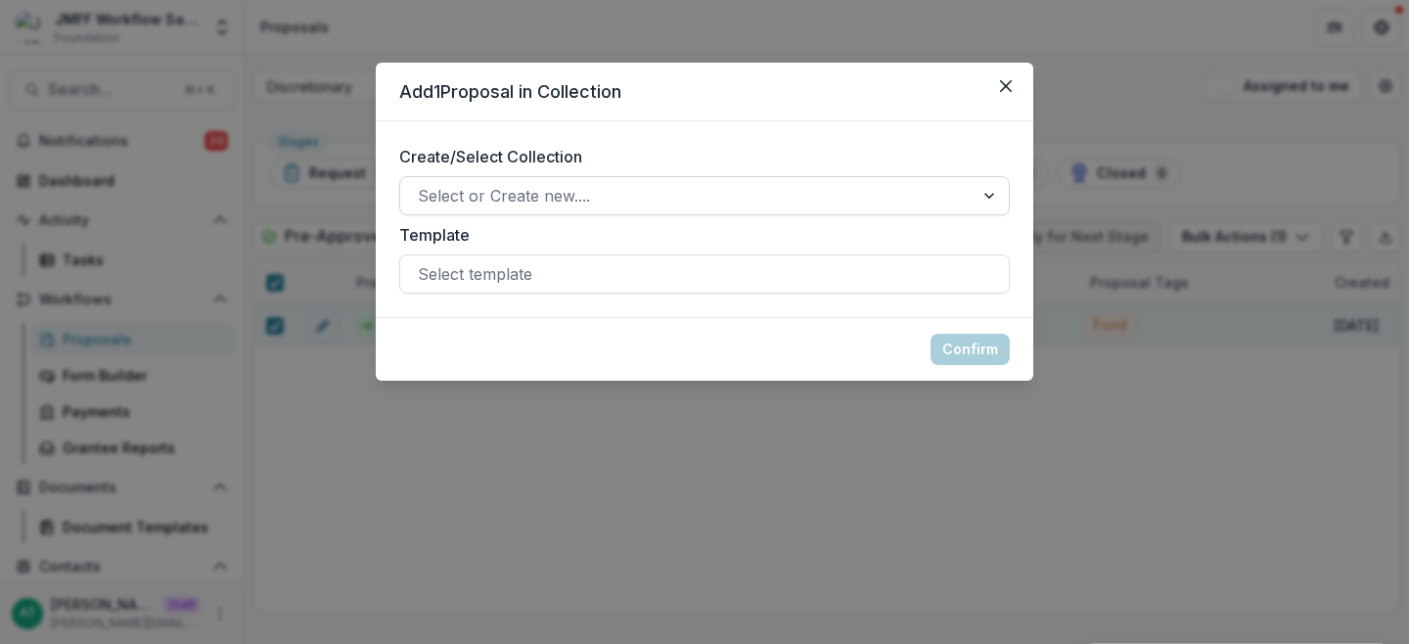
click at [681, 188] on div at bounding box center [687, 195] width 538 height 27
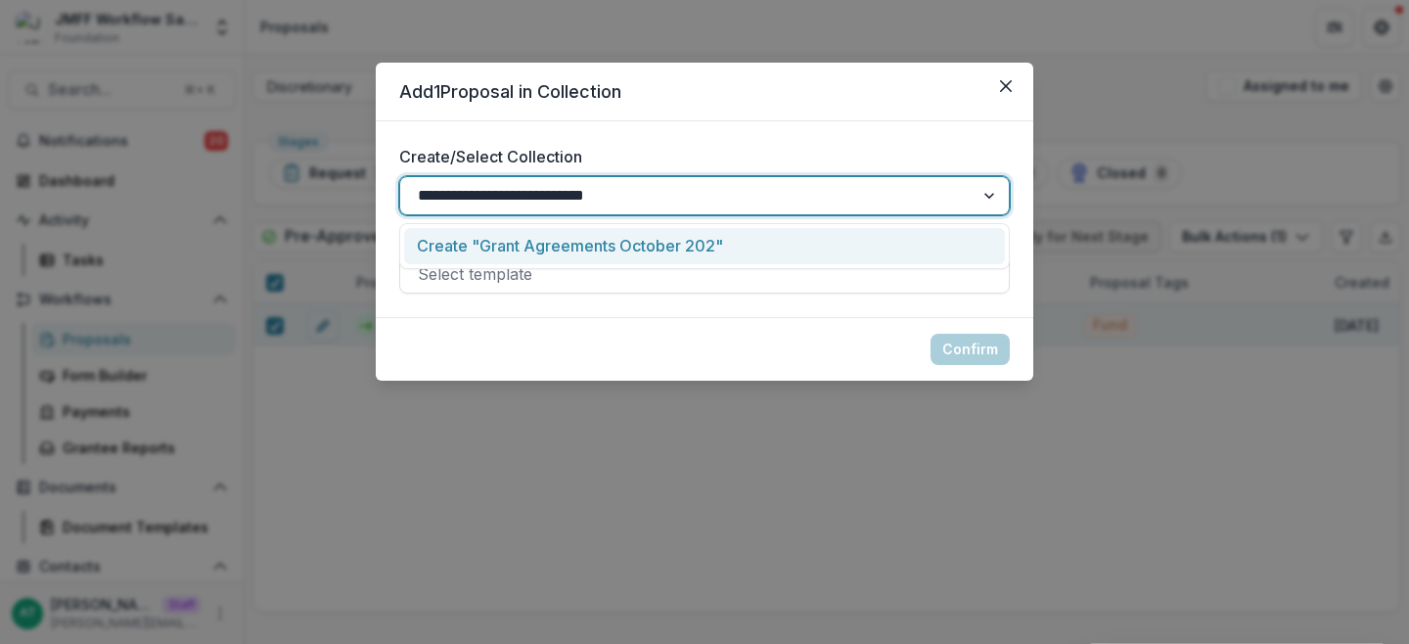
type input "**********"
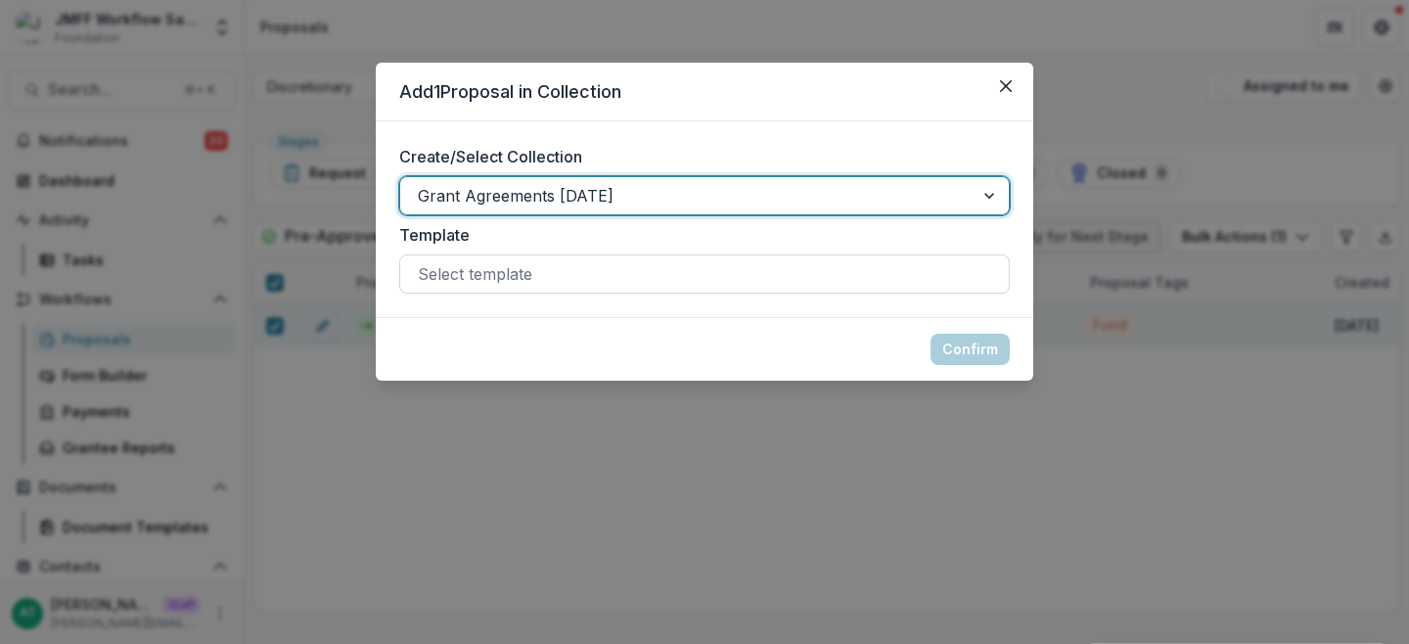
click at [479, 272] on div at bounding box center [704, 273] width 573 height 27
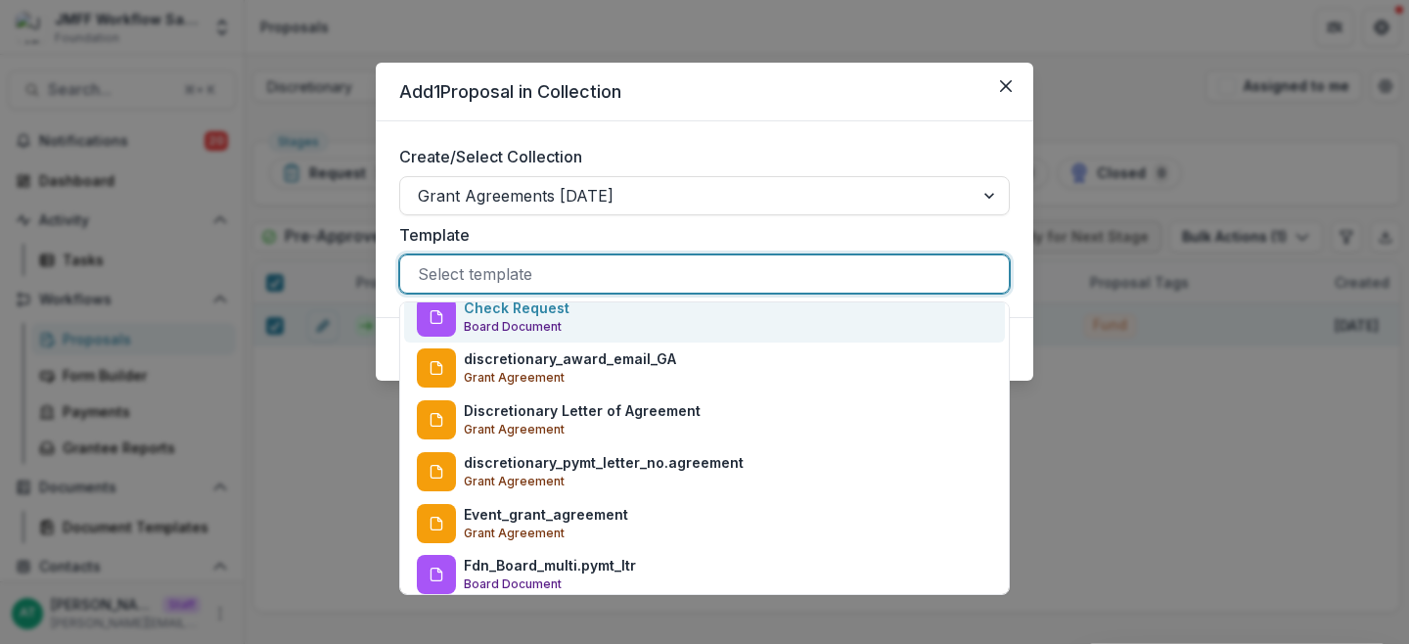
scroll to position [218, 0]
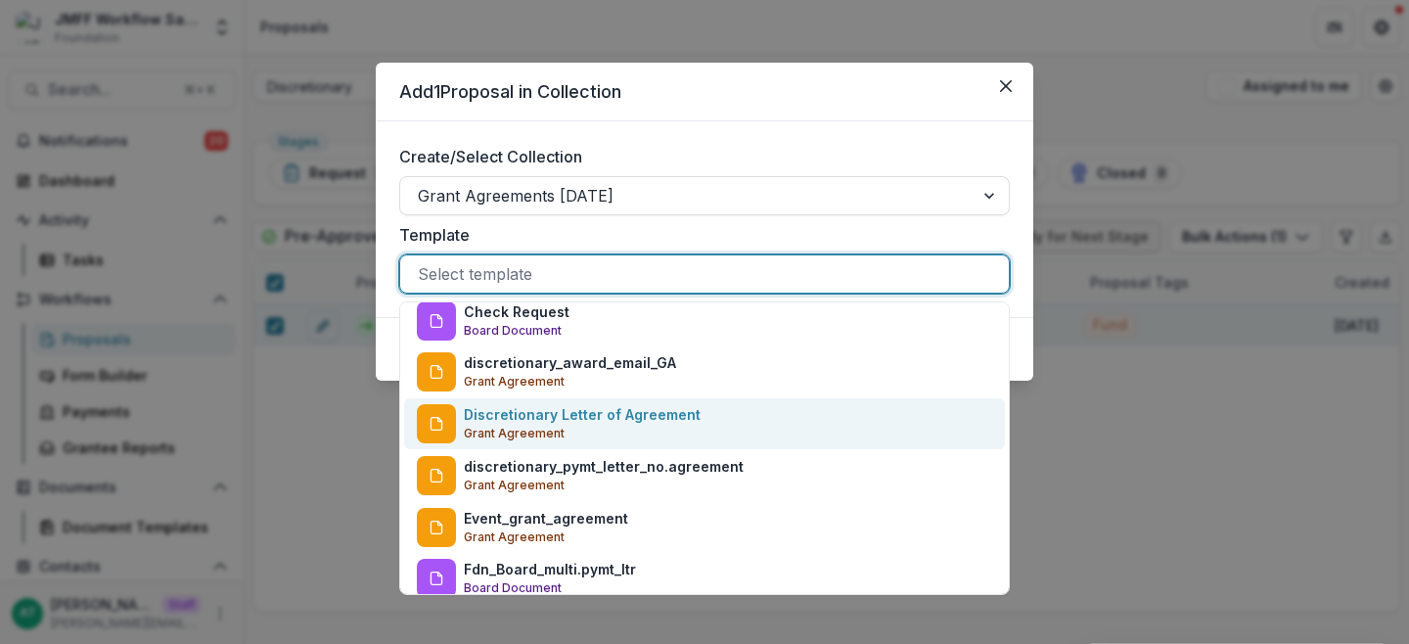
click at [712, 414] on div "Discretionary Letter of Agreement Grant Agreement" at bounding box center [704, 424] width 601 height 52
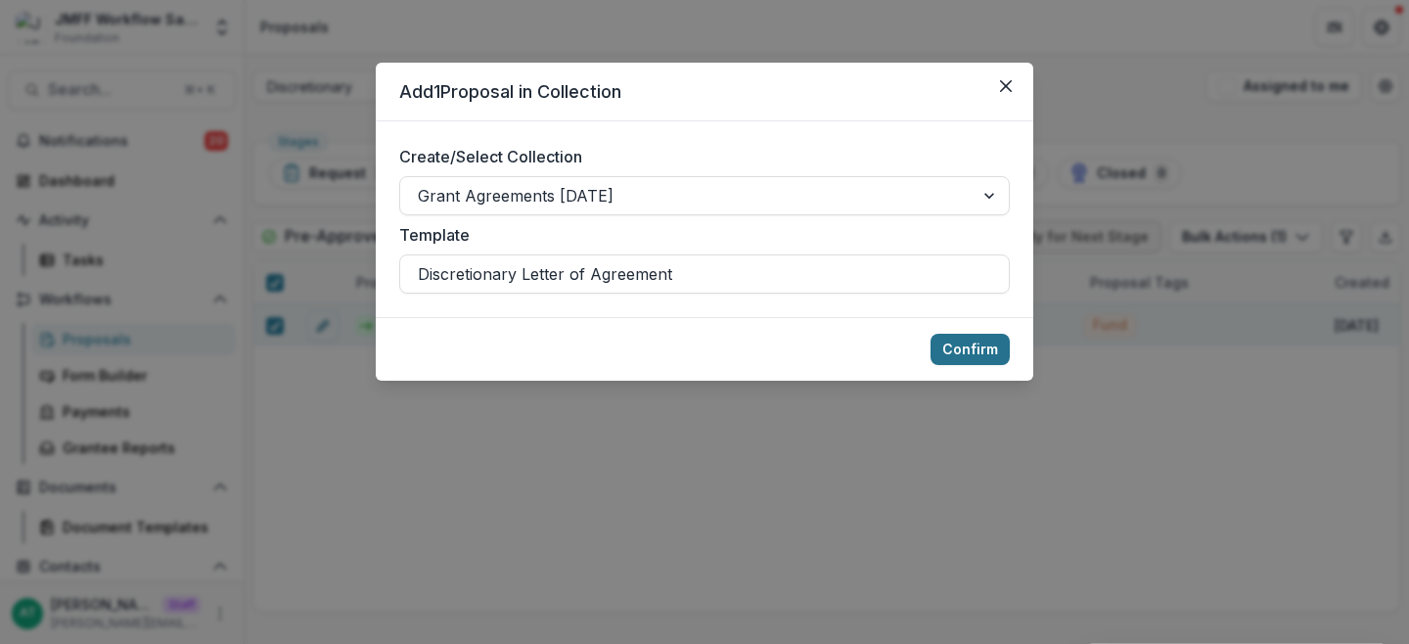
click at [973, 343] on button "Confirm" at bounding box center [970, 349] width 79 height 31
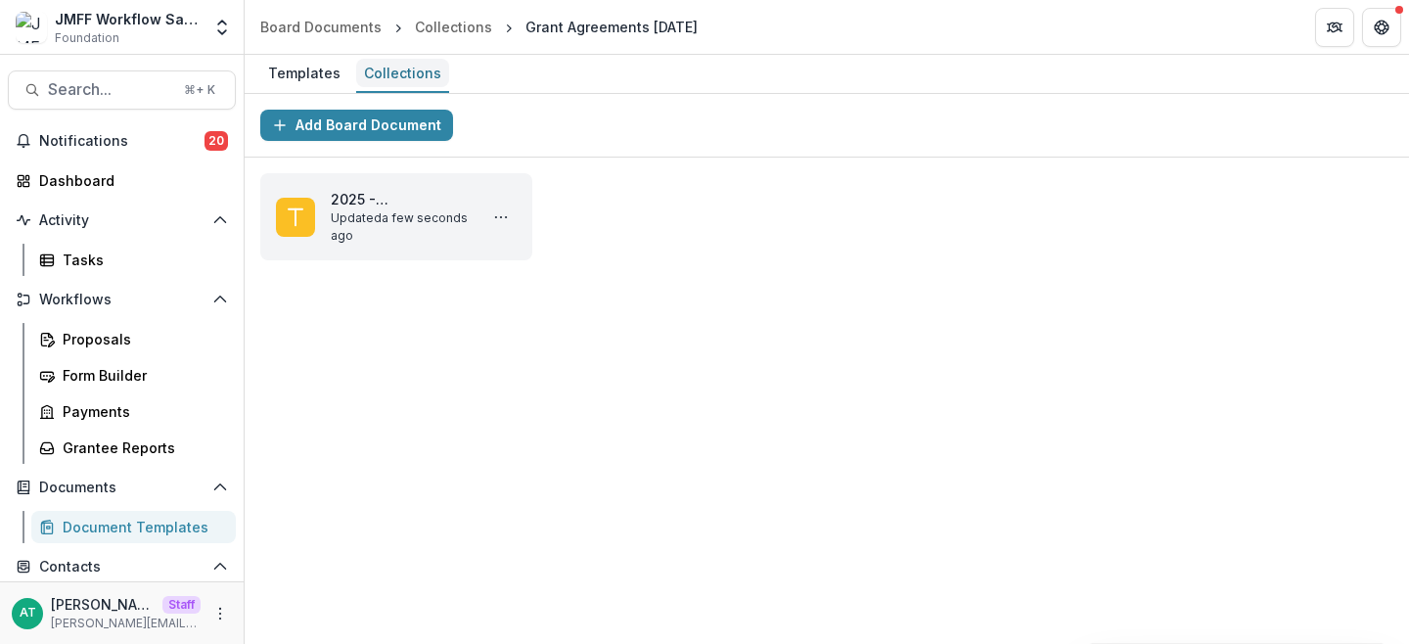
click at [390, 81] on div "Collections" at bounding box center [402, 73] width 93 height 28
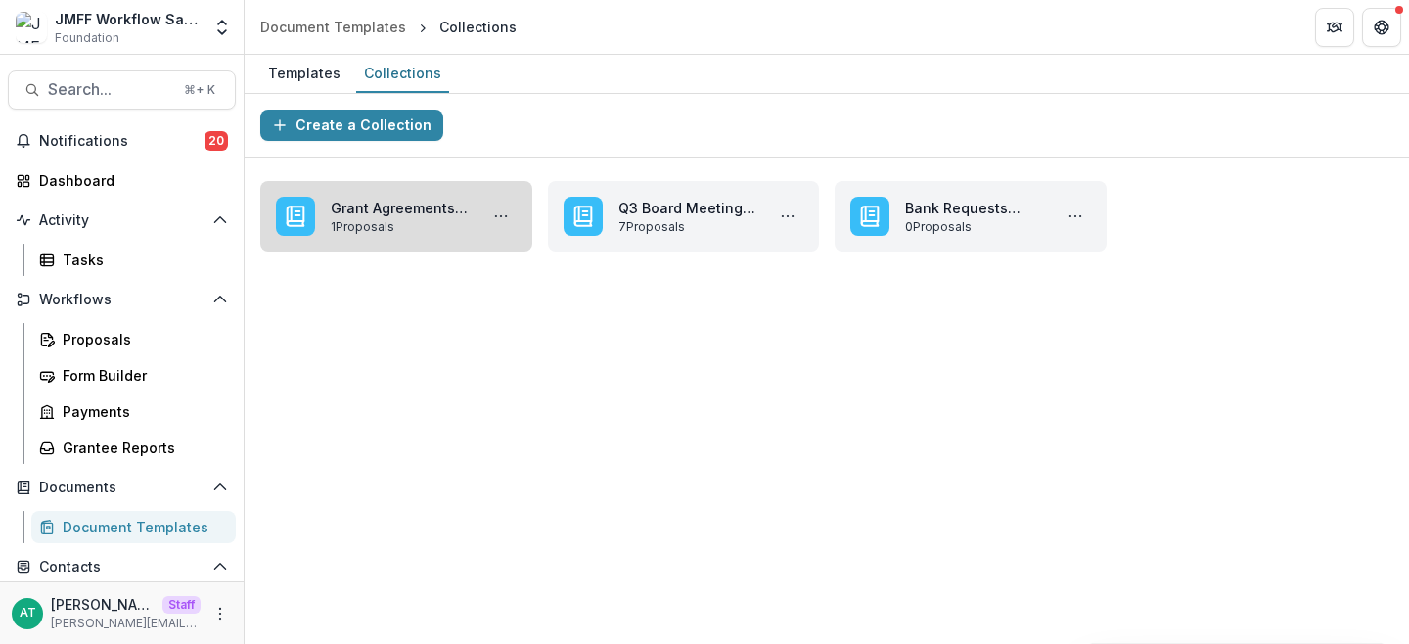
click at [371, 214] on link "Grant Agreements October 2025" at bounding box center [400, 208] width 139 height 21
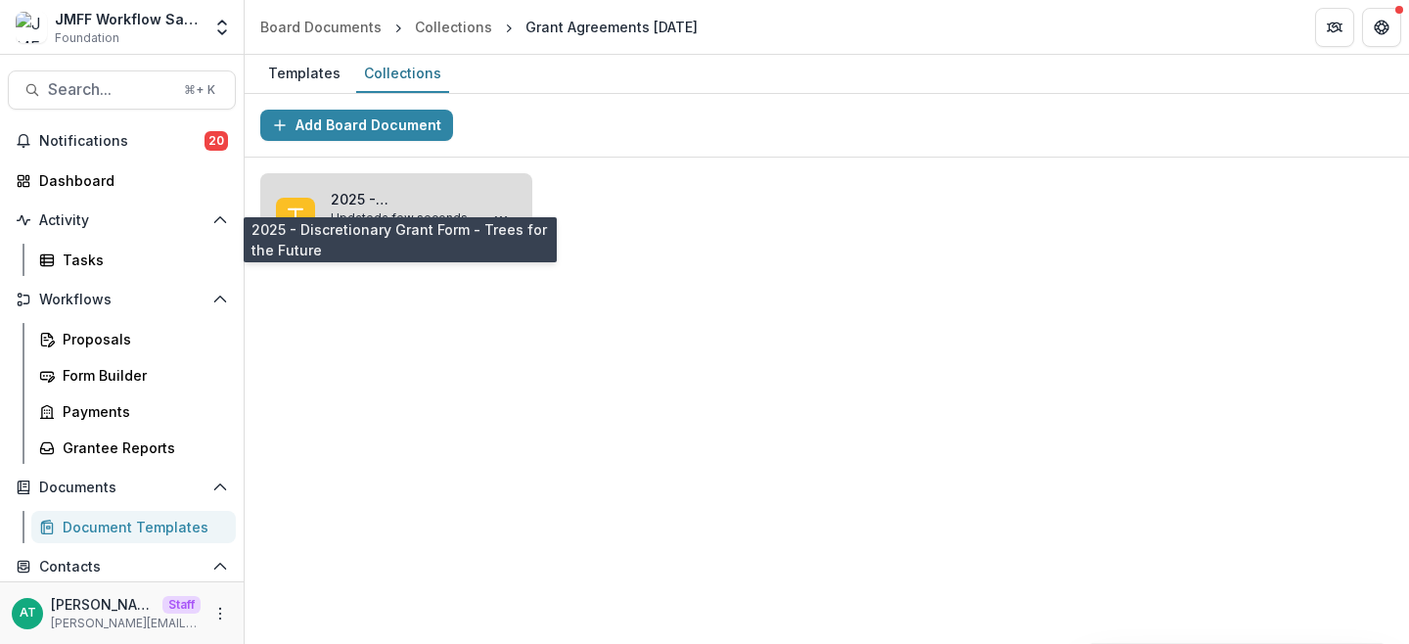
click at [389, 197] on link "2025 - Discretionary Grant Form - Trees for the Future" at bounding box center [400, 199] width 139 height 21
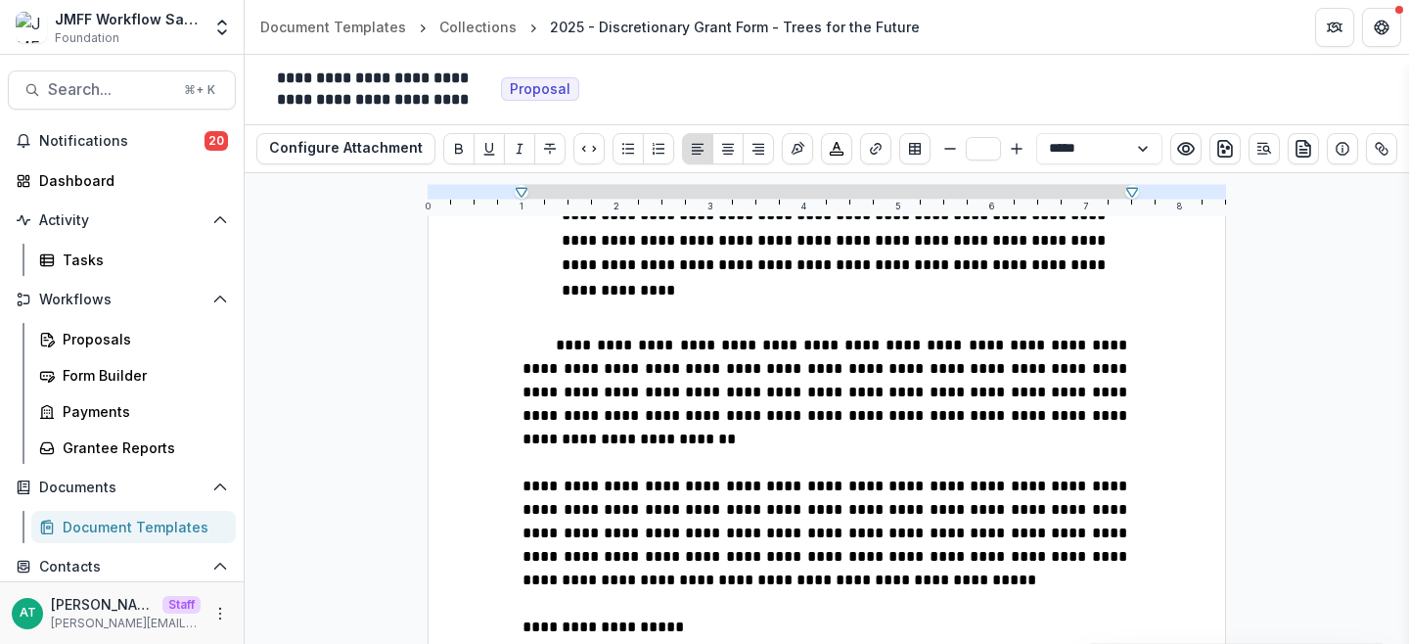
scroll to position [3153, 0]
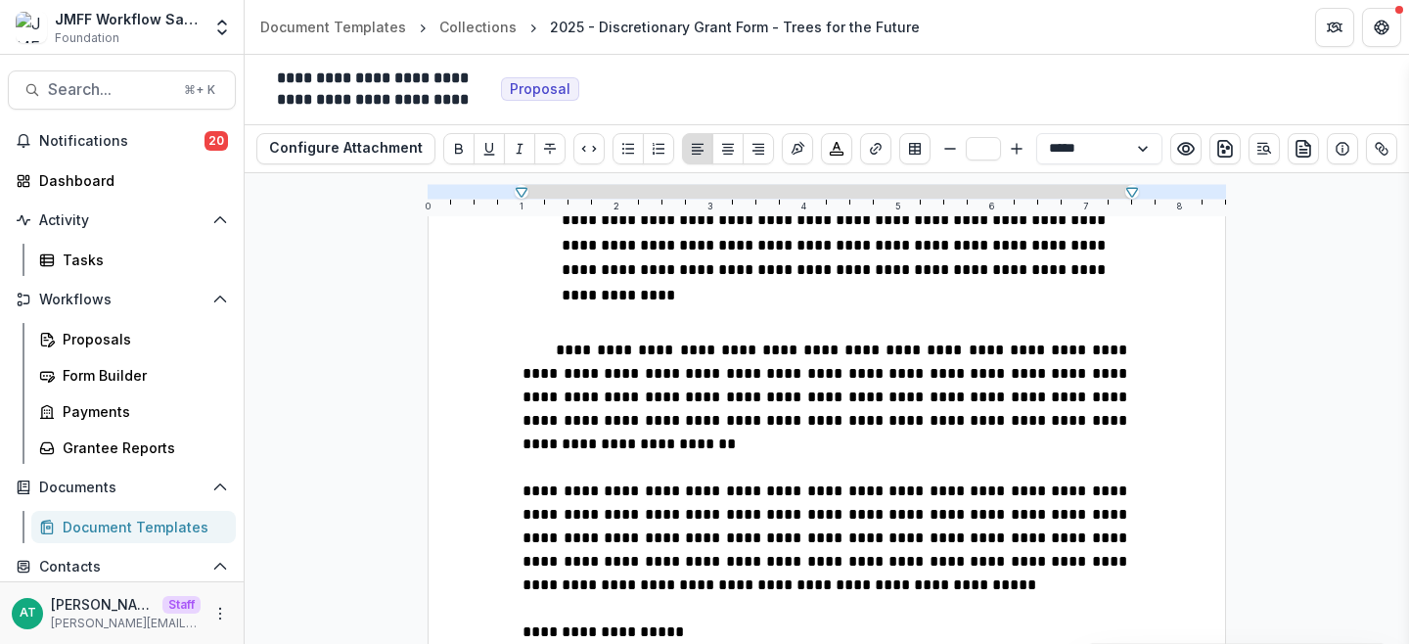
drag, startPoint x: 731, startPoint y: 535, endPoint x: 508, endPoint y: 528, distance: 223.2
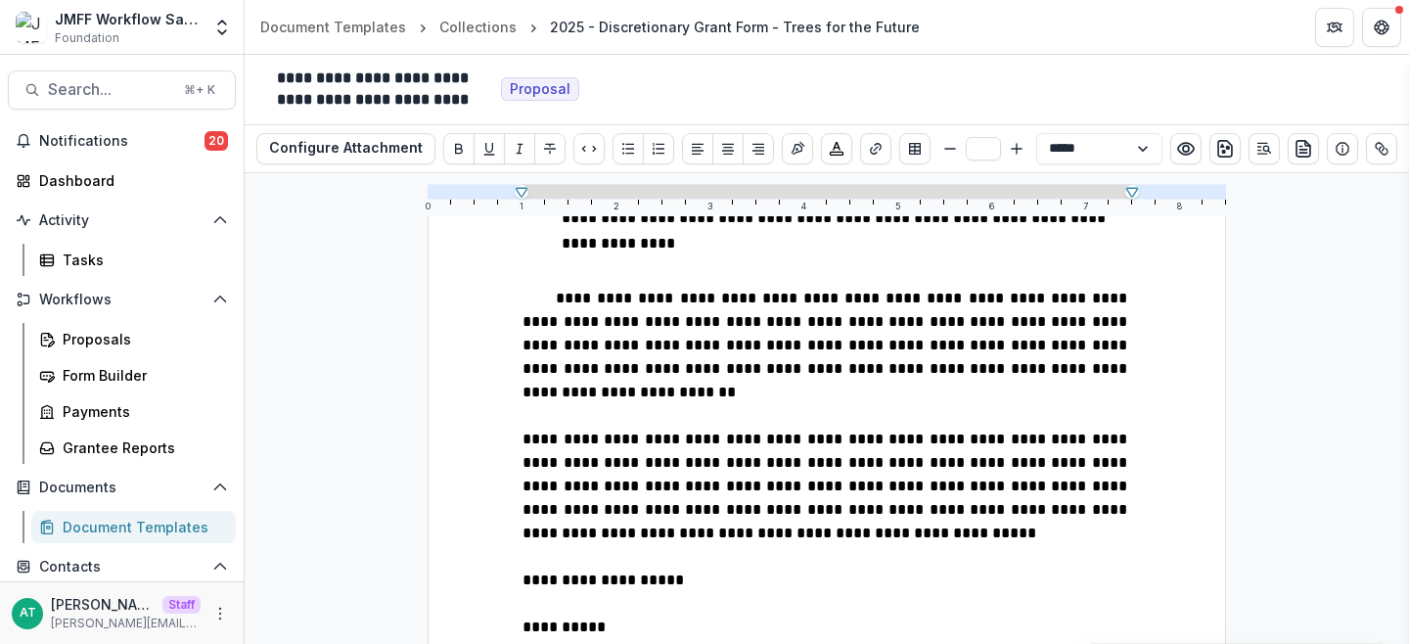
scroll to position [3203, 0]
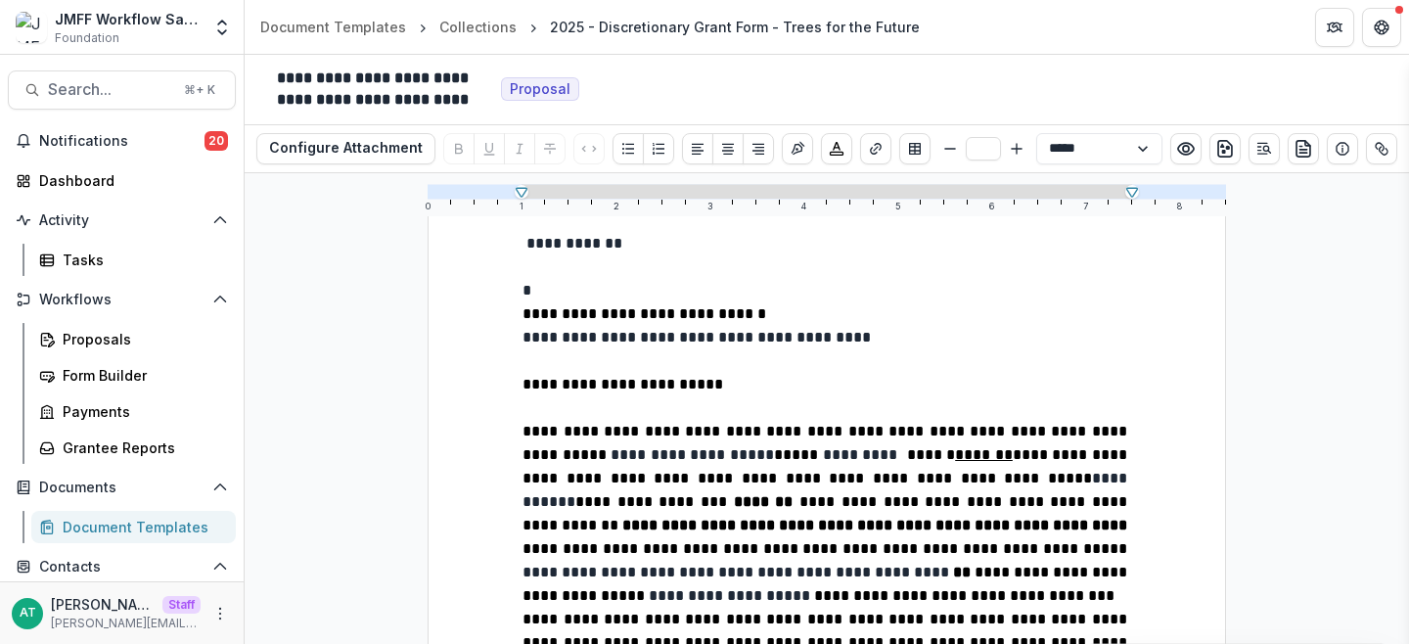
scroll to position [123, 0]
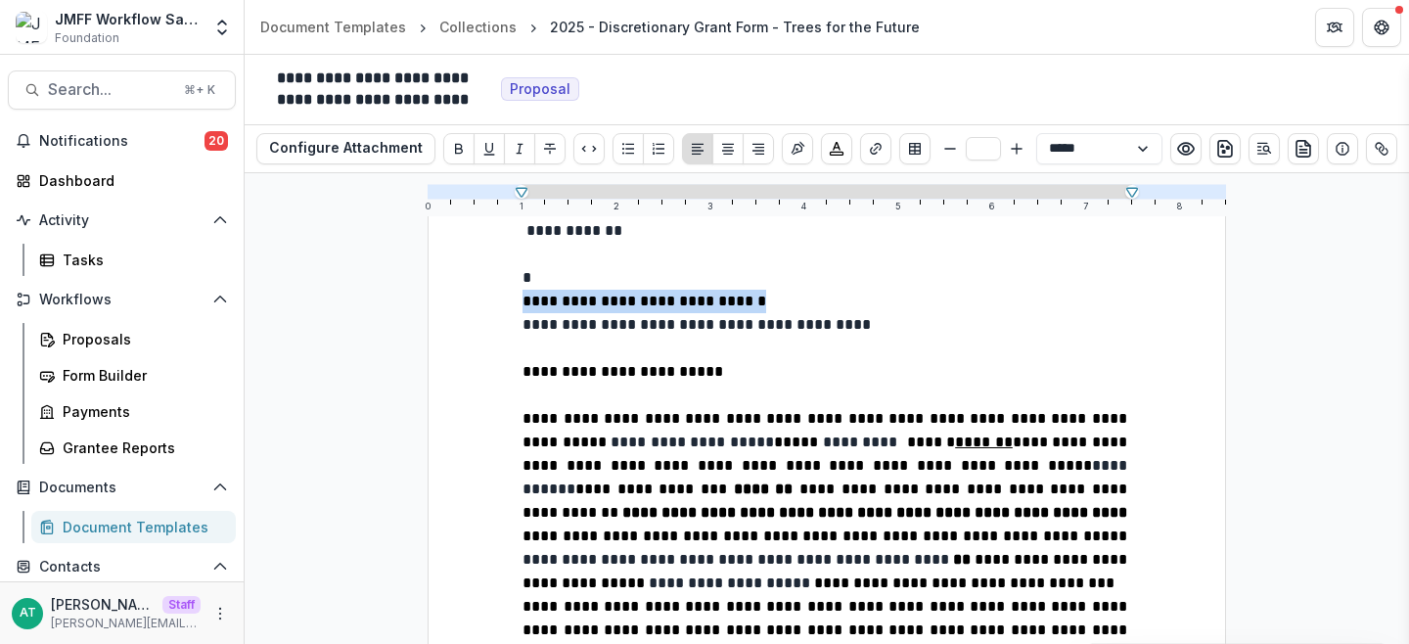
drag, startPoint x: 760, startPoint y: 296, endPoint x: 480, endPoint y: 297, distance: 280.9
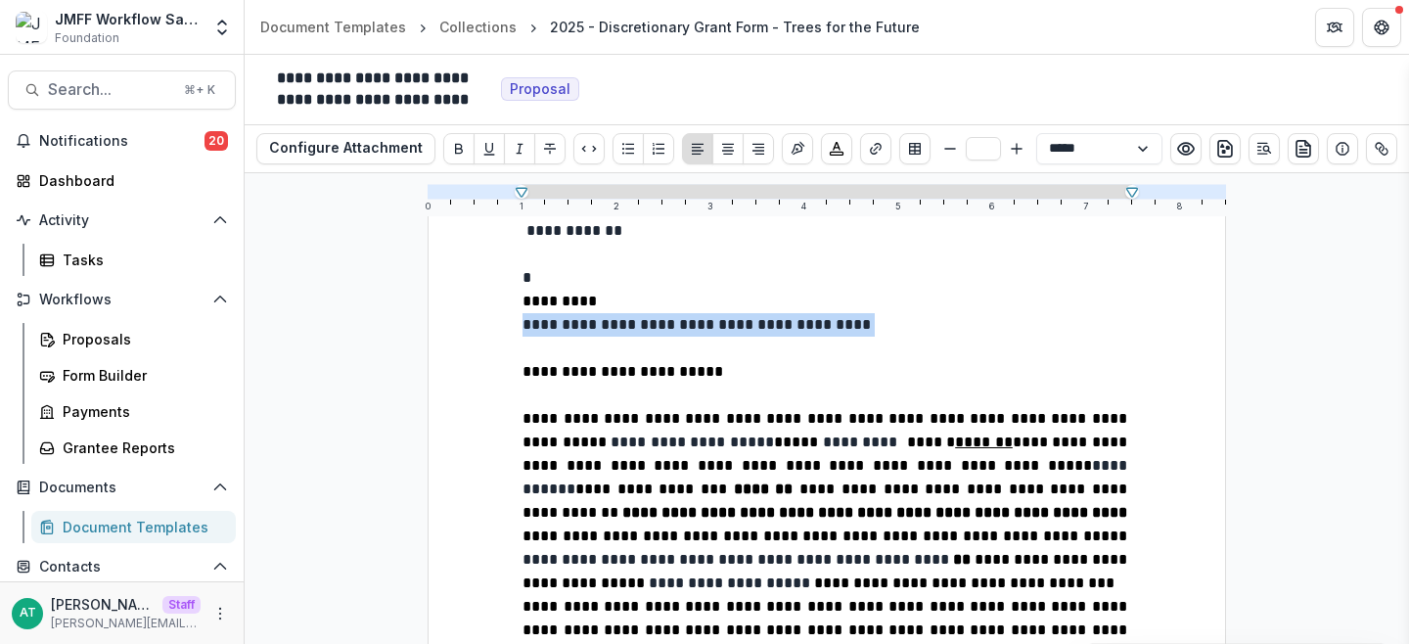
drag, startPoint x: 937, startPoint y: 333, endPoint x: 514, endPoint y: 326, distance: 423.8
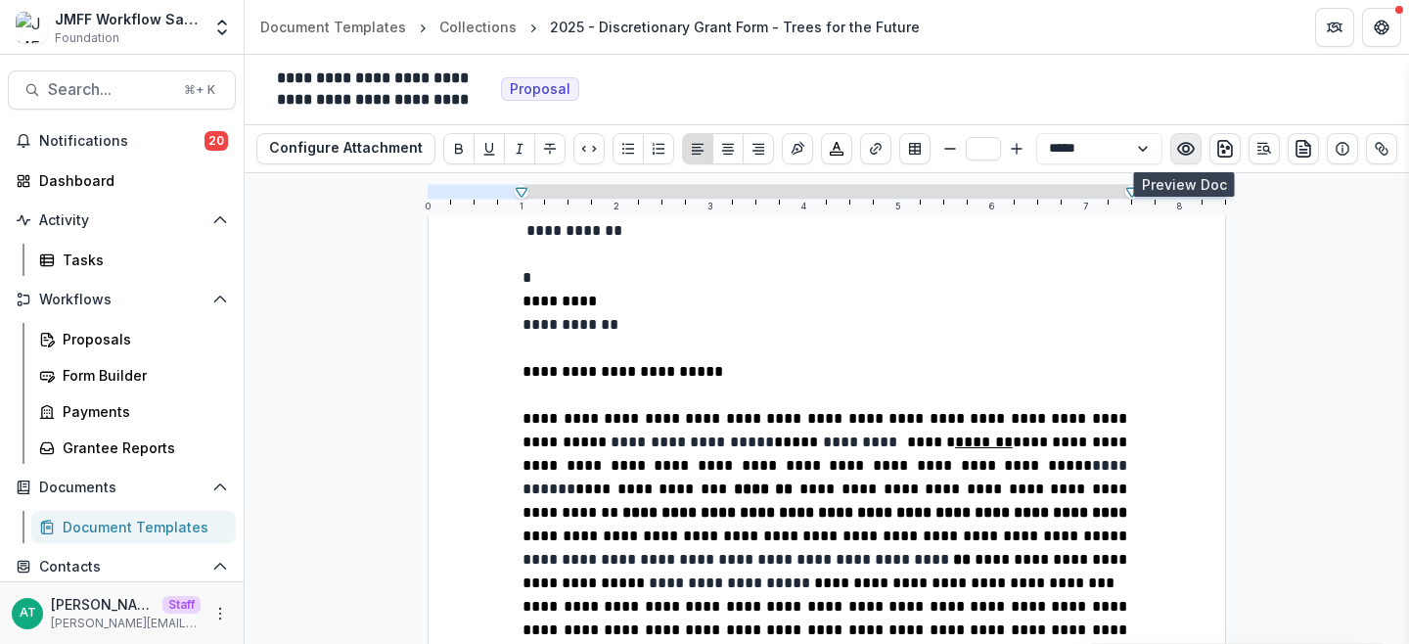
click at [1182, 144] on icon "Preview preview-doc.pdf" at bounding box center [1186, 149] width 20 height 20
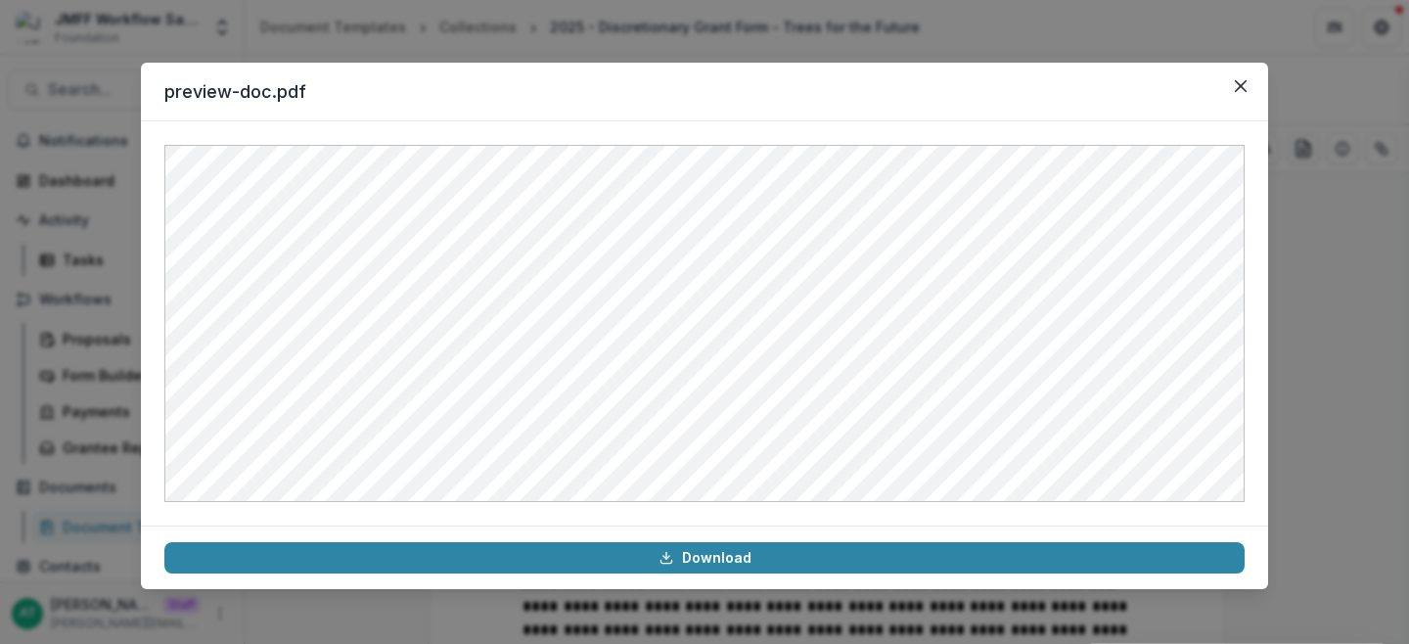
click at [102, 451] on div "preview-doc.pdf Download" at bounding box center [704, 322] width 1409 height 644
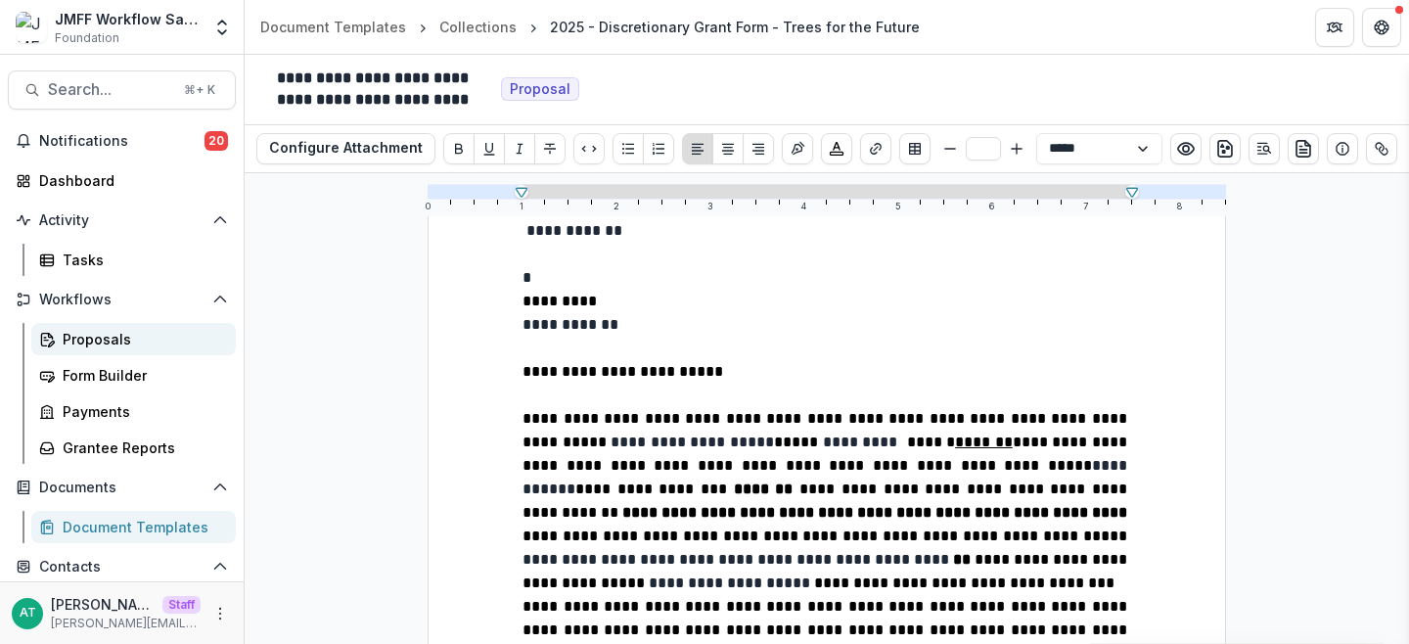
click at [117, 341] on div "Proposals" at bounding box center [142, 339] width 158 height 21
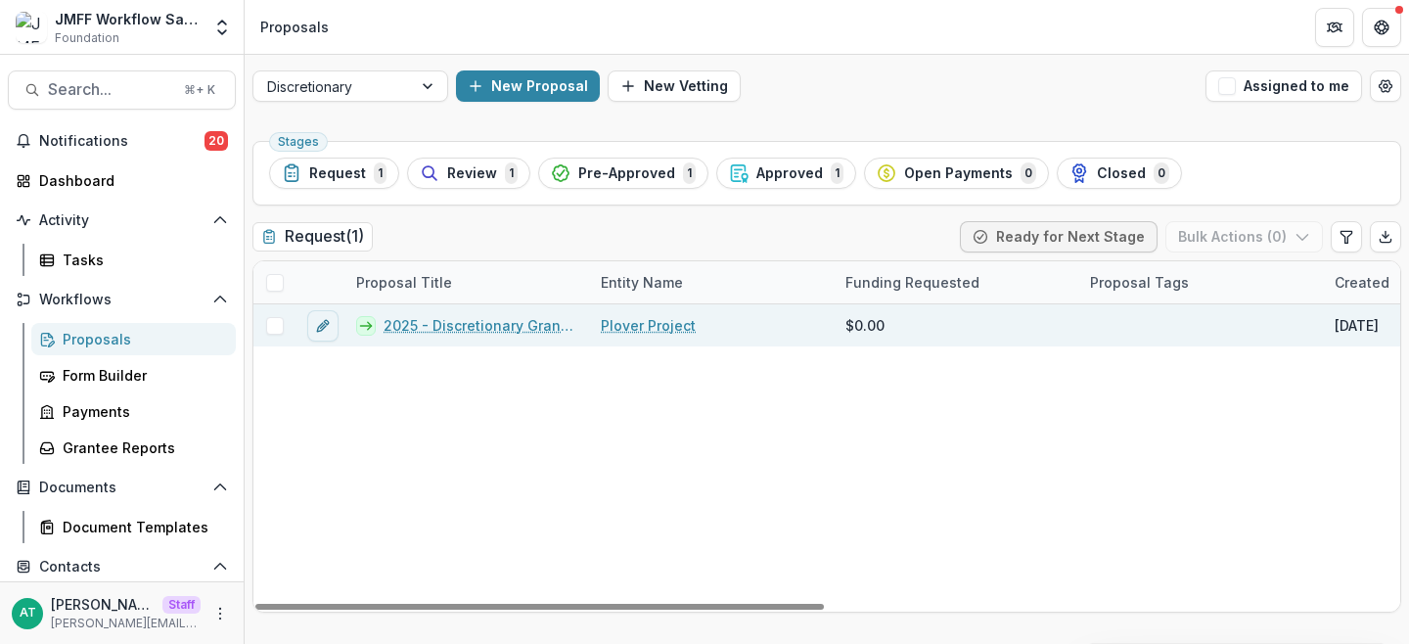
click at [482, 323] on link "2025 - Discretionary Grant Form" at bounding box center [481, 325] width 194 height 21
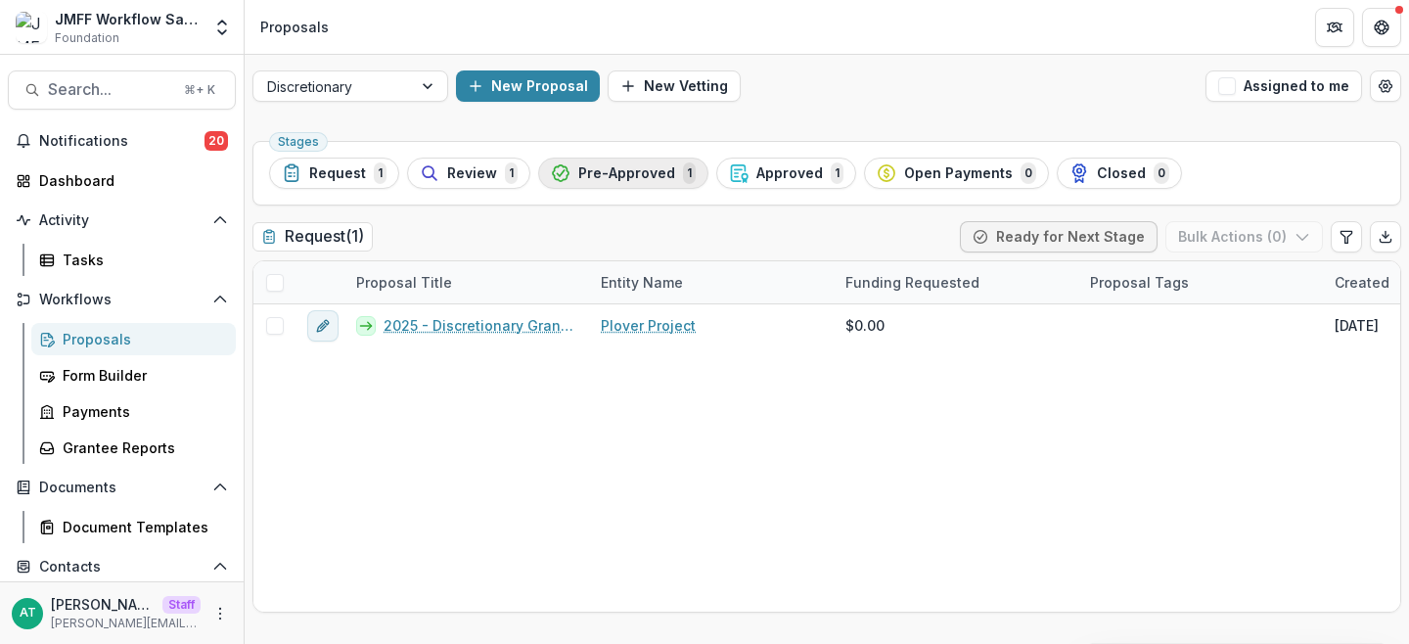
click at [619, 172] on span "Pre-Approved" at bounding box center [626, 173] width 97 height 17
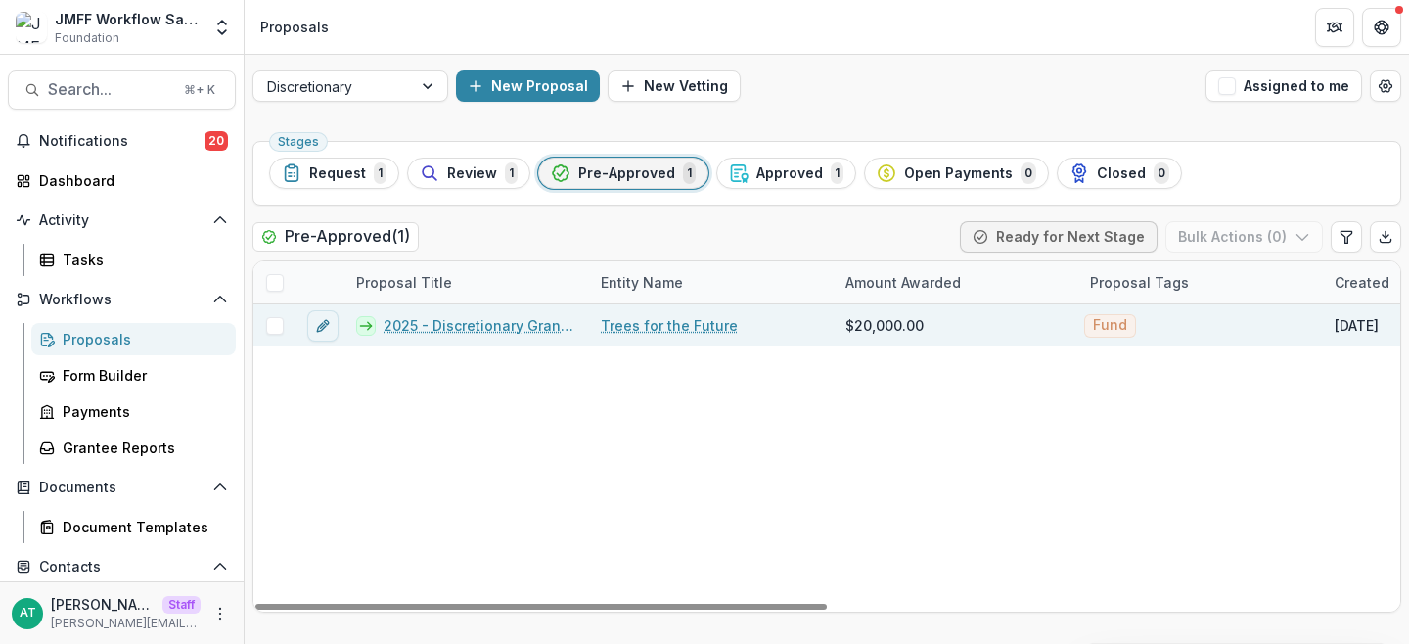
click at [473, 321] on link "2025 - Discretionary Grant Form - Trees for the Future" at bounding box center [481, 325] width 194 height 21
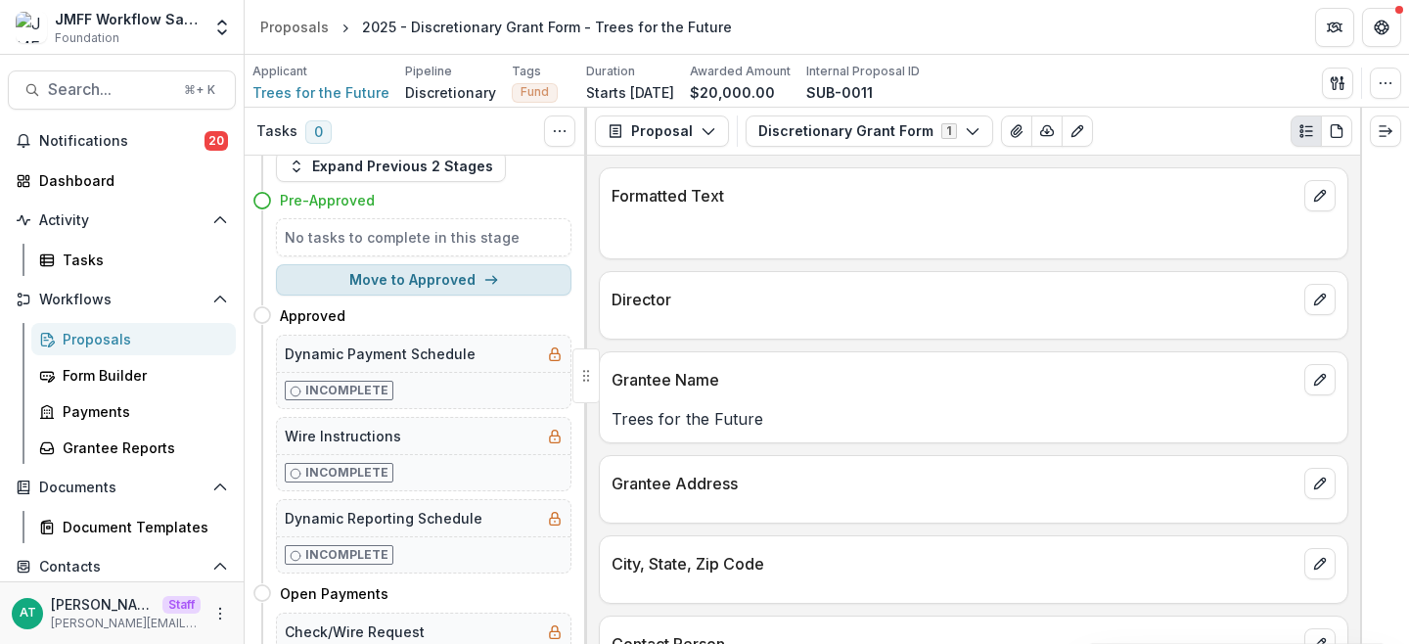
scroll to position [43, 0]
click at [425, 278] on button "Move to Approved" at bounding box center [424, 277] width 296 height 31
select select "********"
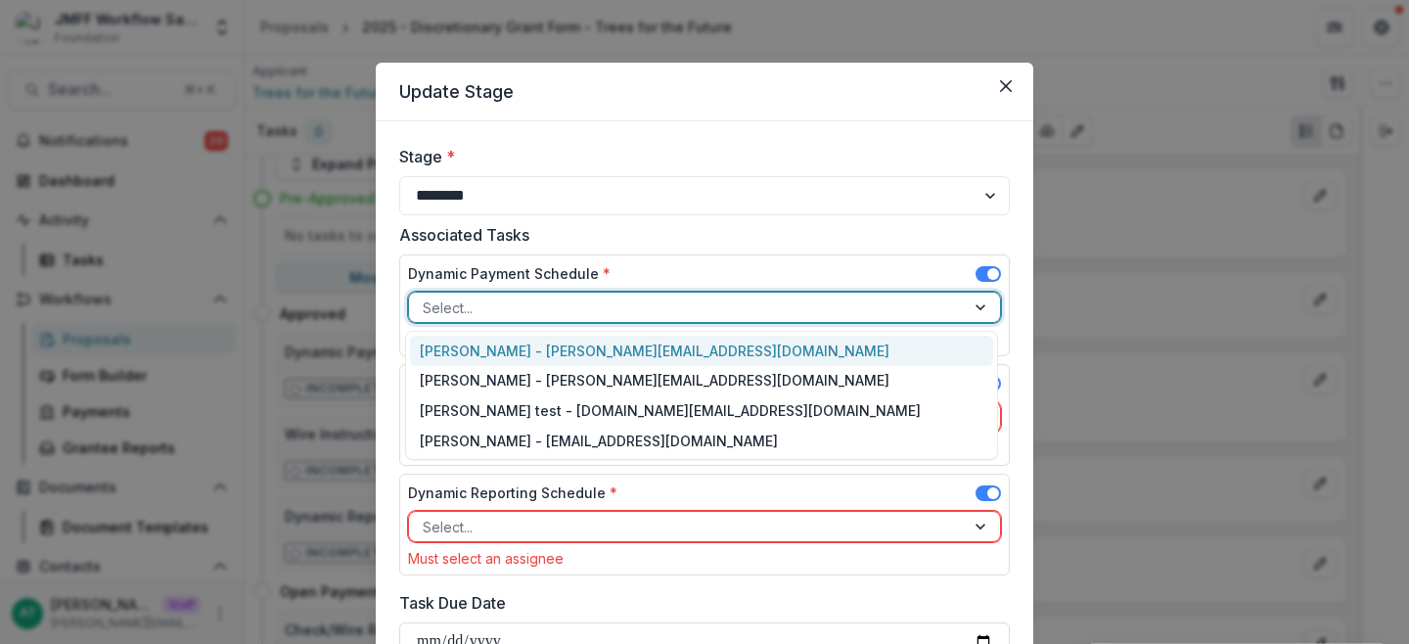
click at [524, 303] on div at bounding box center [687, 308] width 528 height 24
click at [511, 348] on div "Anna Test - anna@trytemelio.com" at bounding box center [701, 351] width 583 height 30
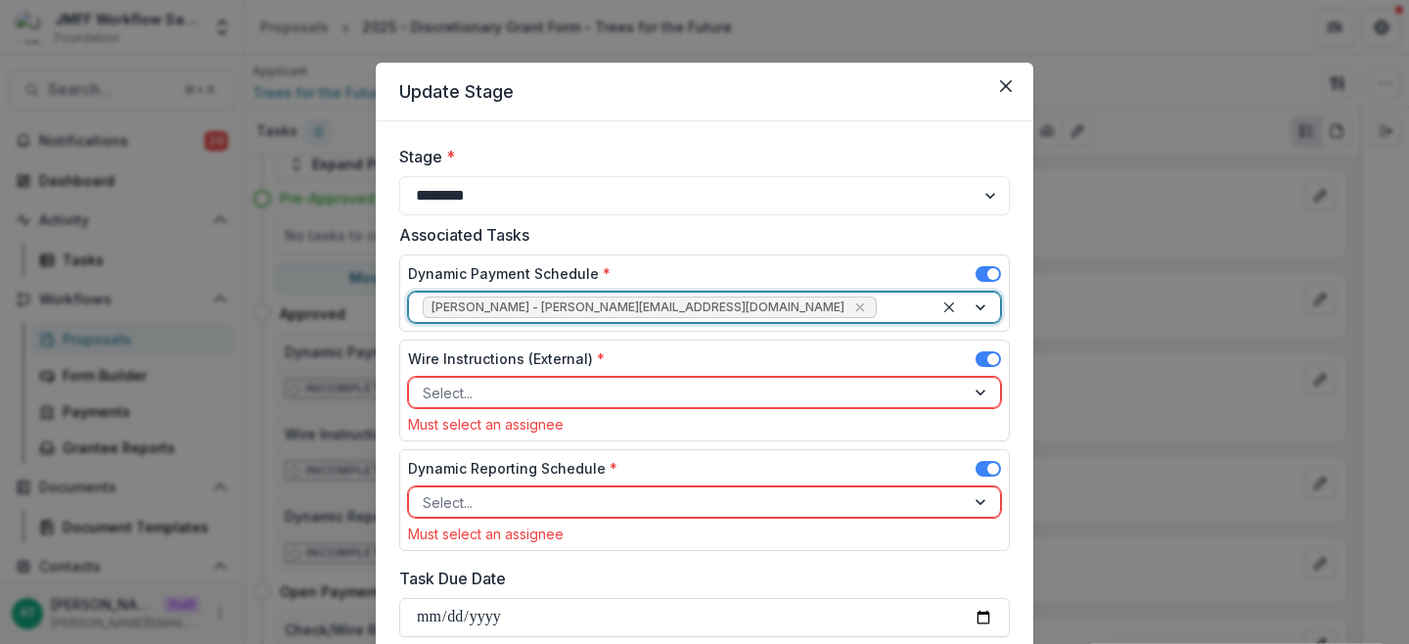
click at [511, 394] on div at bounding box center [687, 393] width 528 height 24
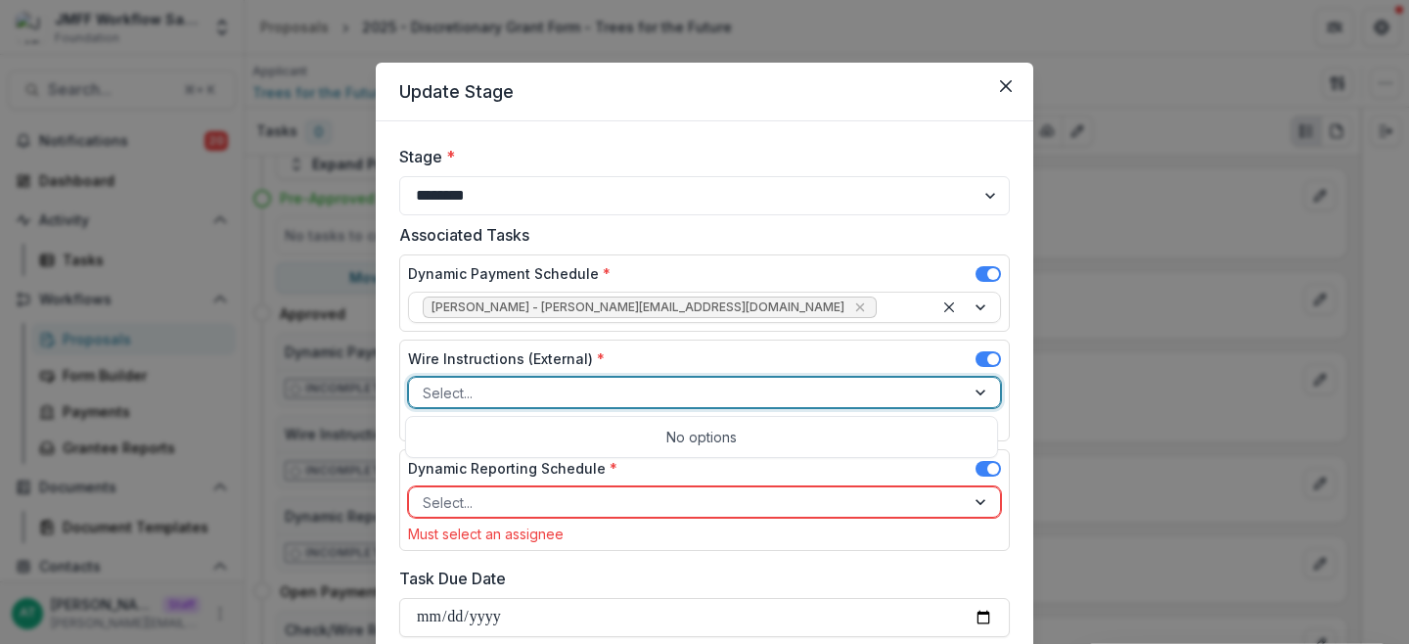
click at [501, 338] on div "Associated Tasks Dynamic Payment Schedule * Anna Test - anna@trytemelio.com Wir…" at bounding box center [704, 391] width 611 height 336
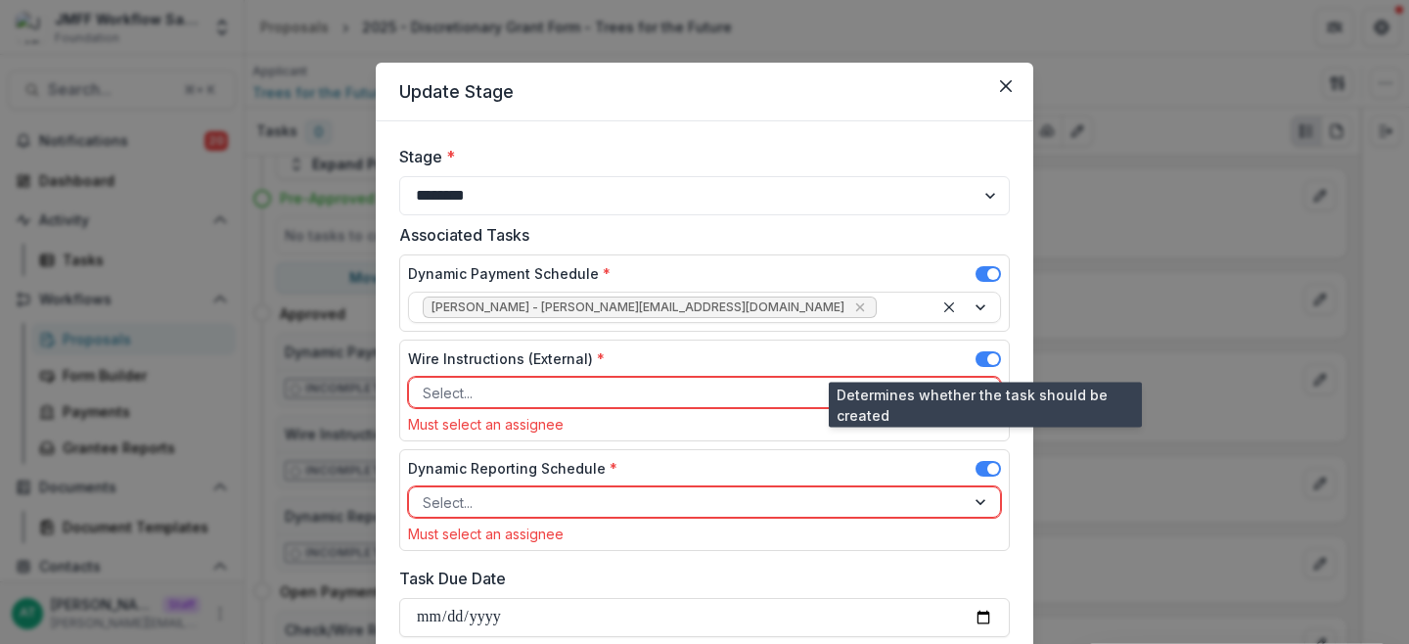
click at [987, 360] on span at bounding box center [993, 359] width 12 height 12
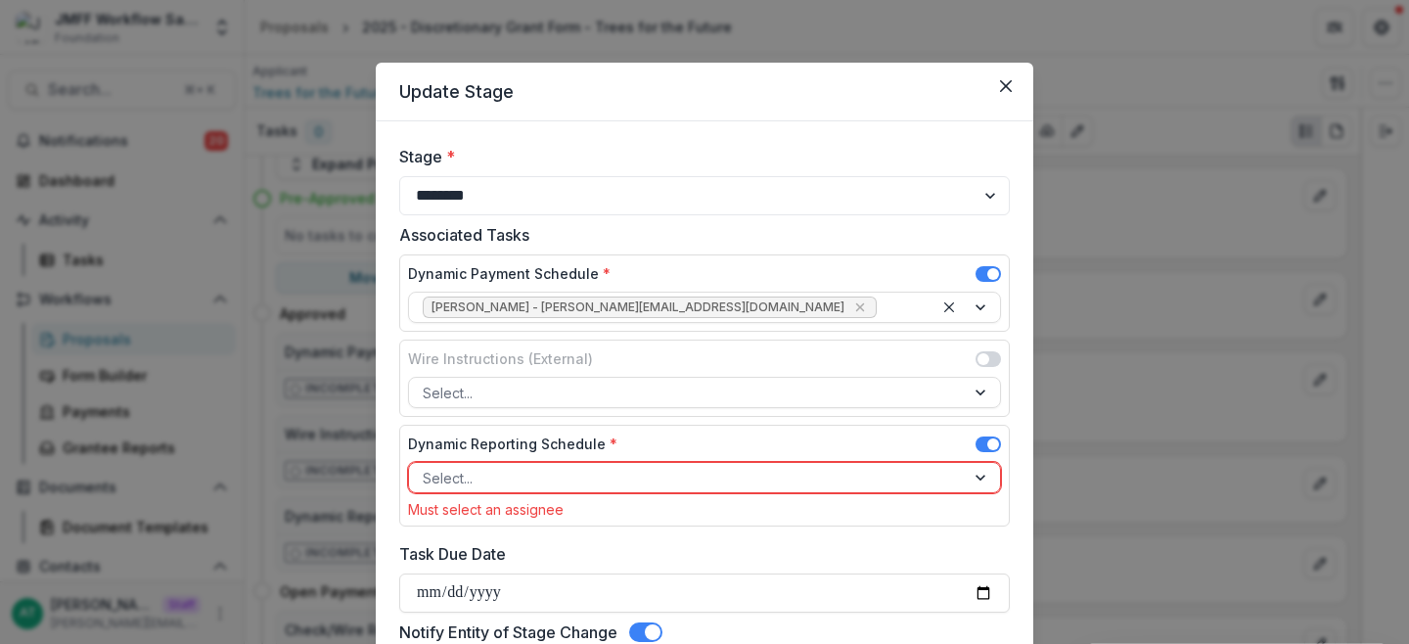
scroll to position [149, 0]
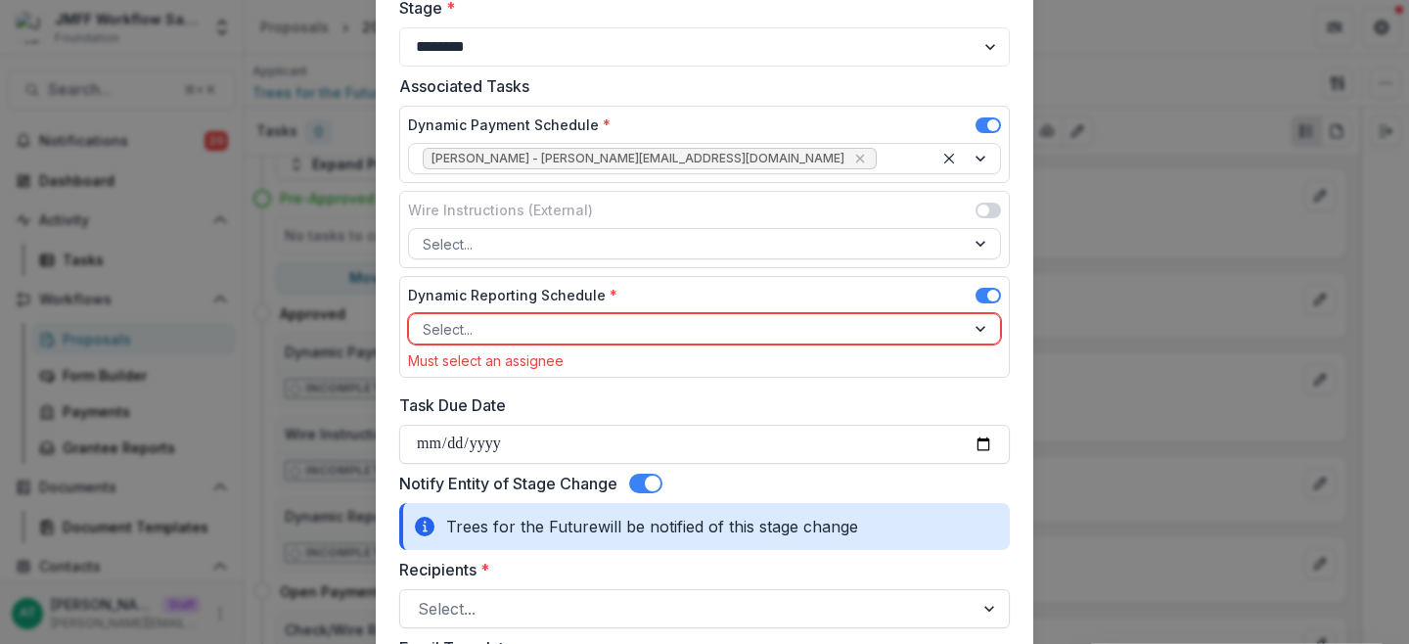
click at [561, 331] on div at bounding box center [687, 329] width 528 height 24
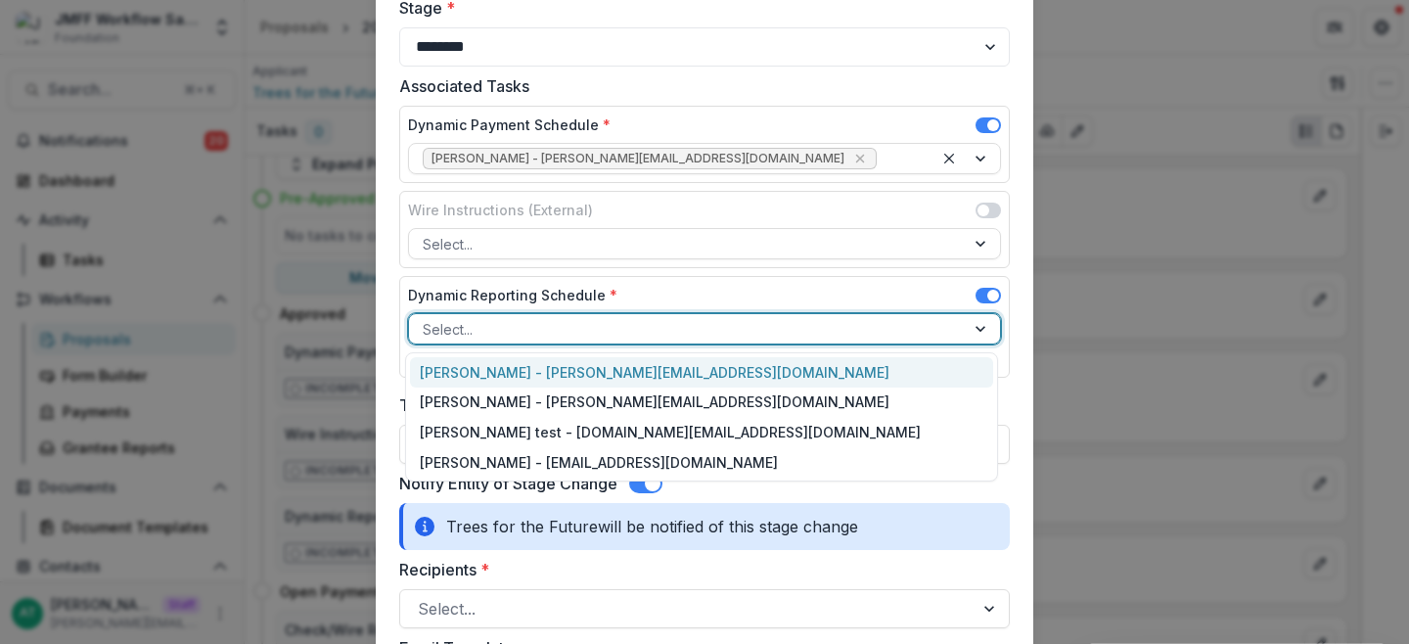
click at [542, 372] on div "Anna Test - anna@trytemelio.com" at bounding box center [701, 372] width 583 height 30
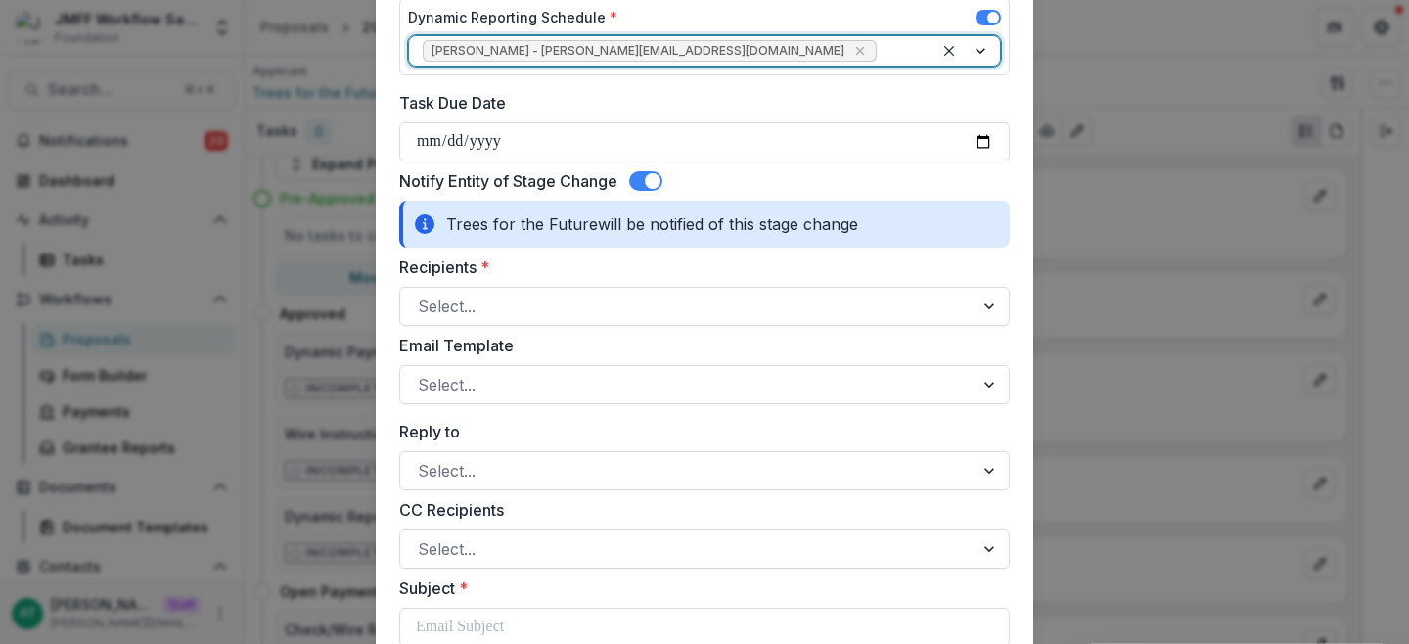
scroll to position [448, 0]
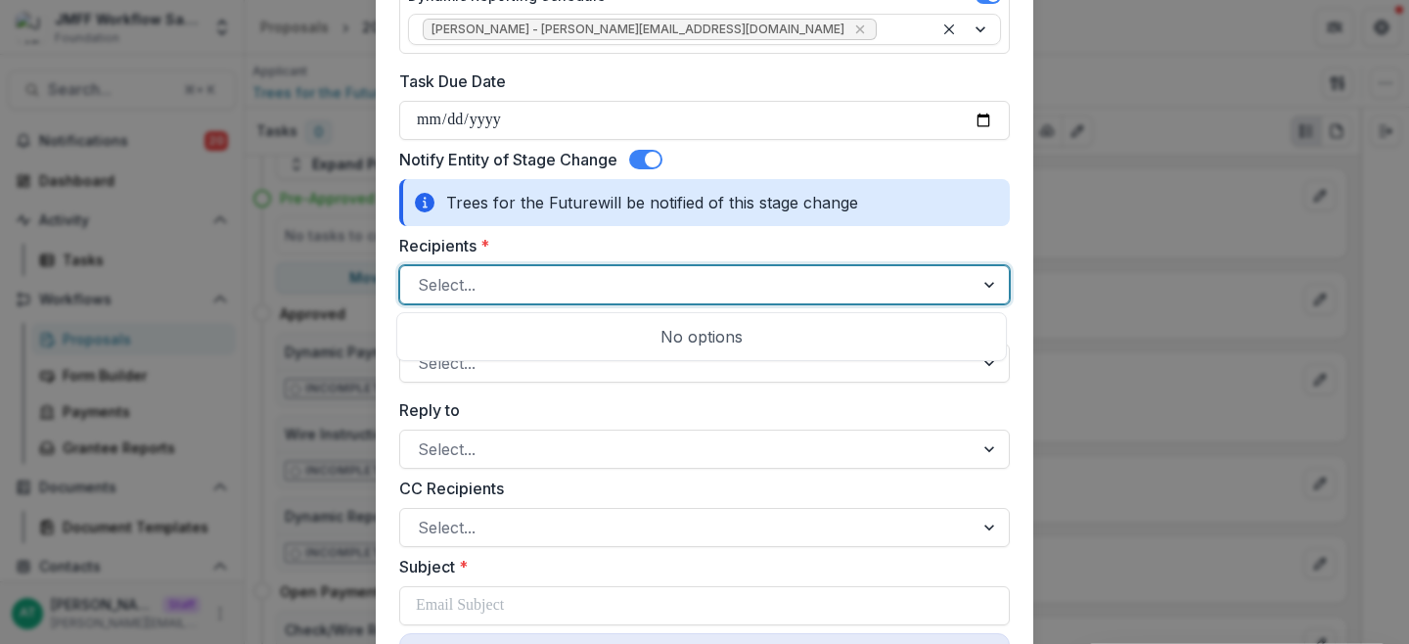
click at [481, 284] on div at bounding box center [687, 284] width 538 height 27
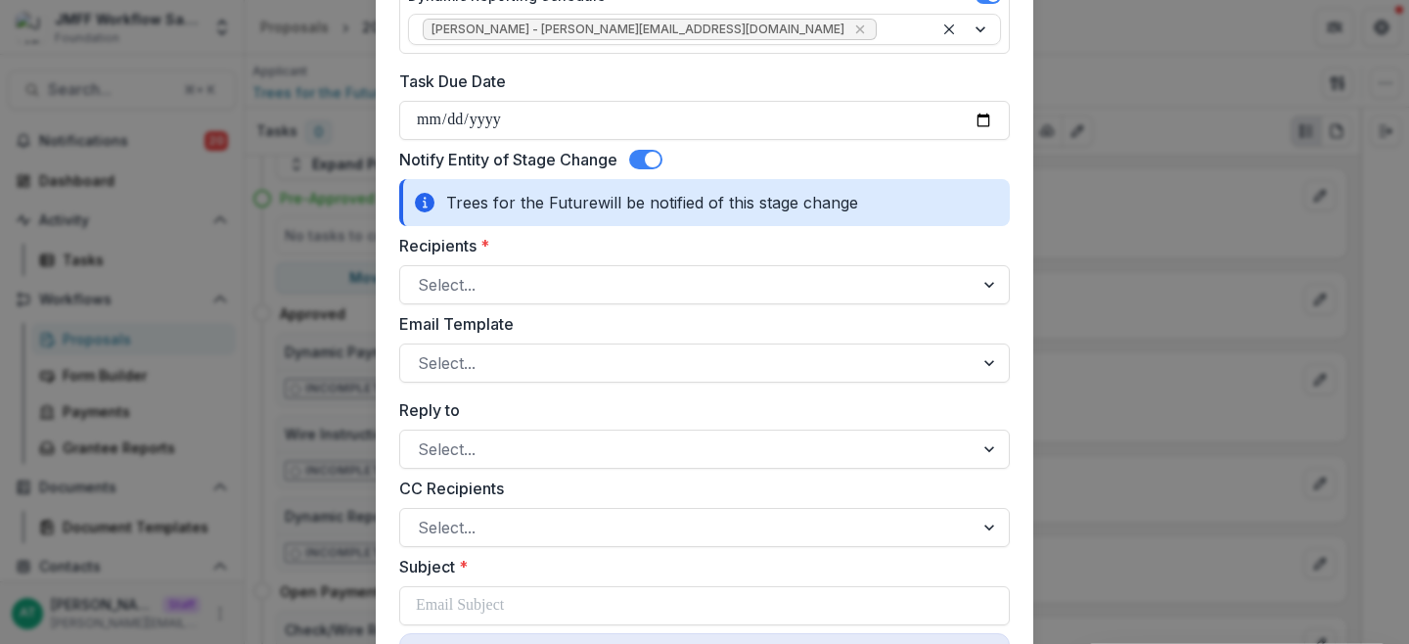
click at [465, 246] on label "Recipients *" at bounding box center [698, 245] width 599 height 23
click at [423, 273] on input "Recipients *" at bounding box center [420, 284] width 5 height 23
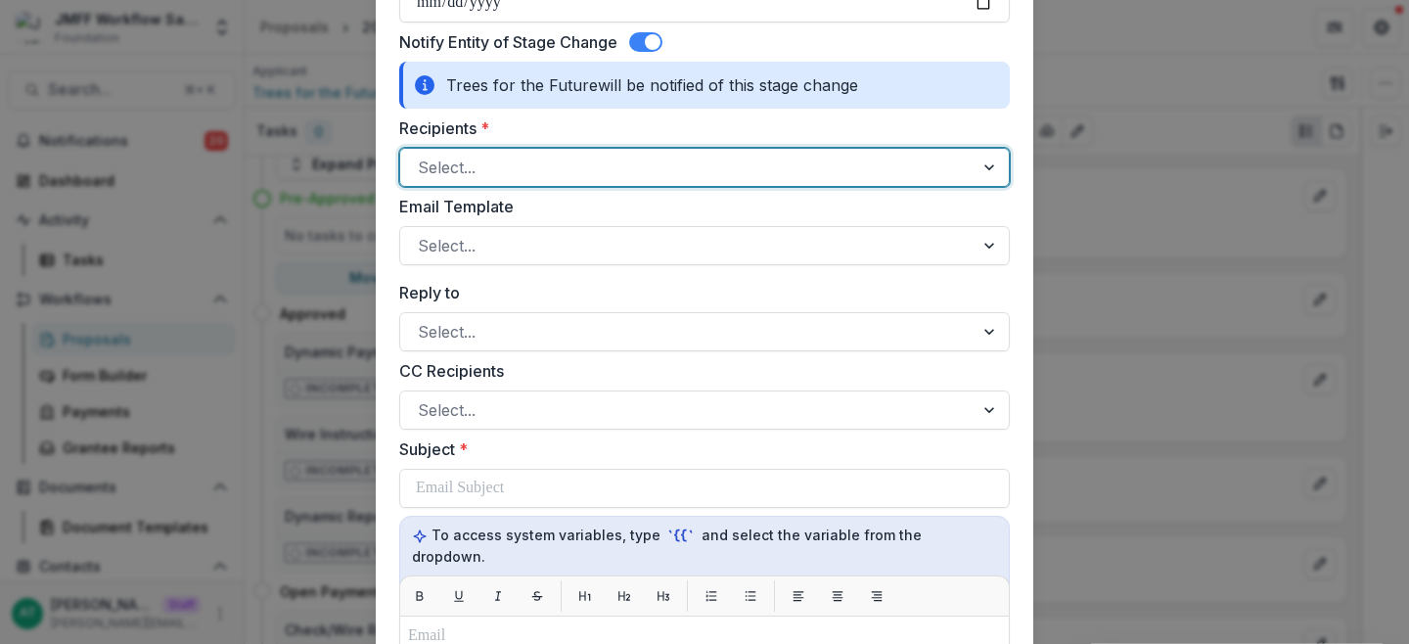
scroll to position [571, 0]
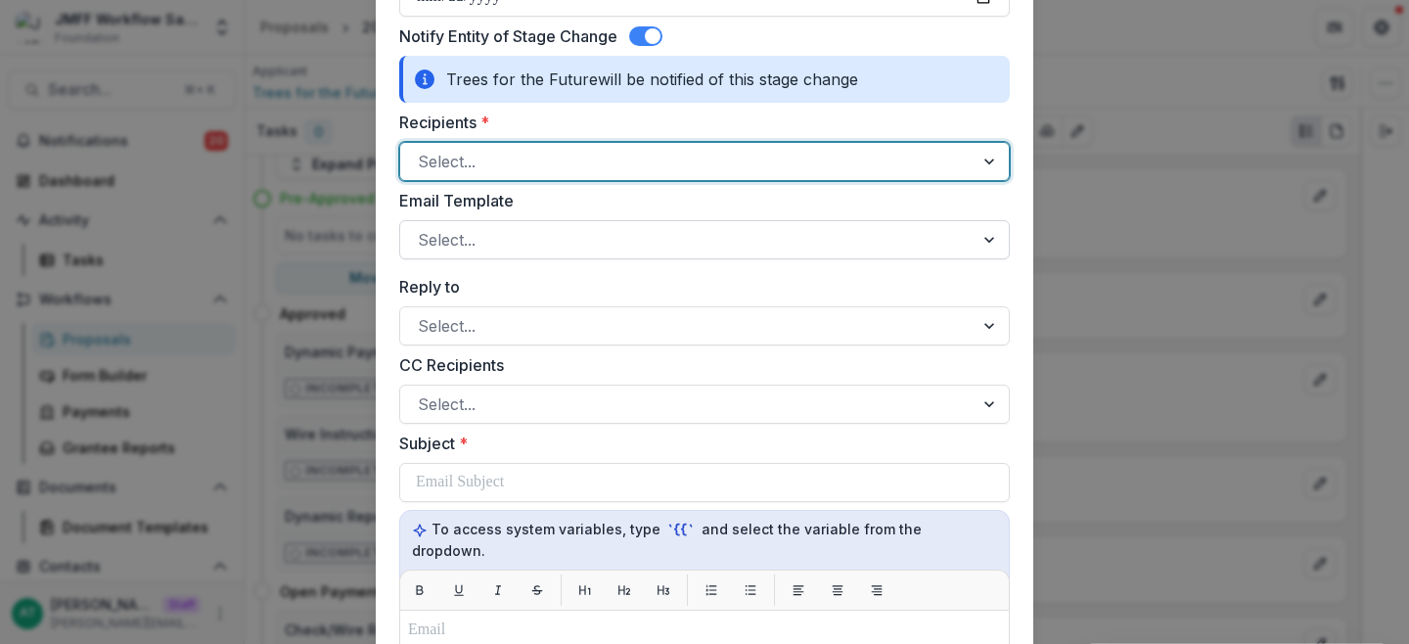
click at [477, 245] on div at bounding box center [687, 239] width 538 height 27
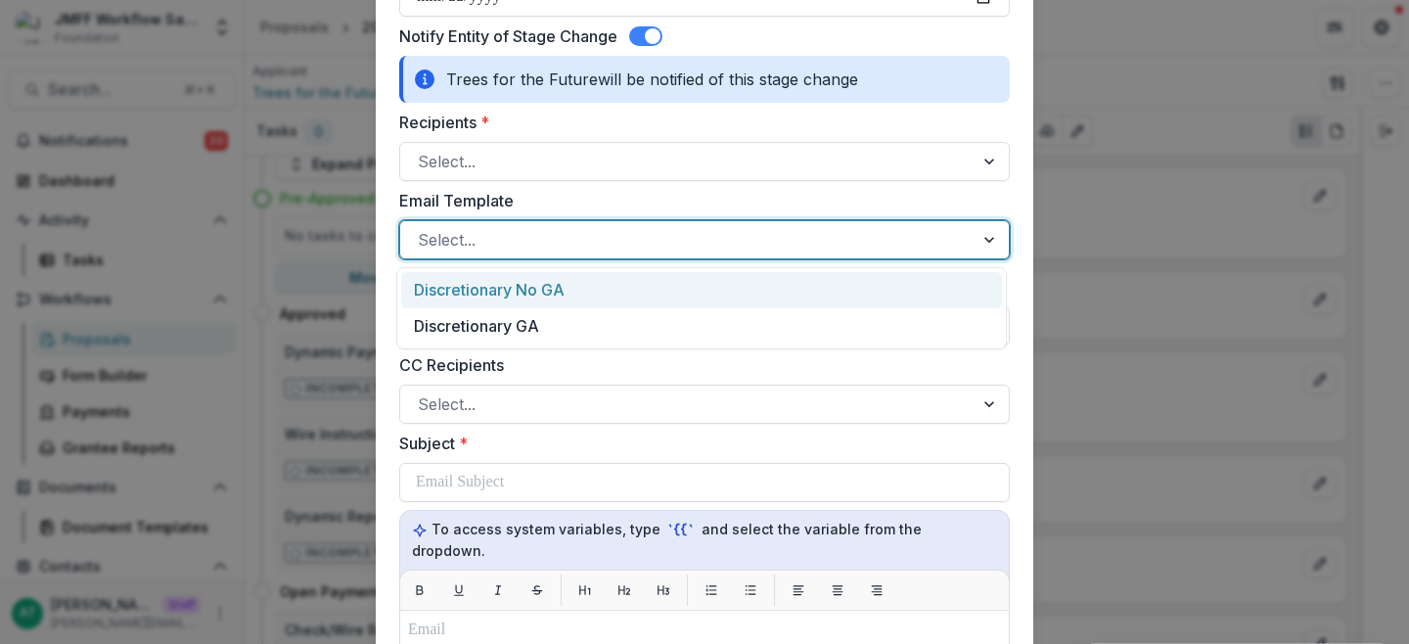
click at [677, 297] on div "Discretionary No GA" at bounding box center [701, 290] width 601 height 36
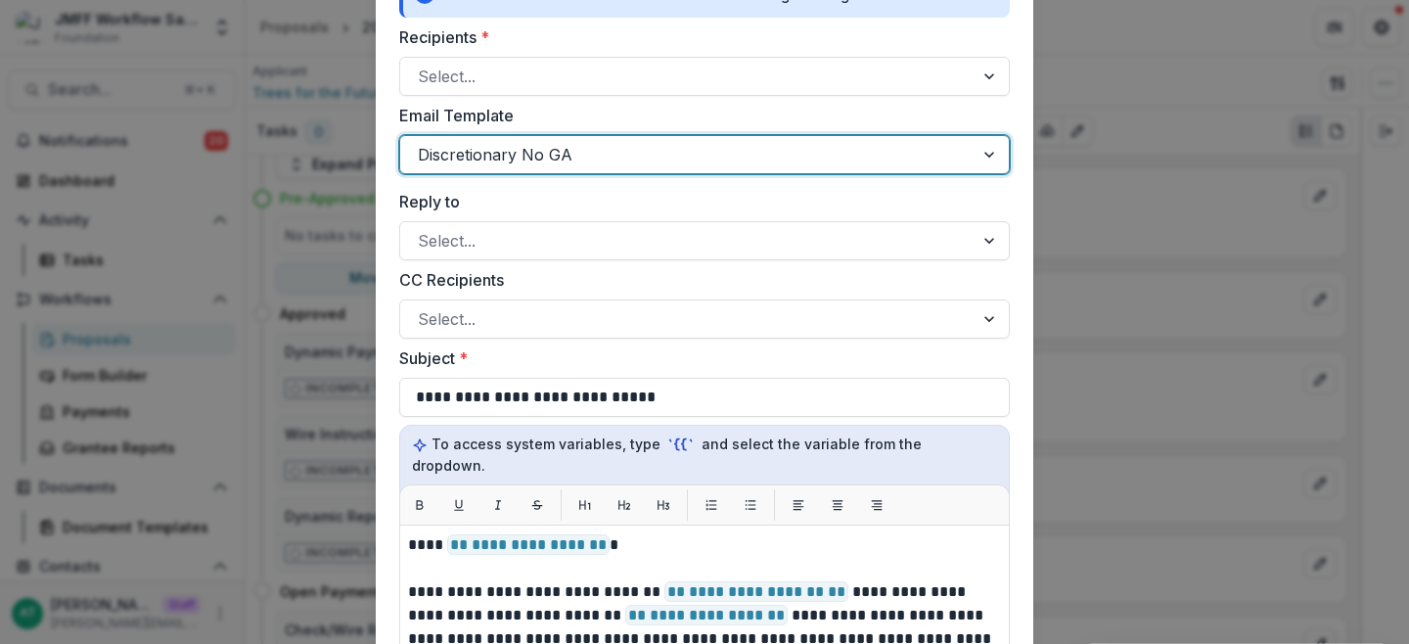
scroll to position [655, 0]
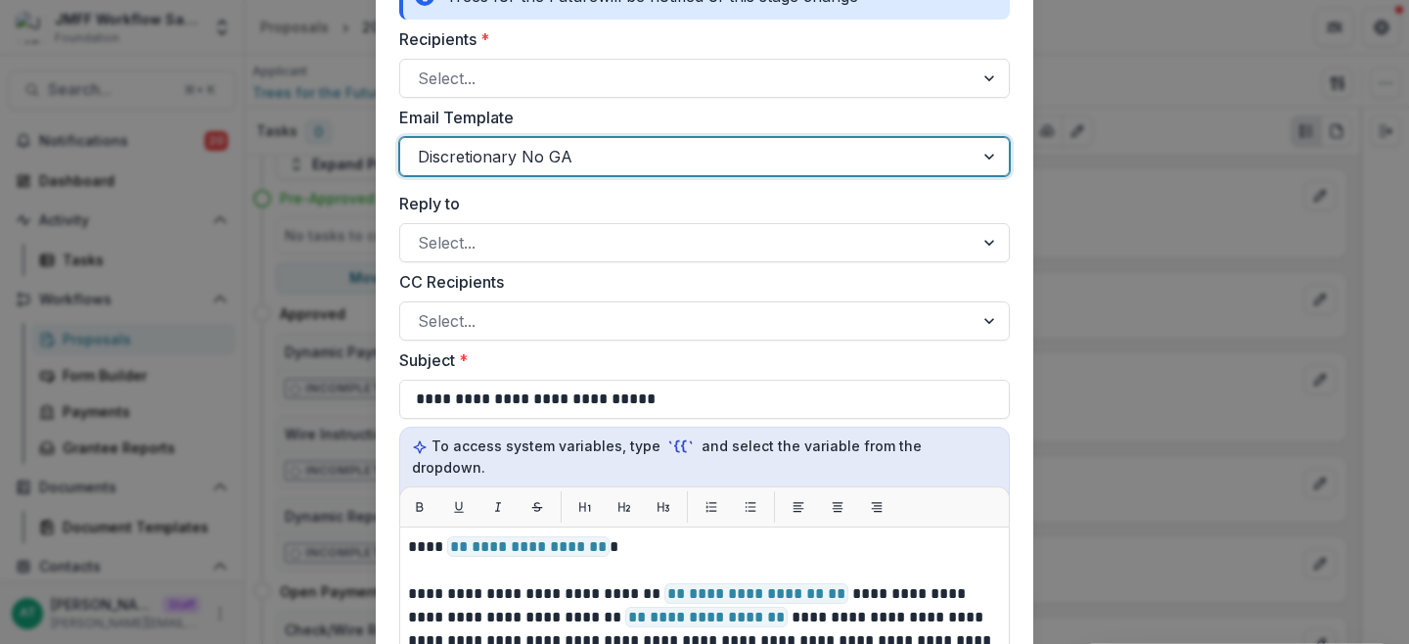
click at [688, 154] on div at bounding box center [687, 156] width 538 height 27
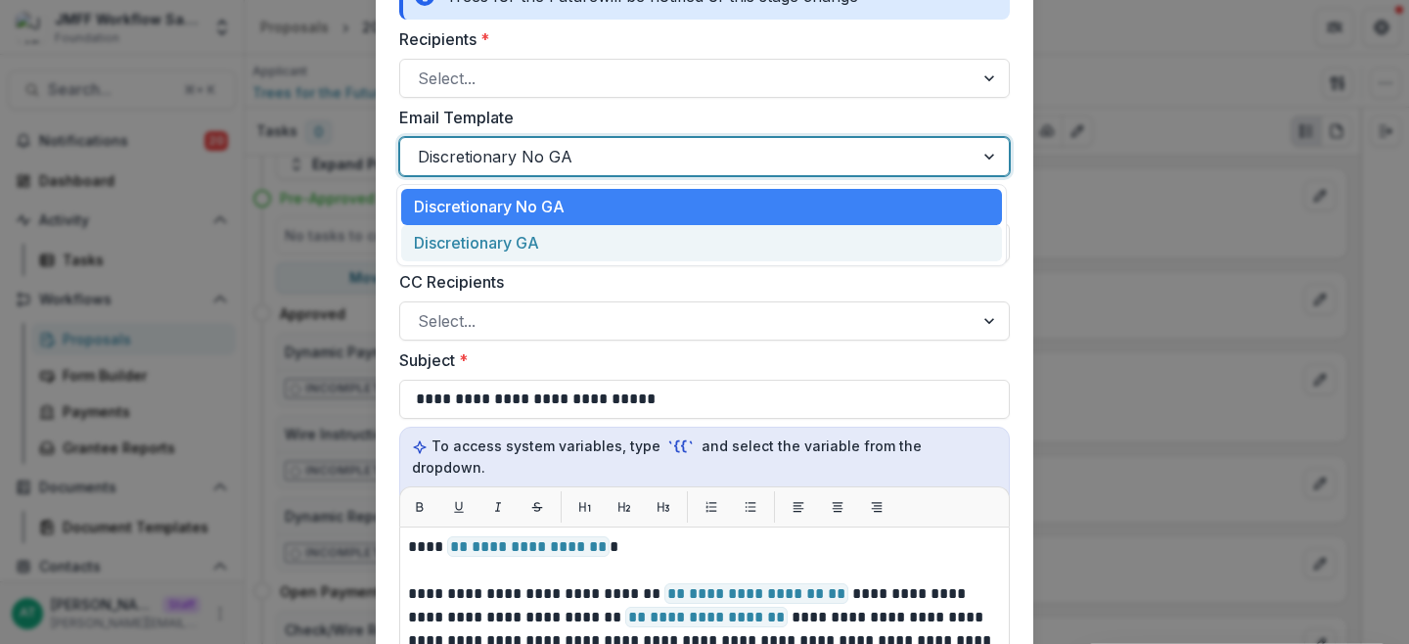
click at [685, 235] on div "Discretionary GA" at bounding box center [701, 243] width 601 height 36
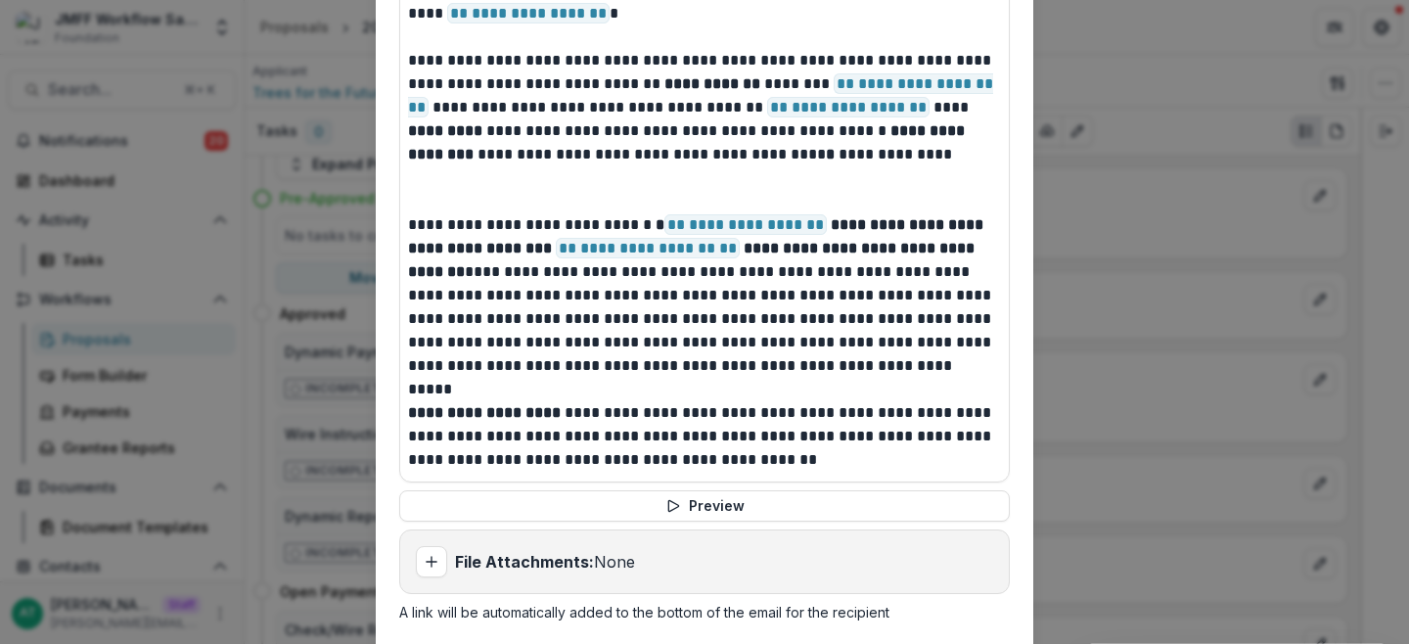
scroll to position [1216, 0]
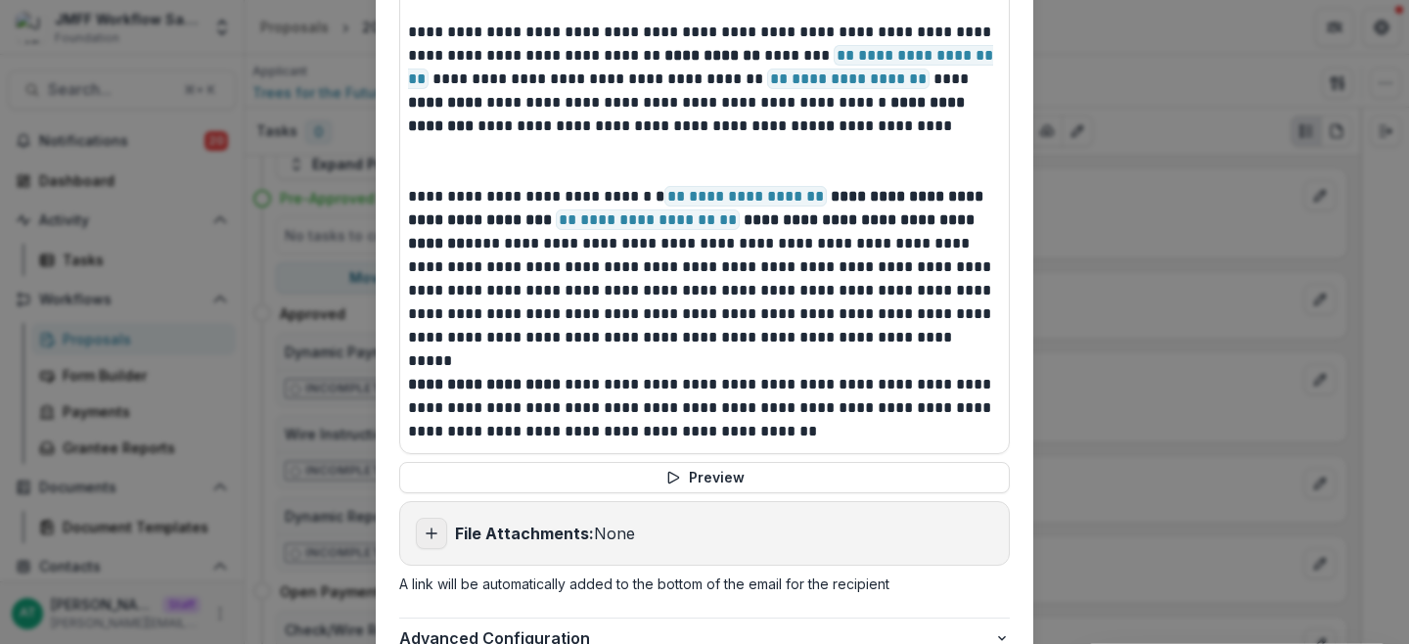
click at [416, 518] on button "Add attachment" at bounding box center [431, 533] width 31 height 31
type input "**********"
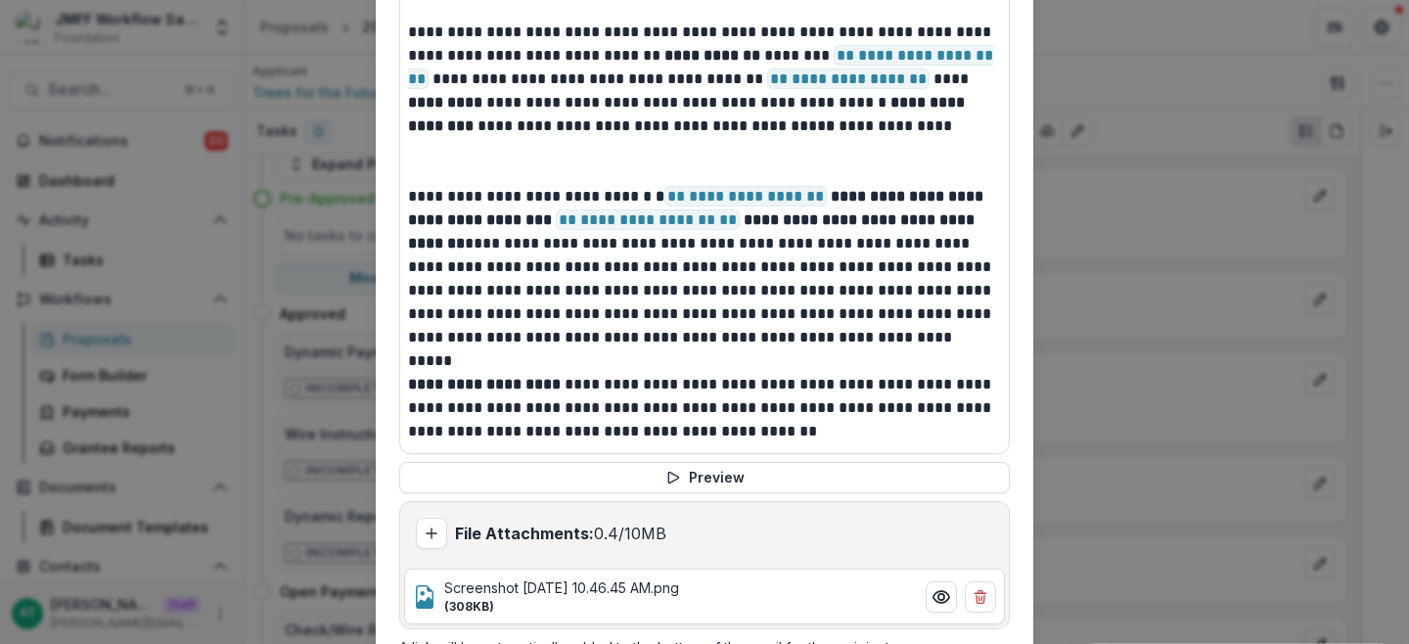
scroll to position [1331, 0]
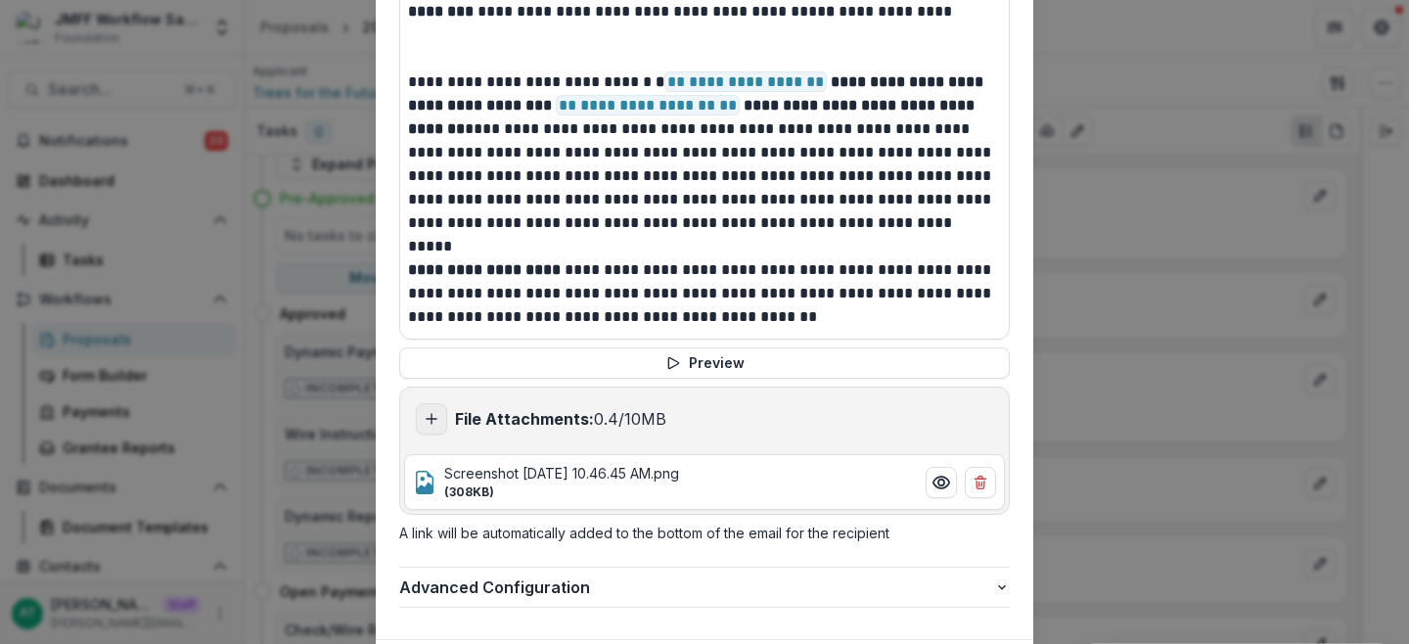
click at [425, 411] on icon "Add attachment" at bounding box center [432, 419] width 16 height 16
type input "**********"
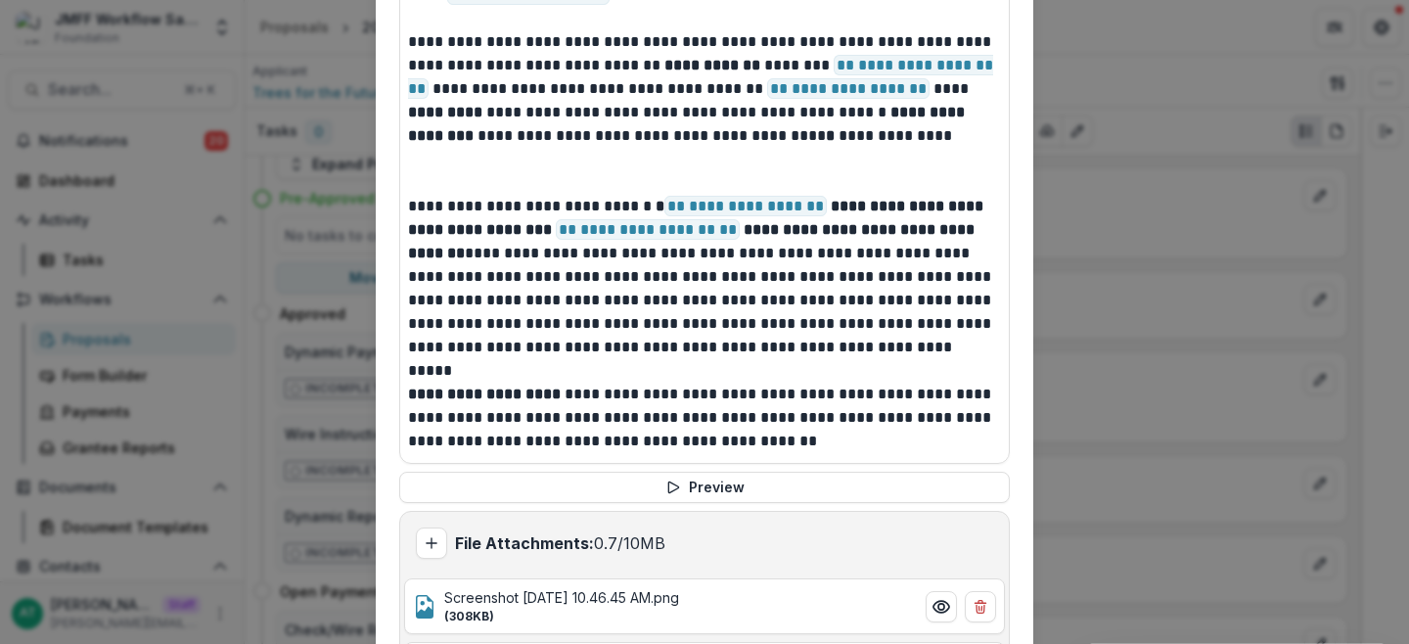
scroll to position [1208, 0]
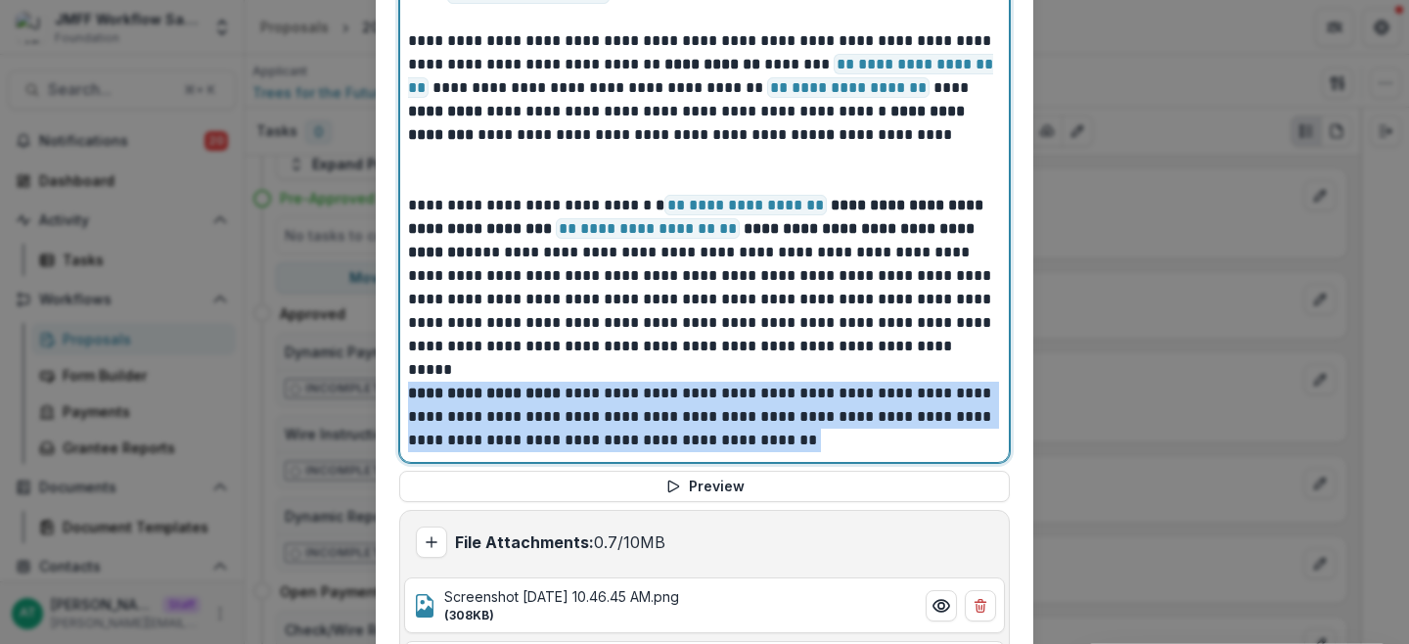
drag, startPoint x: 908, startPoint y: 423, endPoint x: 389, endPoint y: 371, distance: 521.2
click at [531, 385] on p "**********" at bounding box center [701, 417] width 587 height 70
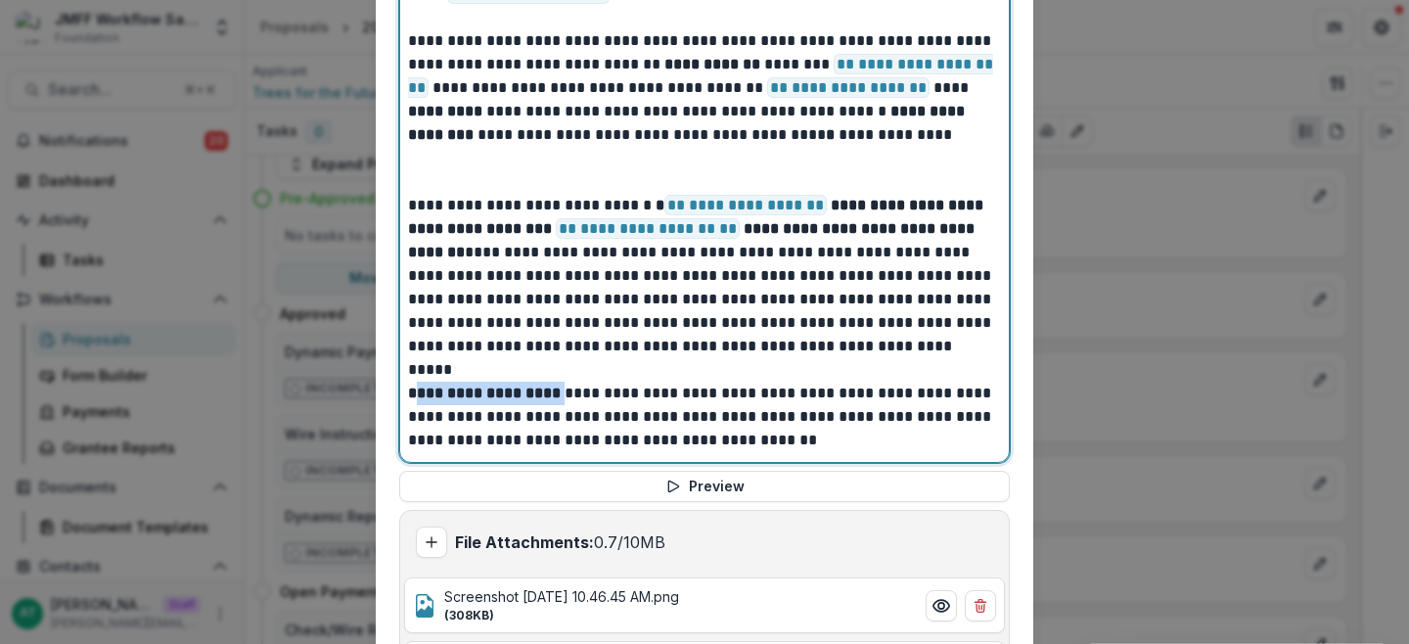
drag, startPoint x: 545, startPoint y: 372, endPoint x: 405, endPoint y: 366, distance: 140.1
click at [408, 382] on p "**********" at bounding box center [701, 417] width 587 height 70
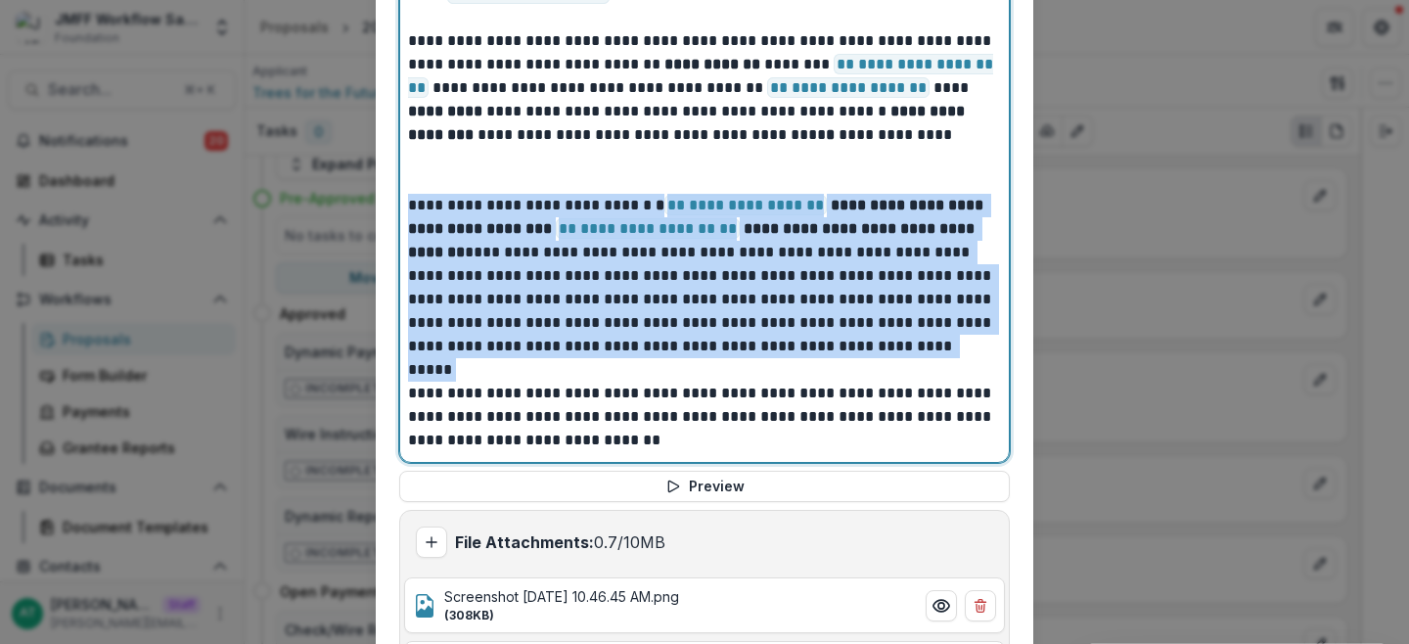
drag, startPoint x: 872, startPoint y: 330, endPoint x: 382, endPoint y: 189, distance: 510.1
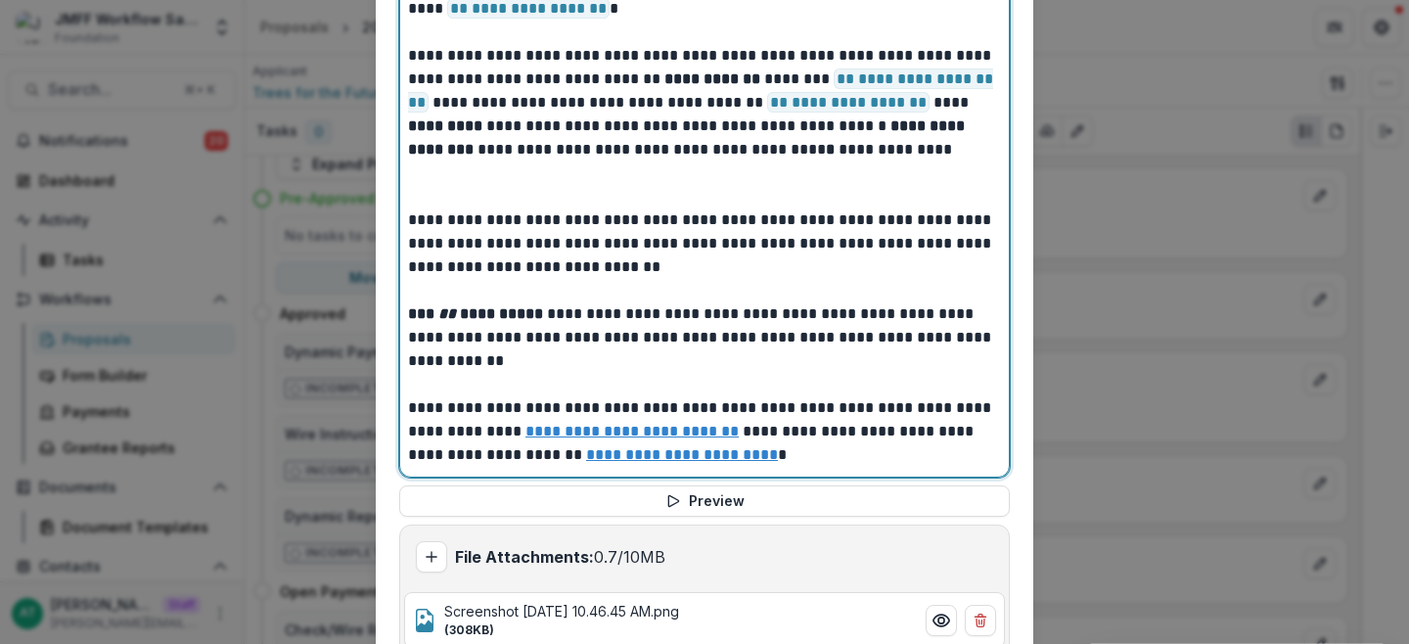
scroll to position [1198, 0]
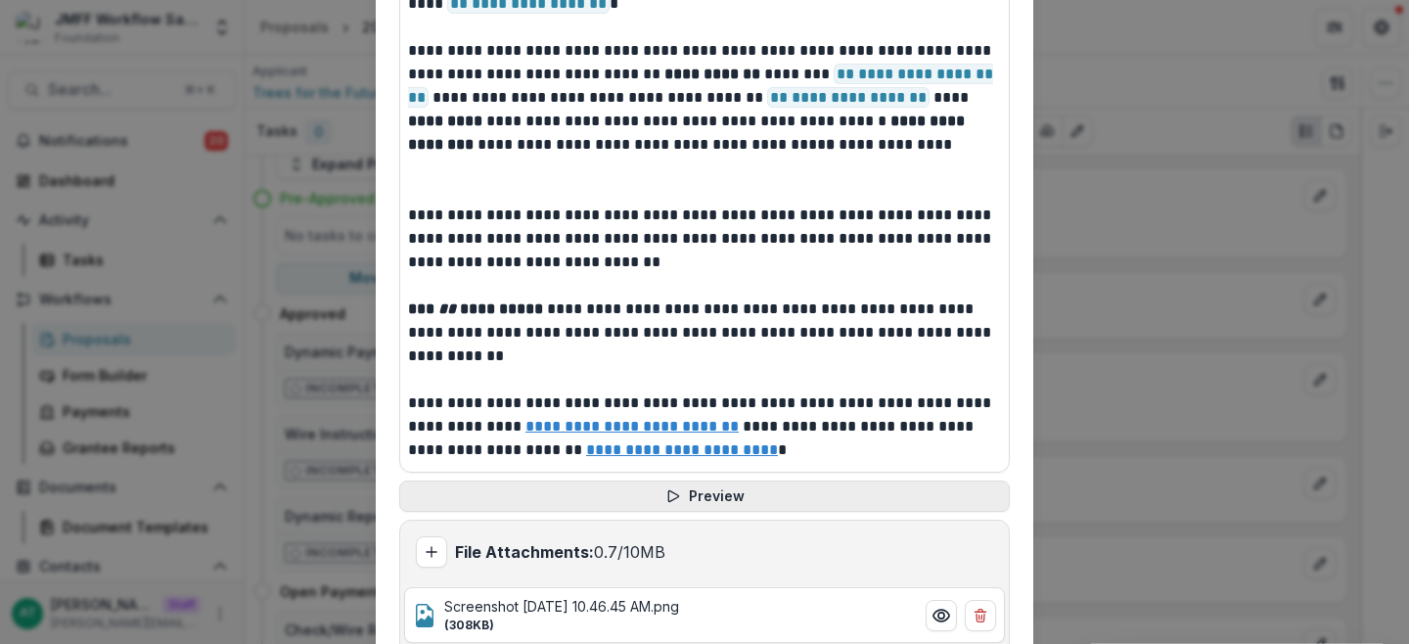
click at [717, 487] on button "Preview" at bounding box center [704, 495] width 611 height 31
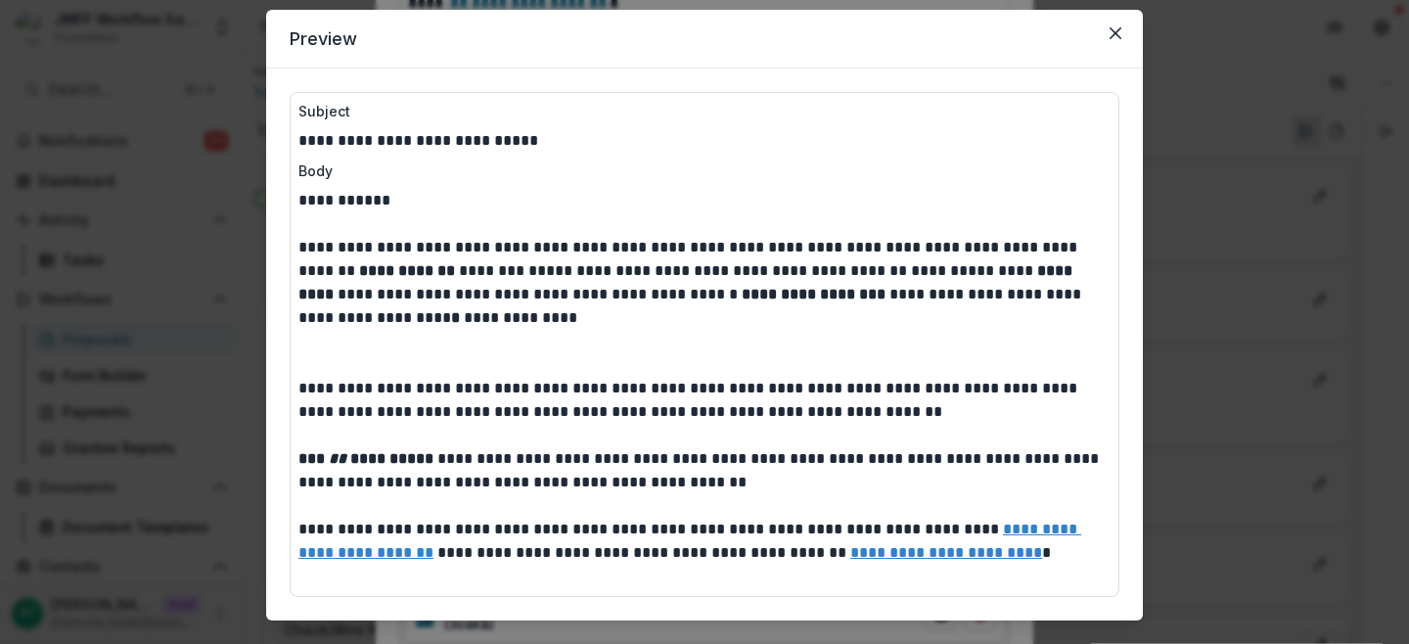
scroll to position [58, 0]
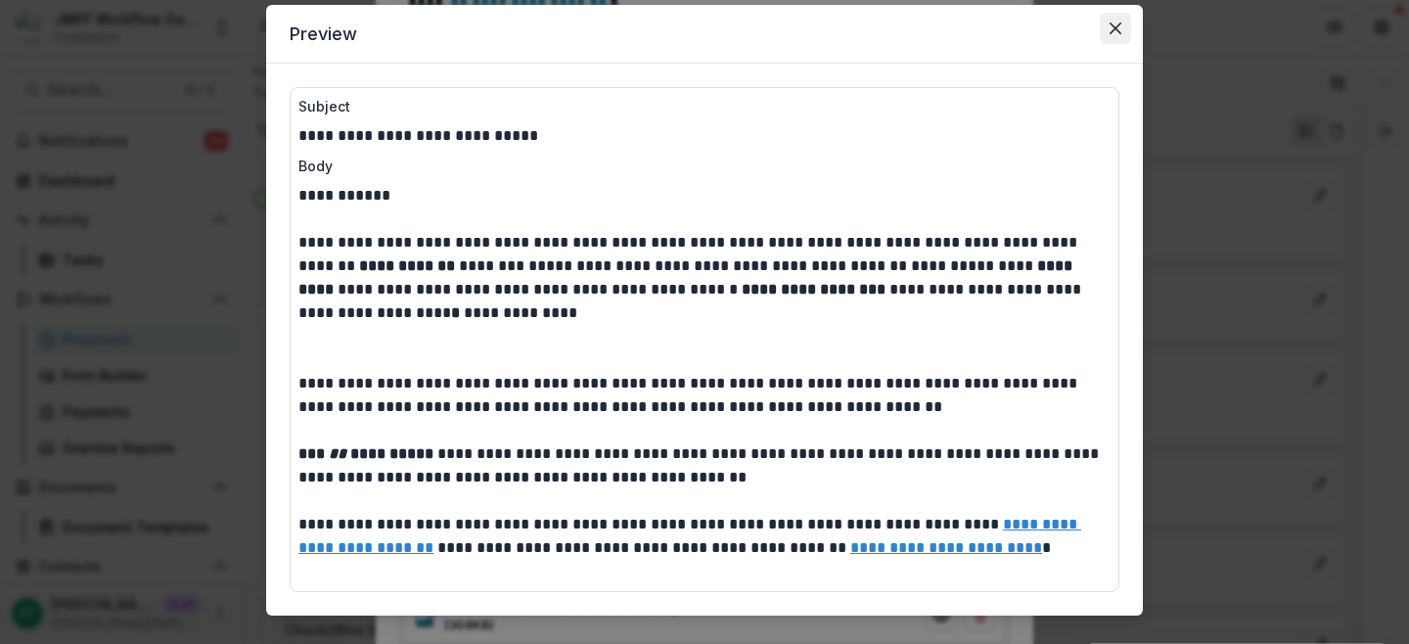
click at [1118, 27] on icon "Close" at bounding box center [1116, 29] width 12 height 12
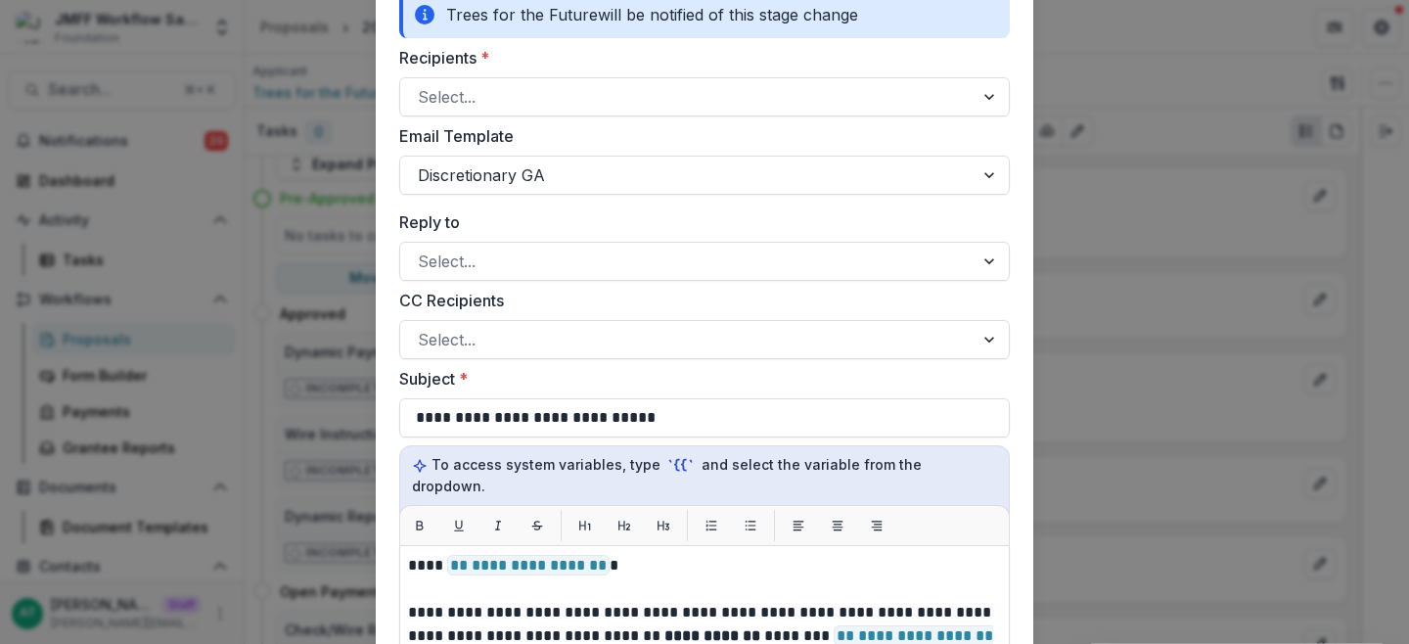
scroll to position [585, 0]
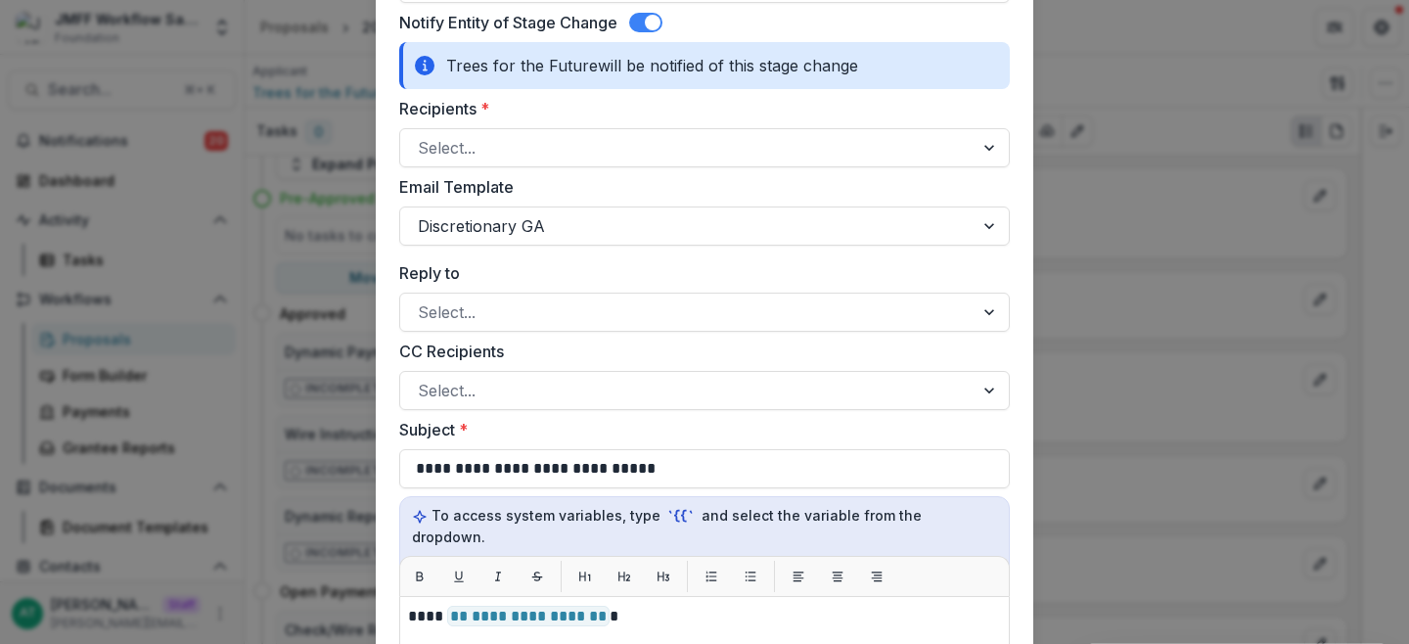
click at [642, 28] on span at bounding box center [645, 23] width 33 height 20
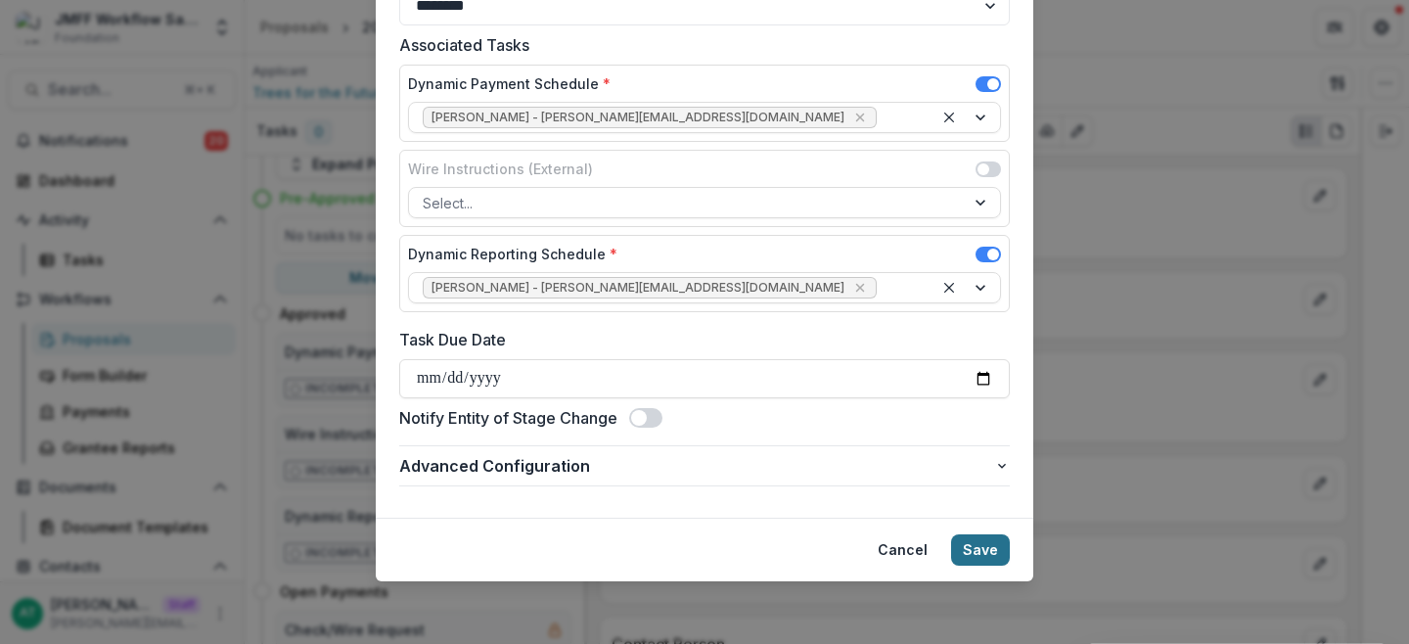
click at [992, 544] on button "Save" at bounding box center [980, 549] width 59 height 31
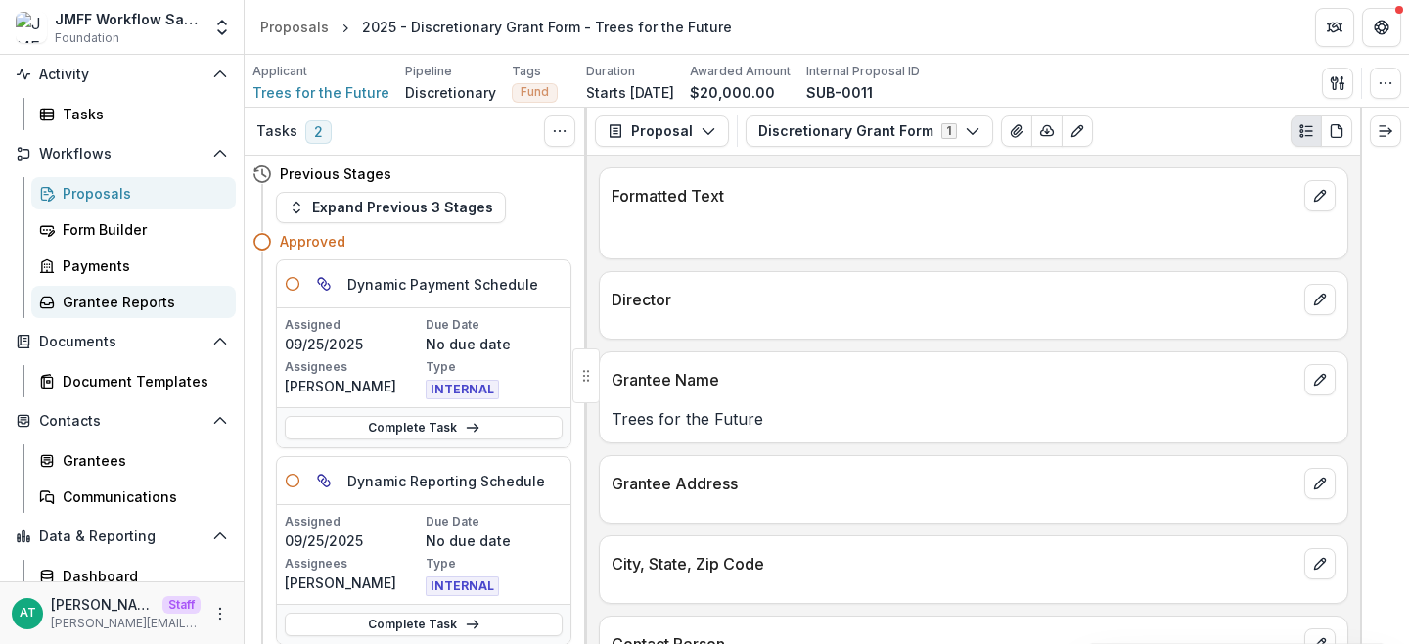
scroll to position [166, 0]
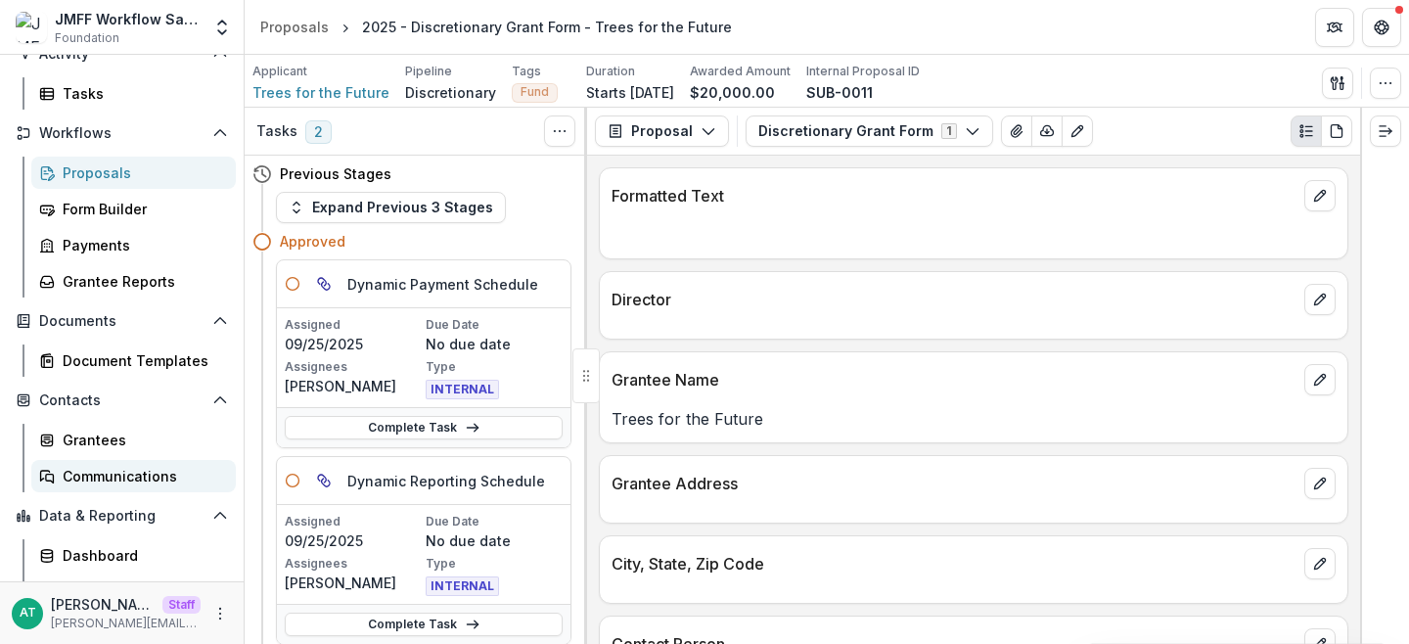
click at [174, 473] on div "Communications" at bounding box center [142, 476] width 158 height 21
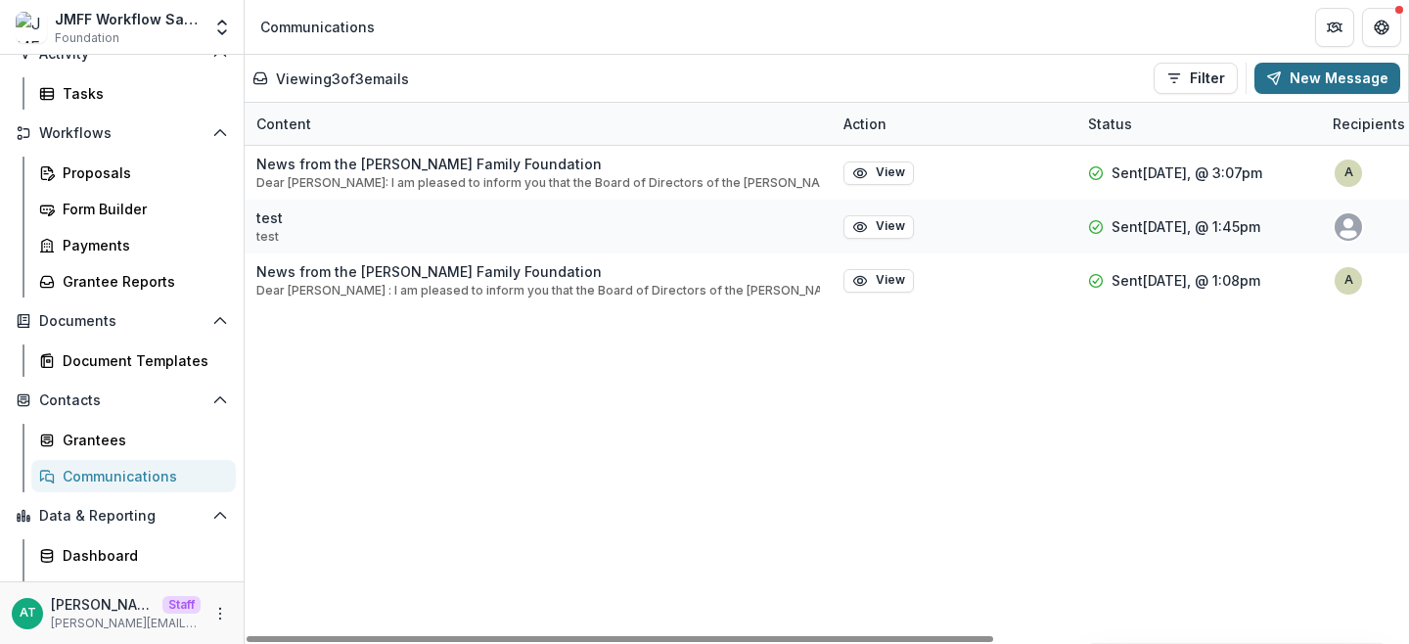
click at [1329, 85] on button "New Message" at bounding box center [1328, 78] width 146 height 31
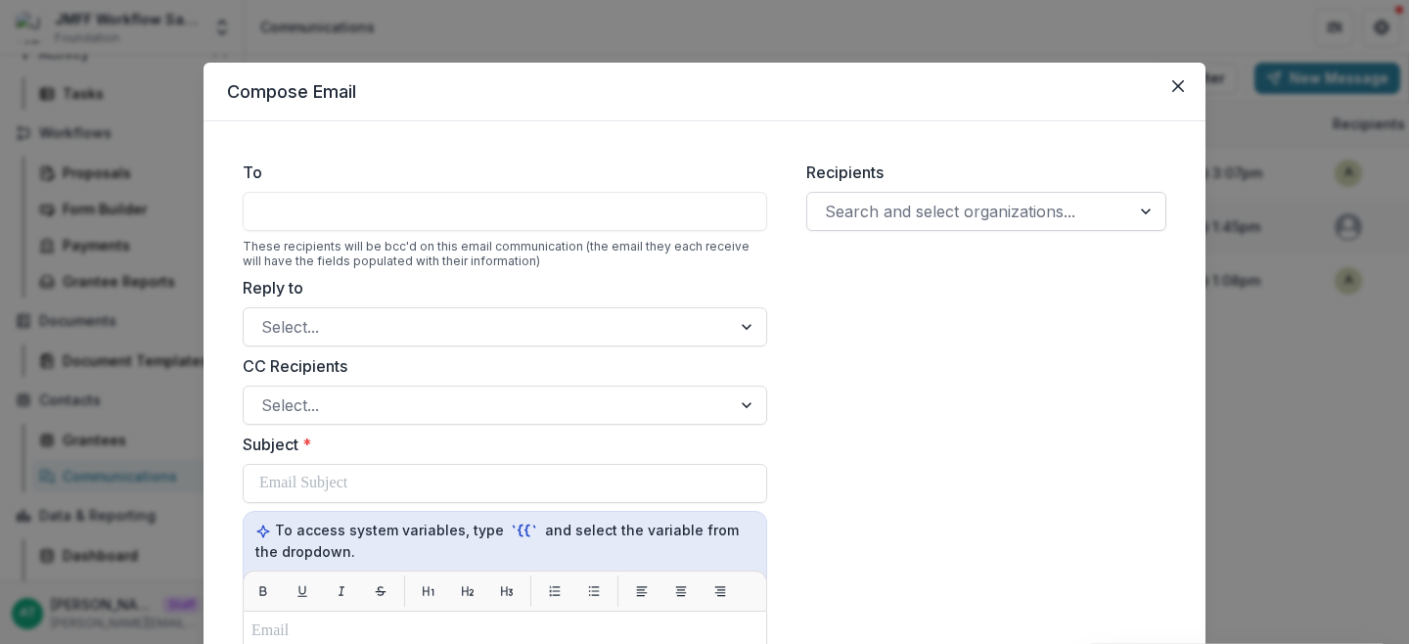
click at [912, 214] on div at bounding box center [969, 211] width 288 height 27
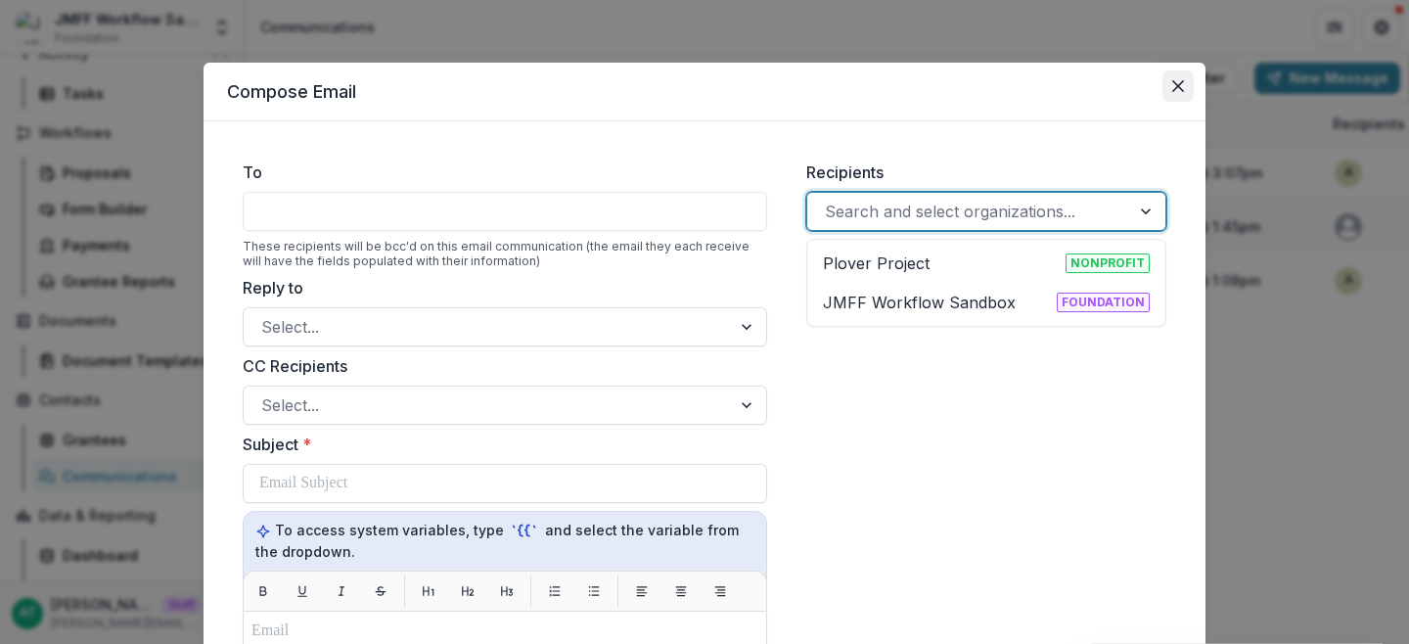
click at [1176, 94] on button "Close" at bounding box center [1178, 85] width 31 height 31
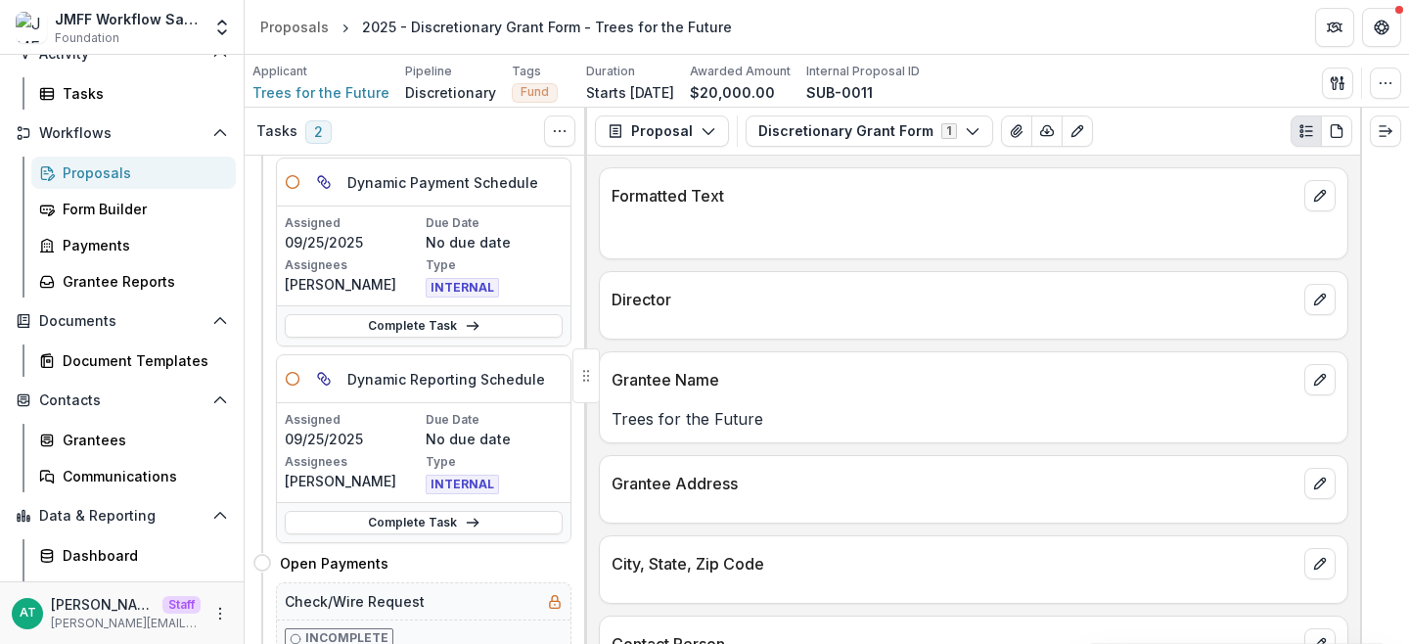
scroll to position [64, 0]
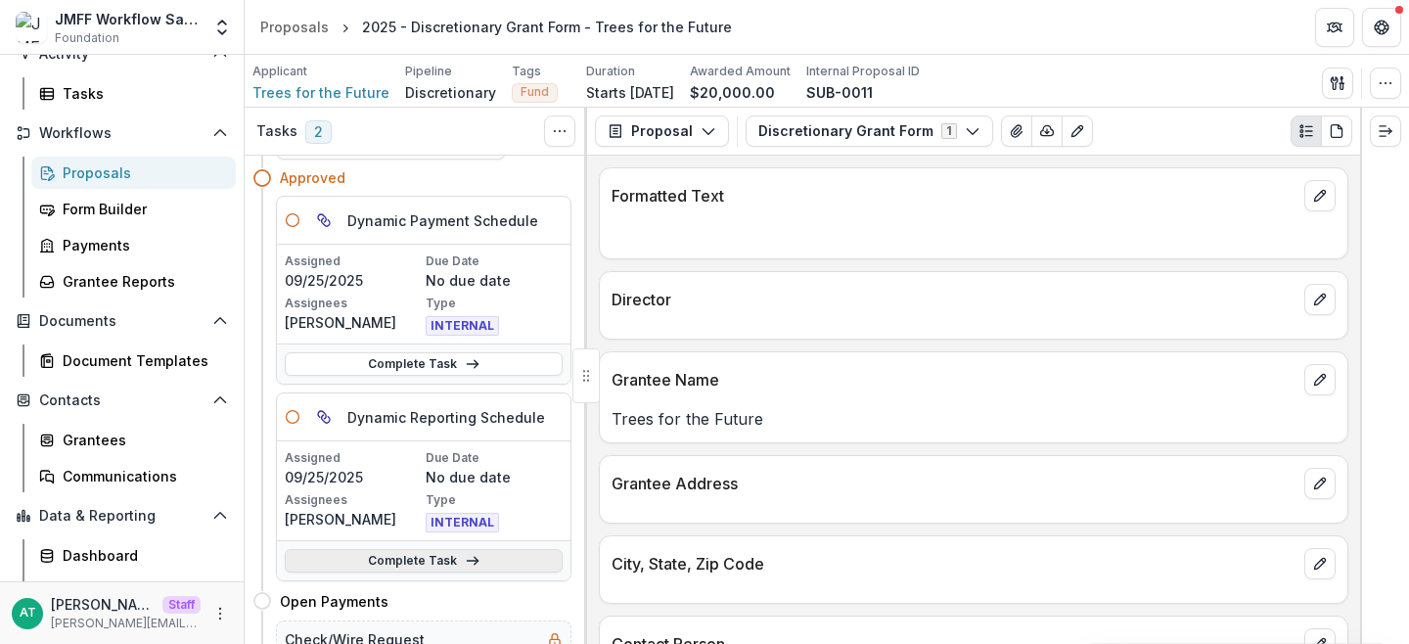
click at [398, 567] on link "Complete Task" at bounding box center [424, 560] width 278 height 23
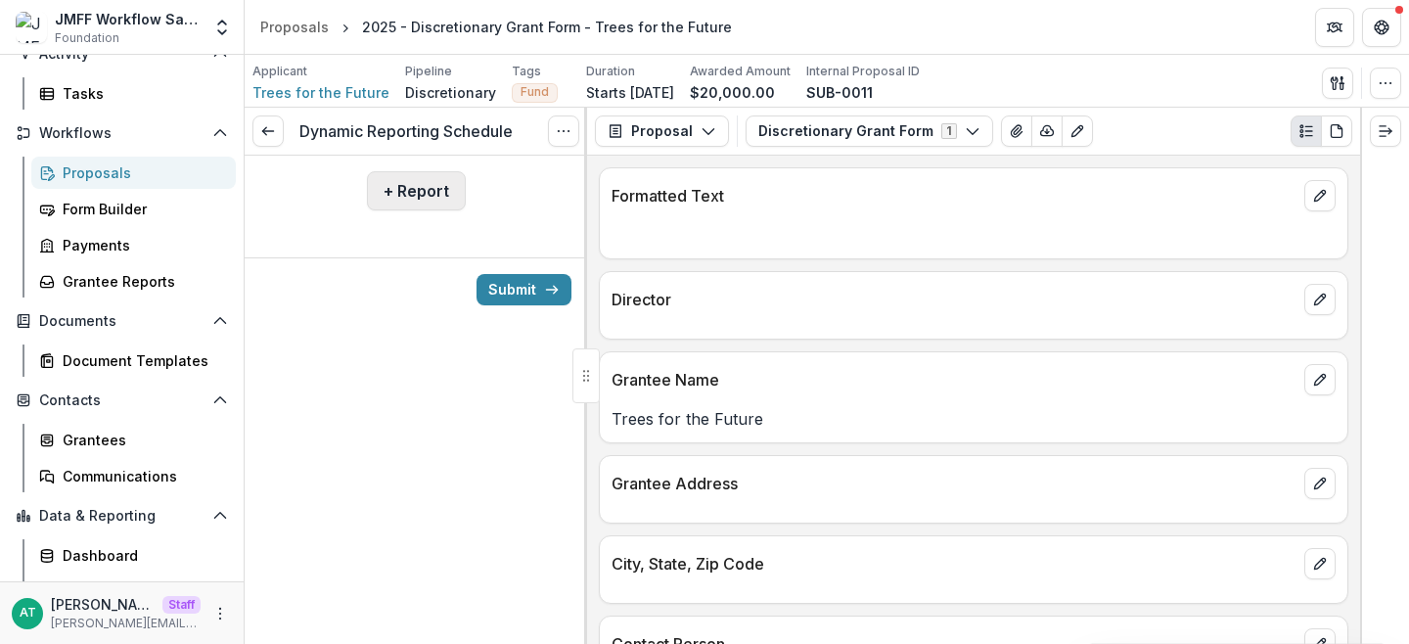
click at [408, 193] on button "+ Report" at bounding box center [416, 190] width 99 height 39
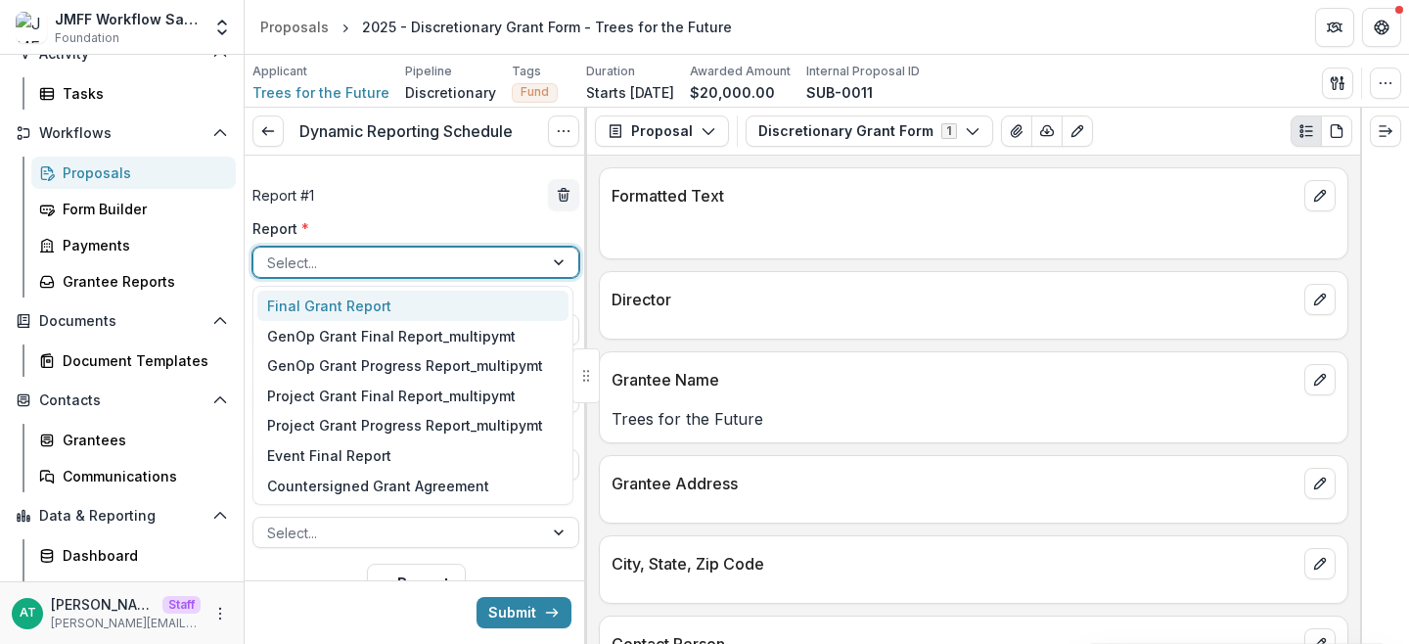
click at [381, 256] on div at bounding box center [398, 263] width 262 height 24
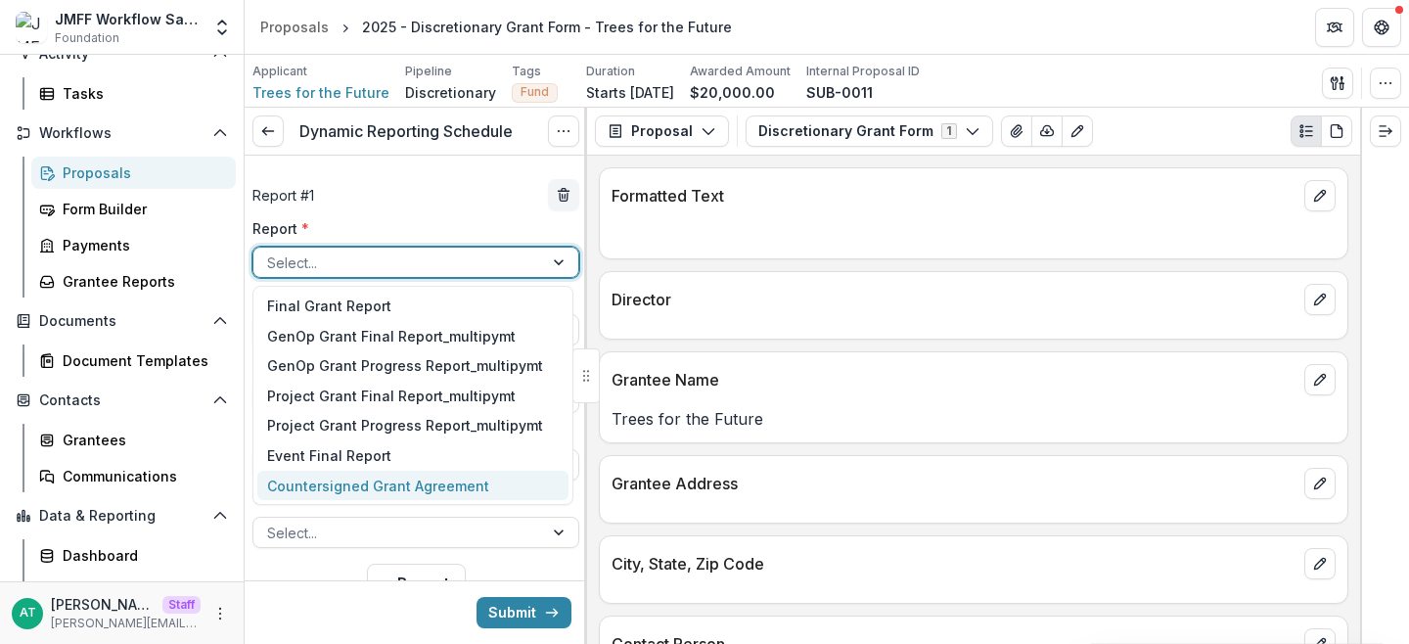
click at [360, 481] on div "Countersigned Grant Agreement" at bounding box center [412, 486] width 311 height 30
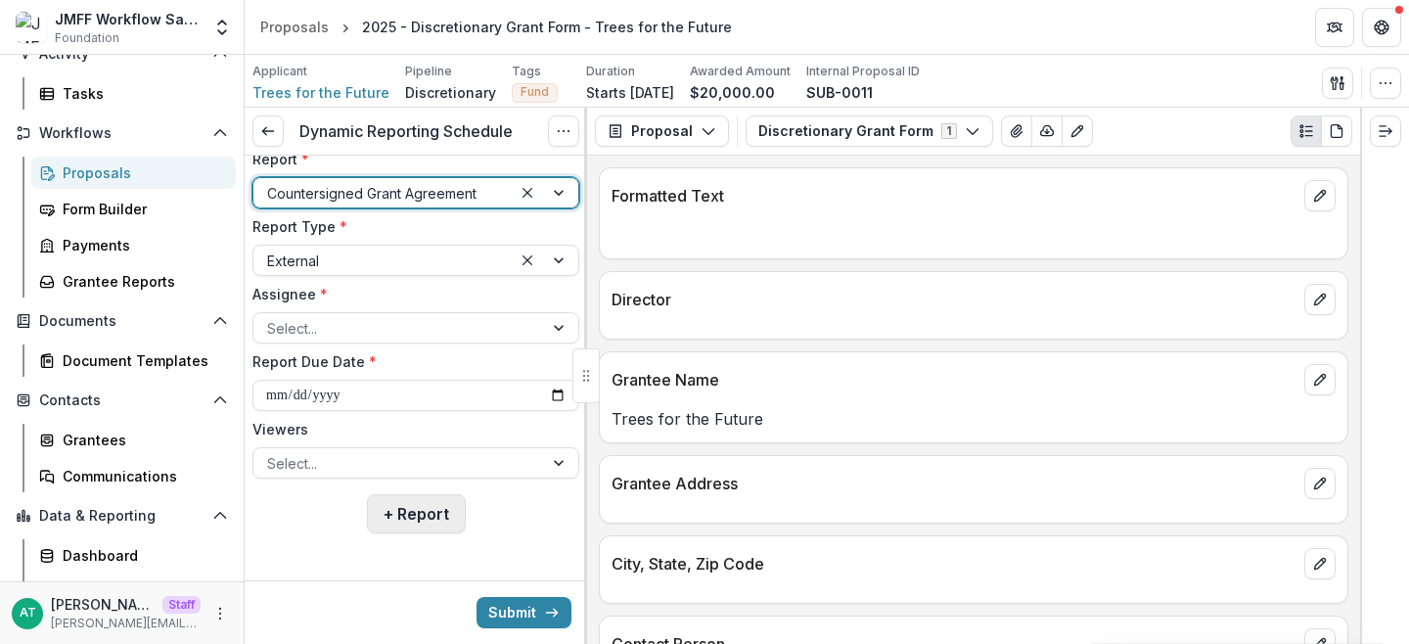
click at [393, 514] on button "+ Report" at bounding box center [416, 513] width 99 height 39
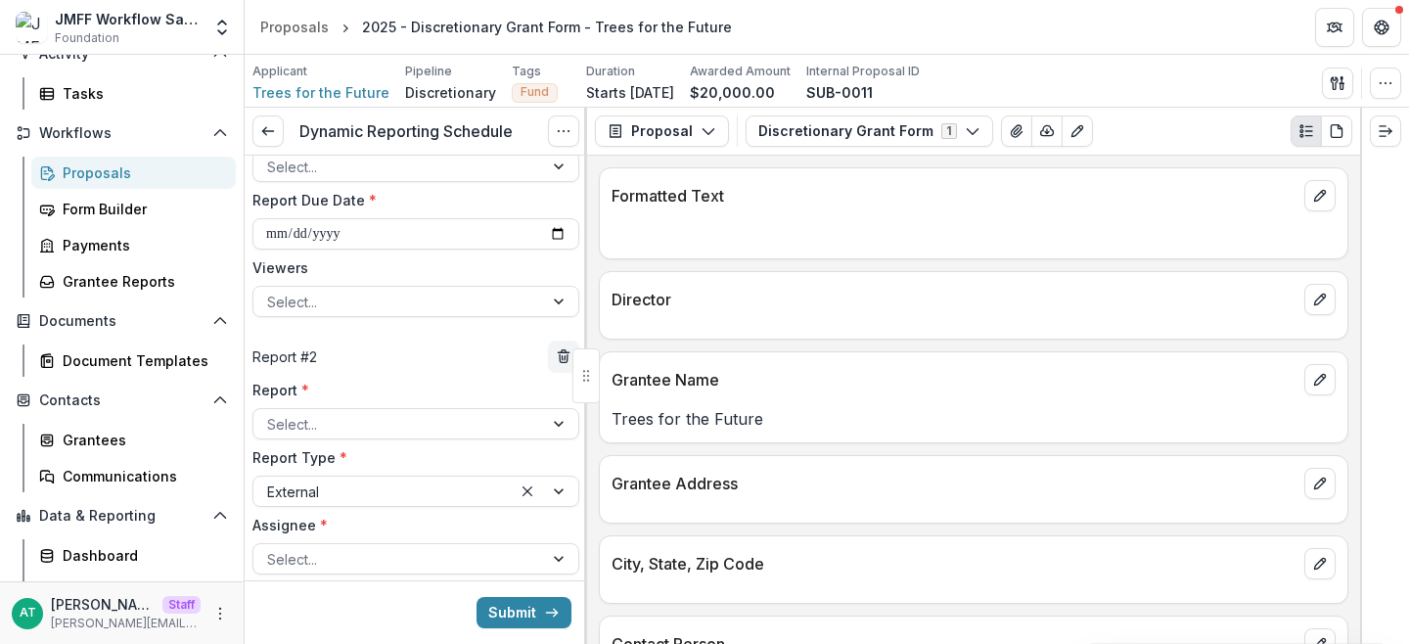
scroll to position [229, 0]
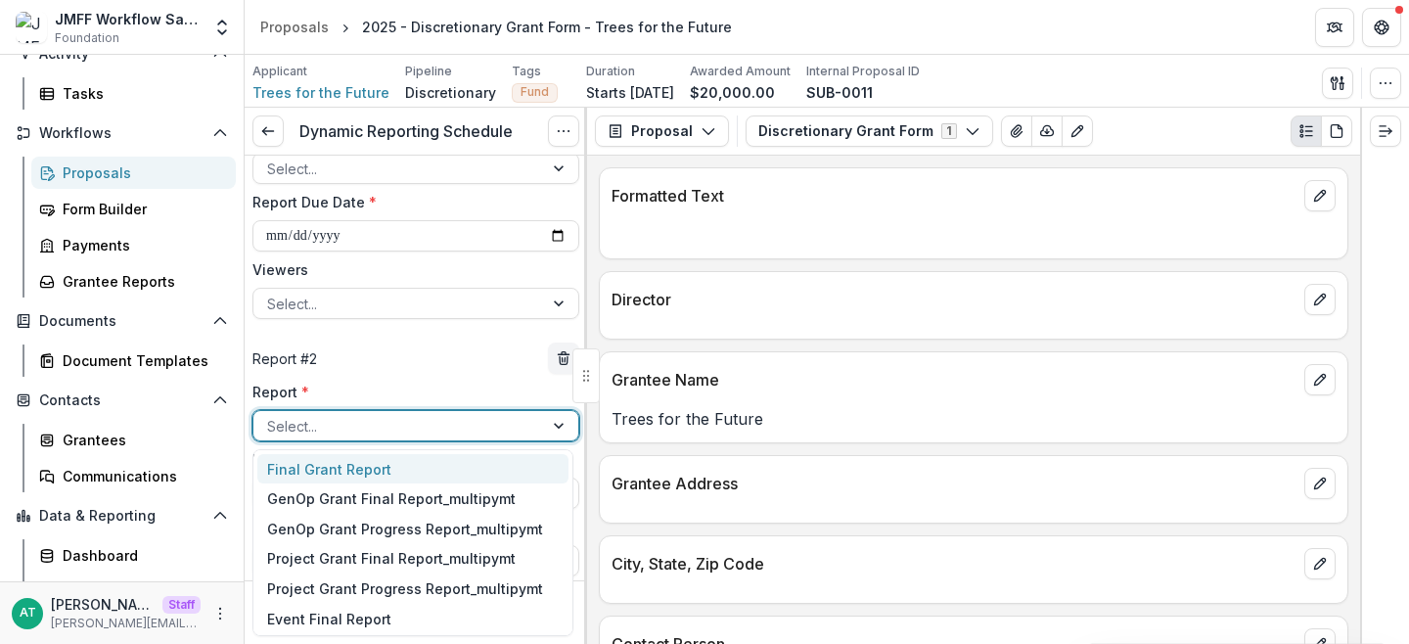
click at [359, 422] on div at bounding box center [398, 426] width 262 height 24
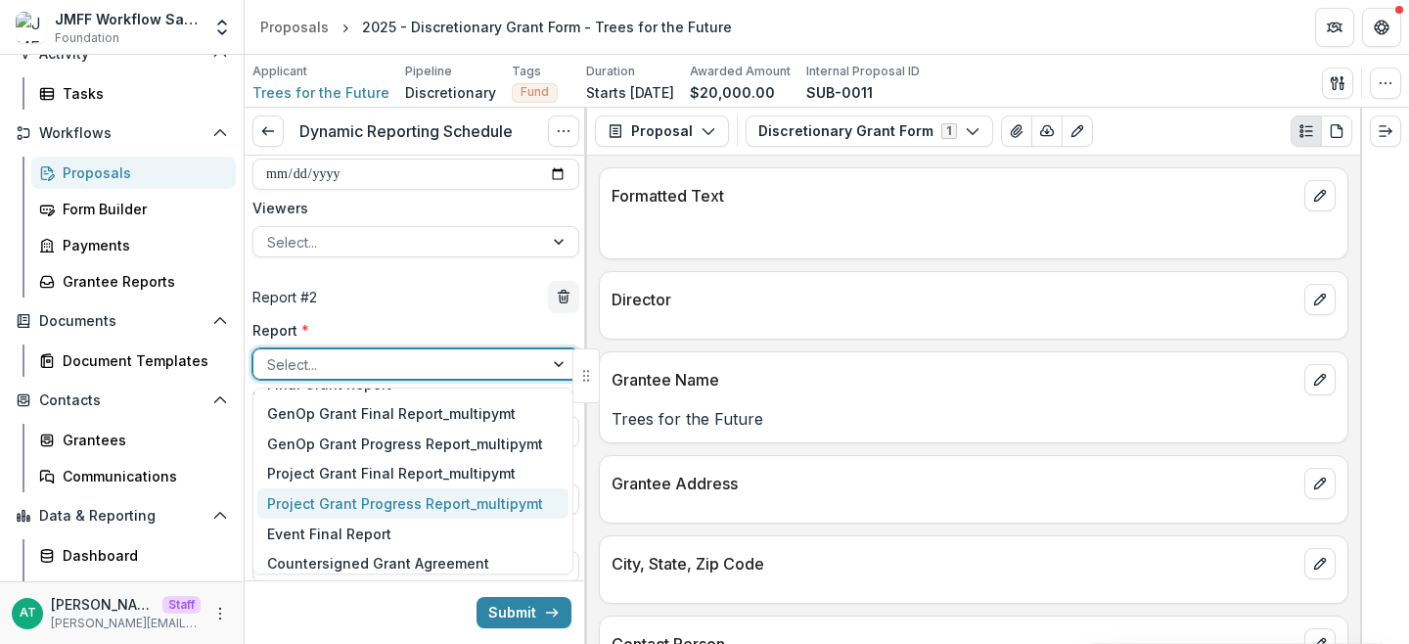
scroll to position [32, 0]
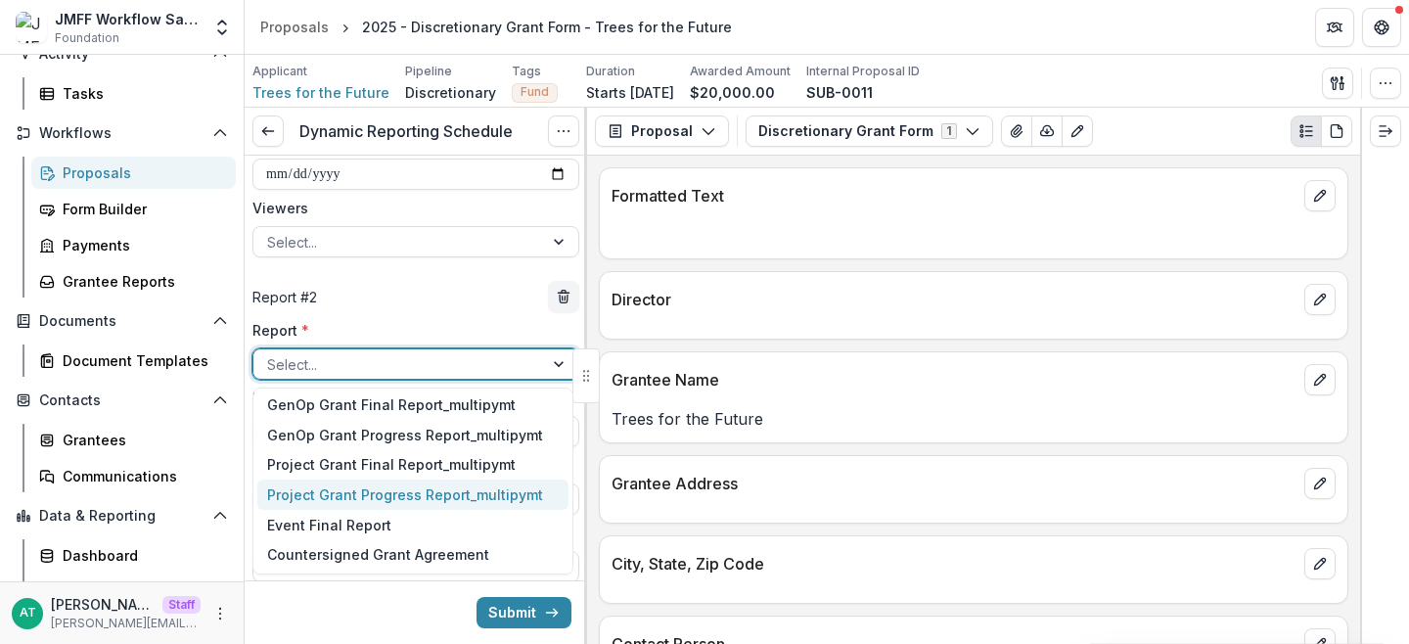
click at [377, 485] on div "Project Grant Progress Report_multipymt" at bounding box center [412, 495] width 311 height 30
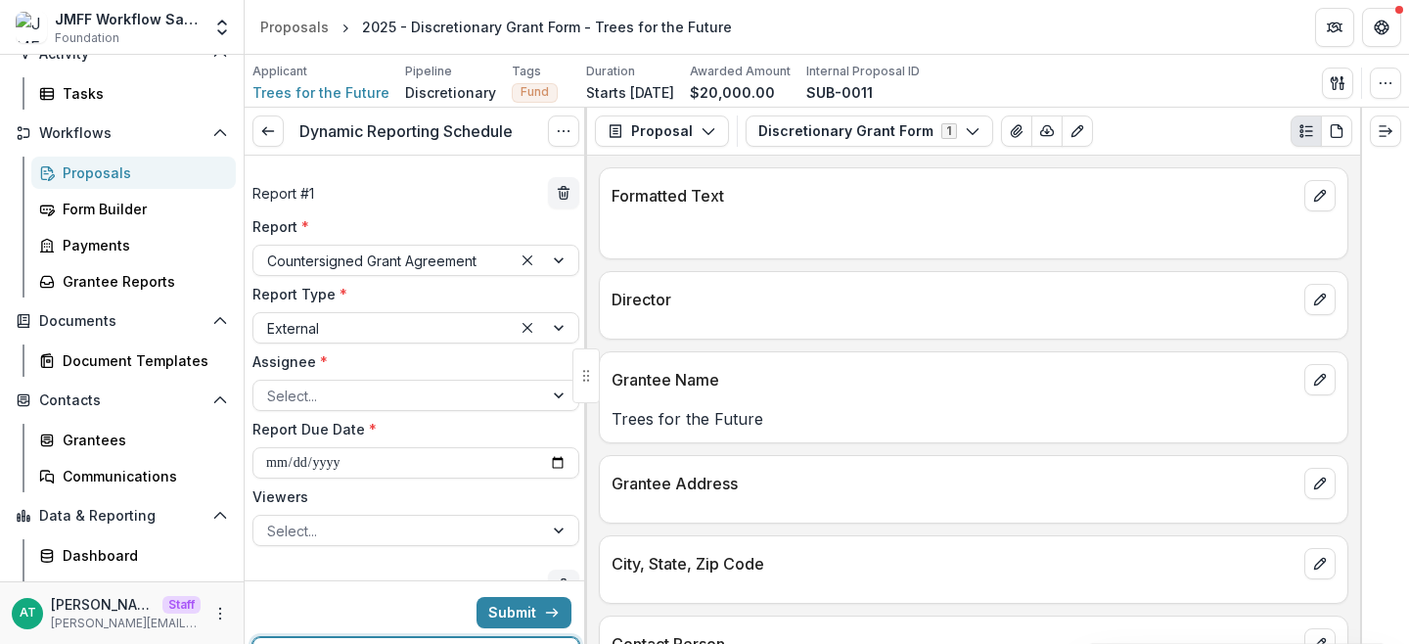
scroll to position [23, 0]
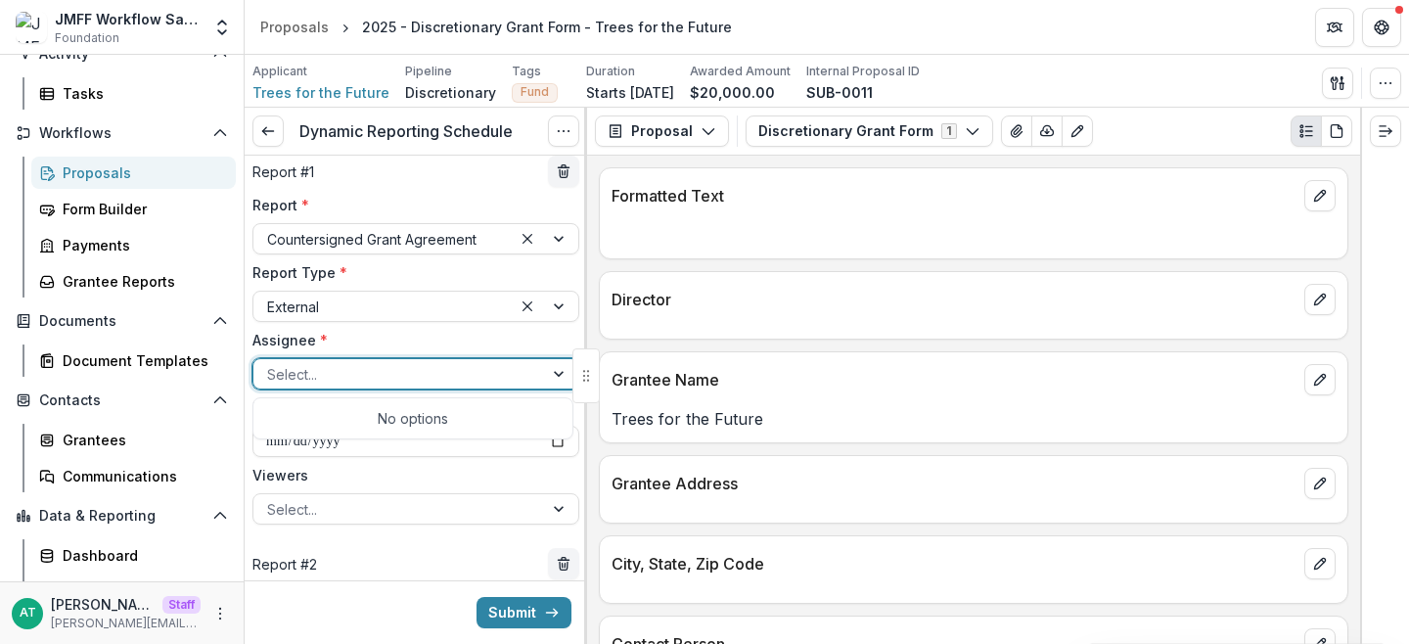
click at [384, 380] on div at bounding box center [398, 374] width 262 height 24
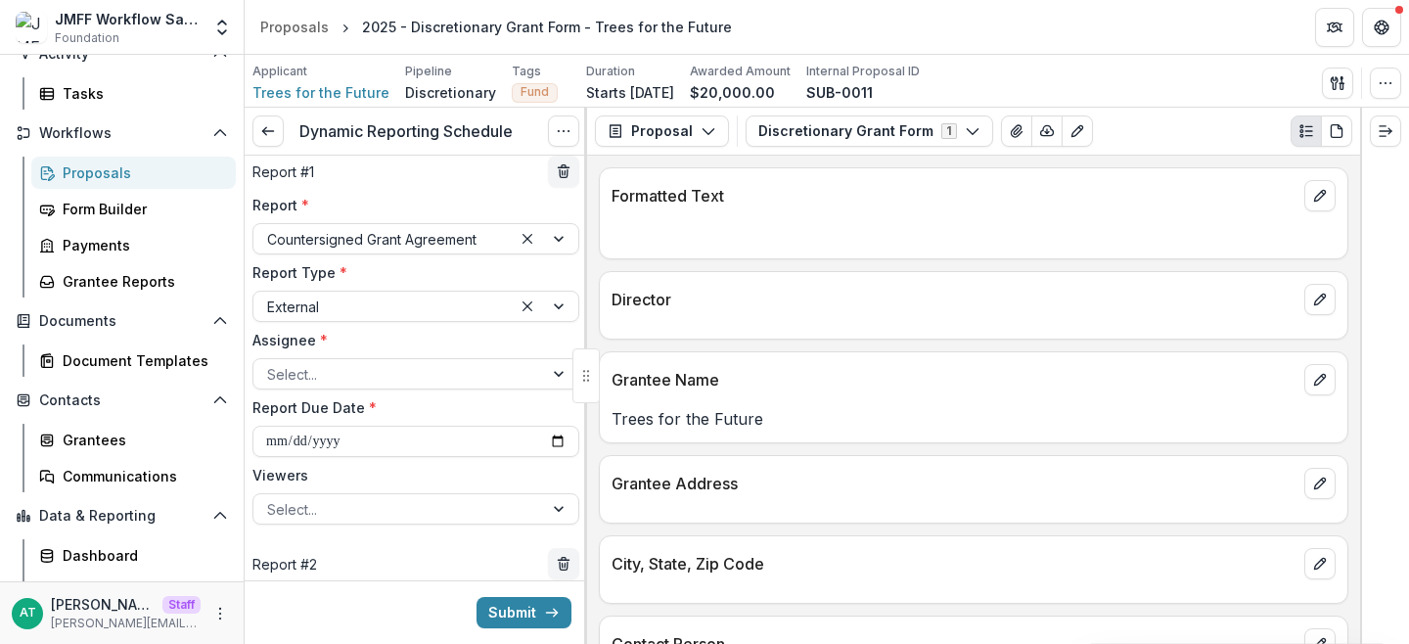
click at [352, 336] on label "Assignee *" at bounding box center [409, 340] width 315 height 21
click at [271, 364] on input "Assignee *" at bounding box center [269, 374] width 4 height 21
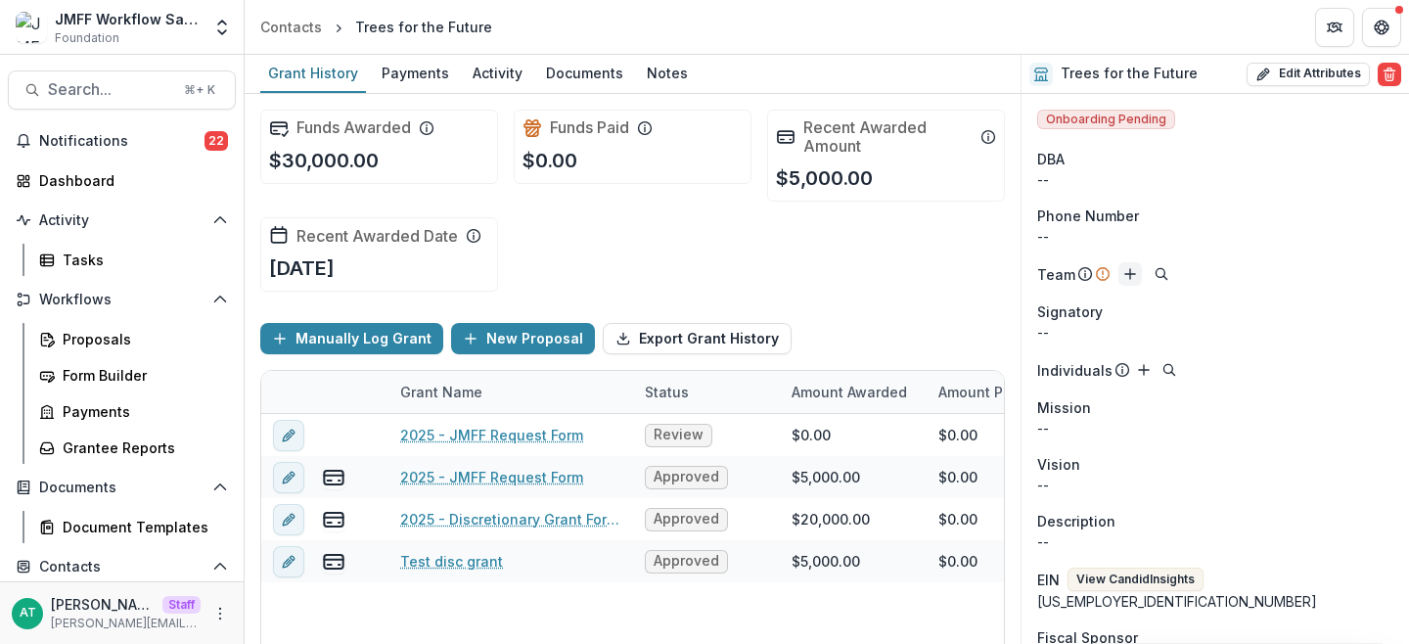
click at [1126, 267] on icon "Add" at bounding box center [1130, 274] width 16 height 16
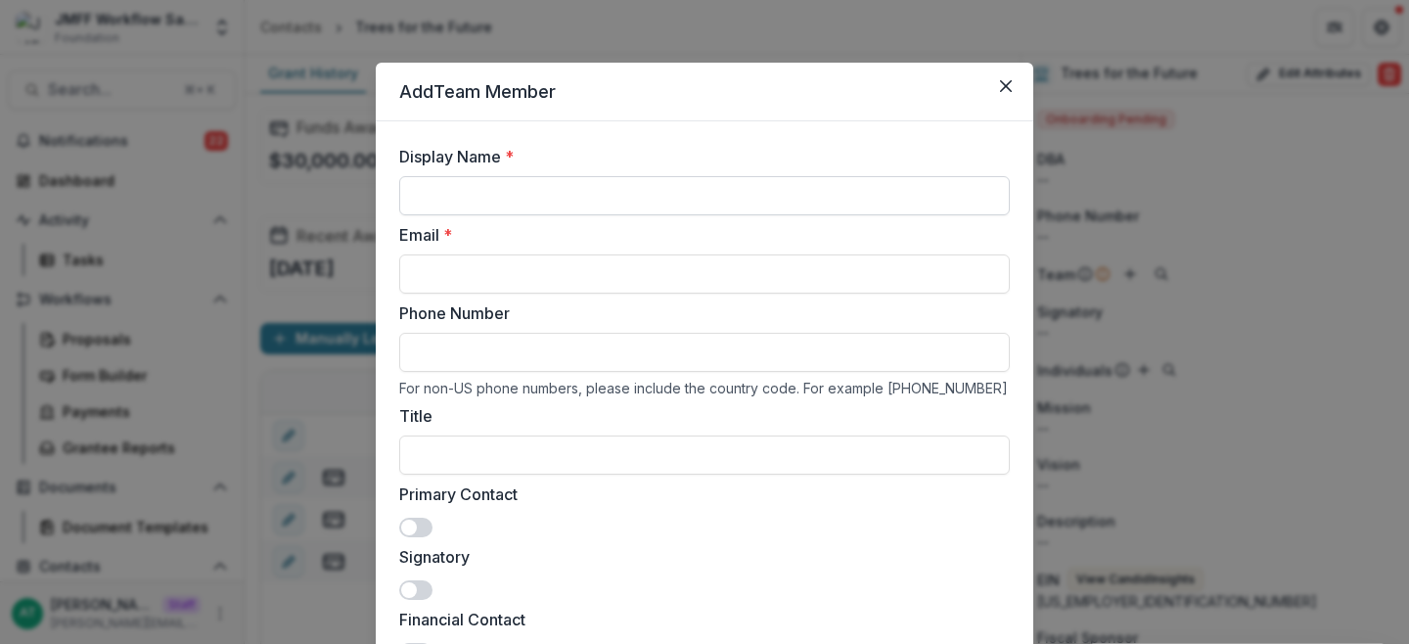
click at [570, 193] on input "Display Name *" at bounding box center [704, 195] width 611 height 39
type input "********"
click at [476, 276] on input "Email *" at bounding box center [704, 273] width 611 height 39
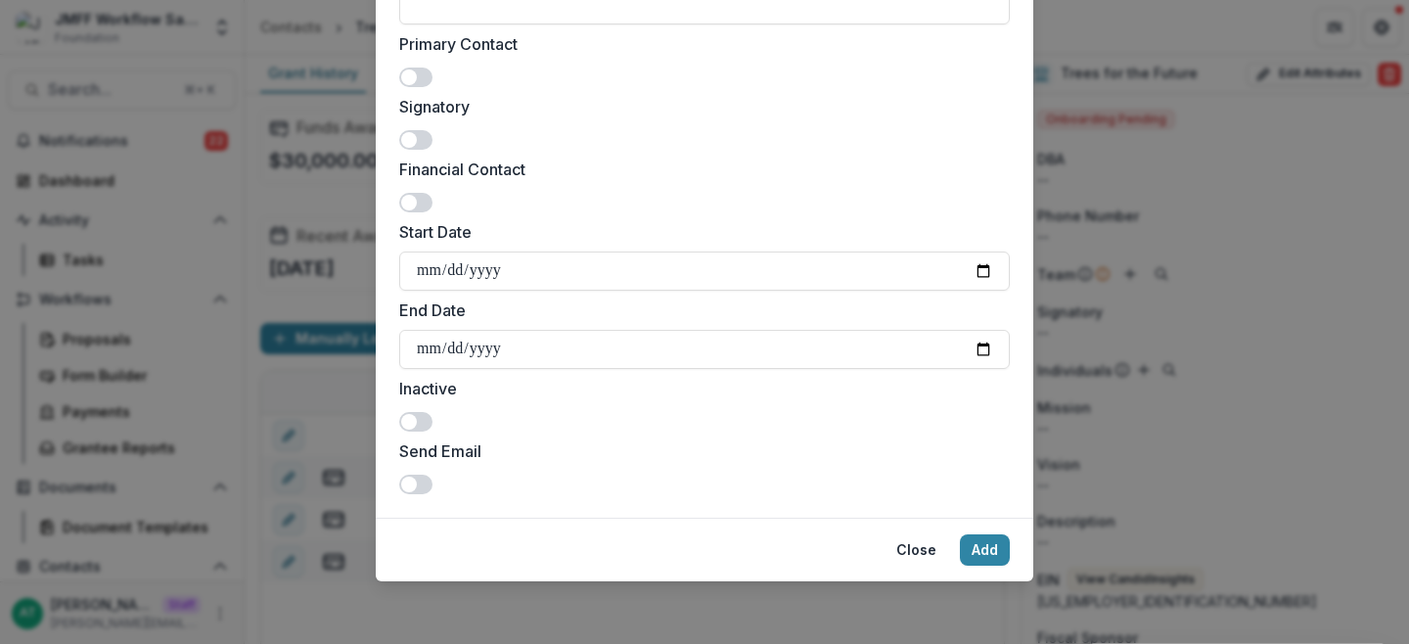
type input "**********"
click at [975, 566] on footer "Close Add" at bounding box center [705, 550] width 658 height 64
click at [972, 550] on button "Add" at bounding box center [985, 549] width 50 height 31
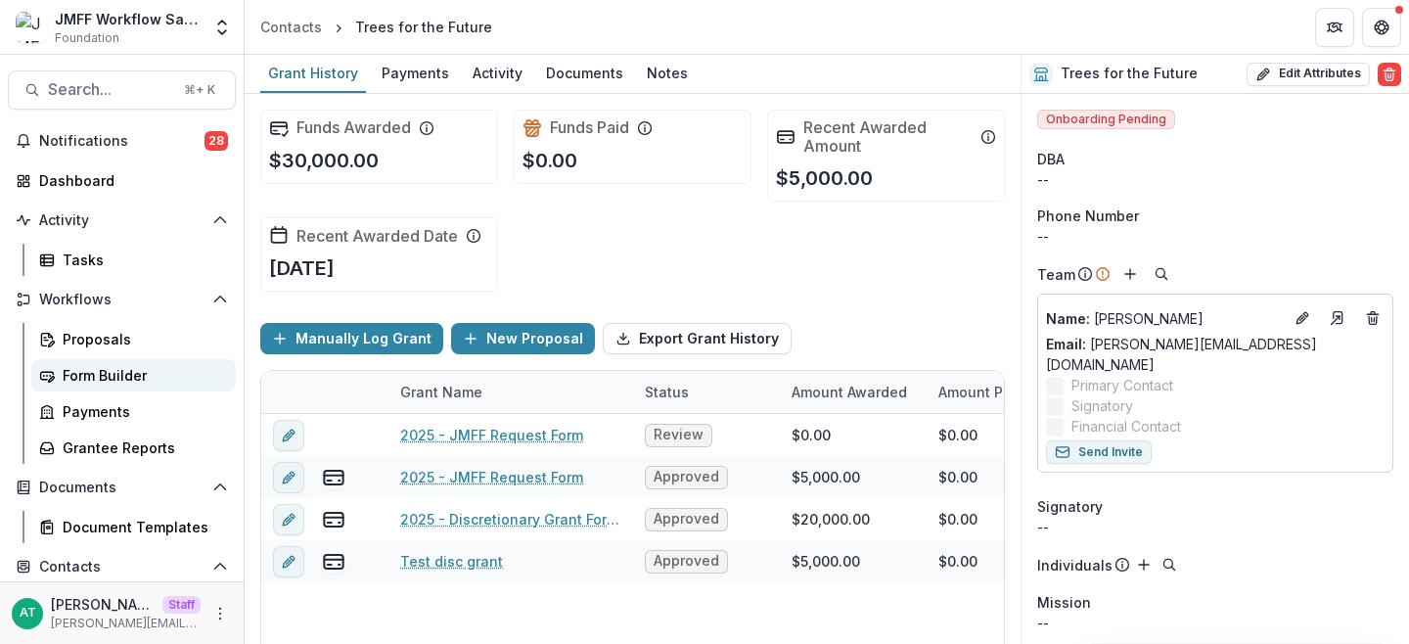
scroll to position [193, 0]
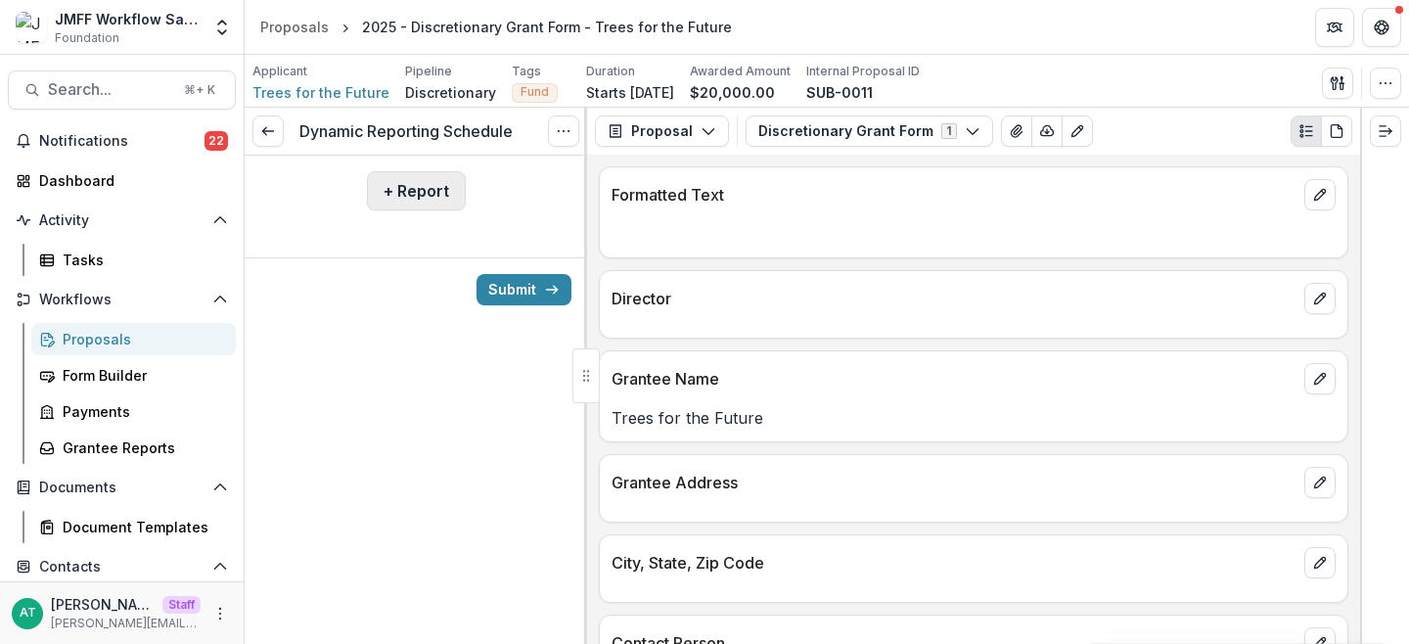
click at [434, 202] on button "+ Report" at bounding box center [416, 190] width 99 height 39
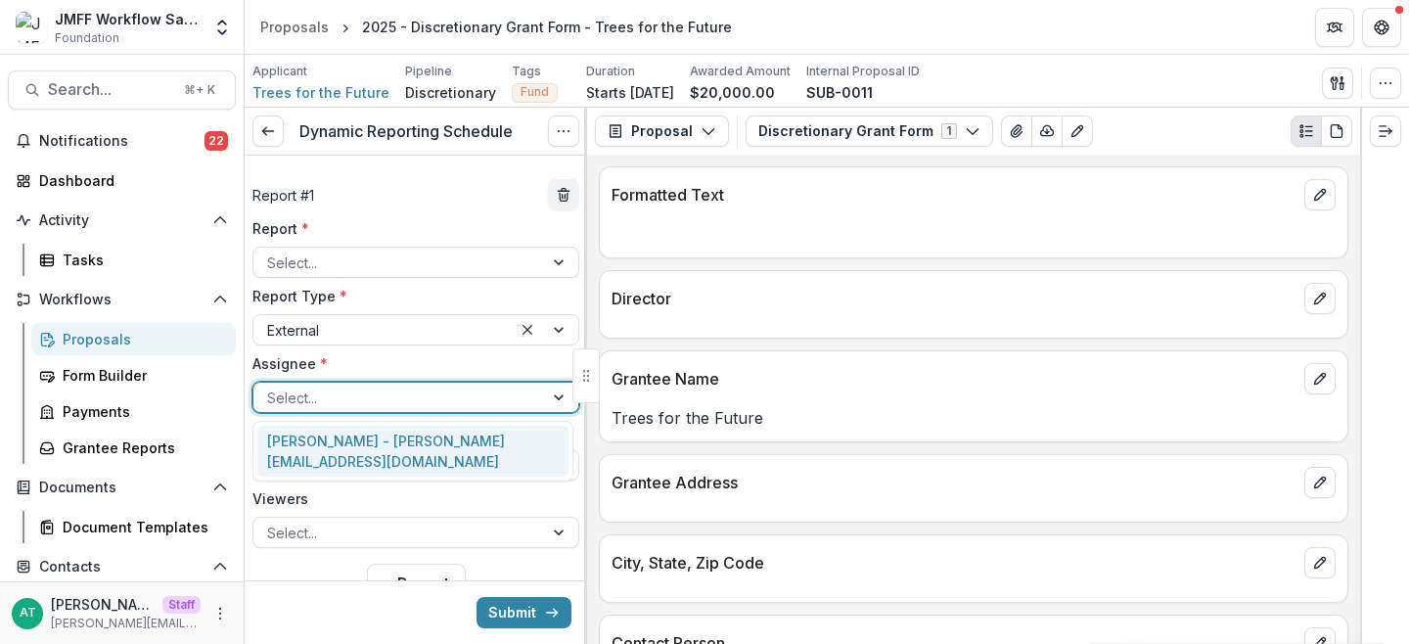
click at [349, 398] on div at bounding box center [398, 398] width 262 height 24
click at [344, 447] on div "Jane Doe - anna+jmff@trytemelio.com" at bounding box center [412, 451] width 311 height 51
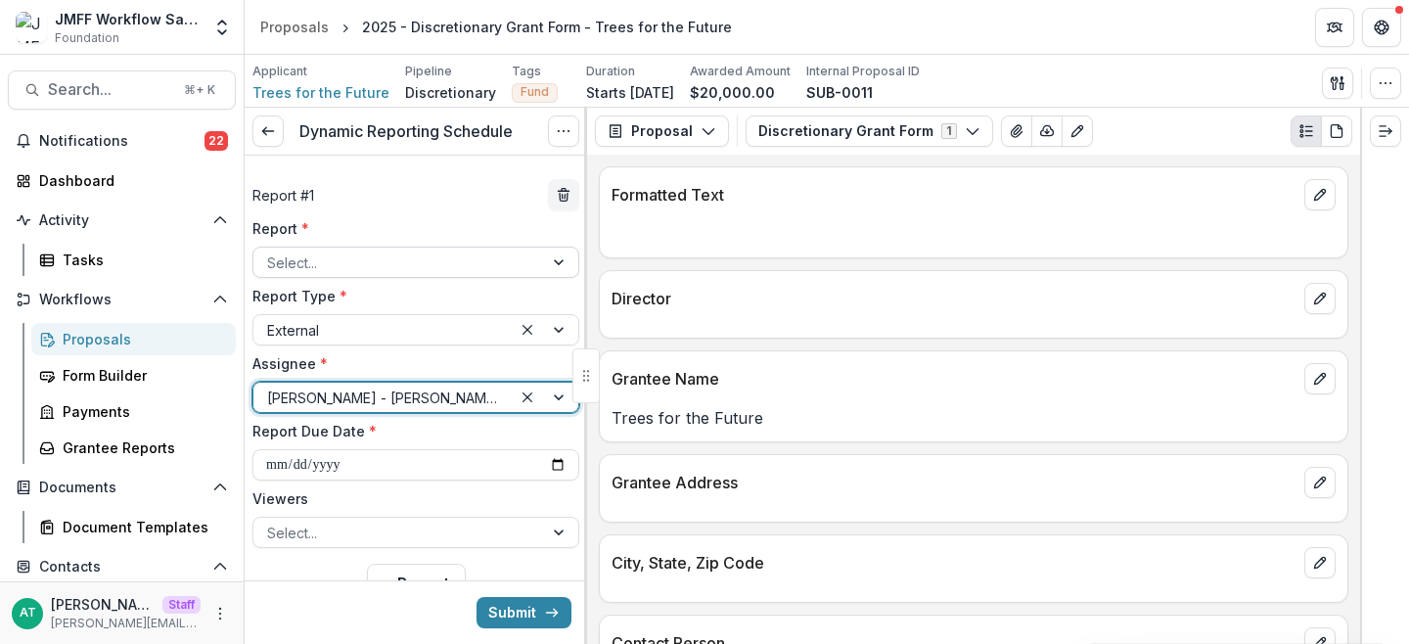
click at [316, 249] on div "Select..." at bounding box center [398, 263] width 290 height 28
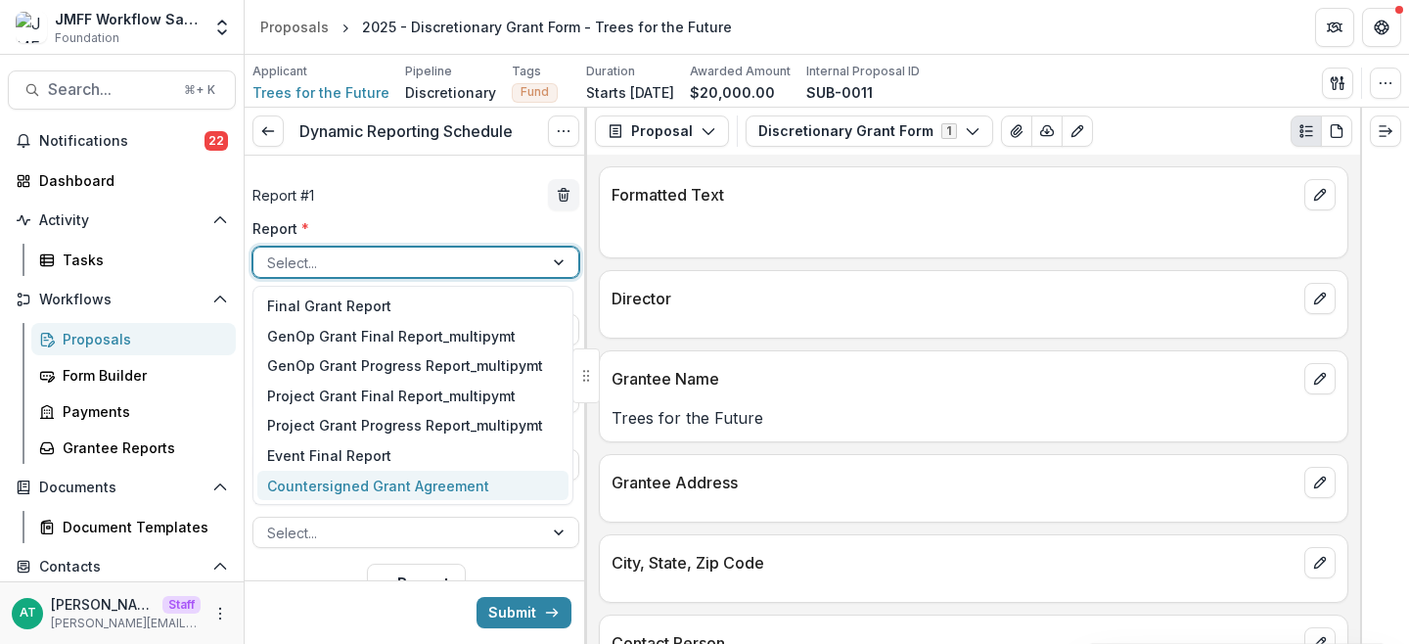
click at [297, 480] on div "Countersigned Grant Agreement" at bounding box center [412, 486] width 311 height 30
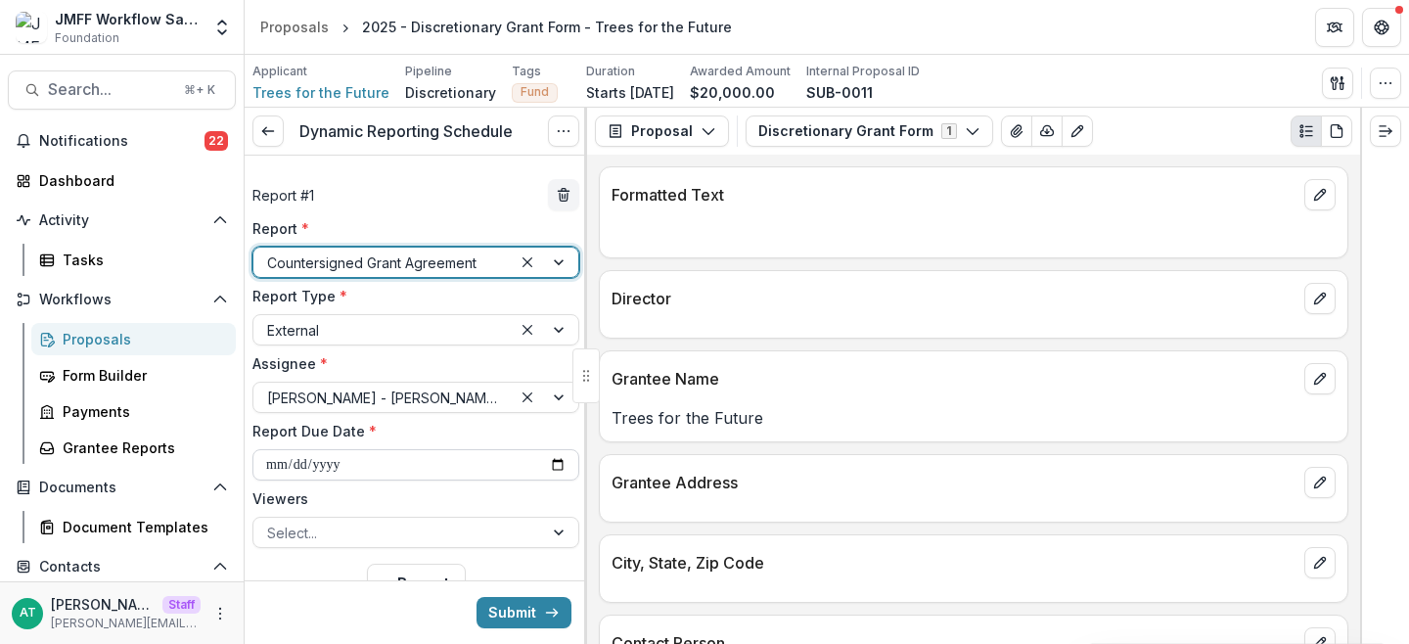
scroll to position [69, 0]
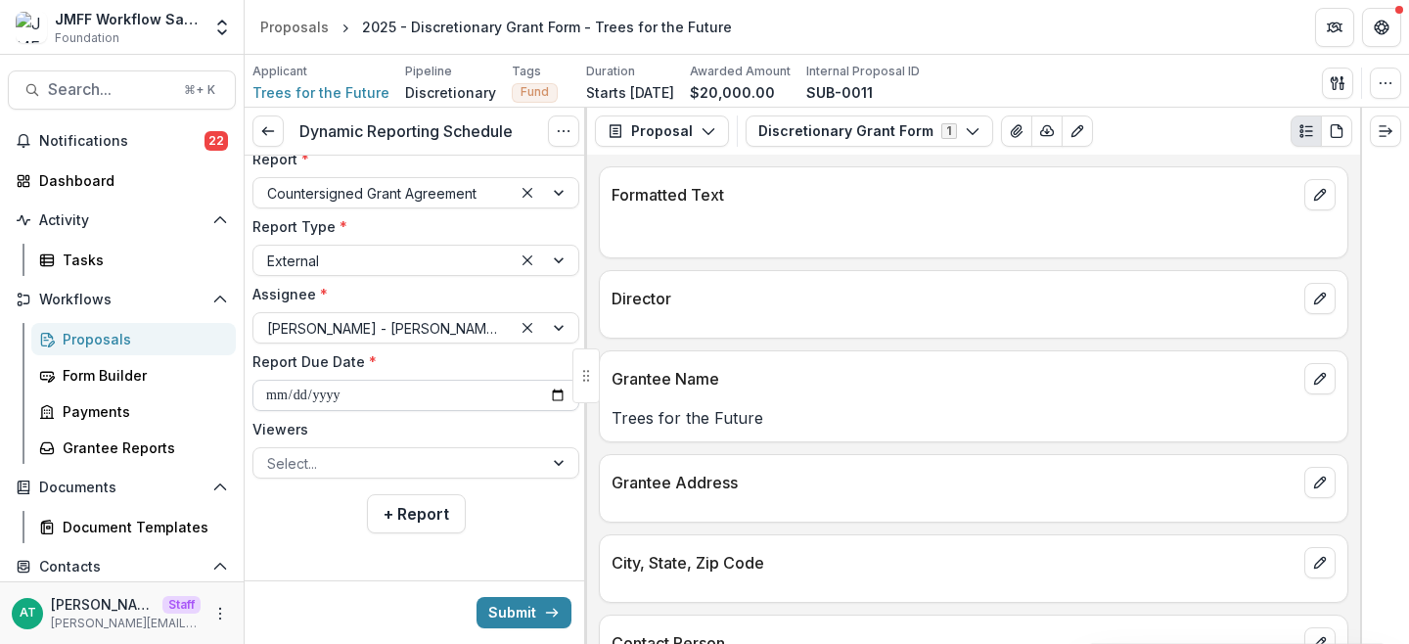
click at [550, 395] on input "**********" at bounding box center [415, 395] width 327 height 31
type input "**********"
click at [381, 513] on button "+ Report" at bounding box center [416, 513] width 99 height 39
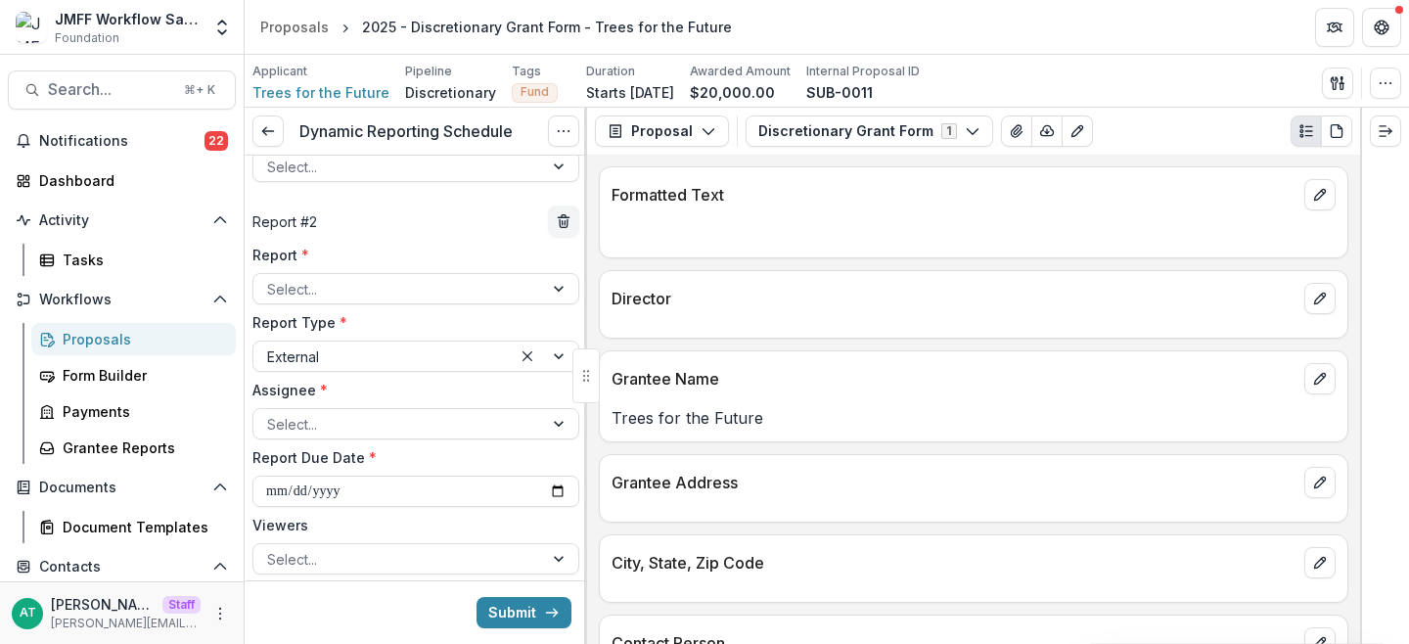
scroll to position [372, 0]
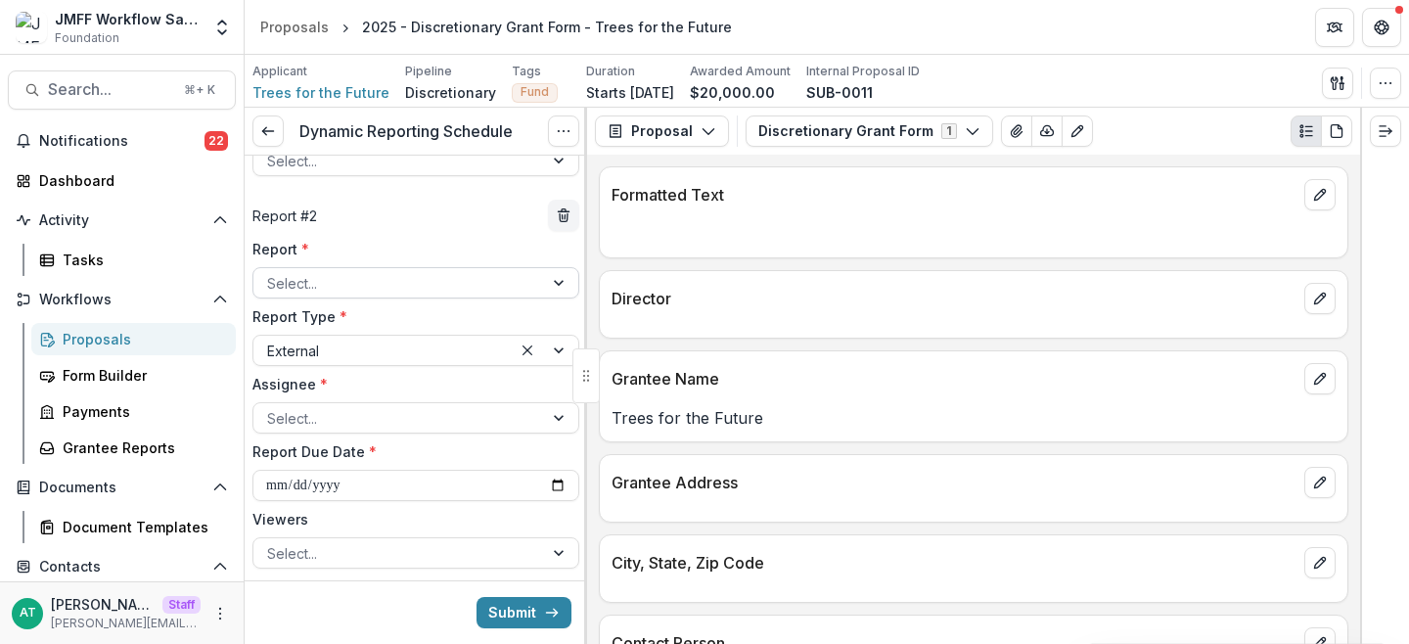
click at [359, 273] on div at bounding box center [398, 283] width 262 height 24
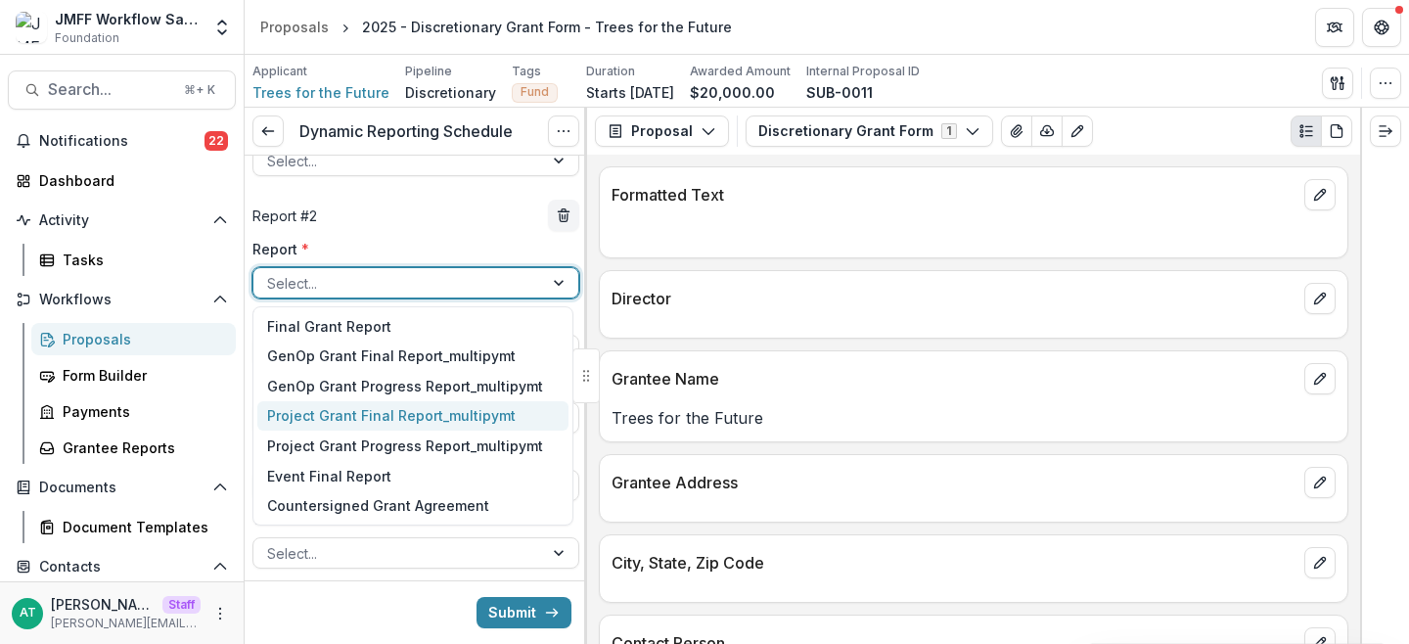
click at [371, 414] on div "Project Grant Final Report_multipymt" at bounding box center [412, 416] width 311 height 30
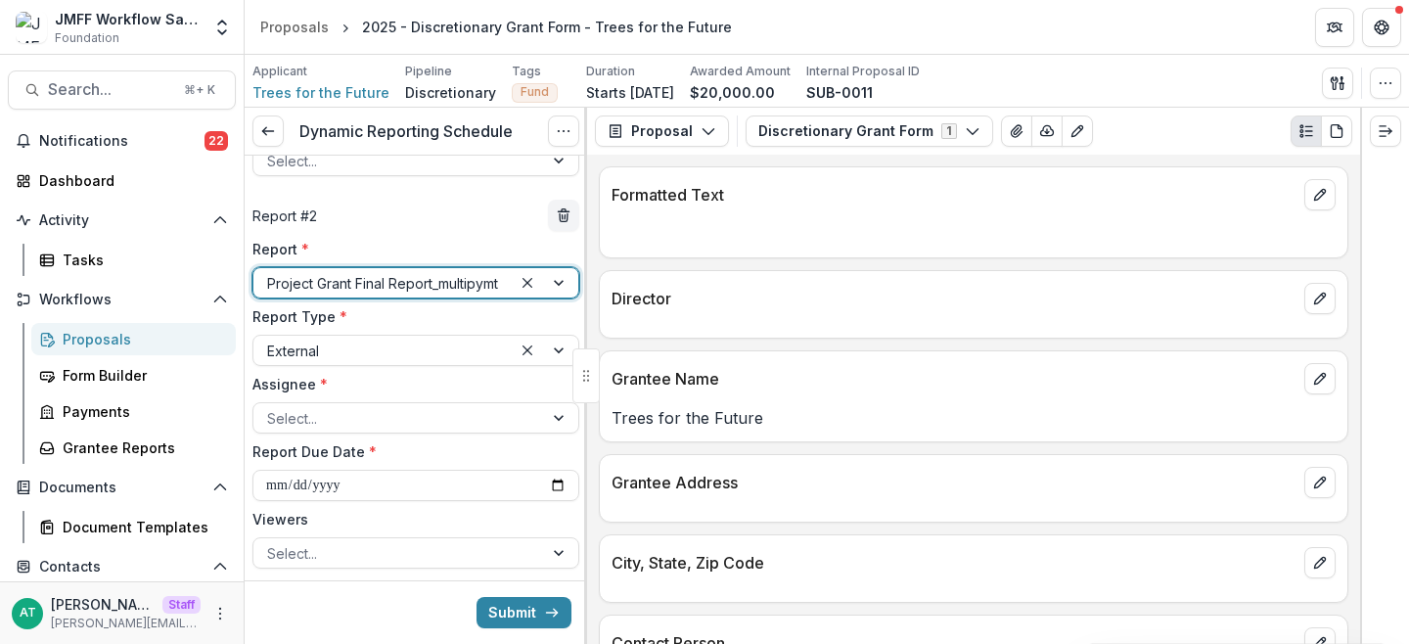
scroll to position [449, 0]
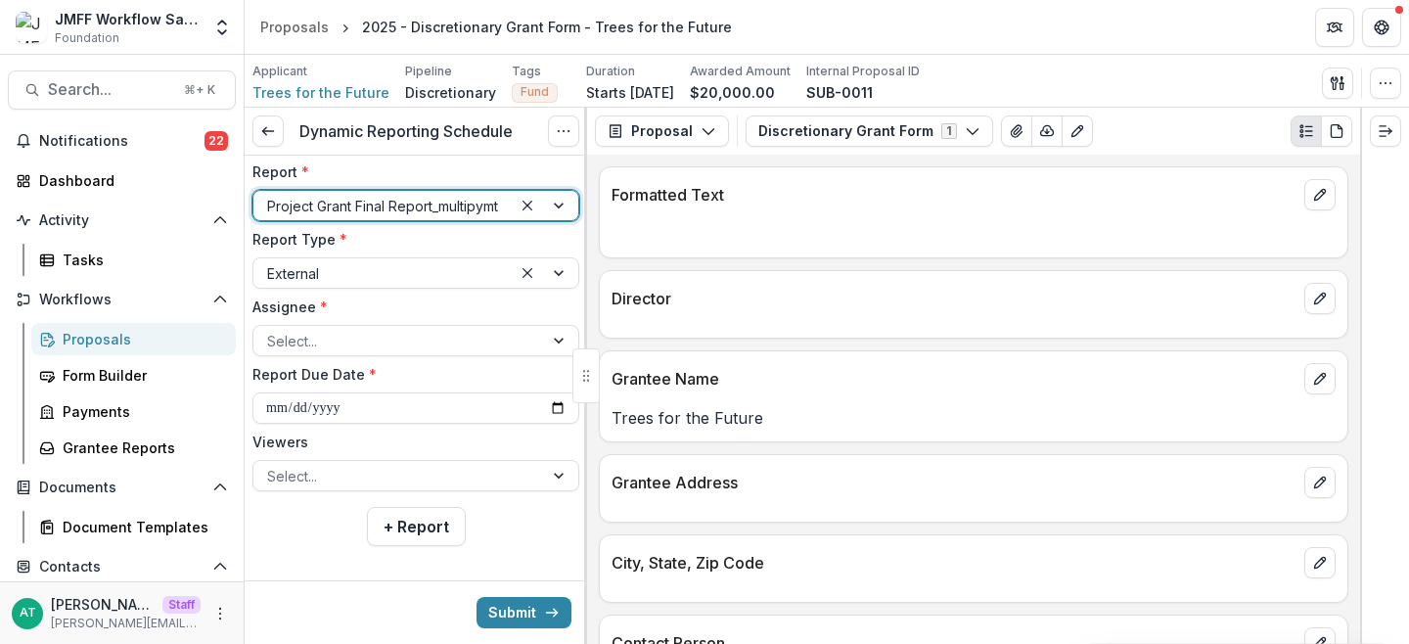
click at [310, 320] on div "Assignee * Select..." at bounding box center [415, 327] width 327 height 60
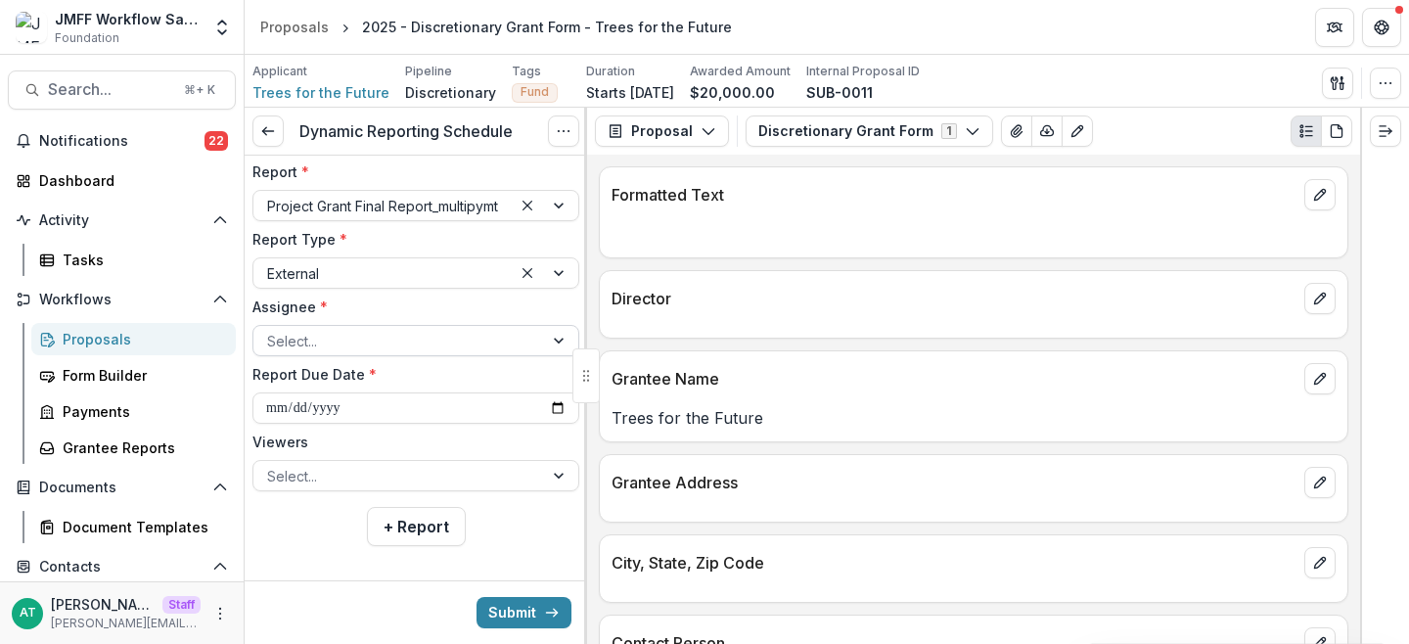
click at [310, 331] on div at bounding box center [398, 341] width 262 height 24
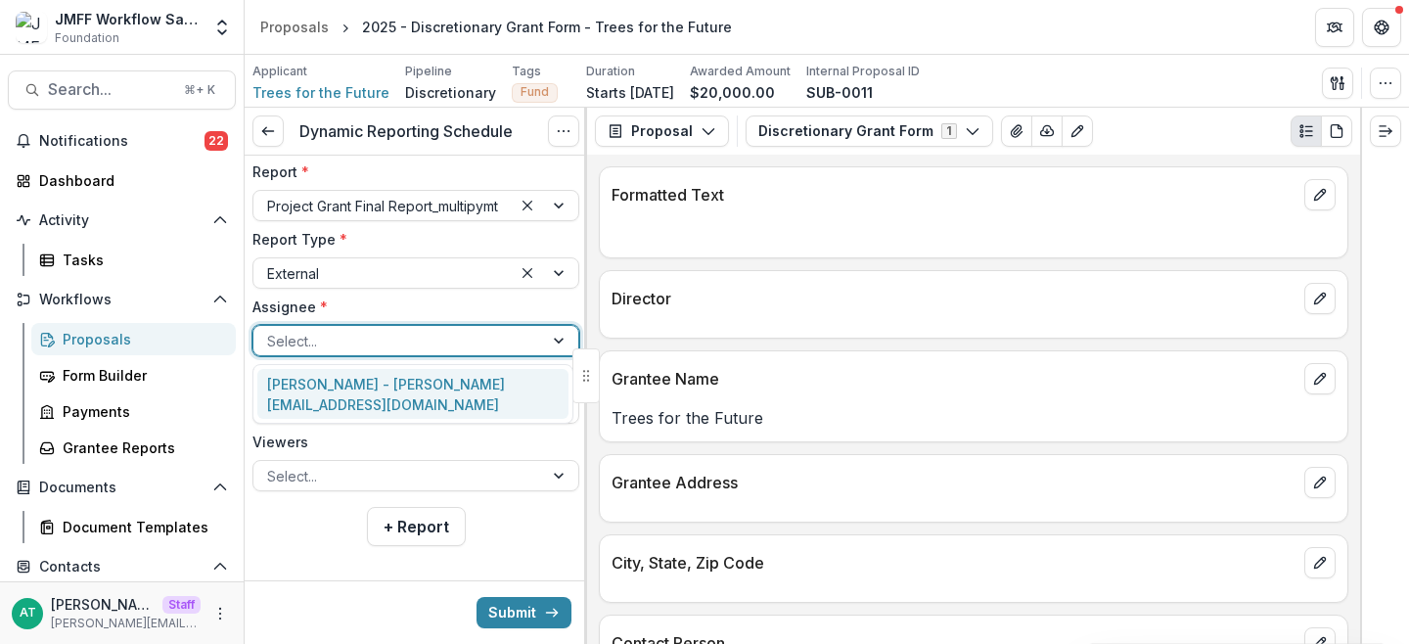
click at [308, 385] on div "Jane Doe - anna+jmff@trytemelio.com" at bounding box center [412, 394] width 311 height 51
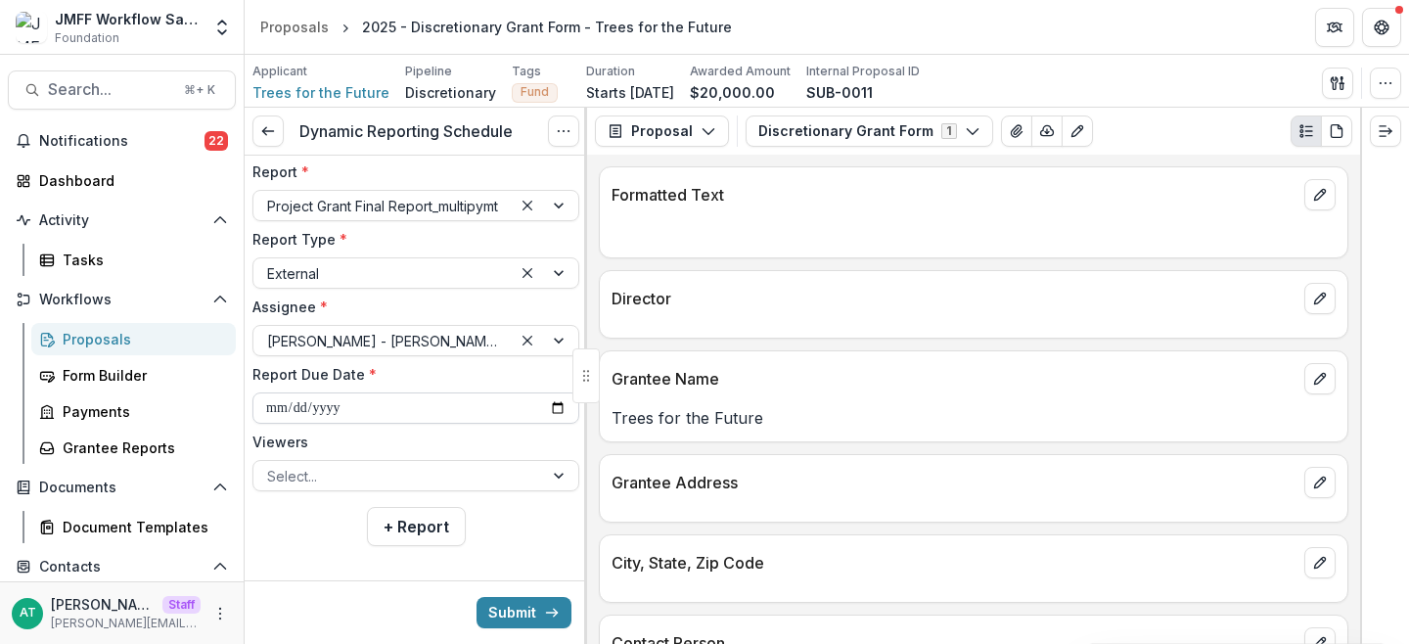
click at [337, 412] on input "**********" at bounding box center [415, 407] width 327 height 31
type input "**********"
click at [348, 366] on label "Report Due Date *" at bounding box center [409, 374] width 315 height 21
click at [348, 392] on input "**********" at bounding box center [415, 407] width 327 height 31
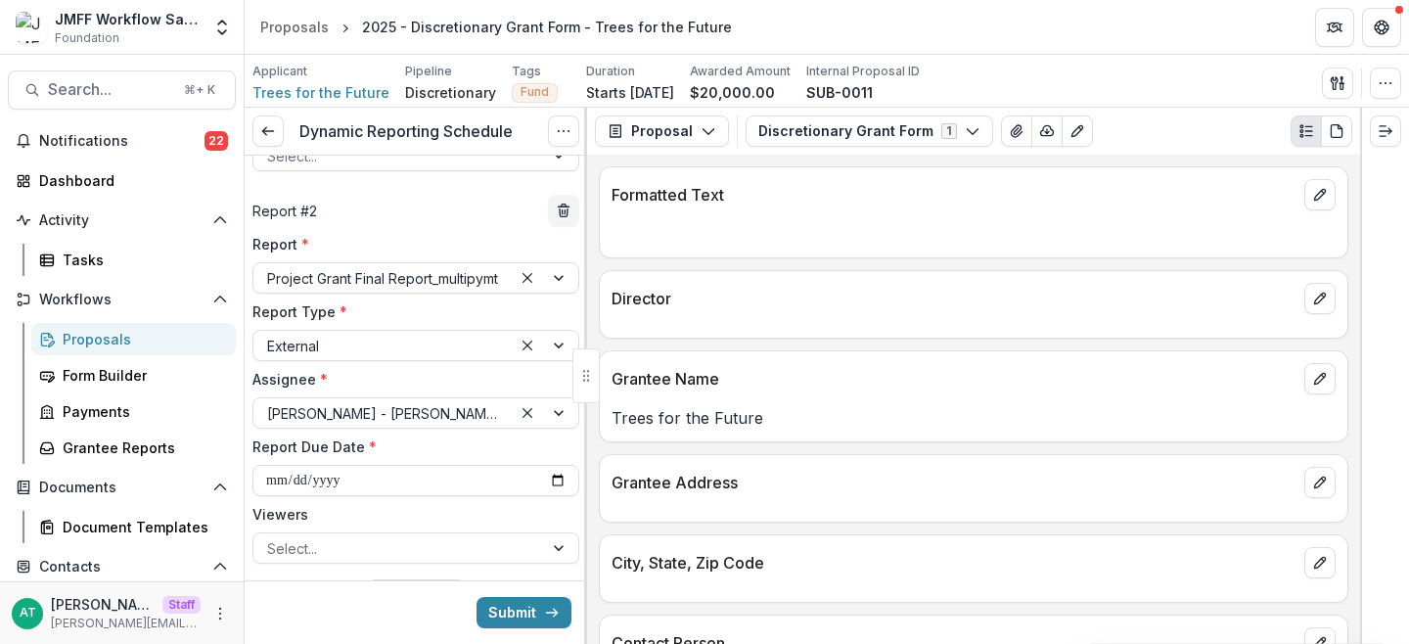
scroll to position [462, 0]
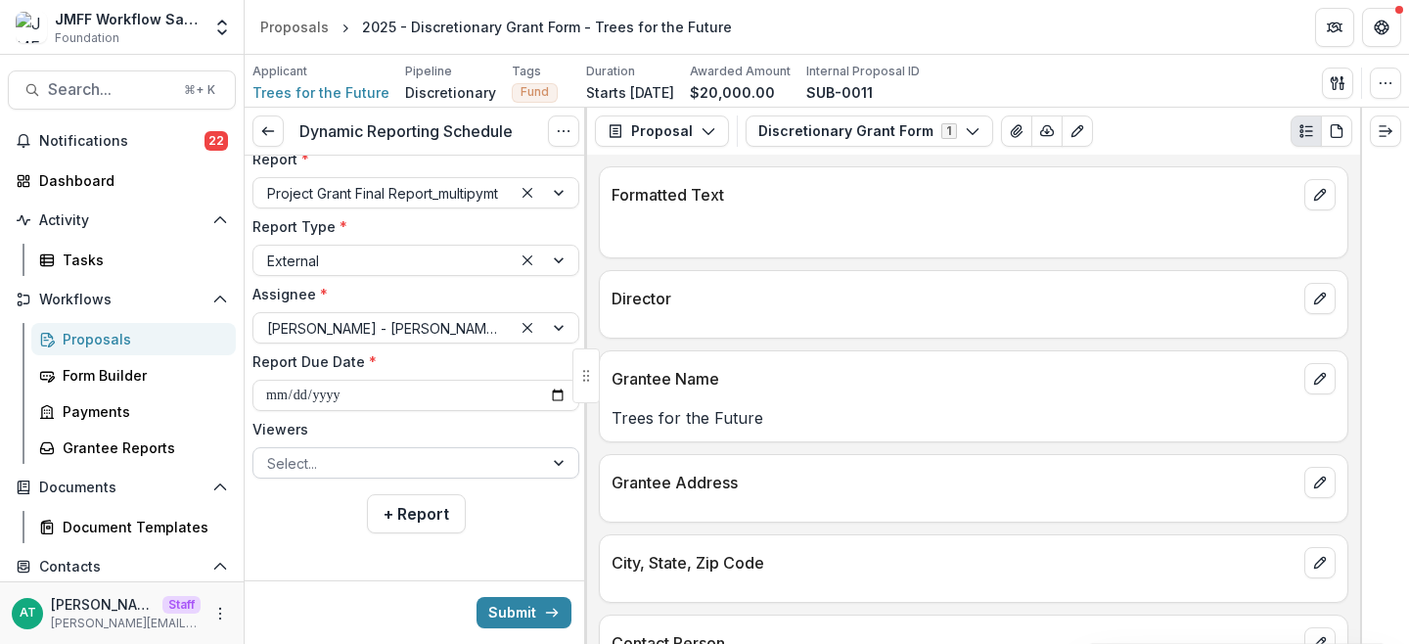
click at [288, 474] on div at bounding box center [398, 463] width 262 height 24
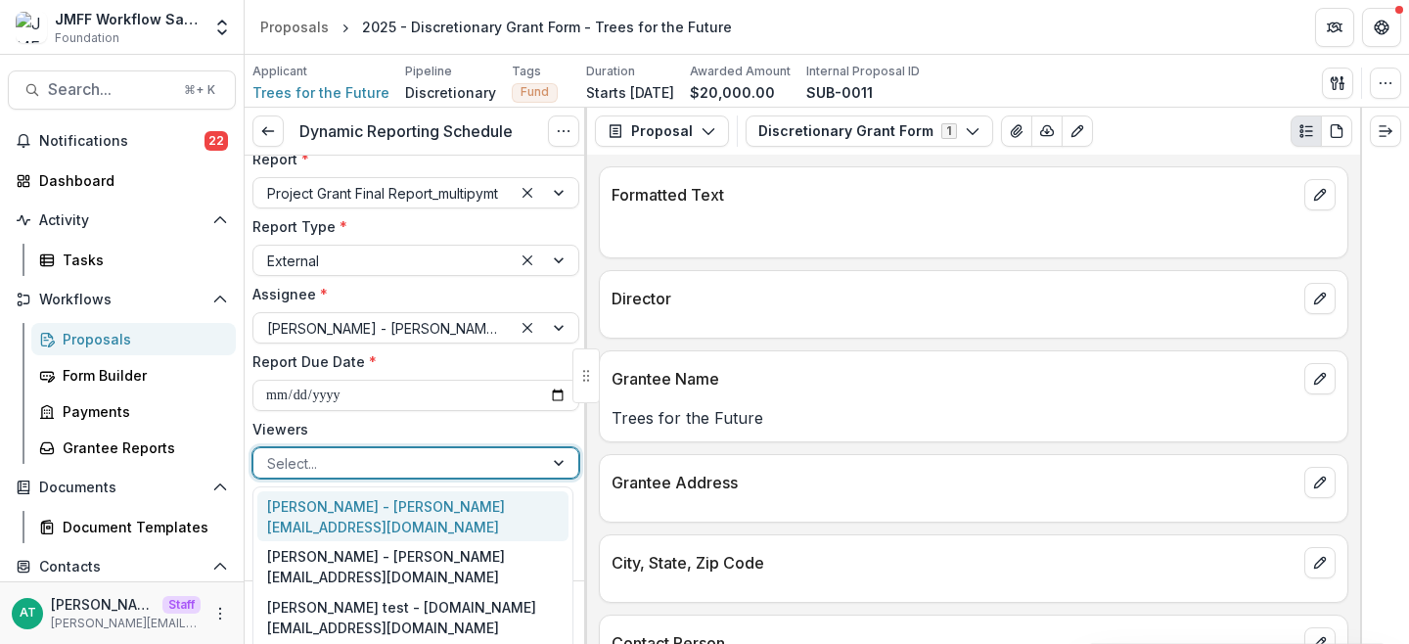
click at [343, 423] on label "Viewers" at bounding box center [409, 429] width 315 height 21
click at [271, 453] on input "Viewers" at bounding box center [269, 463] width 4 height 21
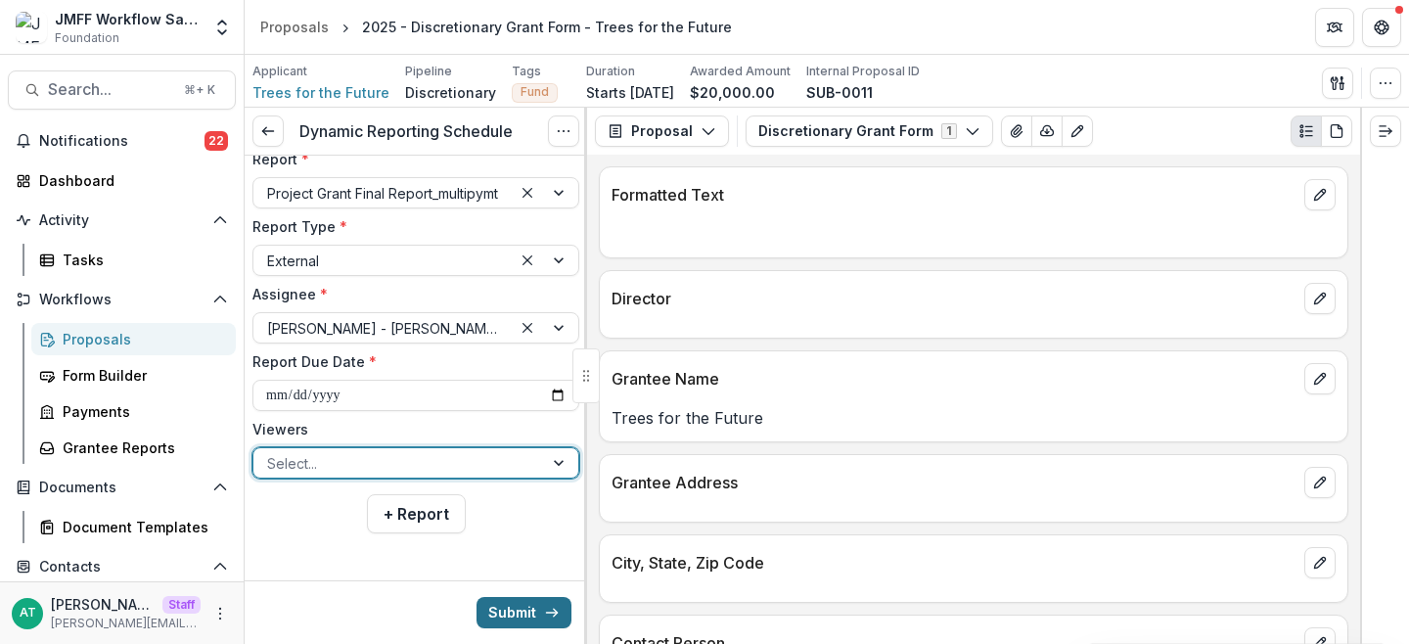
click at [516, 612] on button "Submit" at bounding box center [524, 612] width 95 height 31
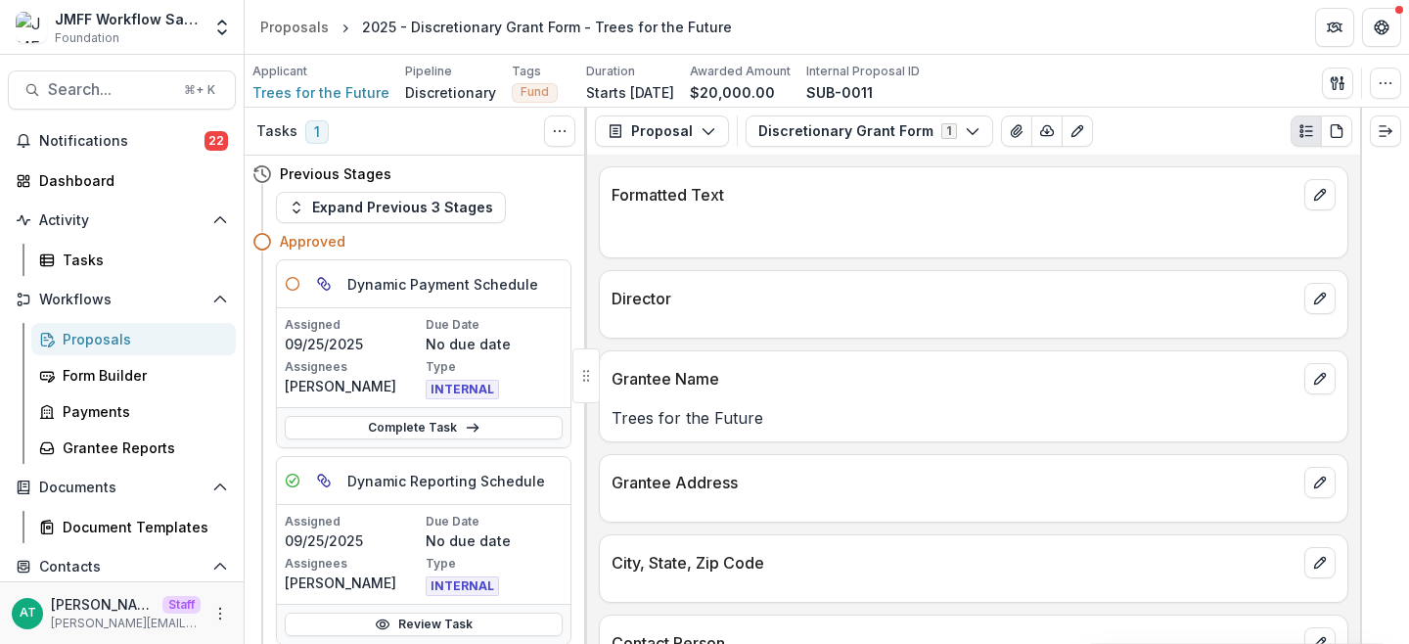
scroll to position [82, 0]
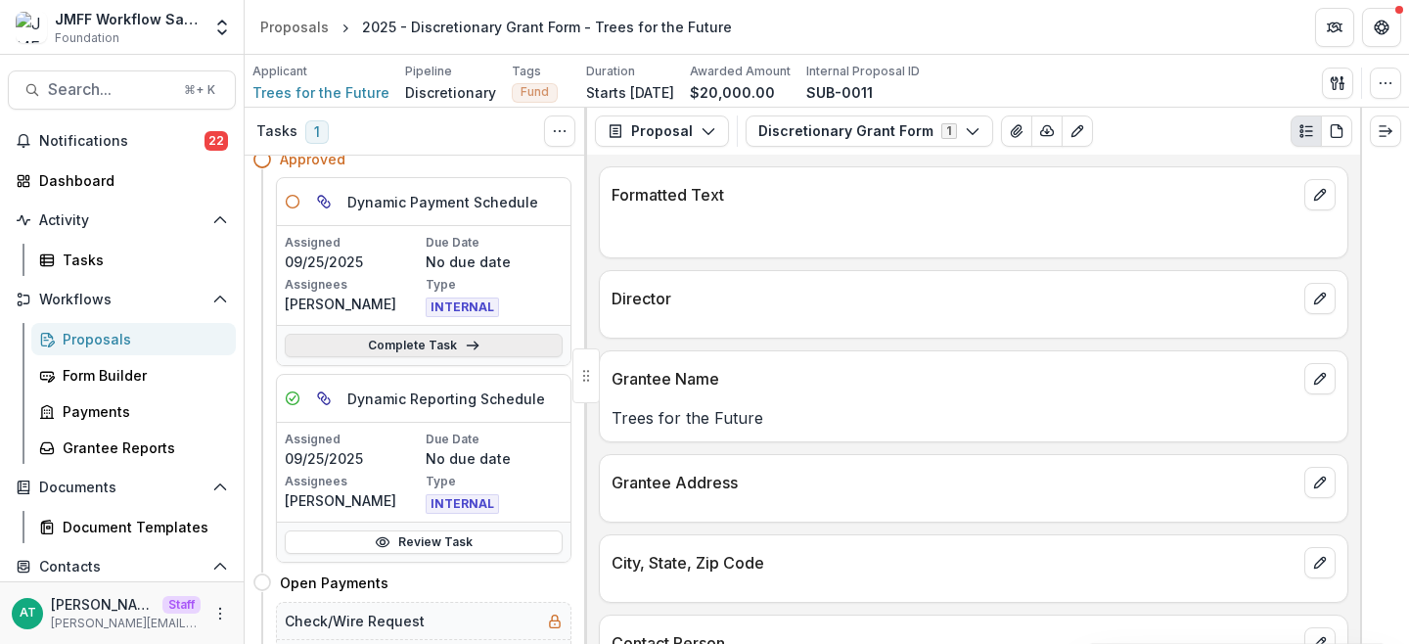
click at [414, 349] on link "Complete Task" at bounding box center [424, 345] width 278 height 23
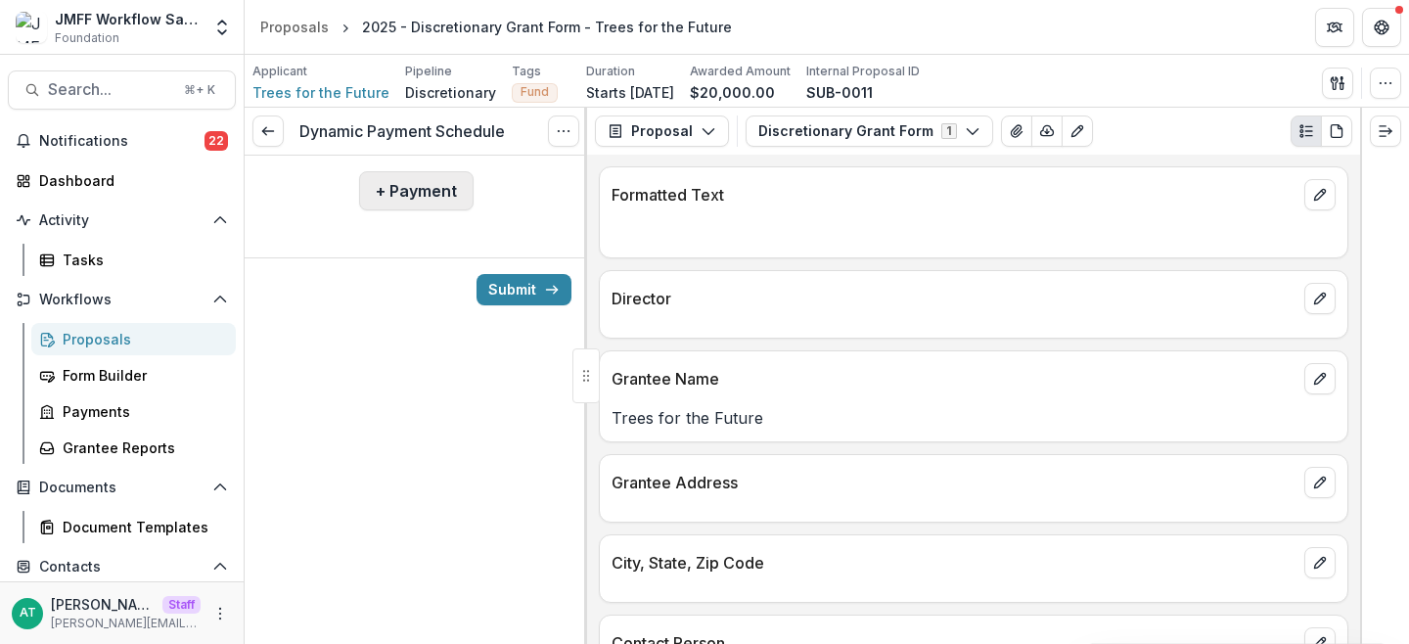
click at [407, 184] on button "+ Payment" at bounding box center [416, 190] width 114 height 39
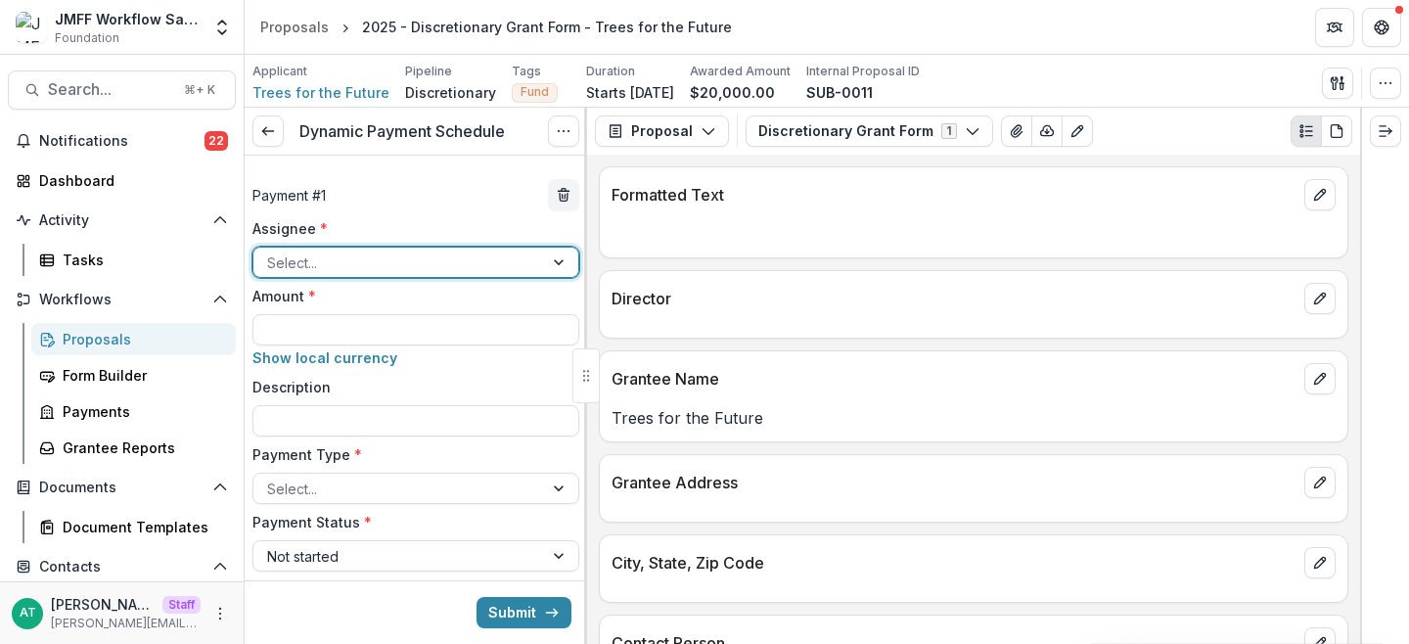
click at [361, 260] on div at bounding box center [398, 263] width 262 height 24
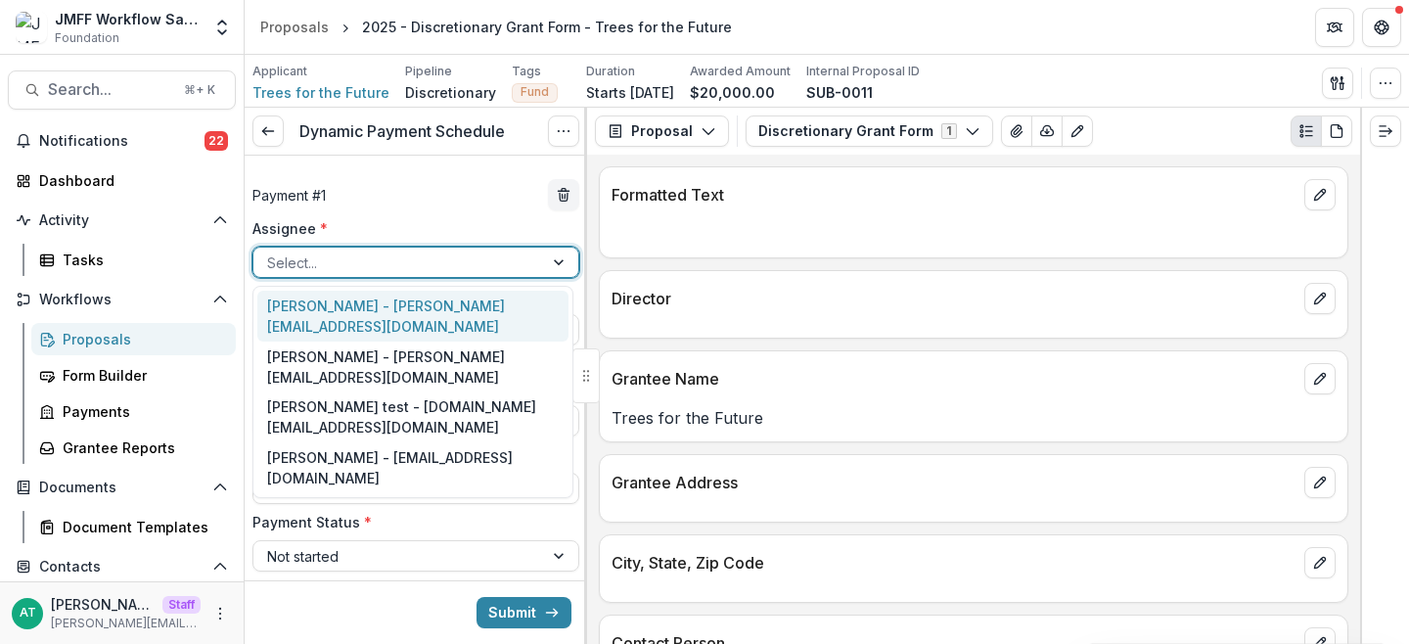
click at [359, 307] on div "Anna Test - anna@trytemelio.com" at bounding box center [412, 316] width 311 height 51
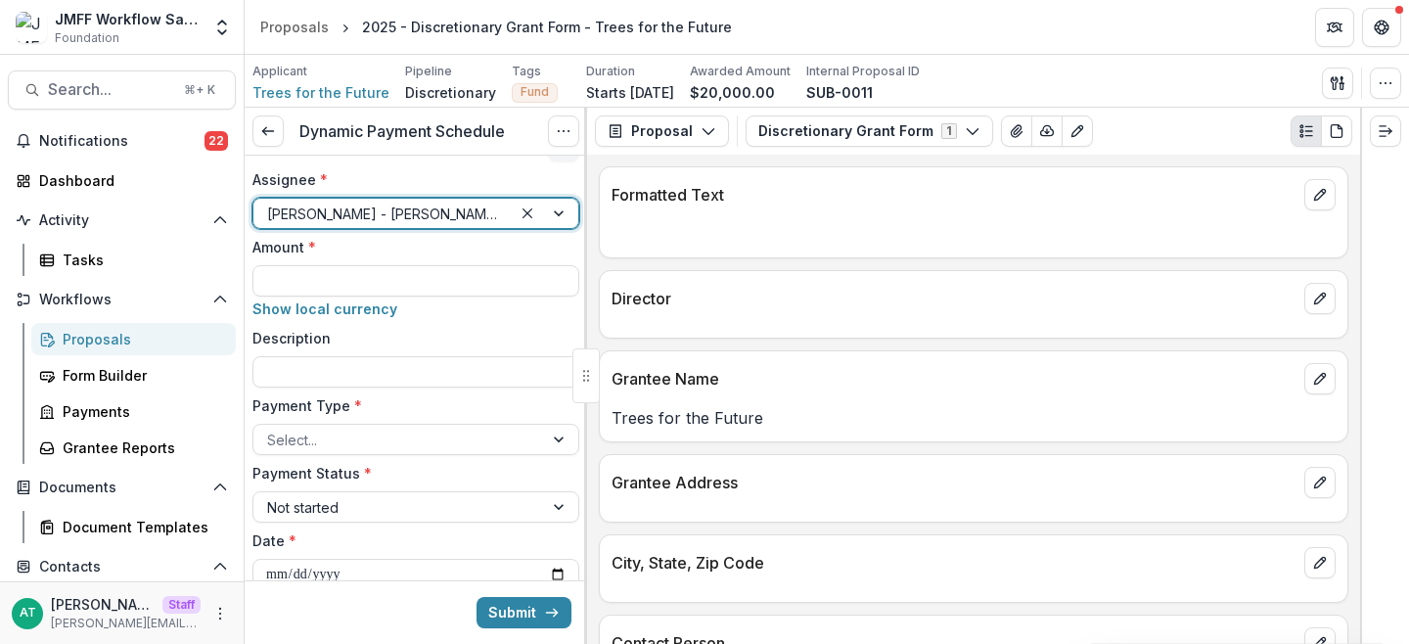
scroll to position [54, 0]
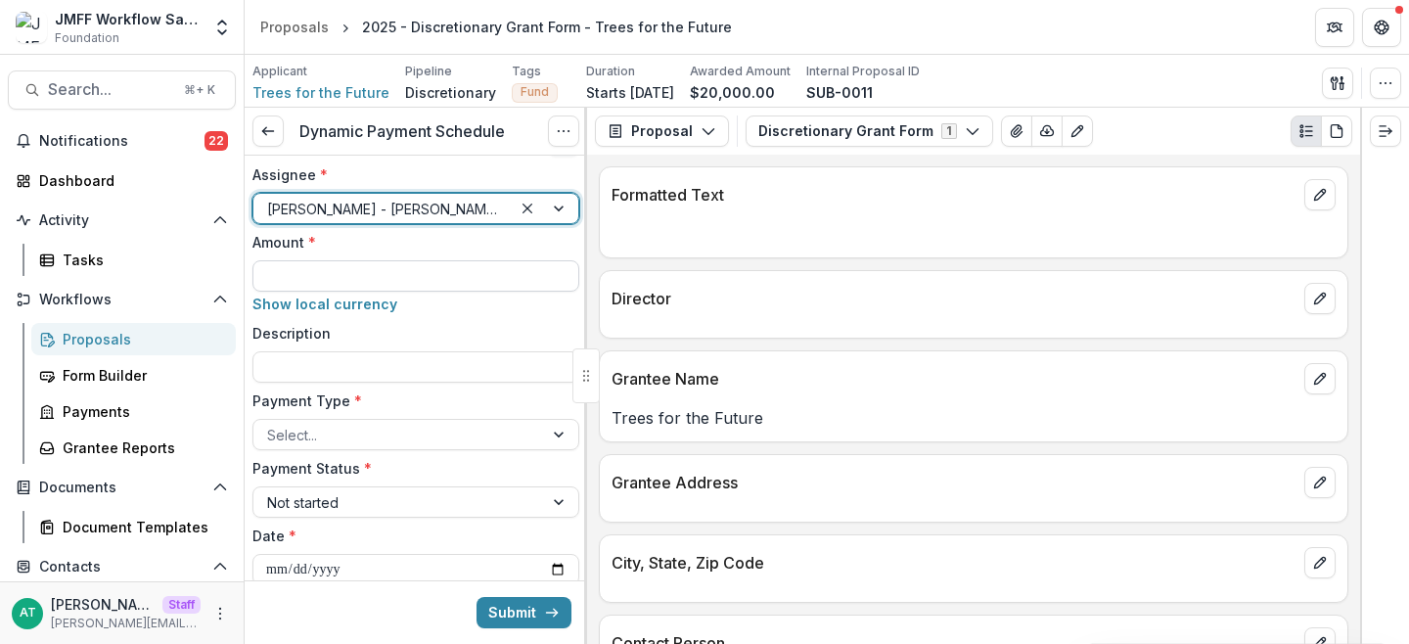
click at [336, 277] on input "Amount *" at bounding box center [415, 275] width 327 height 31
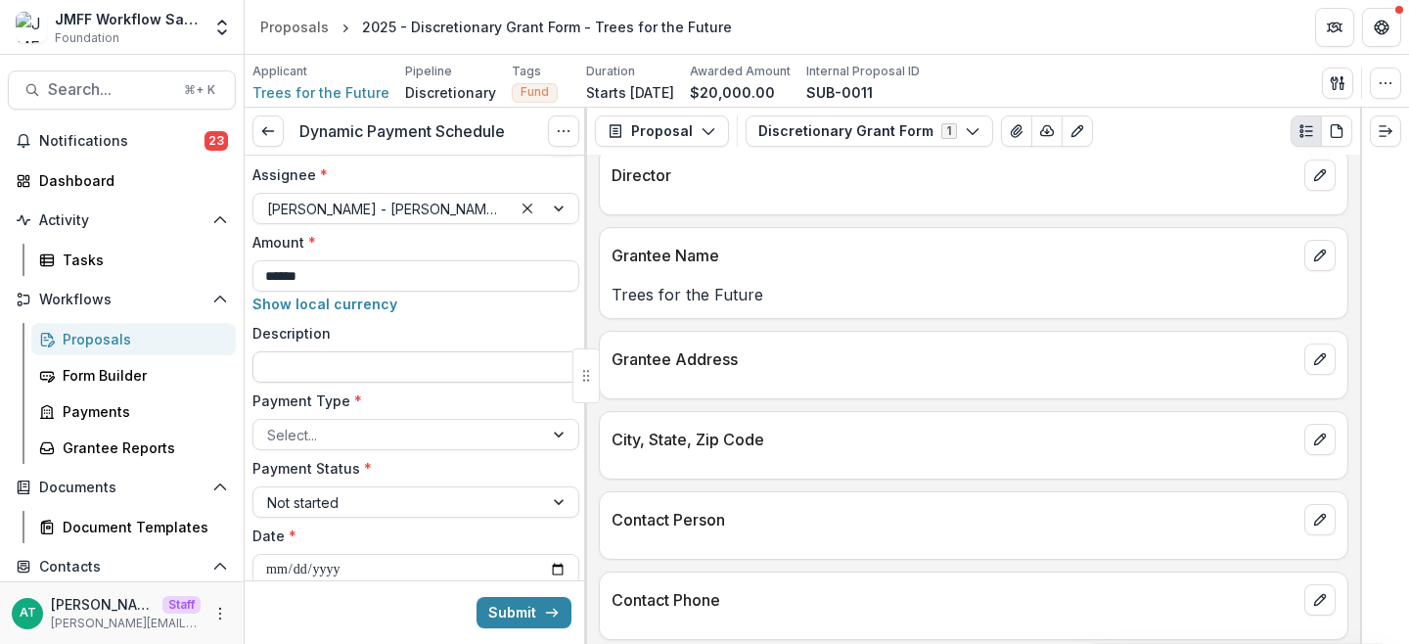
scroll to position [140, 0]
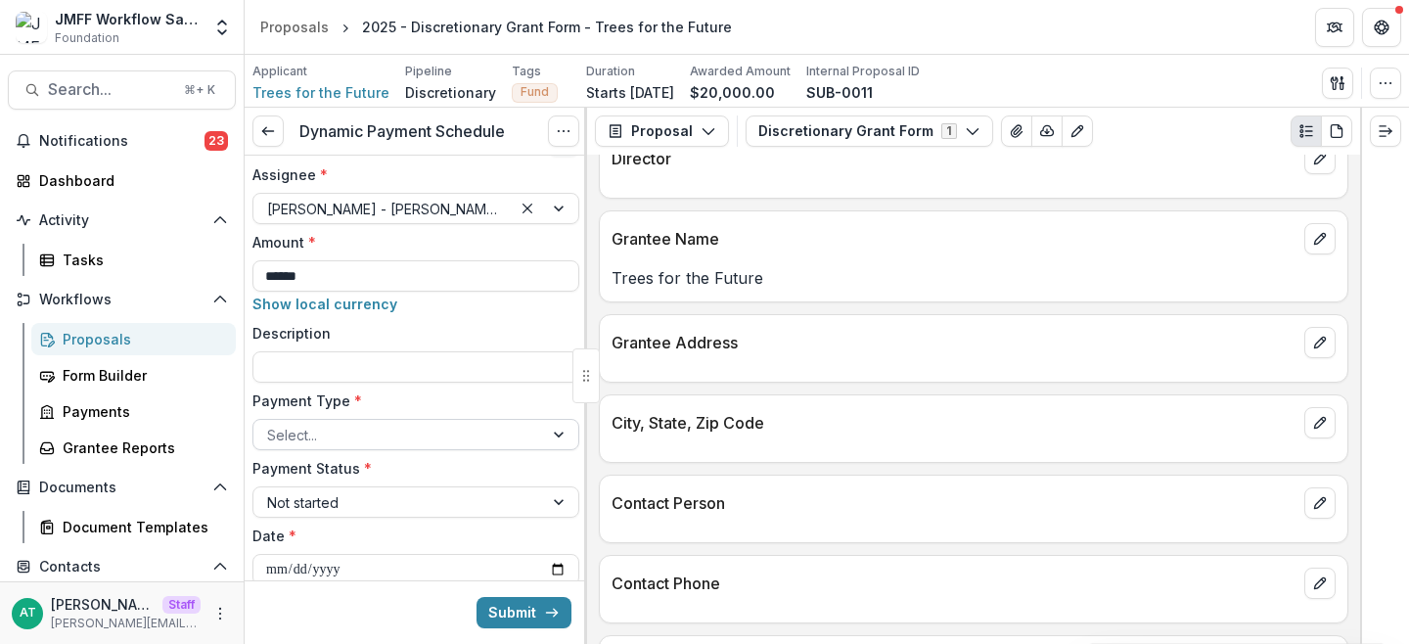
type input "******"
click at [333, 431] on div at bounding box center [398, 435] width 262 height 24
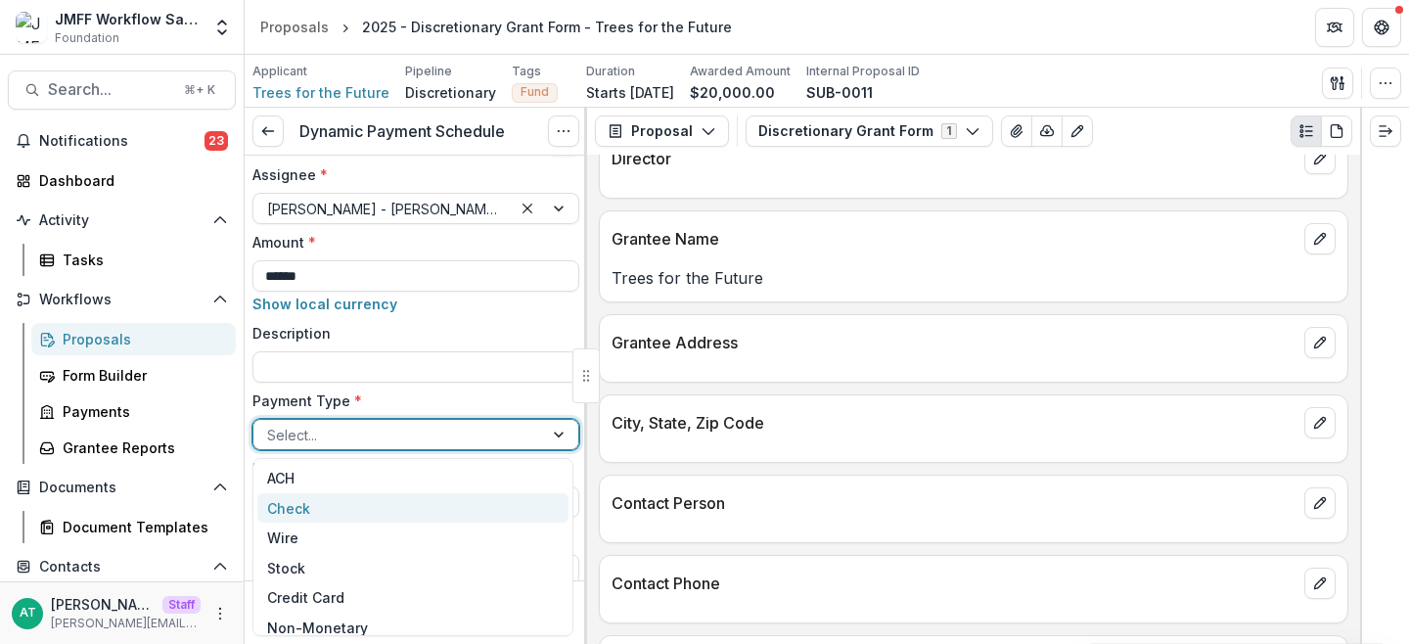
click at [314, 514] on div "Check" at bounding box center [412, 508] width 311 height 30
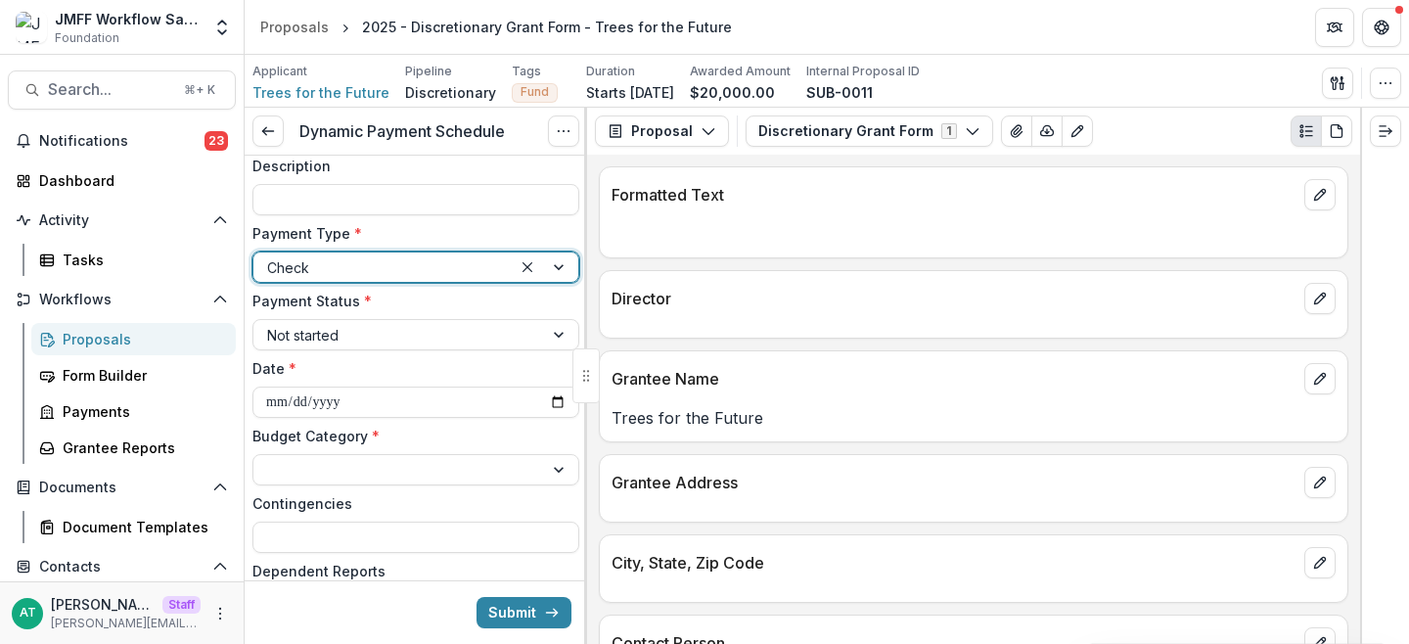
scroll to position [222, 0]
click at [365, 271] on div at bounding box center [382, 266] width 231 height 24
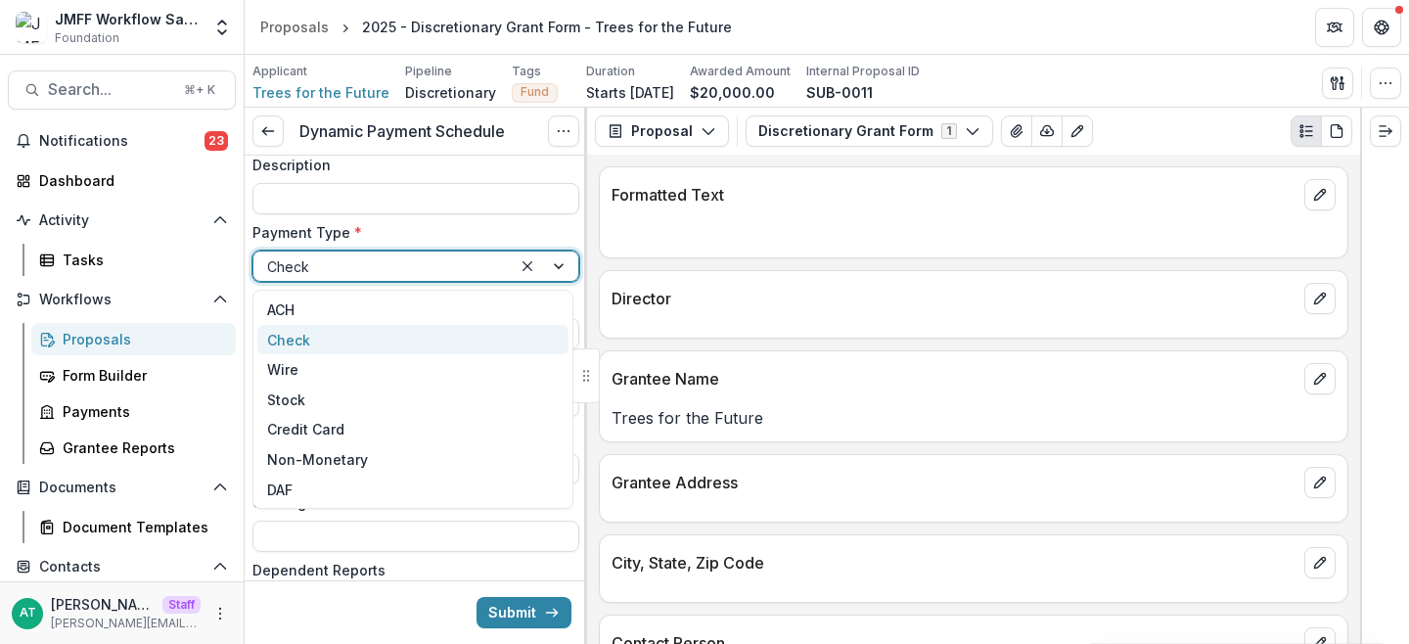
click at [461, 339] on div "Check" at bounding box center [412, 340] width 311 height 30
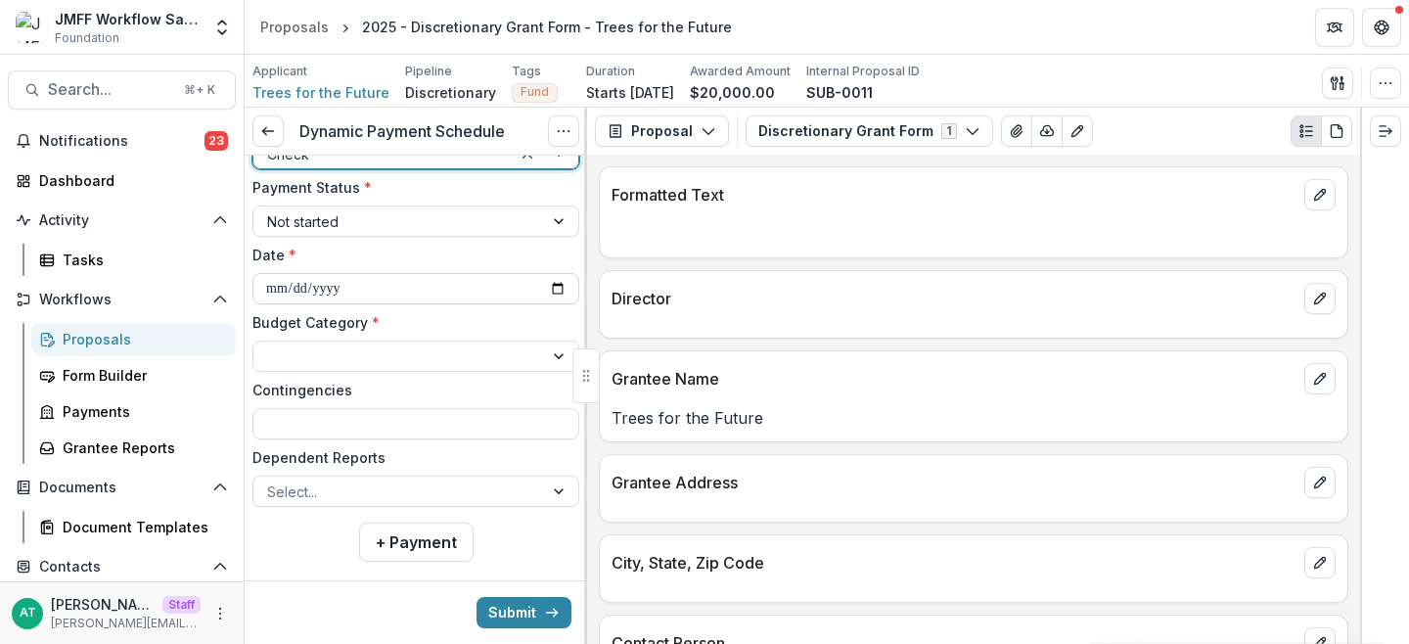
scroll to position [334, 0]
click at [551, 291] on input "**********" at bounding box center [415, 289] width 327 height 31
type input "**********"
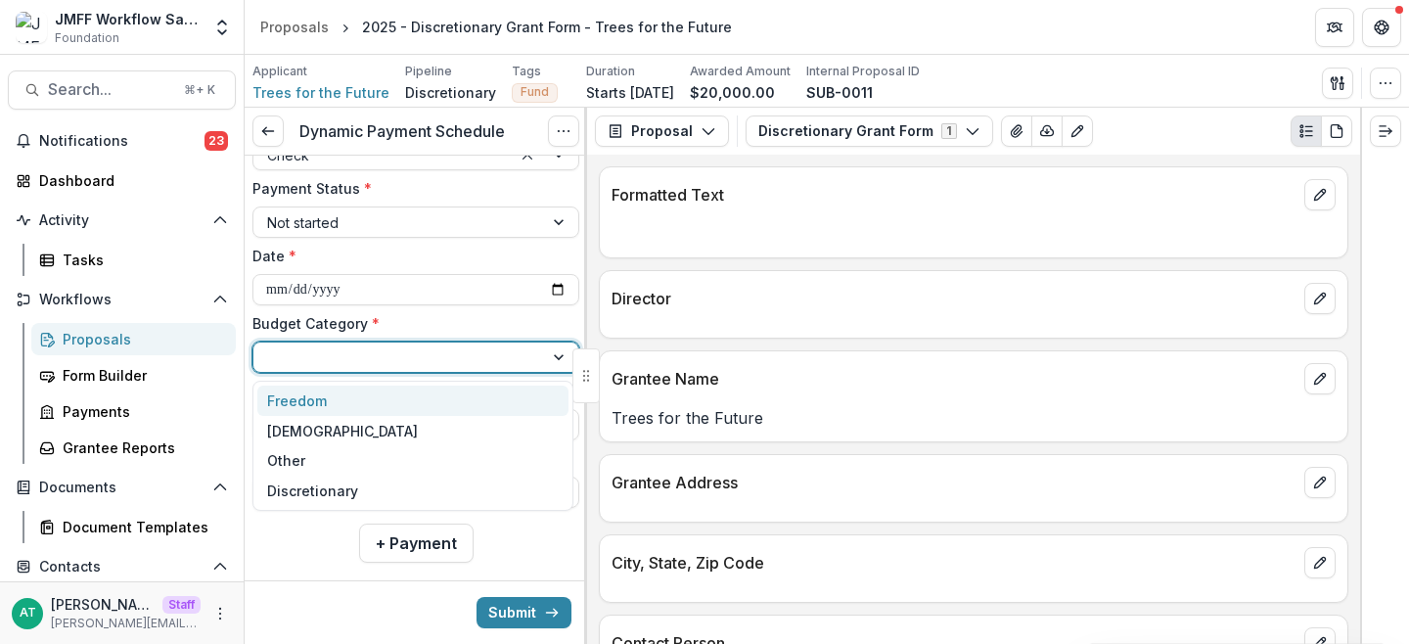
click at [380, 365] on div at bounding box center [398, 357] width 262 height 24
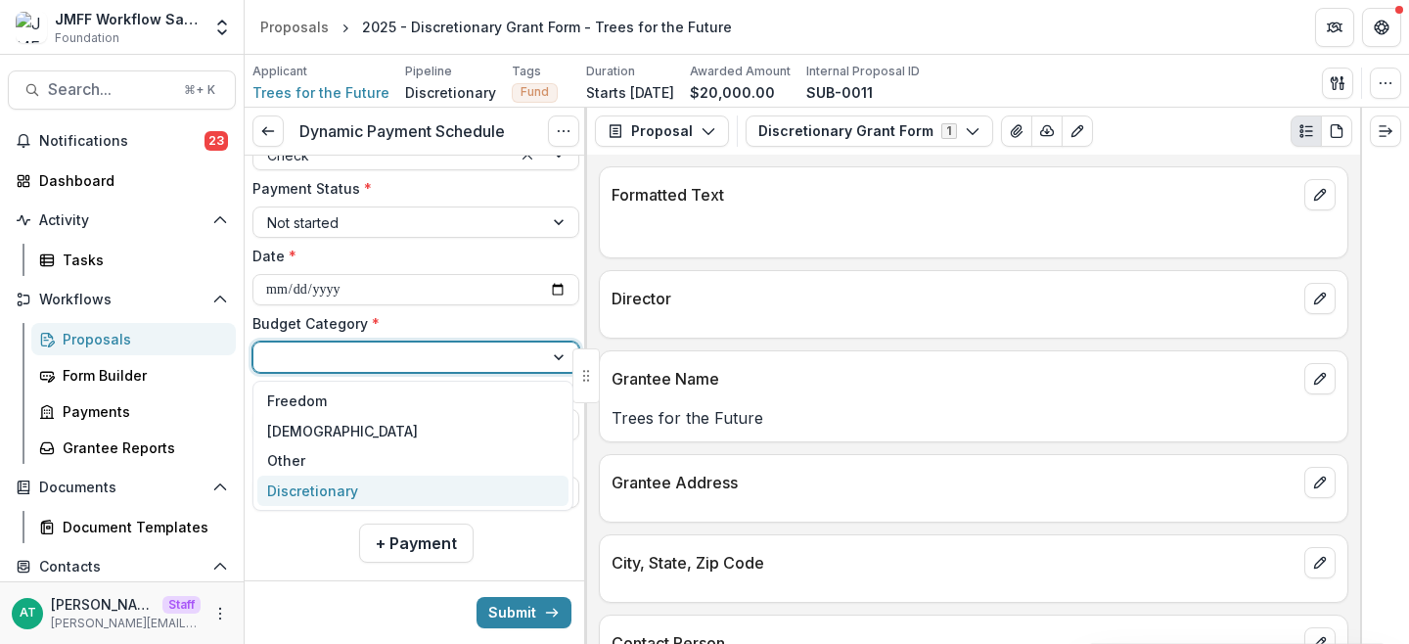
click at [408, 501] on div "Discretionary" at bounding box center [412, 491] width 311 height 30
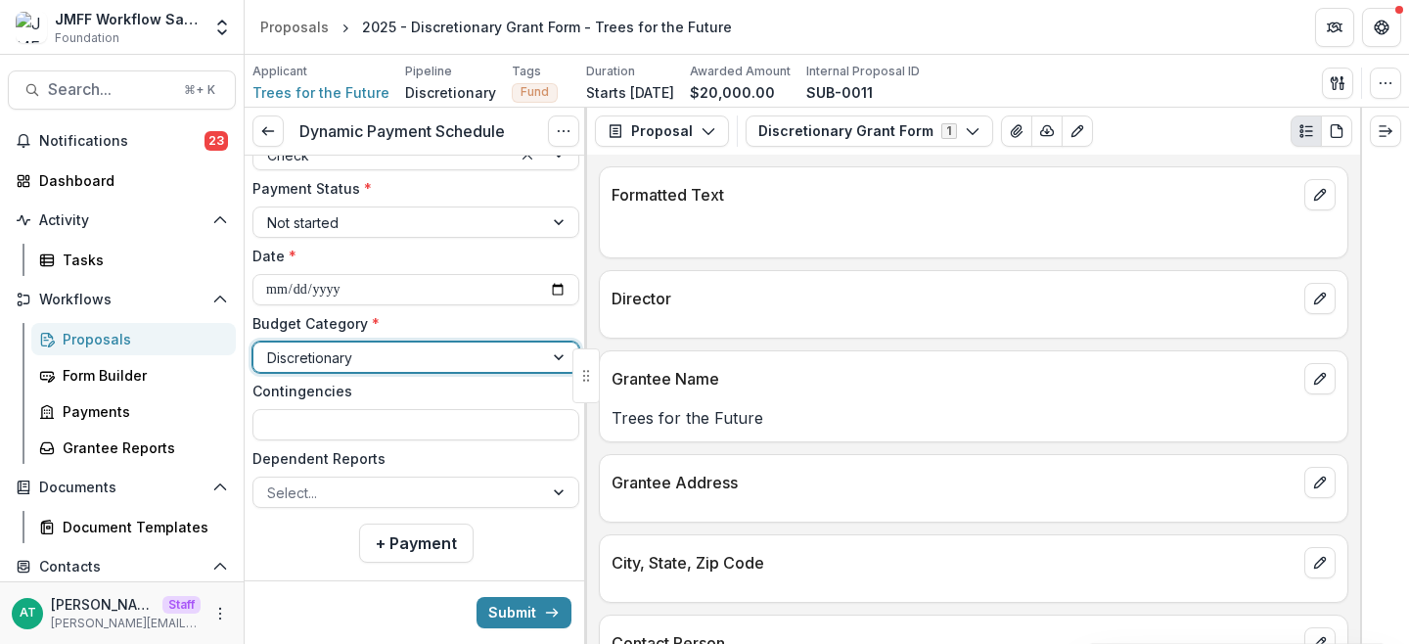
scroll to position [363, 0]
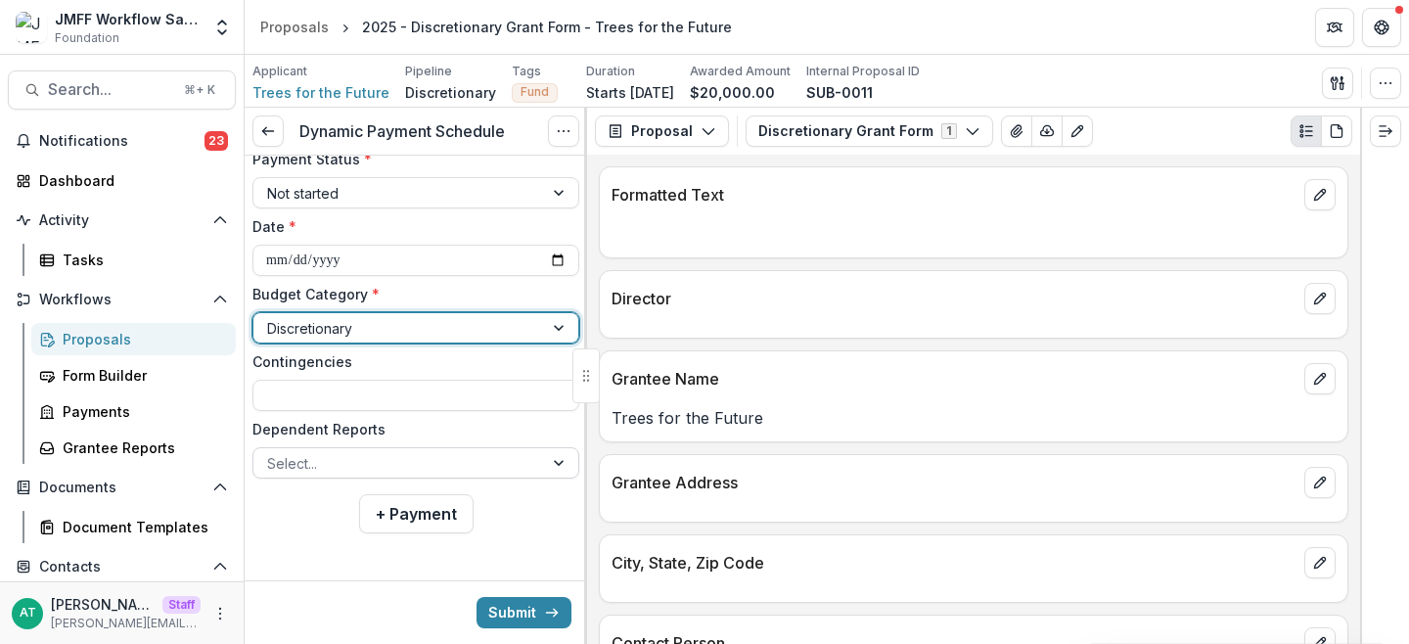
click at [319, 470] on div at bounding box center [398, 463] width 262 height 24
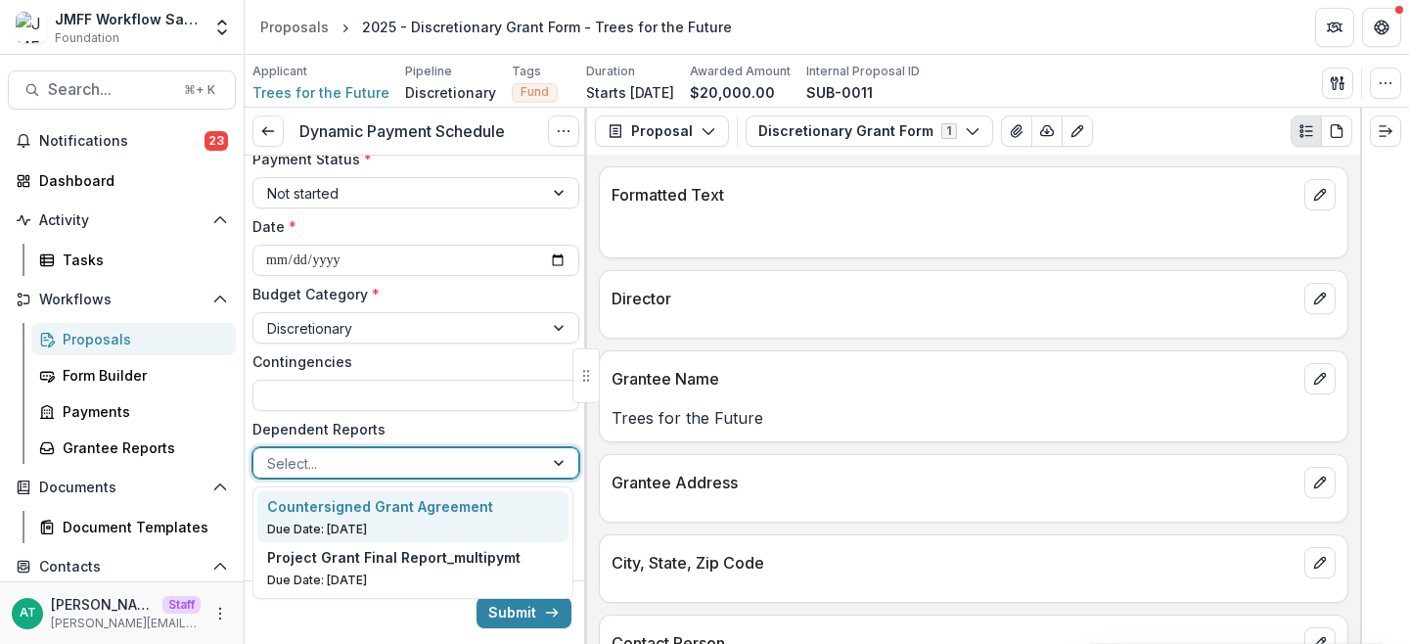
click at [467, 499] on p "Countersigned Grant Agreement" at bounding box center [380, 506] width 226 height 21
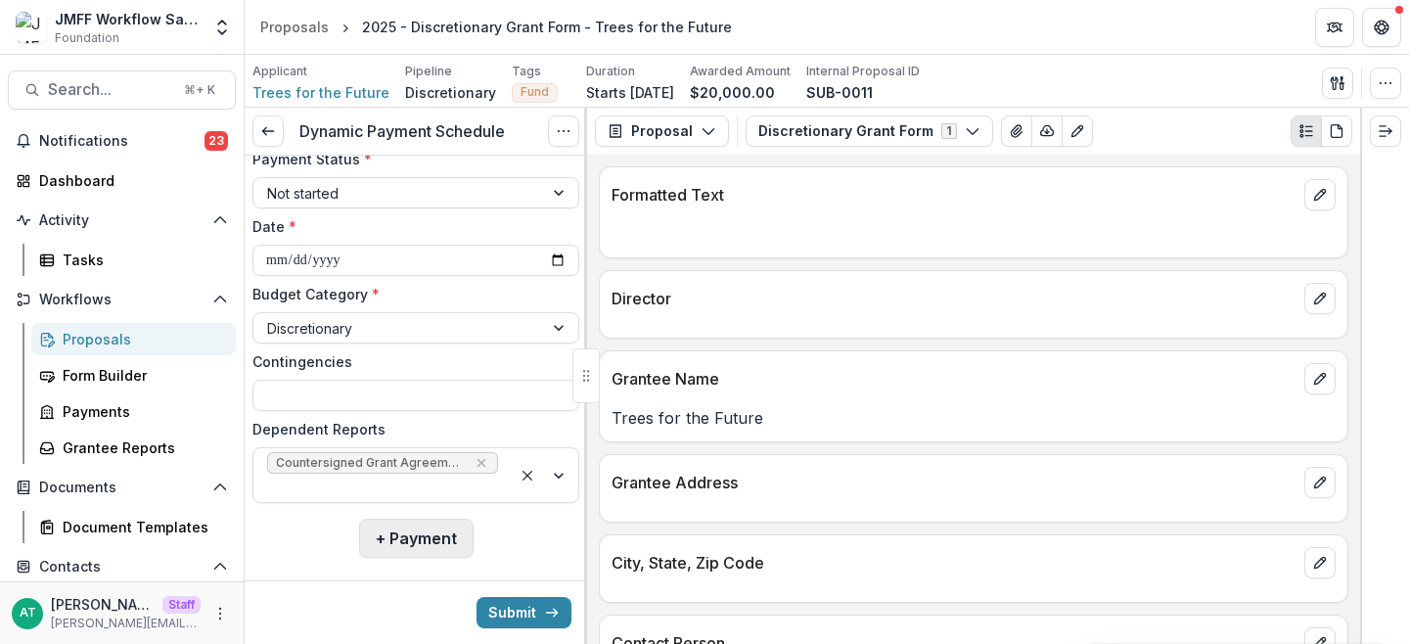
click at [437, 549] on button "+ Payment" at bounding box center [416, 538] width 114 height 39
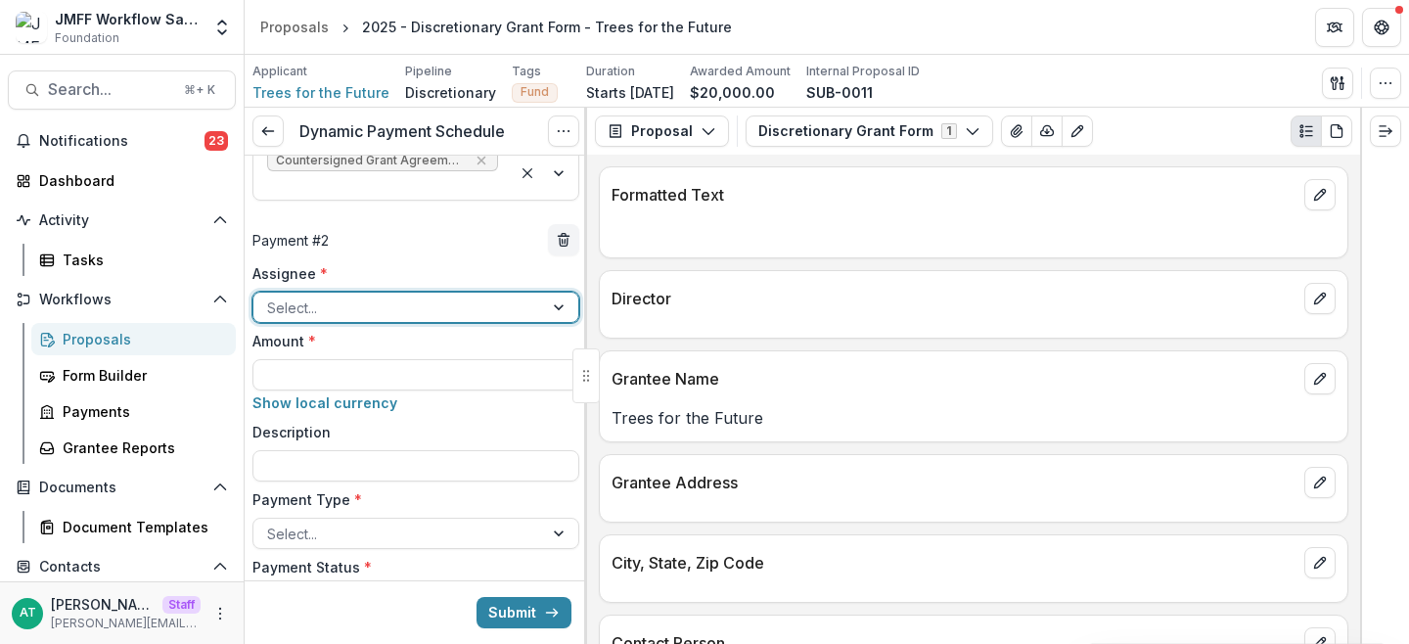
scroll to position [671, 0]
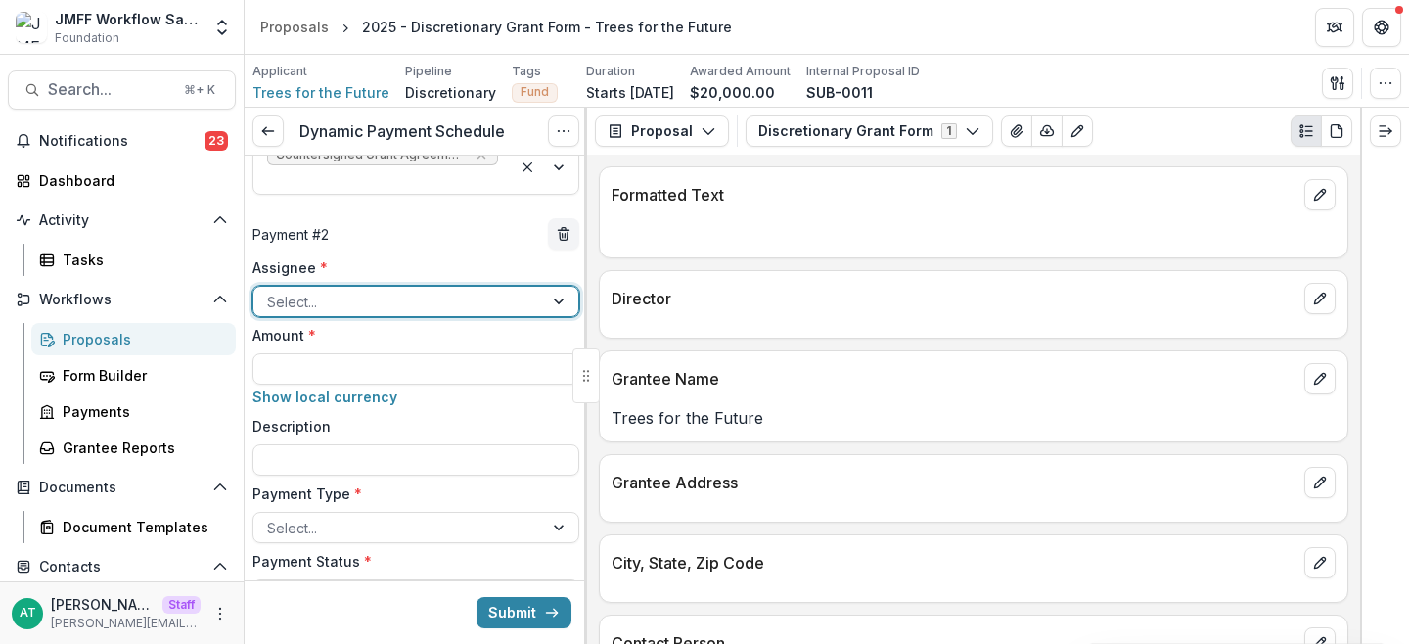
click at [347, 308] on div at bounding box center [398, 302] width 262 height 24
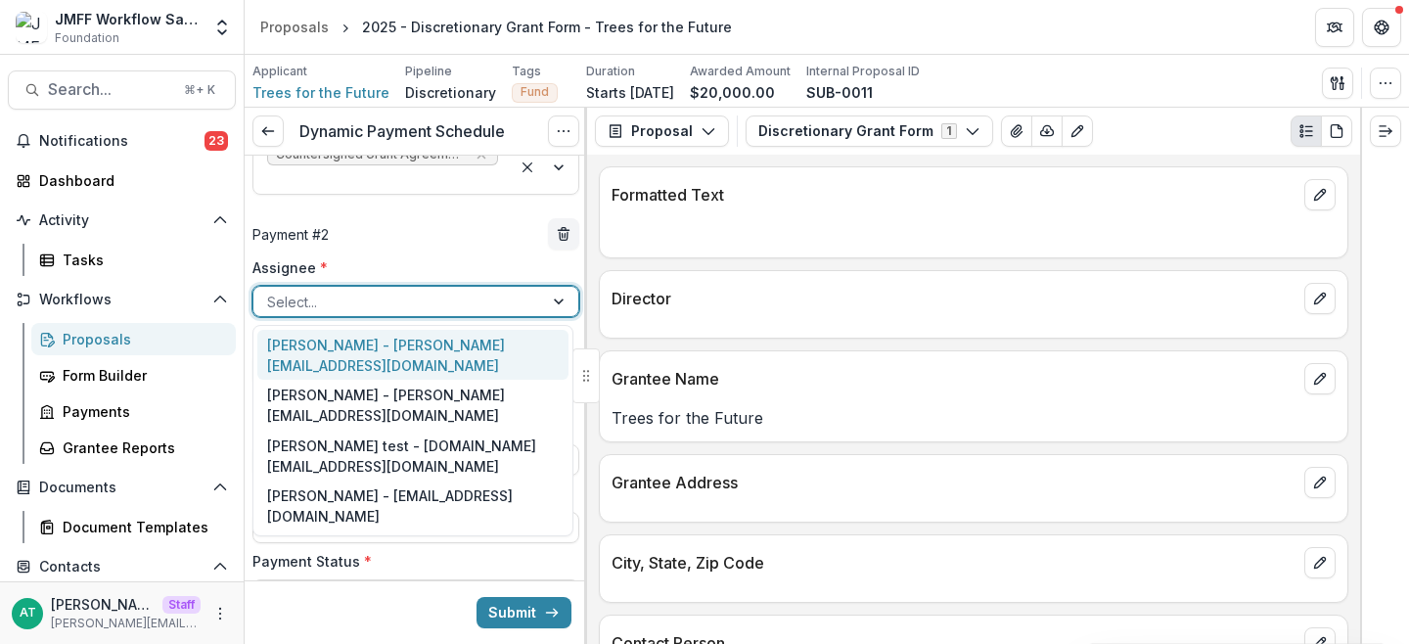
click at [340, 343] on div "Anna Test - anna@trytemelio.com" at bounding box center [412, 355] width 311 height 51
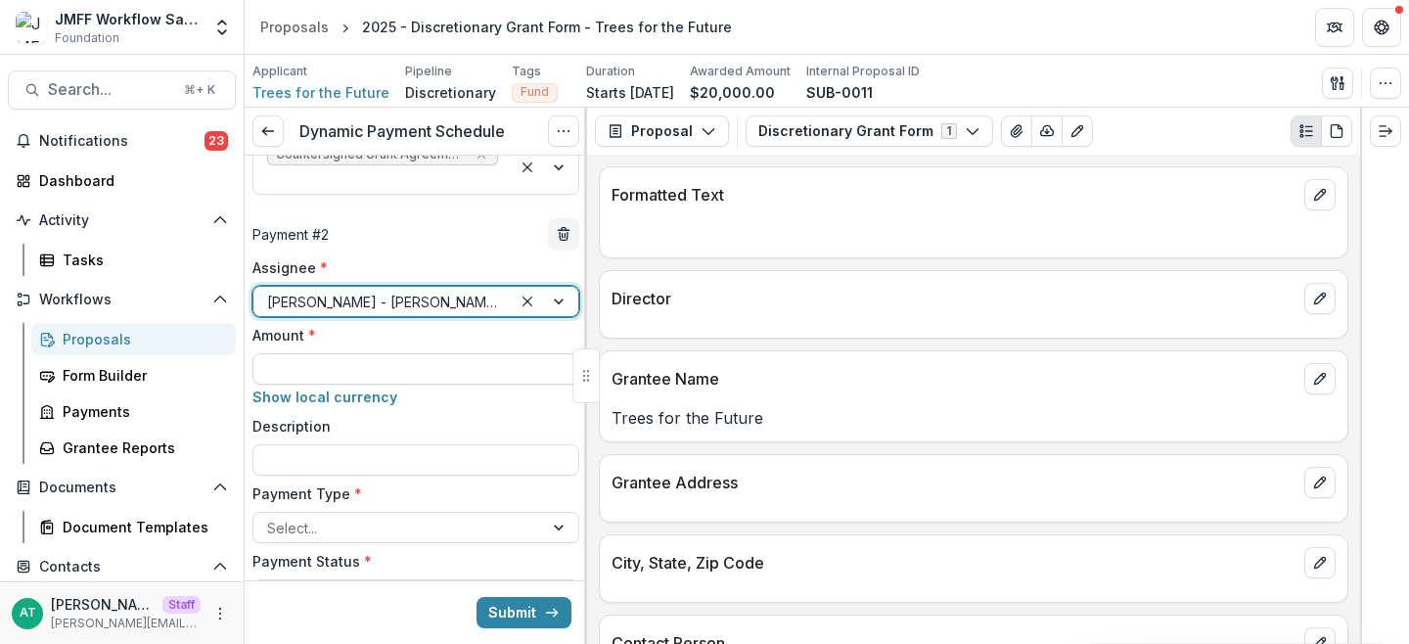
click at [338, 357] on input "Amount *" at bounding box center [415, 368] width 327 height 31
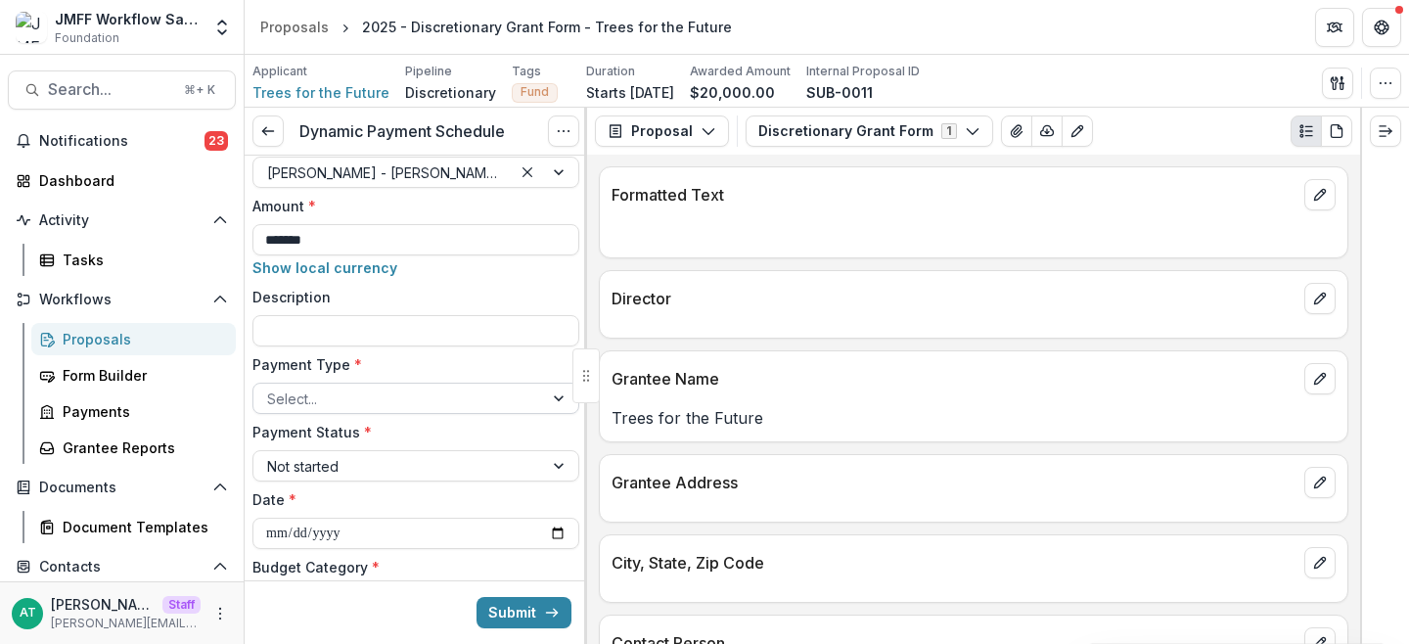
type input "*******"
click at [340, 402] on div at bounding box center [398, 399] width 262 height 24
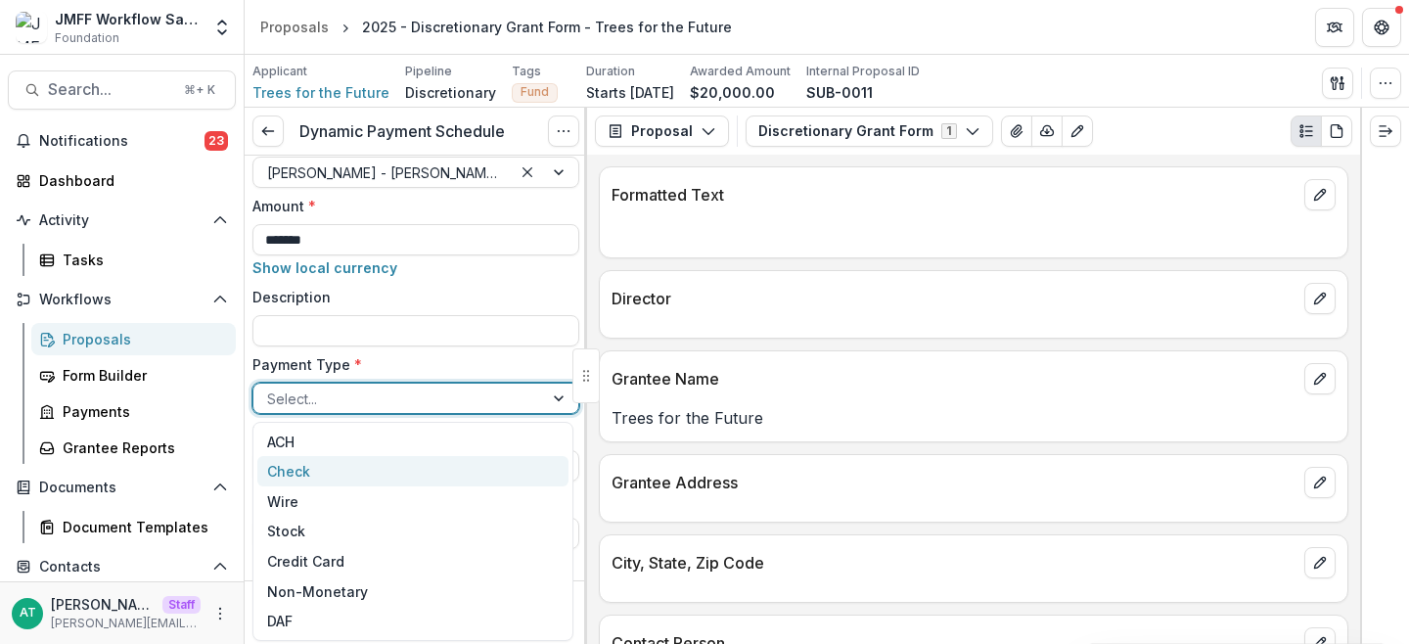
click at [329, 473] on div "Check" at bounding box center [412, 471] width 311 height 30
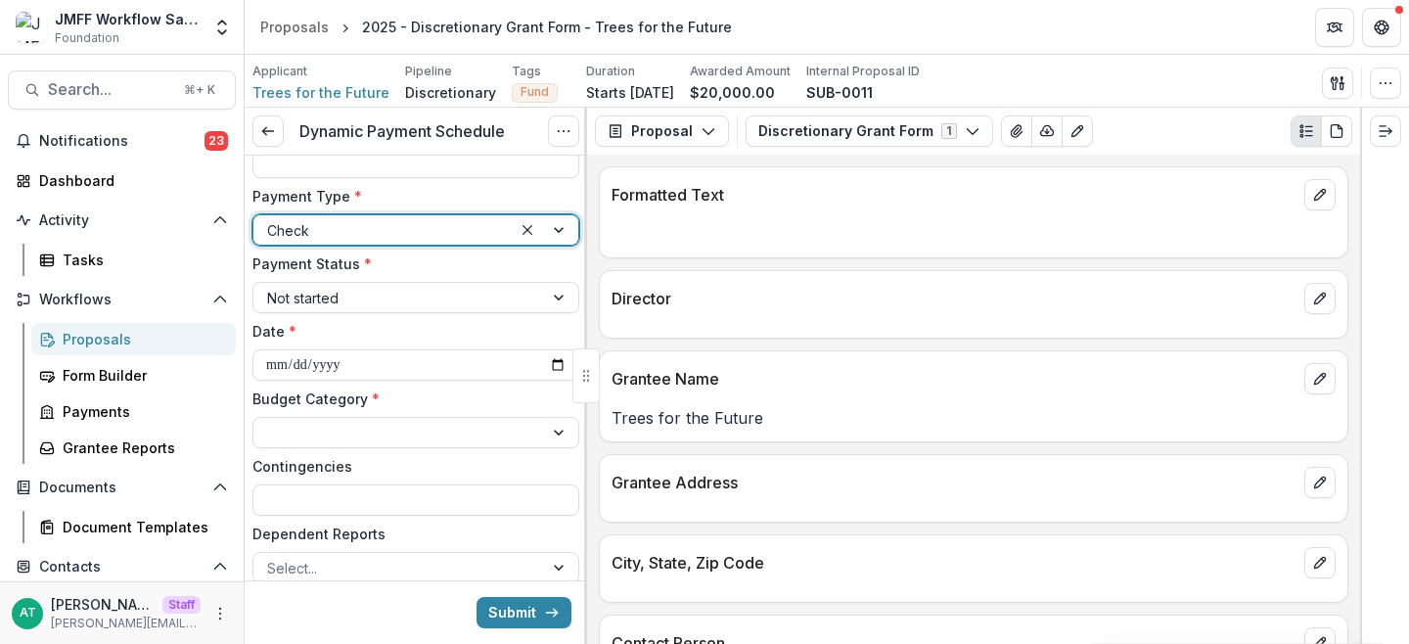
scroll to position [1004, 0]
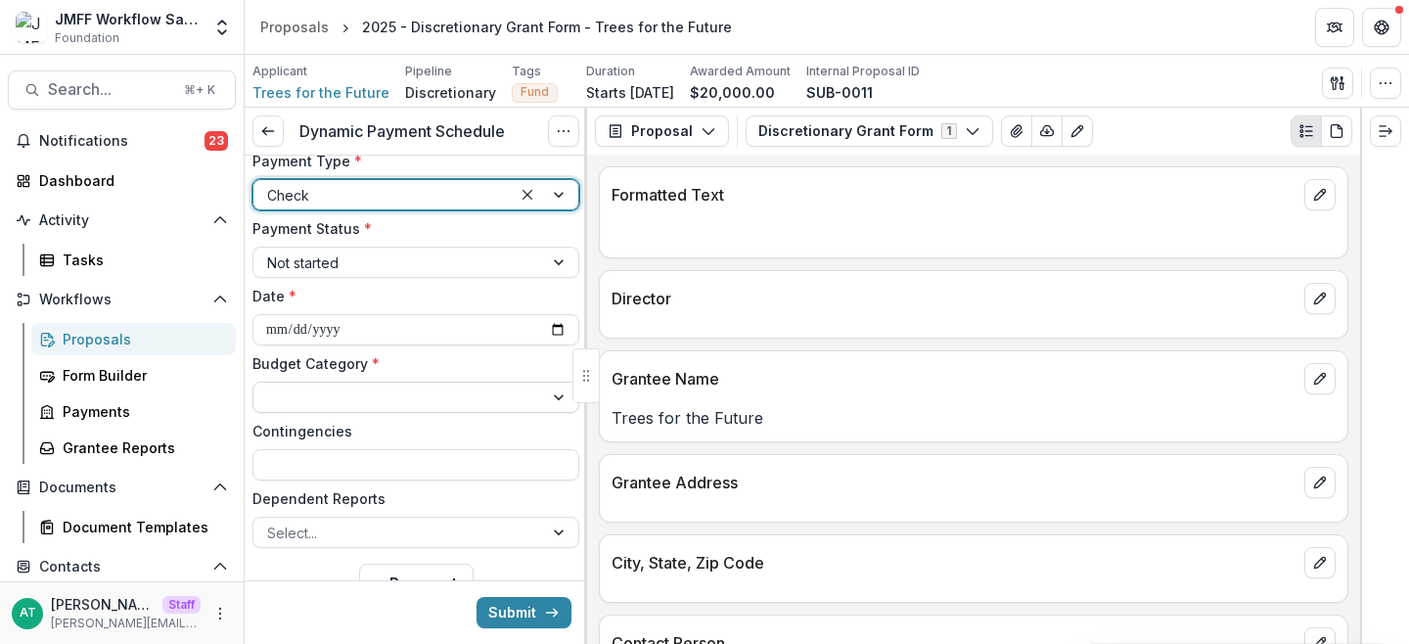
click at [328, 384] on div at bounding box center [398, 398] width 290 height 28
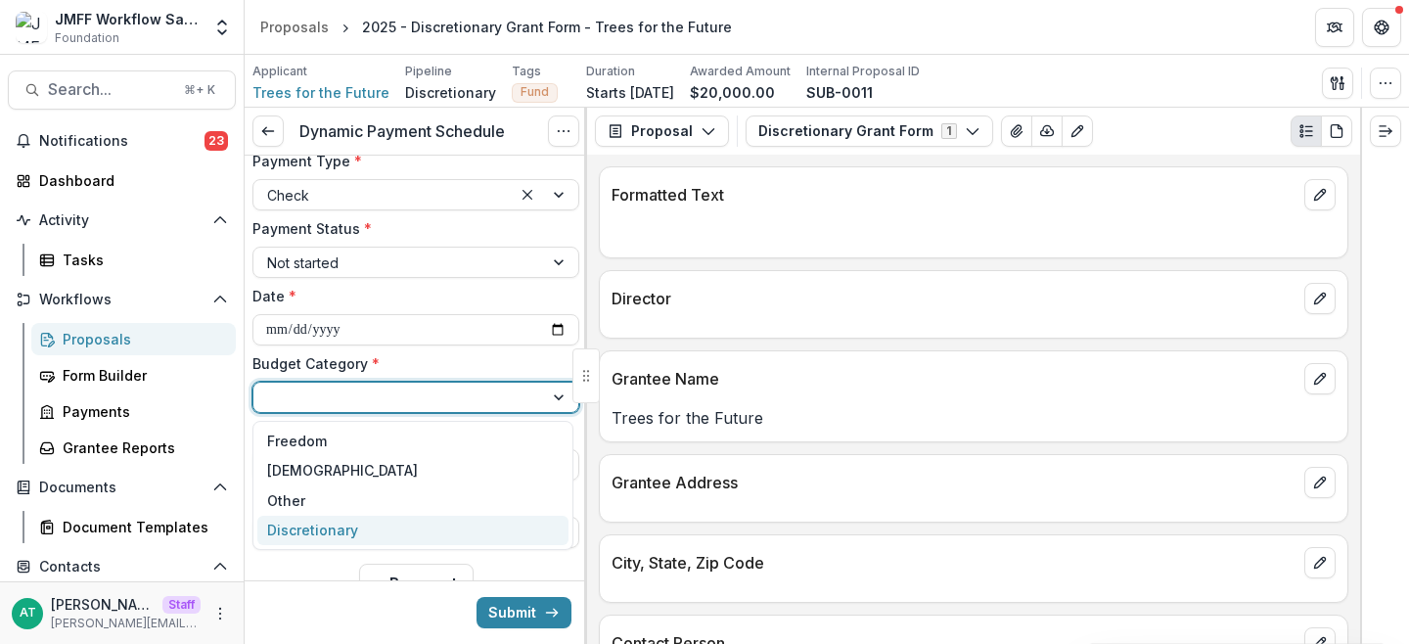
click at [305, 533] on div "Discretionary" at bounding box center [312, 530] width 91 height 21
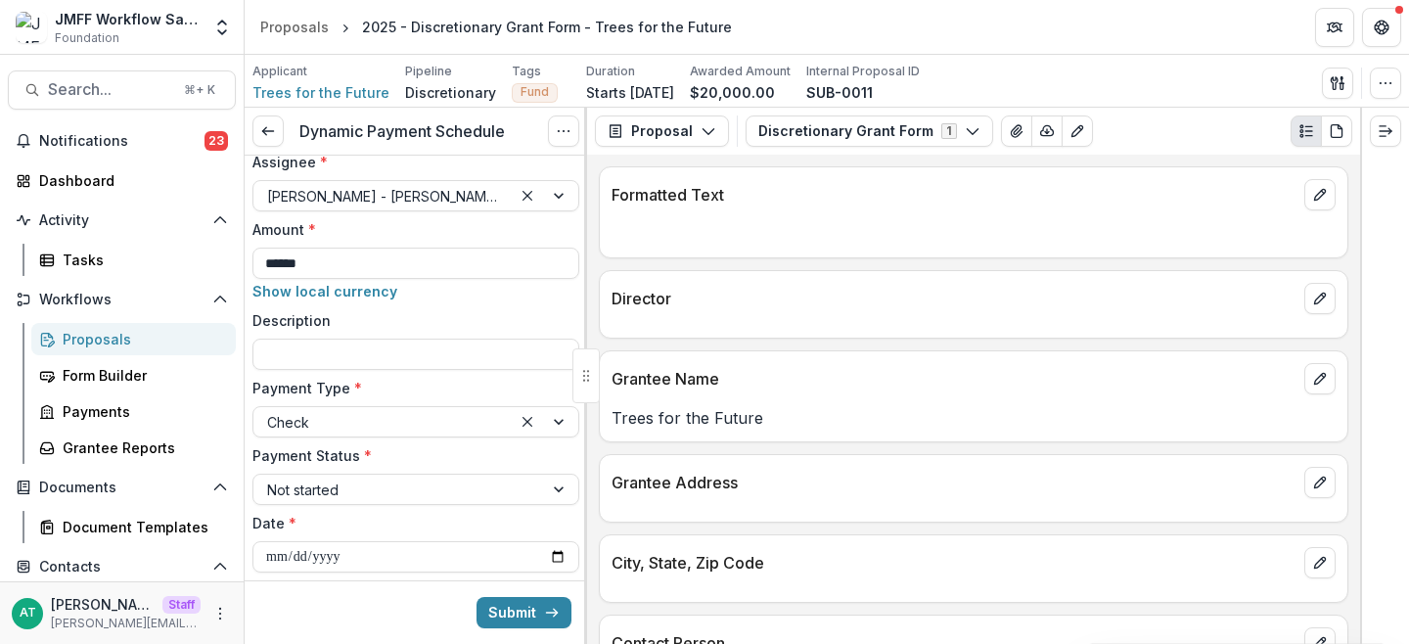
scroll to position [36, 0]
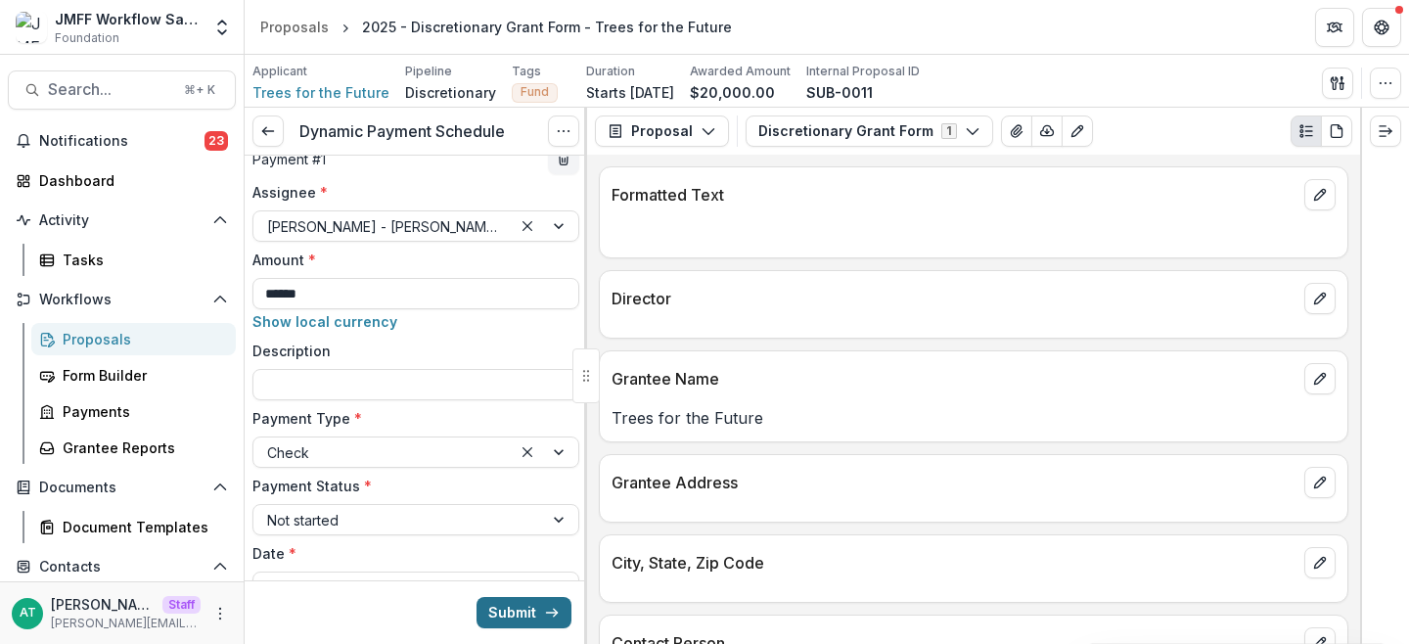
click at [513, 617] on button "Submit" at bounding box center [524, 612] width 95 height 31
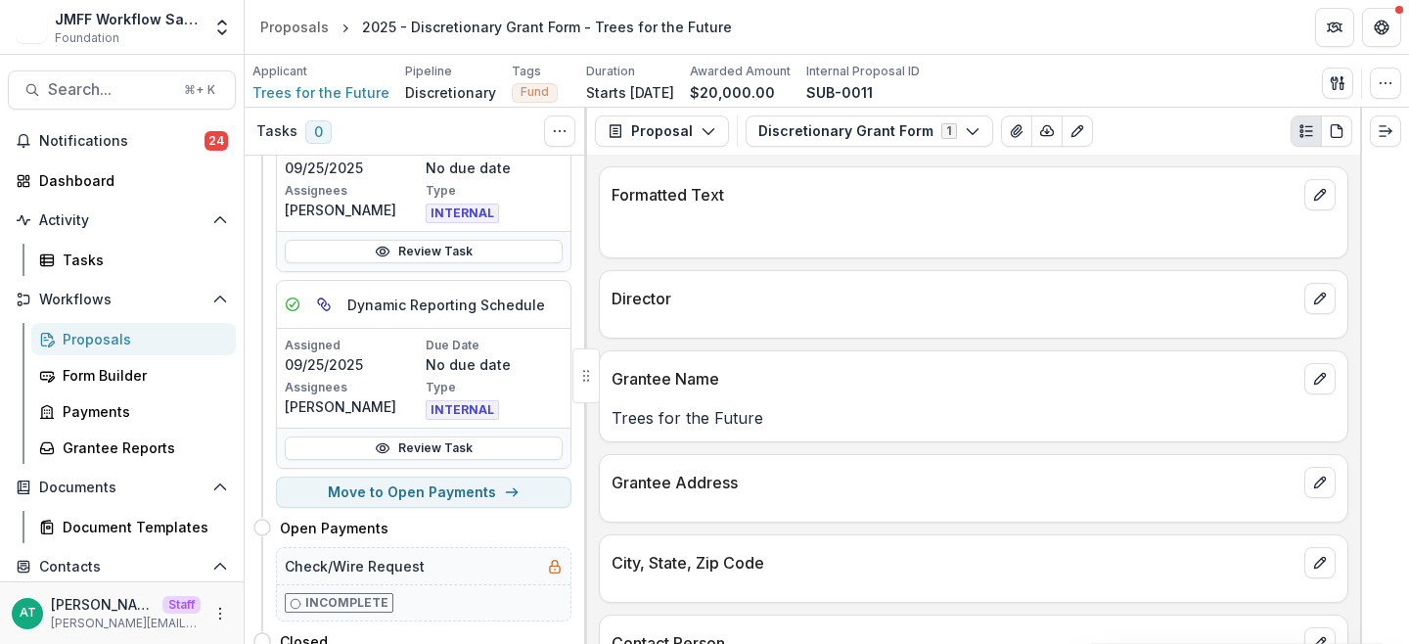
scroll to position [193, 0]
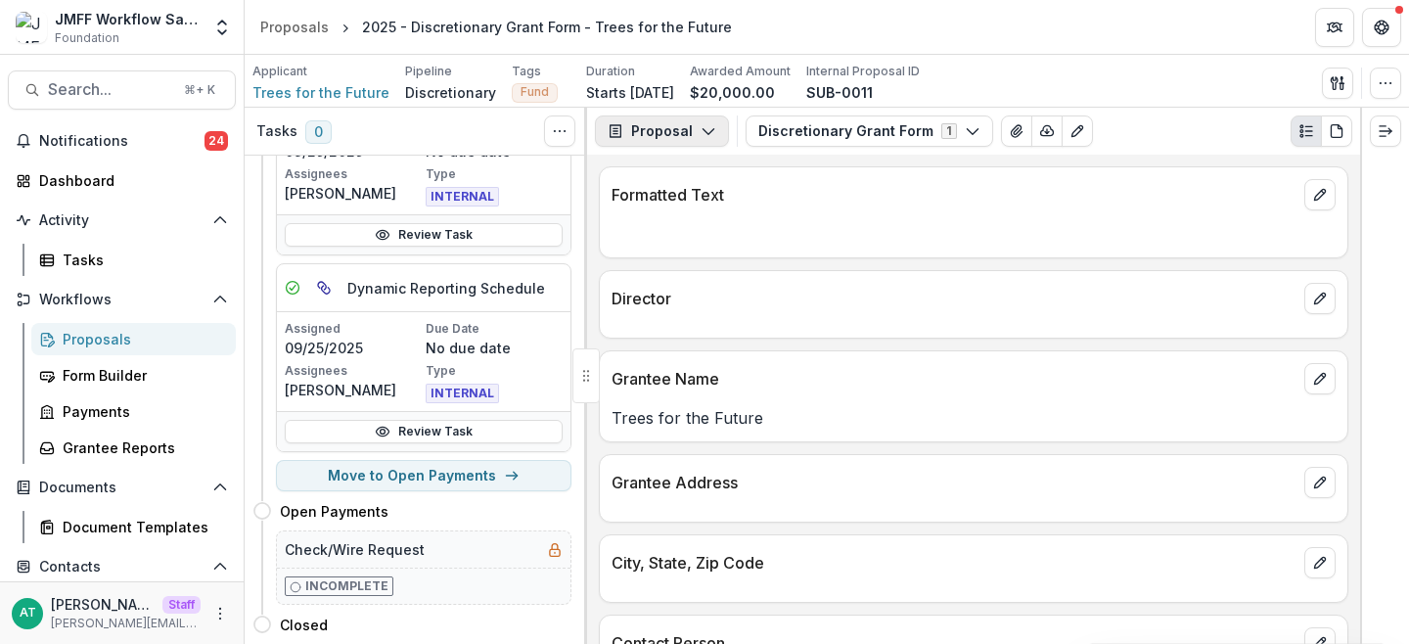
click at [669, 131] on button "Proposal" at bounding box center [662, 130] width 134 height 31
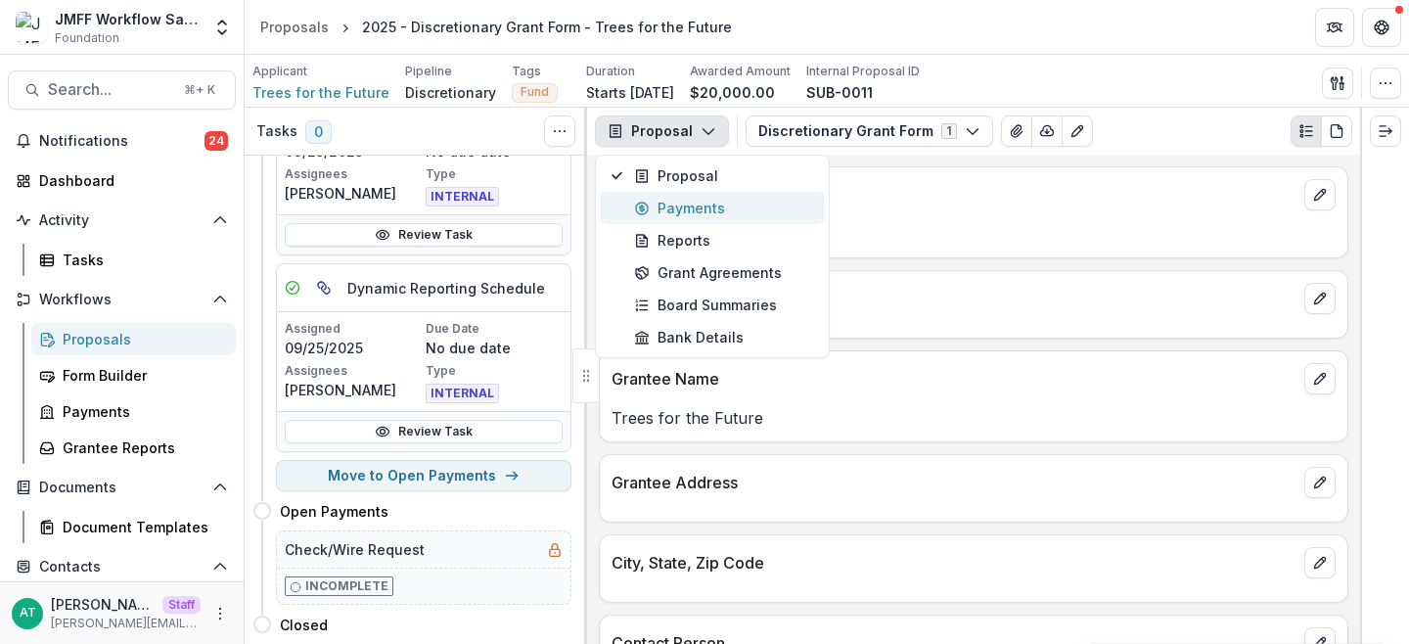
click at [764, 205] on div "Payments" at bounding box center [723, 208] width 179 height 21
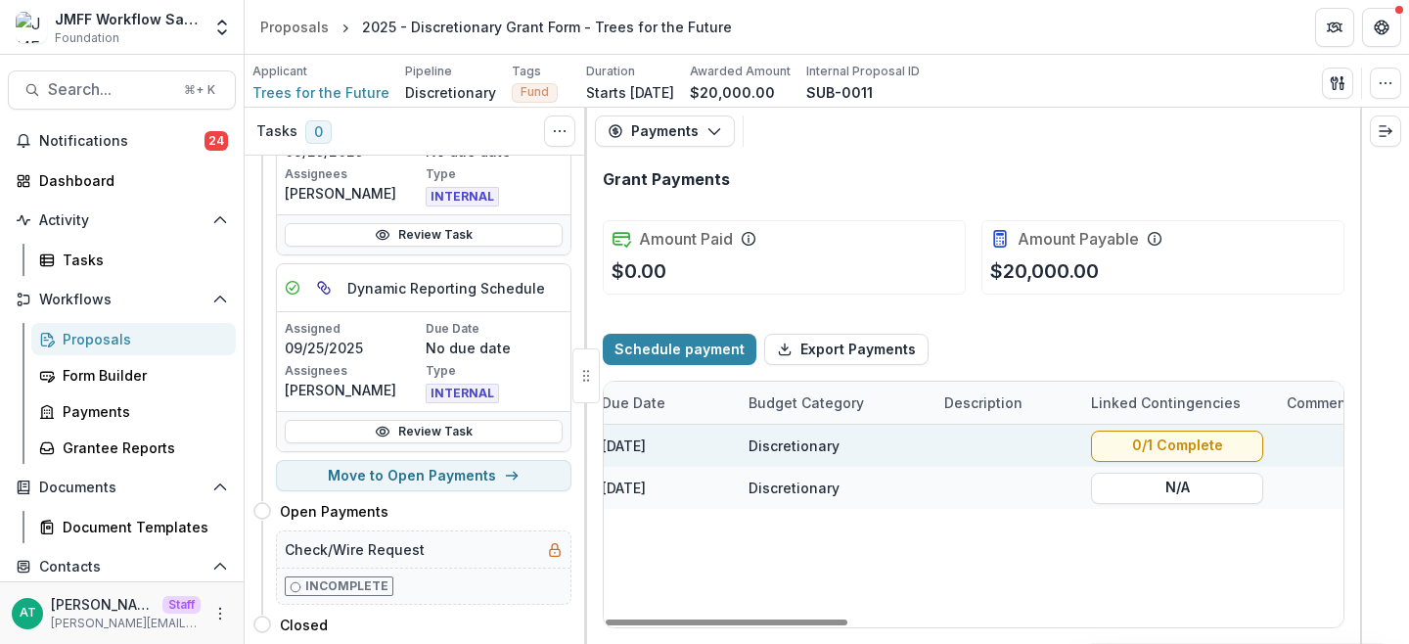
scroll to position [0, 709]
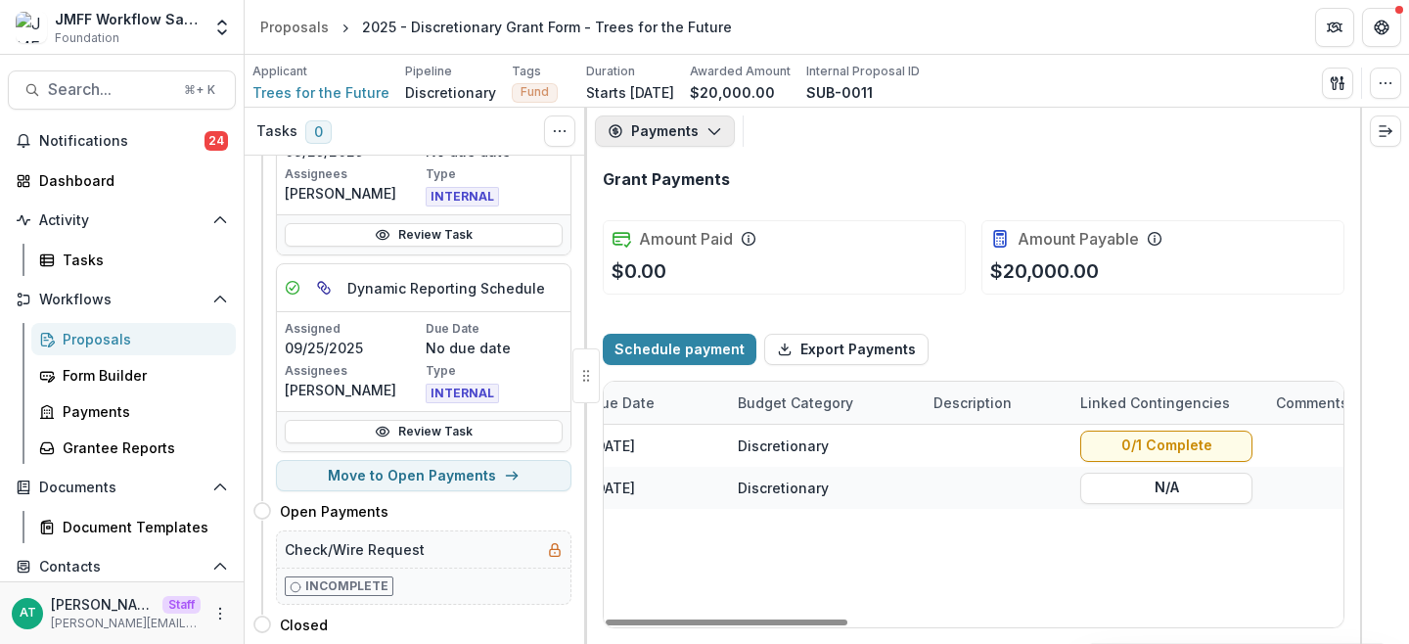
click at [663, 133] on button "Payments" at bounding box center [665, 130] width 140 height 31
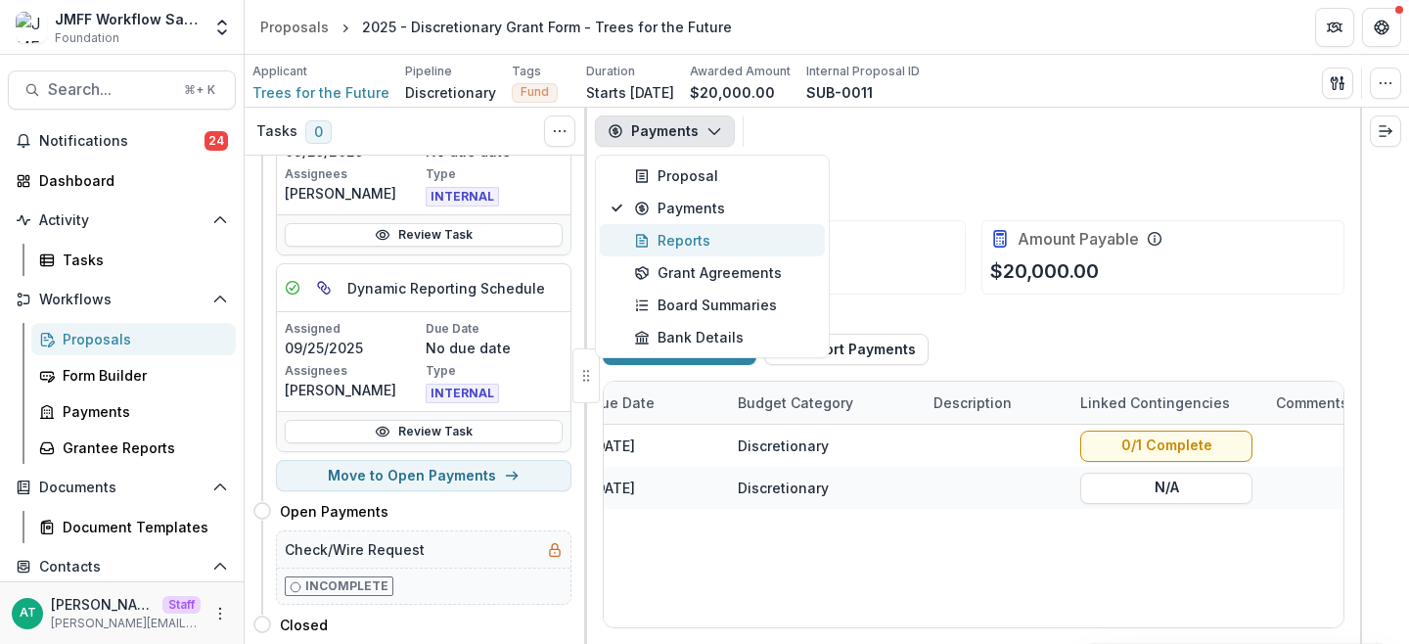
click at [667, 238] on div "Reports" at bounding box center [723, 240] width 179 height 21
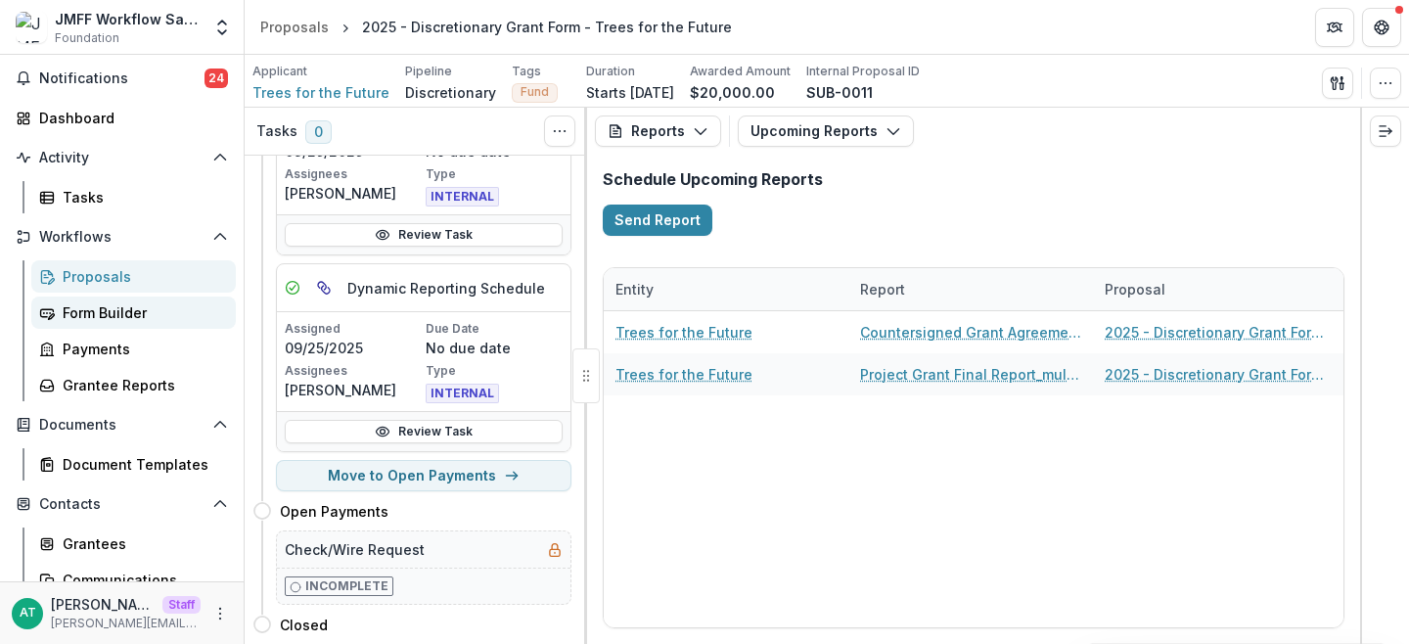
scroll to position [70, 0]
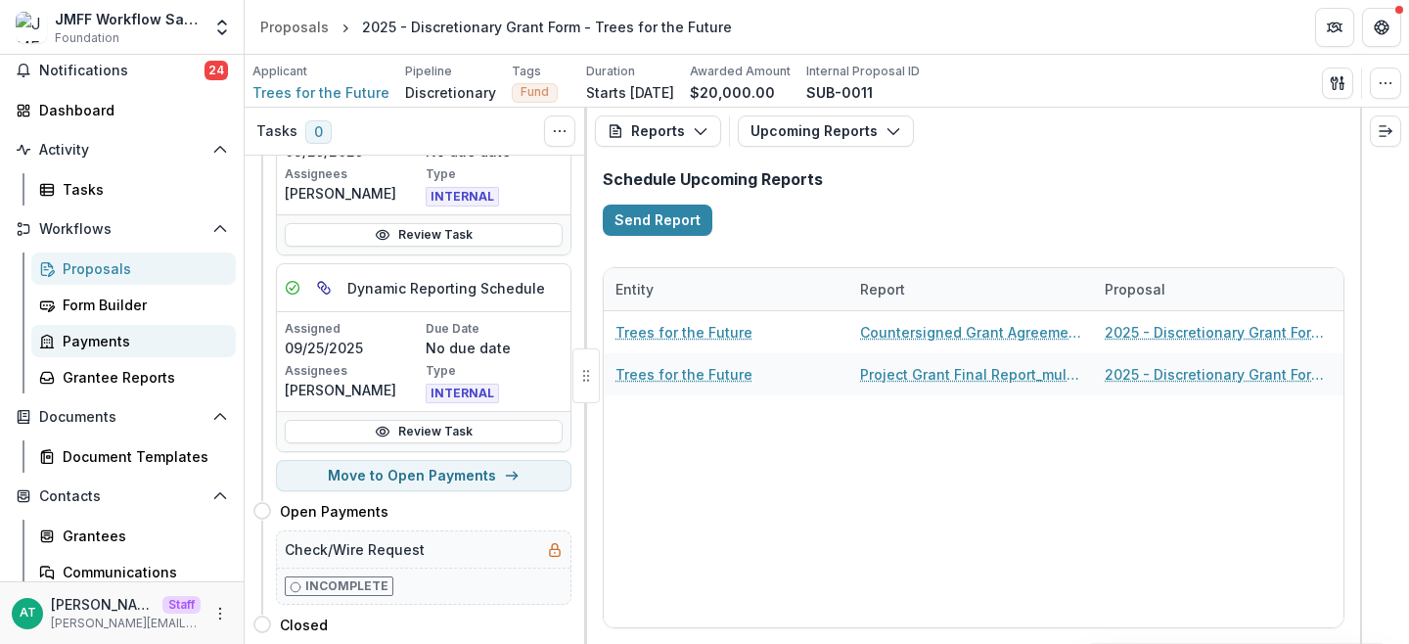
click at [160, 343] on div "Payments" at bounding box center [142, 341] width 158 height 21
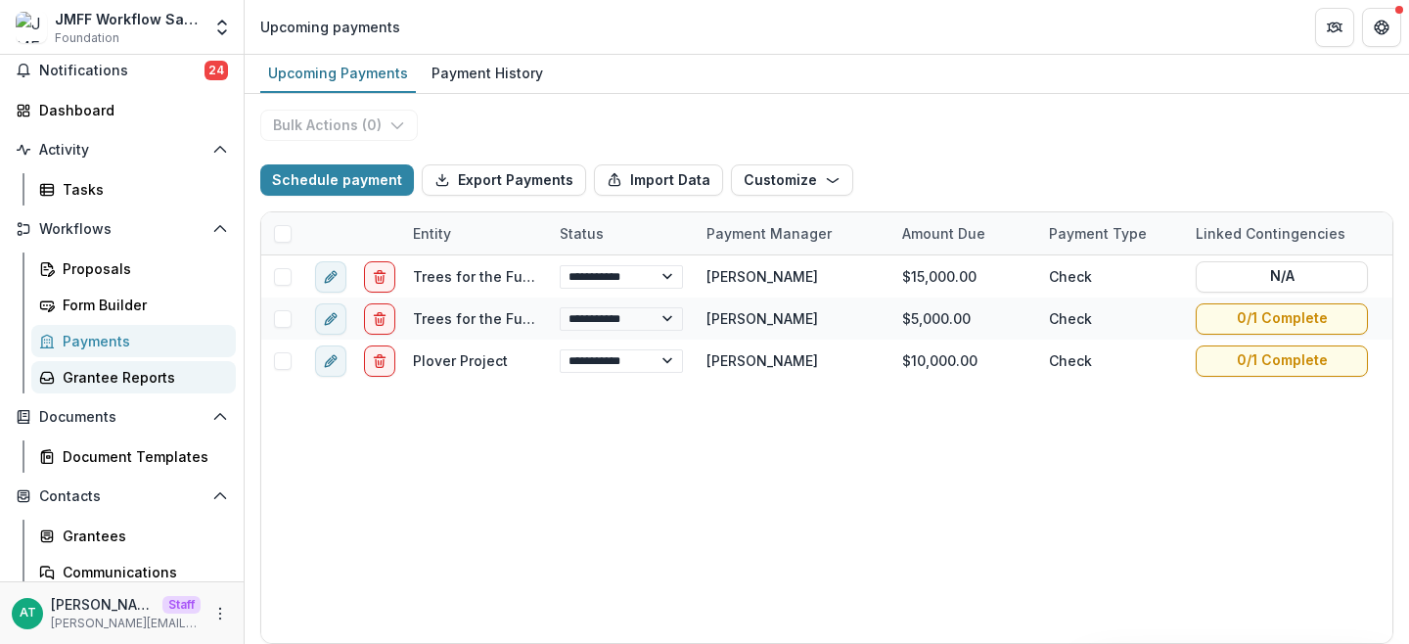
click at [135, 381] on div "Grantee Reports" at bounding box center [142, 377] width 158 height 21
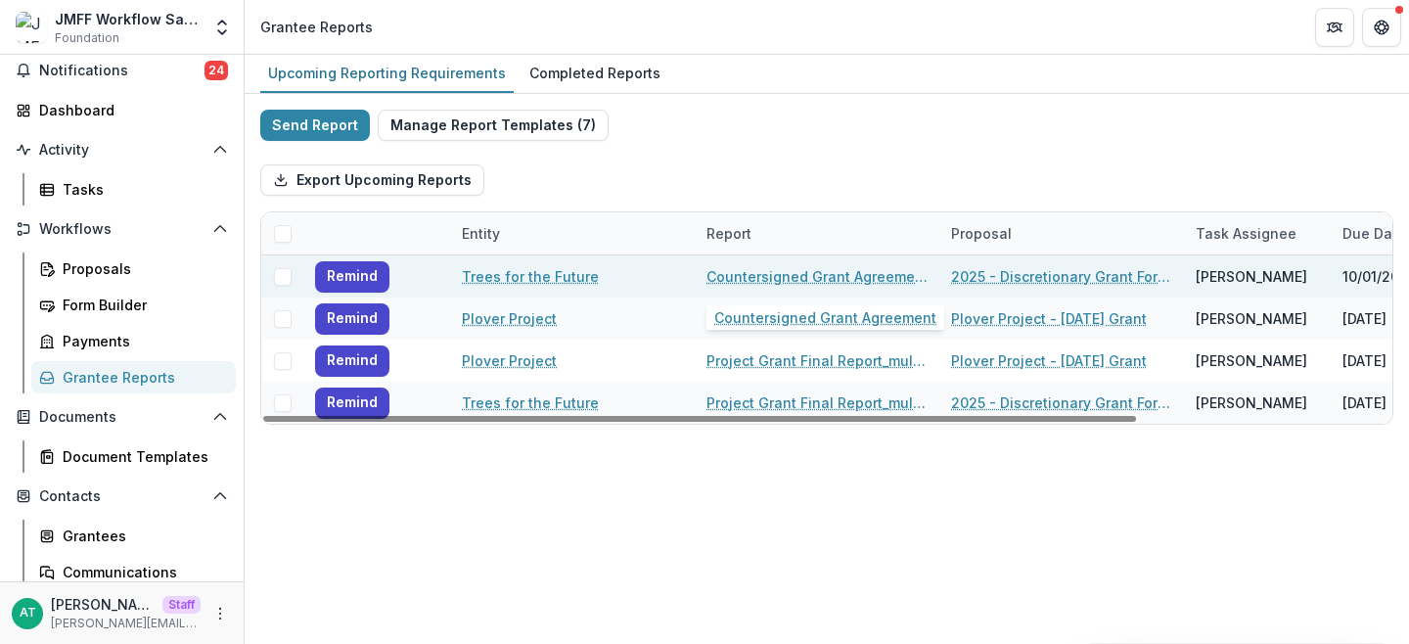
click at [829, 272] on link "Countersigned Grant Agreement" at bounding box center [817, 276] width 221 height 21
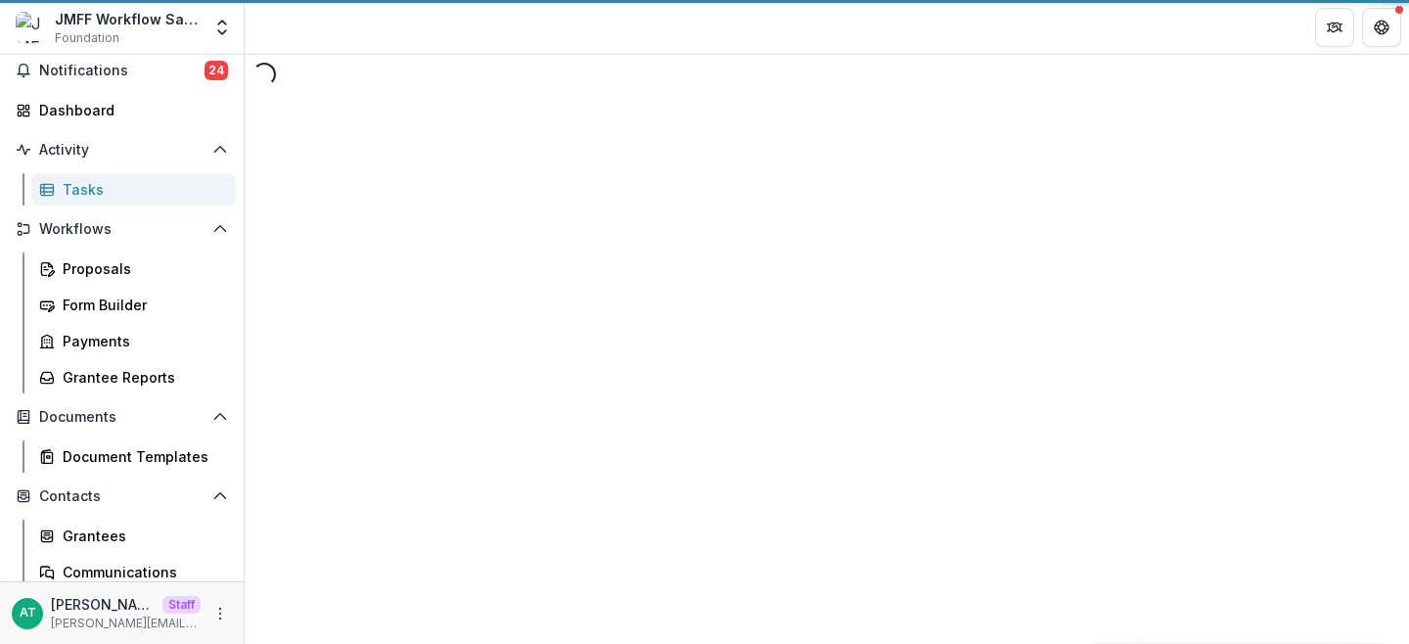
select select "********"
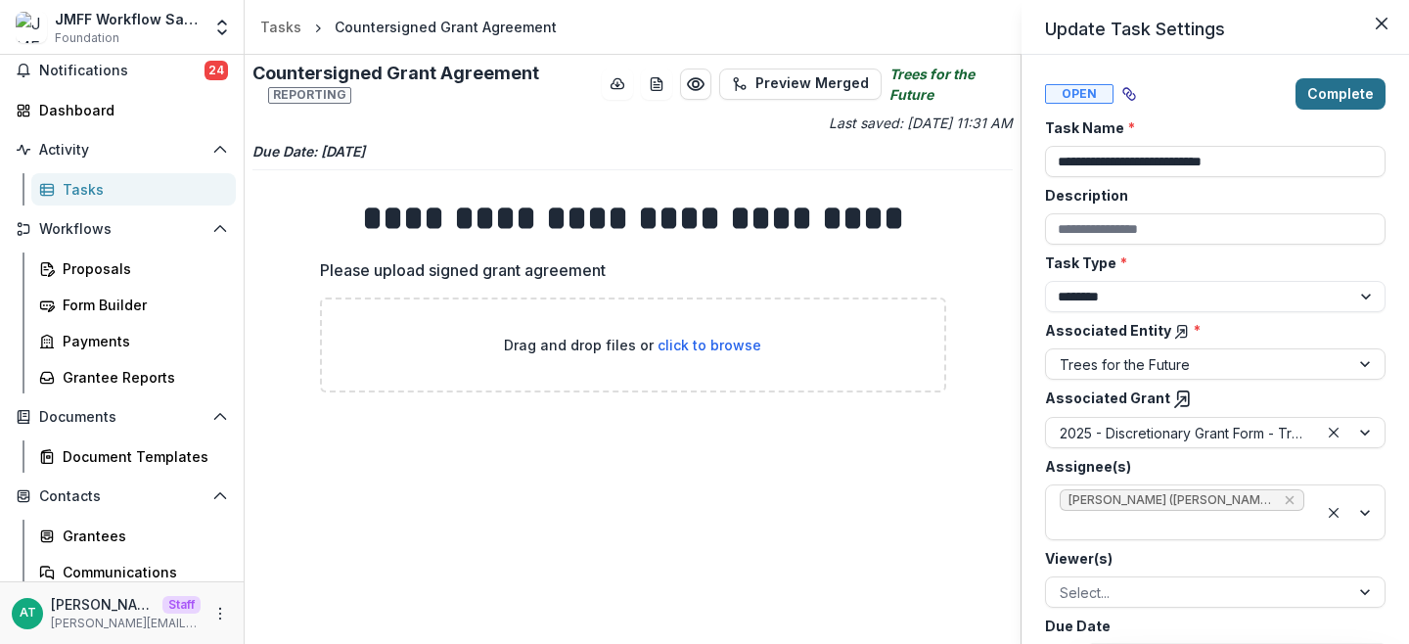
click at [1351, 94] on button "Complete" at bounding box center [1341, 93] width 90 height 31
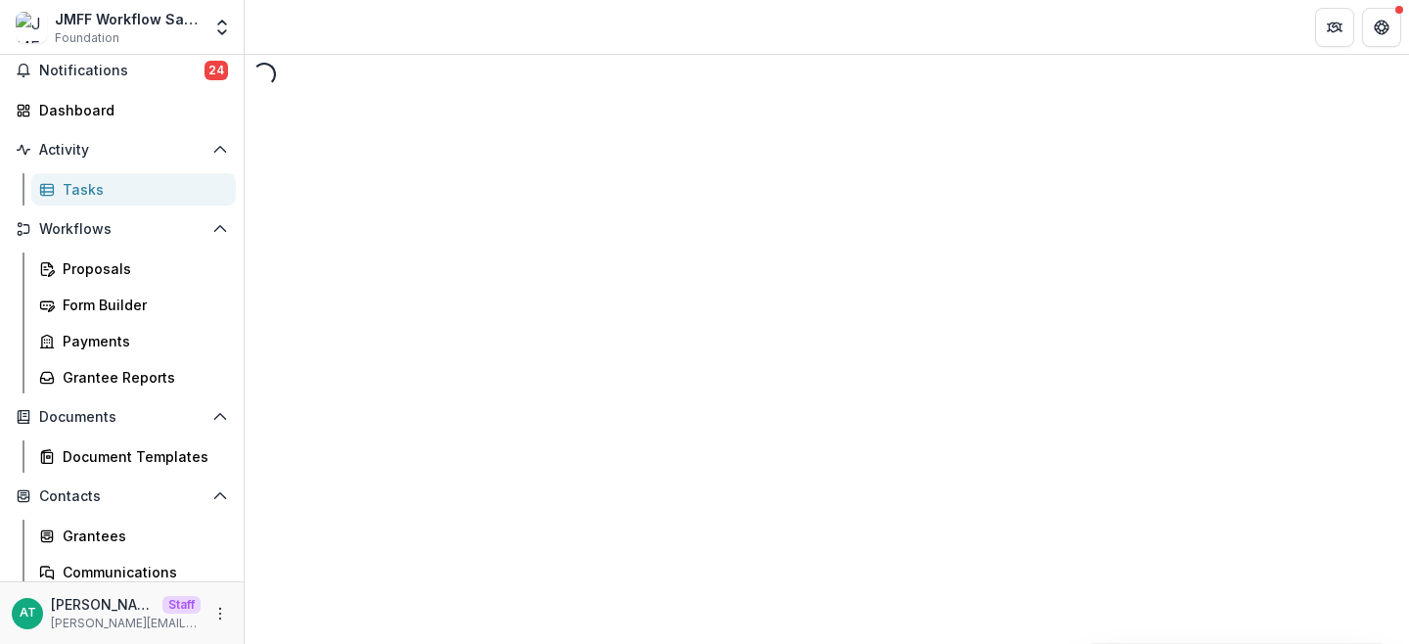
select select "********"
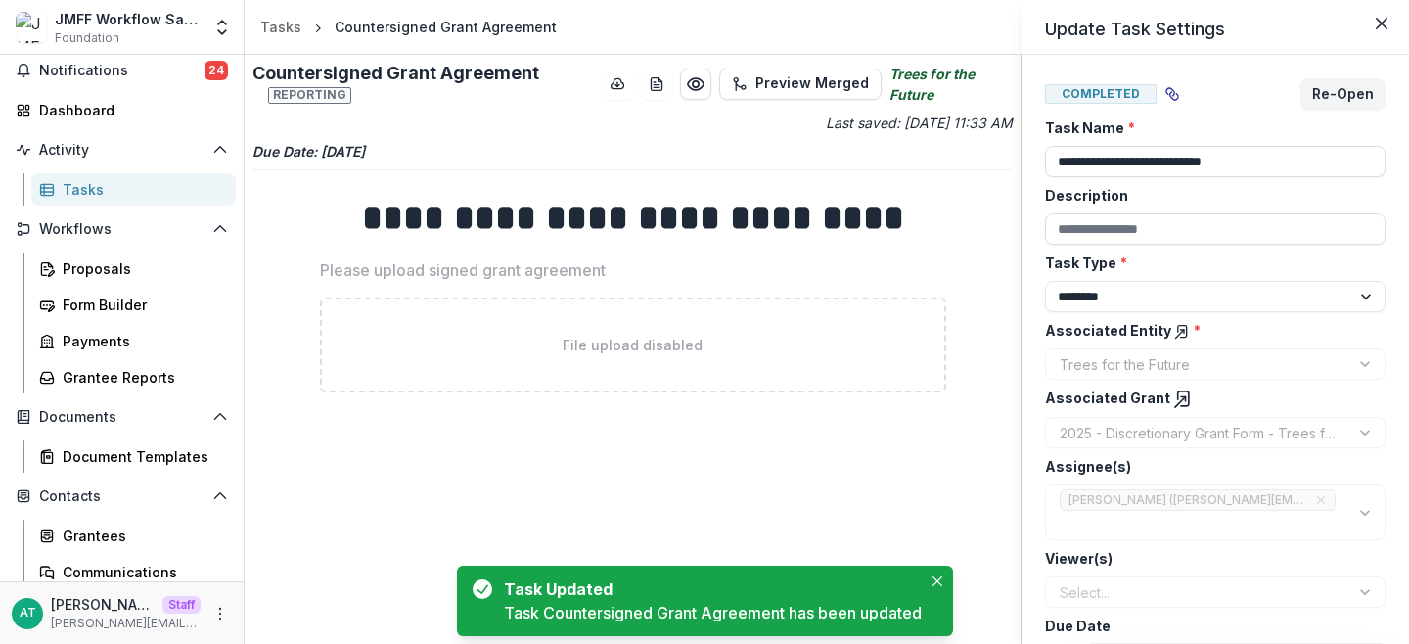
click at [106, 342] on div "**********" at bounding box center [704, 322] width 1409 height 644
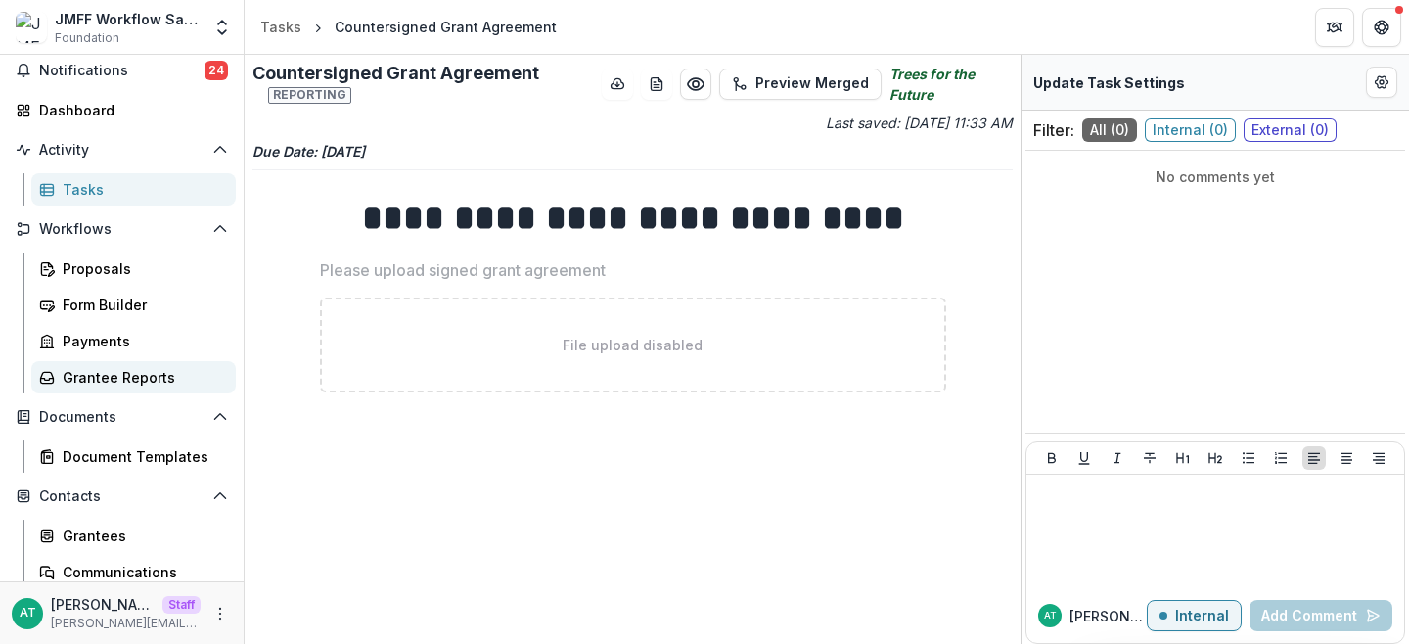
click at [107, 382] on div "Grantee Reports" at bounding box center [142, 377] width 158 height 21
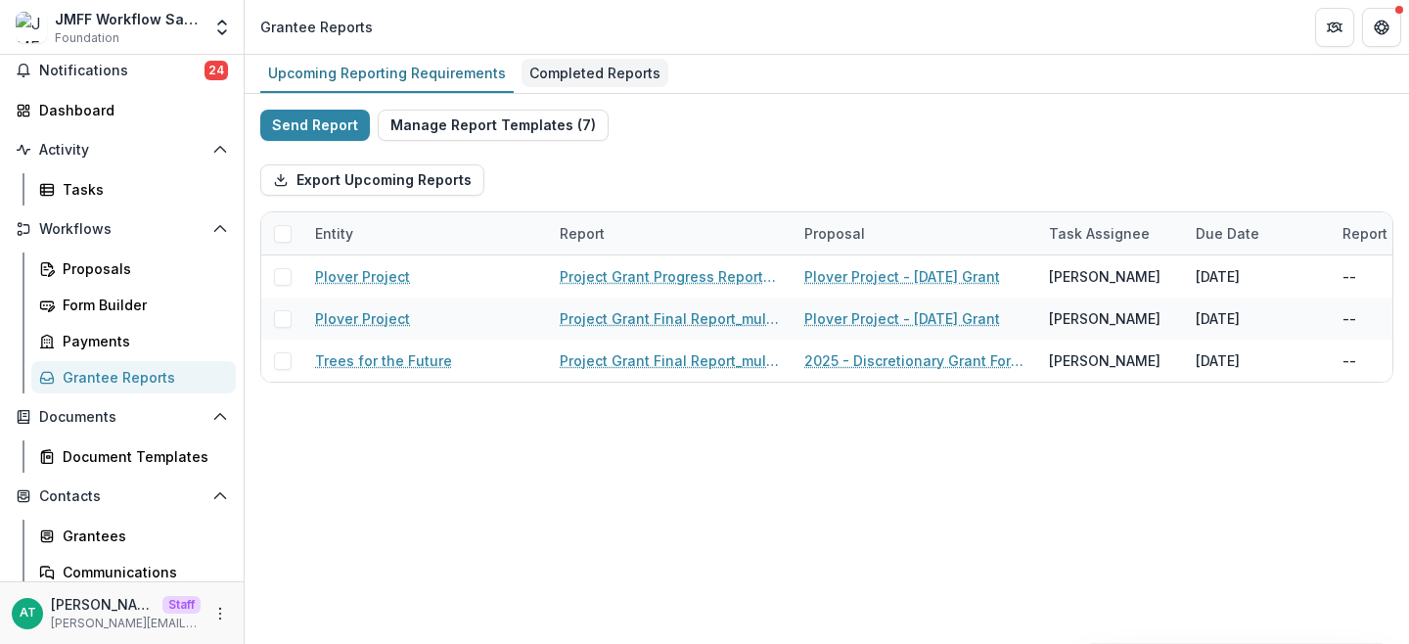
click at [591, 69] on div "Completed Reports" at bounding box center [595, 73] width 147 height 28
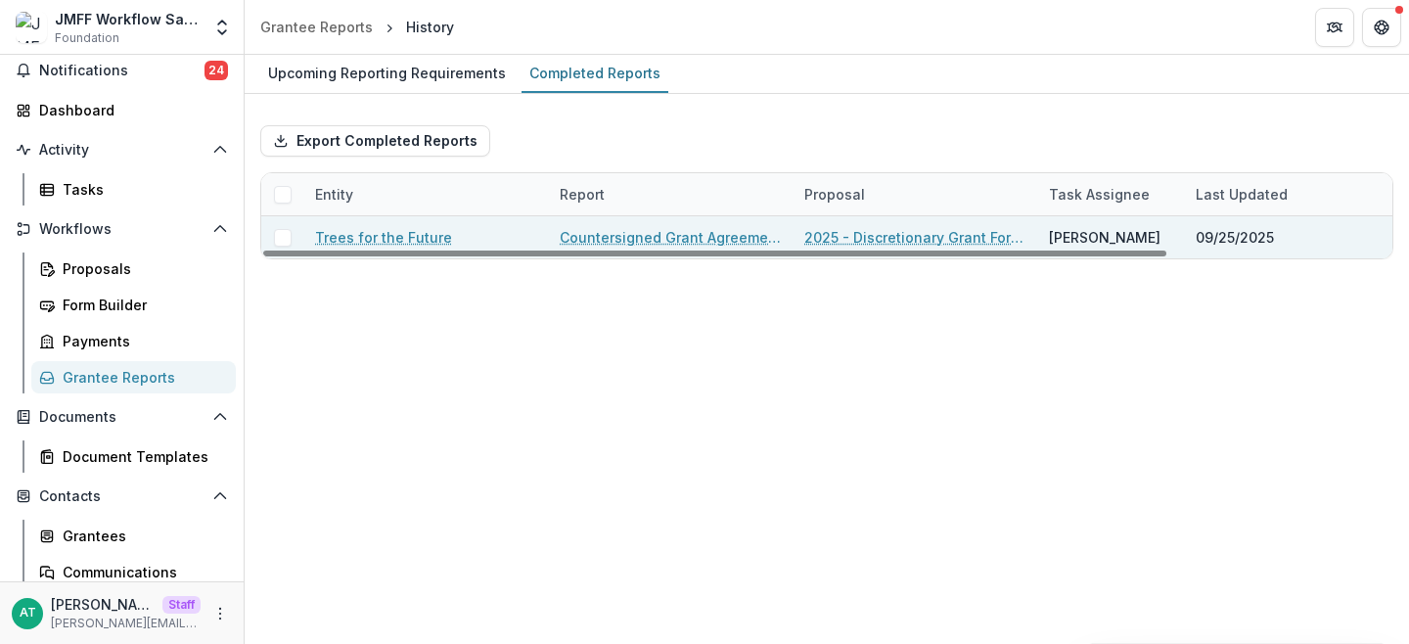
click at [663, 239] on link "Countersigned Grant Agreement" at bounding box center [670, 237] width 221 height 21
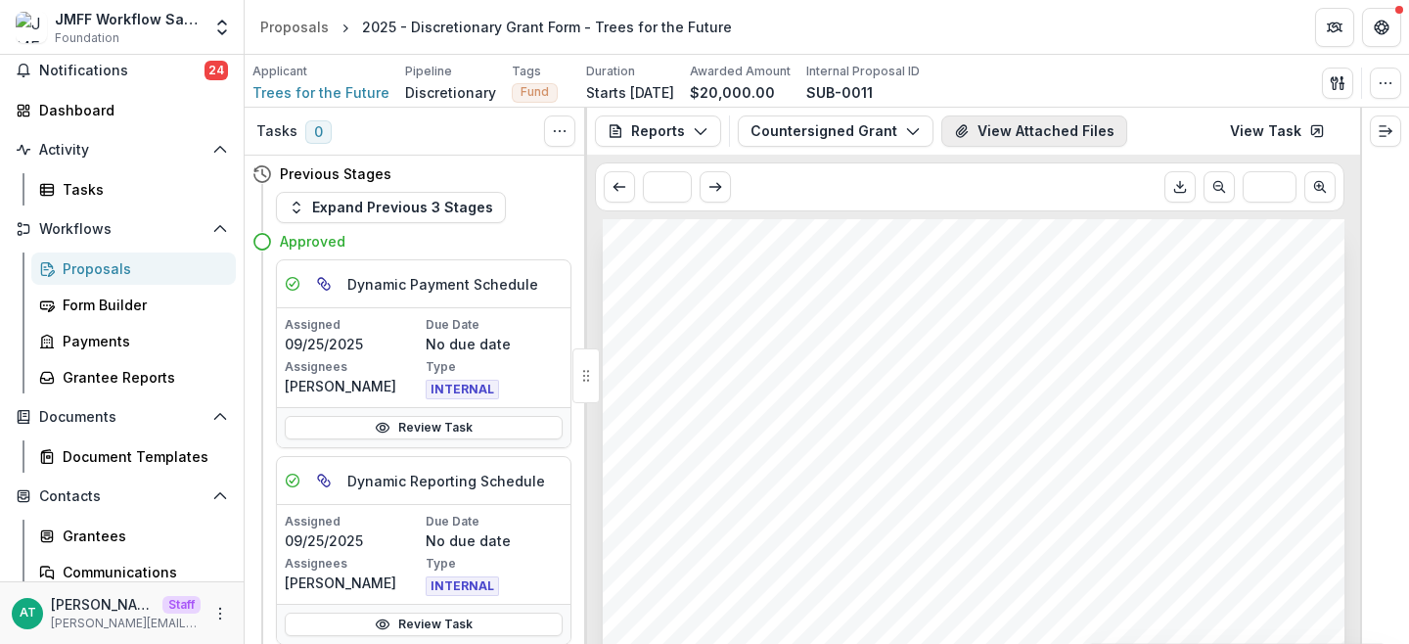
click at [992, 135] on button "View Attached Files" at bounding box center [1034, 130] width 186 height 31
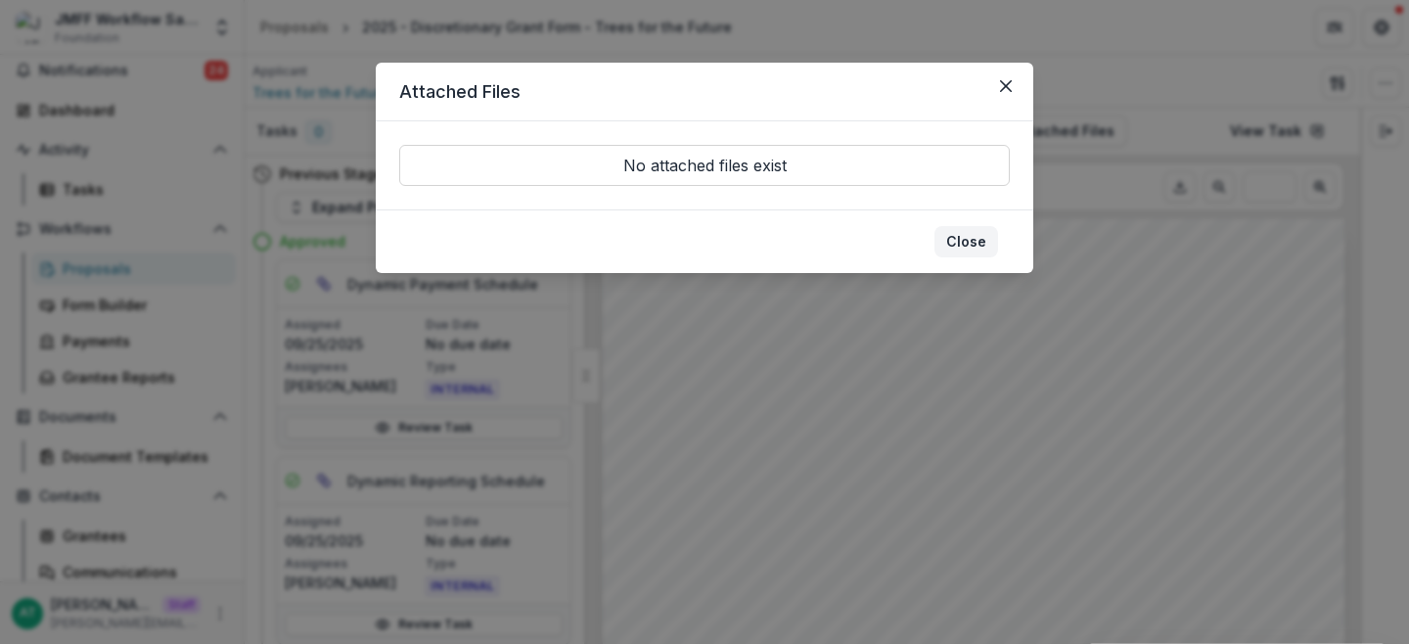
click at [958, 240] on button "Close" at bounding box center [967, 241] width 64 height 31
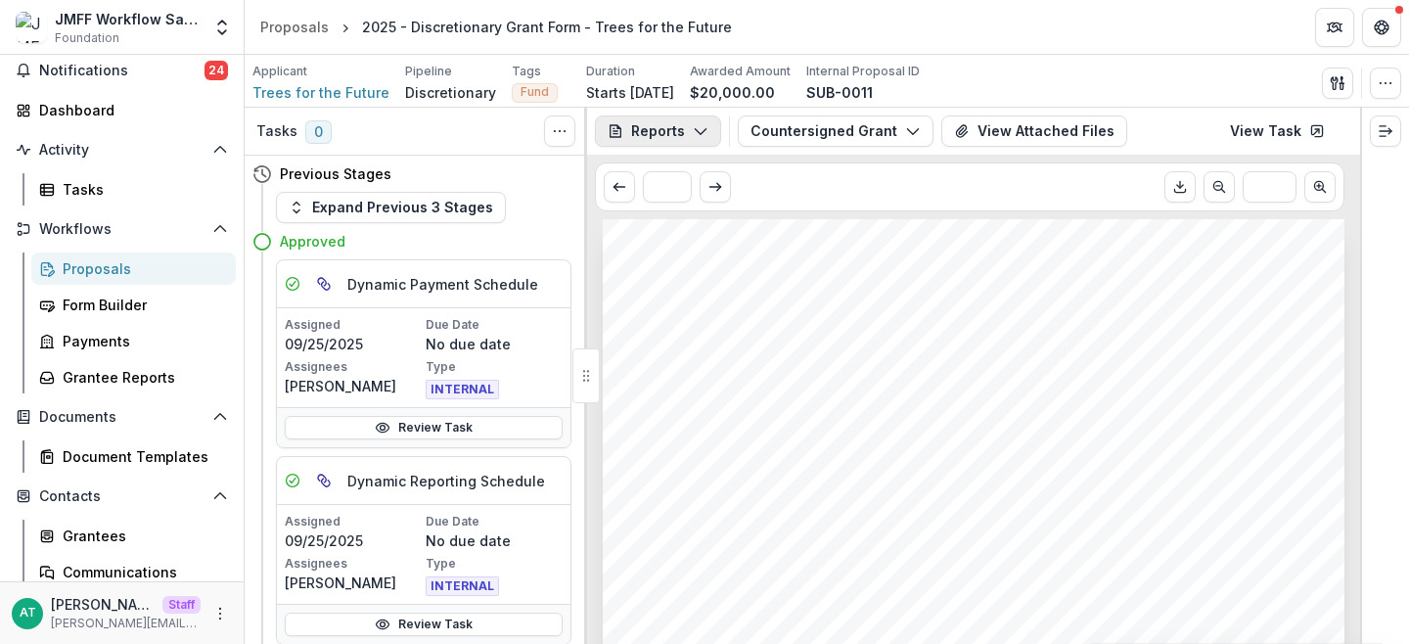
click at [669, 122] on button "Reports" at bounding box center [658, 130] width 126 height 31
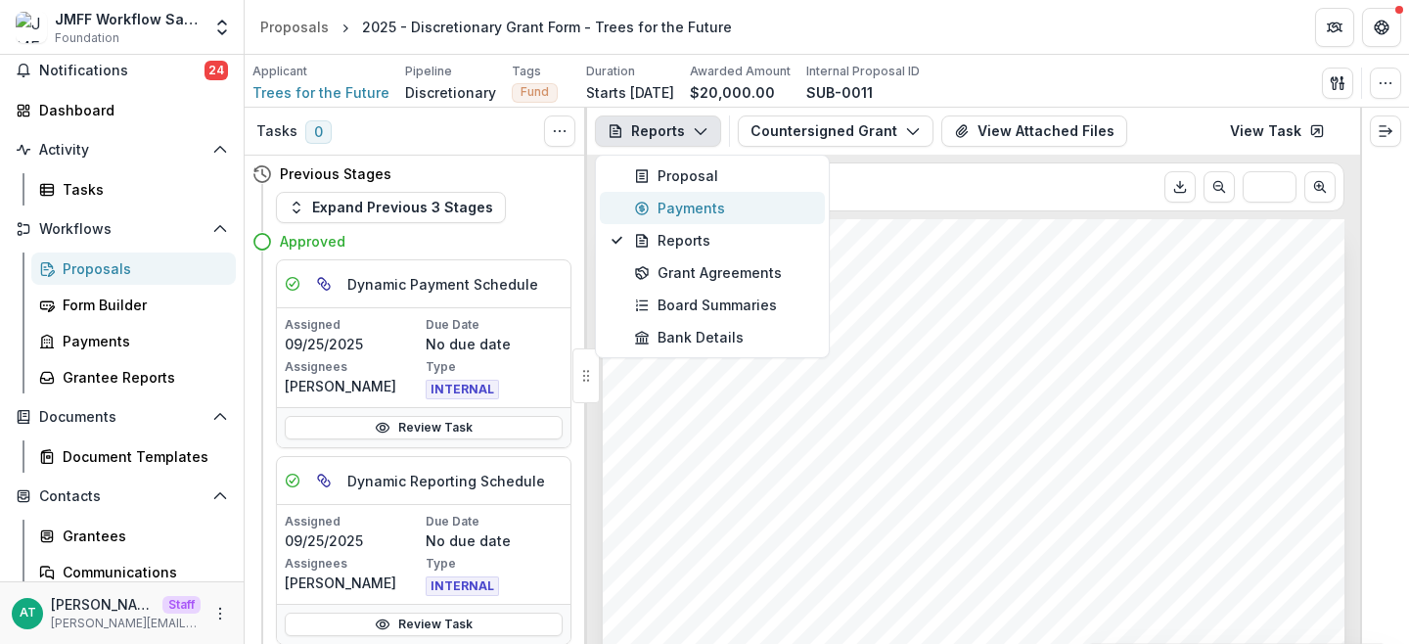
click at [683, 203] on div "Payments" at bounding box center [723, 208] width 179 height 21
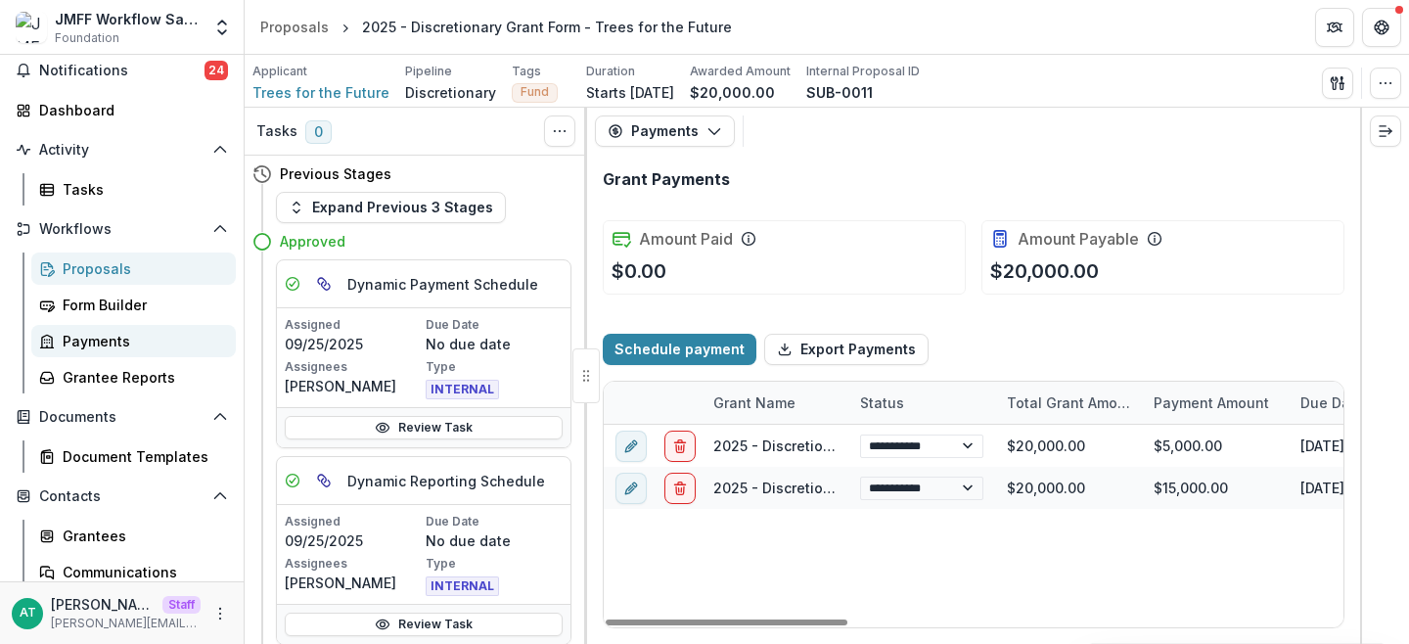
click at [102, 346] on div "Payments" at bounding box center [142, 341] width 158 height 21
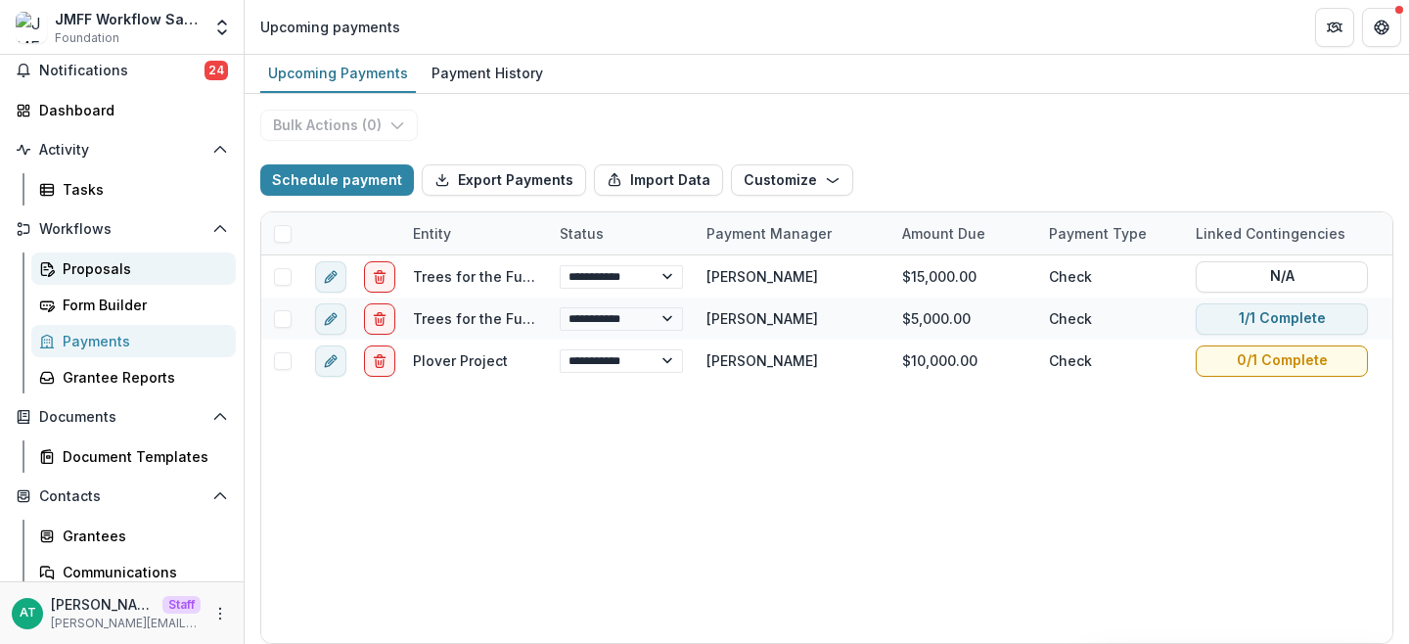
click at [93, 260] on div "Proposals" at bounding box center [142, 268] width 158 height 21
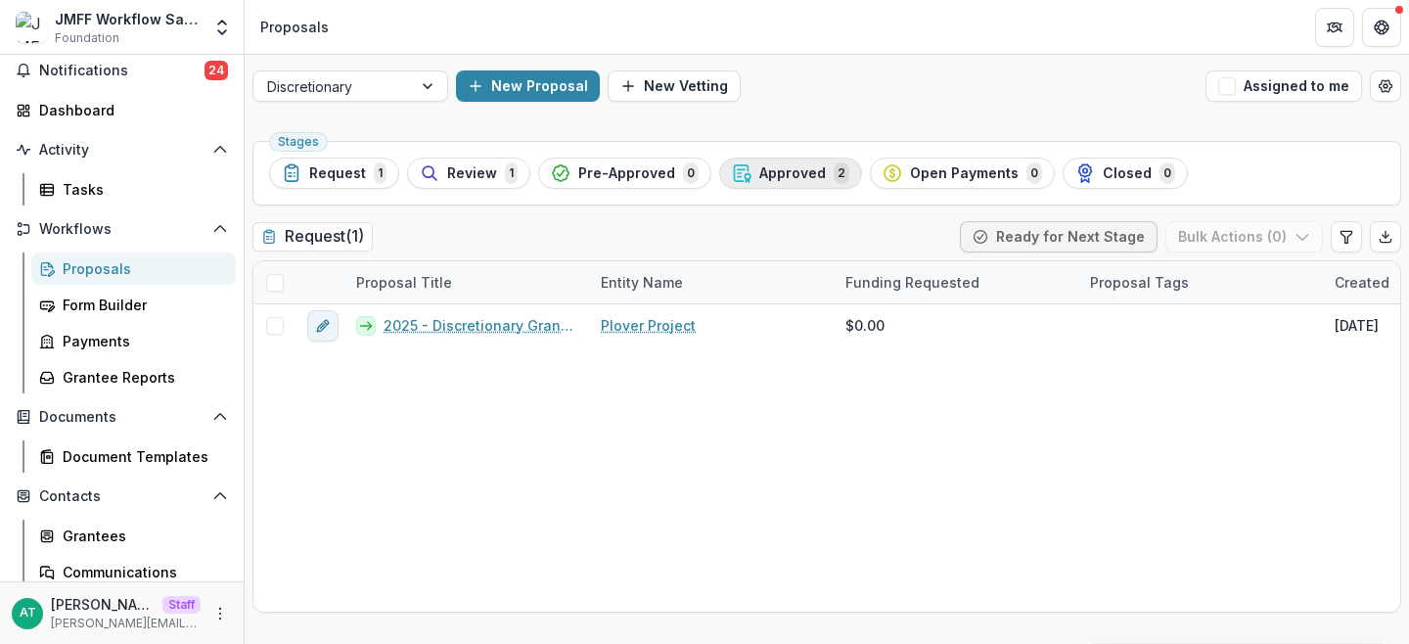
click at [764, 165] on span "Approved" at bounding box center [792, 173] width 67 height 17
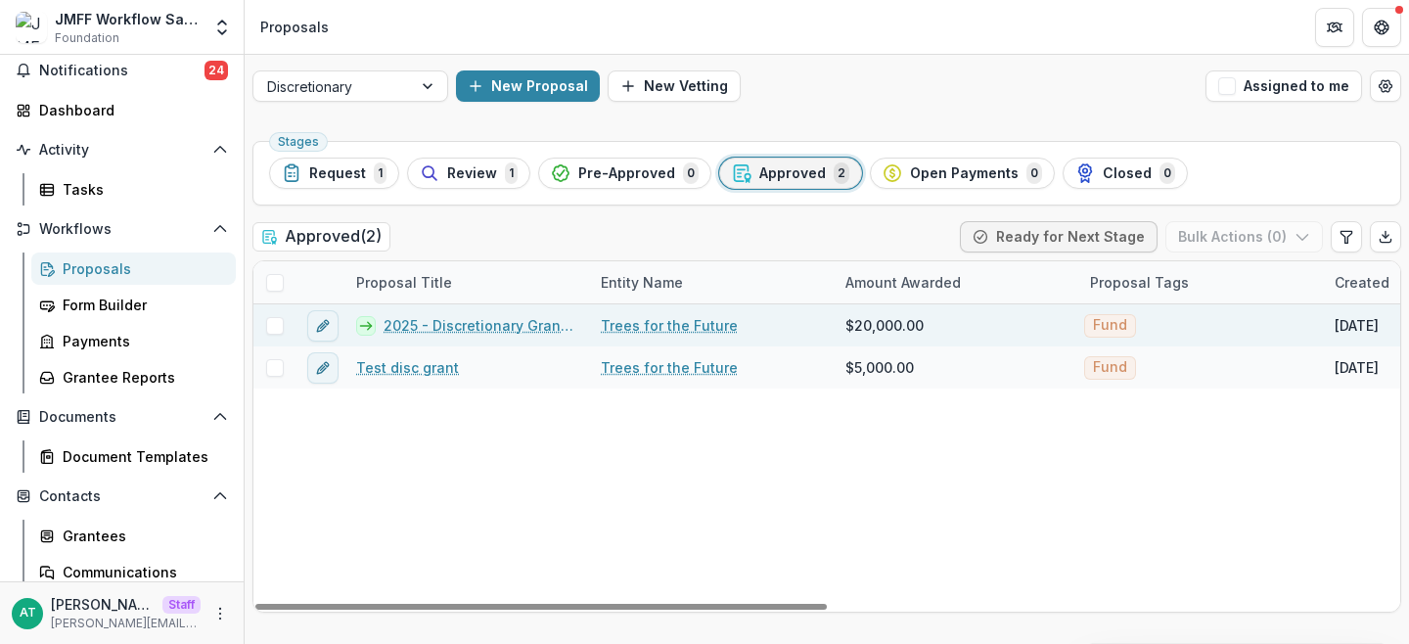
click at [461, 327] on link "2025 - Discretionary Grant Form - Trees for the Future" at bounding box center [481, 325] width 194 height 21
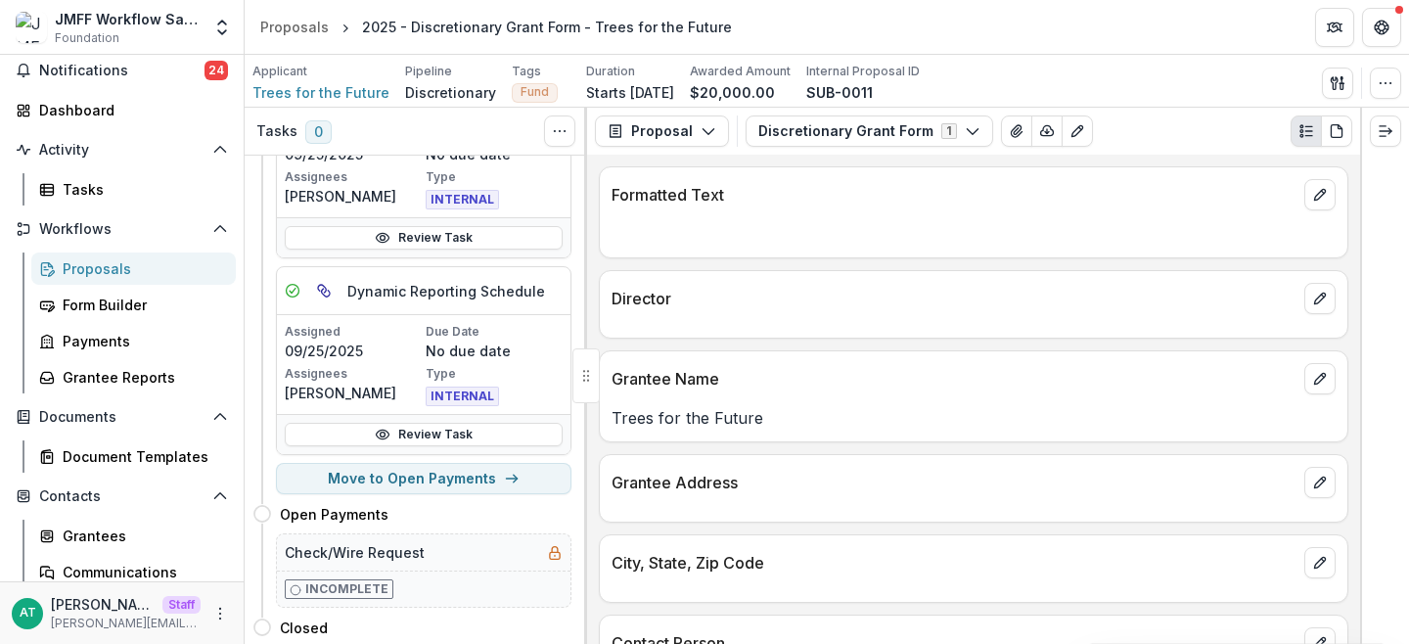
scroll to position [193, 0]
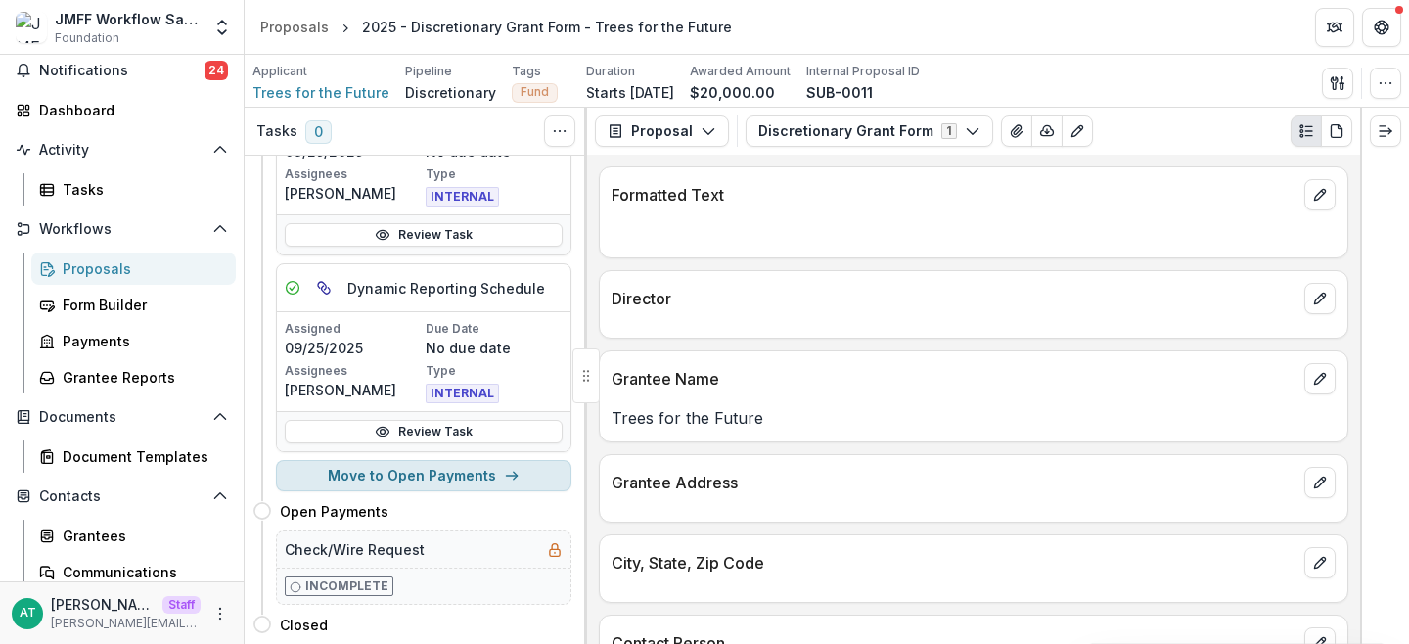
click at [369, 482] on button "Move to Open Payments" at bounding box center [424, 475] width 296 height 31
select select "**********"
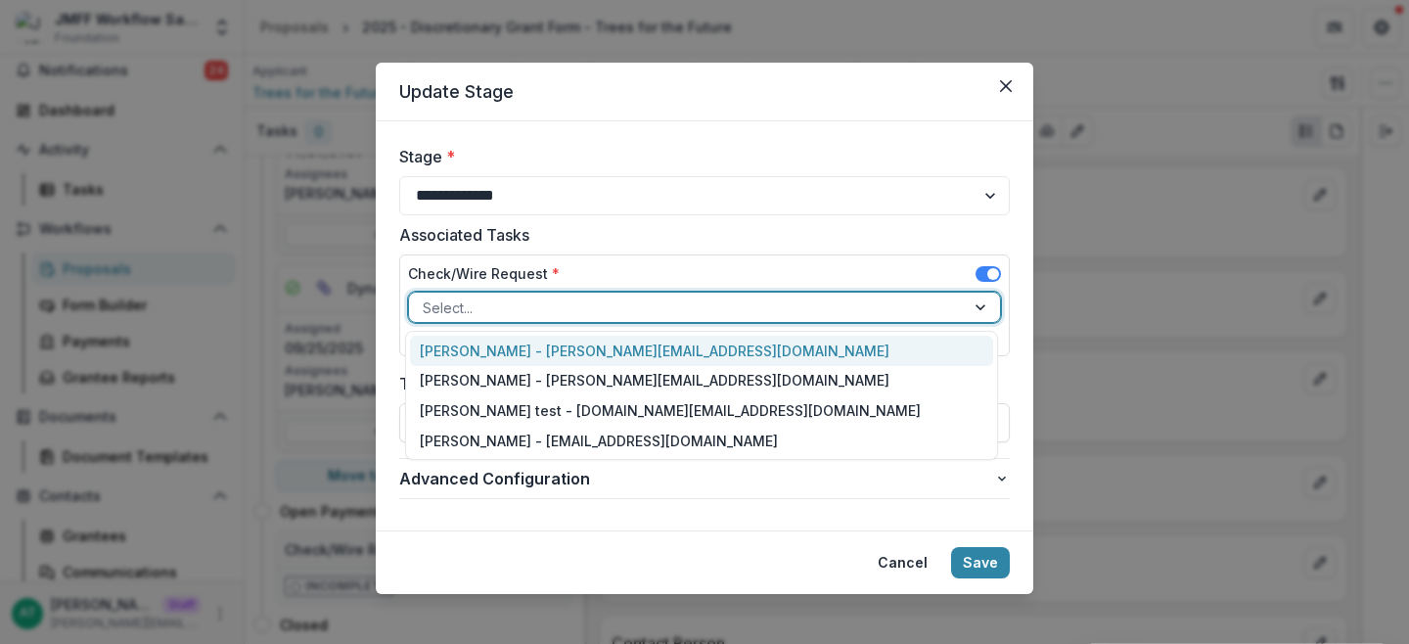
click at [506, 315] on div at bounding box center [687, 308] width 528 height 24
click at [510, 349] on div "[PERSON_NAME] - [PERSON_NAME][EMAIL_ADDRESS][DOMAIN_NAME]" at bounding box center [701, 351] width 583 height 30
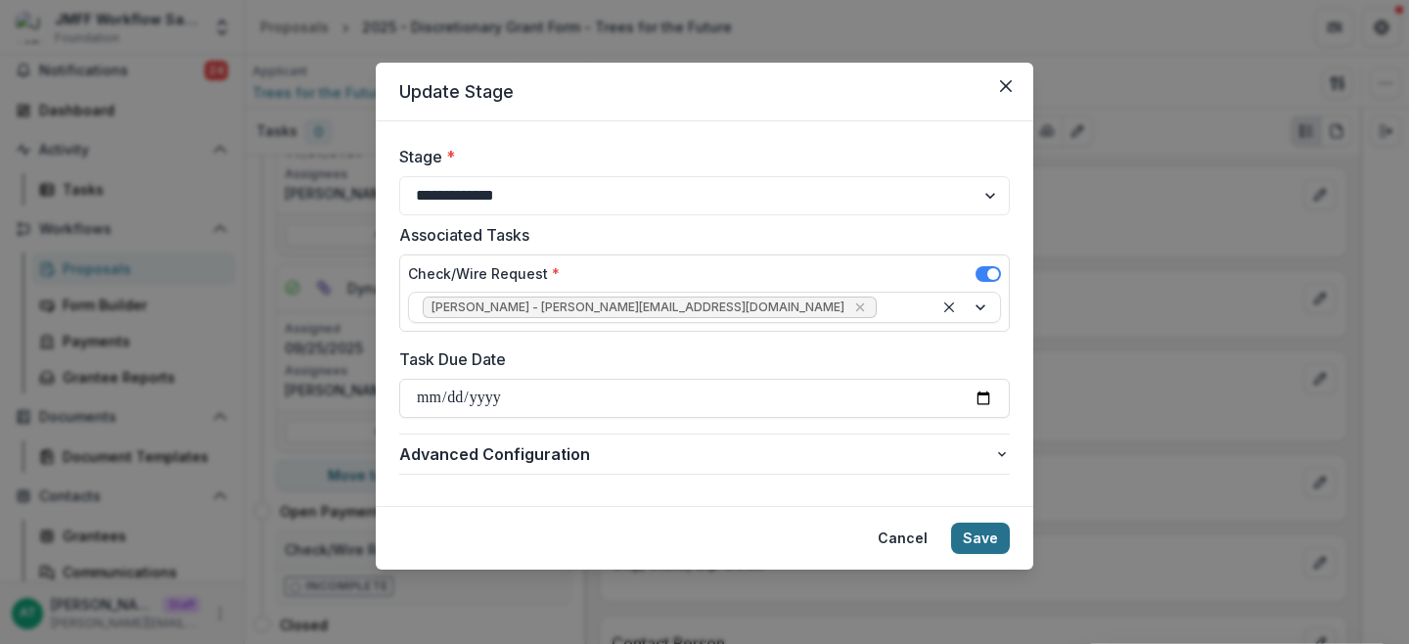
click at [989, 539] on button "Save" at bounding box center [980, 538] width 59 height 31
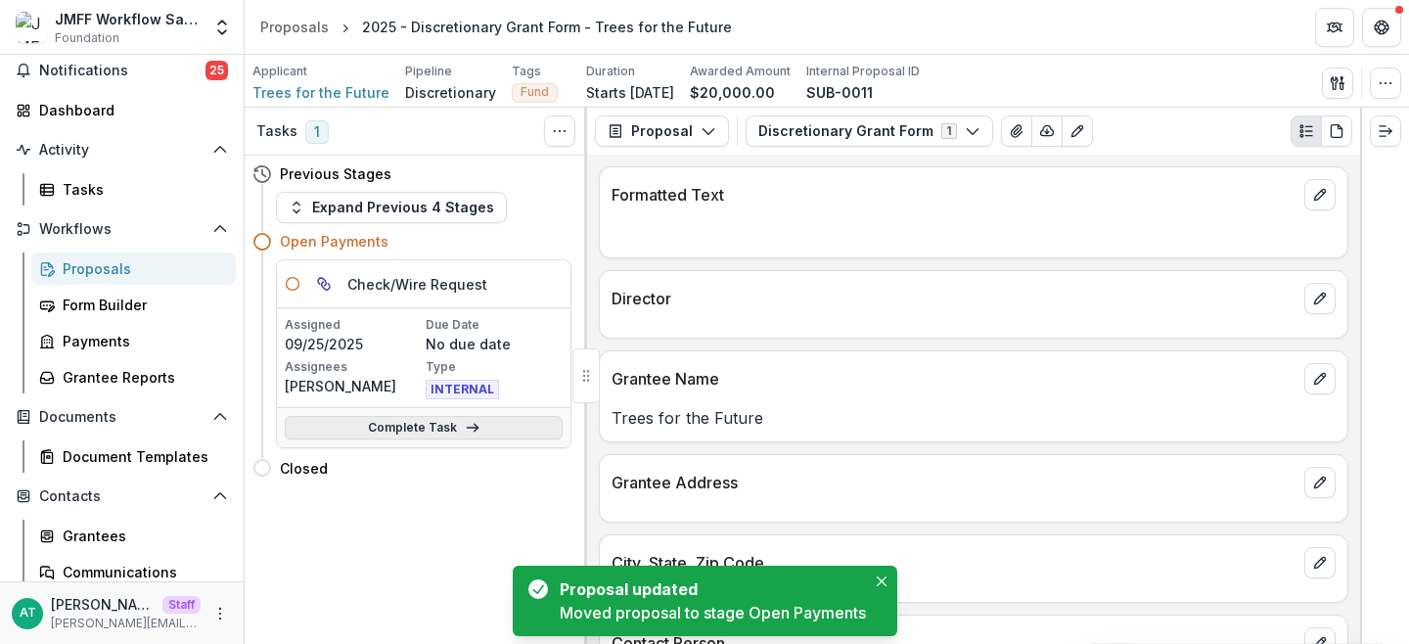
click at [428, 425] on link "Complete Task" at bounding box center [424, 427] width 278 height 23
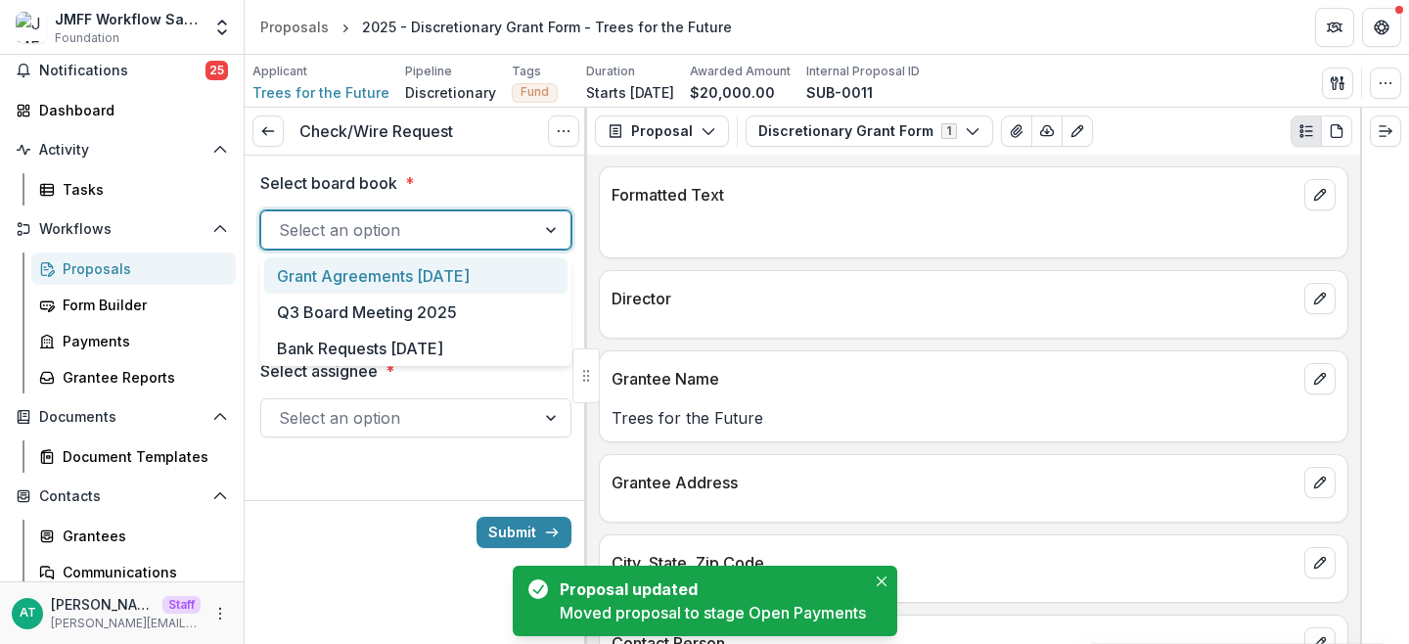
click at [406, 212] on div "Select an option" at bounding box center [415, 229] width 311 height 39
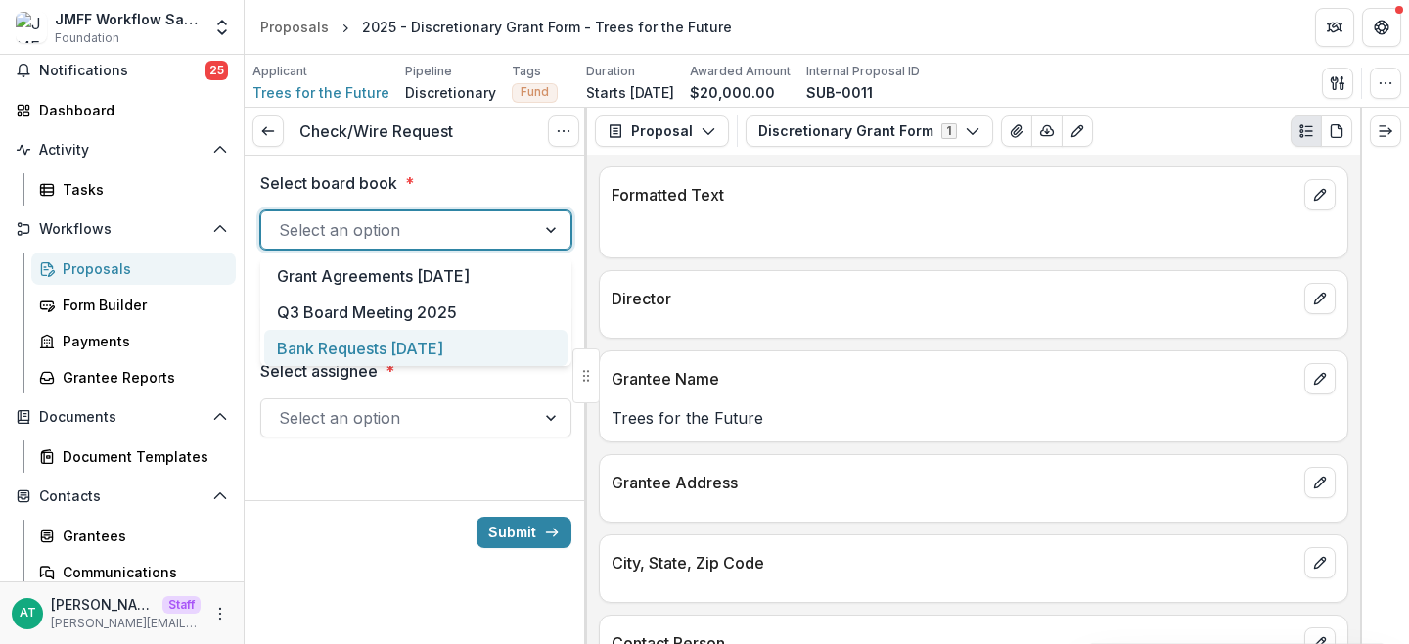
click at [449, 349] on div "Bank Requests [DATE]" at bounding box center [415, 348] width 303 height 36
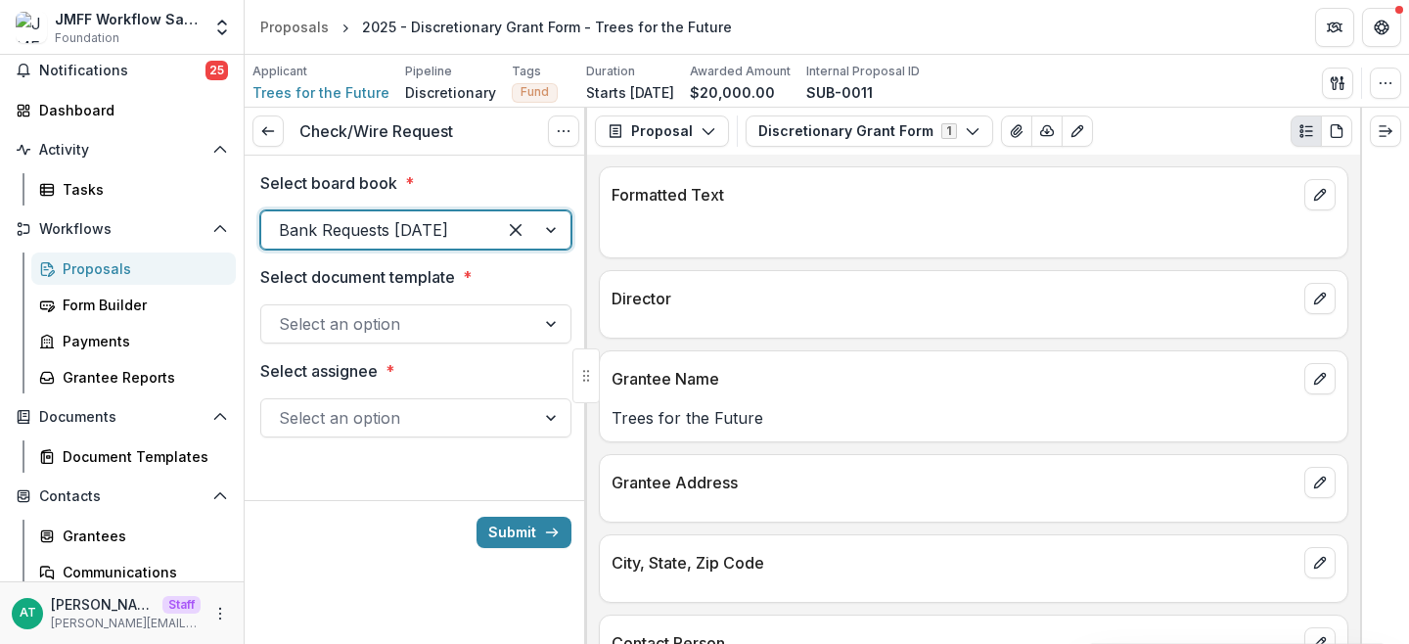
click at [410, 317] on div at bounding box center [398, 323] width 239 height 27
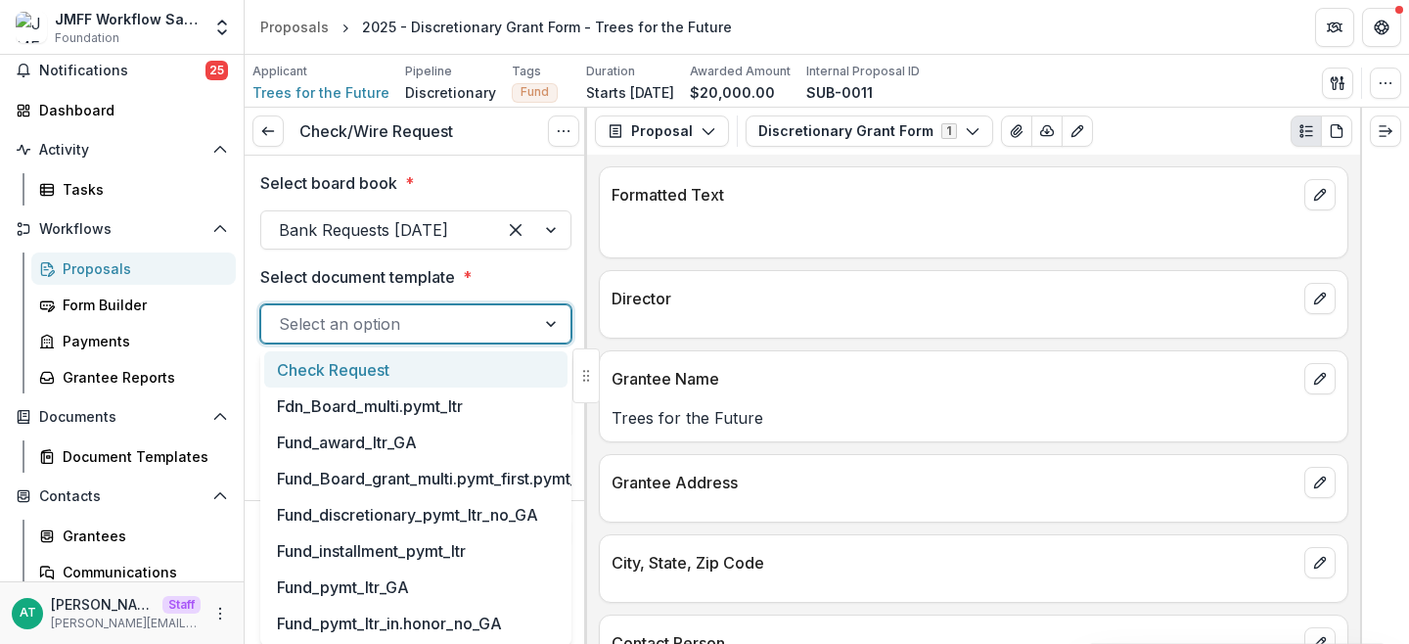
click at [379, 360] on div "Check Request" at bounding box center [415, 369] width 303 height 36
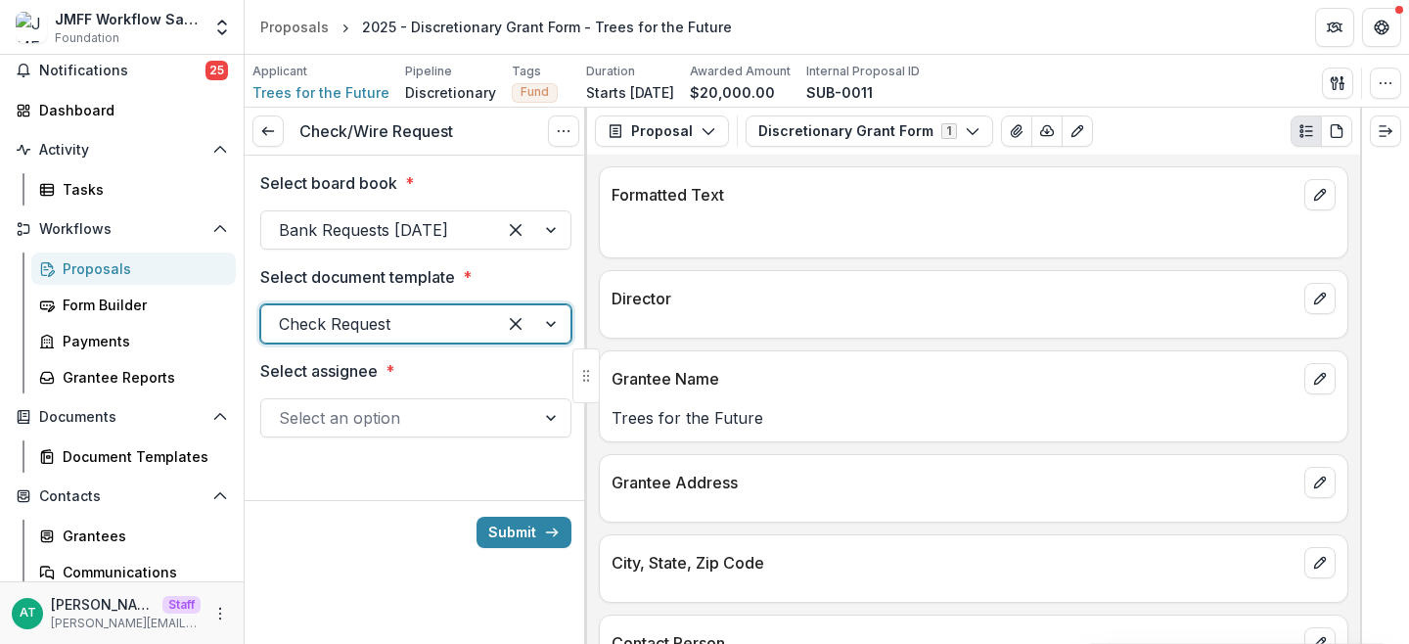
click at [328, 432] on div "Select an option" at bounding box center [398, 417] width 274 height 31
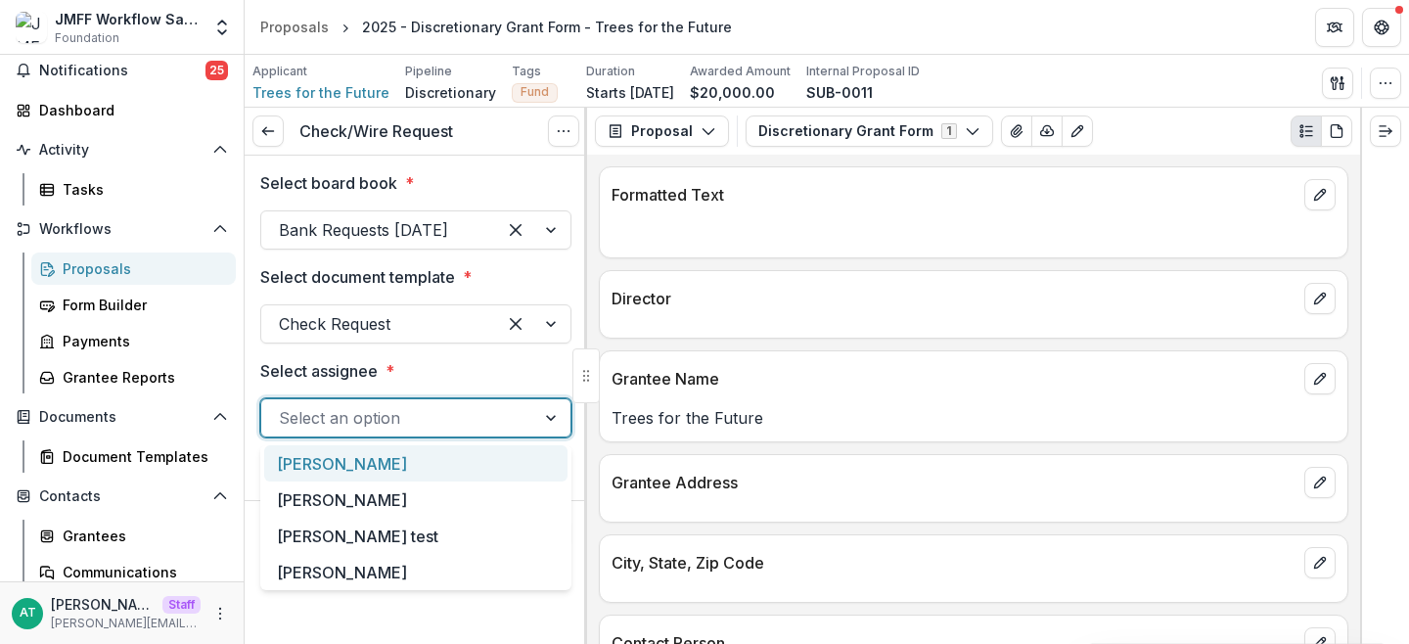
click at [335, 465] on div "[PERSON_NAME]" at bounding box center [415, 463] width 303 height 36
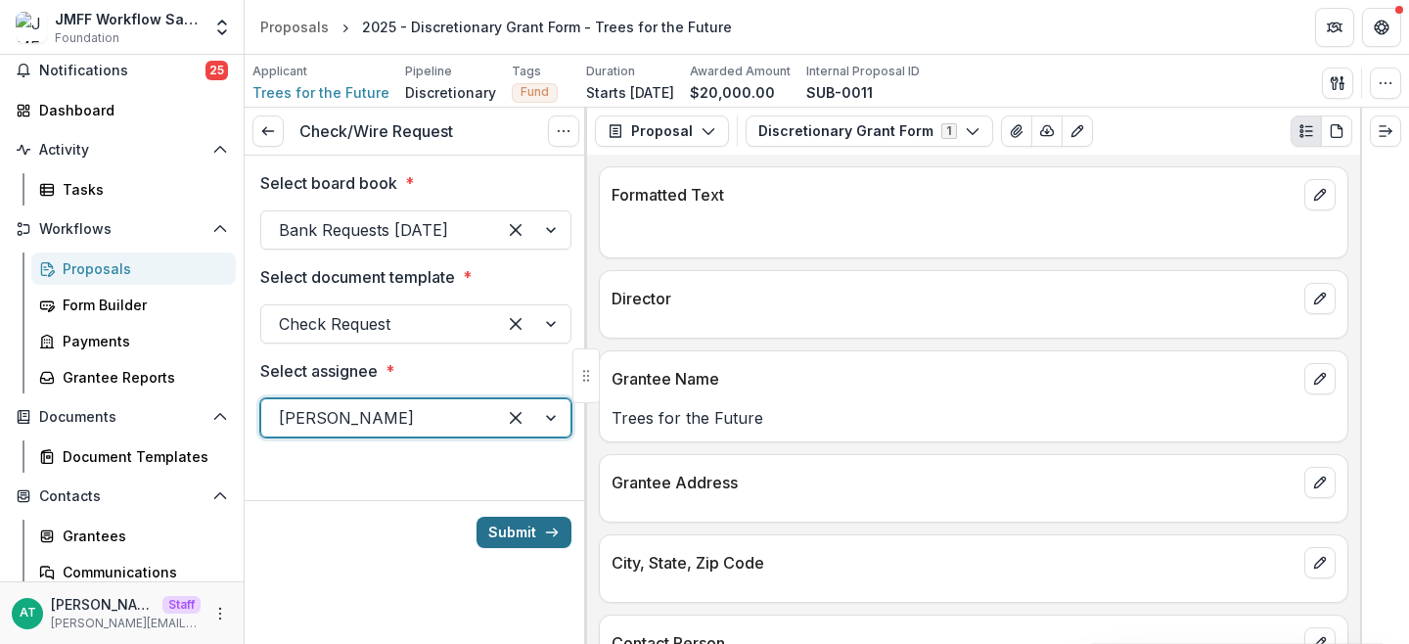
click at [526, 523] on button "Submit" at bounding box center [524, 532] width 95 height 31
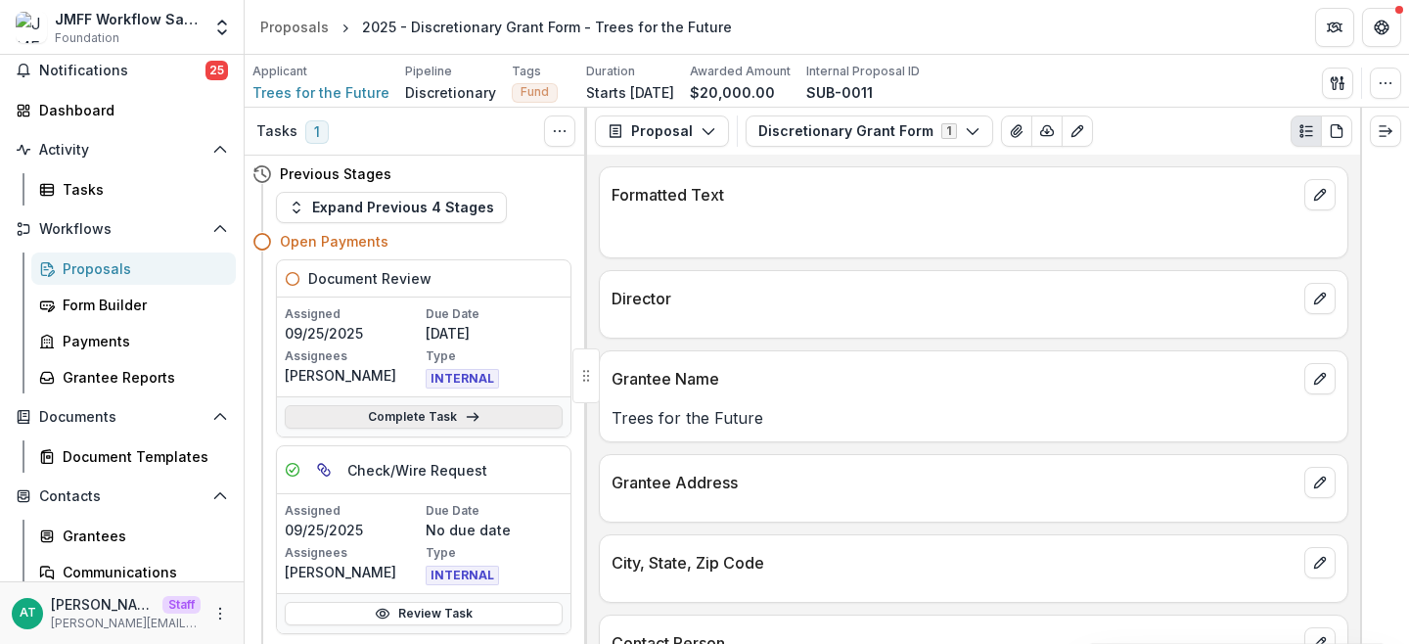
click at [407, 418] on link "Complete Task" at bounding box center [424, 416] width 278 height 23
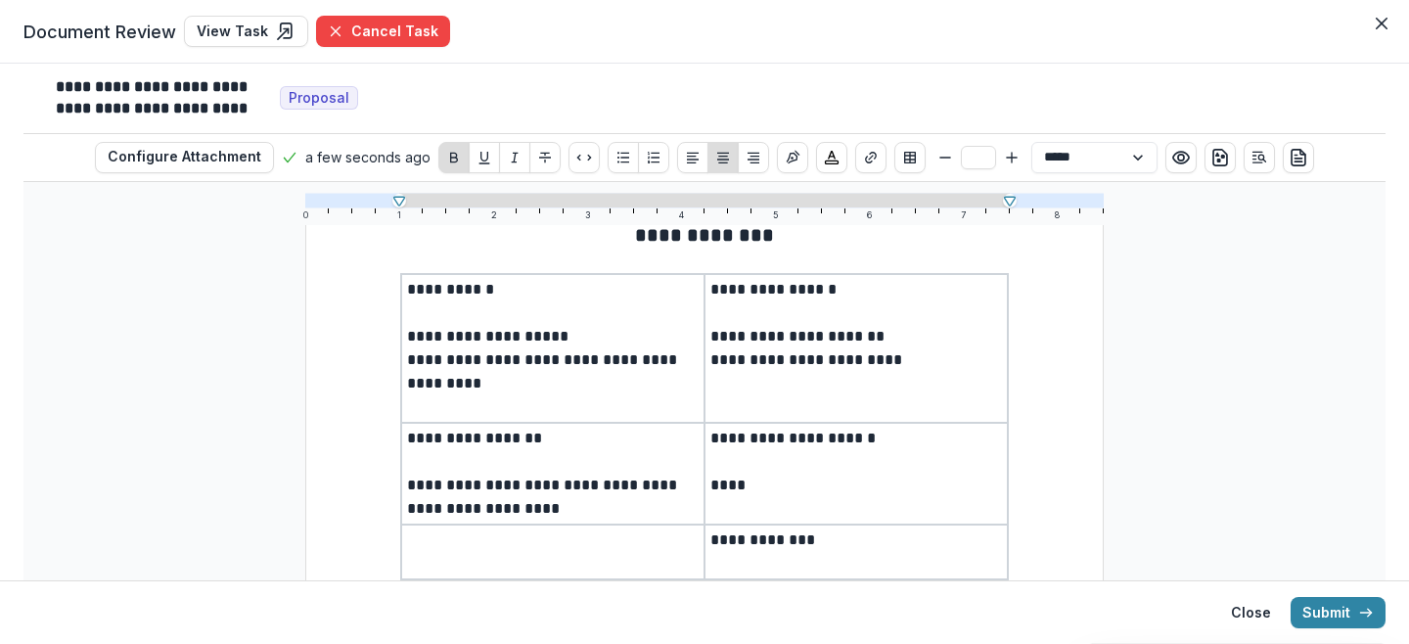
scroll to position [114, 0]
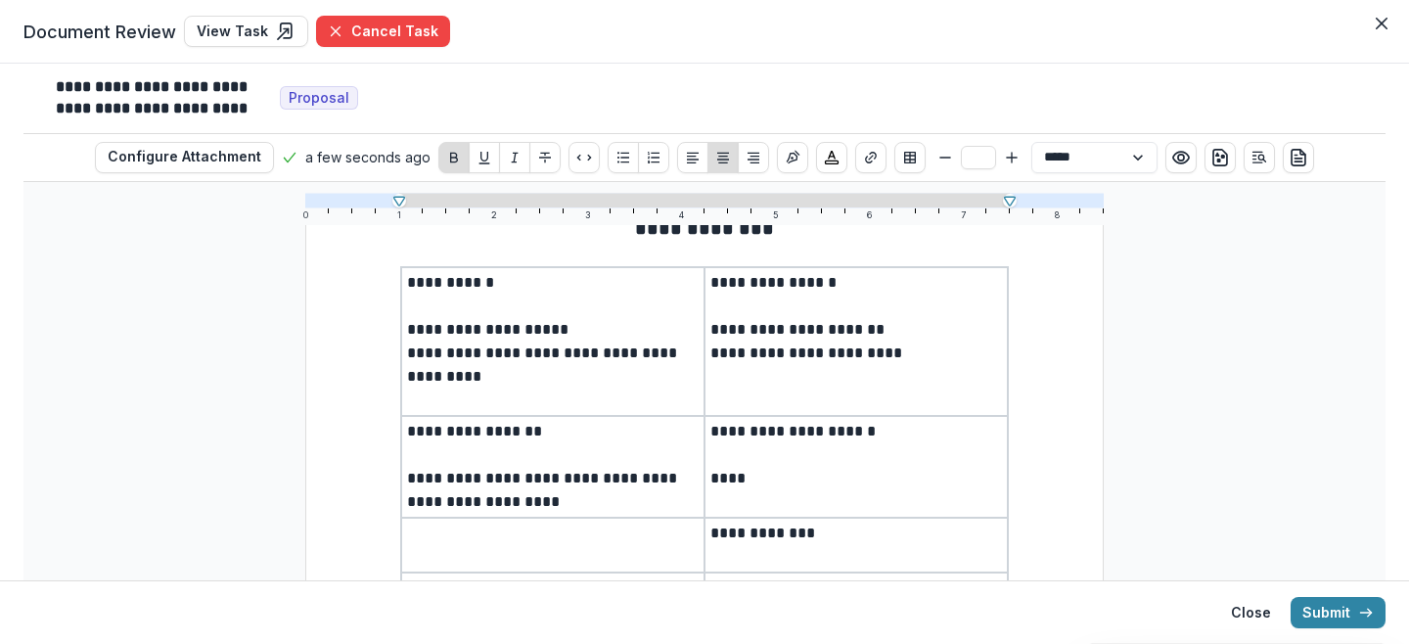
type input "**"
drag, startPoint x: 916, startPoint y: 356, endPoint x: 709, endPoint y: 354, distance: 206.5
click at [710, 354] on p "**********" at bounding box center [856, 341] width 292 height 47
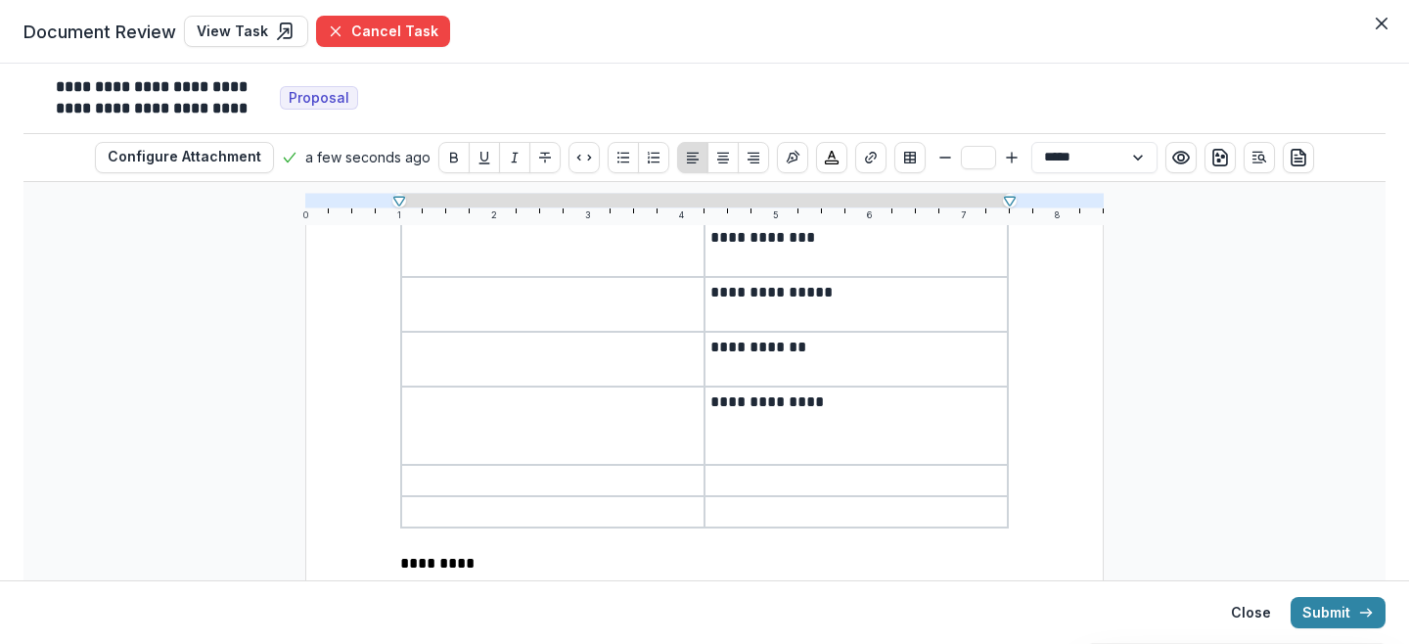
scroll to position [411, 0]
click at [876, 423] on p at bounding box center [856, 424] width 292 height 23
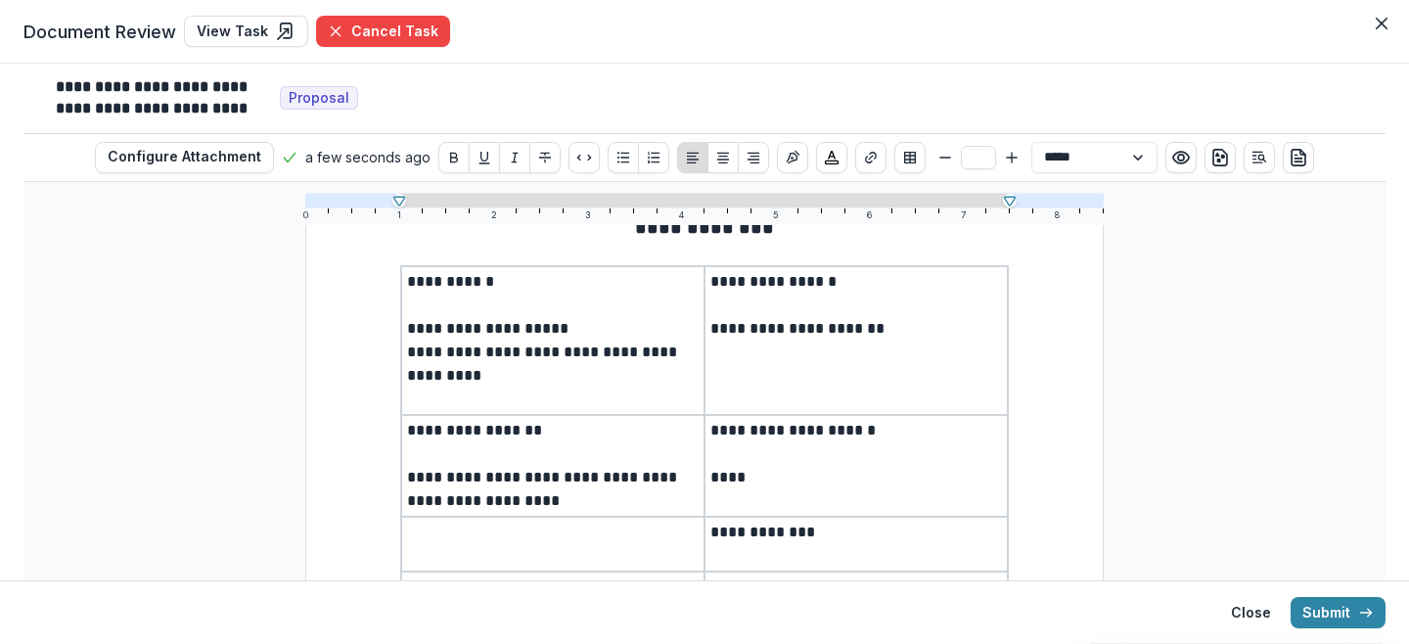
scroll to position [111, 0]
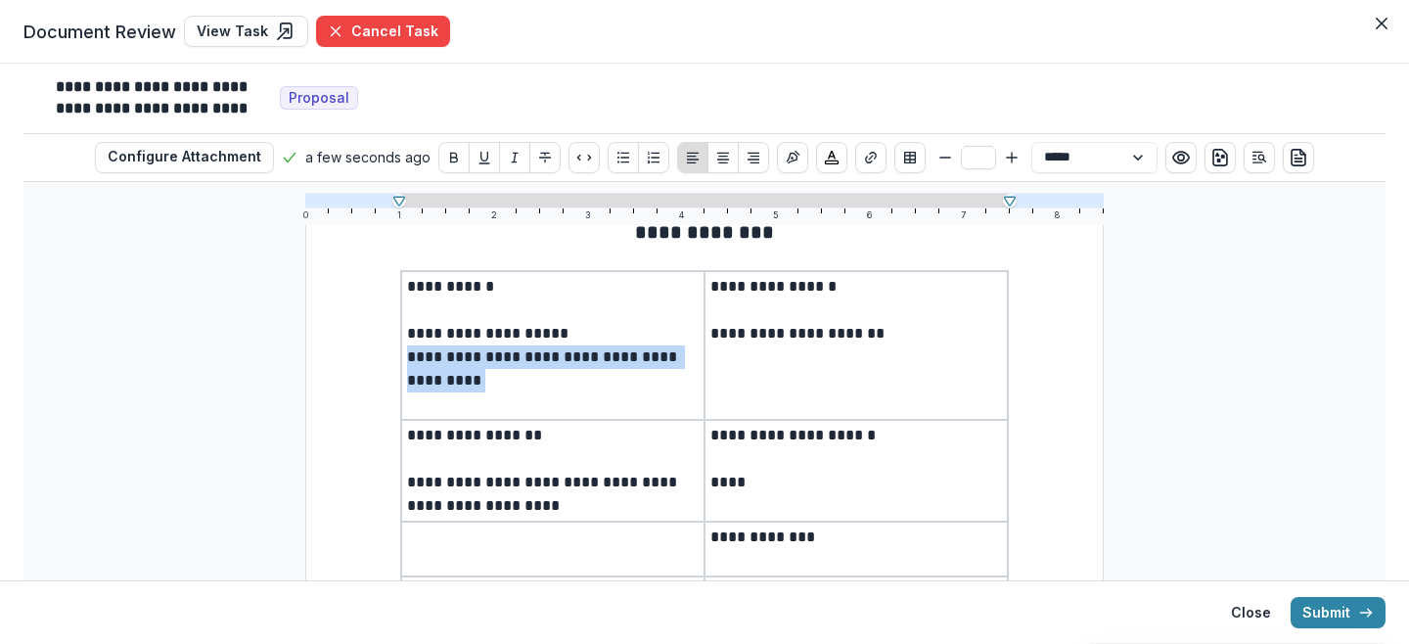
drag, startPoint x: 462, startPoint y: 404, endPoint x: 398, endPoint y: 360, distance: 77.4
click at [401, 360] on td "**********" at bounding box center [552, 345] width 303 height 149
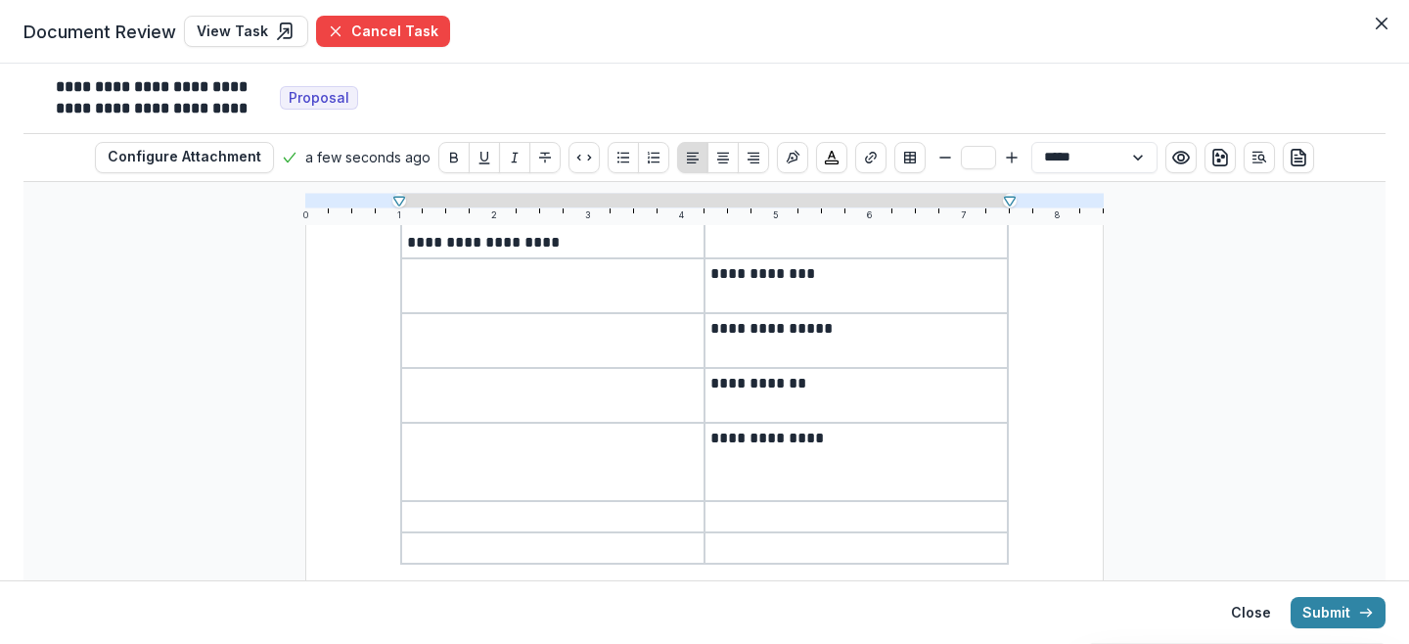
scroll to position [326, 0]
click at [848, 278] on p "**********" at bounding box center [856, 274] width 292 height 23
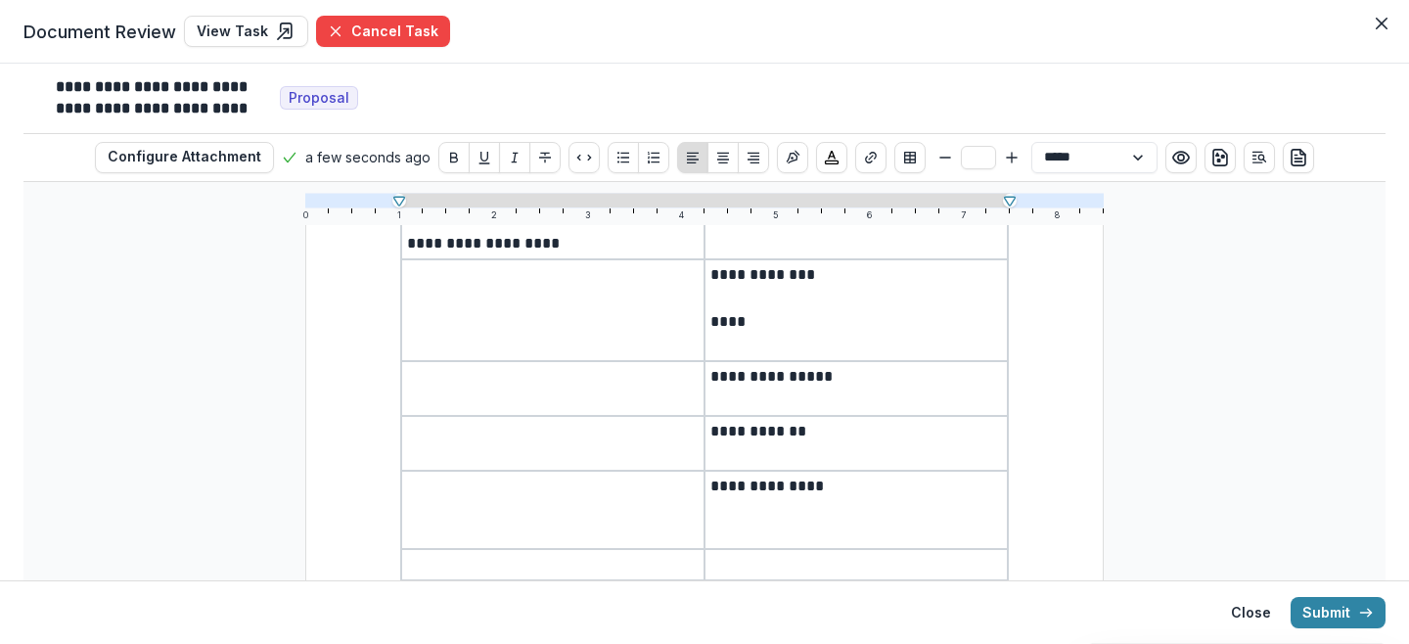
click at [874, 388] on p at bounding box center [856, 399] width 292 height 23
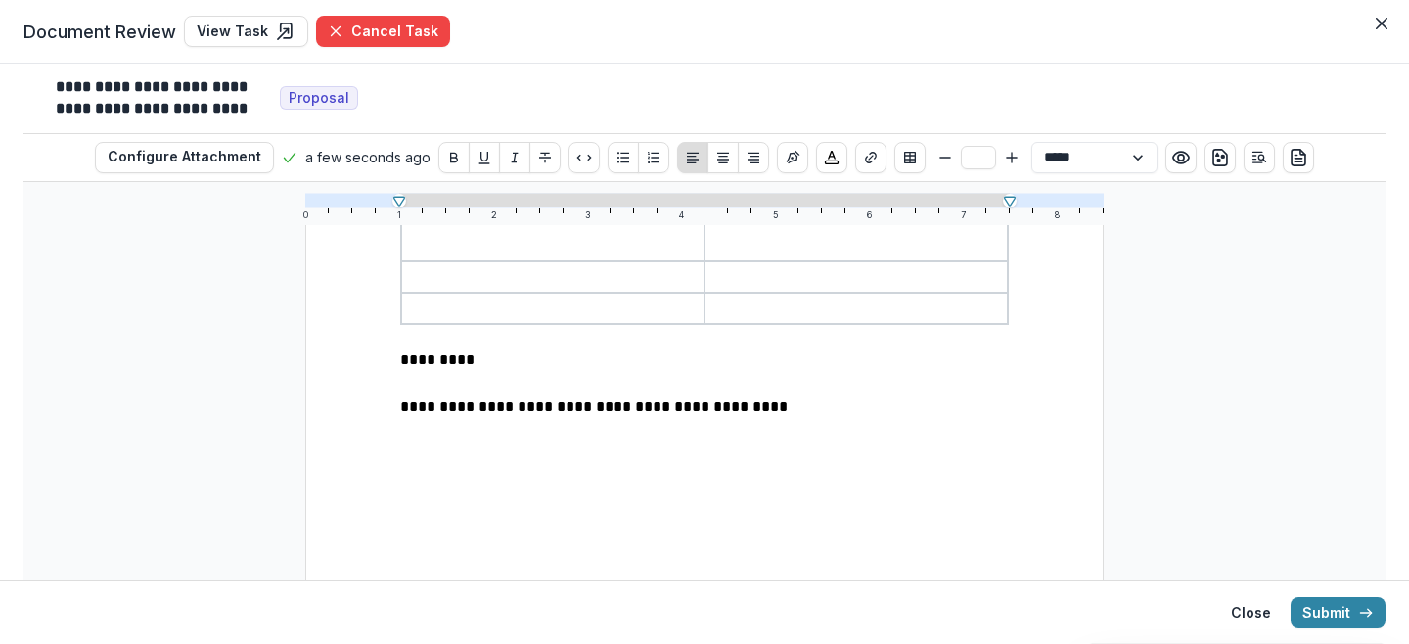
scroll to position [694, 0]
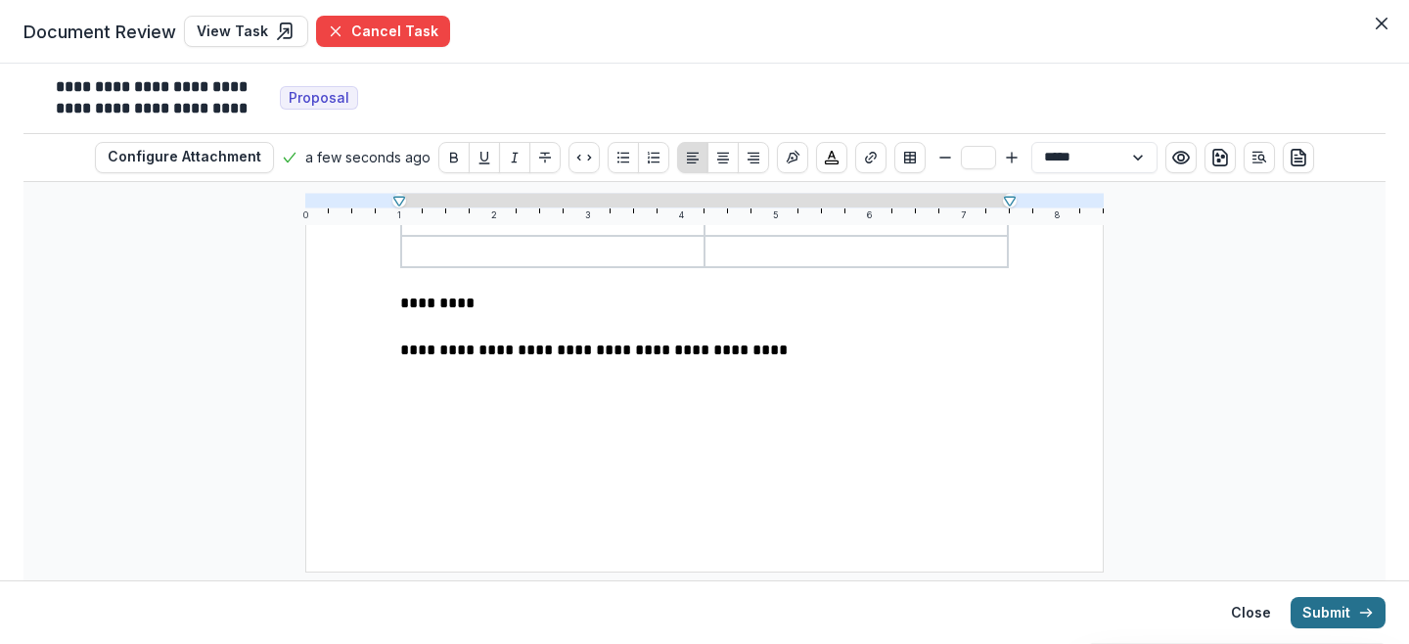
click at [1349, 614] on button "Submit" at bounding box center [1338, 612] width 95 height 31
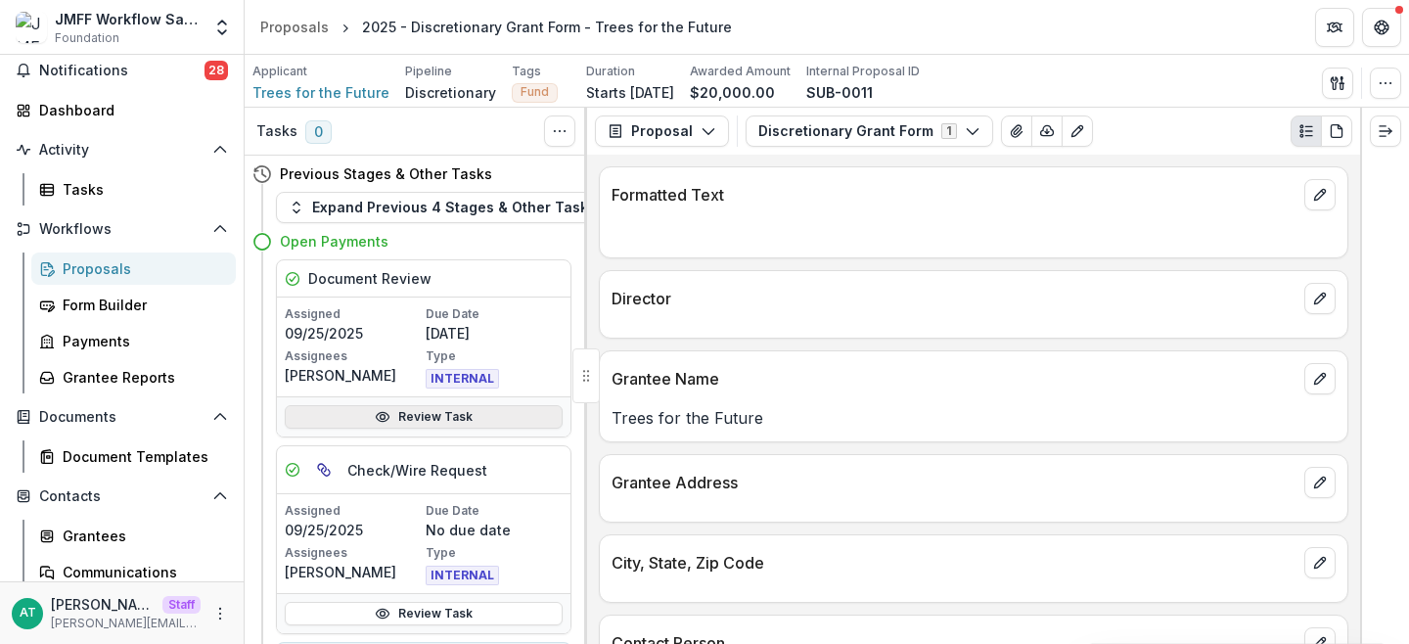
click at [409, 414] on link "Review Task" at bounding box center [424, 416] width 278 height 23
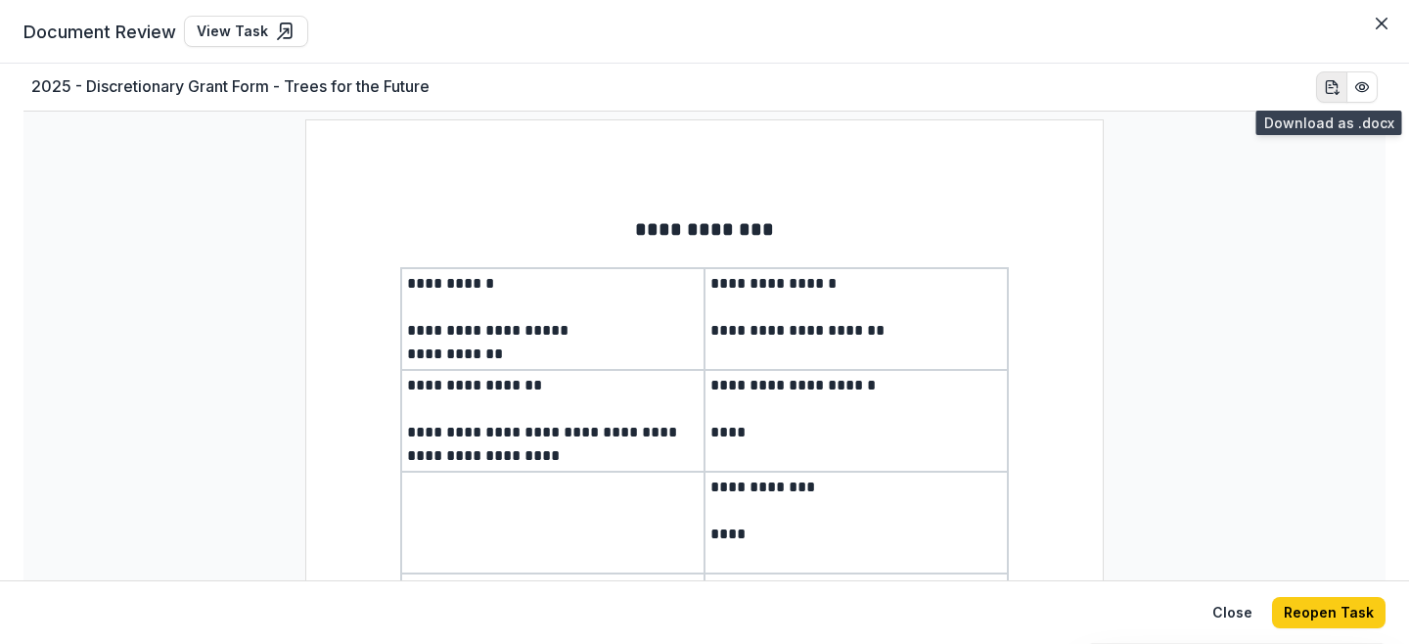
click at [1324, 90] on icon "download-word" at bounding box center [1332, 87] width 16 height 16
click at [1375, 30] on button "Close" at bounding box center [1381, 23] width 31 height 31
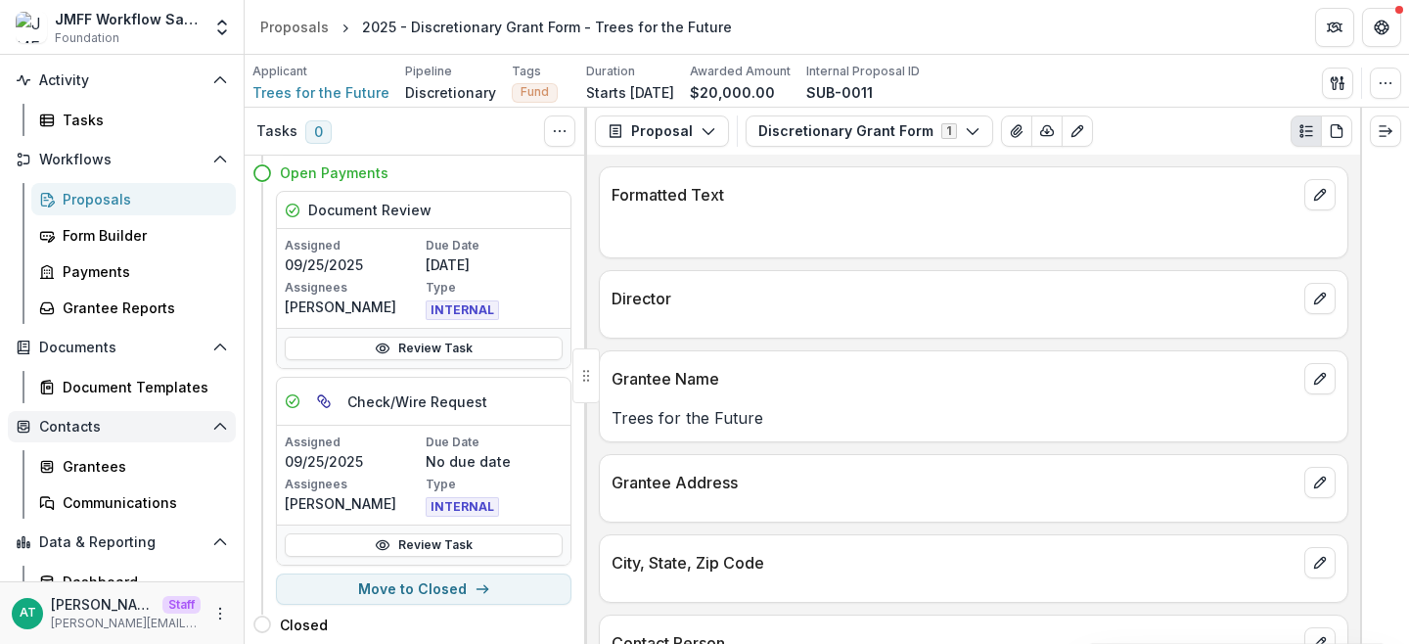
scroll to position [141, 0]
click at [99, 465] on div "Grantees" at bounding box center [142, 465] width 158 height 21
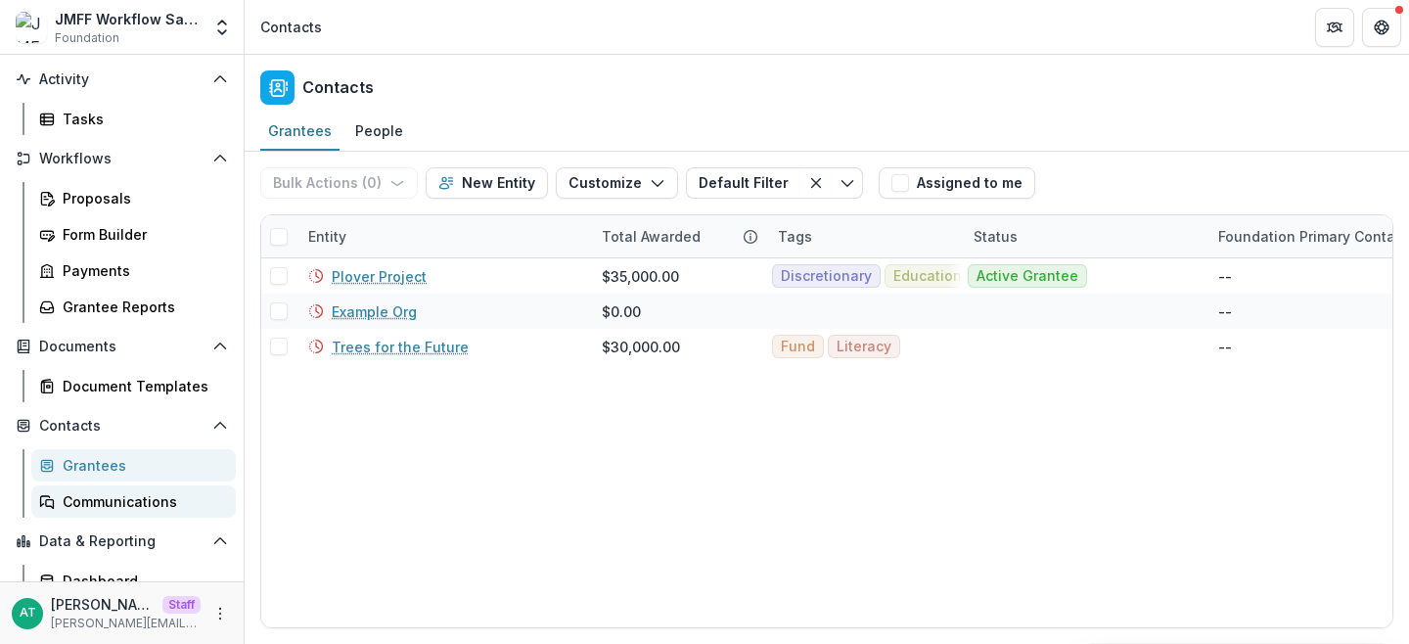
click at [105, 495] on div "Communications" at bounding box center [142, 501] width 158 height 21
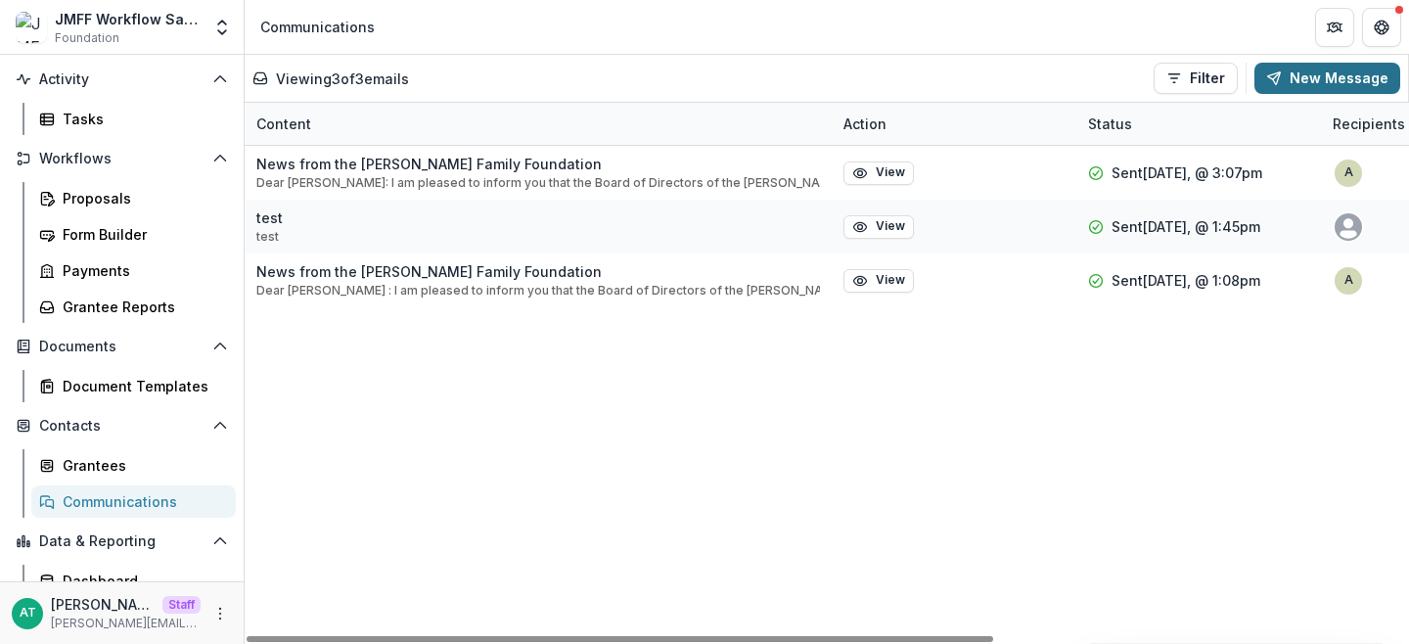
click at [1346, 68] on button "New Message" at bounding box center [1328, 78] width 146 height 31
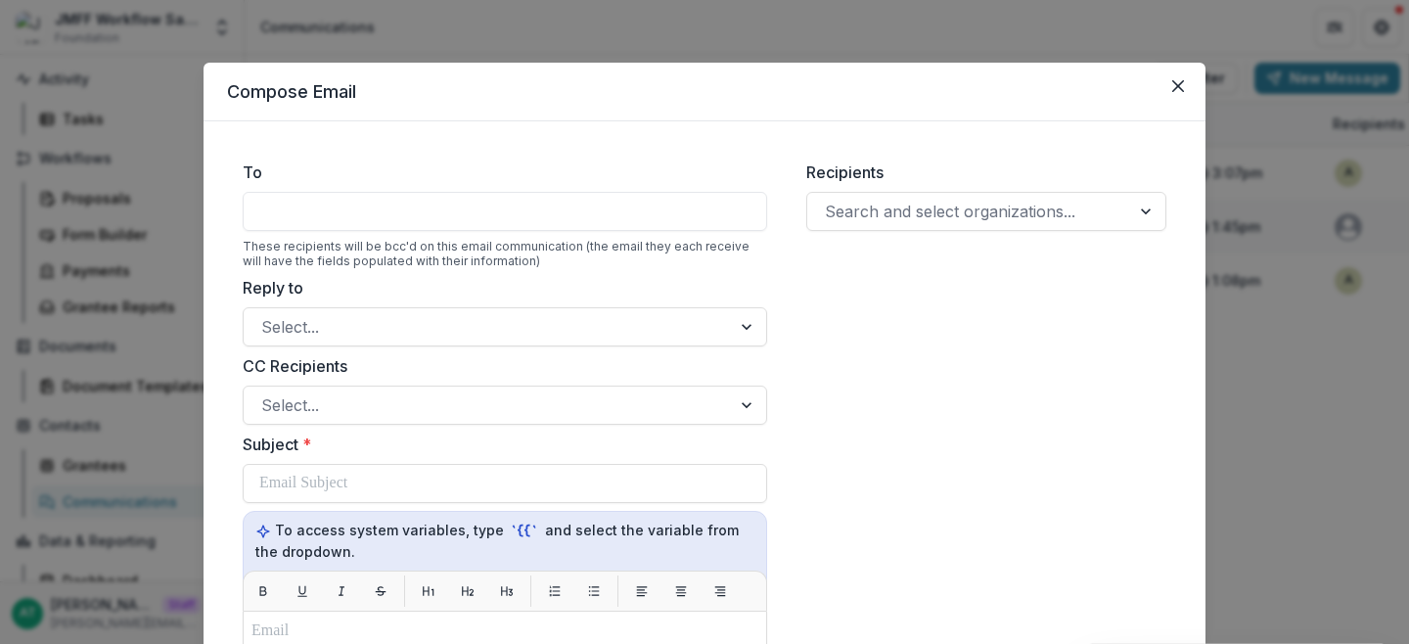
click at [496, 213] on div at bounding box center [505, 211] width 525 height 39
click at [955, 199] on div at bounding box center [969, 211] width 288 height 27
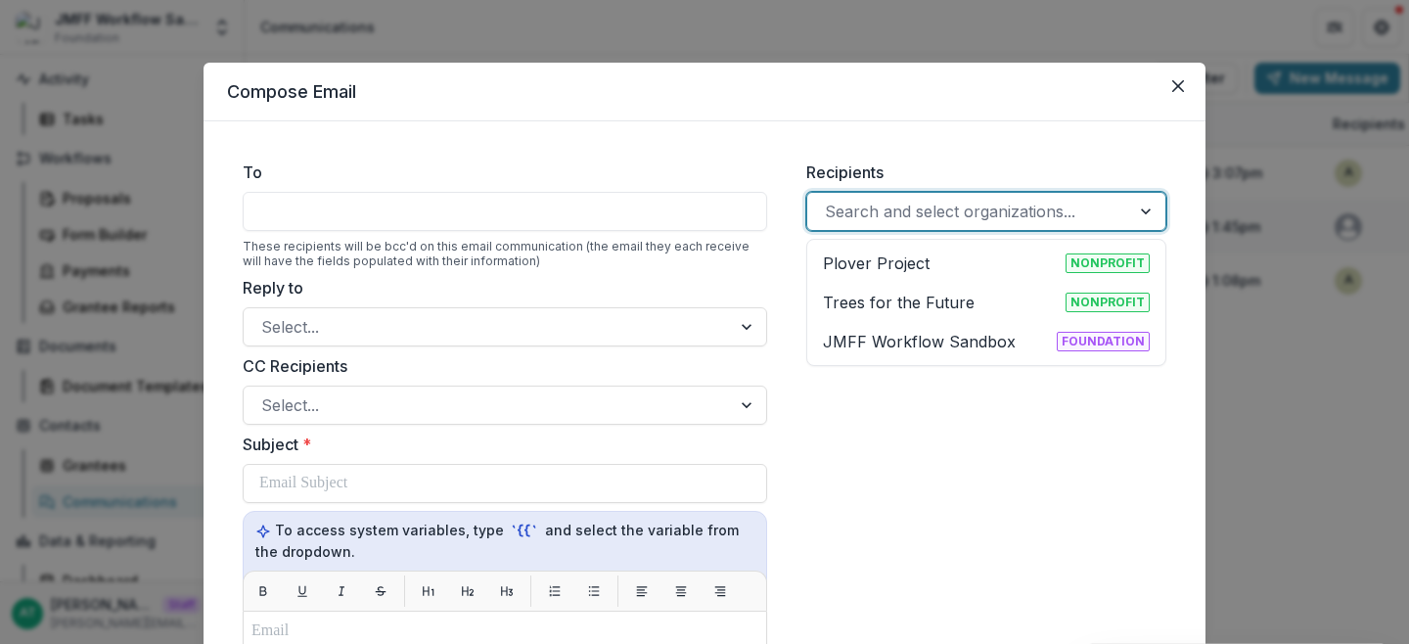
click at [932, 270] on div "Plover Project Nonprofit" at bounding box center [986, 262] width 327 height 23
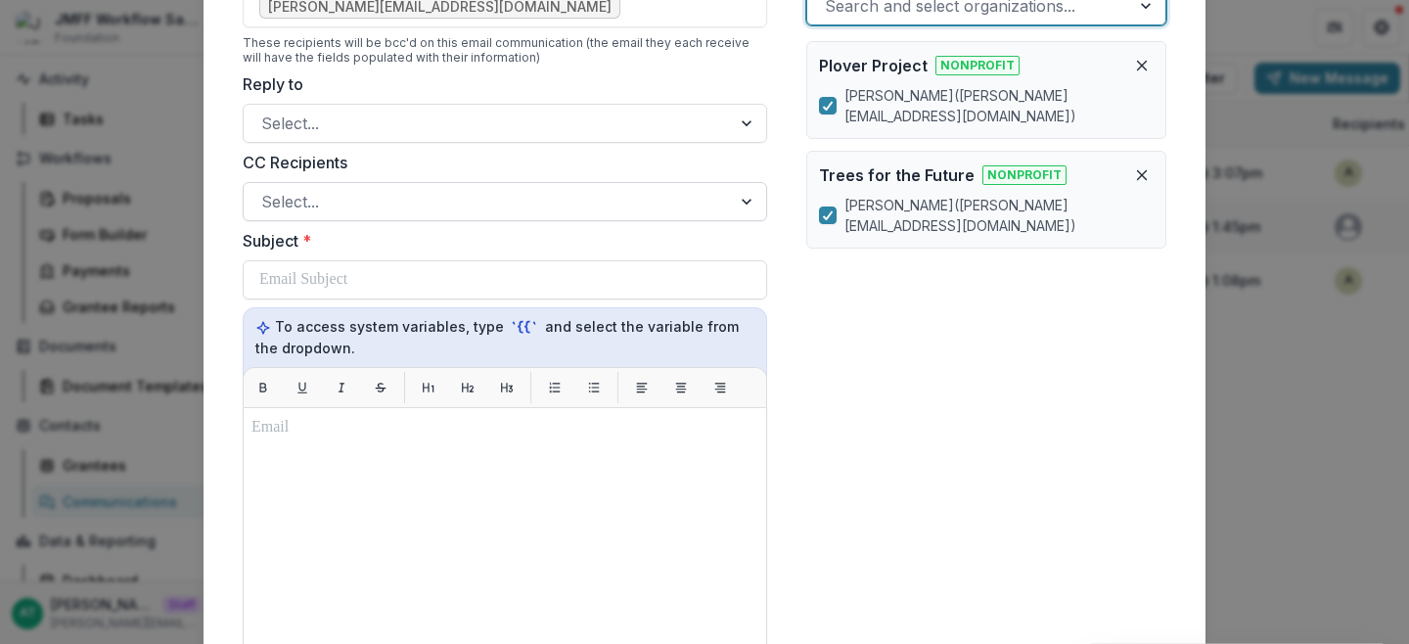
scroll to position [225, 0]
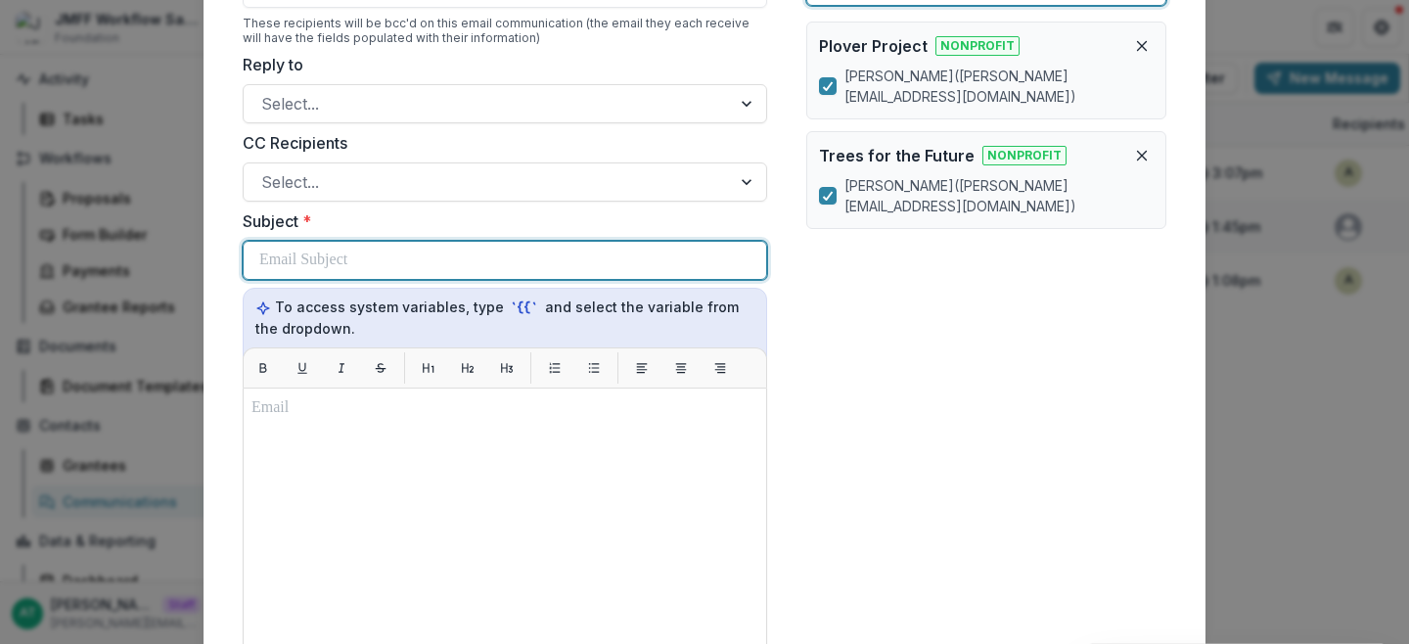
click at [324, 268] on p at bounding box center [303, 260] width 88 height 23
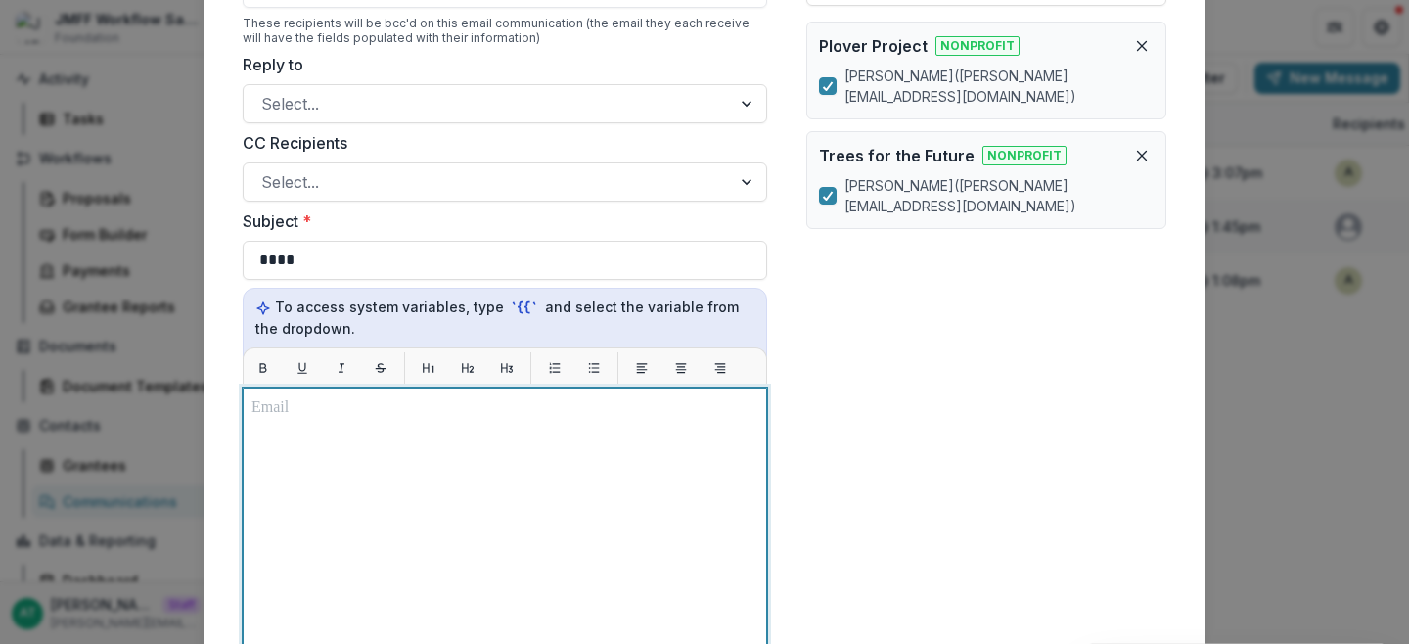
click at [319, 488] on div at bounding box center [504, 632] width 507 height 472
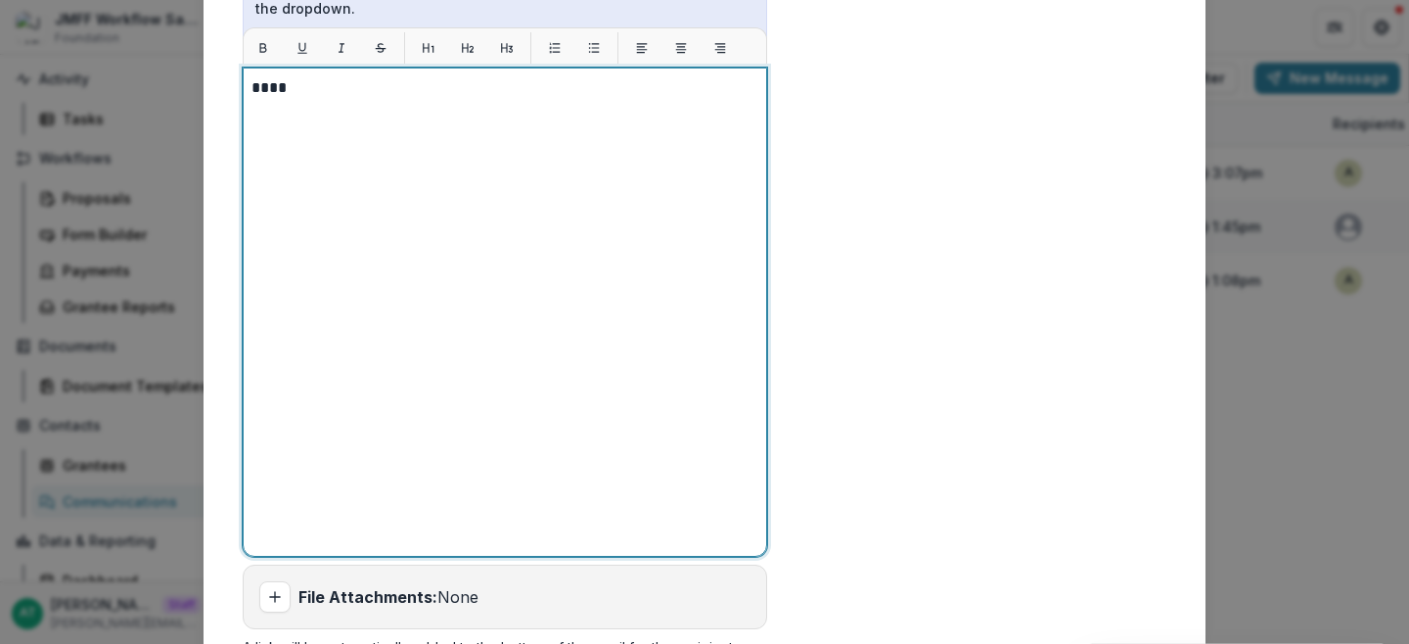
scroll to position [722, 0]
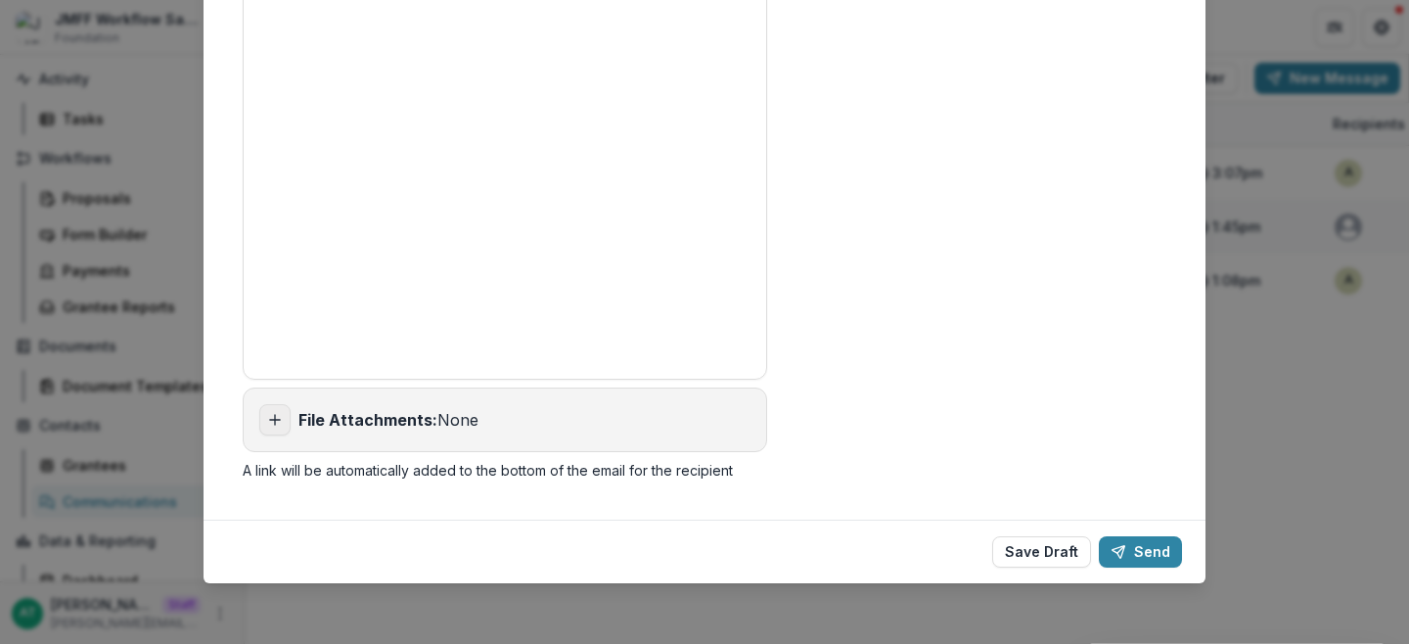
click at [267, 426] on button "Add attachment" at bounding box center [274, 419] width 31 height 31
click at [269, 405] on button "Add attachment" at bounding box center [274, 419] width 31 height 31
type input "**********"
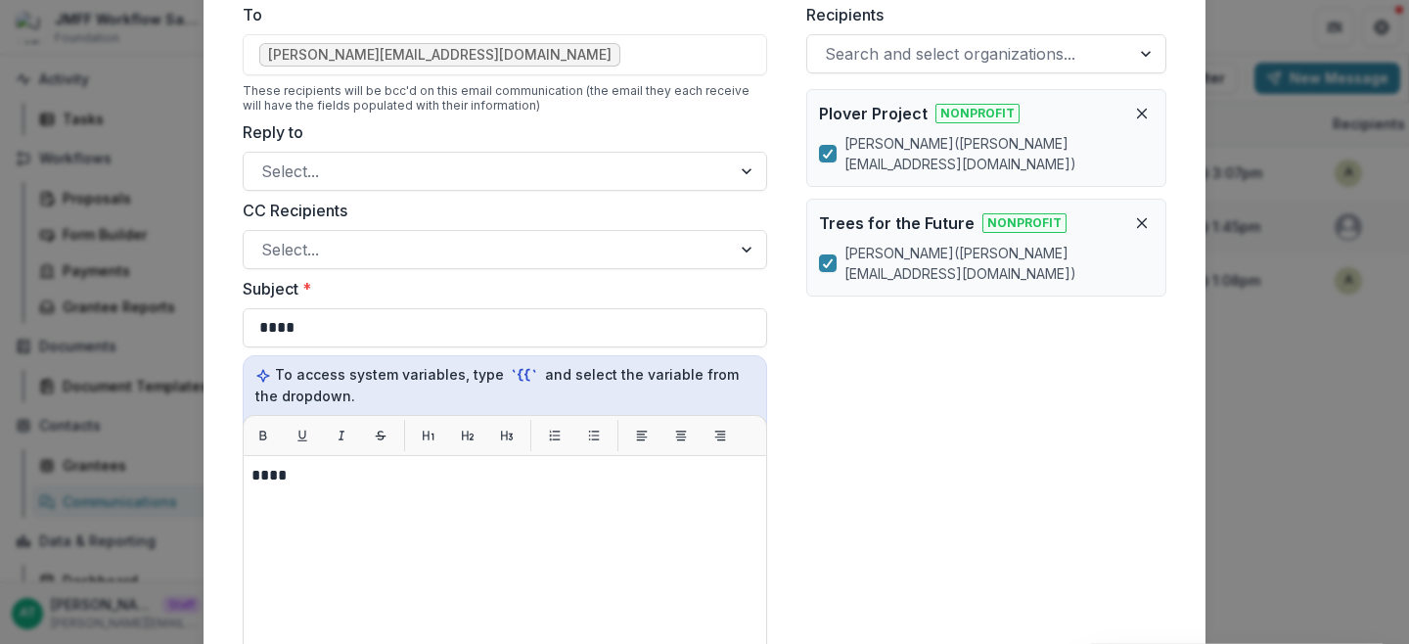
scroll to position [143, 0]
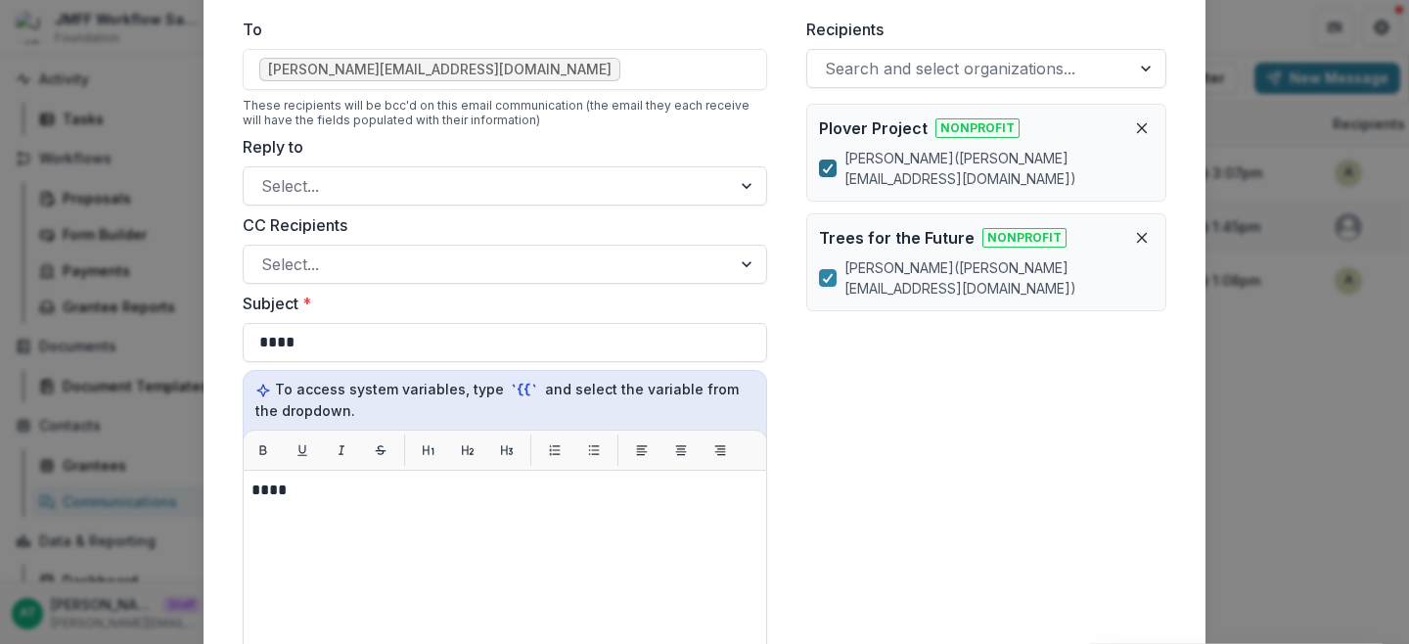
click at [829, 163] on icon at bounding box center [828, 168] width 12 height 10
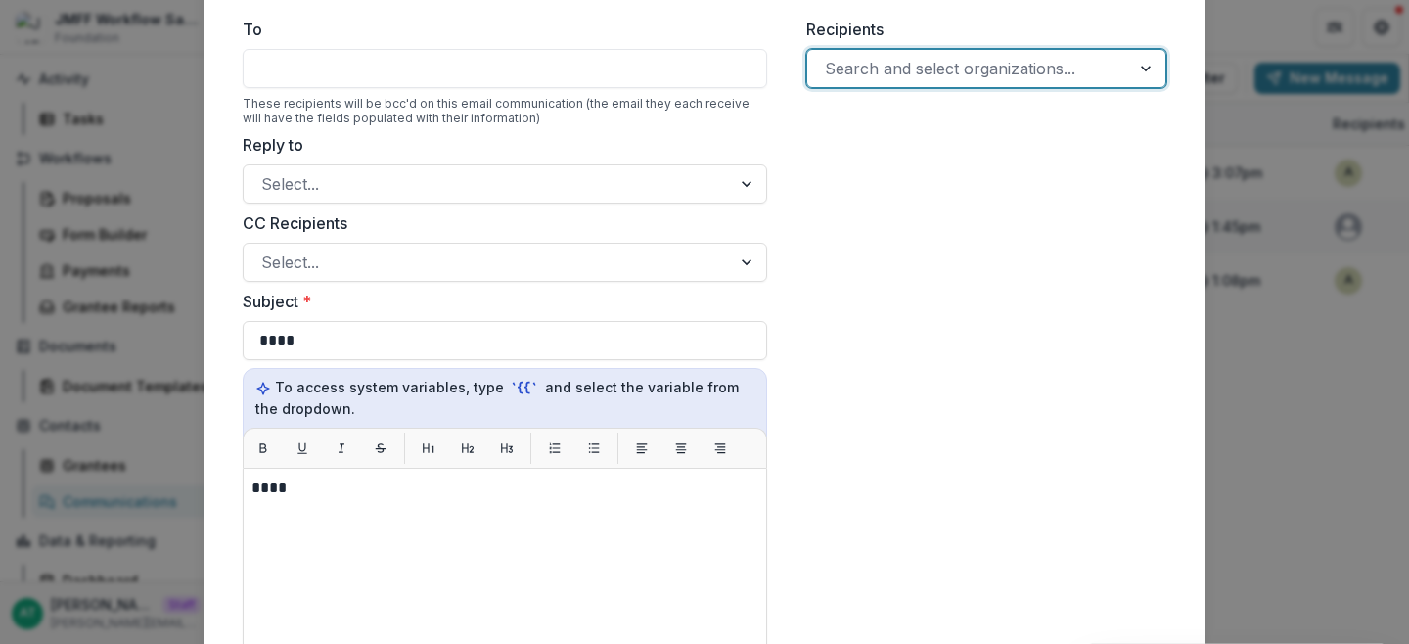
click at [891, 53] on div "Search and select organizations..." at bounding box center [968, 68] width 323 height 31
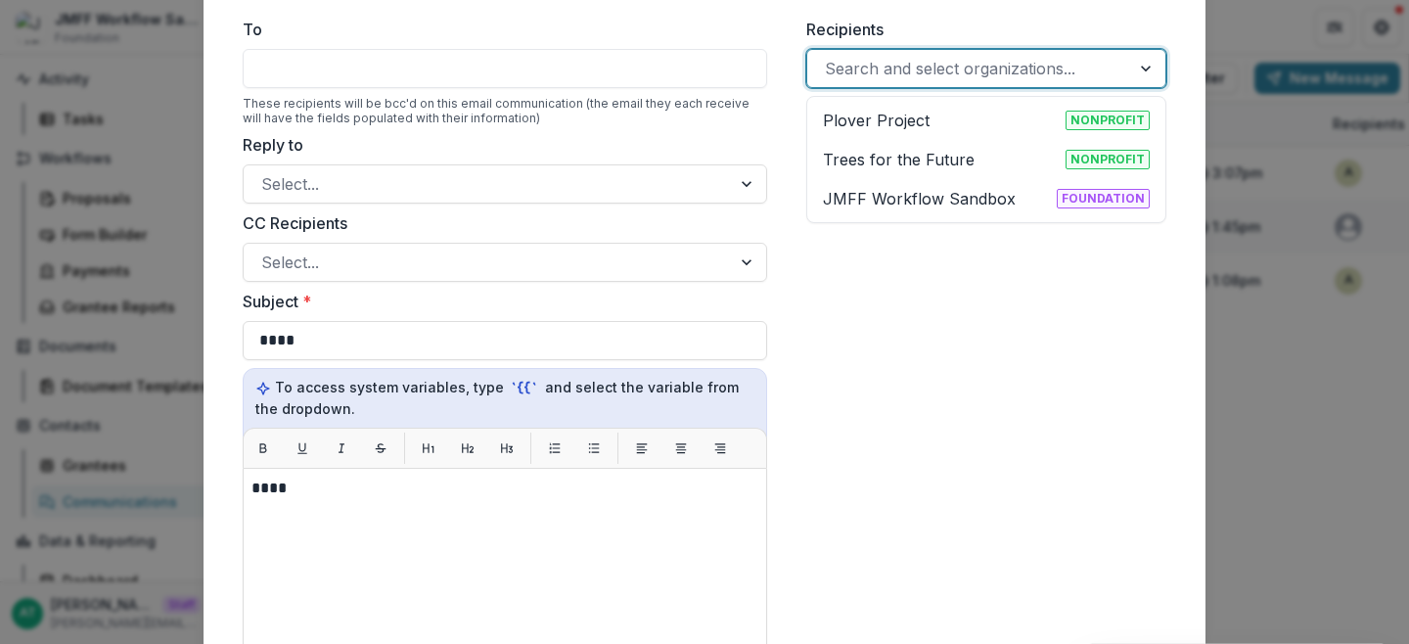
click at [891, 161] on p "Trees for the Future" at bounding box center [899, 159] width 152 height 23
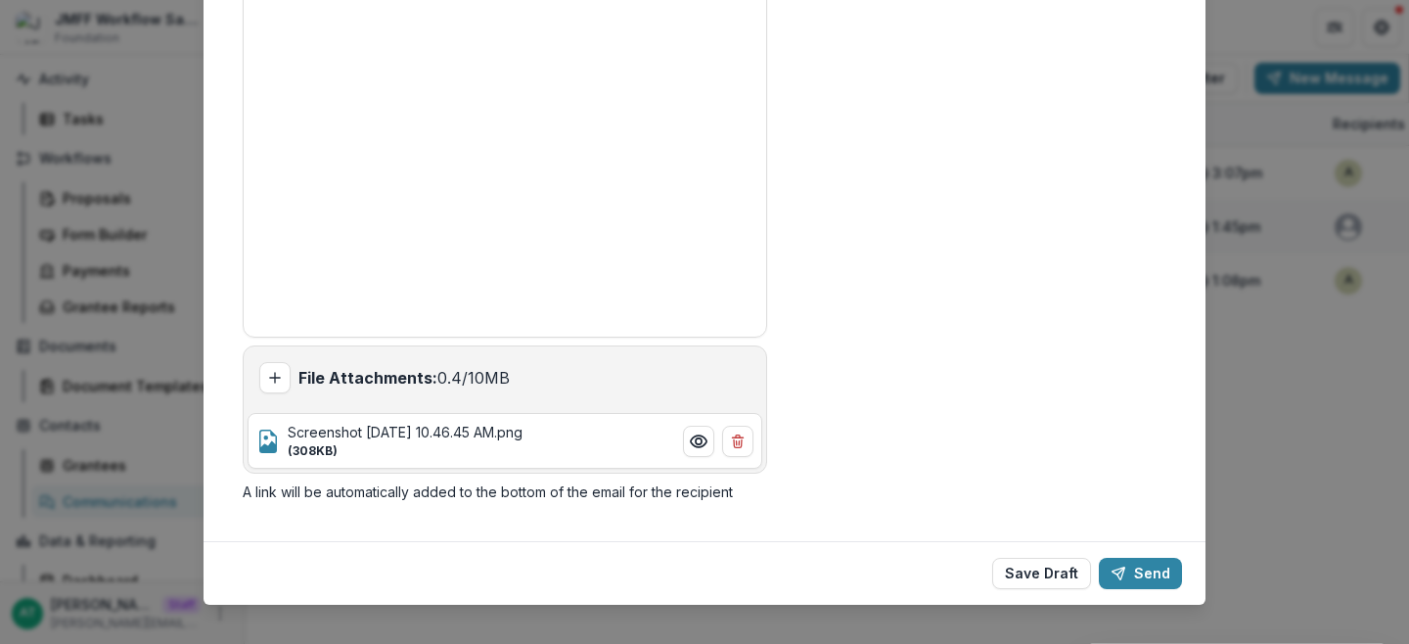
scroll to position [786, 0]
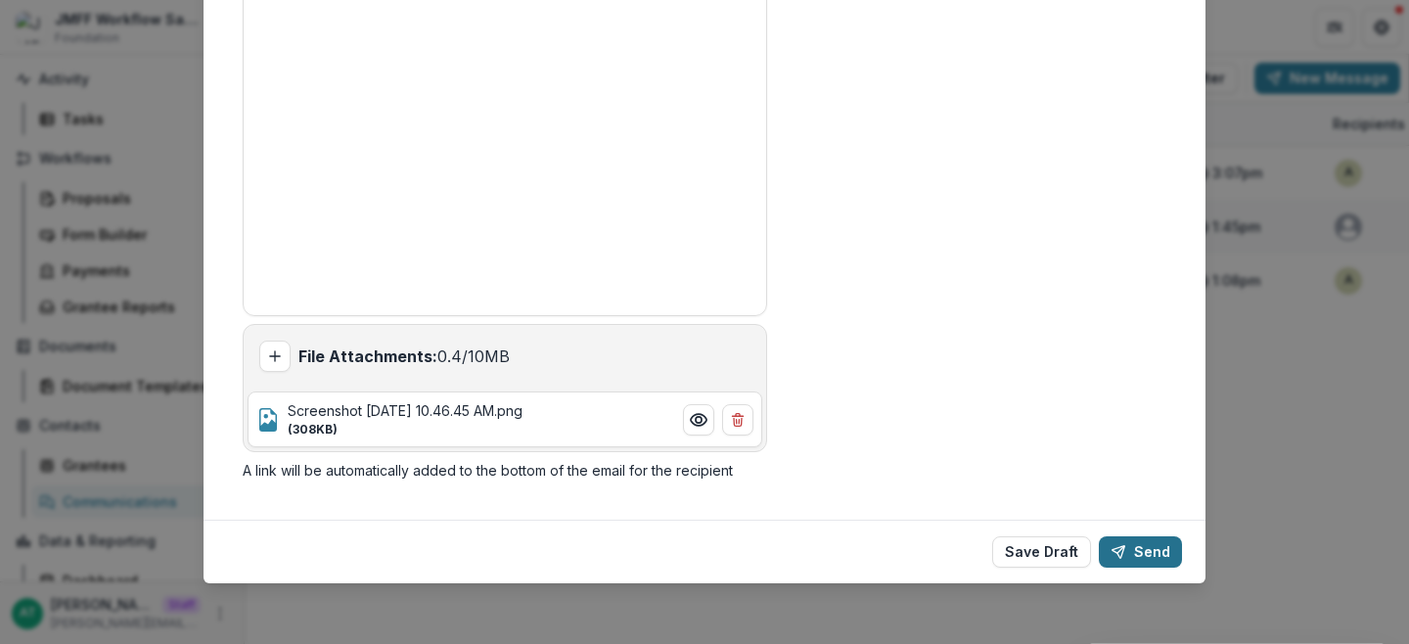
click at [1134, 558] on button "Send" at bounding box center [1140, 551] width 83 height 31
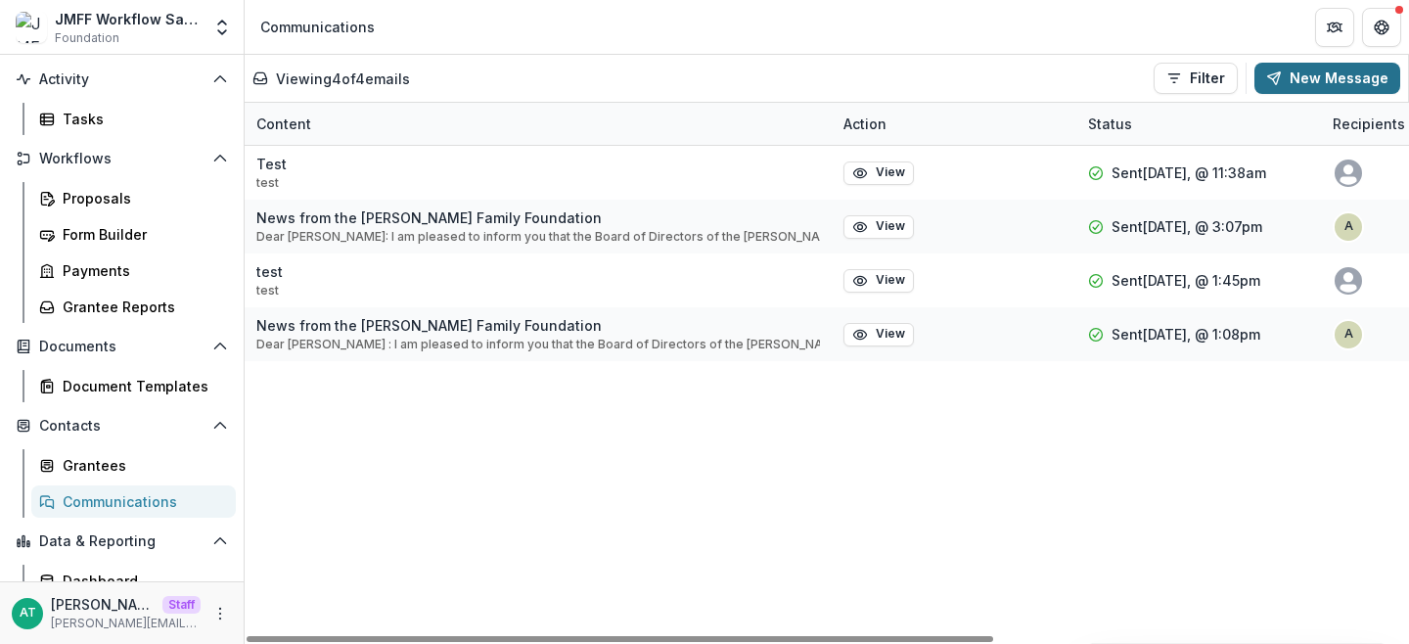
click at [1372, 77] on button "New Message" at bounding box center [1328, 78] width 146 height 31
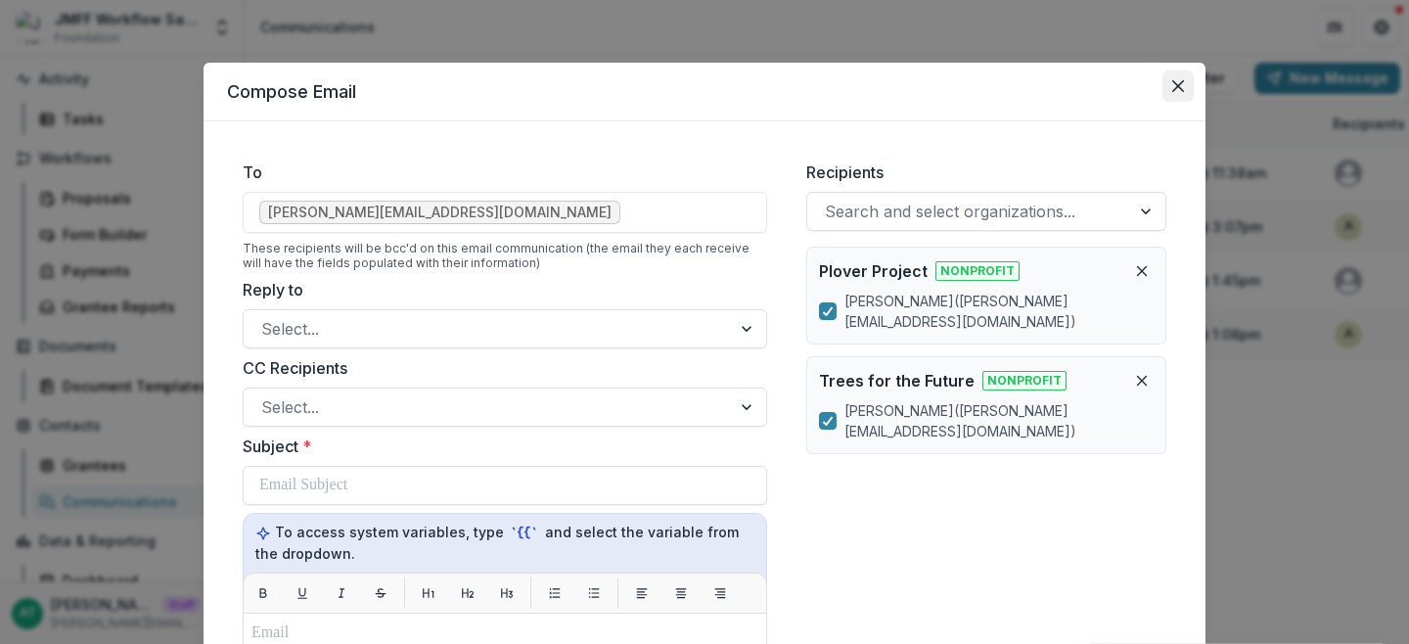
click at [1173, 84] on icon "Close" at bounding box center [1178, 86] width 12 height 12
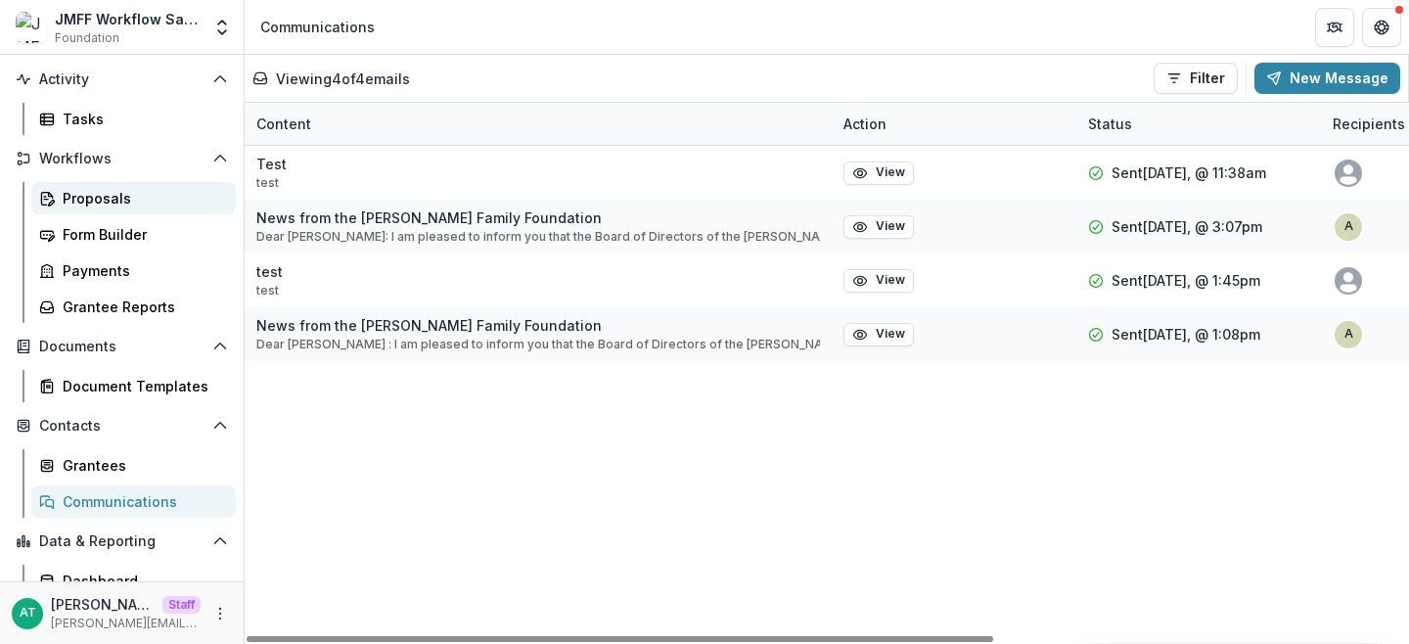
click at [132, 191] on div "Proposals" at bounding box center [142, 198] width 158 height 21
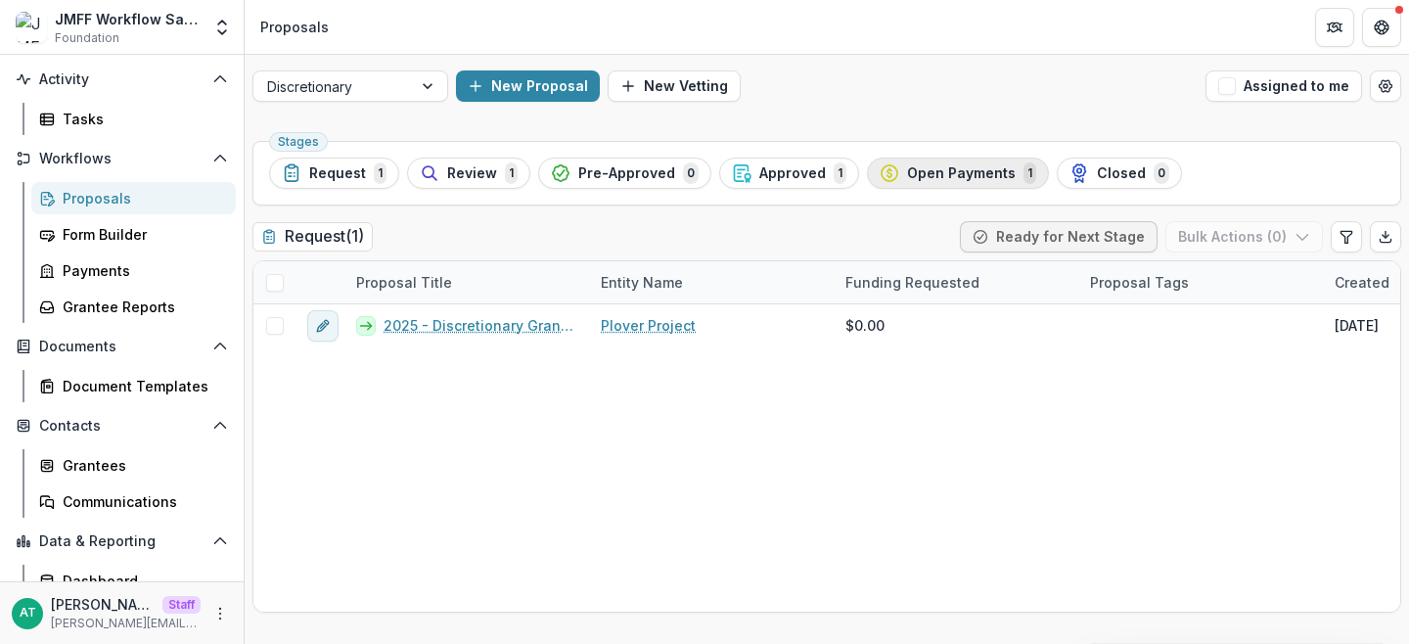
click at [952, 161] on button "Open Payments 1" at bounding box center [958, 173] width 182 height 31
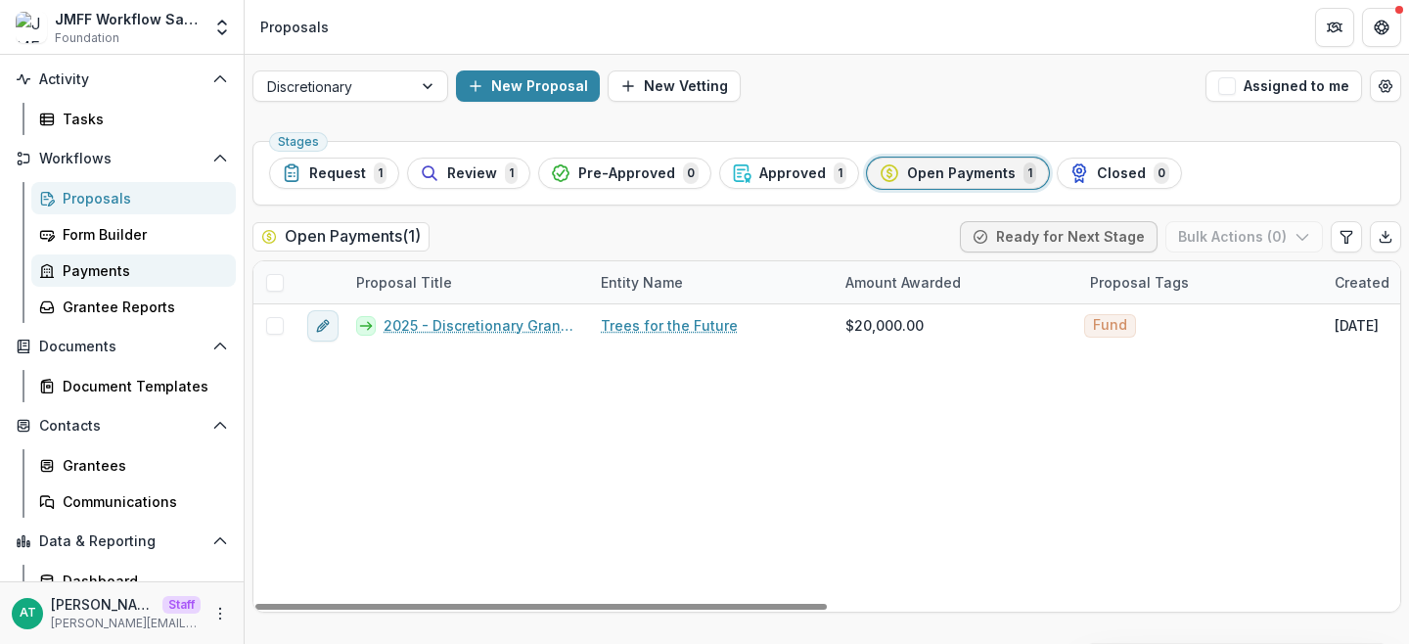
click at [143, 271] on div "Payments" at bounding box center [142, 270] width 158 height 21
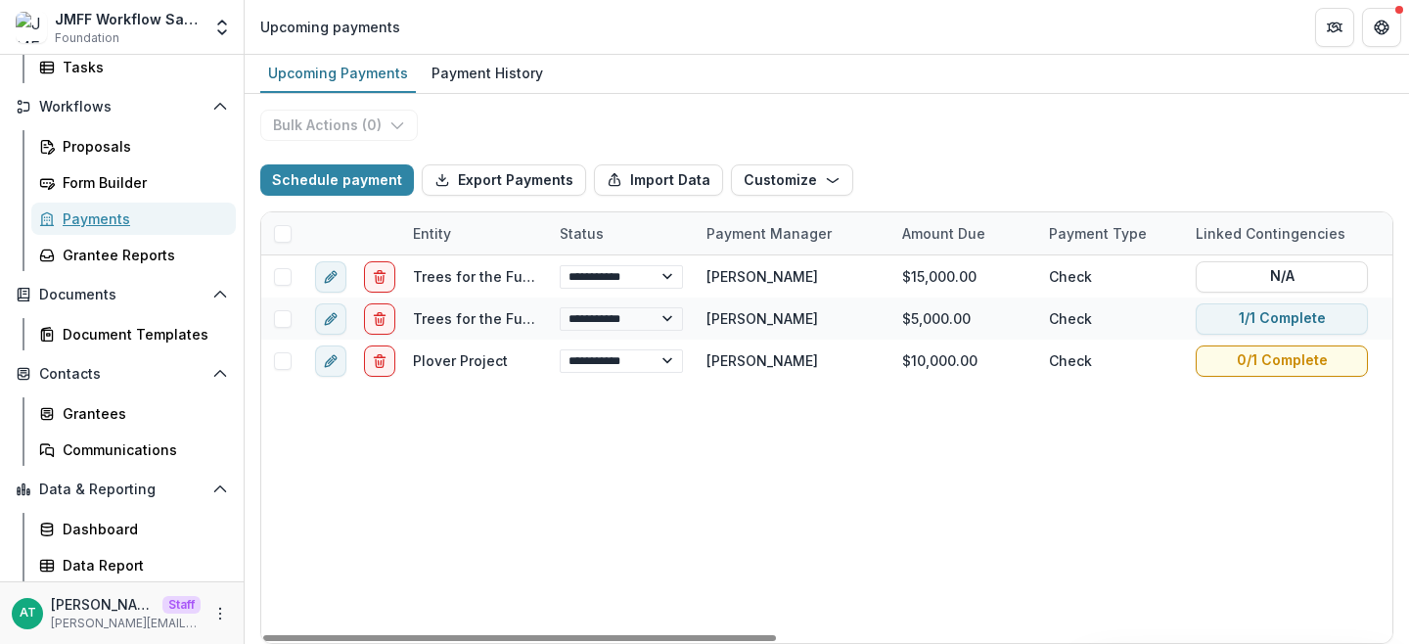
scroll to position [192, 0]
click at [488, 57] on link "Payment History" at bounding box center [487, 74] width 127 height 38
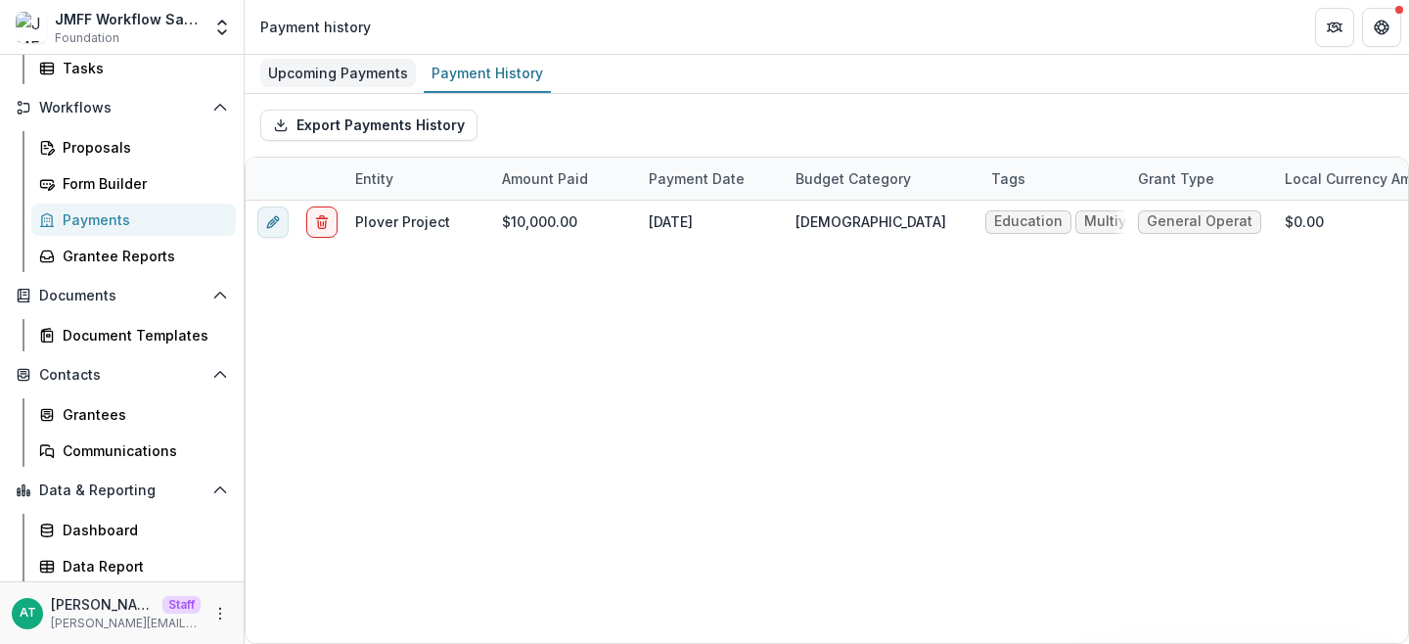
click at [349, 74] on div "Upcoming Payments" at bounding box center [338, 73] width 156 height 28
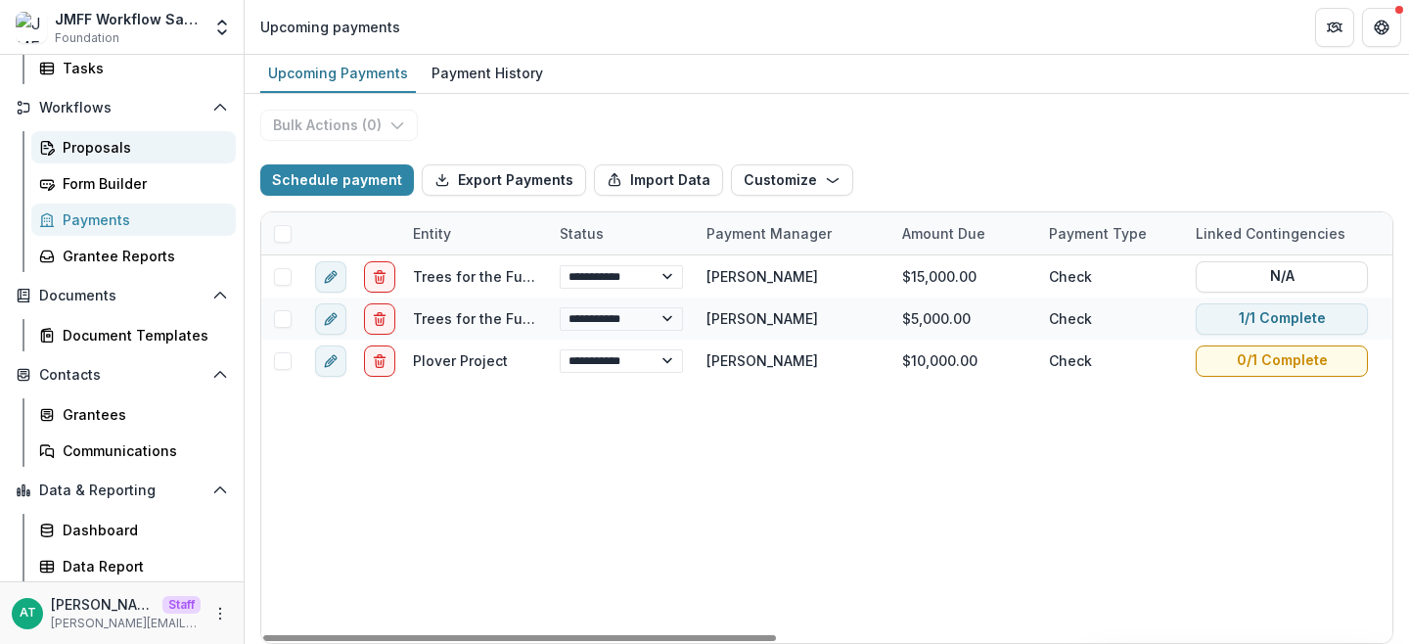
click at [79, 143] on div "Proposals" at bounding box center [142, 147] width 158 height 21
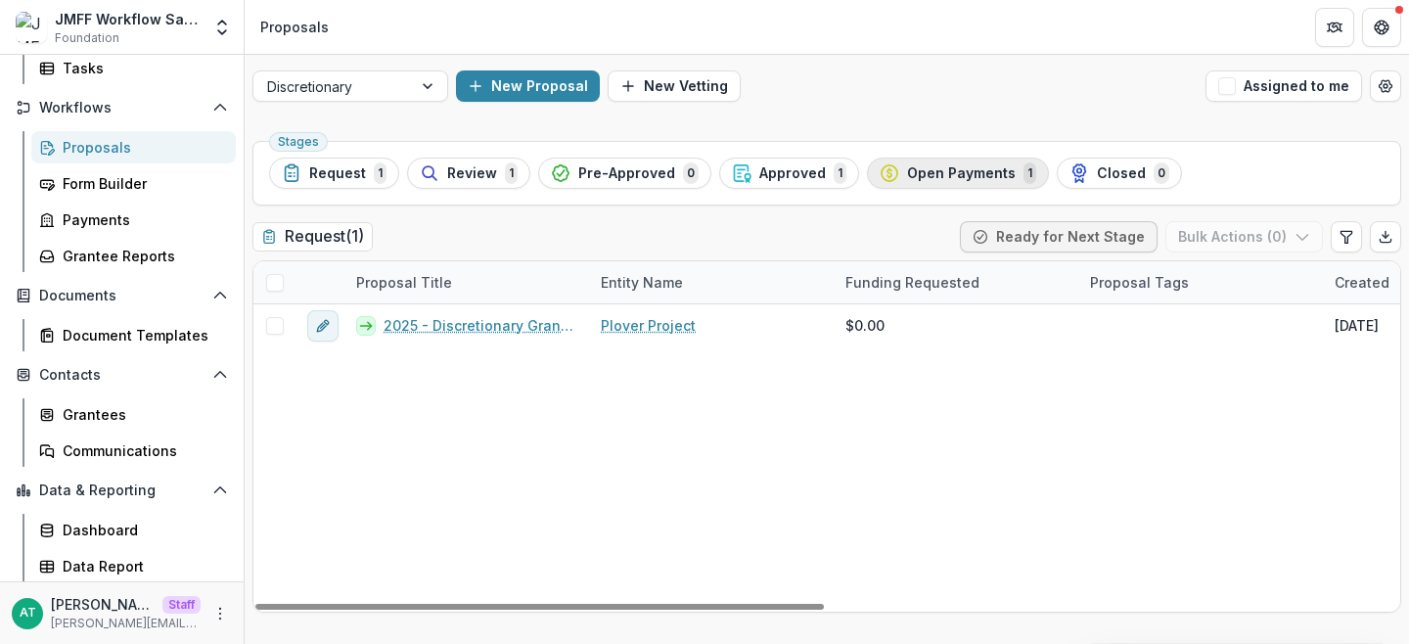
click at [960, 176] on span "Open Payments" at bounding box center [961, 173] width 109 height 17
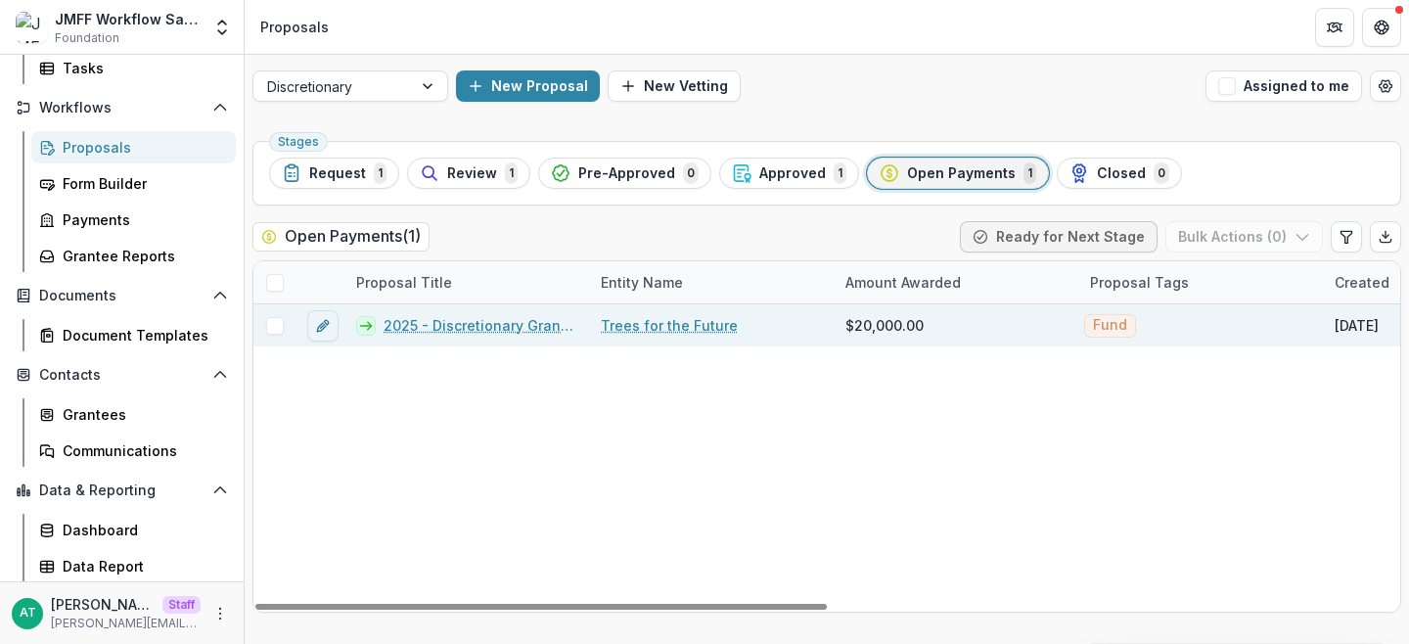
click at [467, 328] on link "2025 - Discretionary Grant Form - Trees for the Future" at bounding box center [481, 325] width 194 height 21
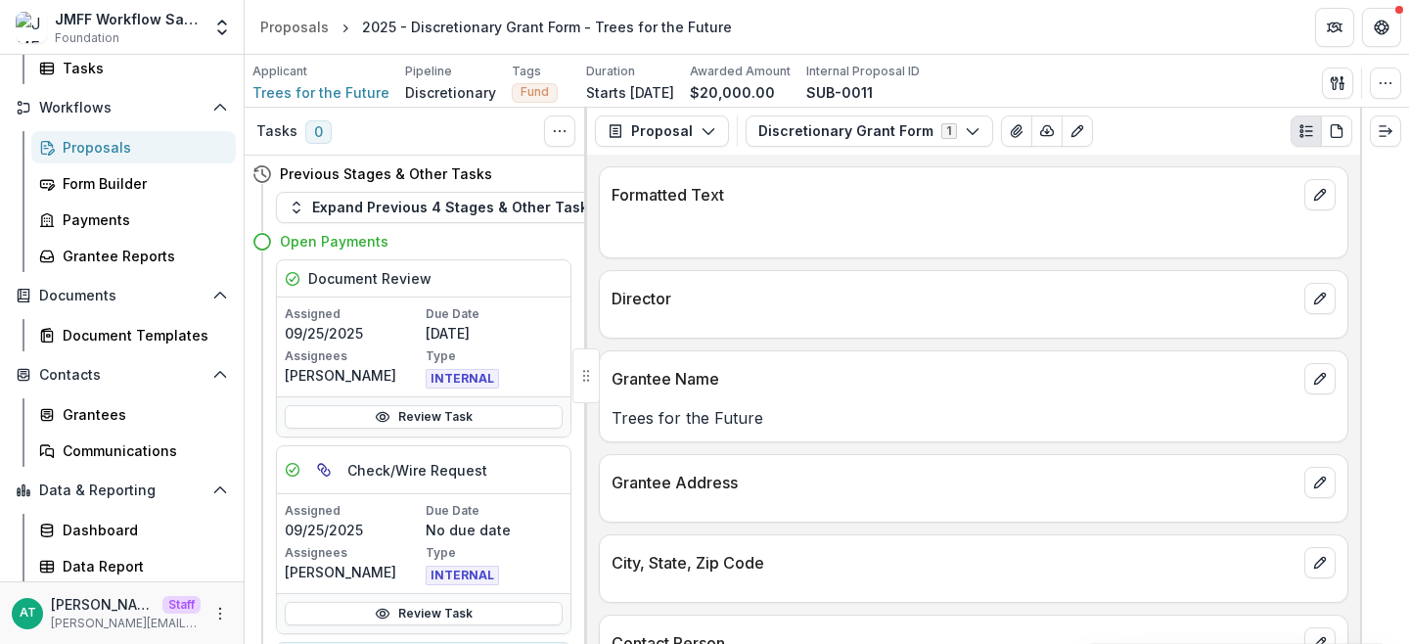
scroll to position [84, 0]
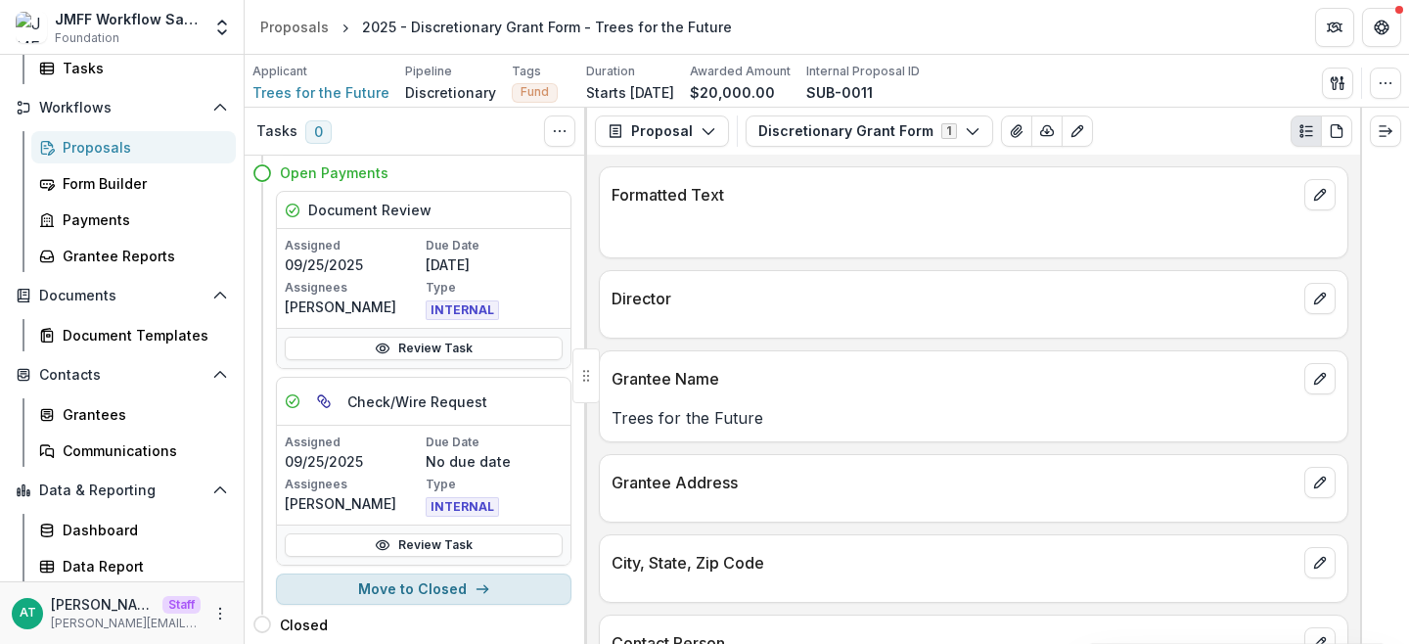
click at [393, 579] on button "Move to Closed" at bounding box center [424, 588] width 296 height 31
select select "******"
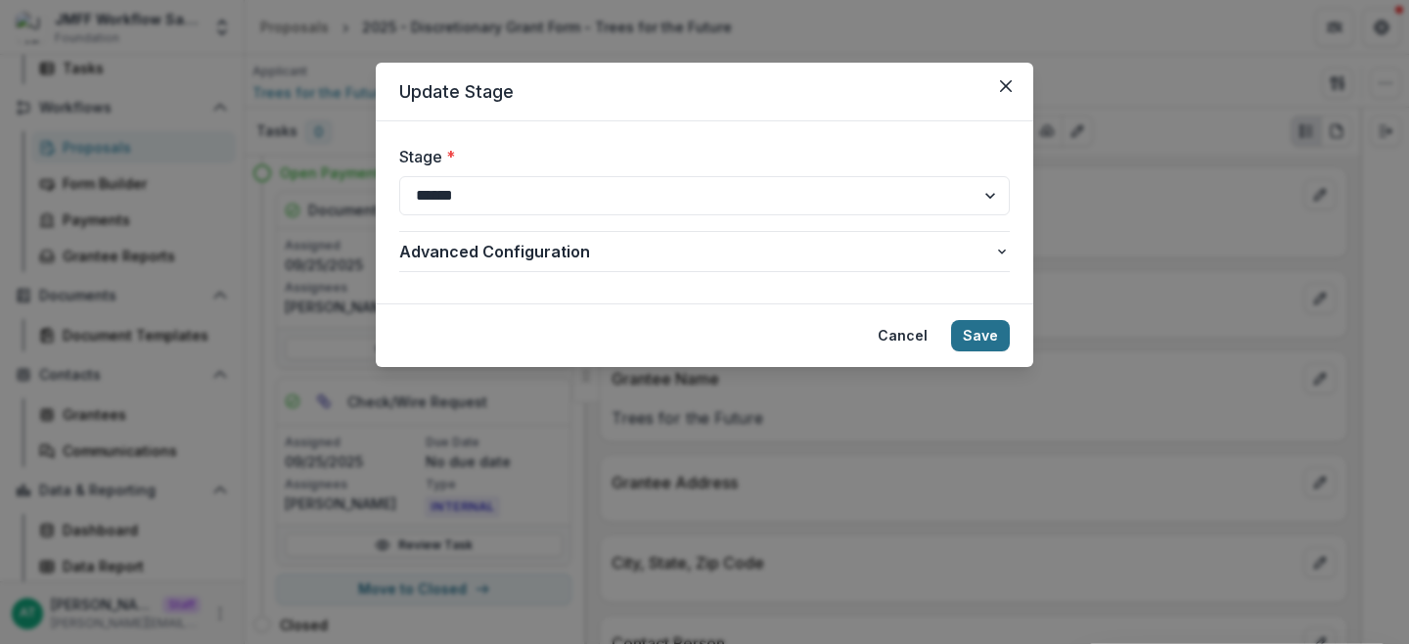
click at [972, 327] on button "Save" at bounding box center [980, 335] width 59 height 31
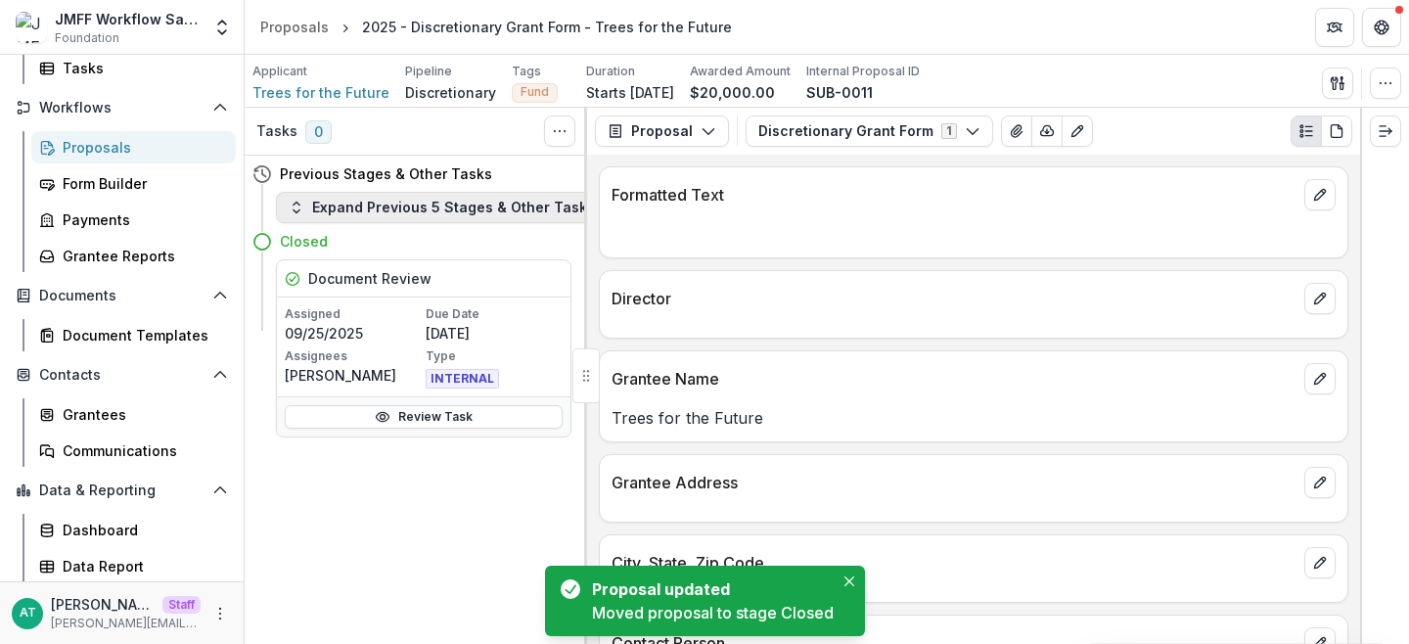
click at [330, 206] on button "Expand Previous 5 Stages & Other Tasks" at bounding box center [442, 207] width 332 height 31
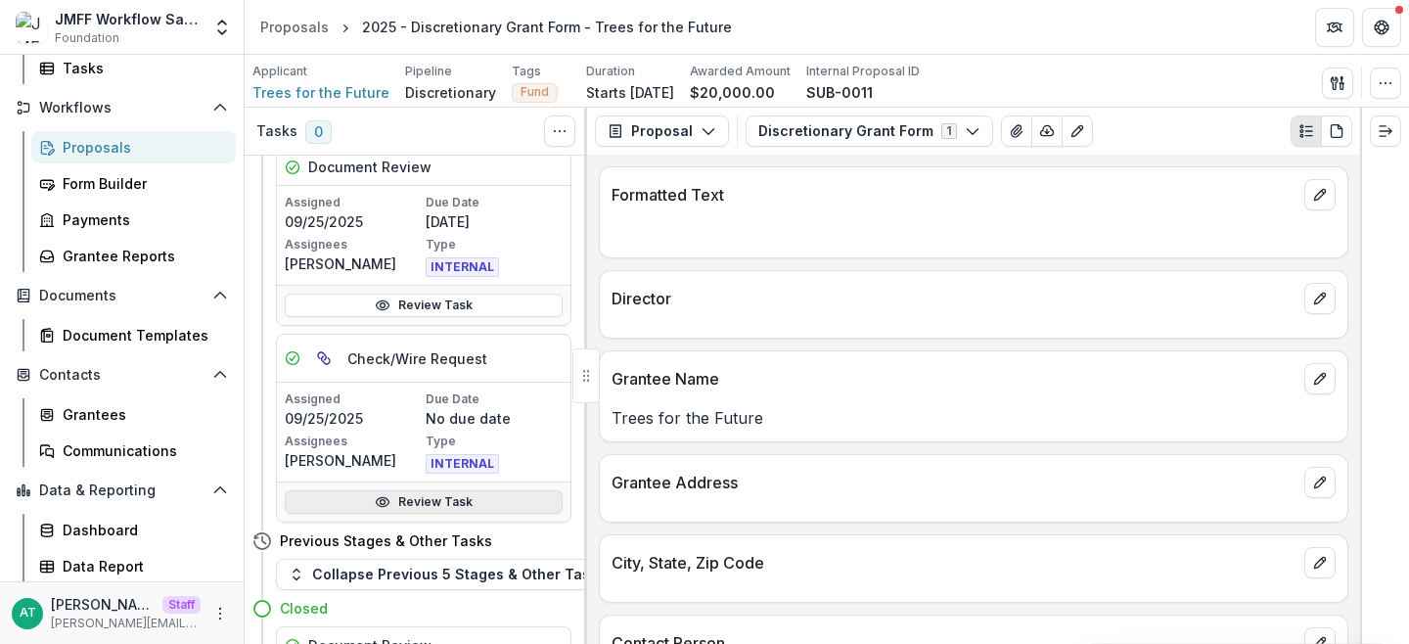
scroll to position [1158, 0]
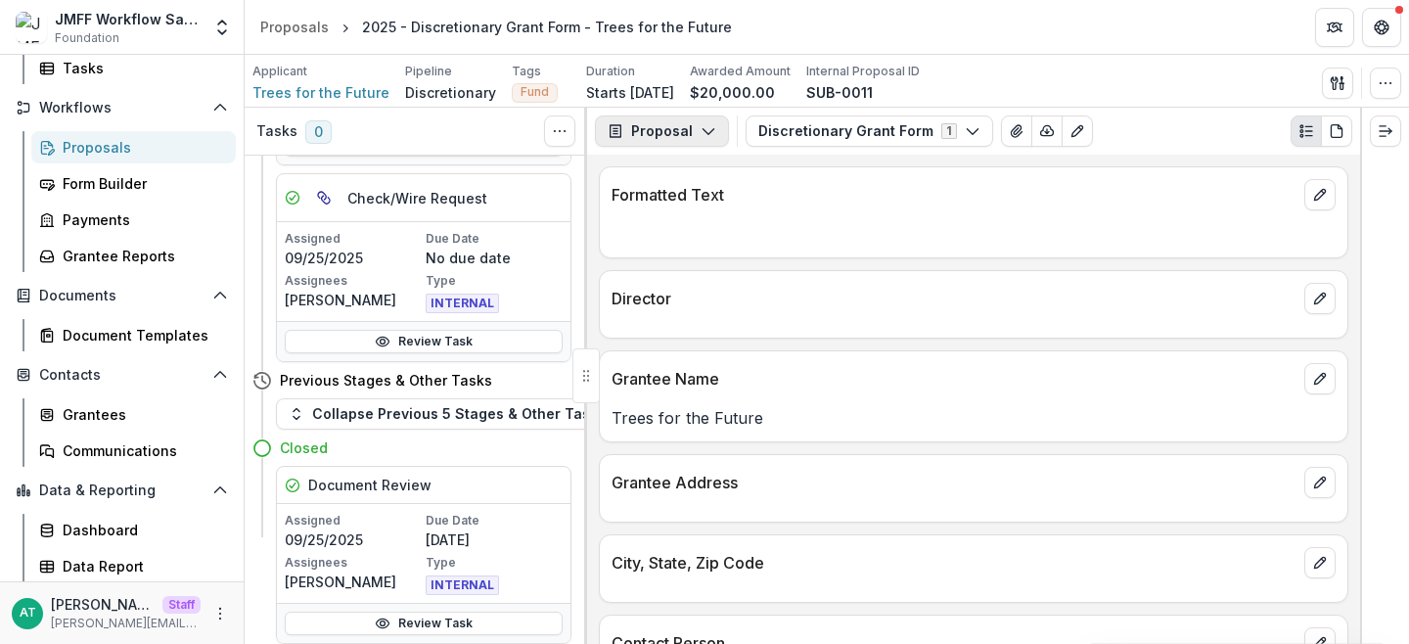
click at [666, 125] on button "Proposal" at bounding box center [662, 130] width 134 height 31
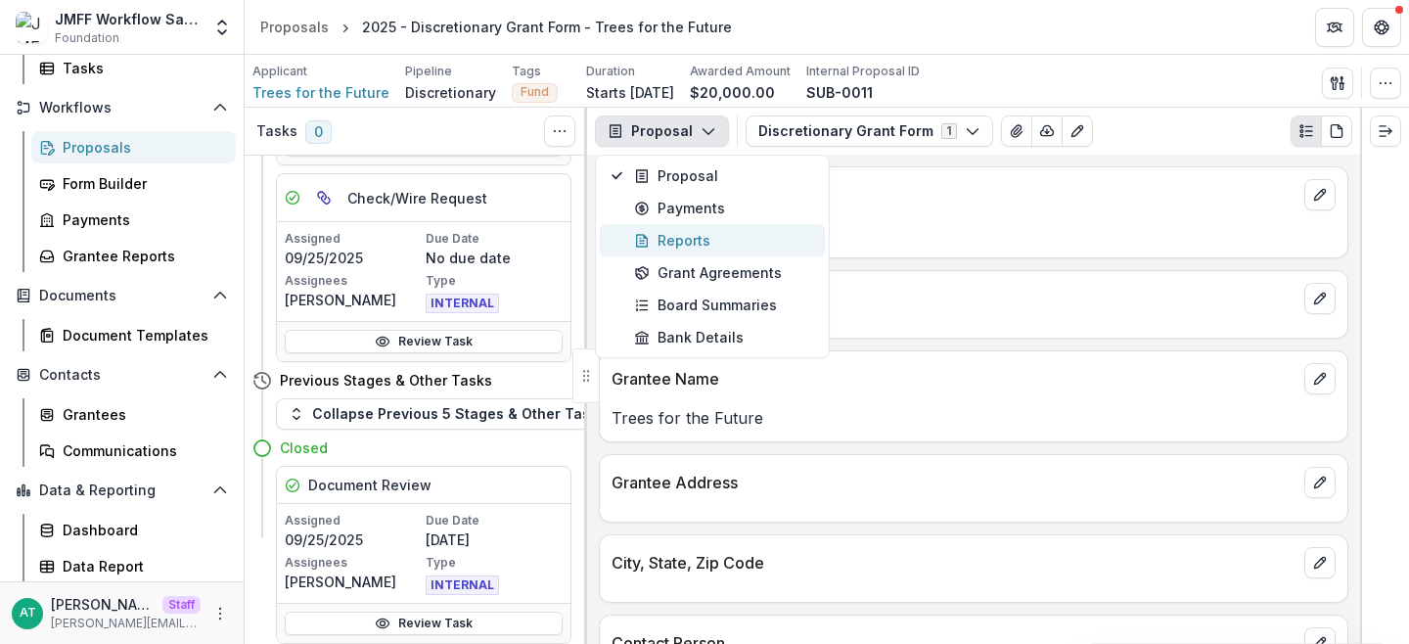
click at [664, 244] on div "Reports" at bounding box center [723, 240] width 179 height 21
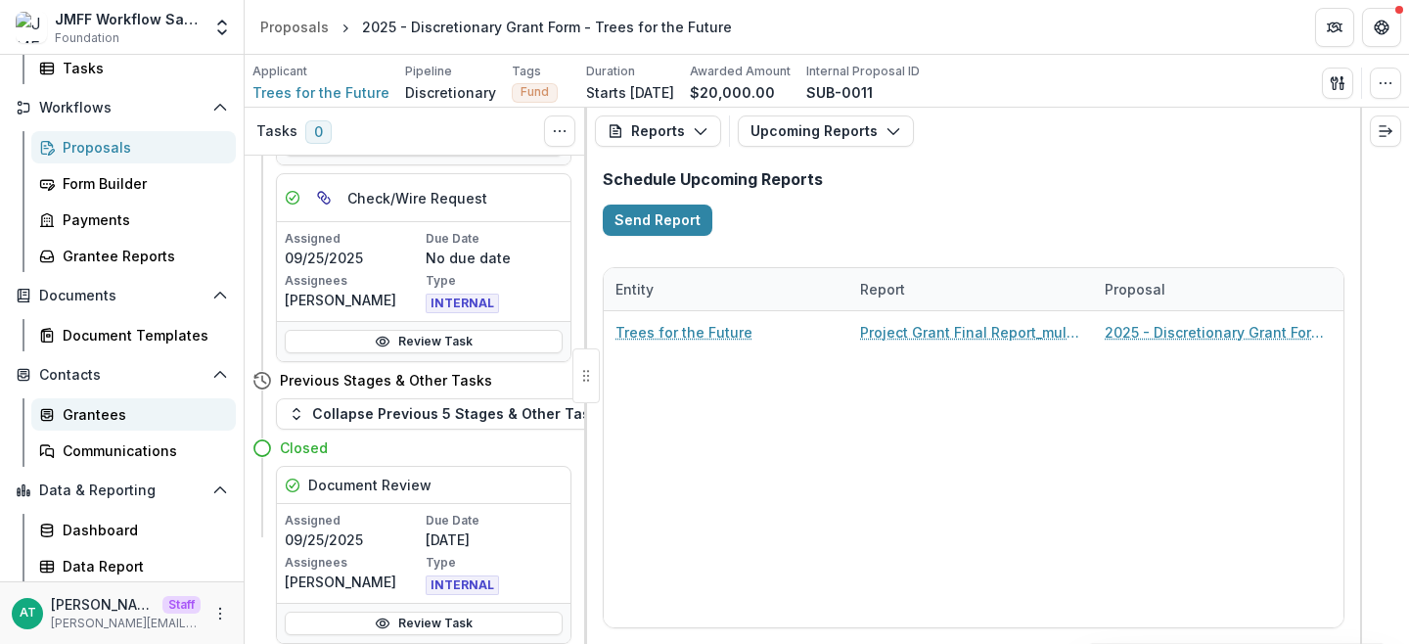
scroll to position [193, 0]
click at [154, 565] on div "Data Report" at bounding box center [142, 565] width 158 height 21
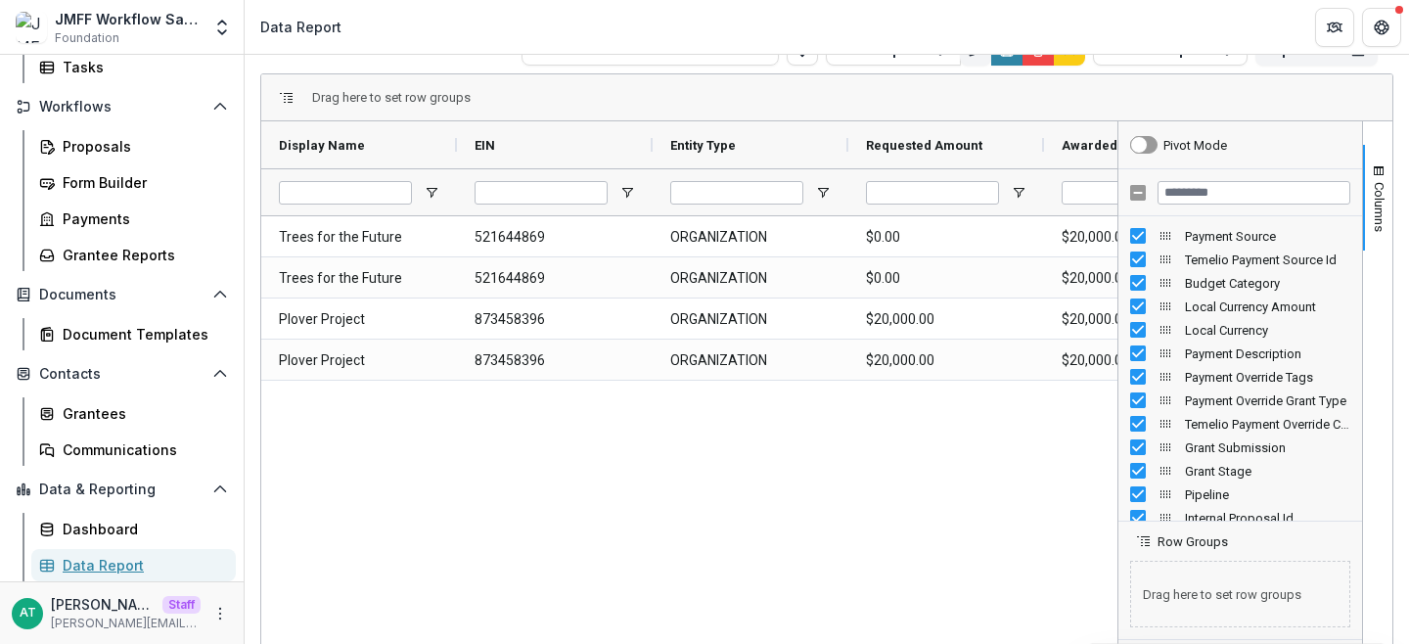
scroll to position [406, 0]
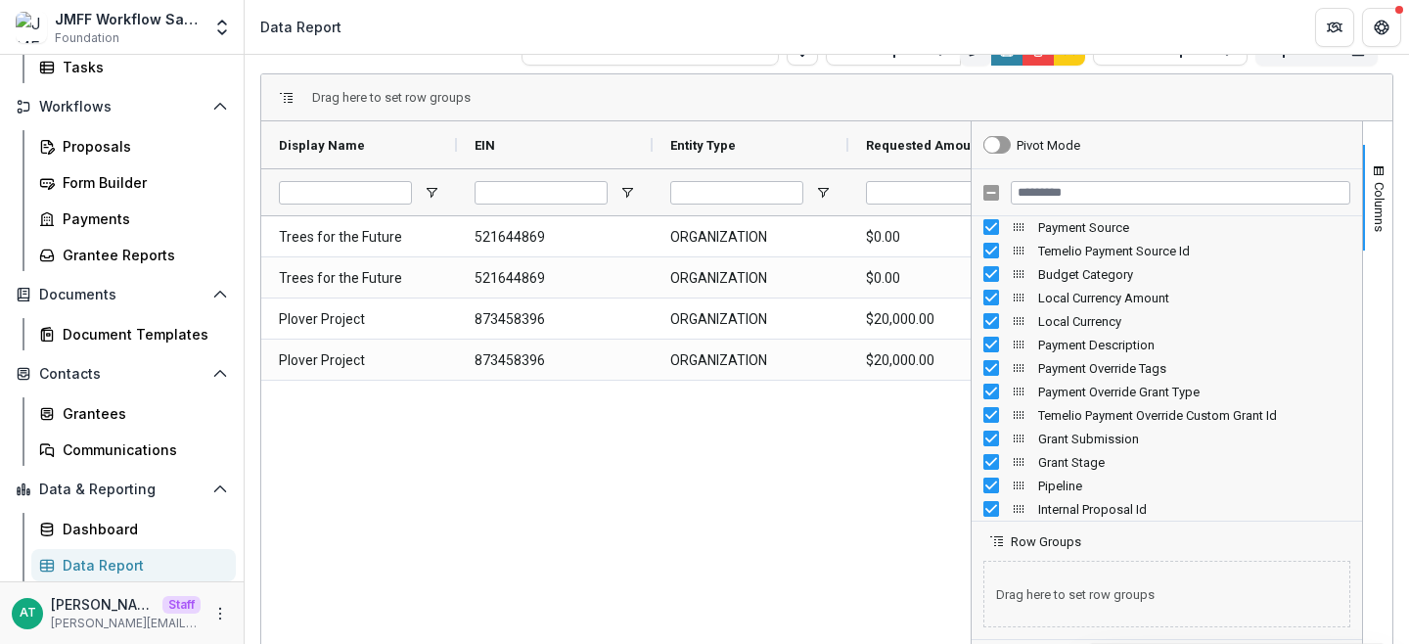
drag, startPoint x: 1111, startPoint y: 362, endPoint x: 954, endPoint y: 369, distance: 156.7
click at [969, 369] on div at bounding box center [971, 439] width 5 height 636
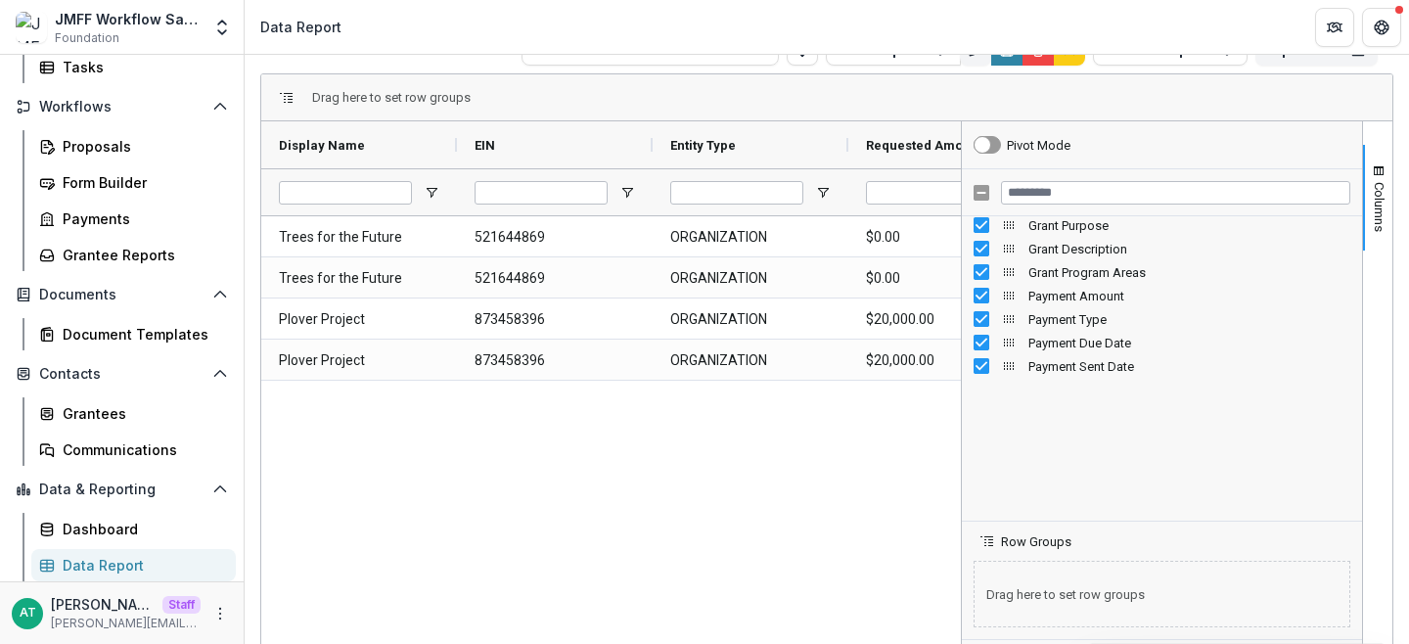
scroll to position [0, 0]
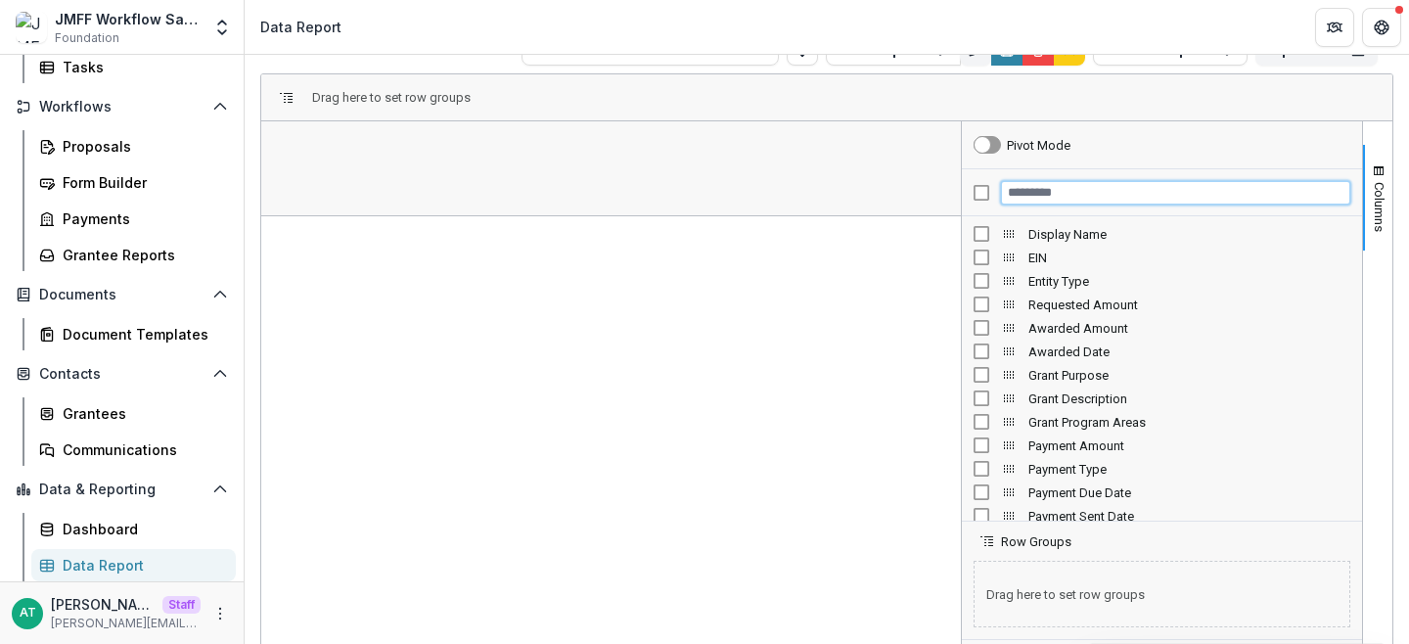
click at [1044, 192] on input "Filter Columns Input" at bounding box center [1175, 192] width 349 height 23
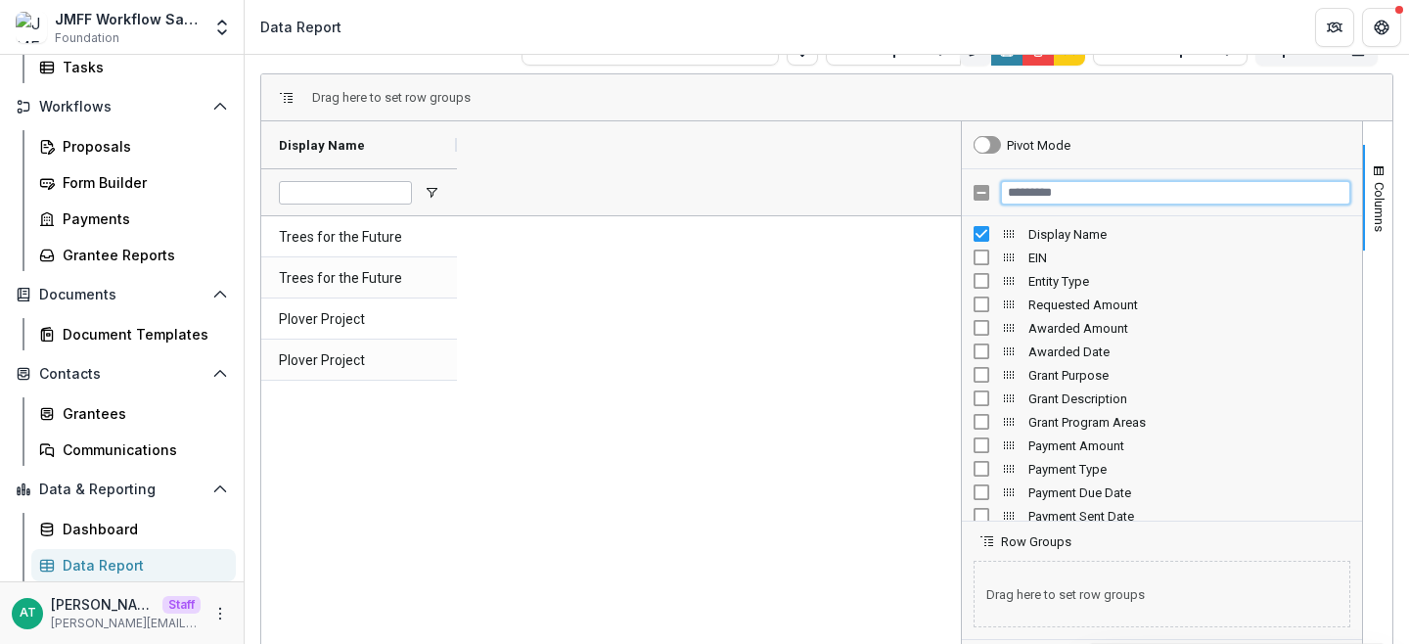
click at [1059, 198] on input "Filter Columns Input" at bounding box center [1175, 192] width 349 height 23
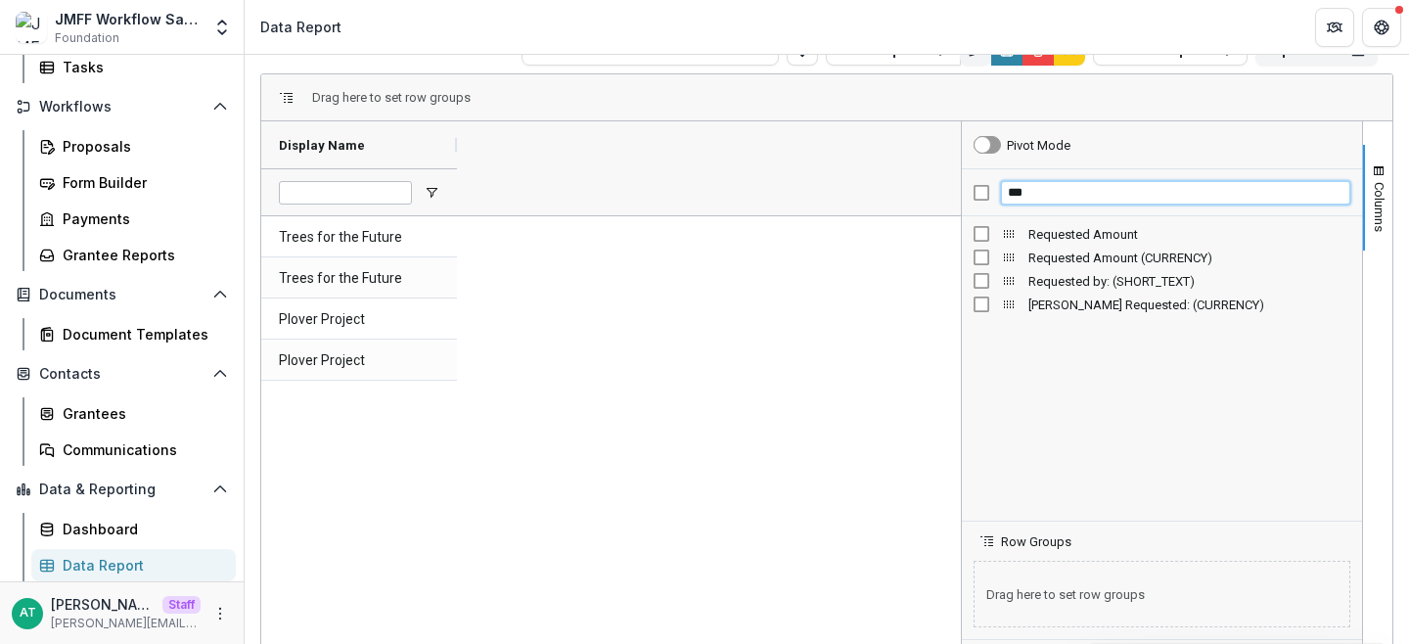
type input "***"
drag, startPoint x: 1058, startPoint y: 194, endPoint x: 965, endPoint y: 192, distance: 93.0
click at [965, 192] on div "***" at bounding box center [1162, 192] width 400 height 47
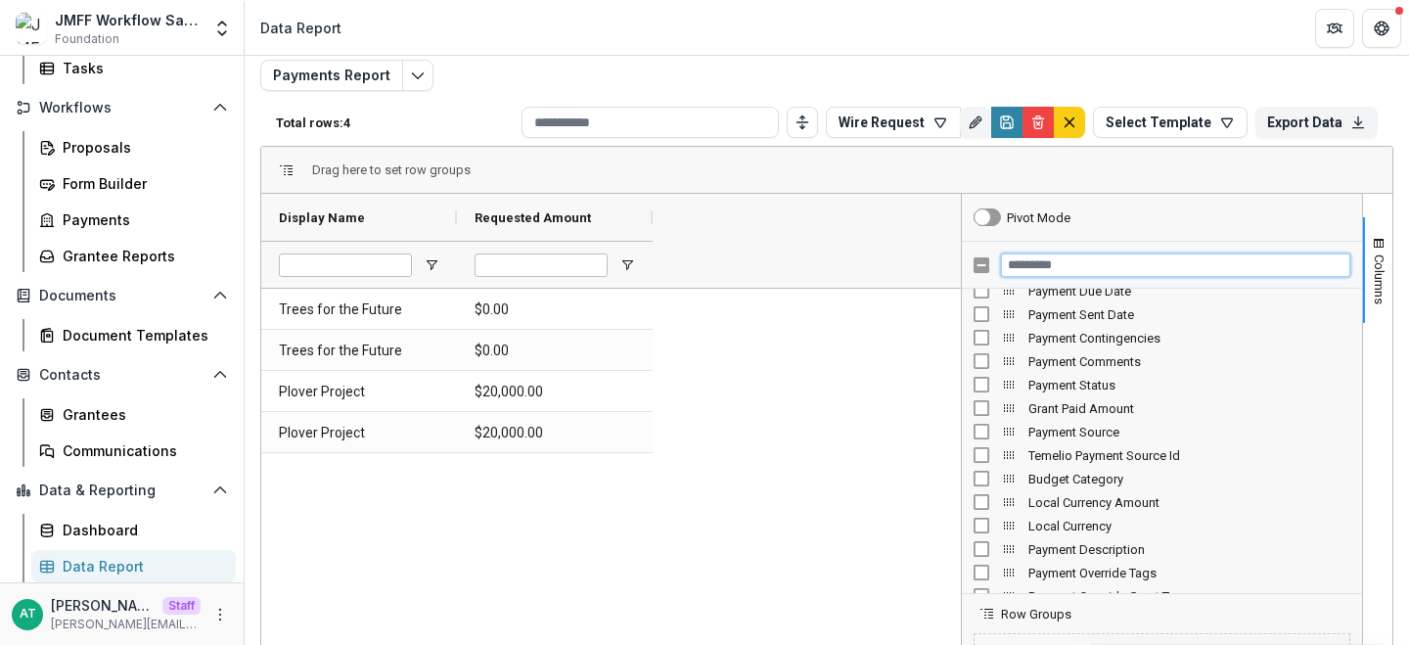
scroll to position [52, 0]
click at [739, 370] on div "Trees for the Future $0.00 Trees for the Future $0.00 Plover Project $20,000.00…" at bounding box center [611, 557] width 700 height 541
click at [867, 119] on button "Wire Request" at bounding box center [893, 120] width 135 height 31
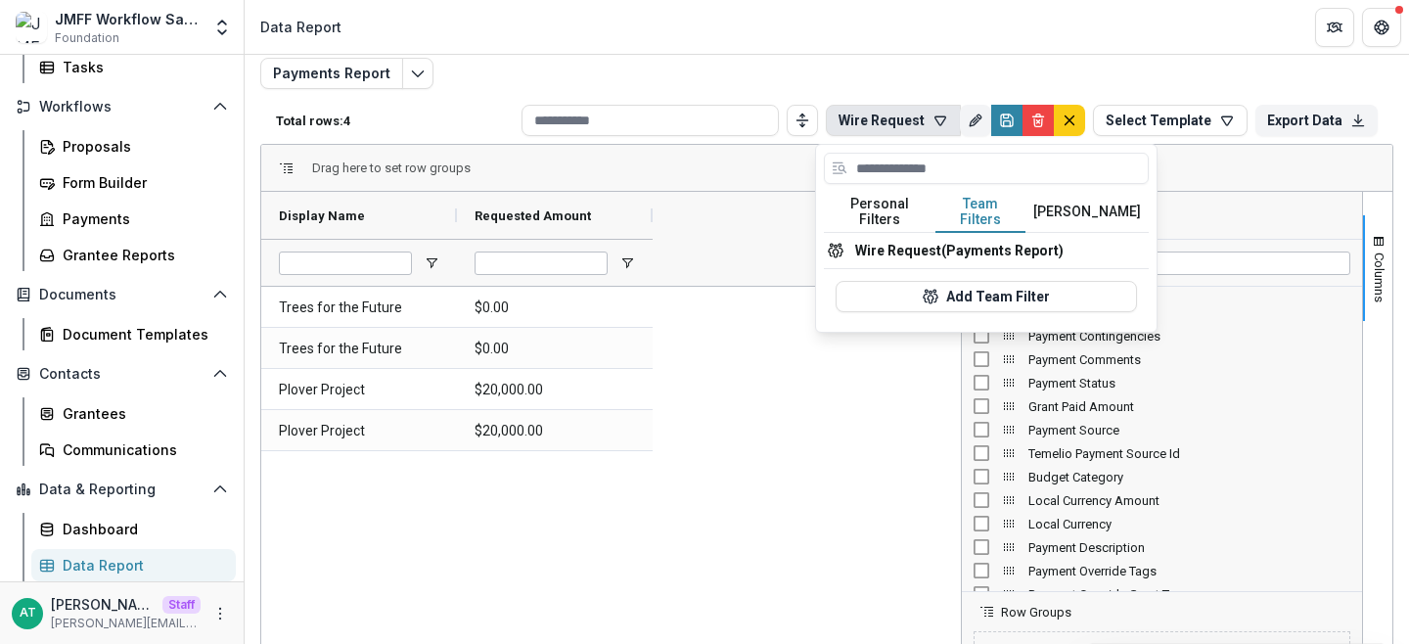
click at [999, 205] on button "Team Filters" at bounding box center [981, 212] width 90 height 41
click at [956, 45] on header "Data Report" at bounding box center [827, 27] width 1165 height 54
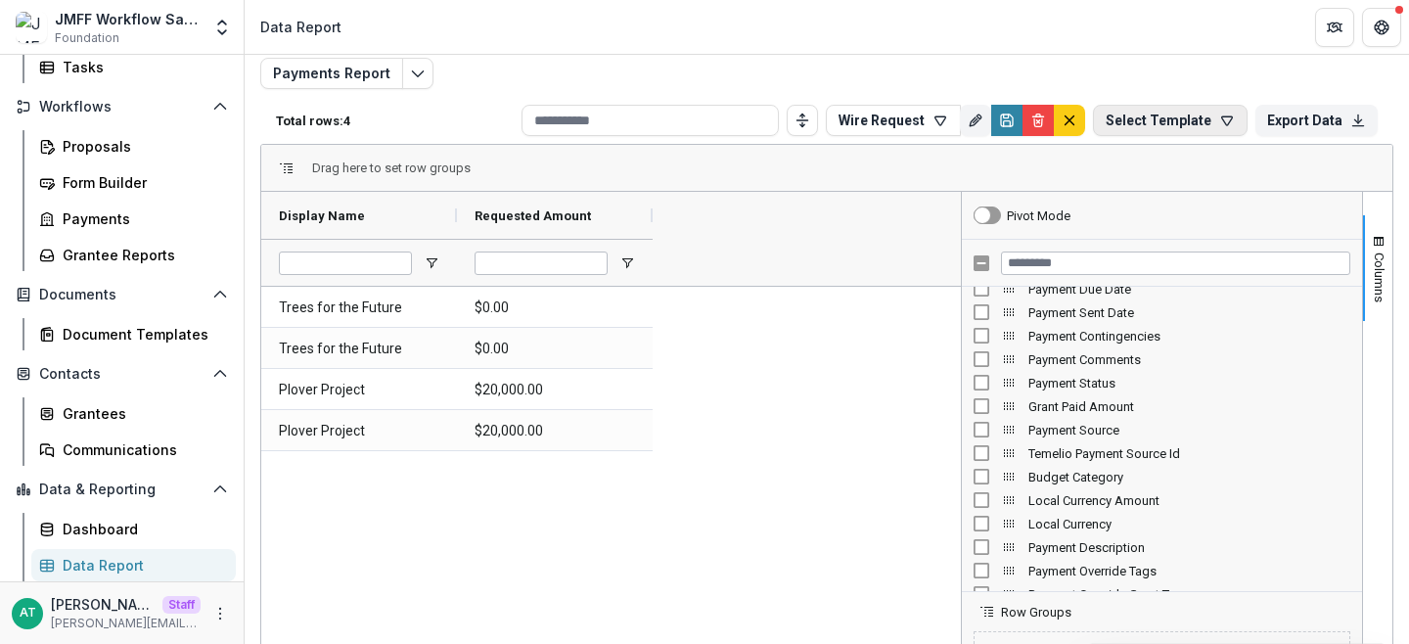
click at [1219, 114] on icon "button" at bounding box center [1227, 121] width 16 height 16
click at [1176, 197] on button "Add Template" at bounding box center [1193, 194] width 217 height 27
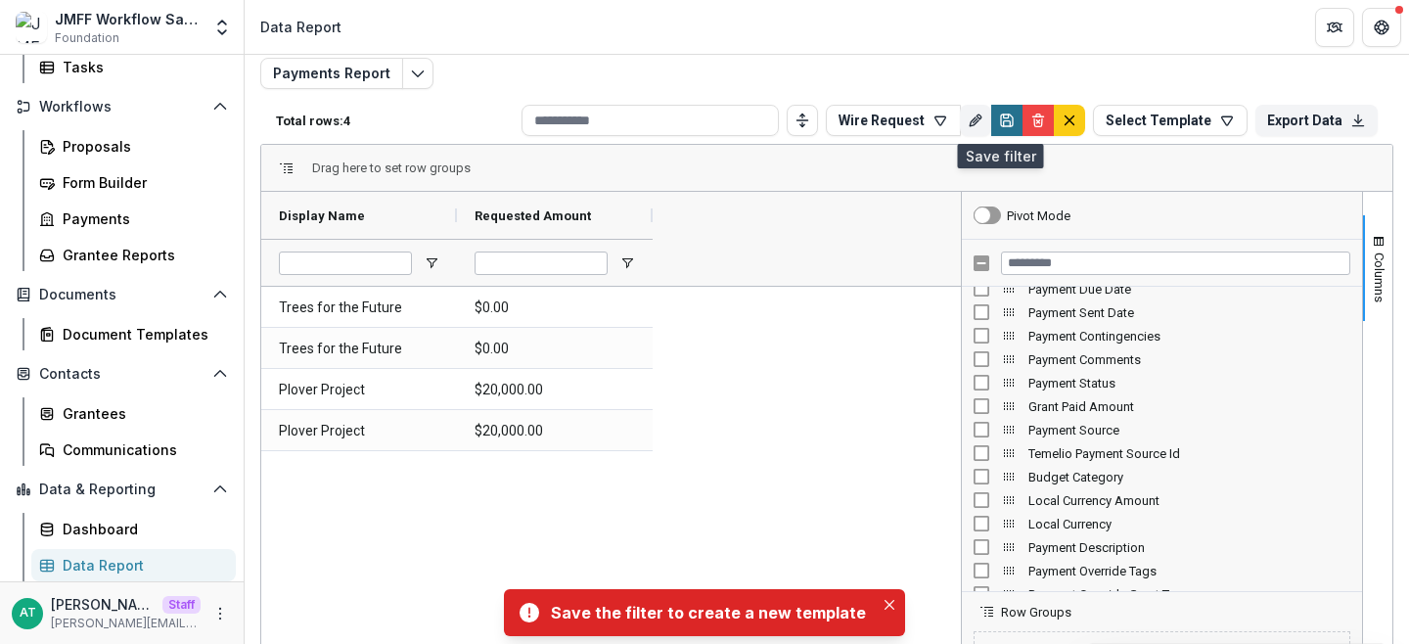
click at [999, 118] on icon "Save" at bounding box center [1007, 121] width 16 height 16
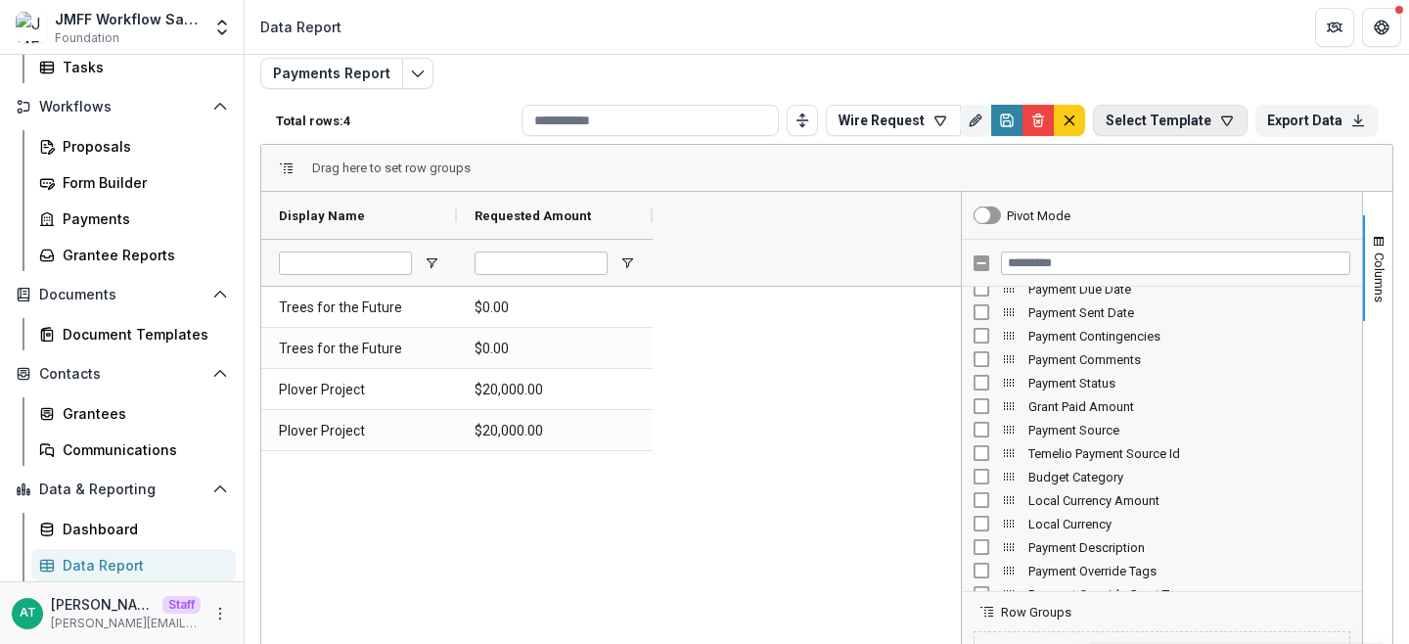
click at [1186, 109] on button "Select Template" at bounding box center [1170, 120] width 155 height 31
click at [1141, 199] on button "Add Template" at bounding box center [1193, 194] width 217 height 27
click at [1176, 112] on button "Select Template" at bounding box center [1170, 120] width 155 height 31
click at [1152, 184] on button "Add Template" at bounding box center [1193, 194] width 217 height 27
click at [866, 133] on button "Wire Request" at bounding box center [893, 120] width 135 height 31
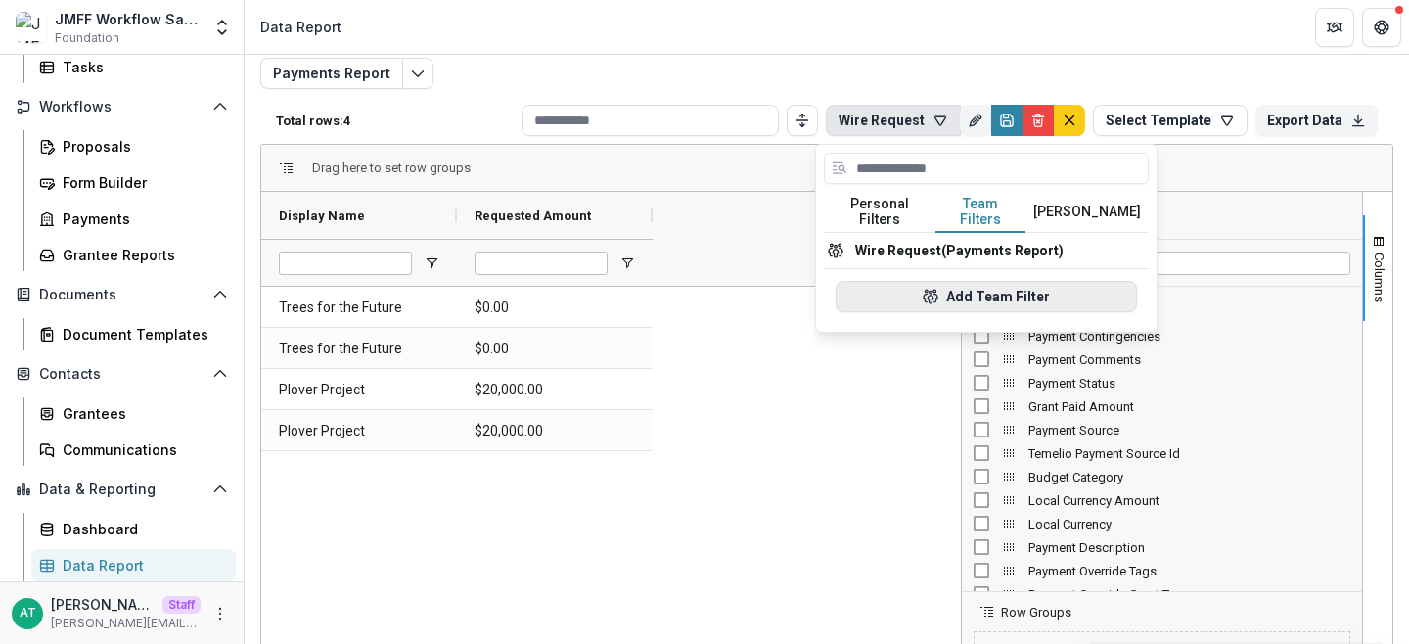
click at [937, 295] on icon "button" at bounding box center [937, 299] width 4 height 8
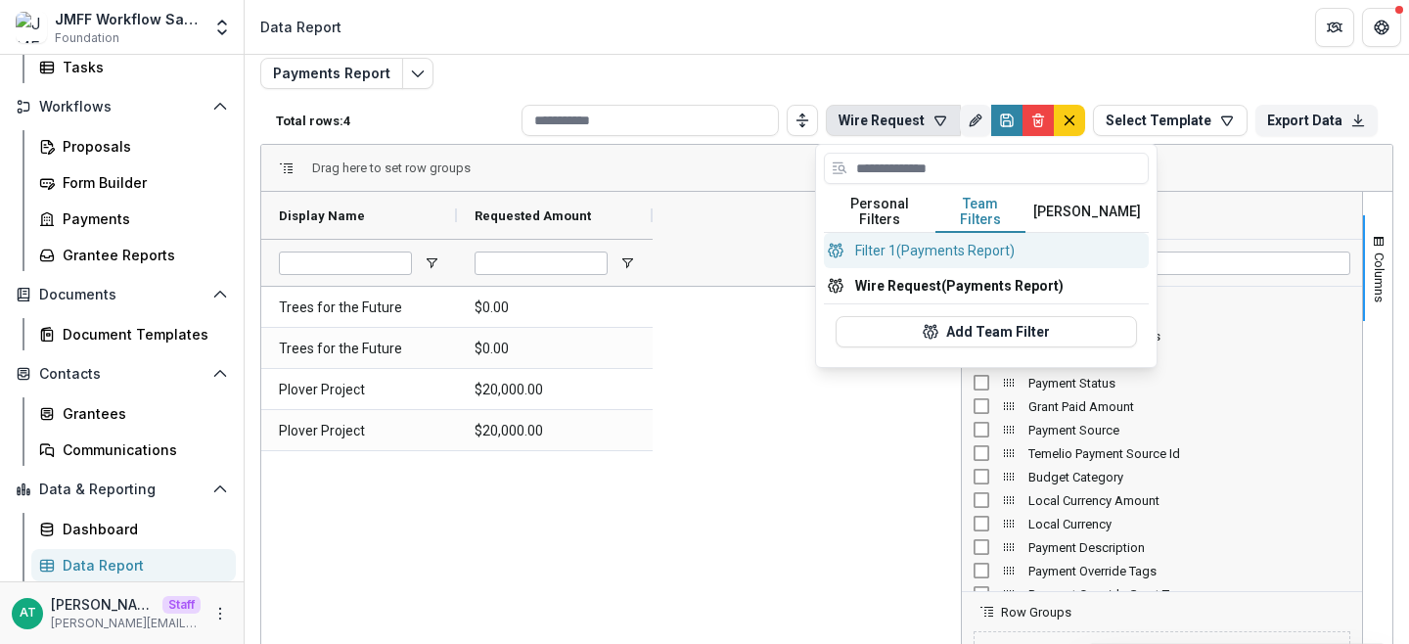
click at [961, 239] on button "Filter 1 (Payments Report)" at bounding box center [986, 250] width 325 height 35
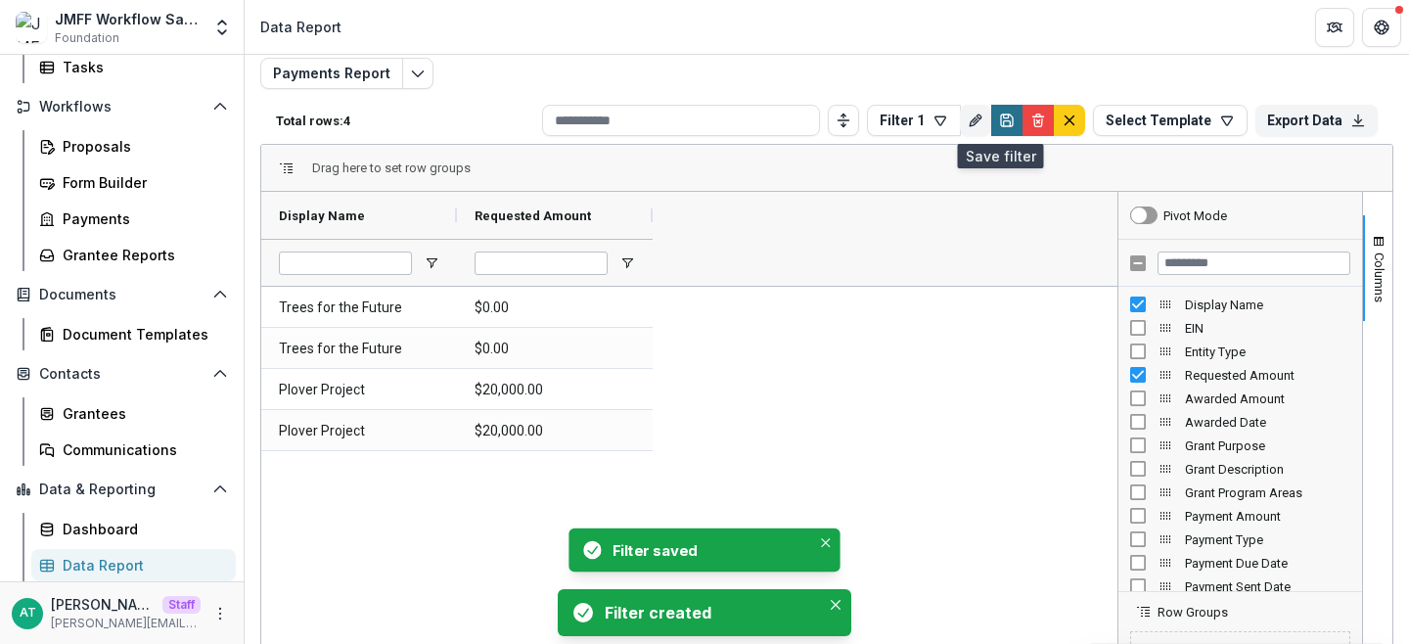
click at [1004, 121] on icon "Save" at bounding box center [1007, 123] width 7 height 5
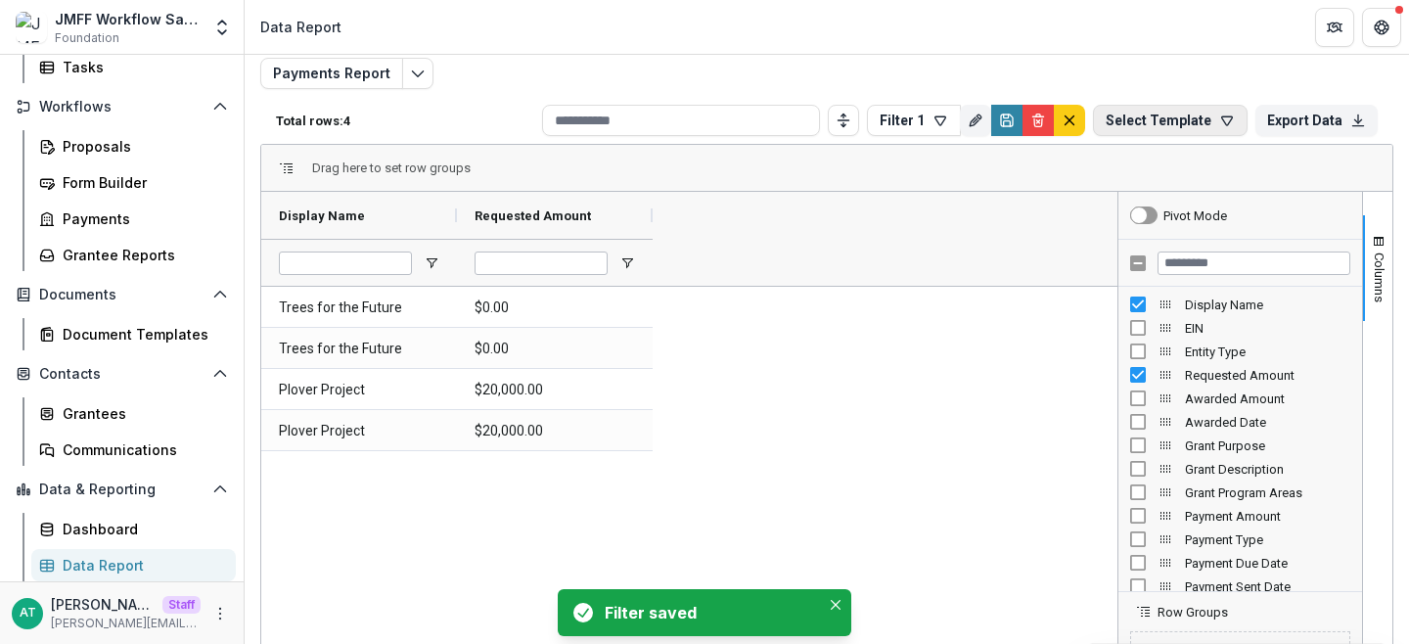
click at [1231, 120] on button "Select Template" at bounding box center [1170, 120] width 155 height 31
click at [1137, 194] on button "Add Template" at bounding box center [1193, 194] width 217 height 27
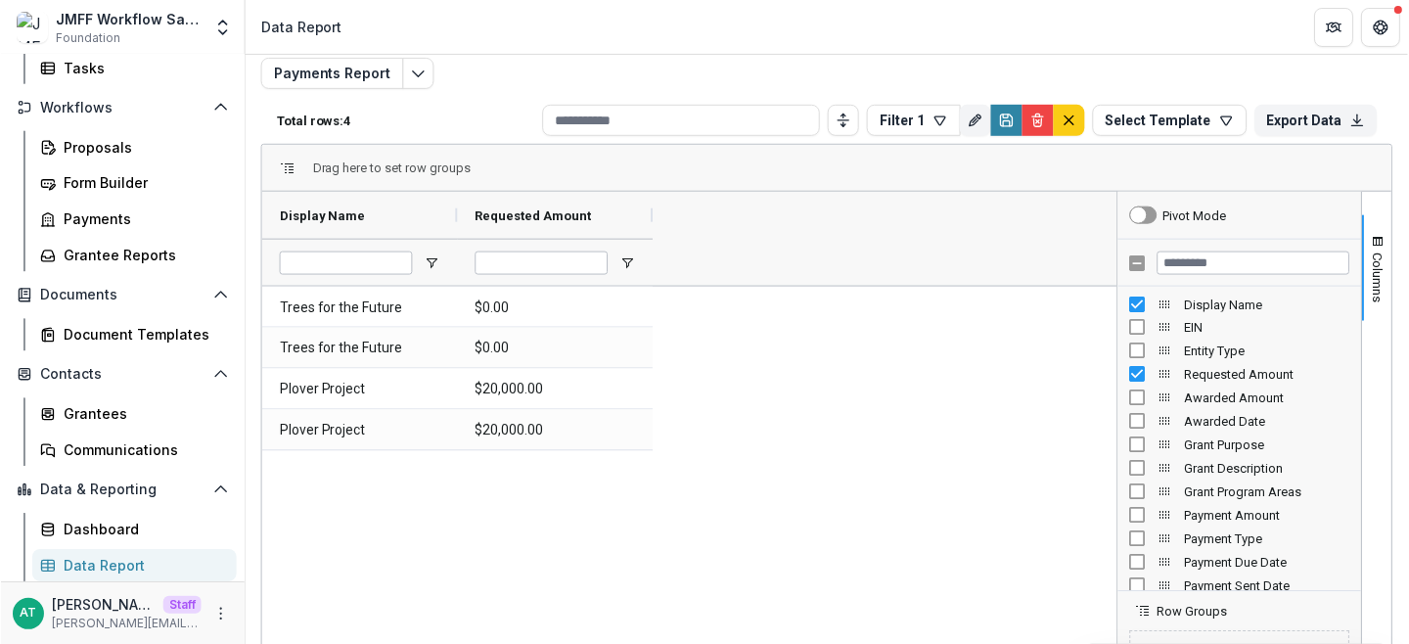
scroll to position [193, 0]
click at [215, 615] on icon "More" at bounding box center [220, 614] width 16 height 16
click at [301, 571] on link "User Settings" at bounding box center [343, 572] width 209 height 32
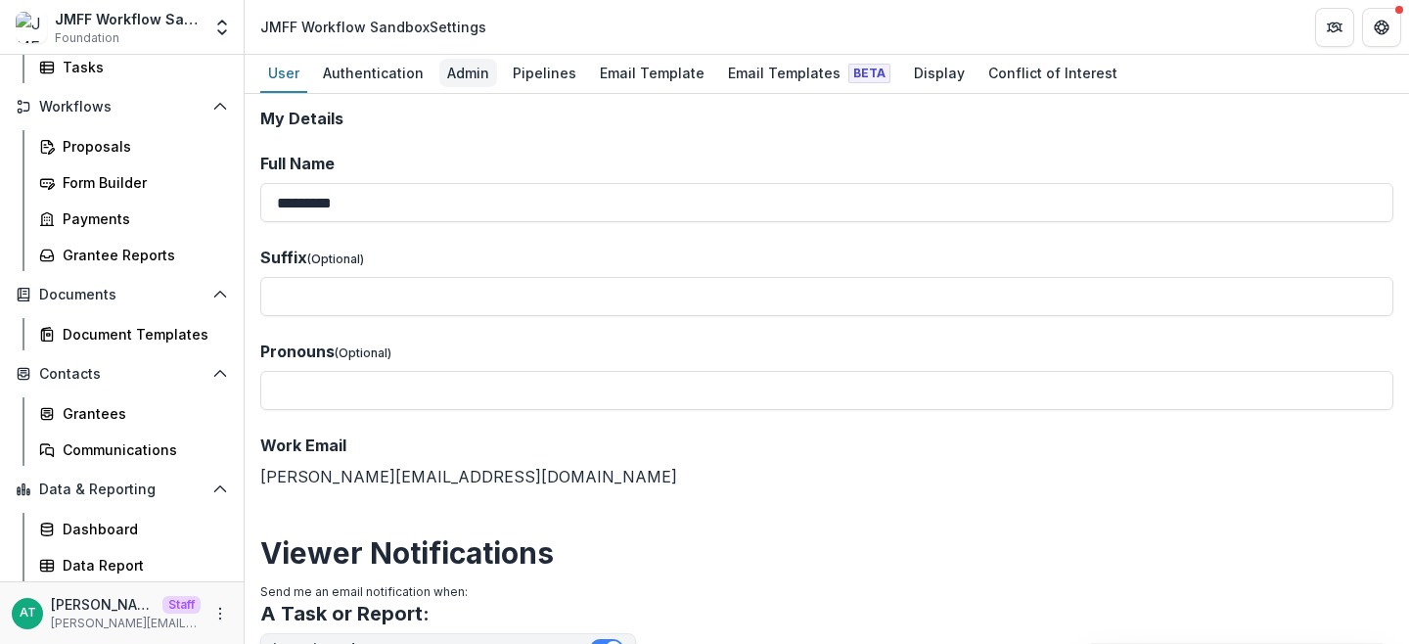
click at [478, 78] on div "Admin" at bounding box center [468, 73] width 58 height 28
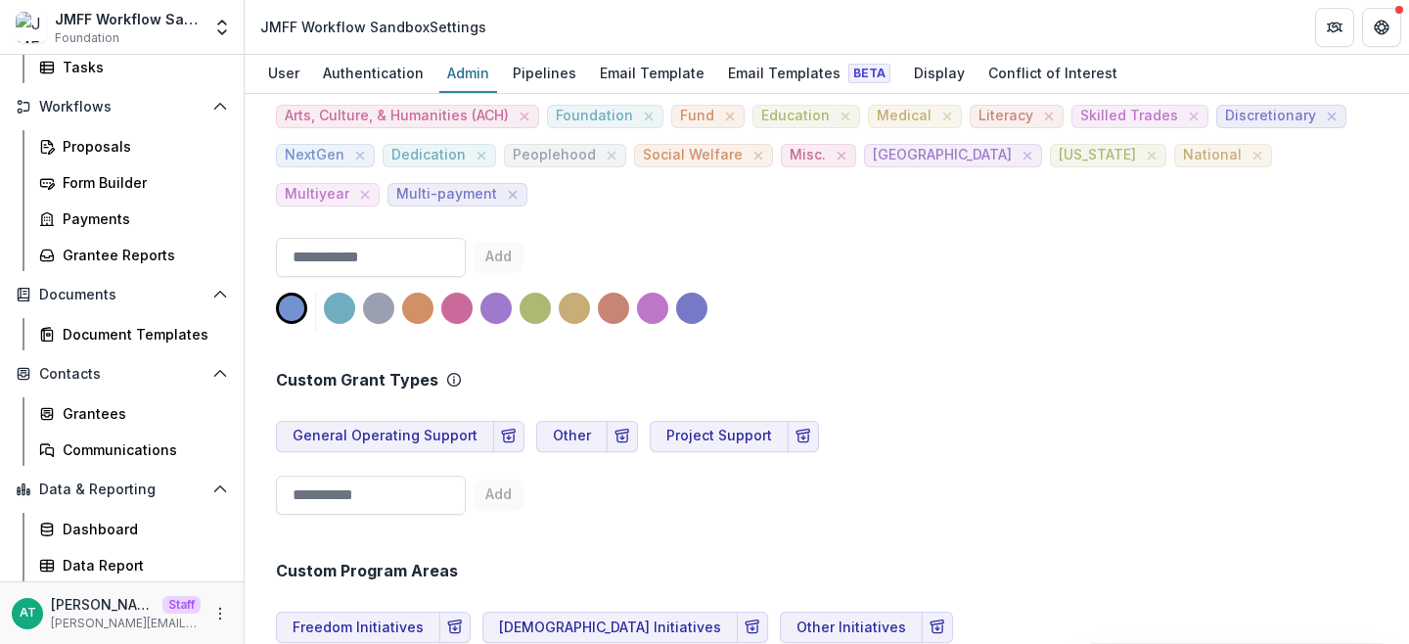
scroll to position [727, 0]
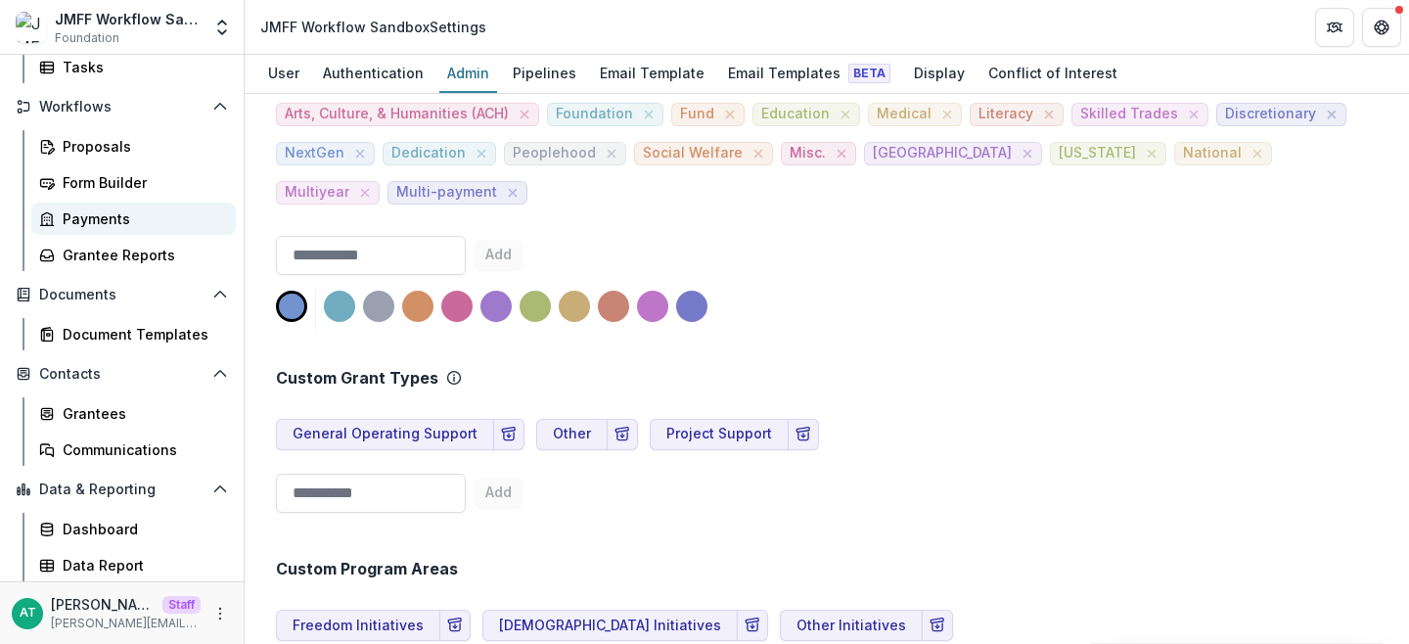
click at [110, 217] on div "Payments" at bounding box center [142, 218] width 158 height 21
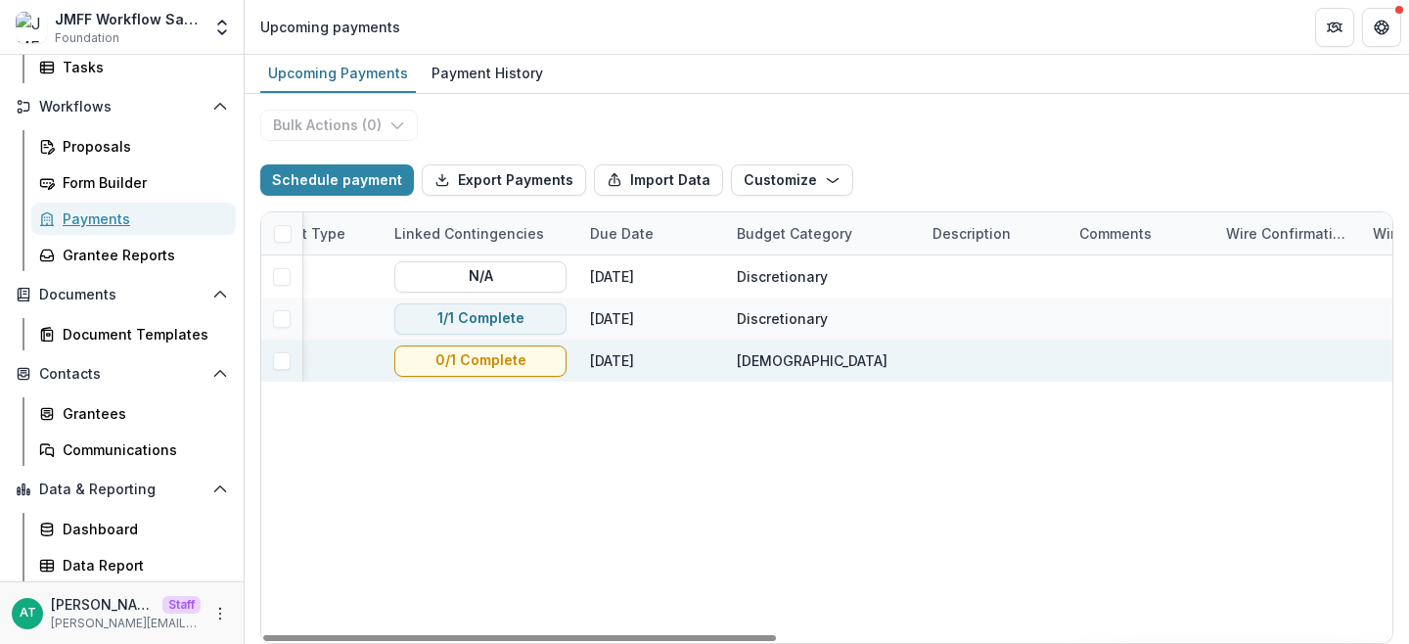
scroll to position [0, 1357]
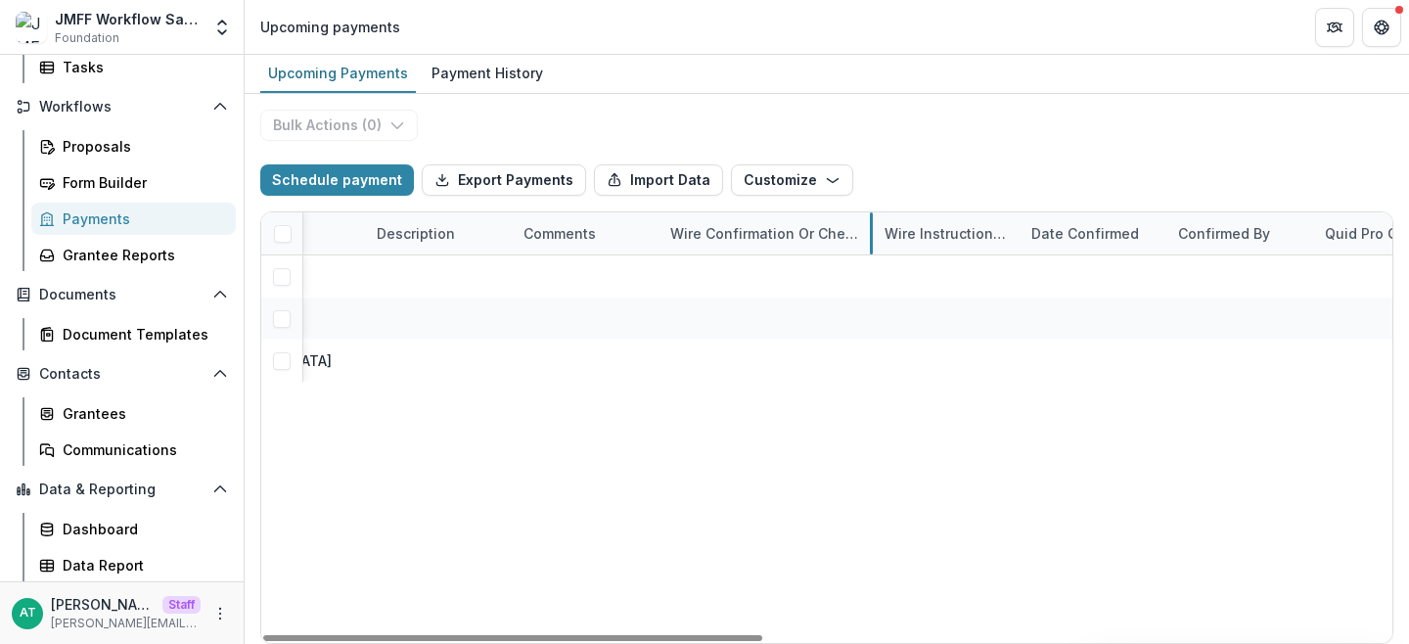
drag, startPoint x: 804, startPoint y: 233, endPoint x: 865, endPoint y: 232, distance: 60.7
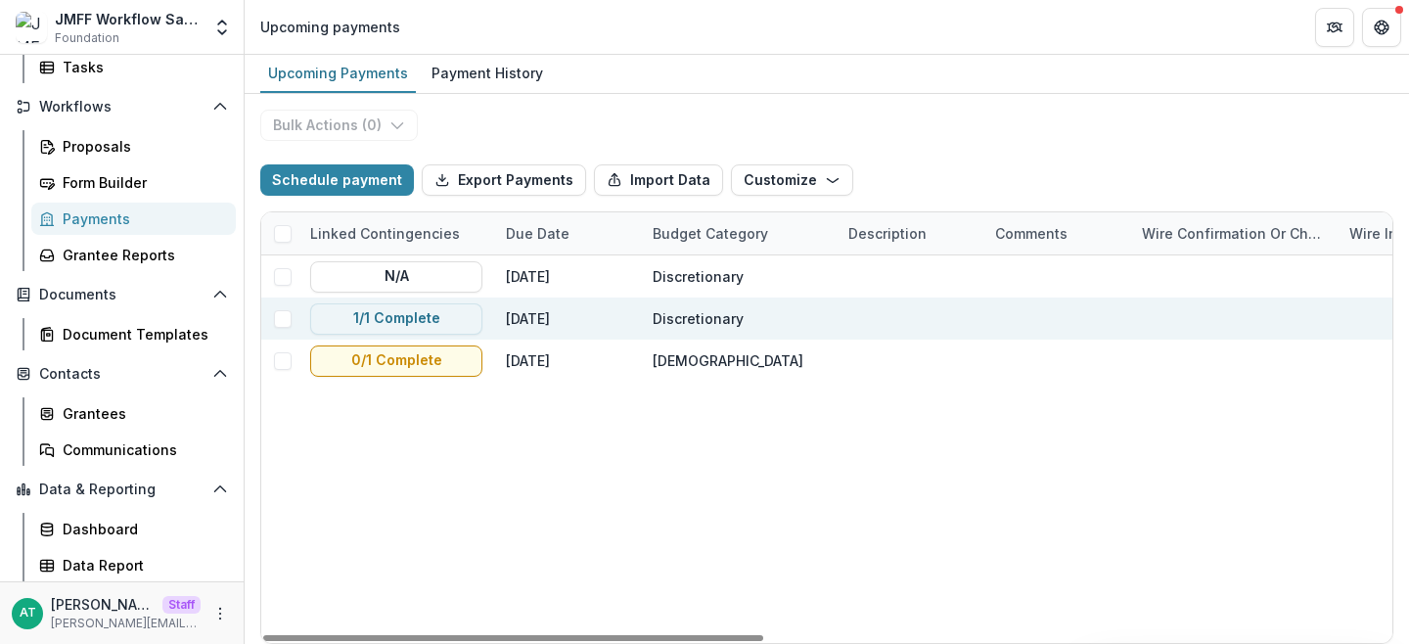
scroll to position [0, 0]
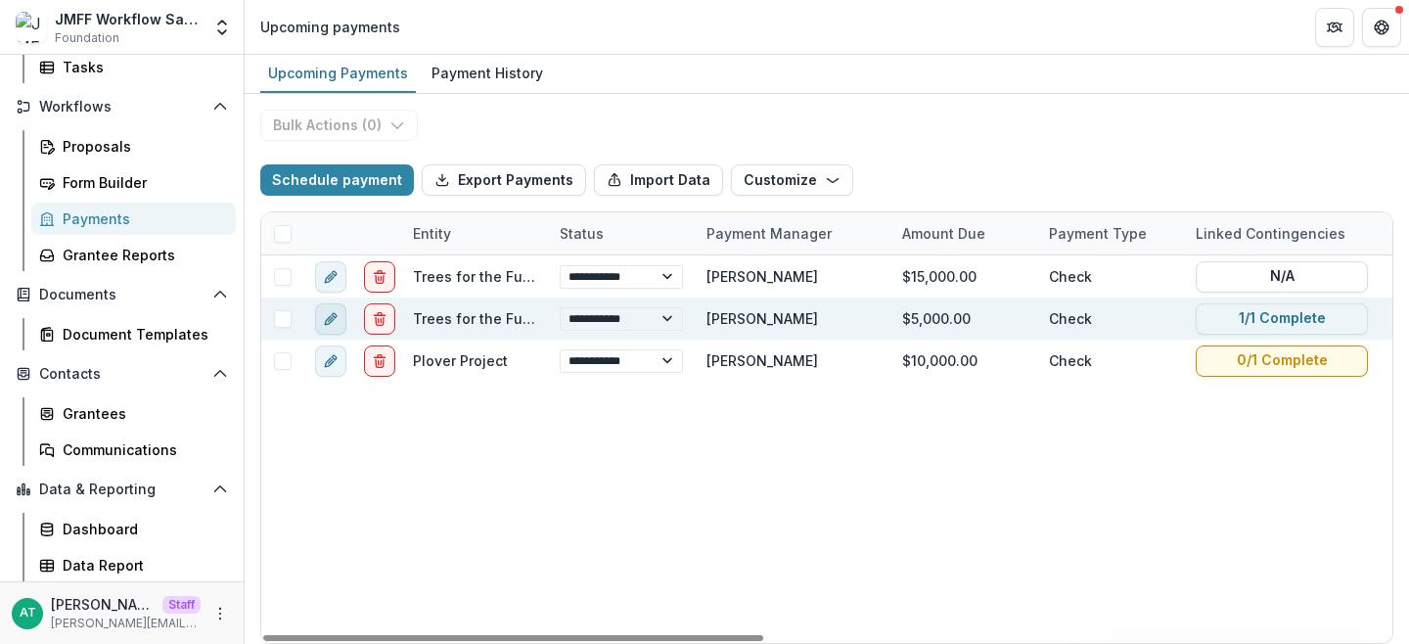
click at [333, 318] on icon "edit" at bounding box center [329, 319] width 9 height 9
select select "*****"
select select "**********"
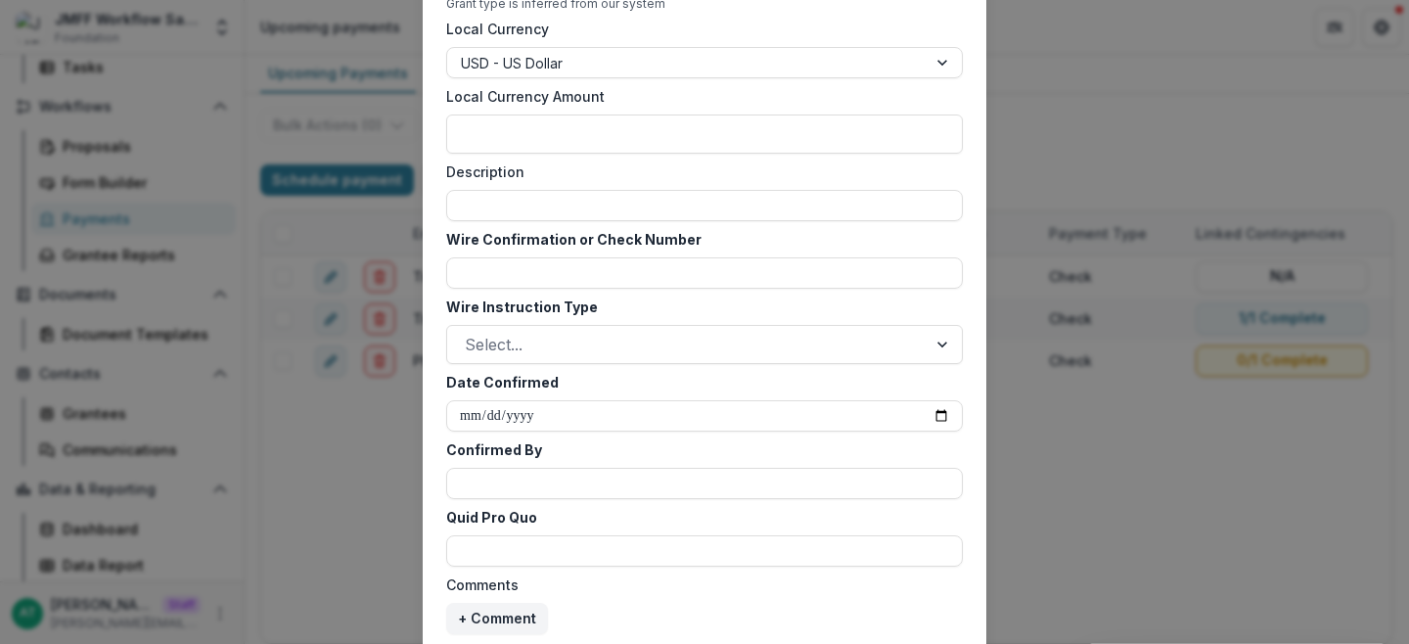
scroll to position [939, 0]
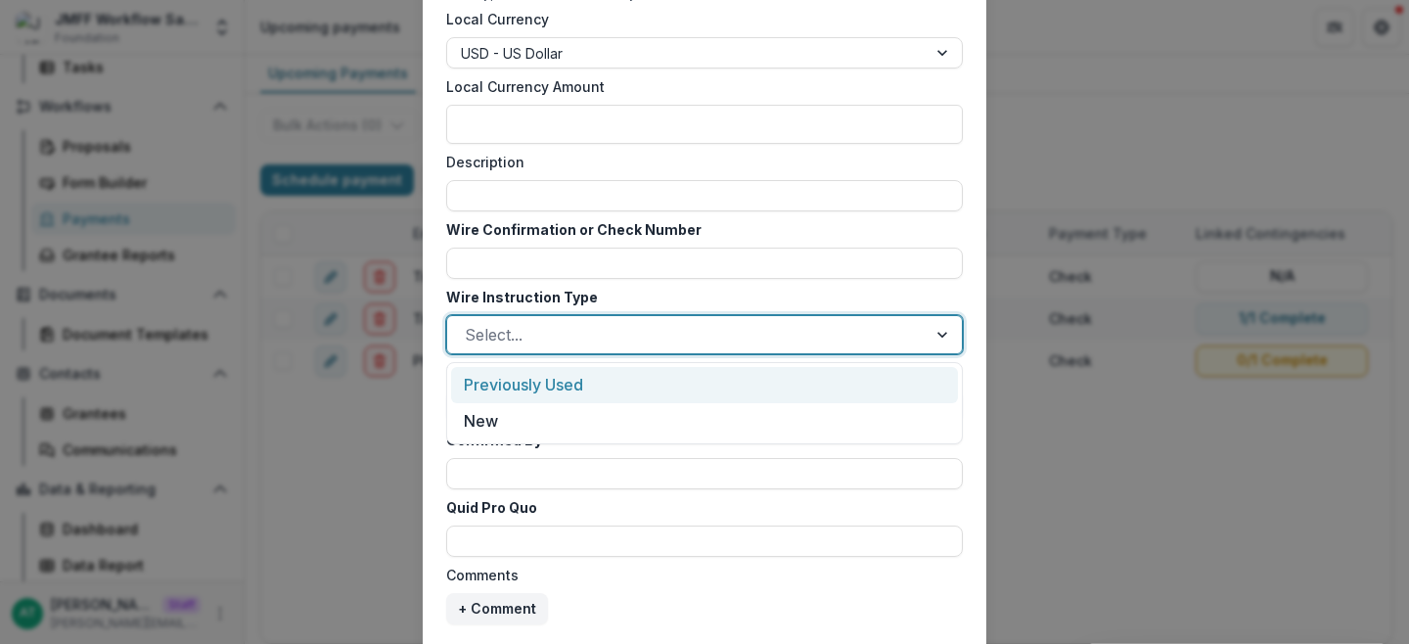
click at [526, 344] on div at bounding box center [687, 334] width 444 height 27
click at [525, 384] on div "Previously Used" at bounding box center [704, 385] width 507 height 36
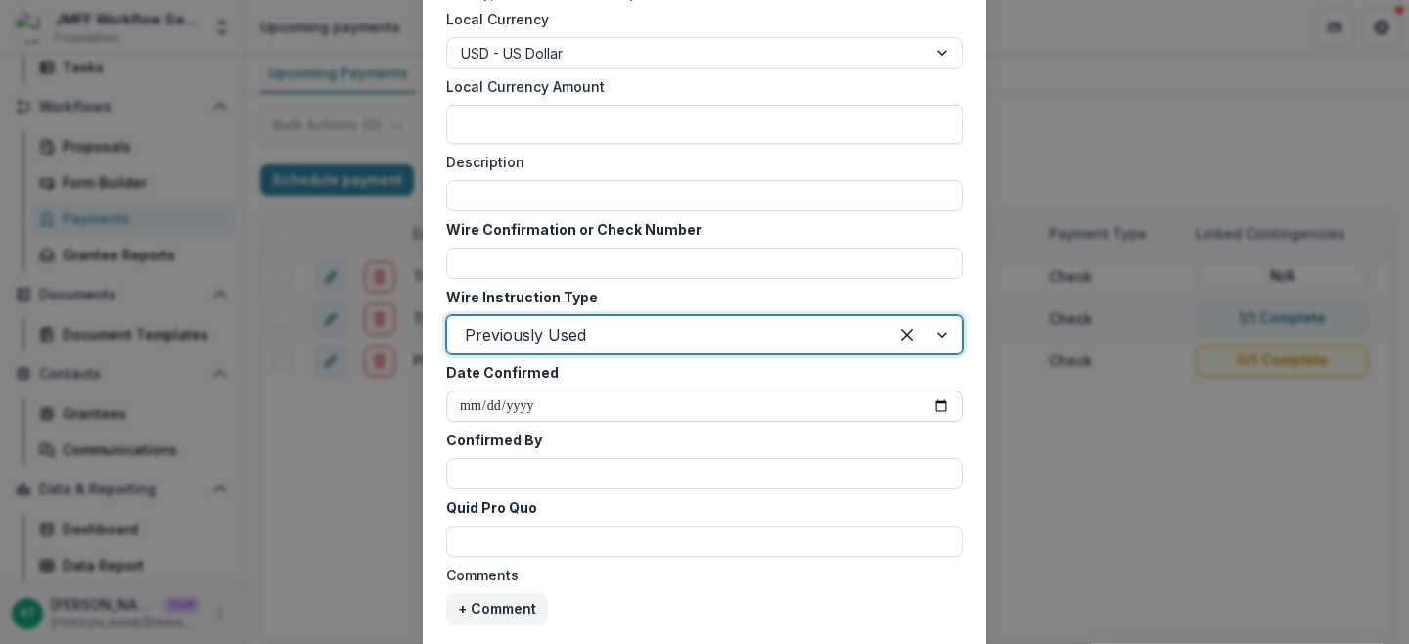
scroll to position [987, 0]
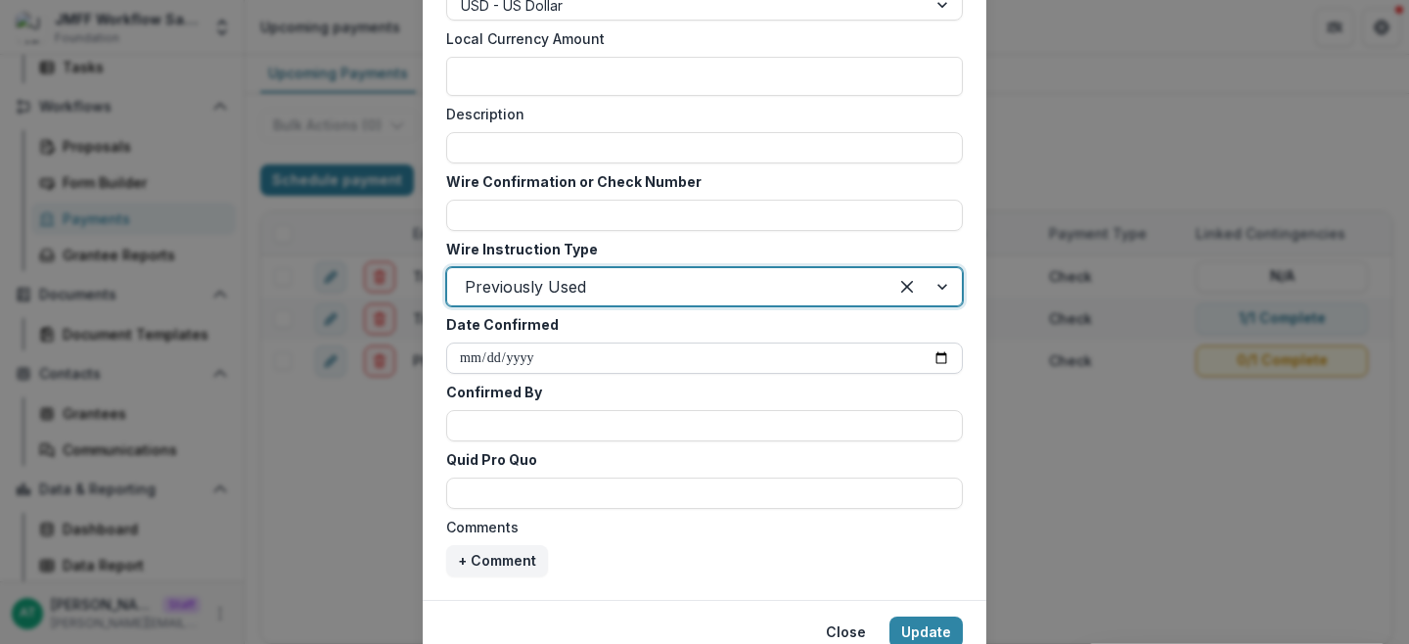
click at [932, 360] on input "Date Confirmed" at bounding box center [704, 358] width 517 height 31
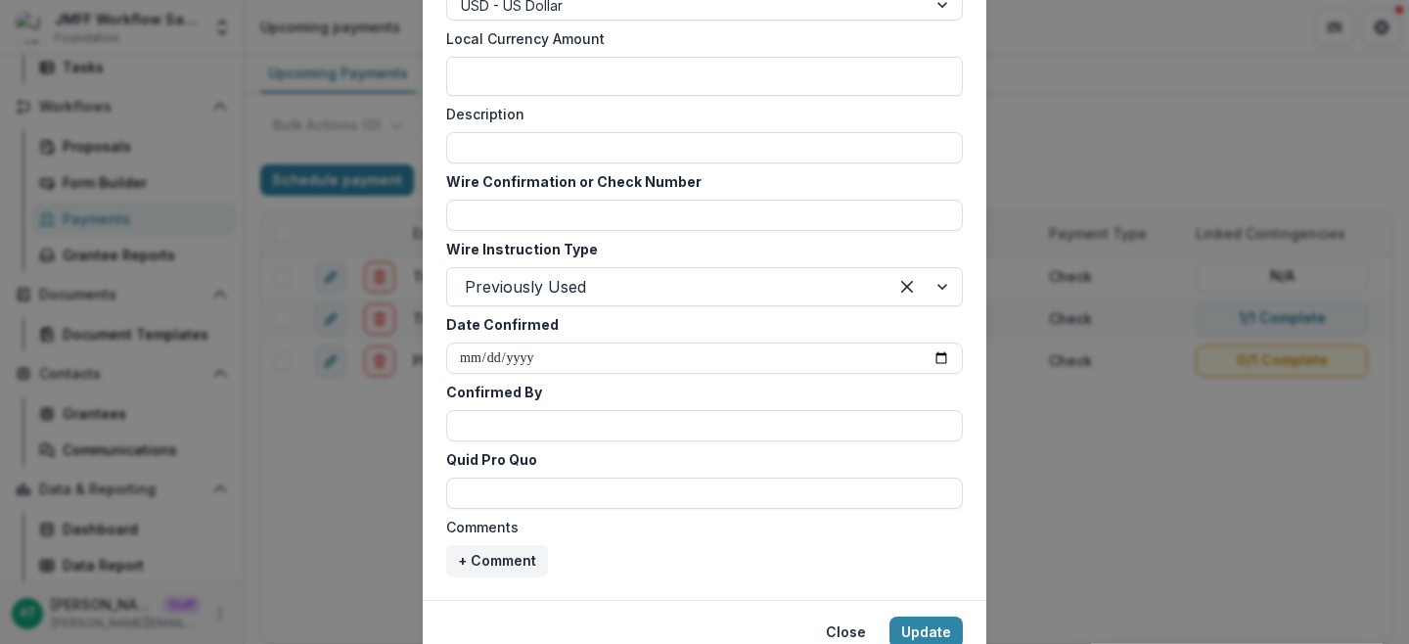
click at [826, 332] on label "Date Confirmed" at bounding box center [698, 324] width 505 height 21
click at [826, 343] on input "Date Confirmed" at bounding box center [704, 358] width 517 height 31
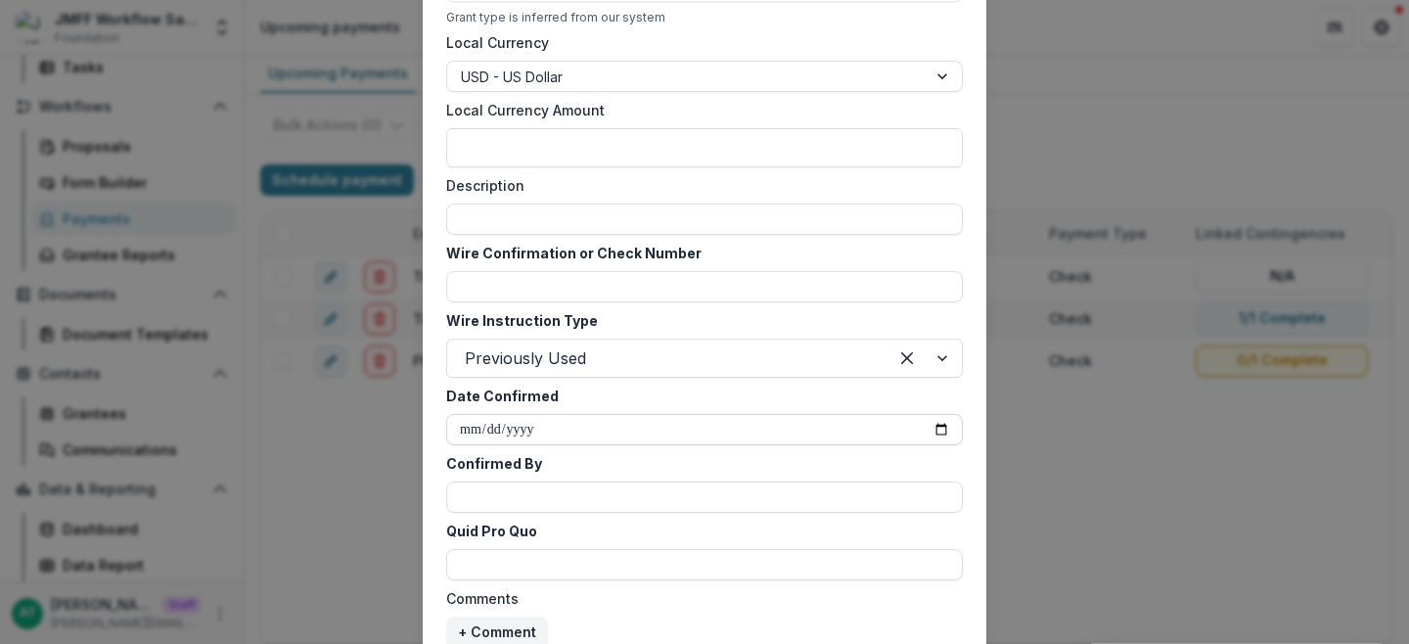
scroll to position [1069, 0]
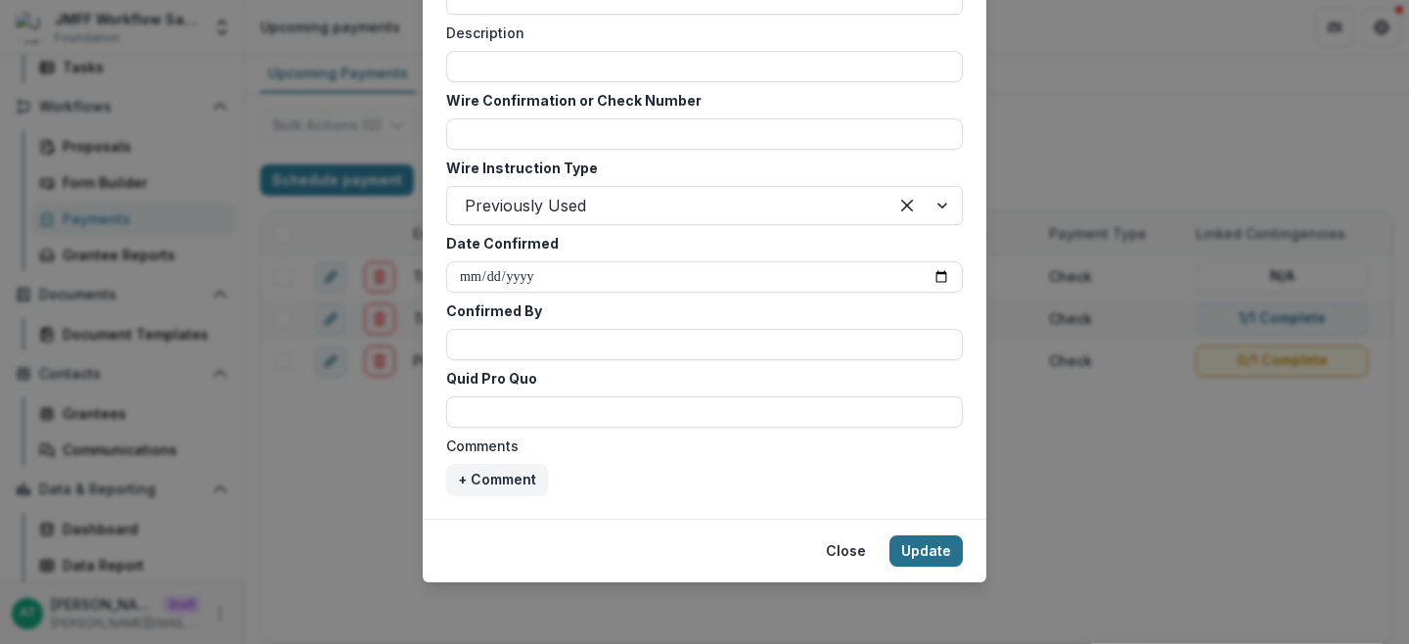
click at [919, 554] on button "Update" at bounding box center [926, 550] width 73 height 31
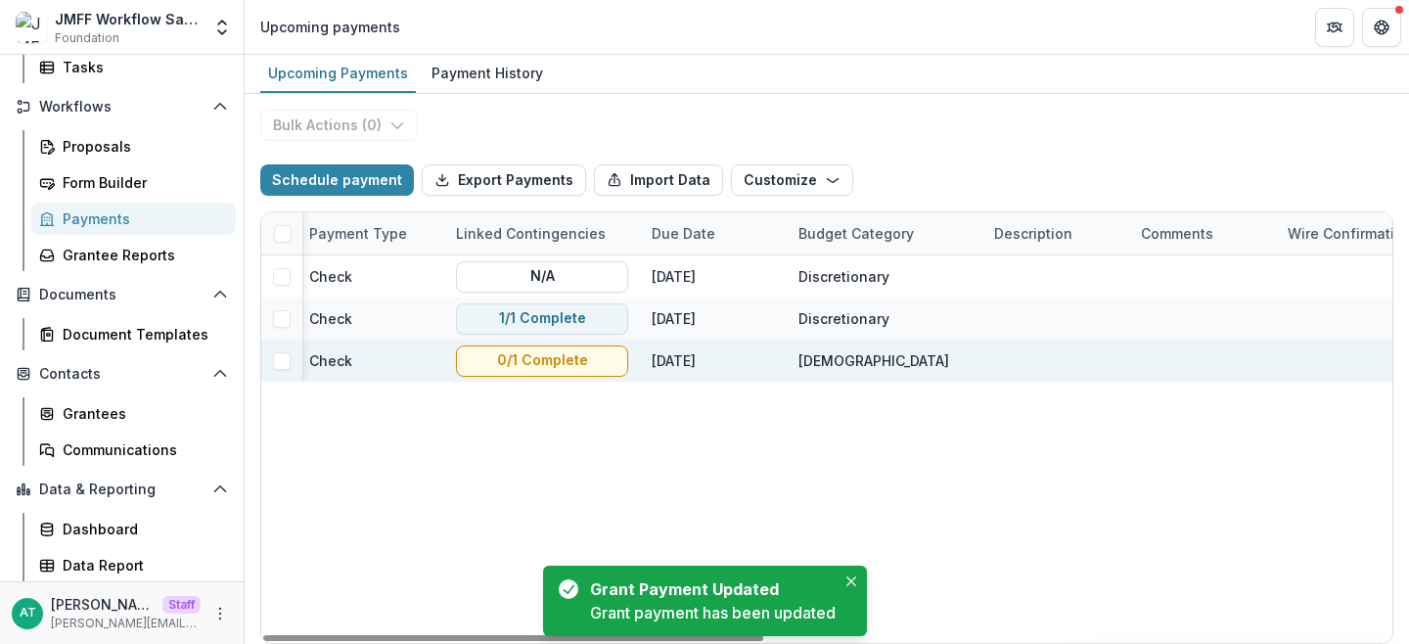
scroll to position [0, 0]
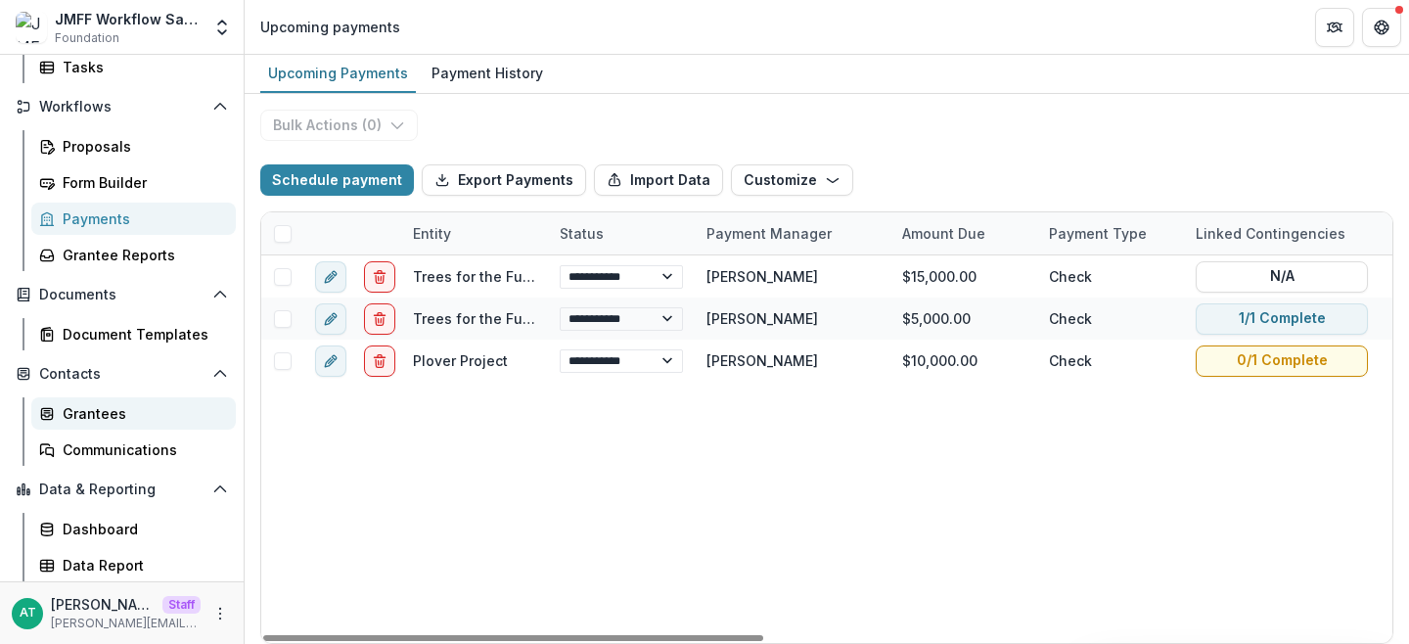
click at [138, 421] on div "Grantees" at bounding box center [142, 413] width 158 height 21
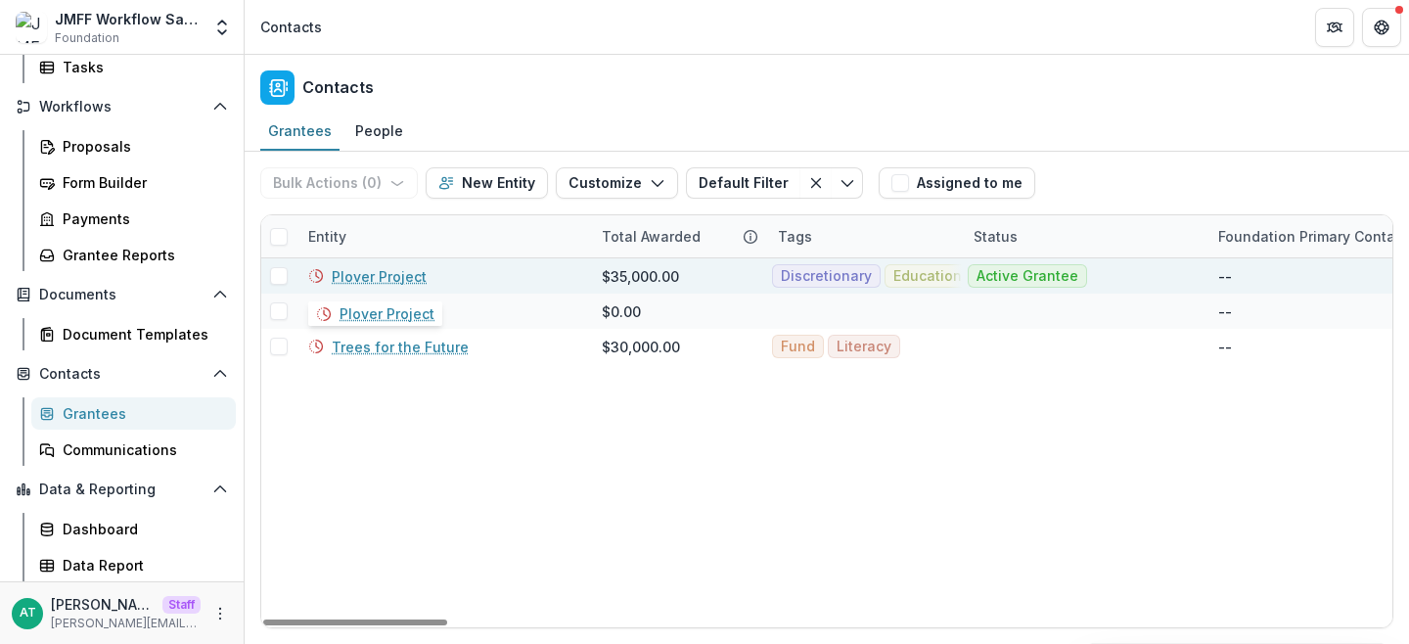
click at [399, 272] on link "Plover Project" at bounding box center [379, 276] width 95 height 21
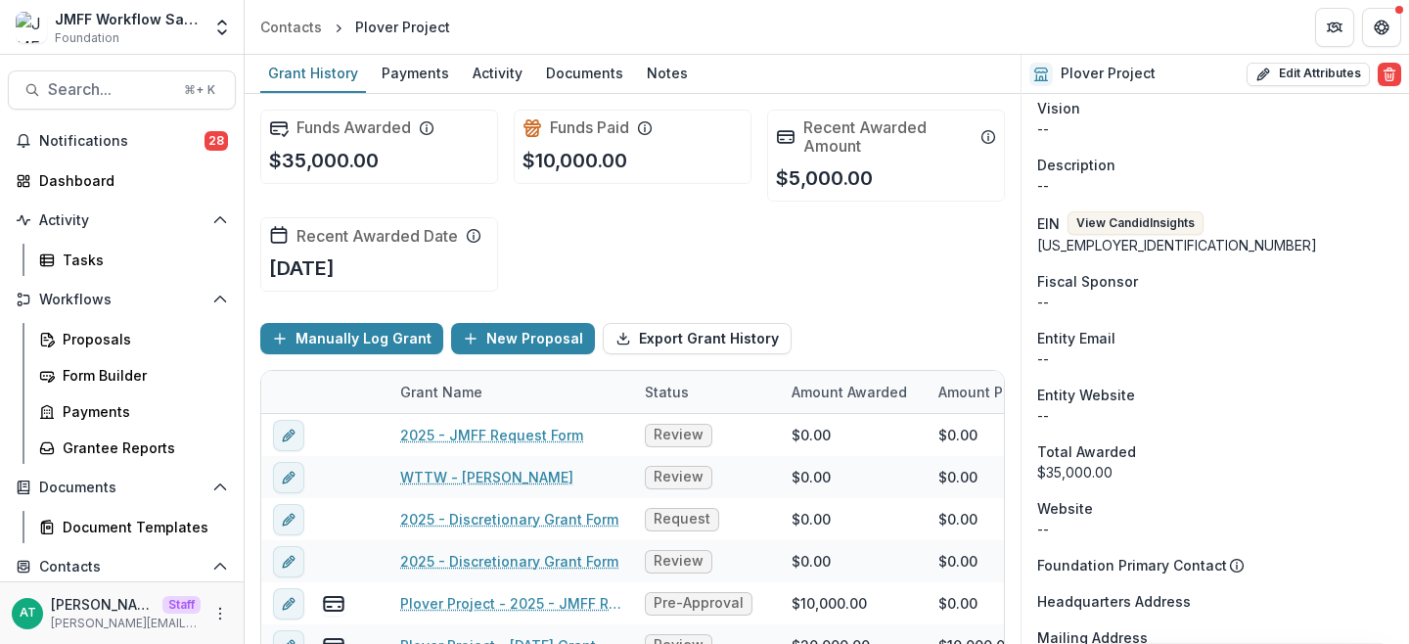
scroll to position [541, 0]
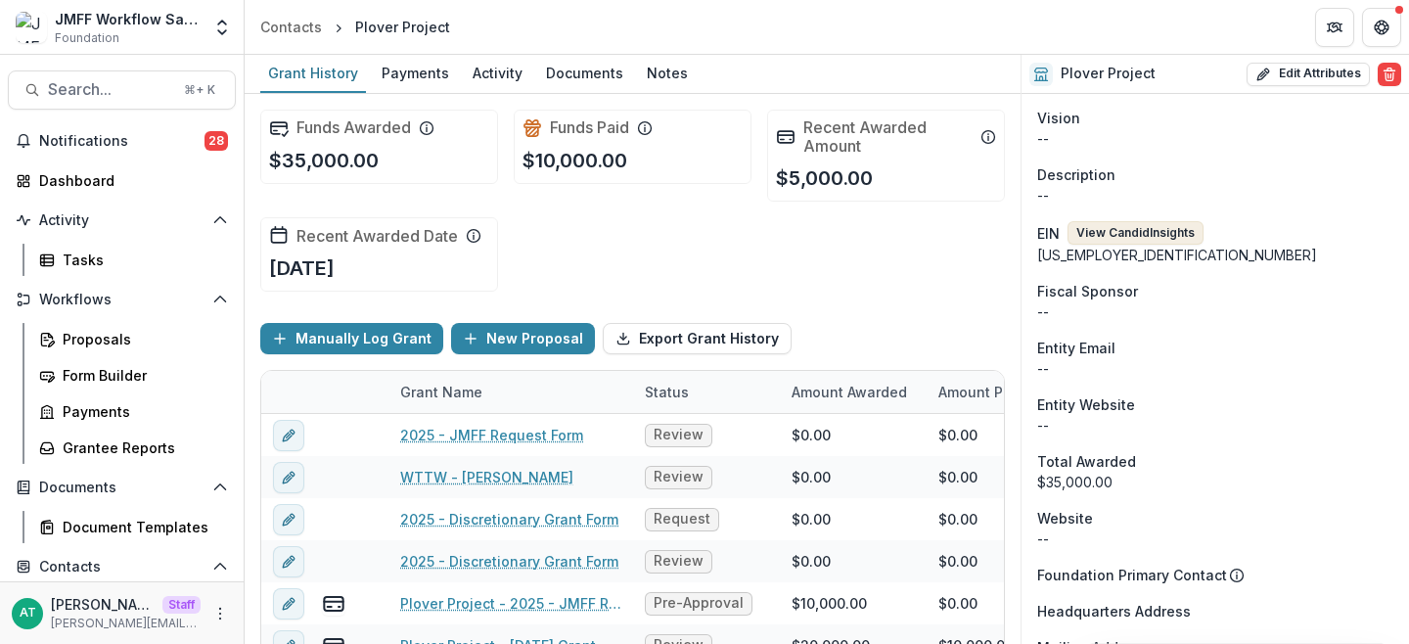
click at [1155, 221] on button "View Candid Insights" at bounding box center [1136, 232] width 136 height 23
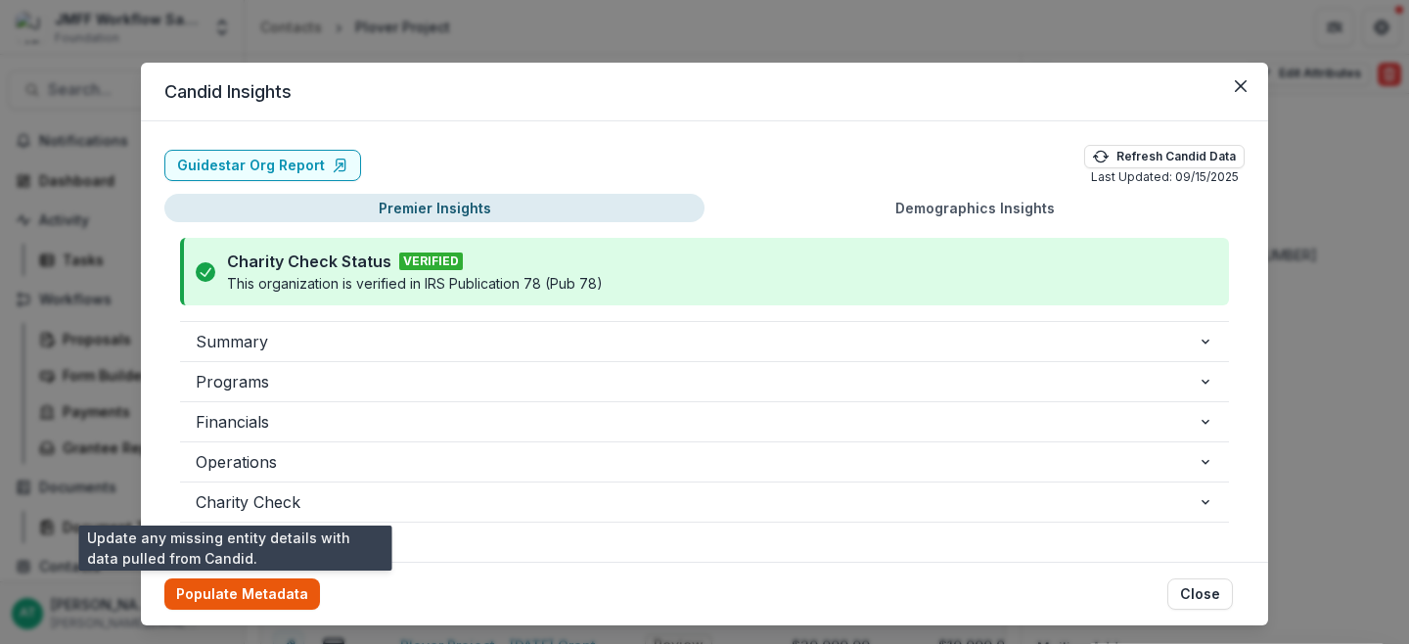
click at [229, 593] on button "Populate Metadata" at bounding box center [242, 593] width 156 height 31
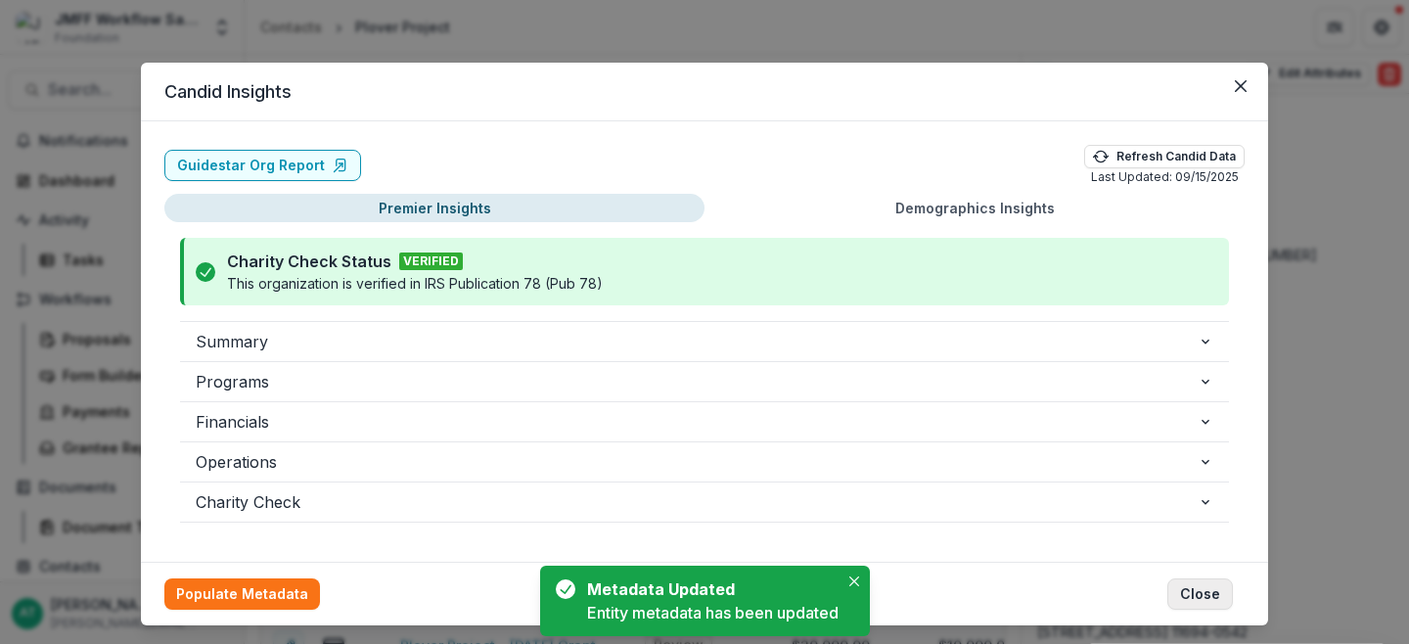
click at [1196, 585] on button "Close" at bounding box center [1200, 593] width 66 height 31
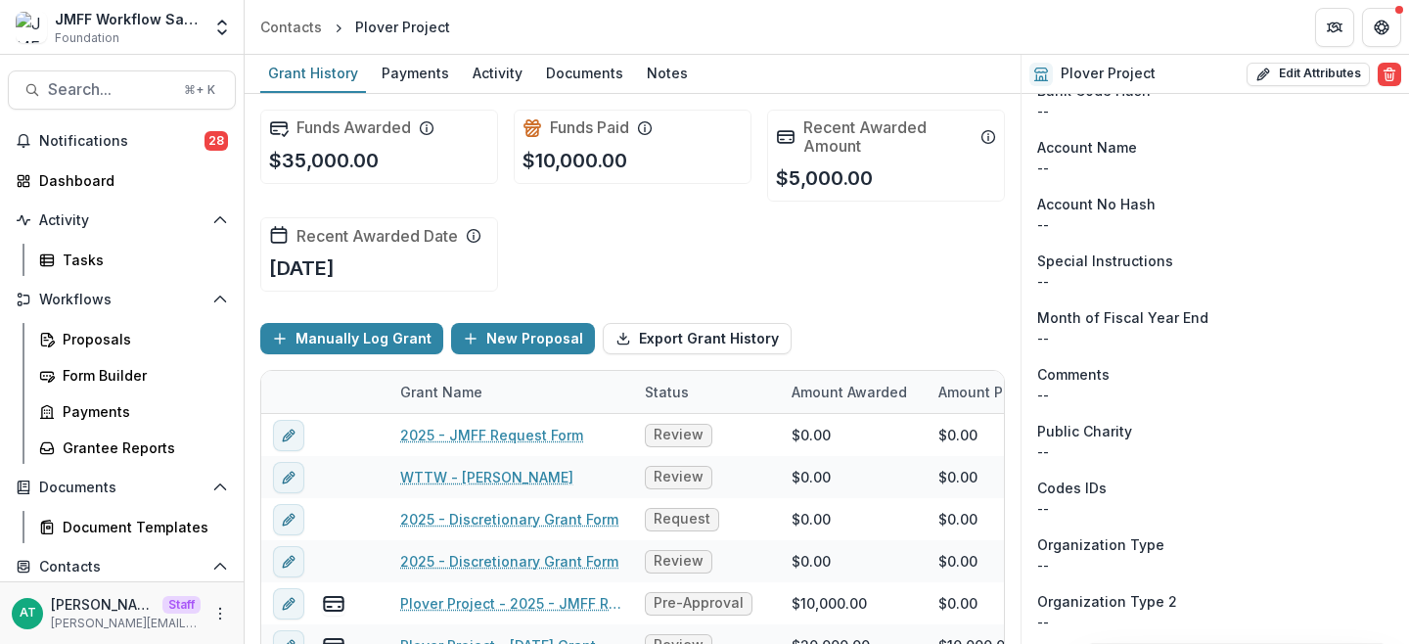
scroll to position [2747, 0]
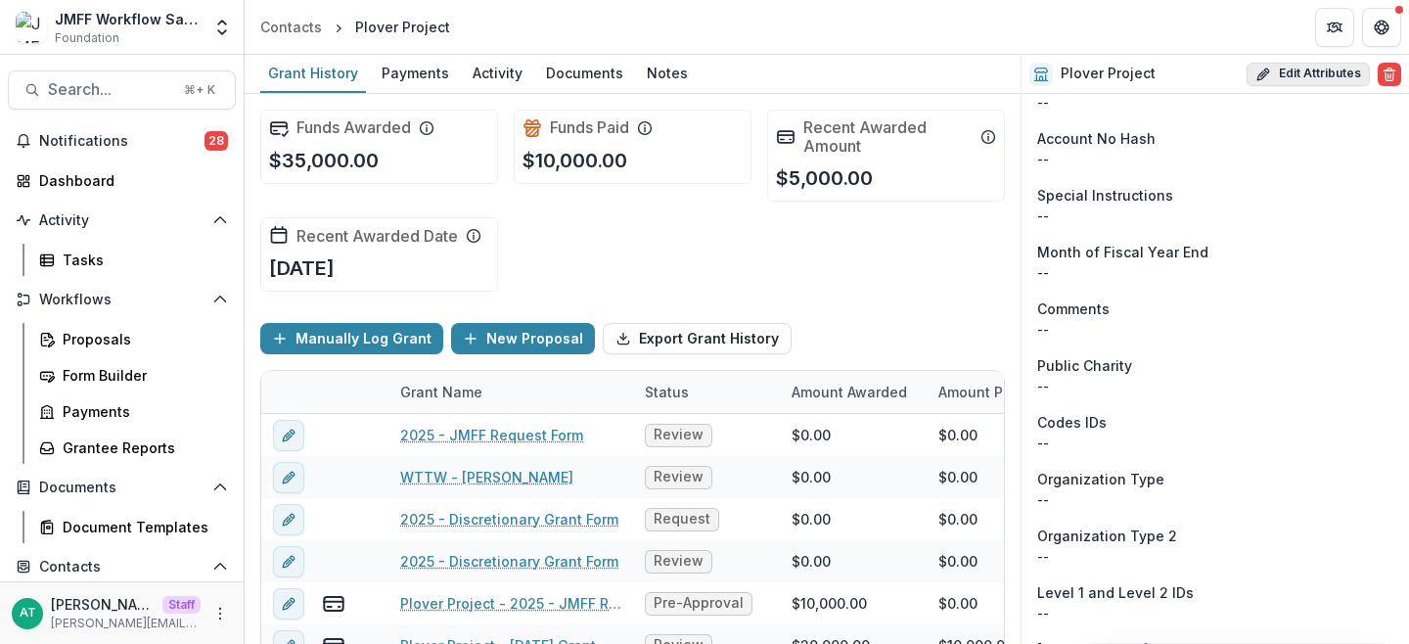
click at [1304, 69] on button "Edit Attributes" at bounding box center [1308, 74] width 123 height 23
select select
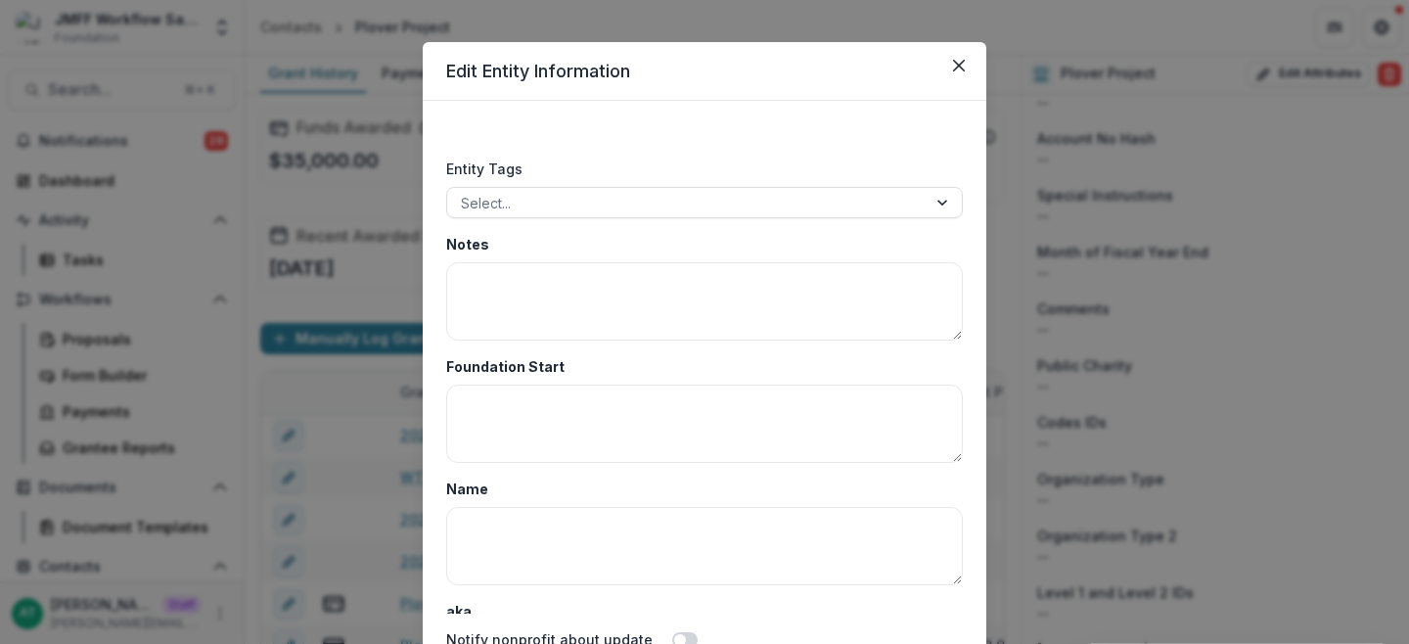
scroll to position [3266, 0]
click at [614, 309] on textarea "Notes" at bounding box center [704, 305] width 517 height 78
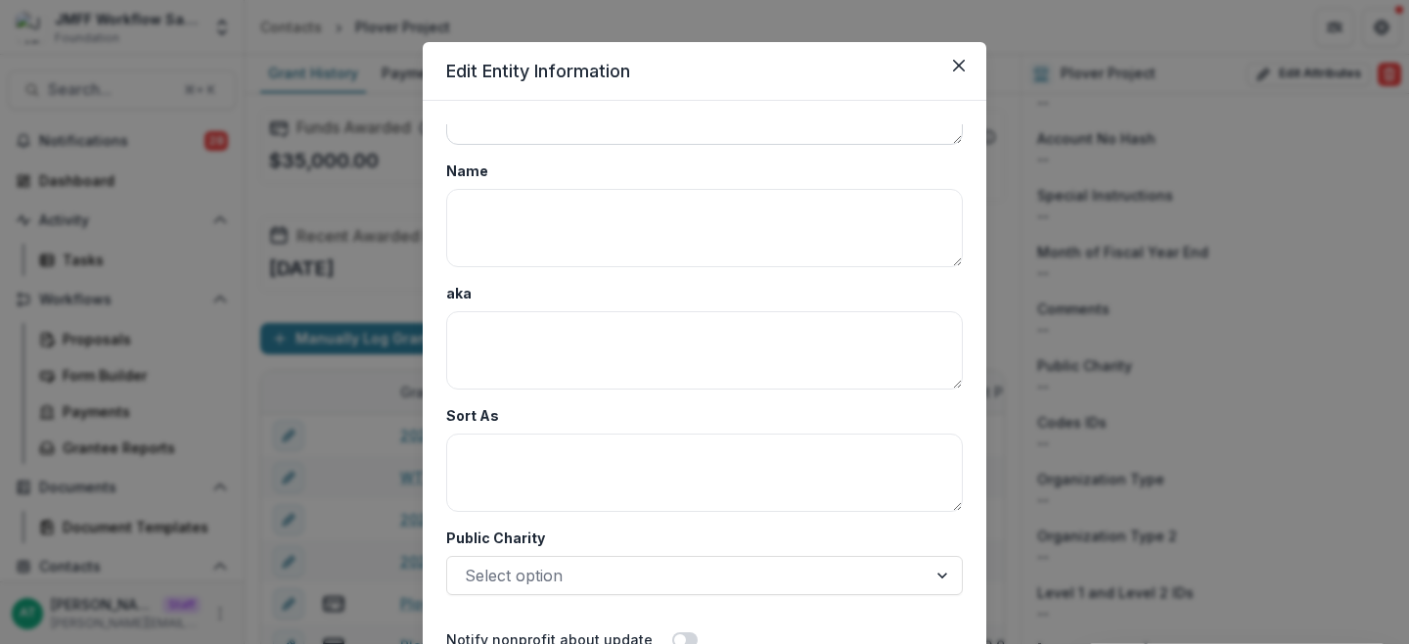
scroll to position [3587, 0]
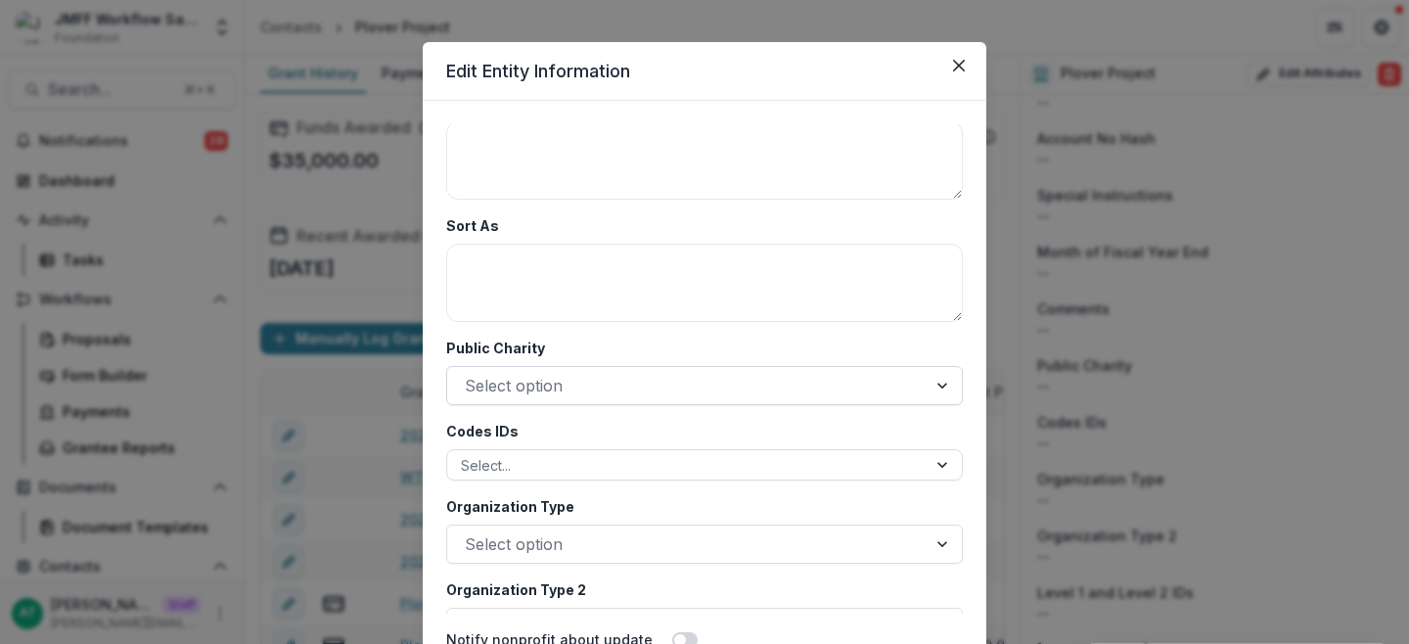
click at [553, 381] on div at bounding box center [687, 385] width 444 height 27
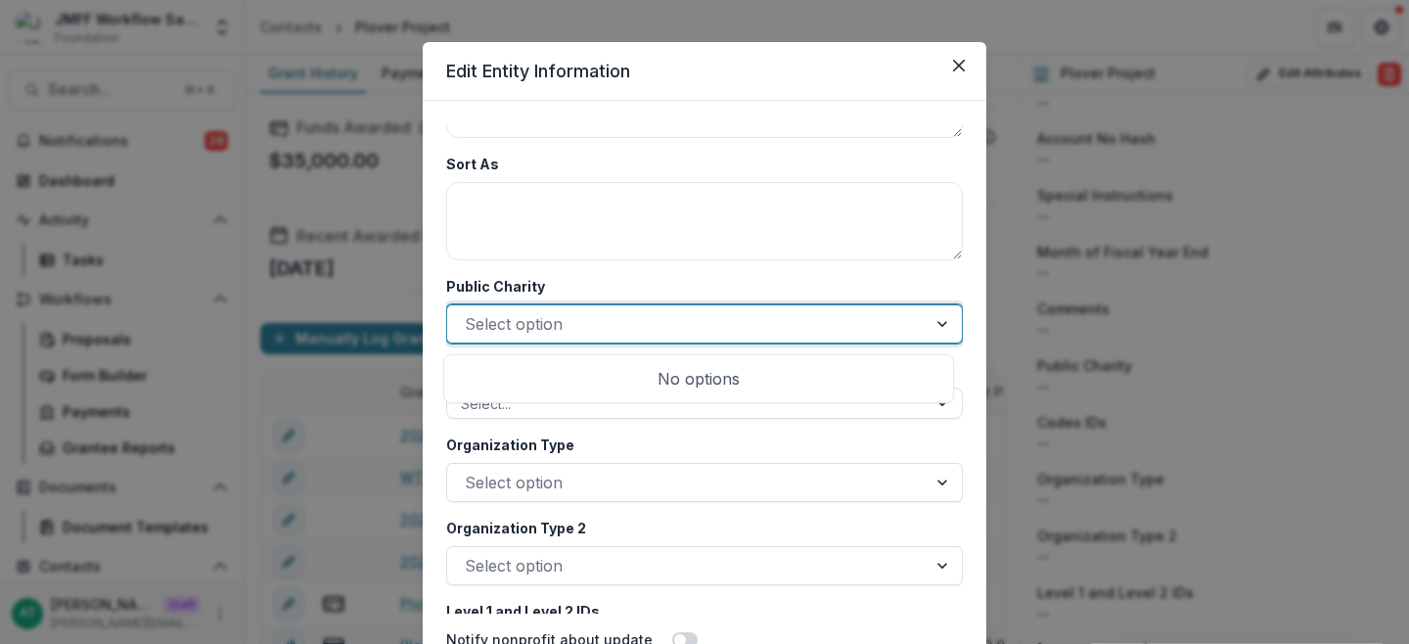
scroll to position [3841, 0]
click at [563, 274] on label "Public Charity" at bounding box center [698, 284] width 505 height 21
click at [470, 310] on input "Public Charity" at bounding box center [467, 321] width 5 height 23
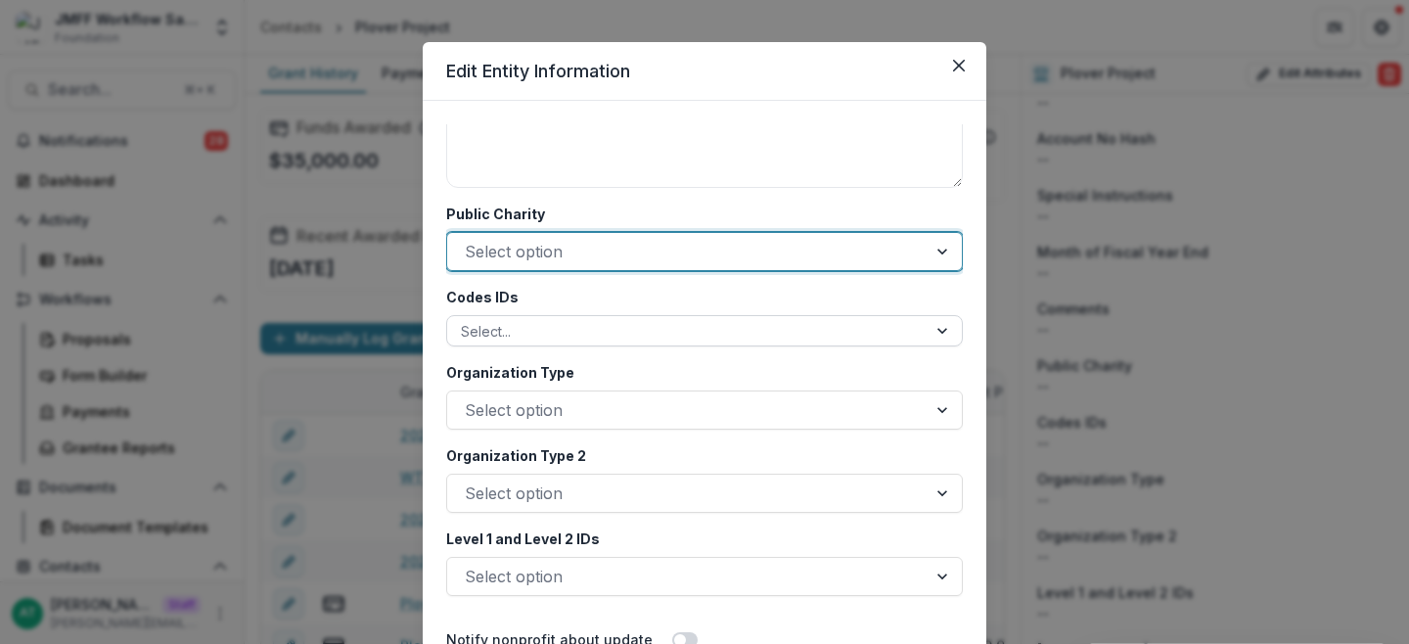
click at [553, 340] on div at bounding box center [687, 331] width 452 height 24
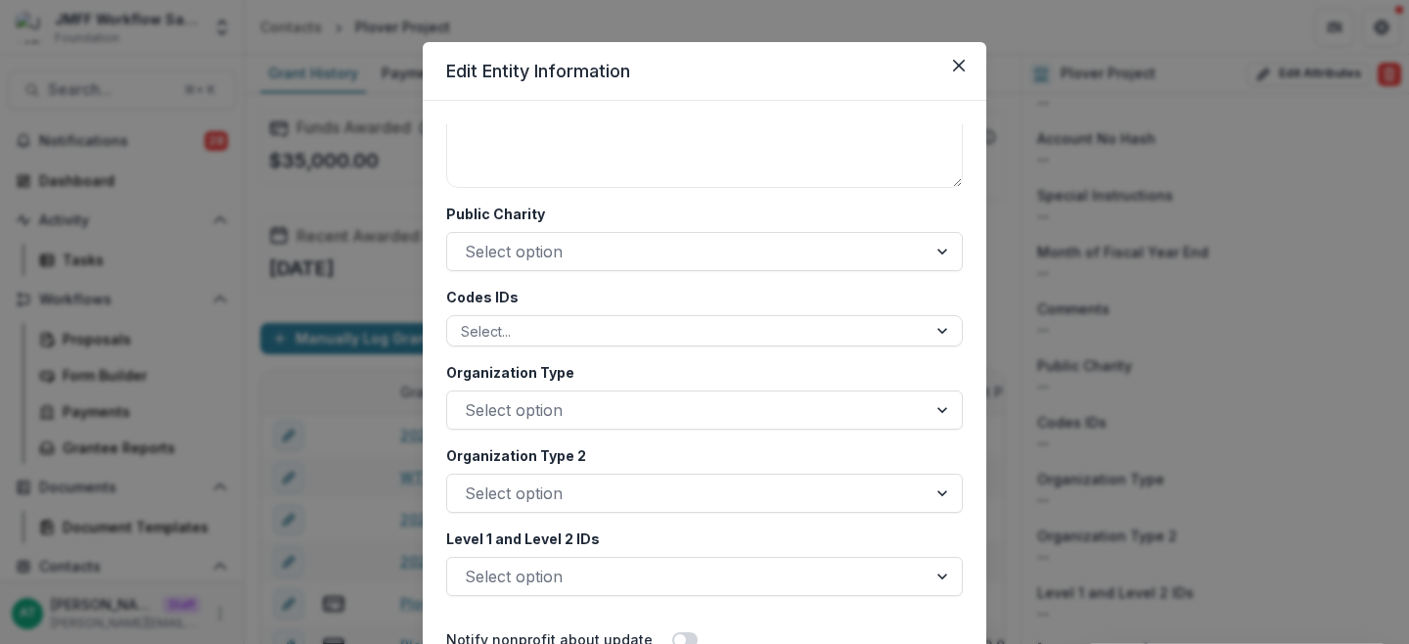
click at [582, 303] on label "Codes IDs" at bounding box center [698, 297] width 505 height 21
click at [465, 321] on input "Codes IDs" at bounding box center [463, 331] width 4 height 21
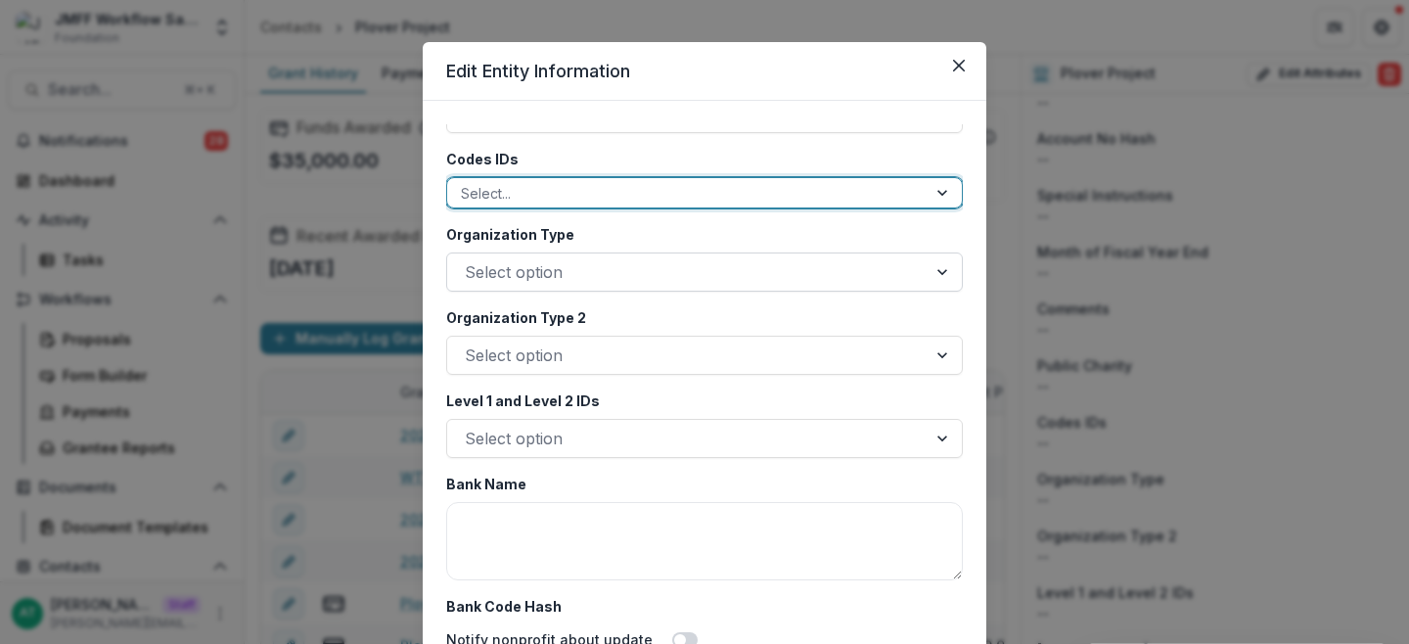
scroll to position [4042, 0]
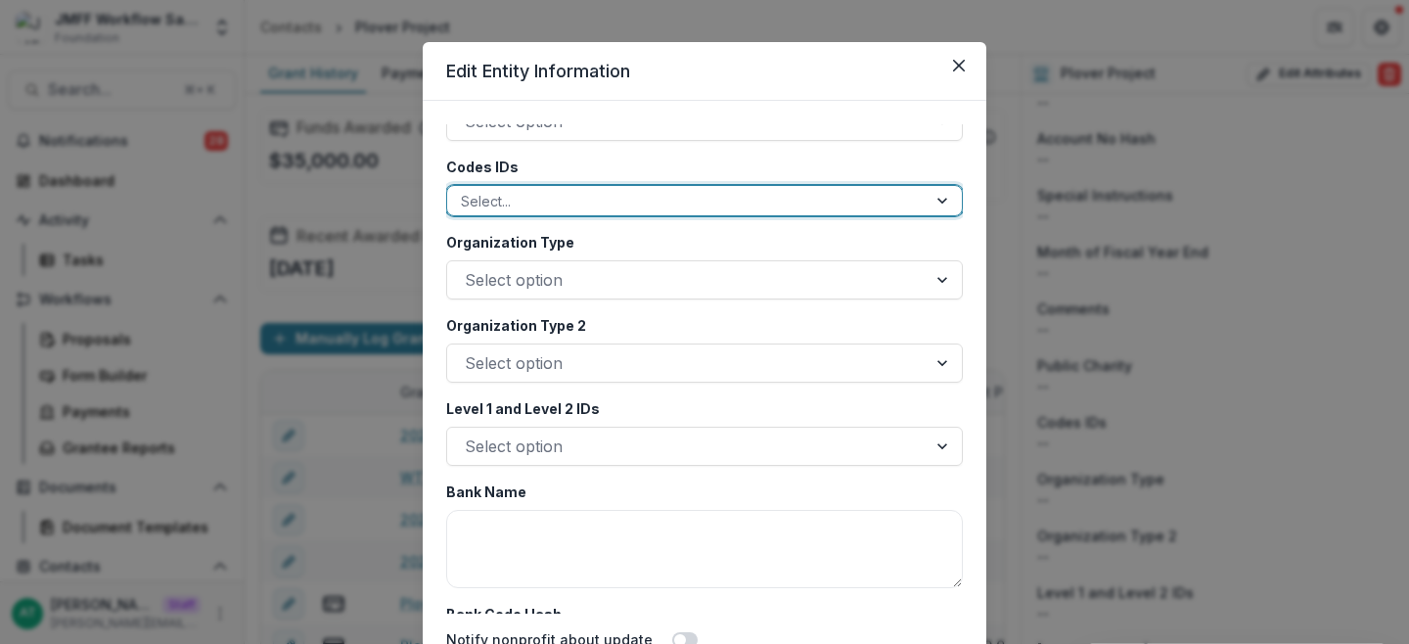
click at [531, 202] on div at bounding box center [687, 201] width 452 height 24
click at [510, 158] on label "Codes IDs" at bounding box center [698, 167] width 505 height 21
click at [465, 191] on input "Codes IDs" at bounding box center [463, 201] width 4 height 21
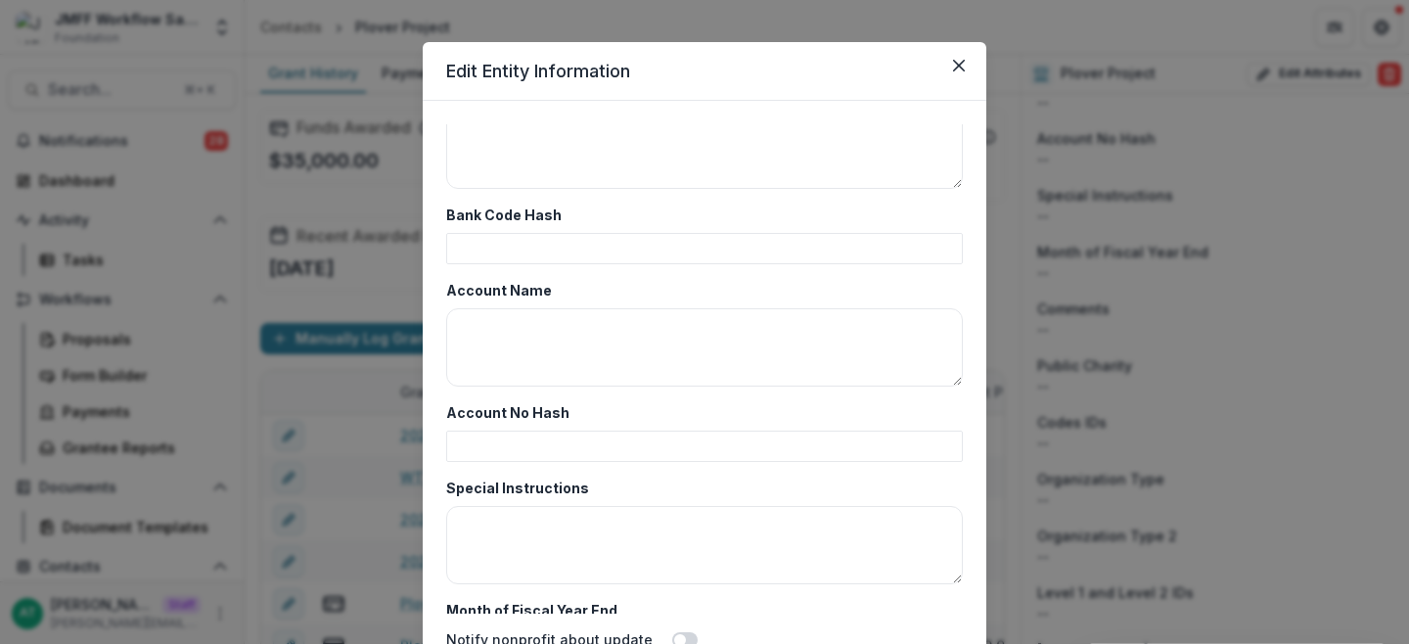
scroll to position [4440, 0]
drag, startPoint x: 946, startPoint y: 381, endPoint x: 962, endPoint y: 317, distance: 65.5
click at [962, 317] on form "**********" at bounding box center [705, 387] width 564 height 572
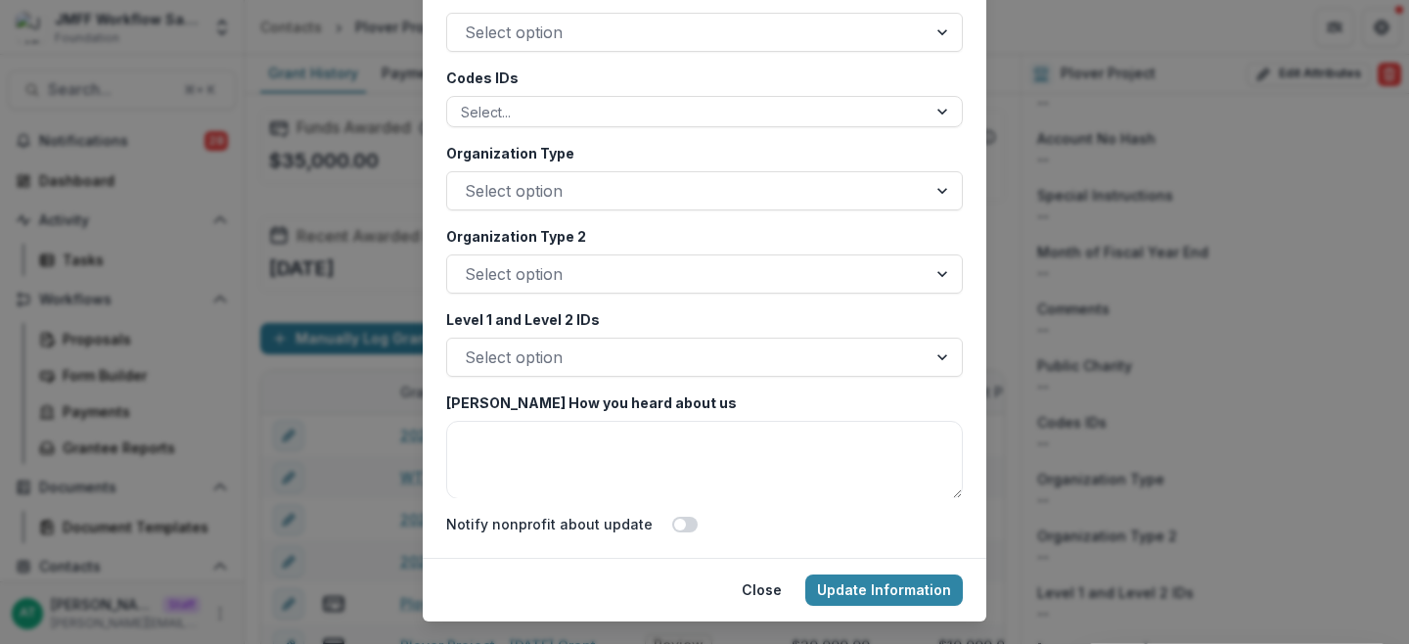
scroll to position [134, 0]
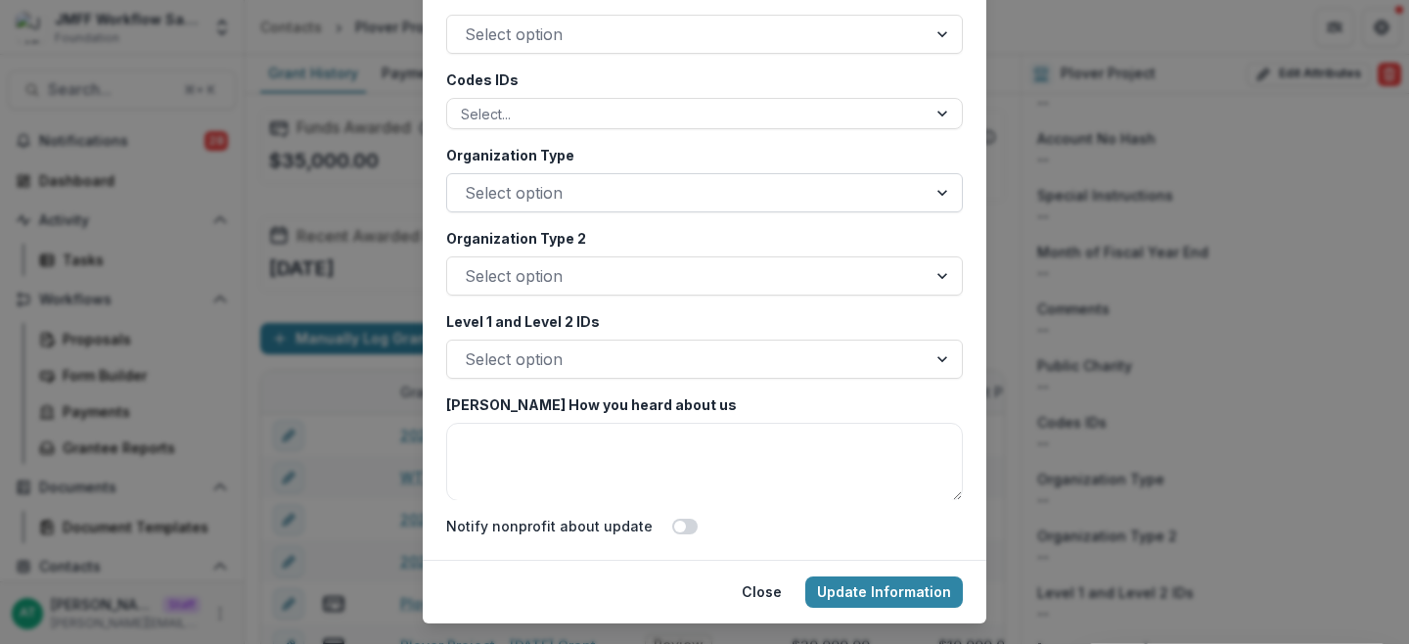
click at [571, 197] on div at bounding box center [687, 192] width 444 height 27
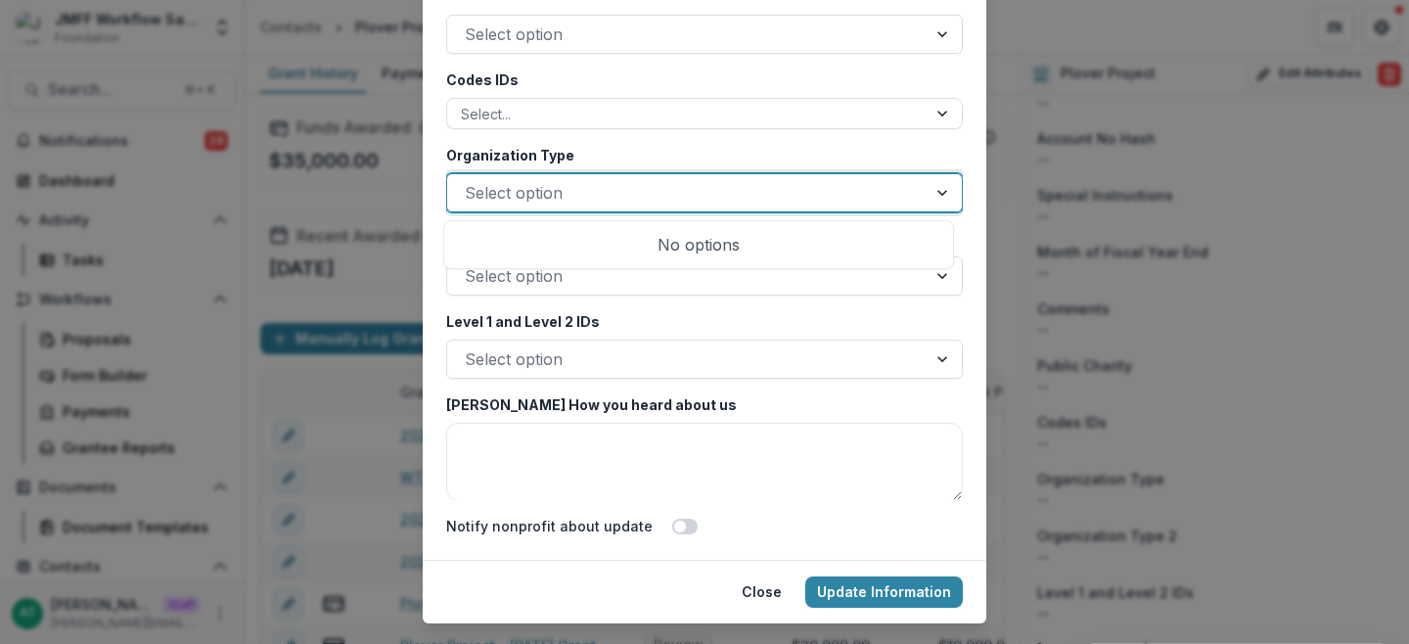
click at [569, 143] on div "**********" at bounding box center [704, 255] width 517 height 489
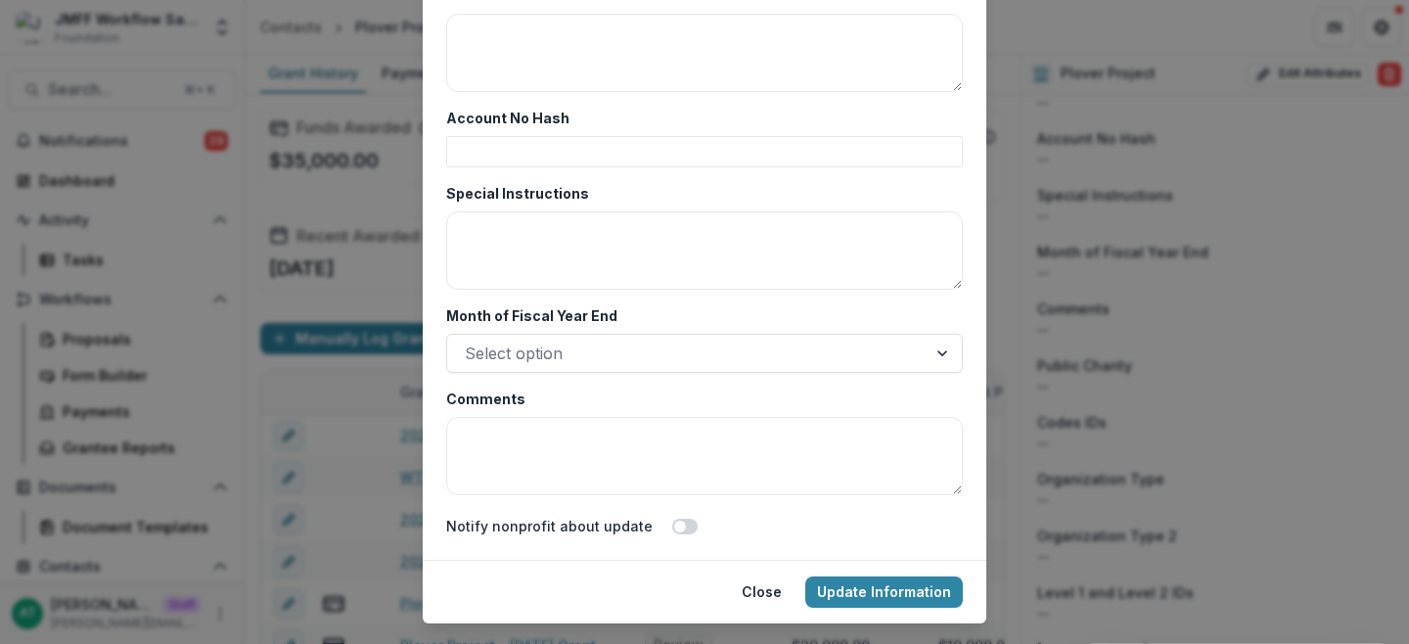
scroll to position [4621, 0]
click at [1156, 470] on div "**********" at bounding box center [704, 322] width 1409 height 644
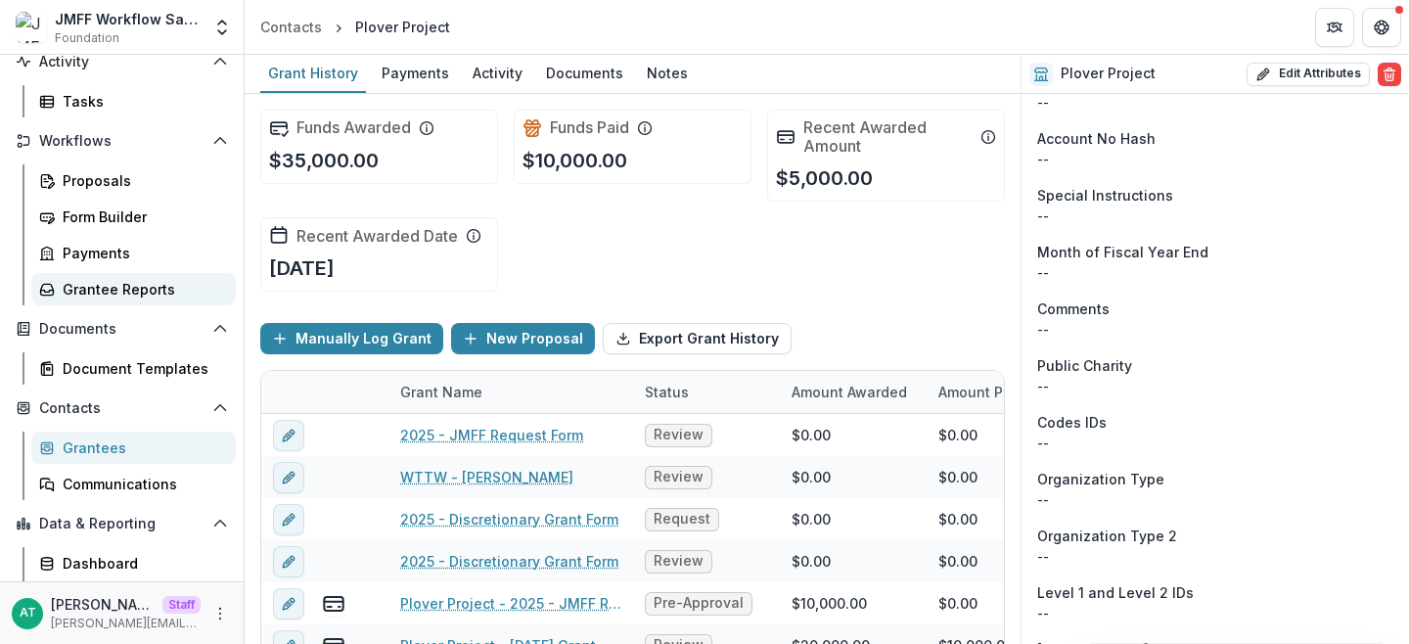
scroll to position [193, 0]
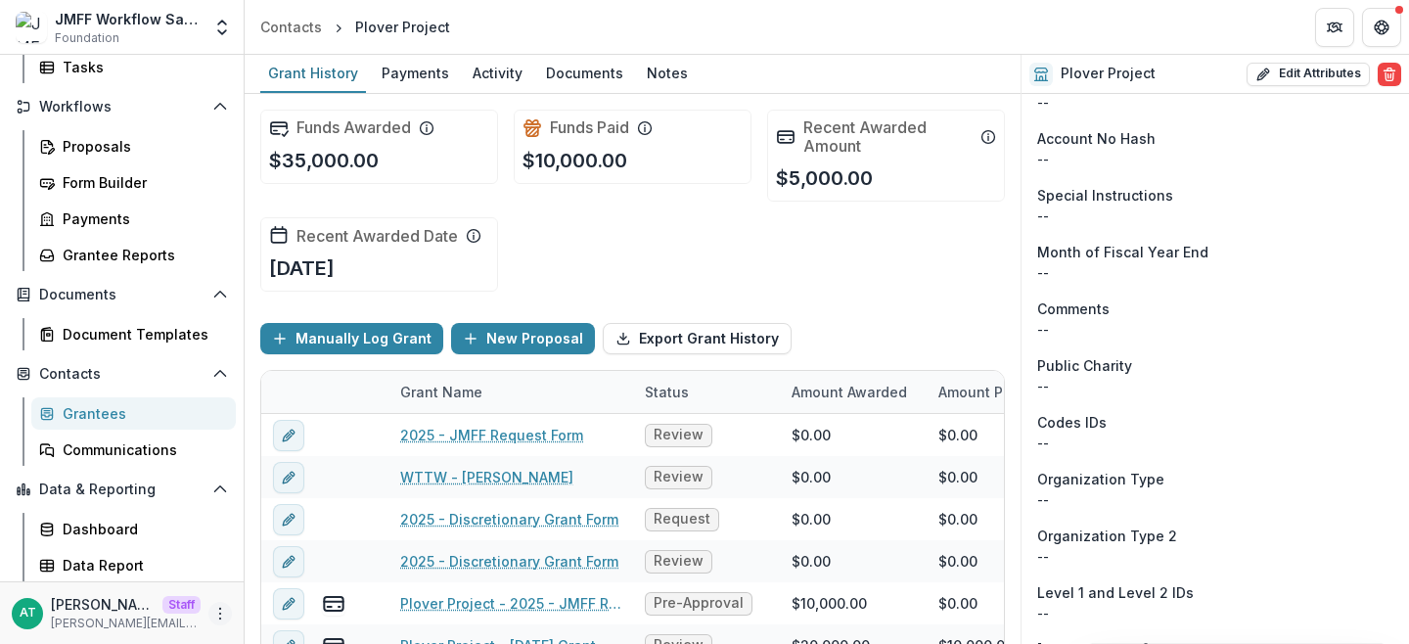
click at [220, 614] on circle "More" at bounding box center [220, 613] width 1 height 1
click at [384, 567] on link "User Settings" at bounding box center [343, 572] width 209 height 32
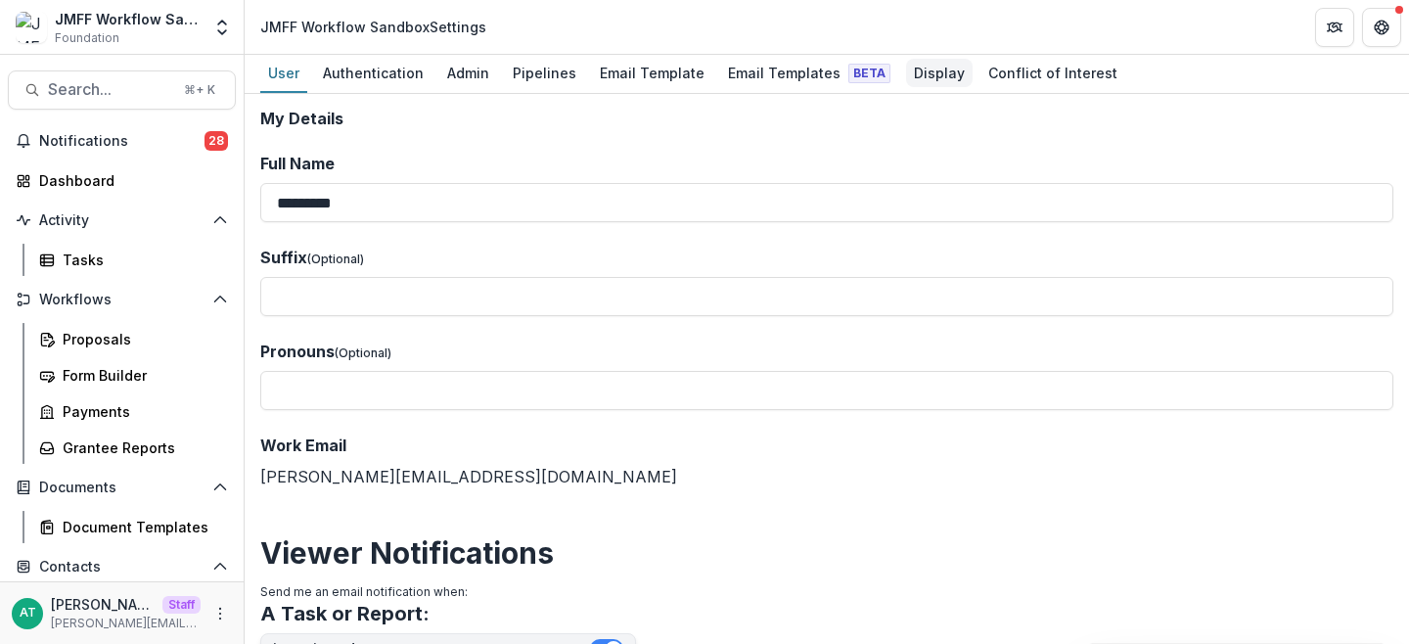
click at [920, 79] on div "Display" at bounding box center [939, 73] width 67 height 28
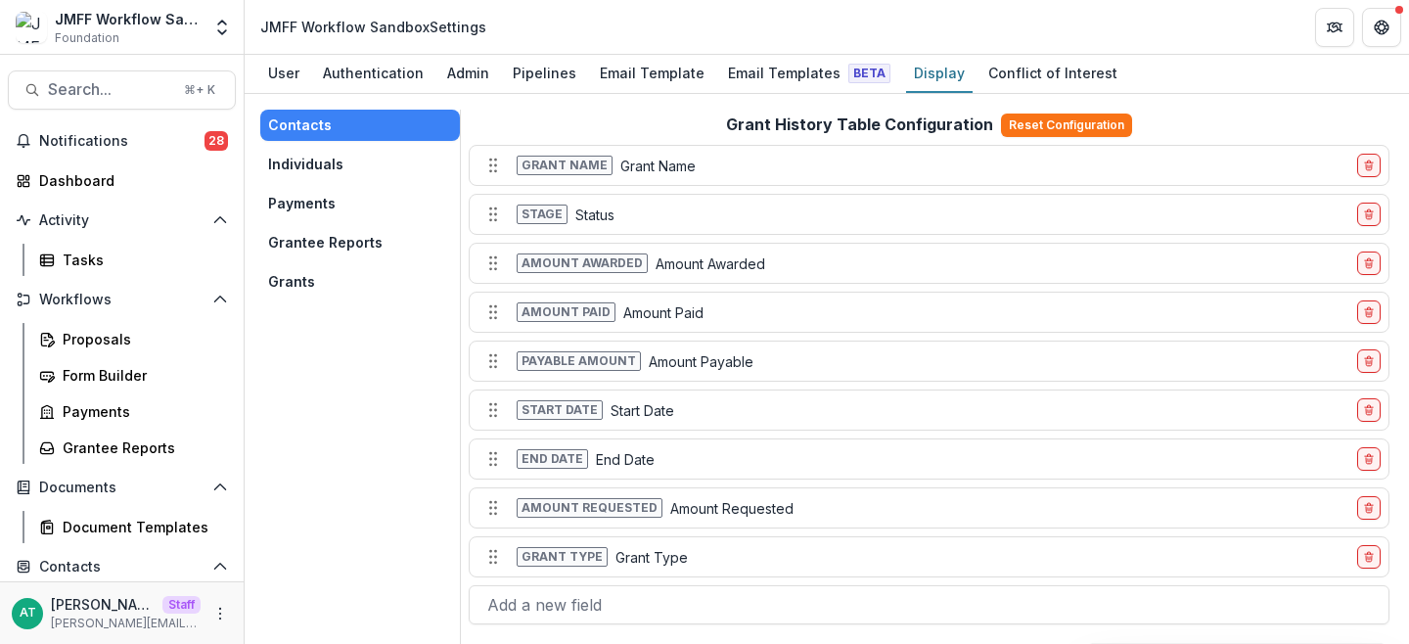
click at [329, 285] on button "Grants" at bounding box center [360, 281] width 200 height 31
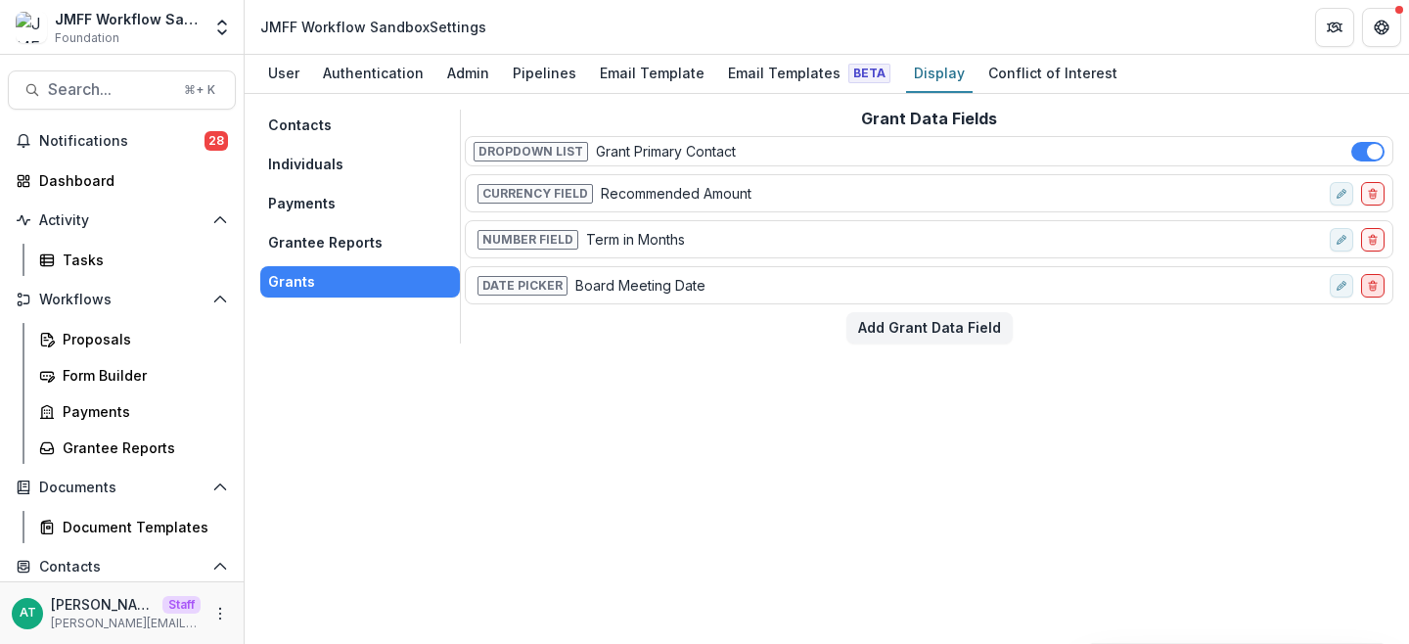
click at [1371, 288] on icon "delete-field-row" at bounding box center [1373, 286] width 12 height 12
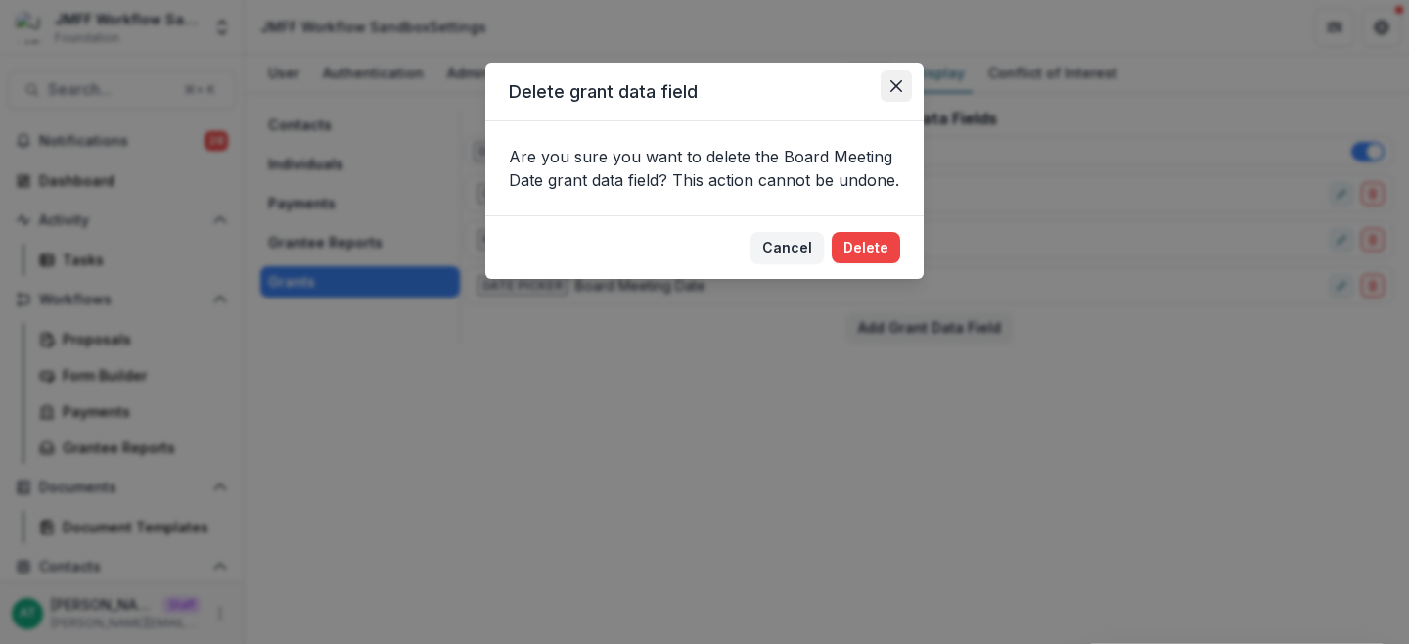
click at [889, 86] on button "Close" at bounding box center [896, 85] width 31 height 31
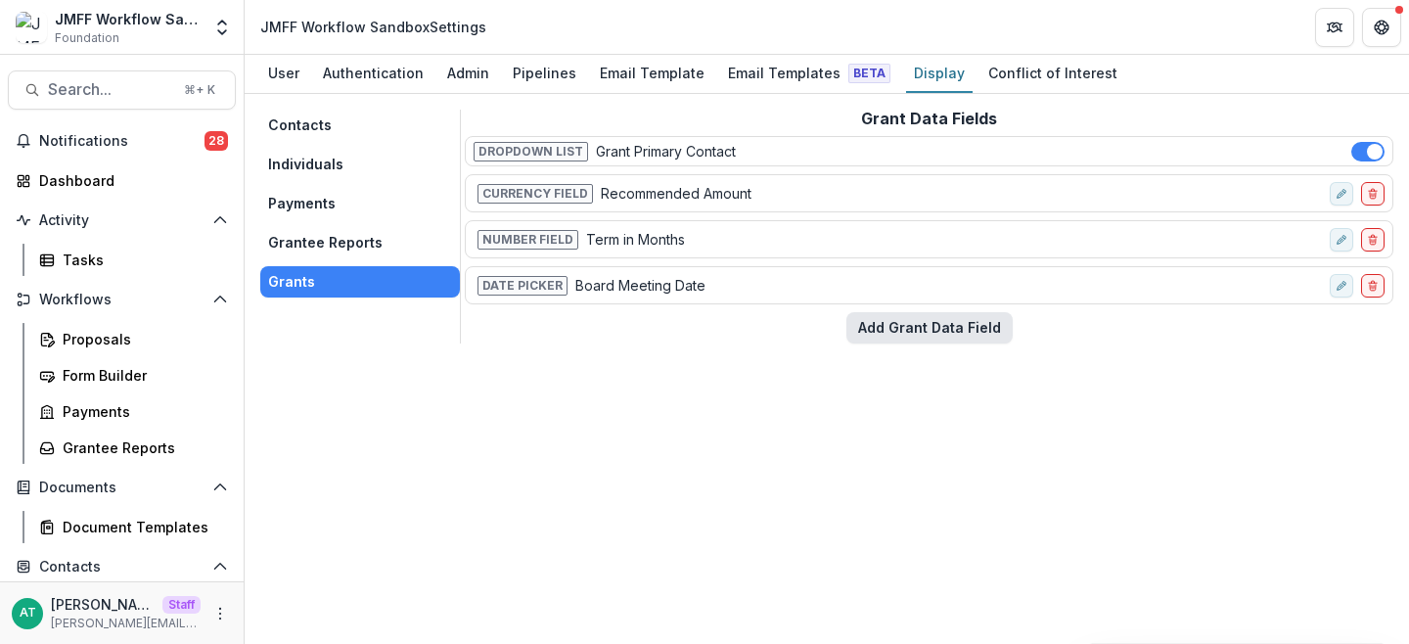
click at [927, 339] on button "Add Grant Data Field" at bounding box center [929, 327] width 166 height 31
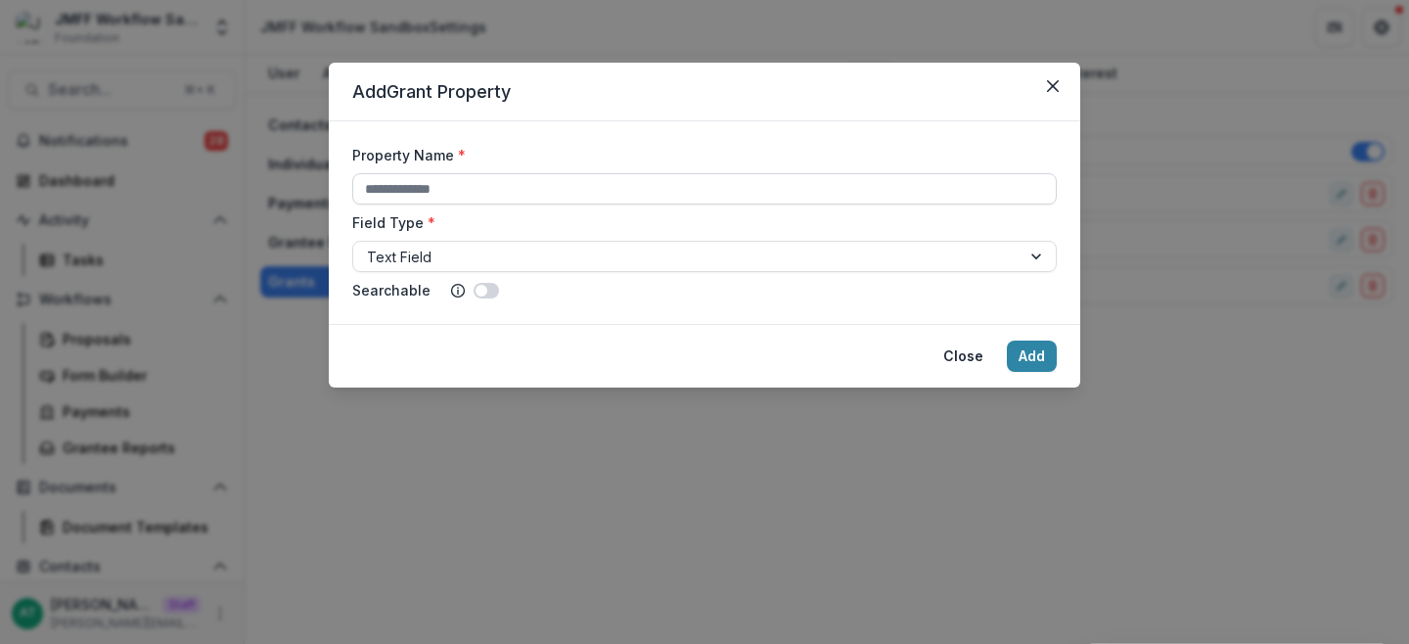
click at [454, 192] on input "Property Name *" at bounding box center [704, 188] width 705 height 31
click at [563, 121] on form "Property Name * Field Type * Text Field Searchable" at bounding box center [705, 222] width 752 height 203
click at [504, 249] on div at bounding box center [687, 257] width 640 height 24
click at [669, 139] on form "Property Name * Field Type * Text Field Searchable" at bounding box center [705, 222] width 752 height 203
click at [1051, 91] on button "Close" at bounding box center [1052, 85] width 31 height 31
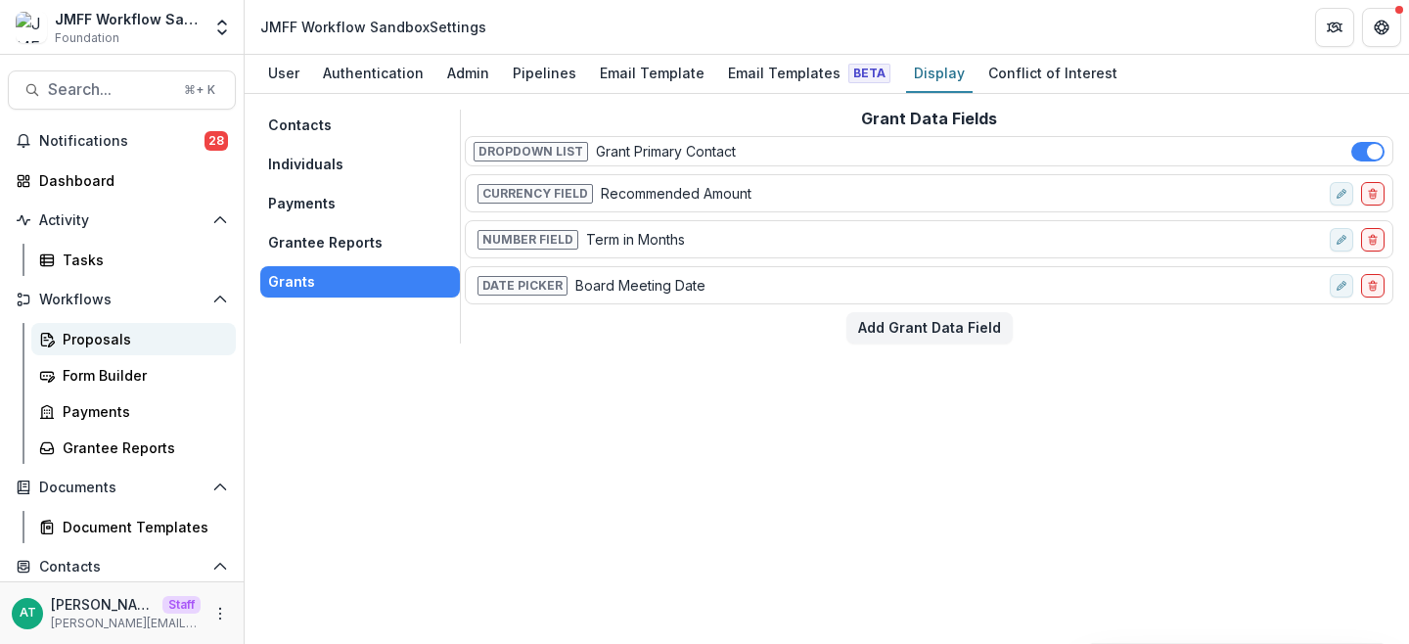
click at [104, 333] on div "Proposals" at bounding box center [142, 339] width 158 height 21
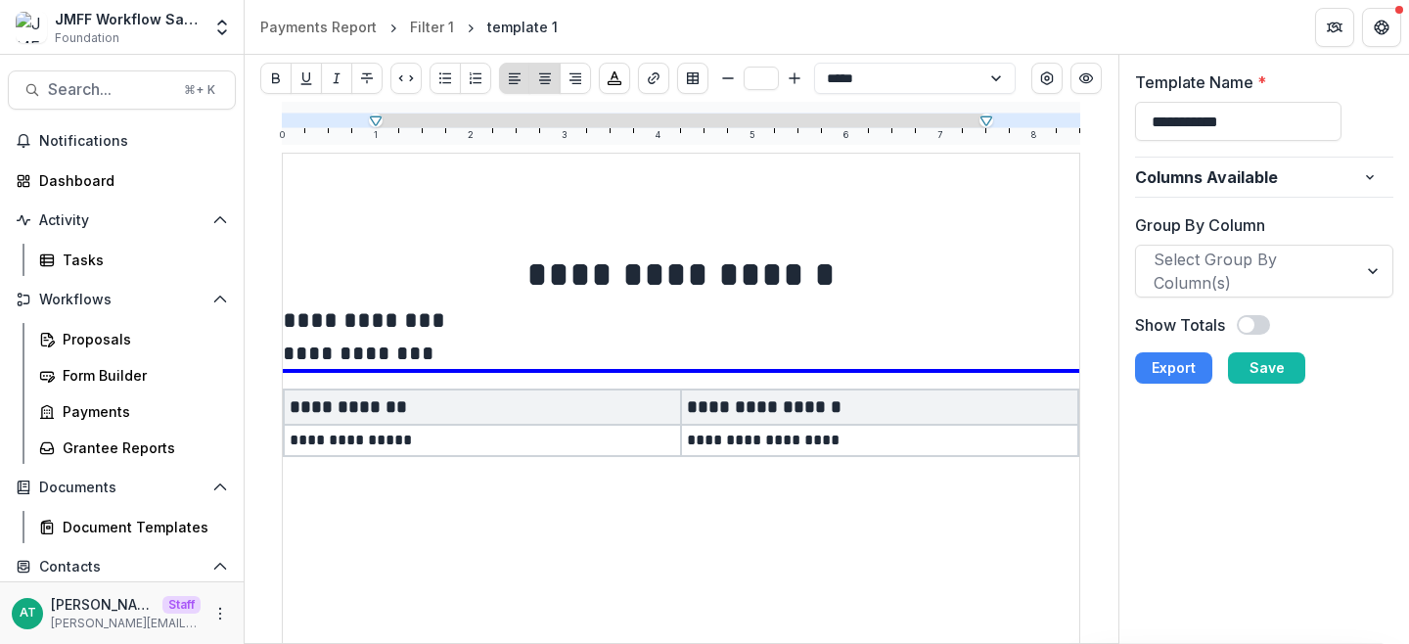
type input "**********"
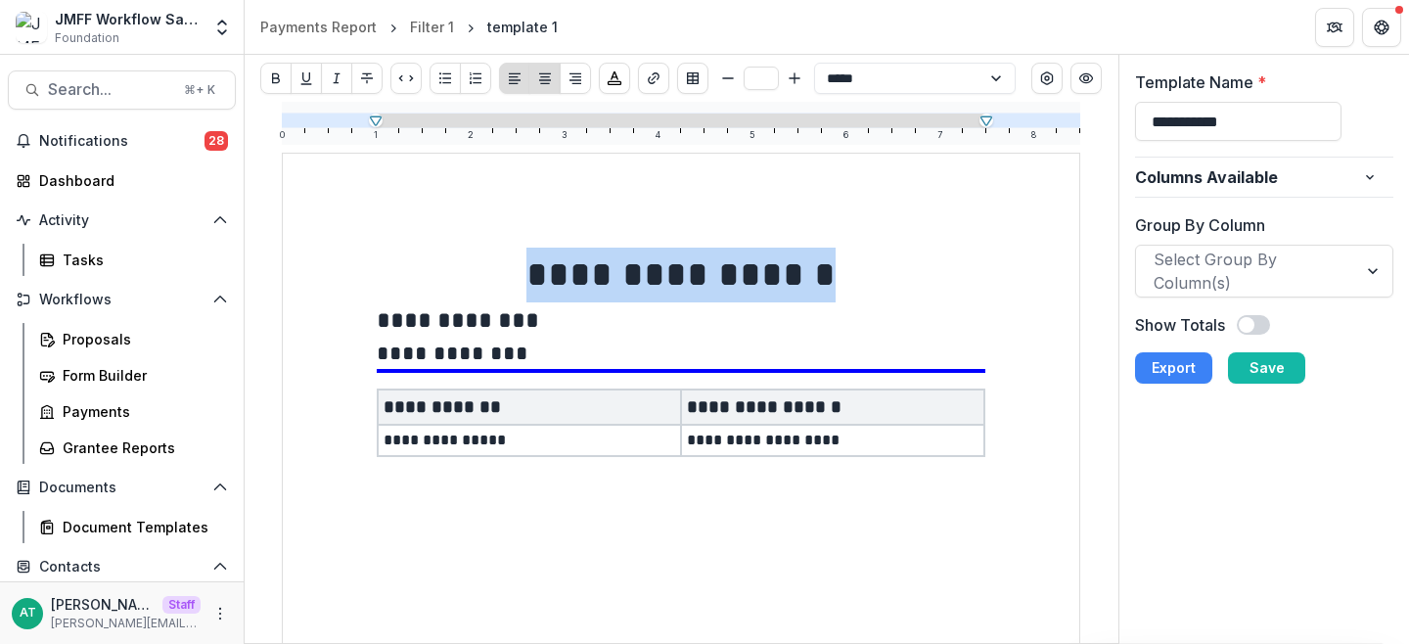
drag, startPoint x: 839, startPoint y: 275, endPoint x: 525, endPoint y: 267, distance: 314.2
click at [525, 267] on p "**********" at bounding box center [681, 275] width 609 height 55
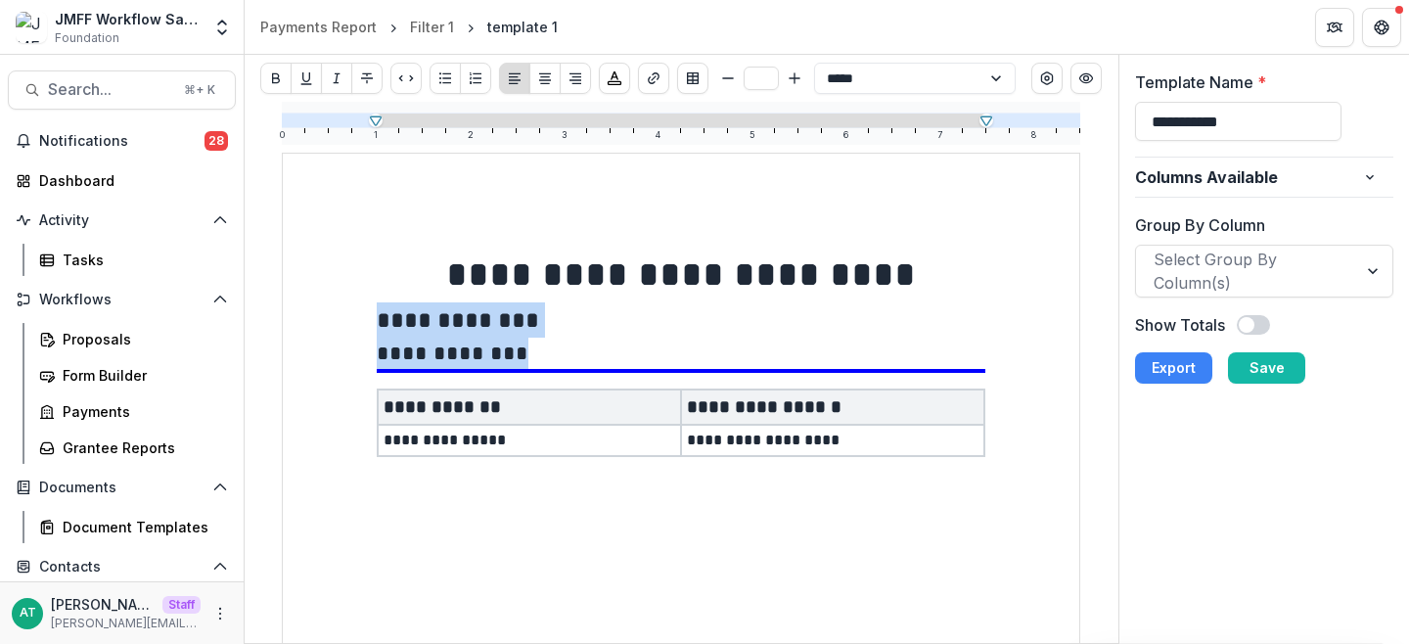
drag, startPoint x: 524, startPoint y: 346, endPoint x: 326, endPoint y: 322, distance: 199.2
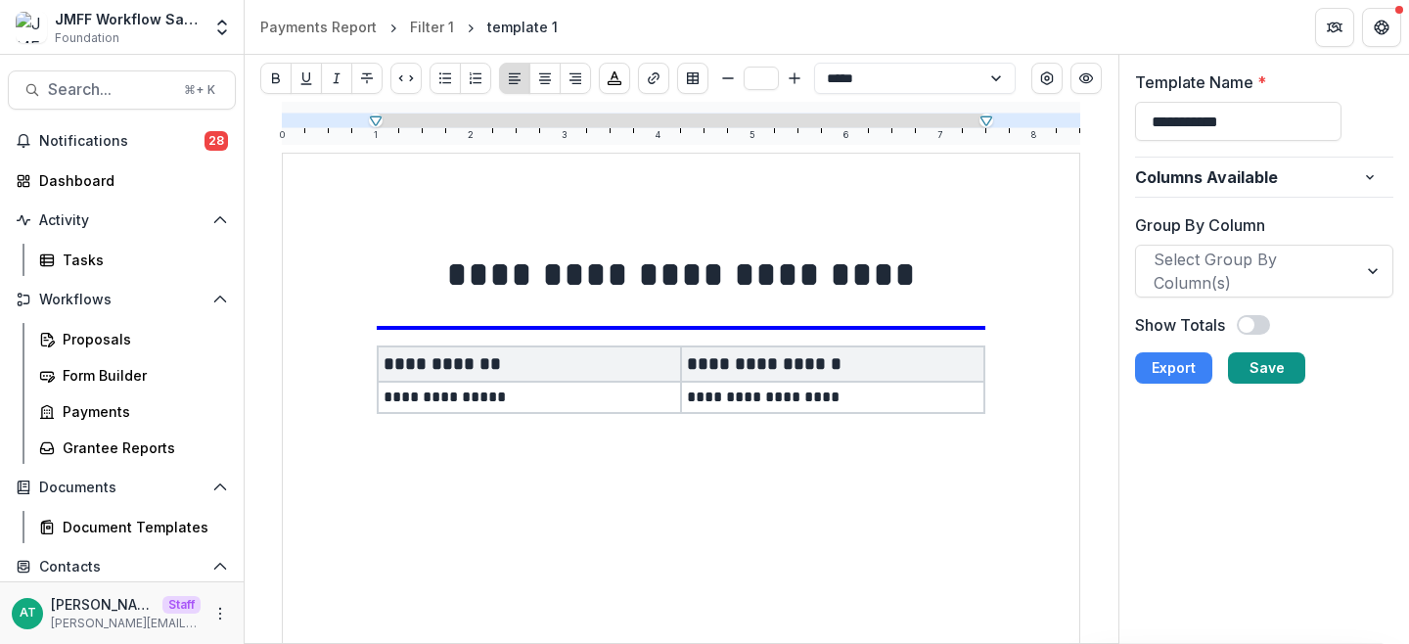
click at [1275, 357] on button "Save" at bounding box center [1266, 367] width 77 height 31
type input "**"
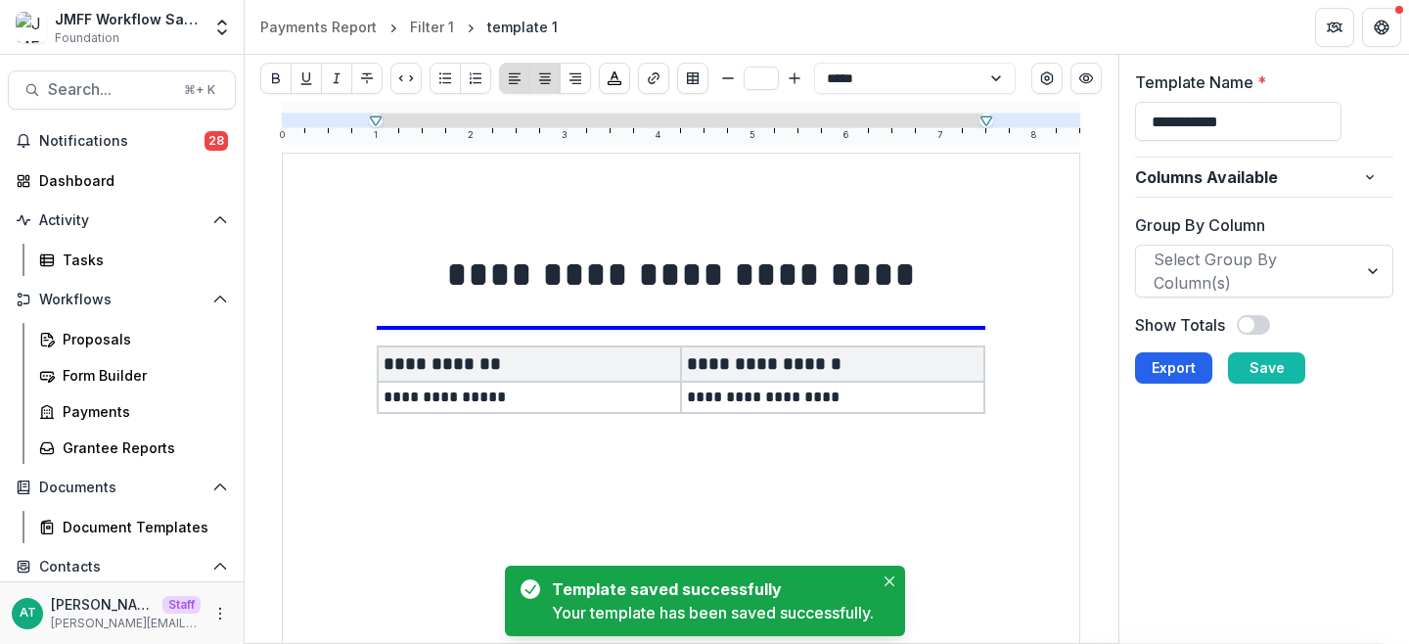
click at [1166, 364] on button "Export" at bounding box center [1173, 367] width 77 height 31
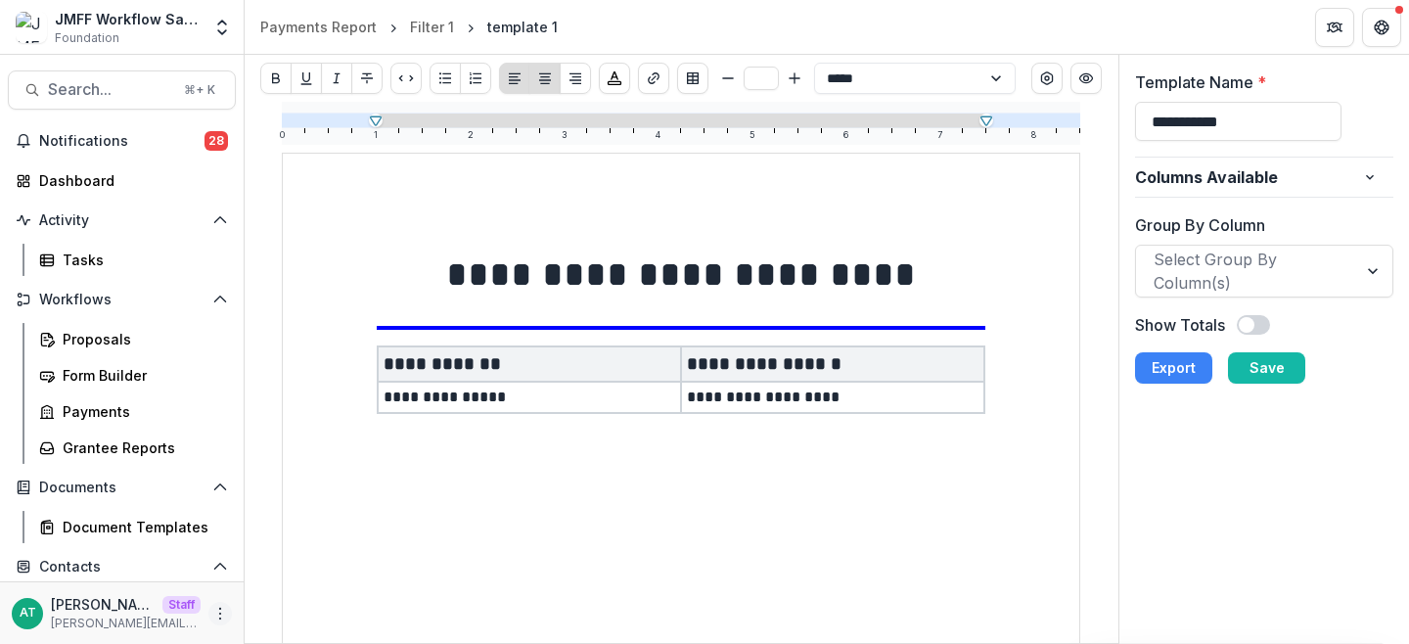
click at [214, 612] on icon "More" at bounding box center [220, 614] width 16 height 16
click at [298, 571] on link "User Settings" at bounding box center [343, 572] width 209 height 32
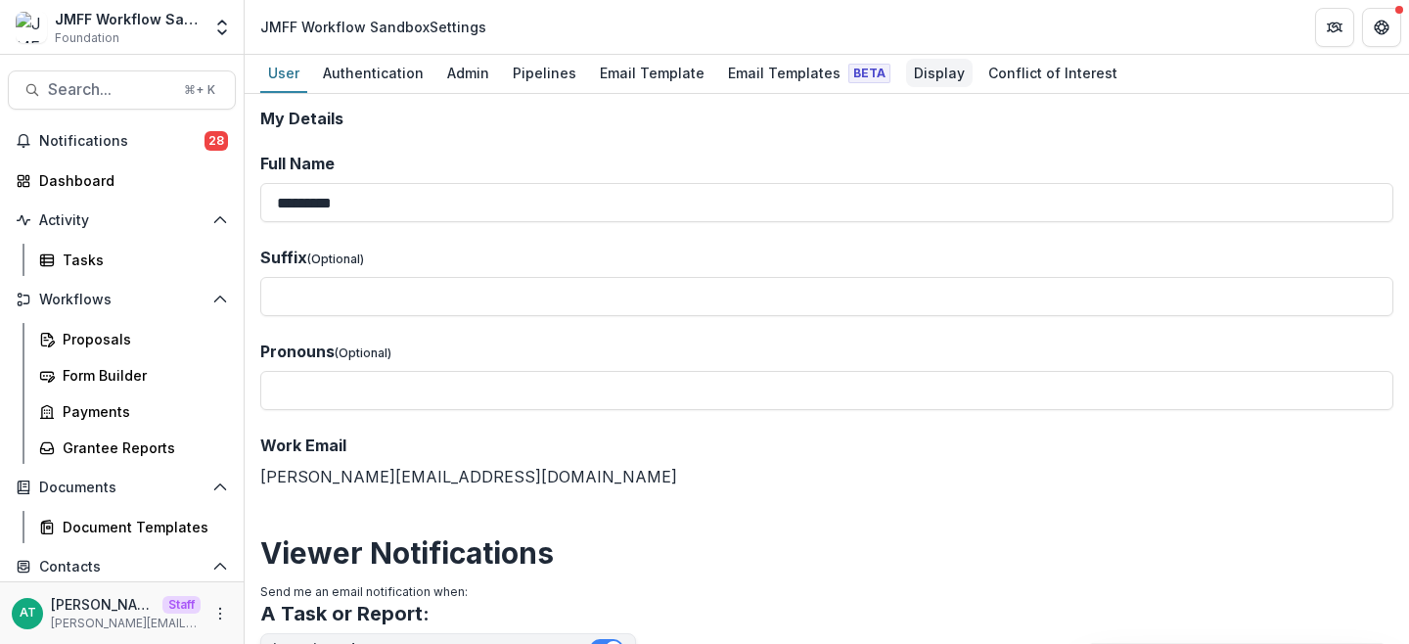
click at [906, 69] on div "Display" at bounding box center [939, 73] width 67 height 28
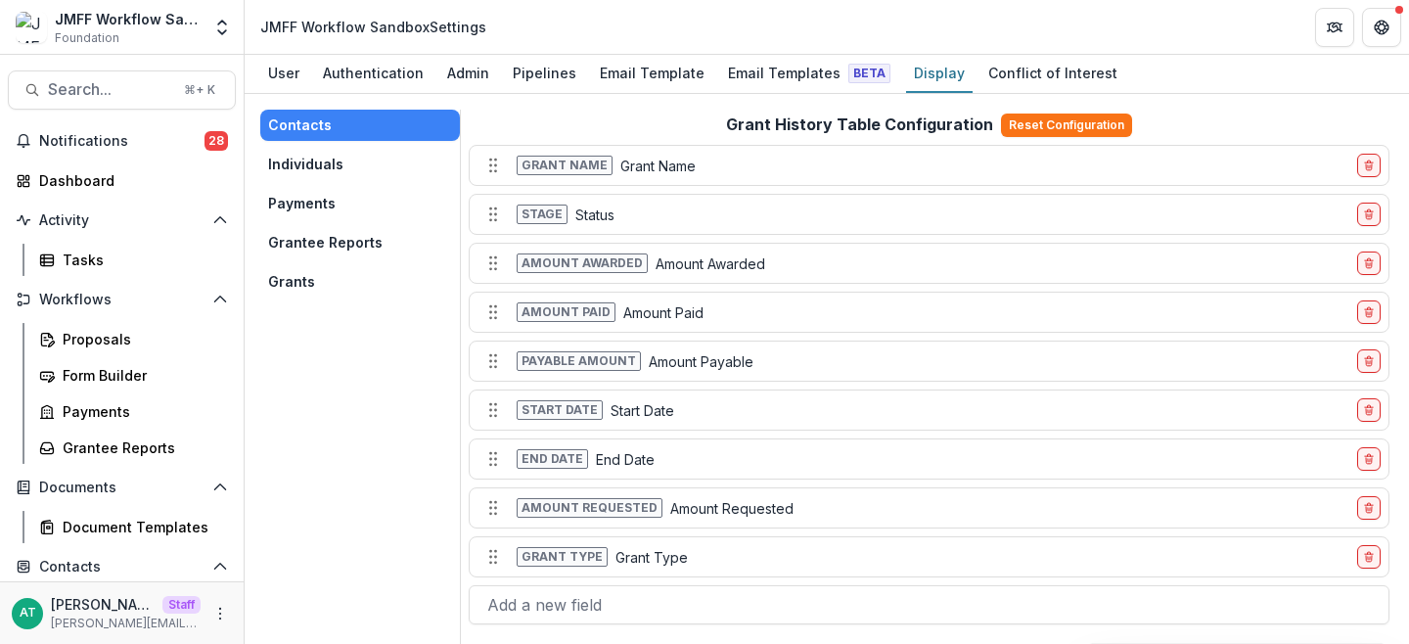
click at [332, 276] on button "Grants" at bounding box center [360, 281] width 200 height 31
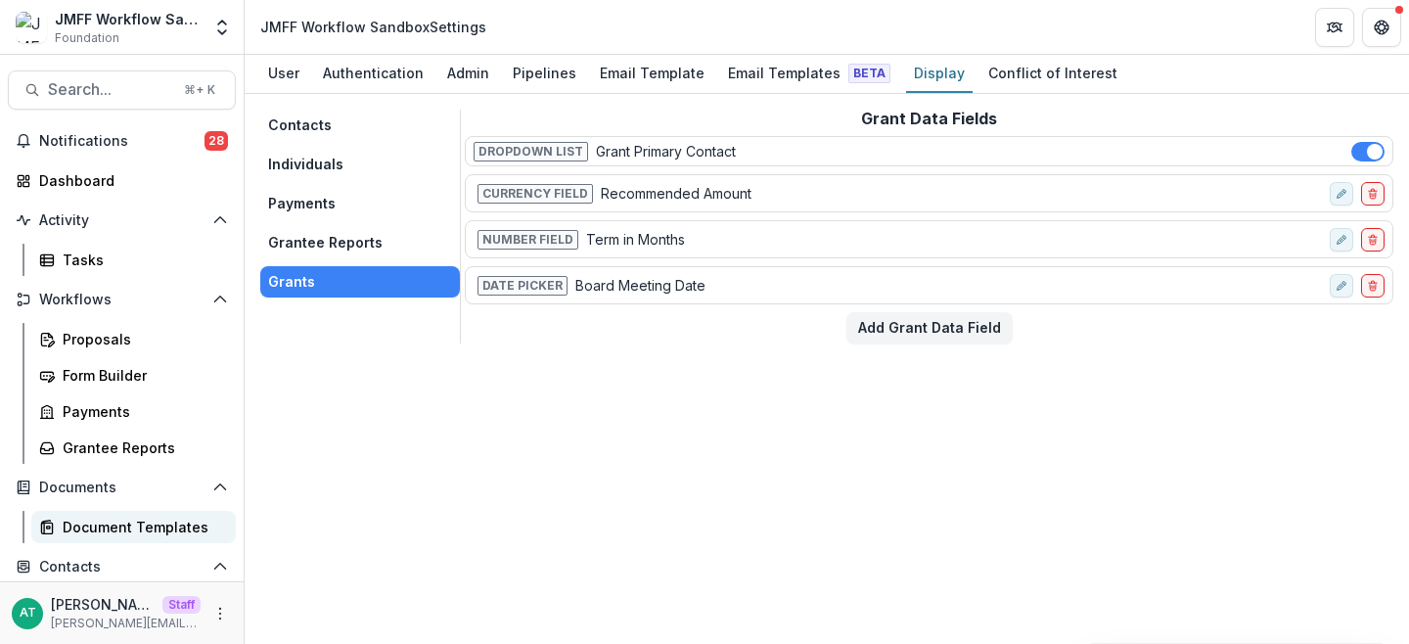
click at [118, 521] on div "Document Templates" at bounding box center [142, 527] width 158 height 21
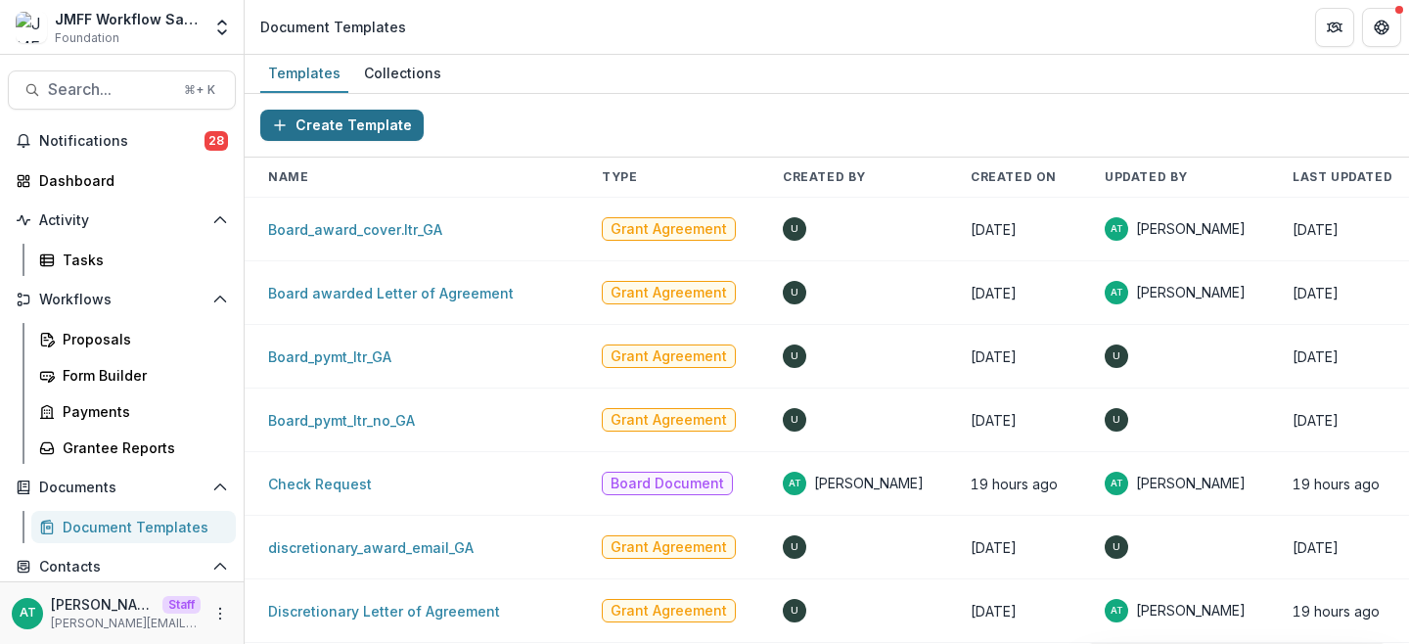
click at [386, 121] on button "Create Template" at bounding box center [341, 125] width 163 height 31
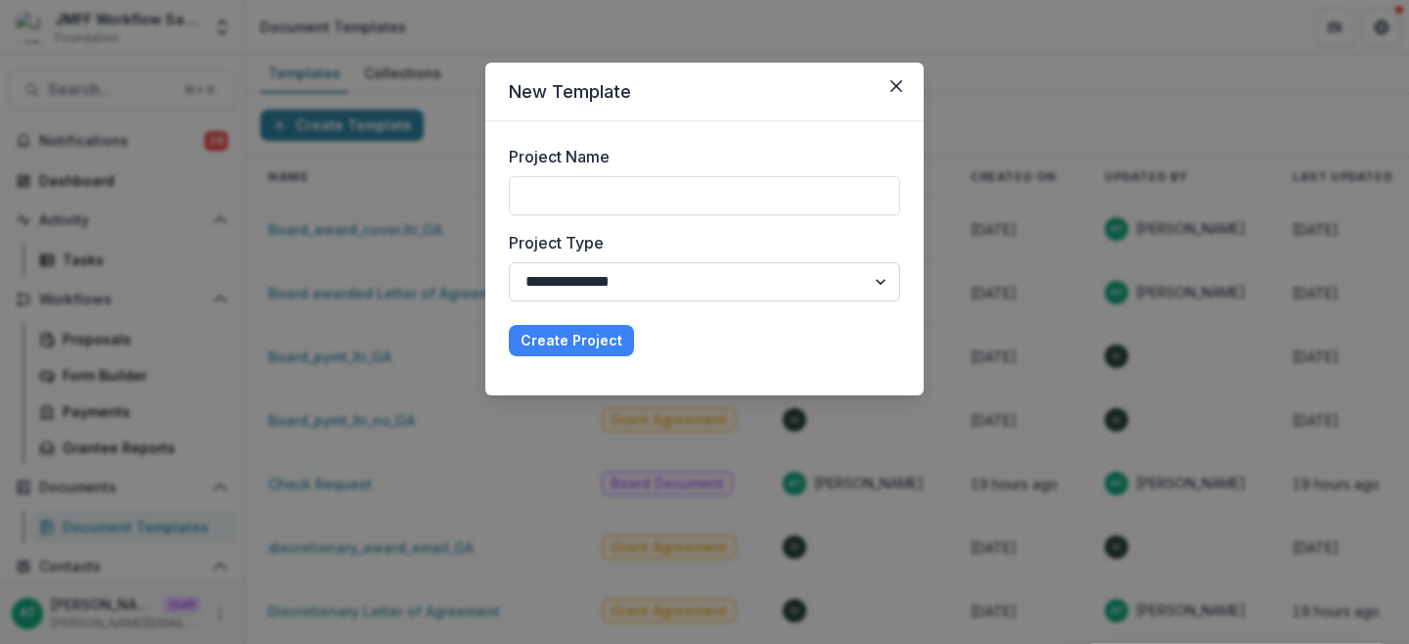
click at [568, 279] on select "**********" at bounding box center [704, 281] width 391 height 39
select select "**********"
click at [509, 262] on select "**********" at bounding box center [704, 281] width 391 height 39
click at [897, 95] on button "Close" at bounding box center [896, 85] width 31 height 31
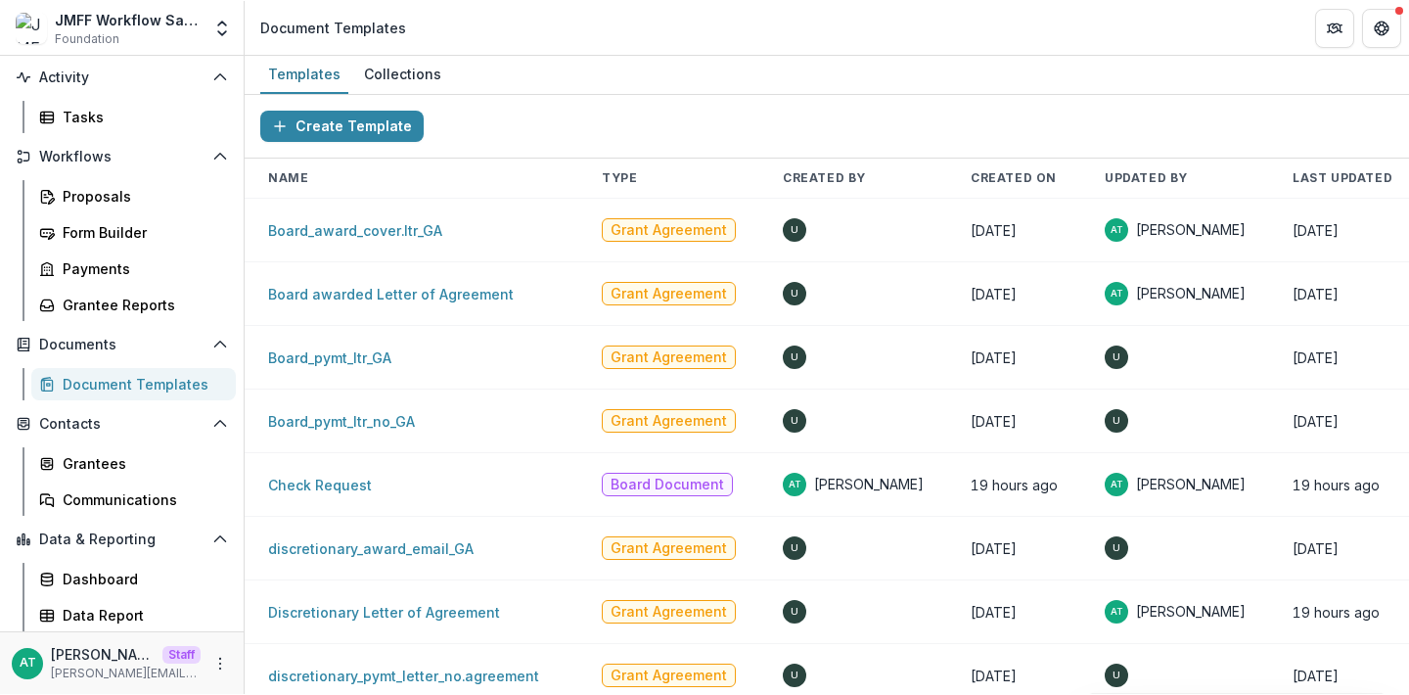
scroll to position [142, 0]
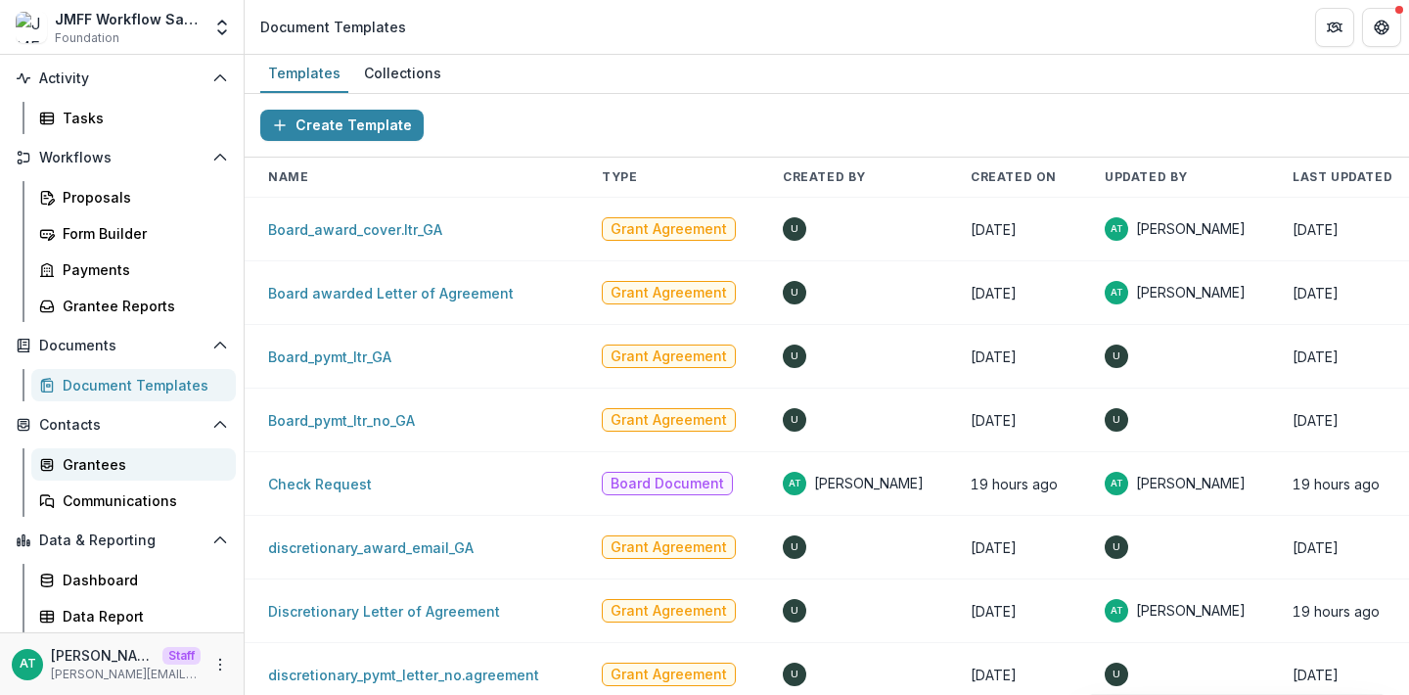
click at [120, 470] on div "Grantees" at bounding box center [142, 464] width 158 height 21
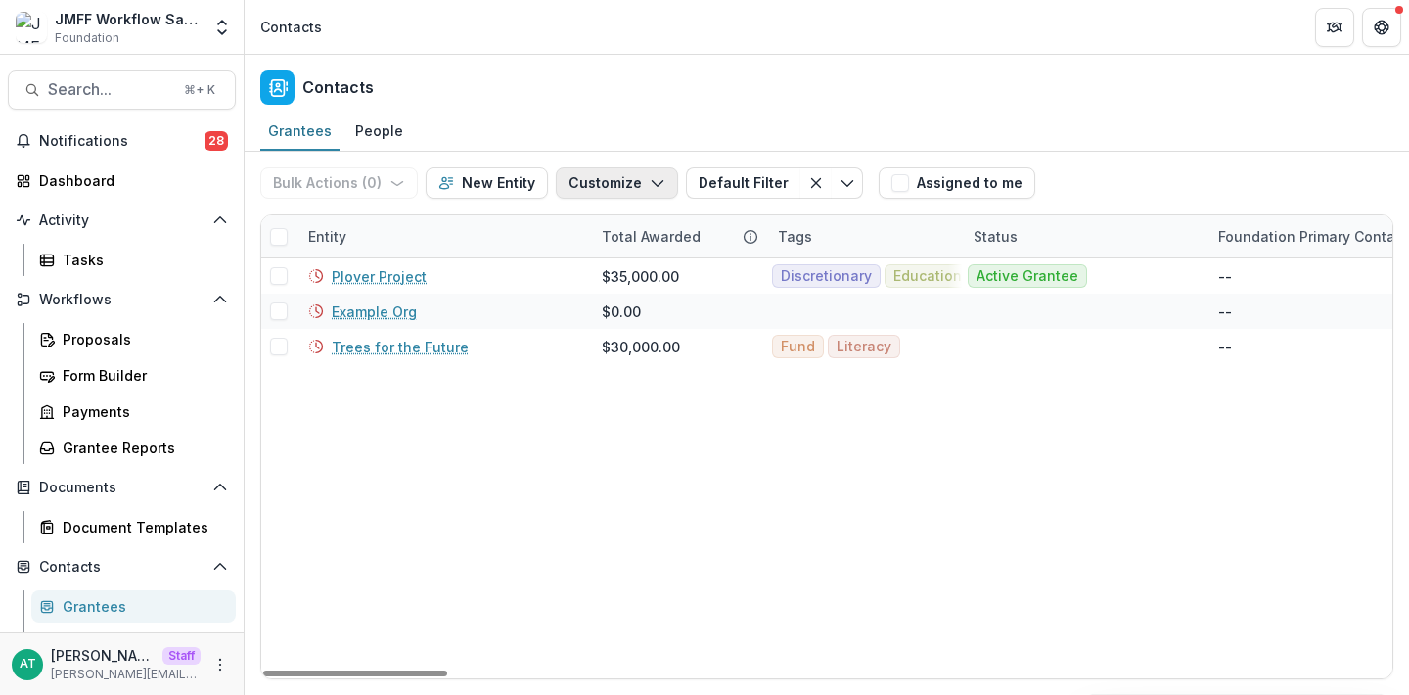
click at [638, 172] on button "Customize" at bounding box center [617, 182] width 122 height 31
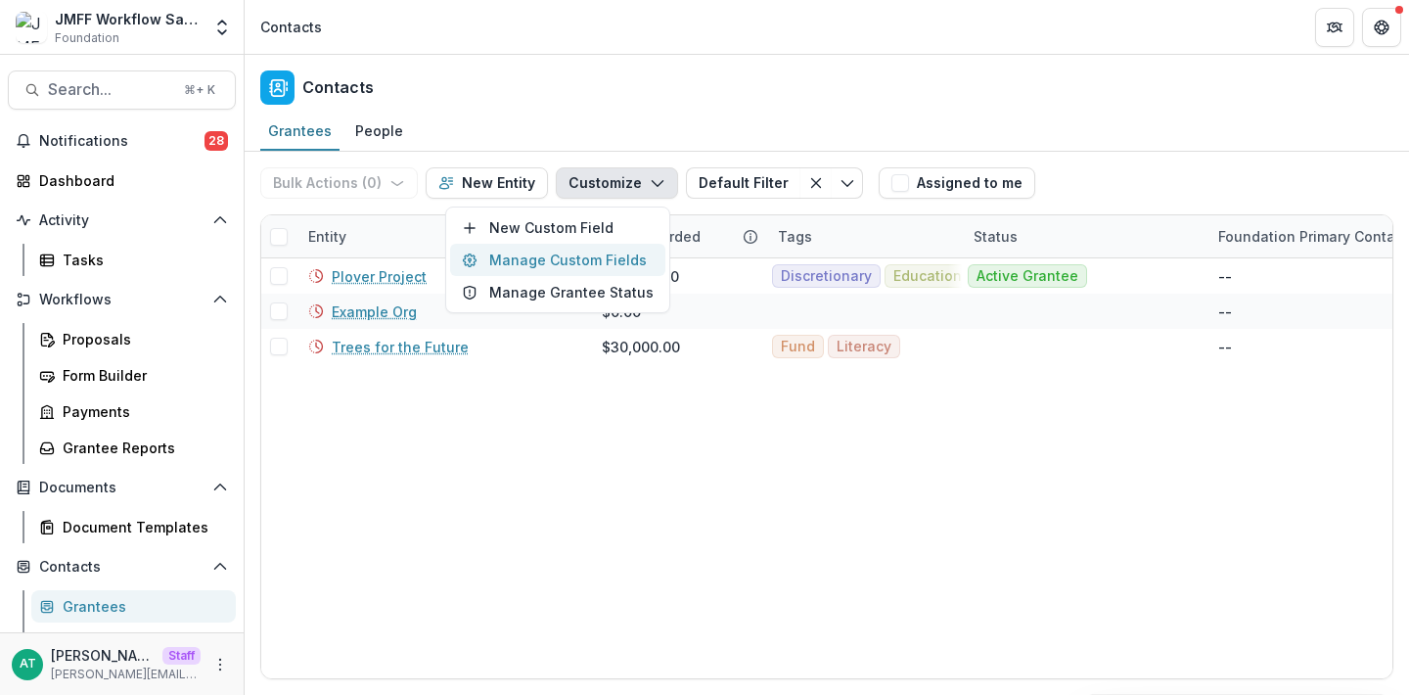
click at [618, 257] on button "Manage Custom Fields" at bounding box center [557, 260] width 215 height 32
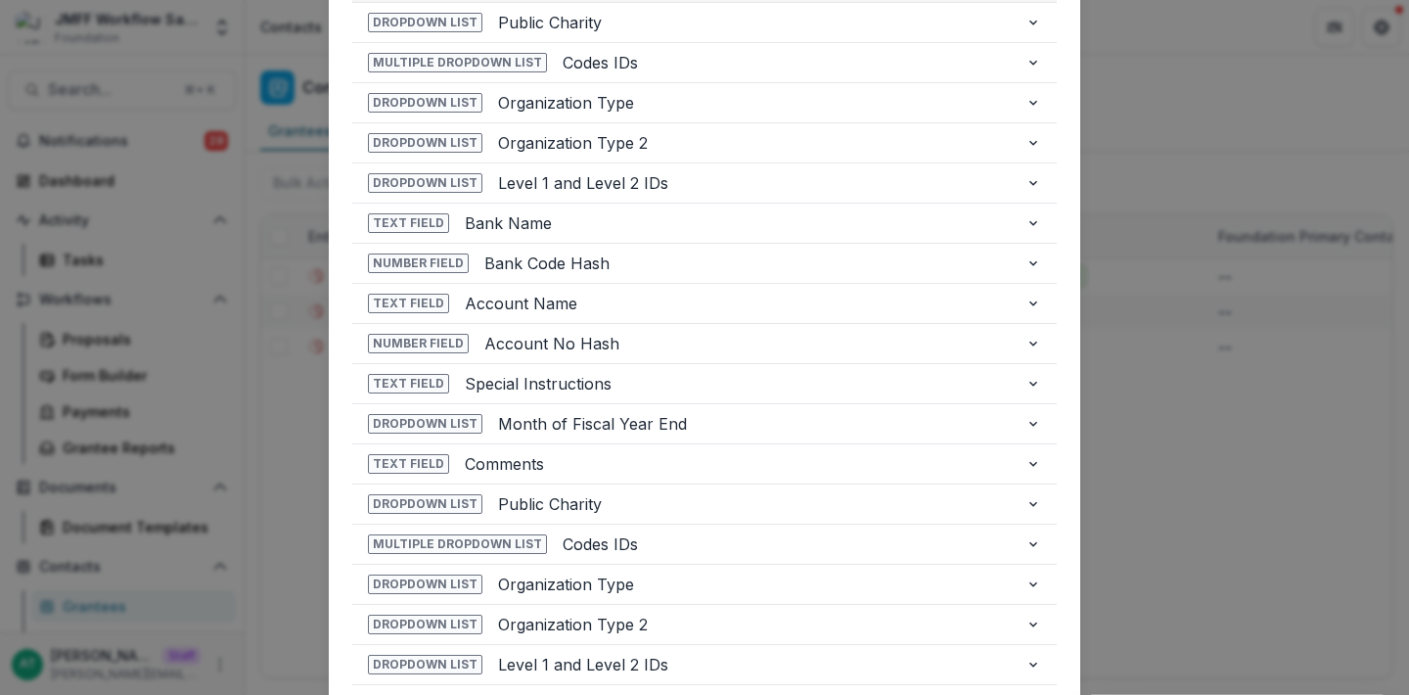
scroll to position [317, 0]
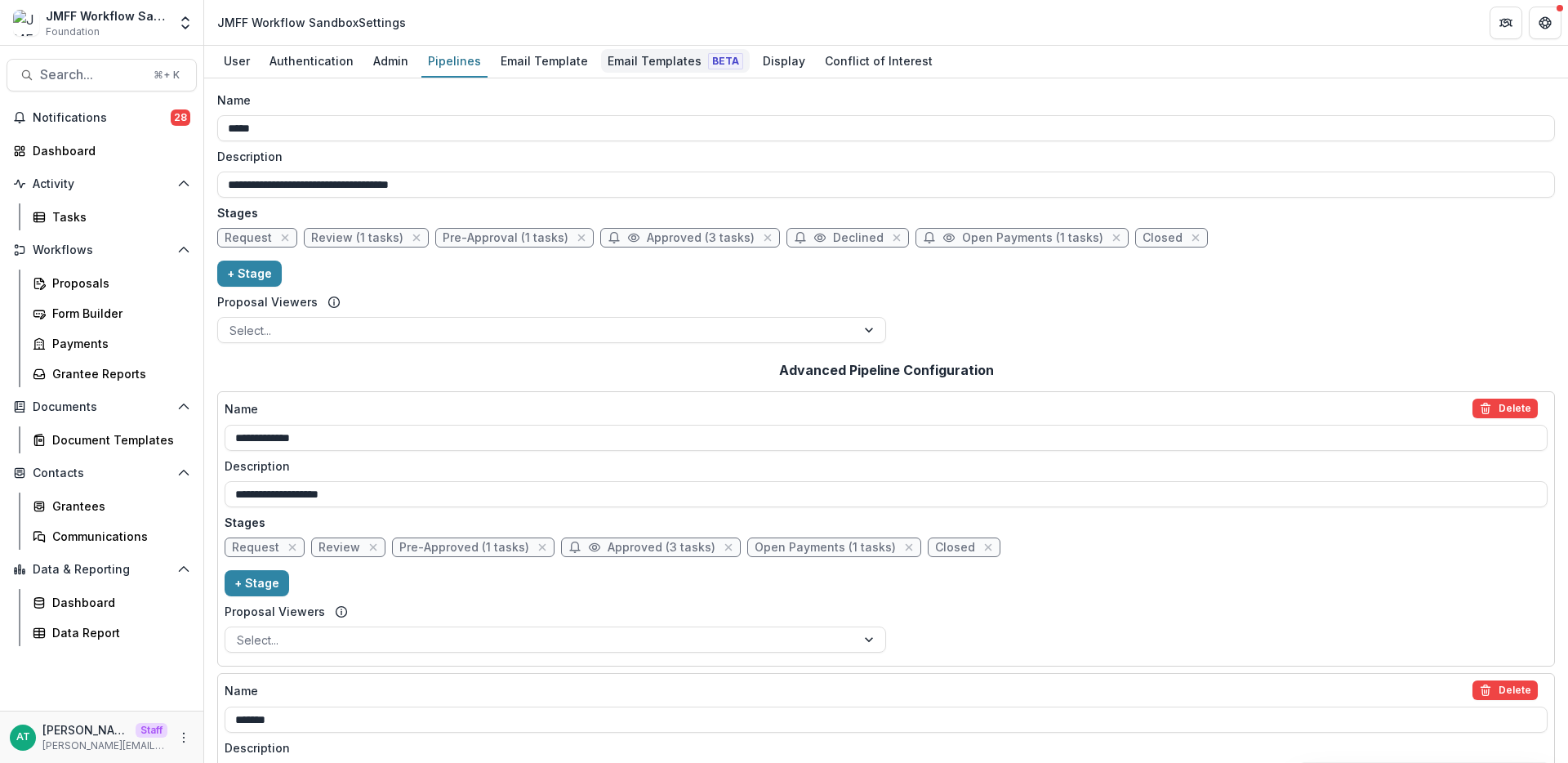
click at [626, 57] on div "Email Templates Beta" at bounding box center [675, 61] width 149 height 23
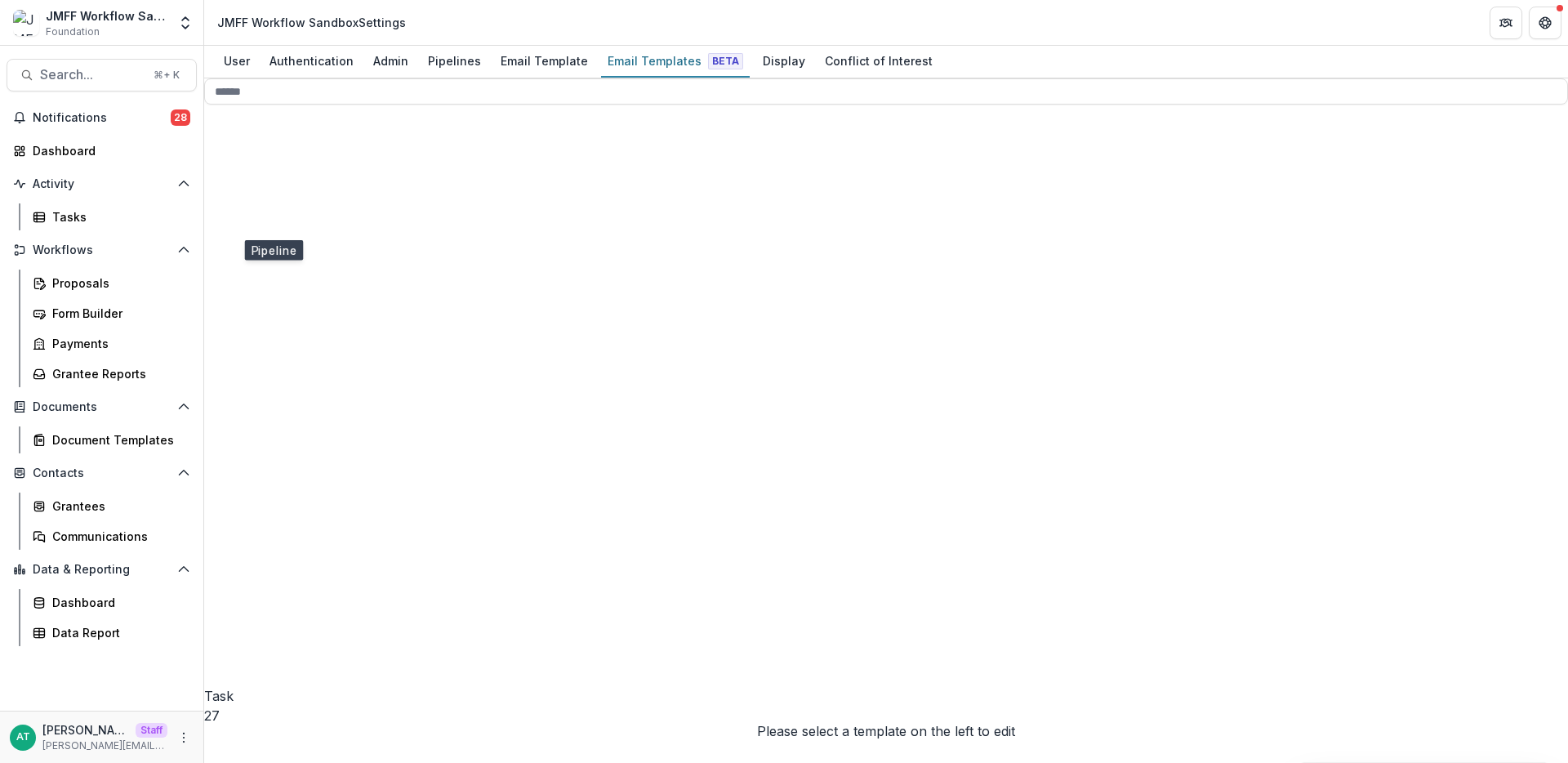
click at [252, 753] on span "Pipeline" at bounding box center [229, 761] width 48 height 17
click at [254, 761] on span "Board" at bounding box center [234, 770] width 38 height 17
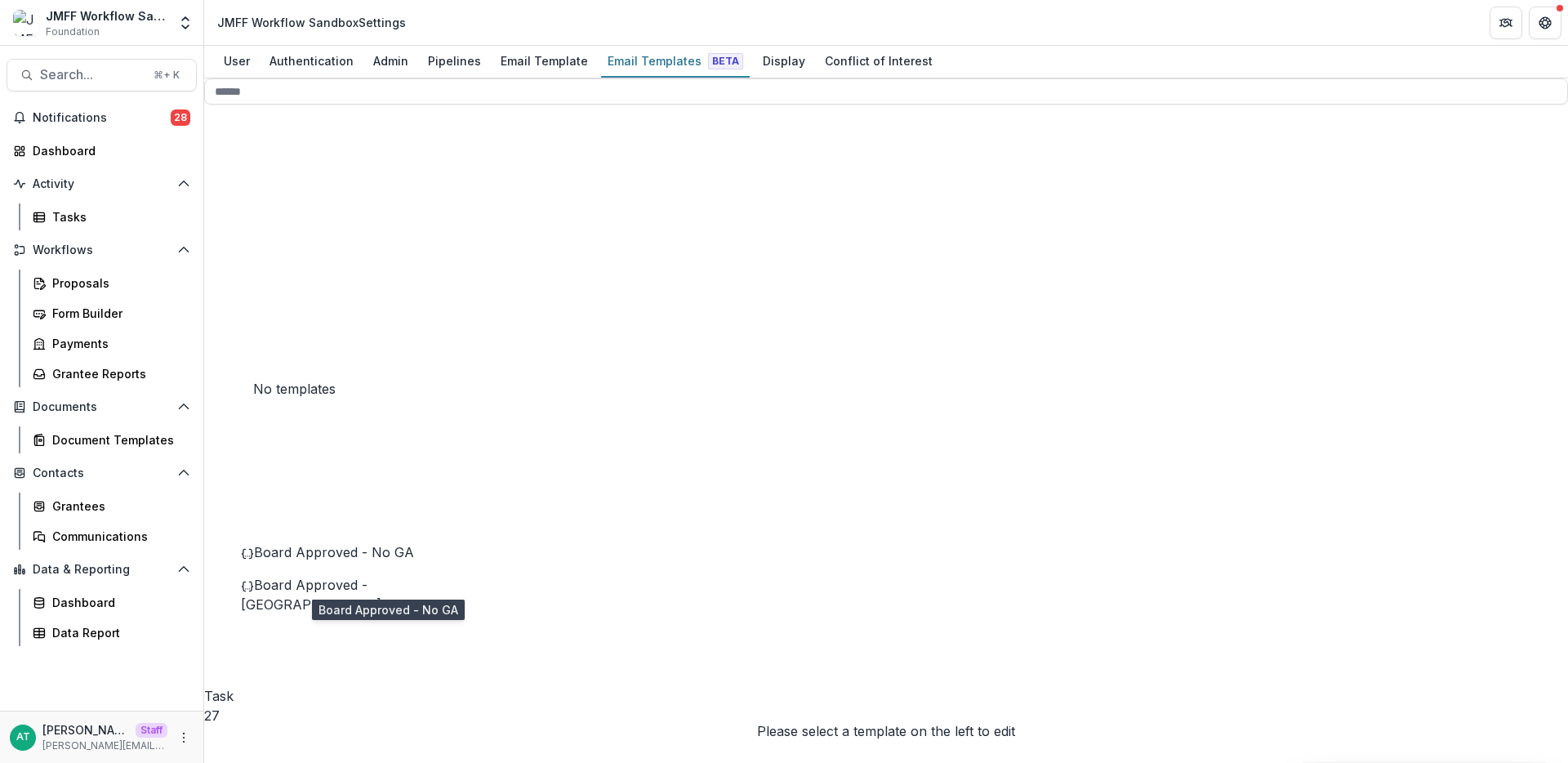
click at [327, 560] on span "Board Approved - No GA" at bounding box center [334, 553] width 160 height 17
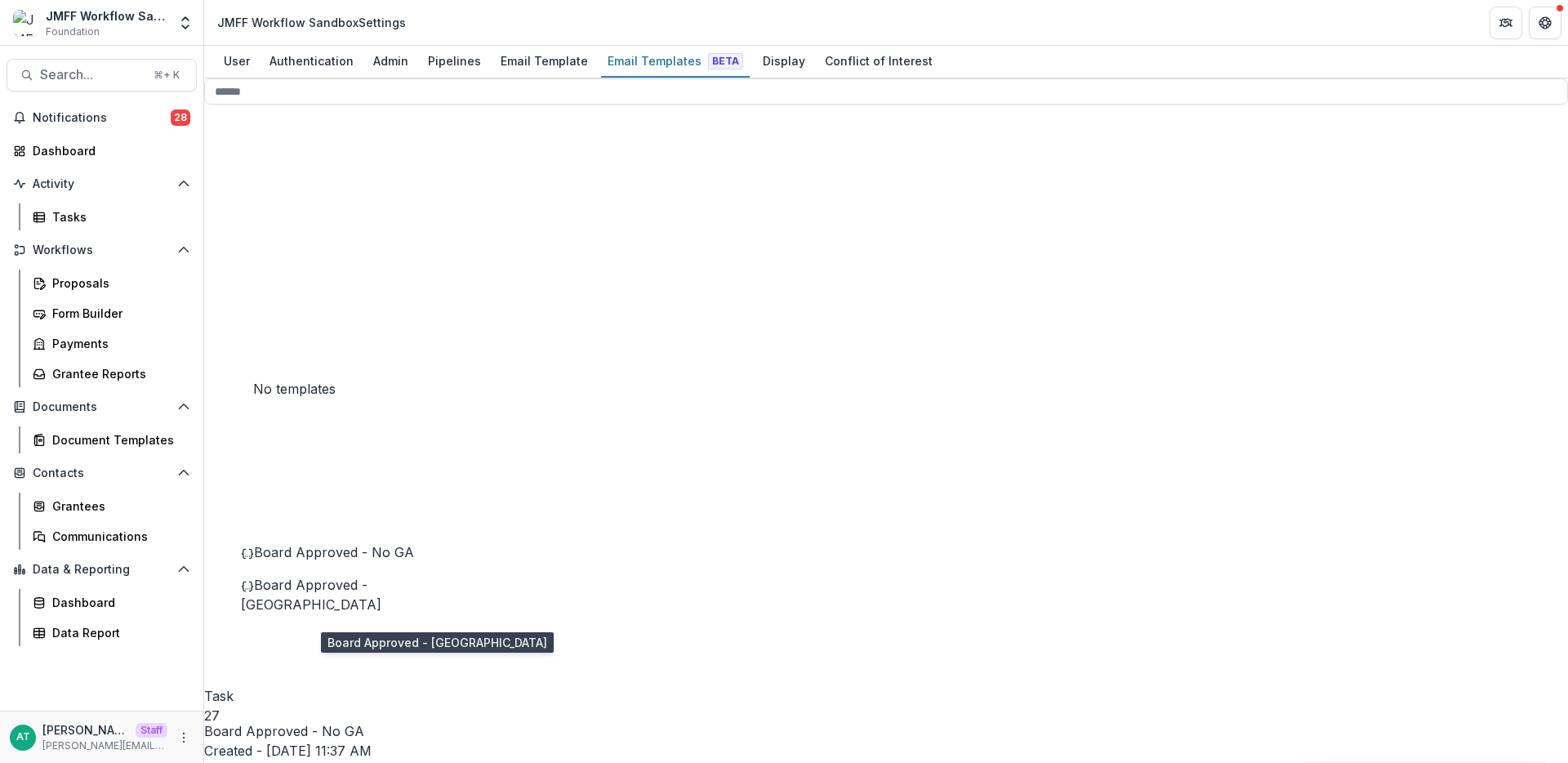
click at [332, 613] on span "Board Approved - [GEOGRAPHIC_DATA]" at bounding box center [311, 594] width 140 height 36
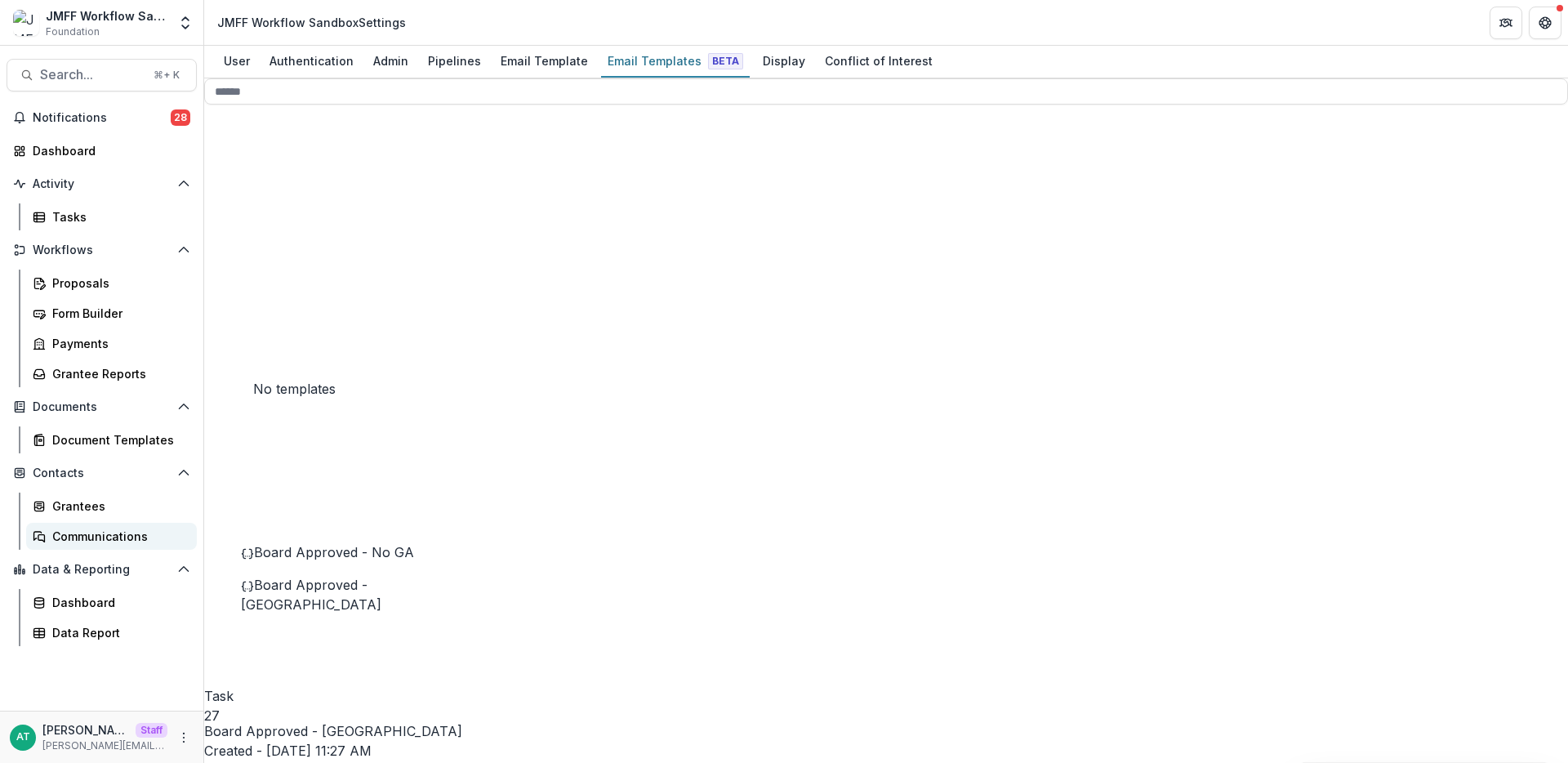
click at [87, 538] on div "Communications" at bounding box center [118, 536] width 132 height 18
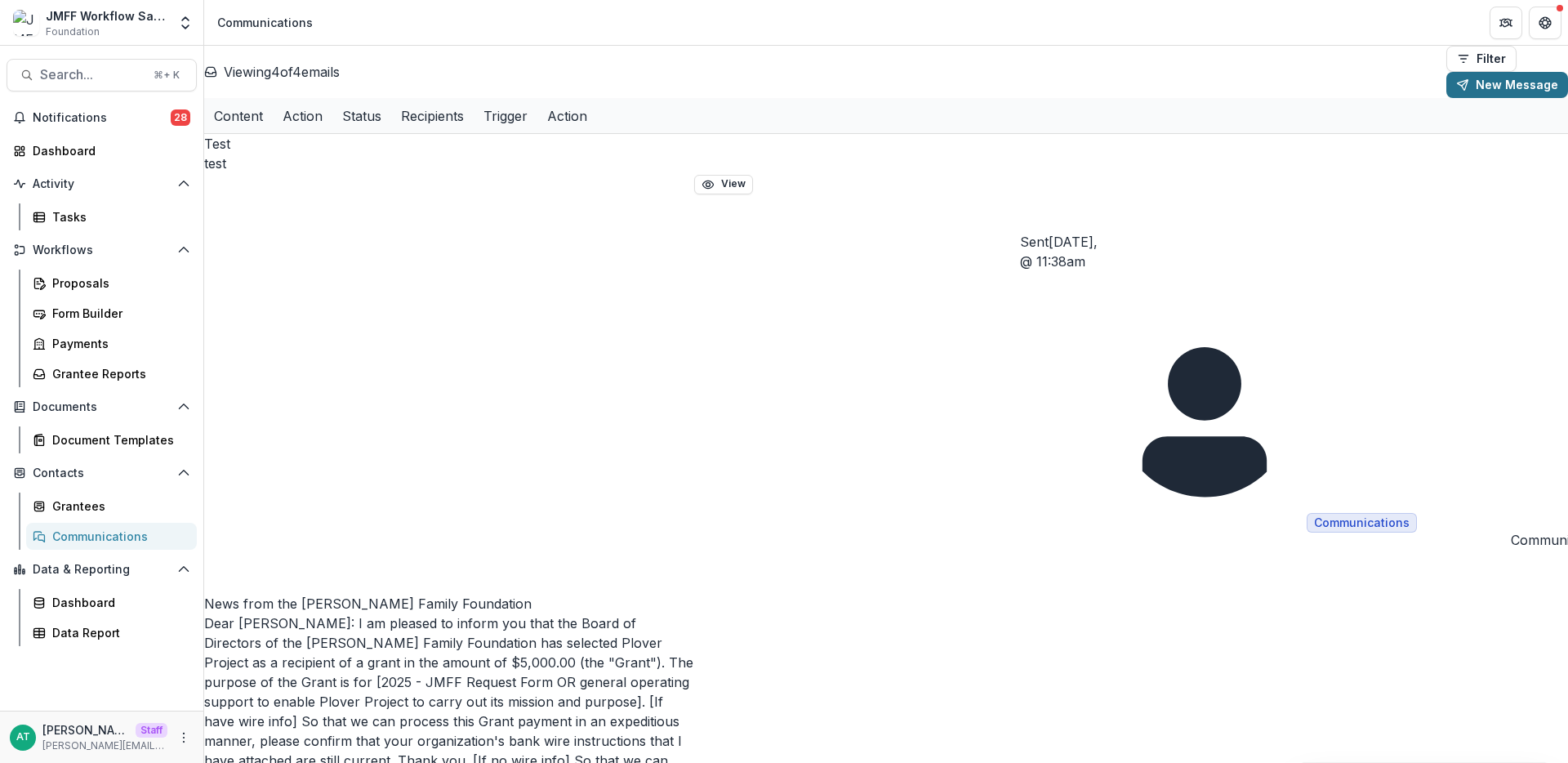
click at [1505, 72] on button "New Message" at bounding box center [1507, 84] width 122 height 26
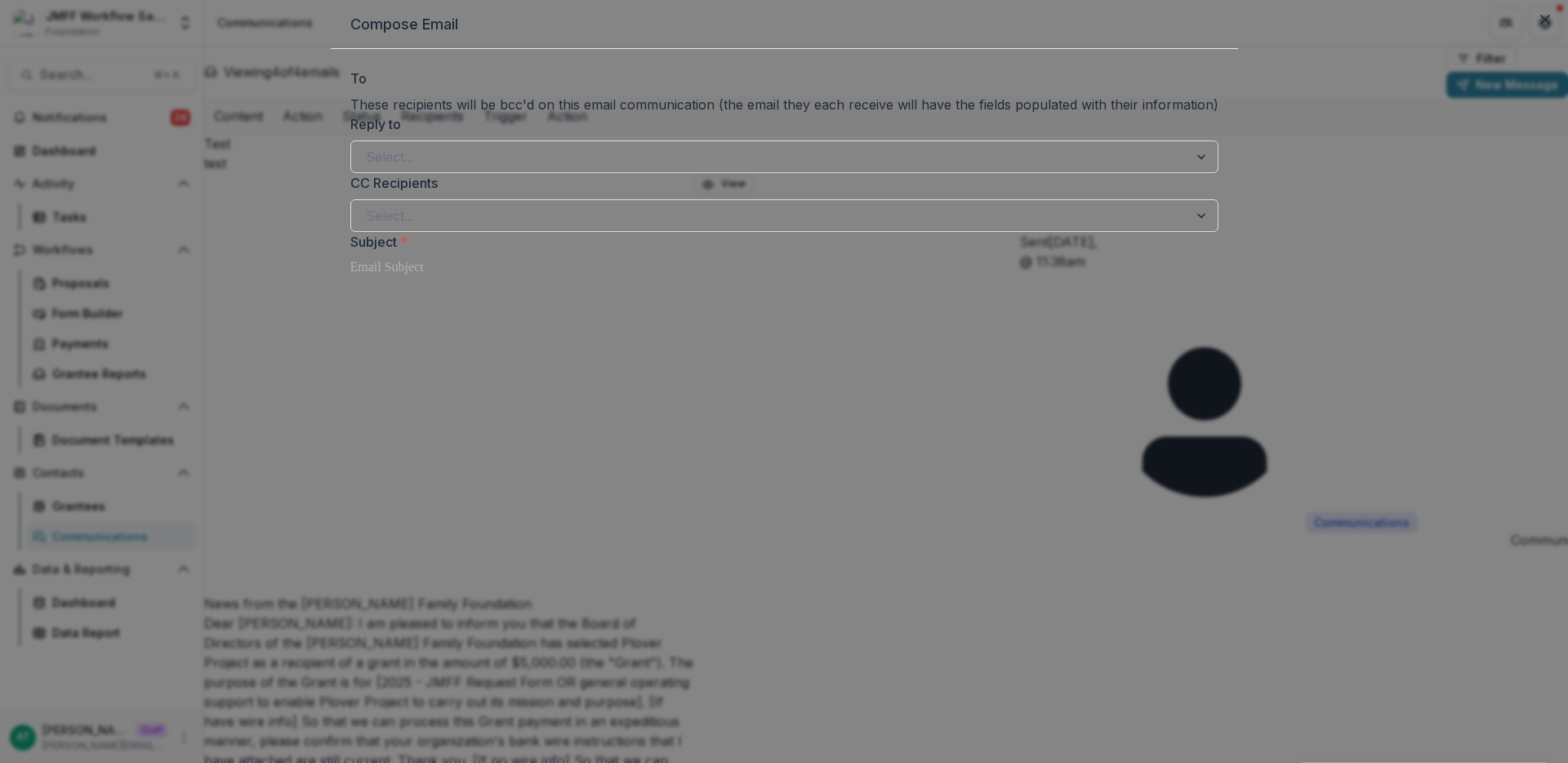
click at [103, 469] on div "Compose Email To These recipients will be bcc'd on this email communication (th…" at bounding box center [784, 382] width 1568 height 763
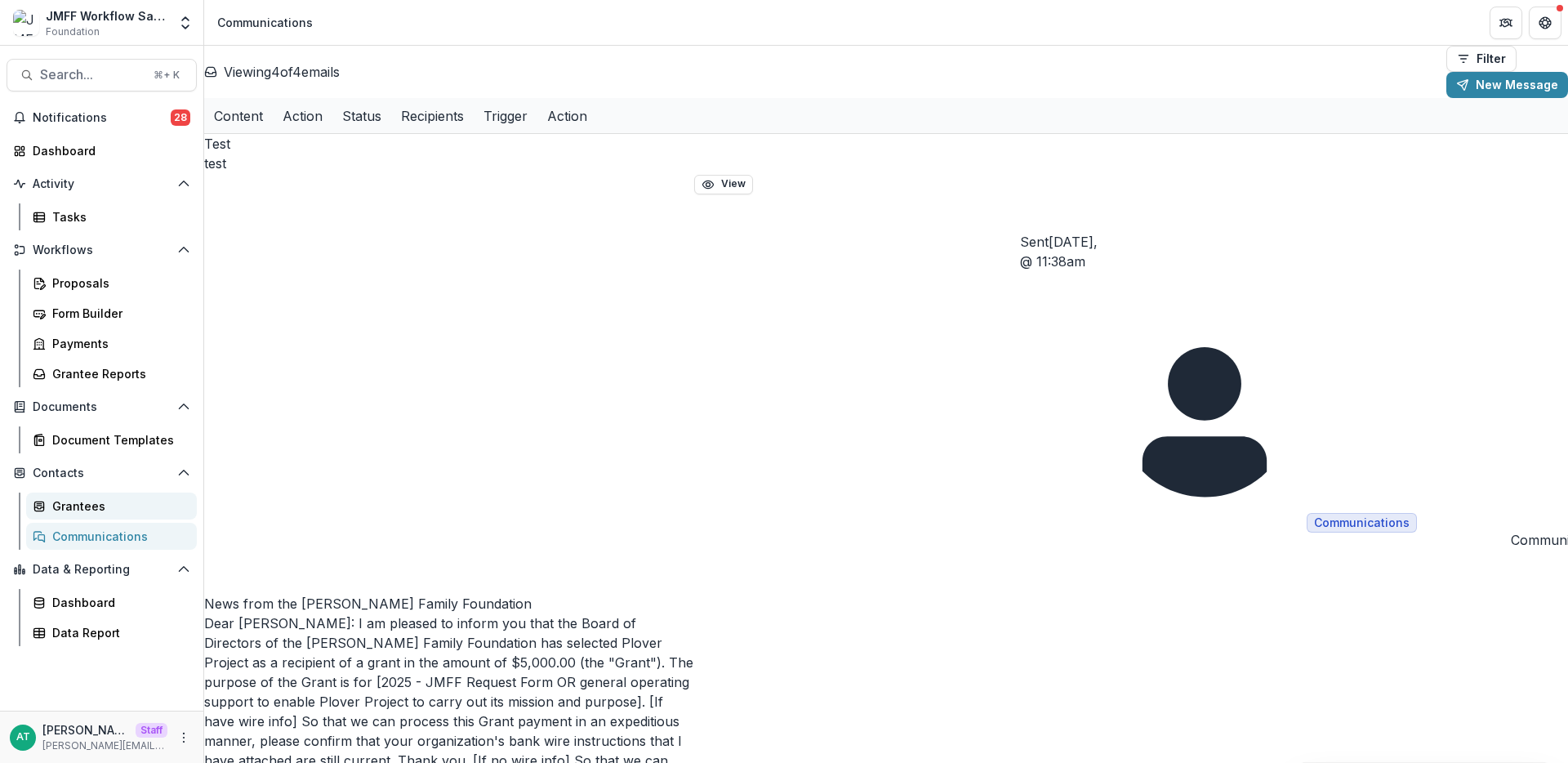
click at [103, 508] on div "Grantees" at bounding box center [118, 506] width 132 height 18
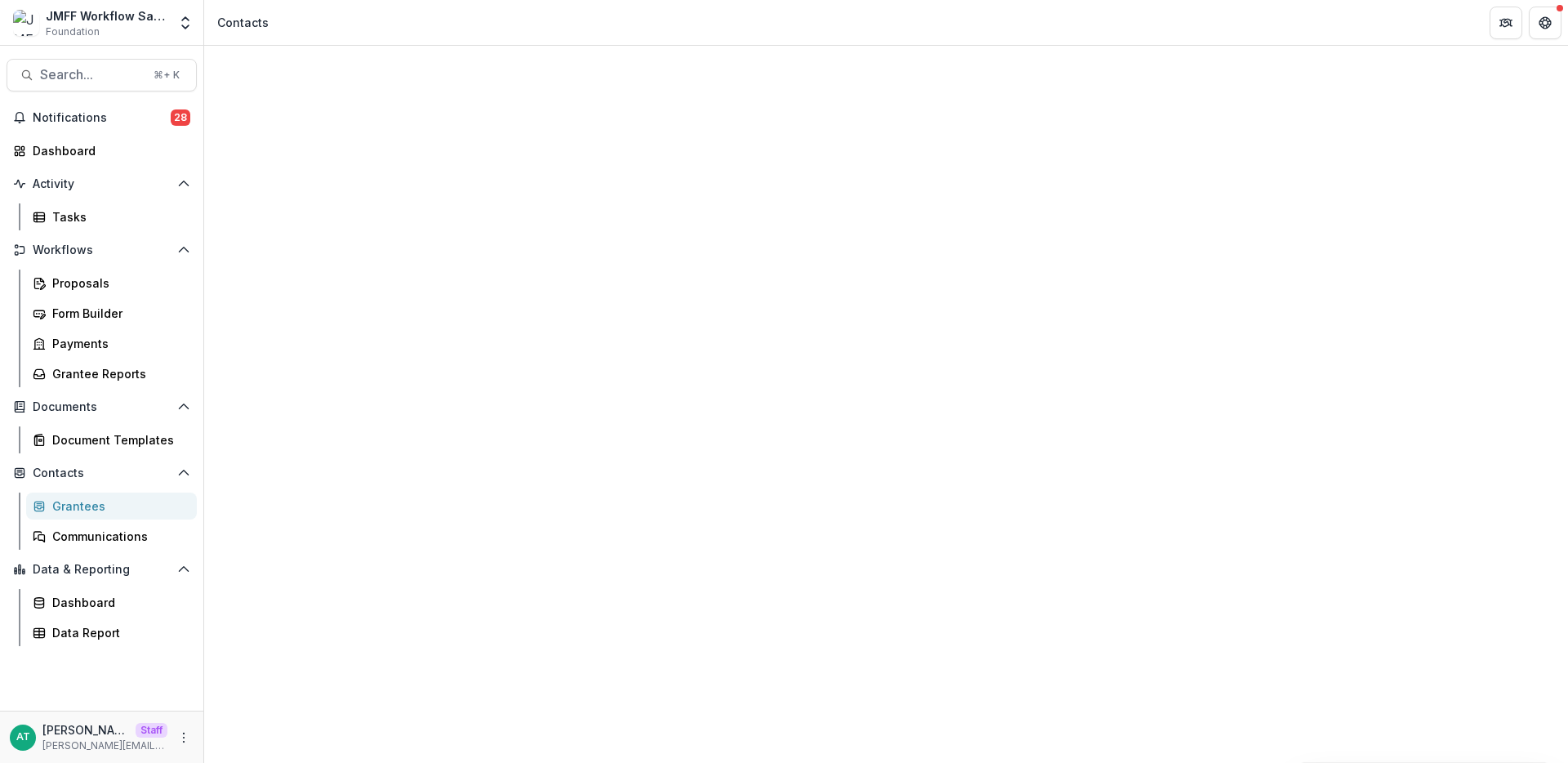
select select
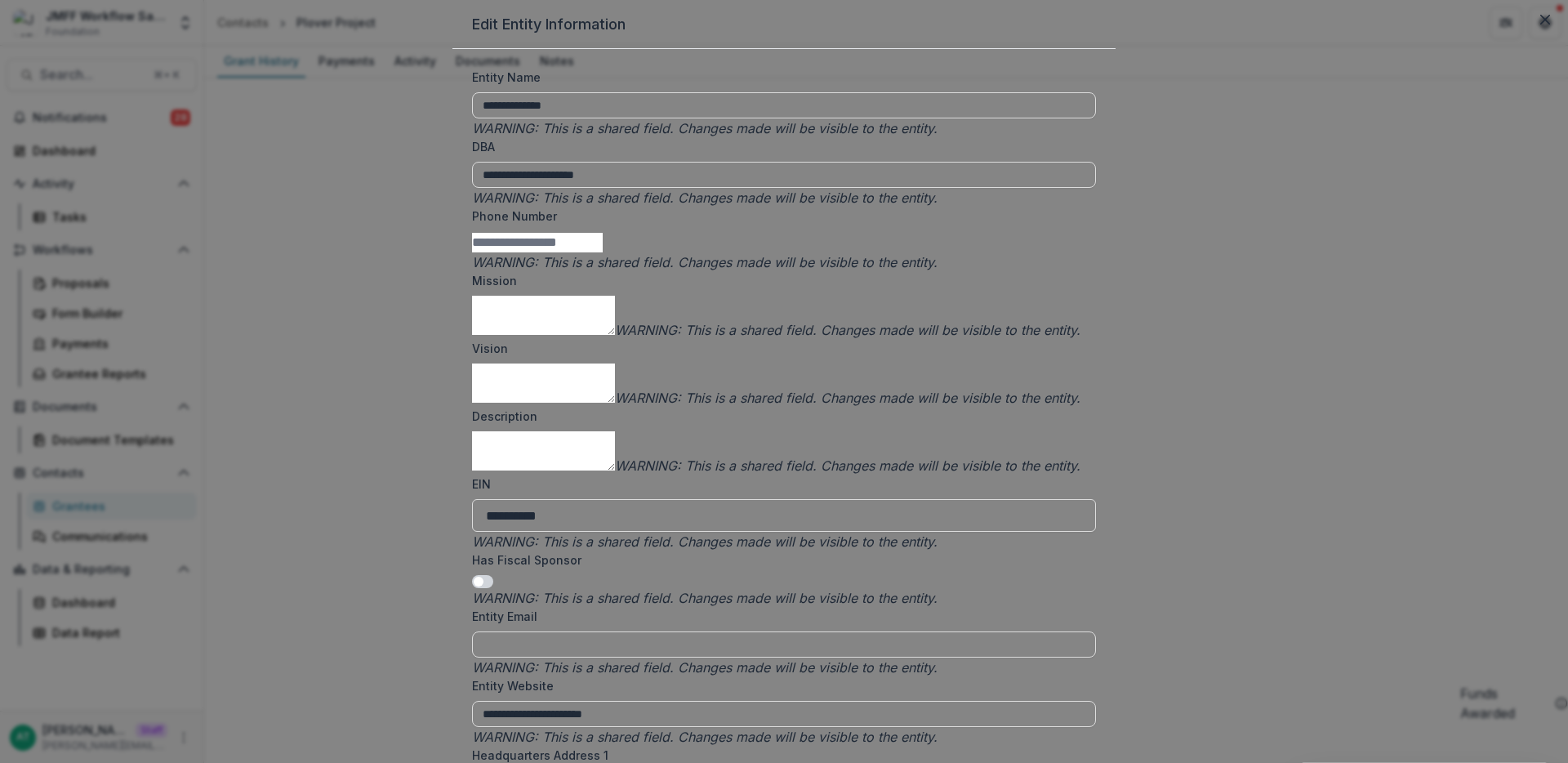
scroll to position [3368, 0]
click at [1163, 250] on div "**********" at bounding box center [784, 382] width 1568 height 763
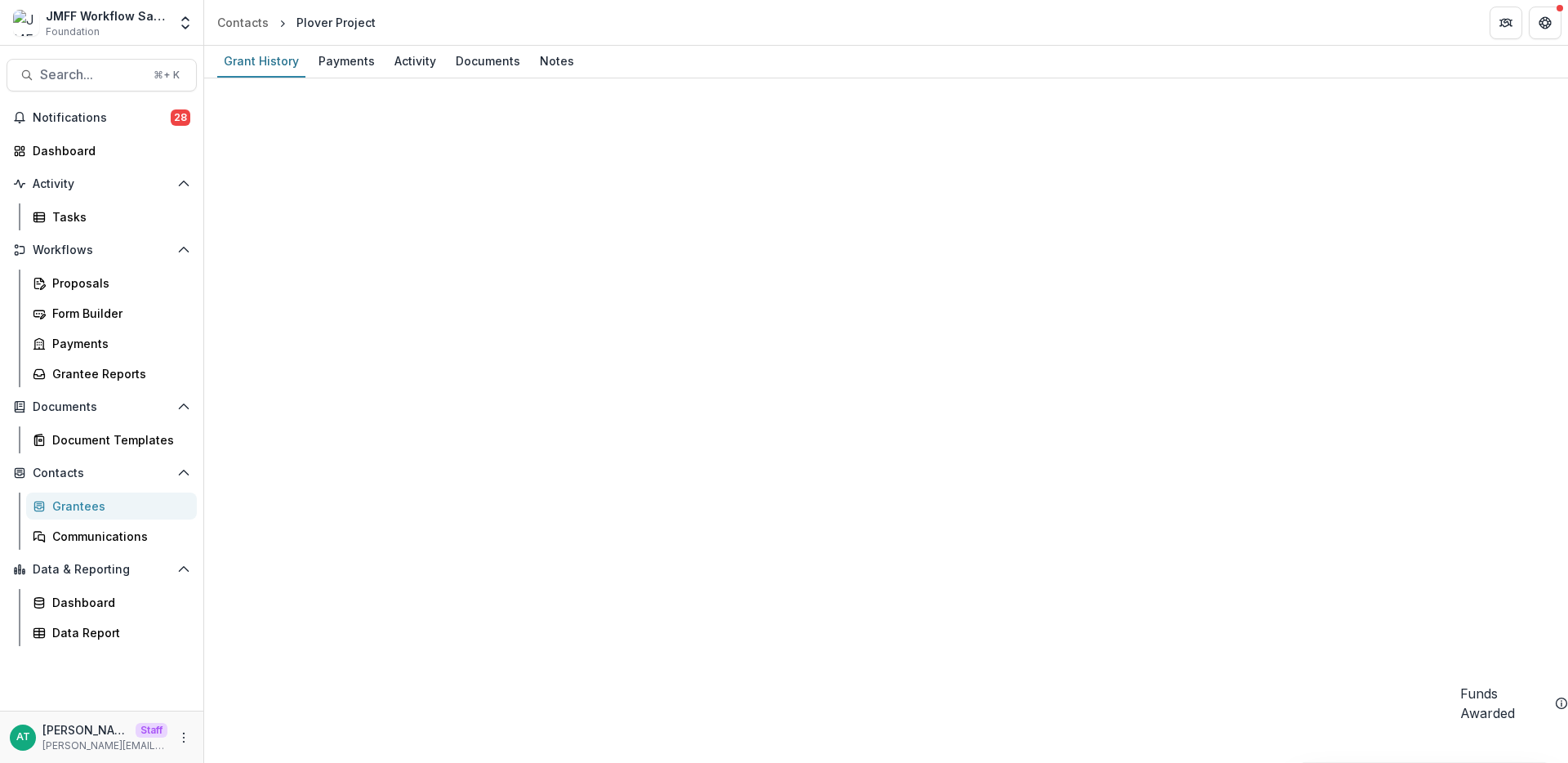
click at [134, 509] on div "Grantees" at bounding box center [118, 506] width 132 height 18
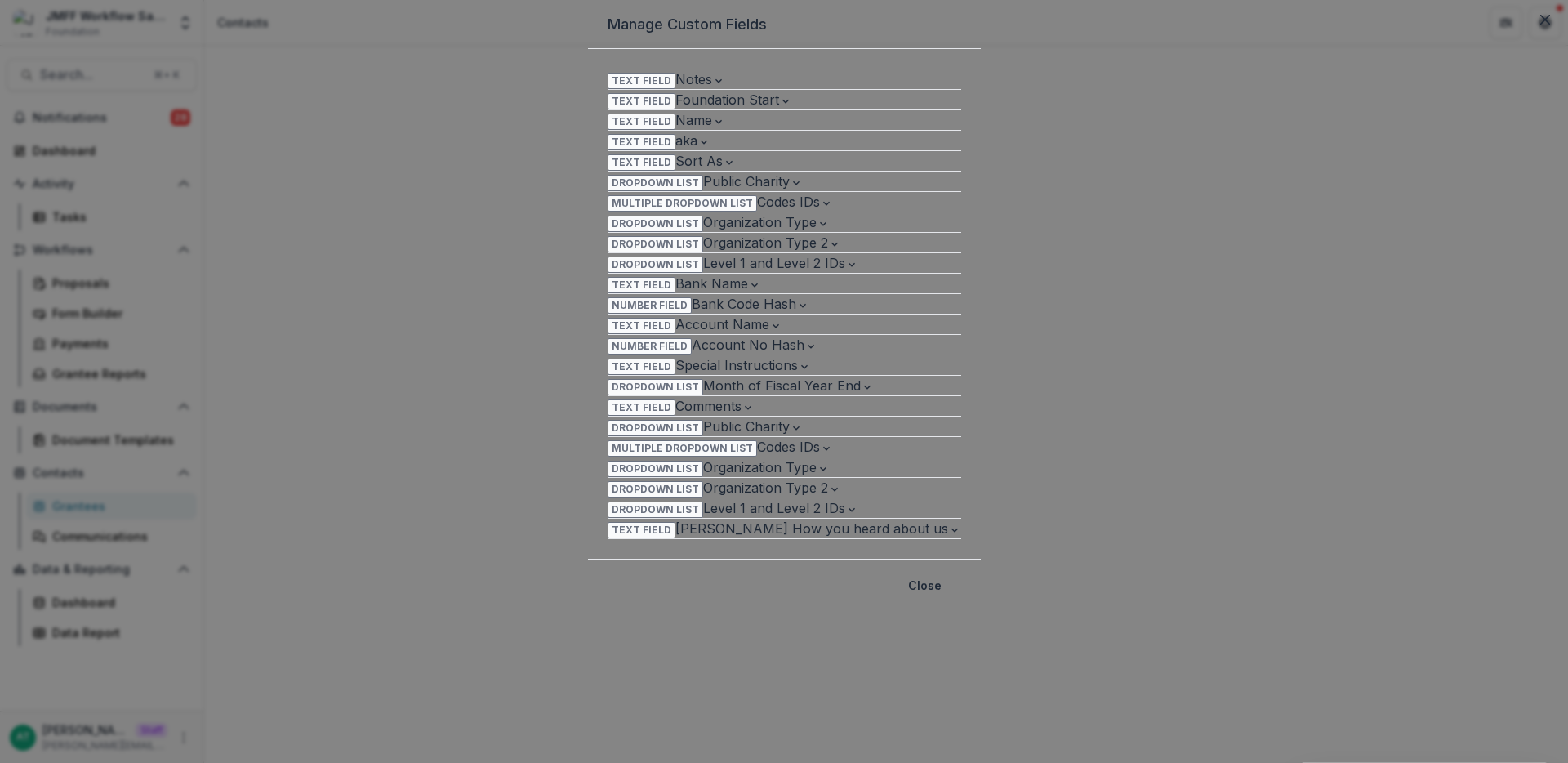
scroll to position [60, 0]
click at [821, 271] on span "Level 1 and Level 2 IDs" at bounding box center [774, 263] width 142 height 17
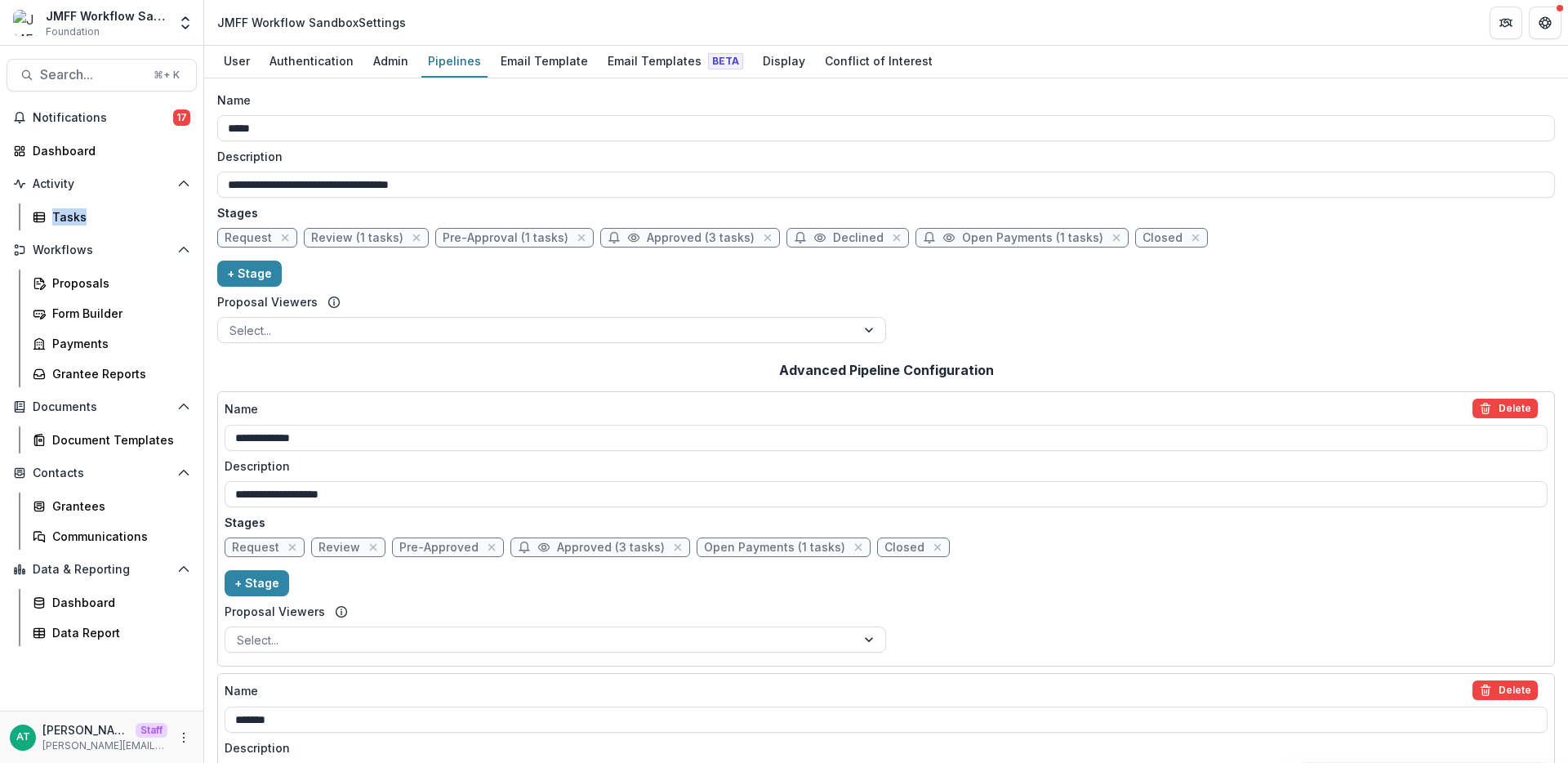
scroll to position [28, 0]
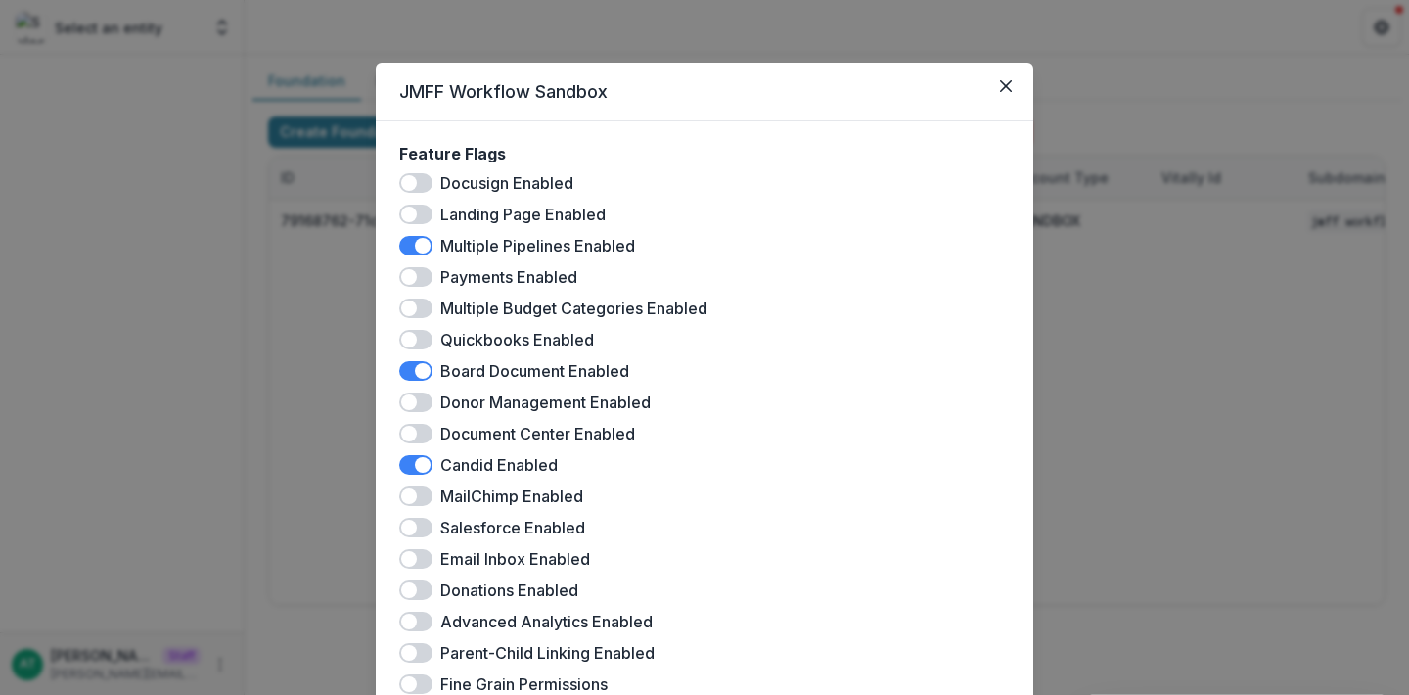
scroll to position [573, 0]
